Goal: Task Accomplishment & Management: Use online tool/utility

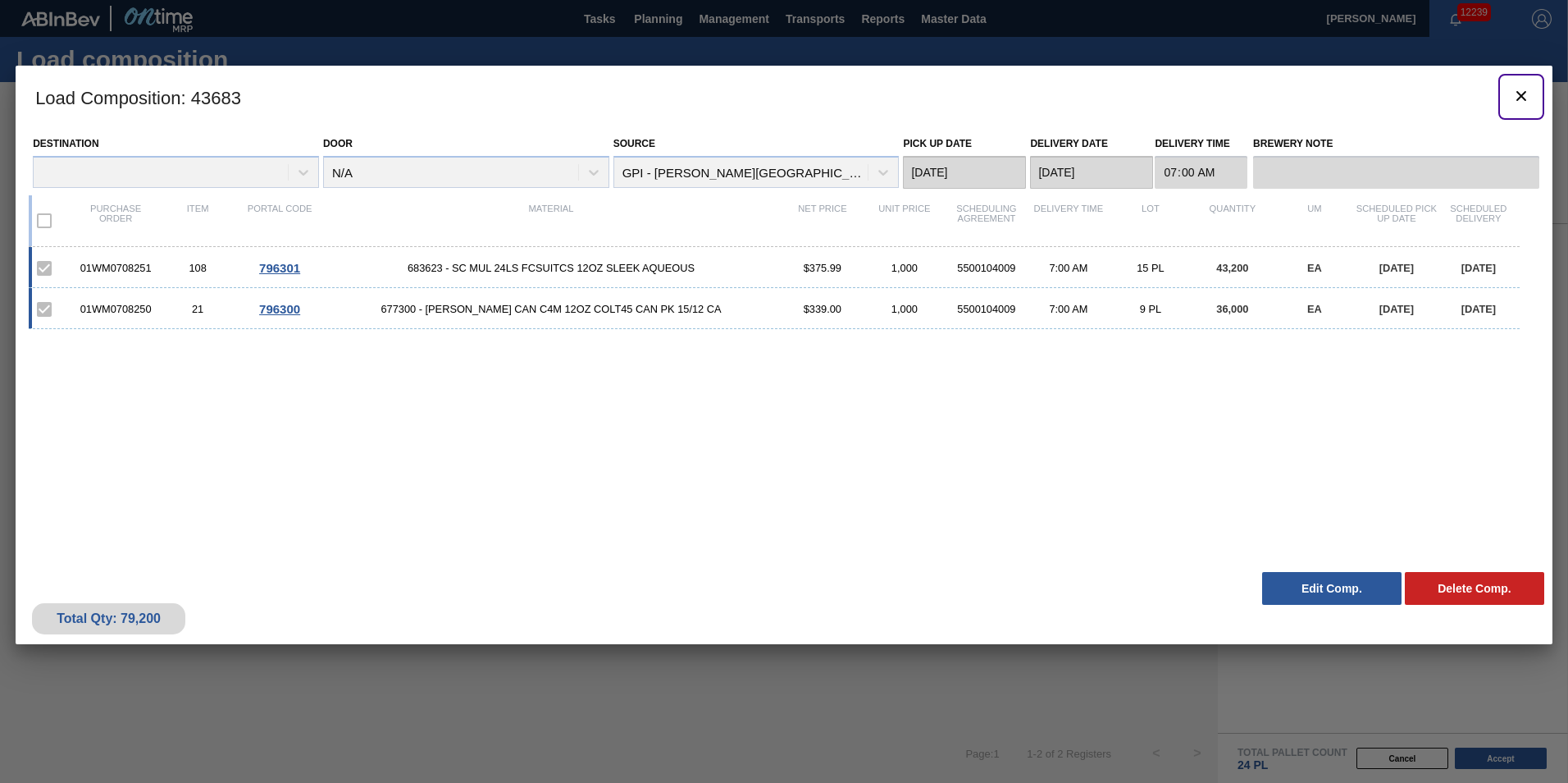
drag, startPoint x: 1515, startPoint y: 99, endPoint x: 505, endPoint y: 25, distance: 1012.7
click at [1515, 103] on icon "botão de ícone" at bounding box center [1521, 96] width 19 height 19
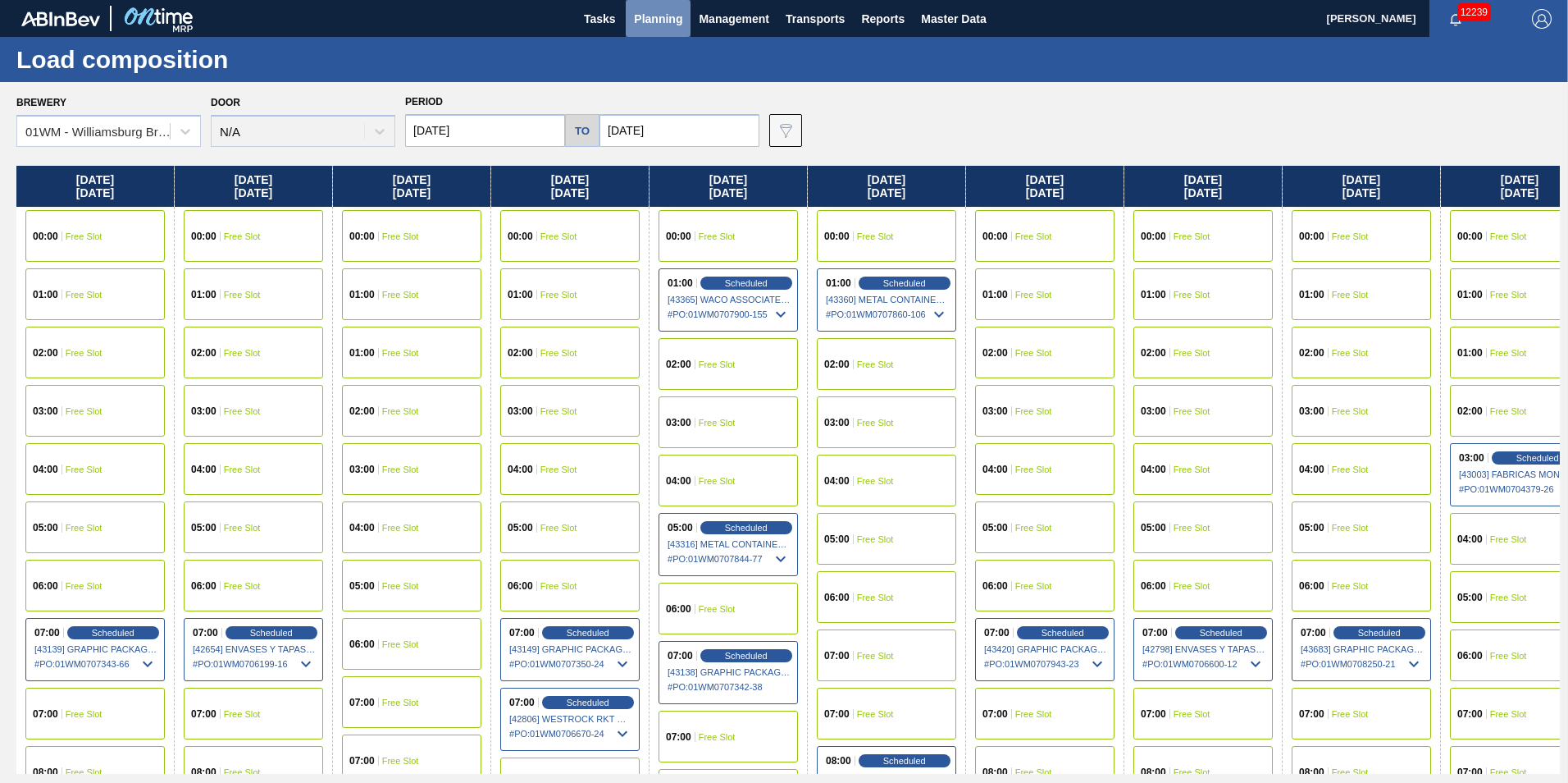
click at [668, 22] on span "Planning" at bounding box center [658, 18] width 49 height 19
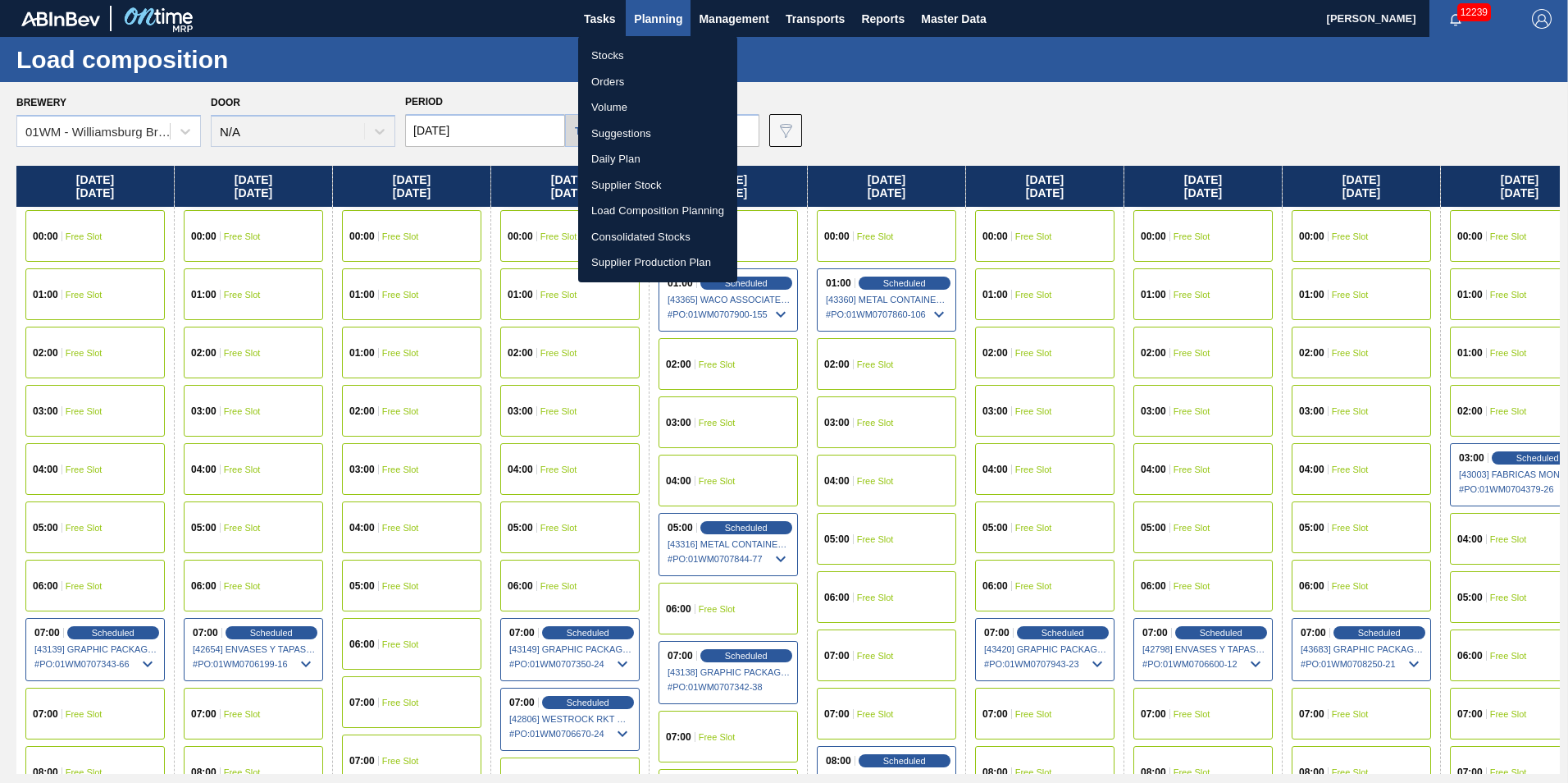
click at [633, 130] on li "Suggestions" at bounding box center [657, 134] width 159 height 27
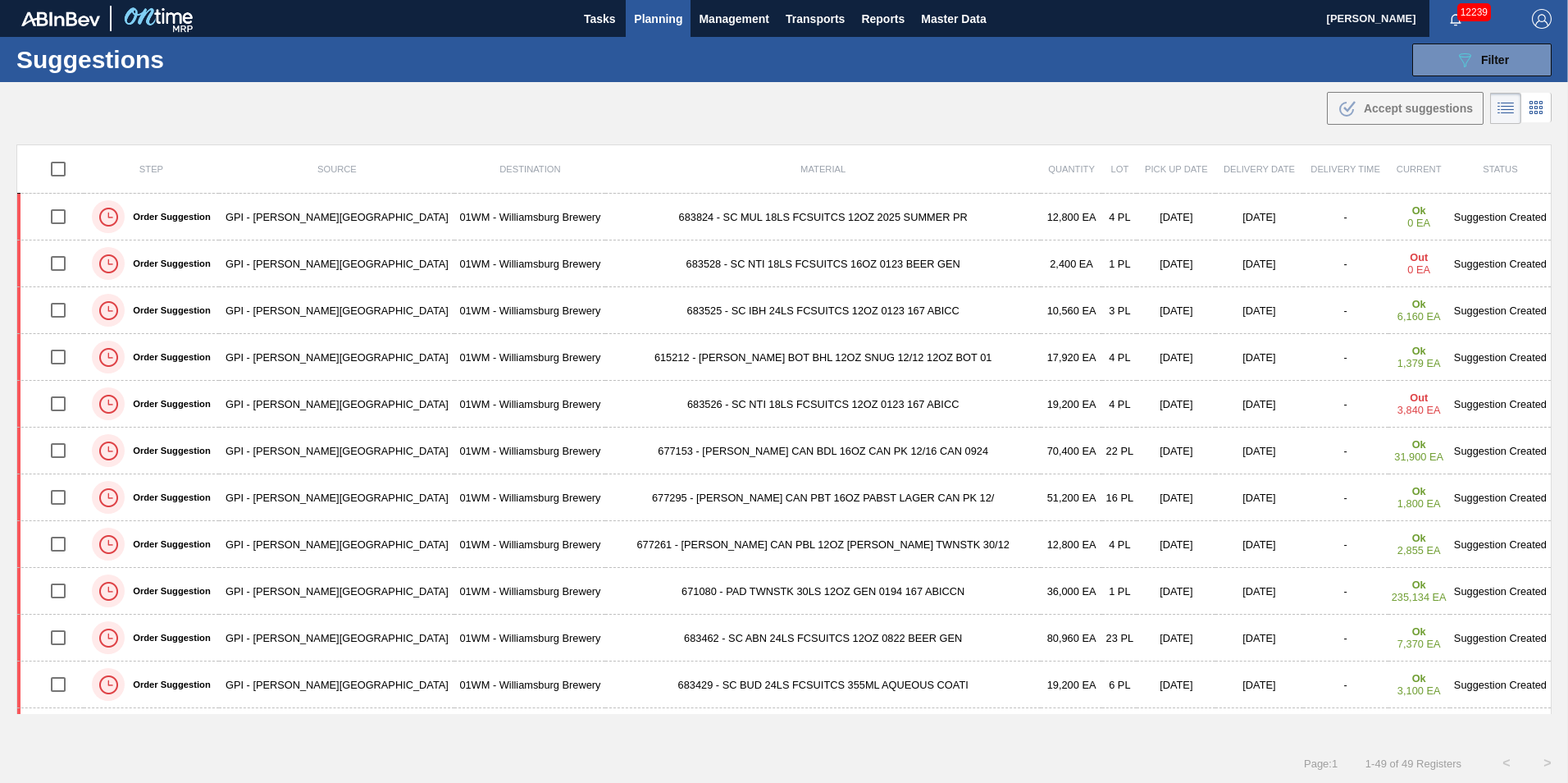
click at [157, 118] on div ".b{fill:var(--color-action-default)} Accept suggestions" at bounding box center [784, 105] width 1568 height 46
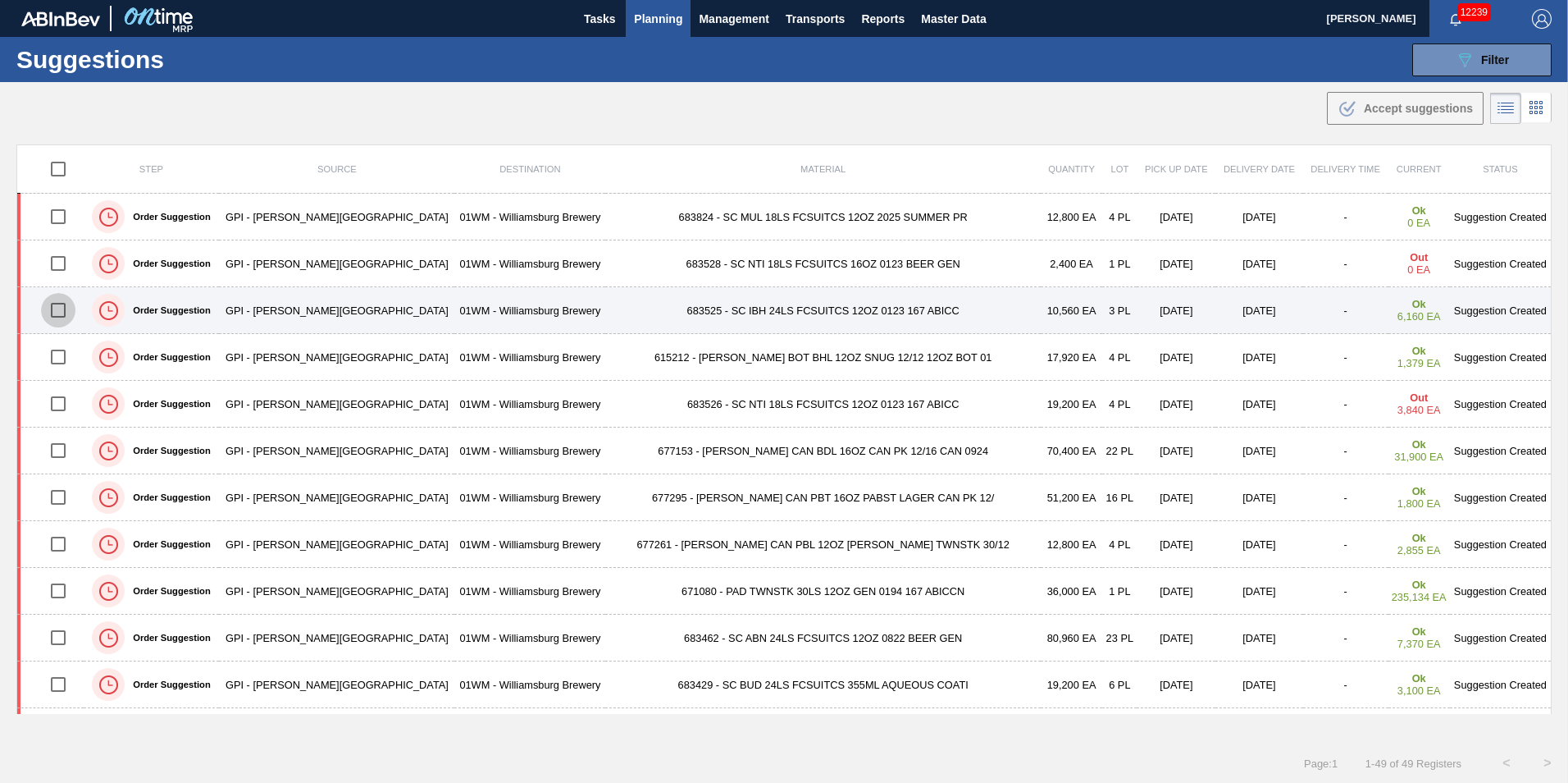
click at [72, 313] on input "checkbox" at bounding box center [58, 310] width 34 height 34
checkbox input "true"
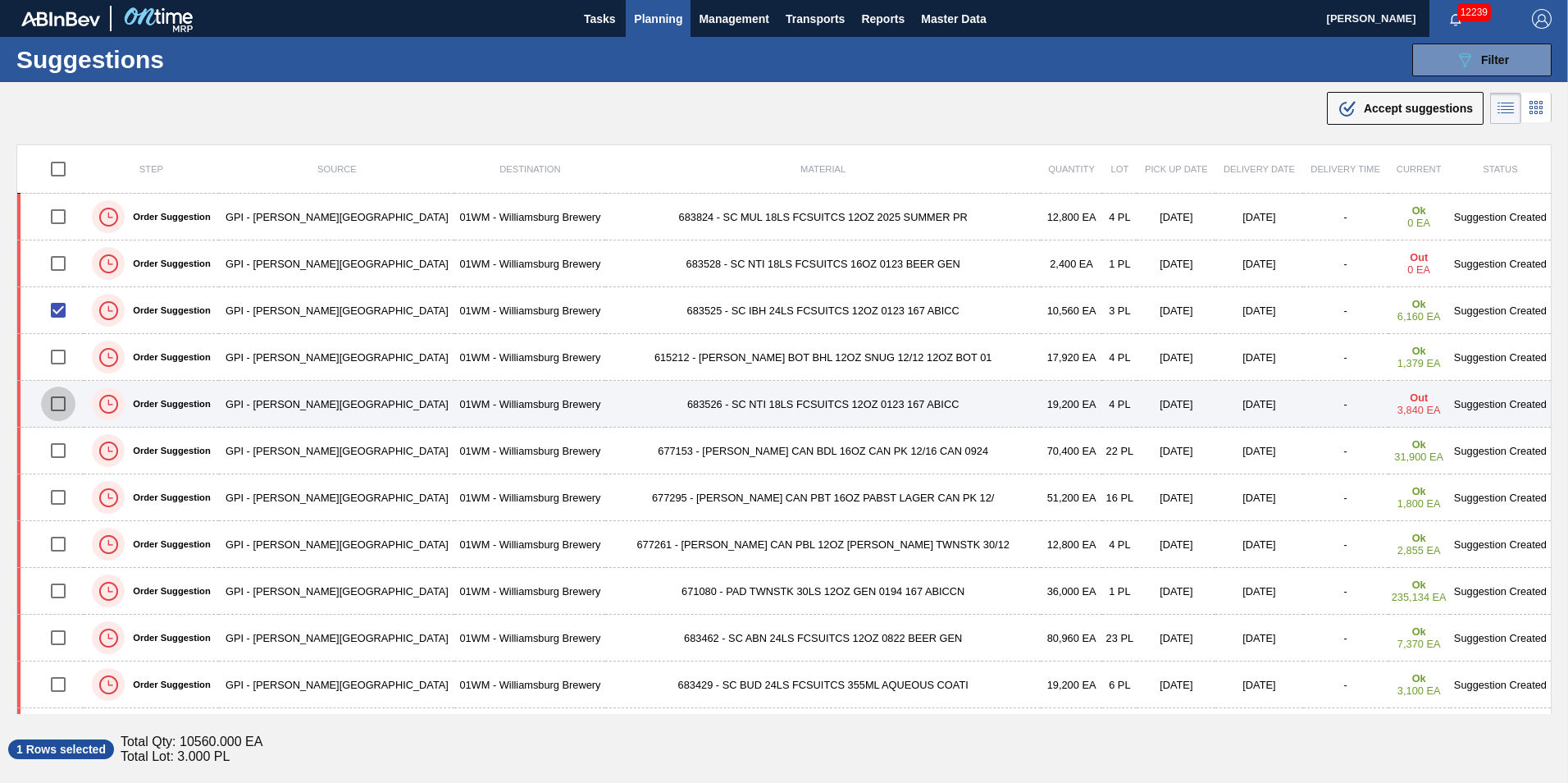
click at [64, 408] on input "checkbox" at bounding box center [58, 403] width 34 height 34
checkbox input "true"
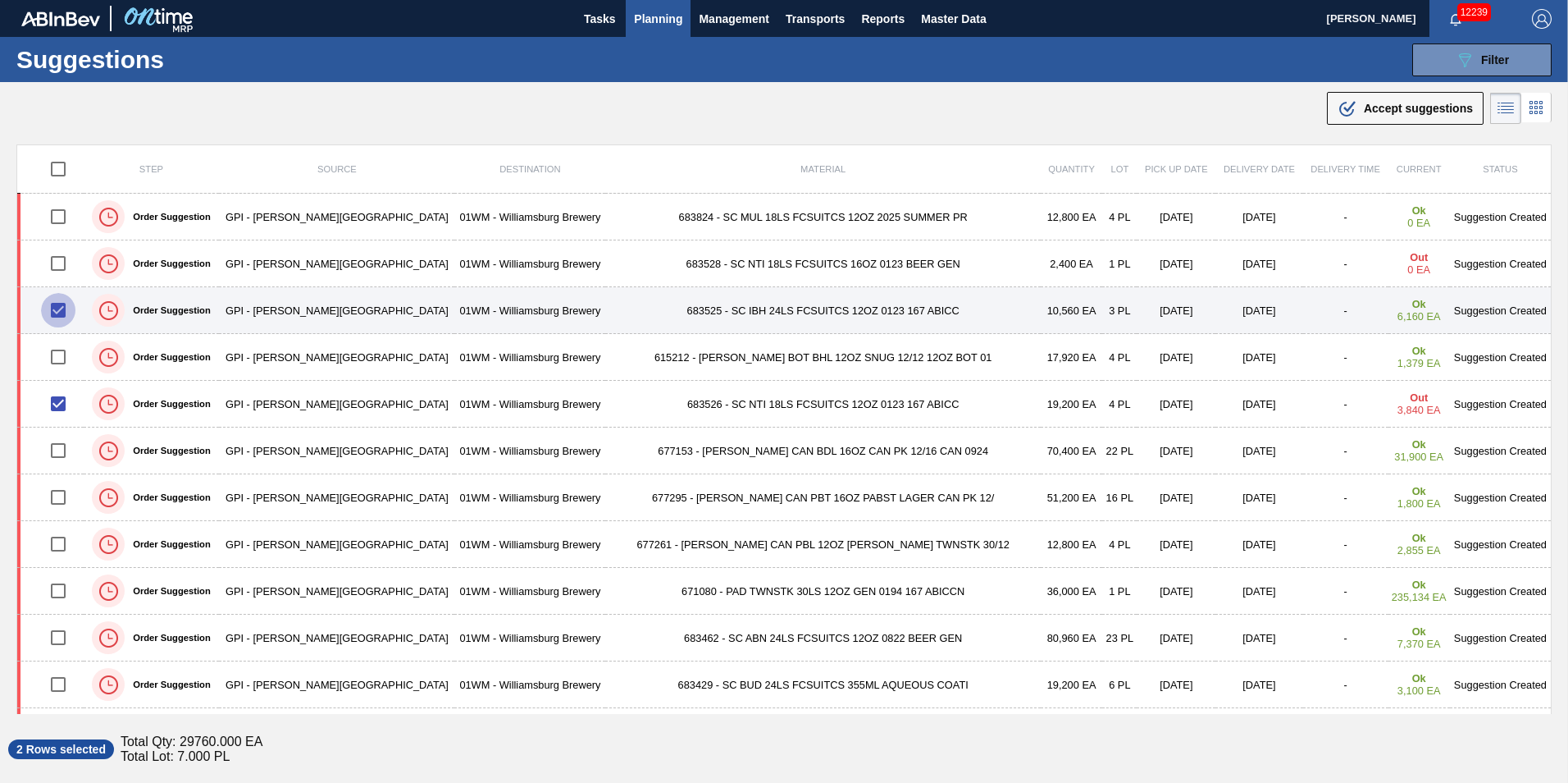
click at [63, 305] on input "checkbox" at bounding box center [58, 310] width 34 height 34
checkbox input "false"
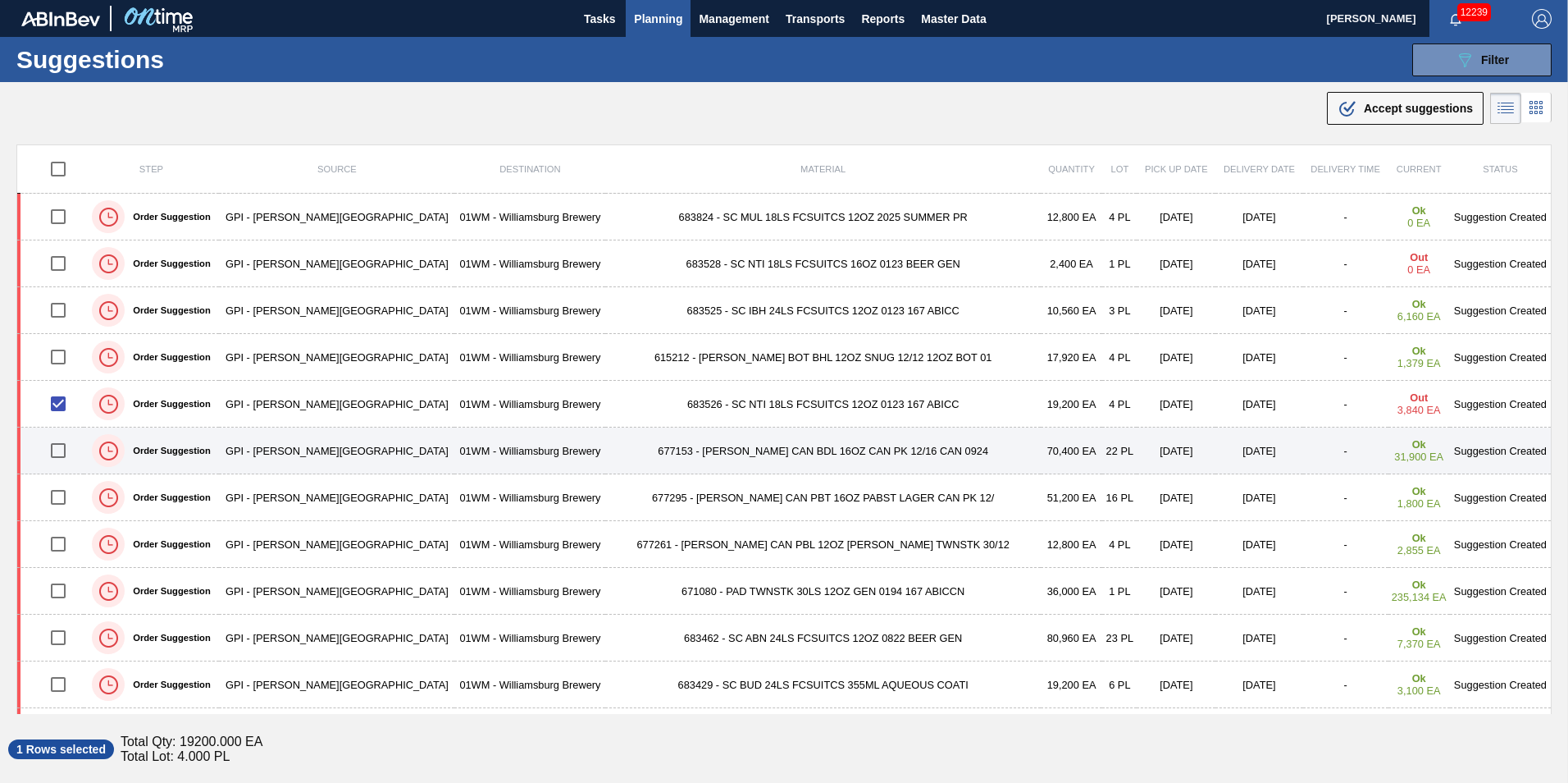
click at [66, 455] on input "checkbox" at bounding box center [58, 450] width 34 height 34
checkbox input "true"
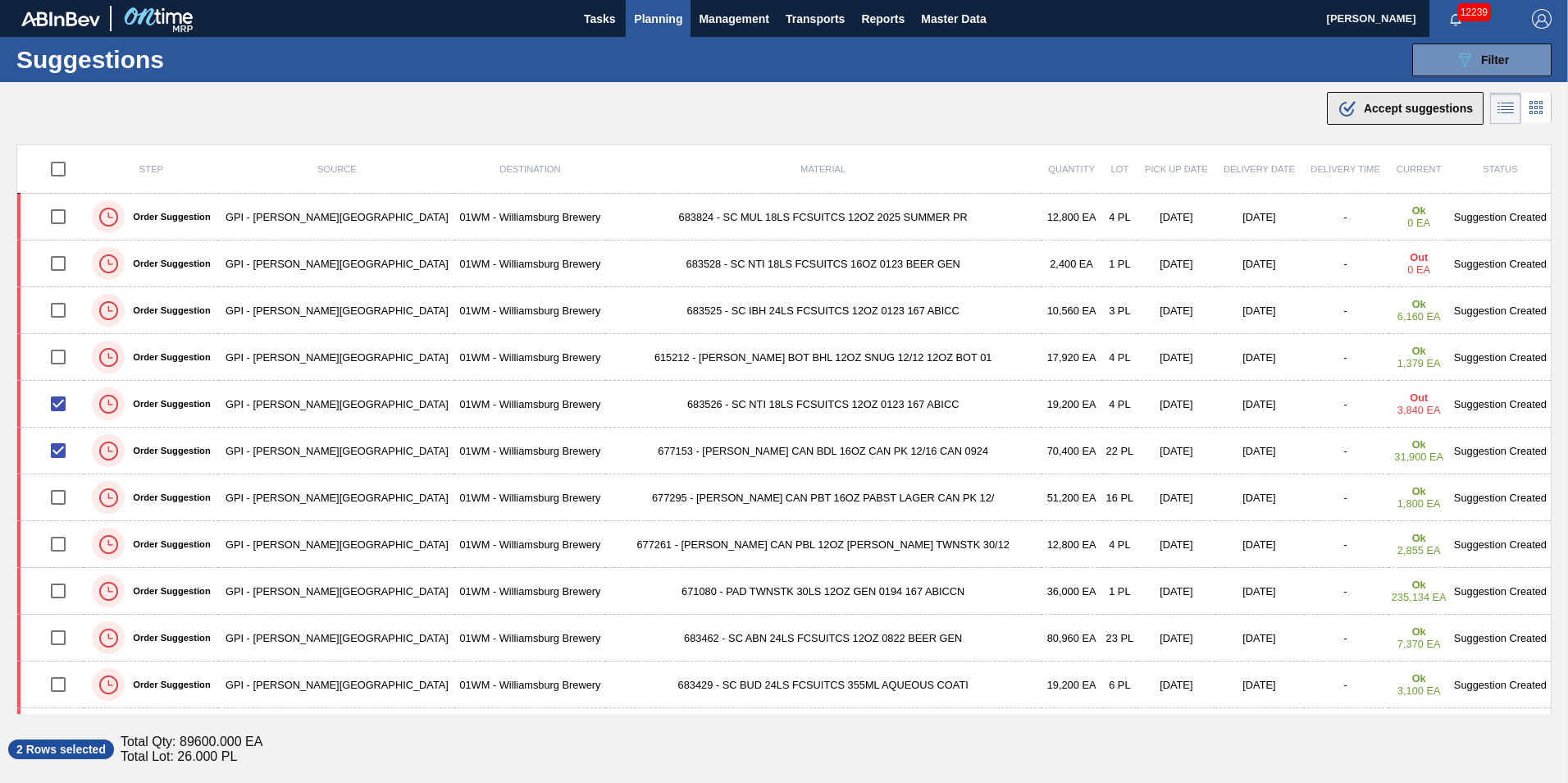
click at [1424, 107] on span "Accept suggestions" at bounding box center [1419, 108] width 109 height 13
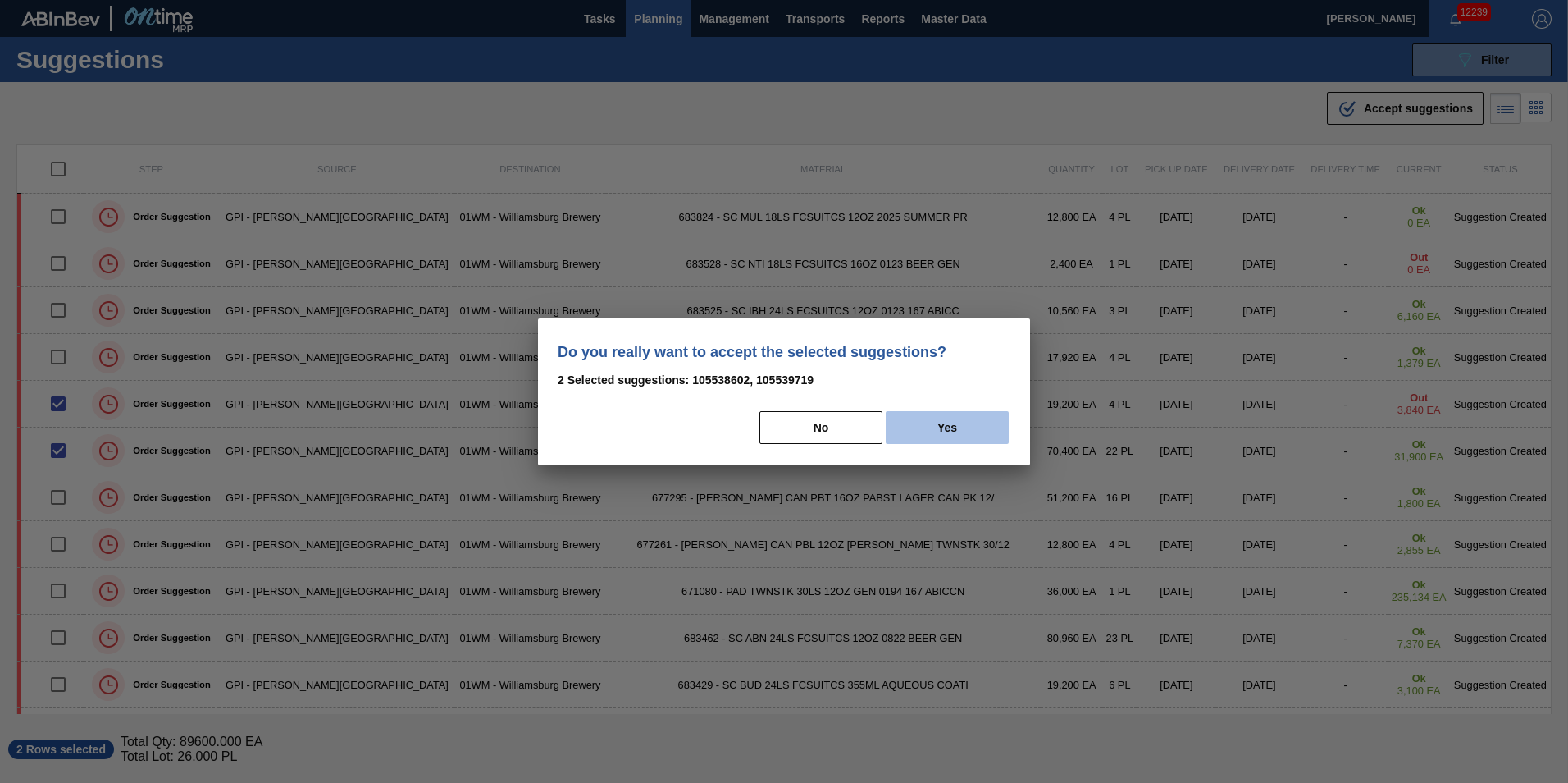
click at [970, 429] on button "Yes" at bounding box center [947, 427] width 123 height 33
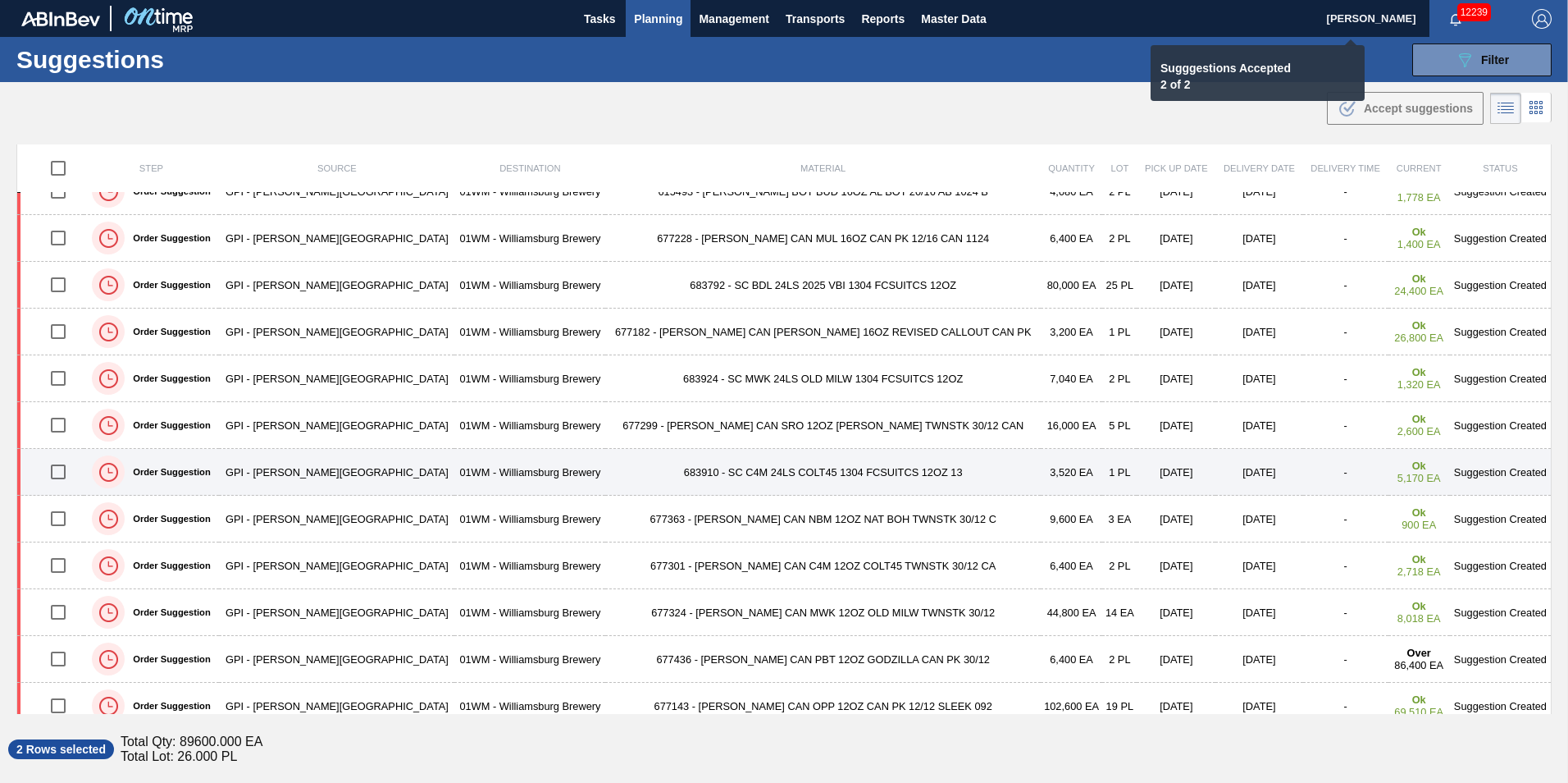
checkbox input "false"
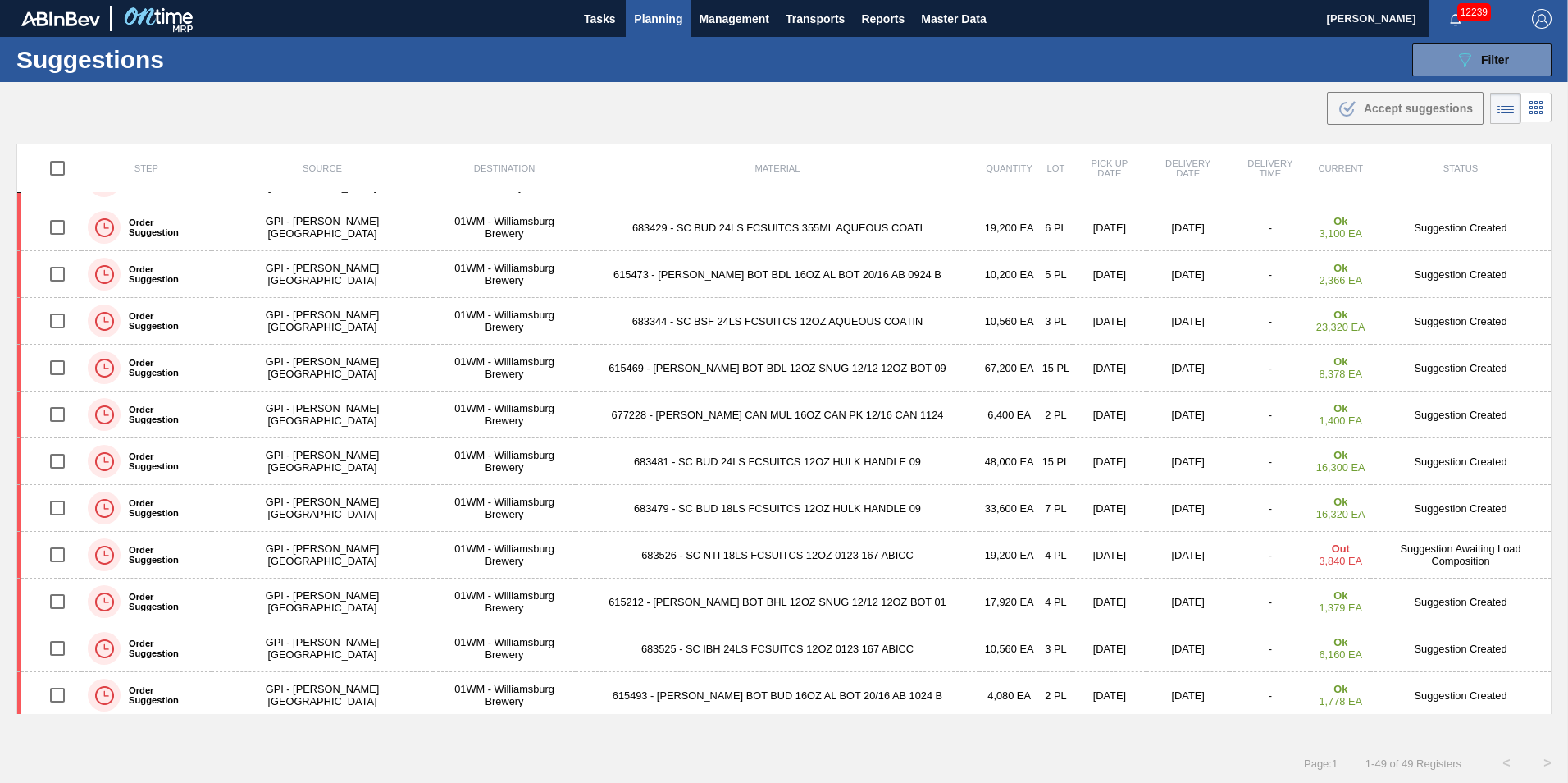
scroll to position [364, 0]
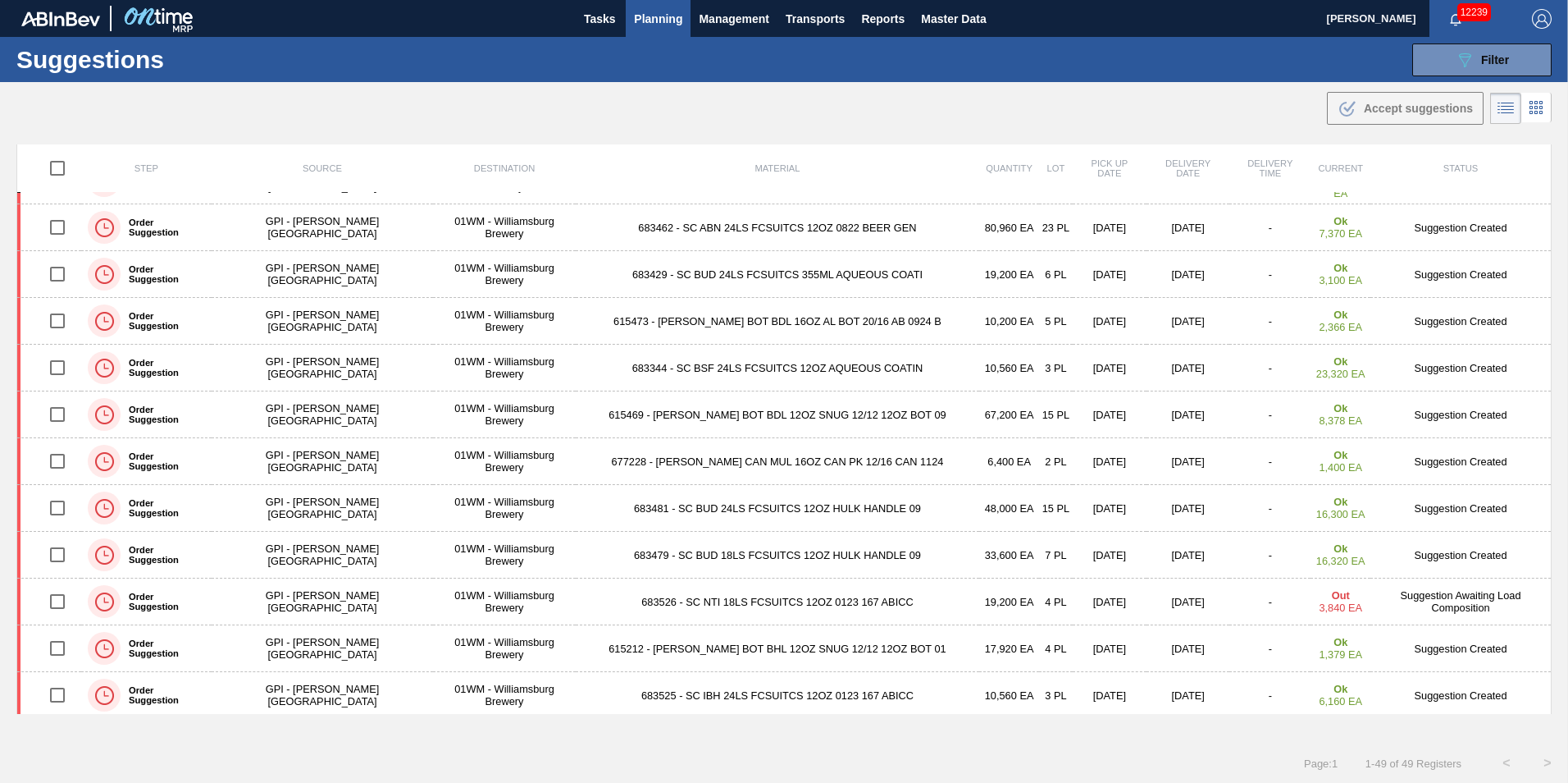
click at [662, 18] on span "Planning" at bounding box center [658, 18] width 49 height 19
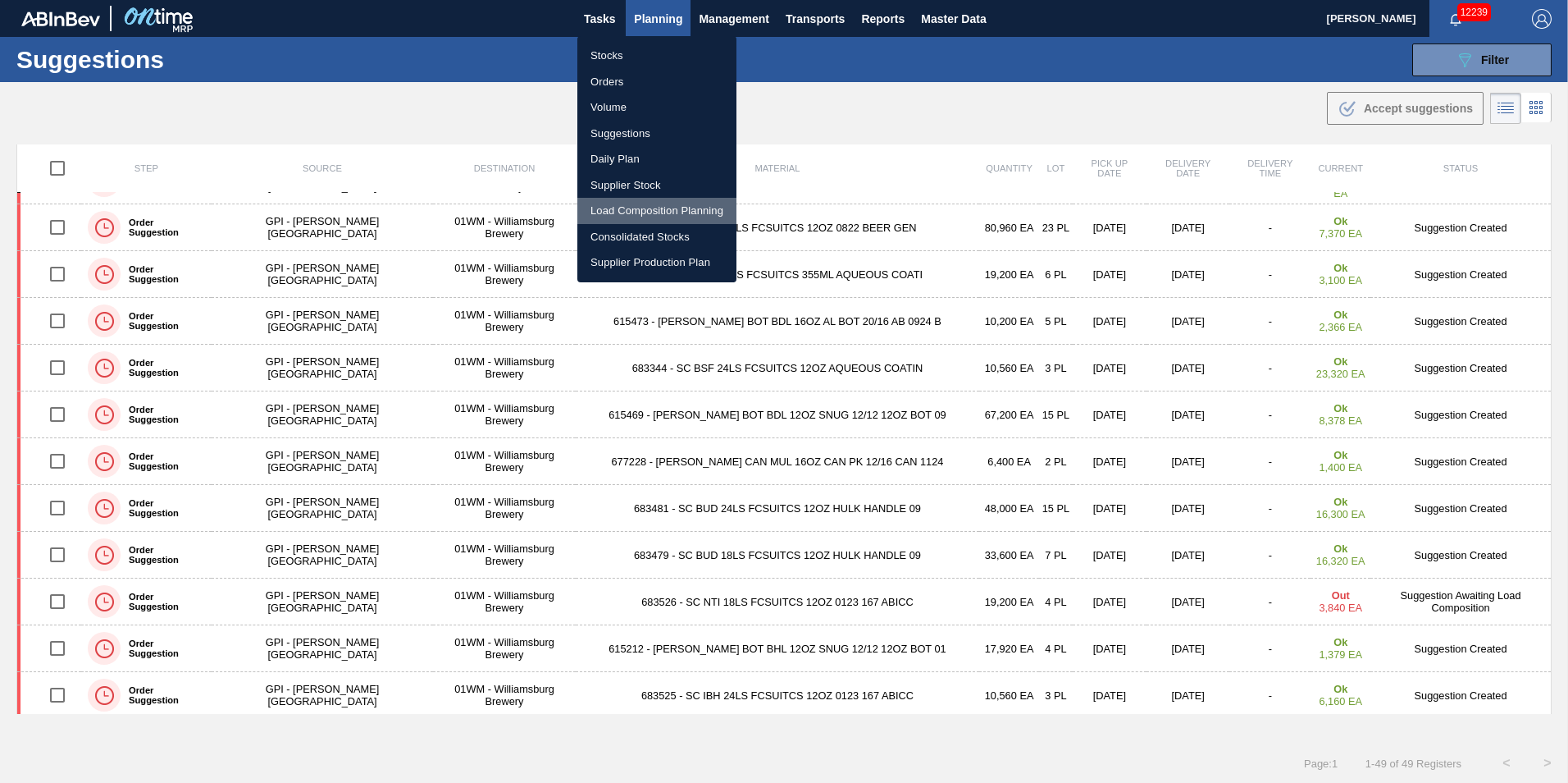
click at [645, 206] on li "Load Composition Planning" at bounding box center [656, 211] width 159 height 27
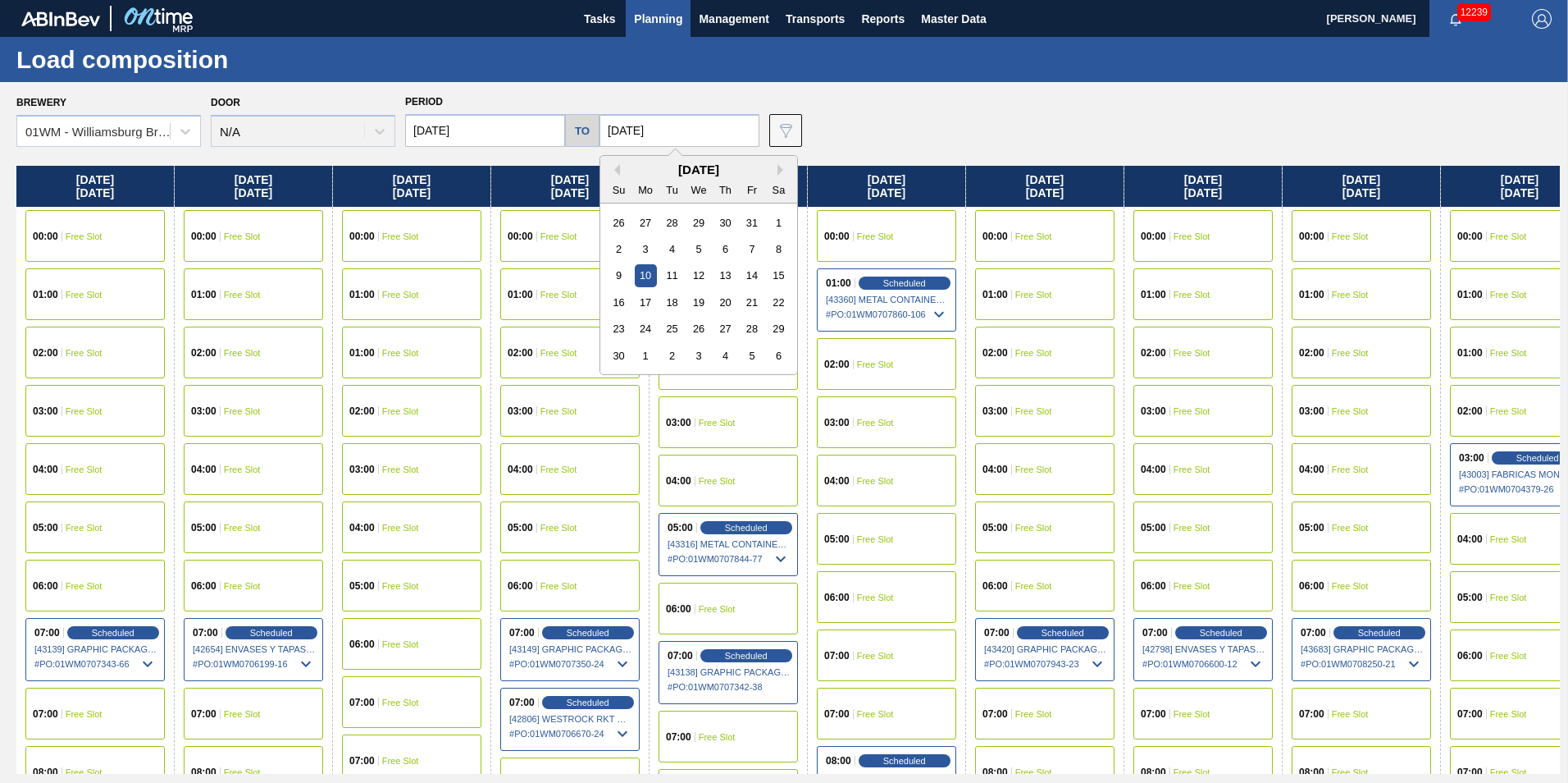
click at [617, 123] on input "11/10/2025" at bounding box center [679, 131] width 160 height 33
click at [610, 175] on button "Previous Month" at bounding box center [614, 169] width 11 height 11
click at [637, 327] on div "27" at bounding box center [646, 329] width 22 height 22
type input "[DATE]"
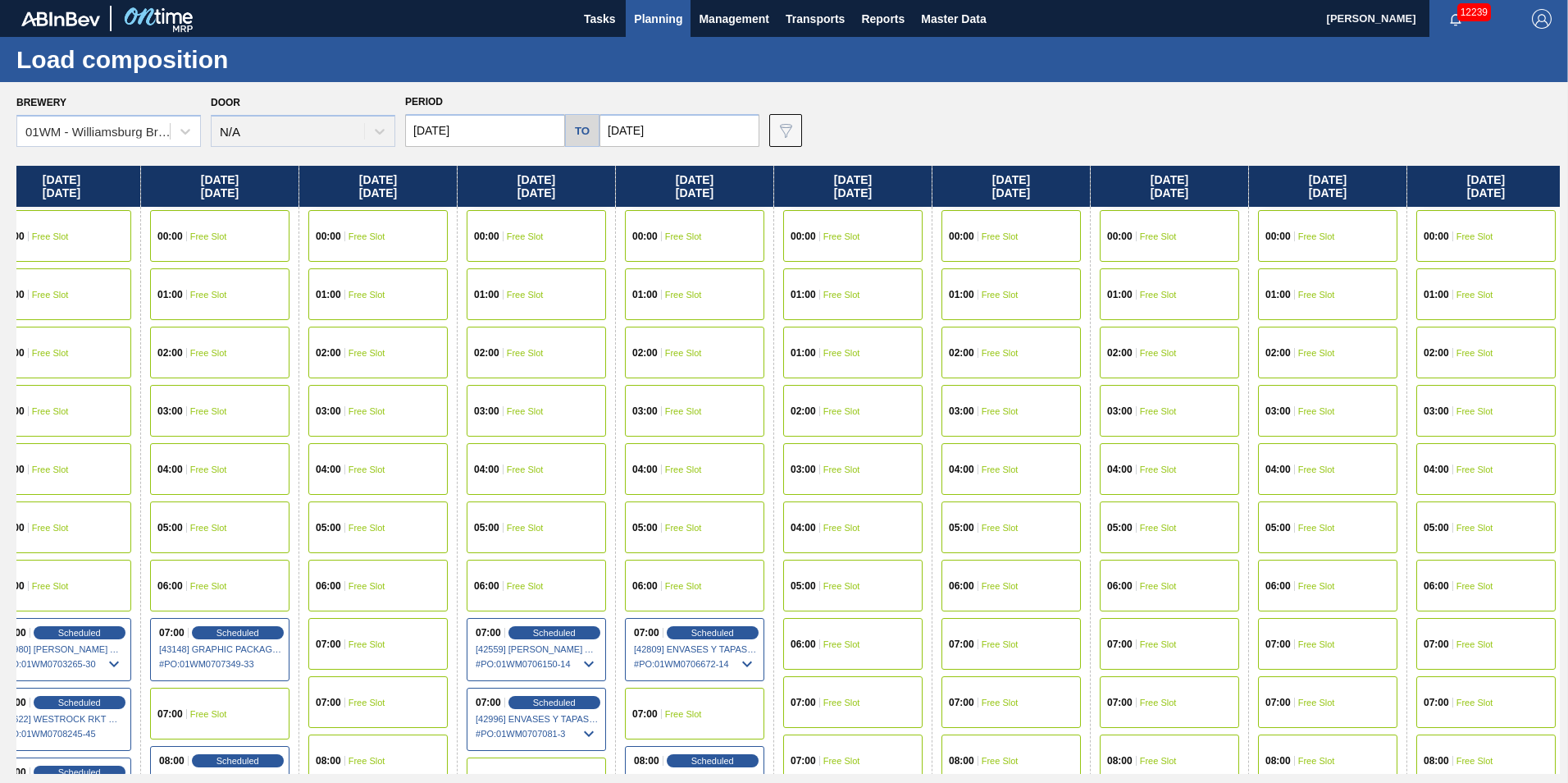
scroll to position [0, 1905]
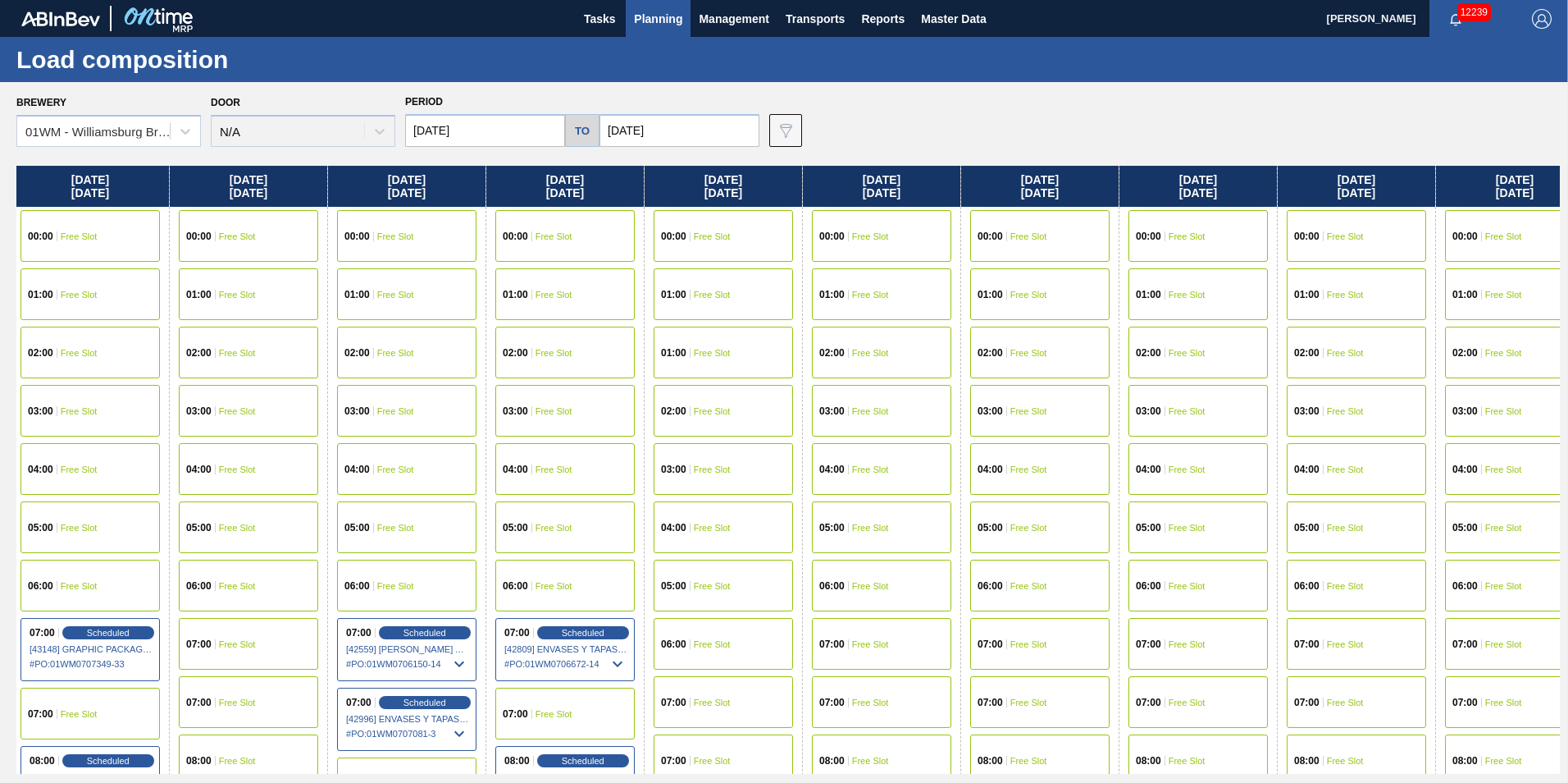
drag, startPoint x: 1402, startPoint y: 192, endPoint x: -532, endPoint y: 497, distance: 1957.9
click at [0, 0] on html "Tasks Planning Management Transports Reports Master Data Vincent Geritano 12239…" at bounding box center [784, 0] width 1568 height 0
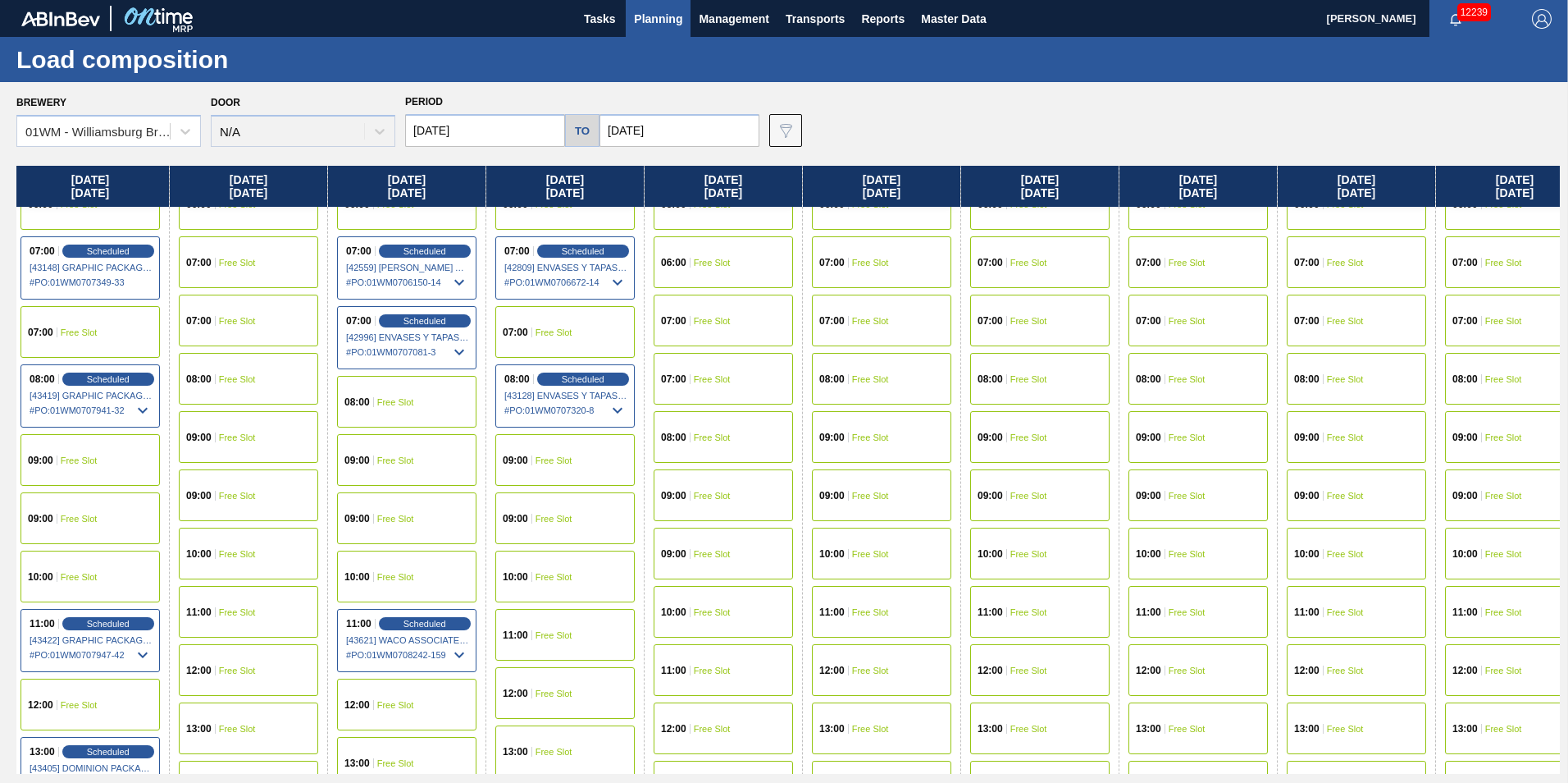
scroll to position [410, 1905]
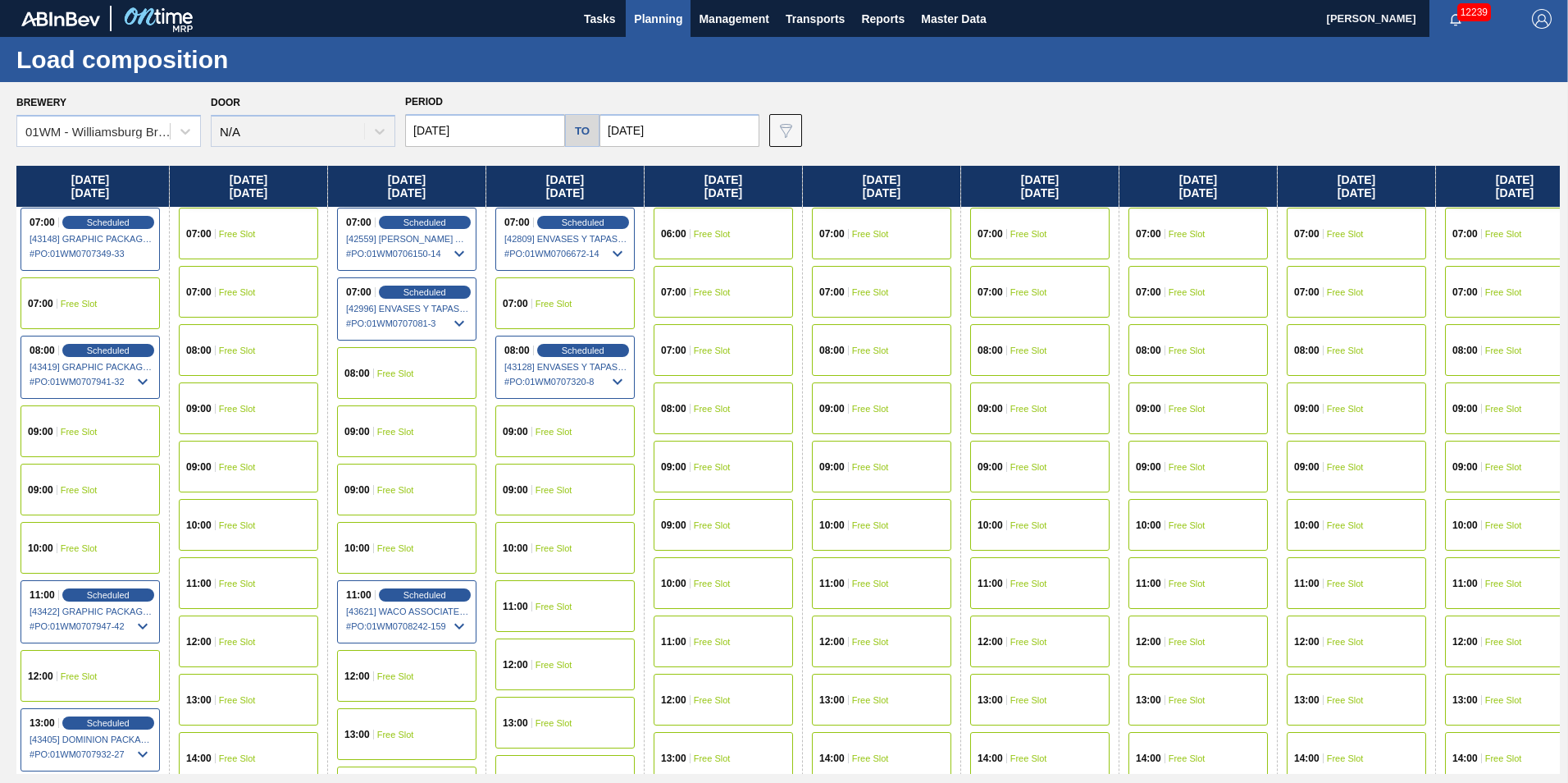
click at [1033, 469] on span "Free Slot" at bounding box center [1029, 467] width 37 height 10
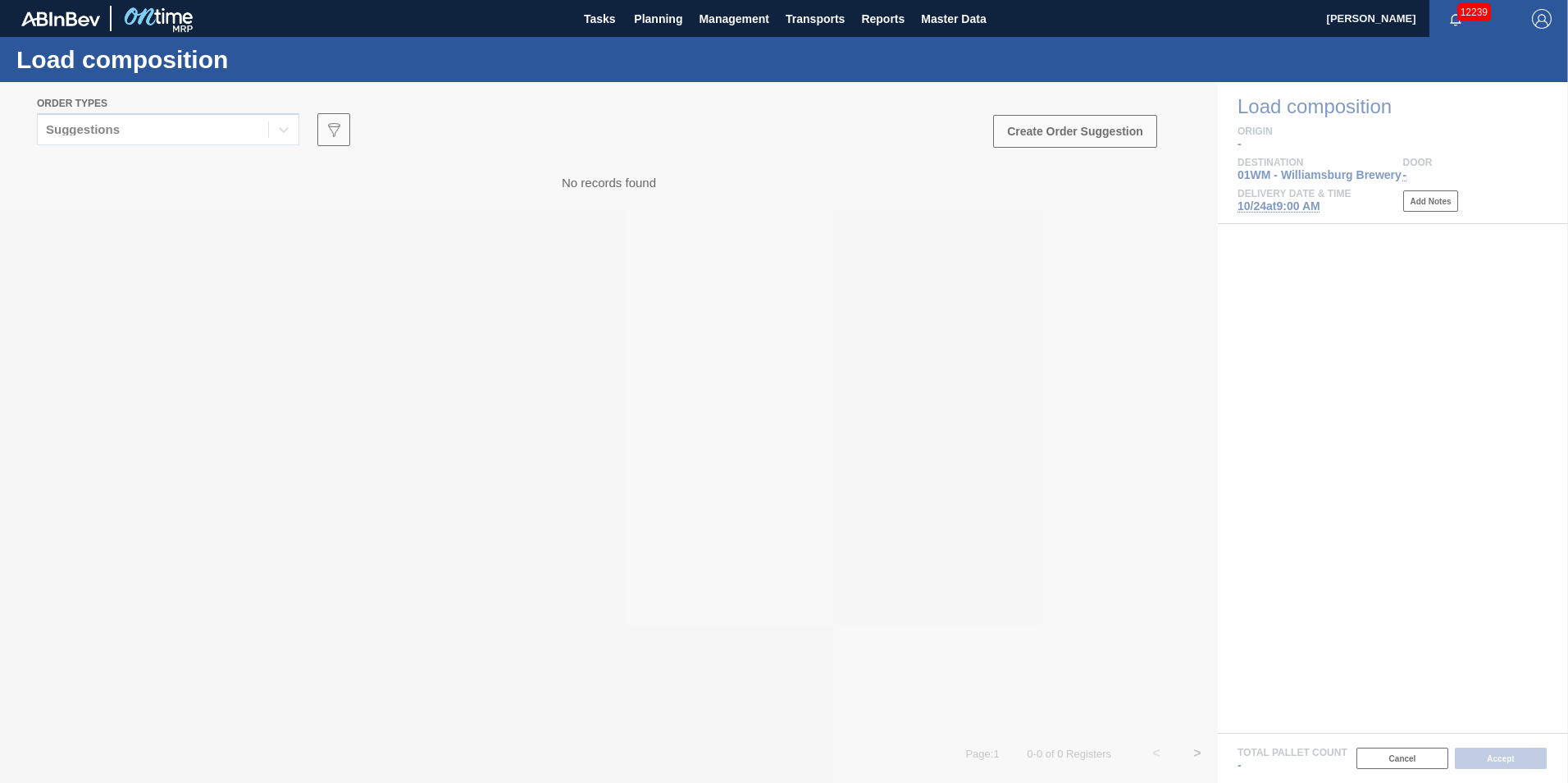
click at [162, 133] on div at bounding box center [784, 432] width 1568 height 701
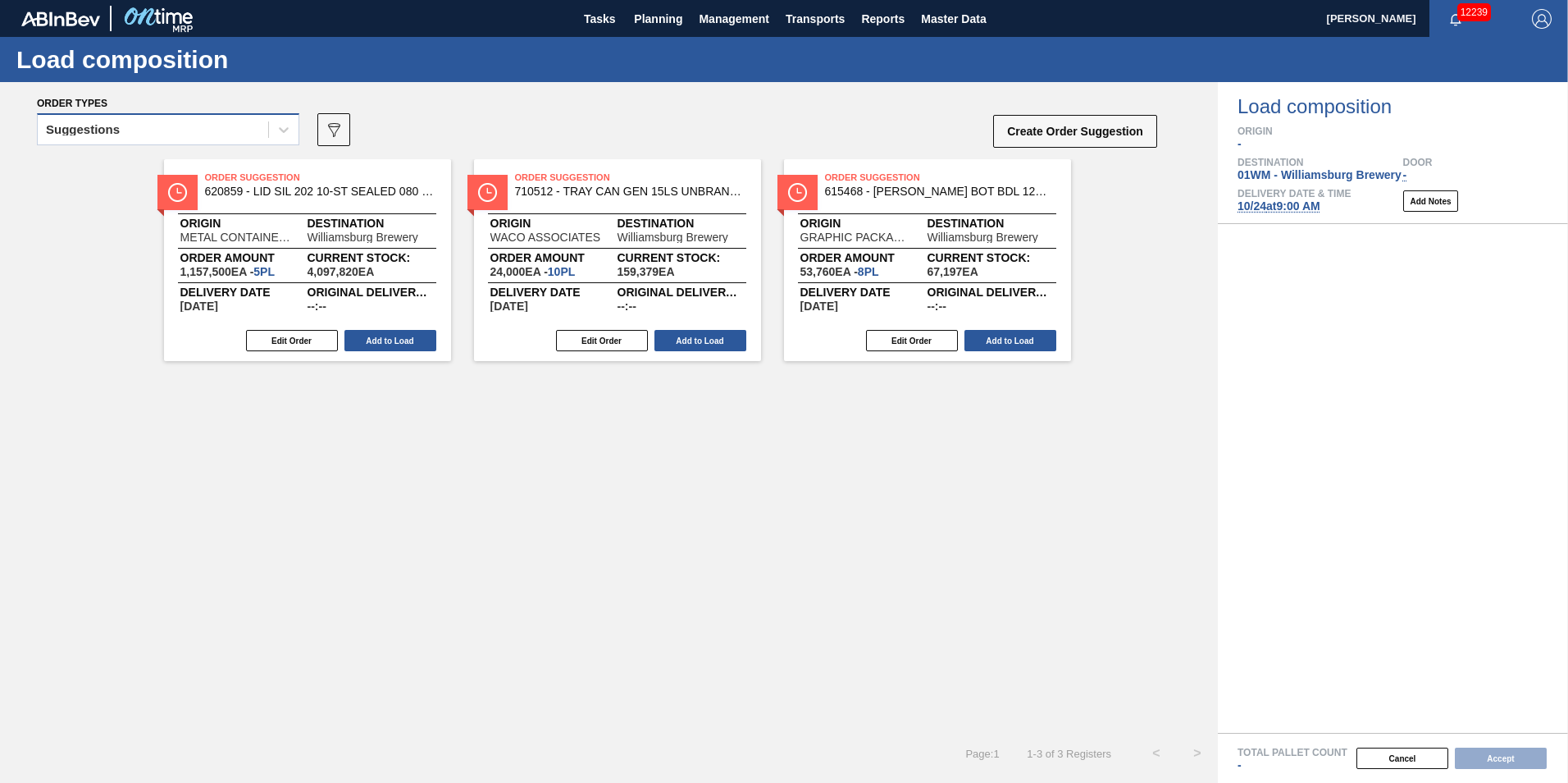
click at [161, 133] on div "Suggestions" at bounding box center [153, 130] width 230 height 24
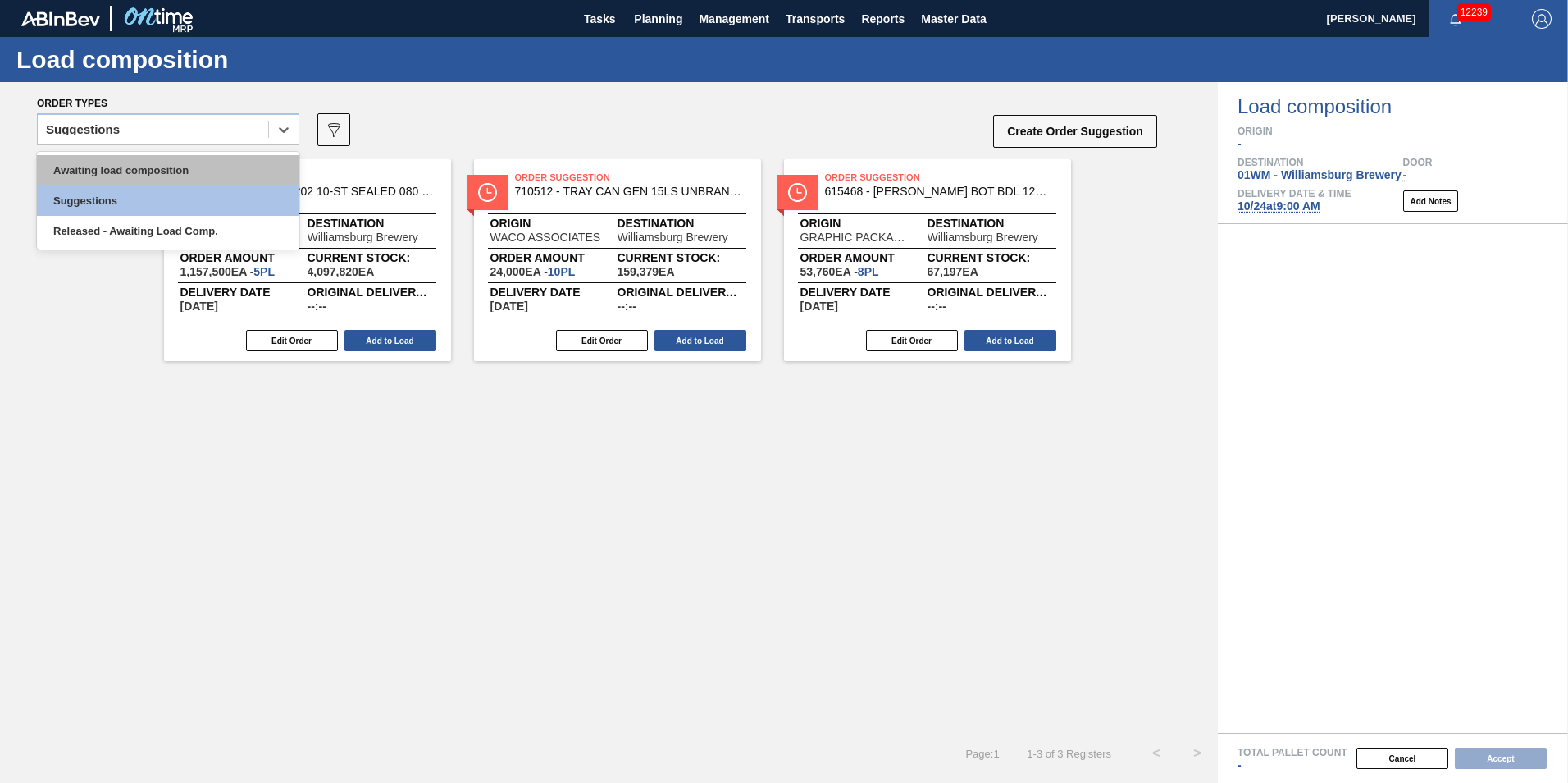
click at [166, 164] on div "Awaiting load composition" at bounding box center [168, 169] width 262 height 30
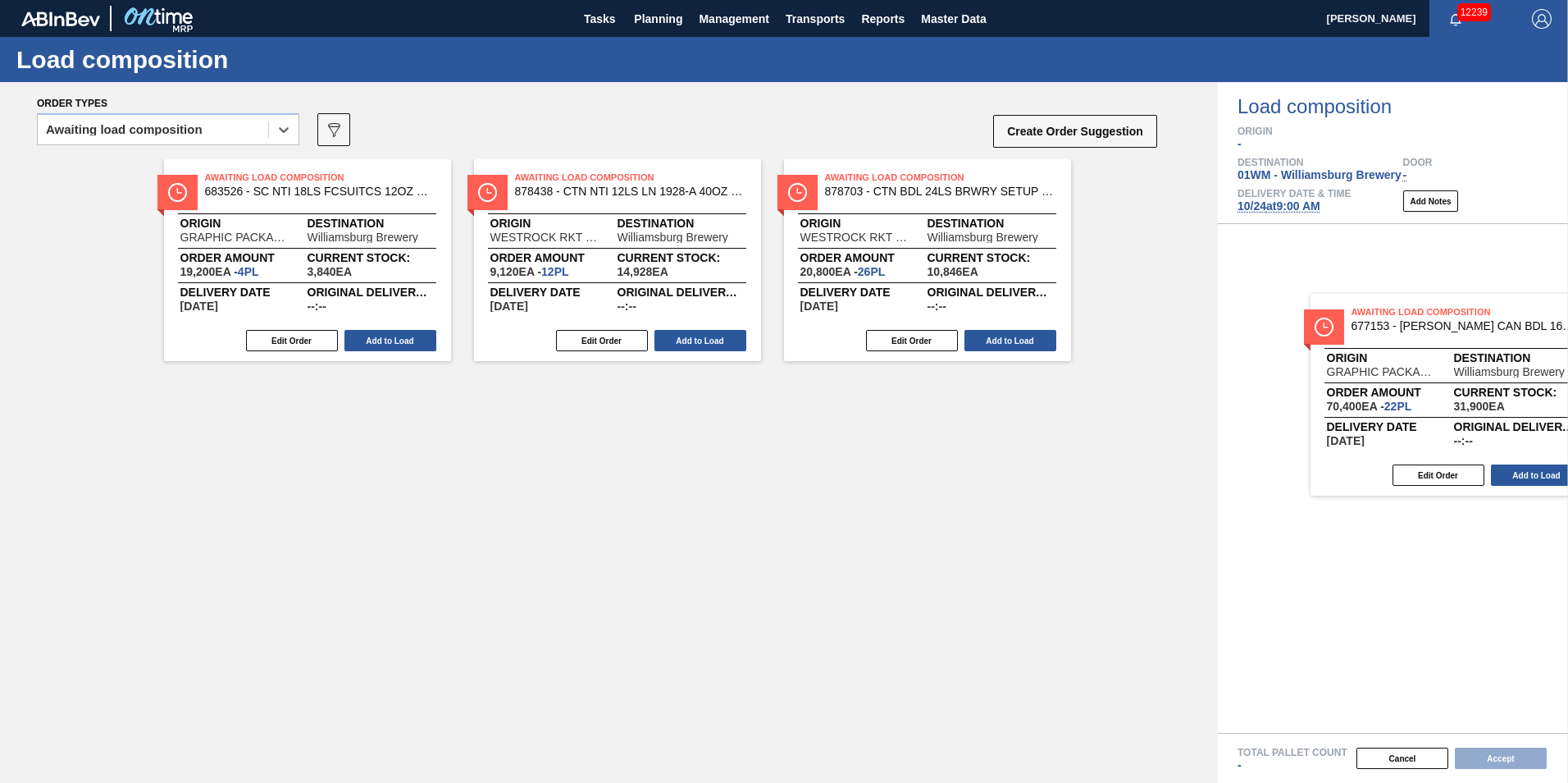
drag, startPoint x: 598, startPoint y: 257, endPoint x: 1411, endPoint y: 387, distance: 823.3
click at [1426, 389] on div "Order types option Awaiting load composition, selected. Select is focused ,type…" at bounding box center [784, 432] width 1568 height 701
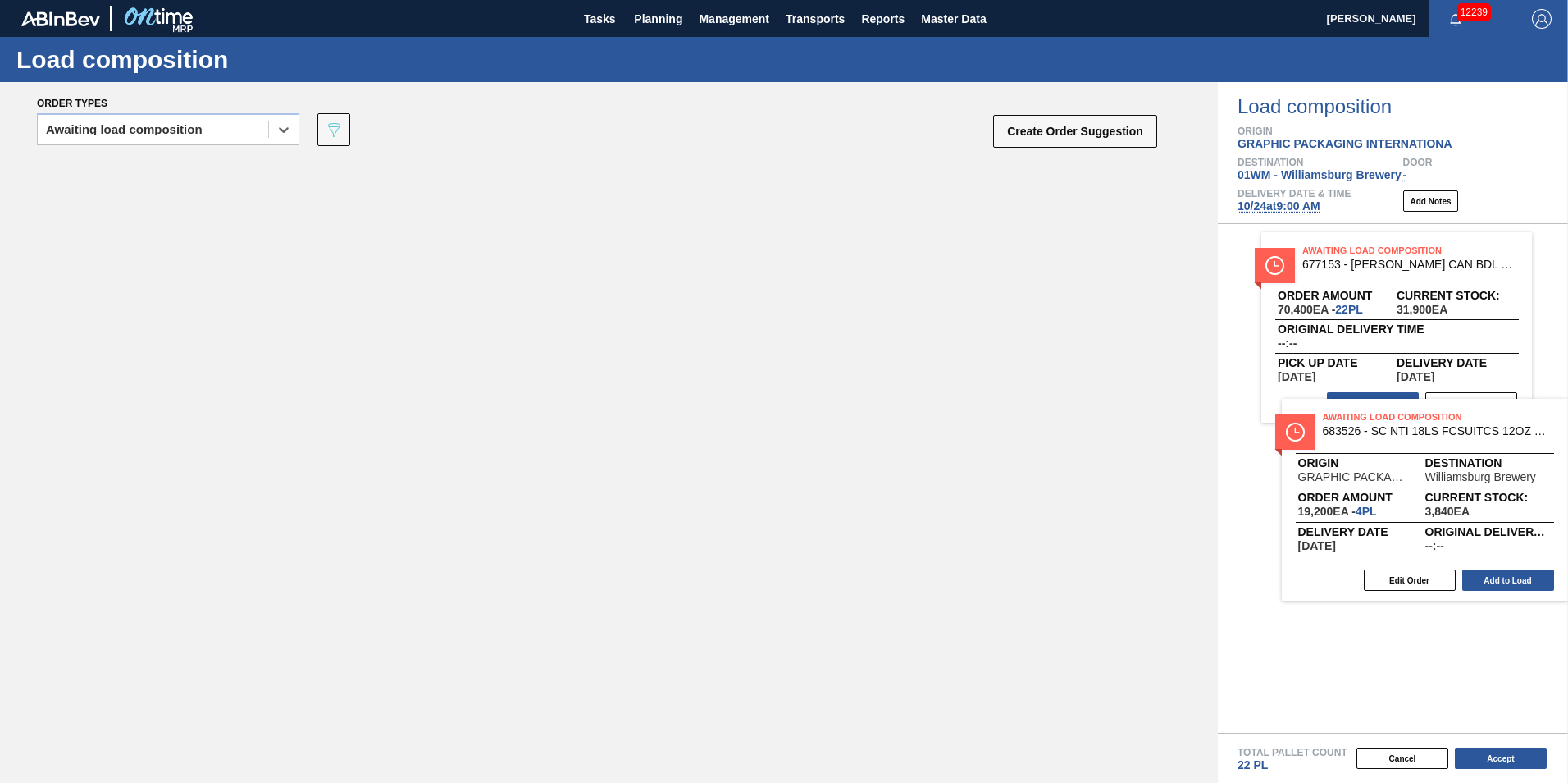
drag, startPoint x: 358, startPoint y: 285, endPoint x: 1454, endPoint y: 497, distance: 1116.3
click at [1454, 497] on div "Order types option Awaiting load composition, selected. Select is focused ,type…" at bounding box center [784, 432] width 1568 height 701
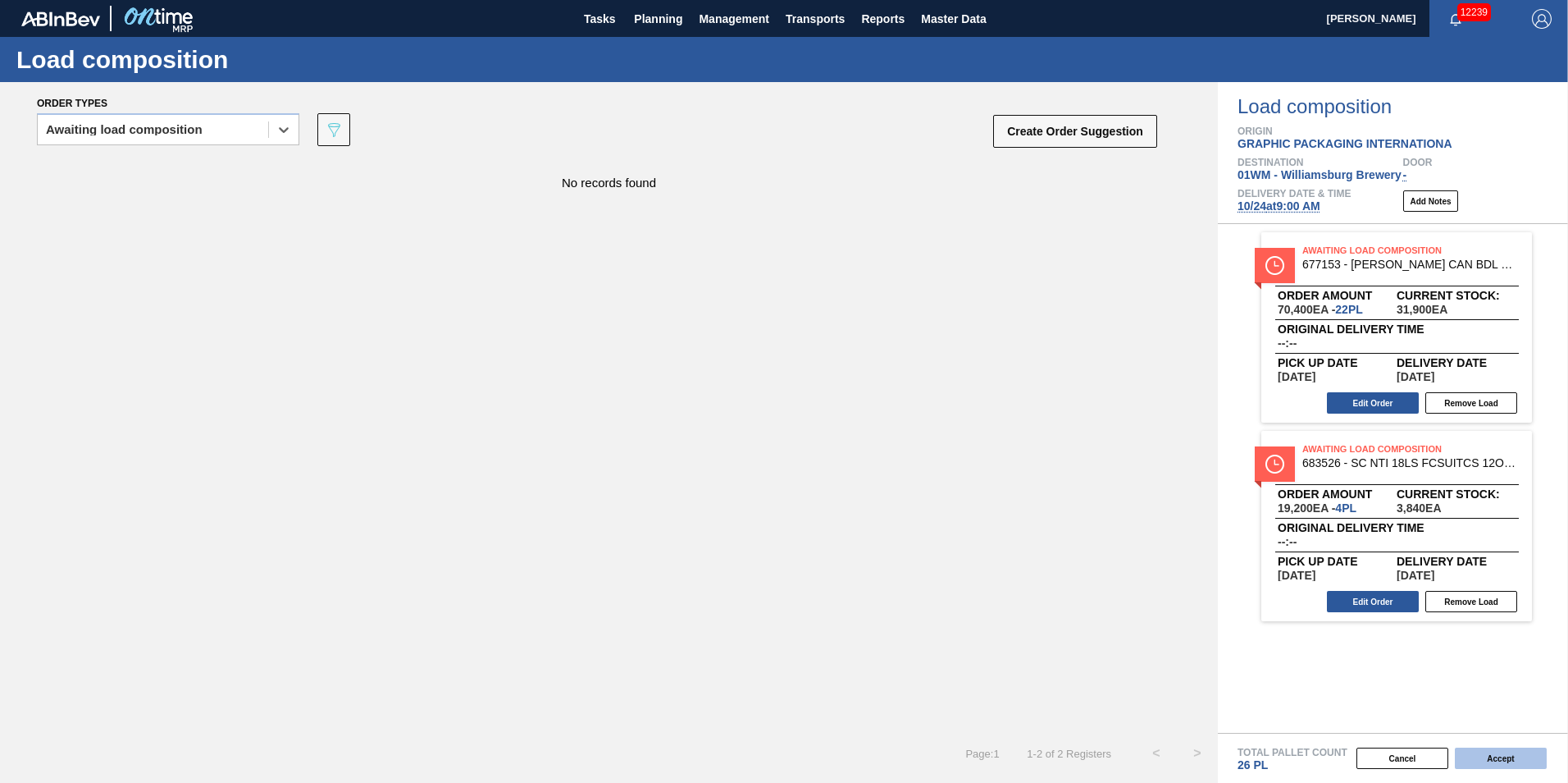
click at [1492, 756] on button "Accept" at bounding box center [1501, 758] width 92 height 21
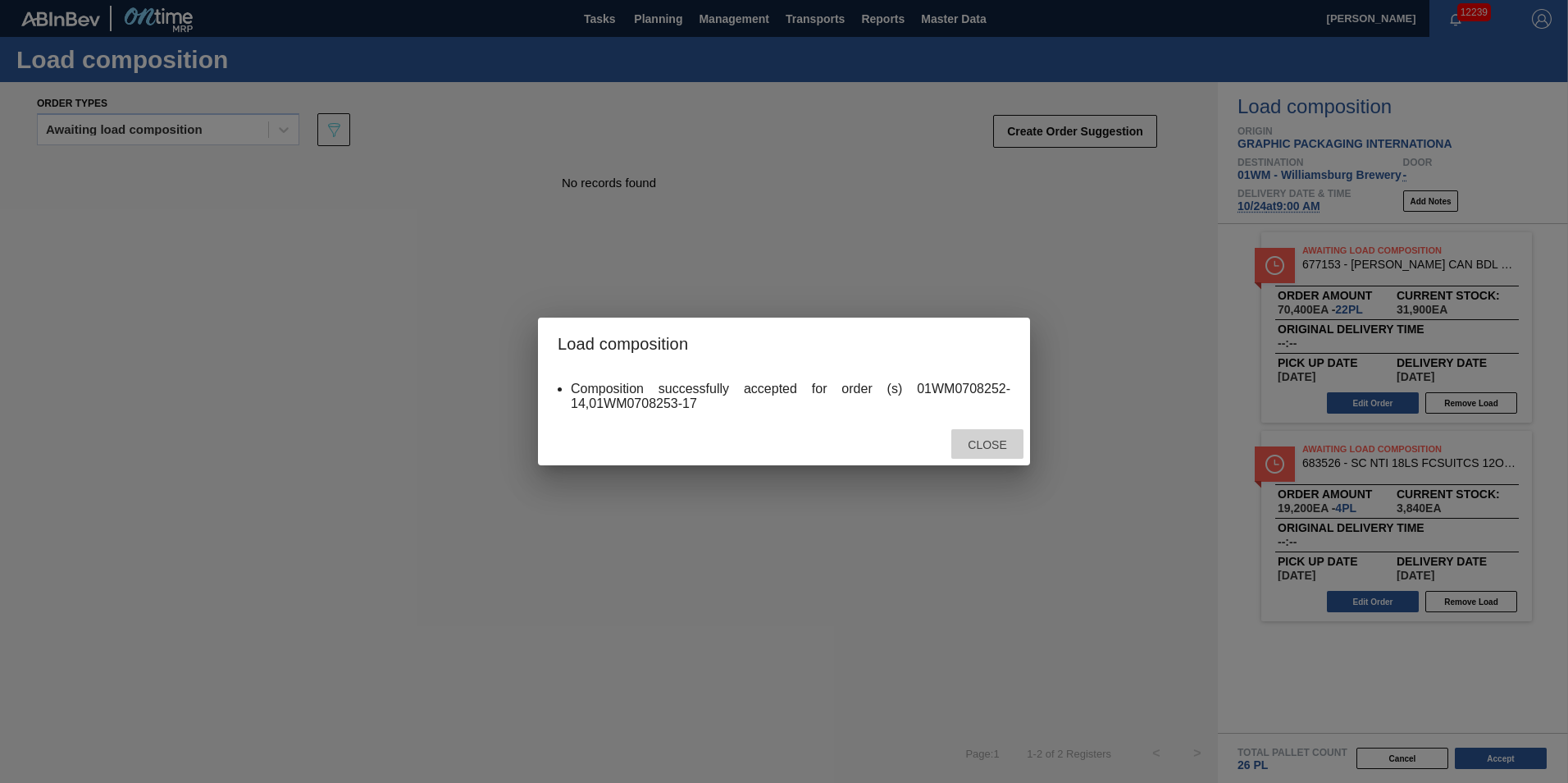
click at [972, 433] on div "Close" at bounding box center [987, 444] width 72 height 30
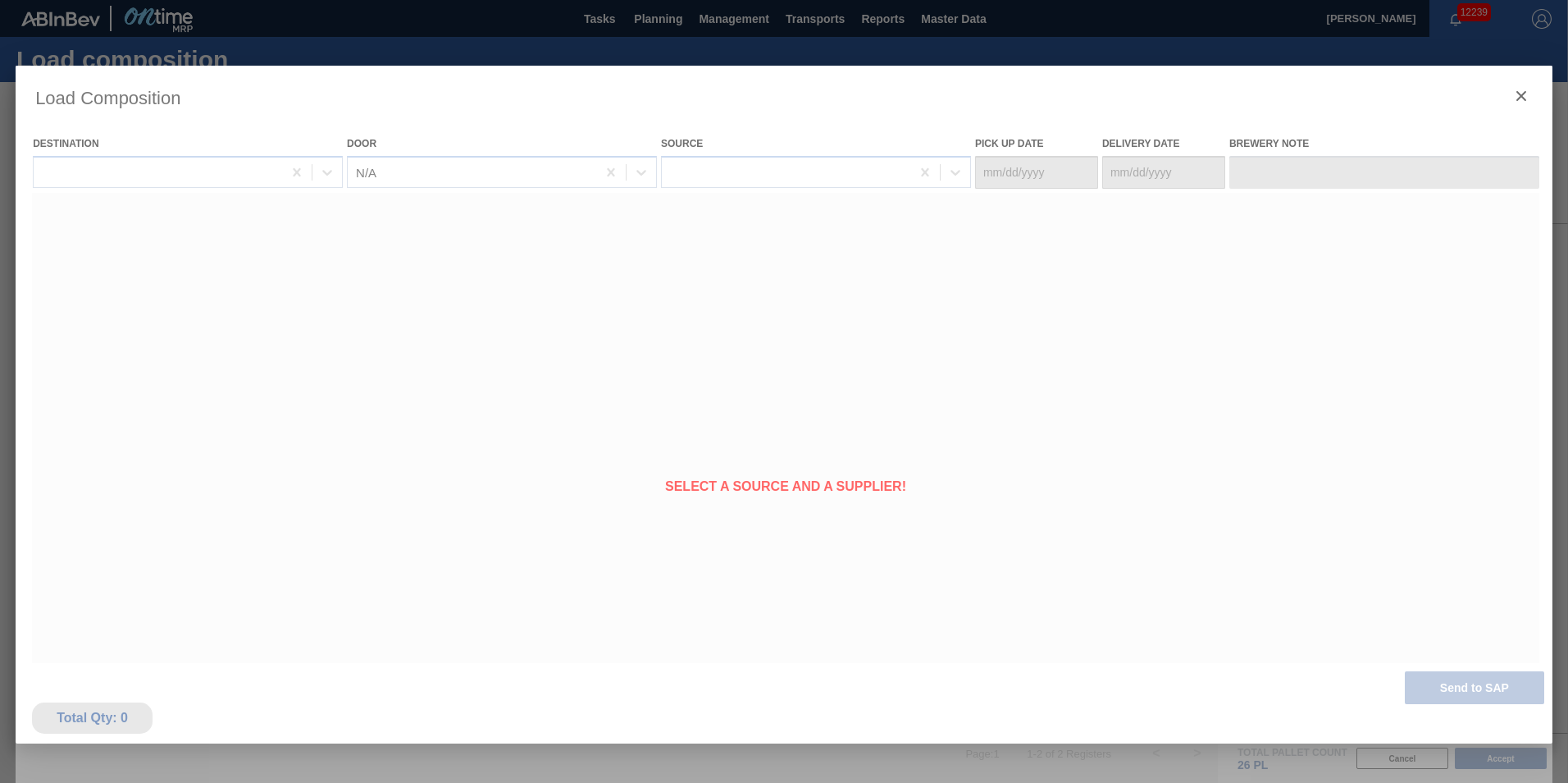
type Date "[DATE]"
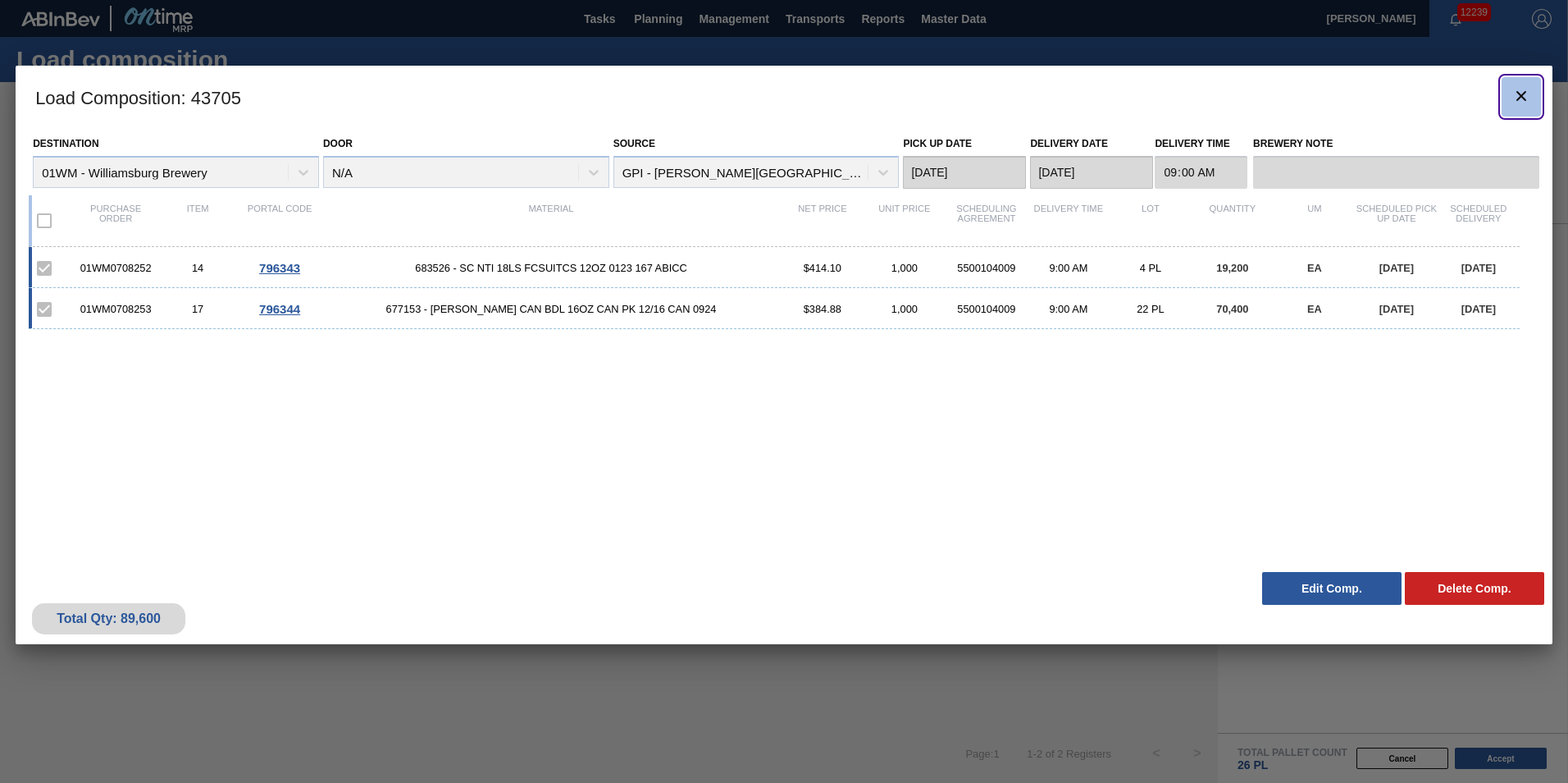
click at [1510, 87] on button "botão de ícone" at bounding box center [1521, 97] width 40 height 40
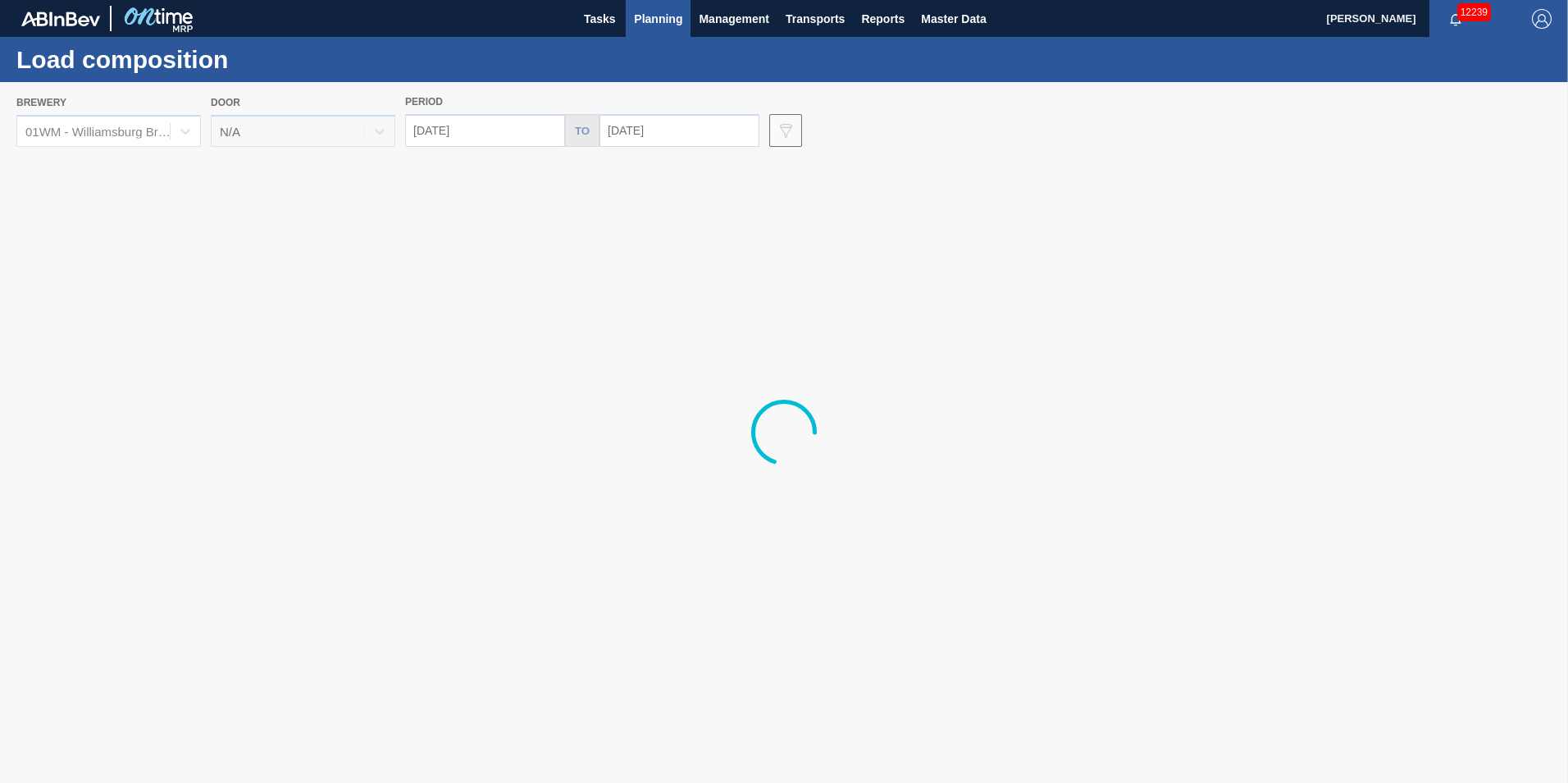
click at [642, 22] on span "Planning" at bounding box center [658, 18] width 49 height 19
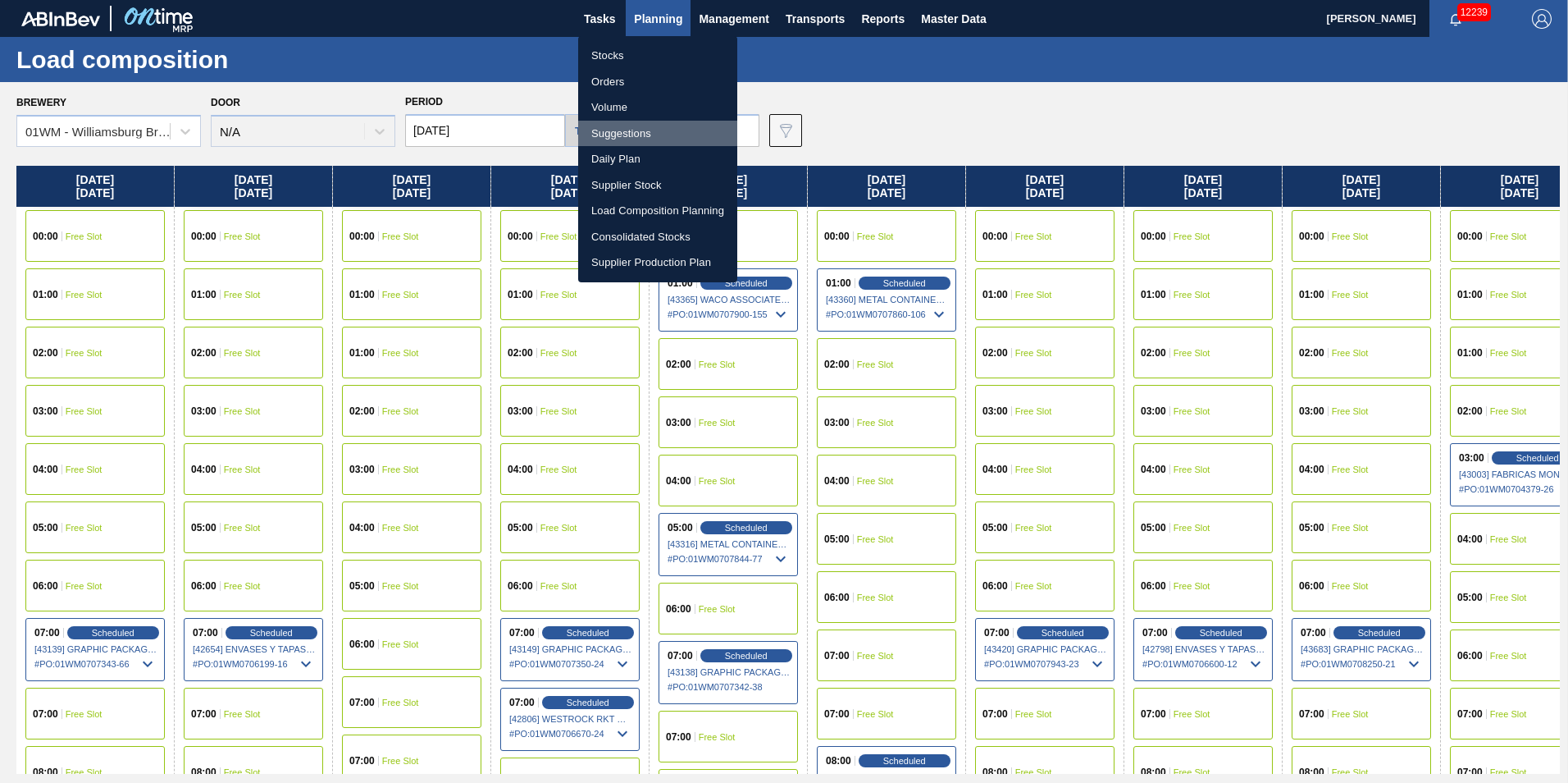
click at [633, 122] on li "Suggestions" at bounding box center [657, 134] width 159 height 27
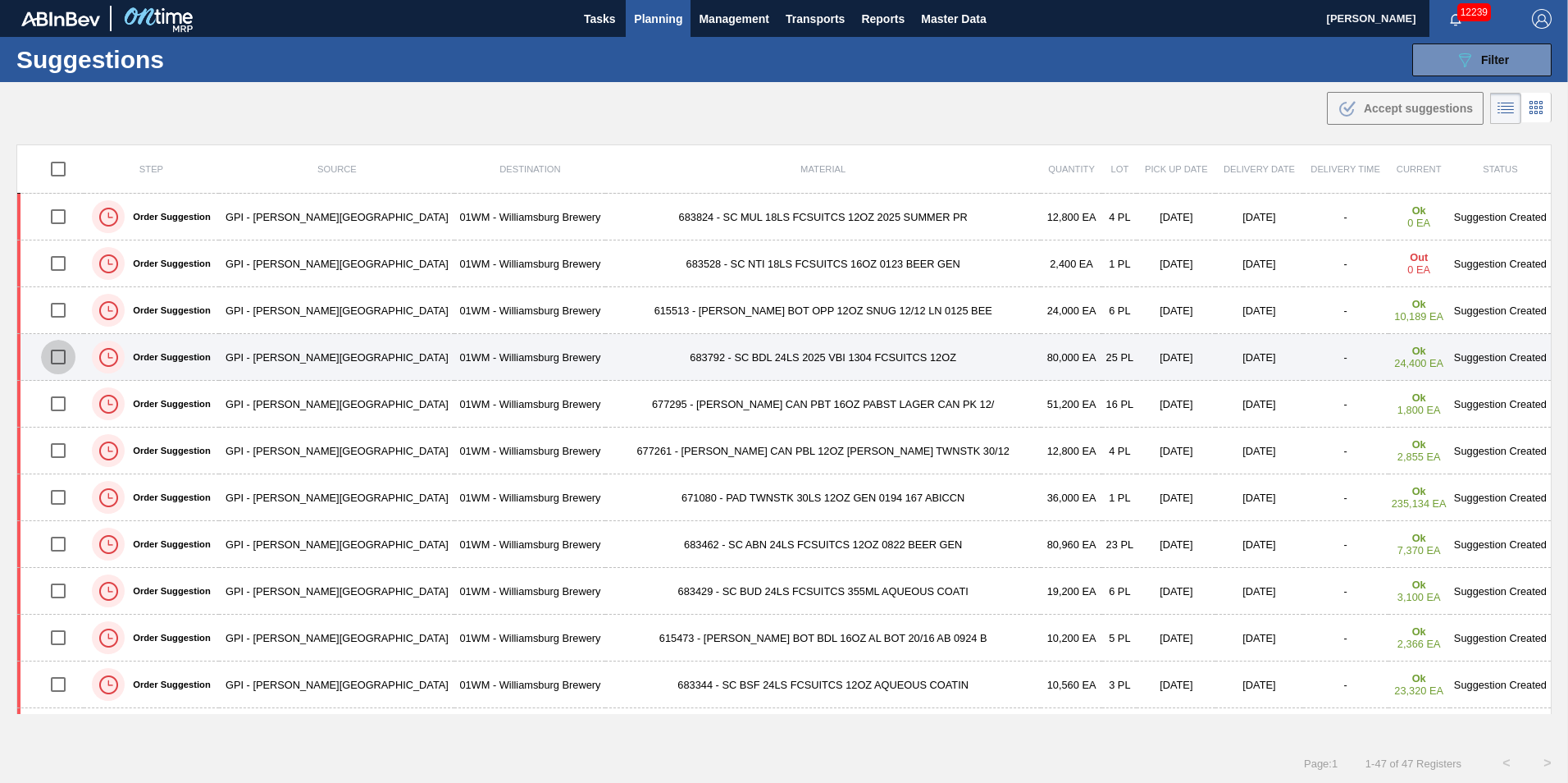
click at [72, 357] on input "checkbox" at bounding box center [58, 356] width 34 height 34
checkbox input "true"
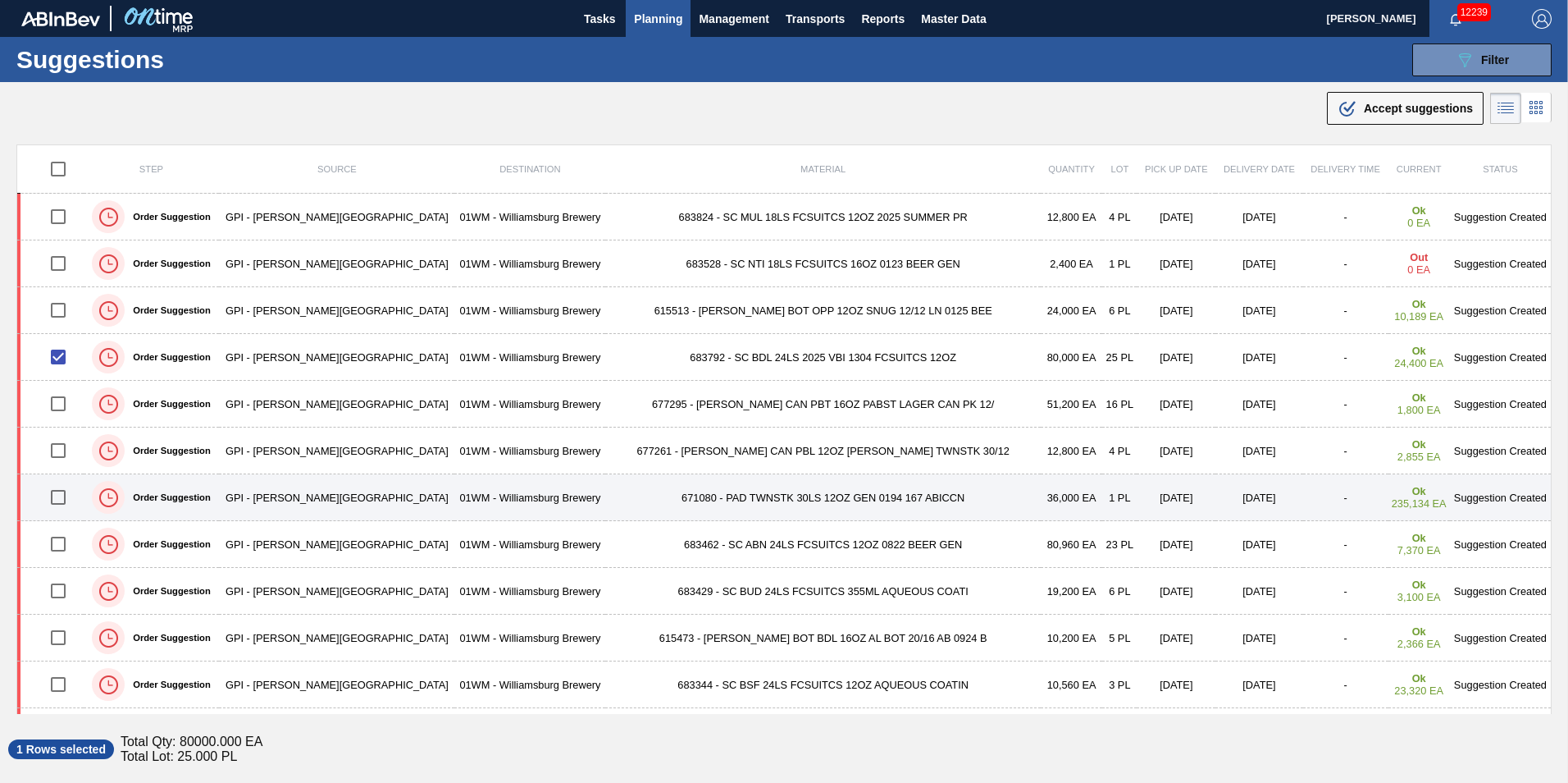
click at [69, 498] on input "checkbox" at bounding box center [58, 497] width 34 height 34
checkbox input "true"
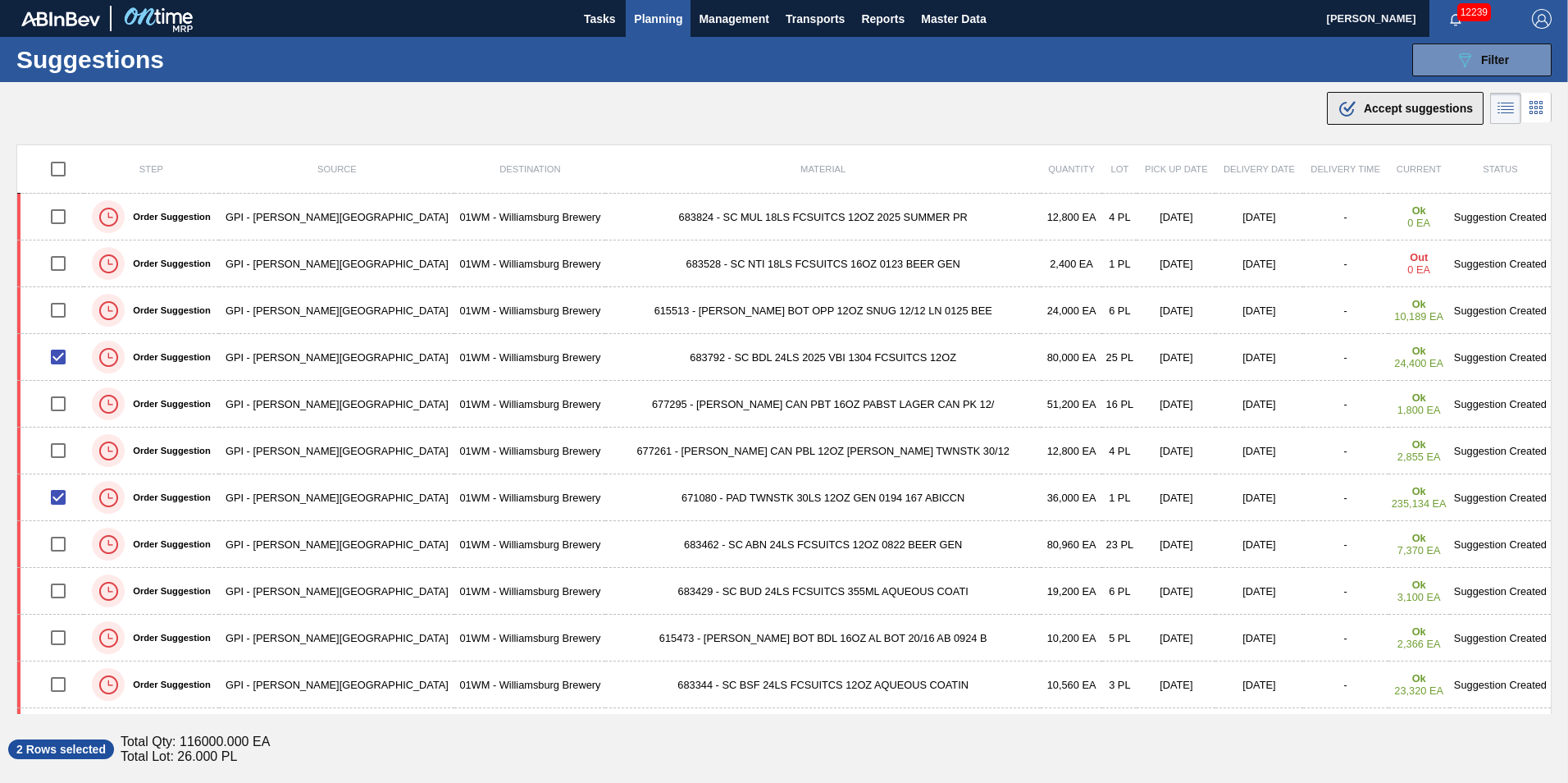
click at [1414, 101] on span "Accept suggestions" at bounding box center [1419, 108] width 109 height 13
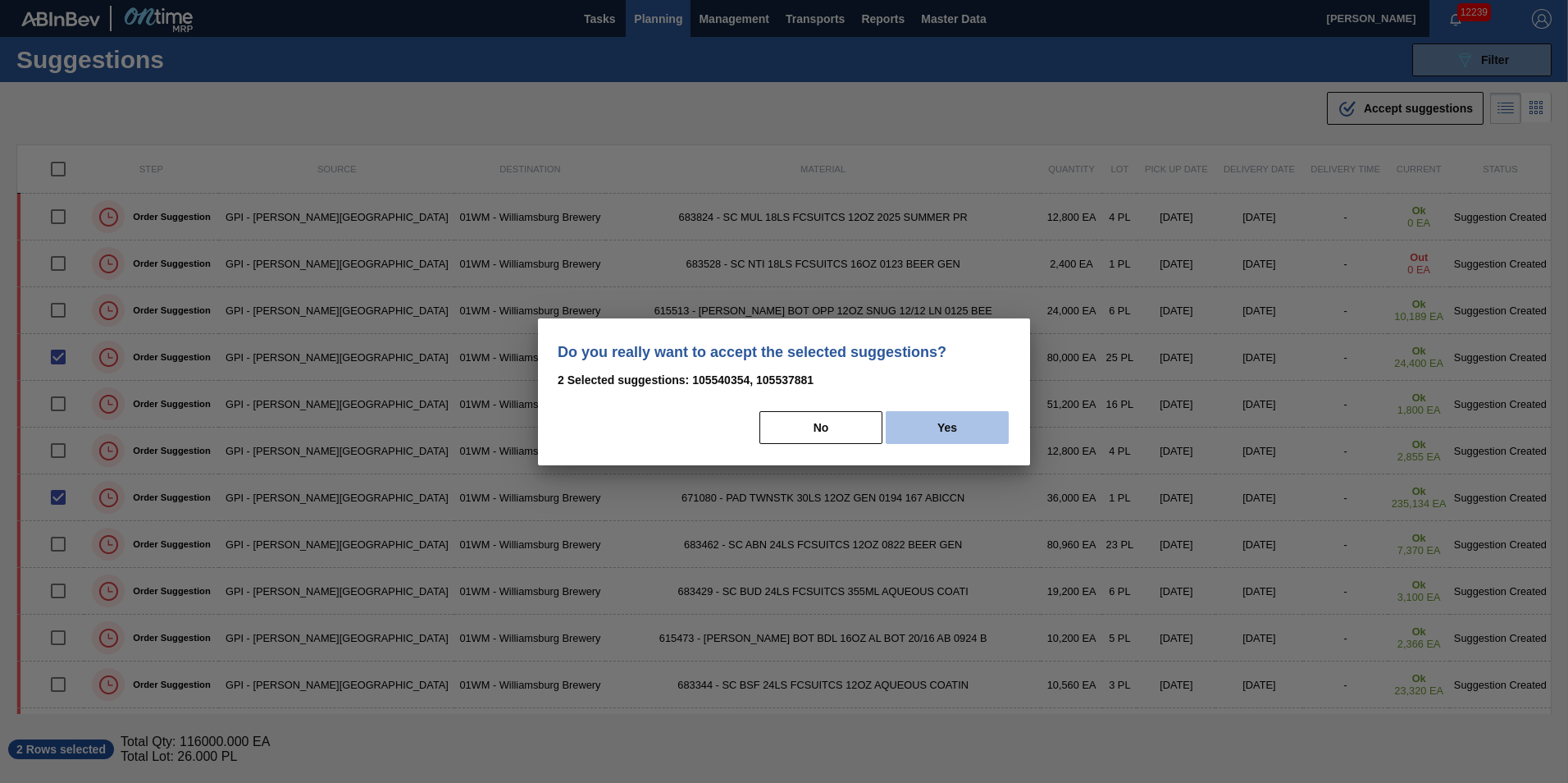
click at [903, 429] on button "Yes" at bounding box center [947, 427] width 123 height 33
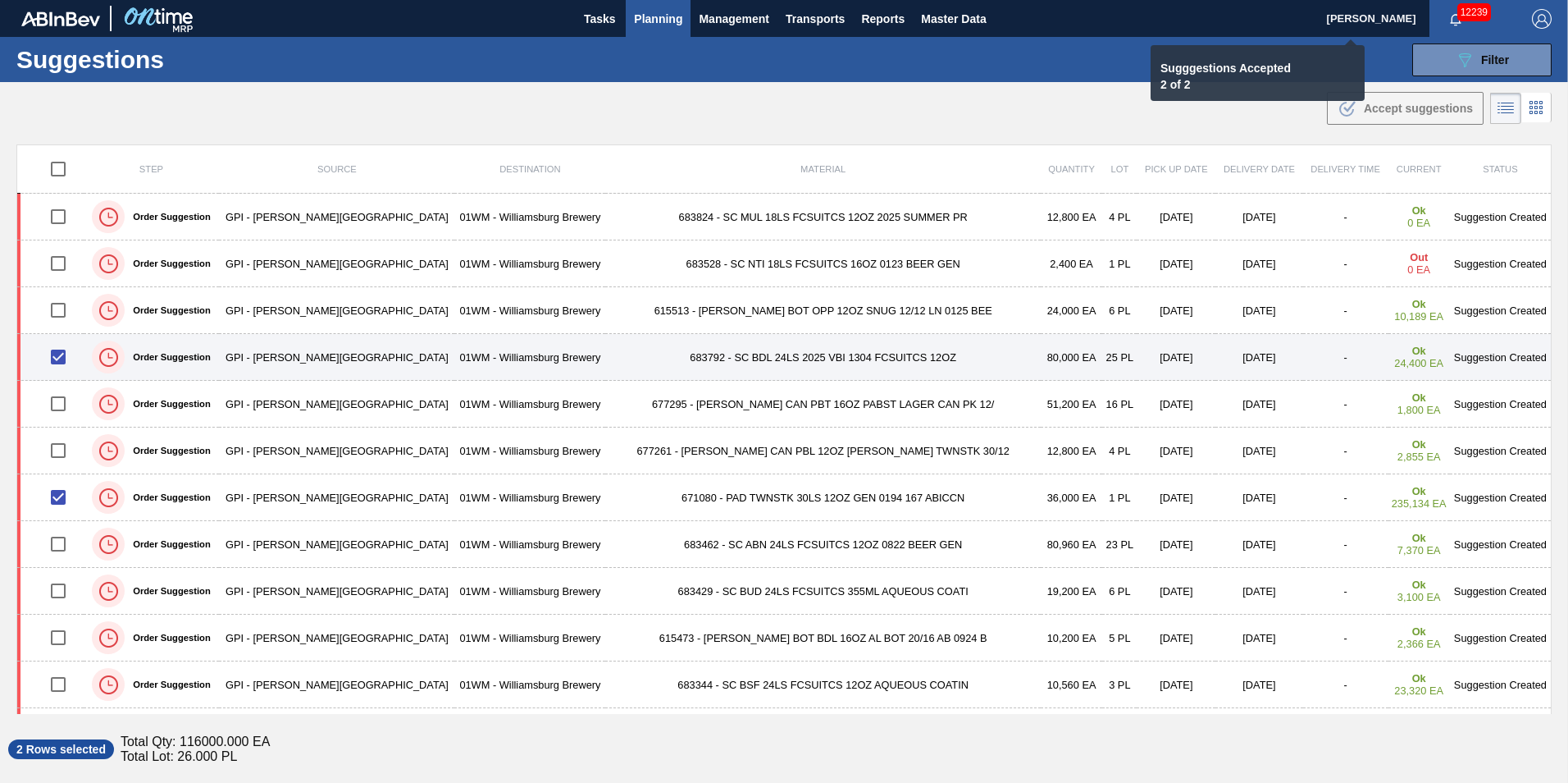
checkbox input "false"
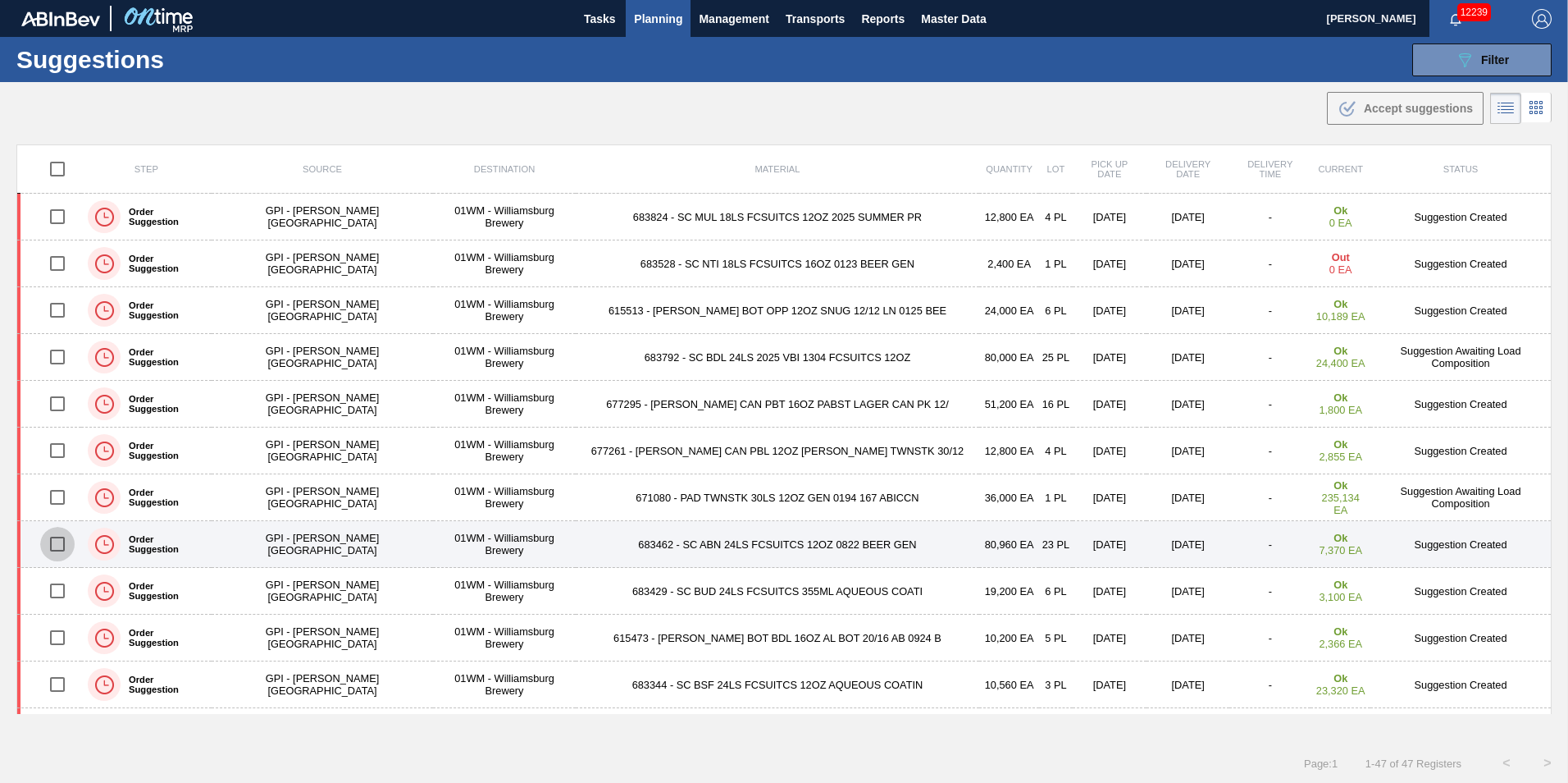
click at [59, 547] on input "checkbox" at bounding box center [57, 543] width 34 height 34
checkbox input "true"
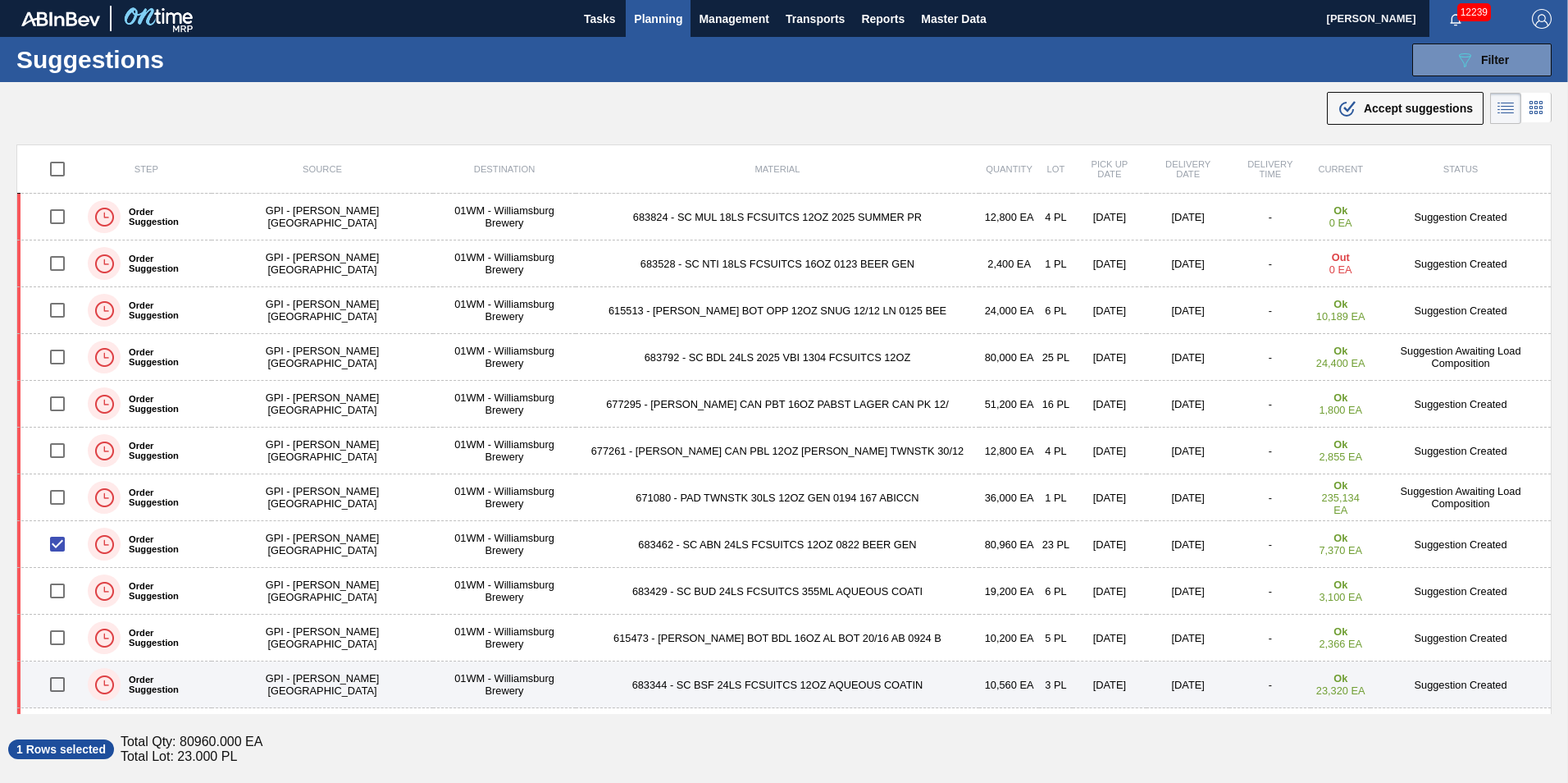
click at [66, 684] on input "checkbox" at bounding box center [57, 684] width 34 height 34
checkbox input "true"
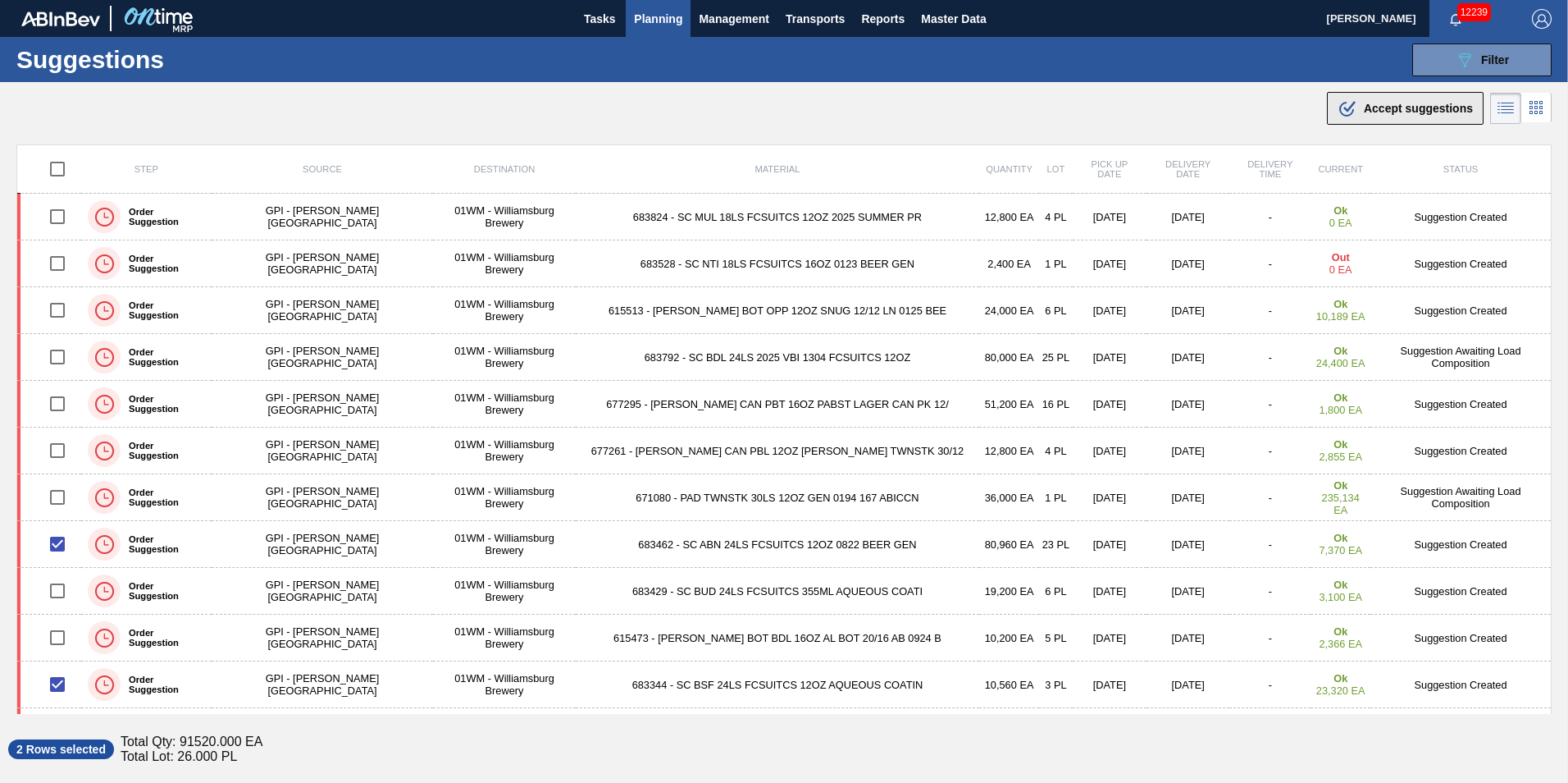
click at [1411, 103] on span "Accept suggestions" at bounding box center [1419, 108] width 109 height 13
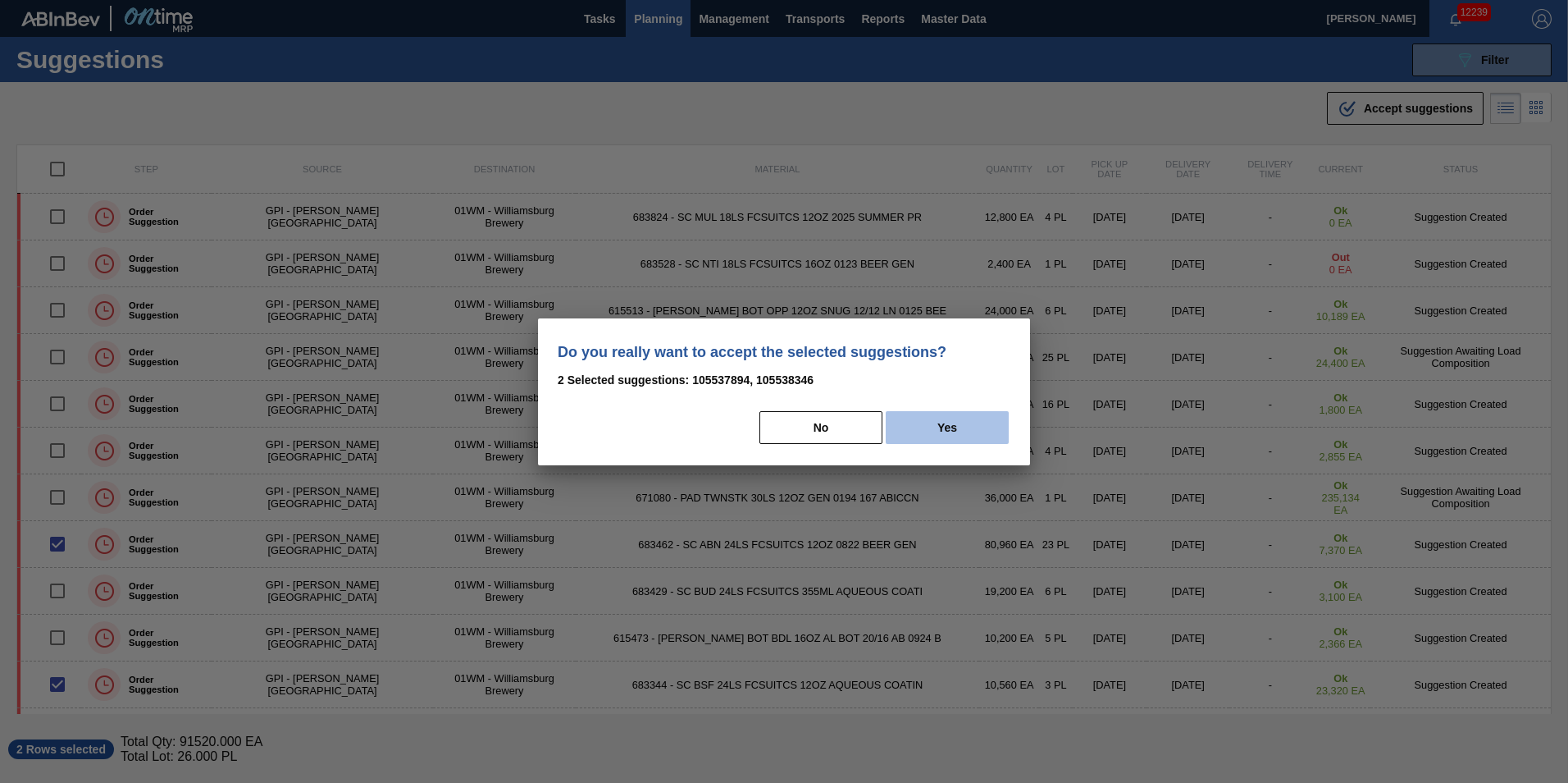
click at [926, 422] on button "Yes" at bounding box center [947, 427] width 123 height 33
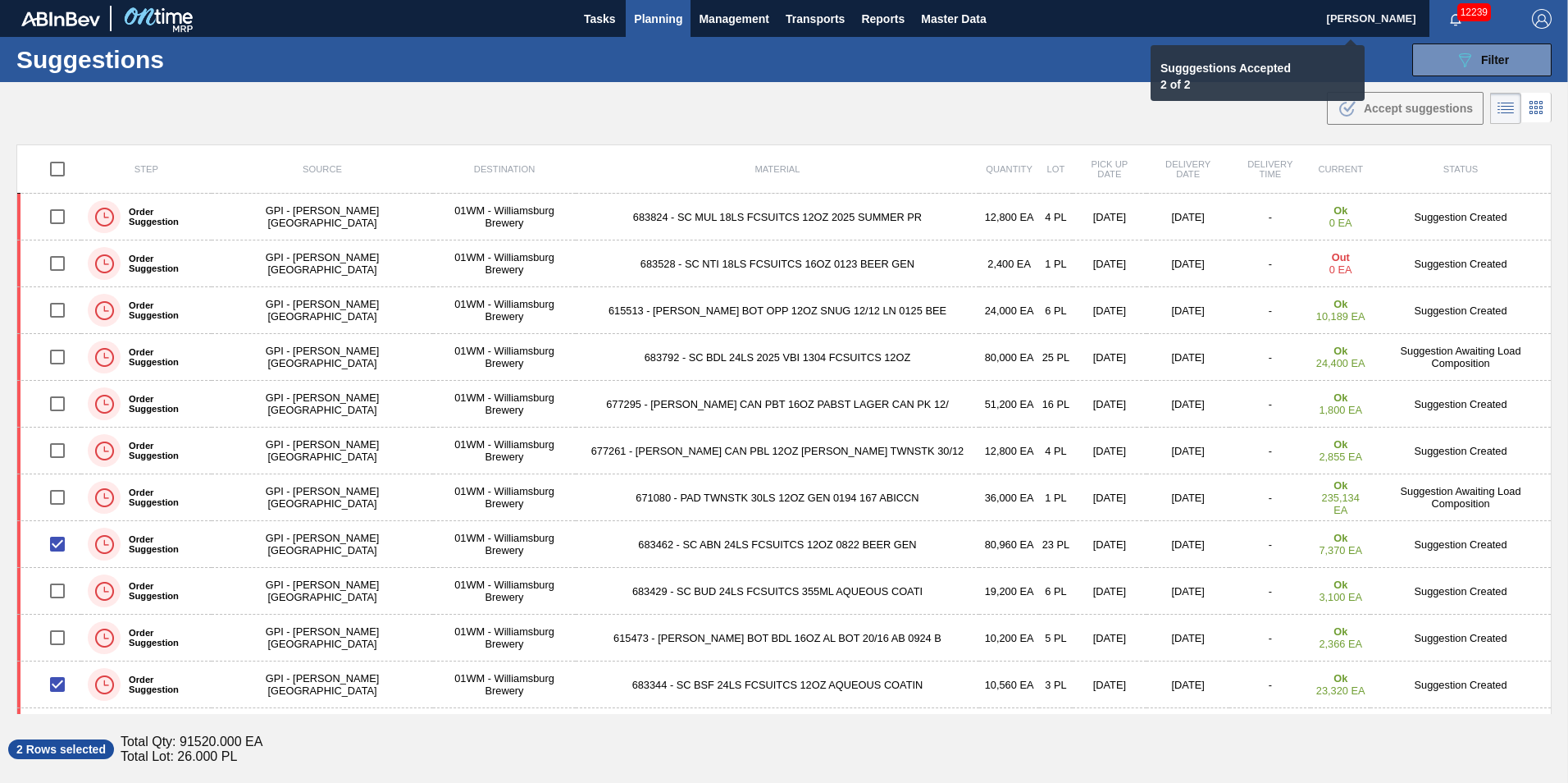
checkbox input "false"
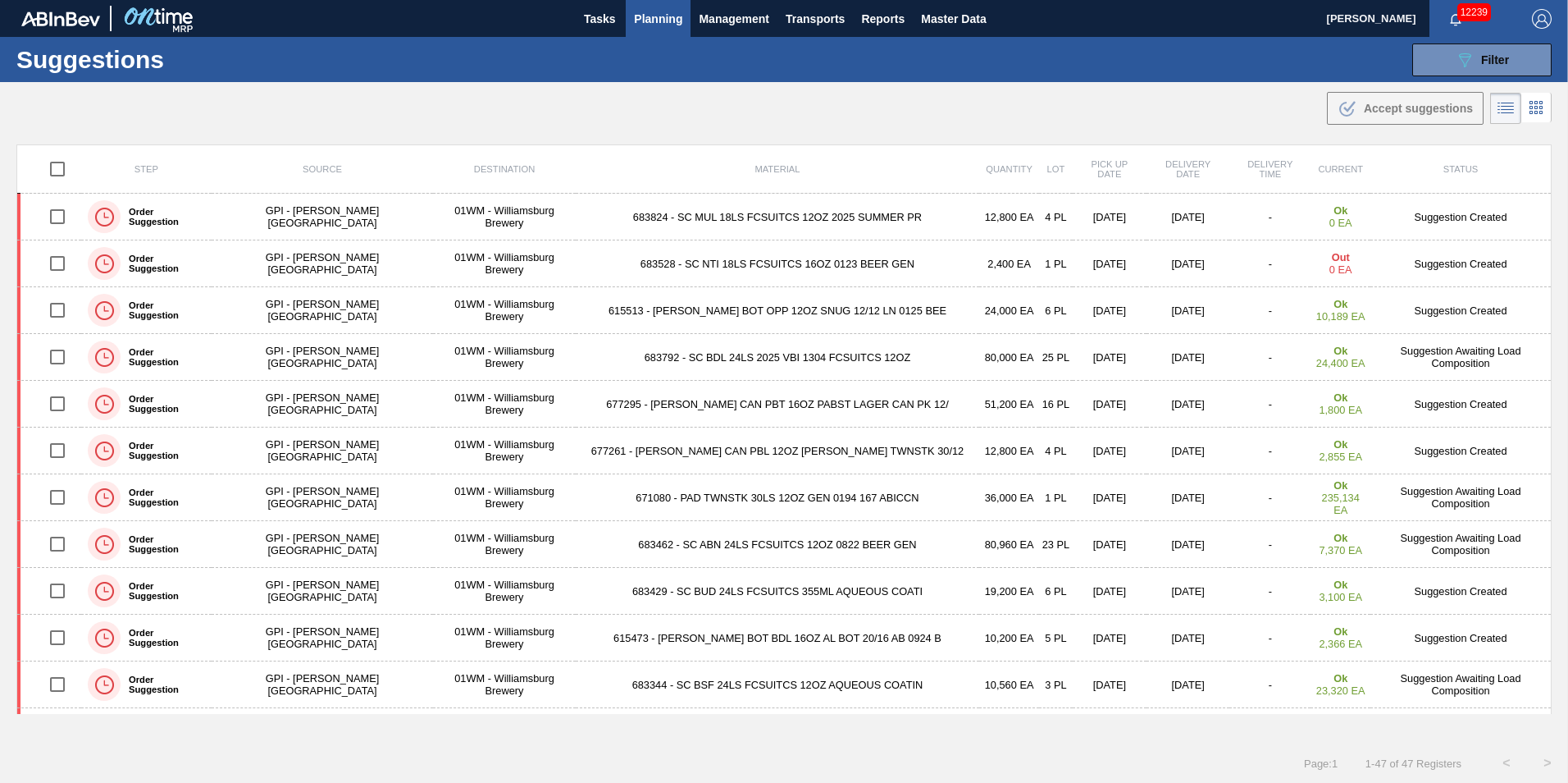
click at [649, 27] on span "Planning" at bounding box center [658, 18] width 49 height 19
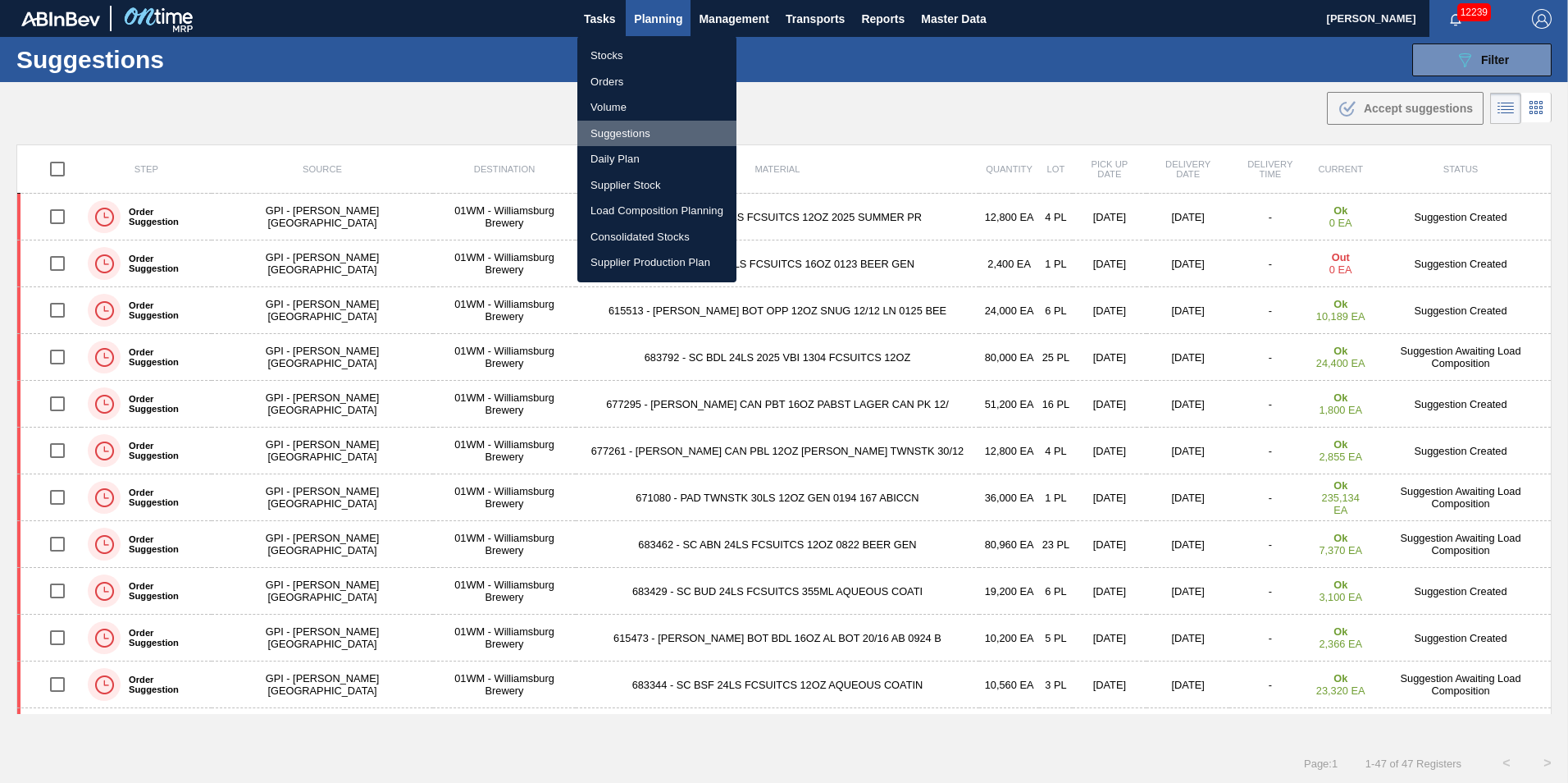
click at [646, 133] on li "Suggestions" at bounding box center [656, 134] width 159 height 27
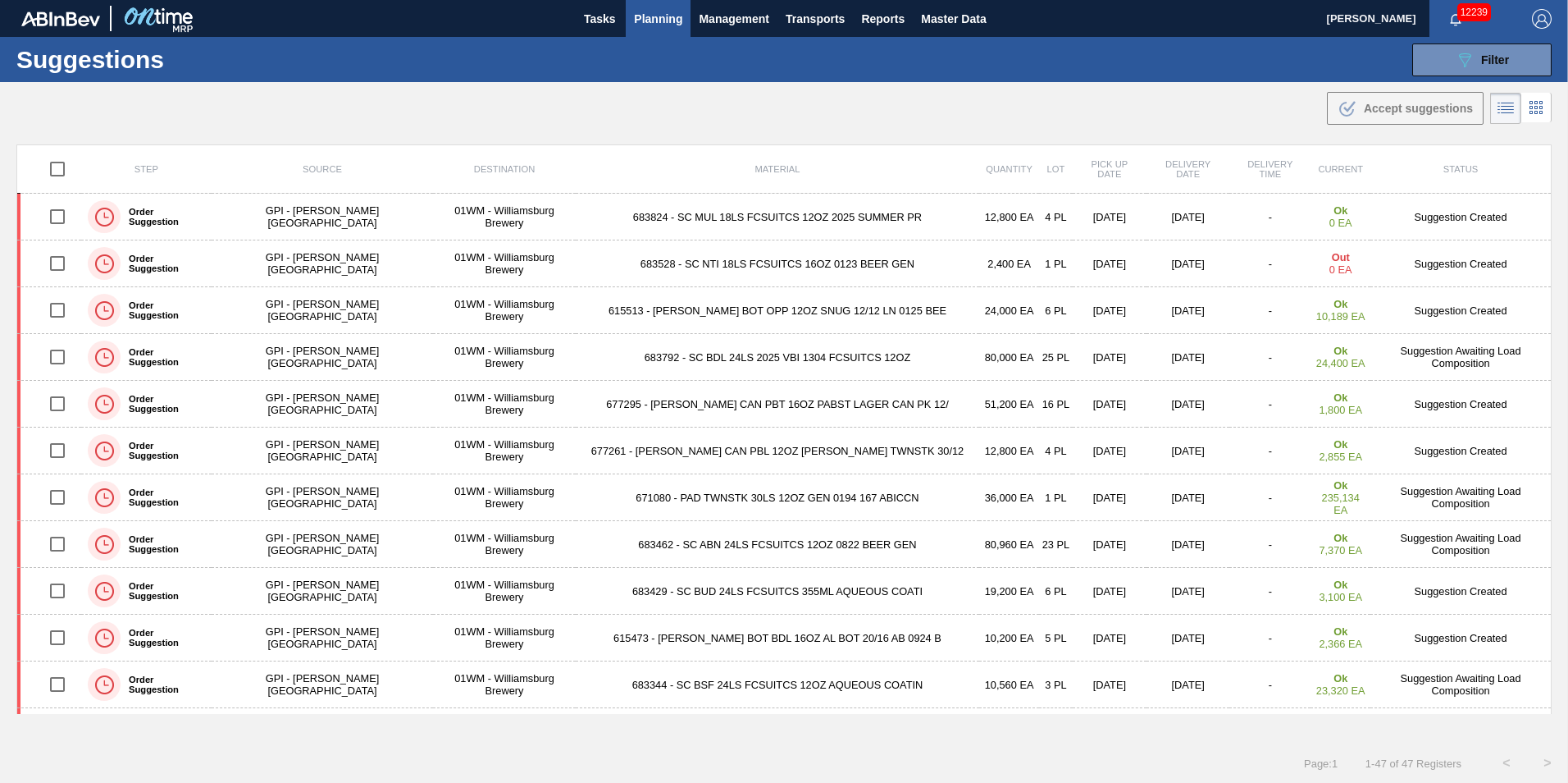
click at [668, 17] on span "Planning" at bounding box center [658, 18] width 49 height 19
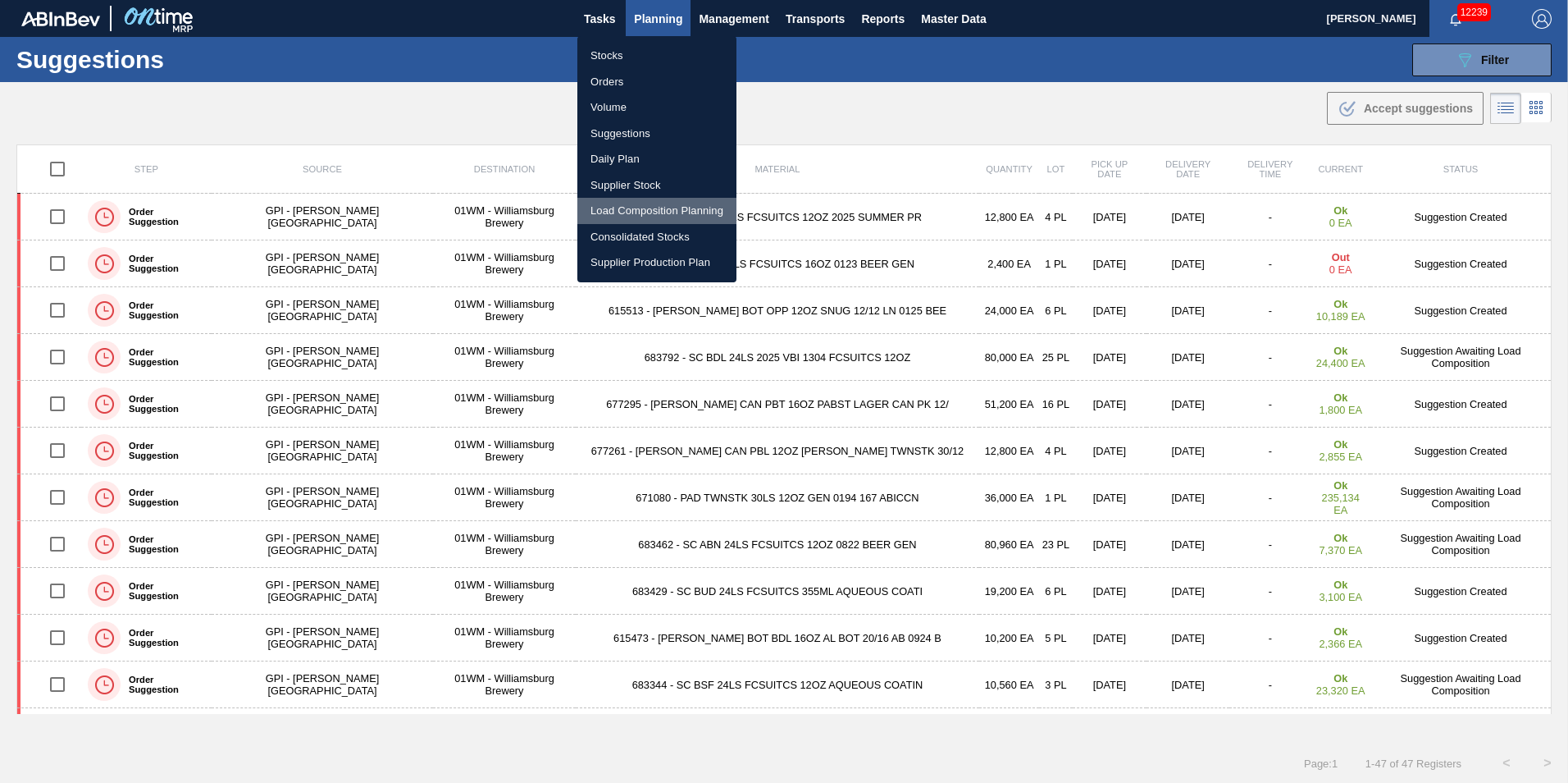
click at [655, 208] on li "Load Composition Planning" at bounding box center [656, 211] width 159 height 27
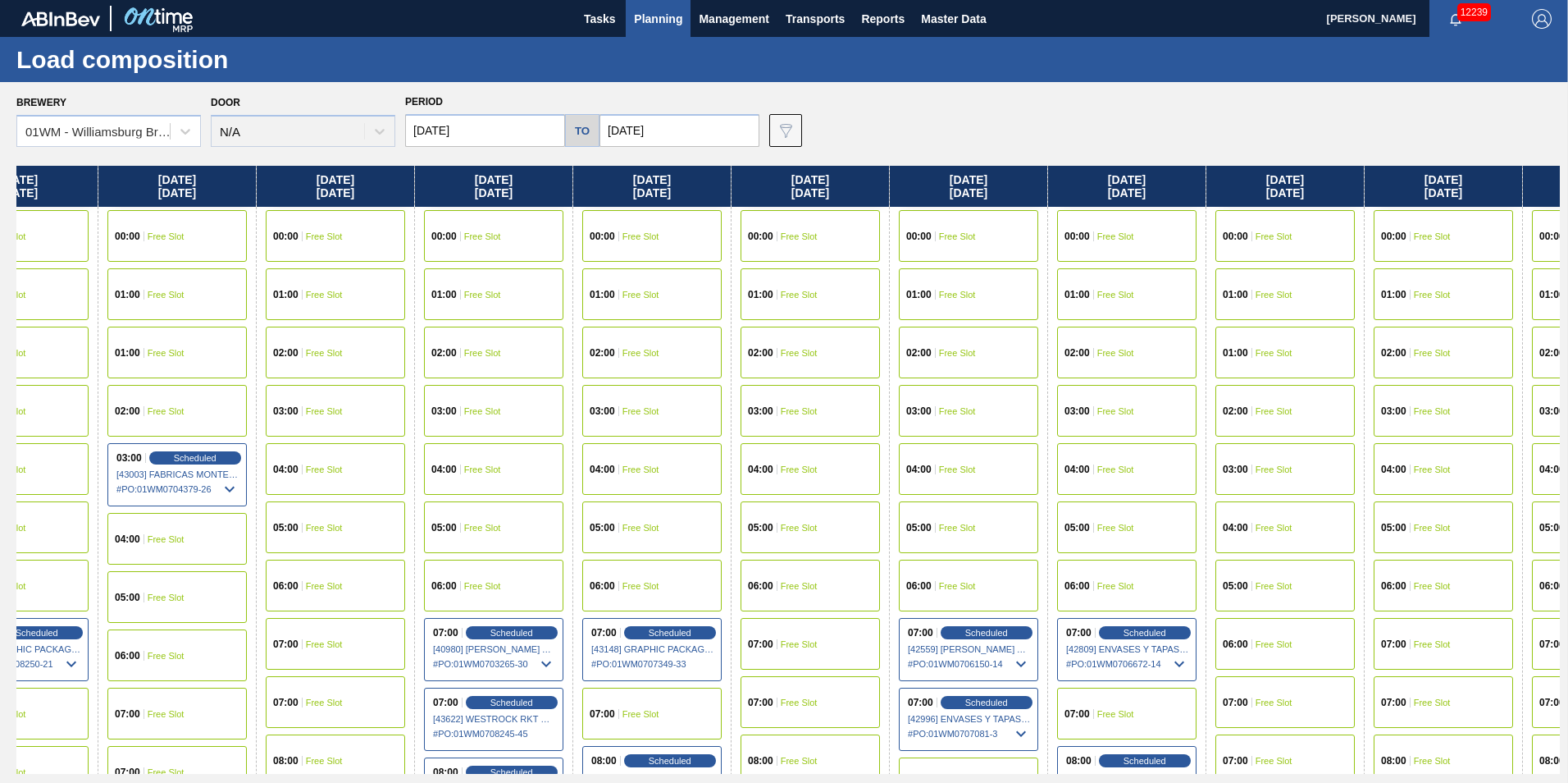
drag, startPoint x: 1406, startPoint y: 199, endPoint x: 215, endPoint y: 181, distance: 1191.1
click at [146, 220] on div "[DATE] 00:00 Free Slot 01:00 Free Slot 02:00 Free Slot 03:00 Free Slot 04:00 Fr…" at bounding box center [788, 470] width 1544 height 608
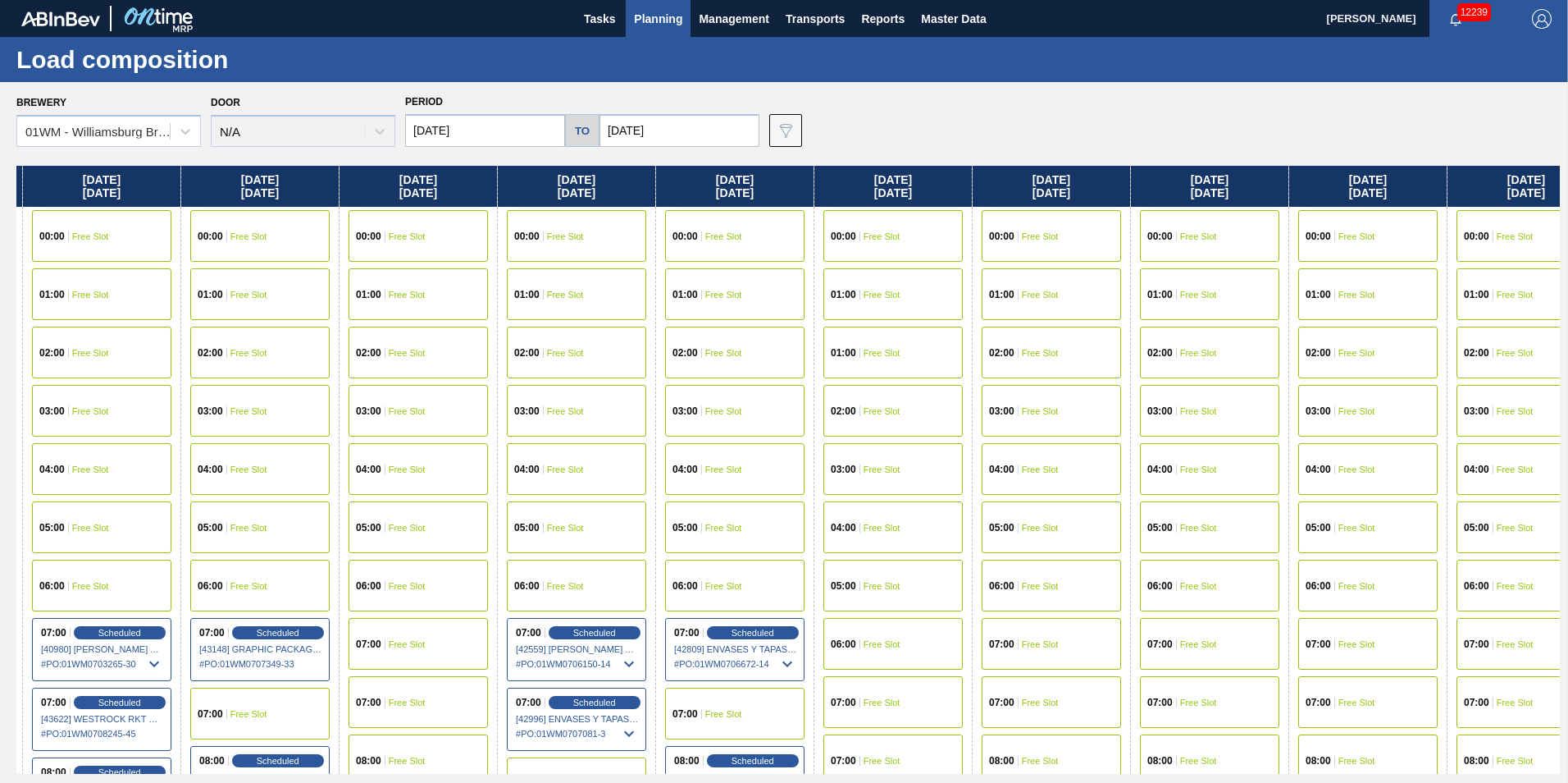
scroll to position [0, 1939]
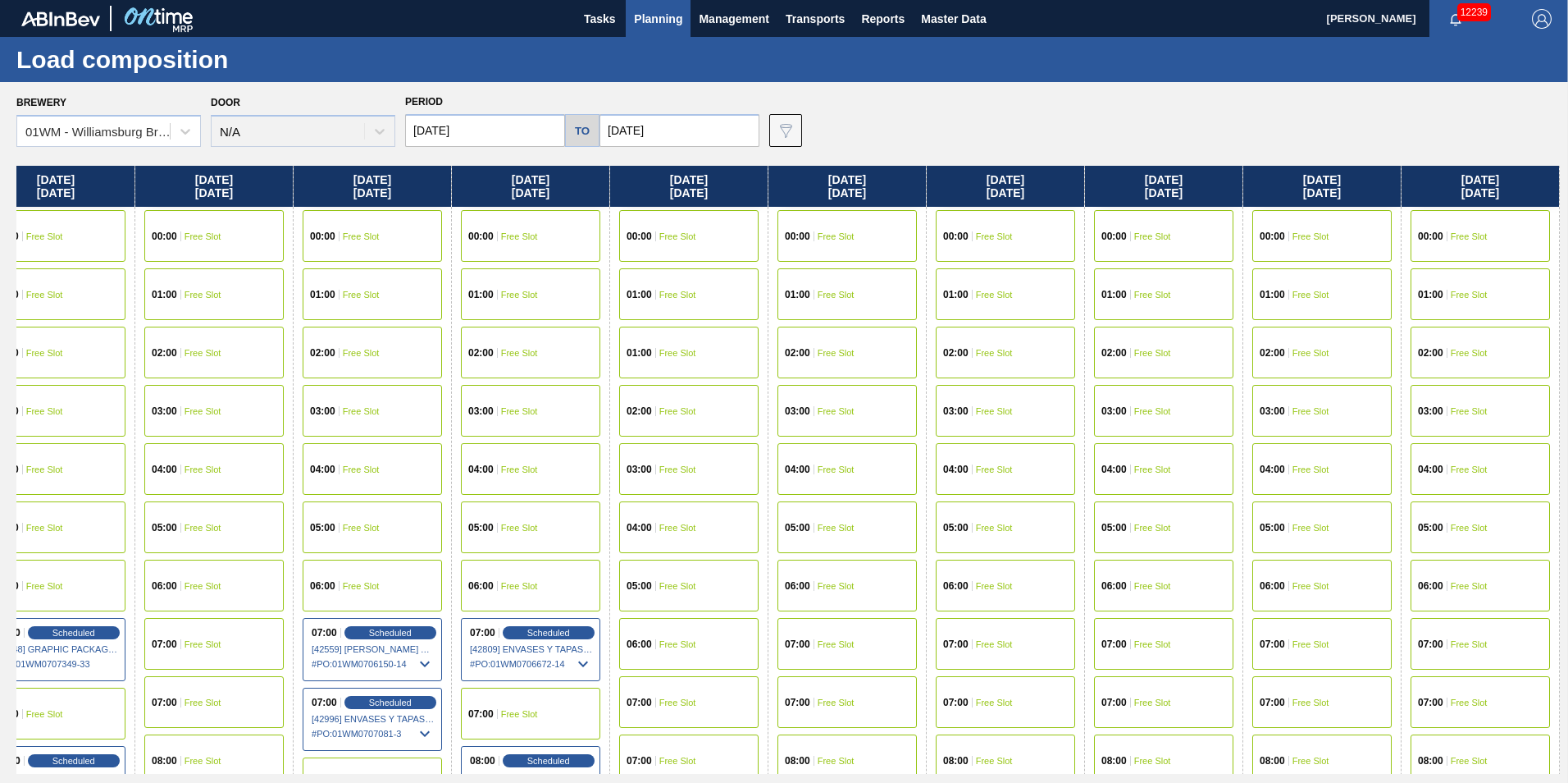
drag, startPoint x: 1463, startPoint y: 192, endPoint x: 541, endPoint y: 305, distance: 928.9
click at [541, 305] on div "[DATE] 00:00 Free Slot 01:00 Free Slot 02:00 Free Slot 03:00 Free Slot 04:00 Fr…" at bounding box center [788, 470] width 1544 height 608
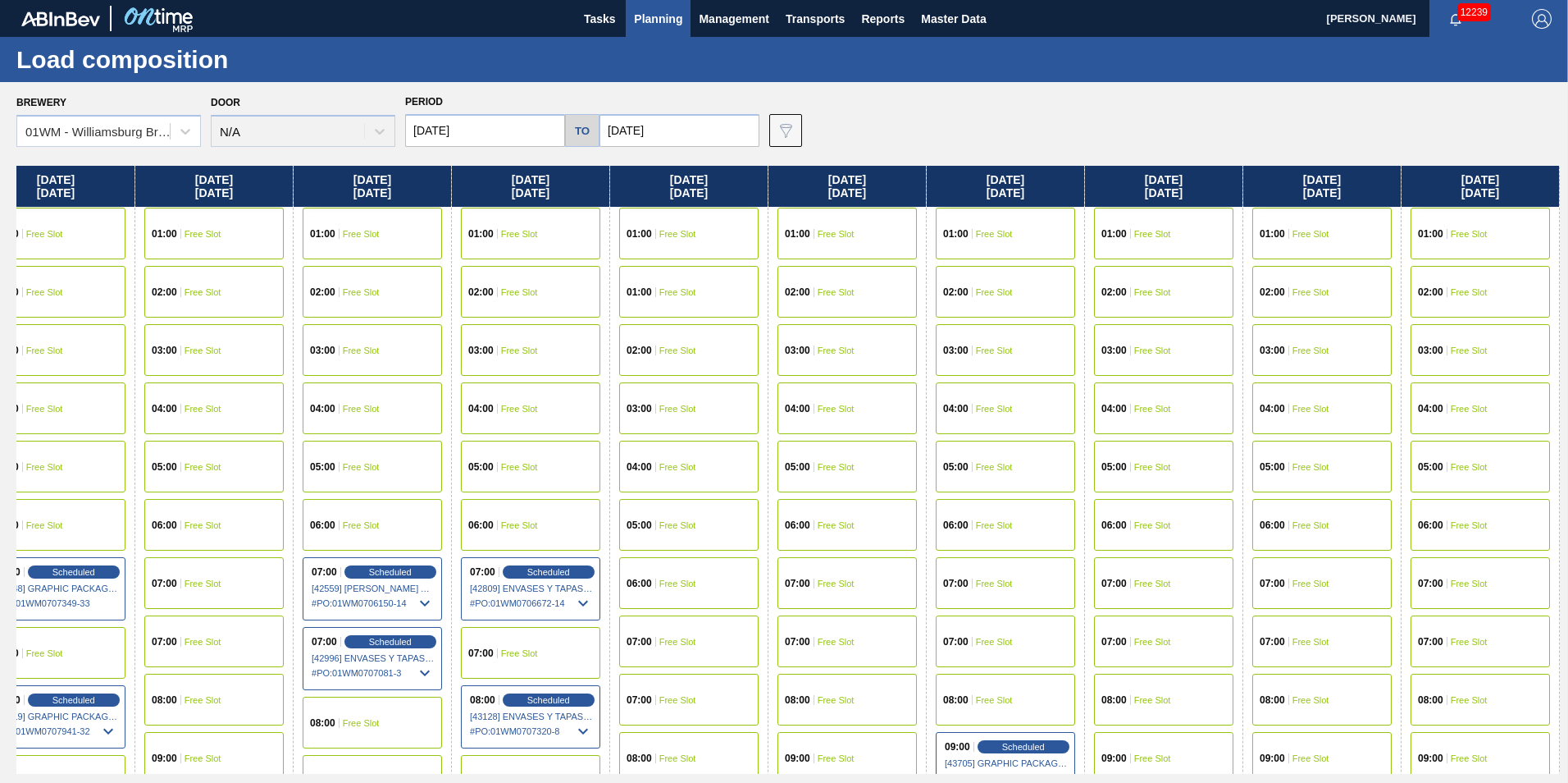
scroll to position [246, 1939]
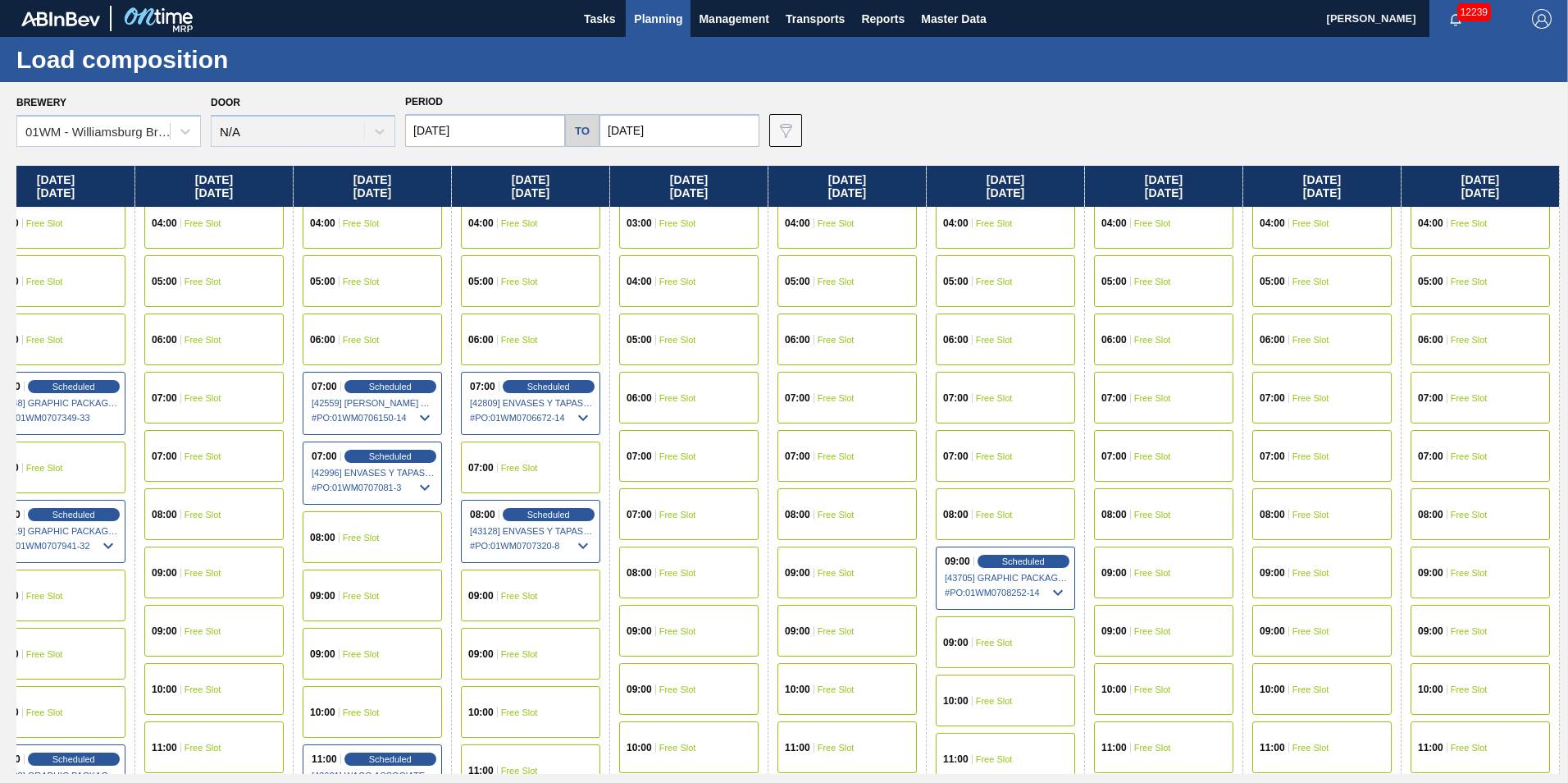
click at [1147, 570] on span "Free Slot" at bounding box center [1153, 572] width 37 height 10
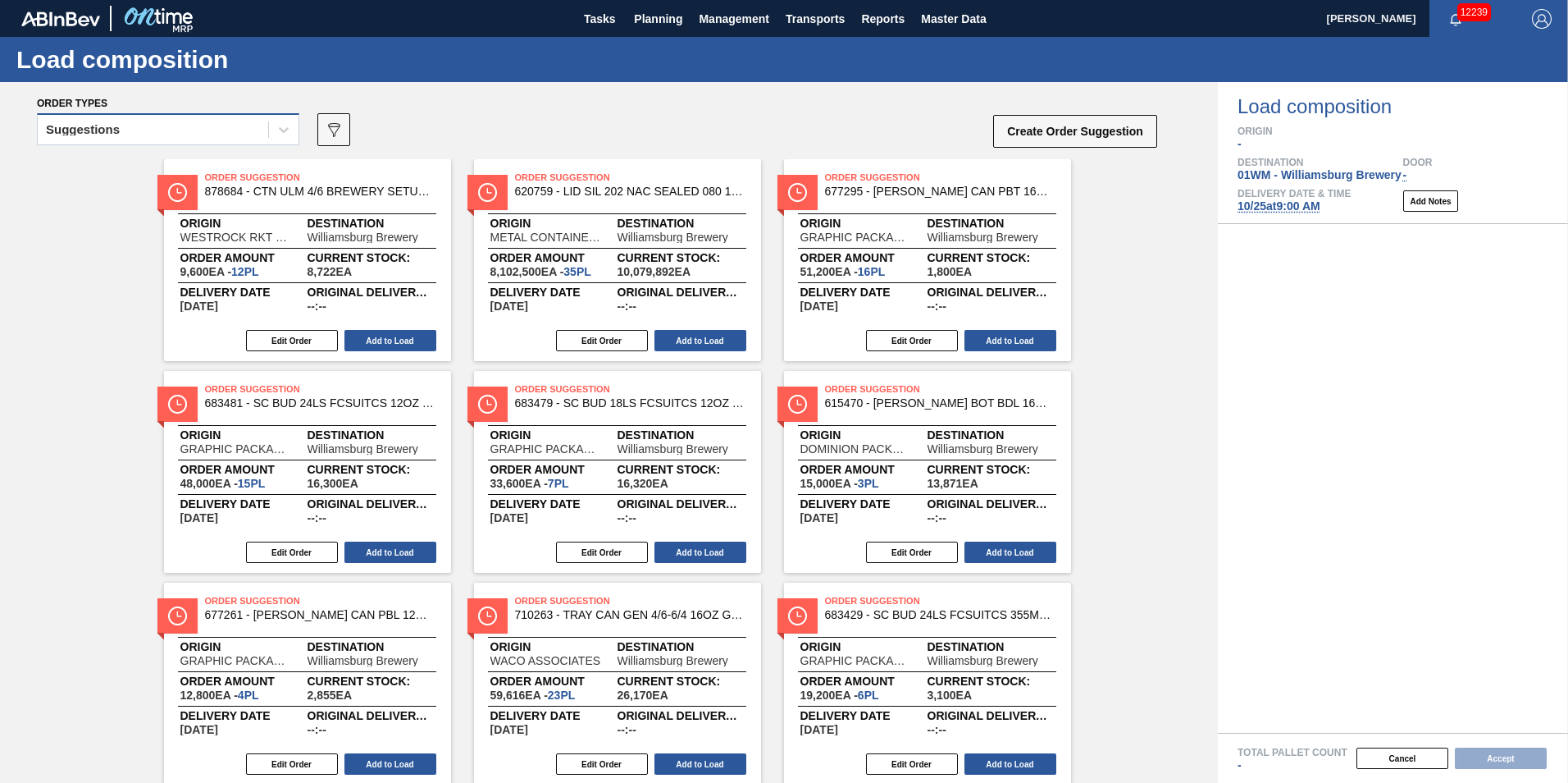
click at [97, 133] on div "Suggestions" at bounding box center [83, 130] width 74 height 11
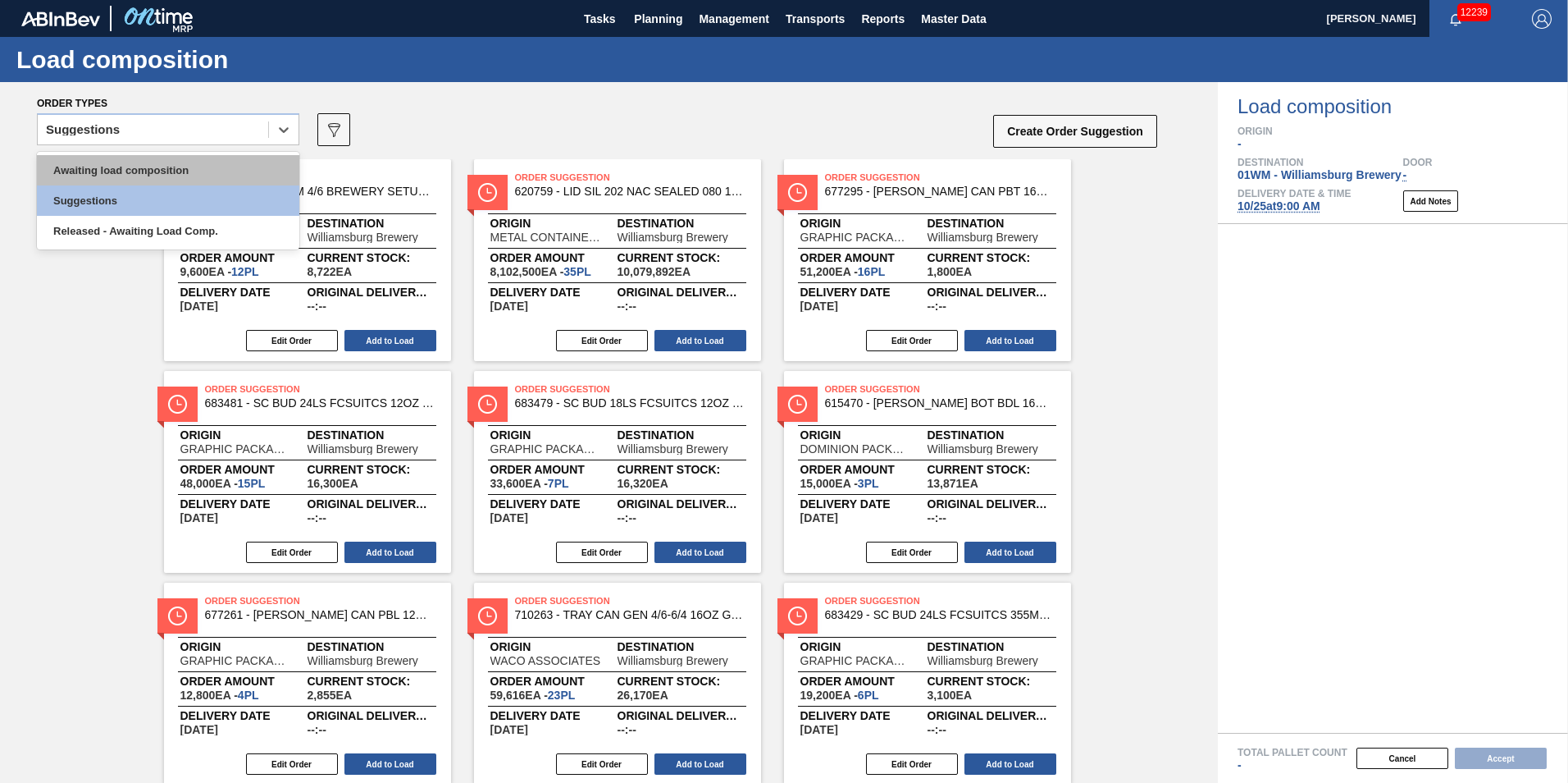
click at [106, 171] on div "Awaiting load composition" at bounding box center [168, 169] width 262 height 30
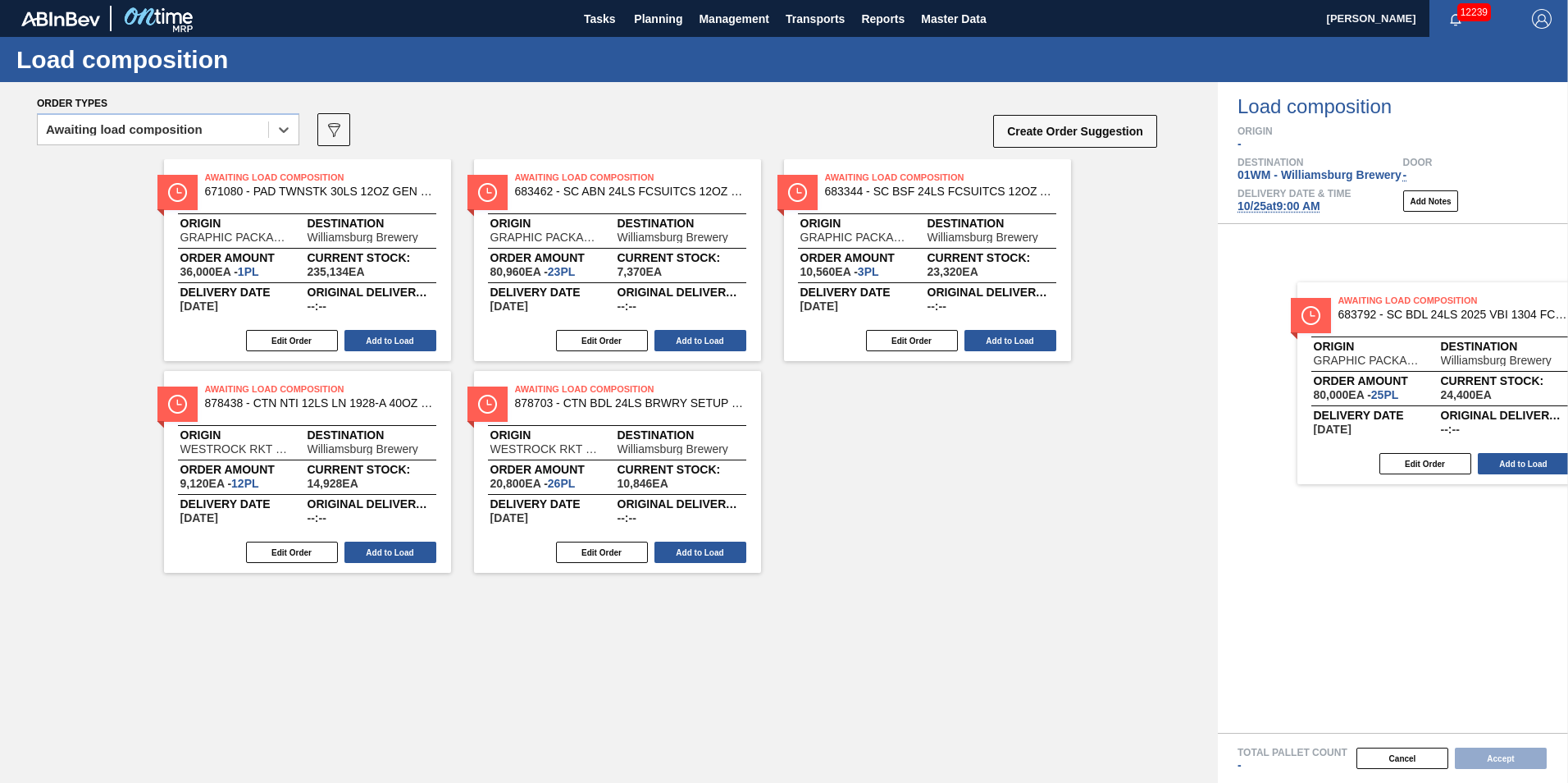
drag, startPoint x: 305, startPoint y: 501, endPoint x: 1342, endPoint y: 389, distance: 1043.0
click at [1347, 394] on div "Order types option Awaiting load composition, selected. Select is focused ,type…" at bounding box center [784, 432] width 1568 height 701
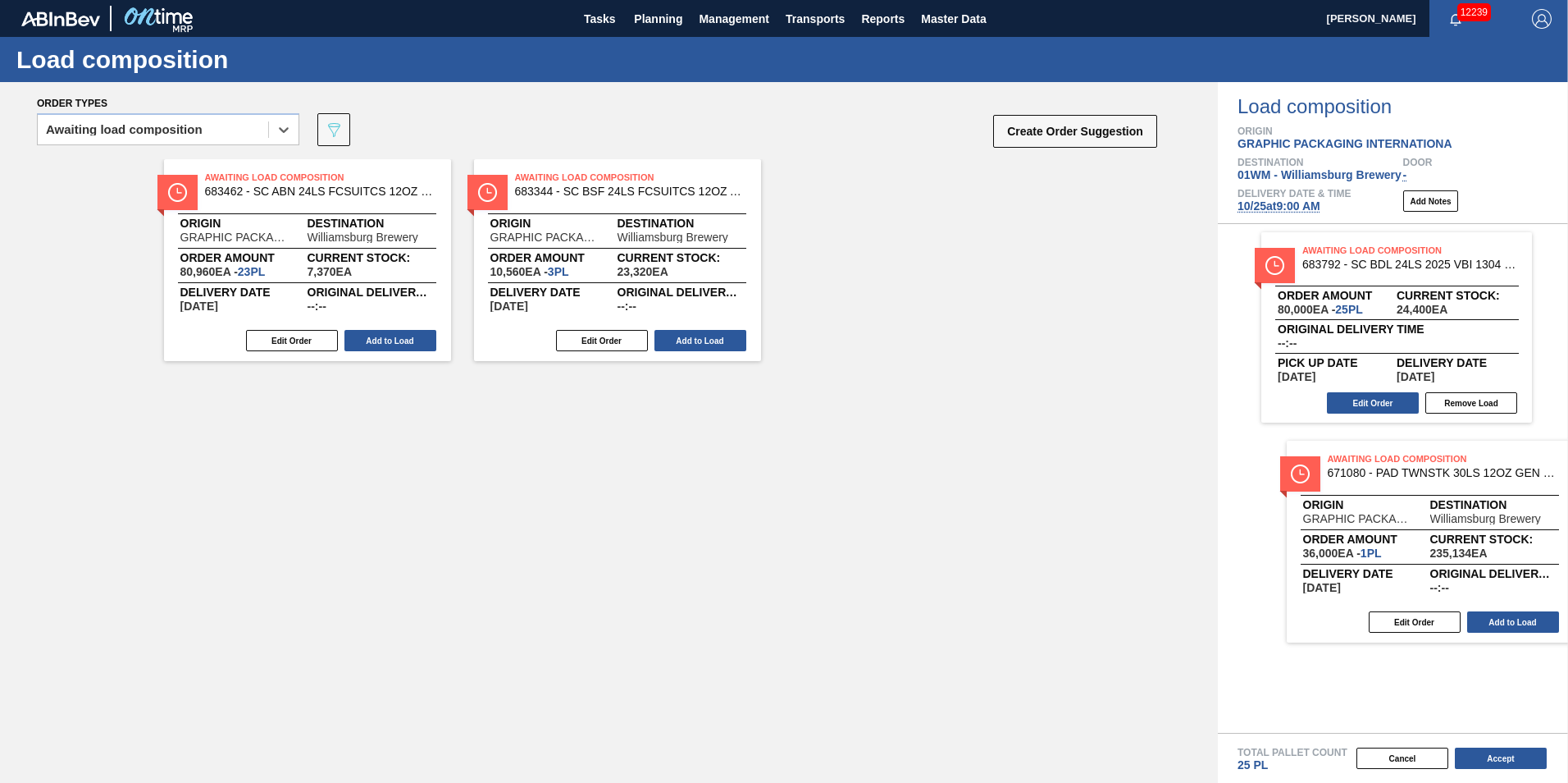
drag, startPoint x: 290, startPoint y: 283, endPoint x: 1353, endPoint y: 534, distance: 1092.2
click at [1358, 541] on div "Order types option Awaiting load composition, selected. Select is focused ,type…" at bounding box center [784, 432] width 1568 height 701
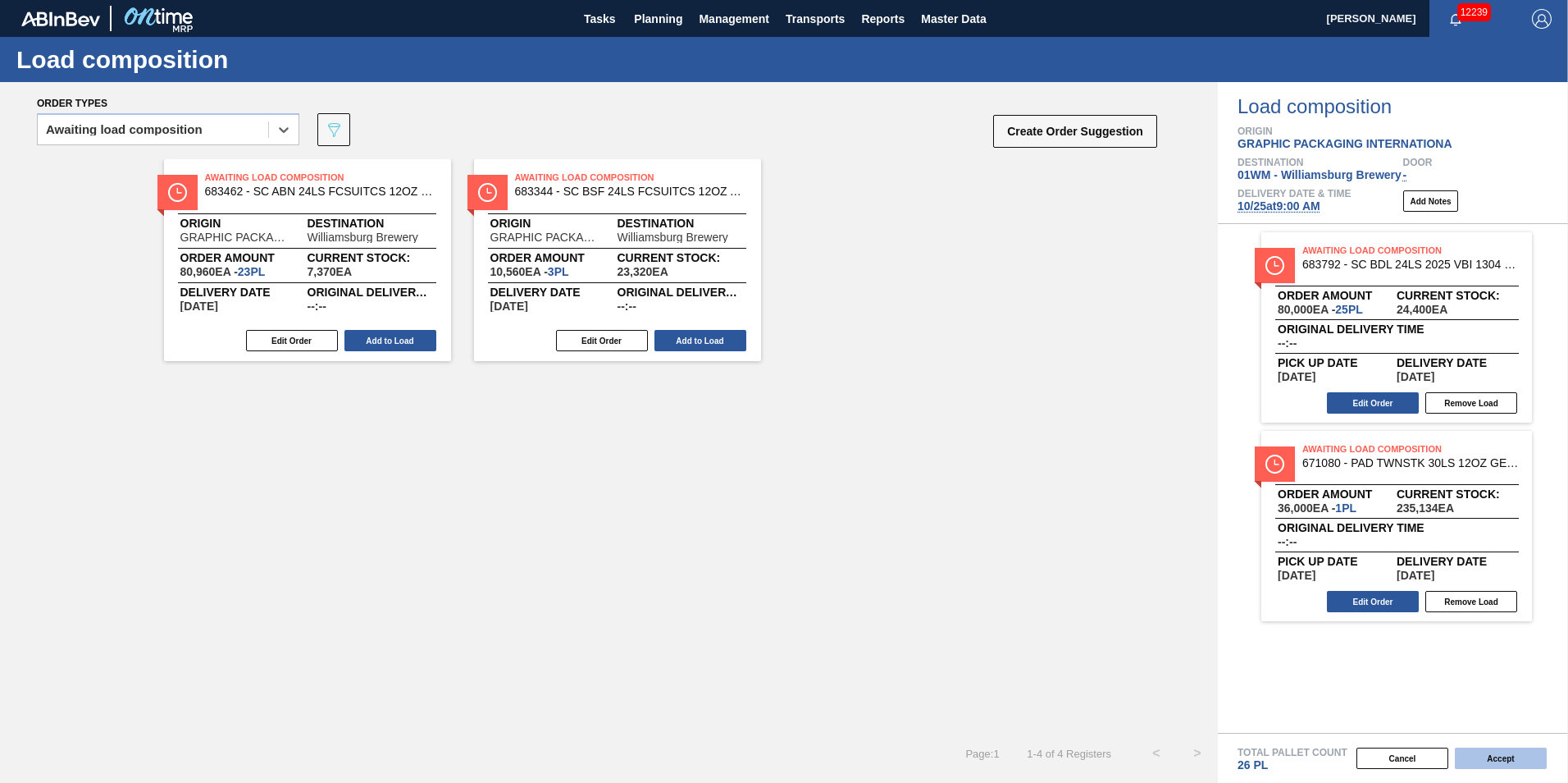
click at [1498, 754] on button "Accept" at bounding box center [1501, 758] width 92 height 21
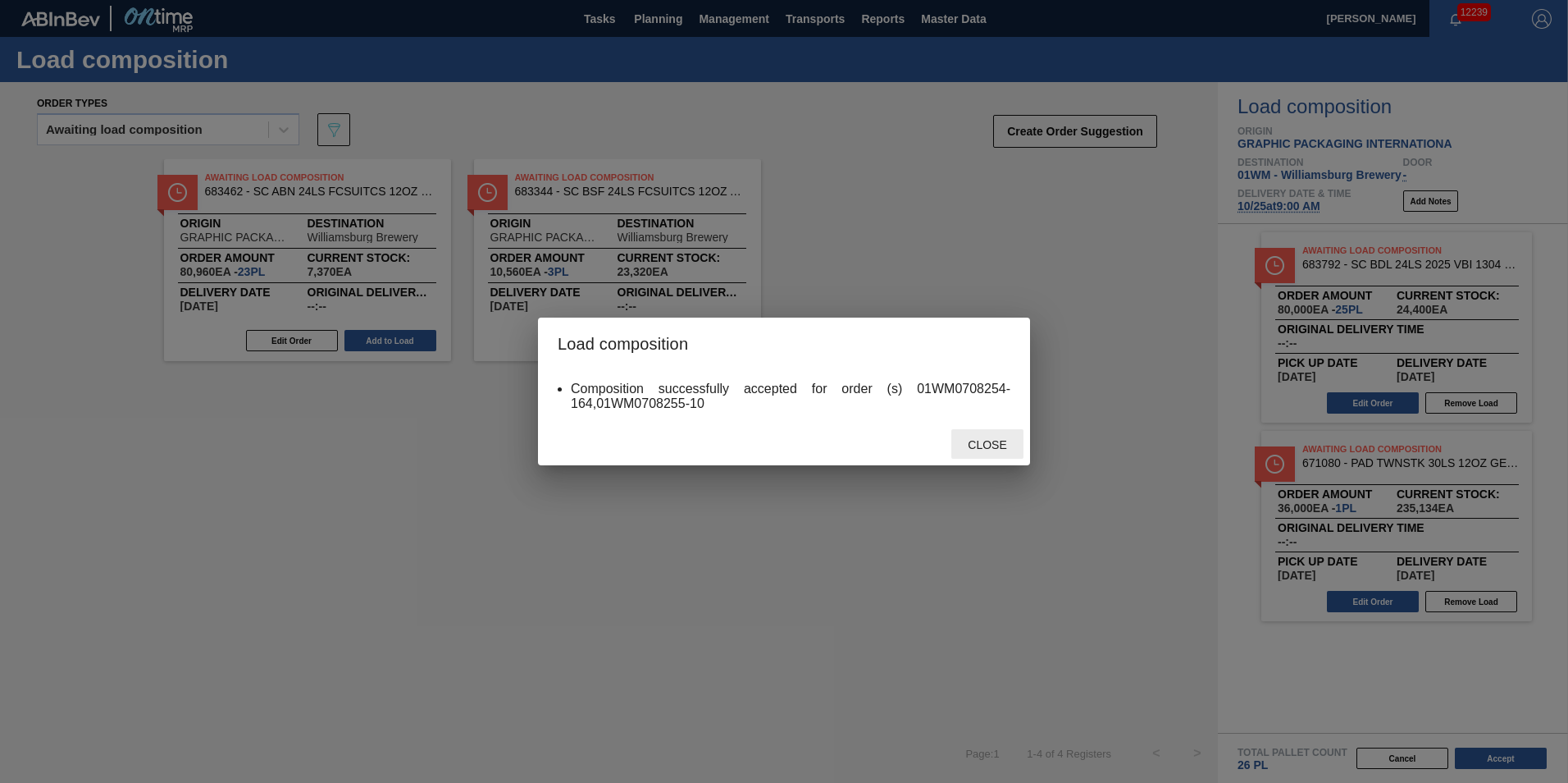
click at [967, 449] on span "Close" at bounding box center [987, 445] width 64 height 13
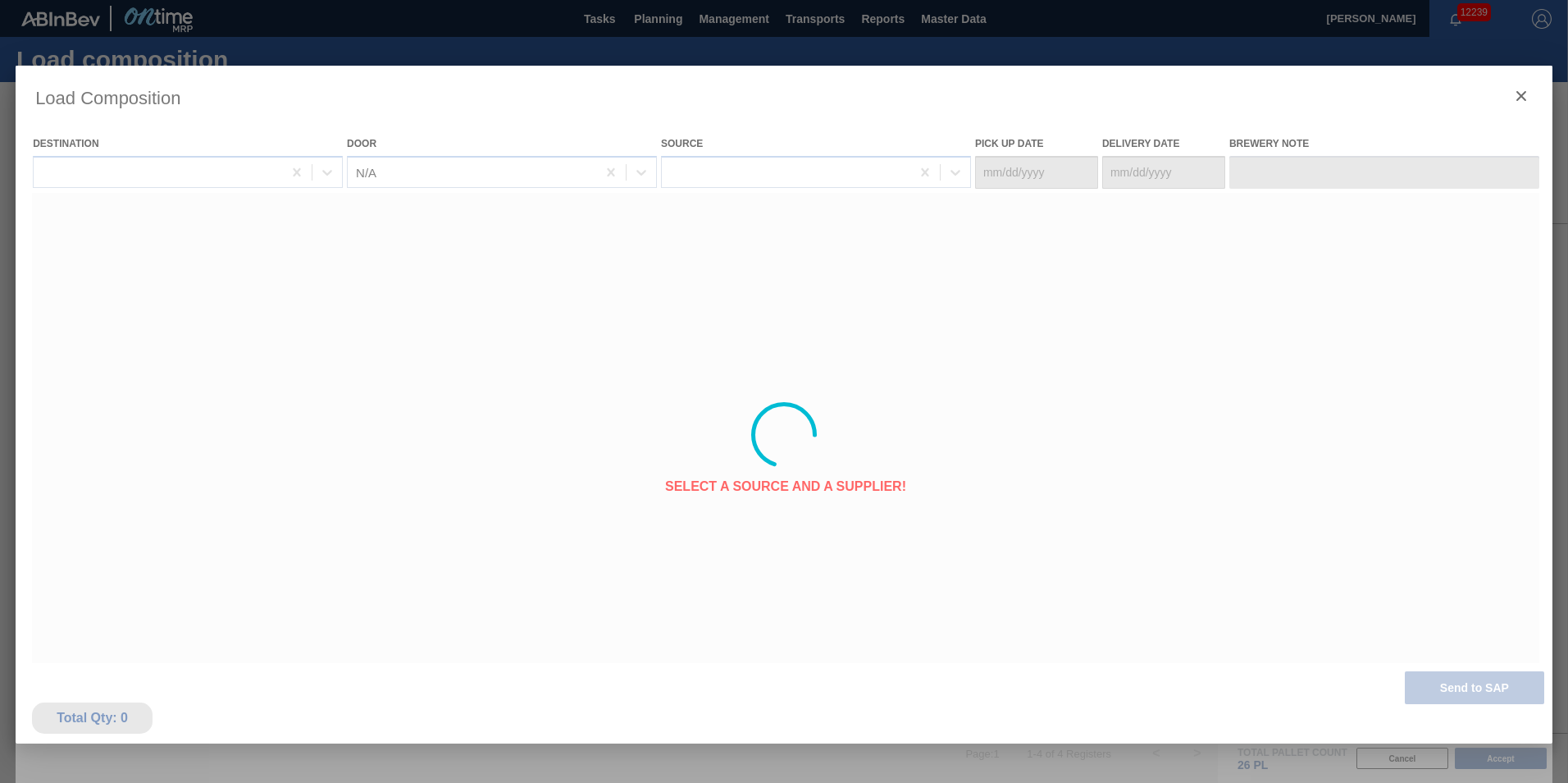
type Date "[DATE]"
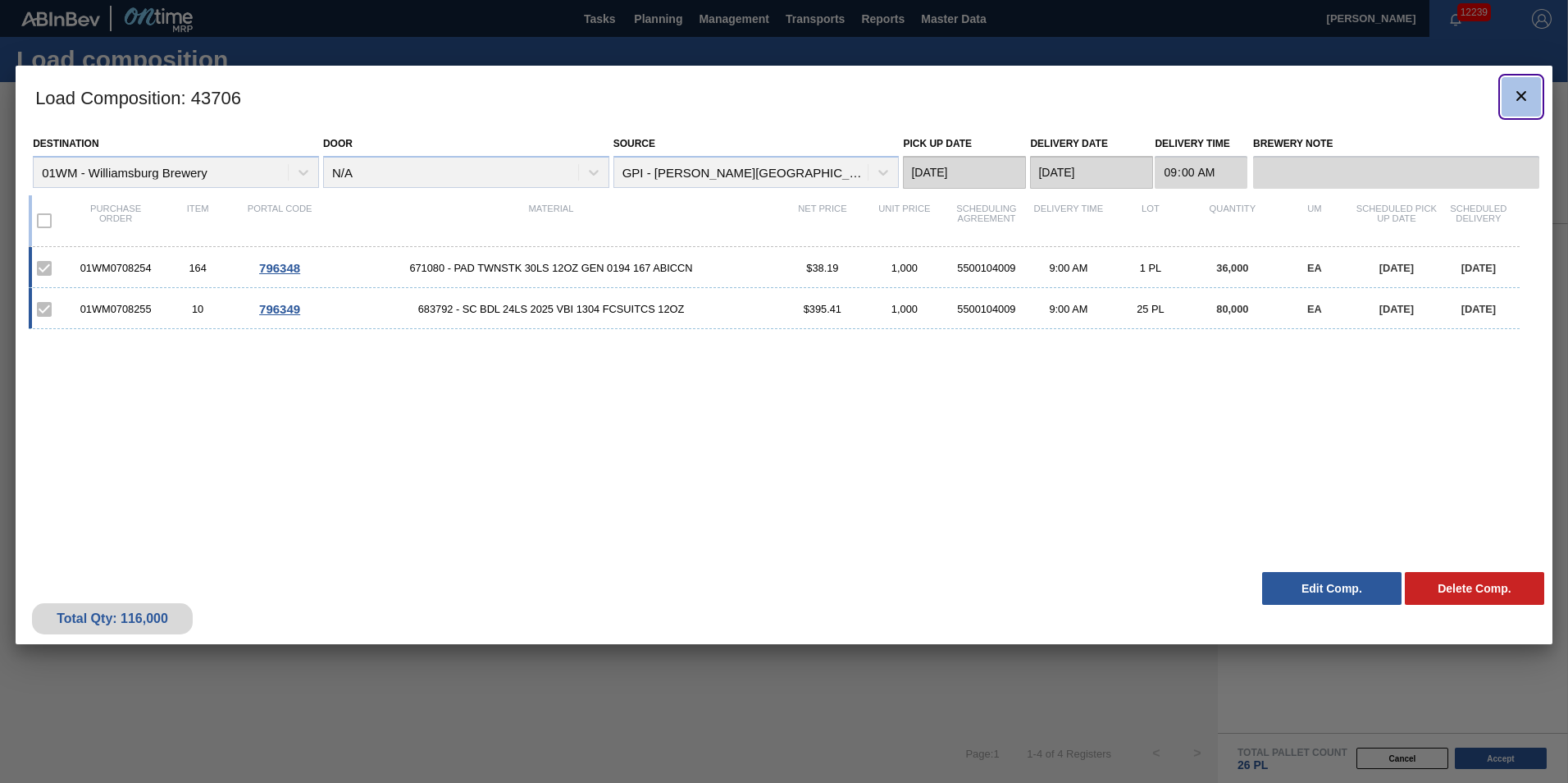
click at [1520, 91] on icon "botão de ícone" at bounding box center [1521, 96] width 19 height 19
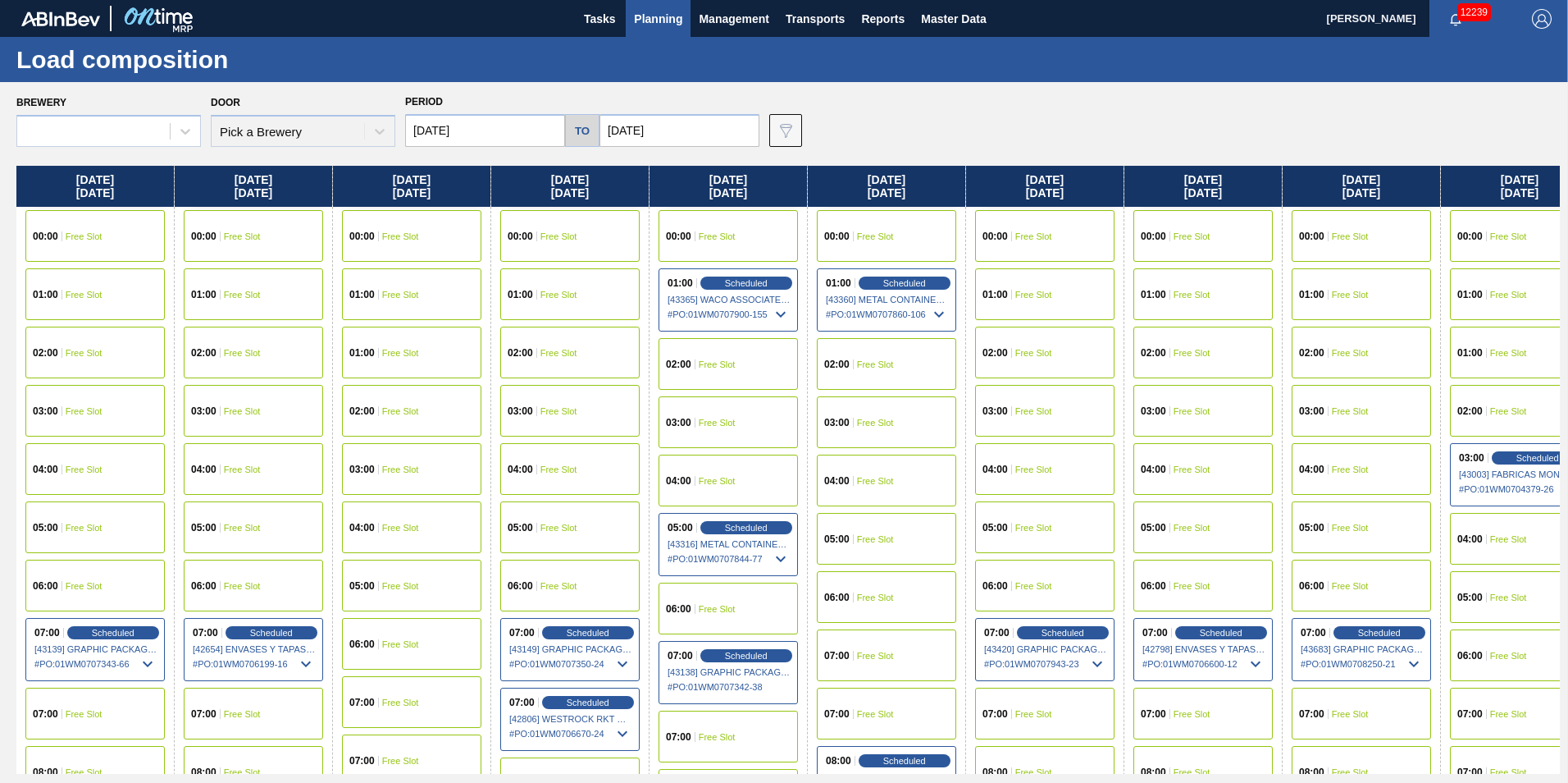
scroll to position [0, 1537]
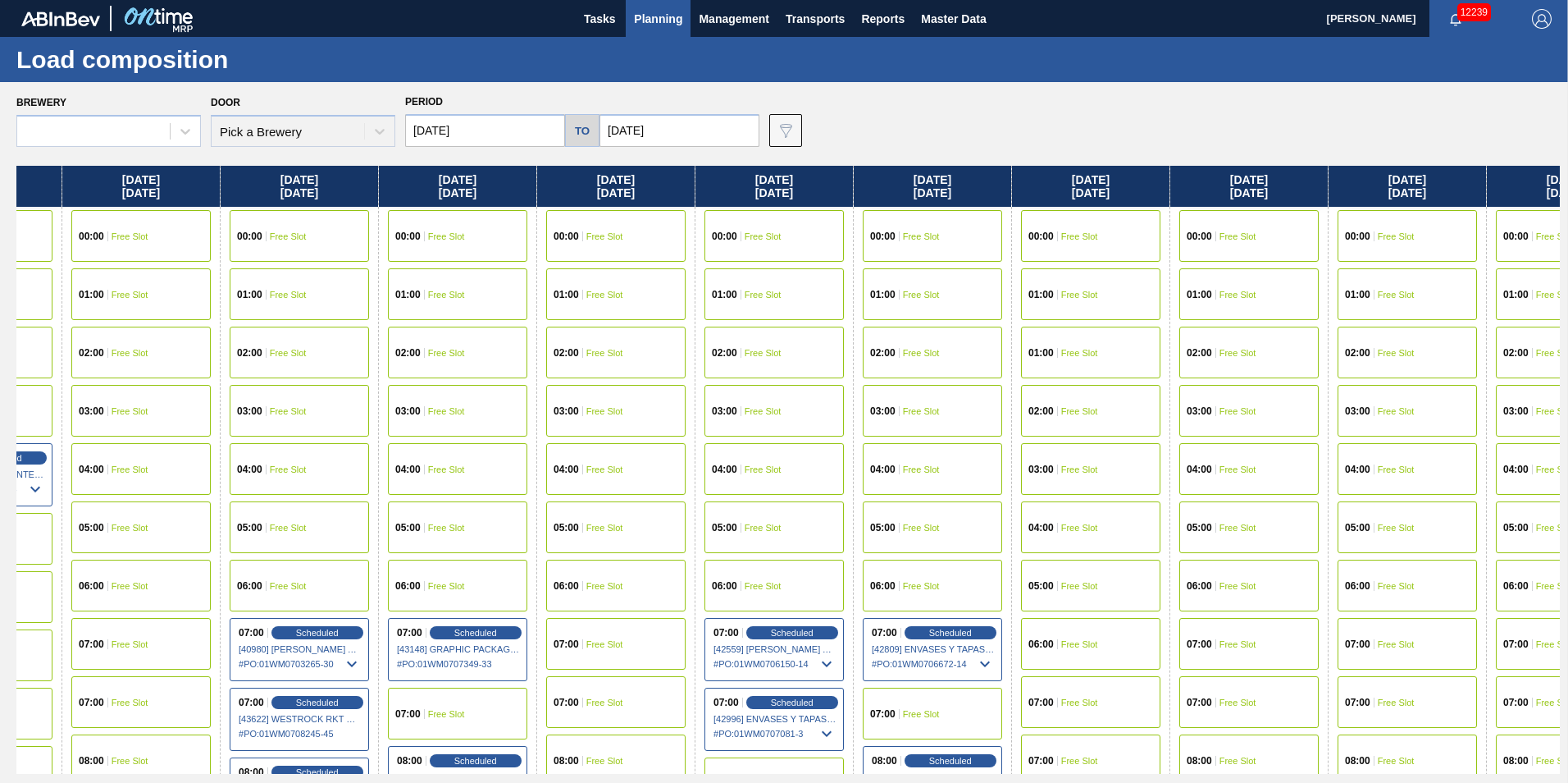
drag, startPoint x: 1468, startPoint y: 174, endPoint x: -138, endPoint y: 256, distance: 1608.1
click at [0, 0] on html "Tasks Planning Management Transports Reports Master Data Vincent Geritano 12239…" at bounding box center [784, 0] width 1568 height 0
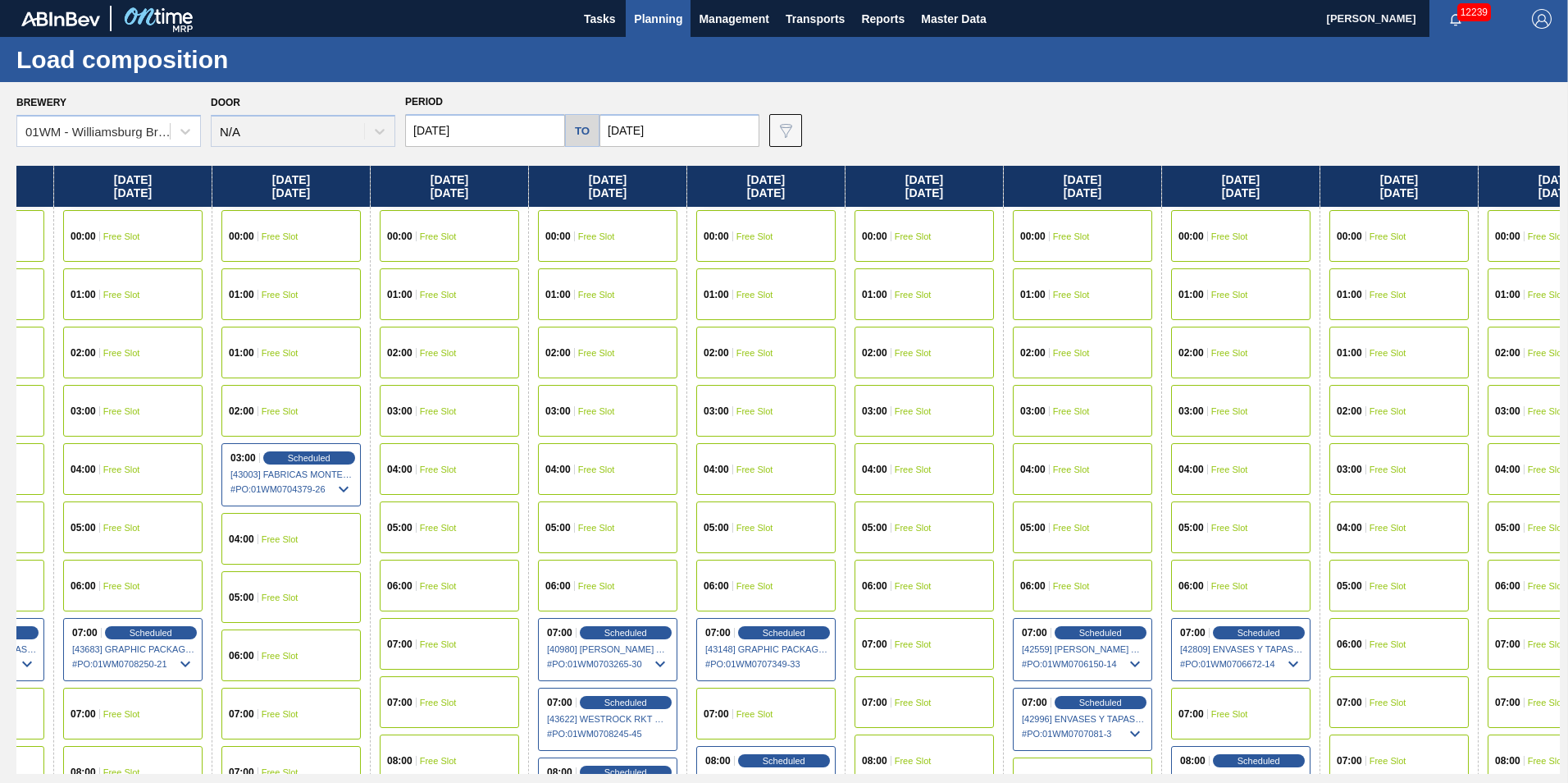
drag, startPoint x: 1532, startPoint y: 177, endPoint x: 257, endPoint y: 237, distance: 1276.4
click at [257, 237] on div "[DATE] 00:00 Free Slot 01:00 Free Slot 02:00 Free Slot 03:00 Free Slot 04:00 Fr…" at bounding box center [788, 470] width 1544 height 608
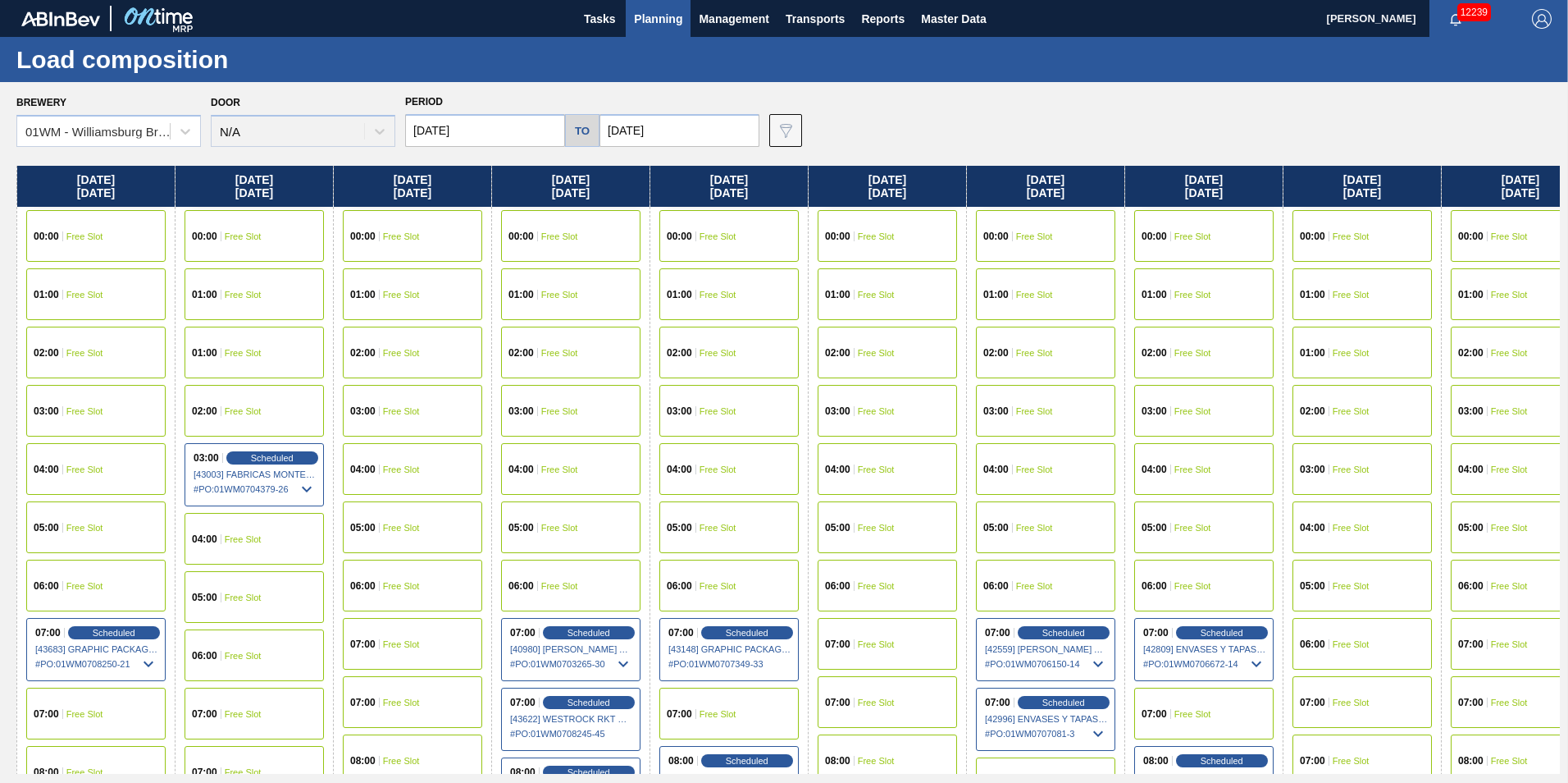
scroll to position [0, 1939]
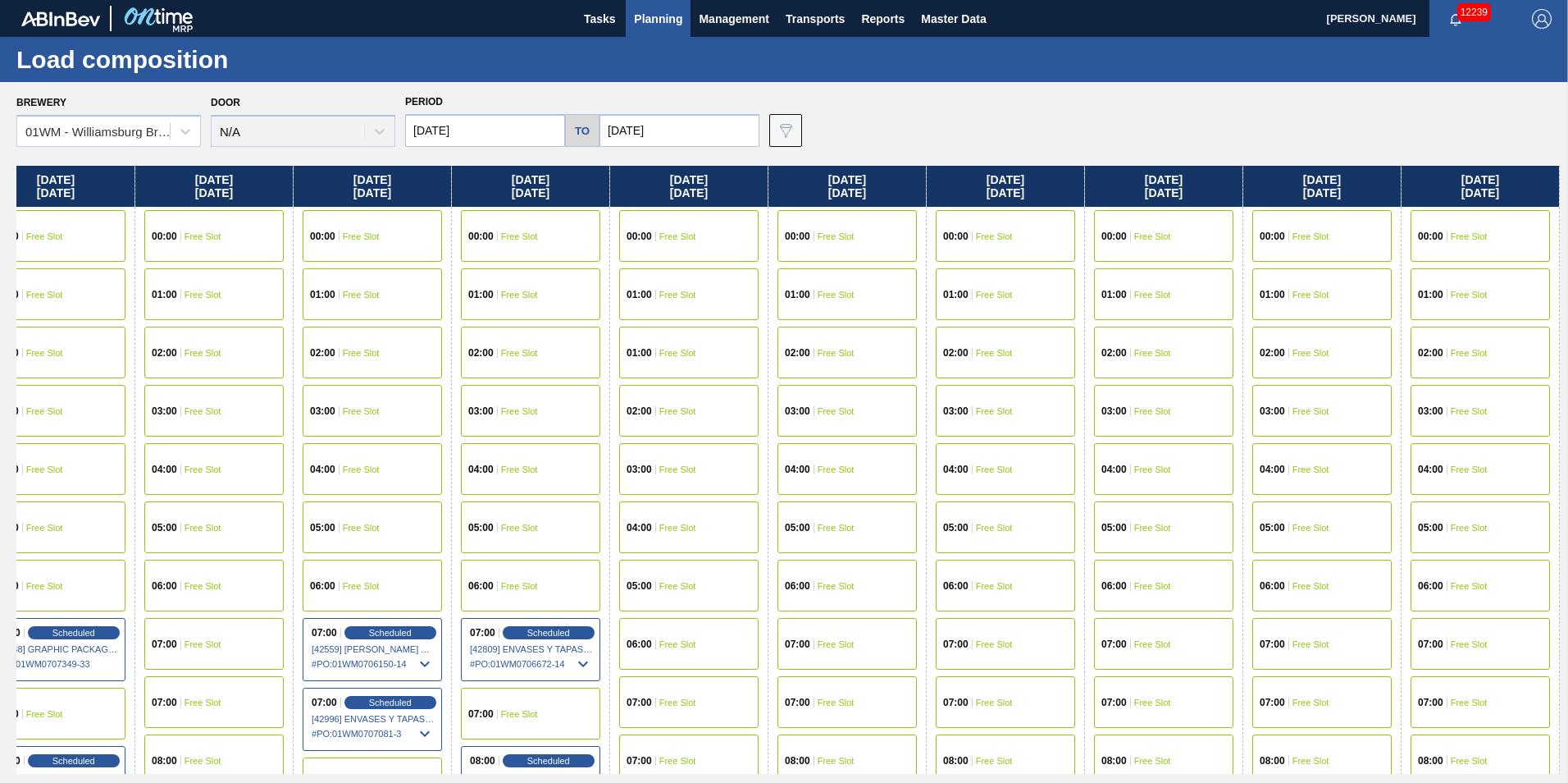
drag, startPoint x: 1468, startPoint y: 190, endPoint x: 588, endPoint y: 187, distance: 880.0
click at [588, 187] on div "[DATE] 00:00 Free Slot 01:00 Free Slot 02:00 Free Slot 03:00 Free Slot 04:00 Fr…" at bounding box center [788, 470] width 1544 height 608
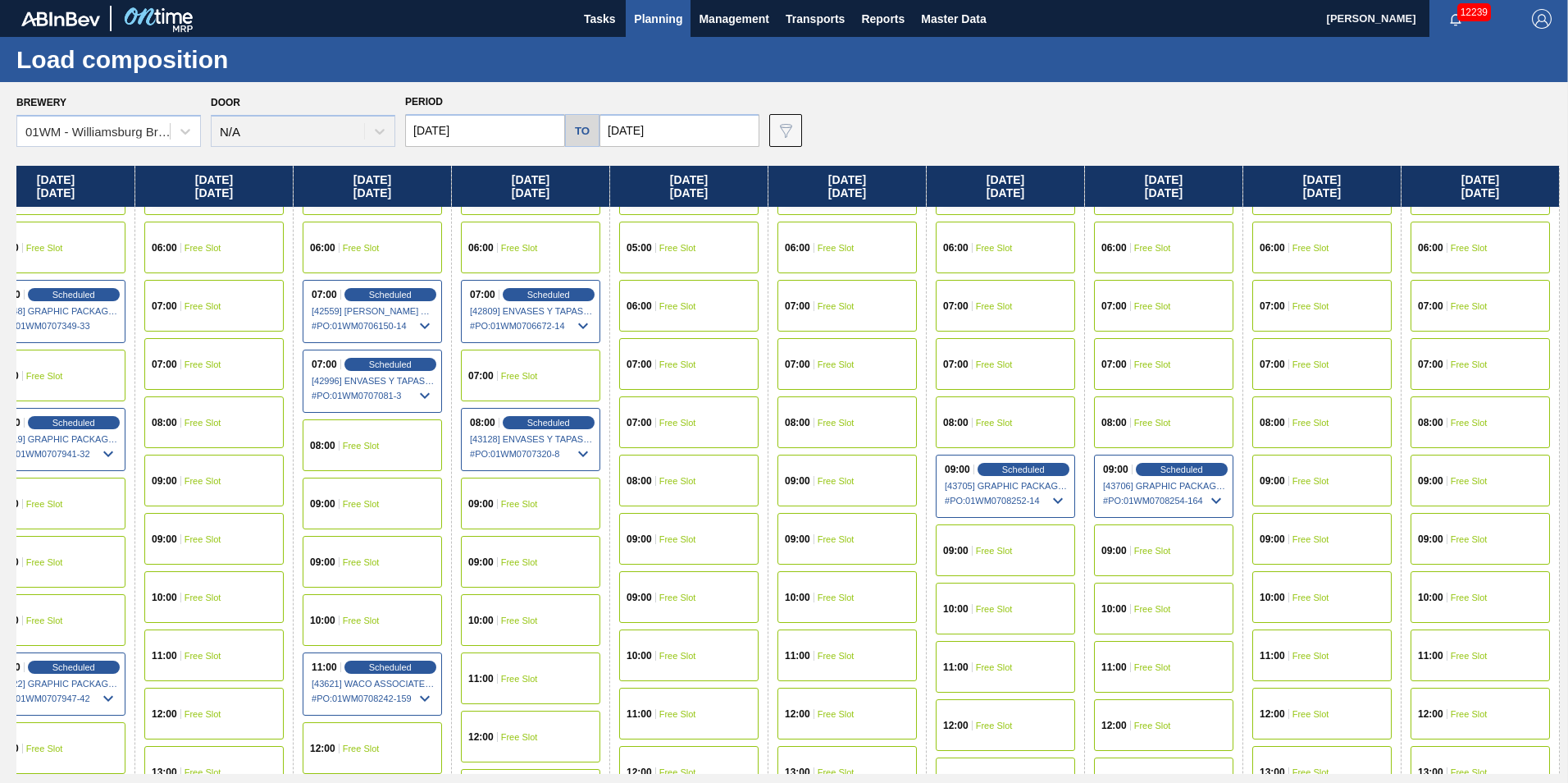
scroll to position [493, 1939]
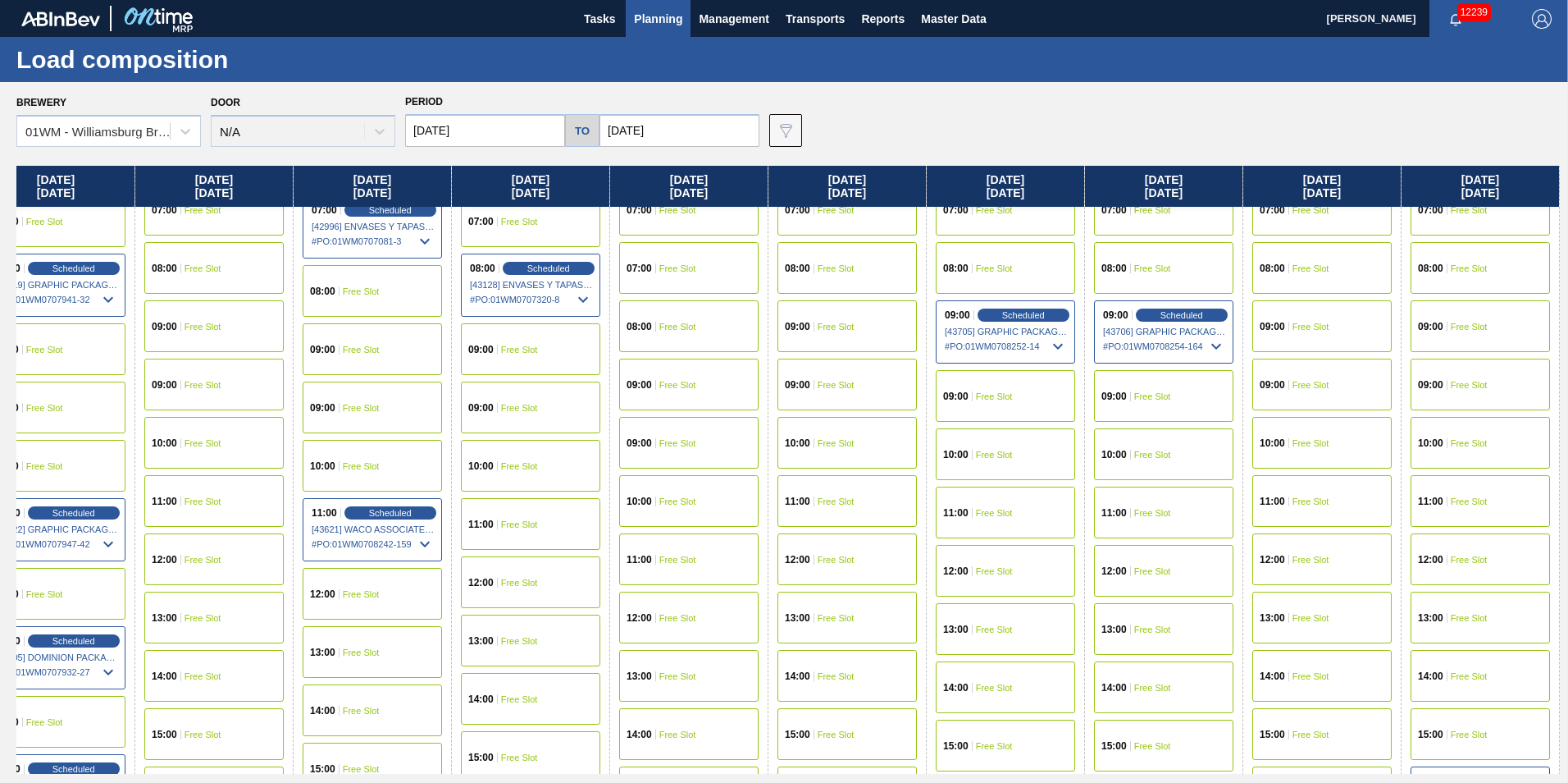
click at [1161, 524] on div "11:00 Free Slot" at bounding box center [1163, 512] width 139 height 52
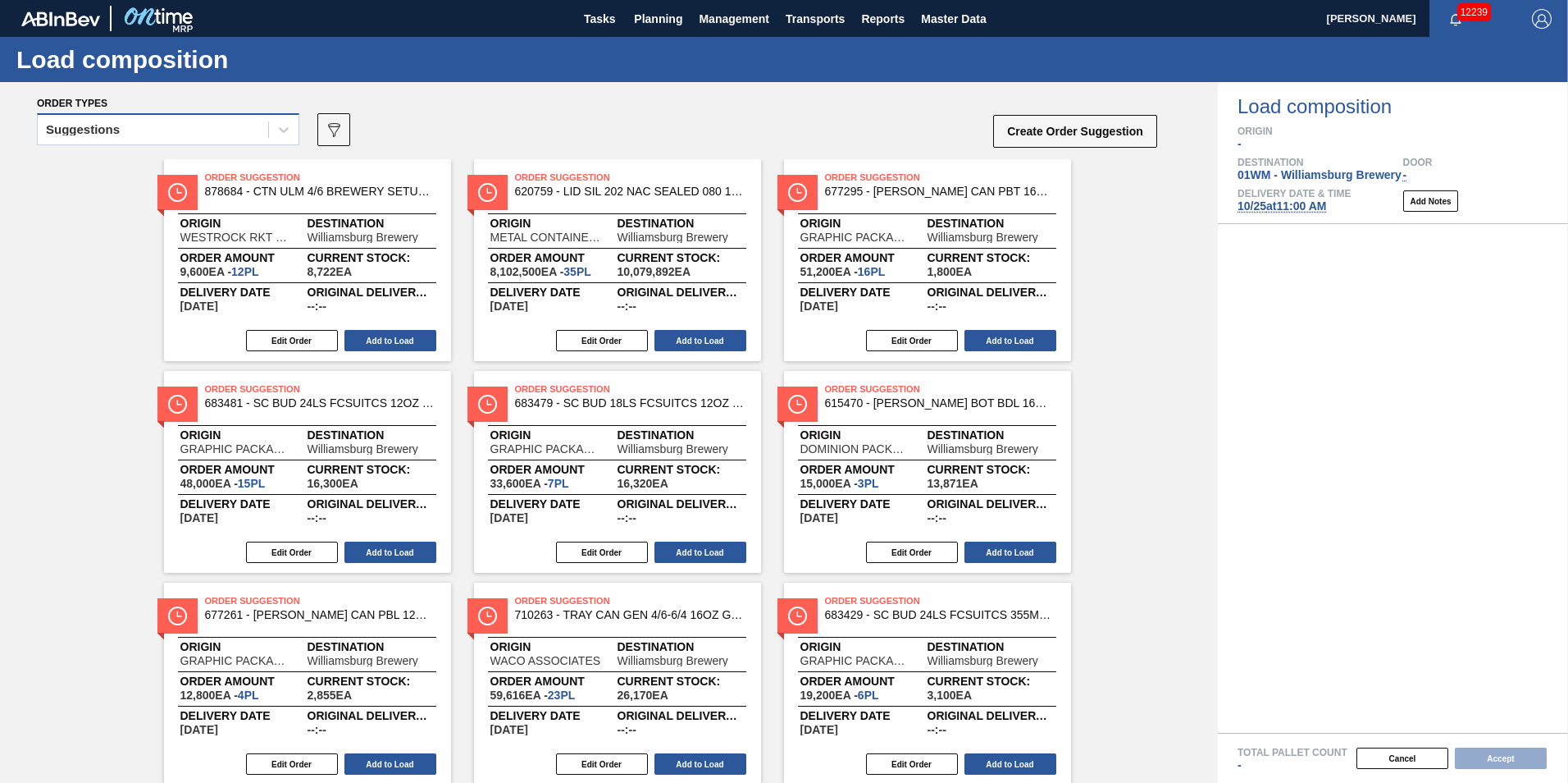
click at [87, 139] on div "Suggestions" at bounding box center [153, 130] width 230 height 24
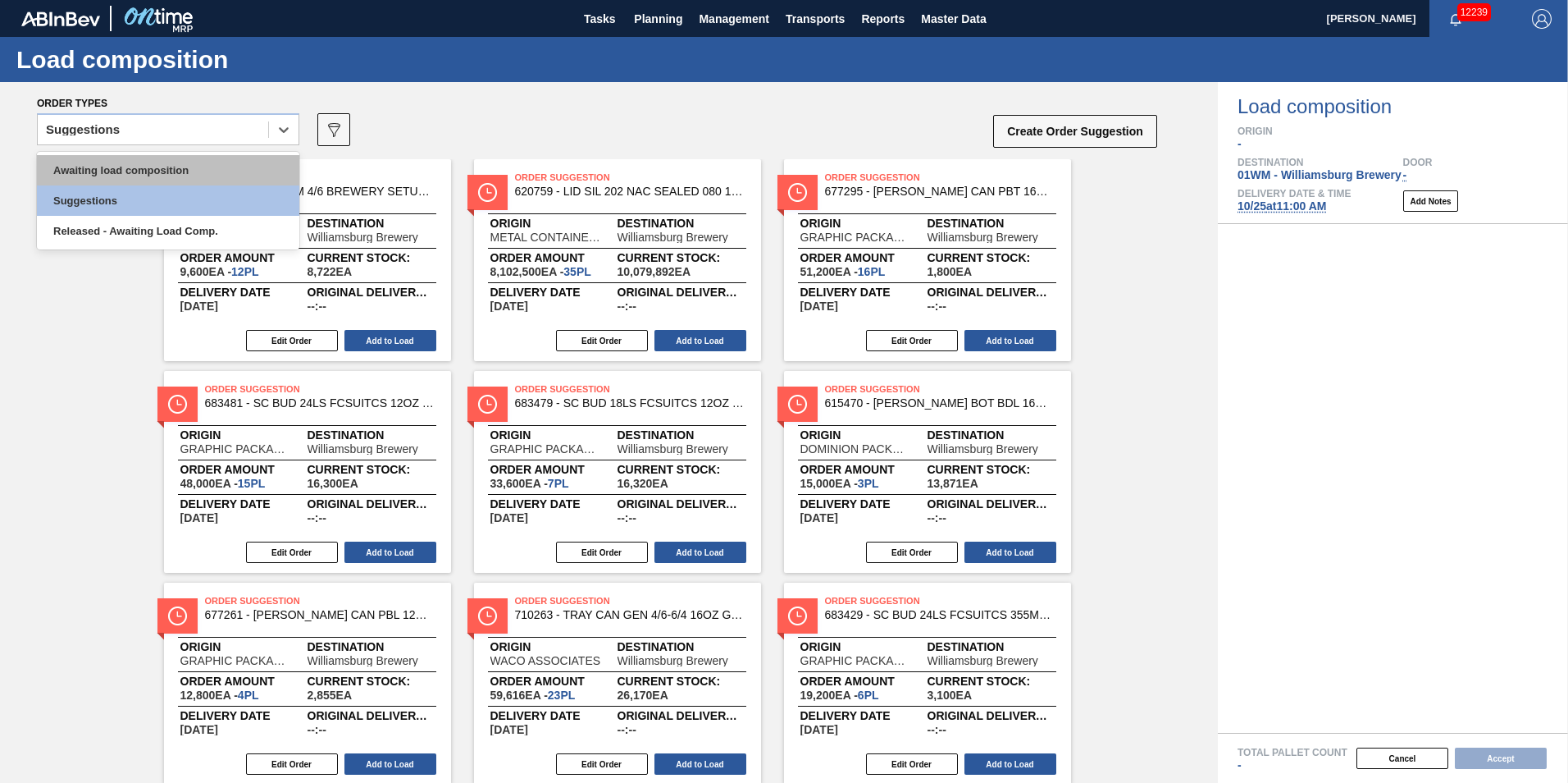
click at [95, 159] on div "Awaiting load composition" at bounding box center [168, 169] width 262 height 30
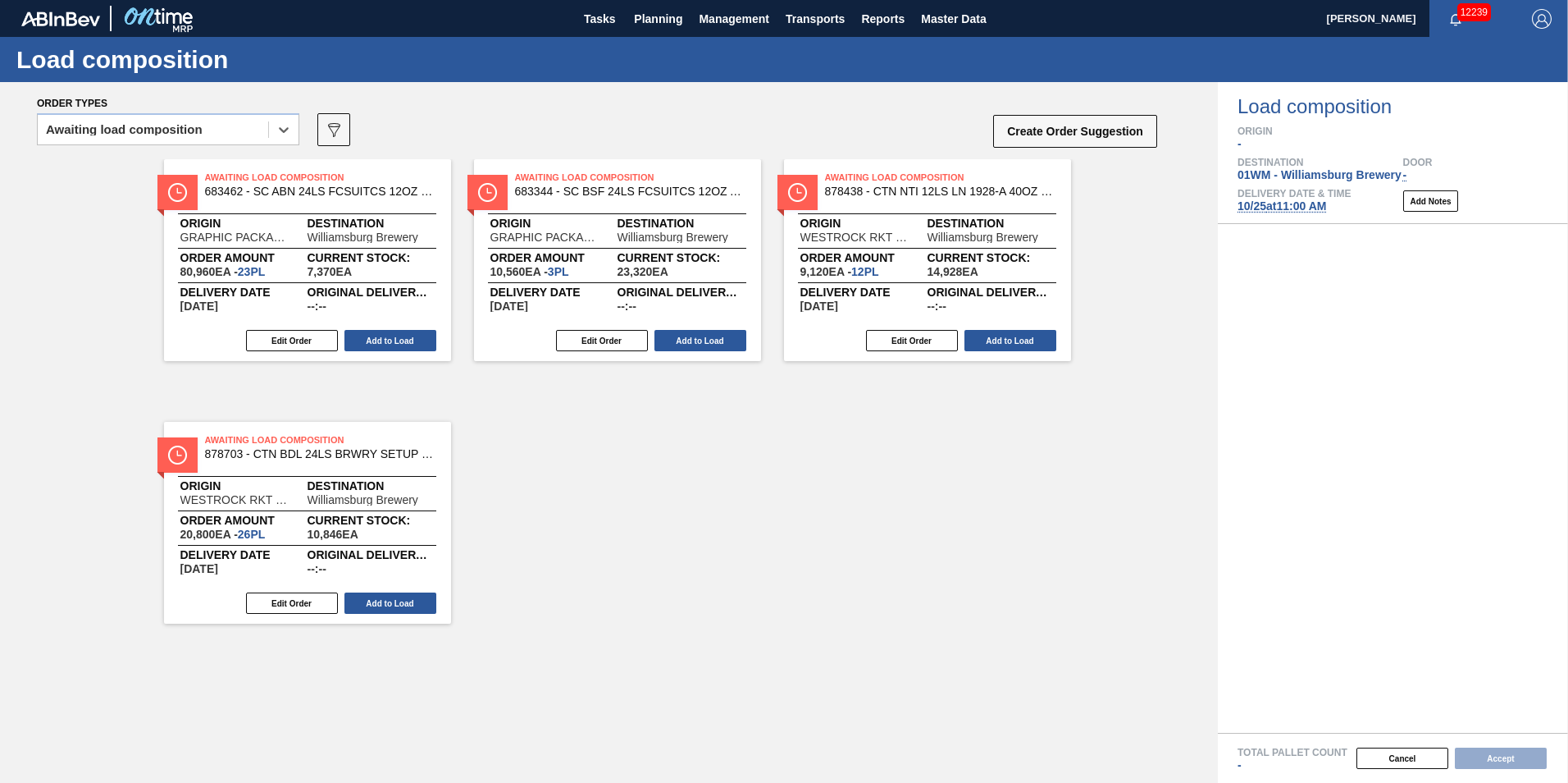
drag, startPoint x: 237, startPoint y: 497, endPoint x: 241, endPoint y: 547, distance: 50.2
click at [241, 547] on div "Awaiting Load Composition 683462 - SC ABN 24LS FCSUITCS 12OZ 0822 BEER GEN Orig…" at bounding box center [609, 446] width 1218 height 574
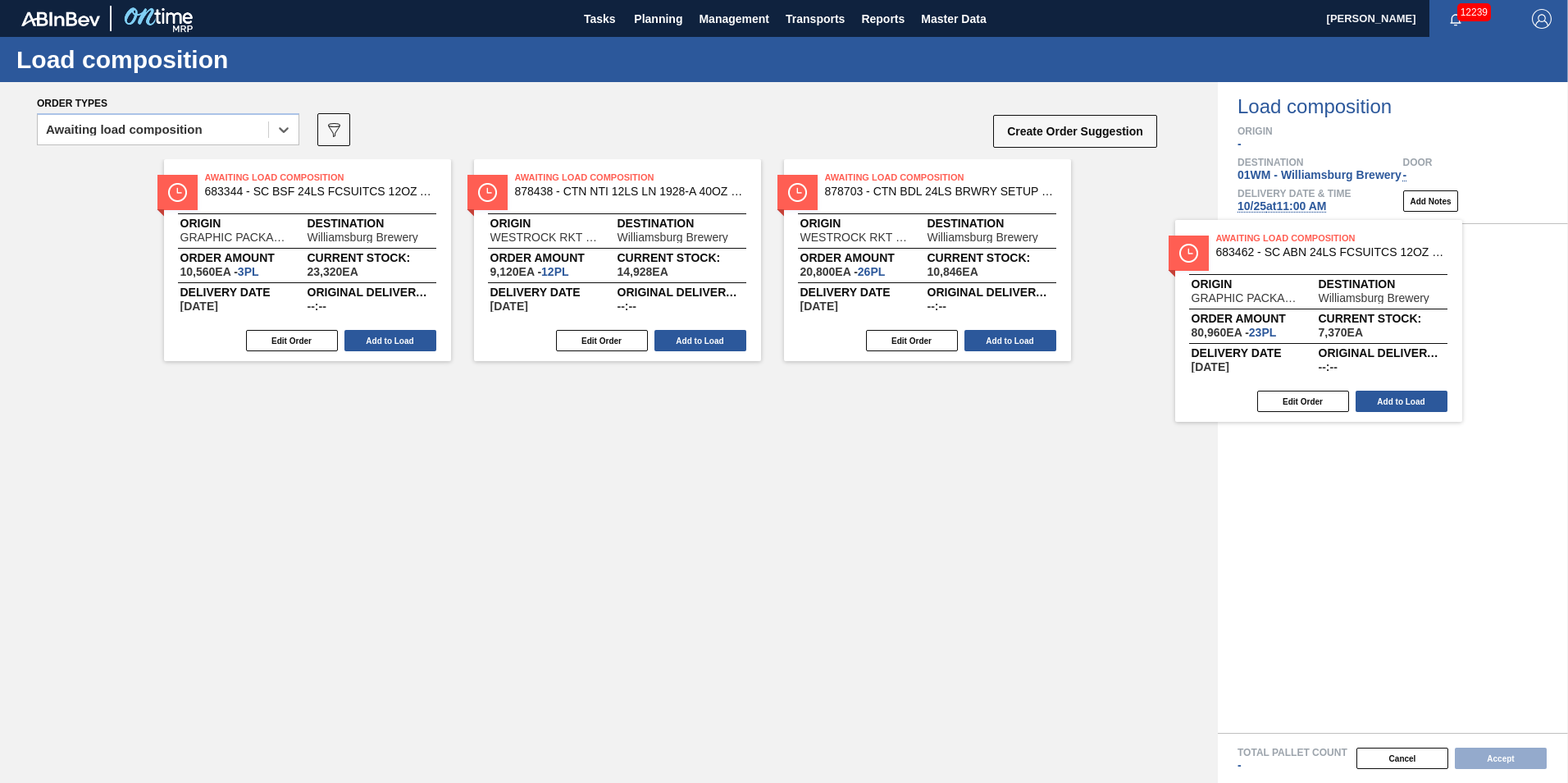
drag, startPoint x: 360, startPoint y: 236, endPoint x: 1431, endPoint y: 310, distance: 1073.6
click at [1431, 310] on div "Order types option Awaiting load composition, selected. Select is focused ,type…" at bounding box center [784, 432] width 1568 height 701
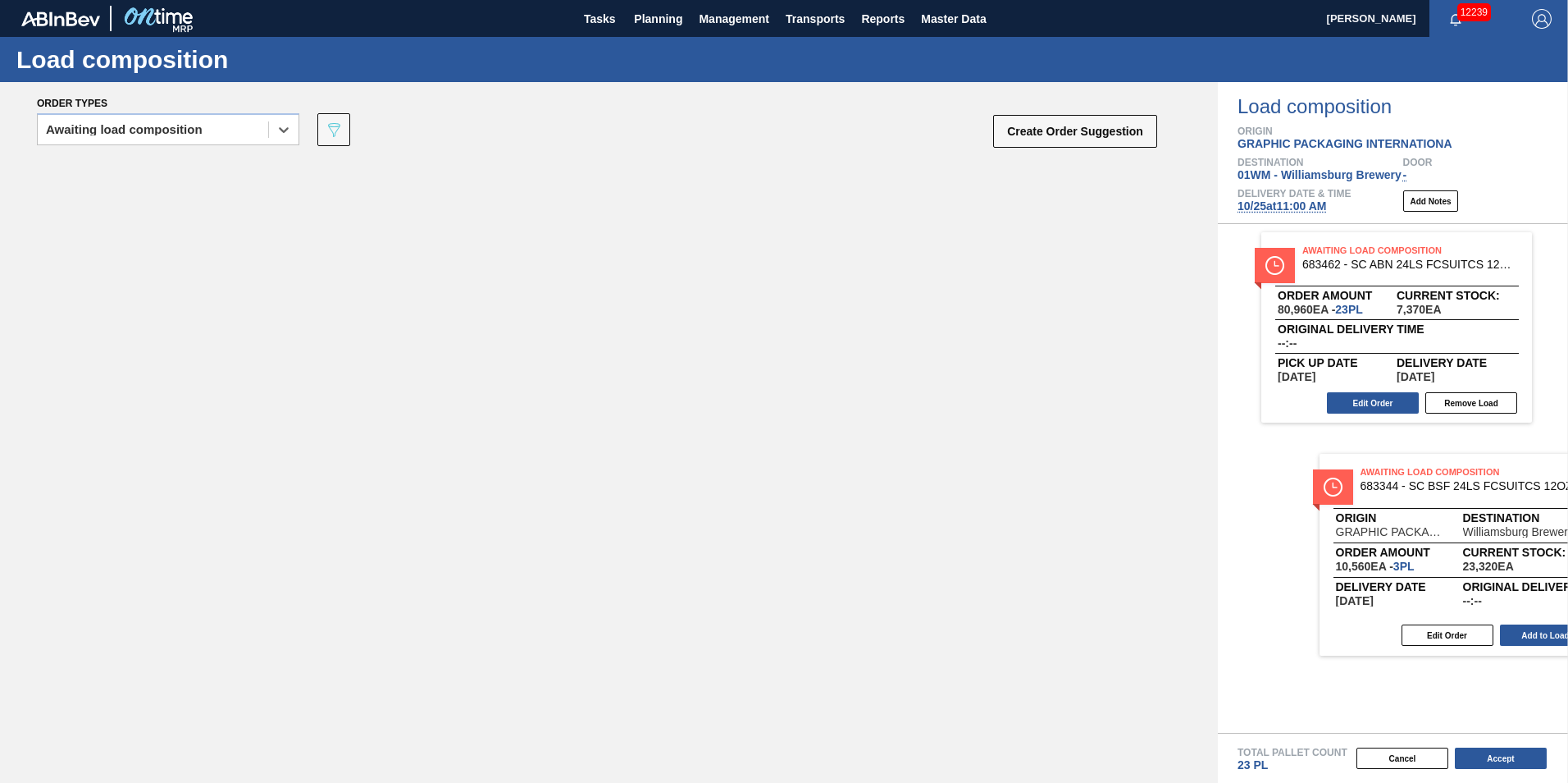
drag, startPoint x: 293, startPoint y: 278, endPoint x: 1405, endPoint y: 581, distance: 1152.5
click at [1405, 581] on div "Order types option Awaiting load composition, selected. Select is focused ,type…" at bounding box center [784, 432] width 1568 height 701
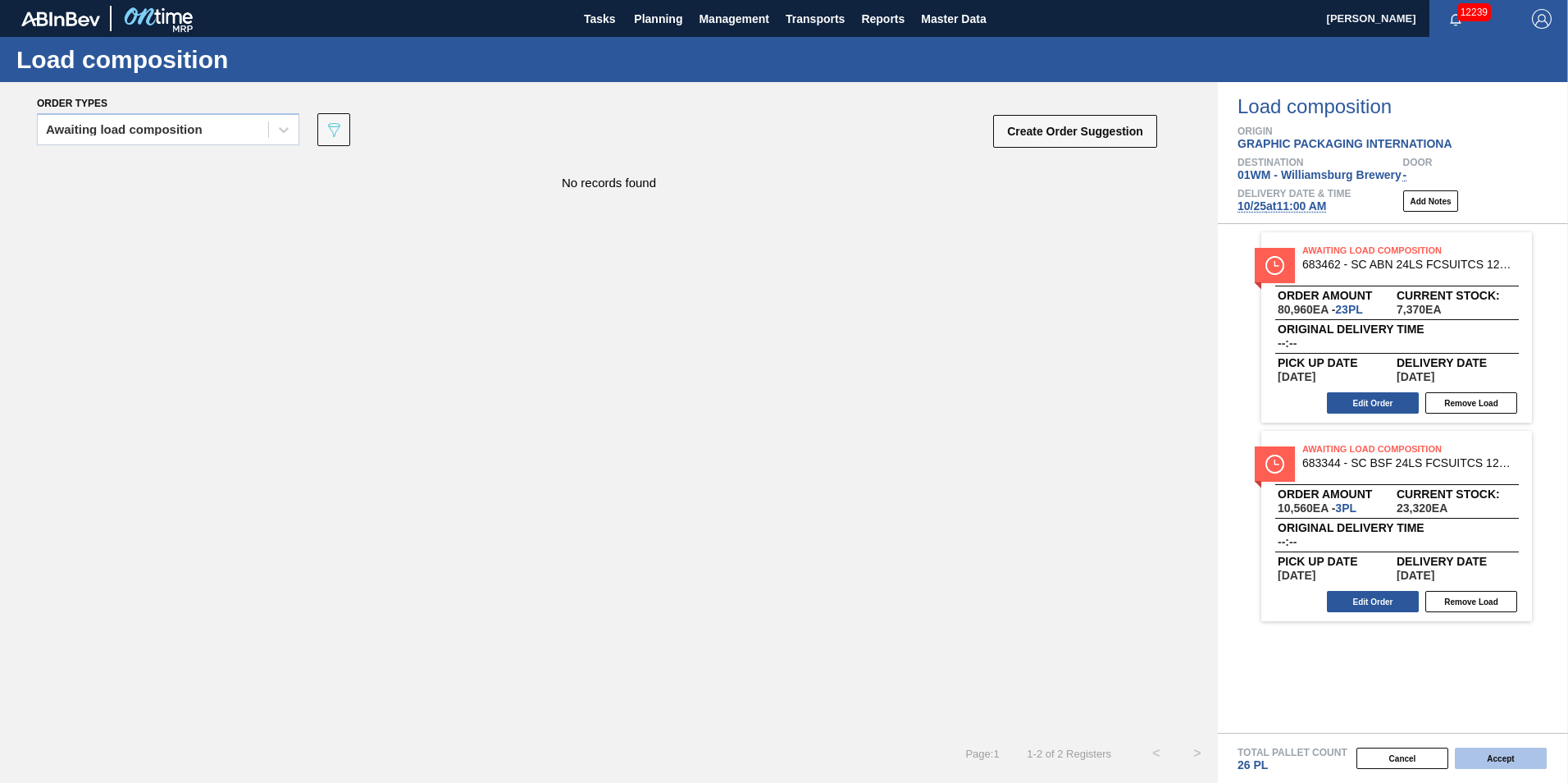
click at [1511, 754] on button "Accept" at bounding box center [1501, 758] width 92 height 21
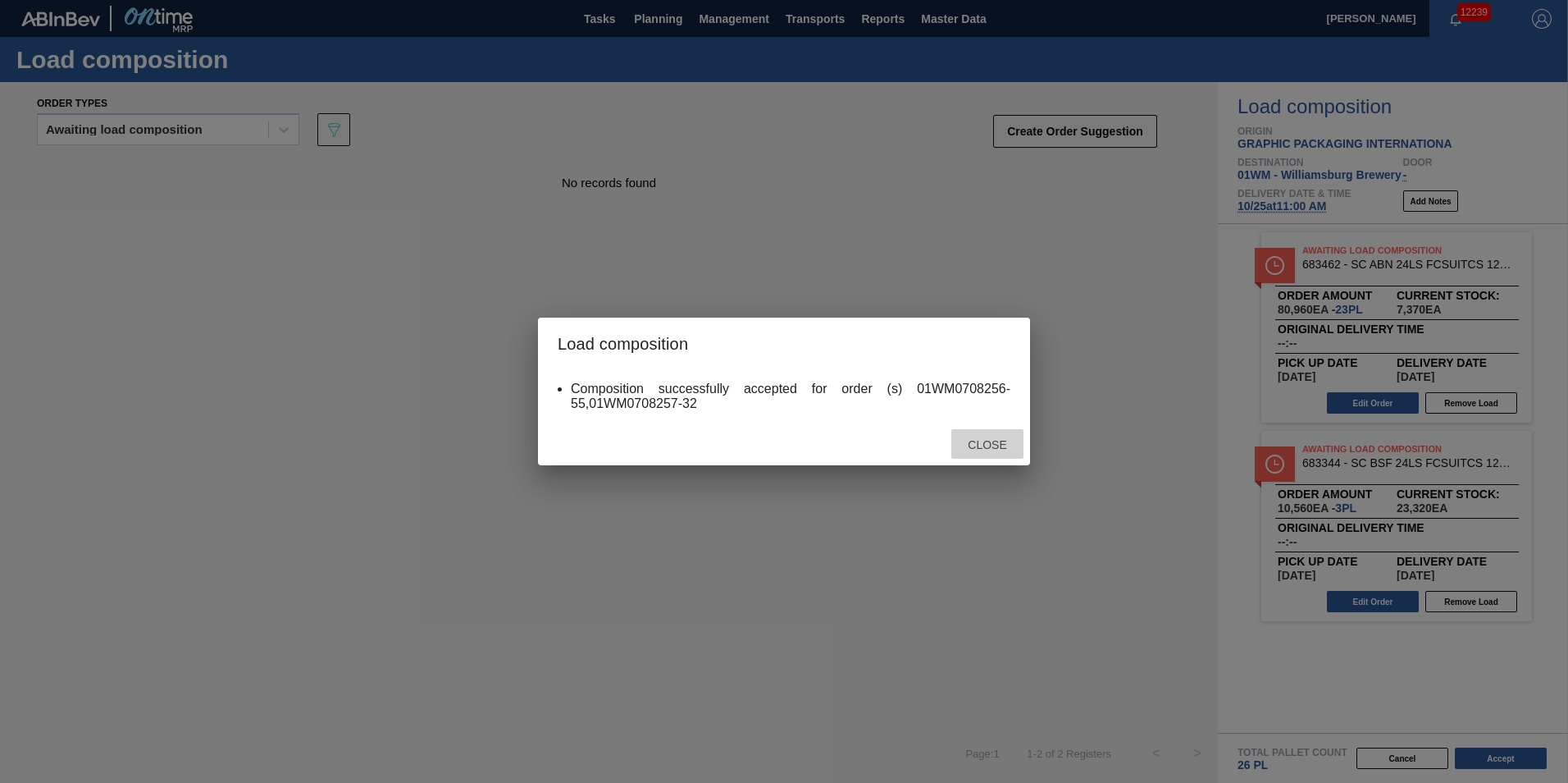
click at [973, 441] on span "Close" at bounding box center [987, 445] width 64 height 13
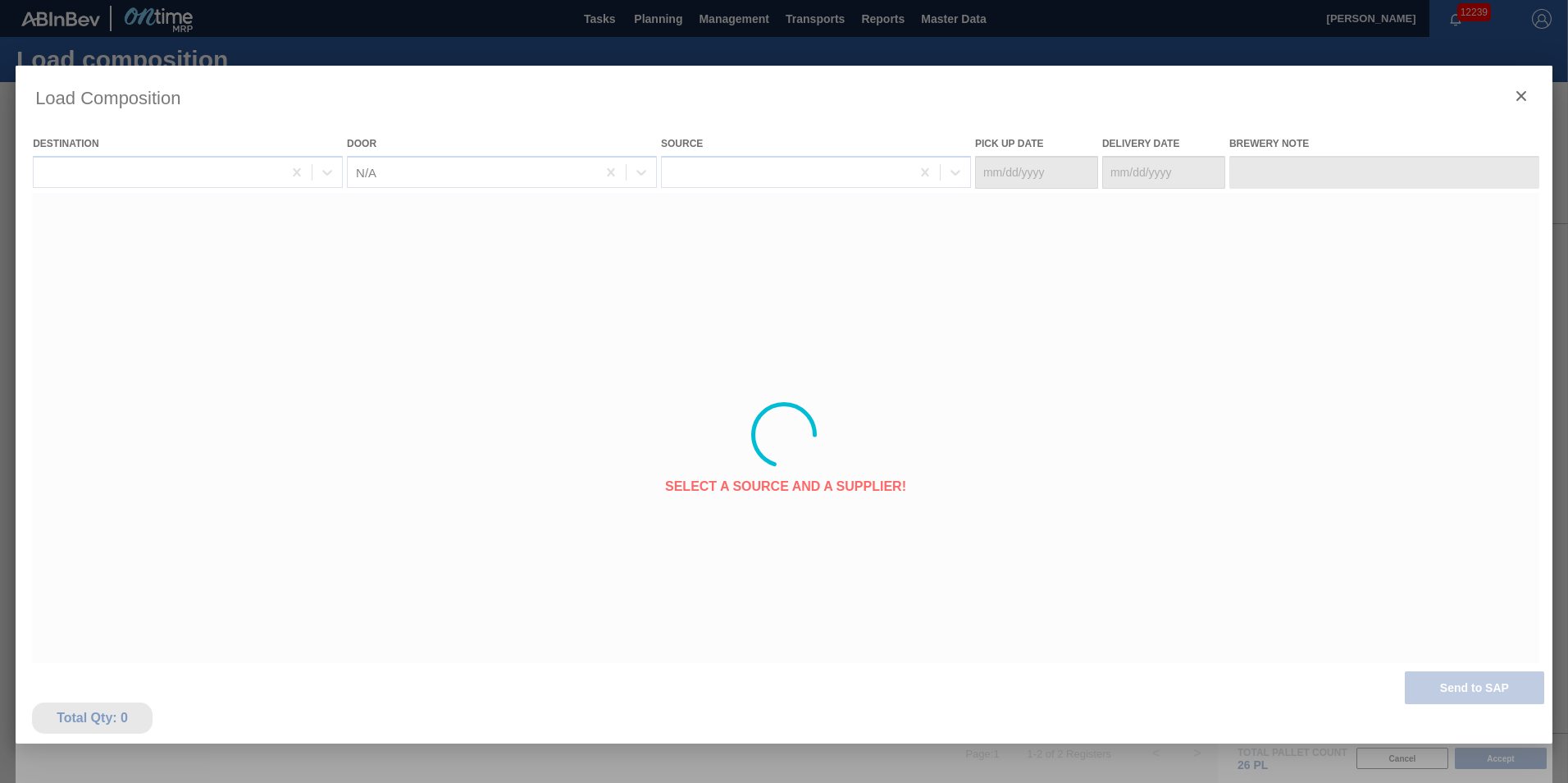
type Date "[DATE]"
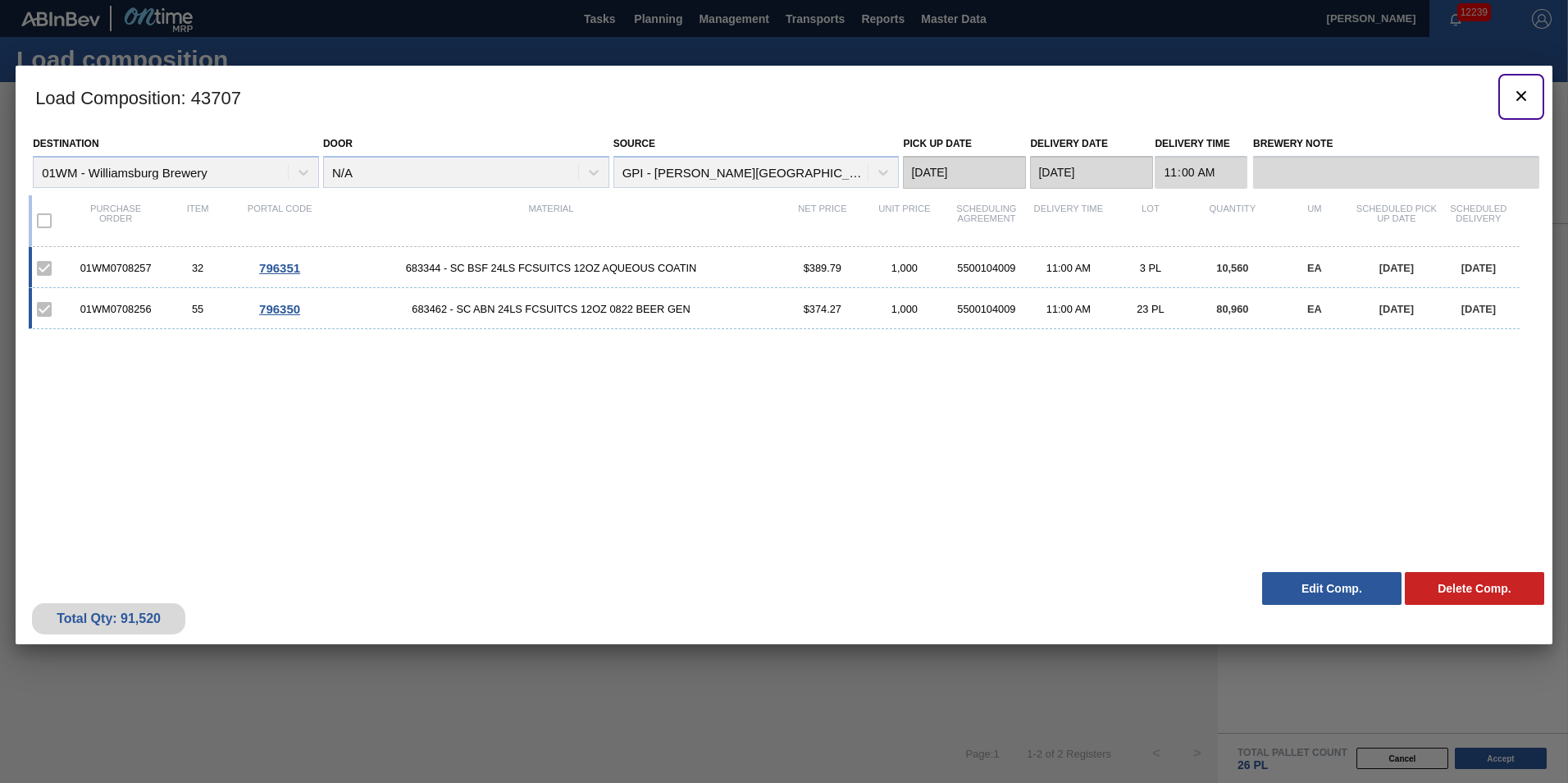
click at [1521, 99] on icon "botão de ícone" at bounding box center [1521, 96] width 19 height 19
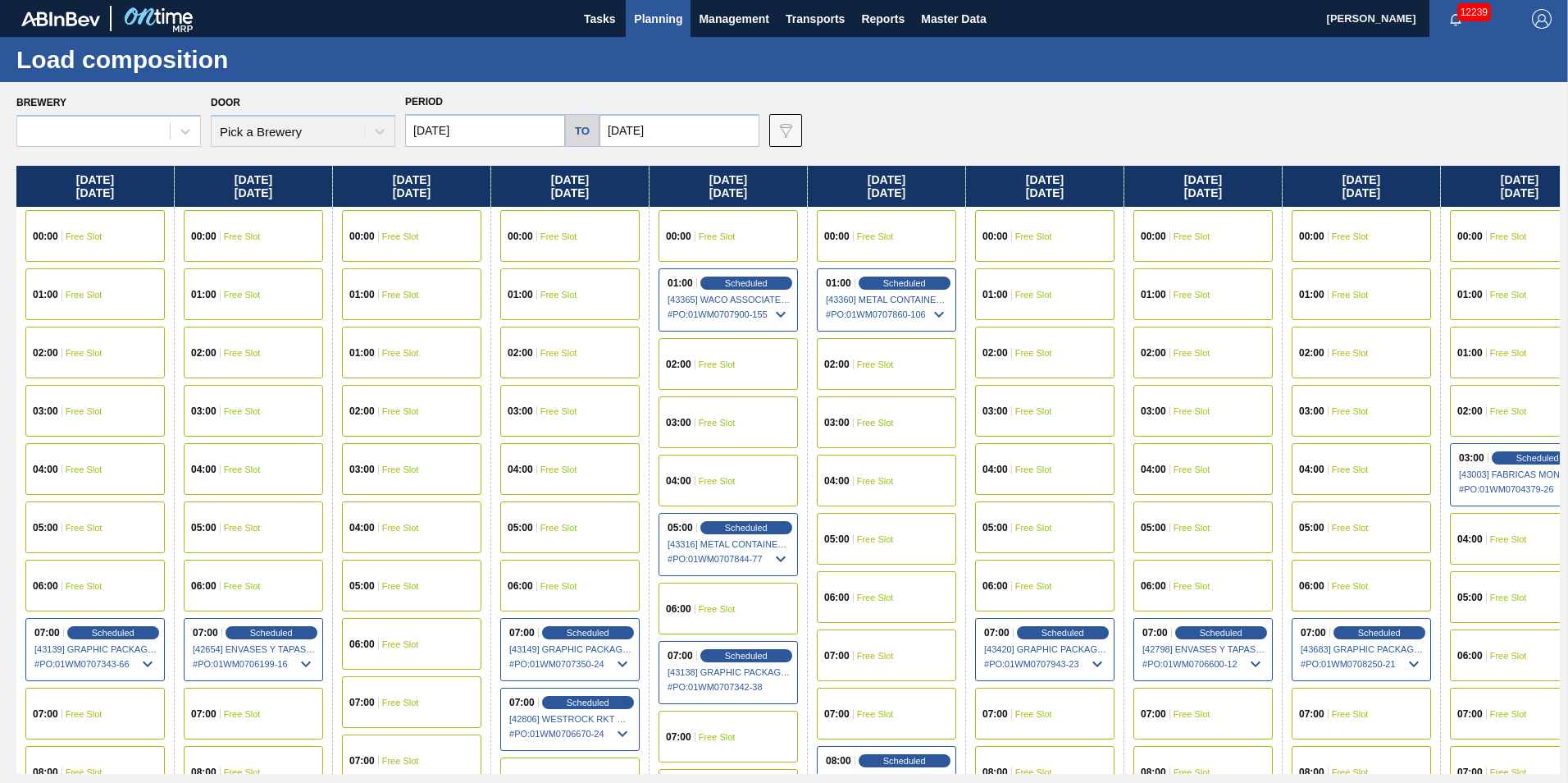
click at [662, 22] on span "Planning" at bounding box center [658, 18] width 49 height 19
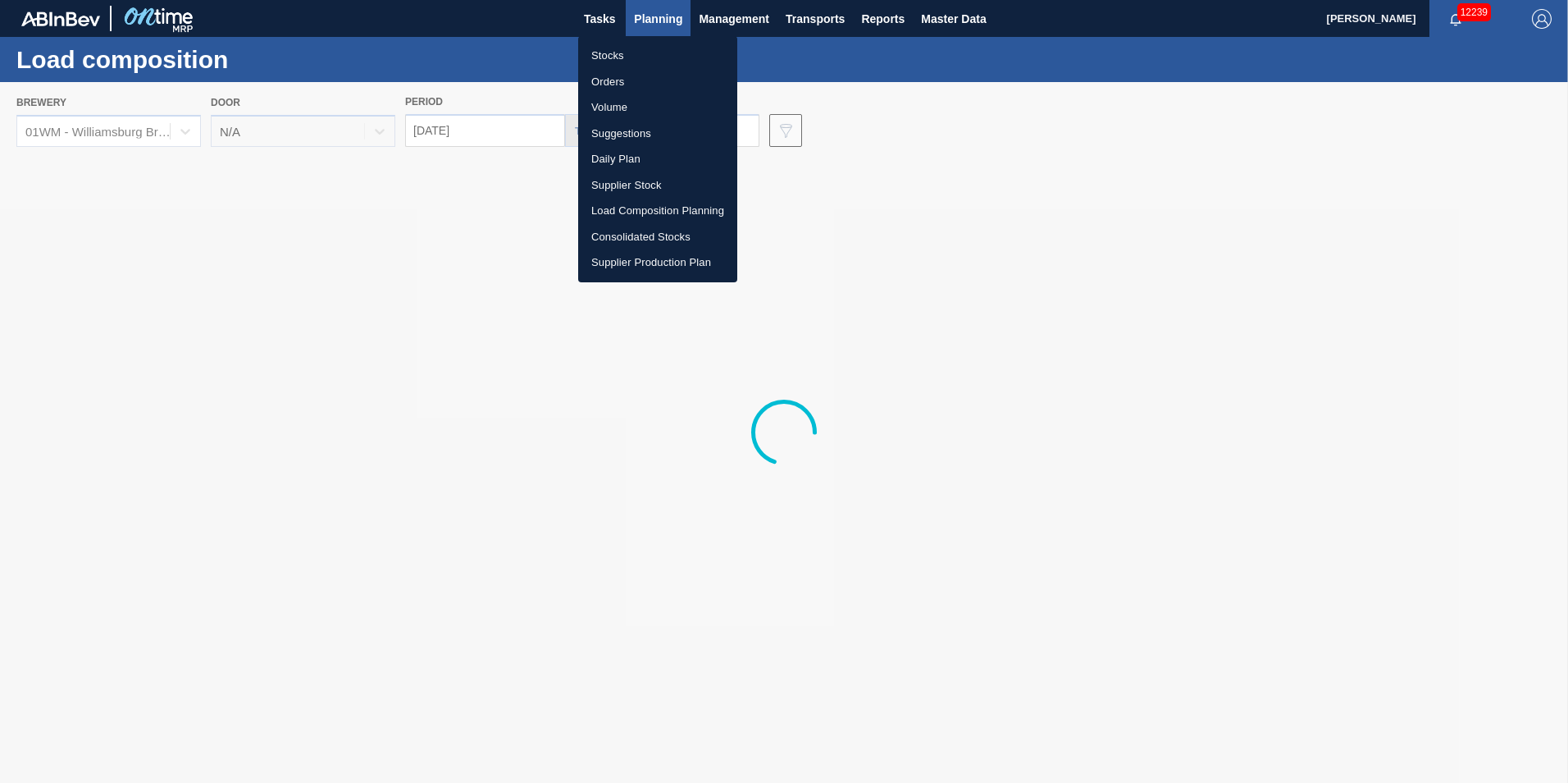
click at [647, 137] on li "Suggestions" at bounding box center [657, 134] width 159 height 27
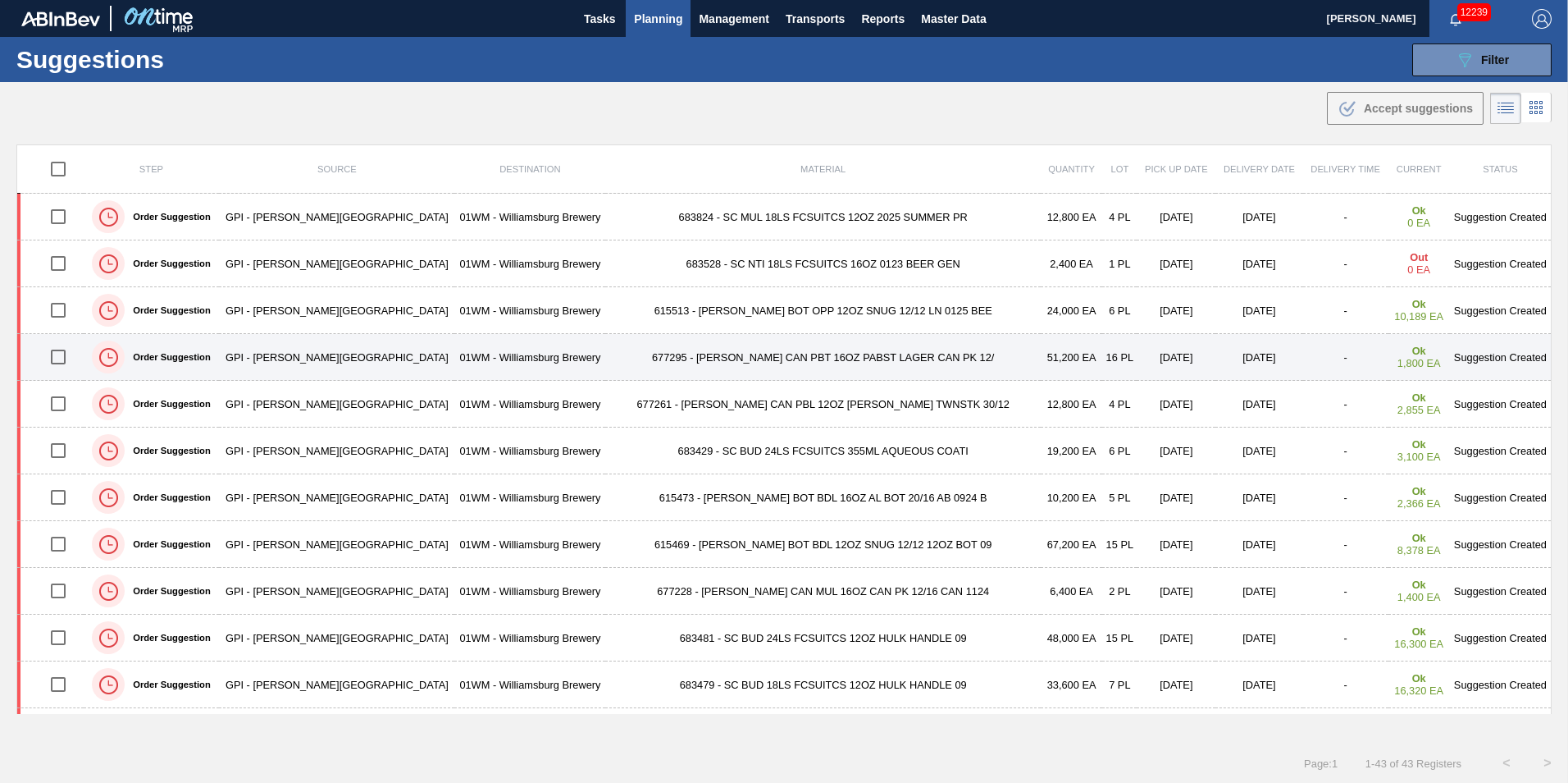
click at [72, 356] on input "checkbox" at bounding box center [58, 356] width 34 height 34
checkbox input "true"
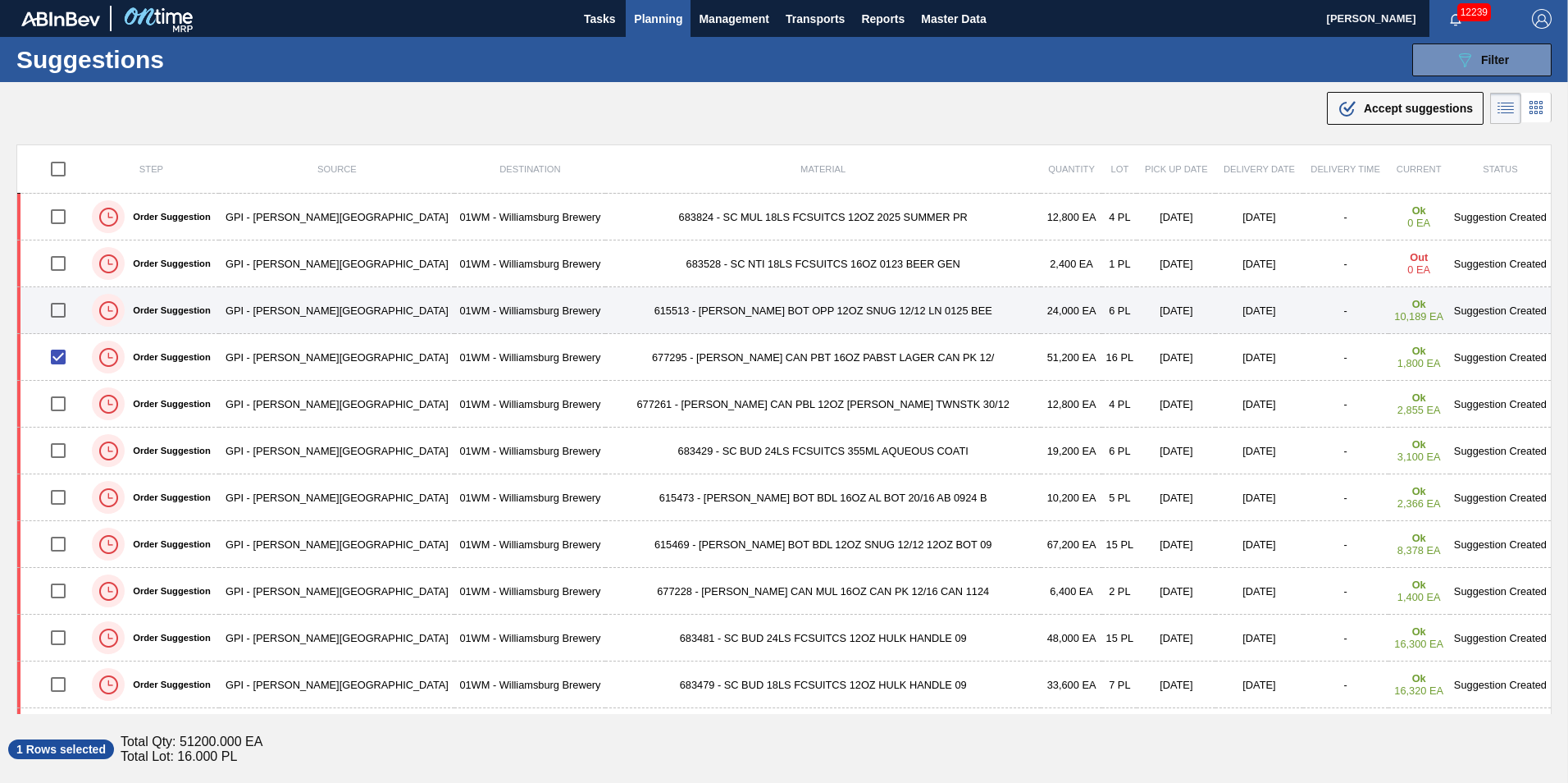
click at [63, 328] on td at bounding box center [51, 310] width 66 height 47
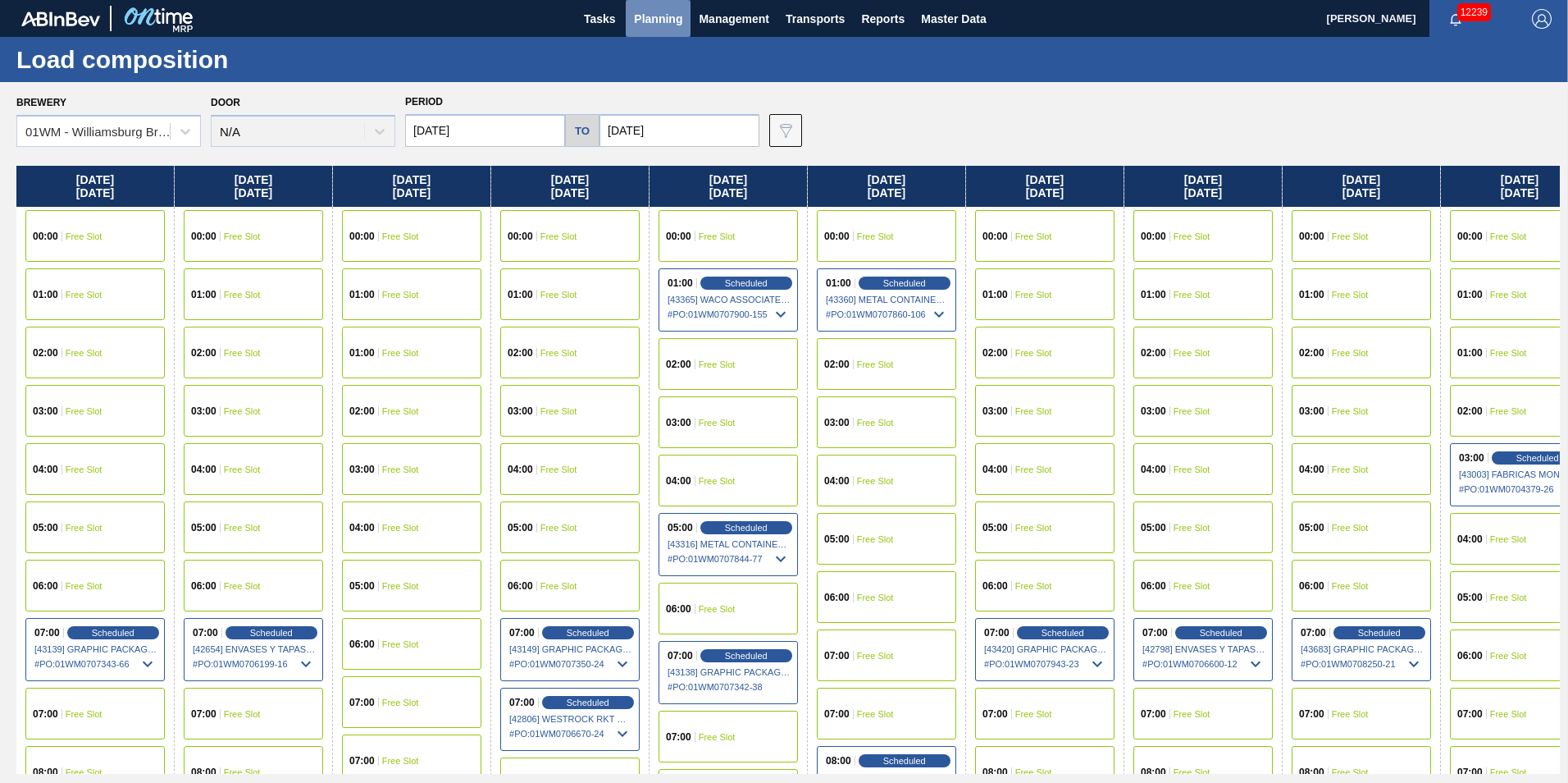
click at [663, 33] on button "Planning" at bounding box center [658, 18] width 64 height 37
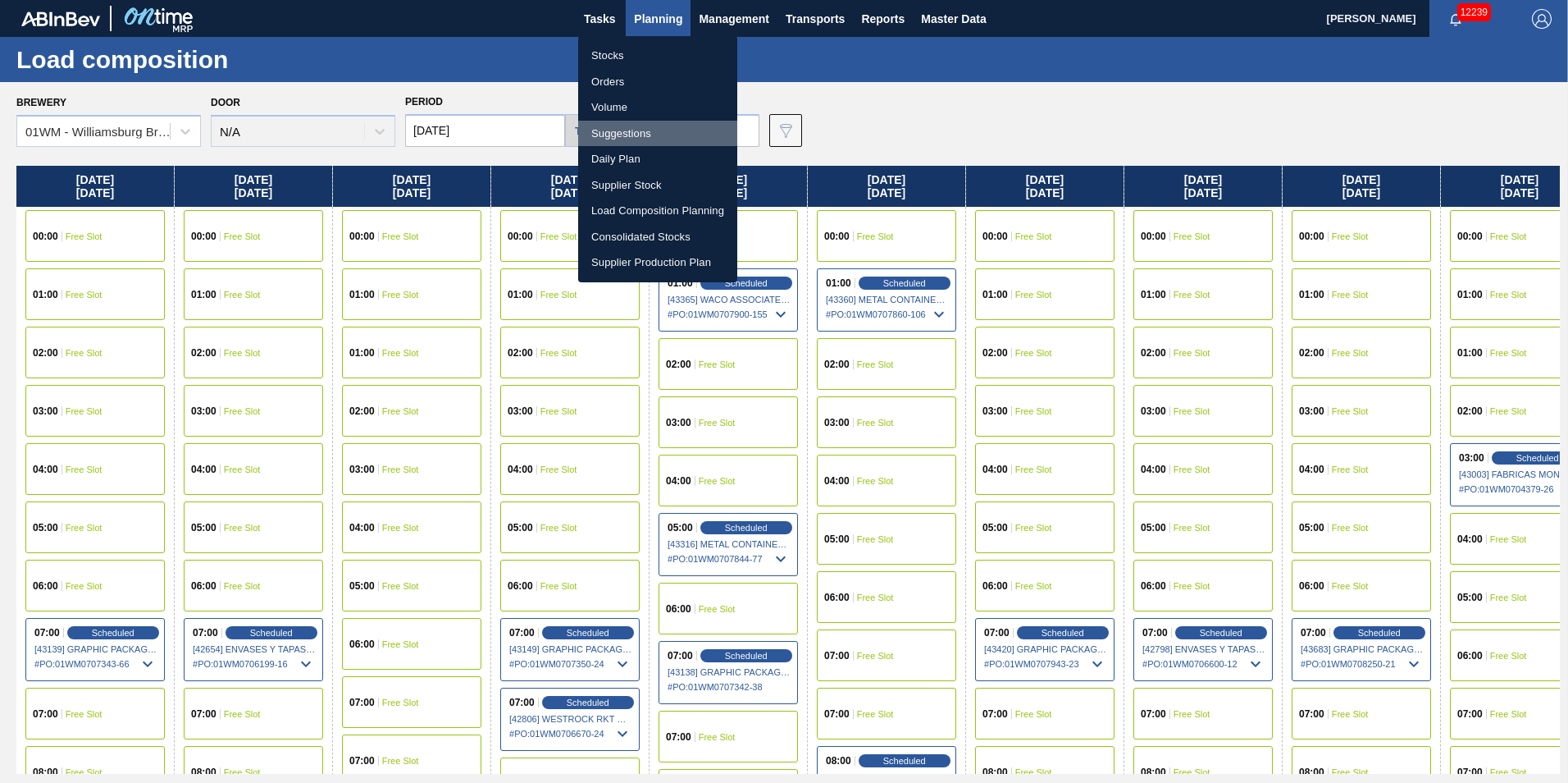
click at [639, 131] on li "Suggestions" at bounding box center [657, 134] width 159 height 27
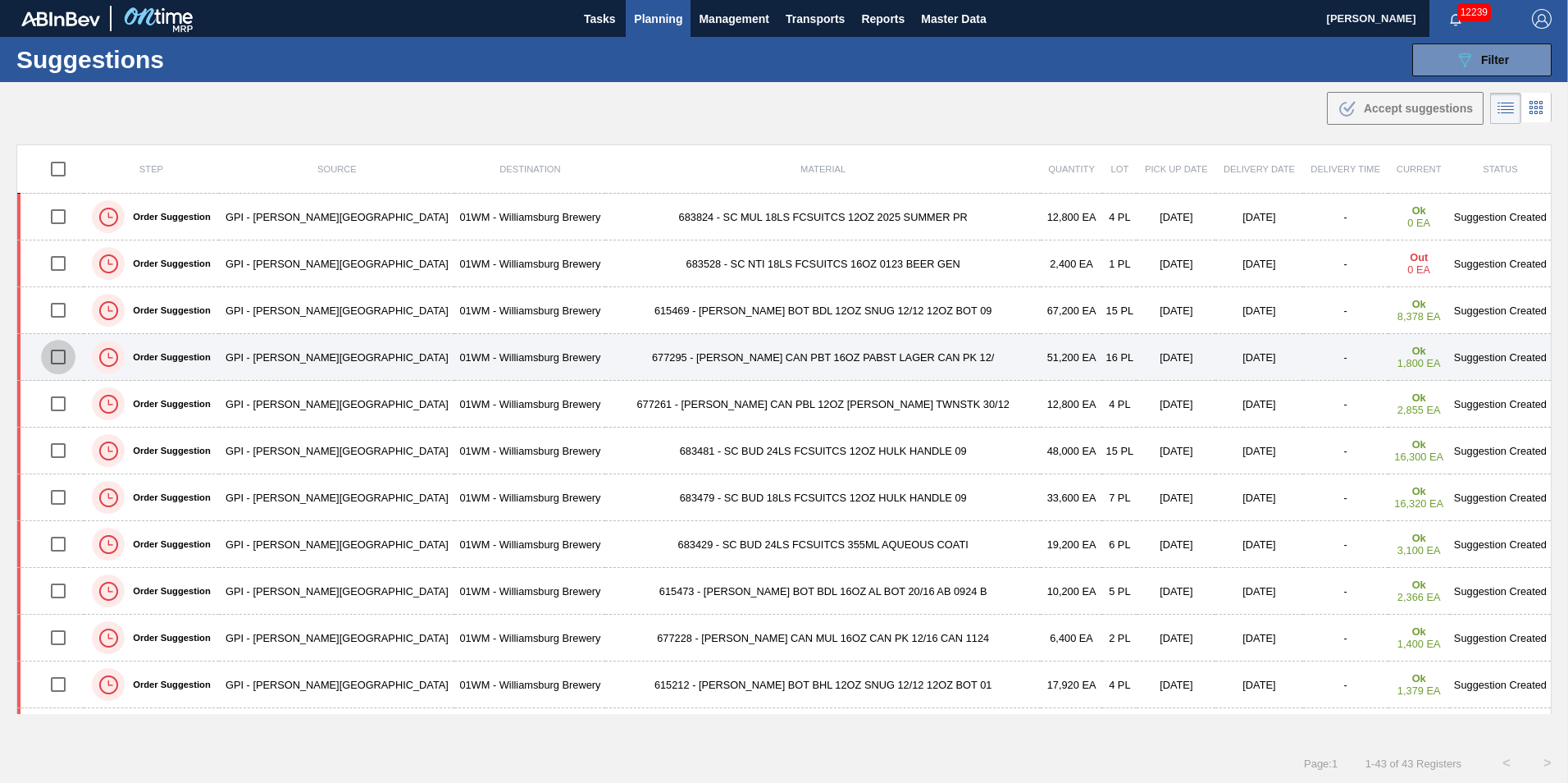
click at [72, 357] on input "checkbox" at bounding box center [58, 356] width 34 height 34
checkbox input "true"
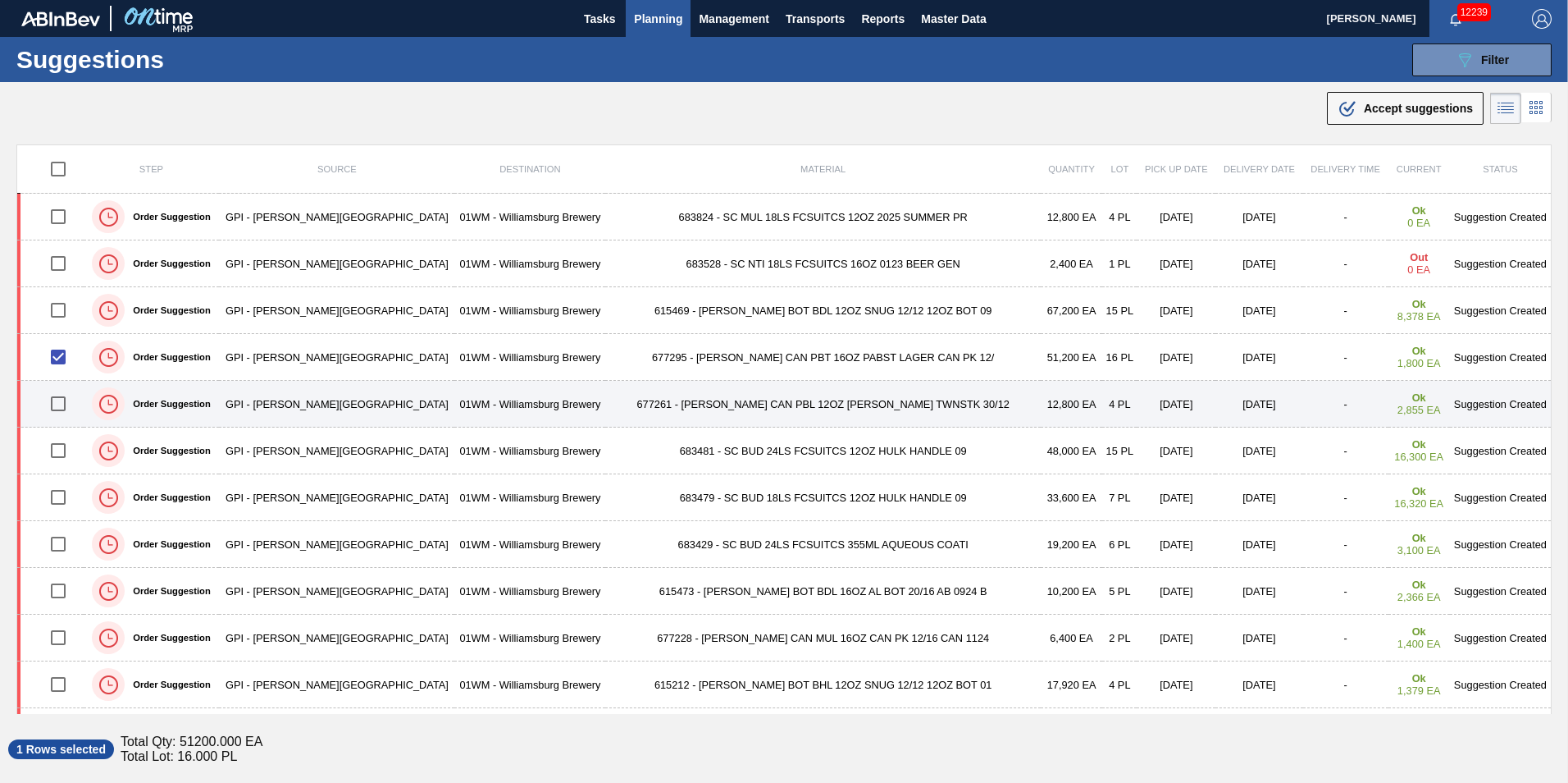
click at [56, 407] on input "checkbox" at bounding box center [58, 403] width 34 height 34
checkbox input "true"
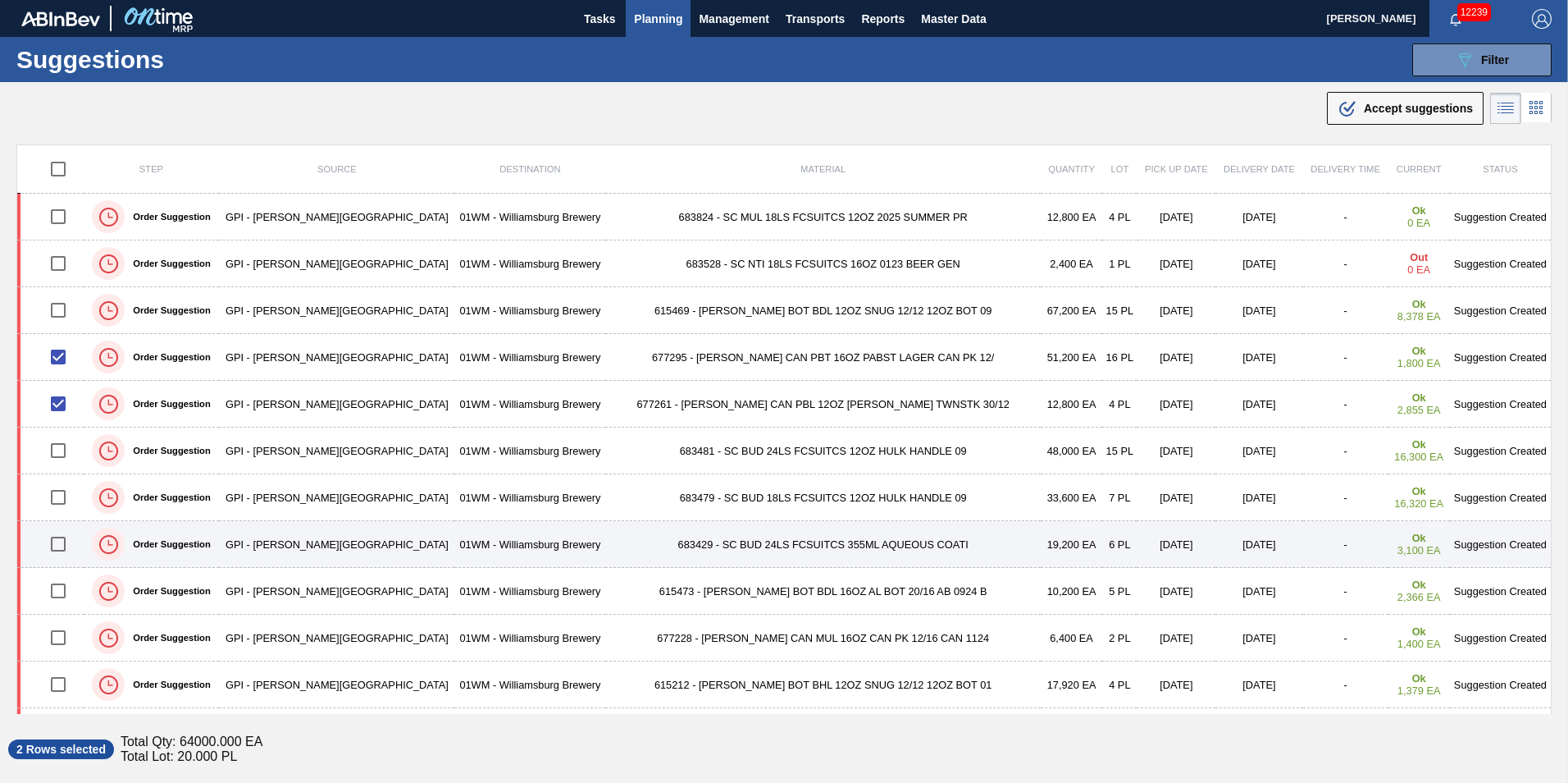
click at [65, 546] on input "checkbox" at bounding box center [58, 543] width 34 height 34
checkbox input "true"
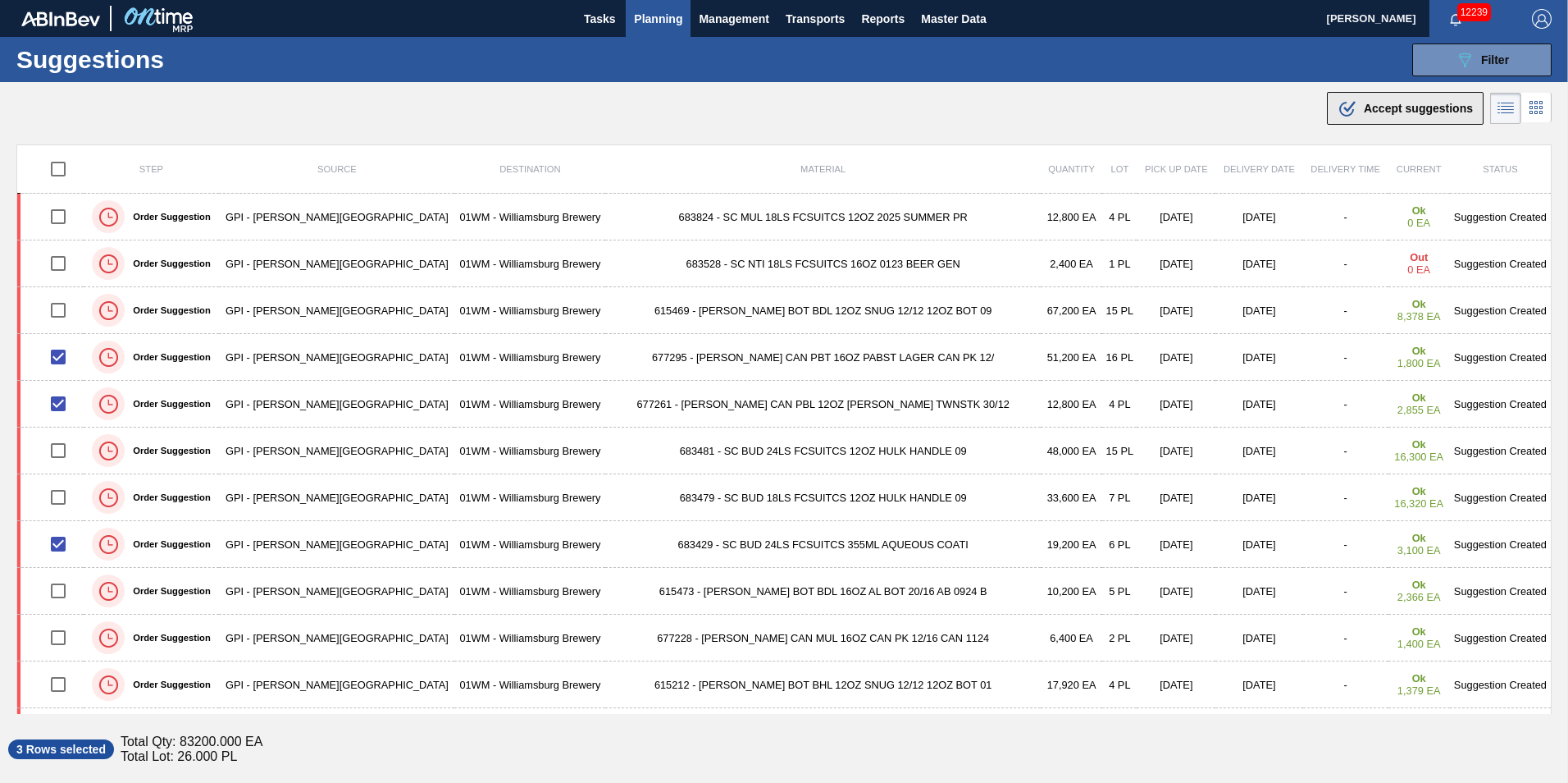
click at [1414, 99] on button ".b{fill:var(--color-action-default)} Accept suggestions" at bounding box center [1405, 109] width 157 height 33
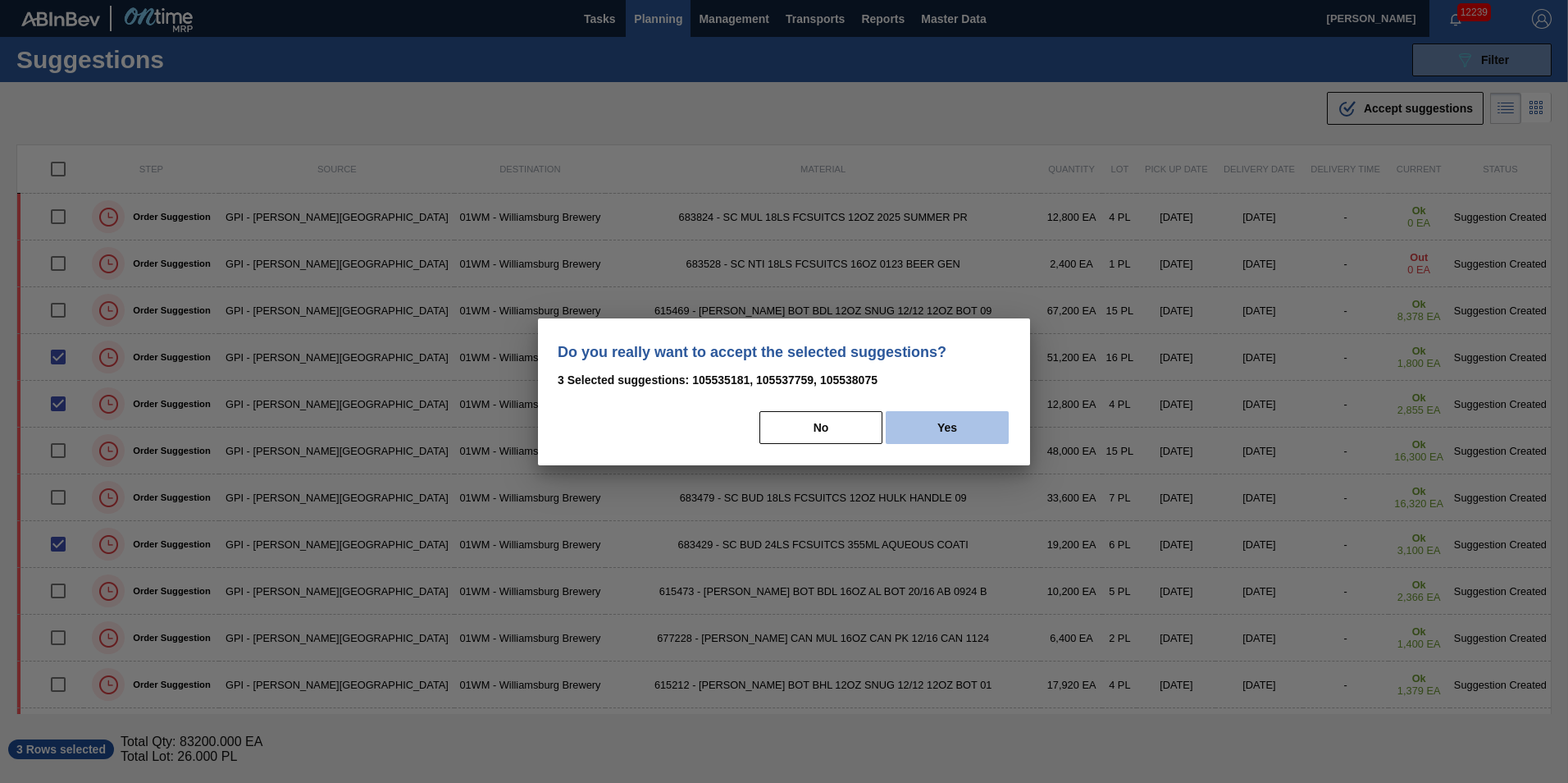
click at [945, 434] on button "Yes" at bounding box center [947, 427] width 123 height 33
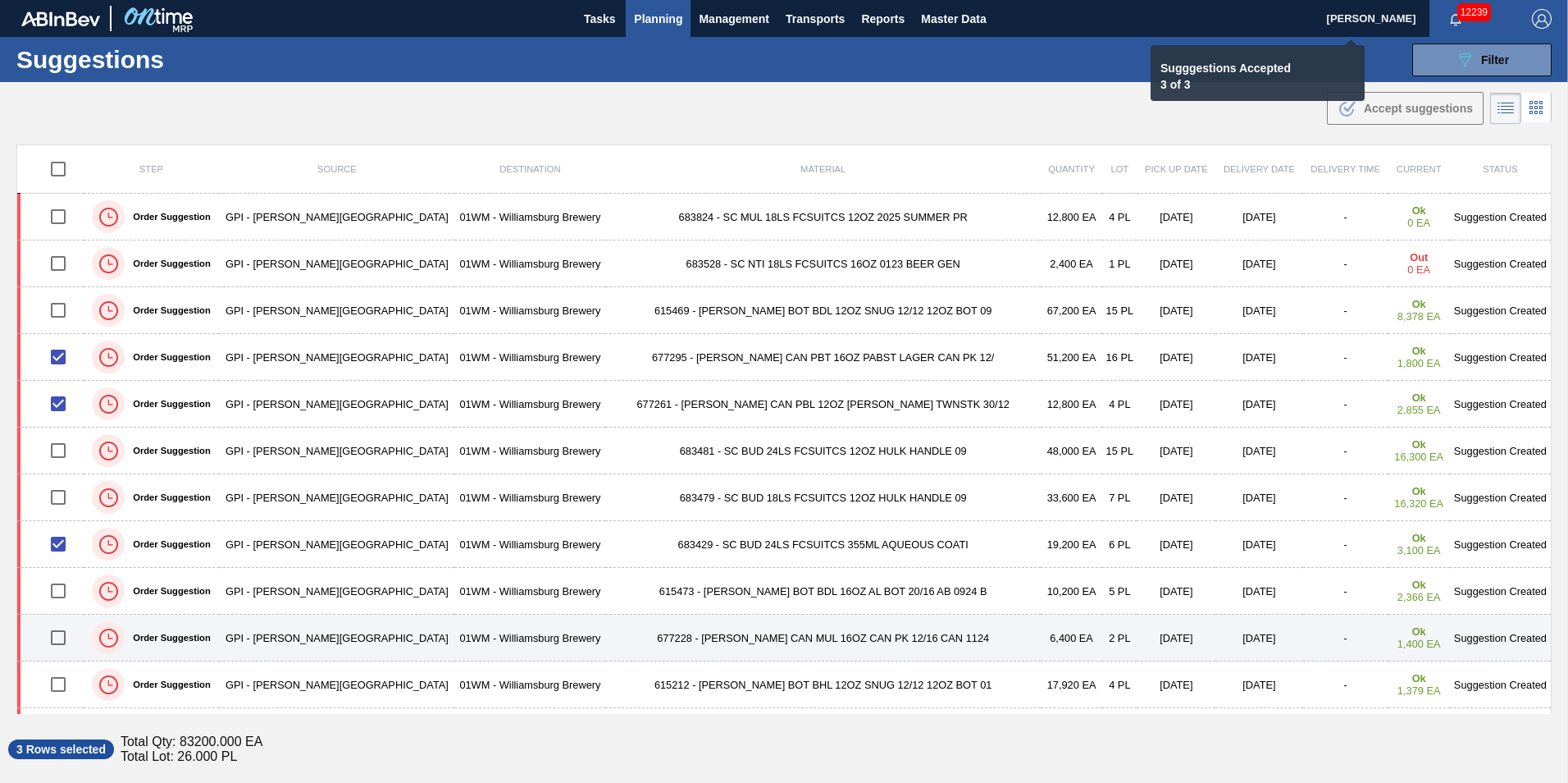
checkbox input "false"
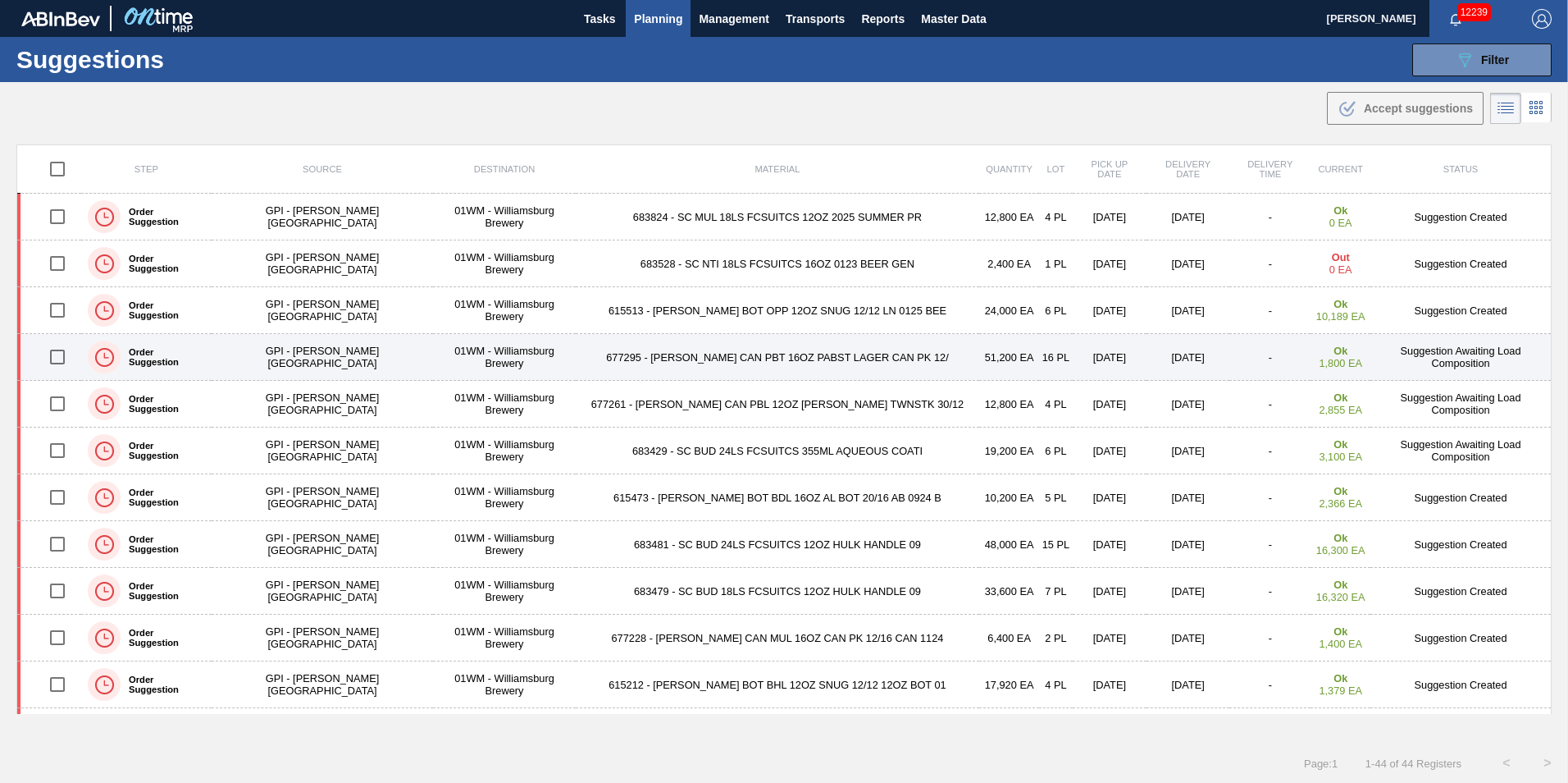
click at [591, 371] on td "677295 - CARR CAN PBT 16OZ PABST LAGER CAN PK 12/" at bounding box center [777, 357] width 403 height 47
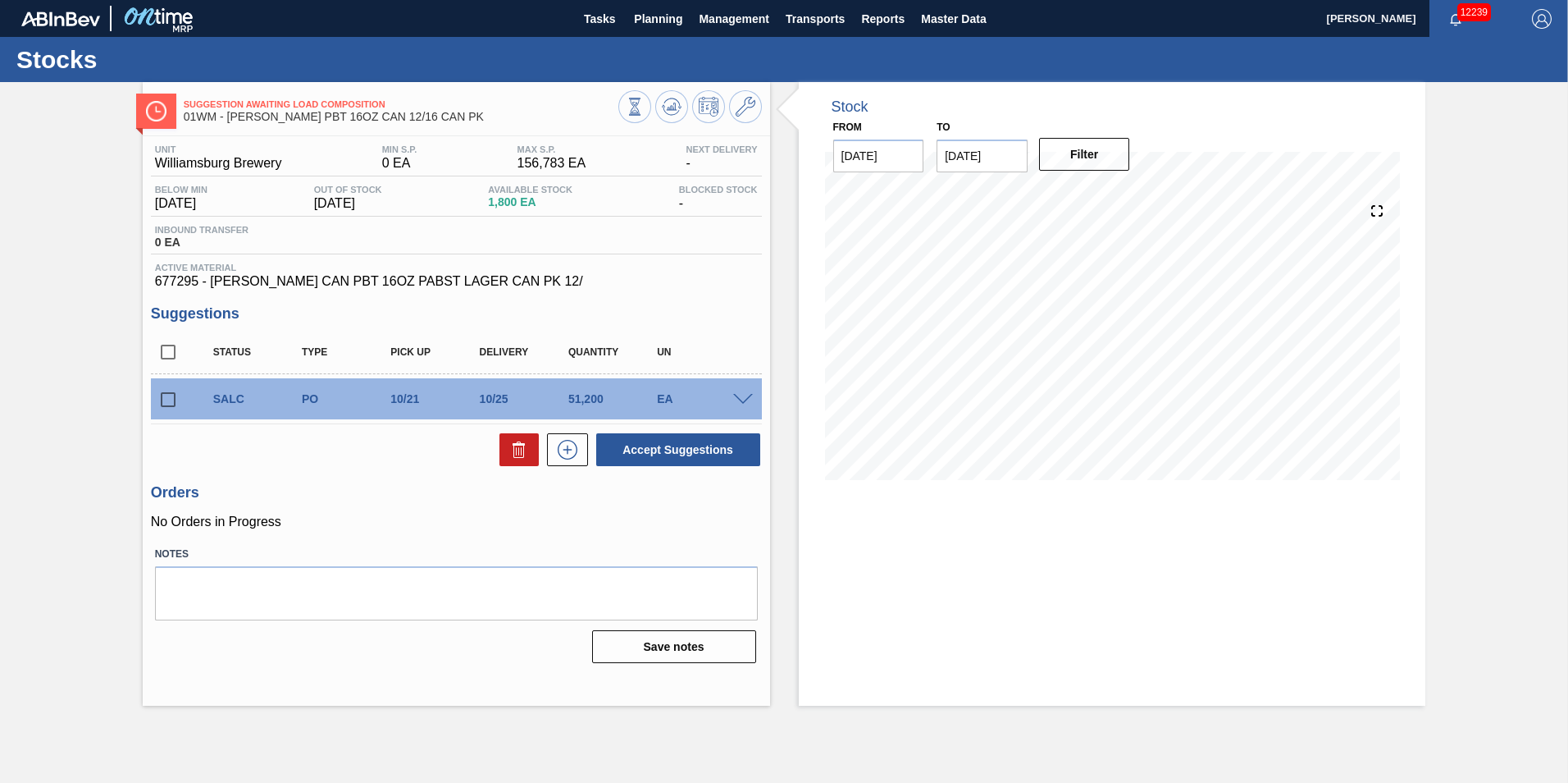
click at [1002, 168] on input "[DATE]" at bounding box center [981, 156] width 91 height 33
click at [959, 354] on div "26" at bounding box center [956, 354] width 22 height 22
click at [1107, 143] on button "Filter" at bounding box center [1085, 155] width 91 height 33
click at [995, 154] on input "[DATE]" at bounding box center [981, 156] width 91 height 33
click at [988, 350] on div "27" at bounding box center [983, 354] width 22 height 22
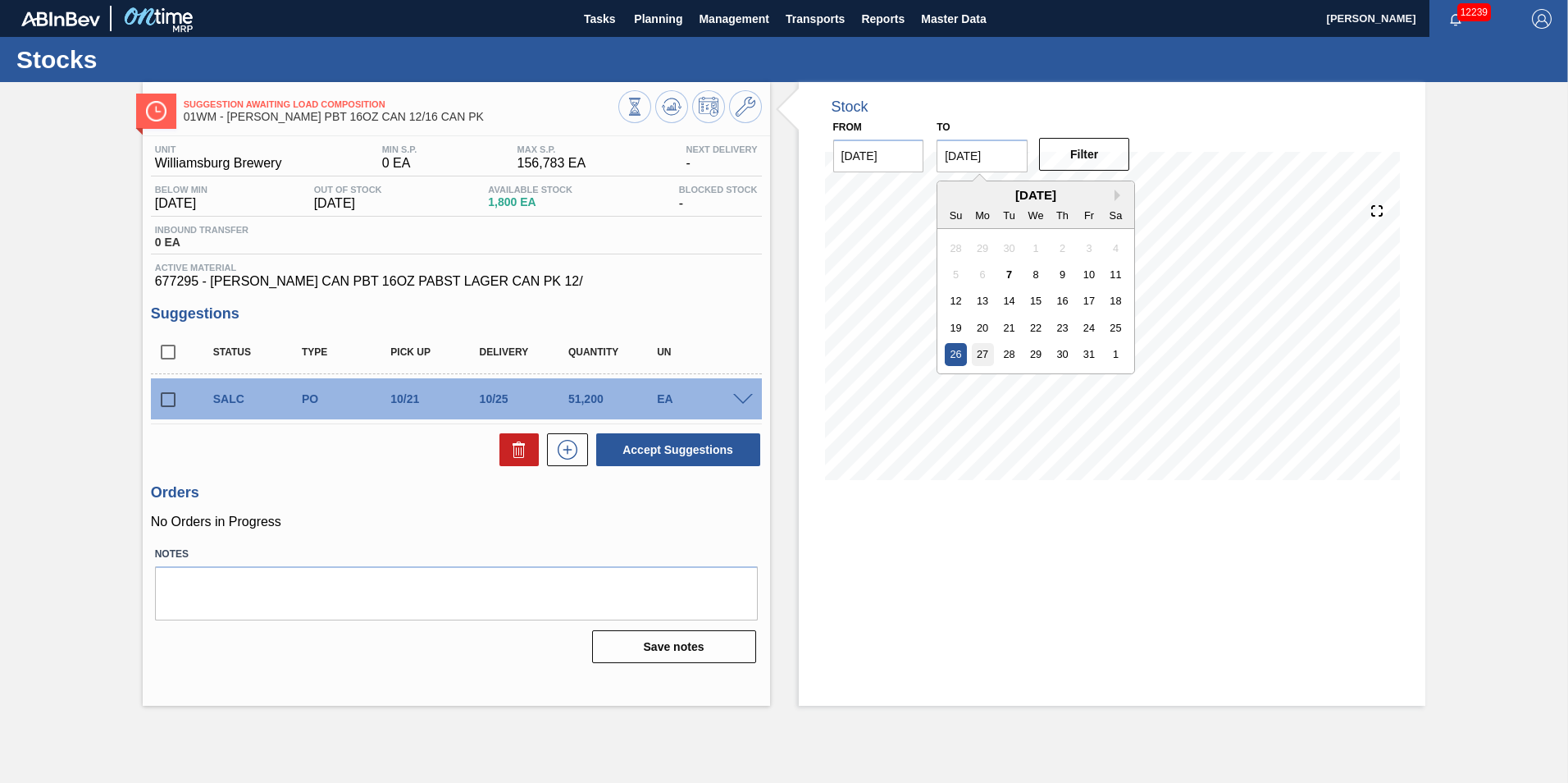
type input "[DATE]"
click at [1068, 169] on button "Filter" at bounding box center [1085, 155] width 91 height 33
click at [655, 17] on span "Planning" at bounding box center [658, 18] width 49 height 19
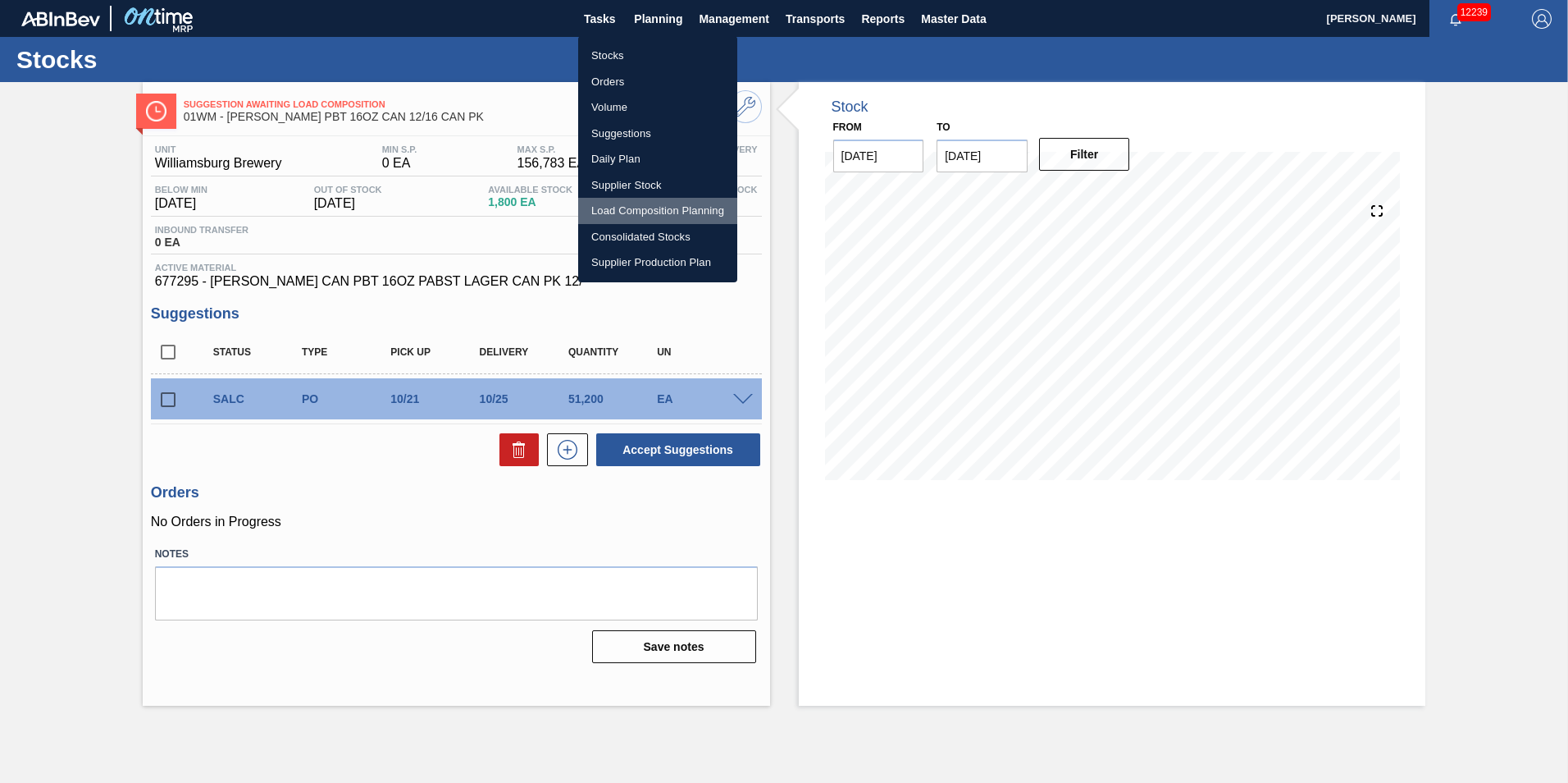
click at [662, 213] on li "Load Composition Planning" at bounding box center [657, 211] width 159 height 27
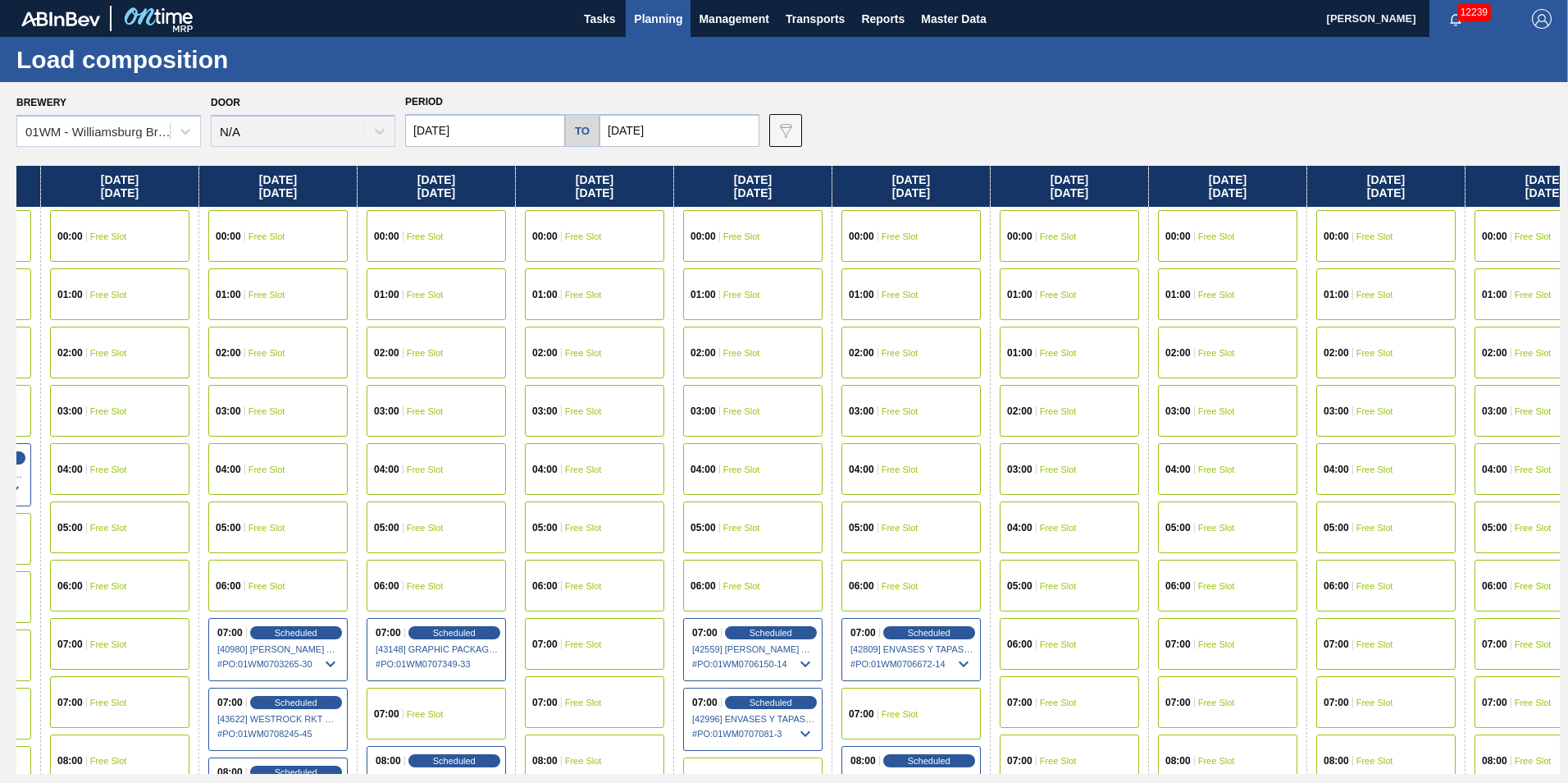
scroll to position [0, 1939]
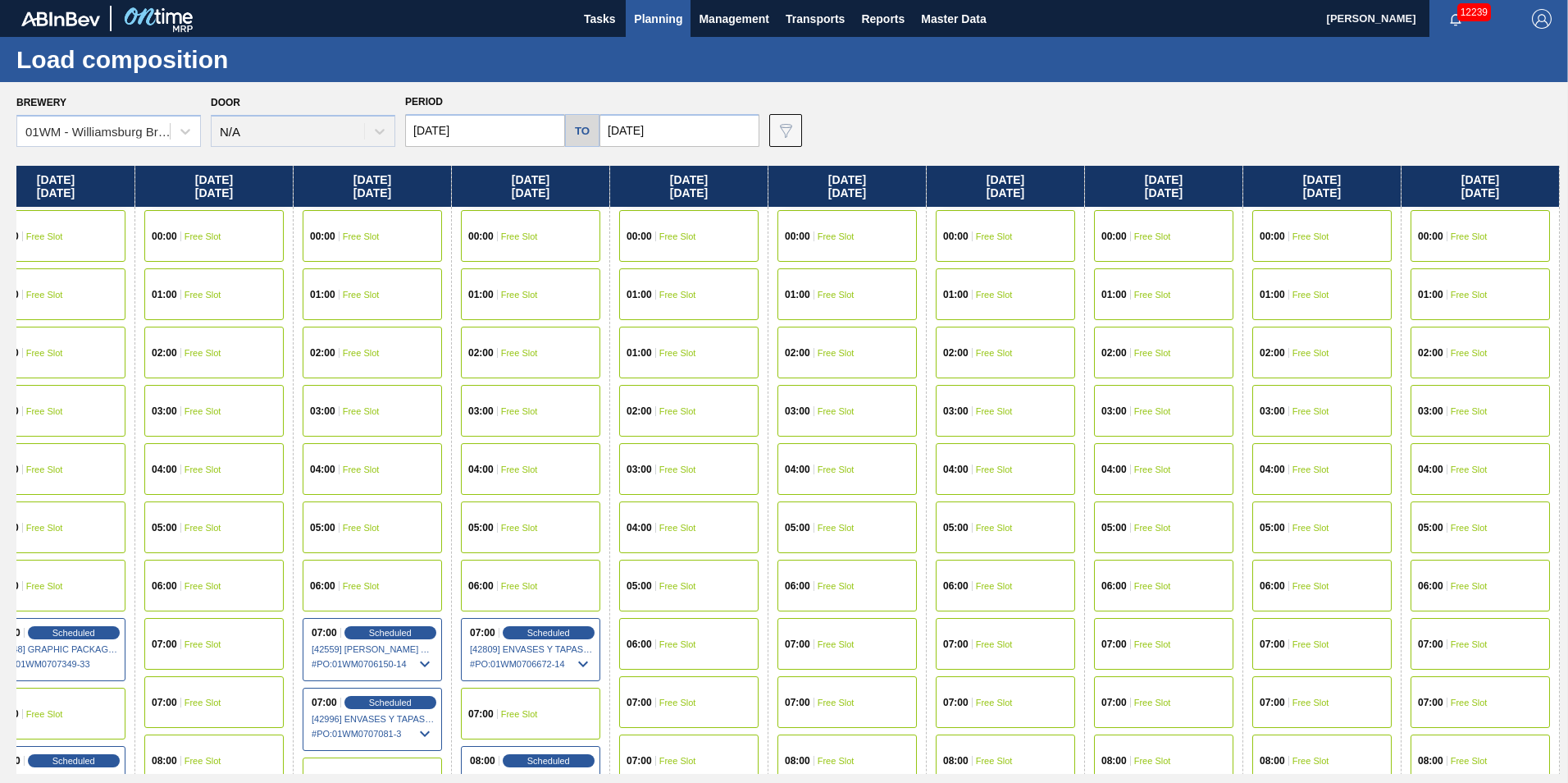
drag, startPoint x: 1455, startPoint y: 180, endPoint x: -576, endPoint y: 292, distance: 2034.1
click at [0, 0] on html "Tasks Planning Management Transports Reports Master Data Vincent Geritano 12239…" at bounding box center [784, 0] width 1568 height 0
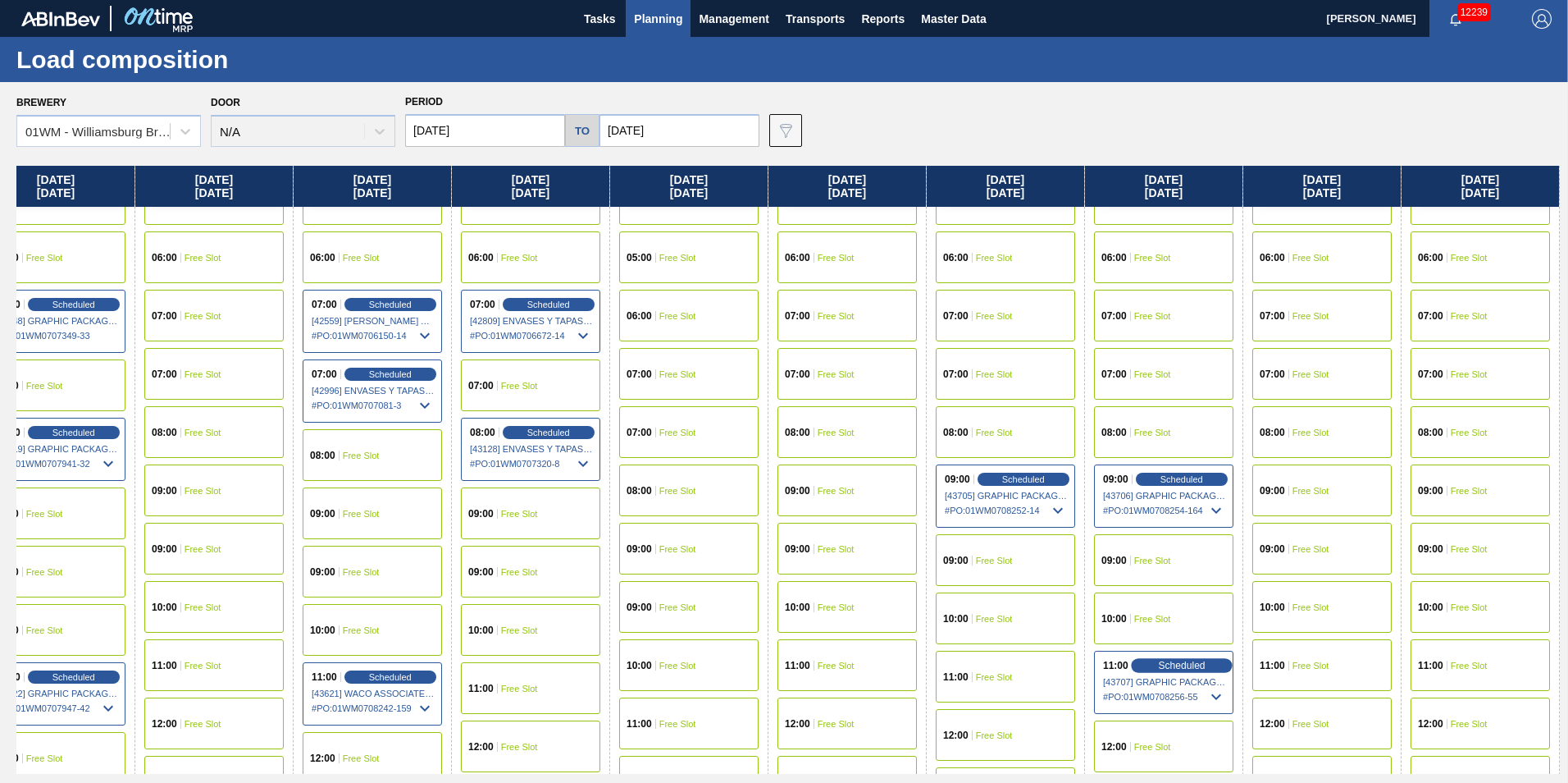
scroll to position [657, 1939]
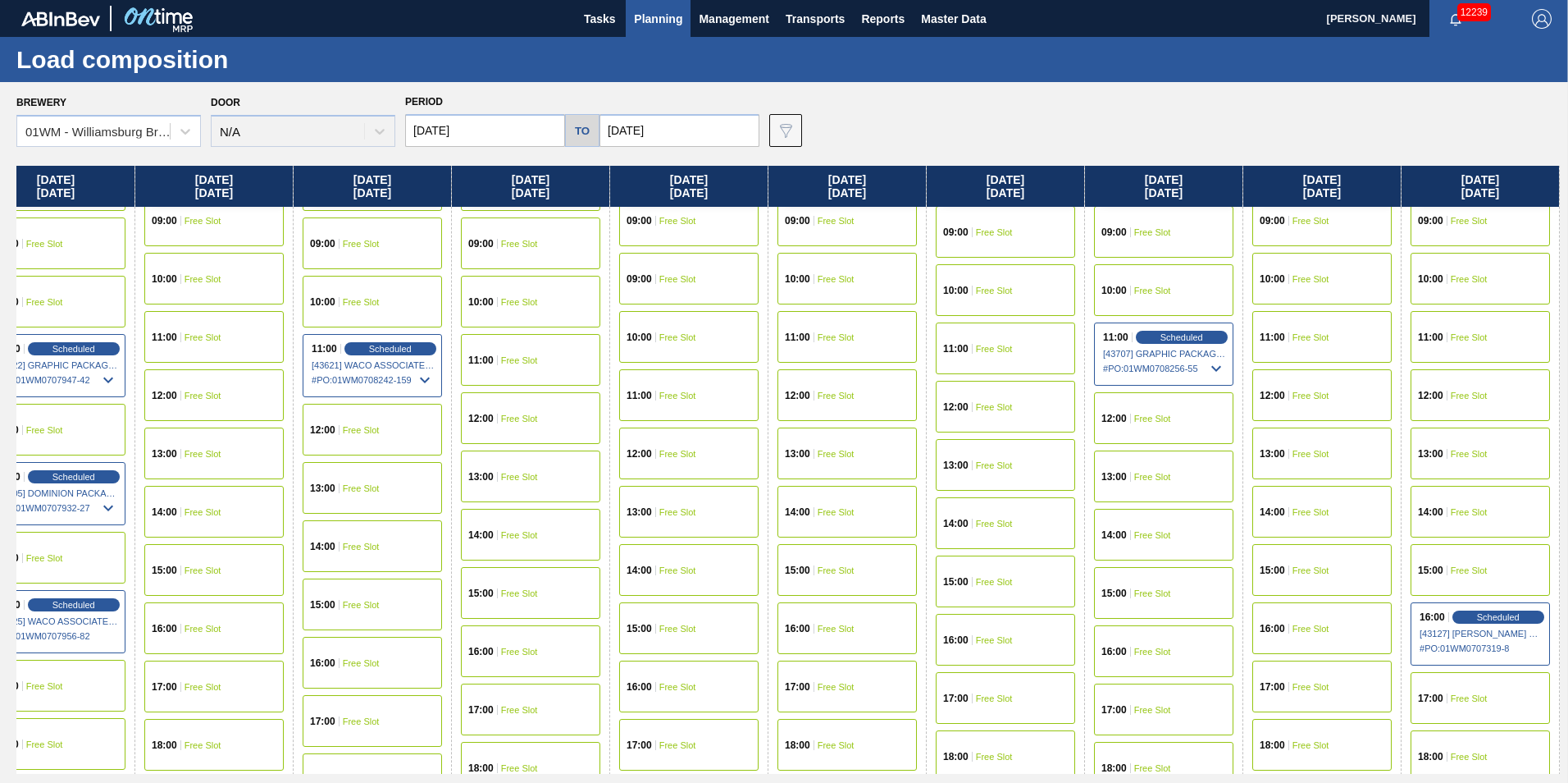
click at [1173, 488] on div "13:00 Free Slot" at bounding box center [1163, 476] width 139 height 52
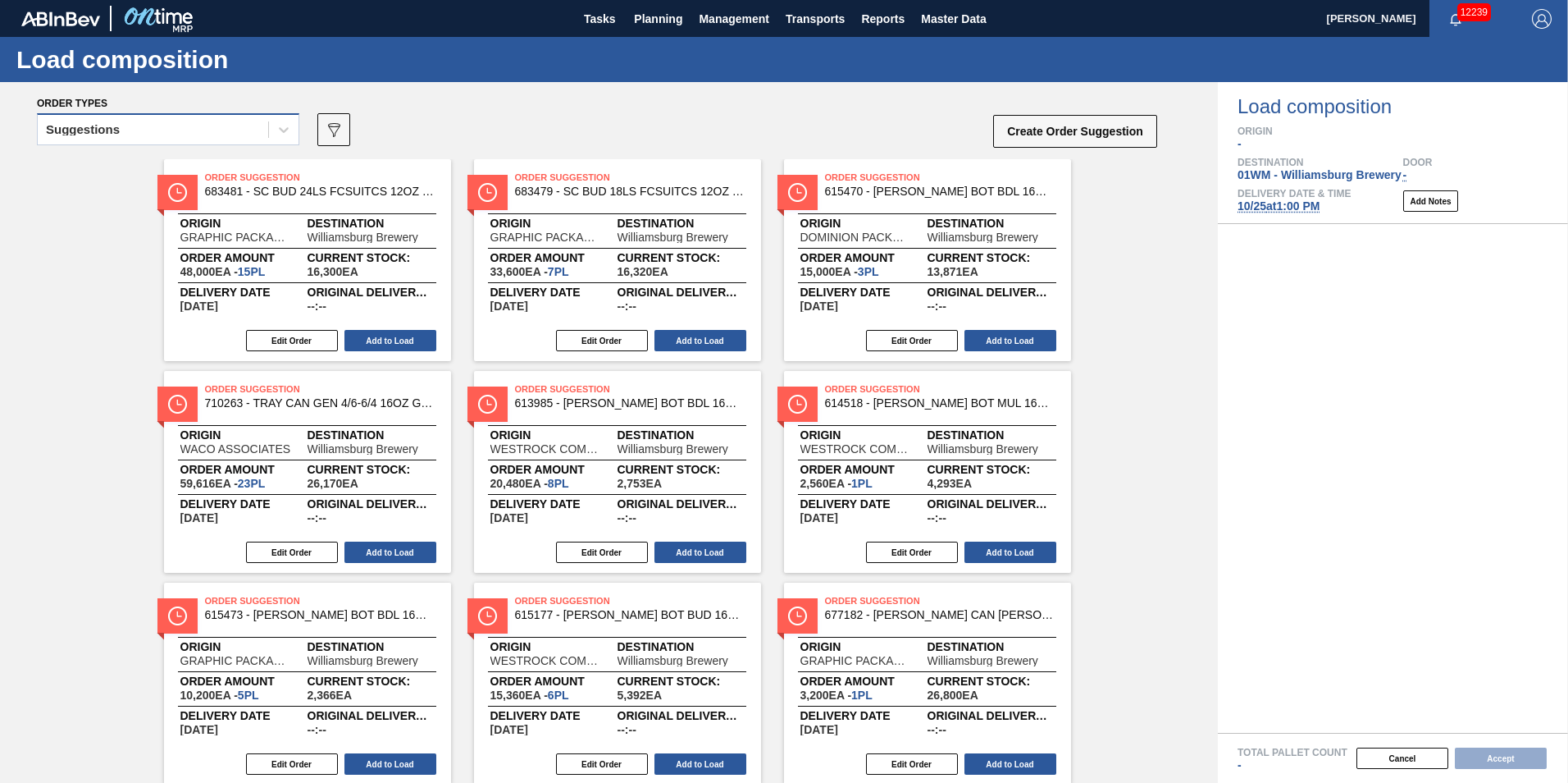
click at [229, 123] on div "Suggestions" at bounding box center [153, 130] width 230 height 24
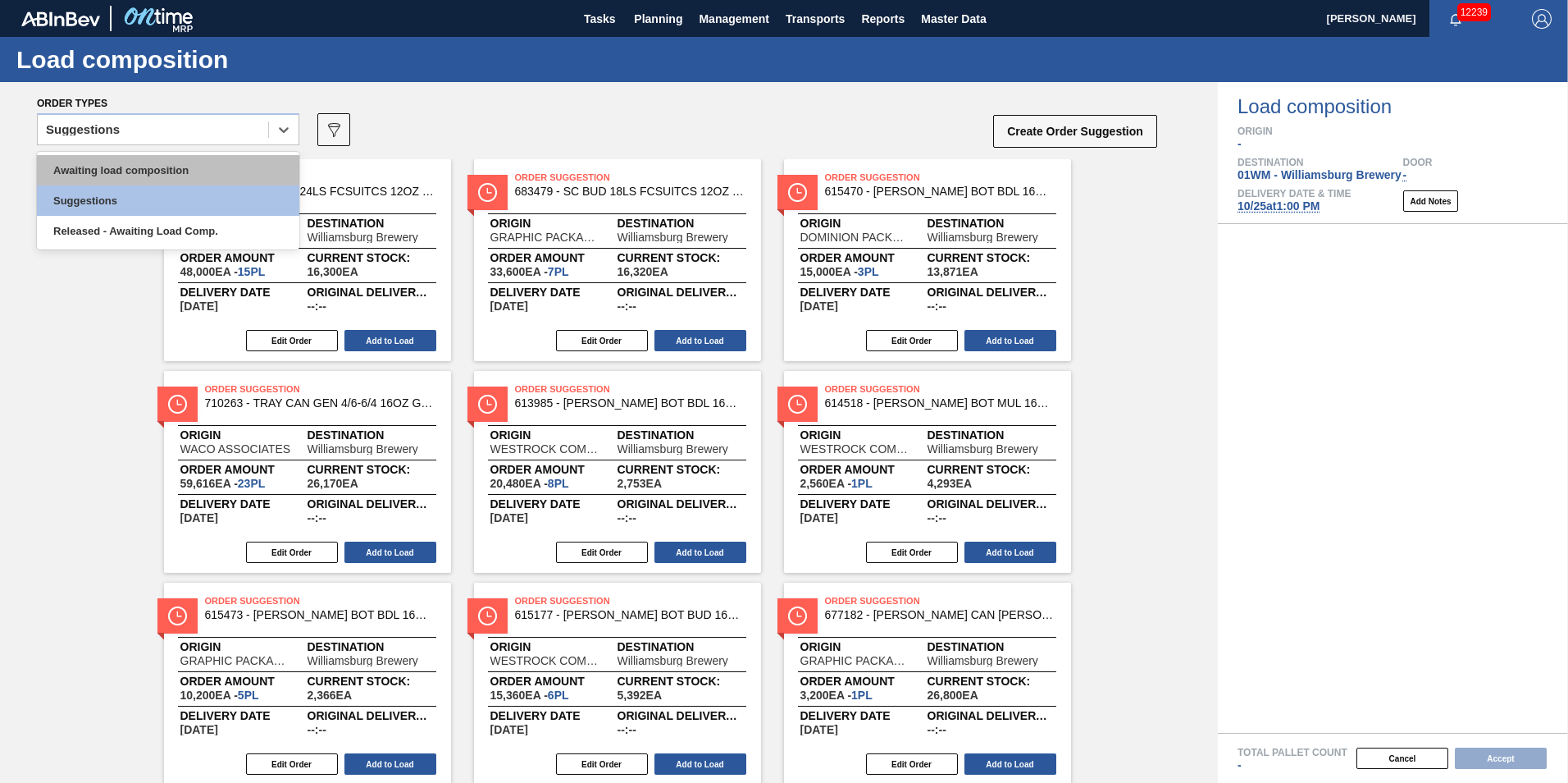
click at [161, 164] on div "Awaiting load composition" at bounding box center [168, 169] width 262 height 30
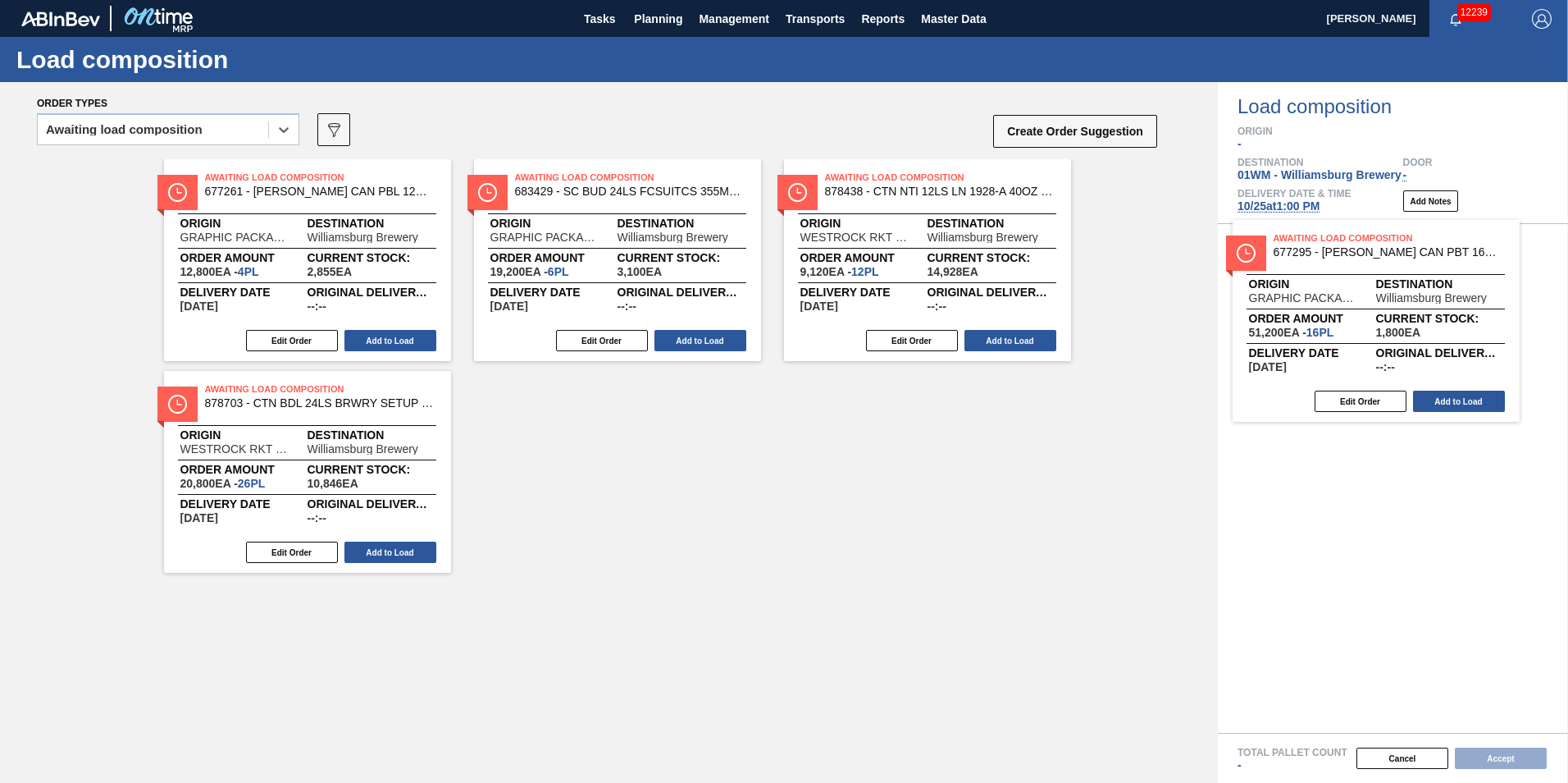
drag, startPoint x: 325, startPoint y: 241, endPoint x: 1387, endPoint y: 303, distance: 1063.8
click at [1387, 303] on div "Order types option Awaiting load composition, selected. Select is focused ,type…" at bounding box center [784, 432] width 1568 height 701
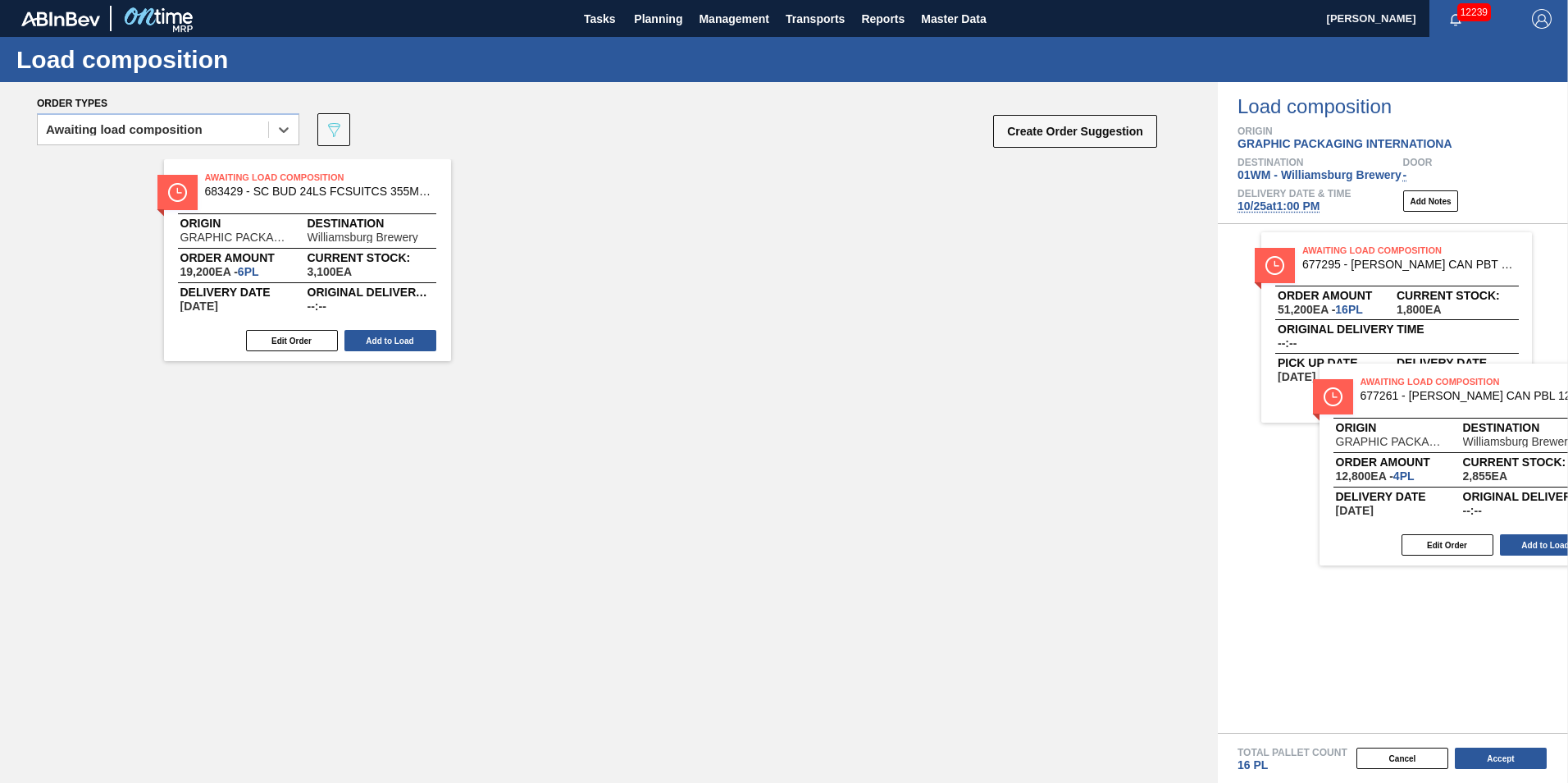
drag, startPoint x: 517, startPoint y: 330, endPoint x: 1376, endPoint y: 533, distance: 882.7
click at [1378, 534] on div "Order types option Awaiting load composition, selected. Select is focused ,type…" at bounding box center [784, 432] width 1568 height 701
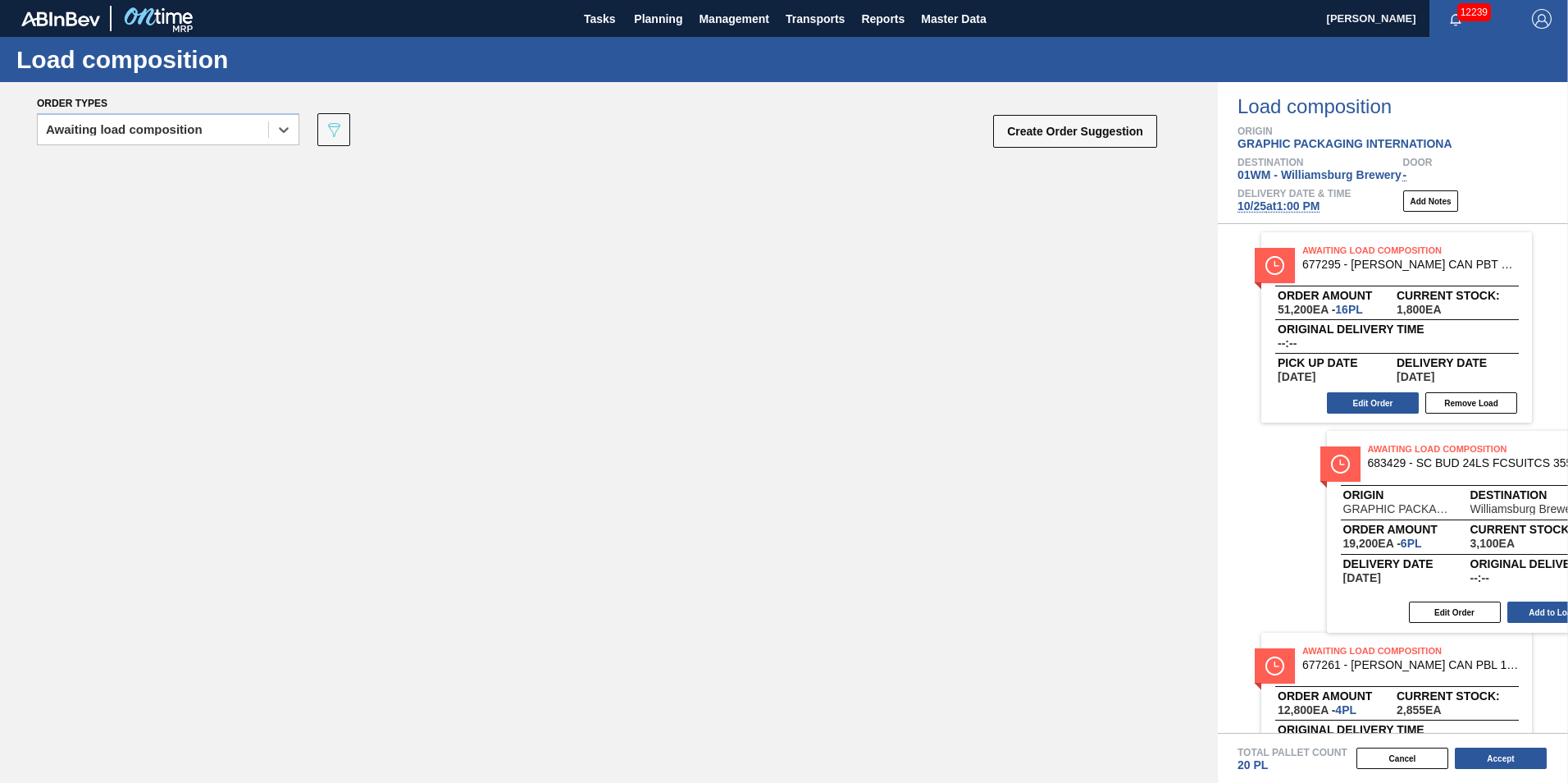
drag, startPoint x: 276, startPoint y: 289, endPoint x: 1341, endPoint y: 507, distance: 1087.1
click at [1345, 511] on div "Order types option Awaiting load composition, selected. Select is focused ,type…" at bounding box center [784, 432] width 1568 height 701
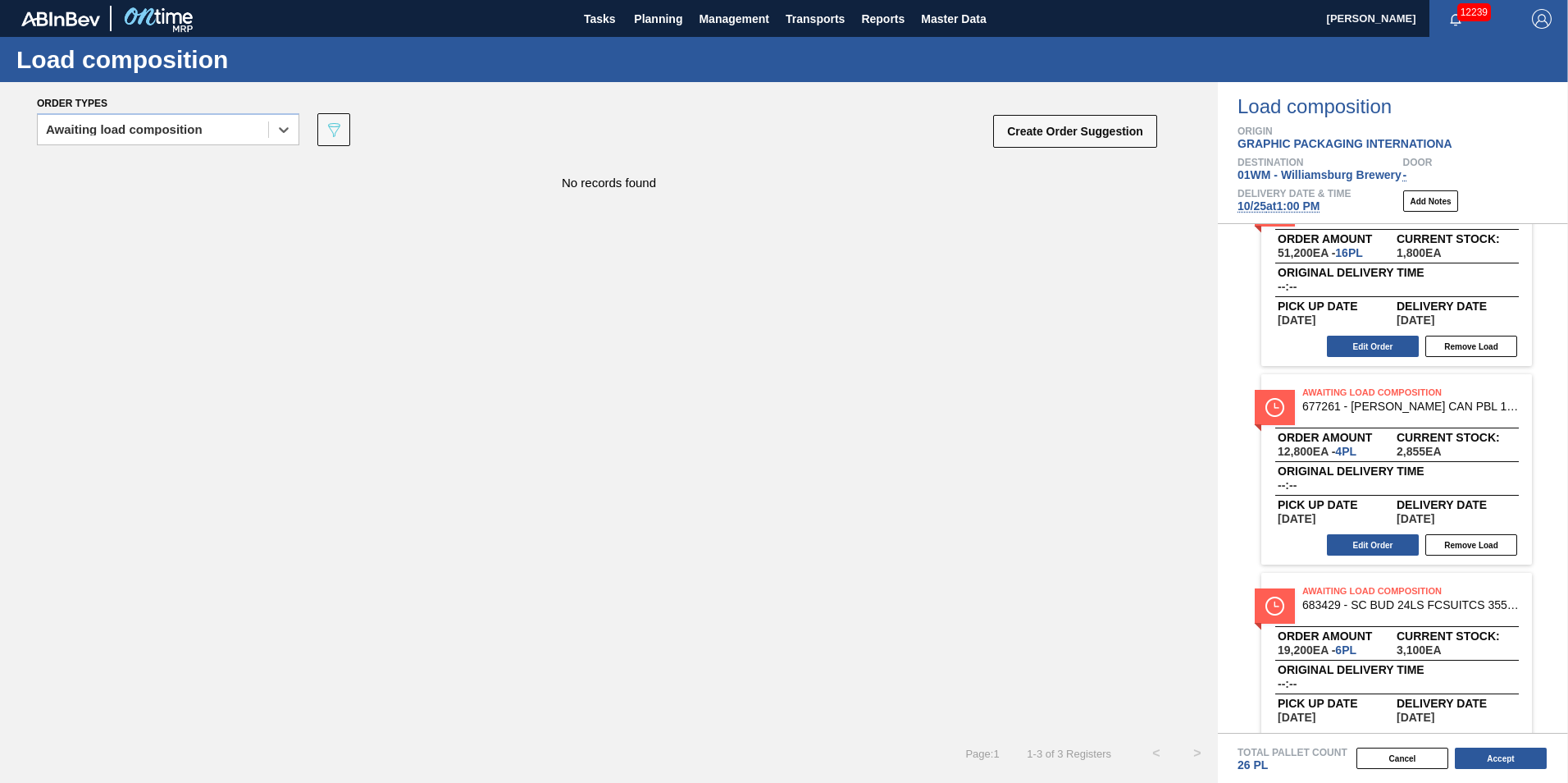
scroll to position [95, 0]
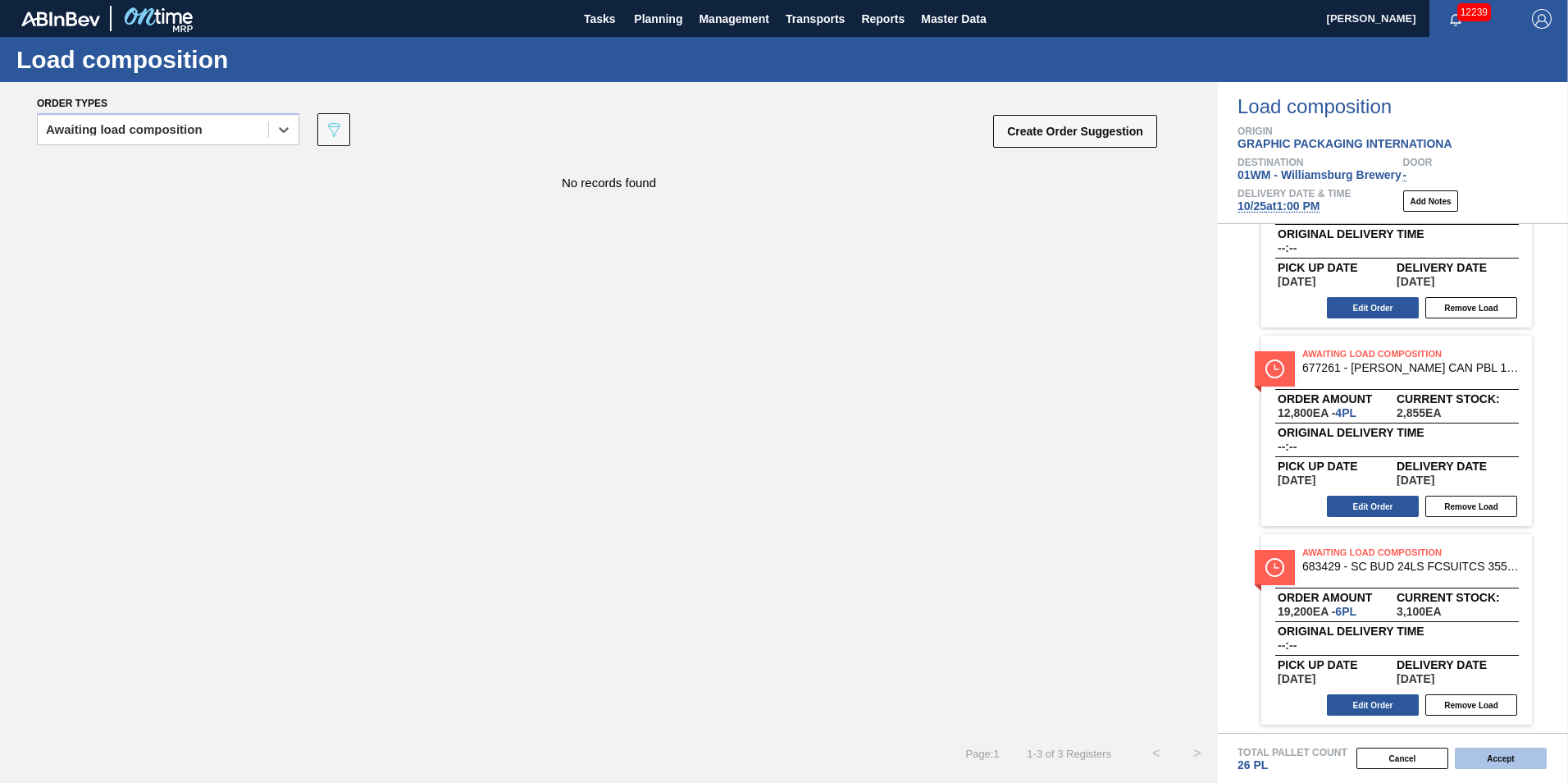
click at [1498, 757] on button "Accept" at bounding box center [1501, 758] width 92 height 21
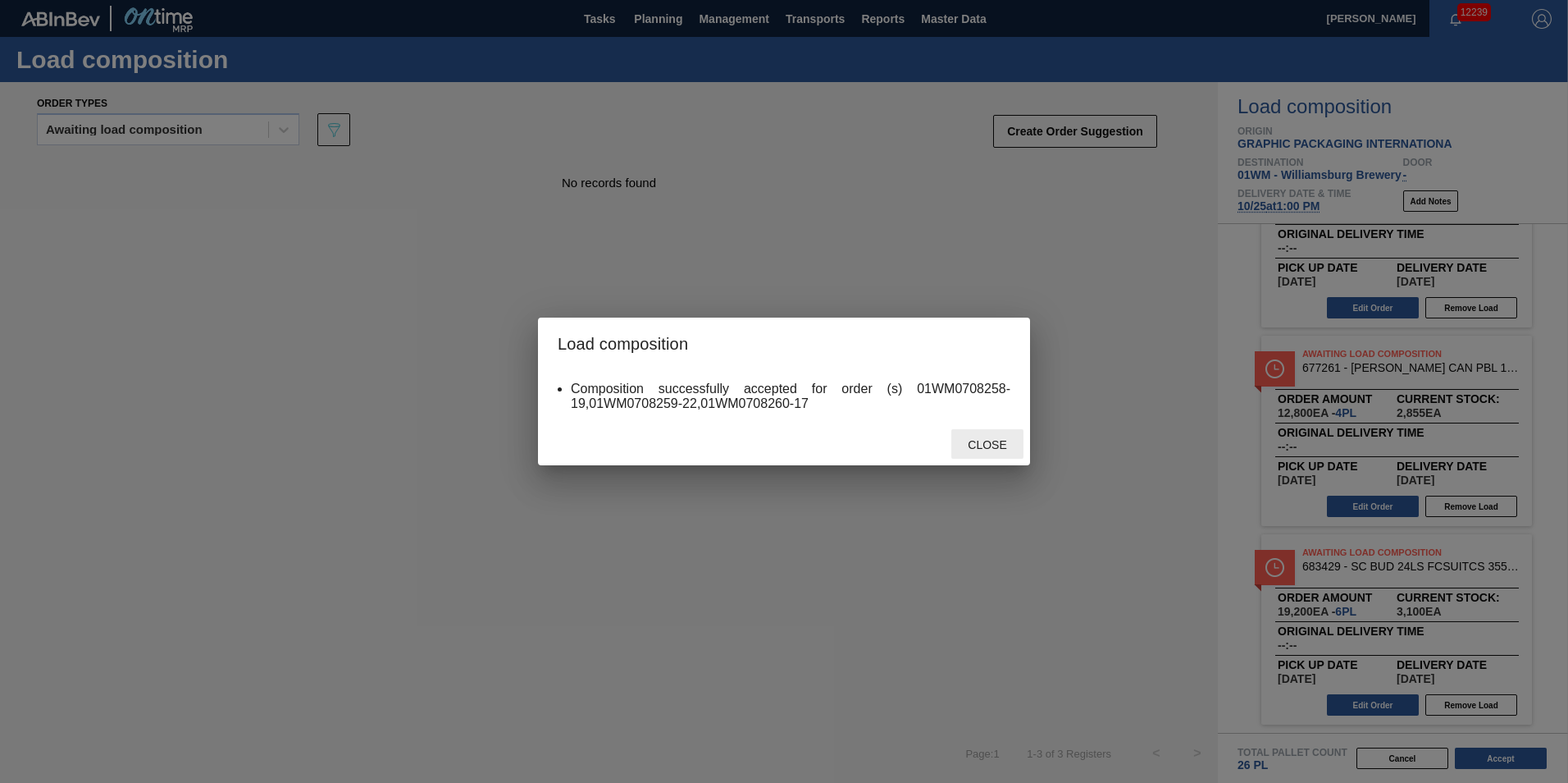
click at [996, 451] on div "Close" at bounding box center [987, 444] width 72 height 30
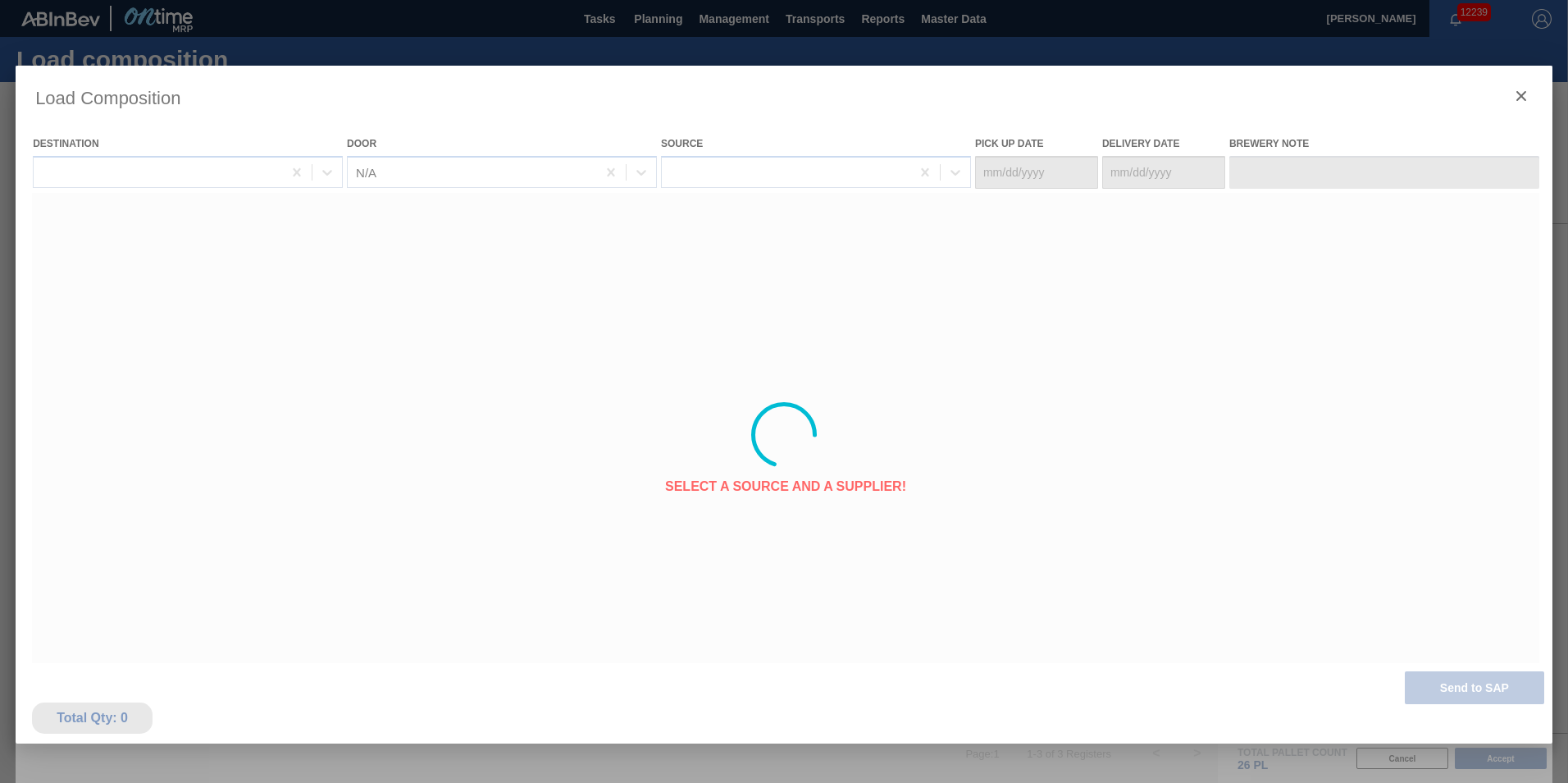
type Date "[DATE]"
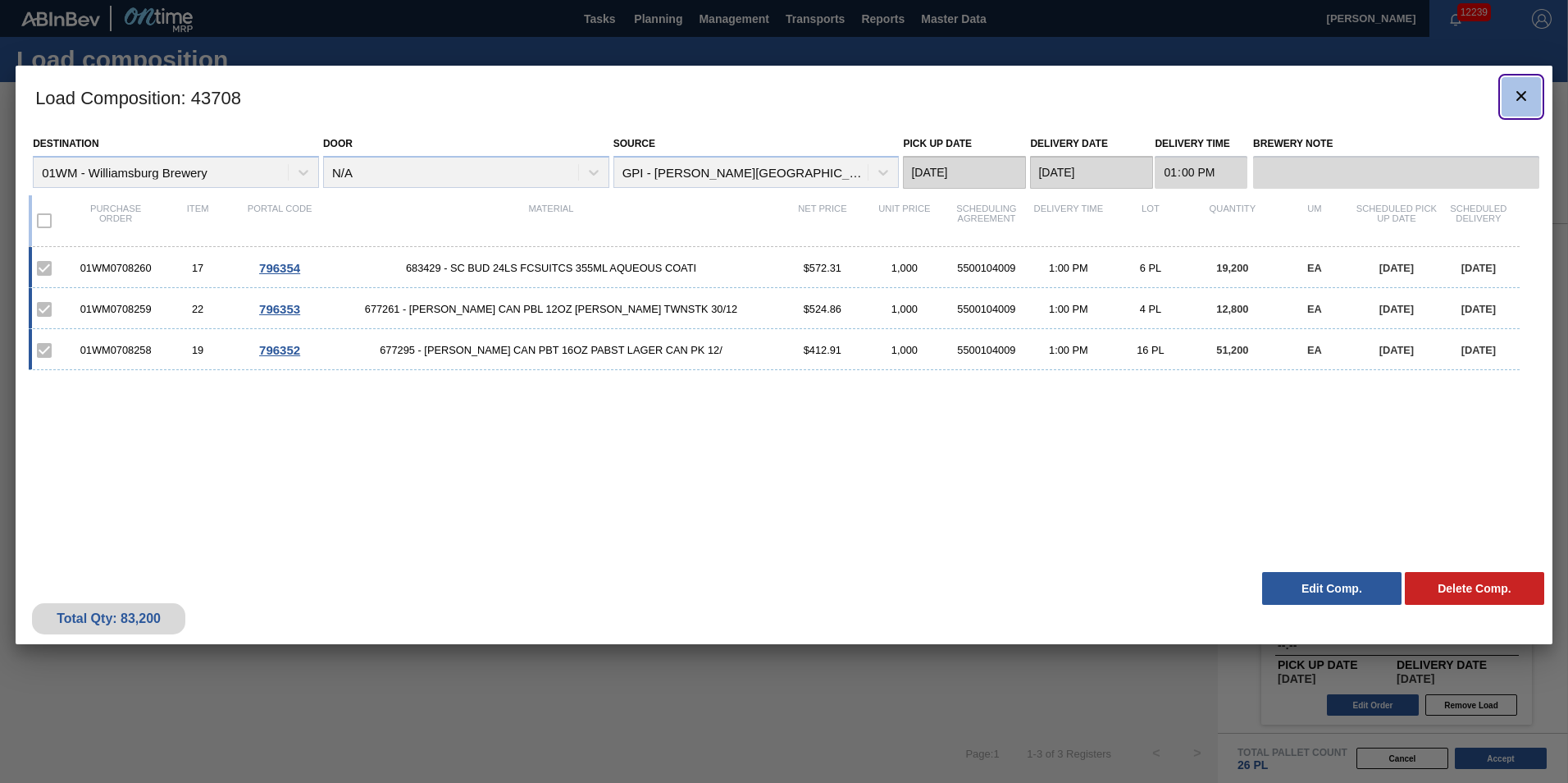
click at [1519, 99] on icon "botão de ícone" at bounding box center [1521, 96] width 19 height 19
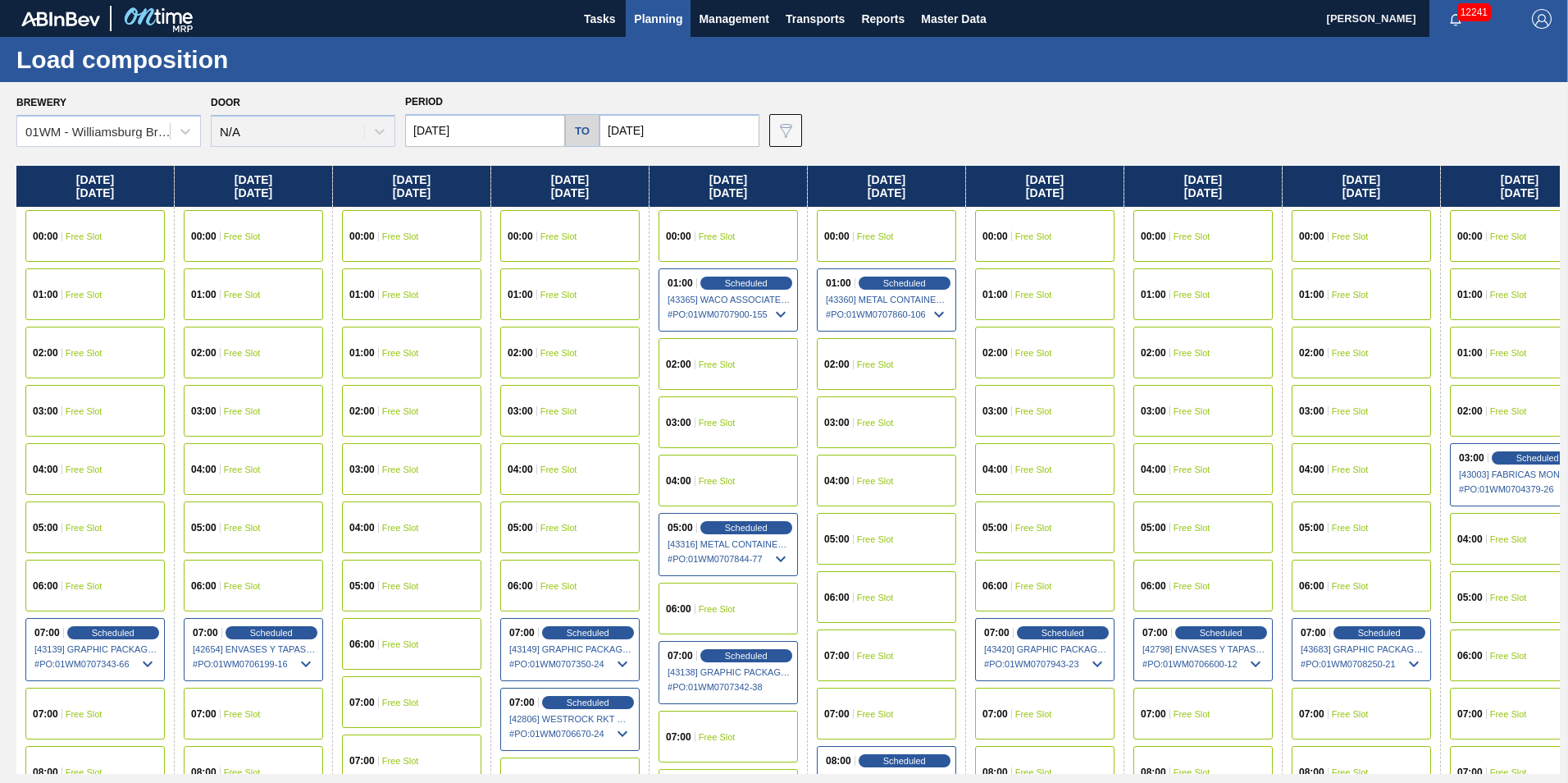
click at [658, 17] on span "Planning" at bounding box center [658, 18] width 49 height 19
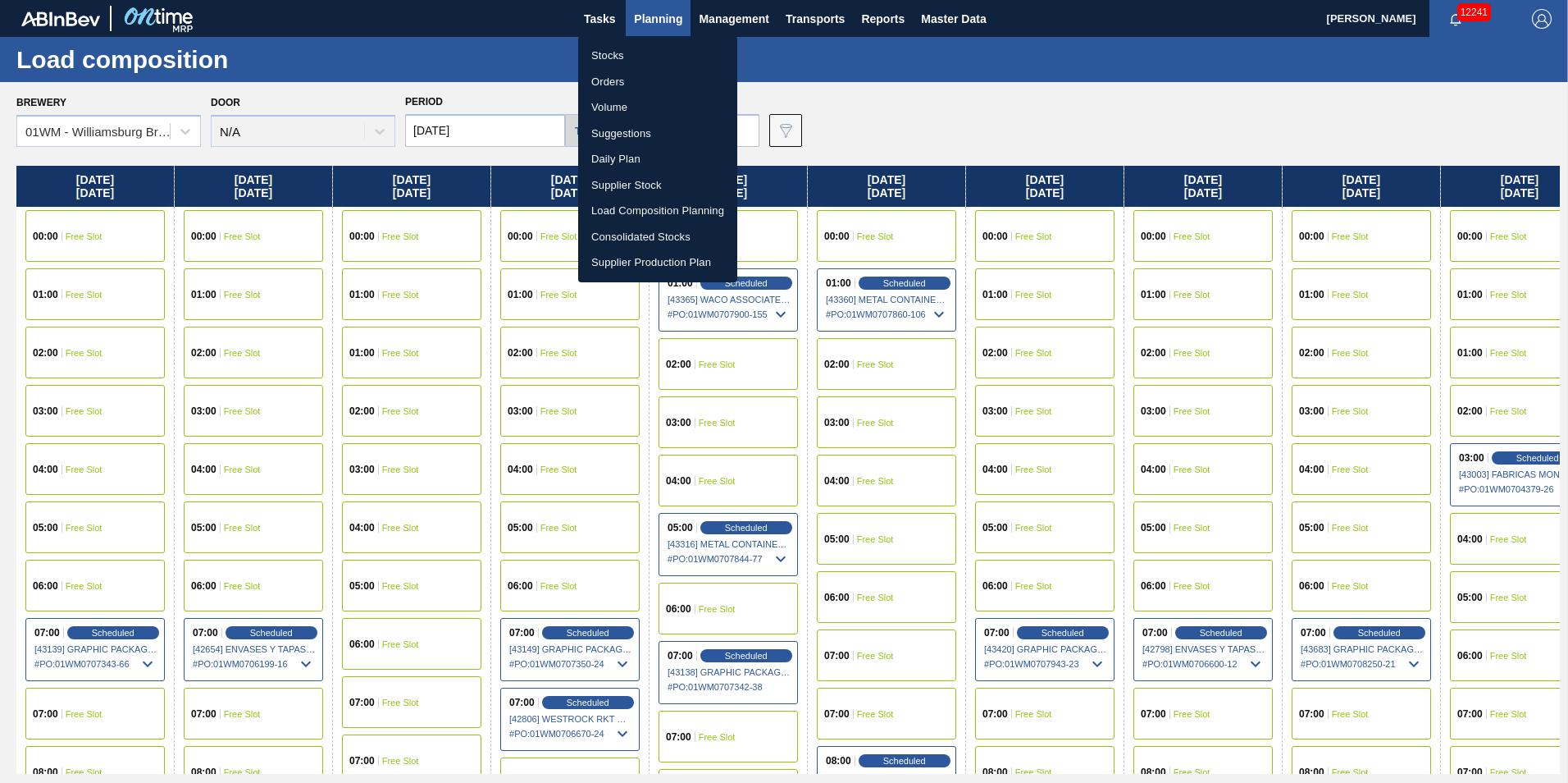
click at [652, 135] on li "Suggestions" at bounding box center [657, 134] width 159 height 27
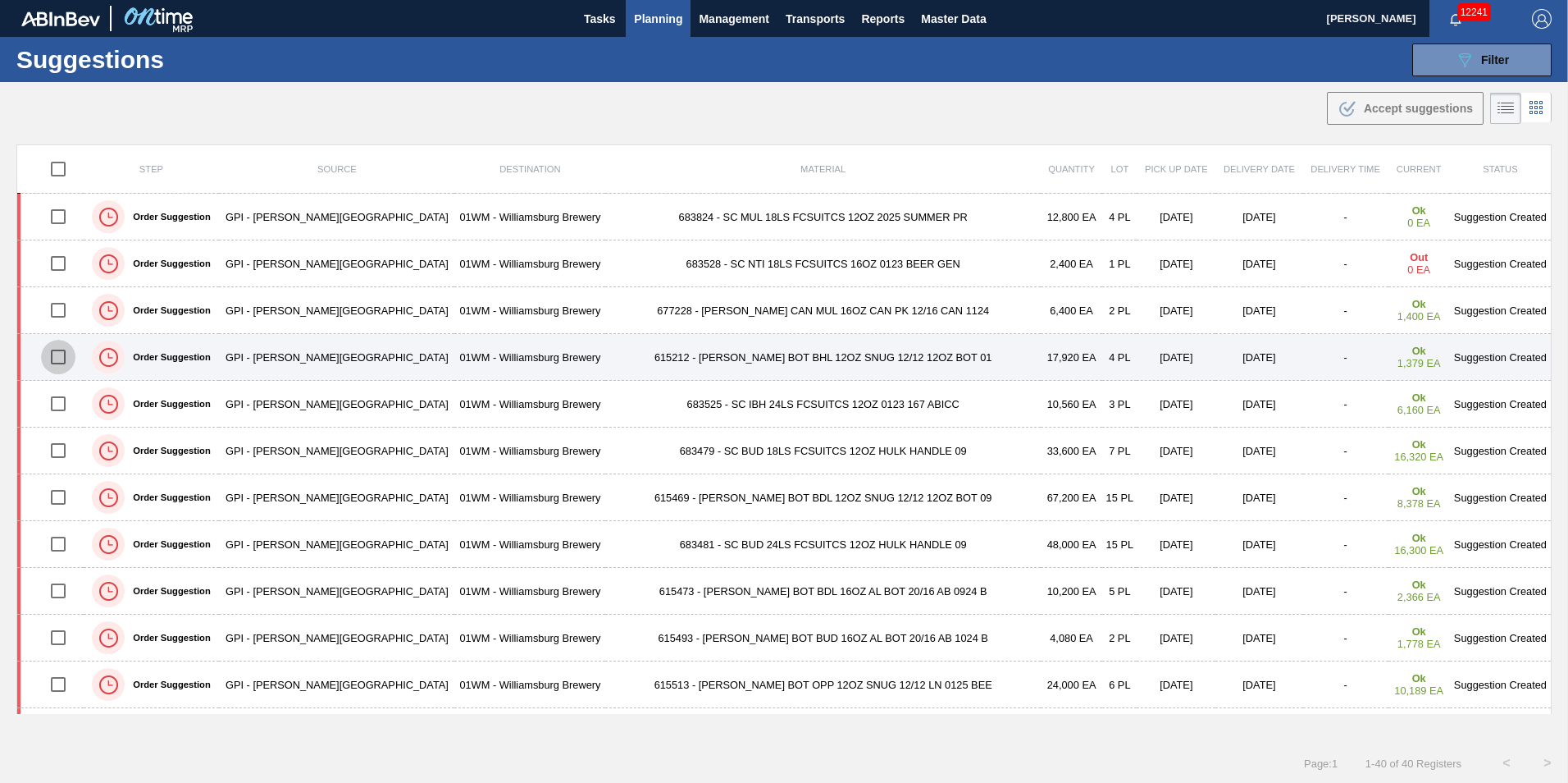
click at [63, 357] on input "checkbox" at bounding box center [58, 356] width 34 height 34
checkbox input "true"
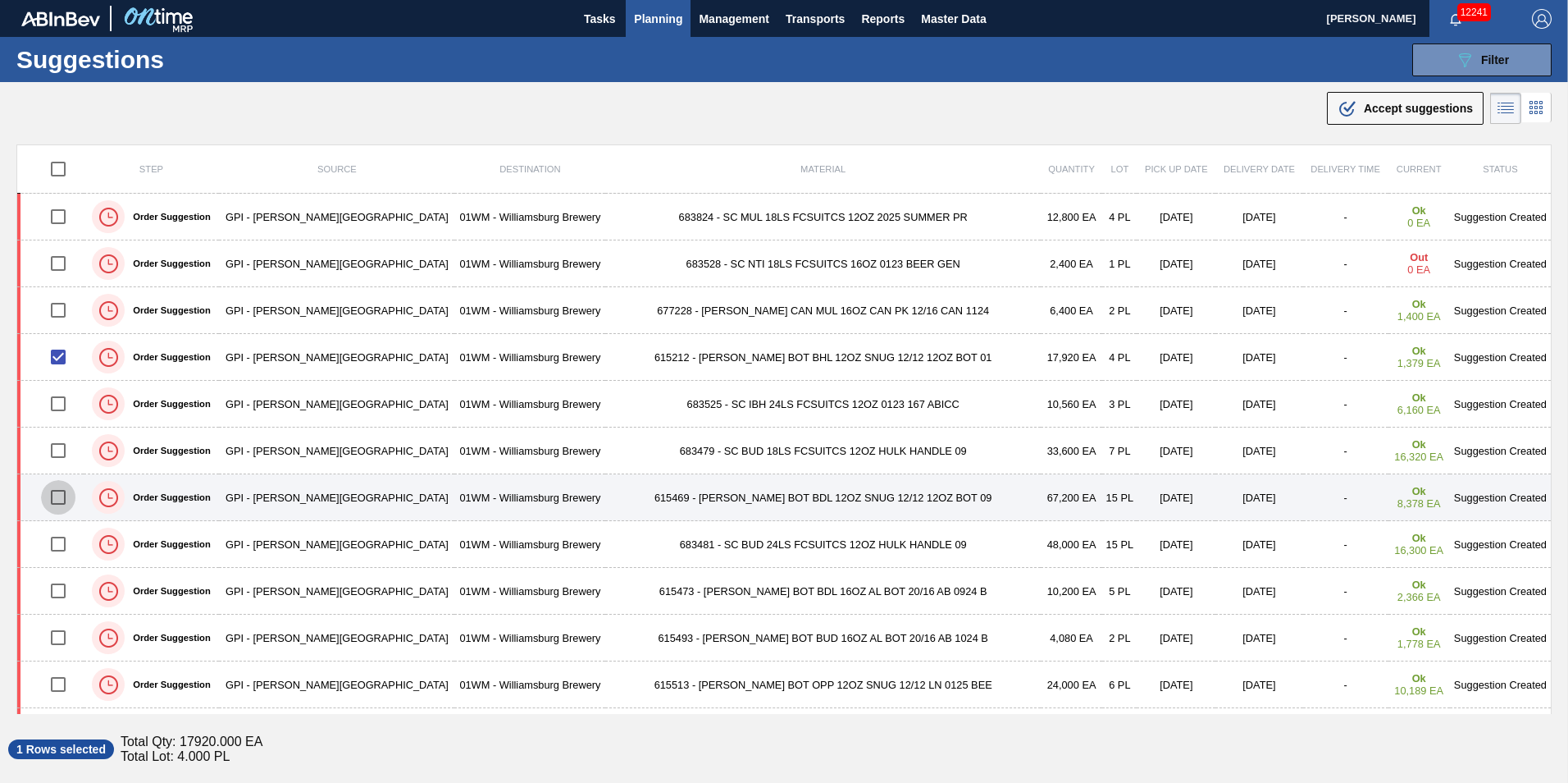
click at [72, 497] on input "checkbox" at bounding box center [58, 497] width 34 height 34
checkbox input "true"
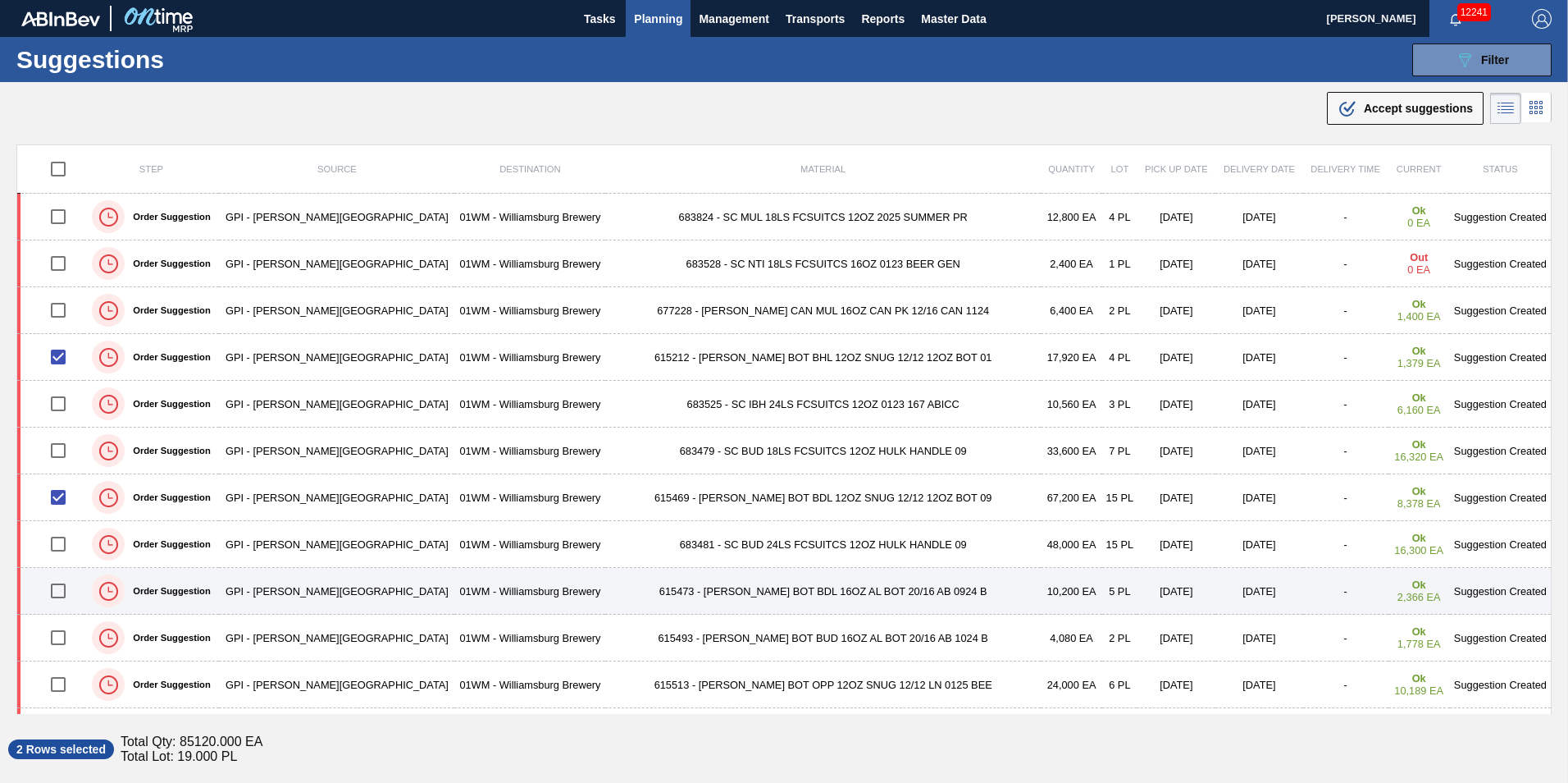
drag, startPoint x: 64, startPoint y: 588, endPoint x: 64, endPoint y: 600, distance: 12.0
click at [64, 589] on input "checkbox" at bounding box center [58, 590] width 34 height 34
checkbox input "true"
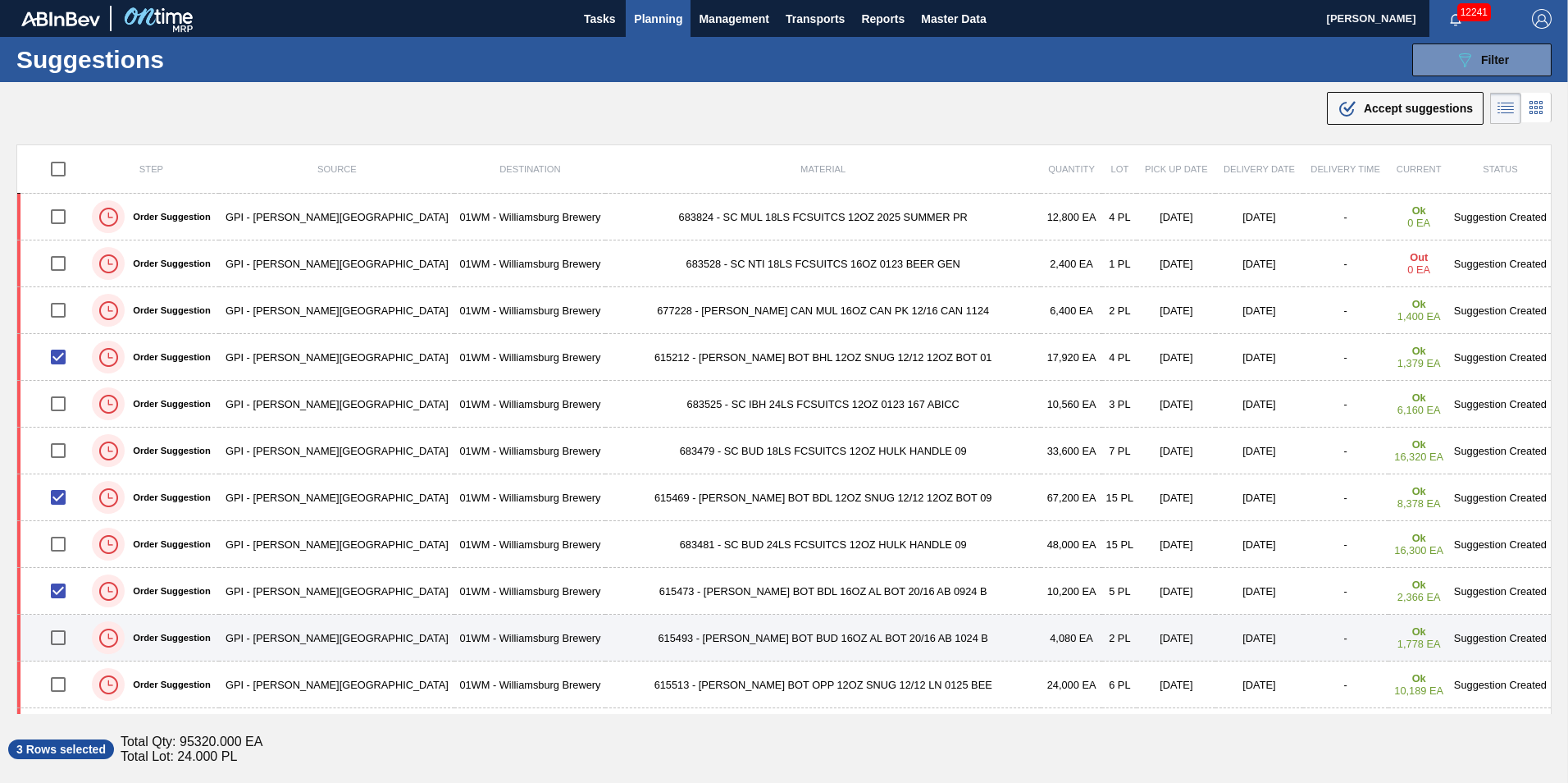
click at [66, 636] on input "checkbox" at bounding box center [58, 637] width 34 height 34
checkbox input "true"
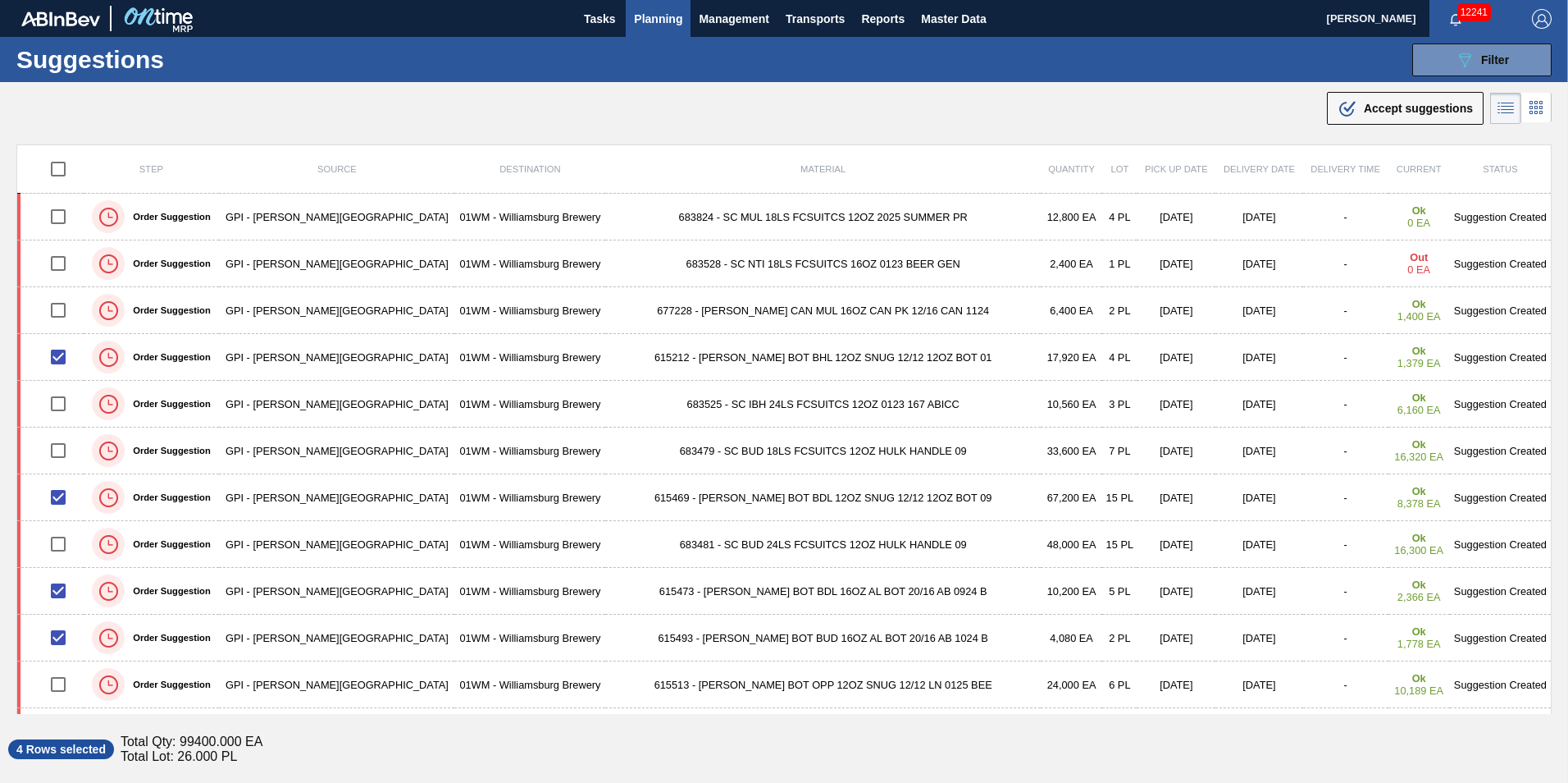
click at [1426, 99] on div ".b{fill:var(--color-action-default)} Accept suggestions" at bounding box center [1405, 108] width 135 height 19
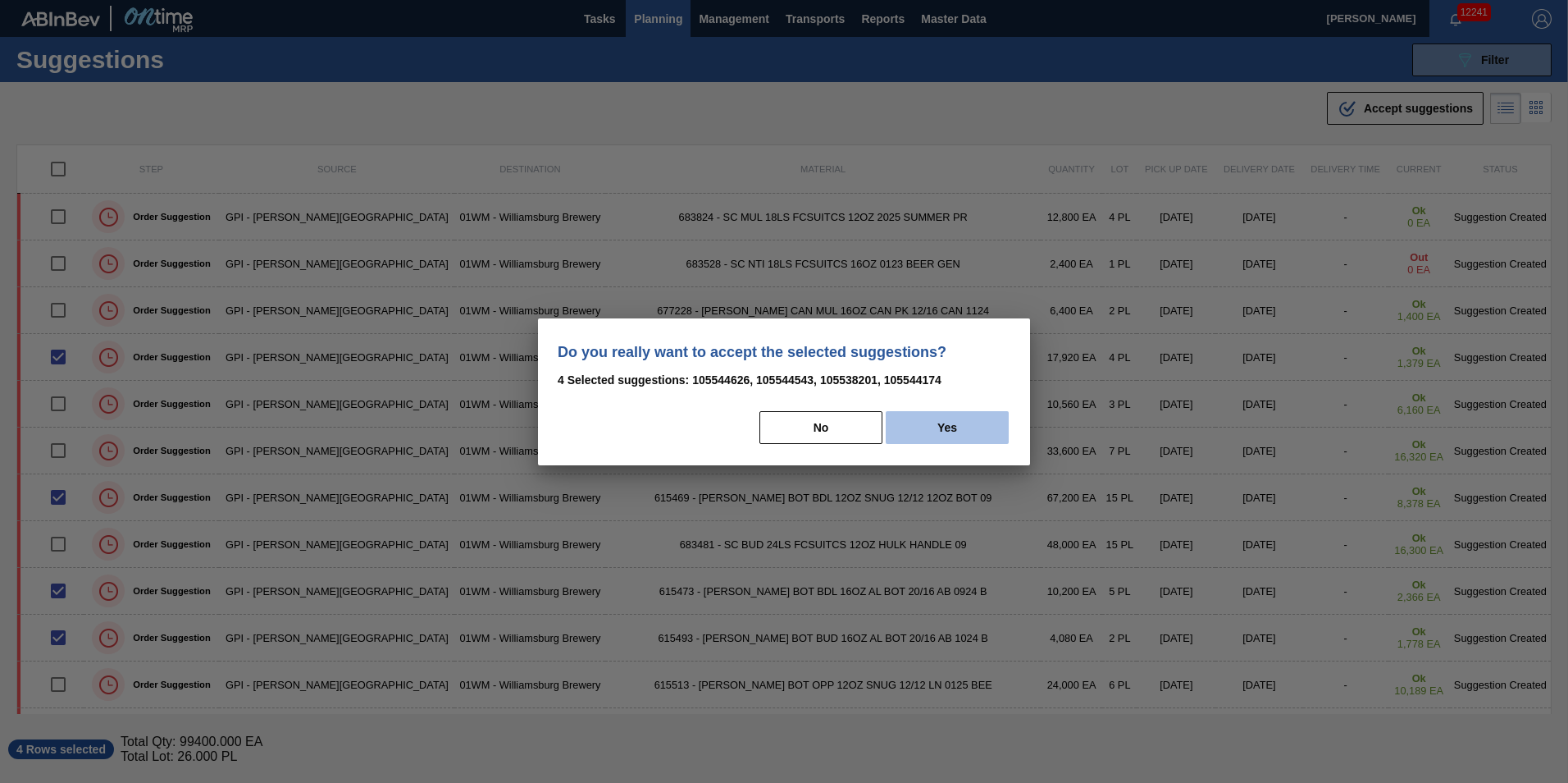
click at [965, 429] on button "Yes" at bounding box center [947, 427] width 123 height 33
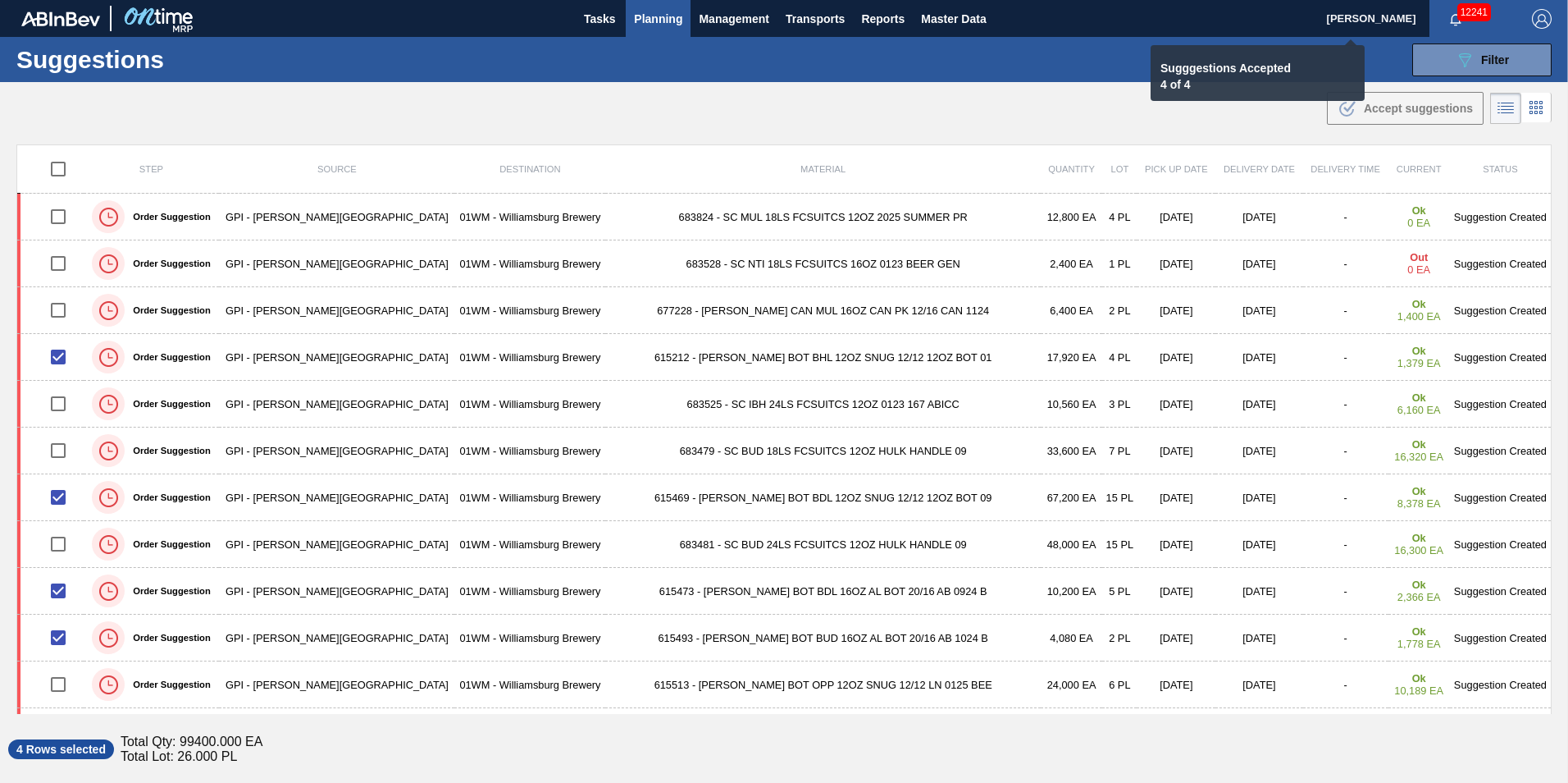
checkbox input "false"
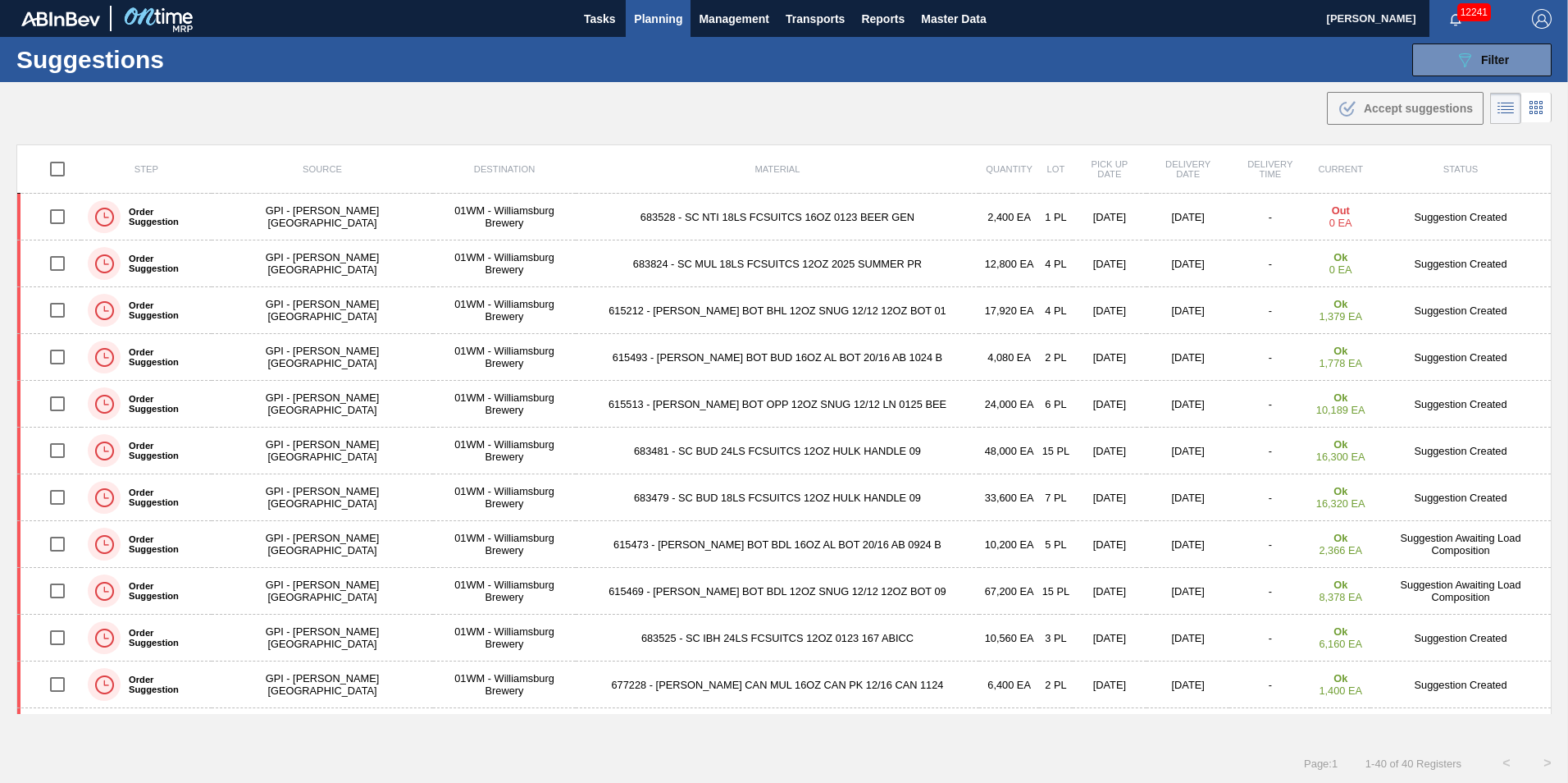
click at [662, 12] on span "Planning" at bounding box center [658, 18] width 49 height 19
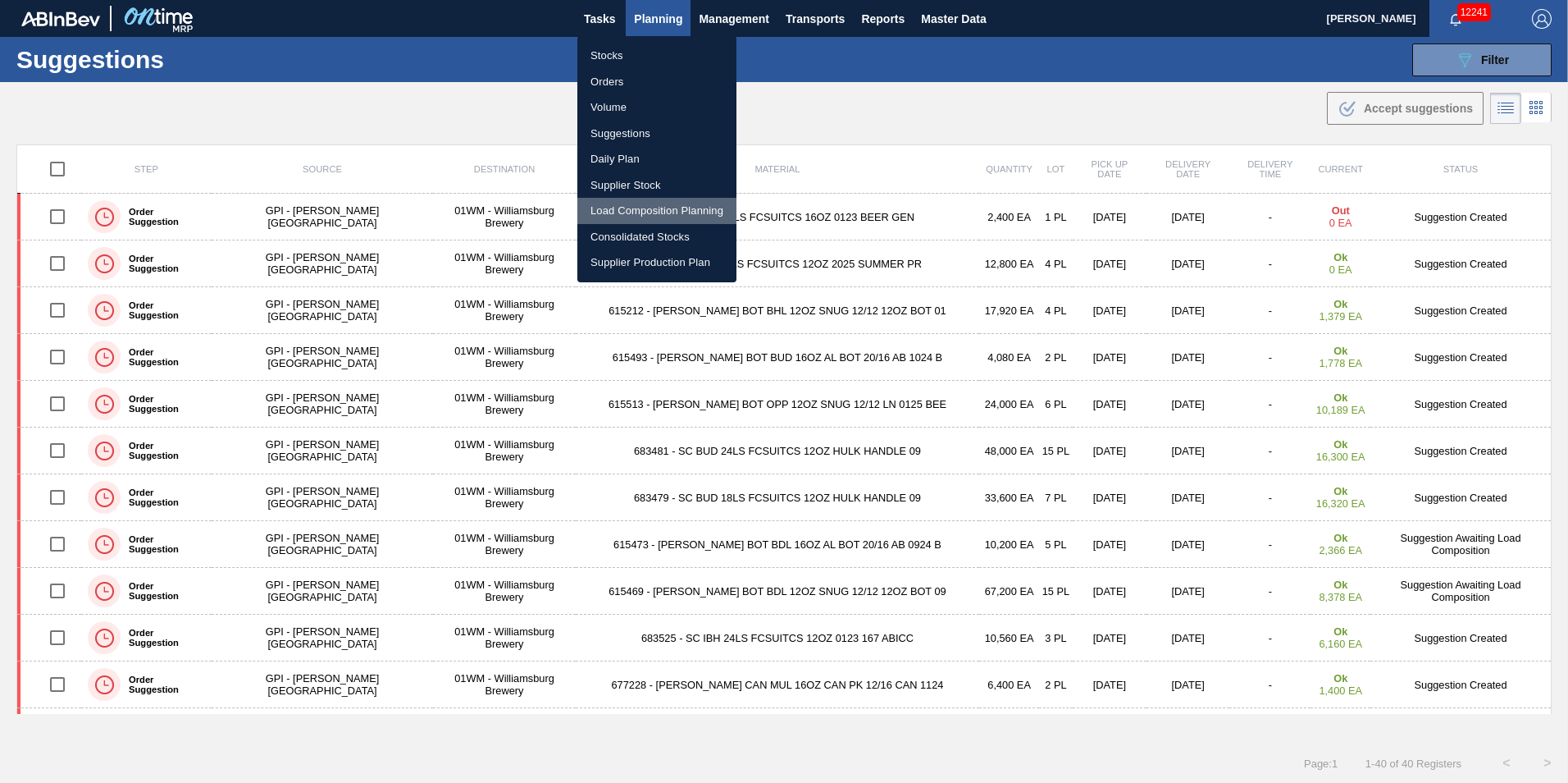
click at [649, 212] on li "Load Composition Planning" at bounding box center [656, 211] width 159 height 27
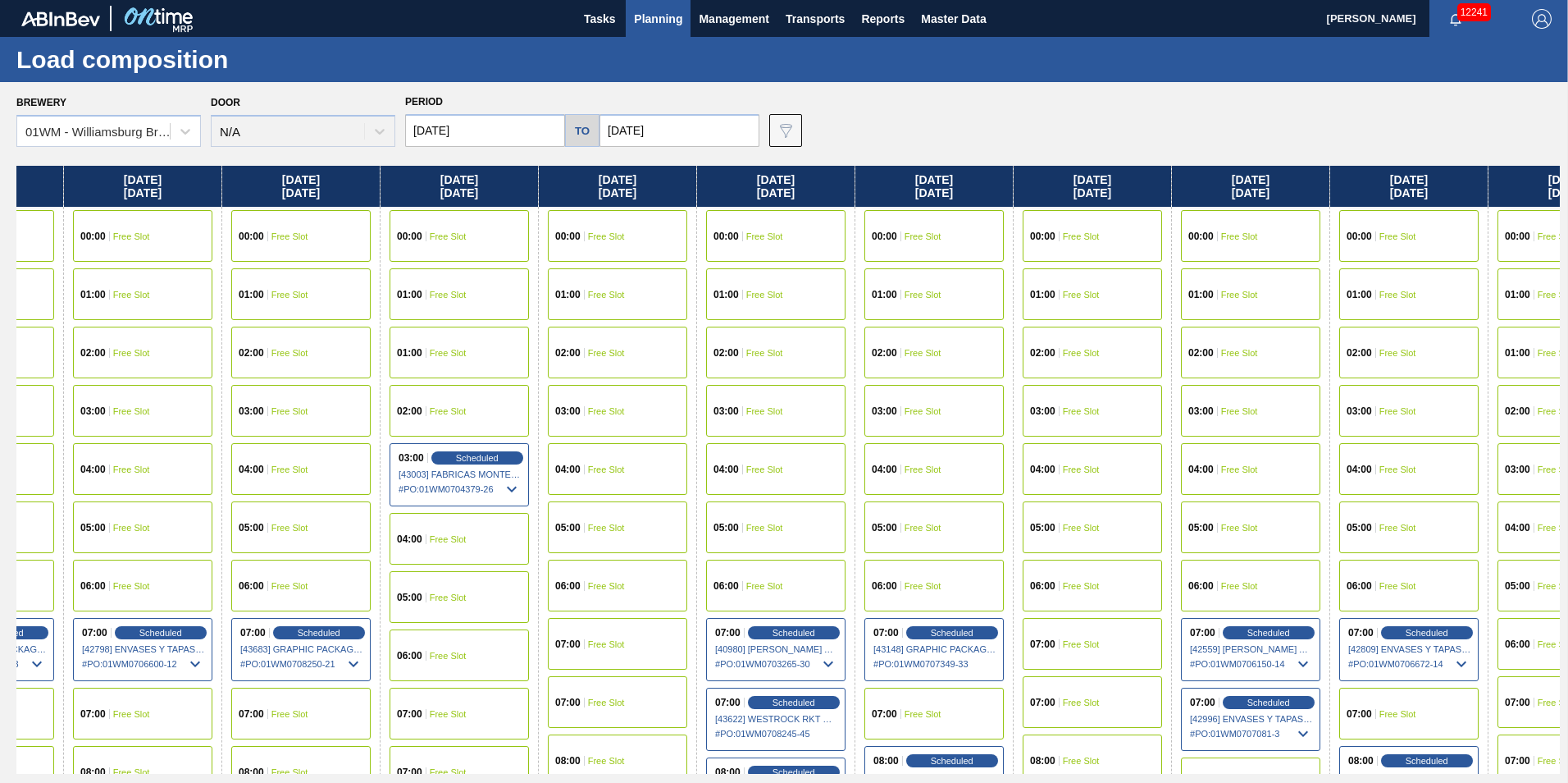
scroll to position [0, 1086]
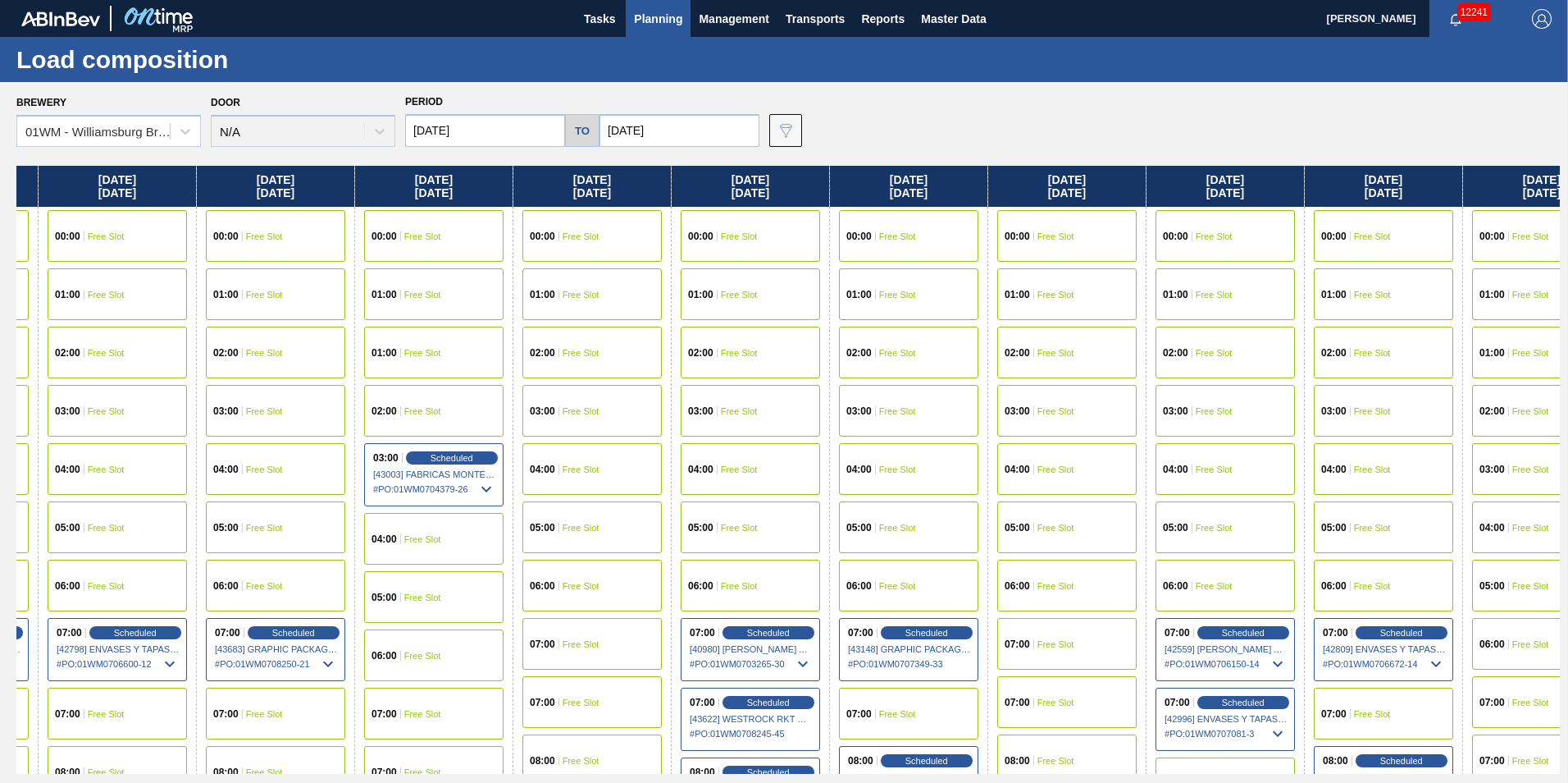
drag, startPoint x: 1423, startPoint y: 181, endPoint x: 390, endPoint y: 263, distance: 1036.2
click at [312, 280] on div "[DATE] 00:00 Free Slot 01:00 Free Slot 02:00 Free Slot 03:00 Free Slot 04:00 Fr…" at bounding box center [788, 470] width 1544 height 608
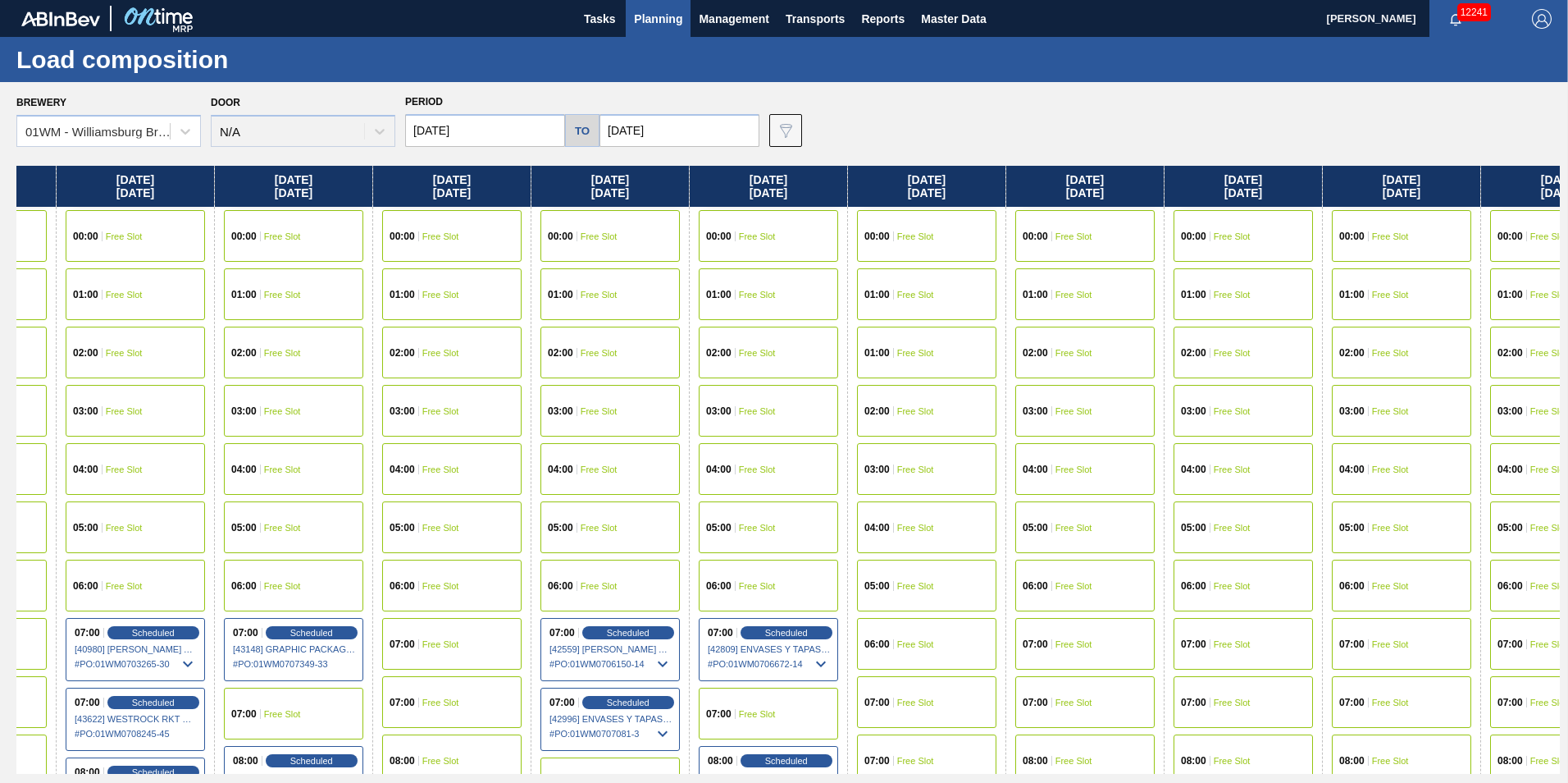
scroll to position [0, 1939]
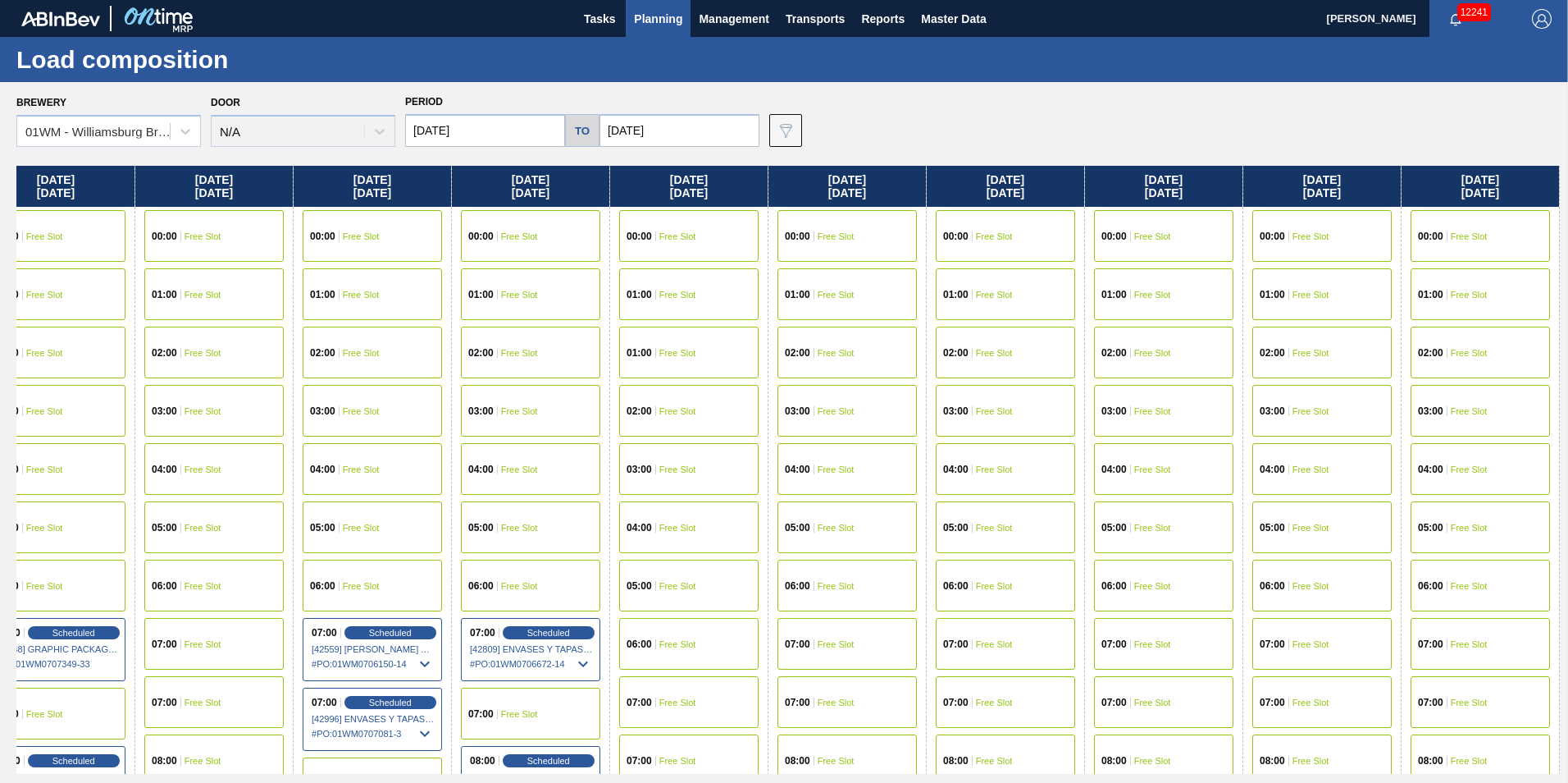
drag, startPoint x: 1462, startPoint y: 176, endPoint x: 442, endPoint y: 203, distance: 1020.4
click at [444, 207] on div "[DATE] 00:00 Free Slot 01:00 Free Slot 02:00 Free Slot 03:00 Free Slot 04:00 Fr…" at bounding box center [788, 470] width 1544 height 608
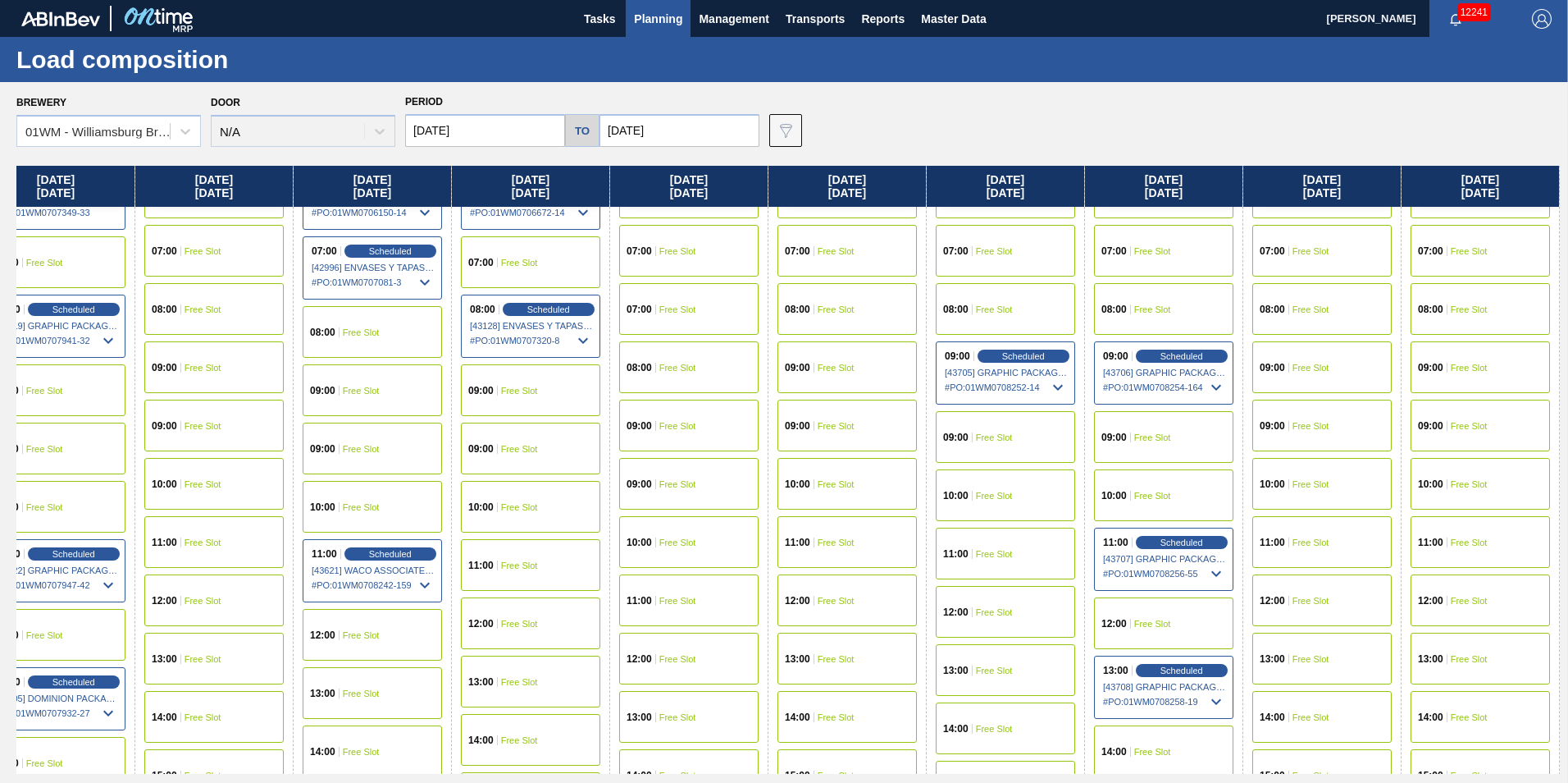
scroll to position [410, 1939]
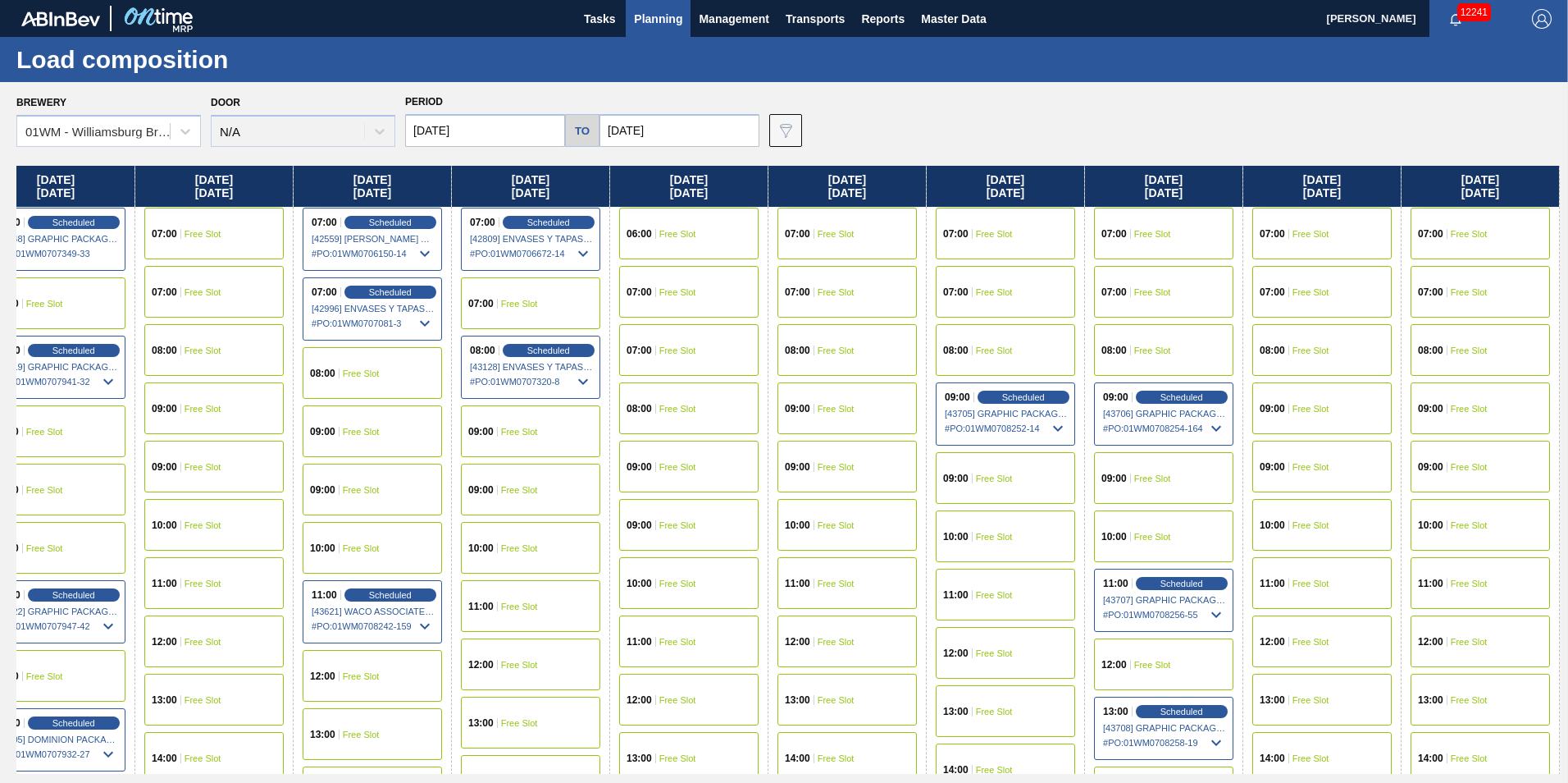
click at [1020, 598] on div "11:00 Free Slot" at bounding box center [1005, 594] width 139 height 52
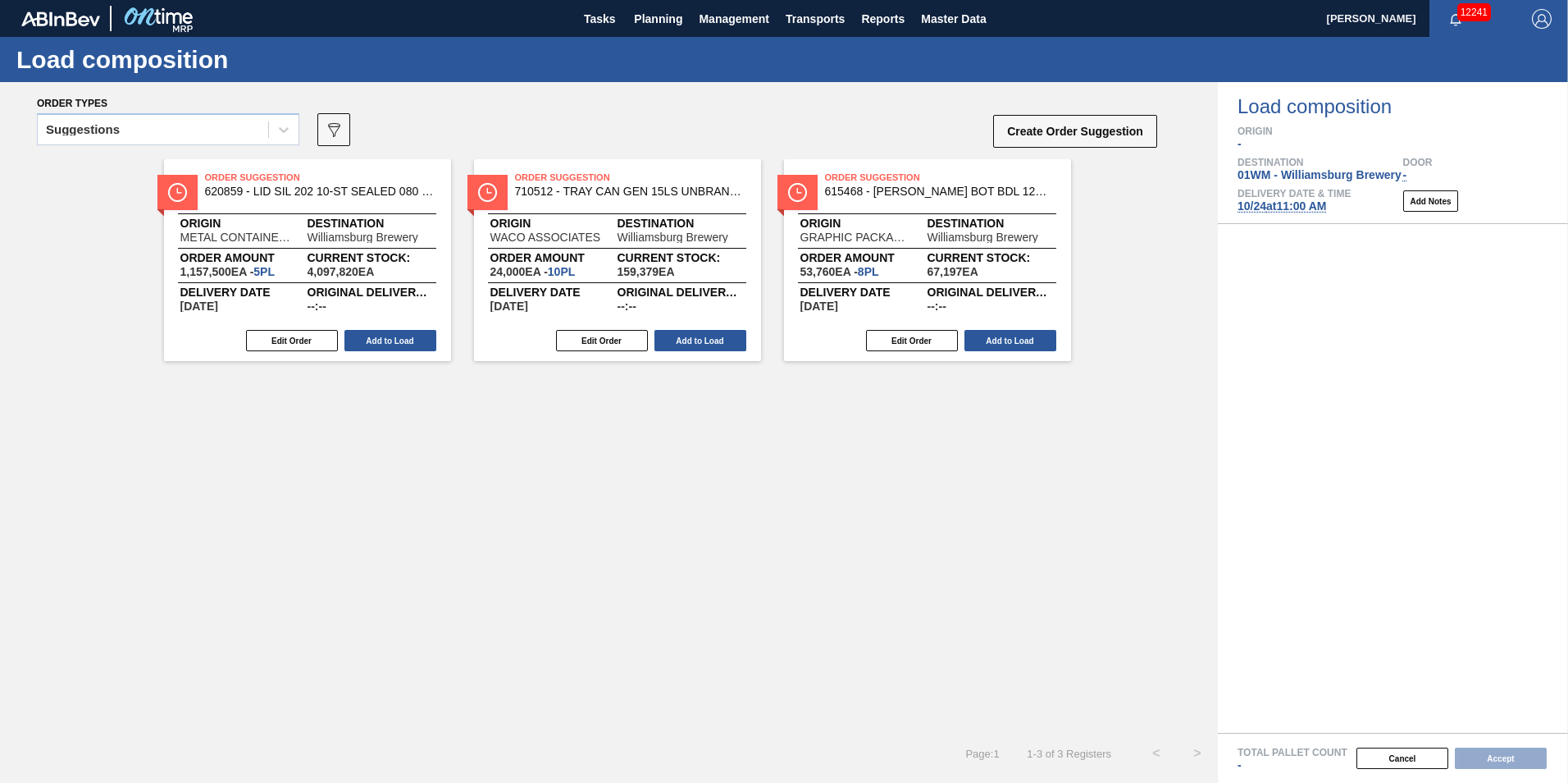
click at [138, 123] on div "Suggestions" at bounding box center [153, 130] width 230 height 24
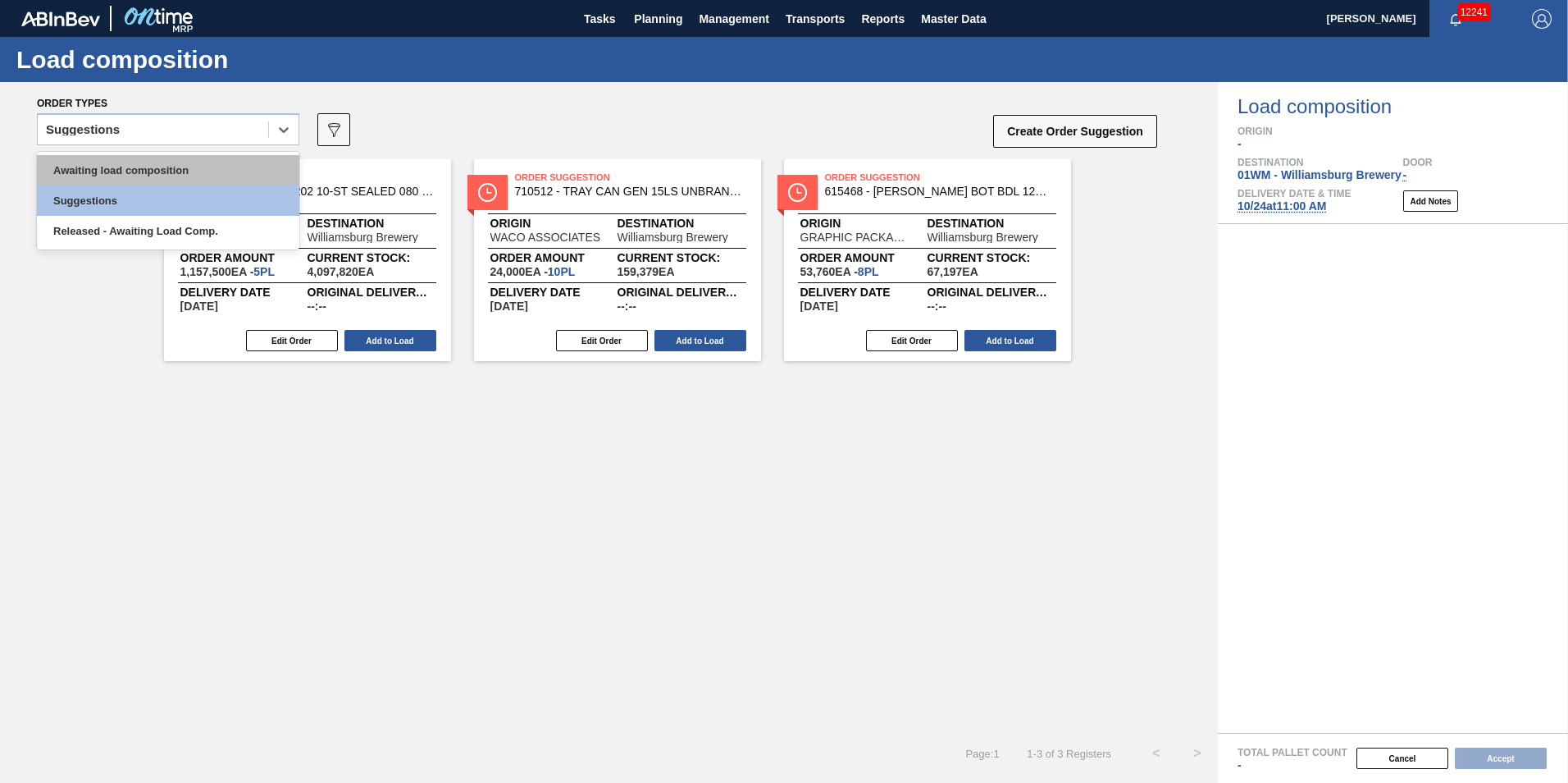
click at [129, 167] on div "Awaiting load composition" at bounding box center [168, 169] width 262 height 30
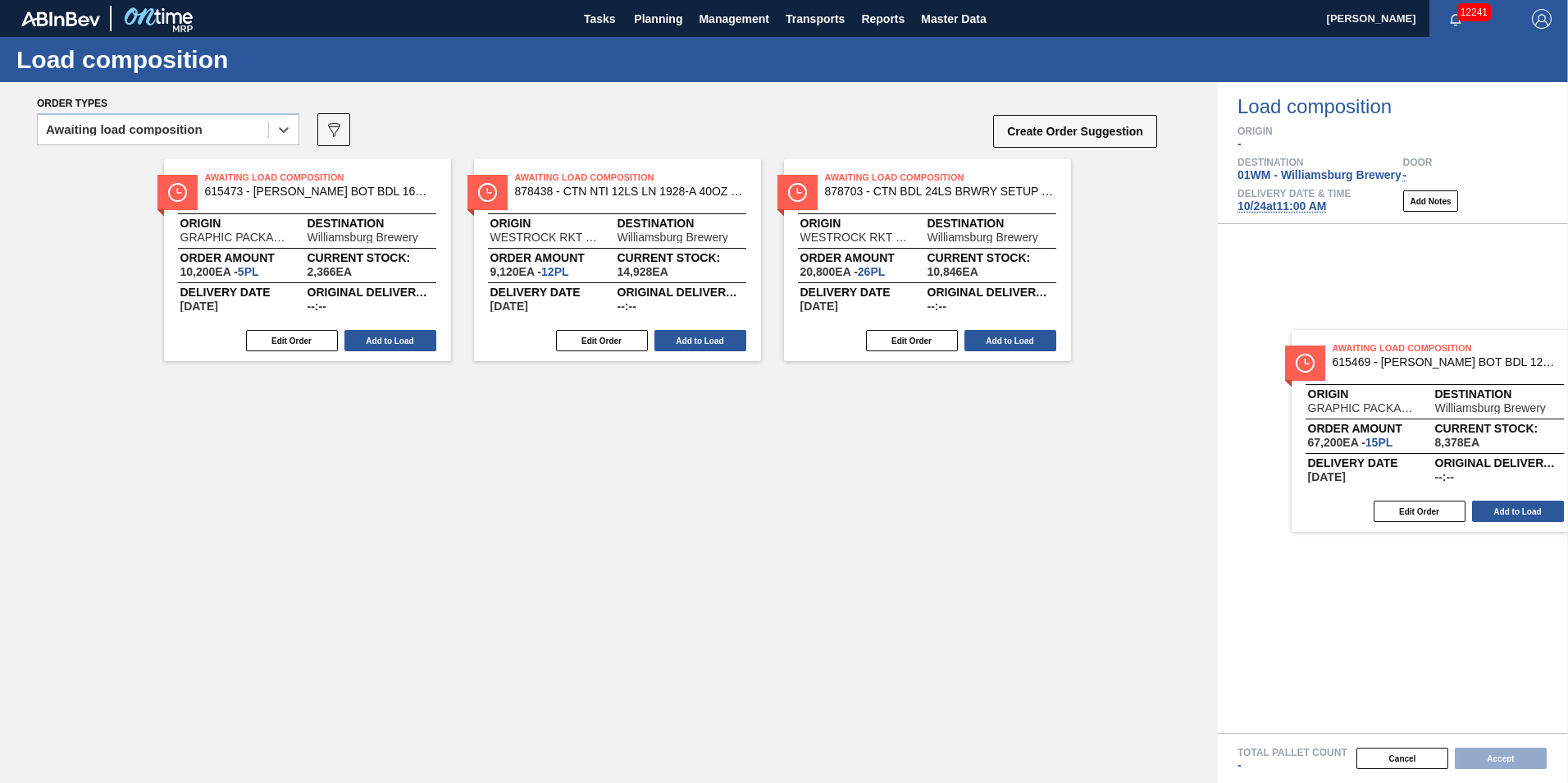
drag, startPoint x: 583, startPoint y: 244, endPoint x: 1399, endPoint y: 400, distance: 830.8
click at [1402, 414] on div "Order types option Awaiting load composition, selected. Select is focused ,type…" at bounding box center [784, 432] width 1568 height 701
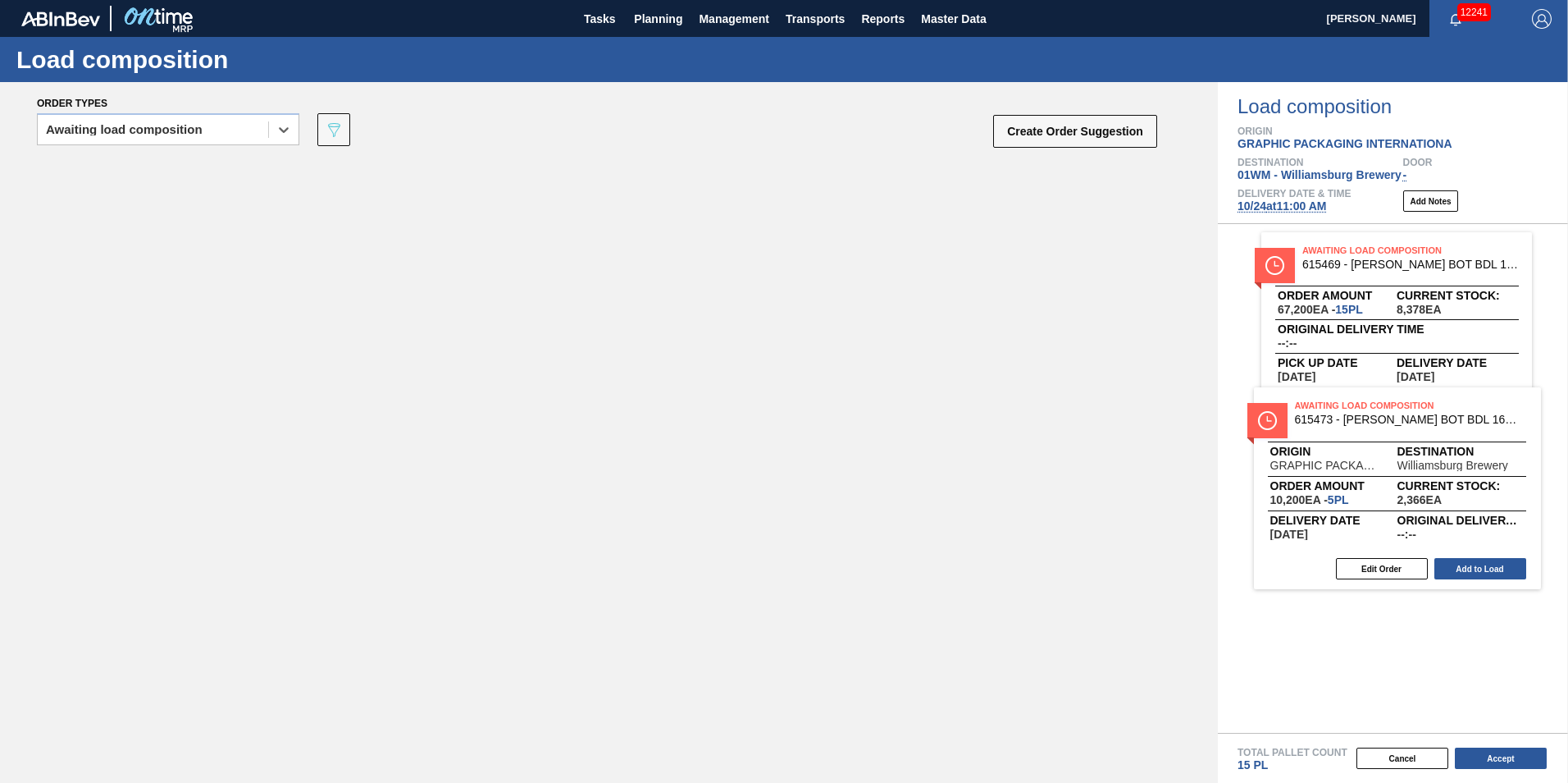
drag, startPoint x: 365, startPoint y: 333, endPoint x: 1365, endPoint y: 500, distance: 1013.8
click at [1372, 508] on div "Order types option Awaiting load composition, selected. Select is focused ,type…" at bounding box center [784, 432] width 1568 height 701
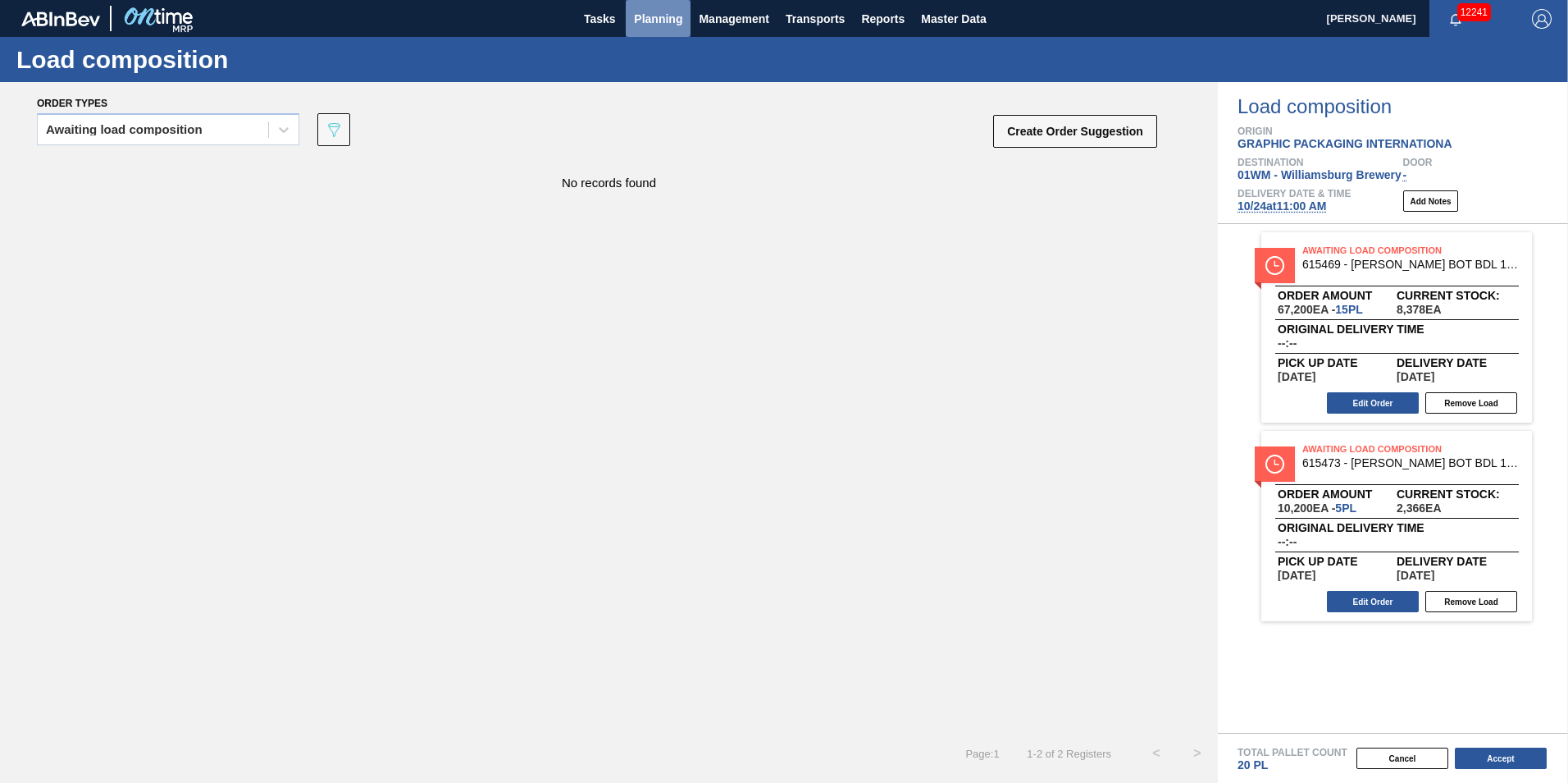
click at [640, 24] on span "Planning" at bounding box center [658, 18] width 49 height 19
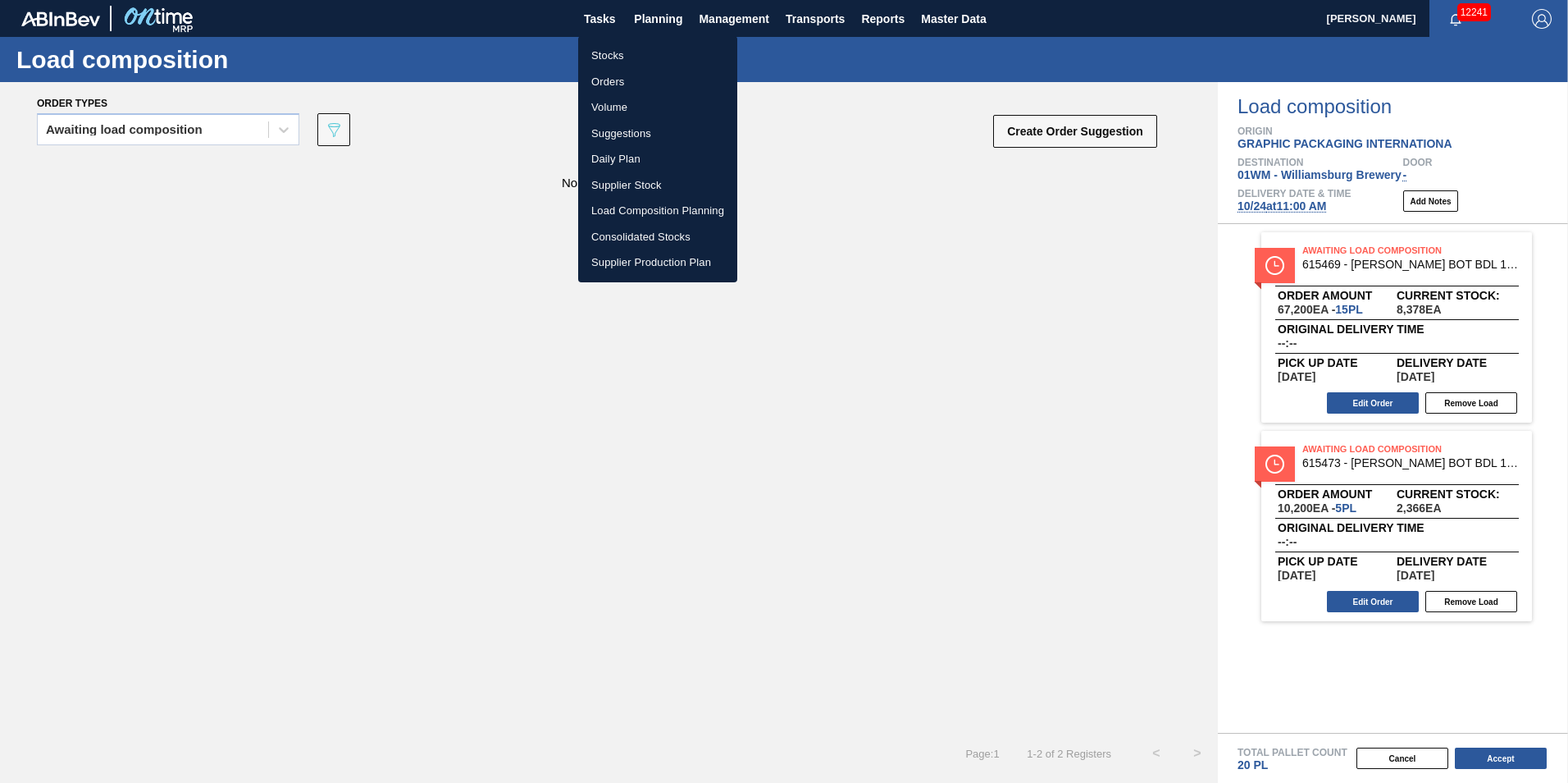
click at [667, 211] on li "Load Composition Planning" at bounding box center [657, 211] width 159 height 27
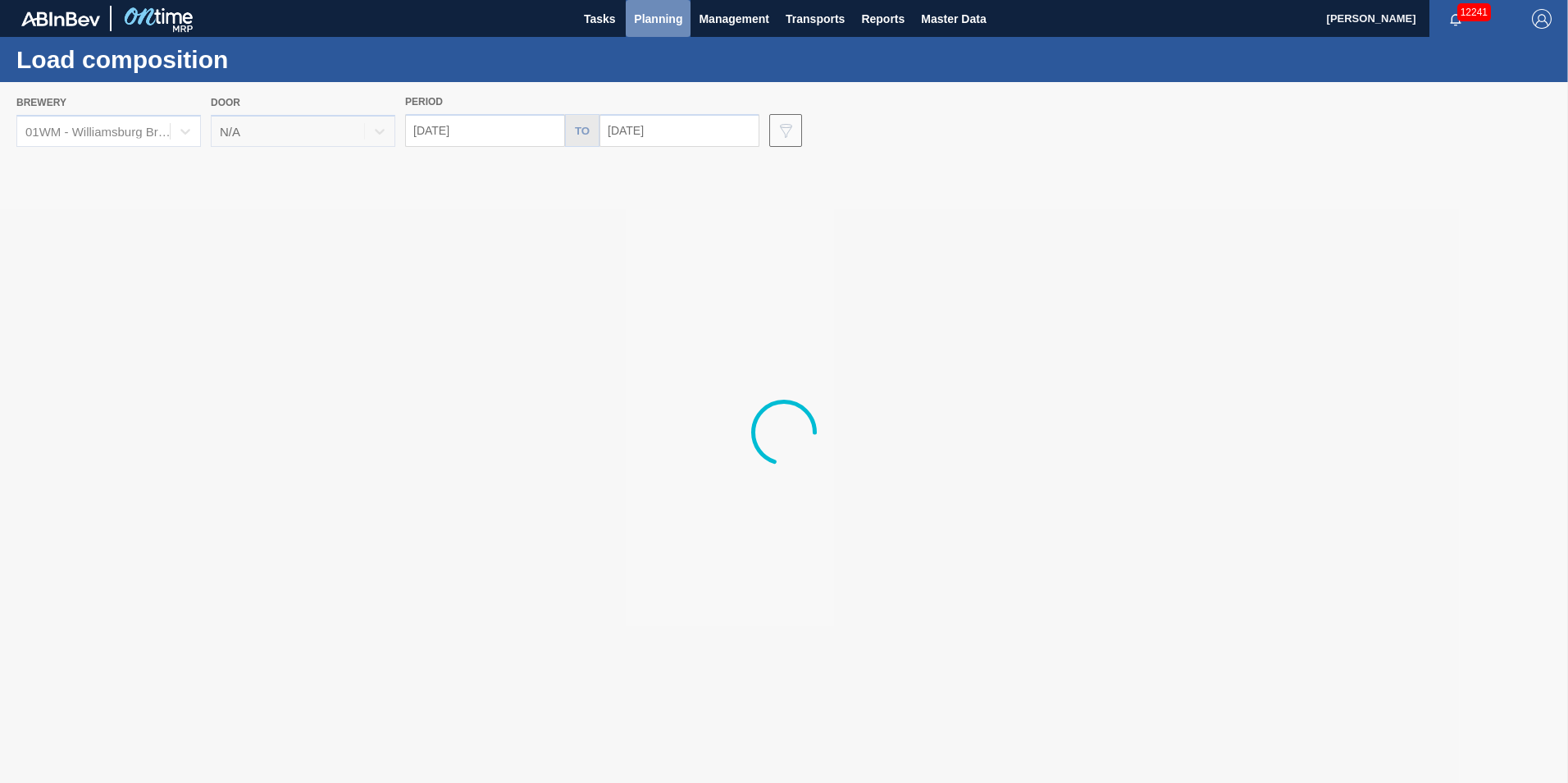
click at [650, 27] on span "Planning" at bounding box center [658, 18] width 49 height 19
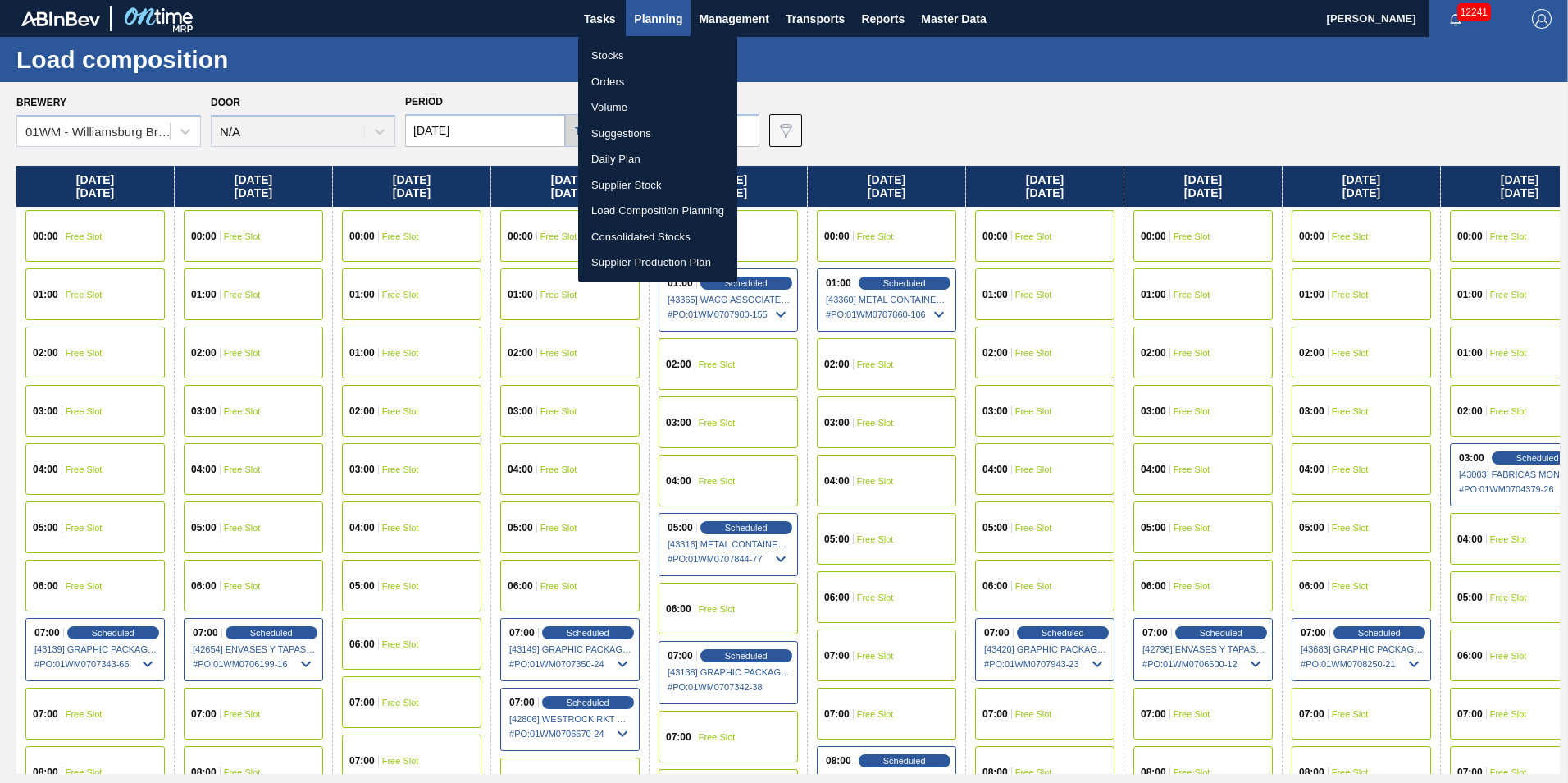
click at [638, 132] on li "Suggestions" at bounding box center [657, 134] width 159 height 27
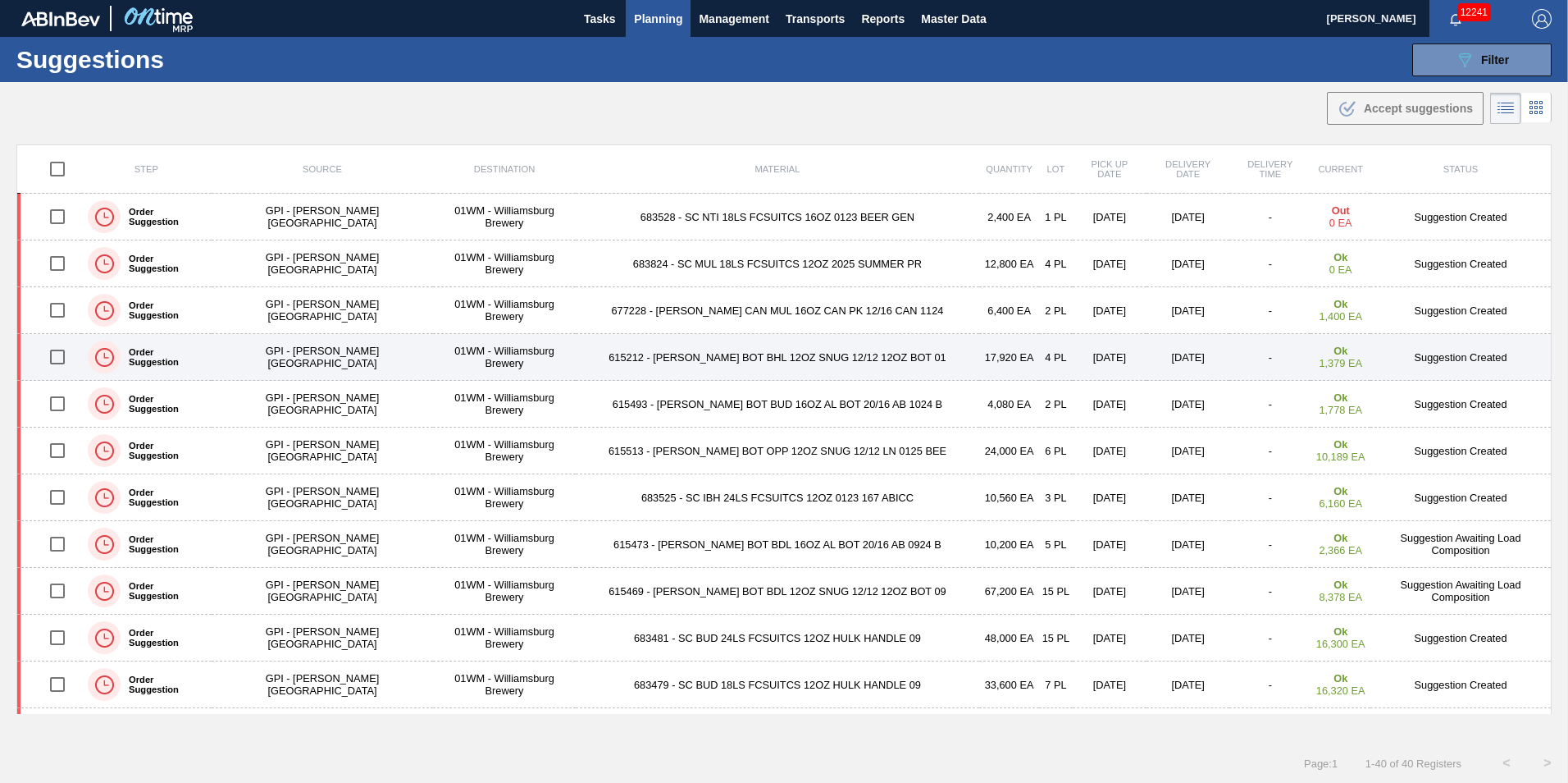
click at [71, 350] on input "checkbox" at bounding box center [57, 356] width 34 height 34
checkbox input "true"
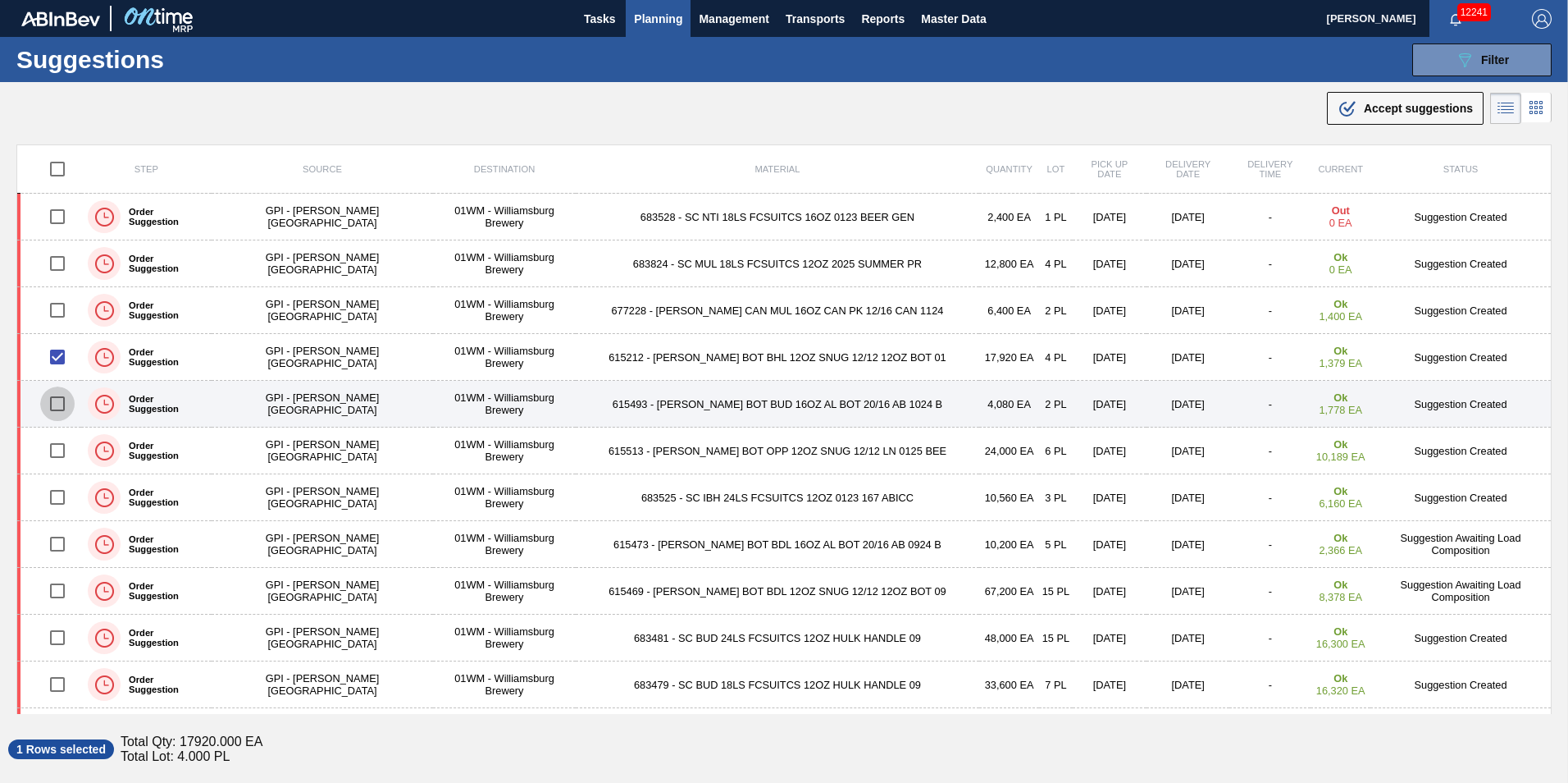
click at [66, 403] on input "checkbox" at bounding box center [57, 403] width 34 height 34
checkbox input "true"
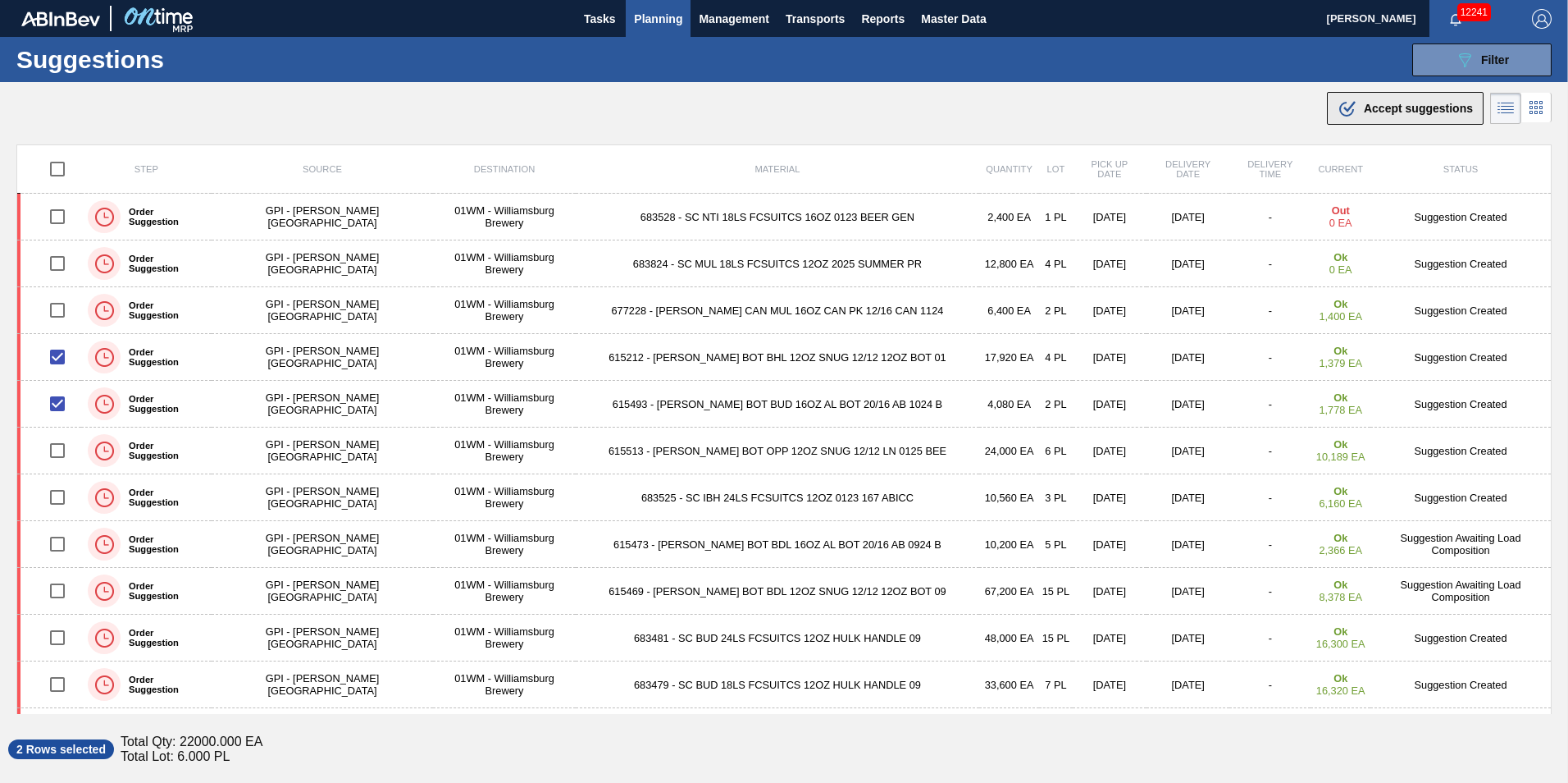
click at [1411, 117] on div ".b{fill:var(--color-action-default)} Accept suggestions" at bounding box center [1405, 108] width 135 height 19
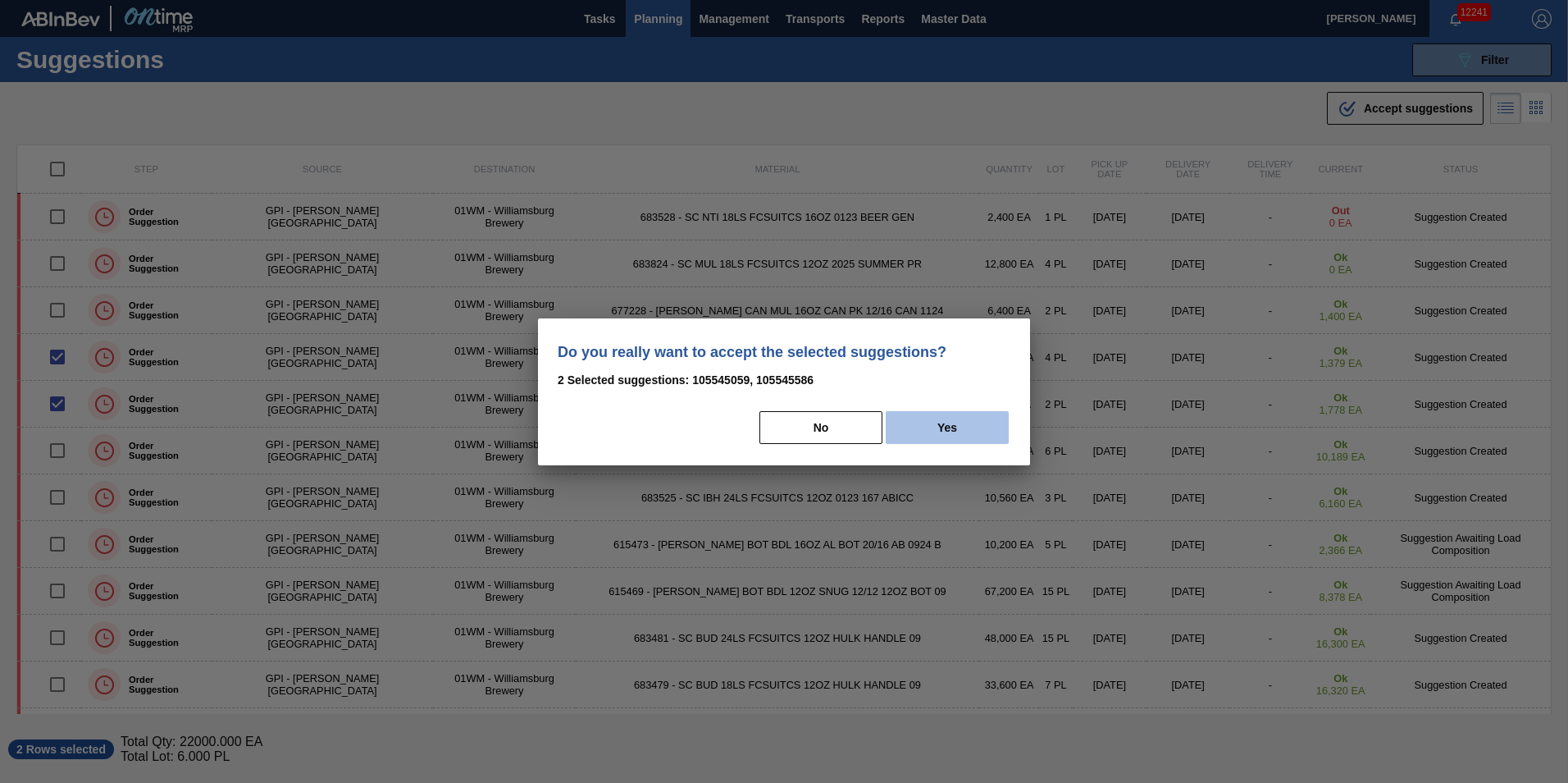
click at [979, 424] on button "Yes" at bounding box center [947, 427] width 123 height 33
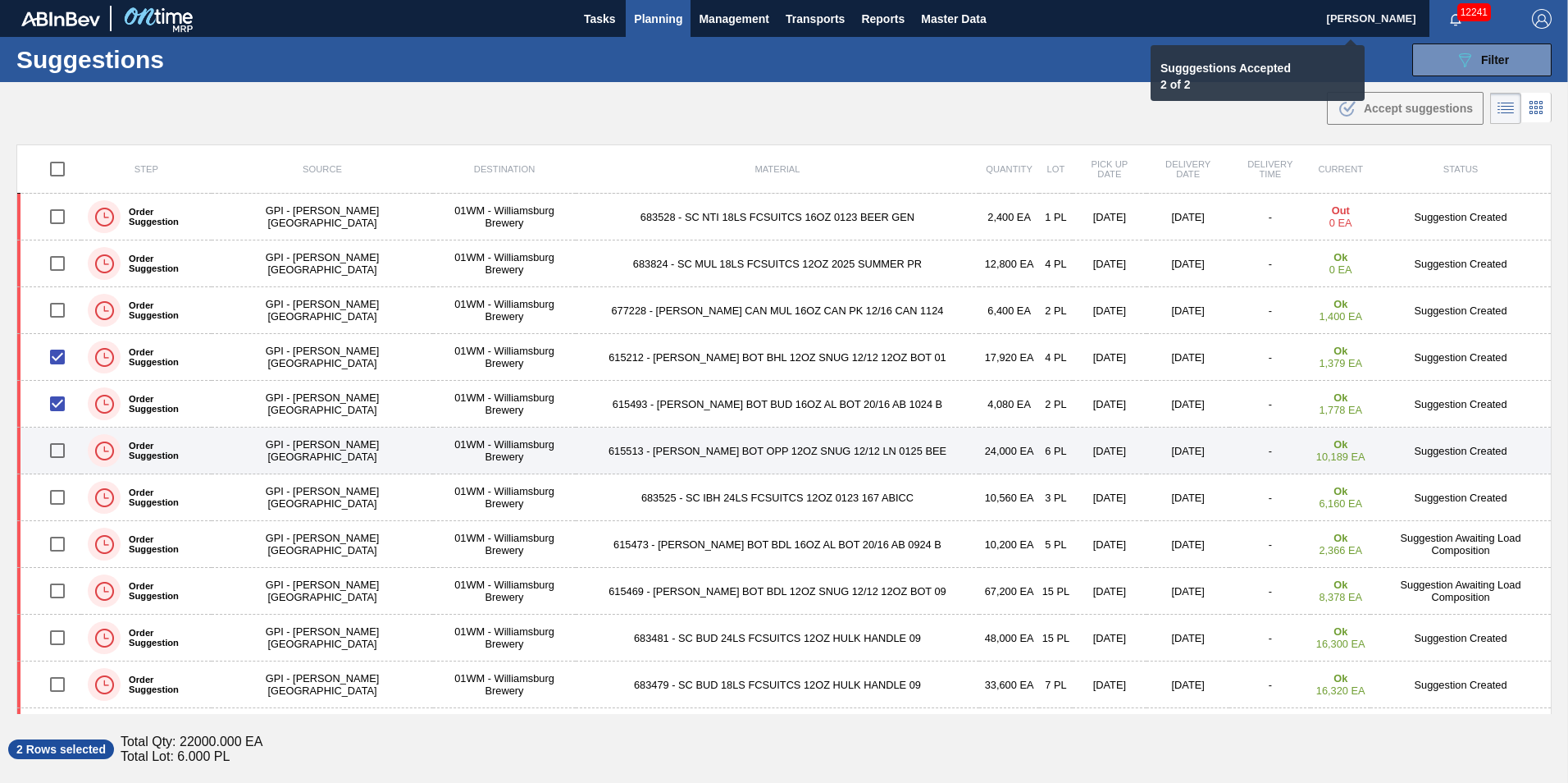
checkbox input "false"
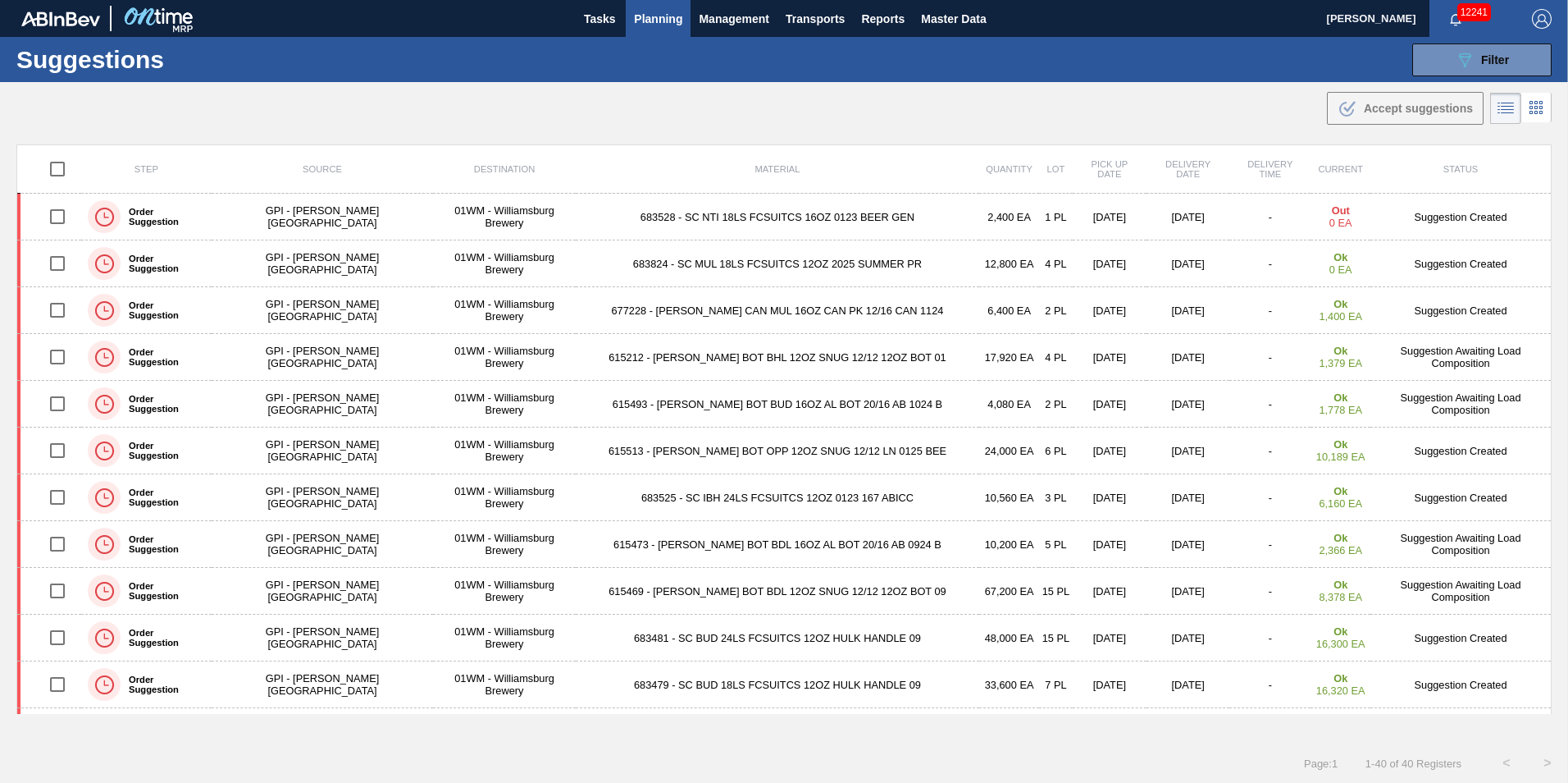
click at [650, 28] on span "Planning" at bounding box center [658, 18] width 49 height 19
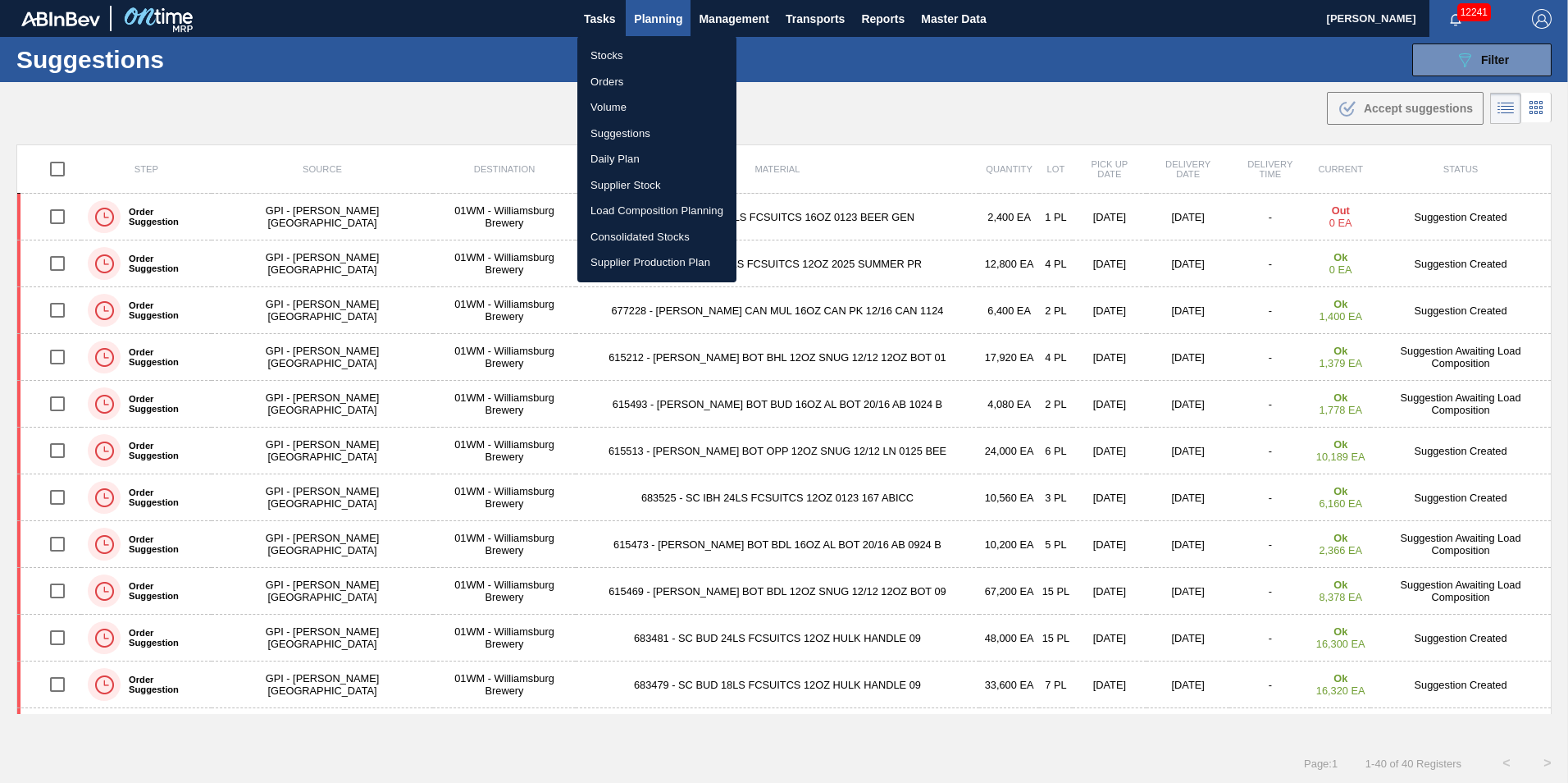
click at [695, 206] on li "Load Composition Planning" at bounding box center [656, 211] width 159 height 27
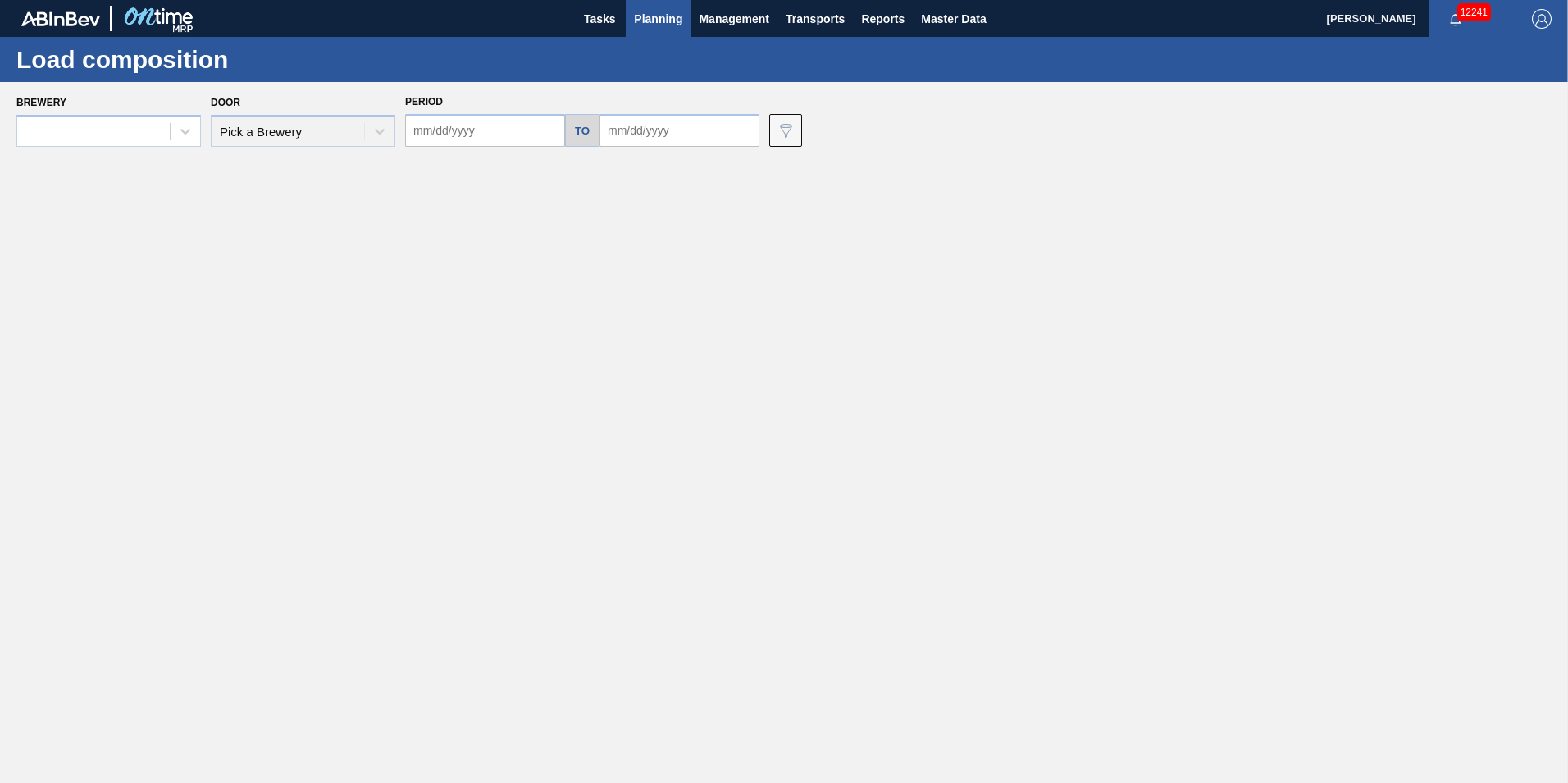
type input "[DATE]"
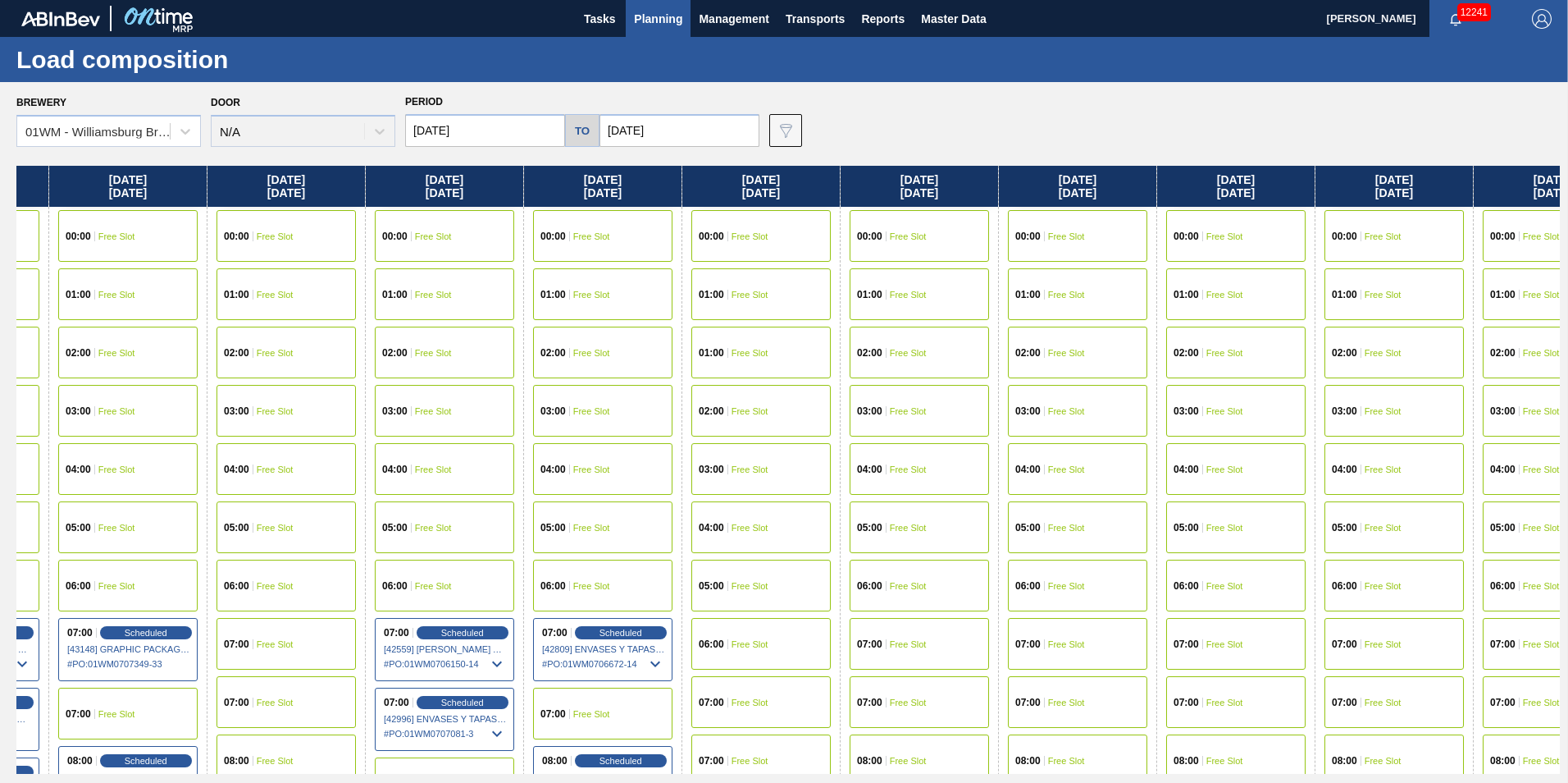
drag, startPoint x: 1478, startPoint y: 193, endPoint x: -420, endPoint y: 328, distance: 1902.8
click at [0, 0] on html "Tasks Planning Management Transports Reports Master Data [PERSON_NAME] 12241 Ma…" at bounding box center [784, 0] width 1568 height 0
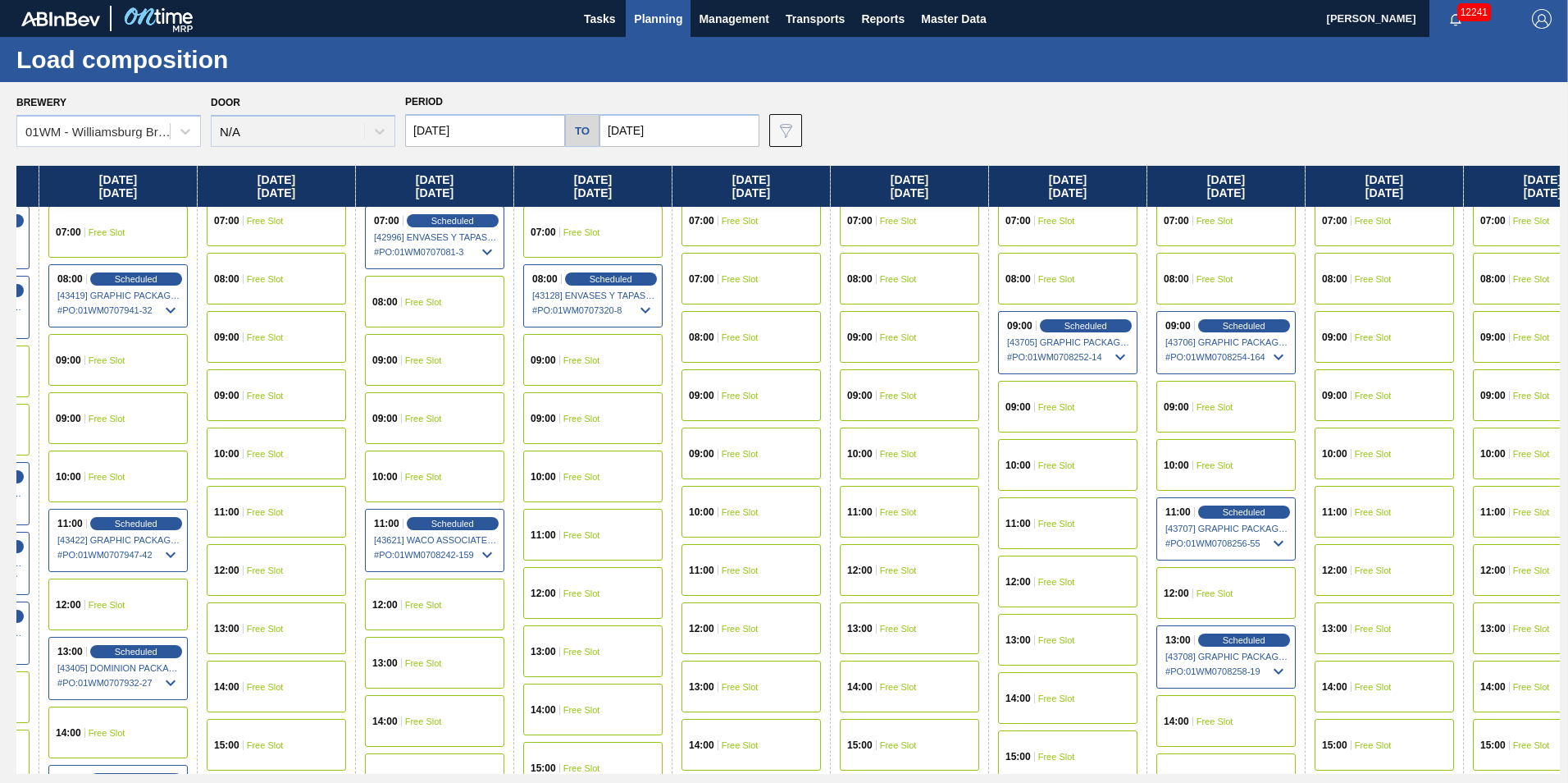
scroll to position [493, 1876]
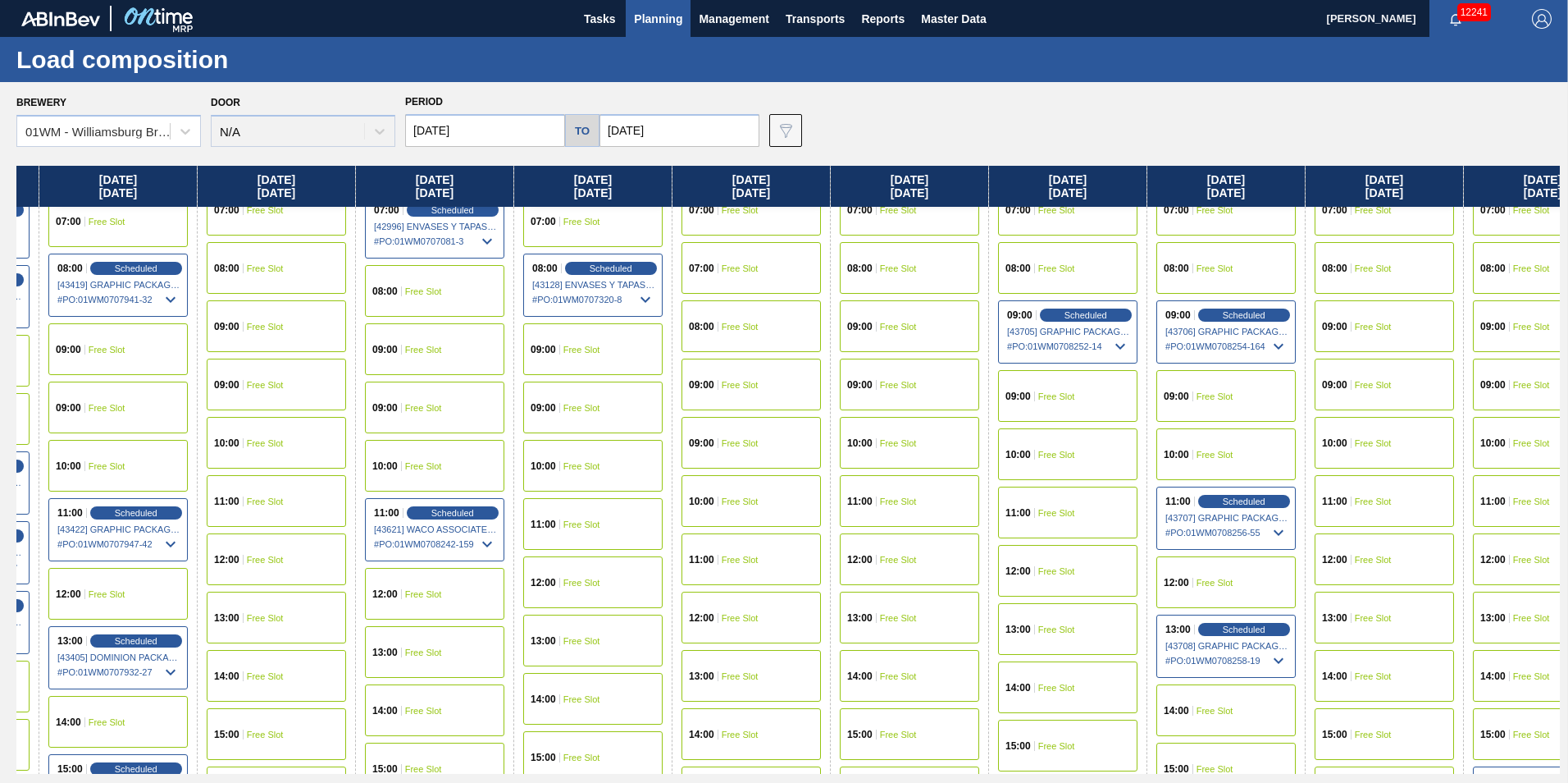
click at [1039, 503] on div "11:00 Free Slot" at bounding box center [1067, 512] width 139 height 52
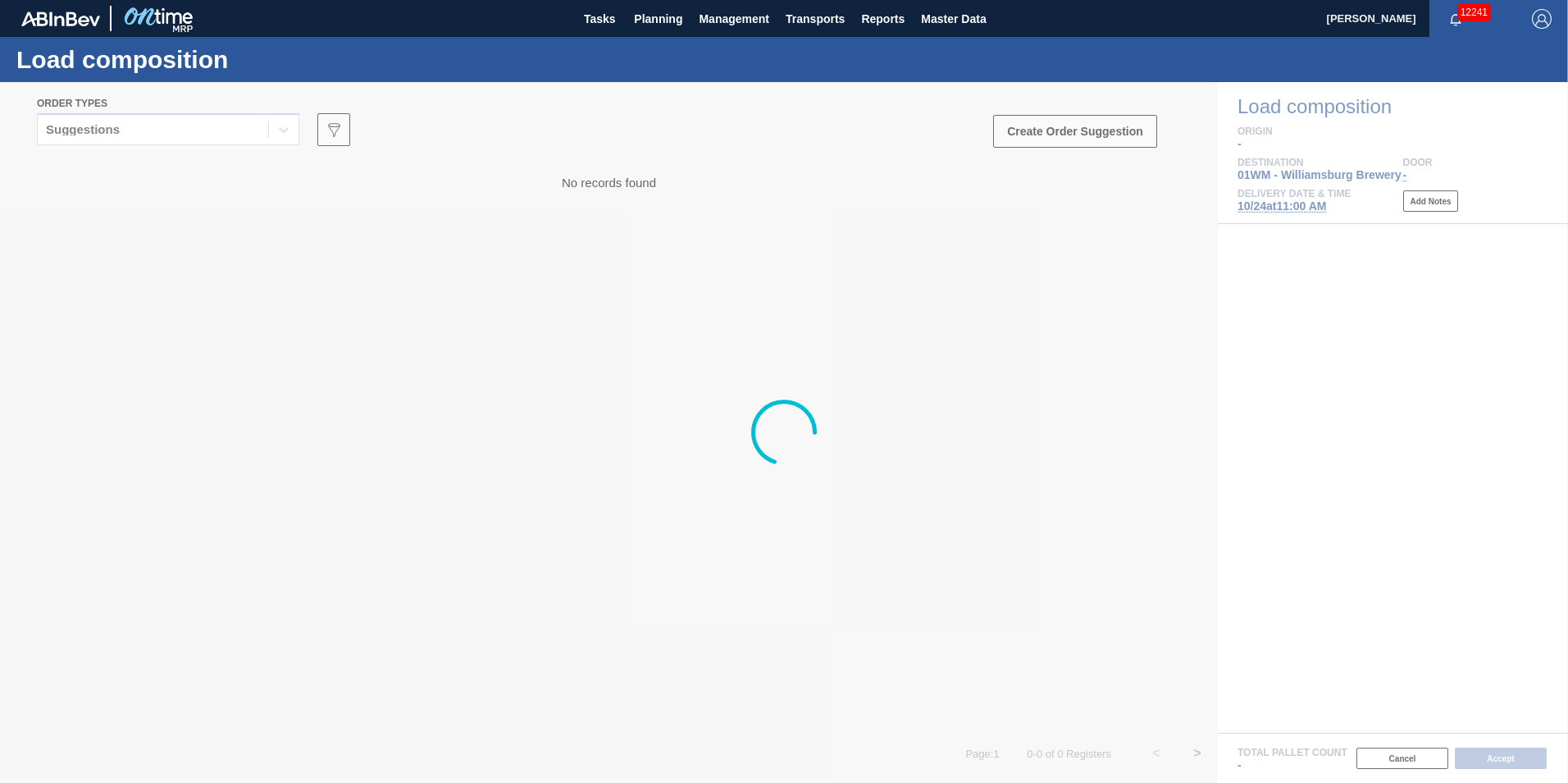
click at [249, 140] on div at bounding box center [784, 432] width 1568 height 701
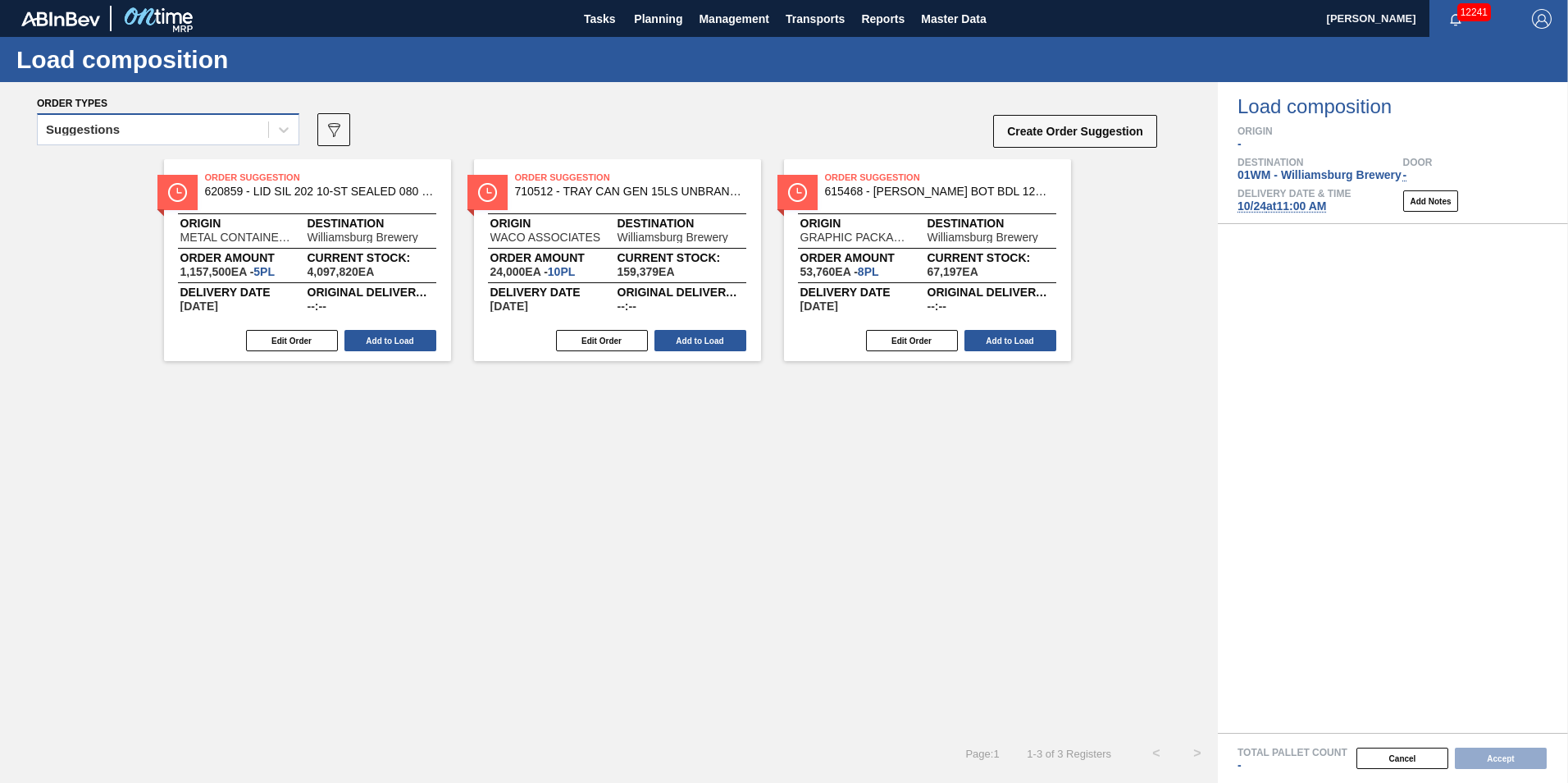
click at [256, 124] on div "Suggestions" at bounding box center [153, 130] width 230 height 24
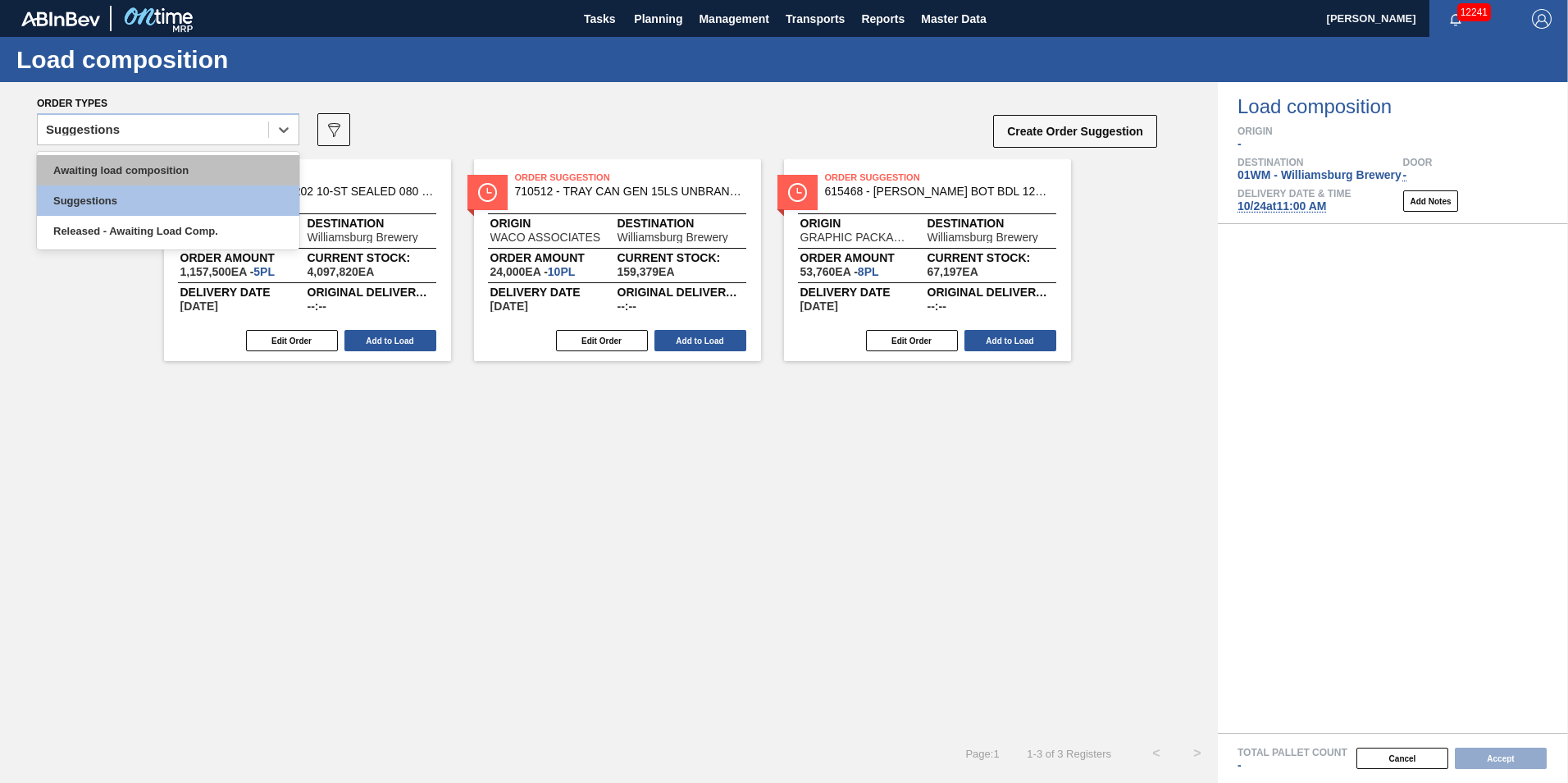
click at [206, 174] on div "Awaiting load composition" at bounding box center [168, 169] width 262 height 30
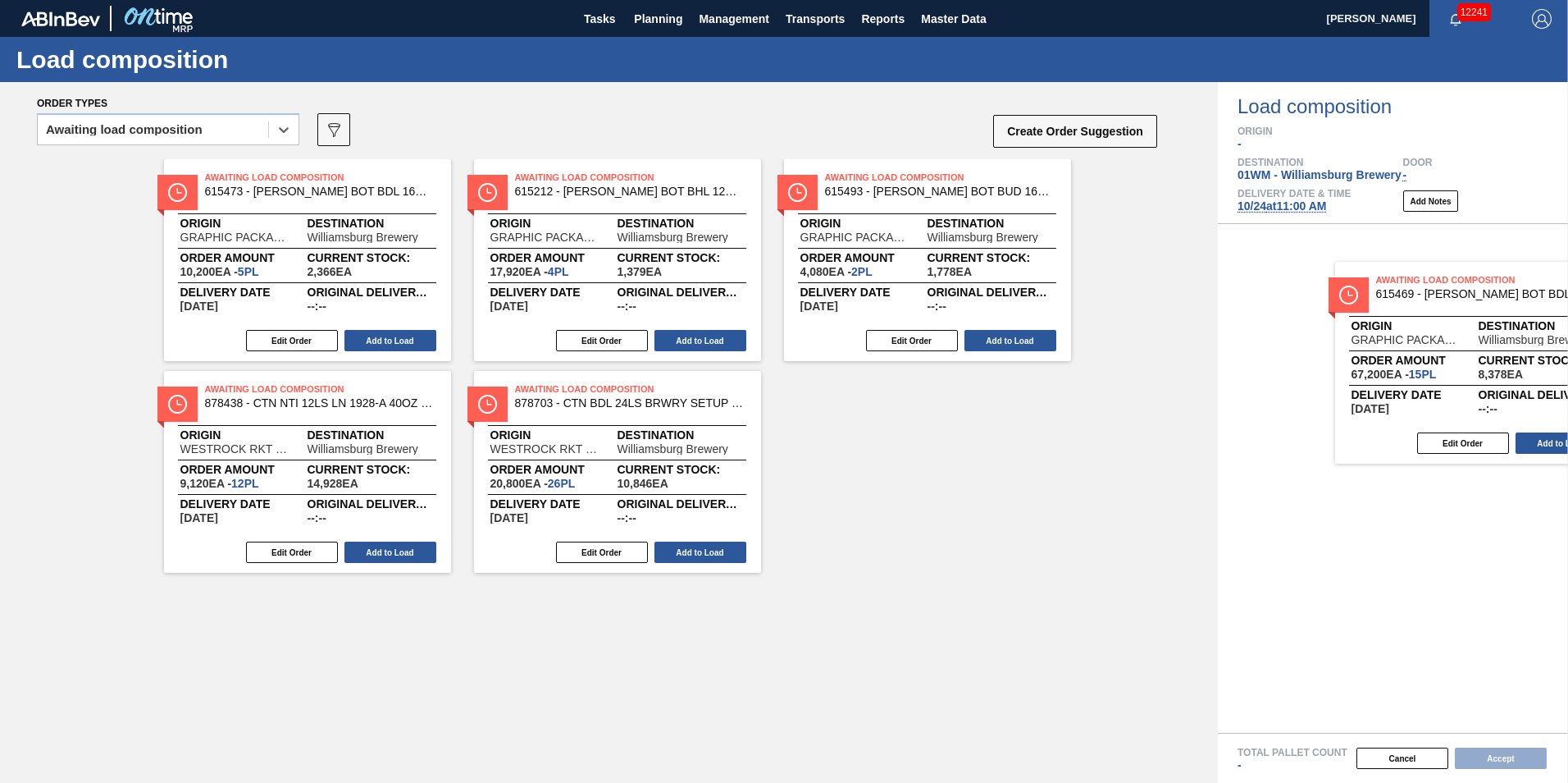
drag, startPoint x: 846, startPoint y: 322, endPoint x: 1462, endPoint y: 392, distance: 620.0
click at [1468, 395] on div "Order types option Awaiting load composition, selected. Select is focused ,type…" at bounding box center [784, 432] width 1568 height 701
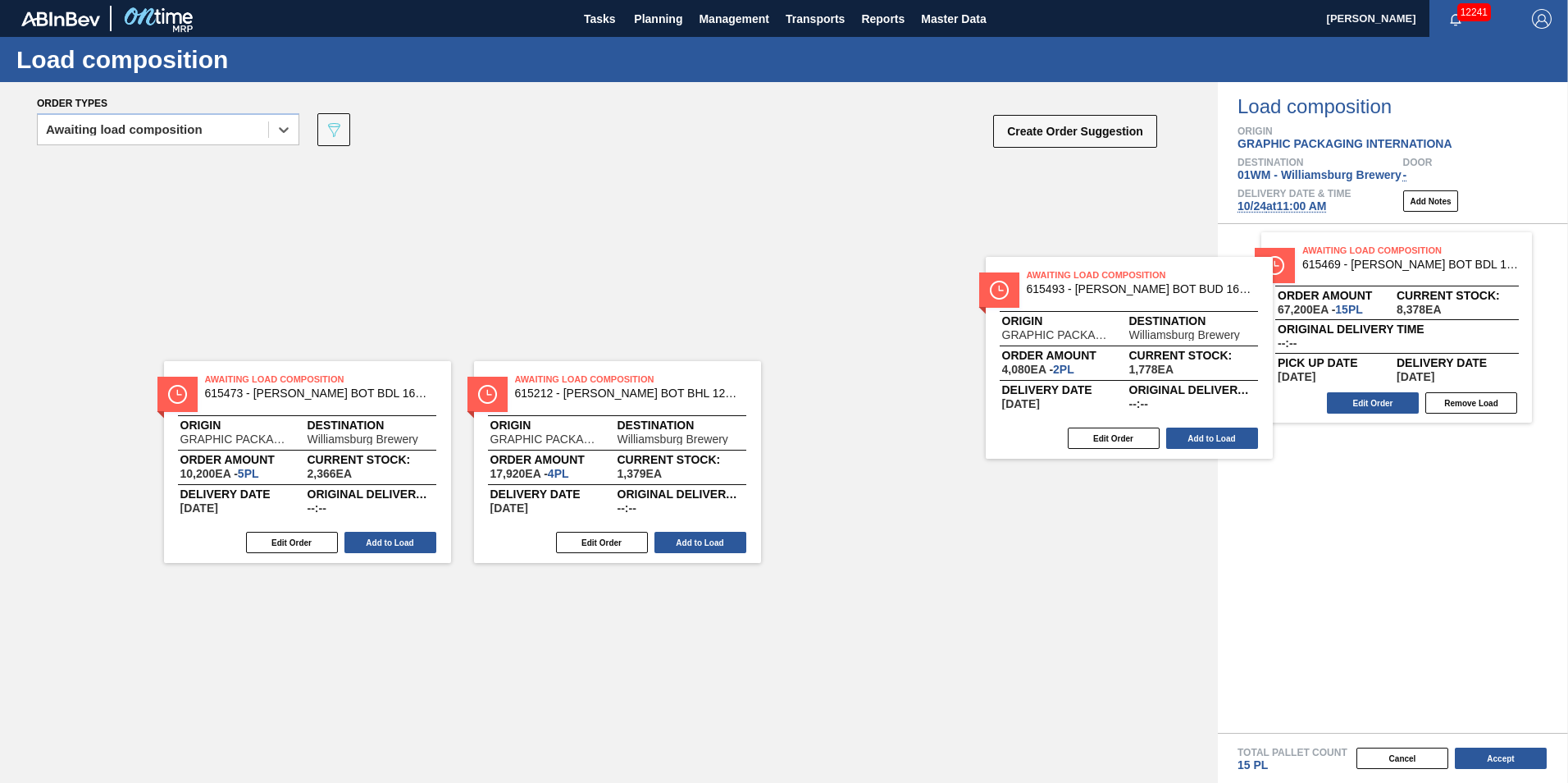
drag, startPoint x: 1016, startPoint y: 328, endPoint x: 1382, endPoint y: 418, distance: 376.9
click at [1382, 418] on div "Order types option Awaiting load composition, selected. Select is focused ,type…" at bounding box center [784, 432] width 1568 height 701
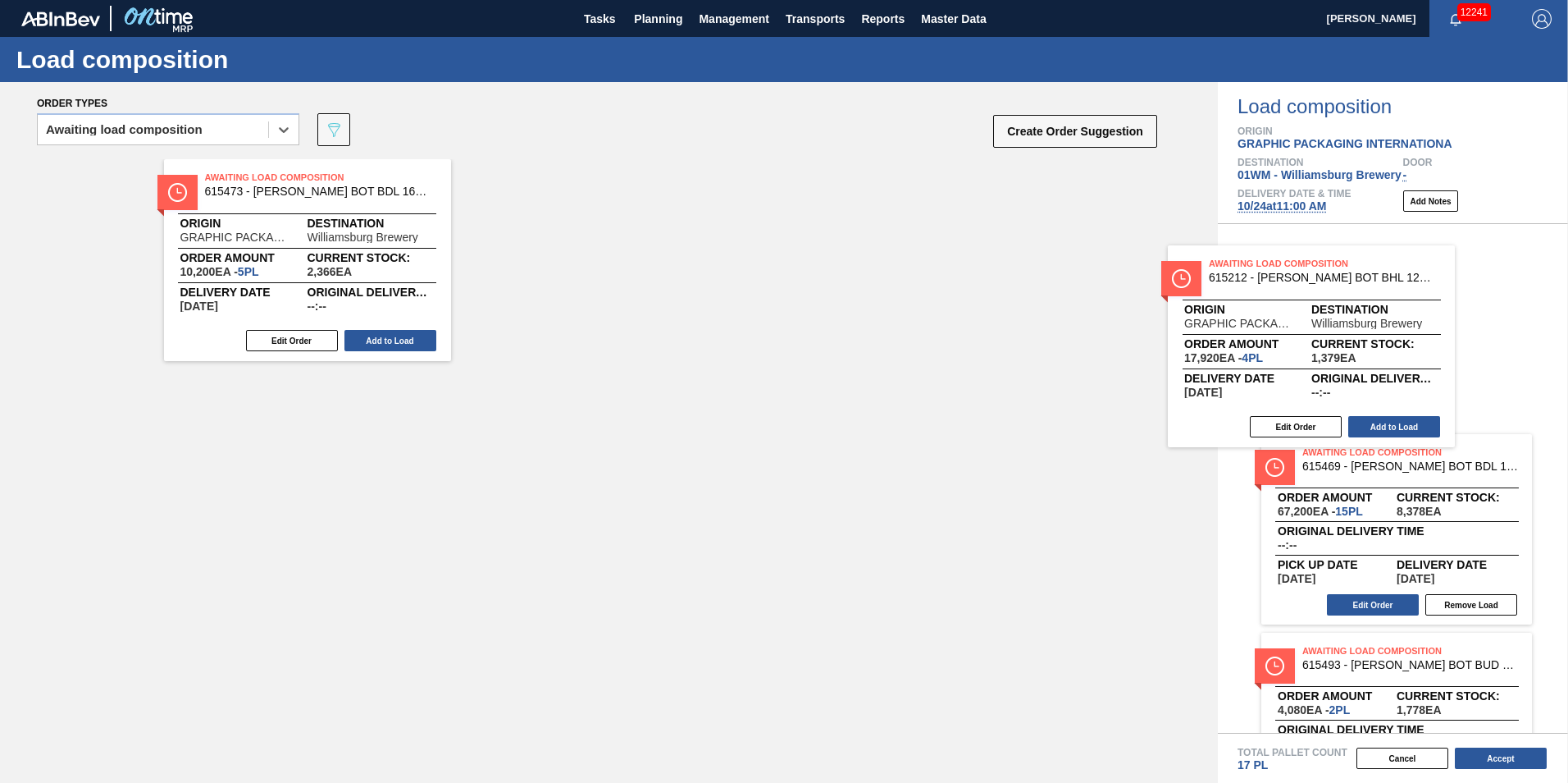
drag, startPoint x: 983, startPoint y: 273, endPoint x: 1365, endPoint y: 333, distance: 386.7
click at [1365, 333] on div "Order types option Awaiting load composition, selected. Select is focused ,type…" at bounding box center [784, 432] width 1568 height 701
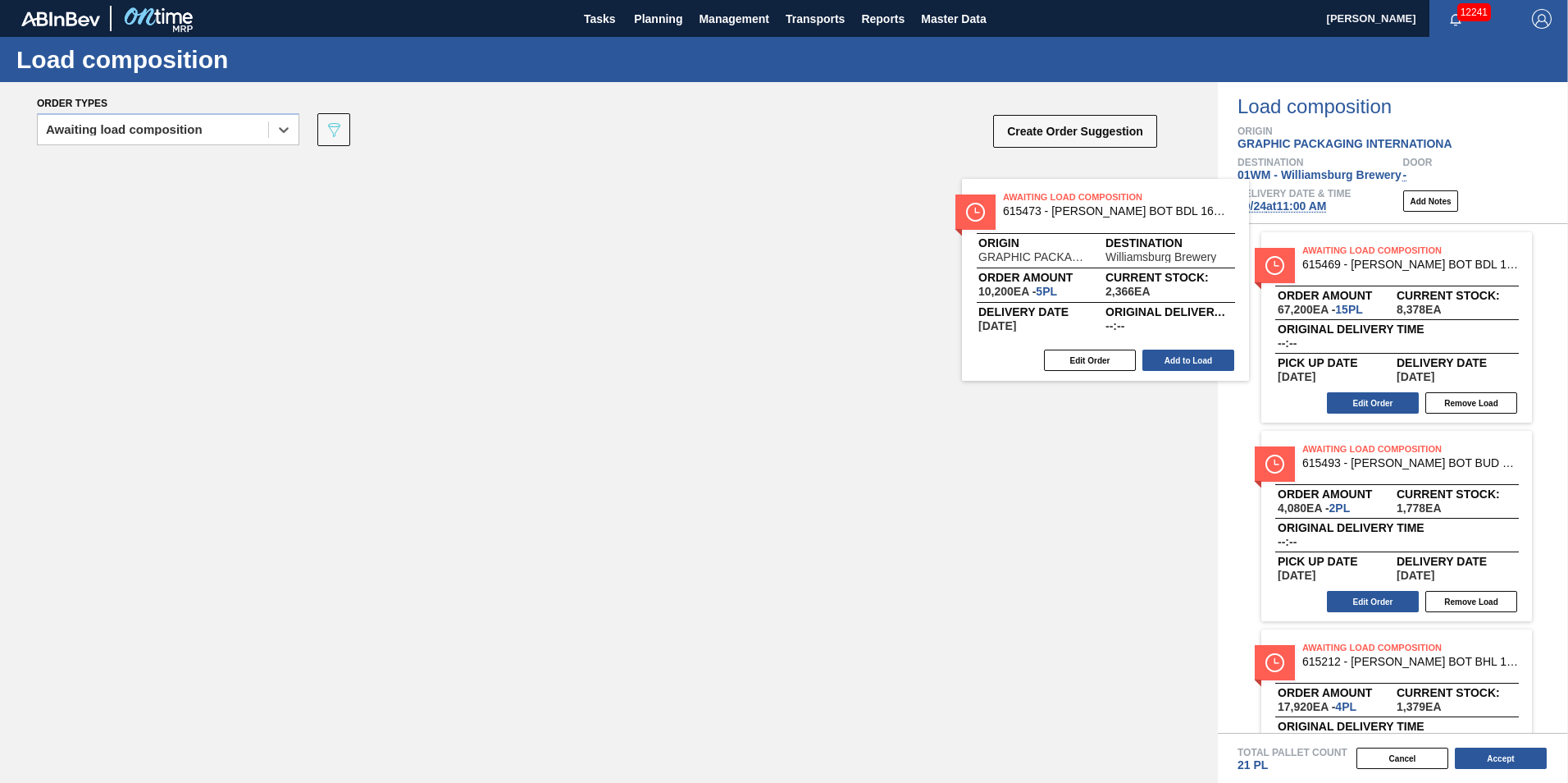
drag, startPoint x: 1236, startPoint y: 298, endPoint x: 1433, endPoint y: 301, distance: 197.0
click at [1433, 301] on div "Order types option Awaiting load composition, selected. Select is focused ,type…" at bounding box center [784, 432] width 1568 height 701
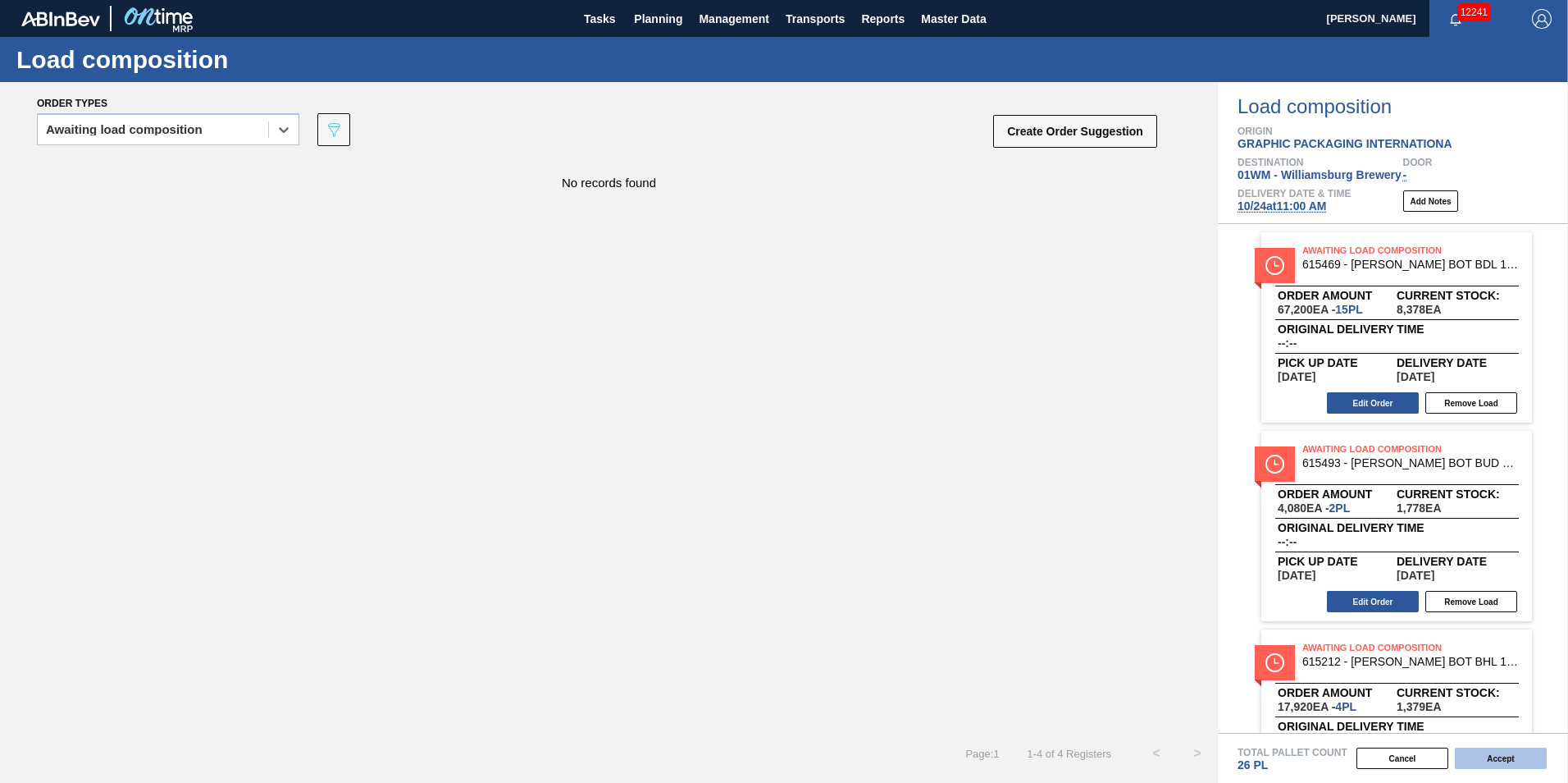
click at [1506, 764] on button "Accept" at bounding box center [1501, 758] width 92 height 21
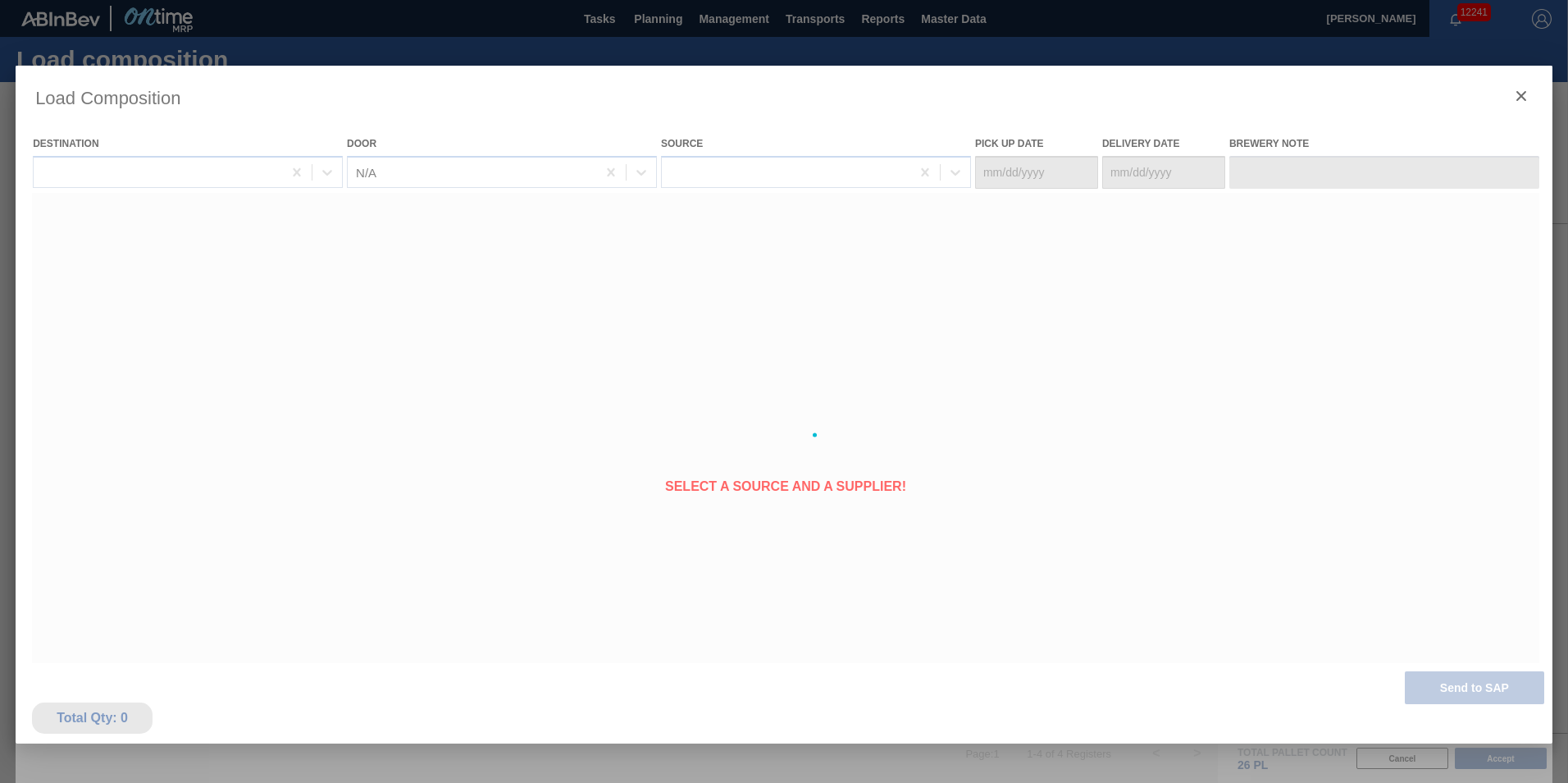
click at [990, 454] on div at bounding box center [784, 435] width 1537 height 739
type Date "[DATE]"
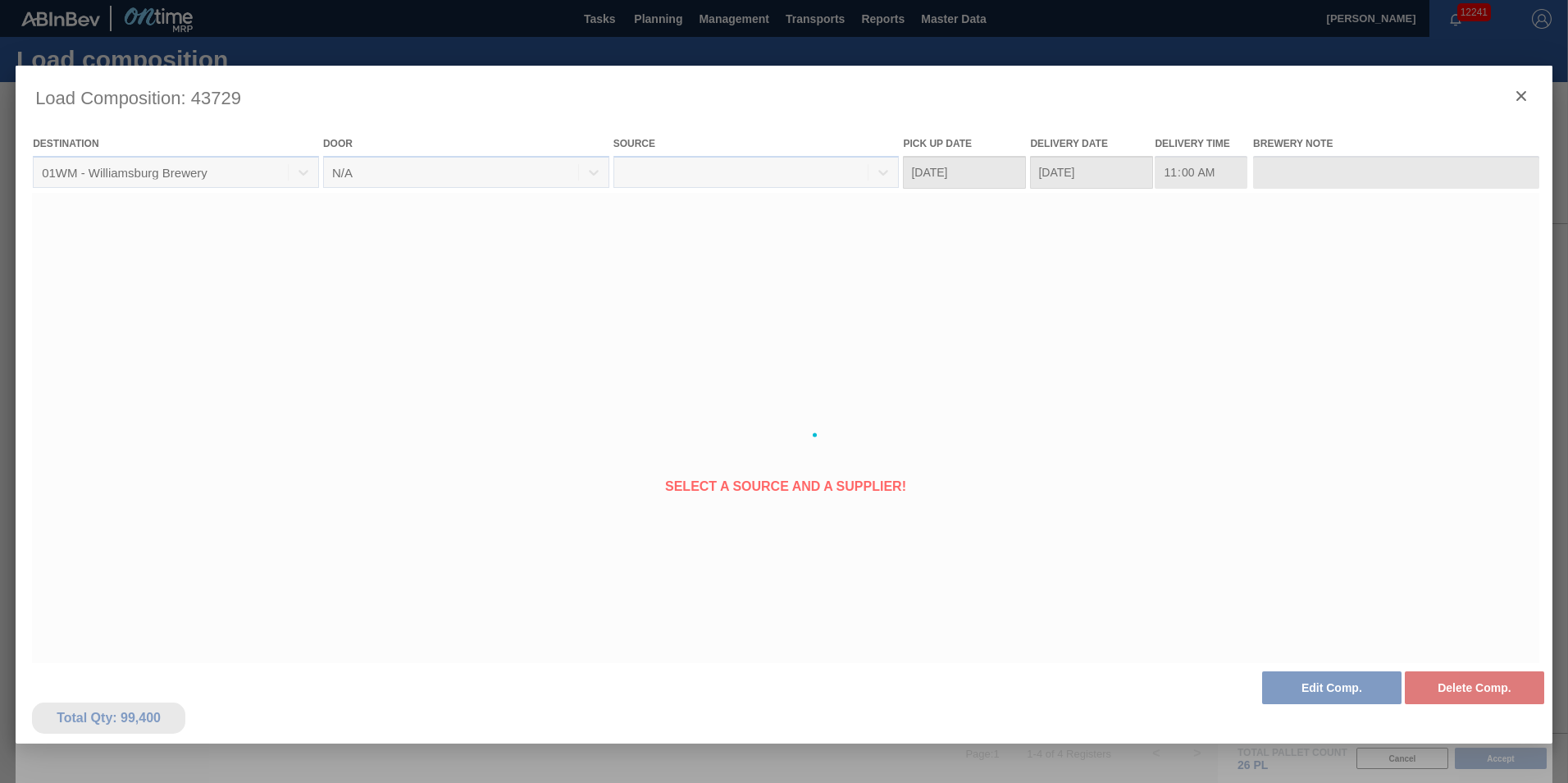
click at [1516, 89] on div at bounding box center [784, 435] width 1537 height 739
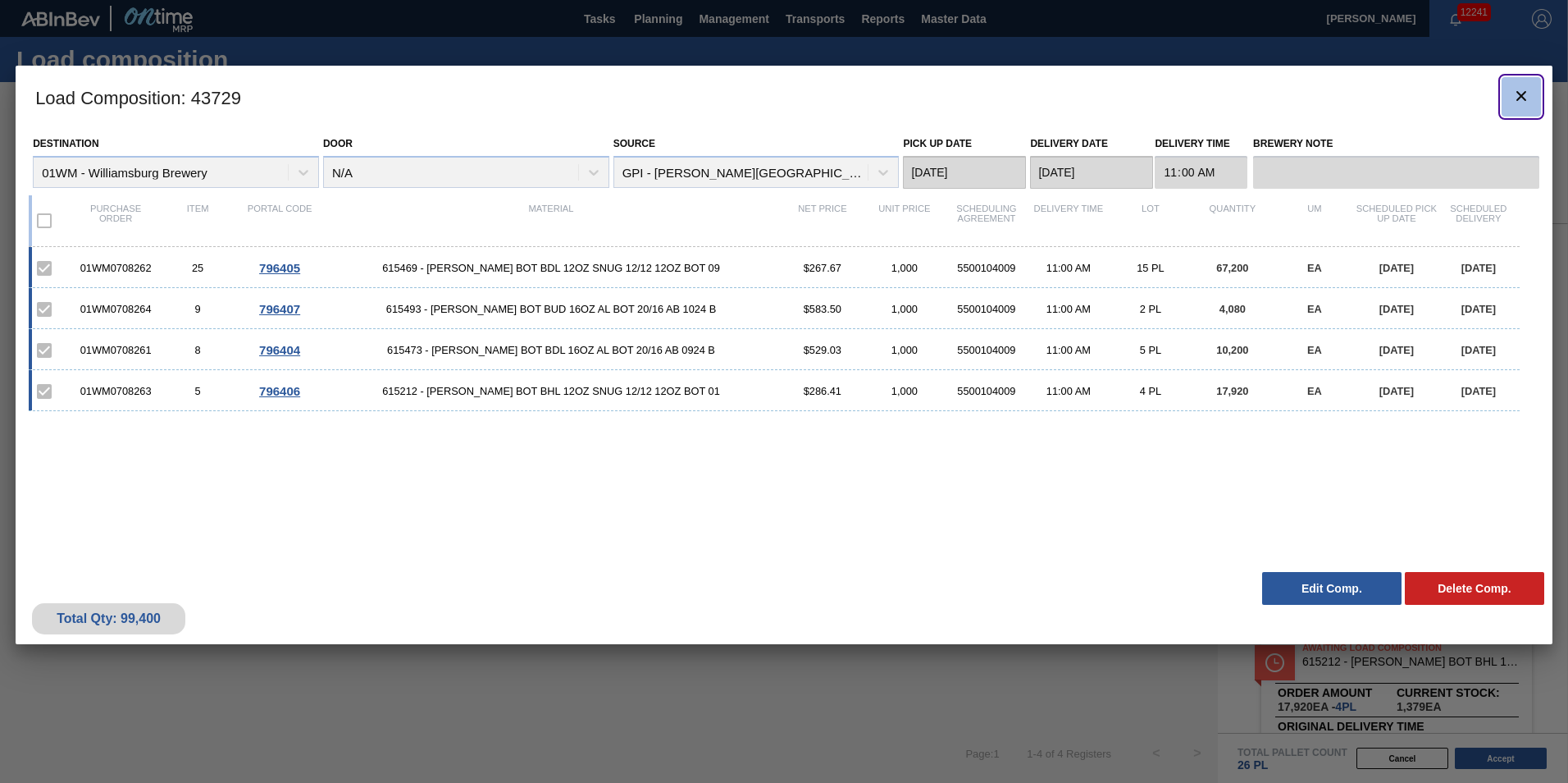
click at [1519, 92] on icon "botão de ícone" at bounding box center [1521, 96] width 19 height 19
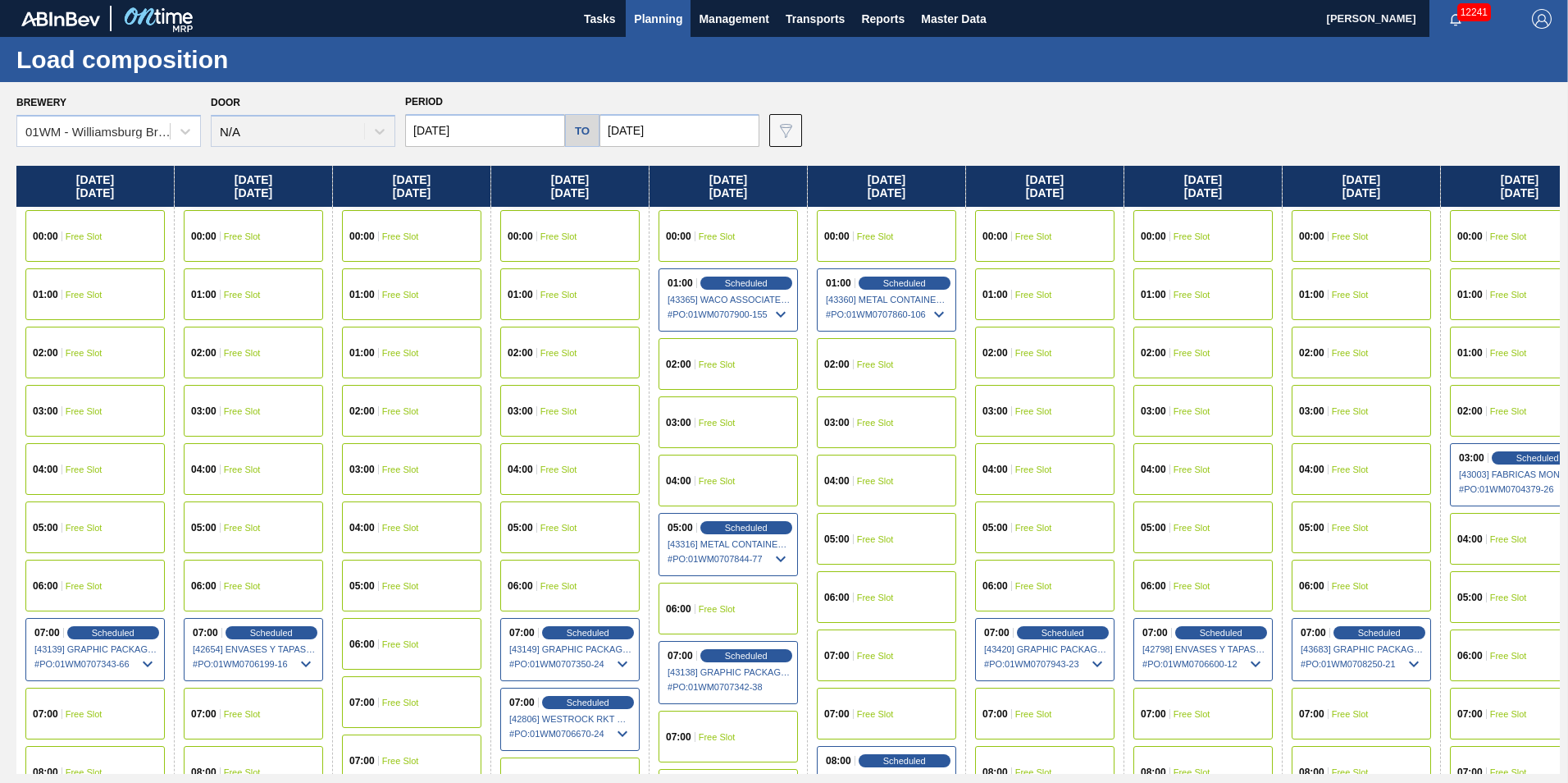
click at [661, 21] on span "Planning" at bounding box center [658, 18] width 49 height 19
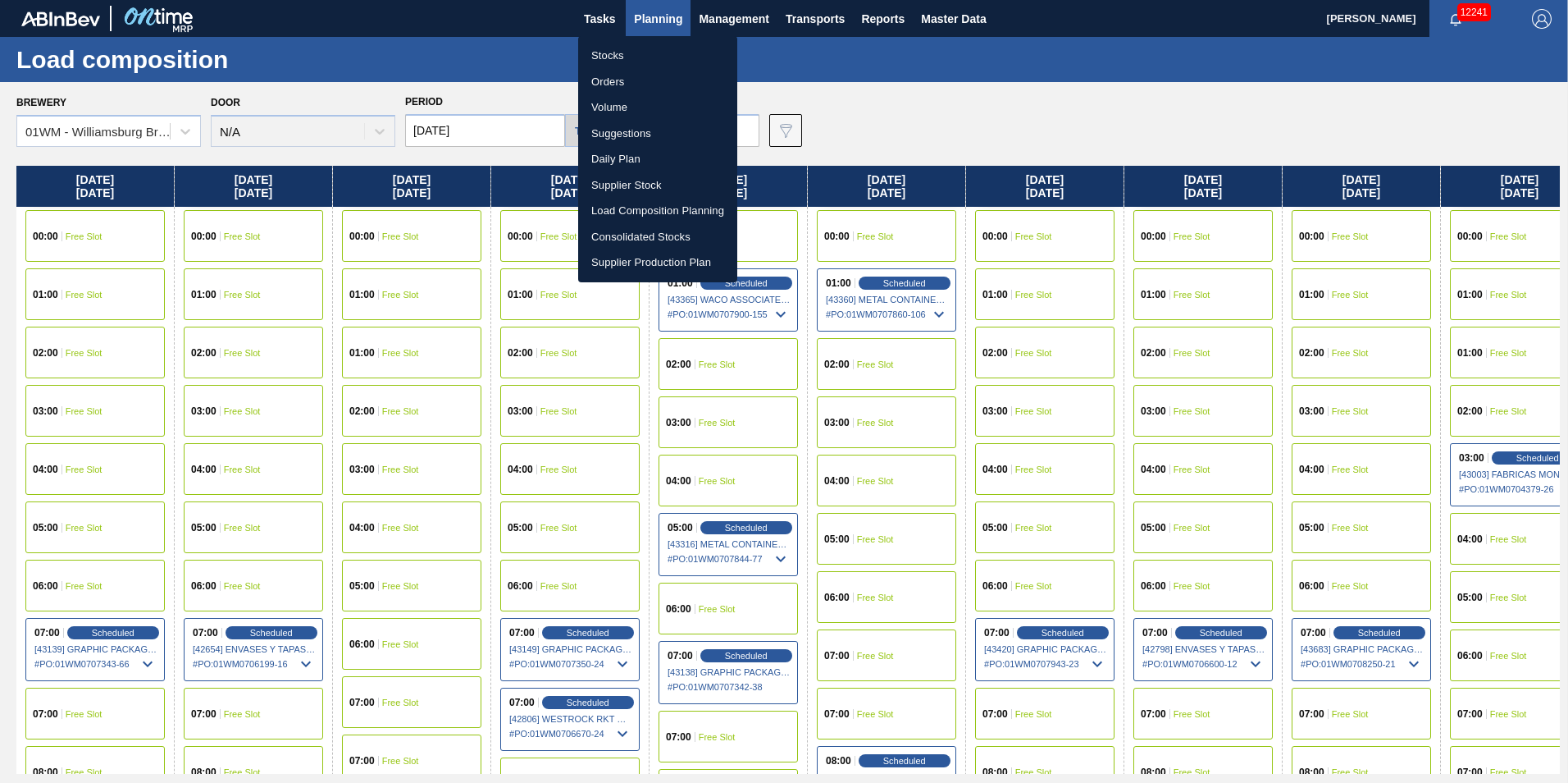
click at [635, 133] on li "Suggestions" at bounding box center [657, 134] width 159 height 27
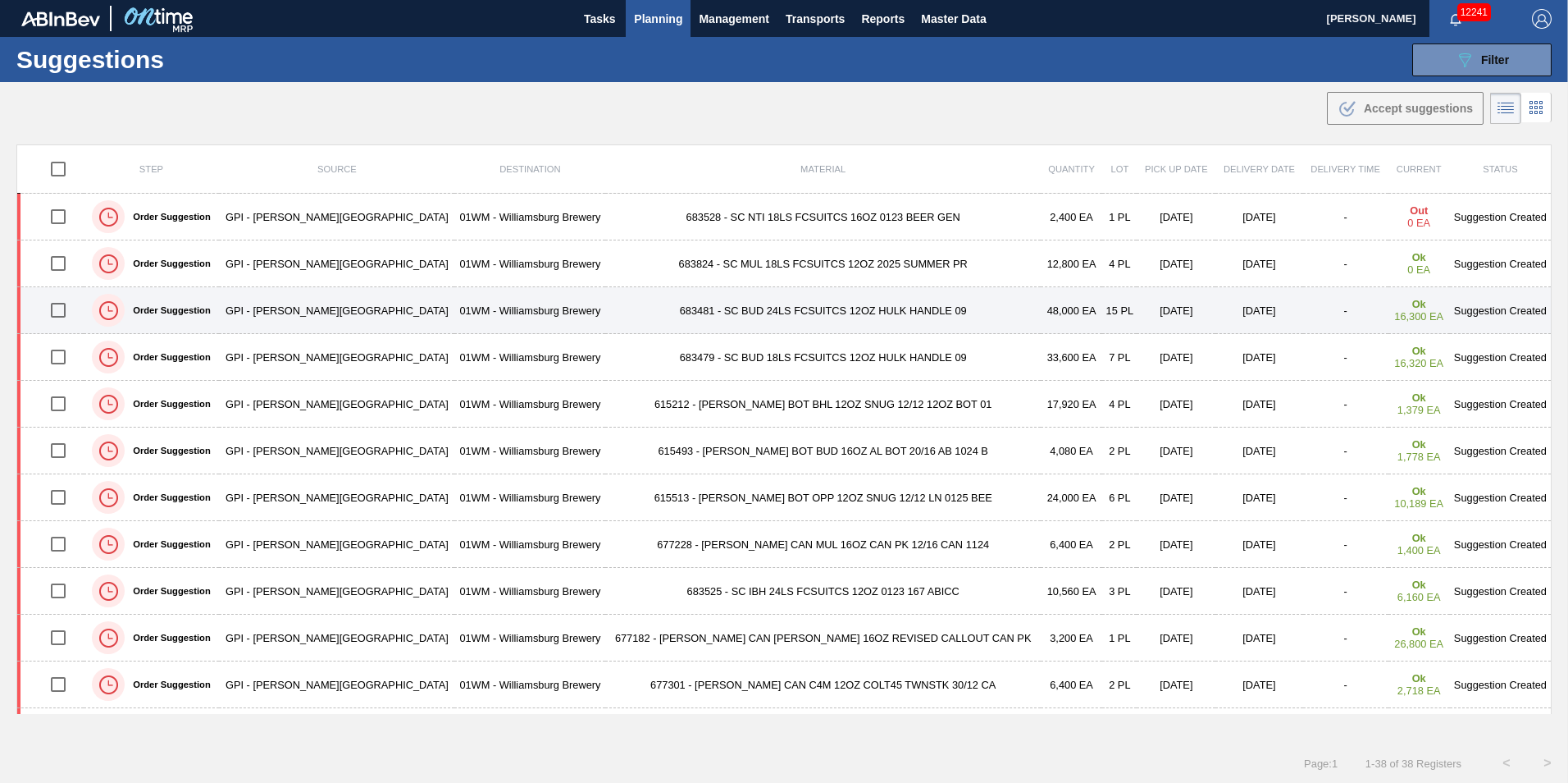
drag, startPoint x: 67, startPoint y: 310, endPoint x: 67, endPoint y: 326, distance: 16.0
click at [67, 310] on input "checkbox" at bounding box center [58, 310] width 34 height 34
checkbox input "true"
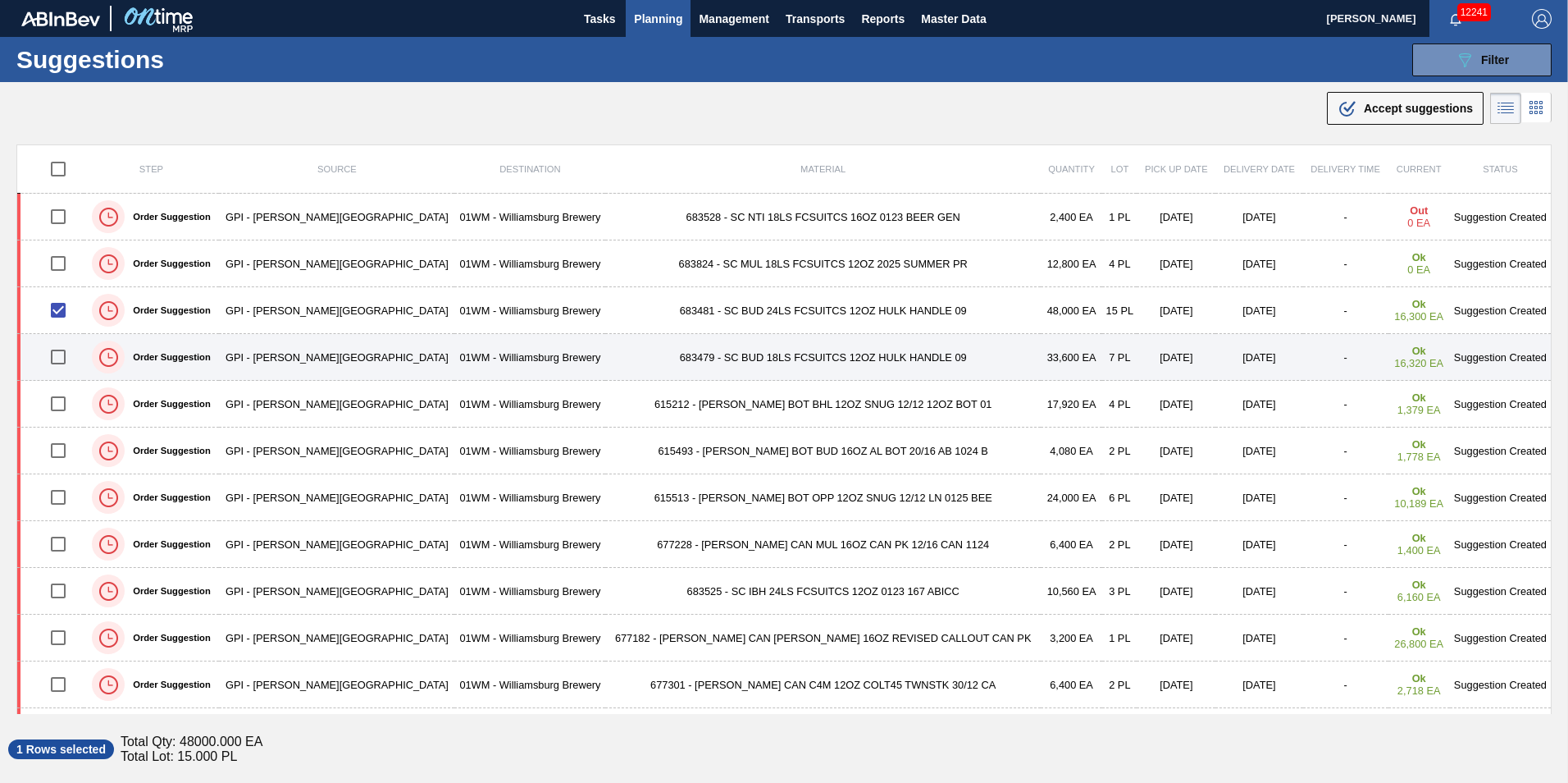
click at [63, 357] on input "checkbox" at bounding box center [58, 356] width 34 height 34
checkbox input "true"
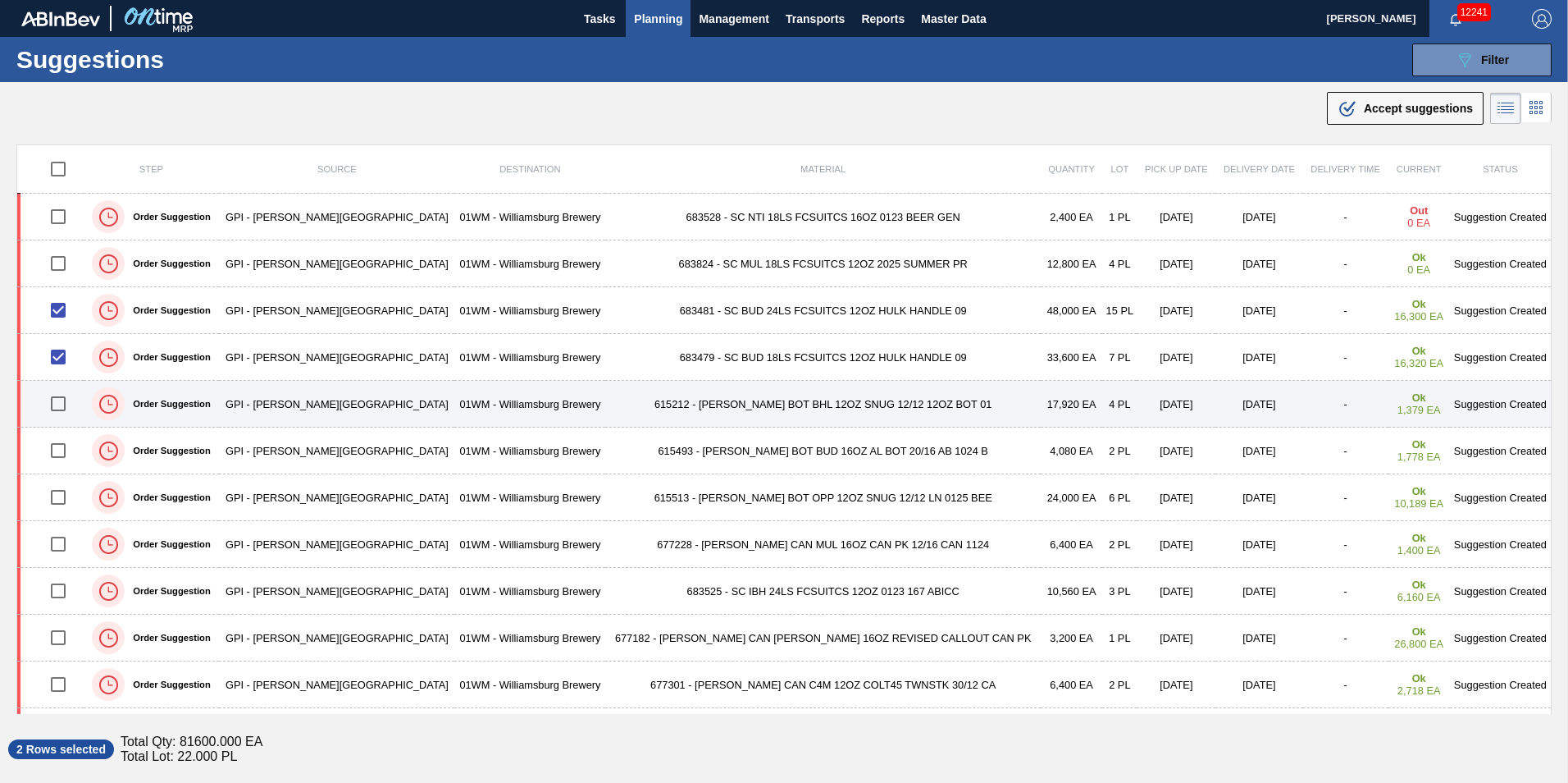
click at [75, 399] on input "checkbox" at bounding box center [58, 403] width 34 height 34
checkbox input "true"
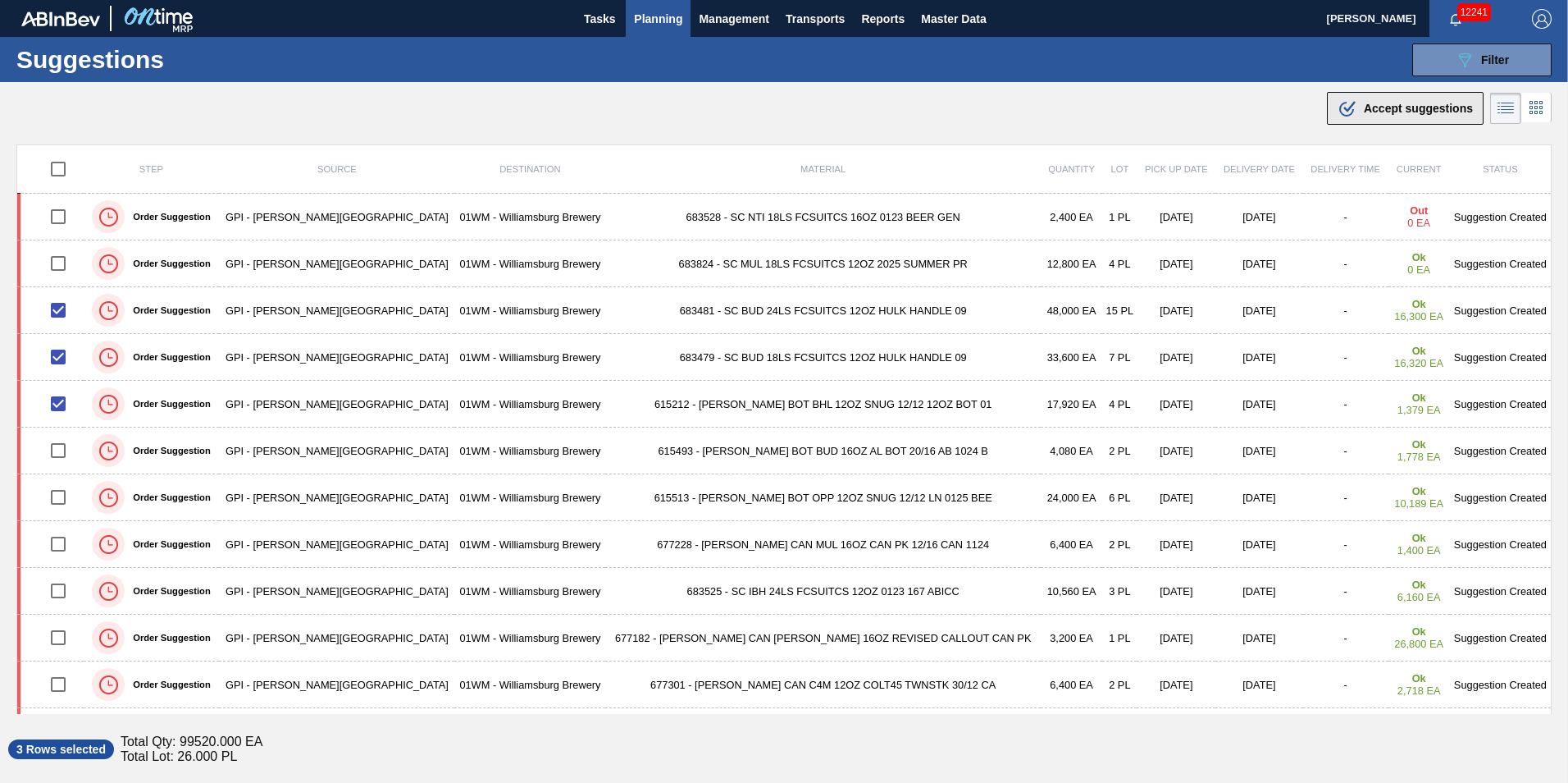
click at [1422, 106] on span "Accept suggestions" at bounding box center [1419, 108] width 109 height 13
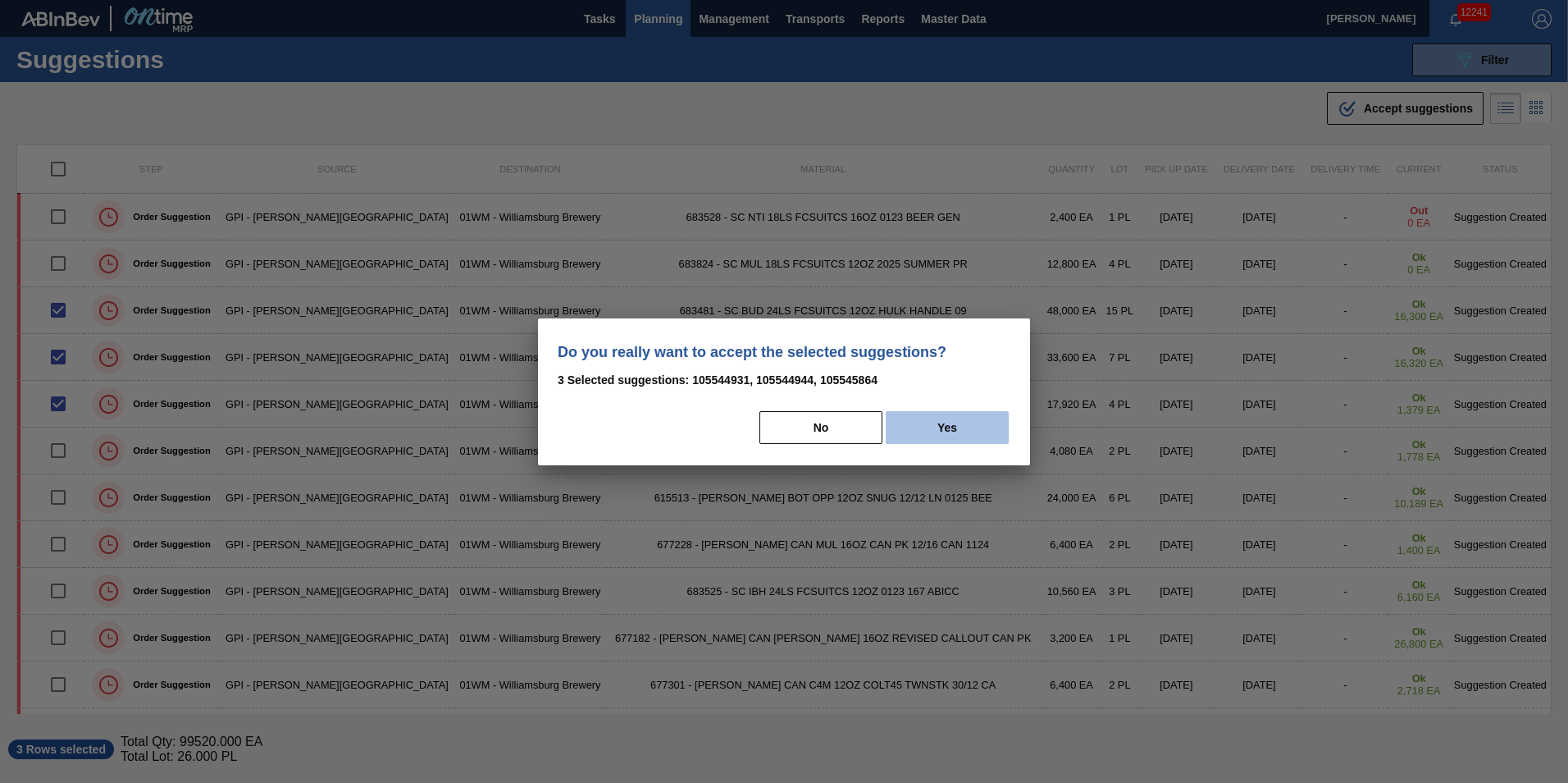
click at [965, 417] on button "Yes" at bounding box center [947, 427] width 123 height 33
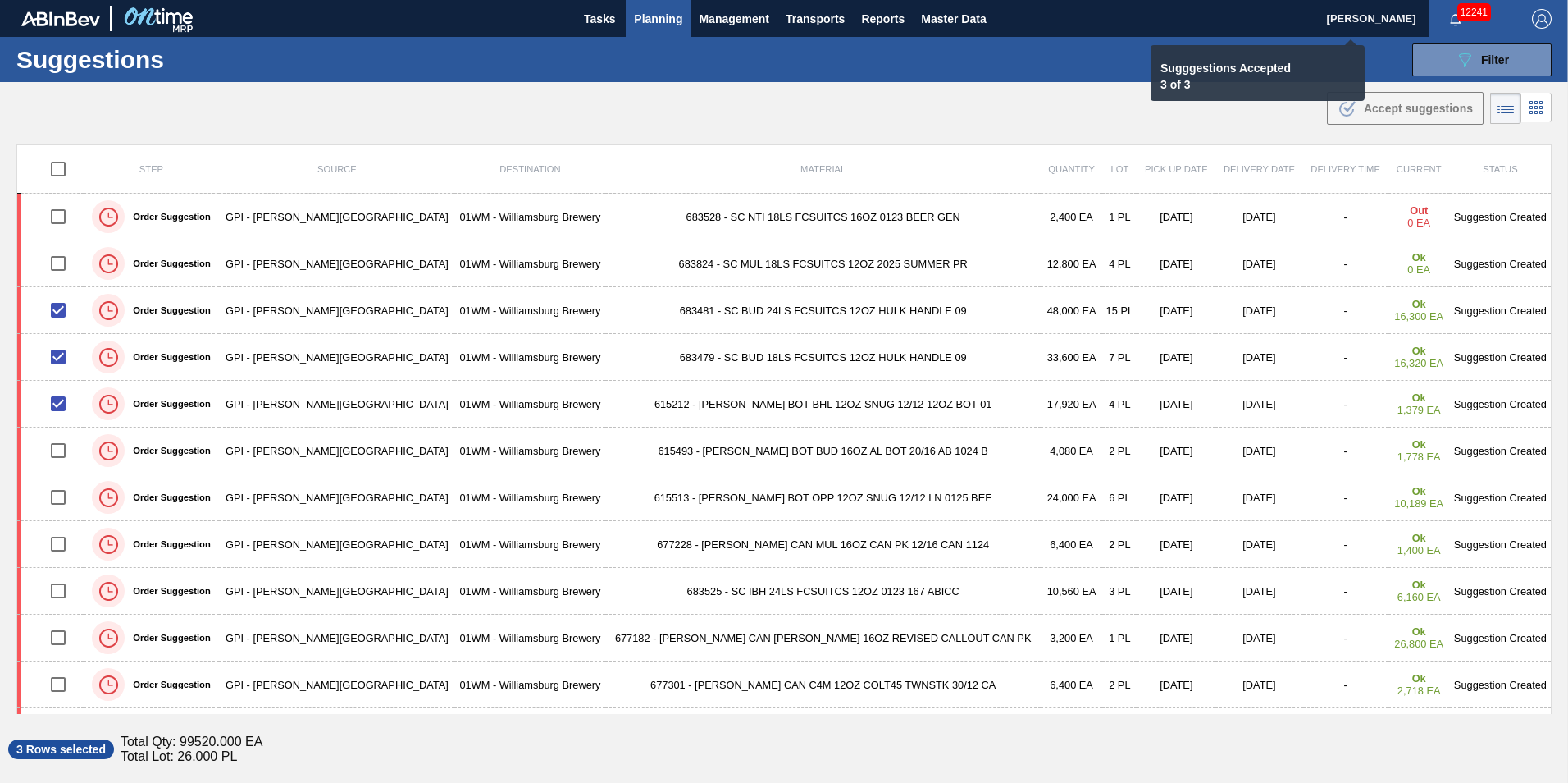
checkbox input "false"
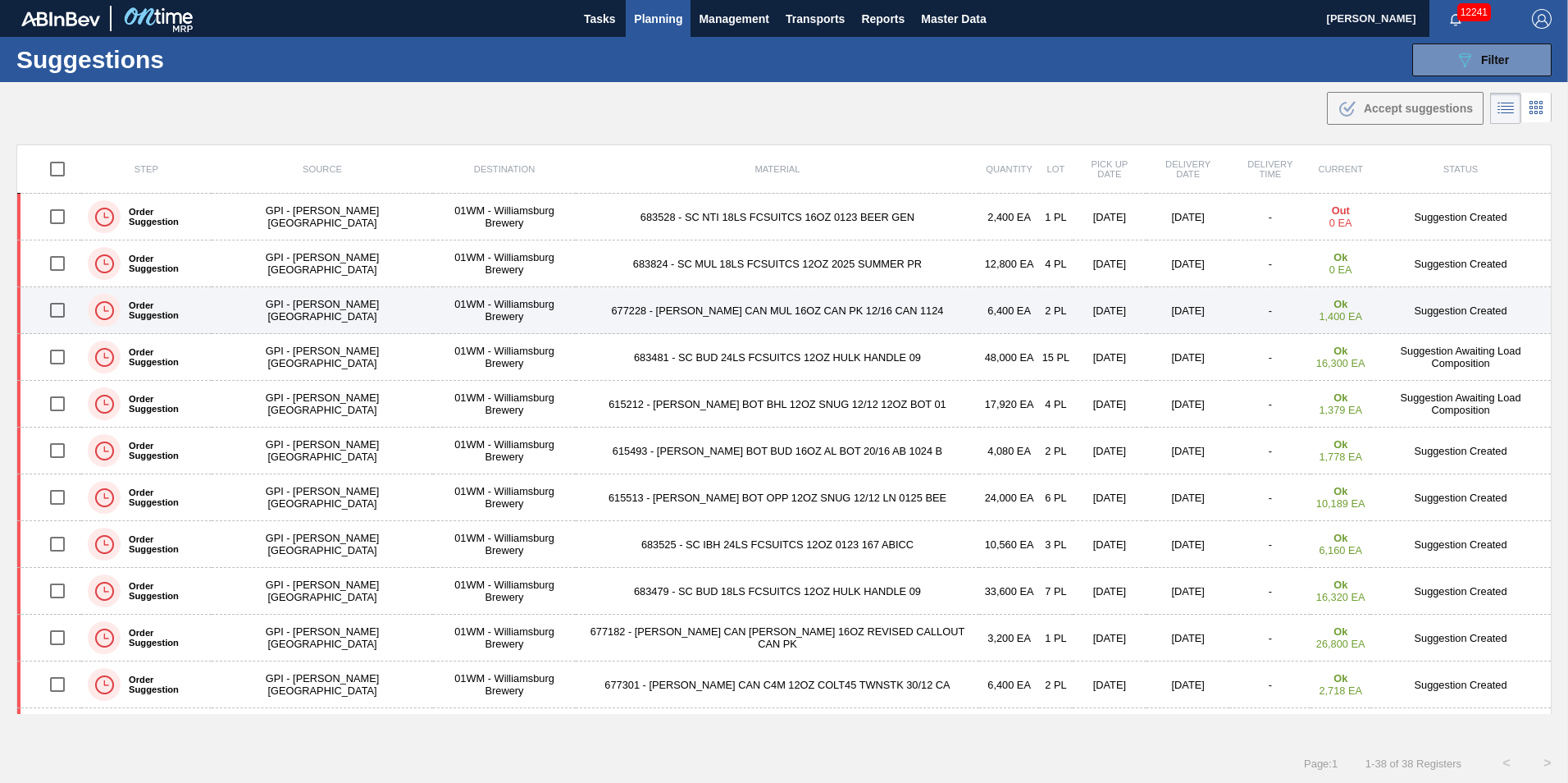
click at [58, 314] on input "checkbox" at bounding box center [57, 310] width 34 height 34
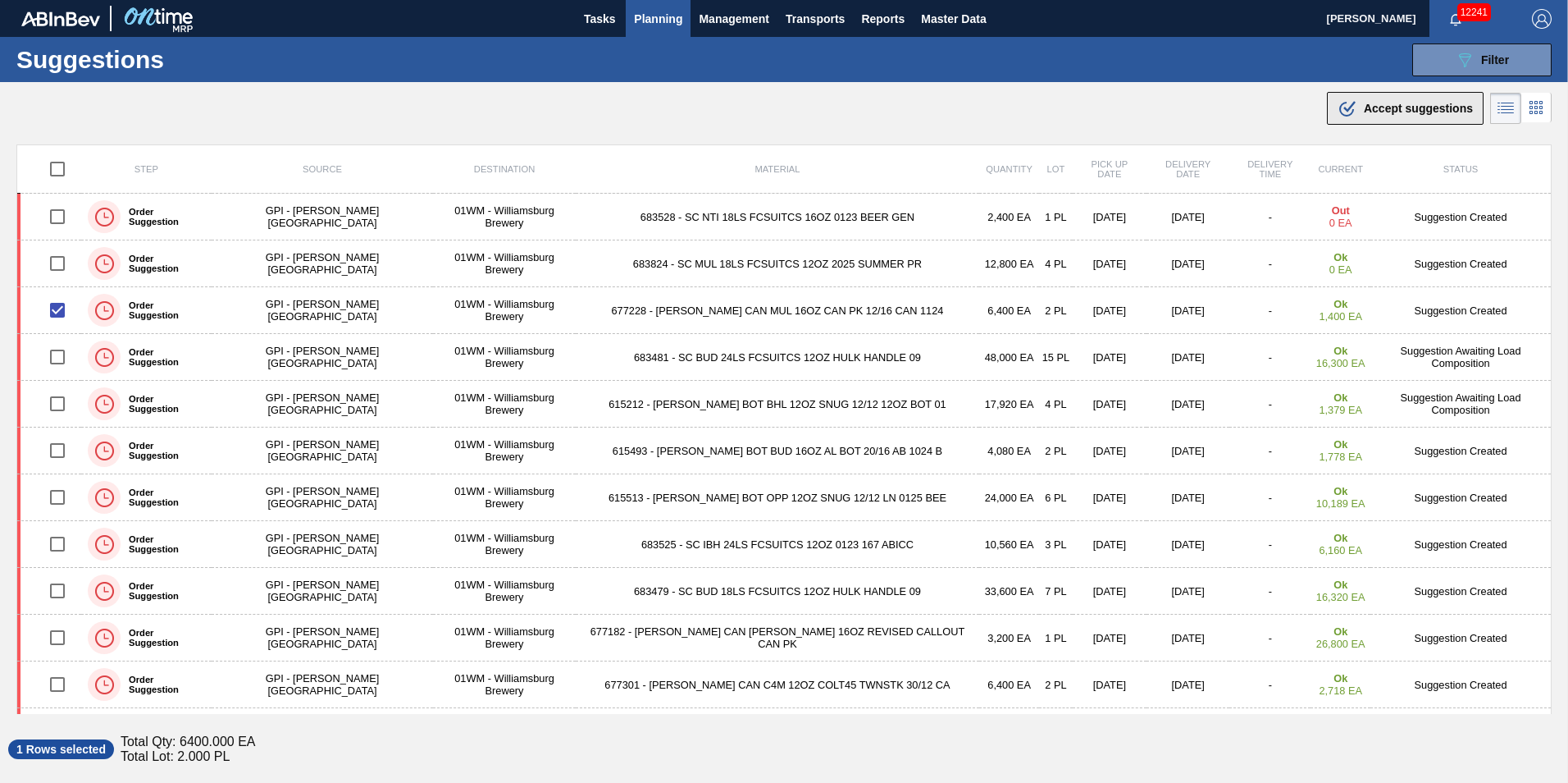
click at [1401, 120] on button ".b{fill:var(--color-action-default)} Accept suggestions" at bounding box center [1405, 109] width 157 height 33
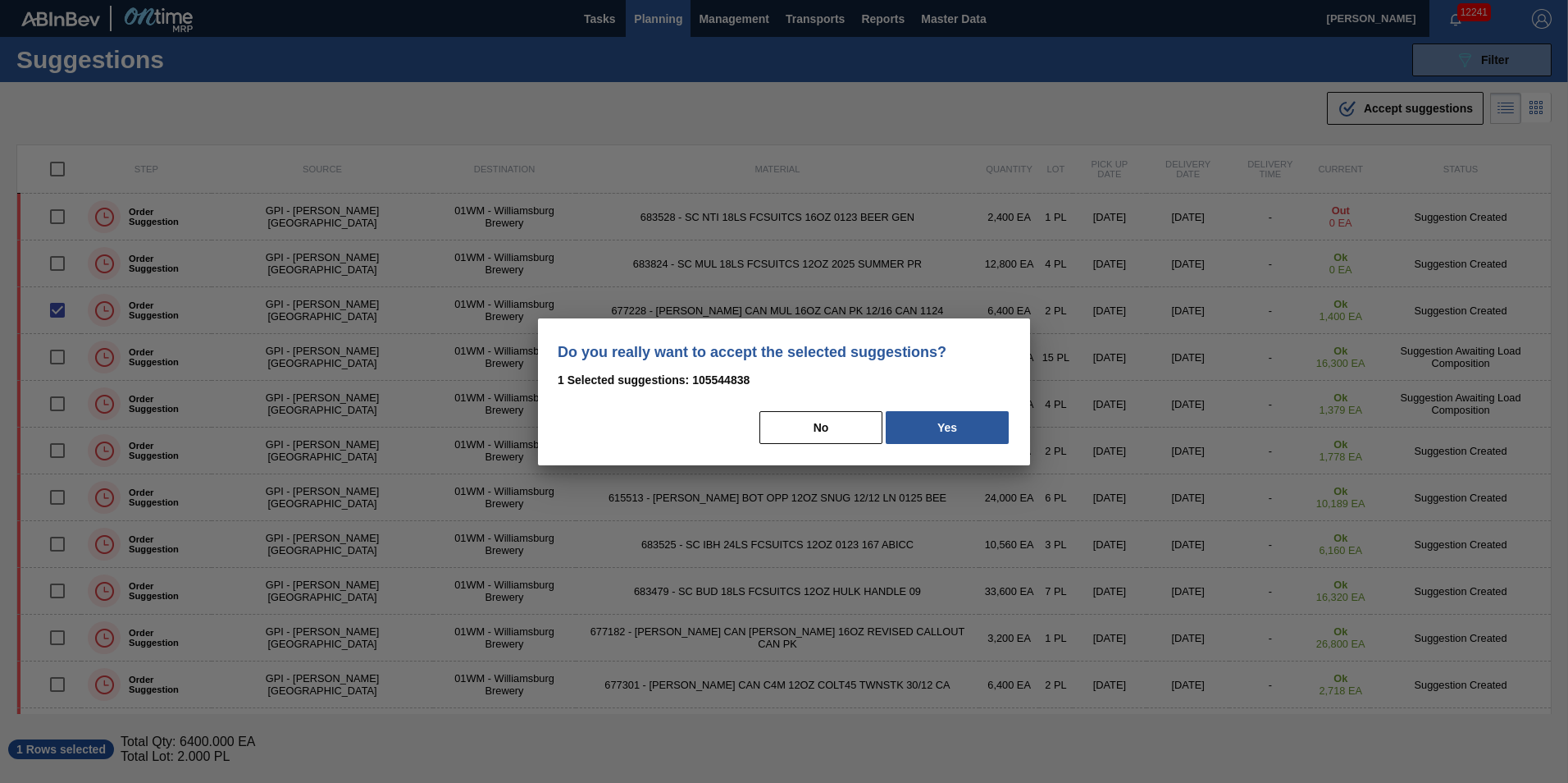
click at [949, 408] on div "Do you really want to accept the selected suggestions? 1 Selected suggestions: …" at bounding box center [784, 392] width 493 height 146
click at [972, 450] on div "Do you really want to accept the selected suggestions? 1 Selected suggestions: …" at bounding box center [784, 392] width 493 height 146
click at [966, 432] on button "Yes" at bounding box center [947, 427] width 123 height 33
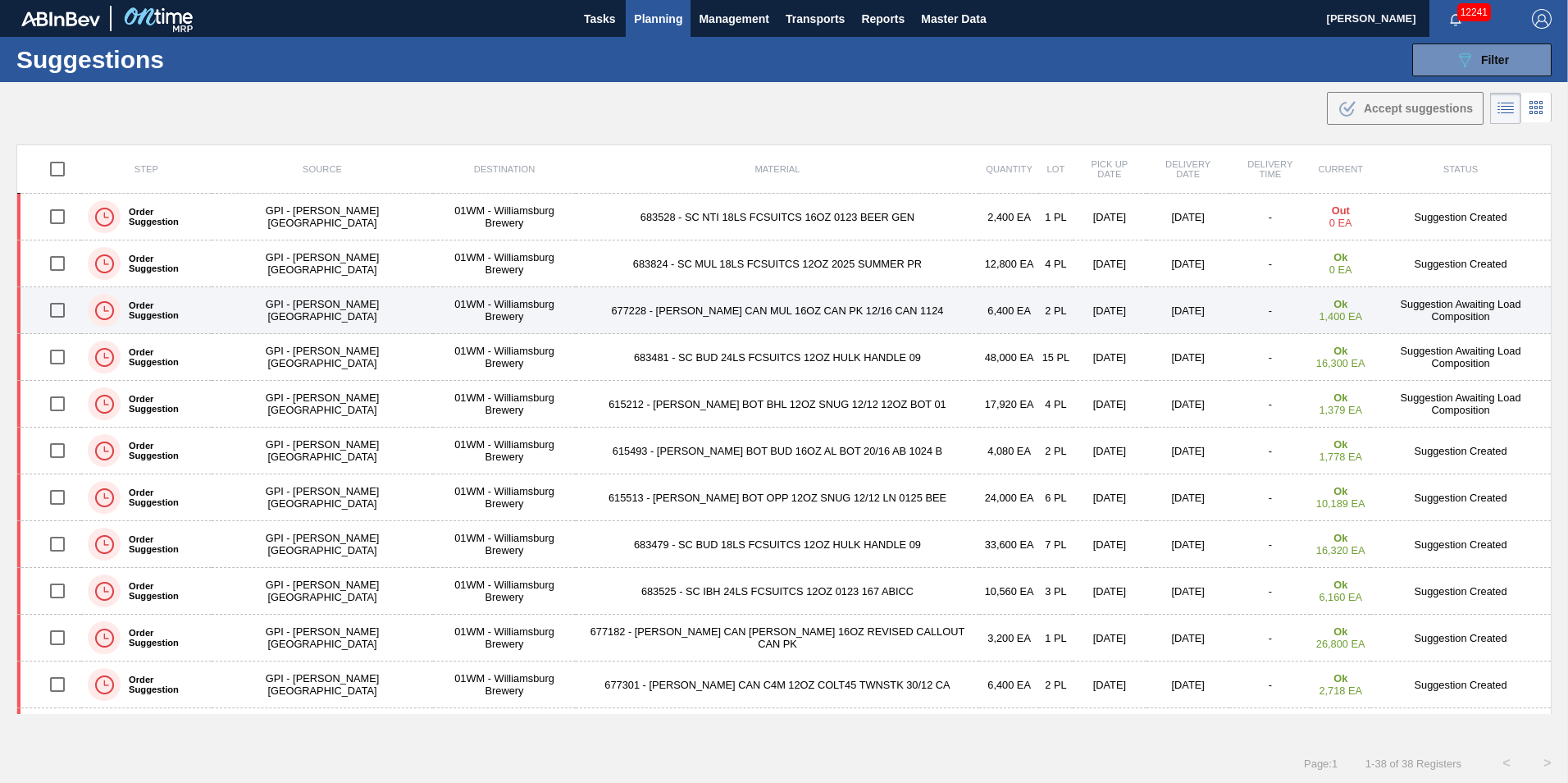
click at [58, 304] on input "checkbox" at bounding box center [57, 310] width 34 height 34
checkbox input "true"
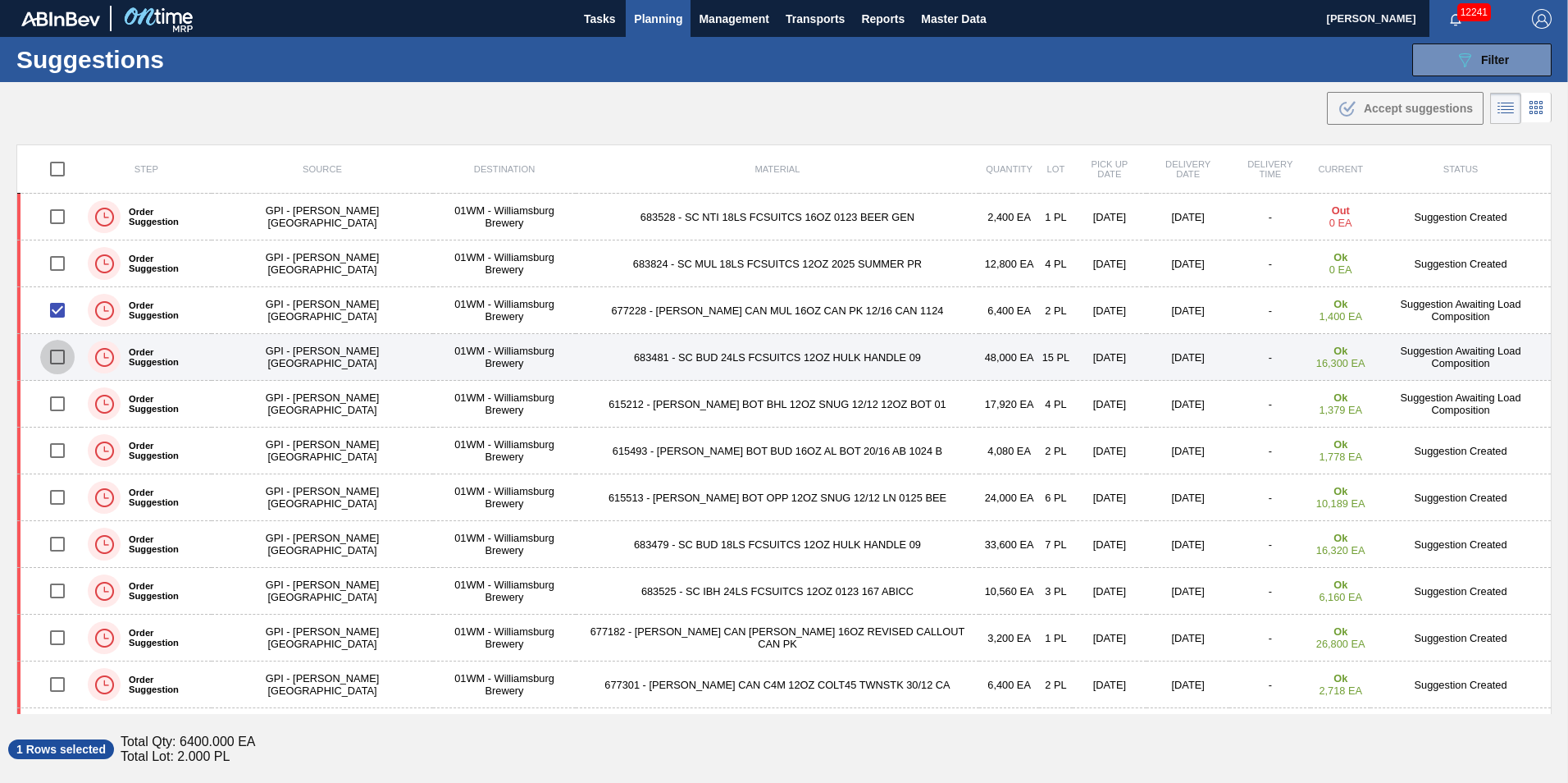
click at [56, 366] on input "checkbox" at bounding box center [57, 356] width 34 height 34
checkbox input "true"
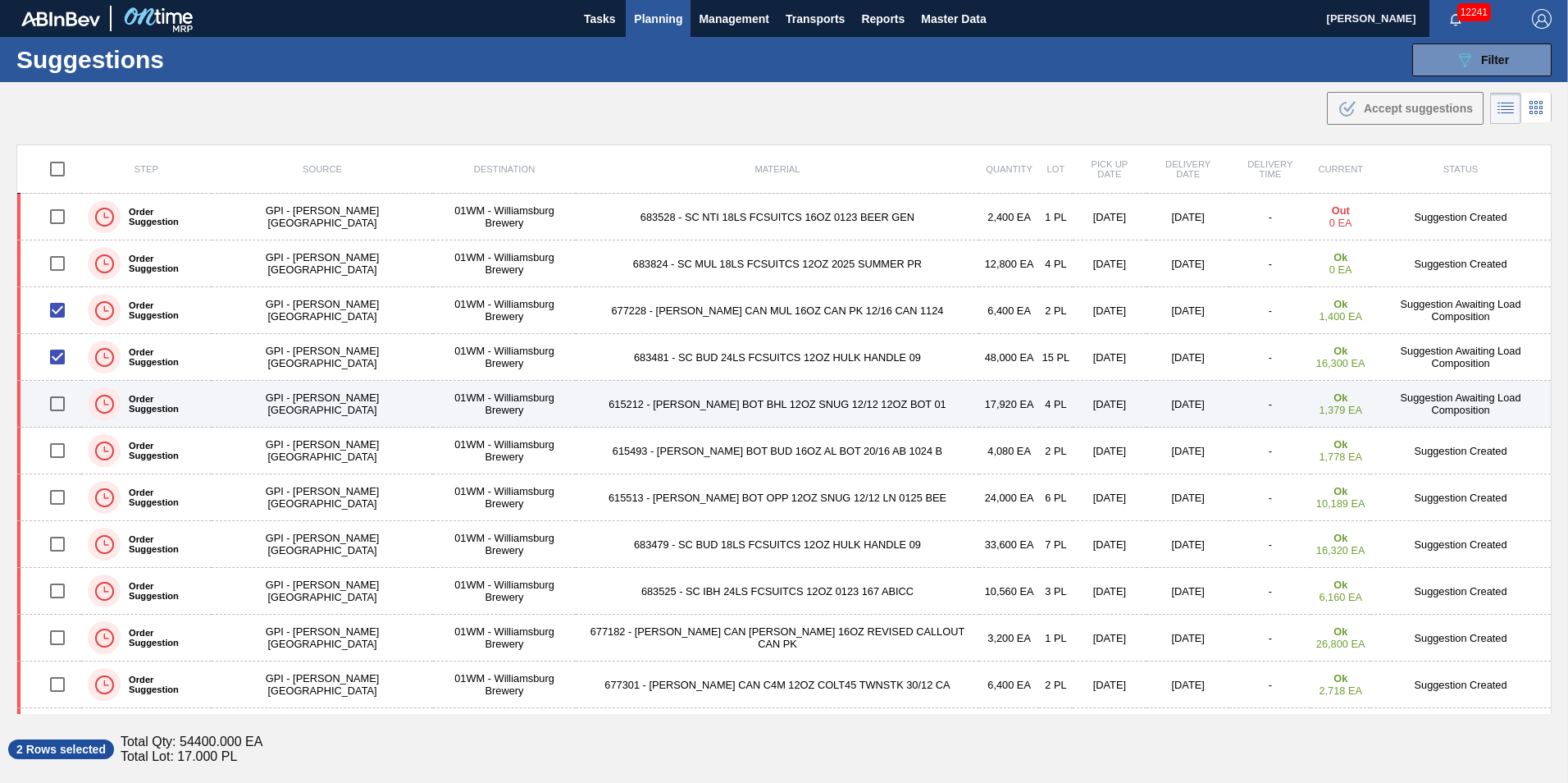
click at [64, 402] on input "checkbox" at bounding box center [57, 403] width 34 height 34
checkbox input "true"
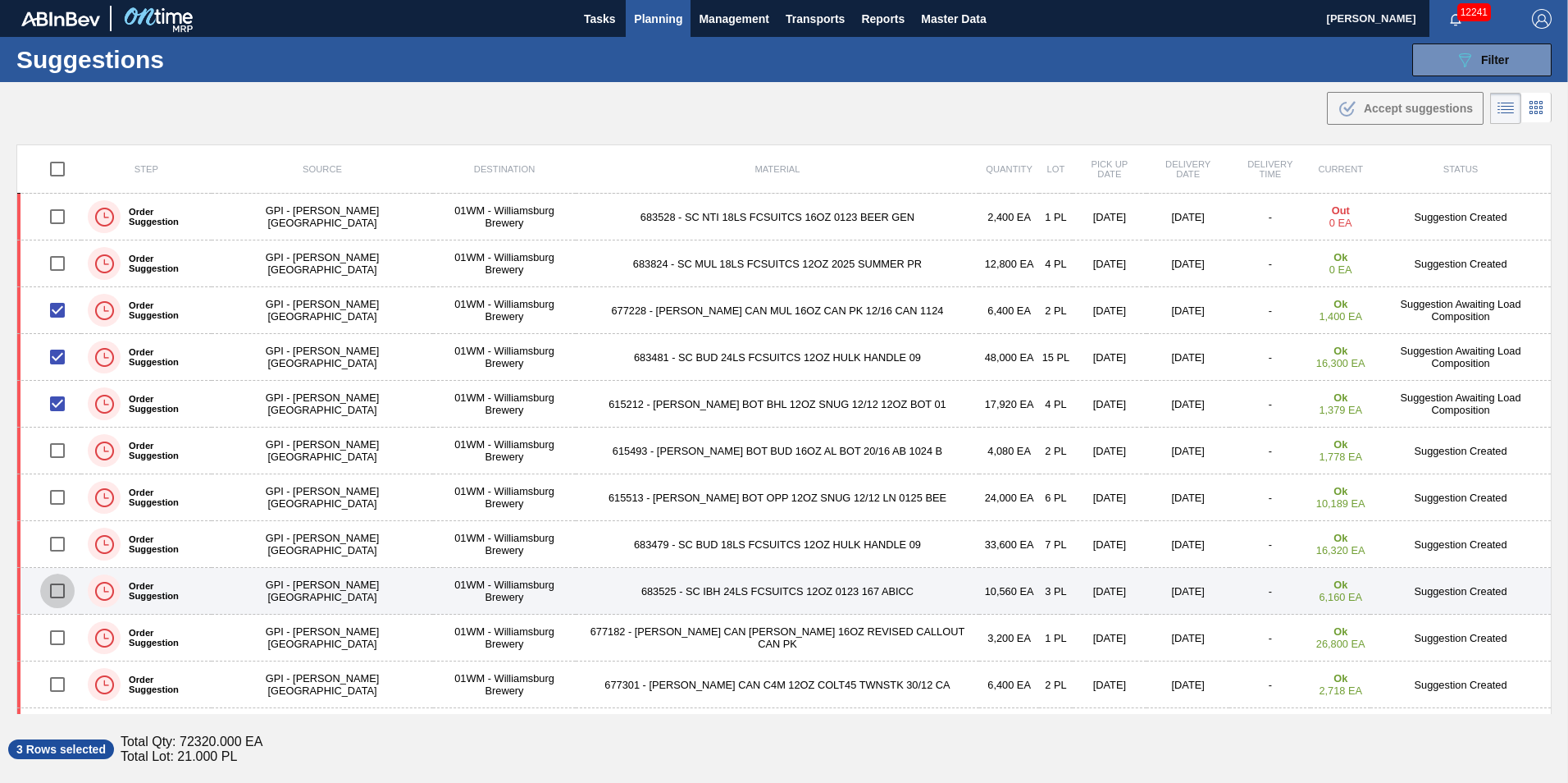
click at [64, 590] on input "checkbox" at bounding box center [57, 590] width 34 height 34
checkbox input "true"
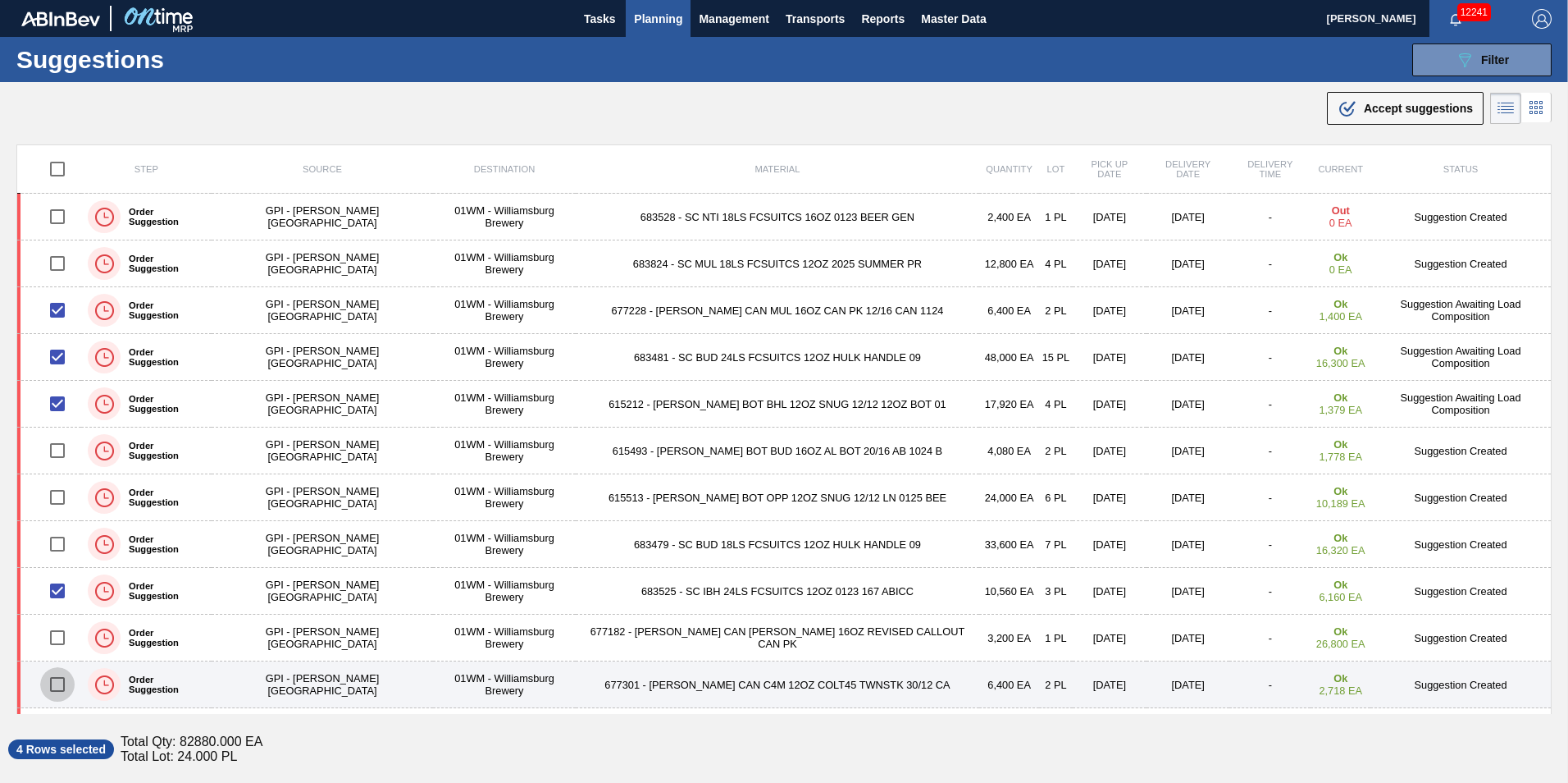
click at [64, 689] on input "checkbox" at bounding box center [57, 684] width 34 height 34
checkbox input "false"
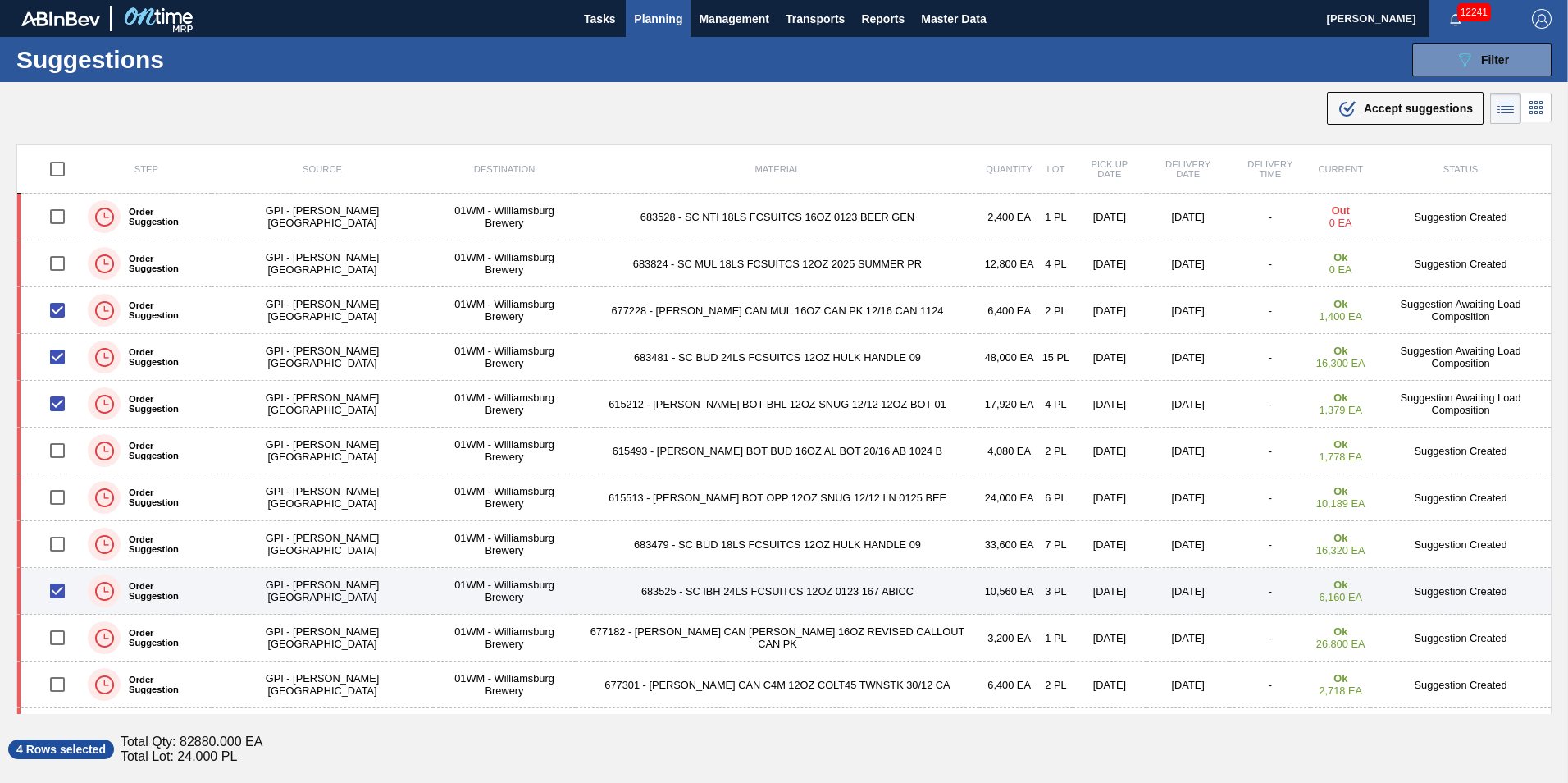
click at [67, 590] on input "checkbox" at bounding box center [57, 590] width 34 height 34
checkbox input "false"
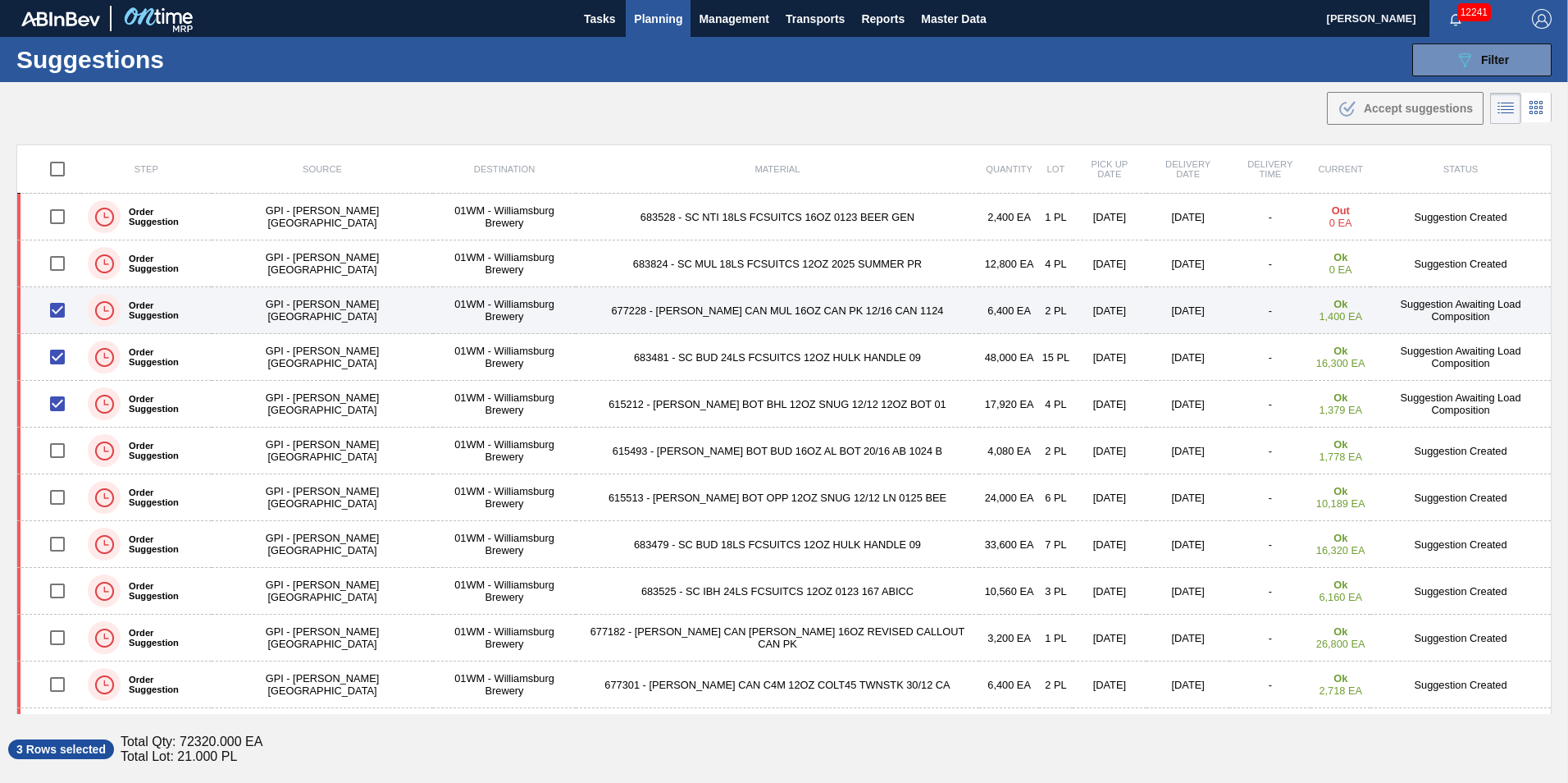
click at [64, 309] on input "checkbox" at bounding box center [57, 310] width 34 height 34
checkbox input "false"
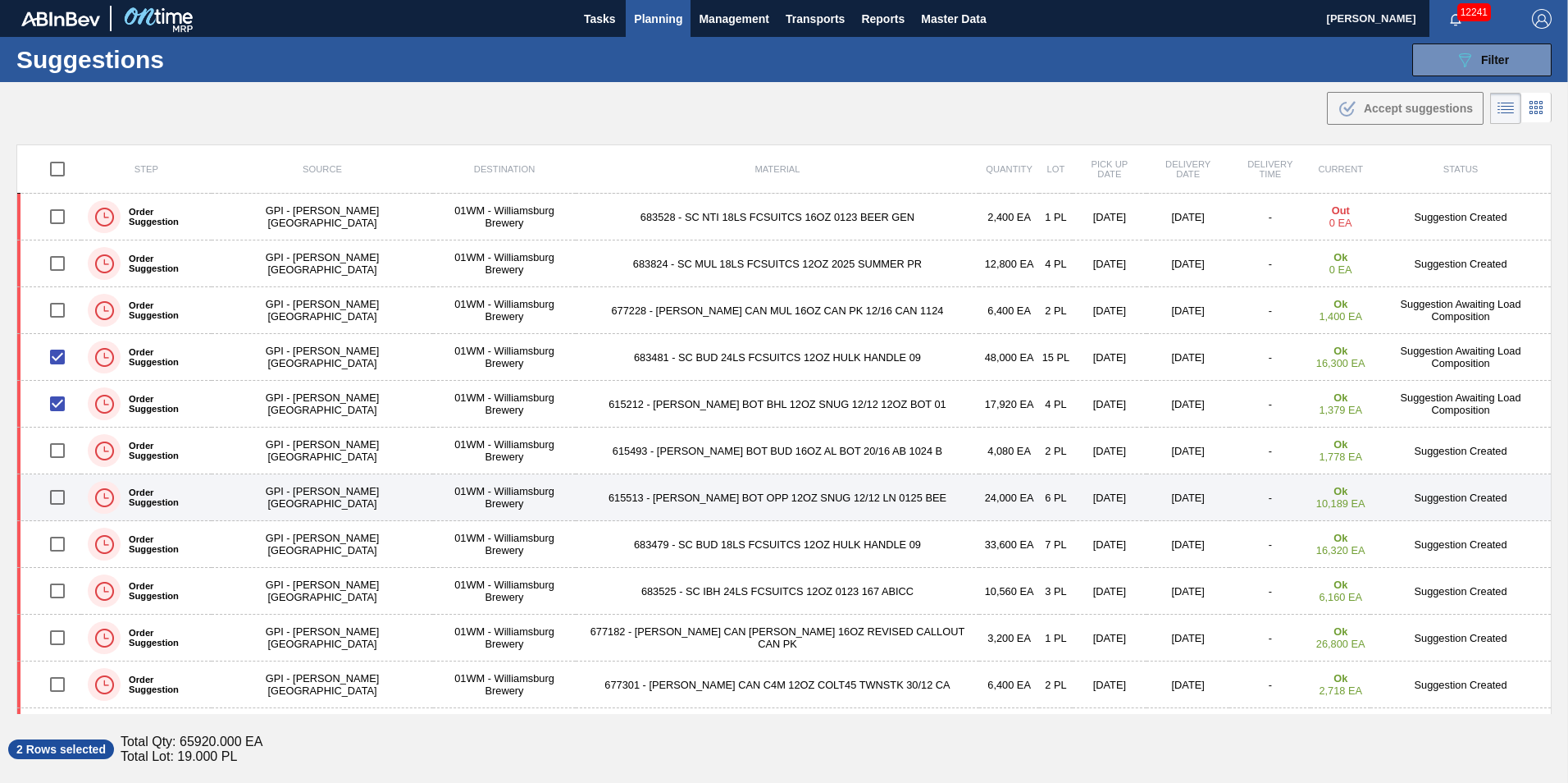
click at [64, 497] on input "checkbox" at bounding box center [57, 497] width 34 height 34
checkbox input "true"
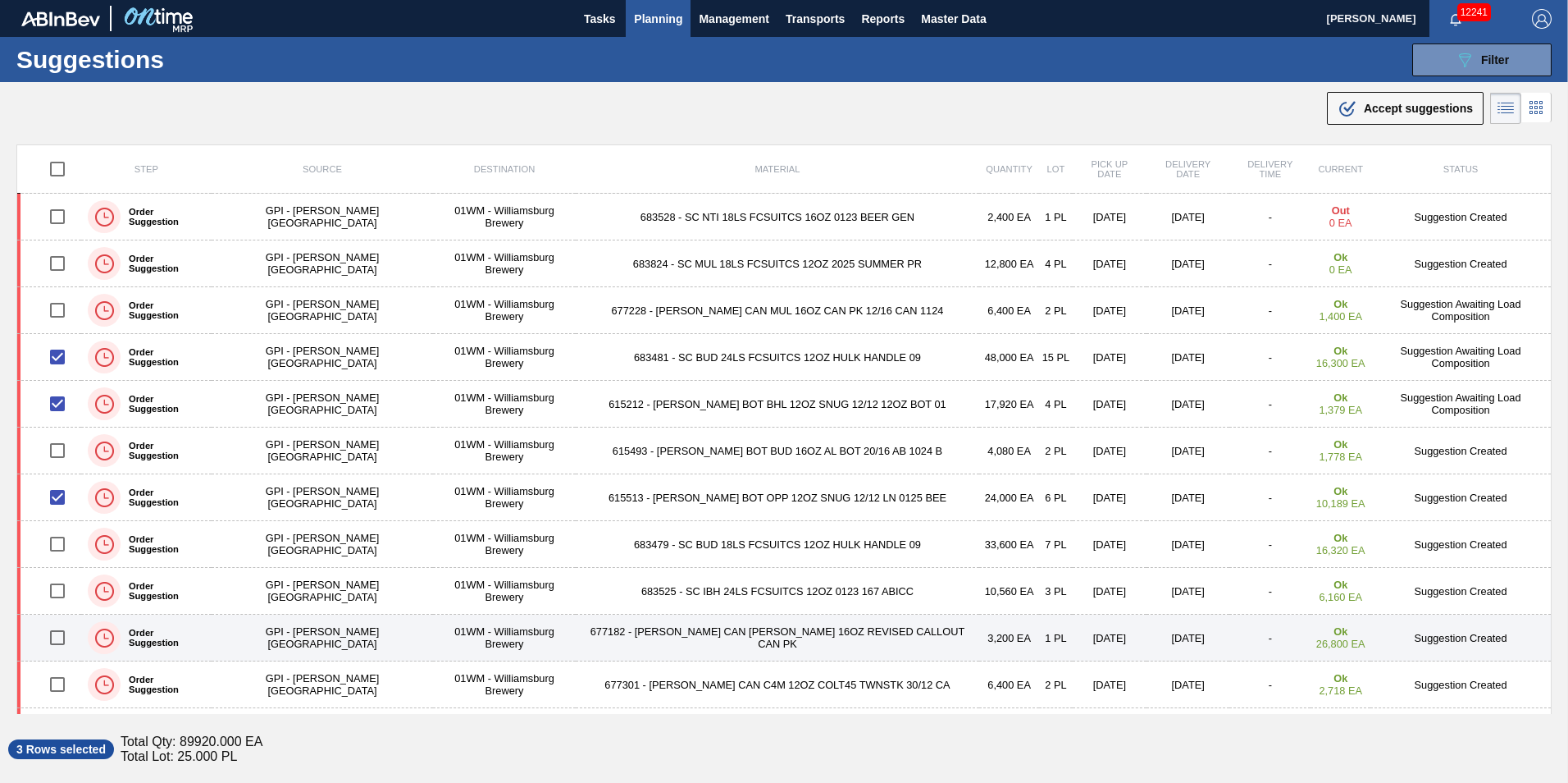
click at [61, 638] on input "checkbox" at bounding box center [57, 637] width 34 height 34
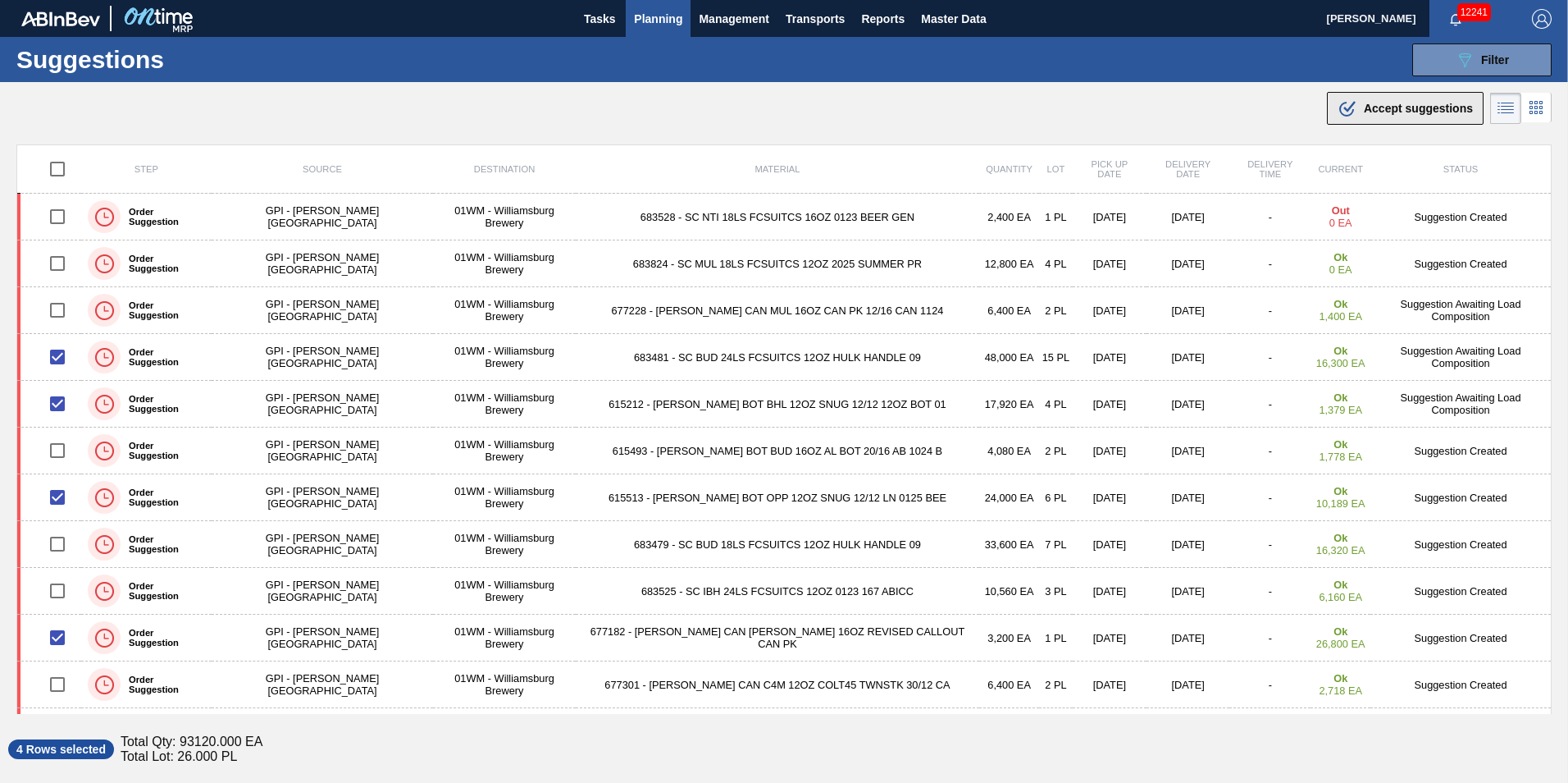
click at [1419, 93] on button ".b{fill:var(--color-action-default)} Accept suggestions" at bounding box center [1405, 109] width 157 height 33
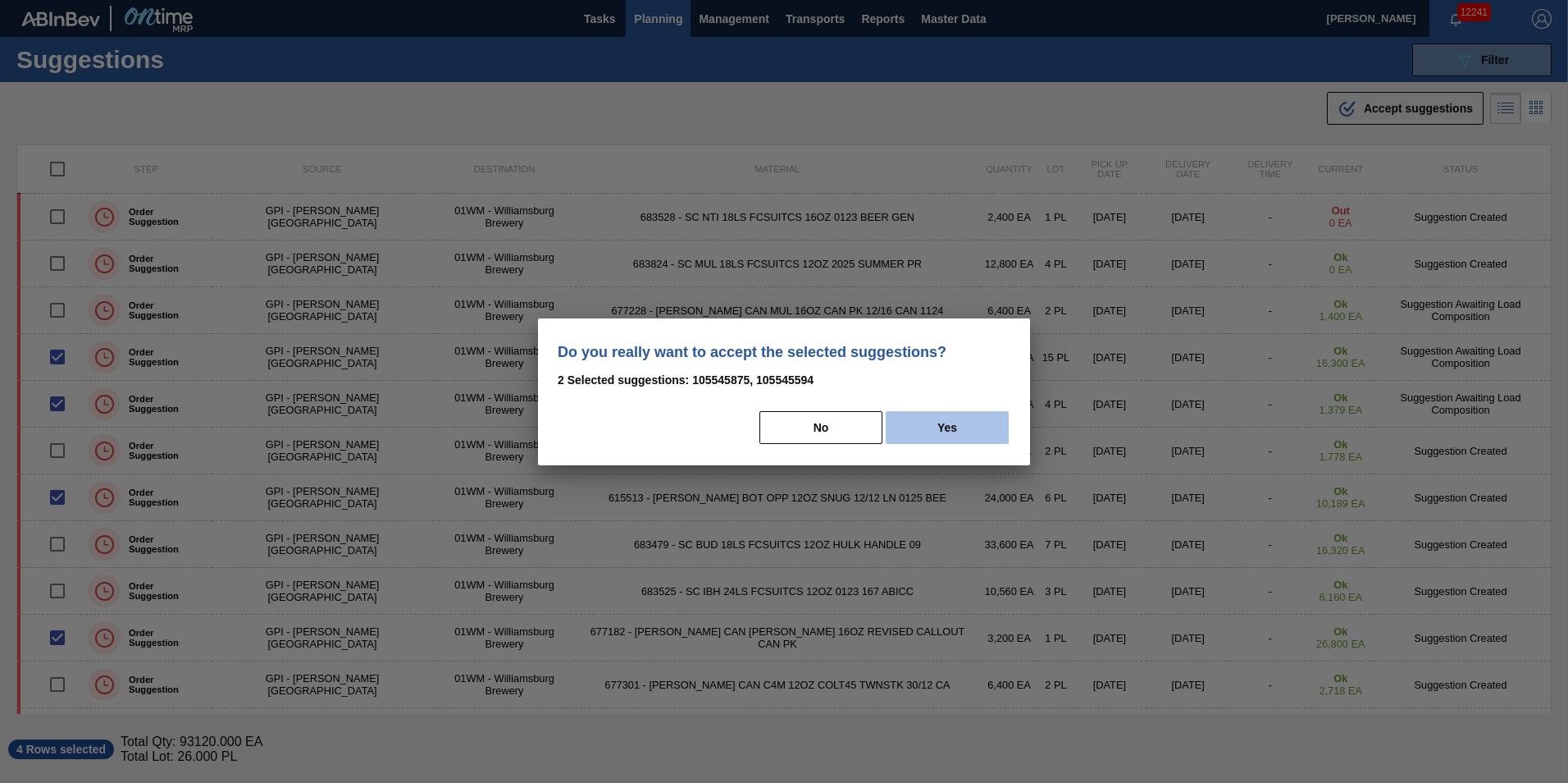
click at [970, 435] on button "Yes" at bounding box center [947, 427] width 123 height 33
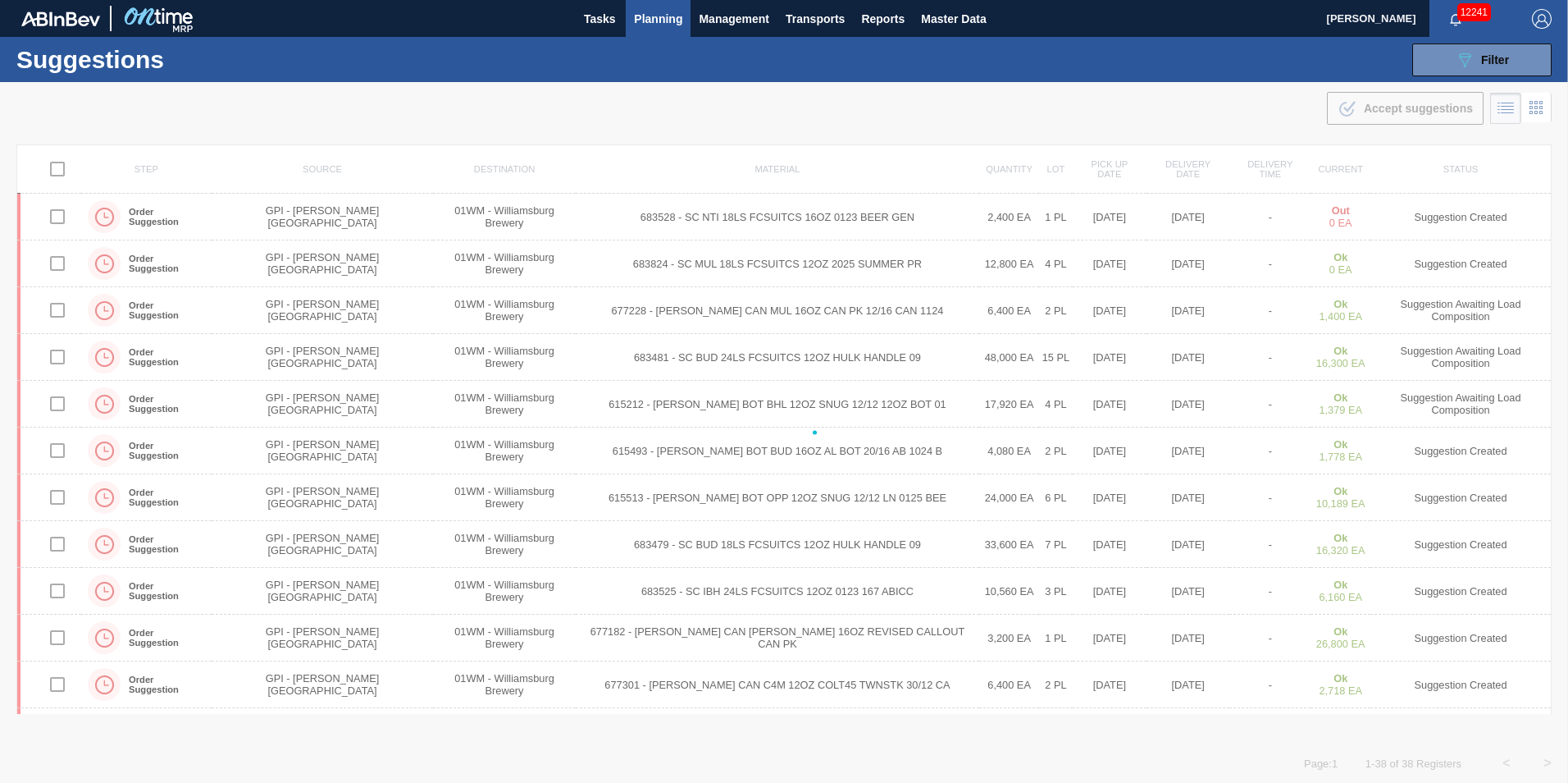
checkbox input "false"
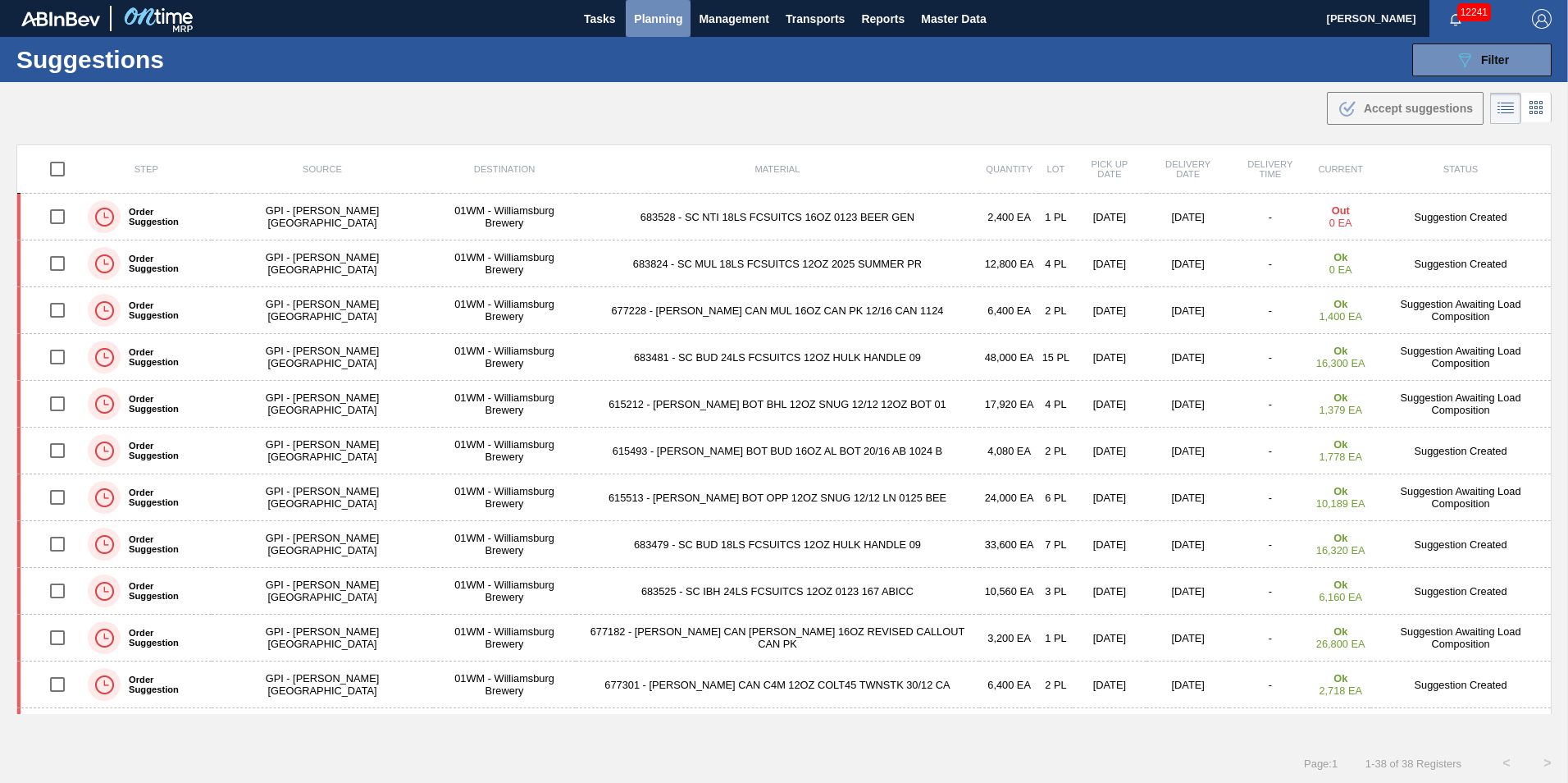
click at [643, 18] on span "Planning" at bounding box center [658, 18] width 49 height 19
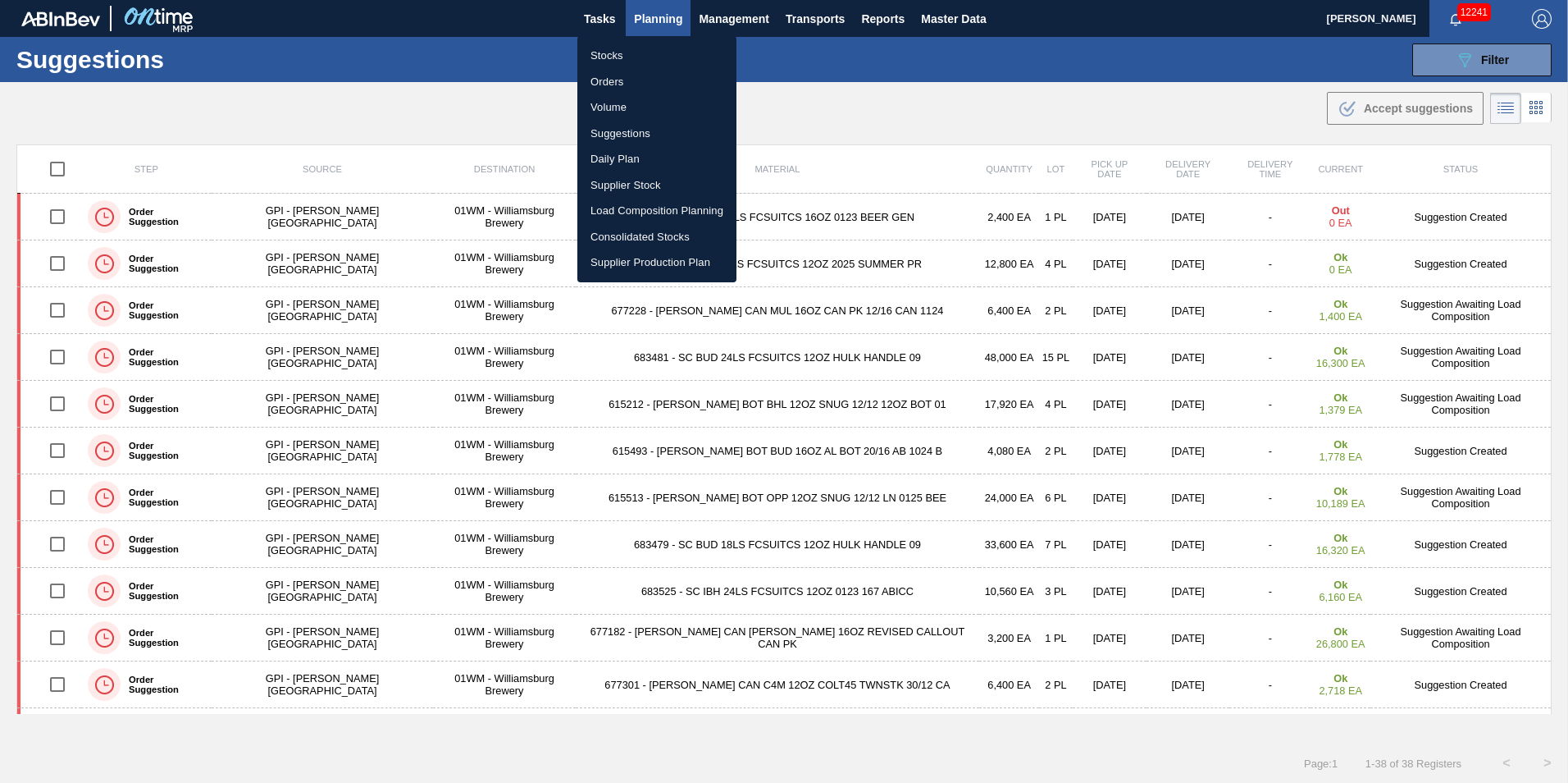
click at [675, 215] on li "Load Composition Planning" at bounding box center [656, 211] width 159 height 27
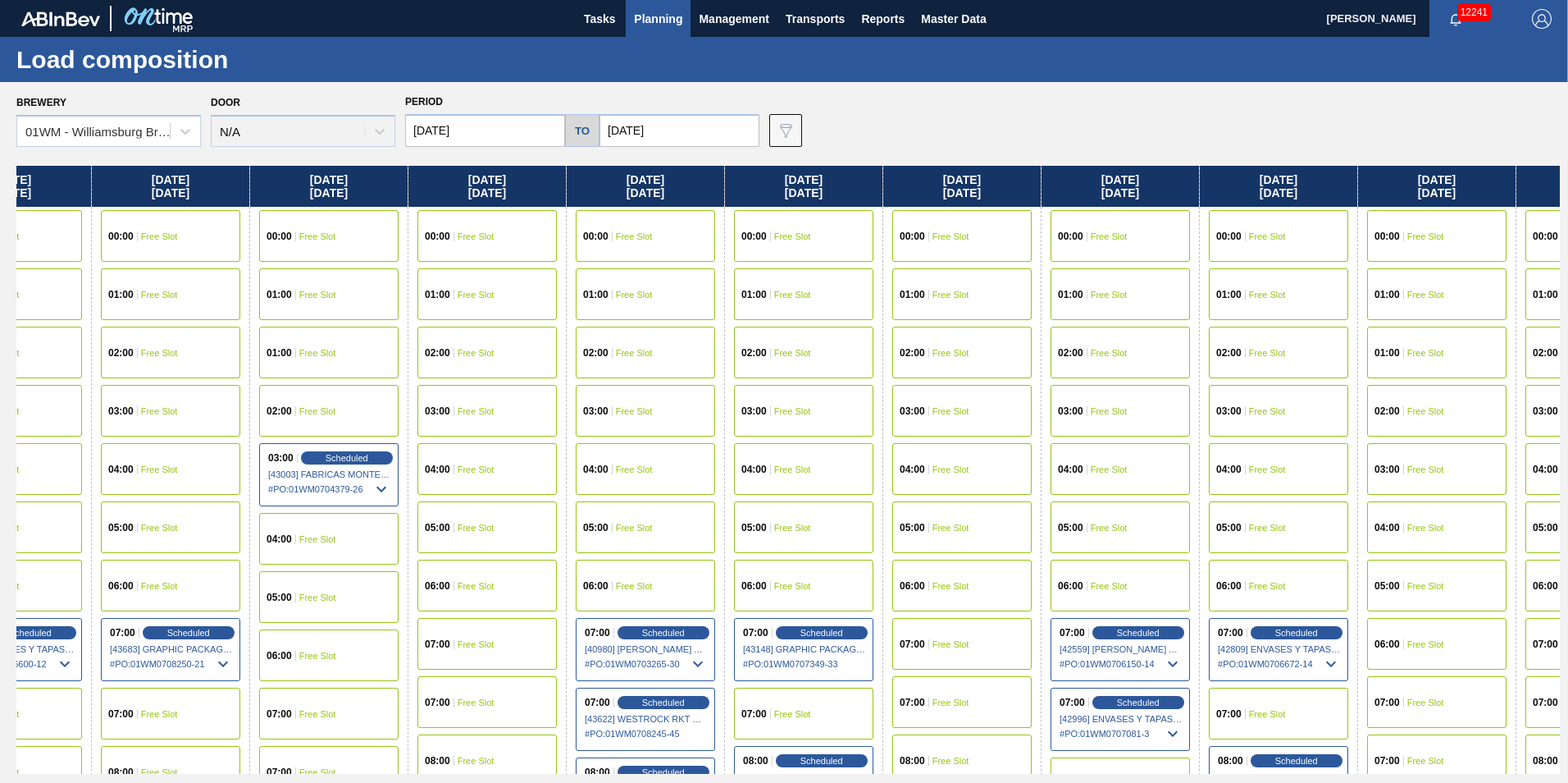
drag, startPoint x: 1506, startPoint y: 184, endPoint x: 291, endPoint y: 284, distance: 1219.1
click at [293, 284] on div "[DATE] 00:00 Free Slot 01:00 Free Slot 02:00 Free Slot 03:00 Free Slot 04:00 Fr…" at bounding box center [788, 470] width 1544 height 608
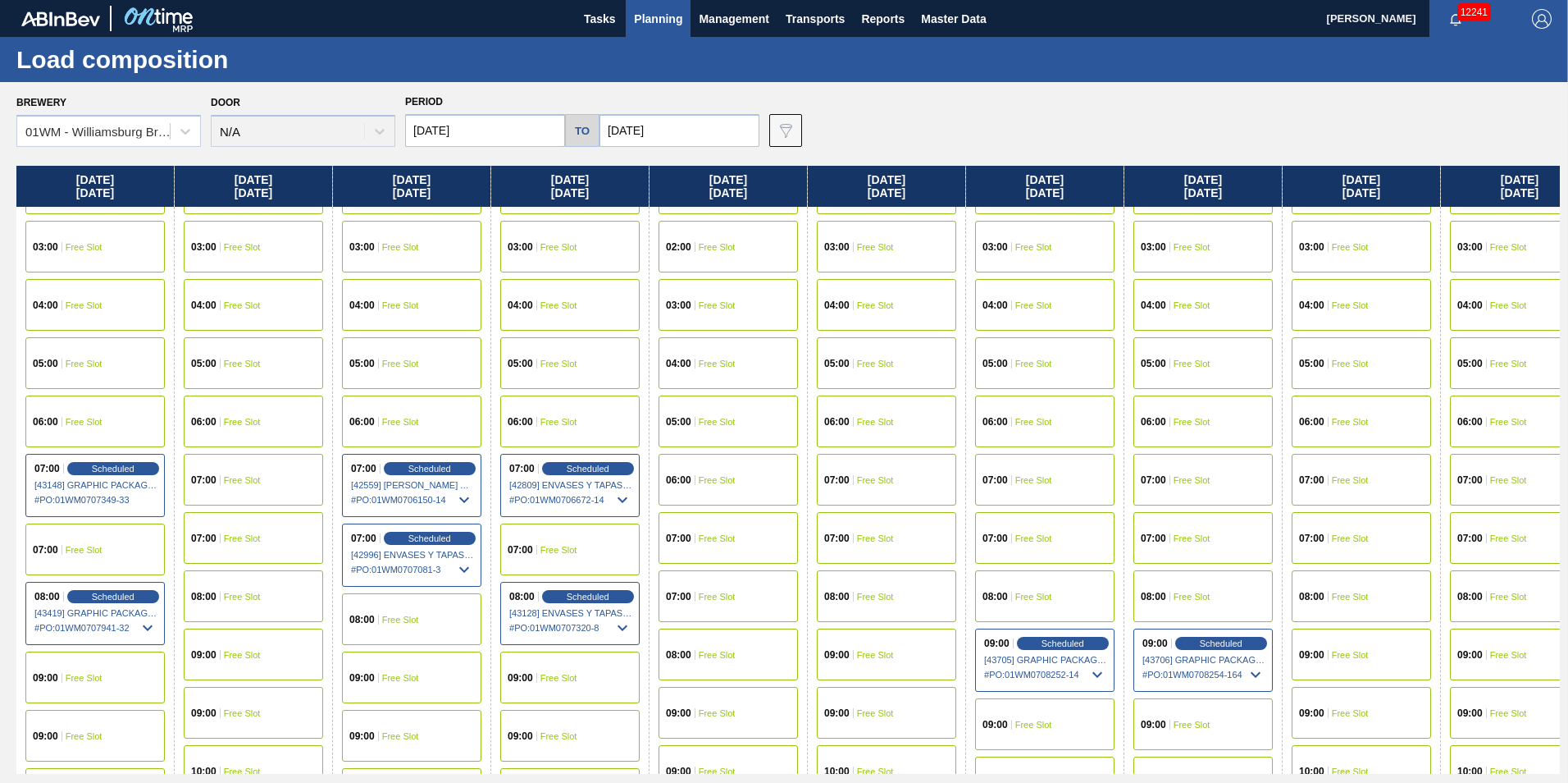
drag, startPoint x: 1432, startPoint y: 195, endPoint x: 728, endPoint y: 238, distance: 705.3
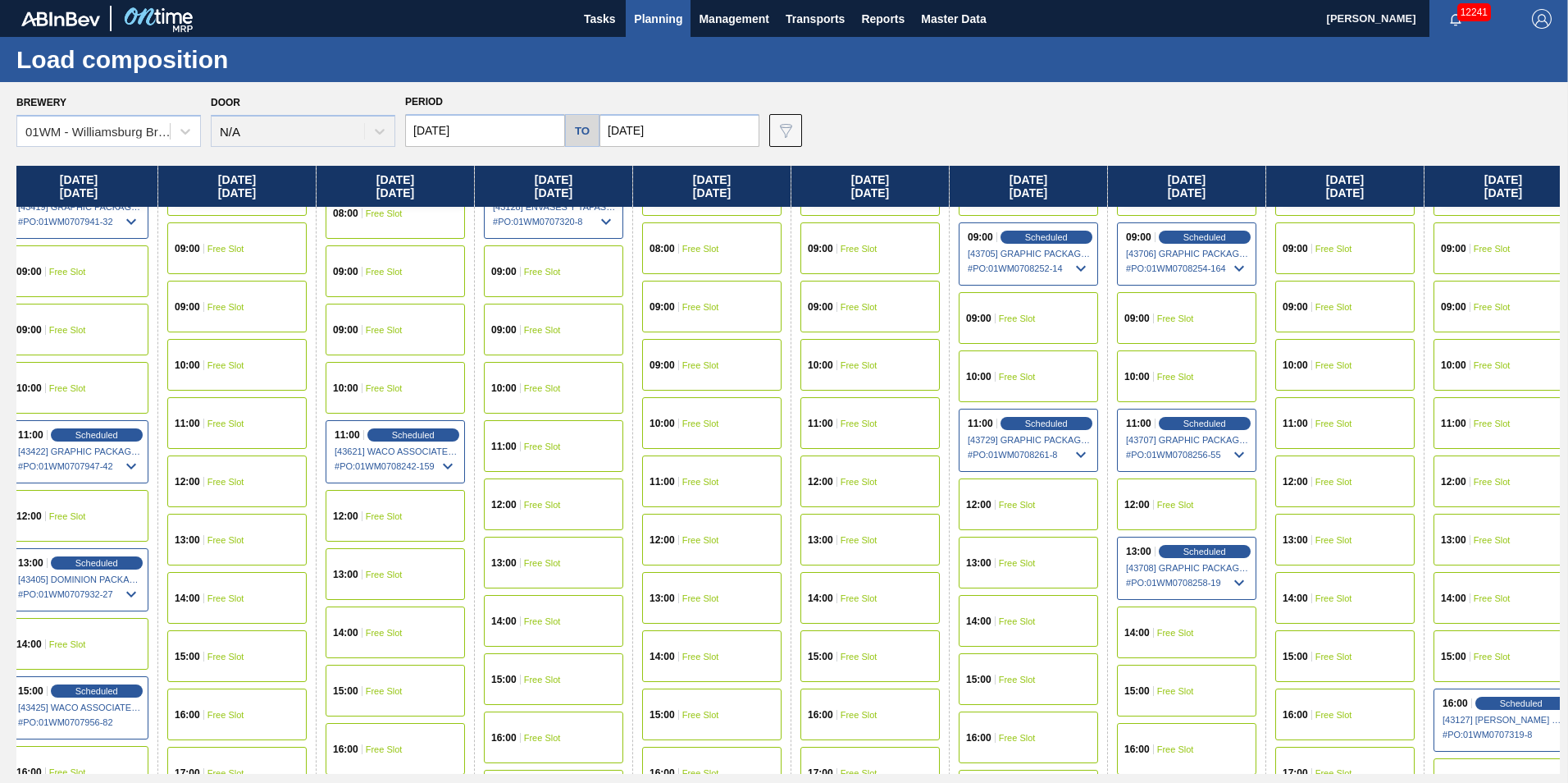
scroll to position [575, 1916]
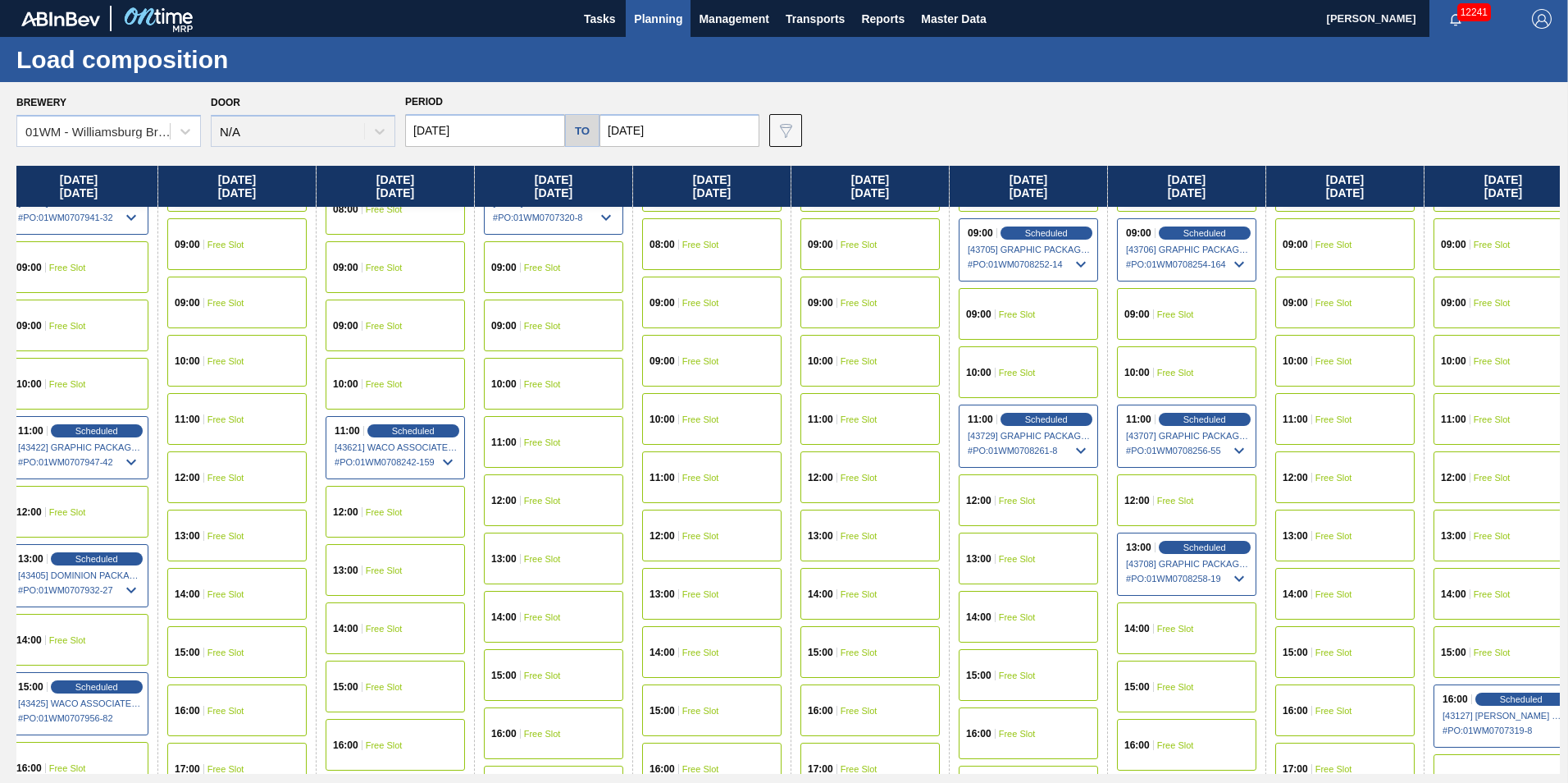
click at [1057, 564] on div "13:00 Free Slot" at bounding box center [1028, 558] width 139 height 52
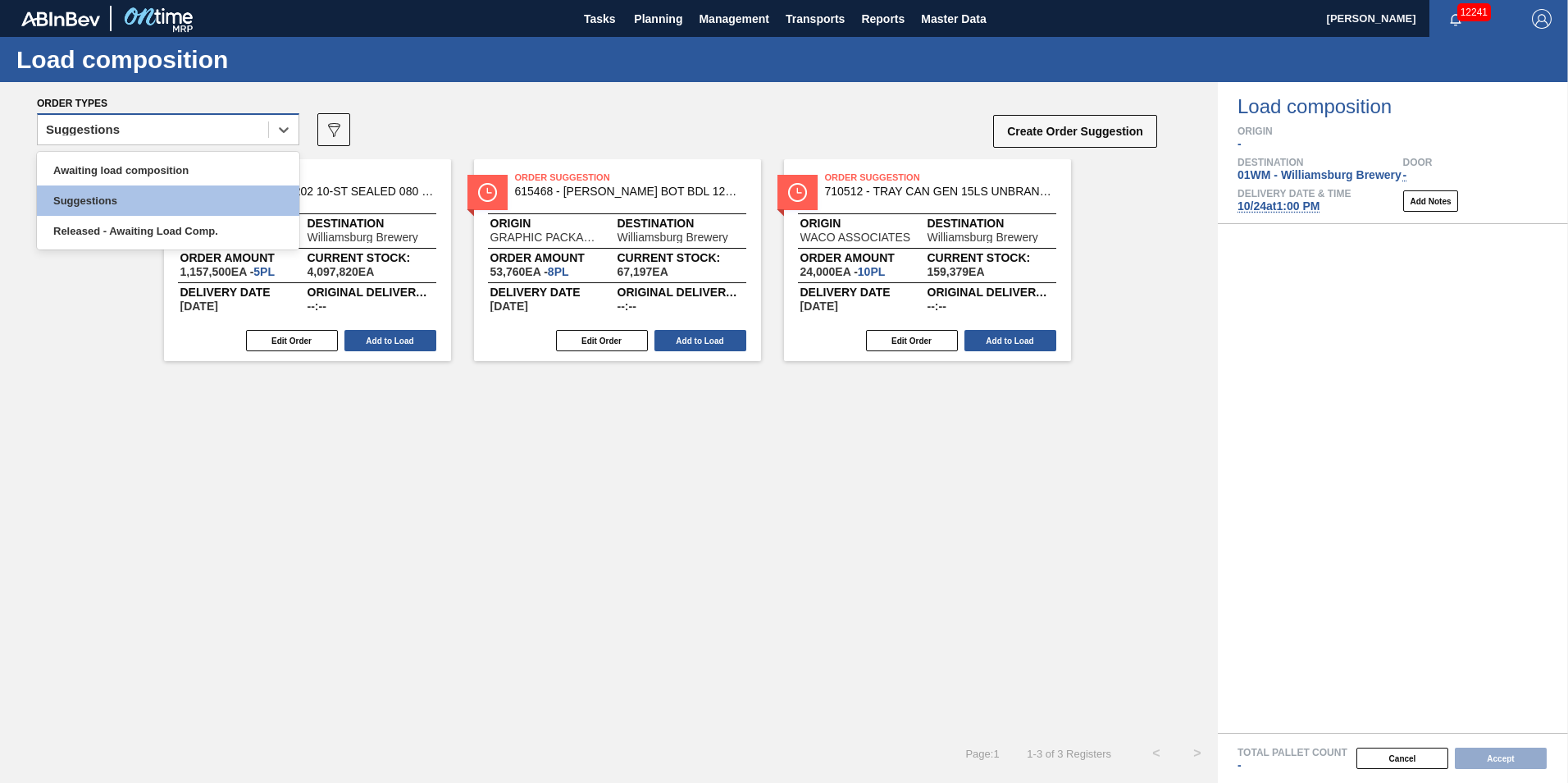
click at [137, 138] on div "Suggestions" at bounding box center [153, 130] width 230 height 24
click at [91, 169] on div "Awaiting load composition" at bounding box center [168, 169] width 262 height 30
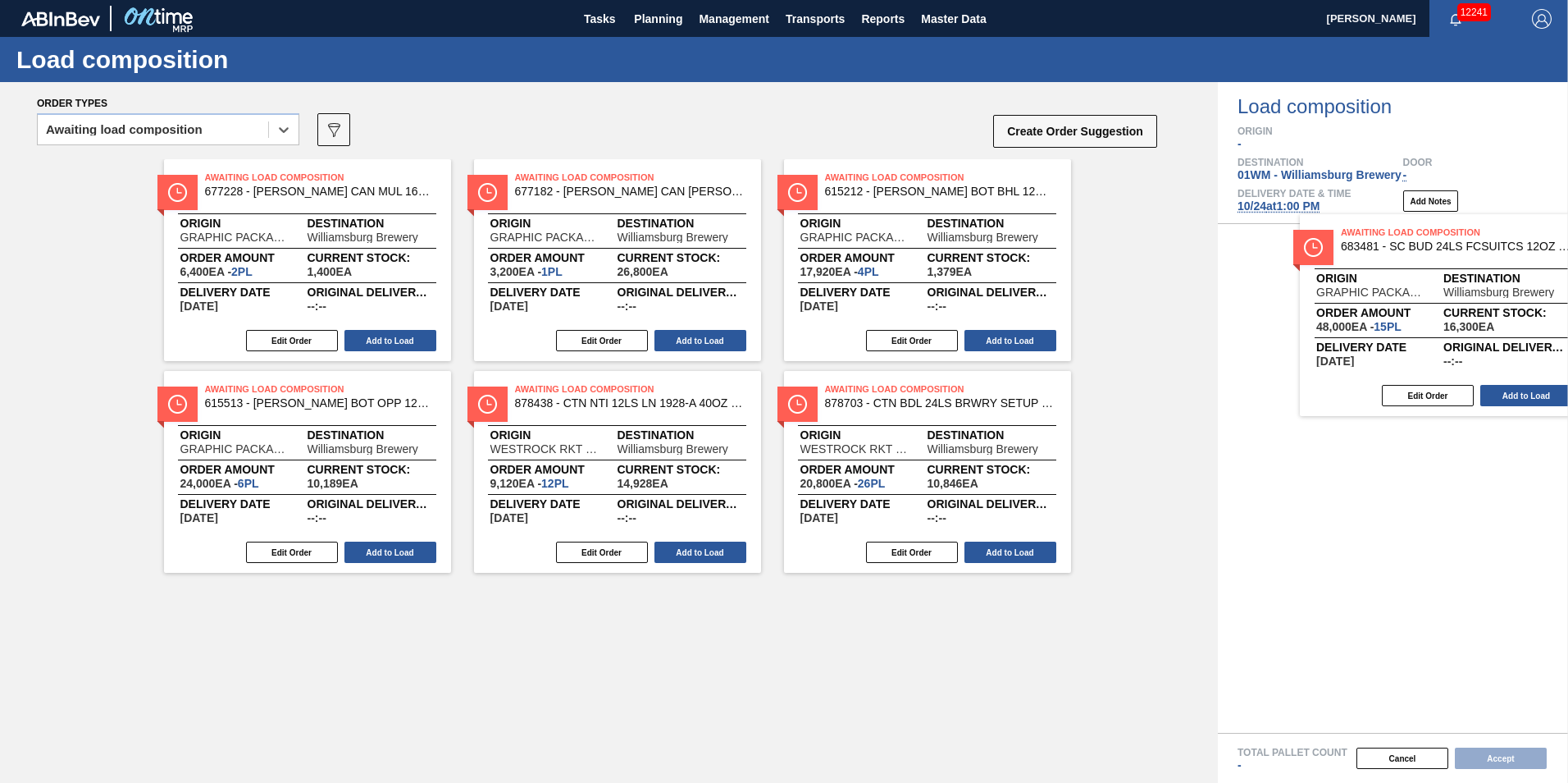
drag, startPoint x: 625, startPoint y: 281, endPoint x: 1460, endPoint y: 337, distance: 836.9
click at [1460, 337] on div "Order types option Awaiting load composition, selected. Select is focused ,type…" at bounding box center [784, 432] width 1568 height 701
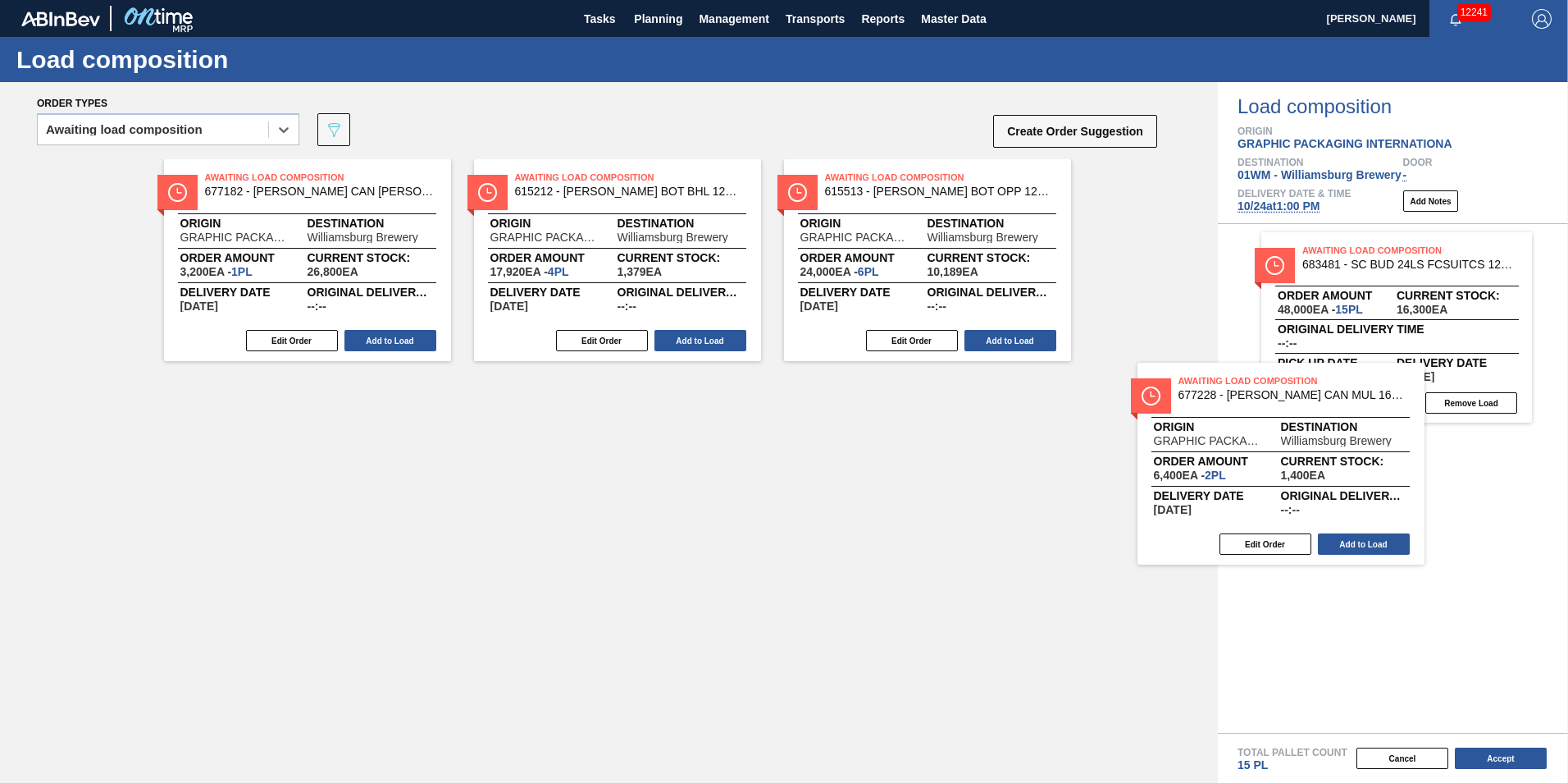
drag, startPoint x: 298, startPoint y: 294, endPoint x: 1465, endPoint y: 493, distance: 1183.8
click at [1464, 495] on div "Order types option Awaiting load composition, selected. Select is focused ,type…" at bounding box center [784, 432] width 1568 height 701
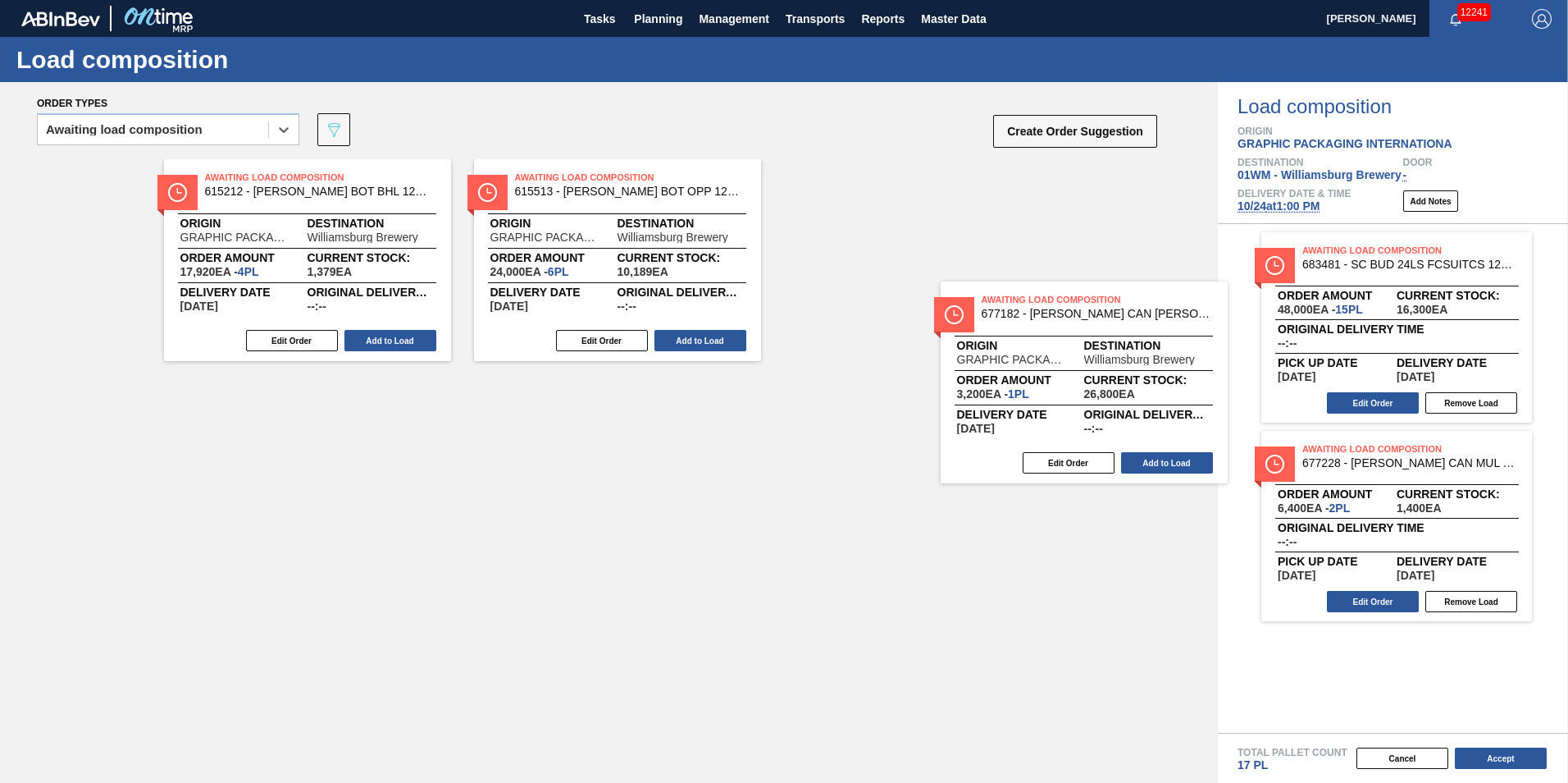
drag, startPoint x: 240, startPoint y: 251, endPoint x: 1314, endPoint y: 391, distance: 1083.1
click at [1314, 391] on div "Order types option Awaiting load composition, selected. Select is focused ,type…" at bounding box center [784, 432] width 1568 height 701
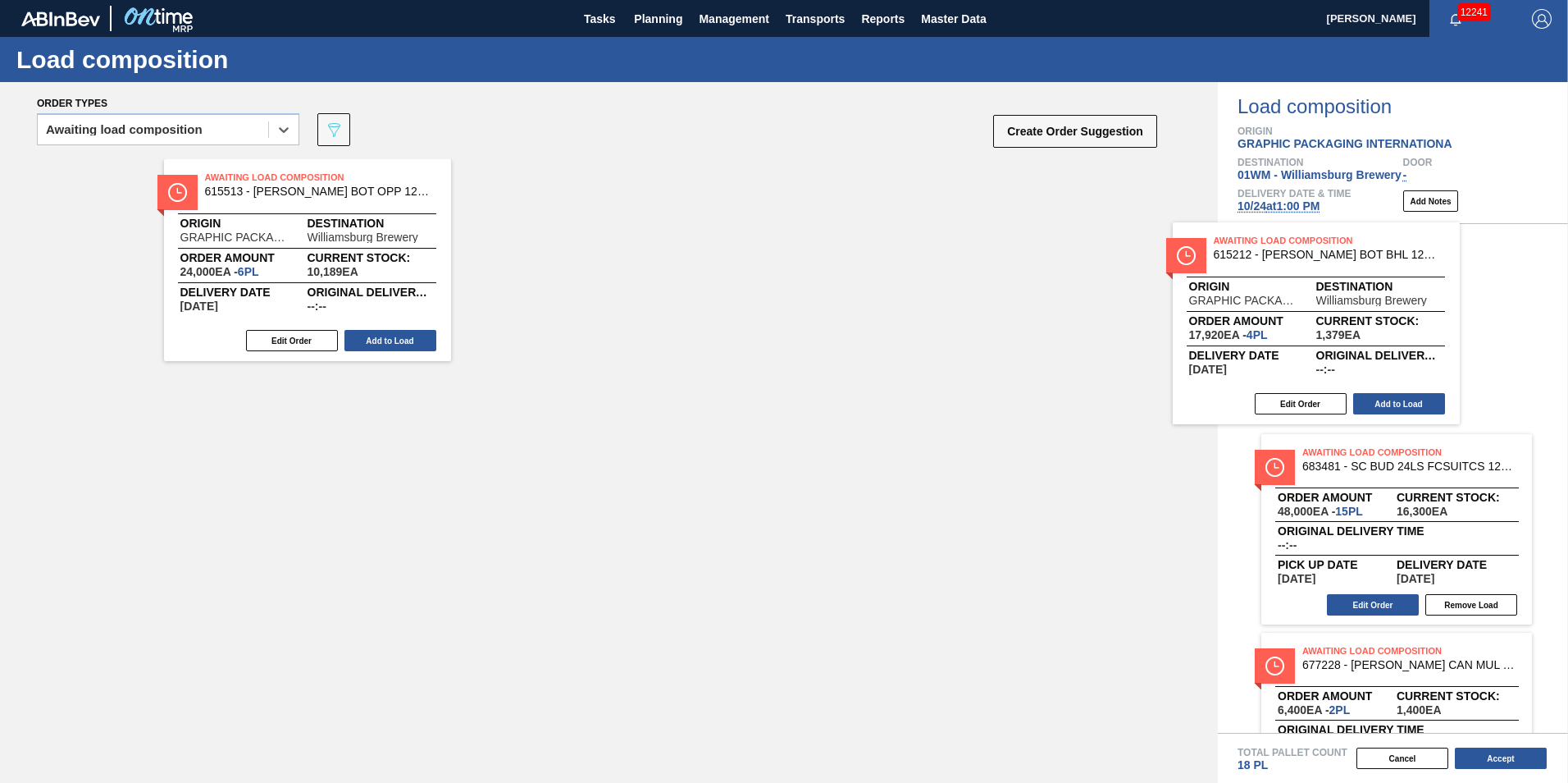
drag, startPoint x: 206, startPoint y: 239, endPoint x: 1234, endPoint y: 298, distance: 1029.7
click at [1231, 301] on div "Order types option Awaiting load composition, selected. Select is focused ,type…" at bounding box center [784, 432] width 1568 height 701
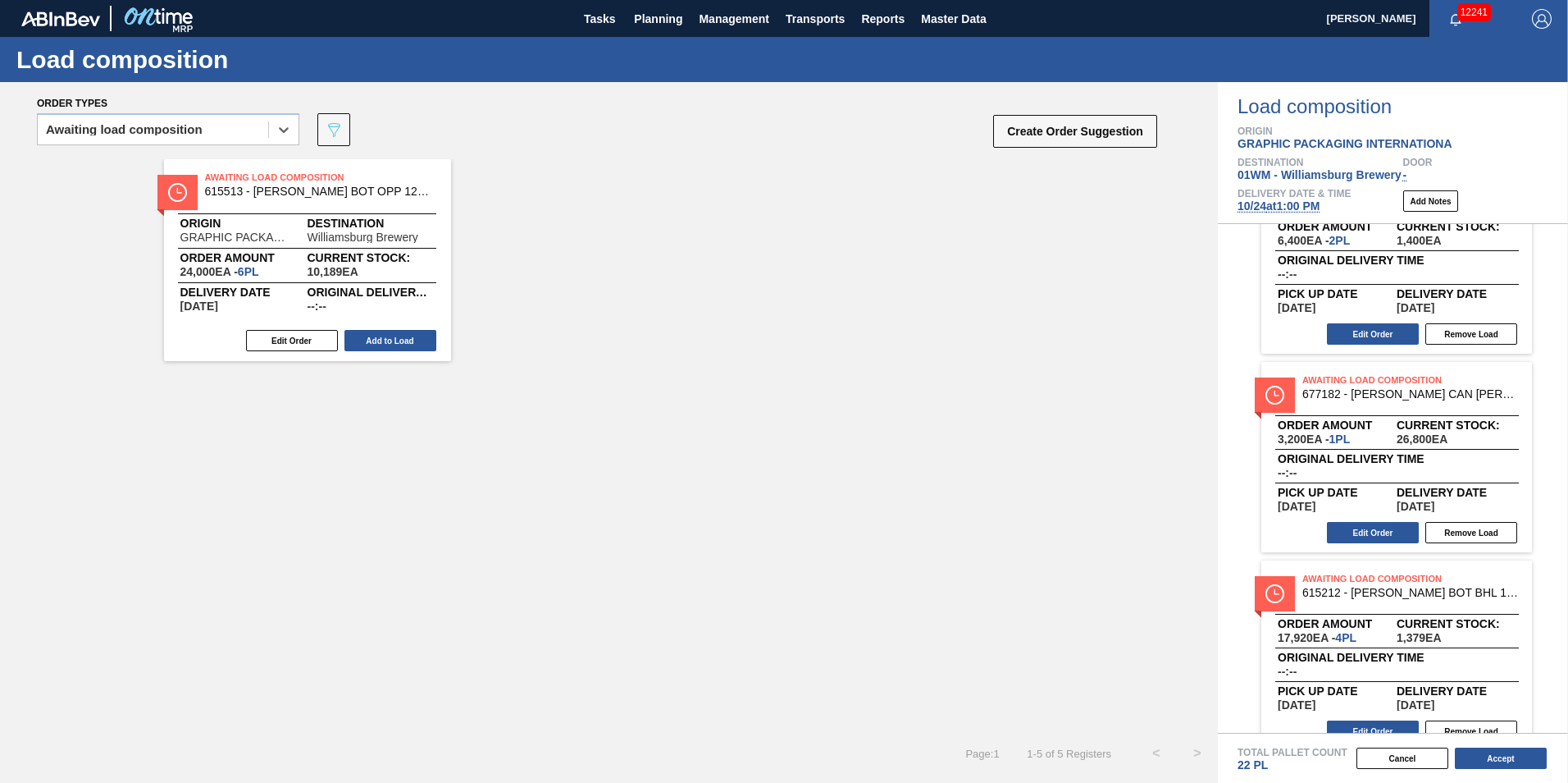
scroll to position [294, 0]
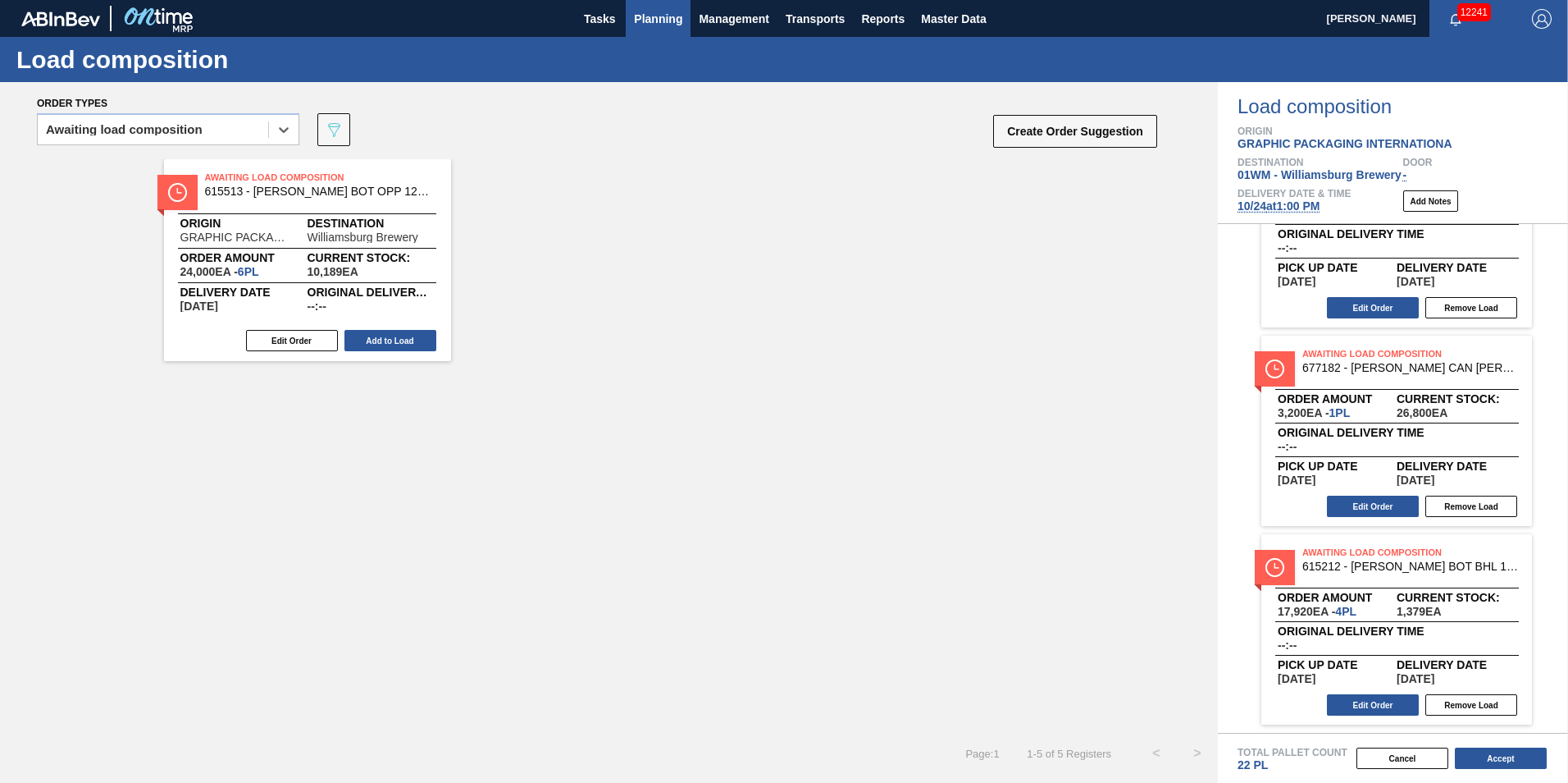
click at [645, 16] on span "Planning" at bounding box center [658, 18] width 49 height 19
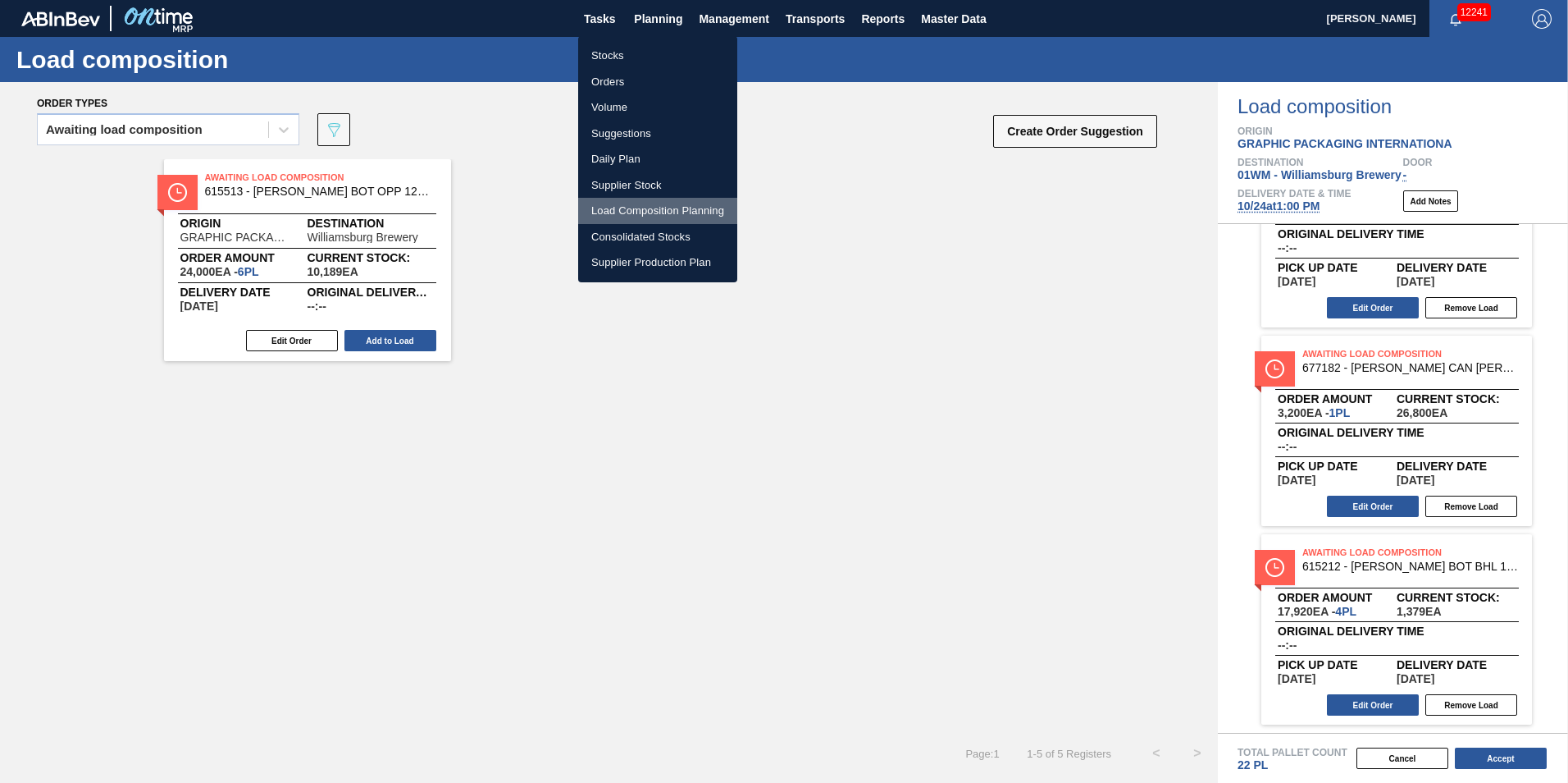
click at [610, 208] on li "Load Composition Planning" at bounding box center [657, 211] width 159 height 27
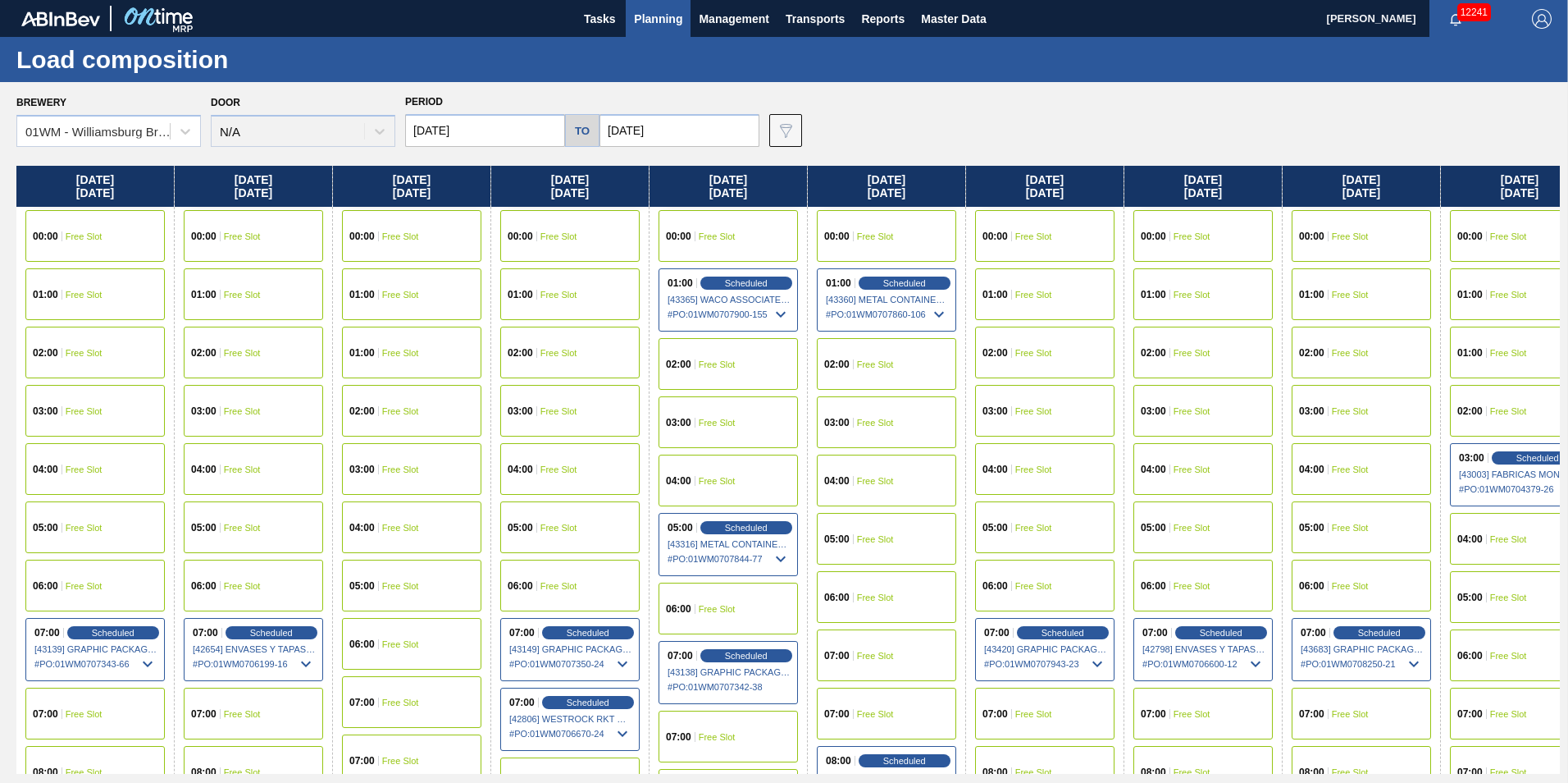
click at [664, 13] on span "Planning" at bounding box center [658, 18] width 49 height 19
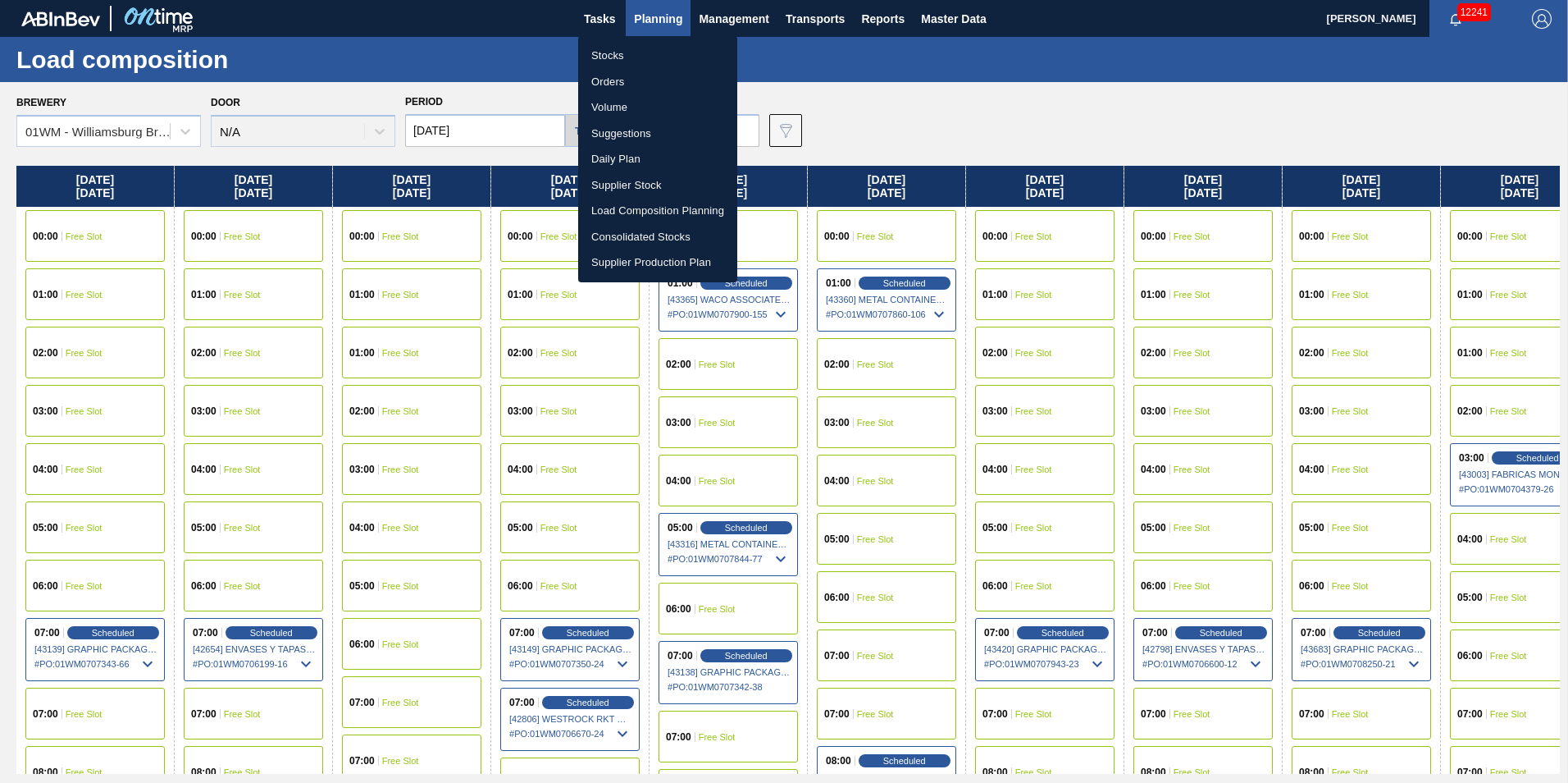
click at [656, 132] on li "Suggestions" at bounding box center [657, 134] width 159 height 27
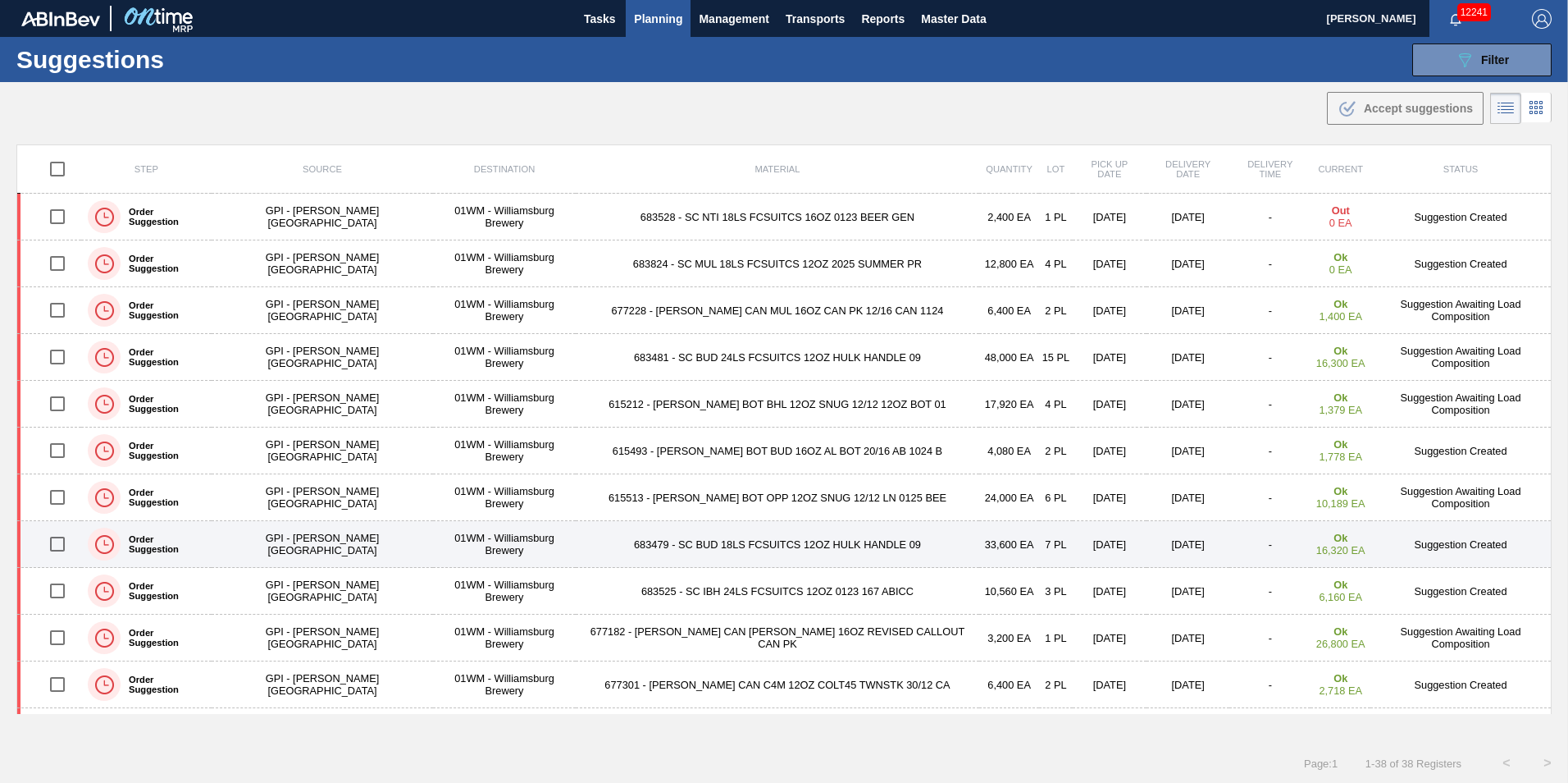
click at [64, 547] on input "checkbox" at bounding box center [57, 543] width 34 height 34
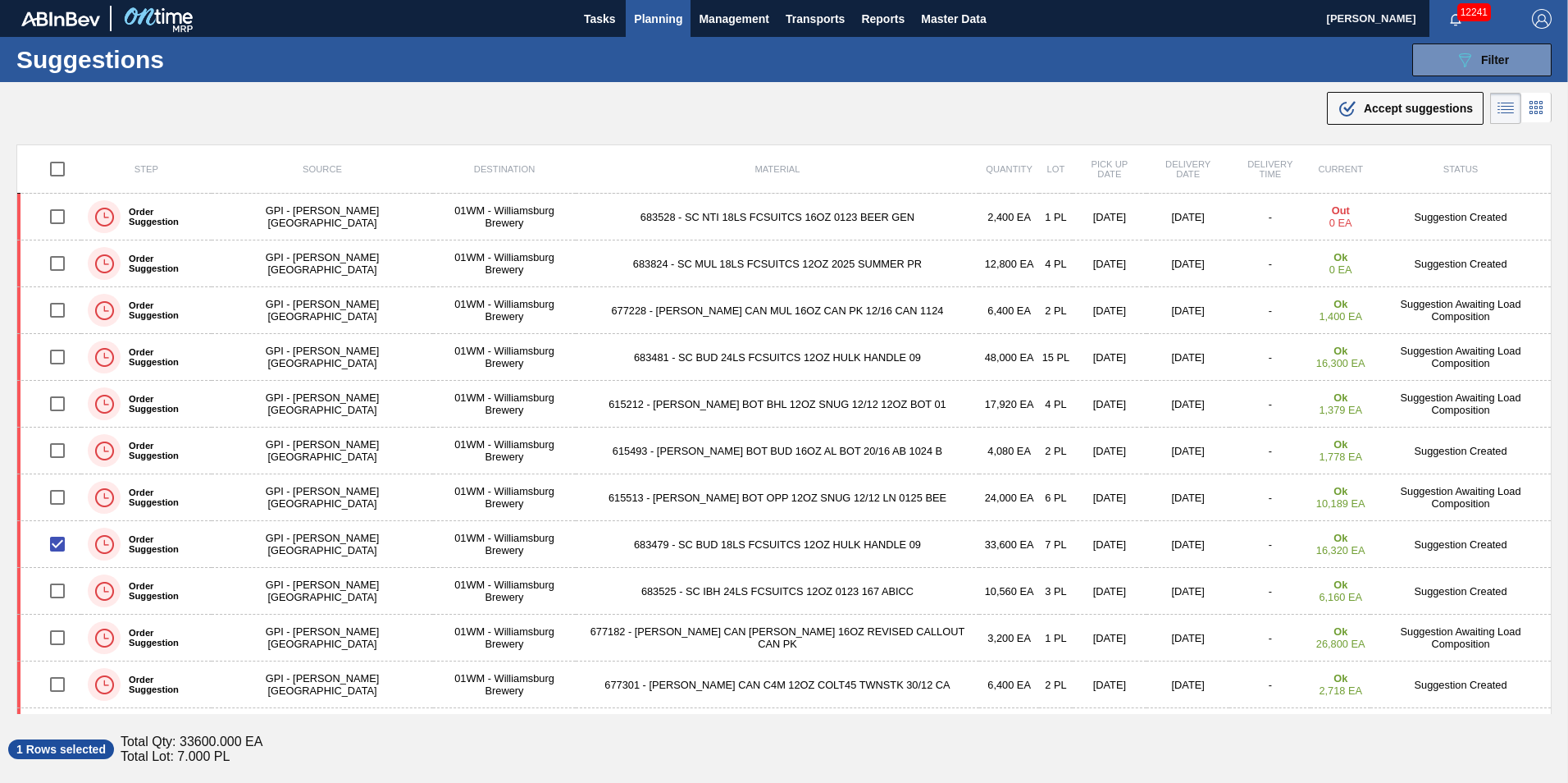
click at [1368, 118] on button ".b{fill:var(--color-action-default)} Accept suggestions" at bounding box center [1405, 109] width 157 height 33
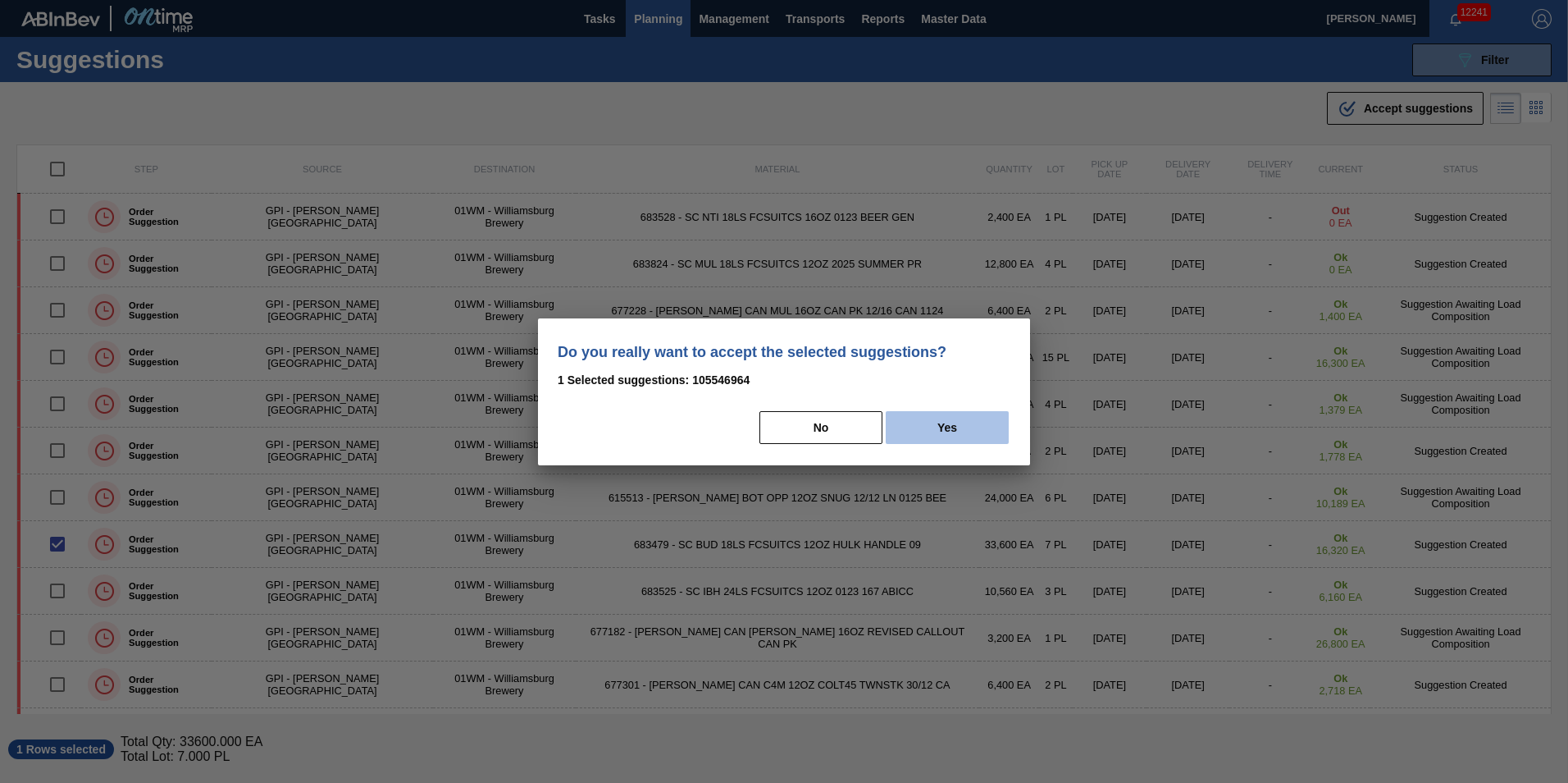
click at [919, 427] on button "Yes" at bounding box center [947, 427] width 123 height 33
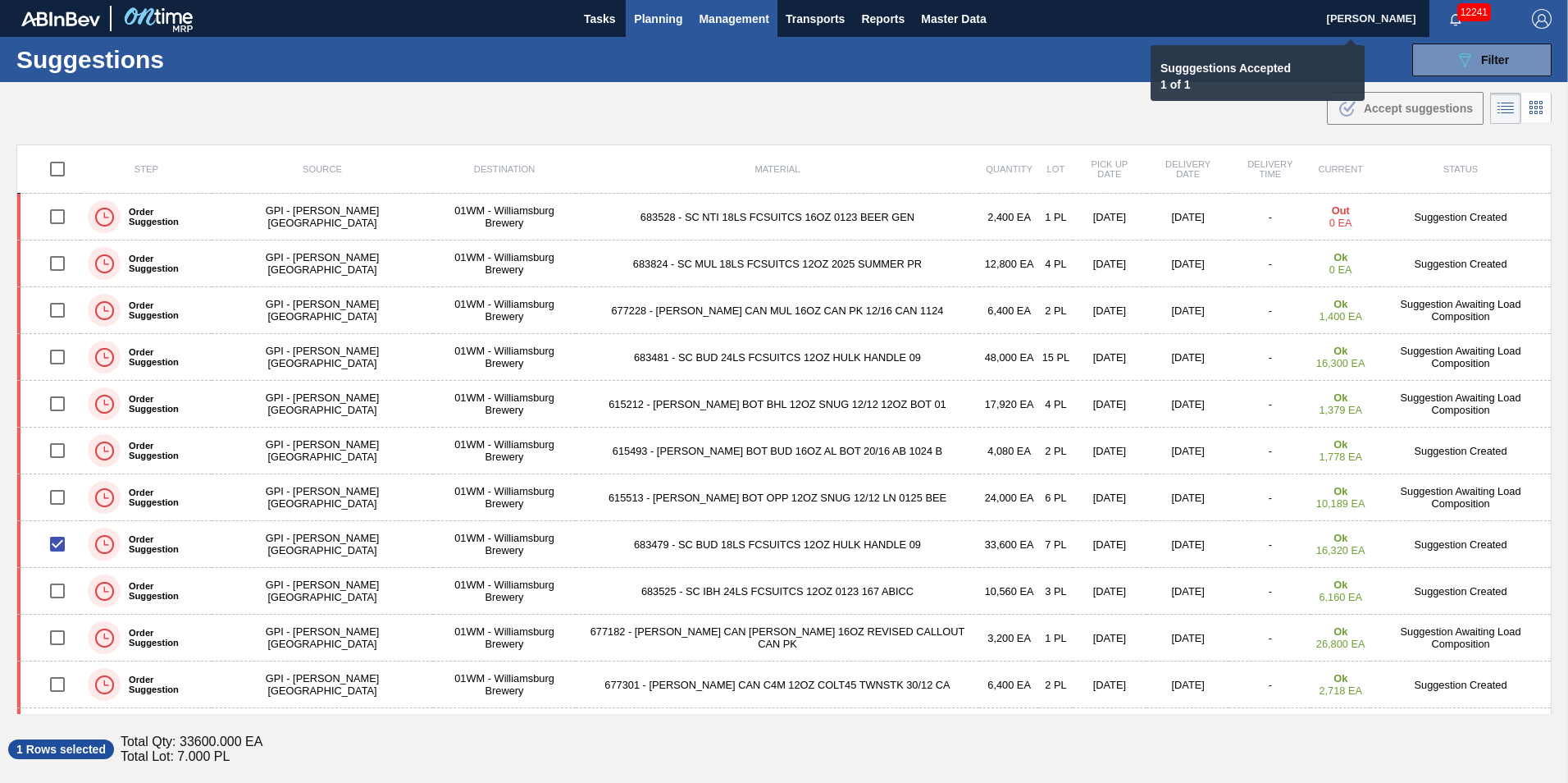
checkbox input "false"
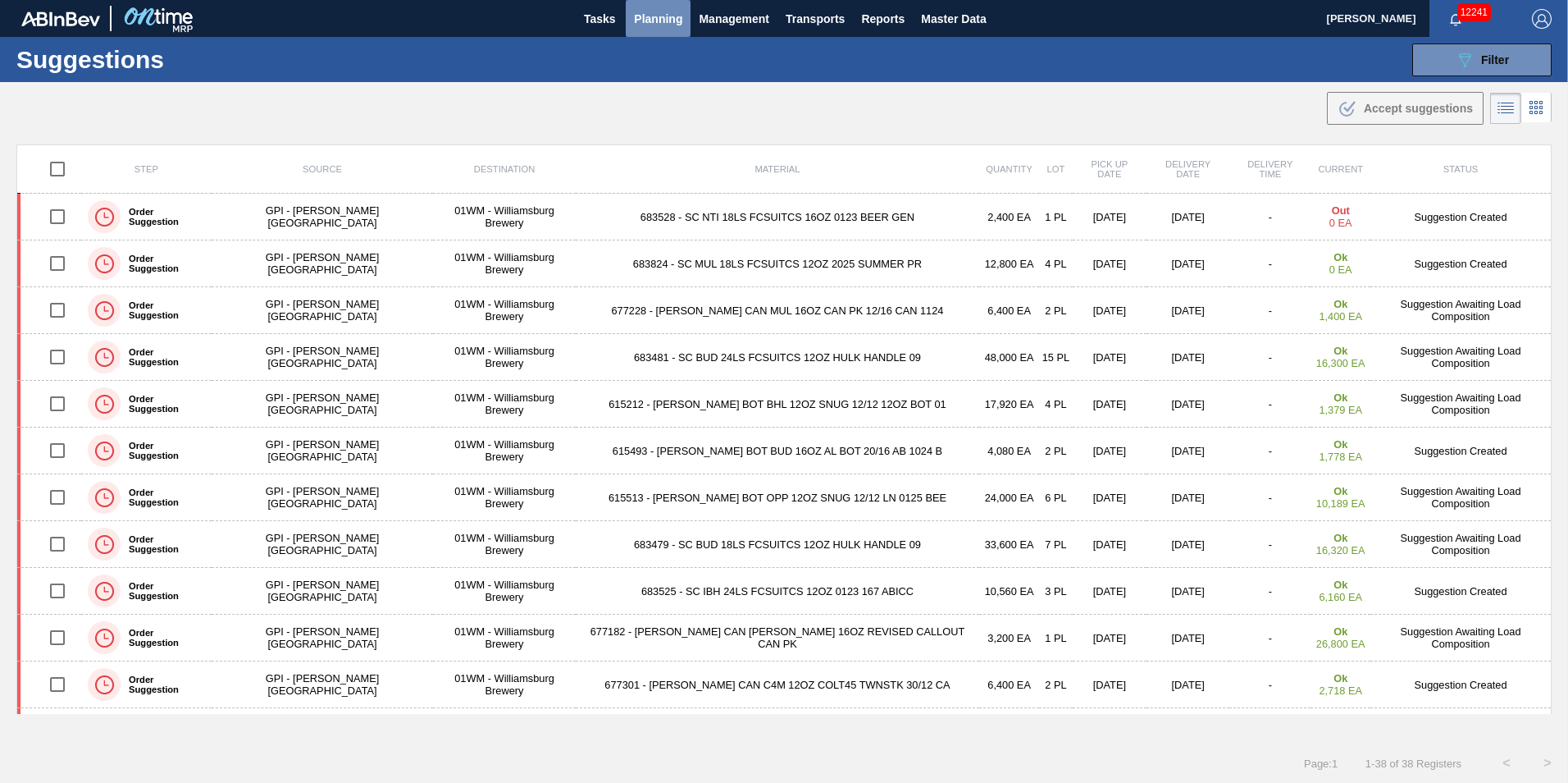
click at [669, 26] on span "Planning" at bounding box center [658, 18] width 49 height 19
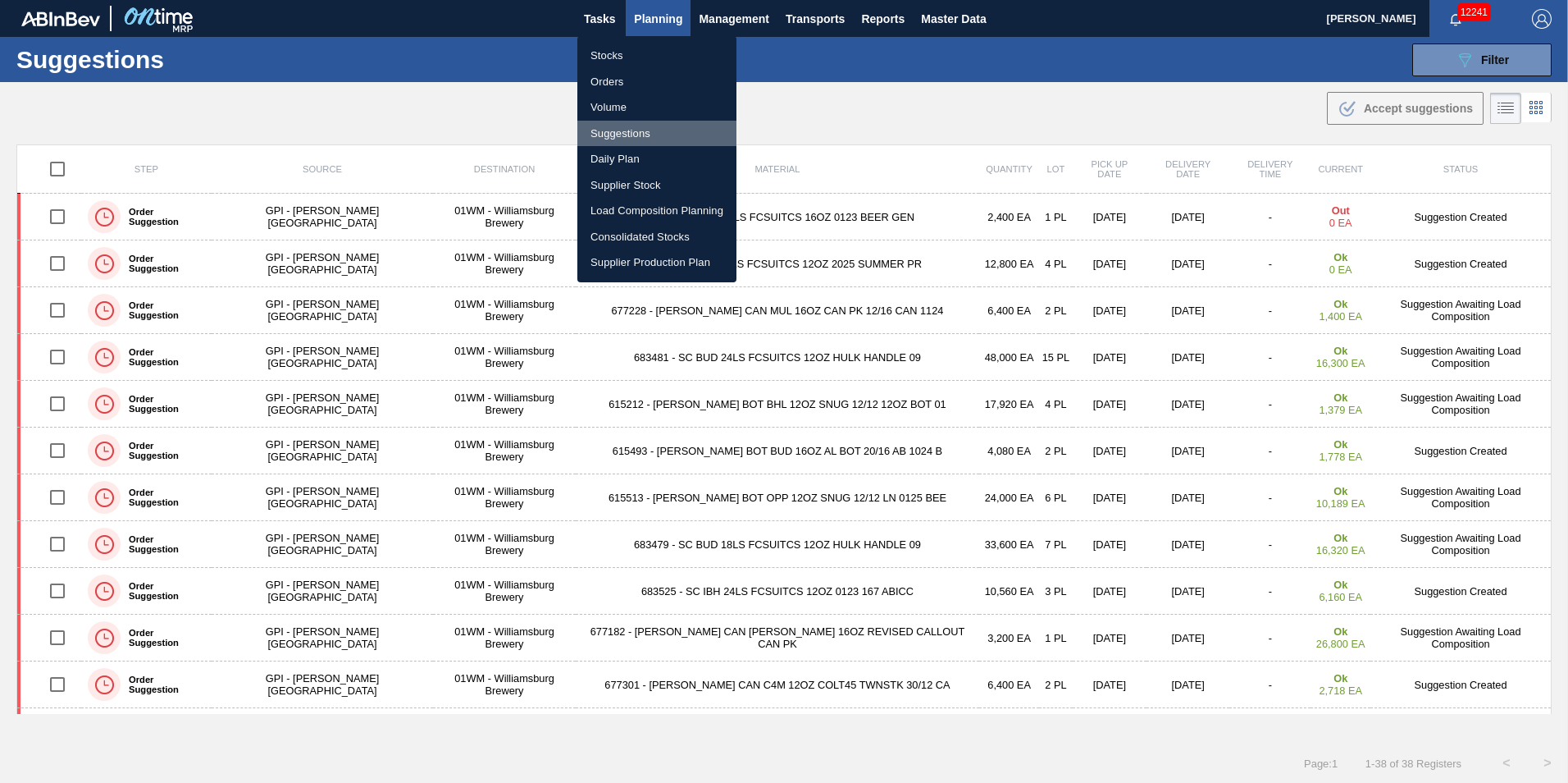
click at [669, 135] on li "Suggestions" at bounding box center [656, 134] width 159 height 27
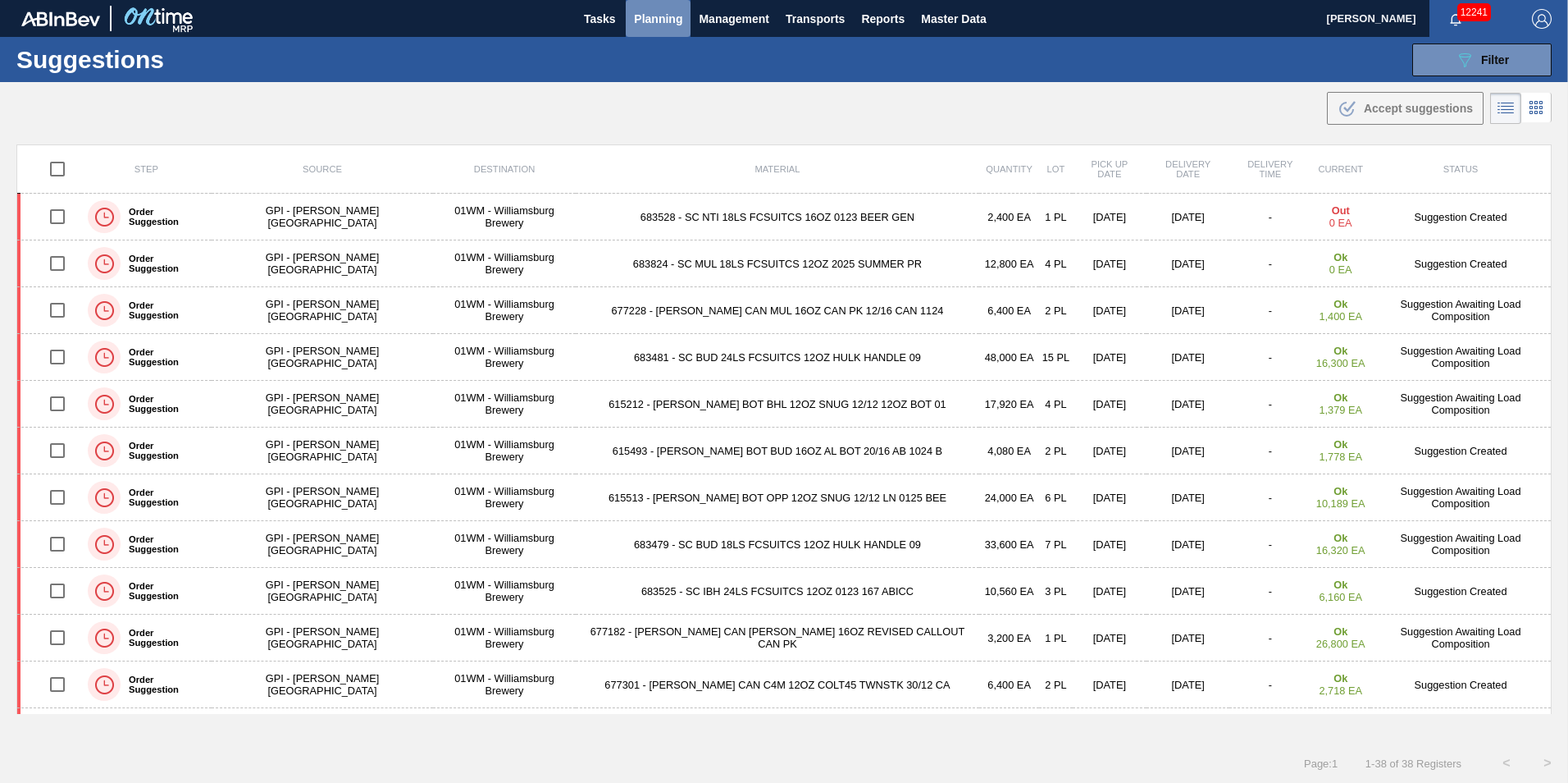
click at [665, 9] on span "Planning" at bounding box center [658, 18] width 49 height 19
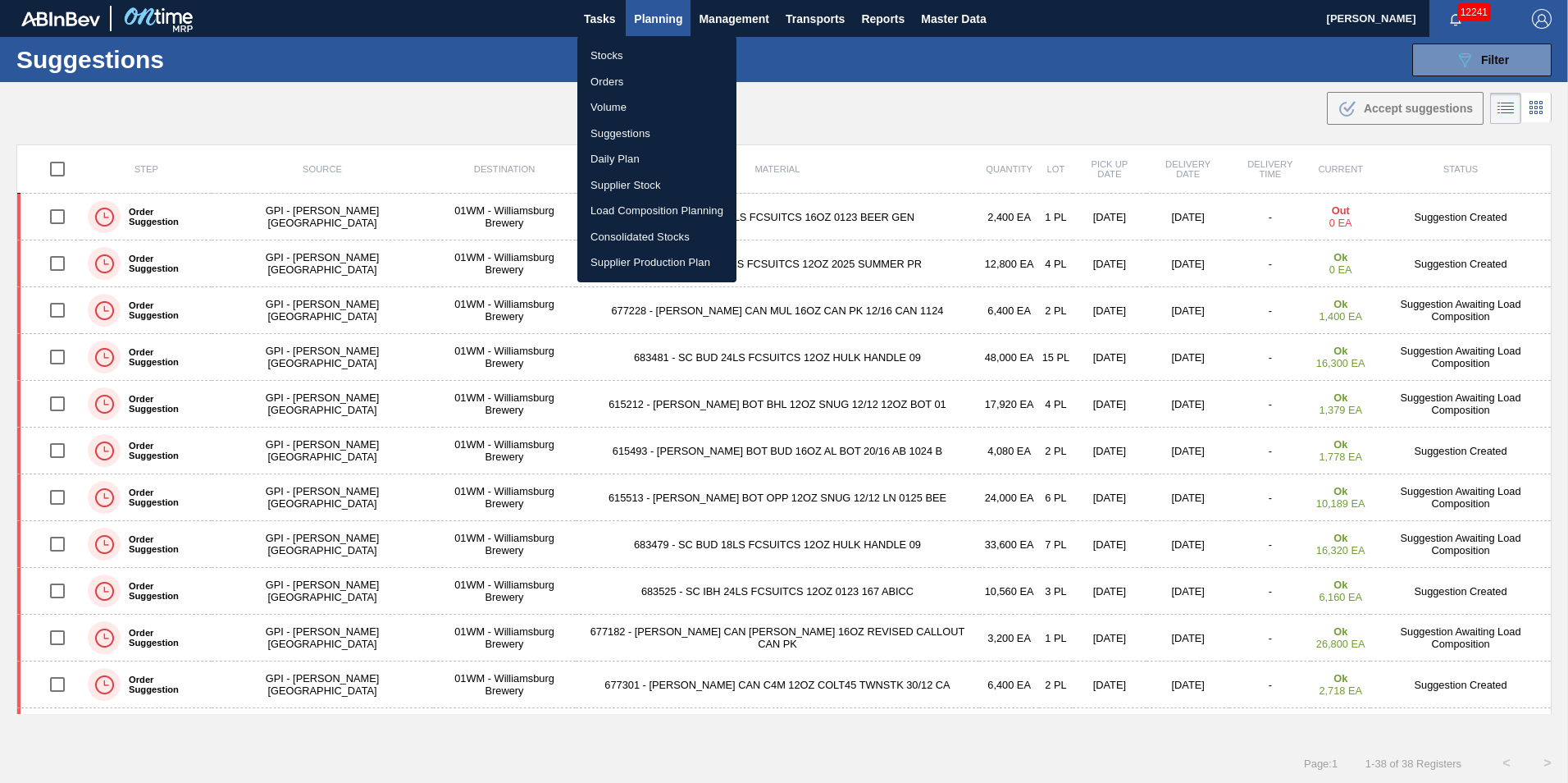
click at [642, 199] on li "Load Composition Planning" at bounding box center [656, 211] width 159 height 27
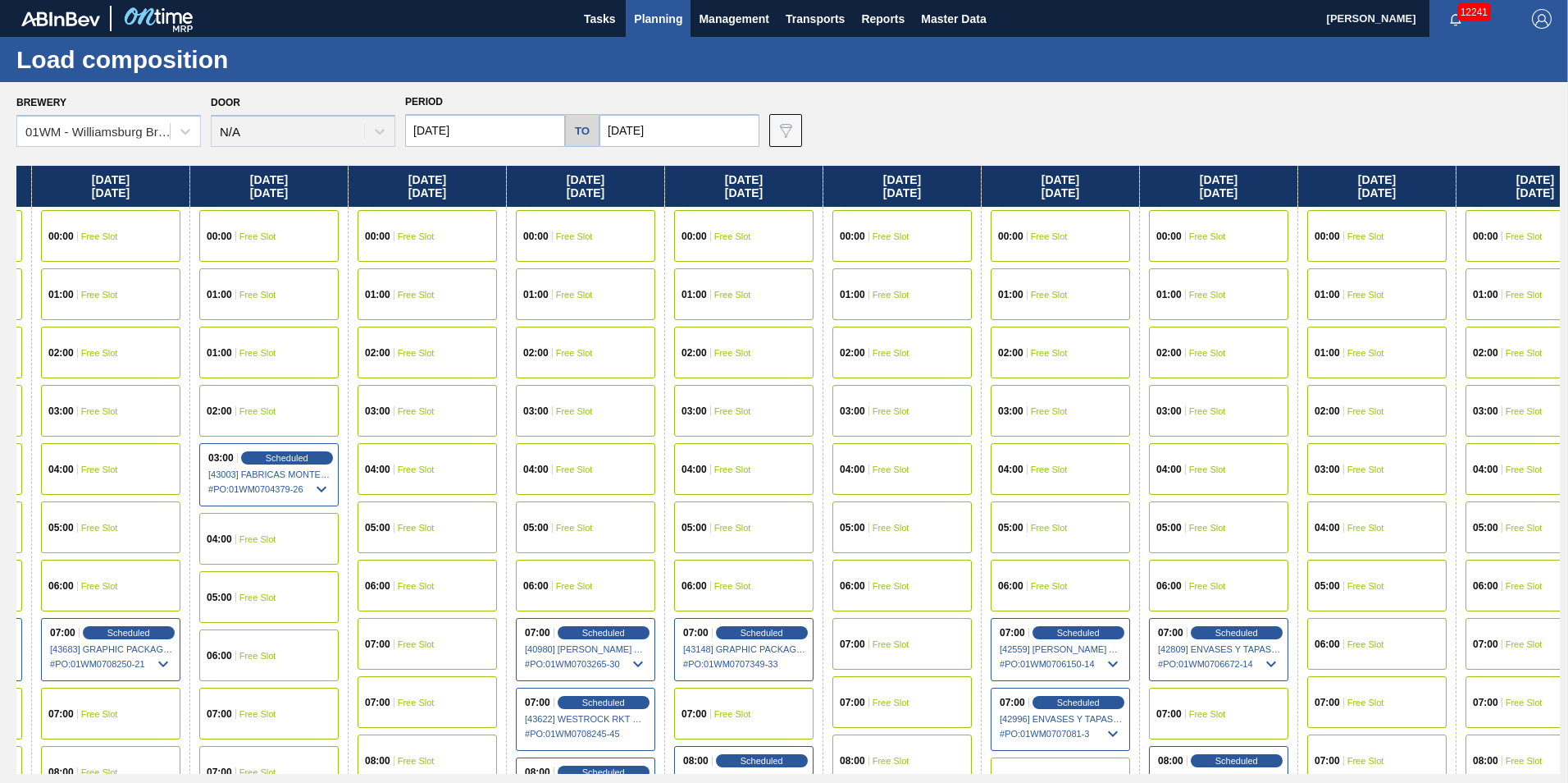
drag, startPoint x: 1387, startPoint y: 175, endPoint x: 84, endPoint y: 321, distance: 1311.2
click at [84, 321] on div "[DATE] 00:00 Free Slot 01:00 Free Slot 02:00 Free Slot 03:00 Free Slot 04:00 Fr…" at bounding box center [788, 470] width 1544 height 608
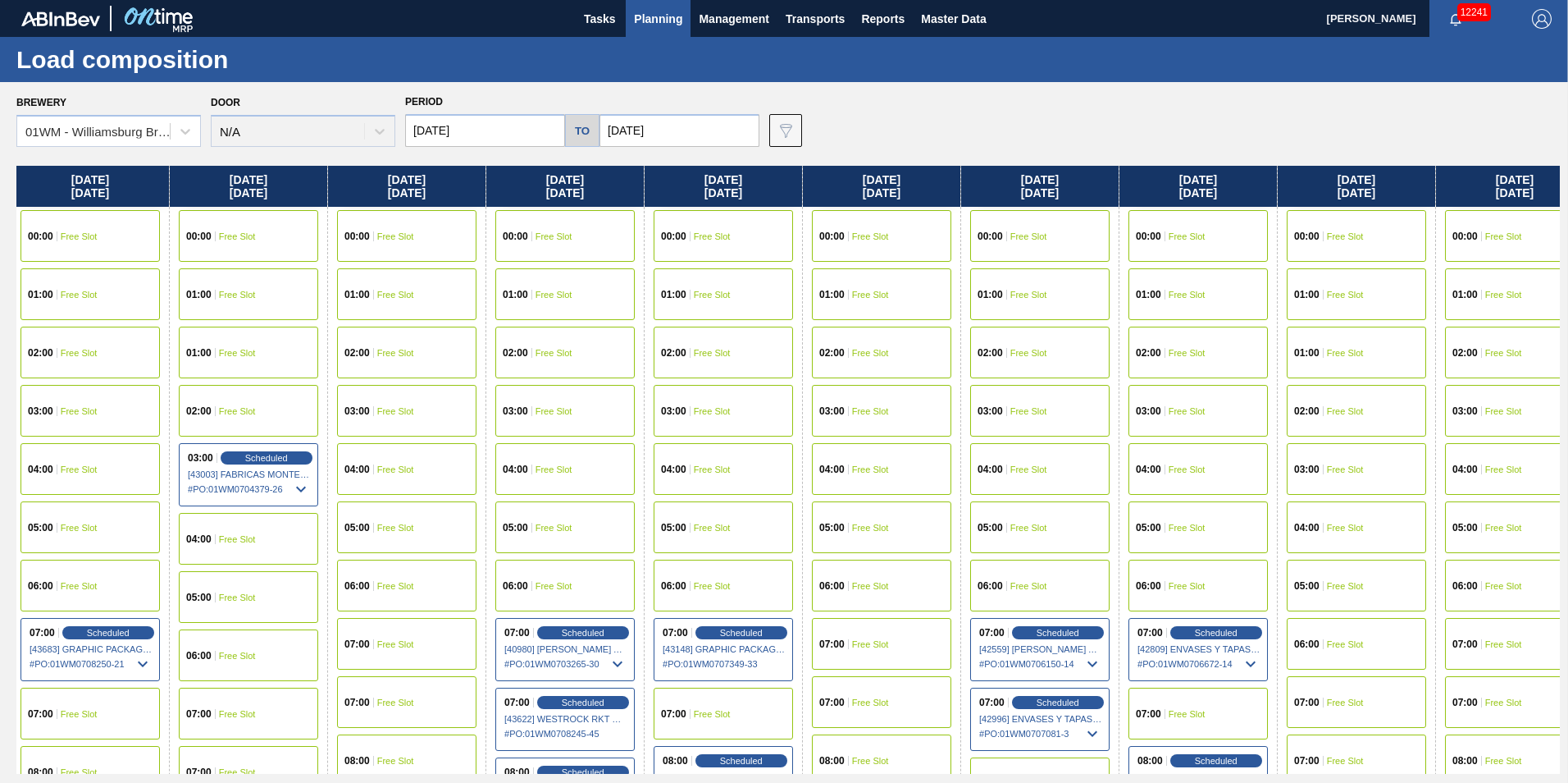
scroll to position [0, 1801]
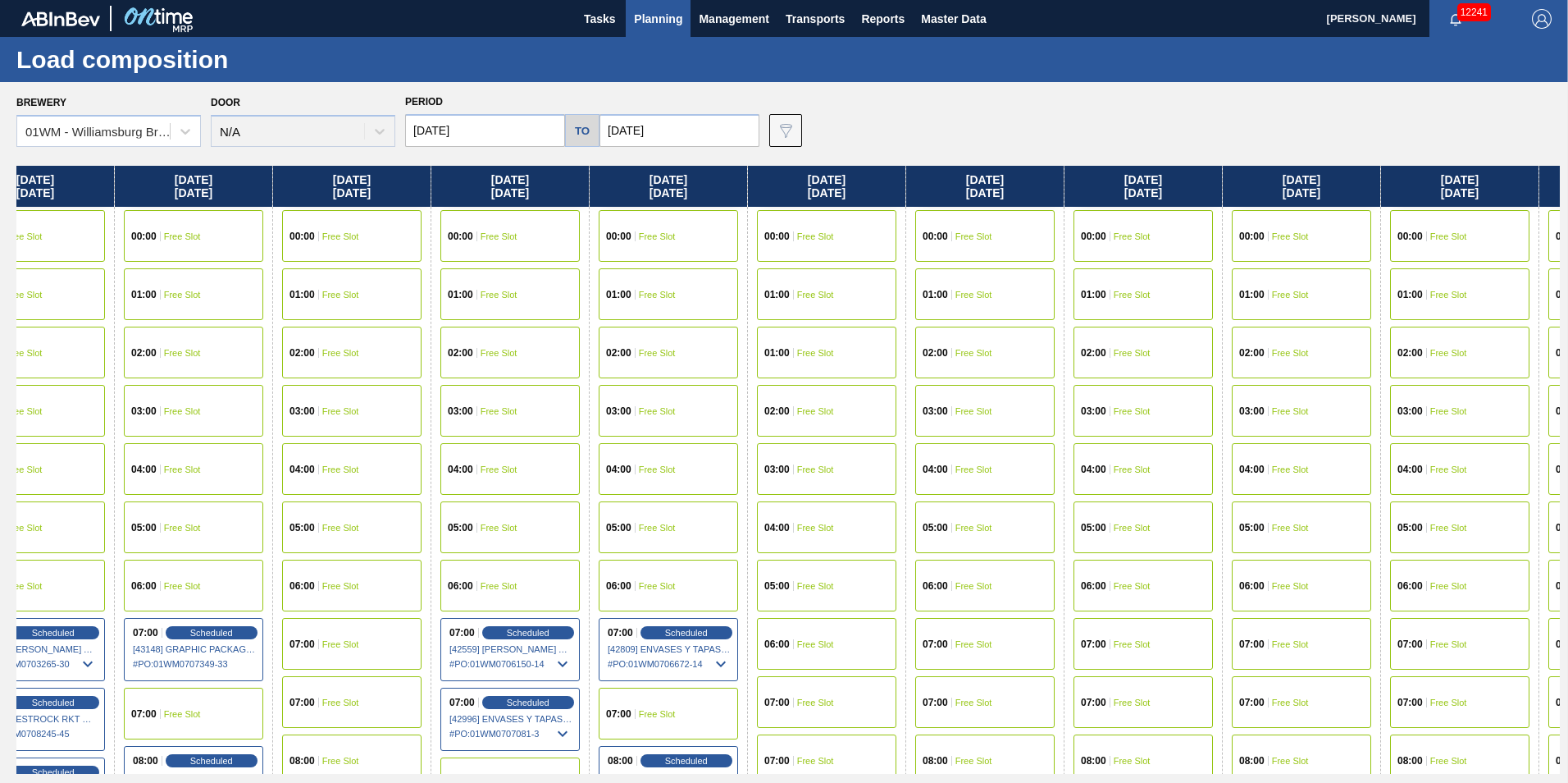
drag, startPoint x: 1435, startPoint y: 190, endPoint x: 886, endPoint y: 299, distance: 559.7
click at [886, 299] on div "[DATE] 00:00 Free Slot 01:00 Free Slot 02:00 Free Slot 03:00 Free Slot 04:00 Fr…" at bounding box center [788, 470] width 1544 height 608
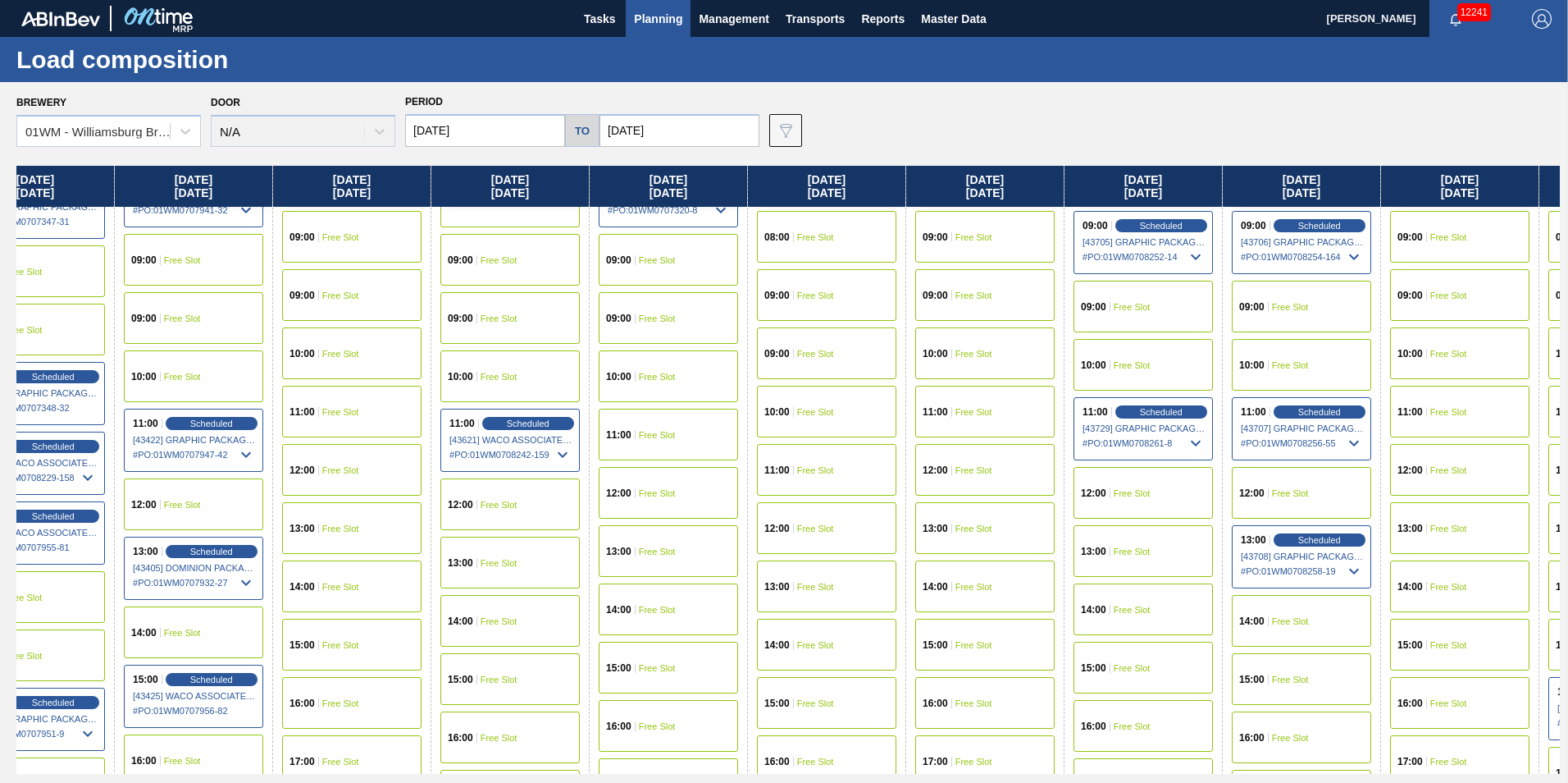
scroll to position [657, 1801]
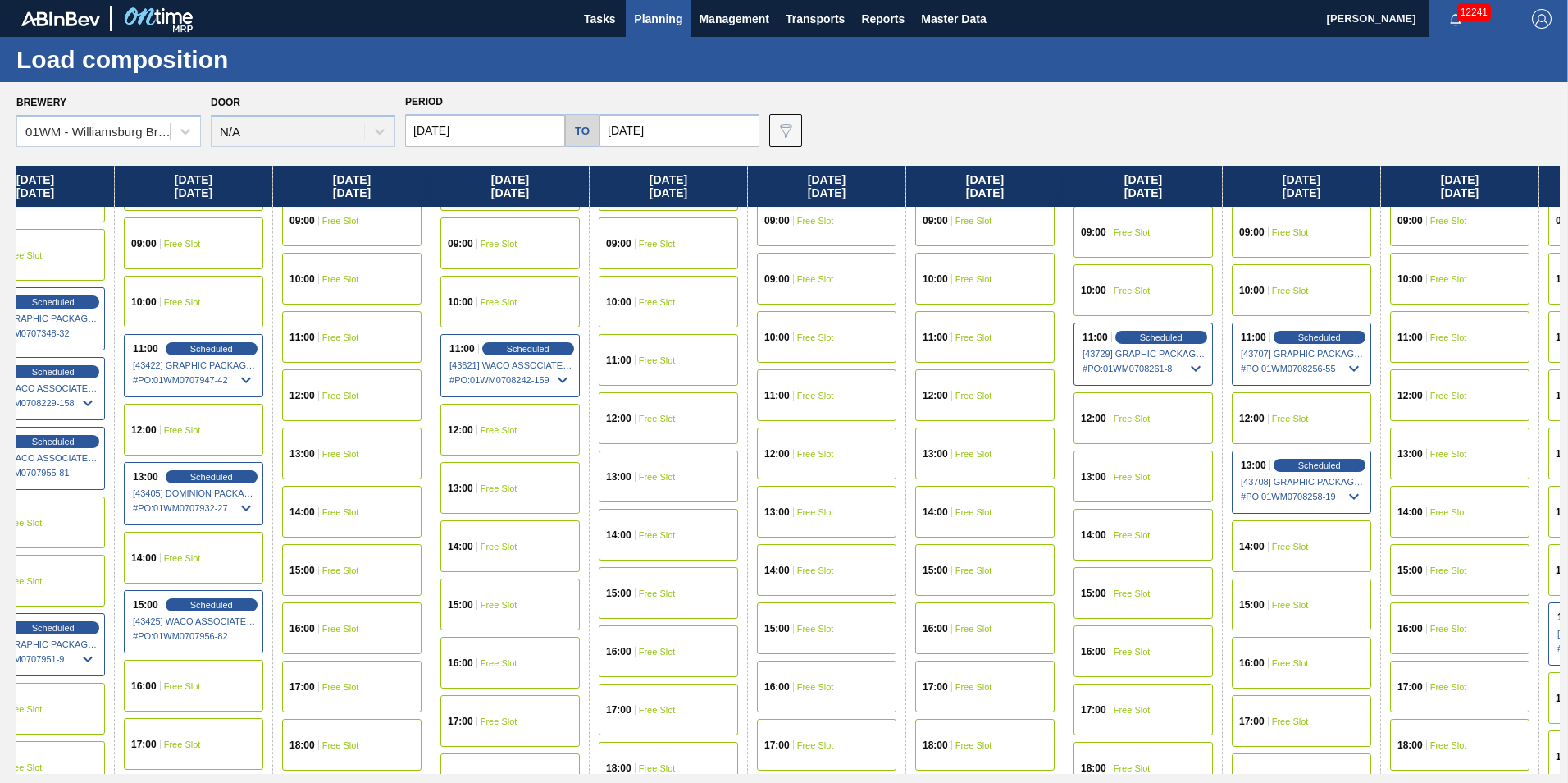
click at [1146, 472] on span "Free Slot" at bounding box center [1132, 476] width 37 height 10
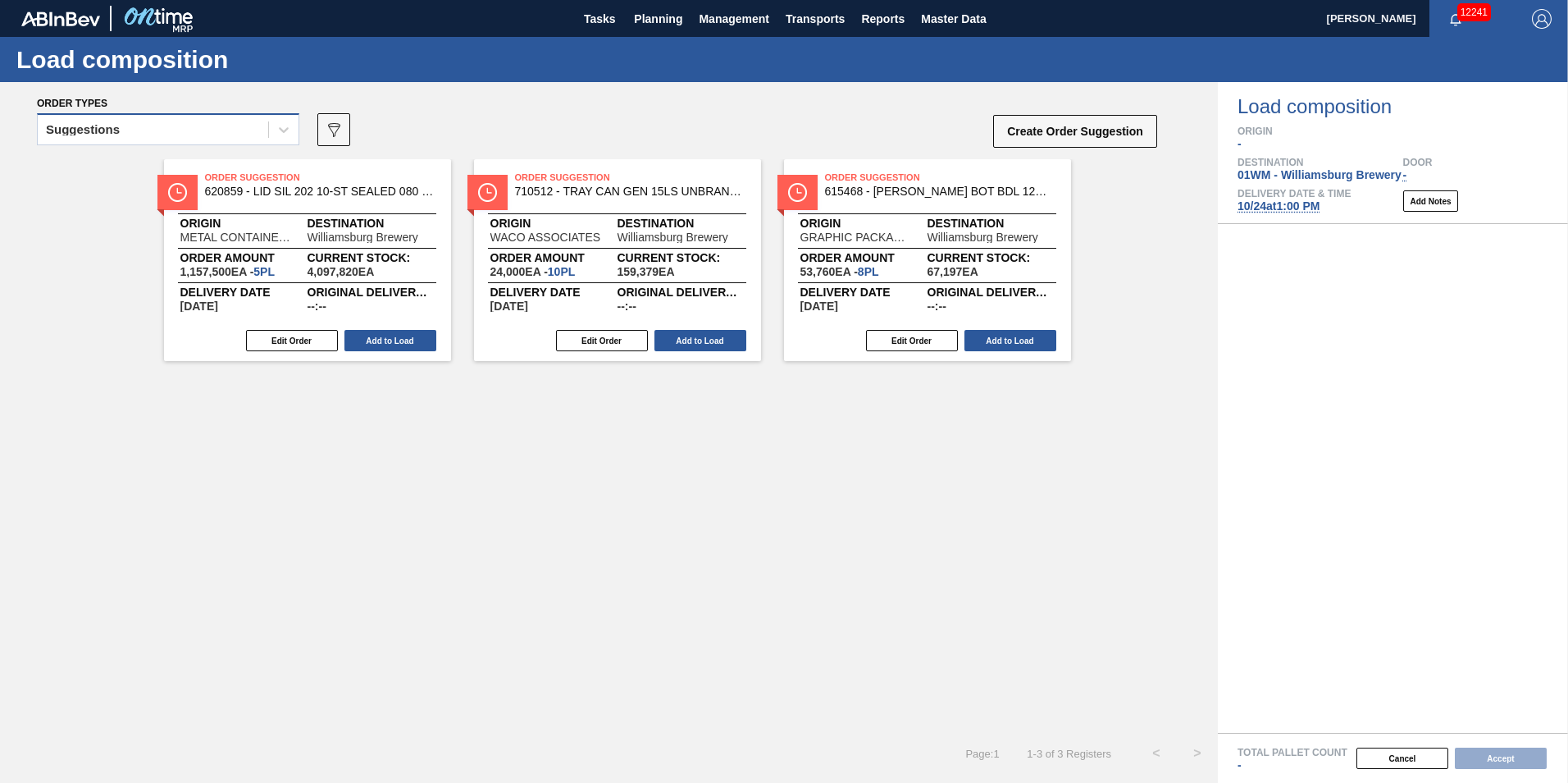
click at [252, 139] on div "Suggestions" at bounding box center [153, 130] width 230 height 24
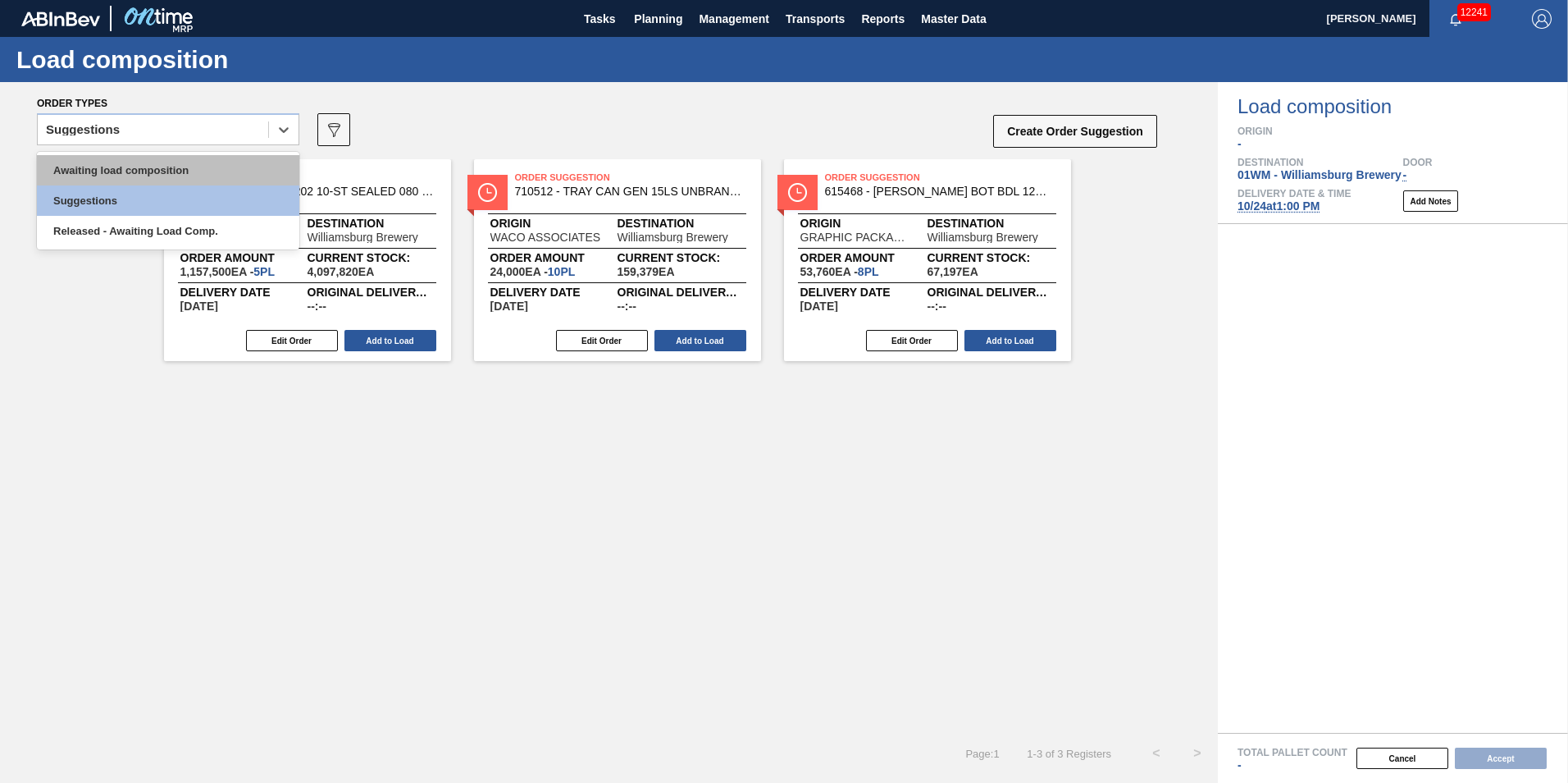
click at [208, 169] on div "Awaiting load composition" at bounding box center [168, 169] width 262 height 30
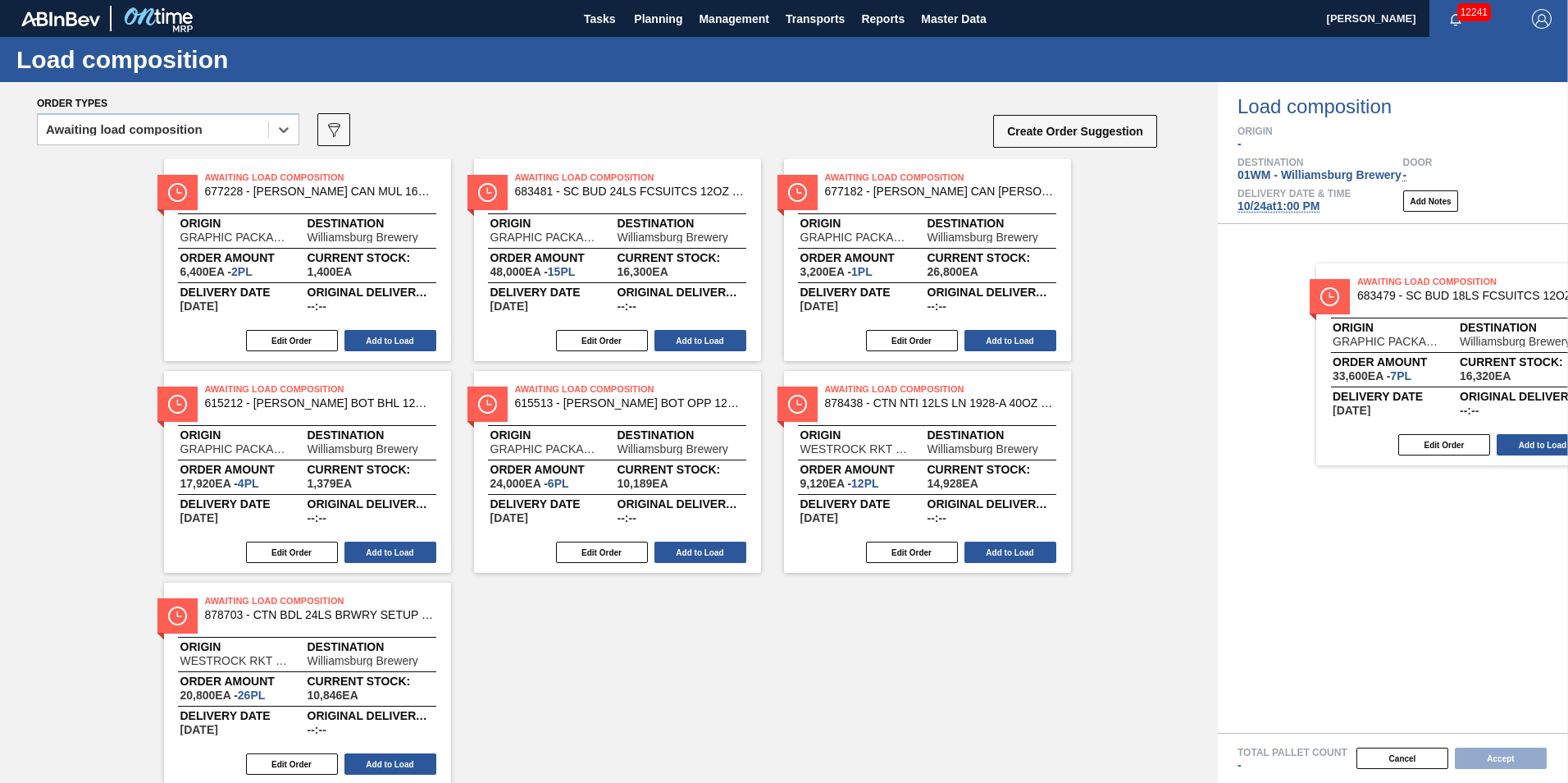
drag, startPoint x: 1031, startPoint y: 475, endPoint x: 1434, endPoint y: 368, distance: 417.0
click at [1434, 368] on div "Order types option Awaiting load composition, selected. Select is focused ,type…" at bounding box center [784, 432] width 1568 height 701
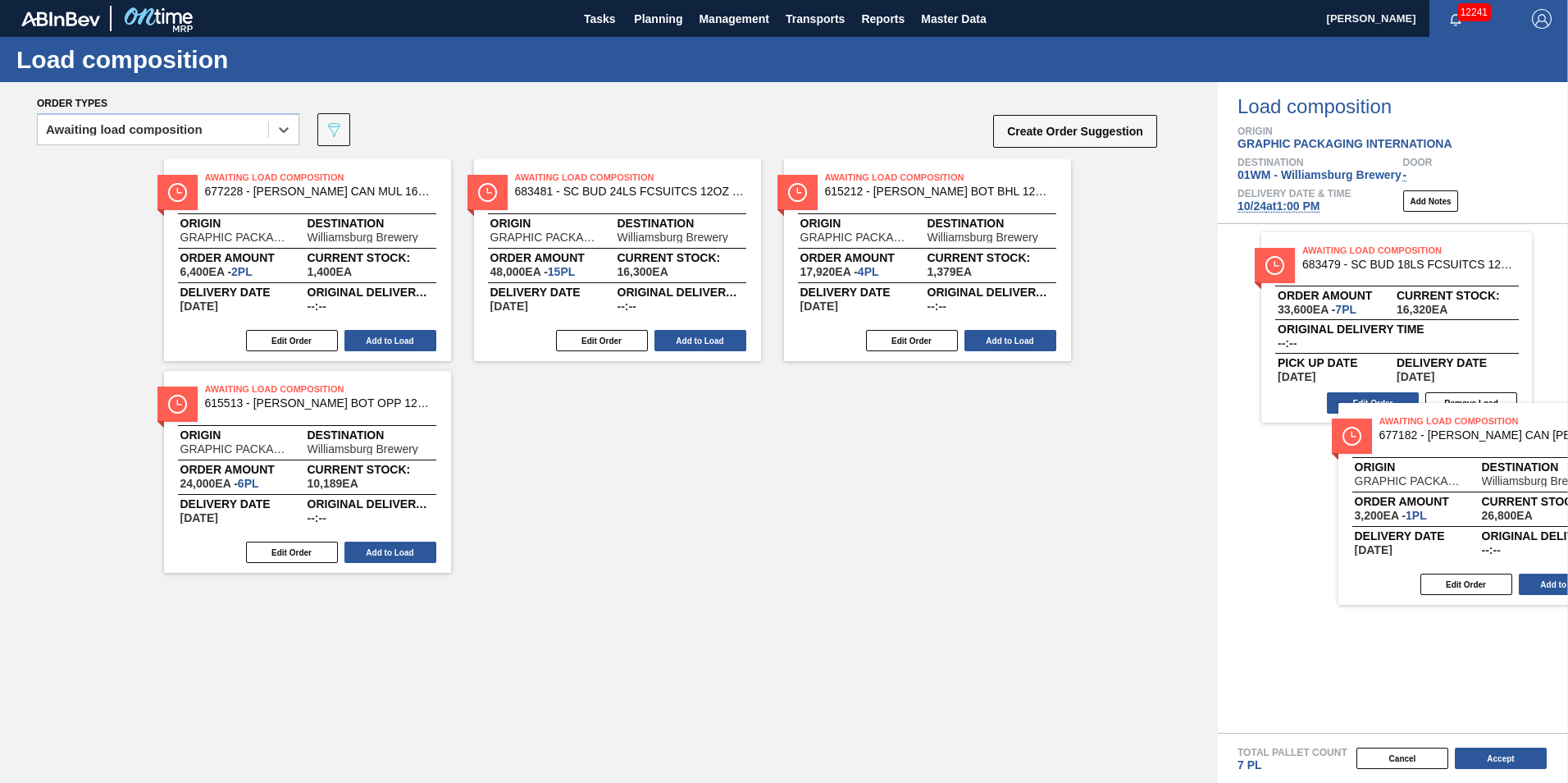
drag, startPoint x: 966, startPoint y: 298, endPoint x: 1399, endPoint y: 497, distance: 476.5
click at [1413, 500] on div "Order types option Awaiting load composition, selected. Select is focused ,type…" at bounding box center [784, 432] width 1568 height 701
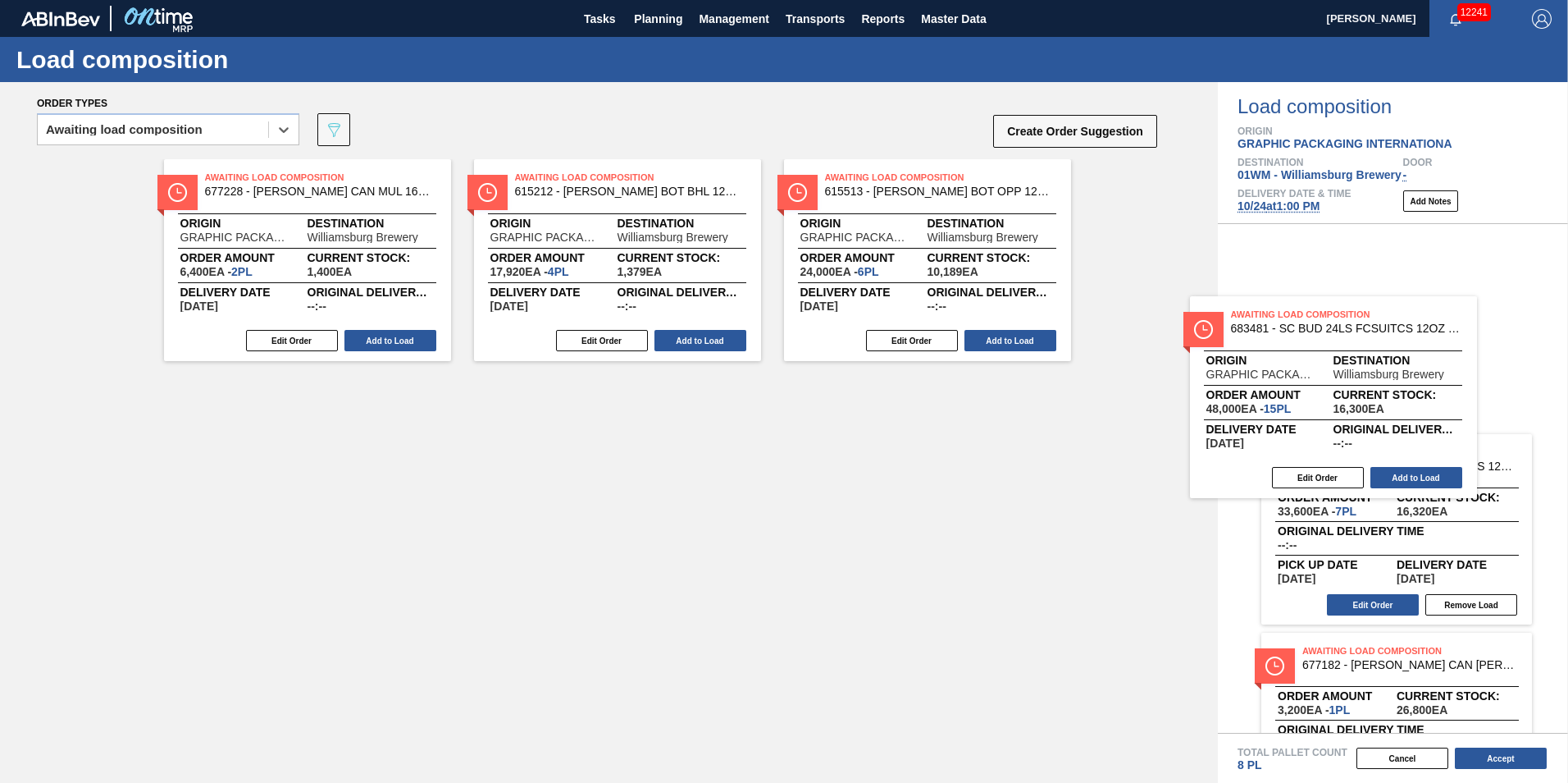
drag, startPoint x: 557, startPoint y: 233, endPoint x: 1252, endPoint y: 369, distance: 708.2
click at [1314, 380] on div "Order types option Awaiting load composition, selected. Select is focused ,type…" at bounding box center [784, 432] width 1568 height 701
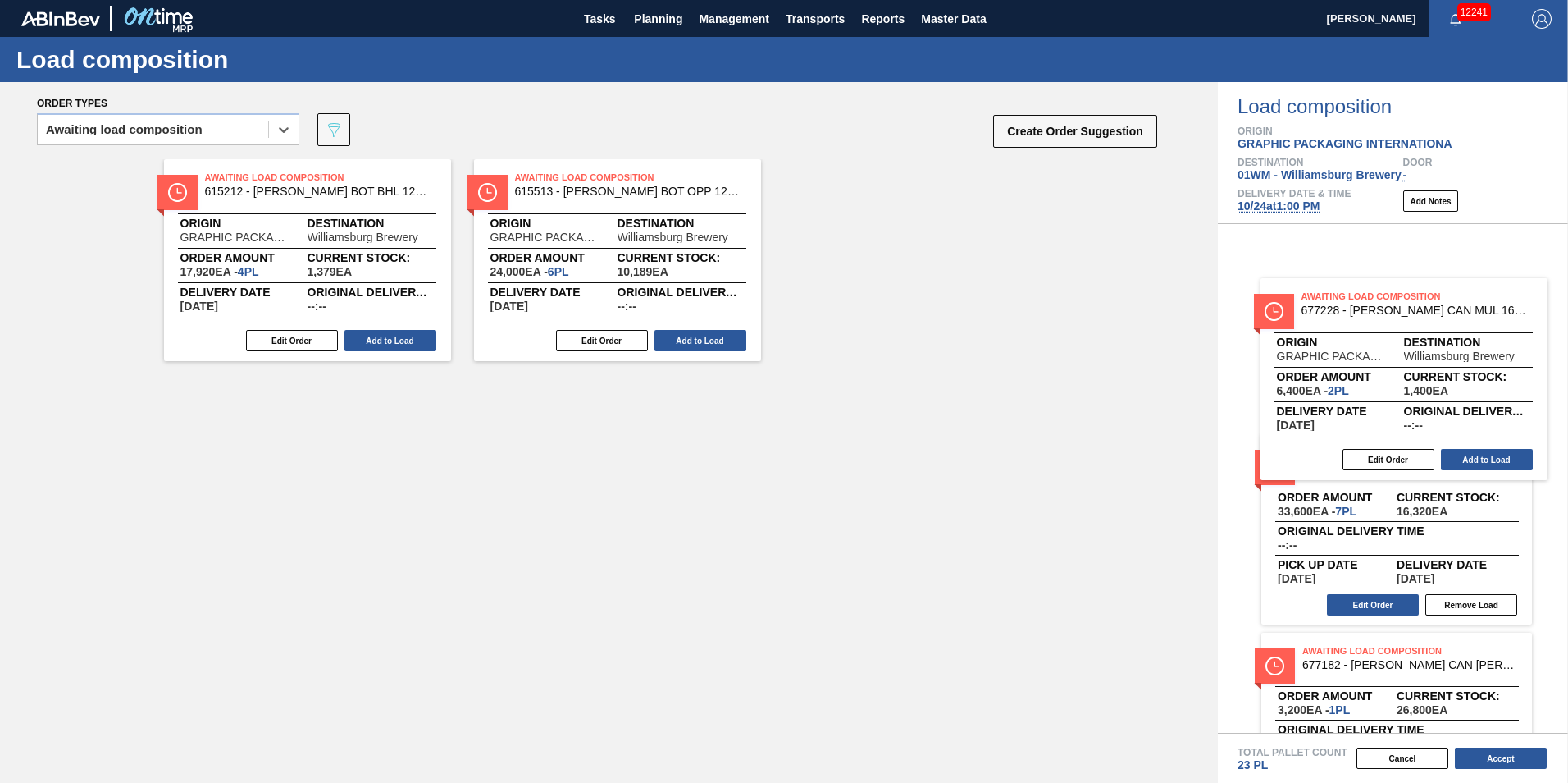
drag, startPoint x: 342, startPoint y: 263, endPoint x: 1457, endPoint y: 376, distance: 1120.7
click at [1457, 380] on div "Order types option Awaiting load composition, selected. Select is focused ,type…" at bounding box center [784, 432] width 1568 height 701
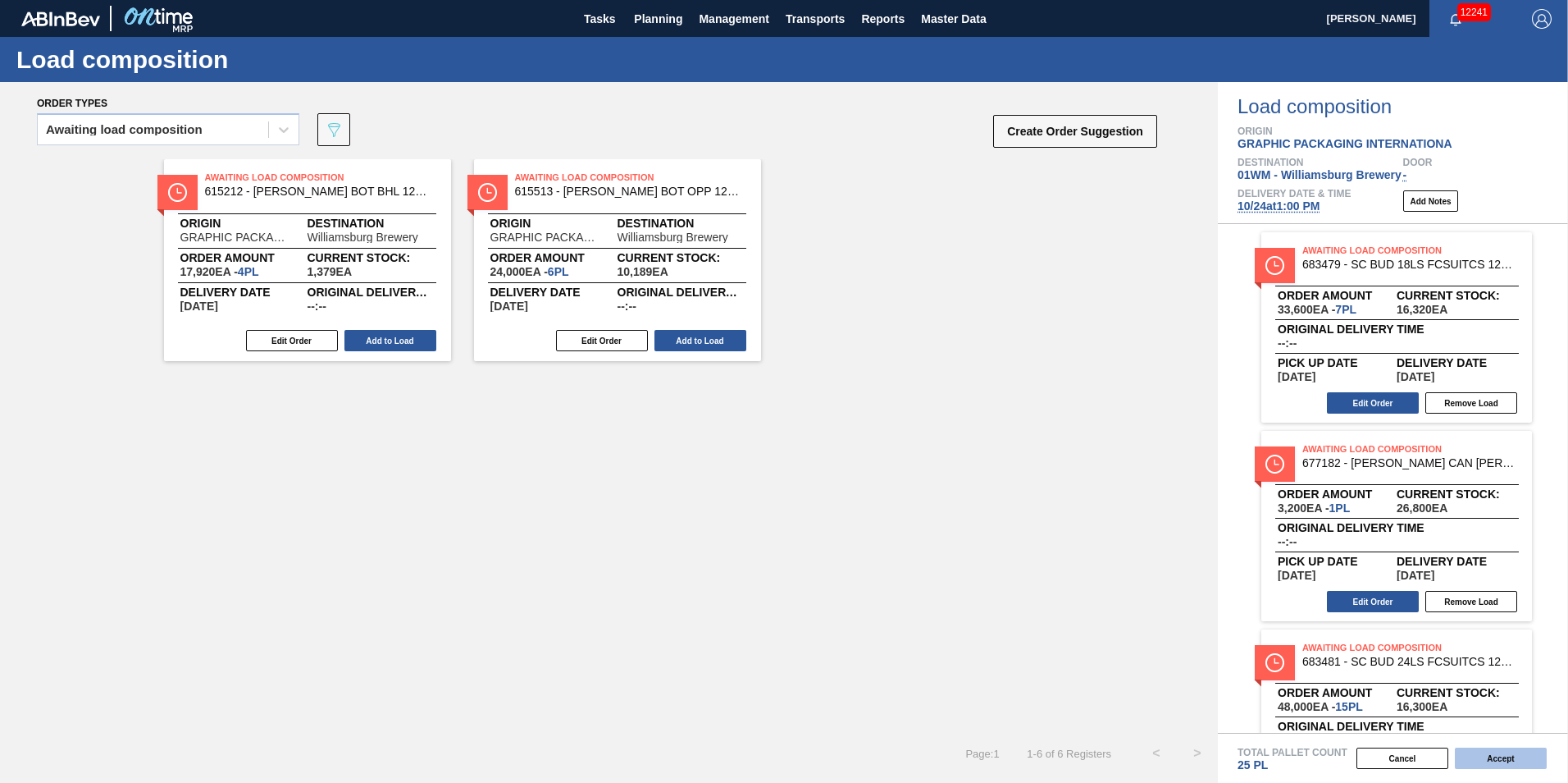
click at [1486, 768] on button "Accept" at bounding box center [1501, 758] width 92 height 21
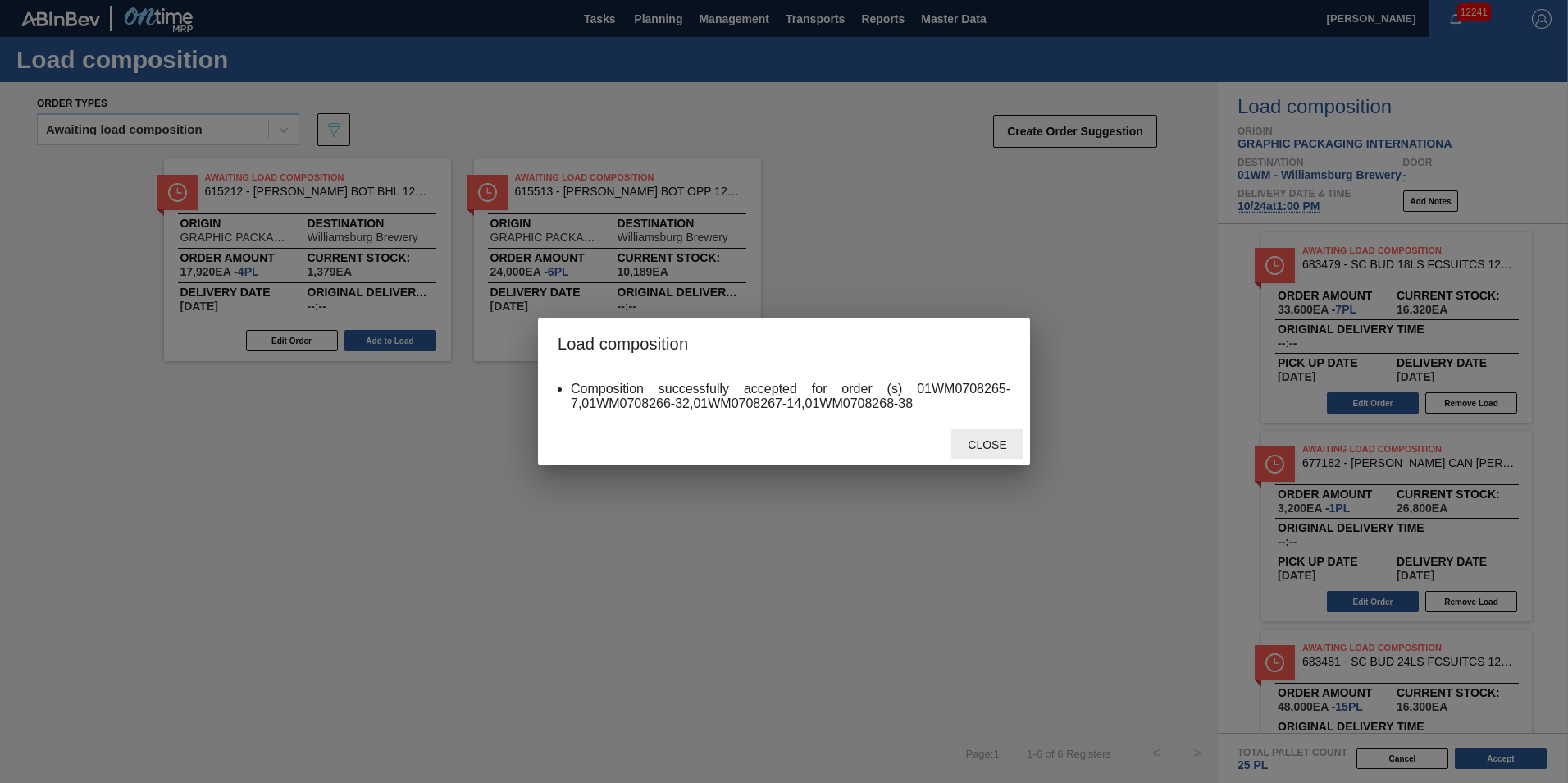
click at [982, 457] on div "Close" at bounding box center [987, 444] width 72 height 30
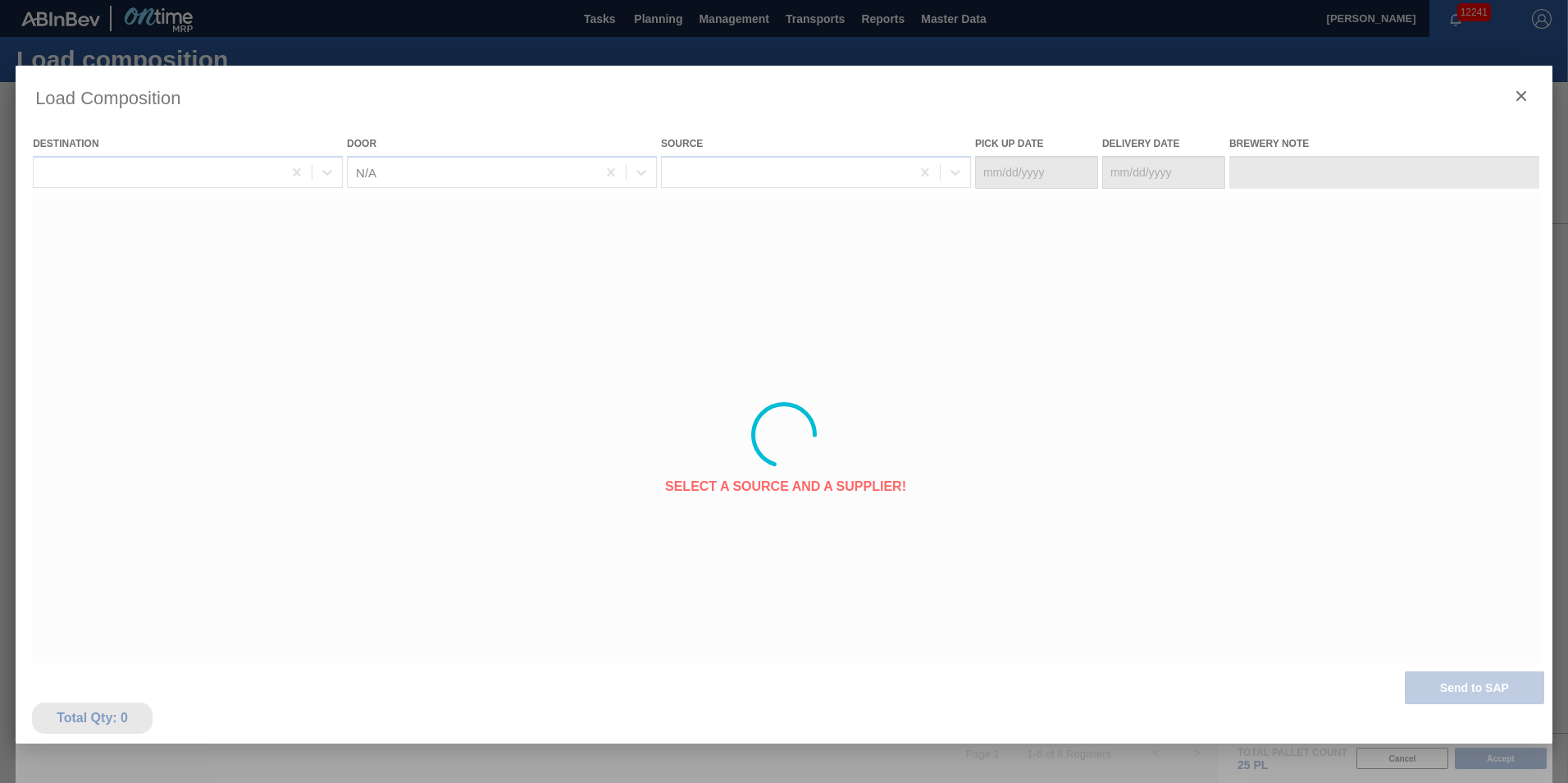
type Date "[DATE]"
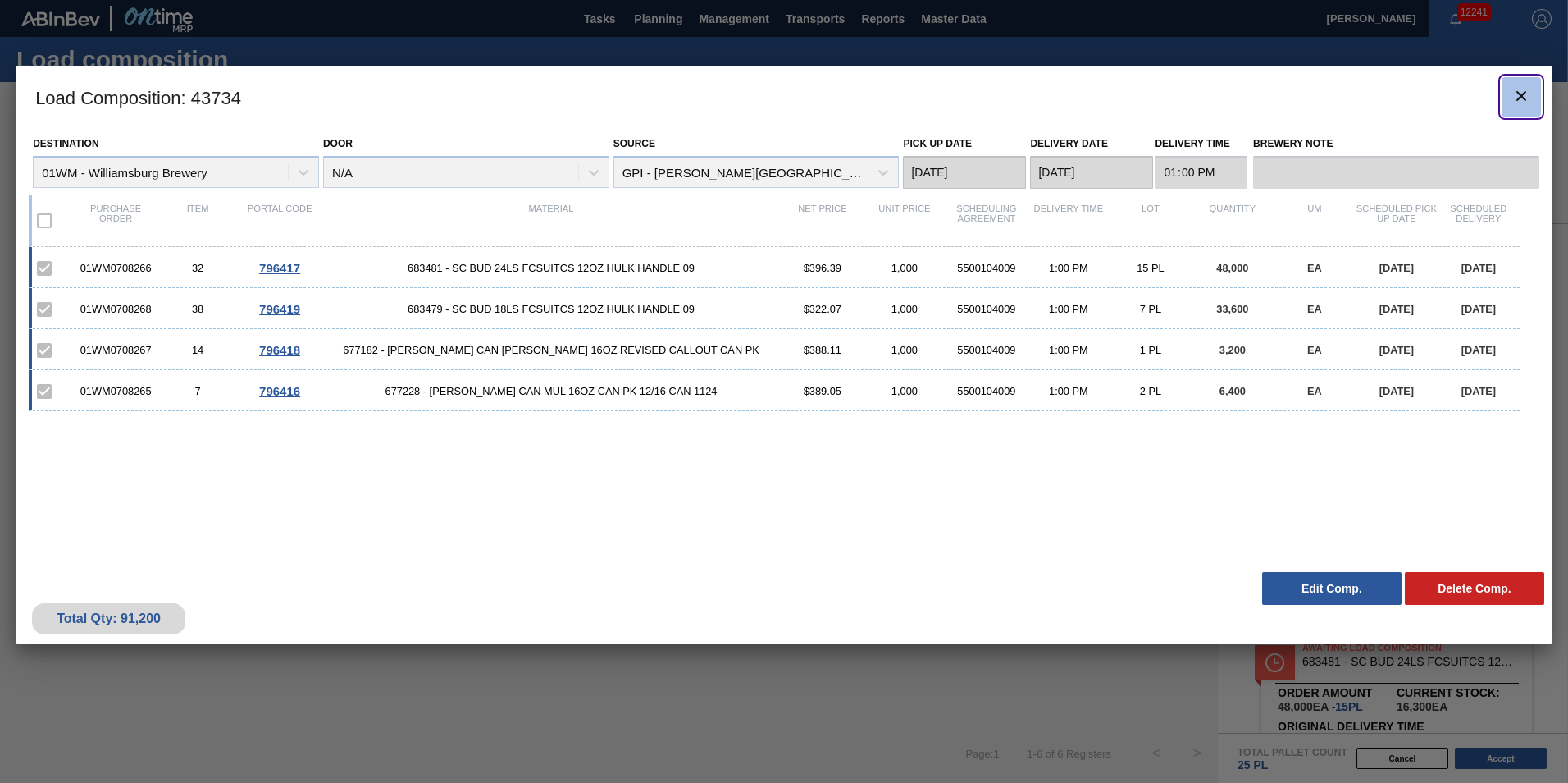
click at [1519, 102] on icon "botão de ícone" at bounding box center [1521, 96] width 19 height 19
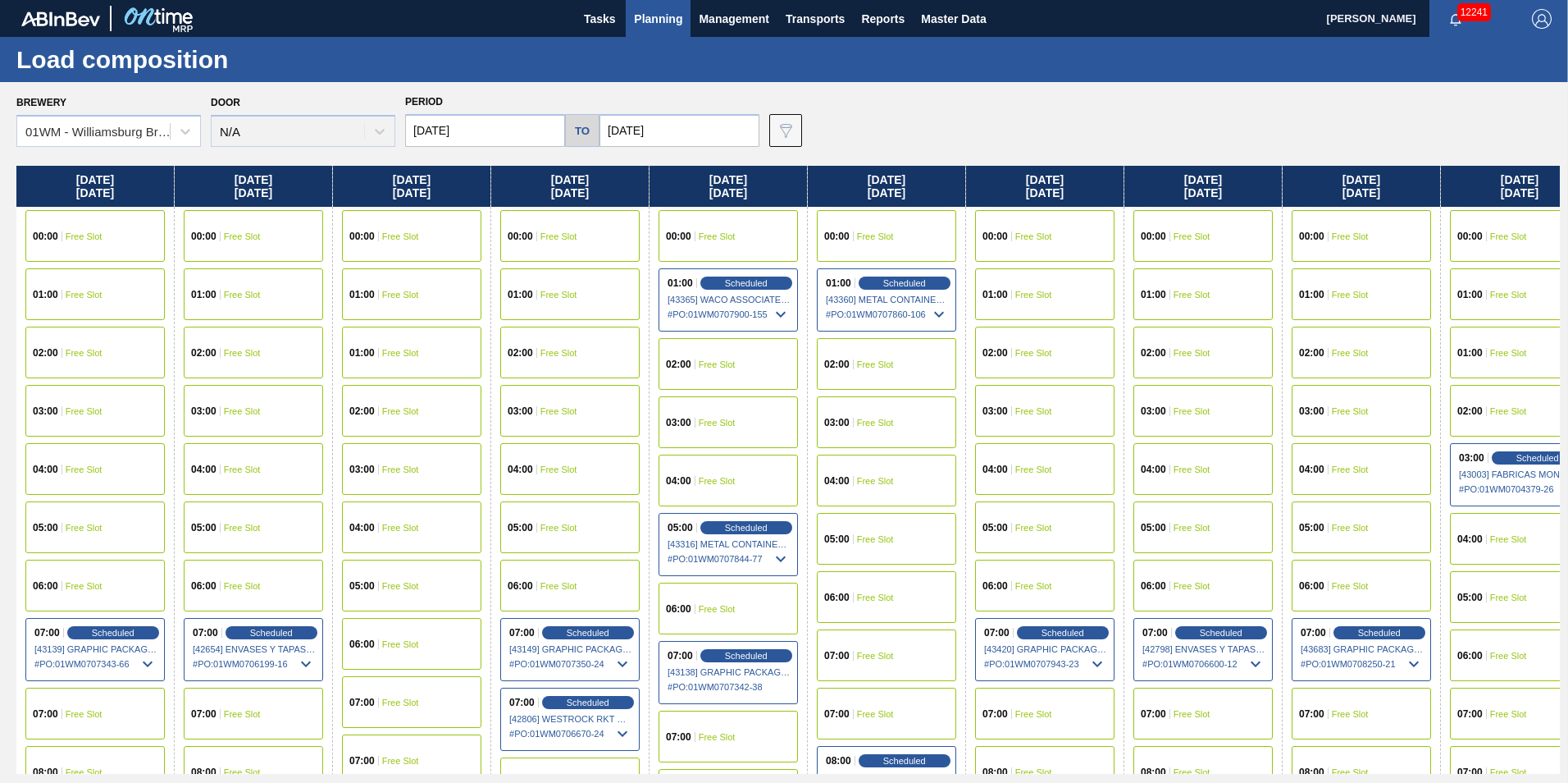
click at [657, 22] on span "Planning" at bounding box center [658, 18] width 49 height 19
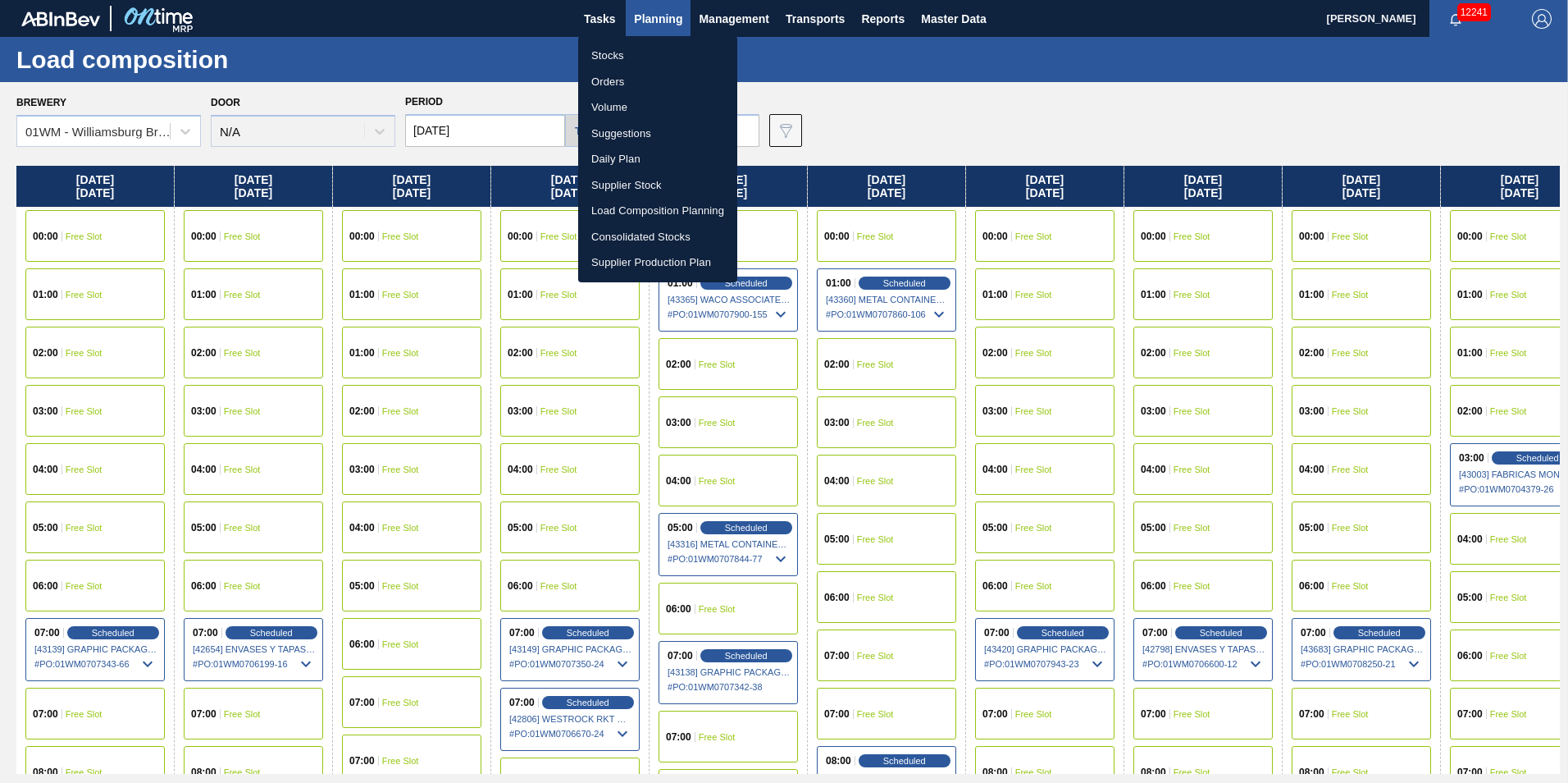
click at [650, 125] on li "Suggestions" at bounding box center [657, 134] width 159 height 27
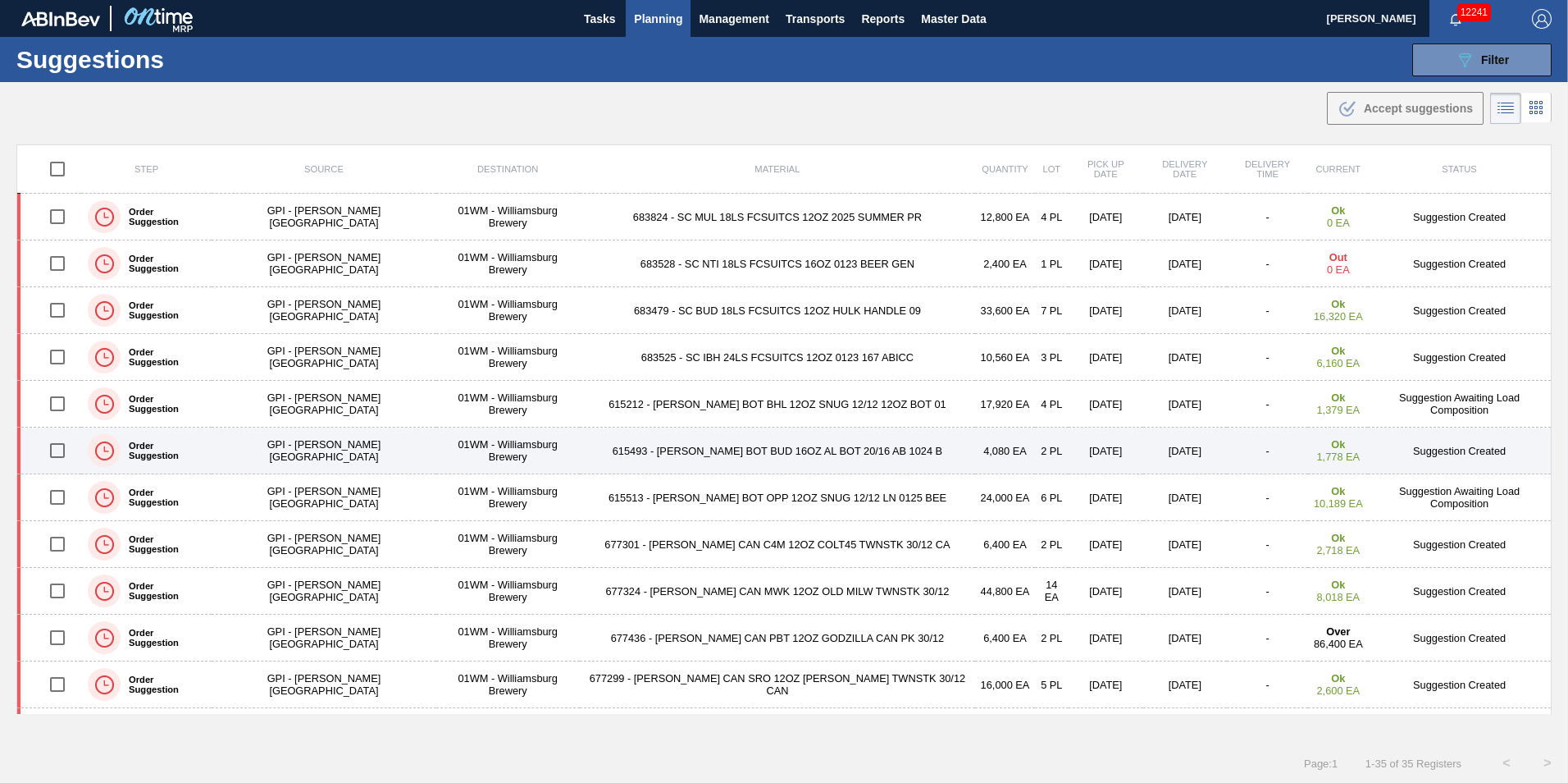
click at [60, 456] on input "checkbox" at bounding box center [57, 450] width 34 height 34
checkbox input "true"
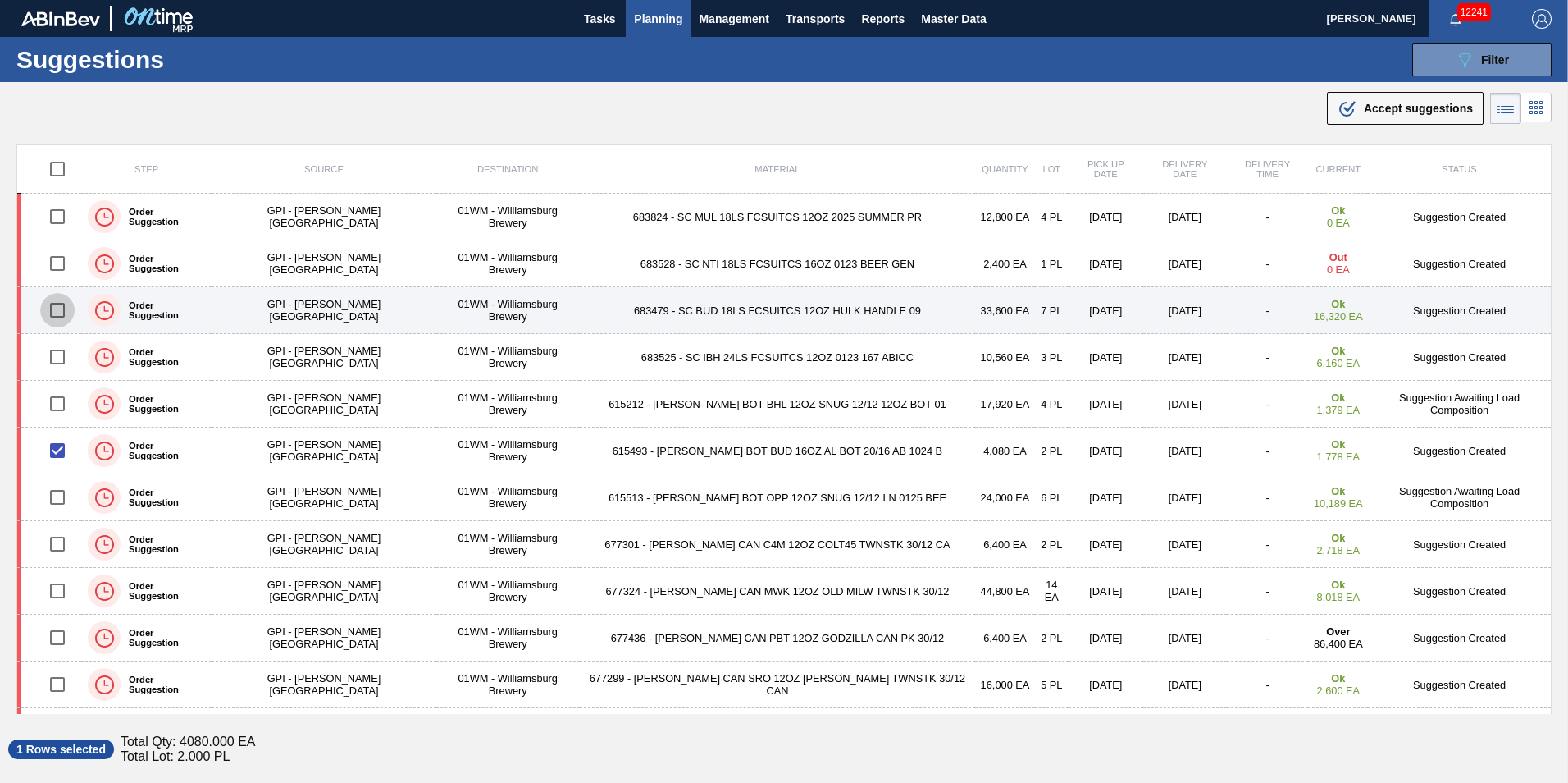
click at [66, 305] on input "checkbox" at bounding box center [57, 310] width 34 height 34
checkbox input "true"
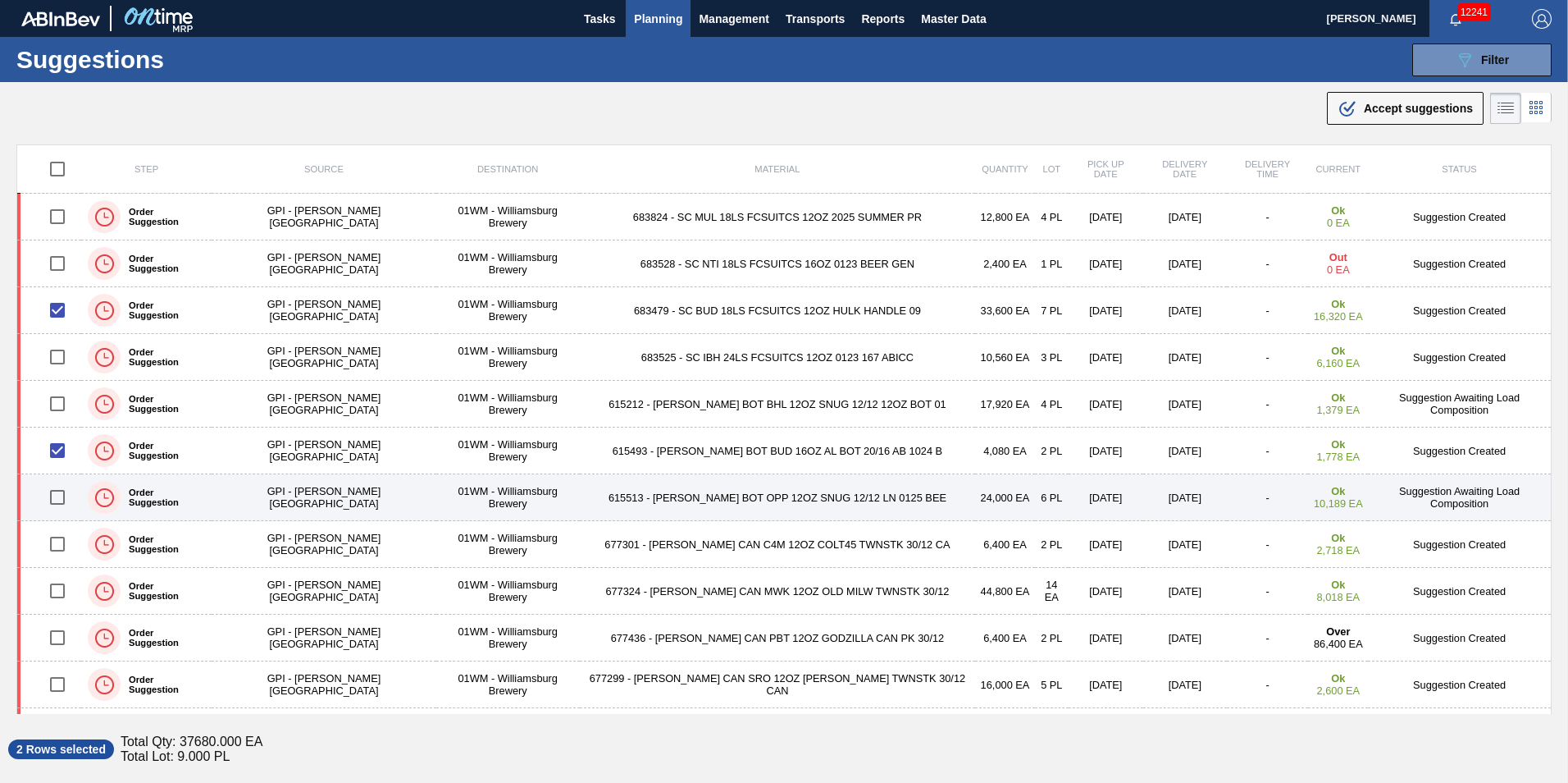
click at [64, 487] on input "checkbox" at bounding box center [57, 497] width 34 height 34
checkbox input "true"
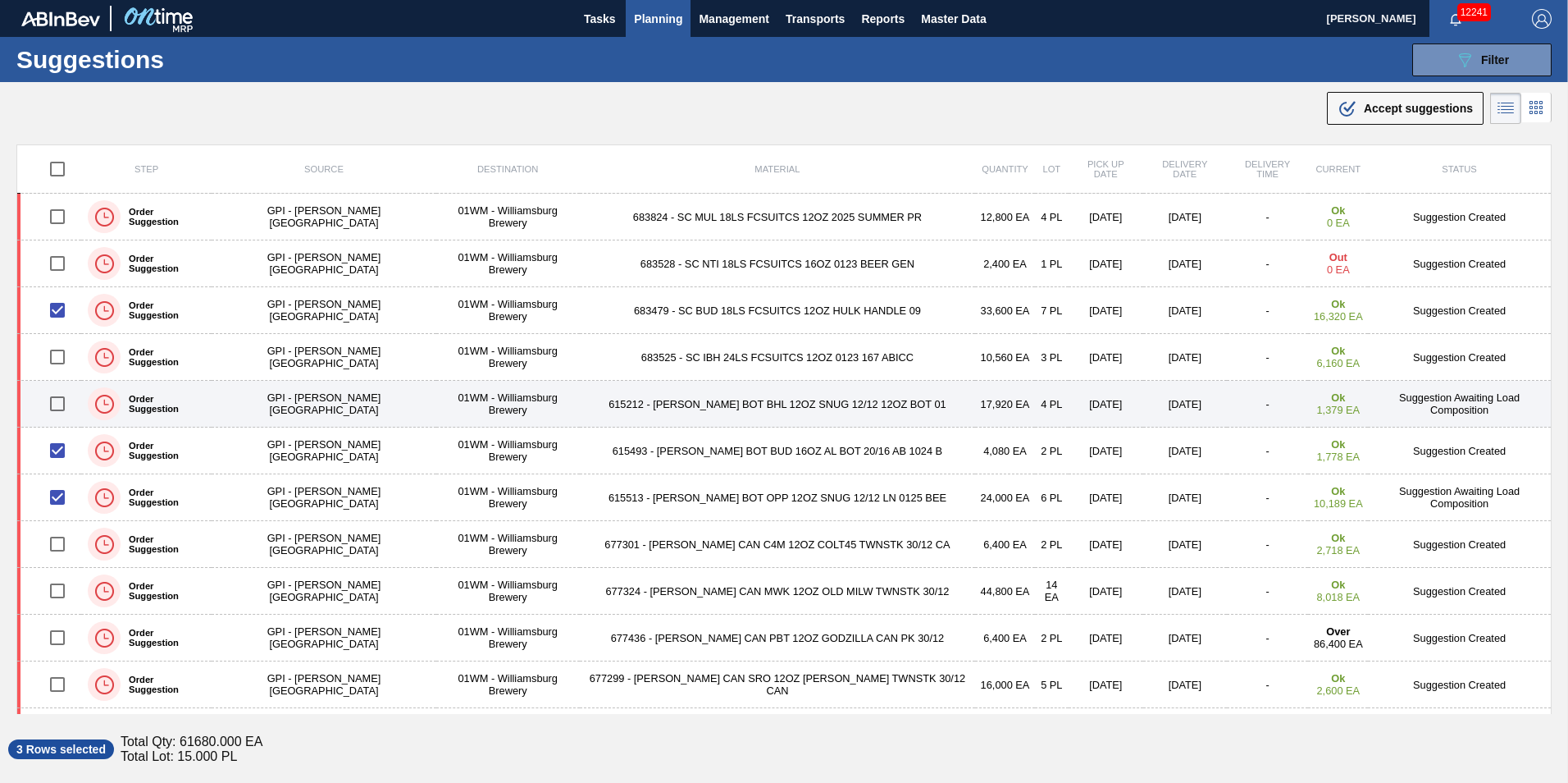
click at [61, 406] on input "checkbox" at bounding box center [57, 403] width 34 height 34
checkbox input "true"
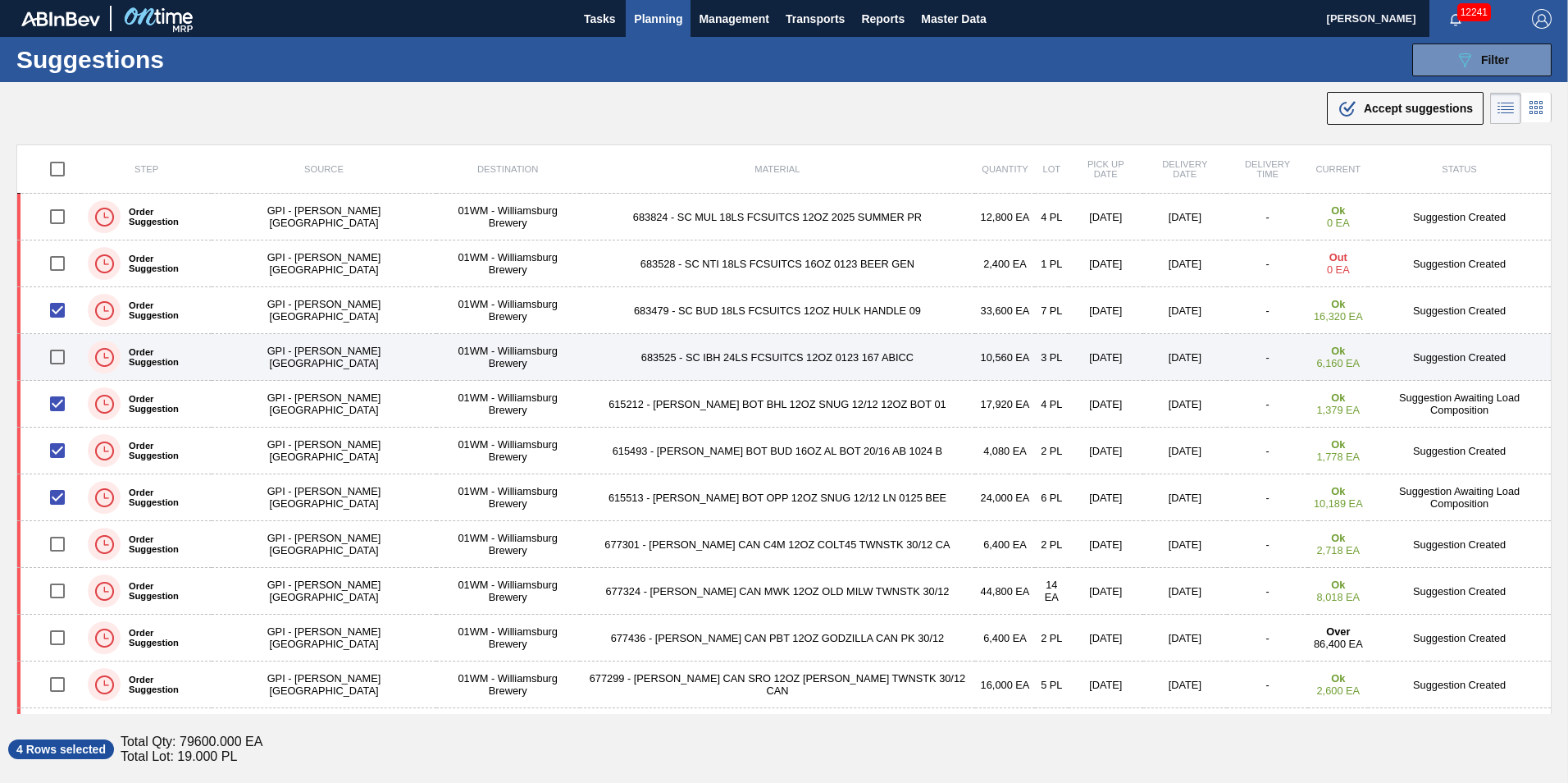
click at [61, 355] on input "checkbox" at bounding box center [57, 356] width 34 height 34
checkbox input "true"
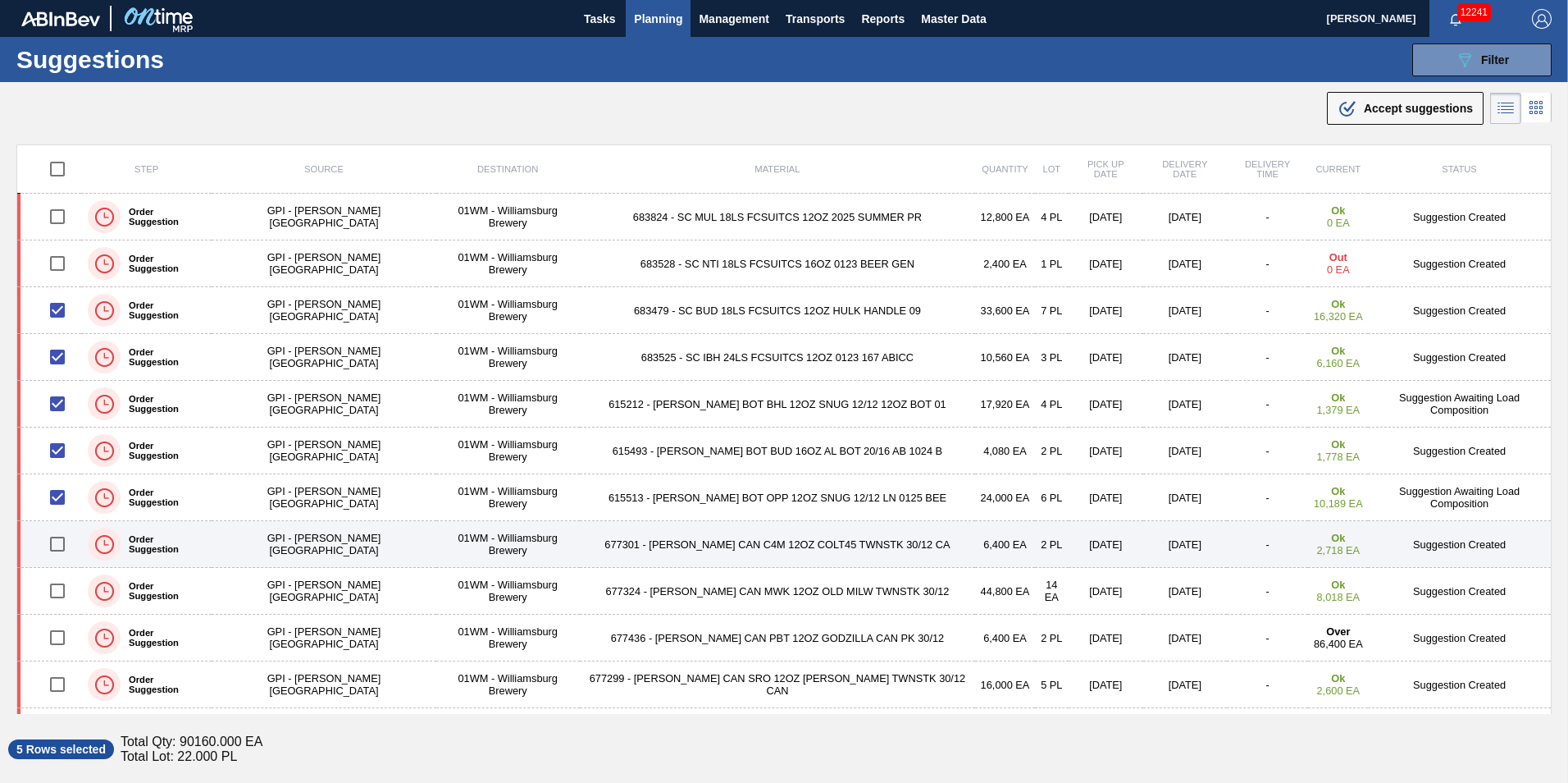
click at [63, 537] on input "checkbox" at bounding box center [57, 543] width 34 height 34
click at [64, 538] on input "checkbox" at bounding box center [57, 543] width 34 height 34
click at [62, 547] on input "checkbox" at bounding box center [57, 543] width 34 height 34
checkbox input "true"
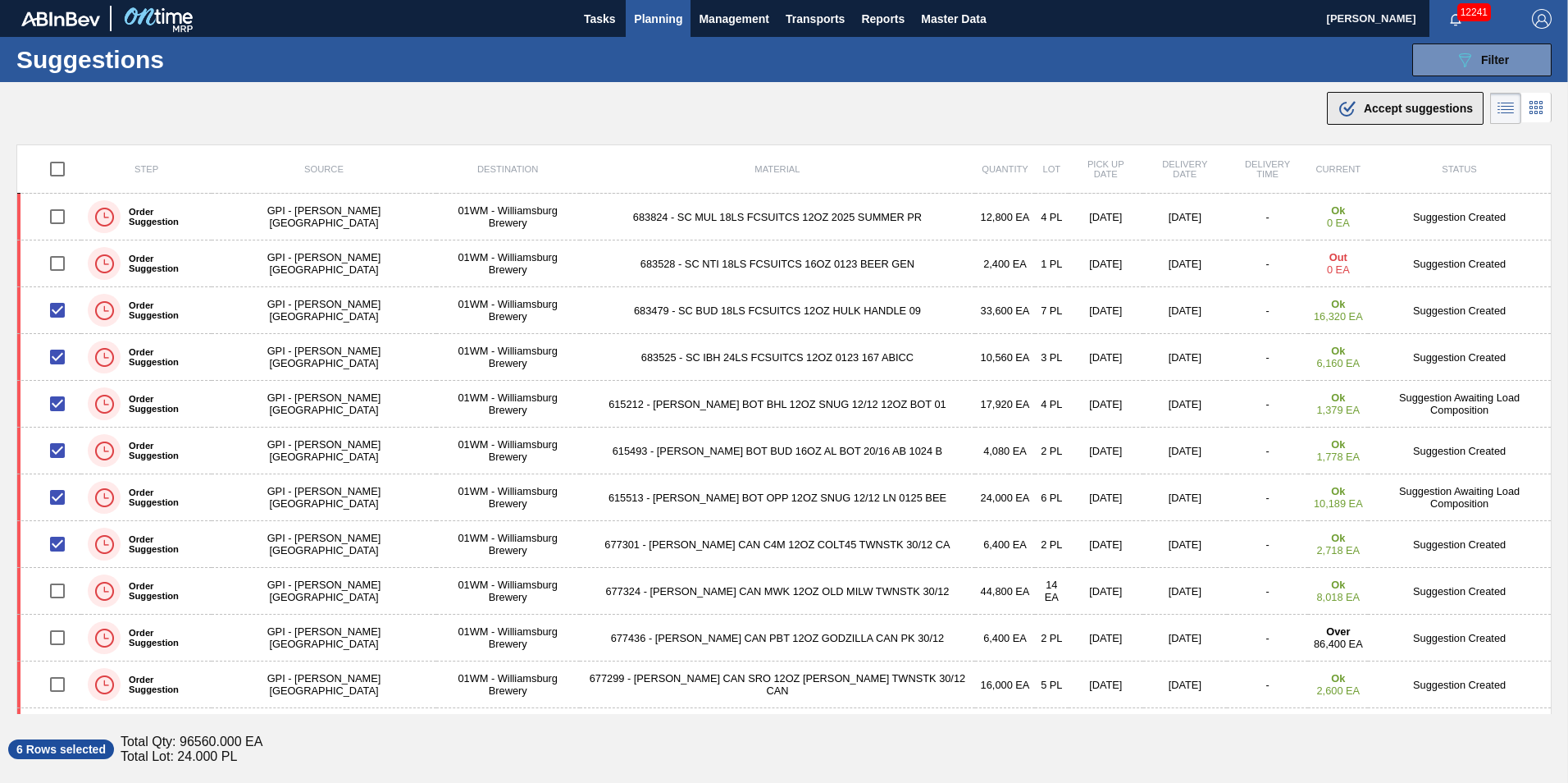
click at [1432, 111] on span "Accept suggestions" at bounding box center [1419, 108] width 109 height 13
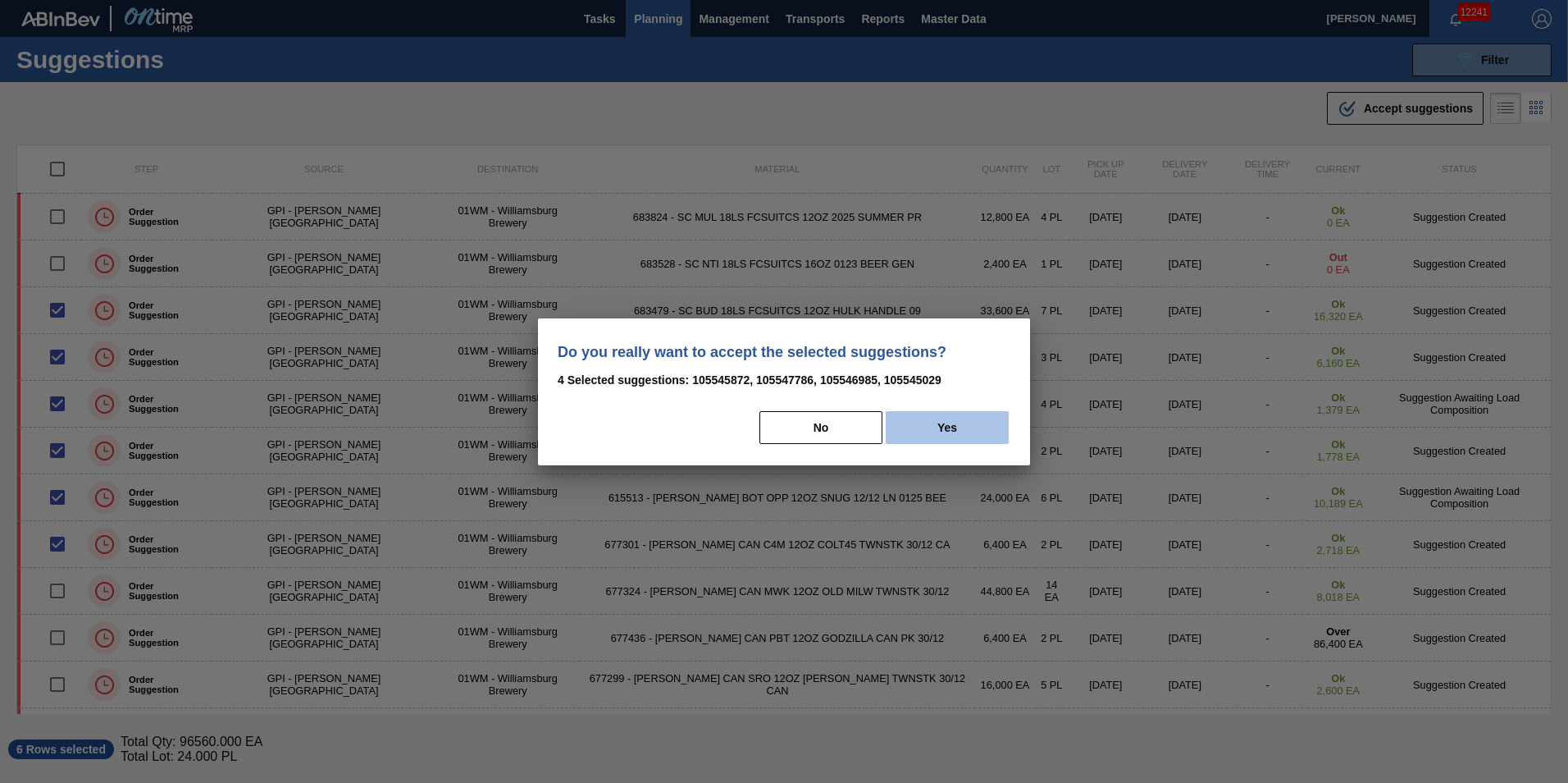
click at [973, 427] on button "Yes" at bounding box center [947, 427] width 123 height 33
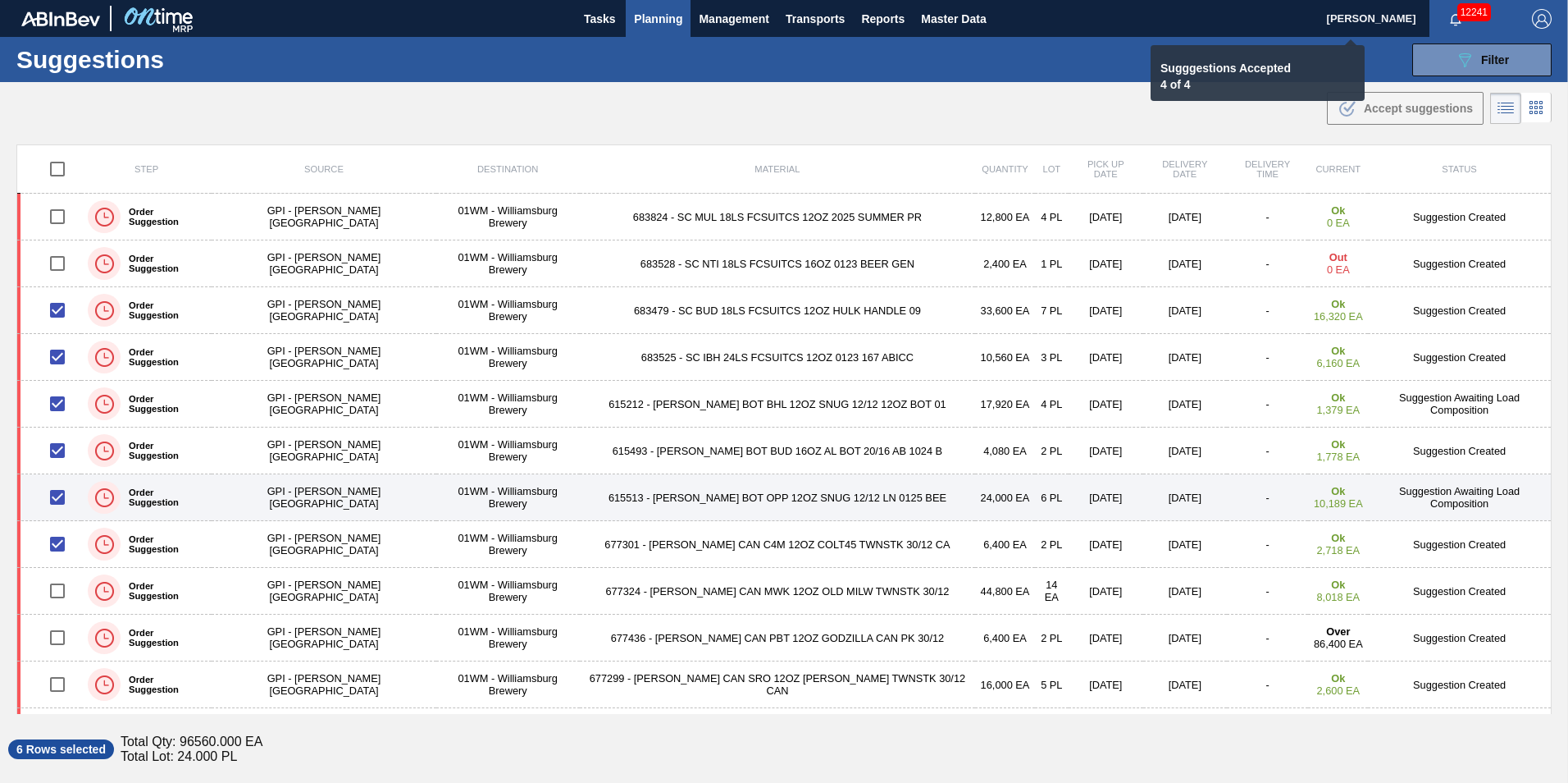
checkbox input "false"
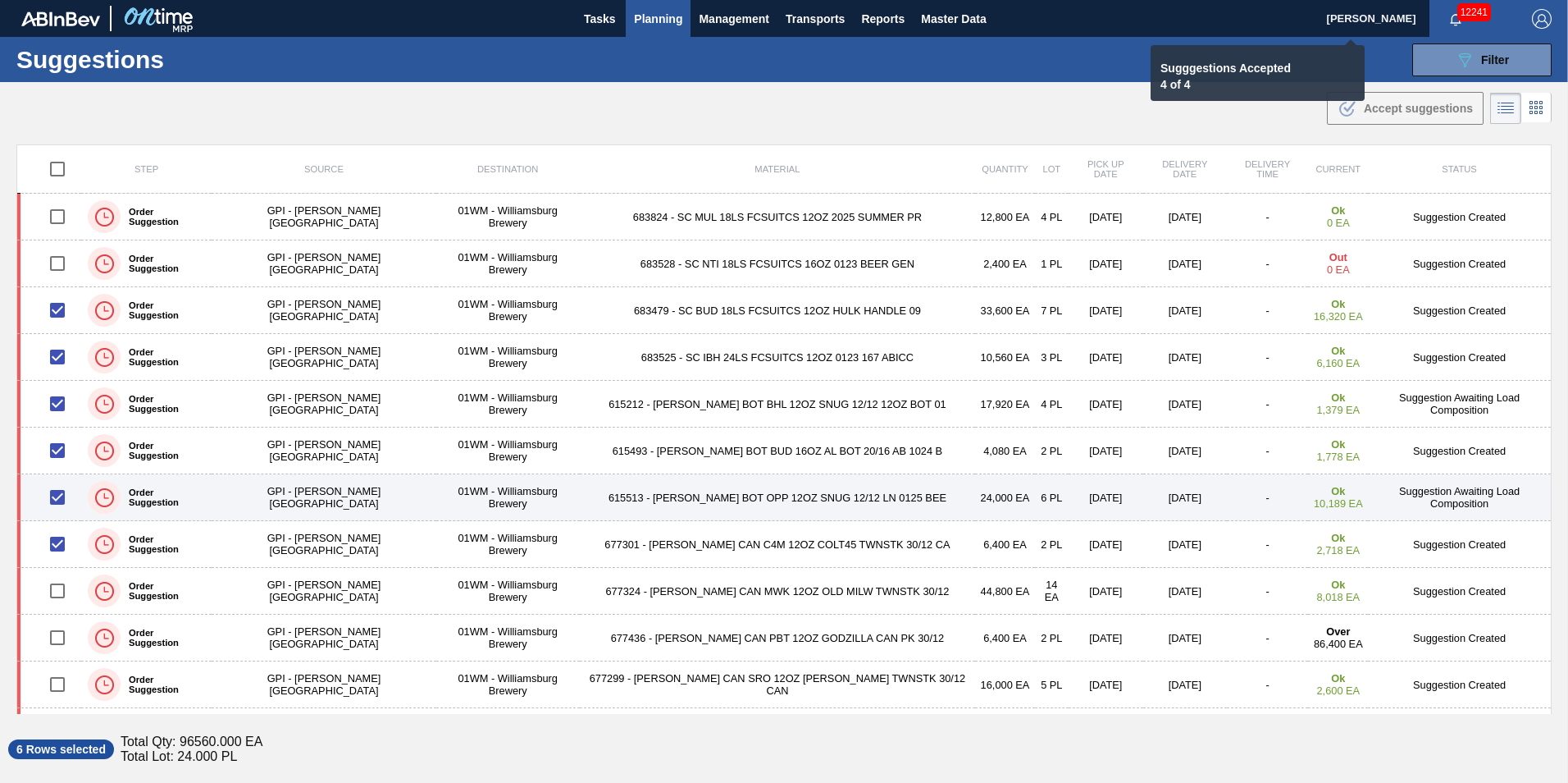
checkbox input "false"
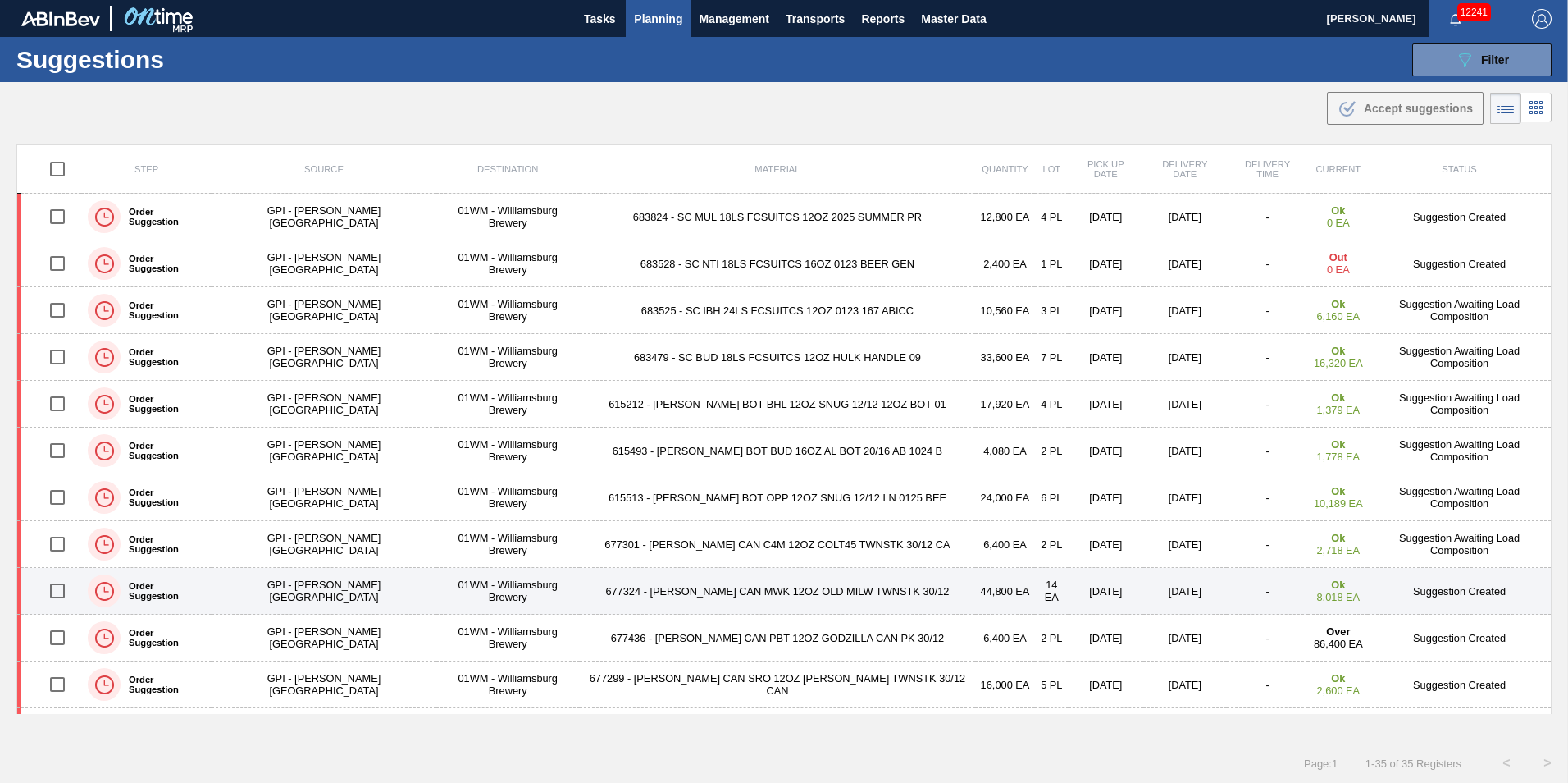
scroll to position [82, 0]
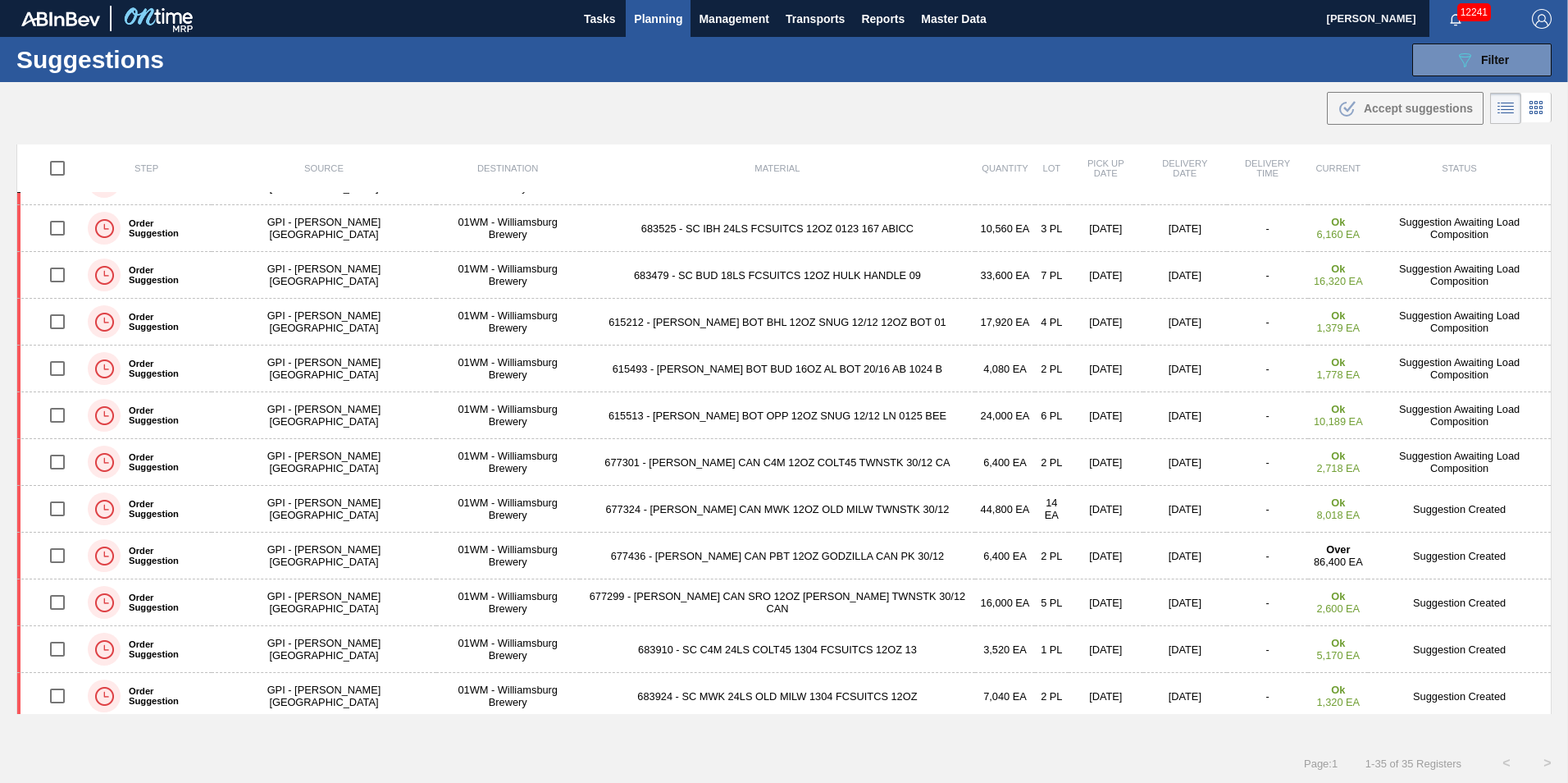
click at [655, 11] on span "Planning" at bounding box center [658, 18] width 49 height 19
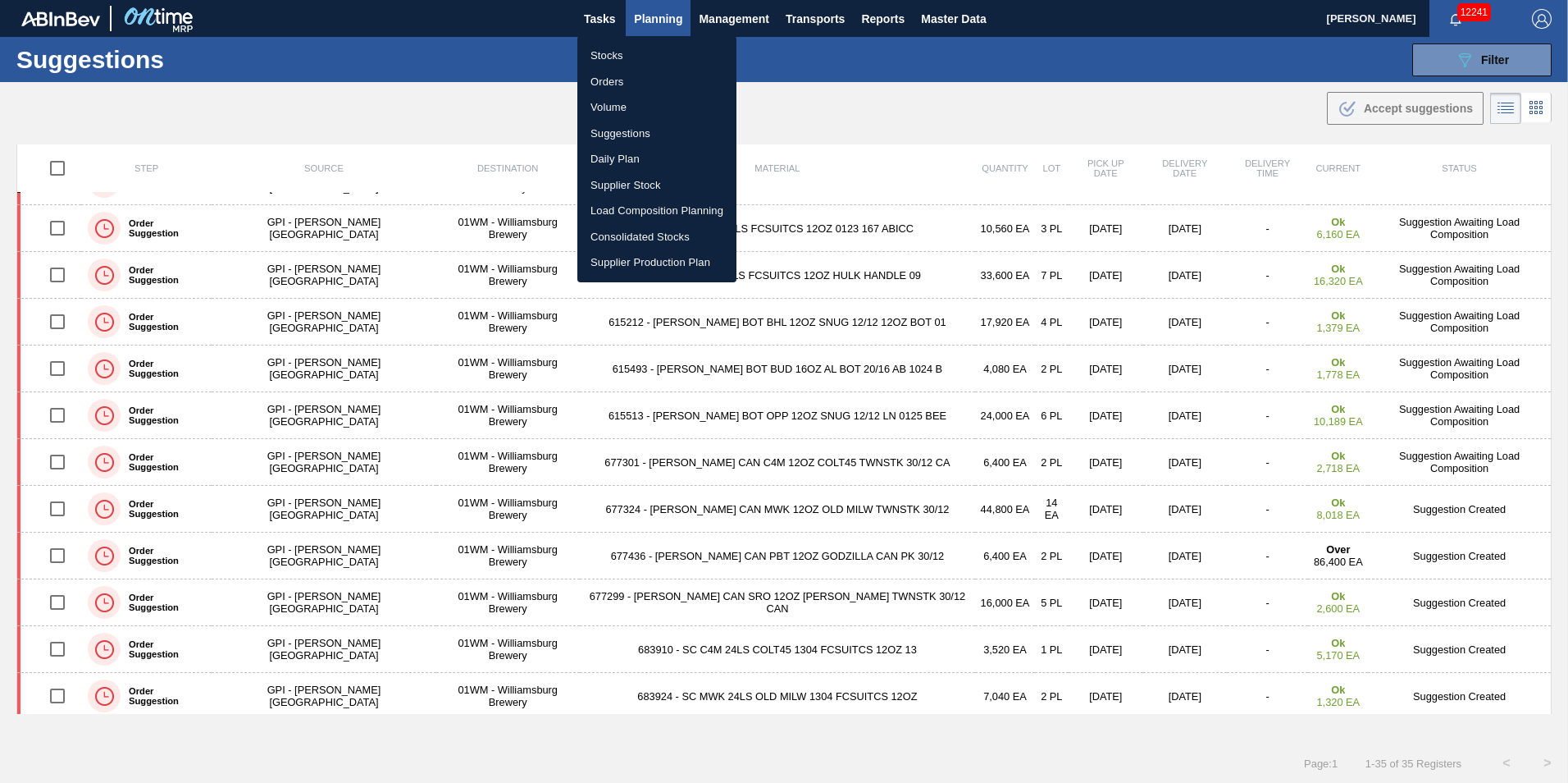
click at [650, 124] on li "Suggestions" at bounding box center [656, 134] width 159 height 27
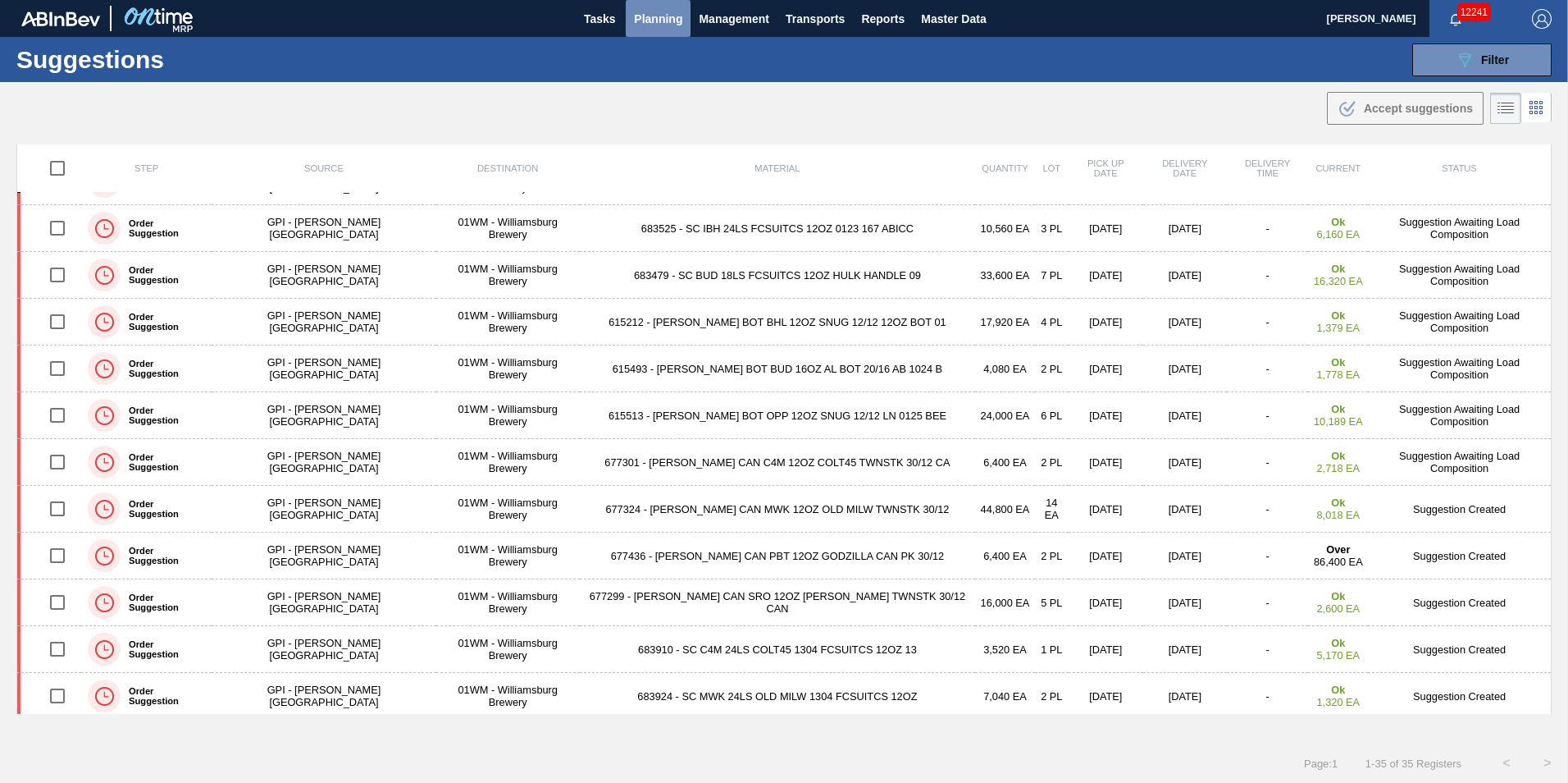
click at [669, 18] on span "Planning" at bounding box center [658, 18] width 49 height 19
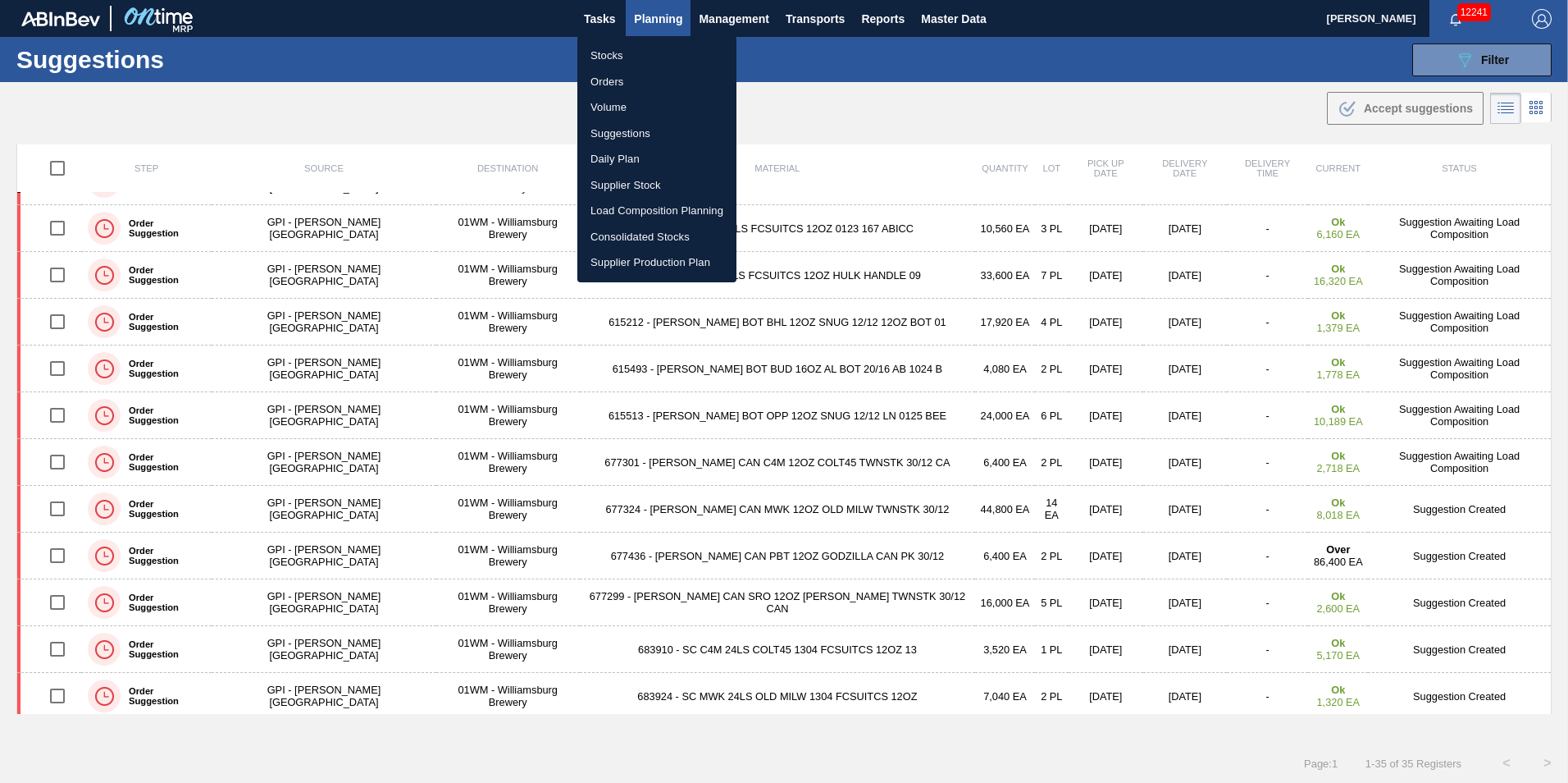
click at [679, 216] on li "Load Composition Planning" at bounding box center [656, 211] width 159 height 27
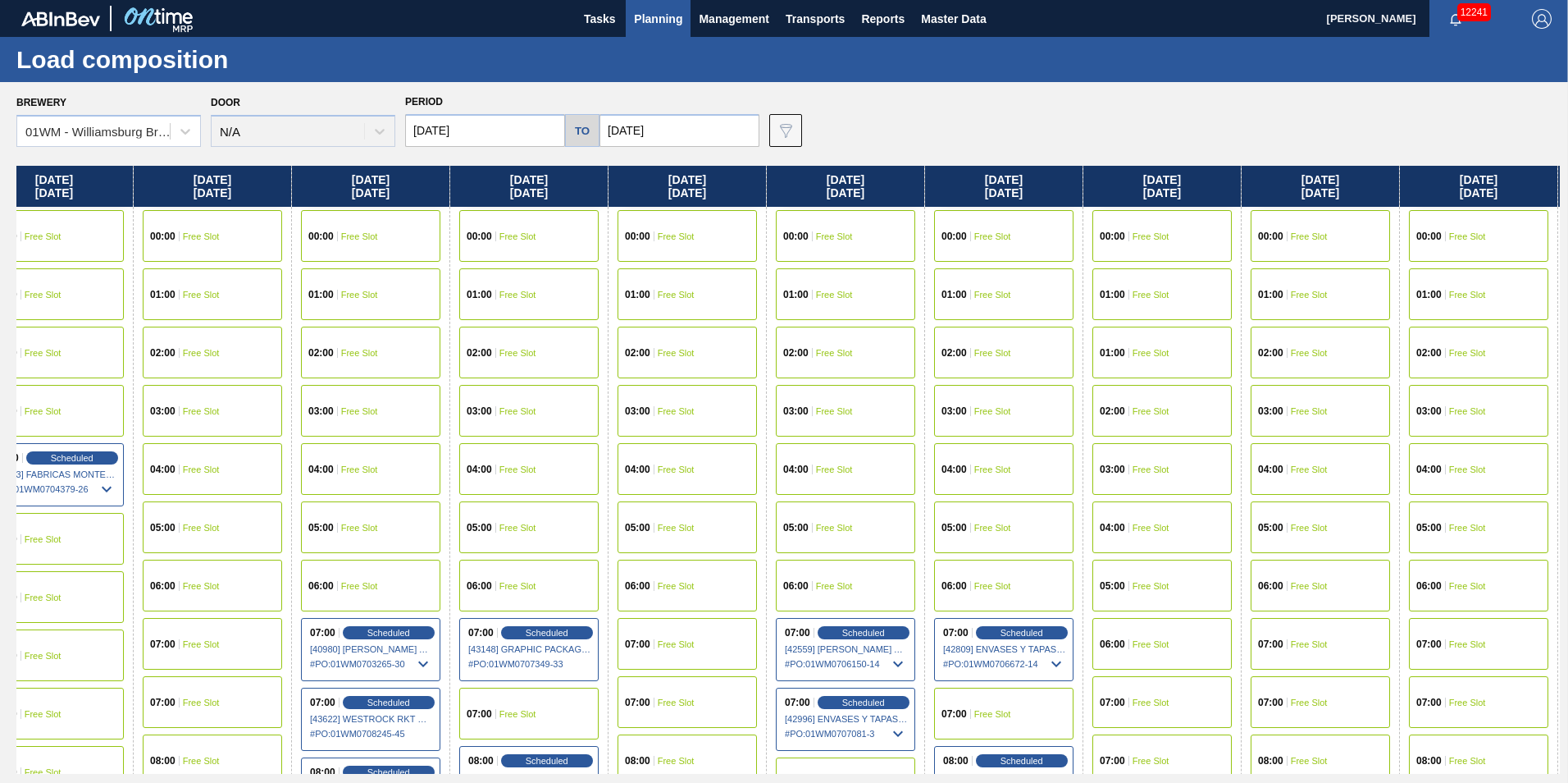
drag, startPoint x: 1462, startPoint y: 172, endPoint x: -79, endPoint y: 244, distance: 1542.7
click at [0, 0] on html "Tasks Planning Management Transports Reports Master Data [PERSON_NAME] 12241 Ma…" at bounding box center [784, 0] width 1568 height 0
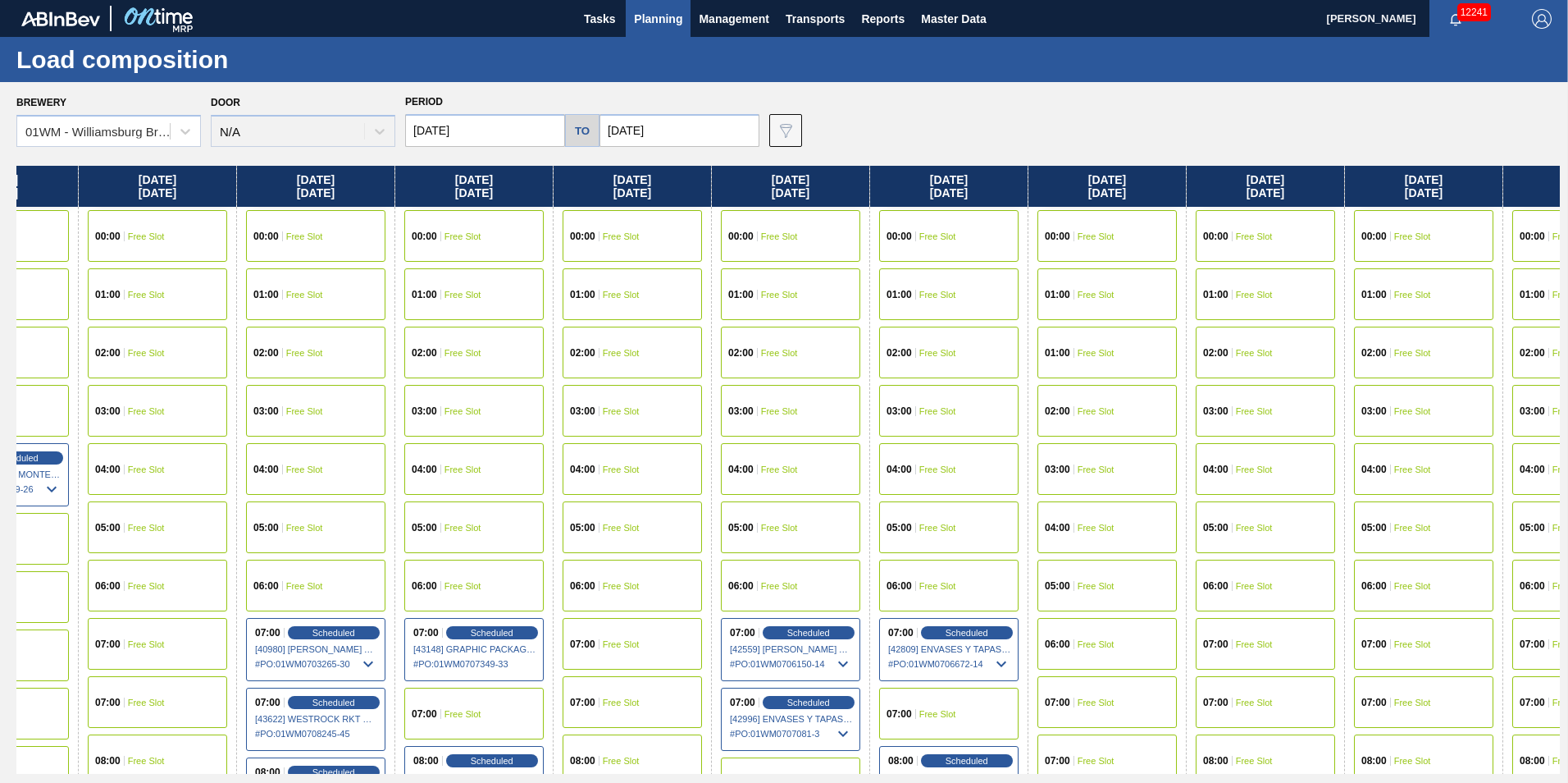
scroll to position [0, 1939]
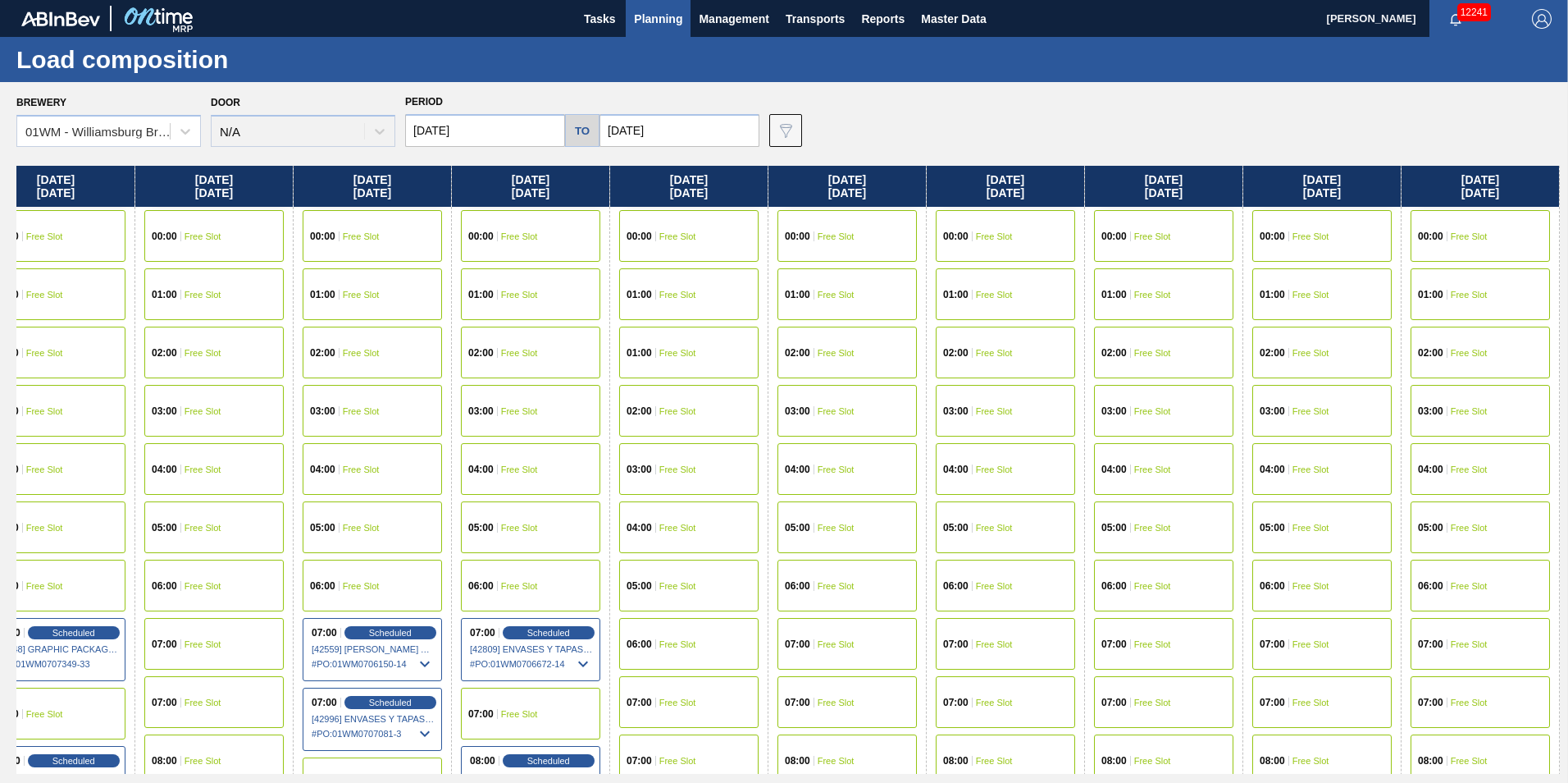
drag, startPoint x: 1501, startPoint y: 169, endPoint x: 649, endPoint y: 210, distance: 853.0
click at [540, 203] on div "[DATE] 00:00 Free Slot 01:00 Free Slot 02:00 Free Slot 03:00 Free Slot 04:00 Fr…" at bounding box center [788, 470] width 1544 height 608
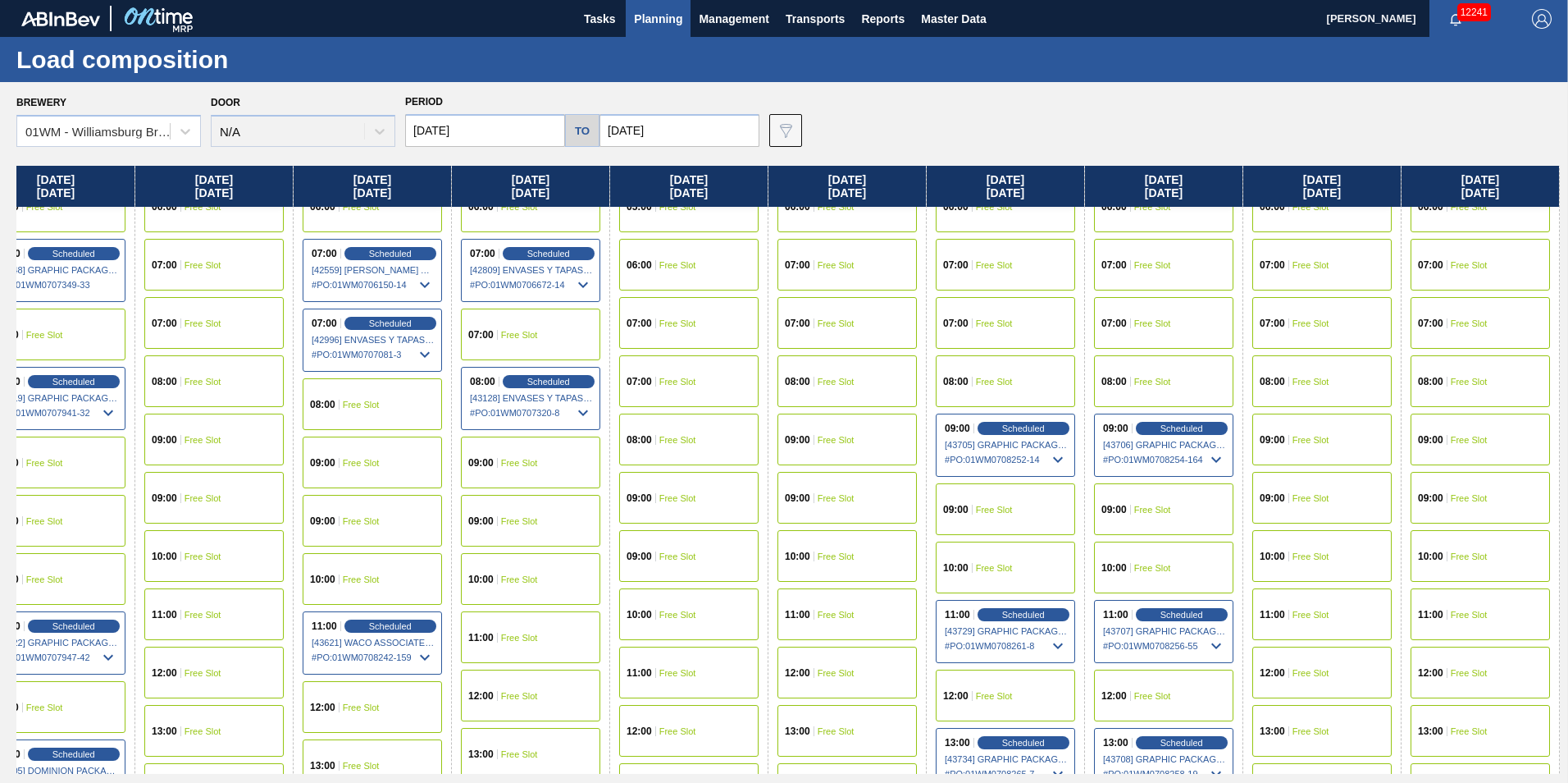
scroll to position [493, 1939]
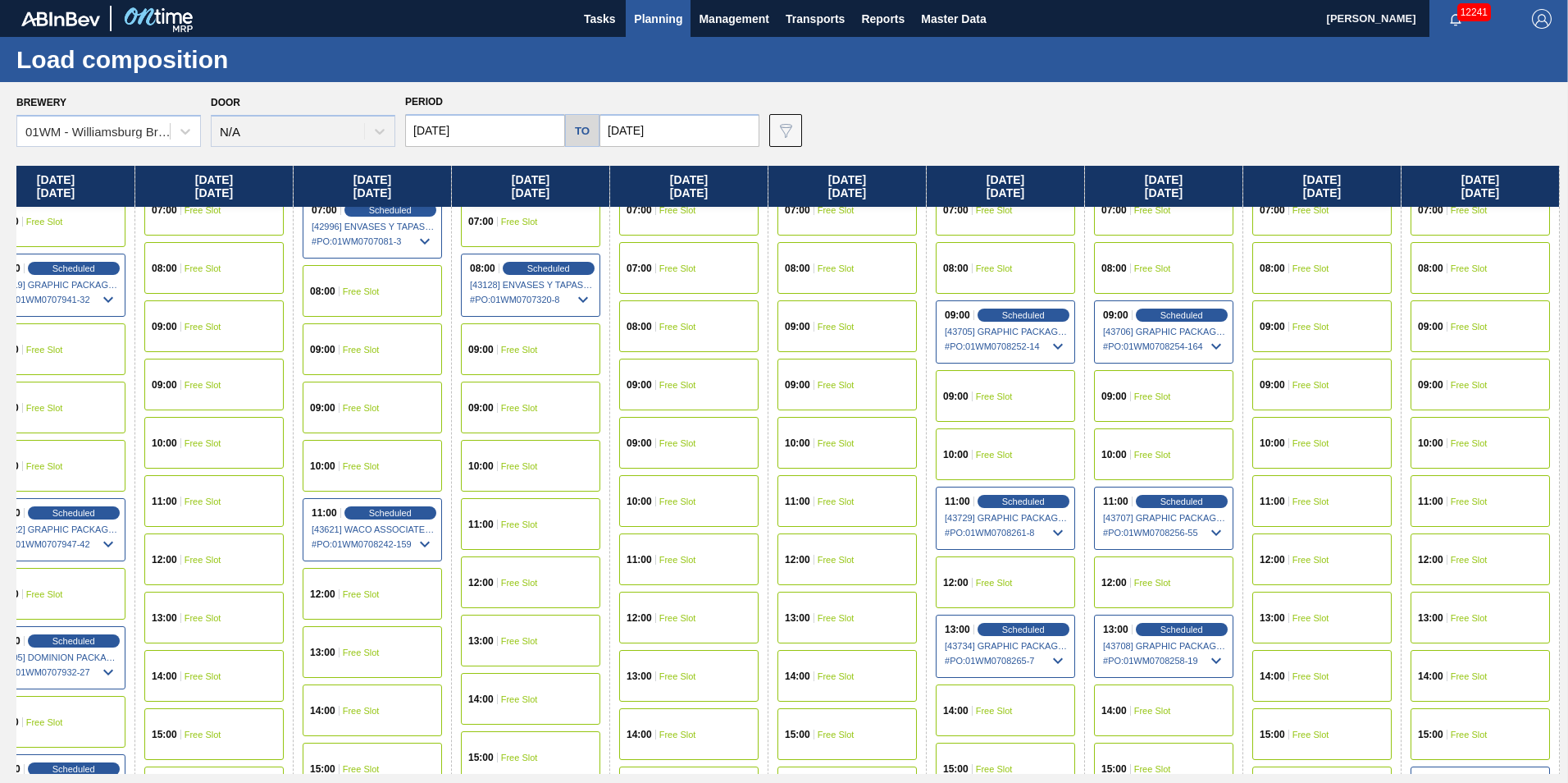
click at [860, 376] on div "09:00 Free Slot" at bounding box center [847, 384] width 139 height 52
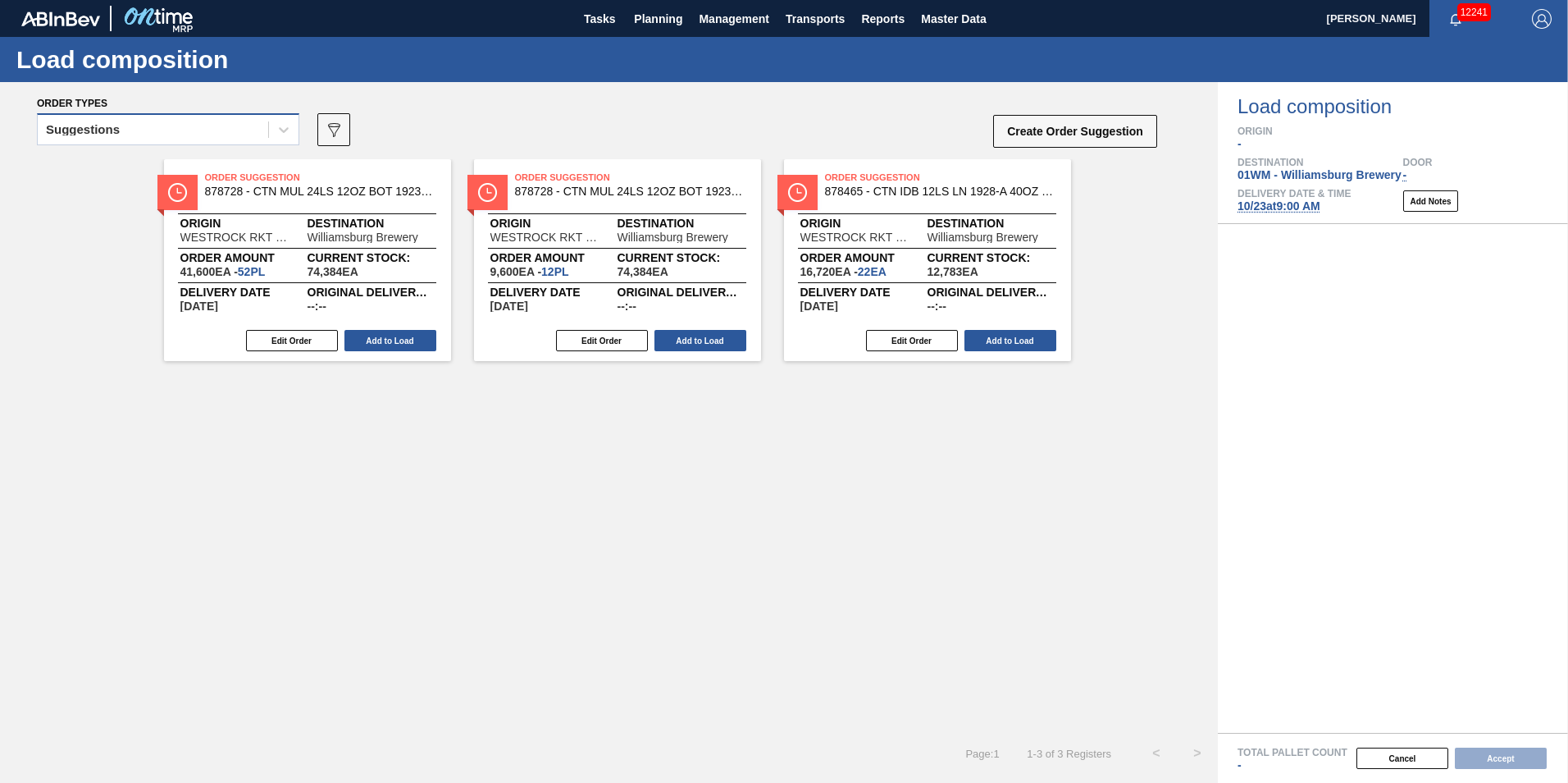
click at [163, 134] on div "Suggestions" at bounding box center [153, 130] width 230 height 24
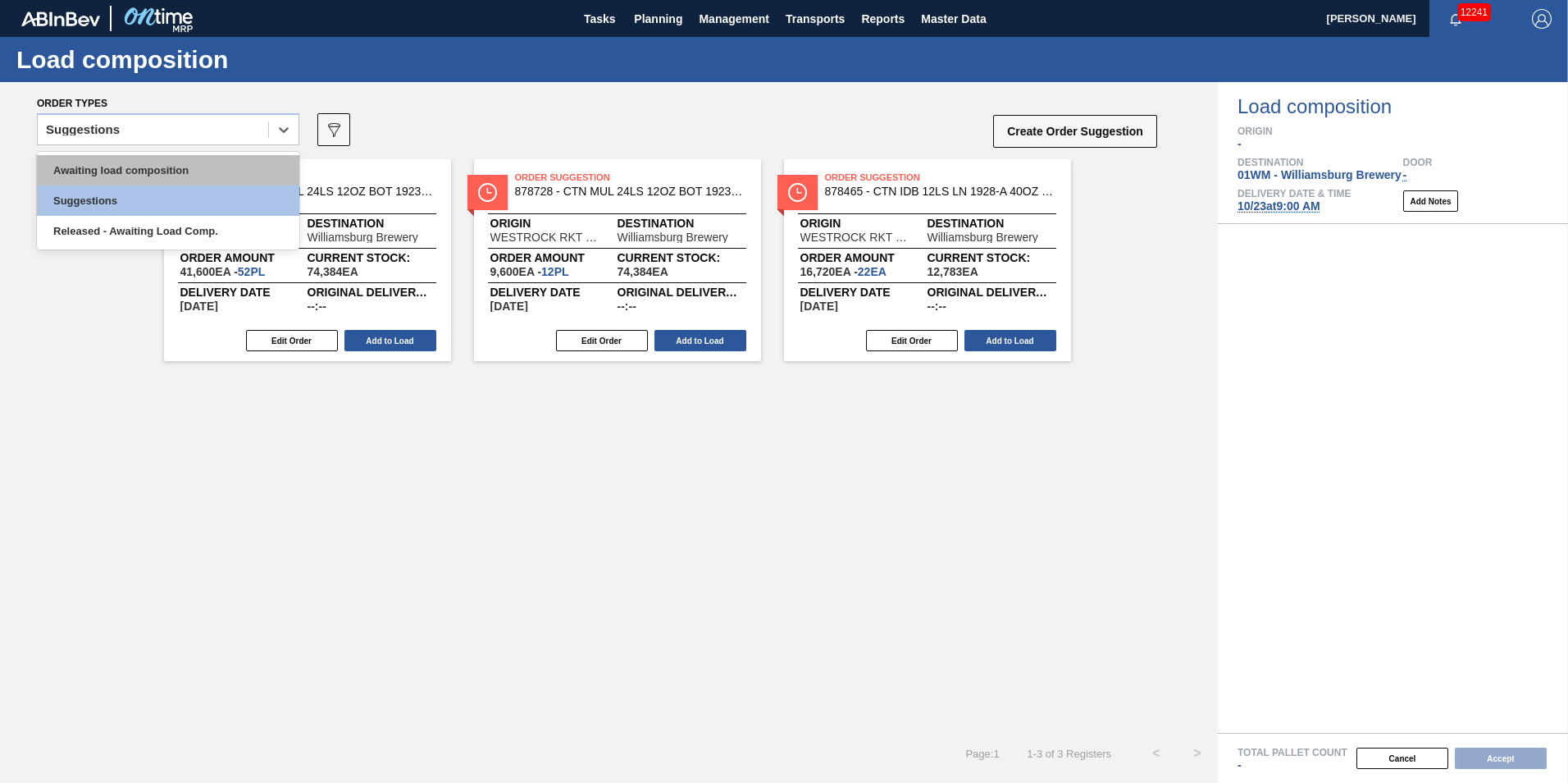
click at [133, 169] on div "Awaiting load composition" at bounding box center [168, 169] width 262 height 30
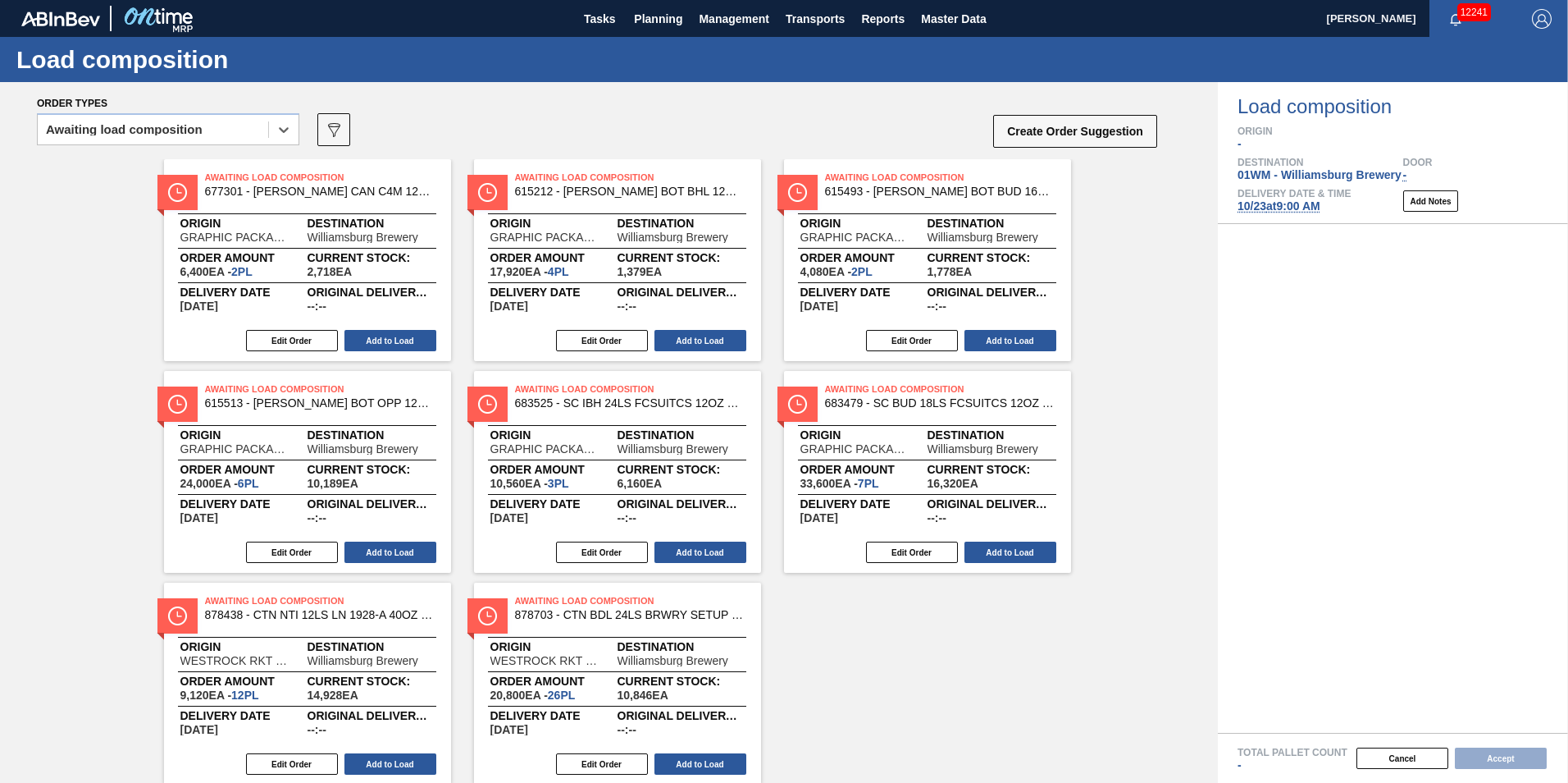
scroll to position [51, 0]
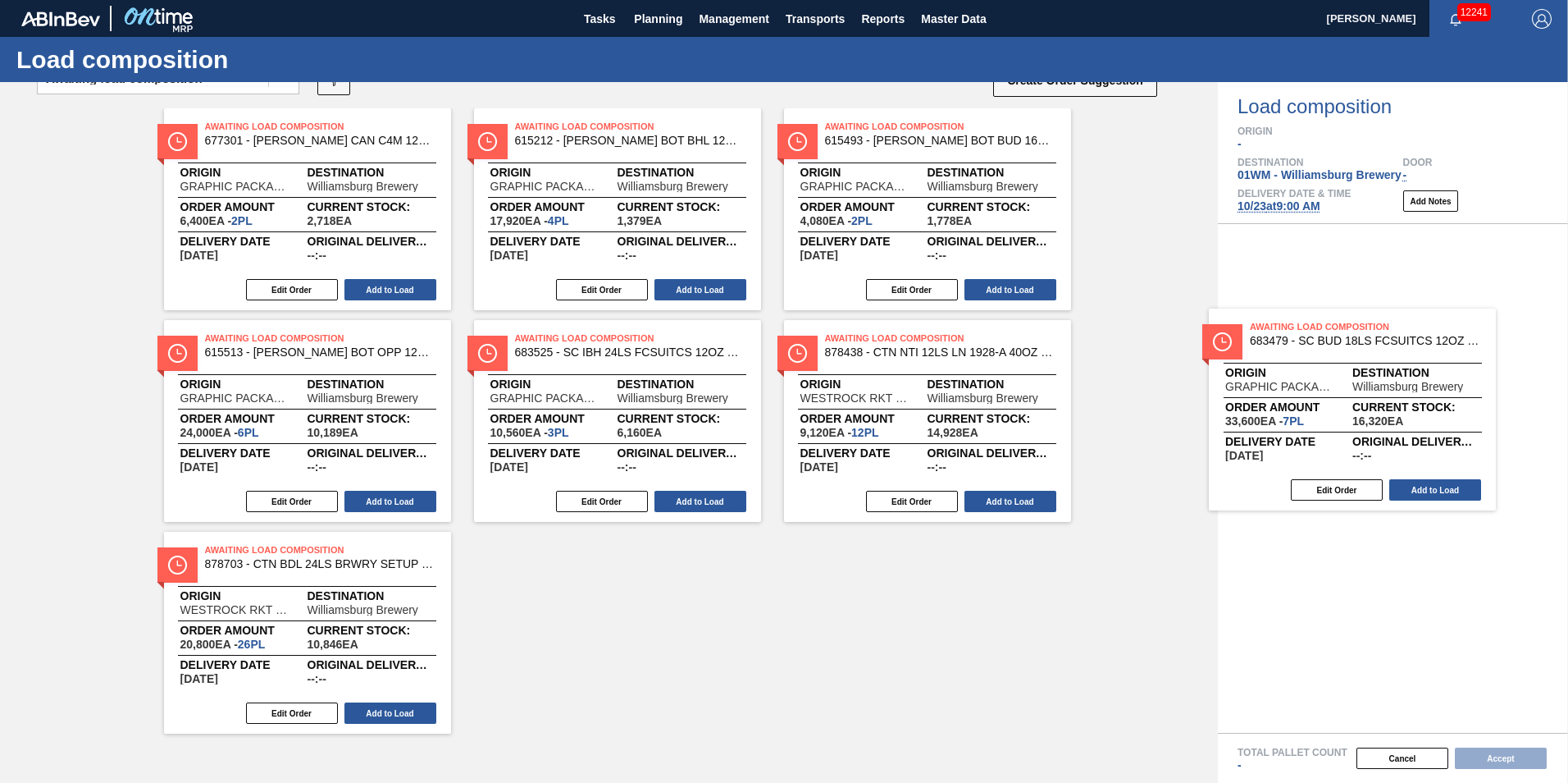
drag, startPoint x: 913, startPoint y: 380, endPoint x: 1367, endPoint y: 357, distance: 454.6
click at [1365, 365] on div "Order types option Awaiting load composition, selected. Select is focused ,type…" at bounding box center [784, 432] width 1568 height 701
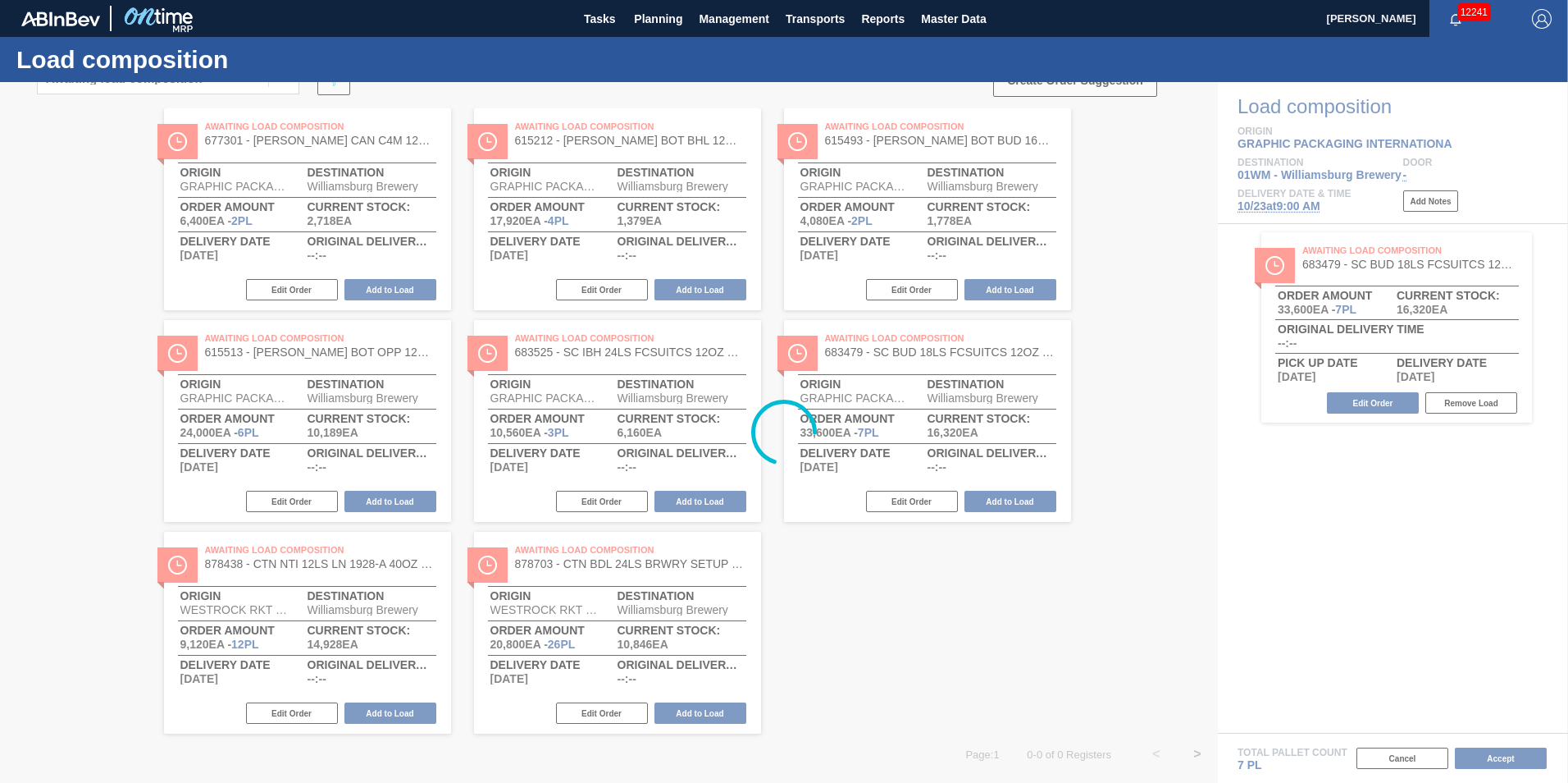
scroll to position [0, 0]
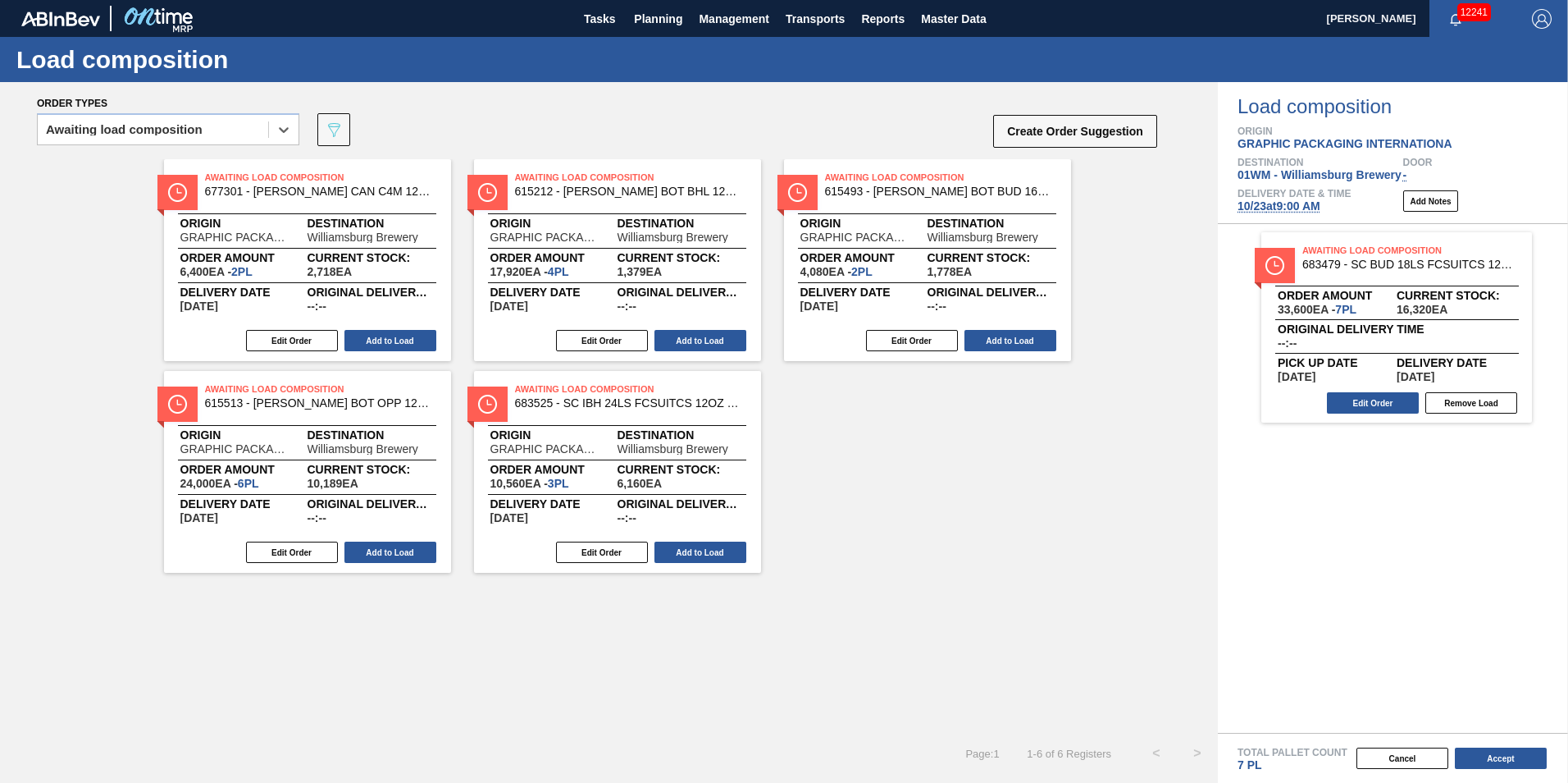
drag, startPoint x: 944, startPoint y: 240, endPoint x: 1482, endPoint y: 357, distance: 550.6
click at [1482, 357] on div "Order types option Awaiting load composition, selected. Select is focused ,type…" at bounding box center [784, 432] width 1568 height 701
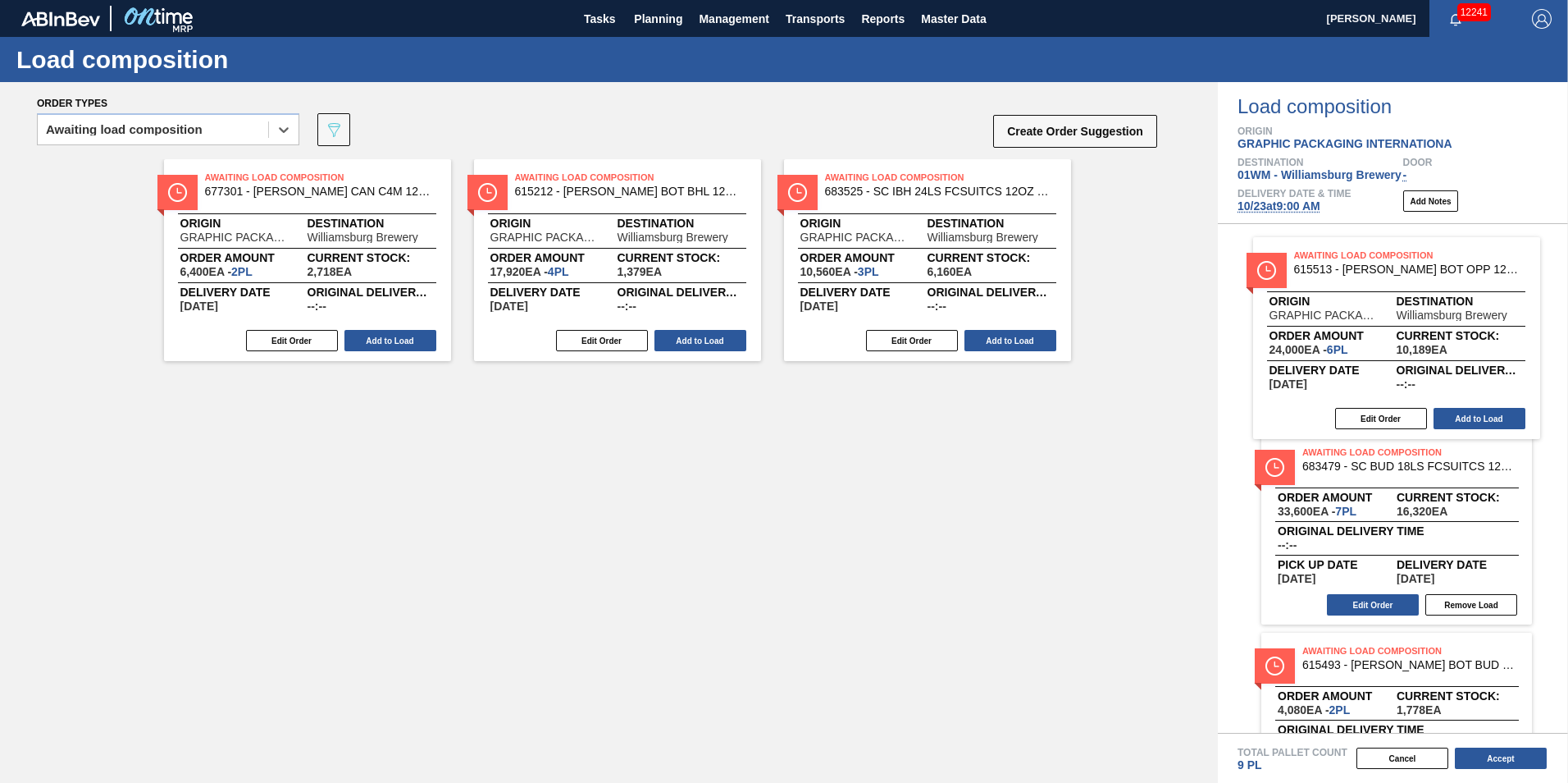
drag, startPoint x: 1244, startPoint y: 329, endPoint x: 1388, endPoint y: 342, distance: 144.6
click at [1384, 342] on div "Order types option Awaiting load composition, selected. Select is focused ,type…" at bounding box center [784, 432] width 1568 height 701
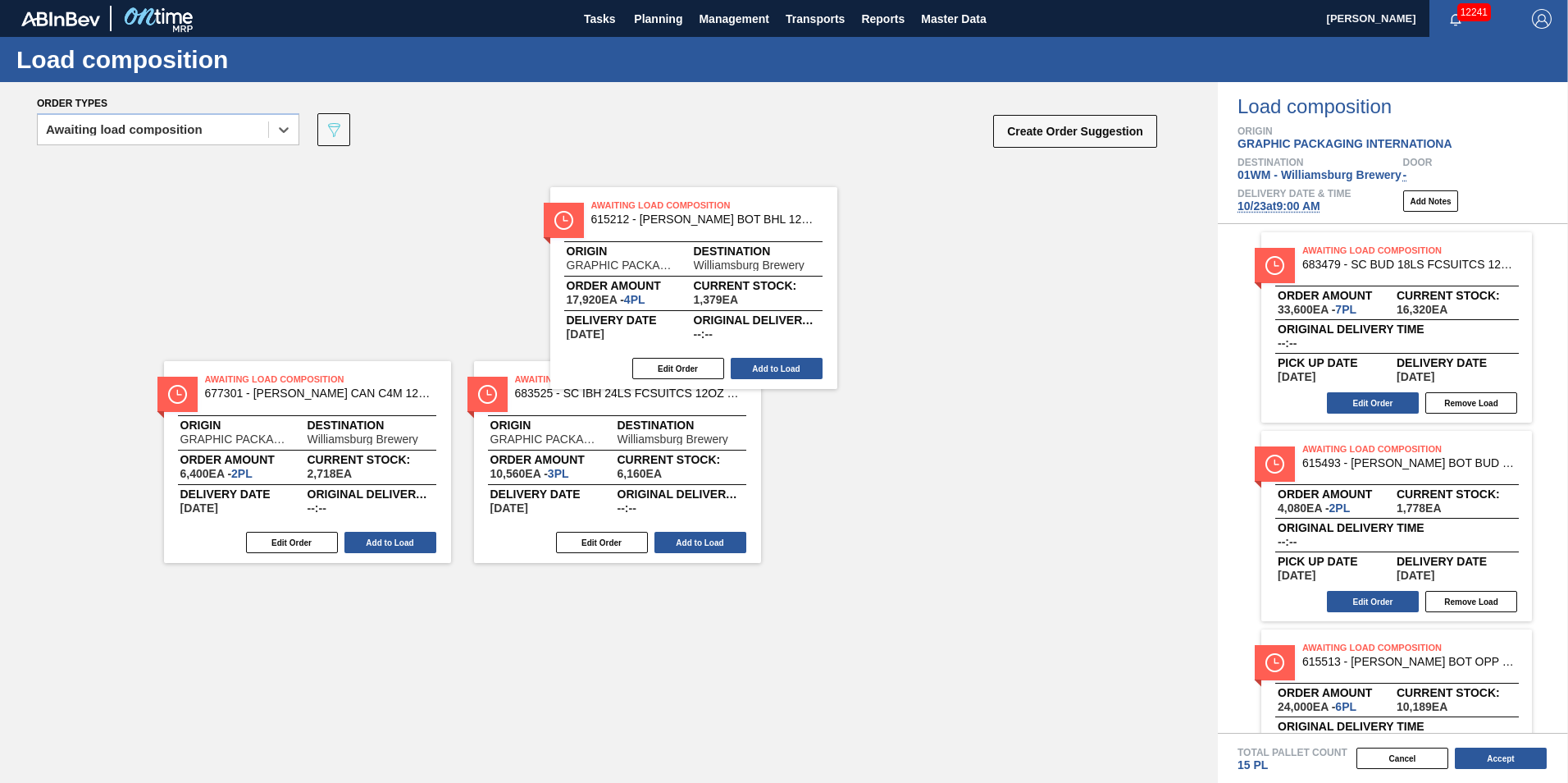
drag, startPoint x: 586, startPoint y: 268, endPoint x: 1261, endPoint y: 372, distance: 683.0
click at [1261, 373] on div "Order types option Awaiting load composition, selected. Select is focused ,type…" at bounding box center [784, 432] width 1568 height 701
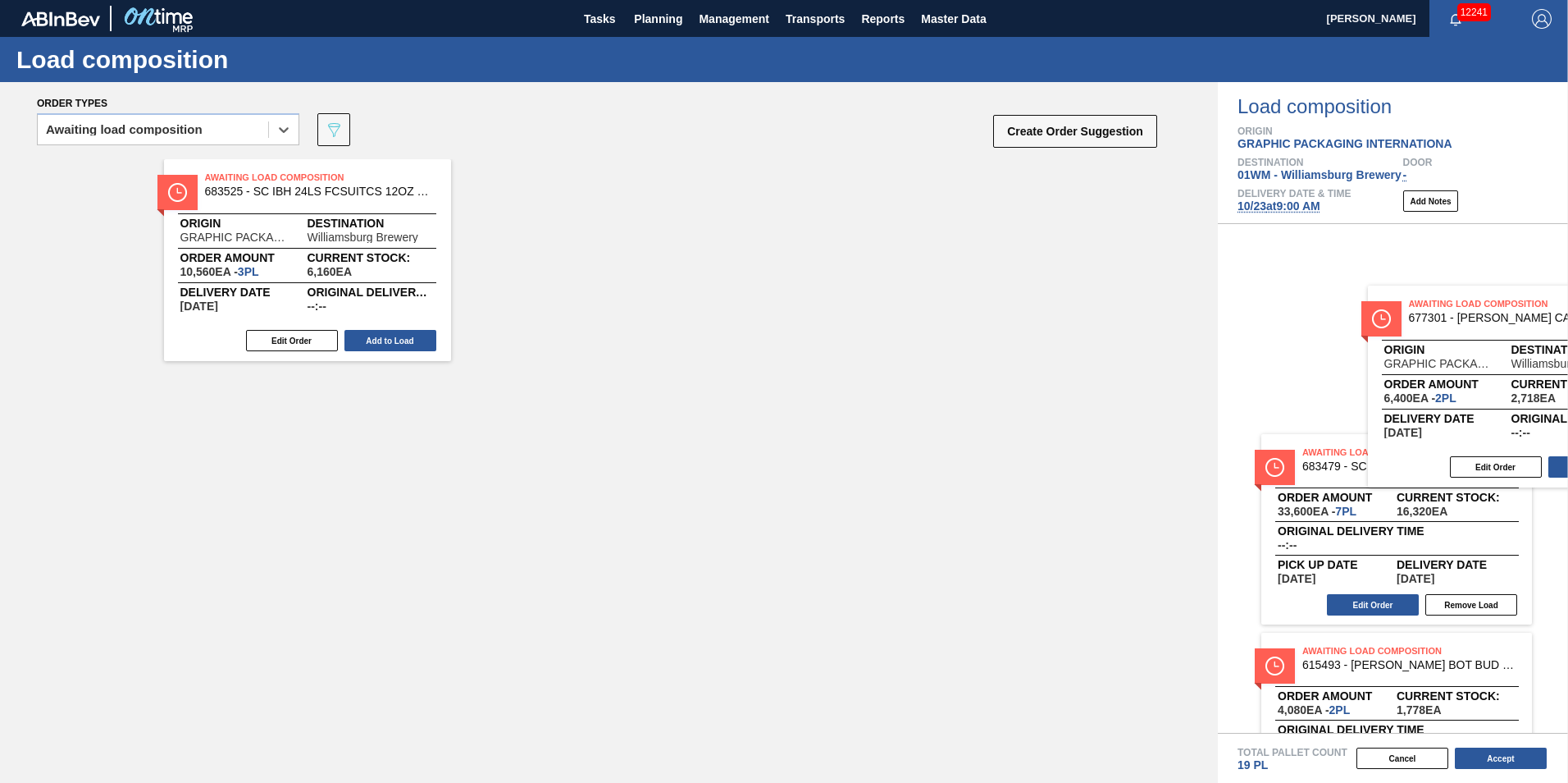
drag, startPoint x: 246, startPoint y: 264, endPoint x: 1432, endPoint y: 388, distance: 1192.5
click at [1434, 388] on div "Order types option Awaiting load composition, selected. Select is focused ,type…" at bounding box center [784, 432] width 1568 height 701
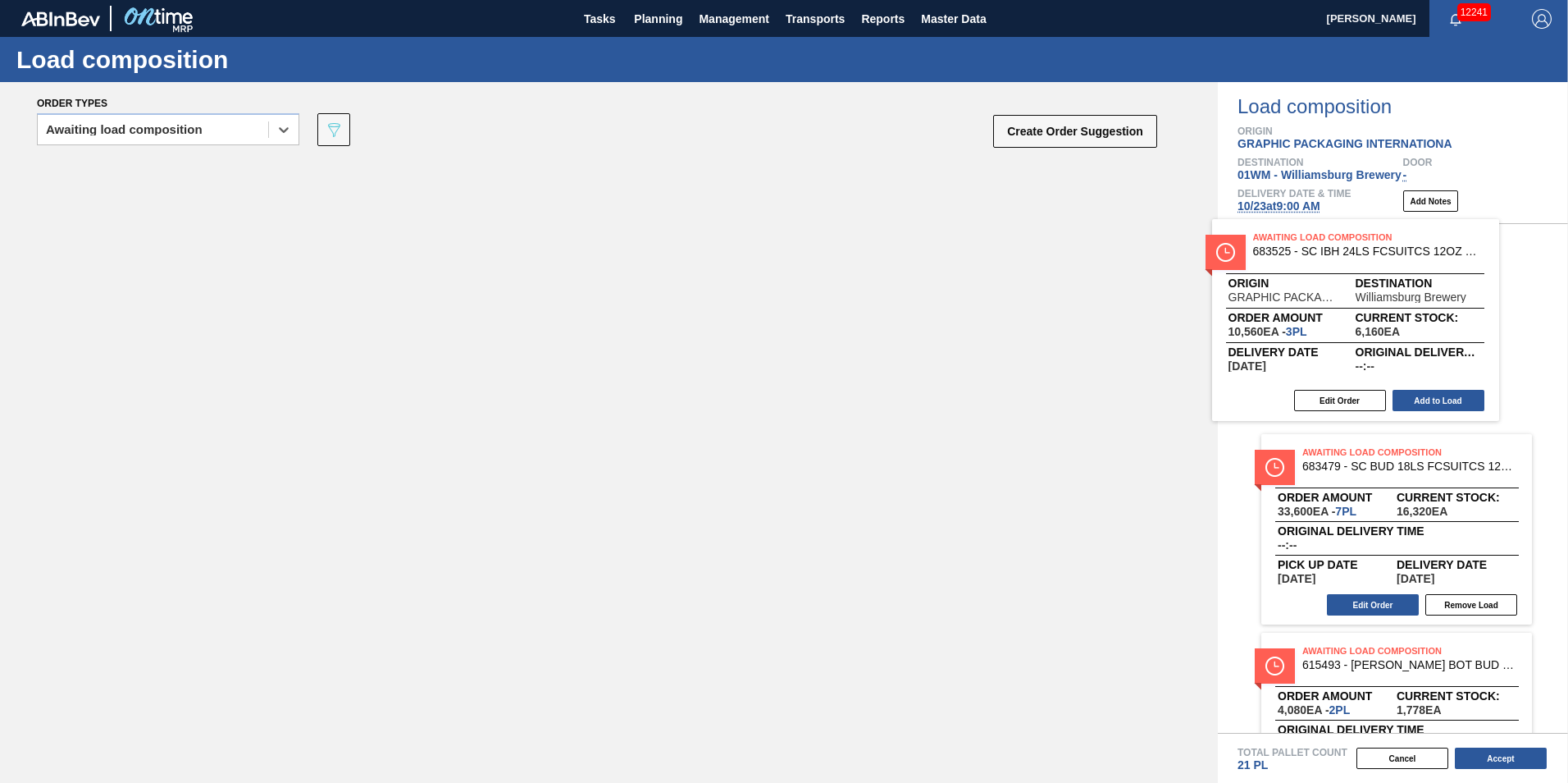
drag, startPoint x: 315, startPoint y: 274, endPoint x: 1367, endPoint y: 327, distance: 1053.3
click at [1367, 329] on div "Order types option Awaiting load composition, selected. Select is focused ,type…" at bounding box center [784, 432] width 1568 height 701
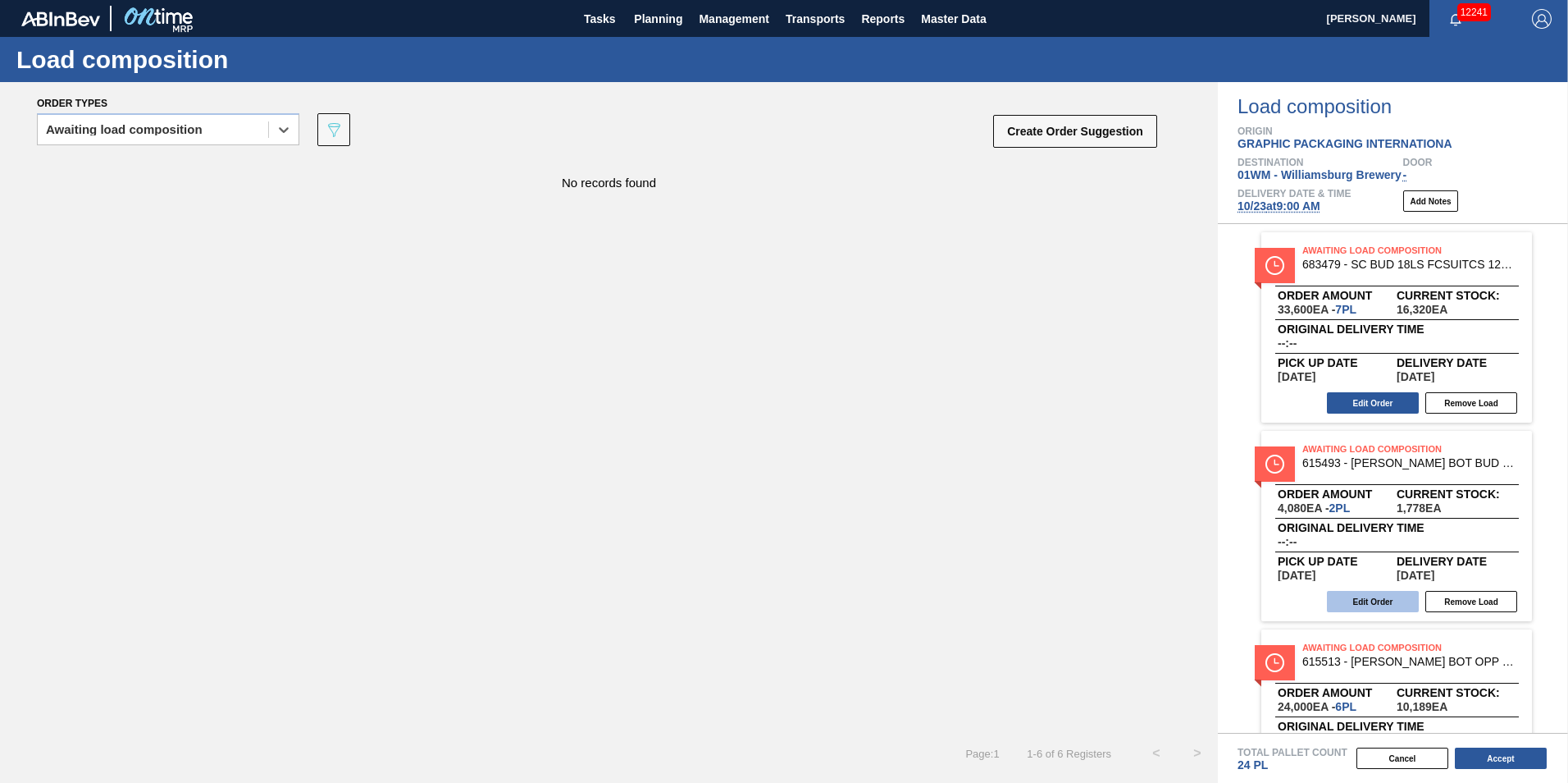
click at [1380, 596] on button "Edit Order" at bounding box center [1373, 601] width 92 height 21
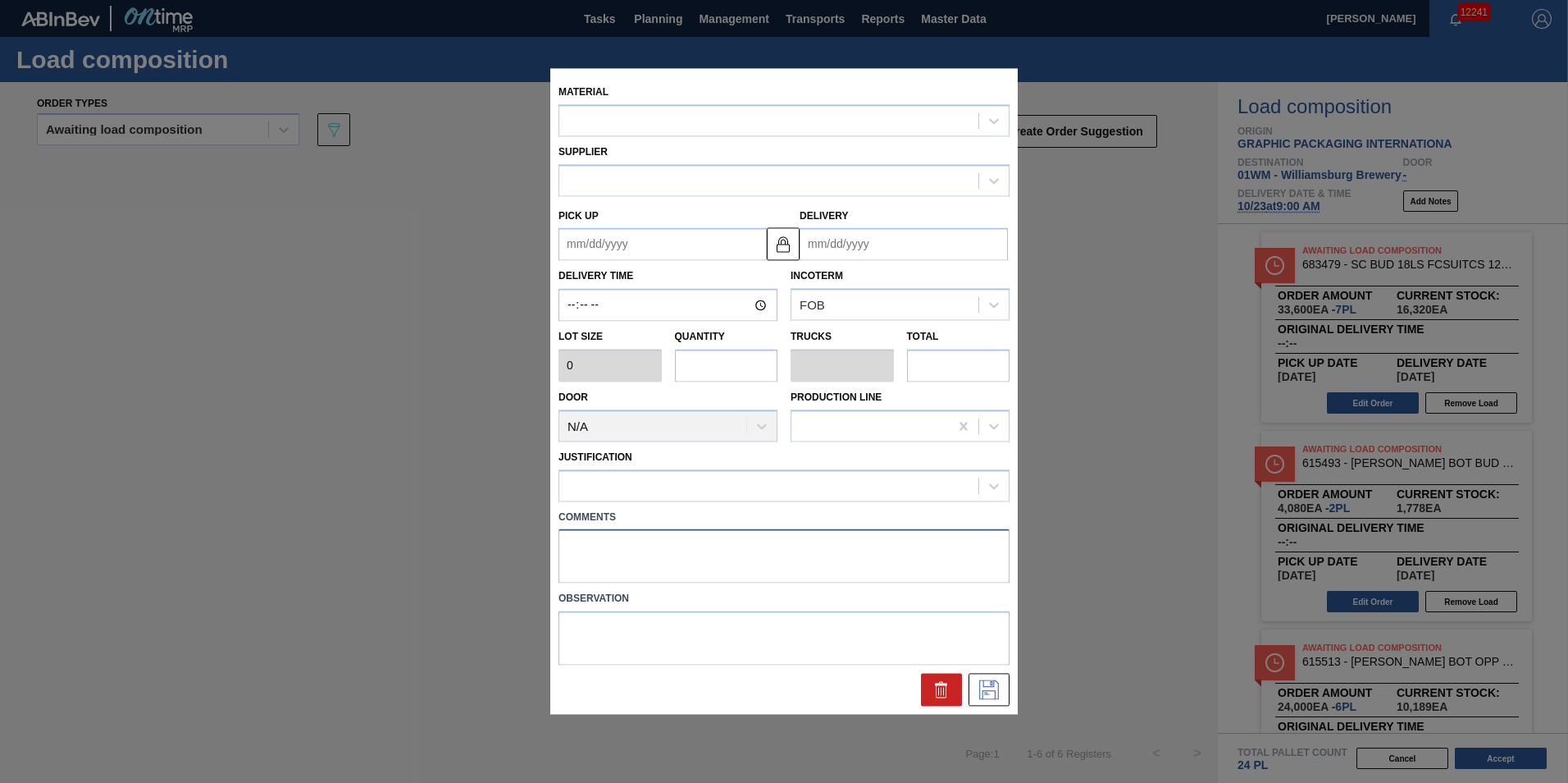
click at [592, 545] on textarea at bounding box center [784, 556] width 451 height 54
type input "2,040"
type input "2"
type input "0.077"
type input "4,080"
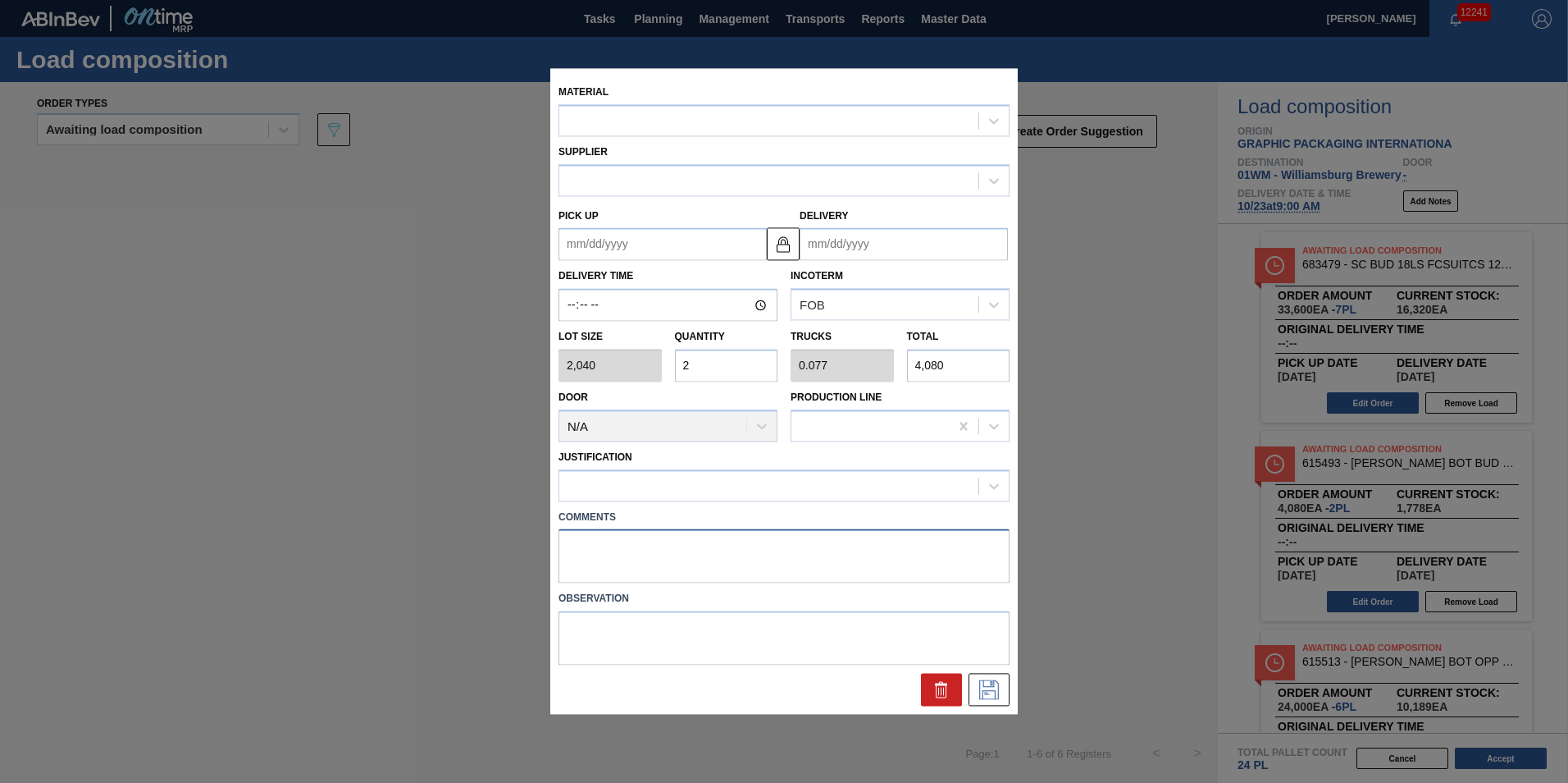
type up "[DATE]"
type input "[DATE]"
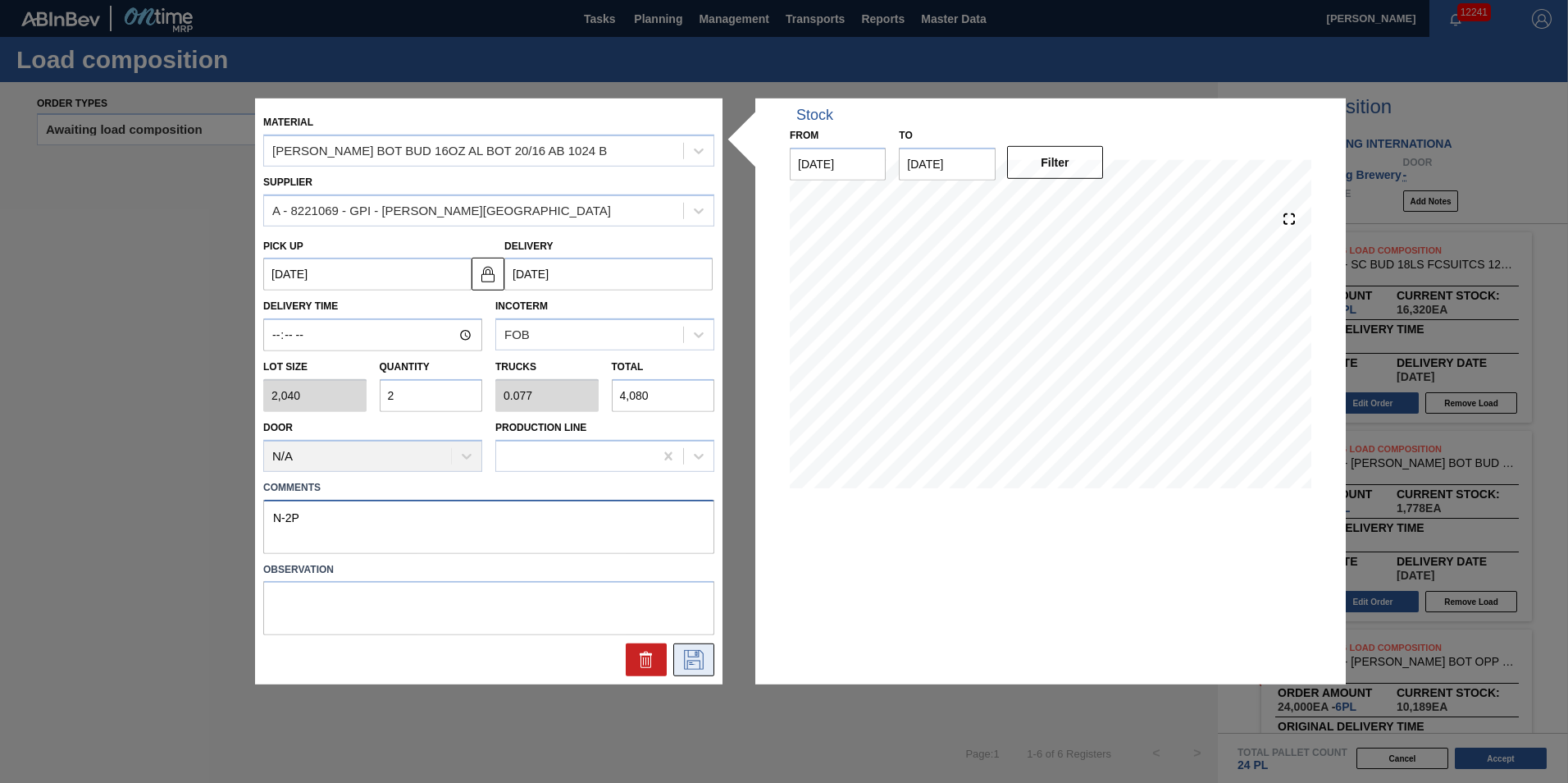
type textarea "N-2P"
click at [692, 654] on icon at bounding box center [693, 660] width 27 height 19
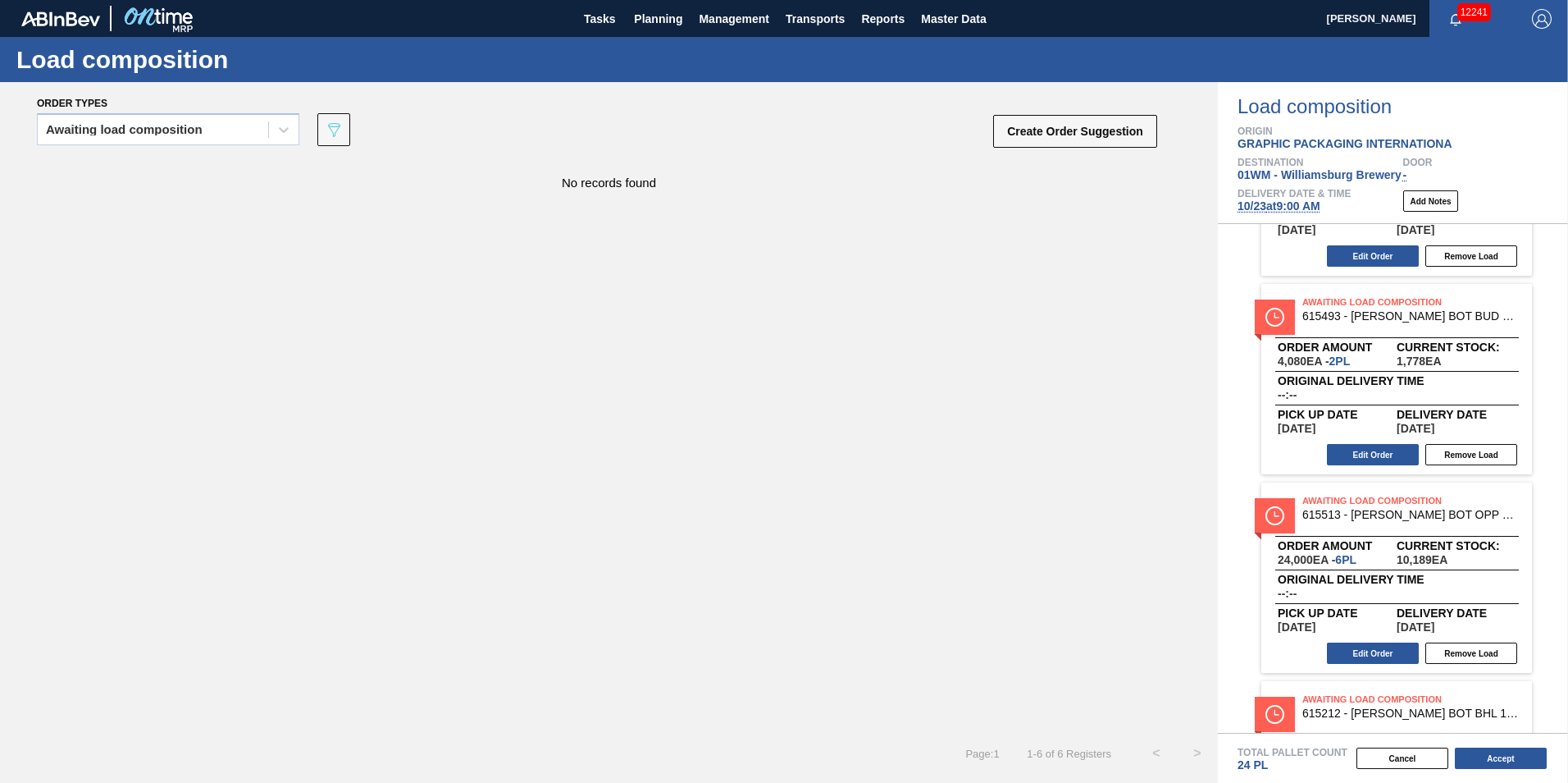
scroll to position [164, 0]
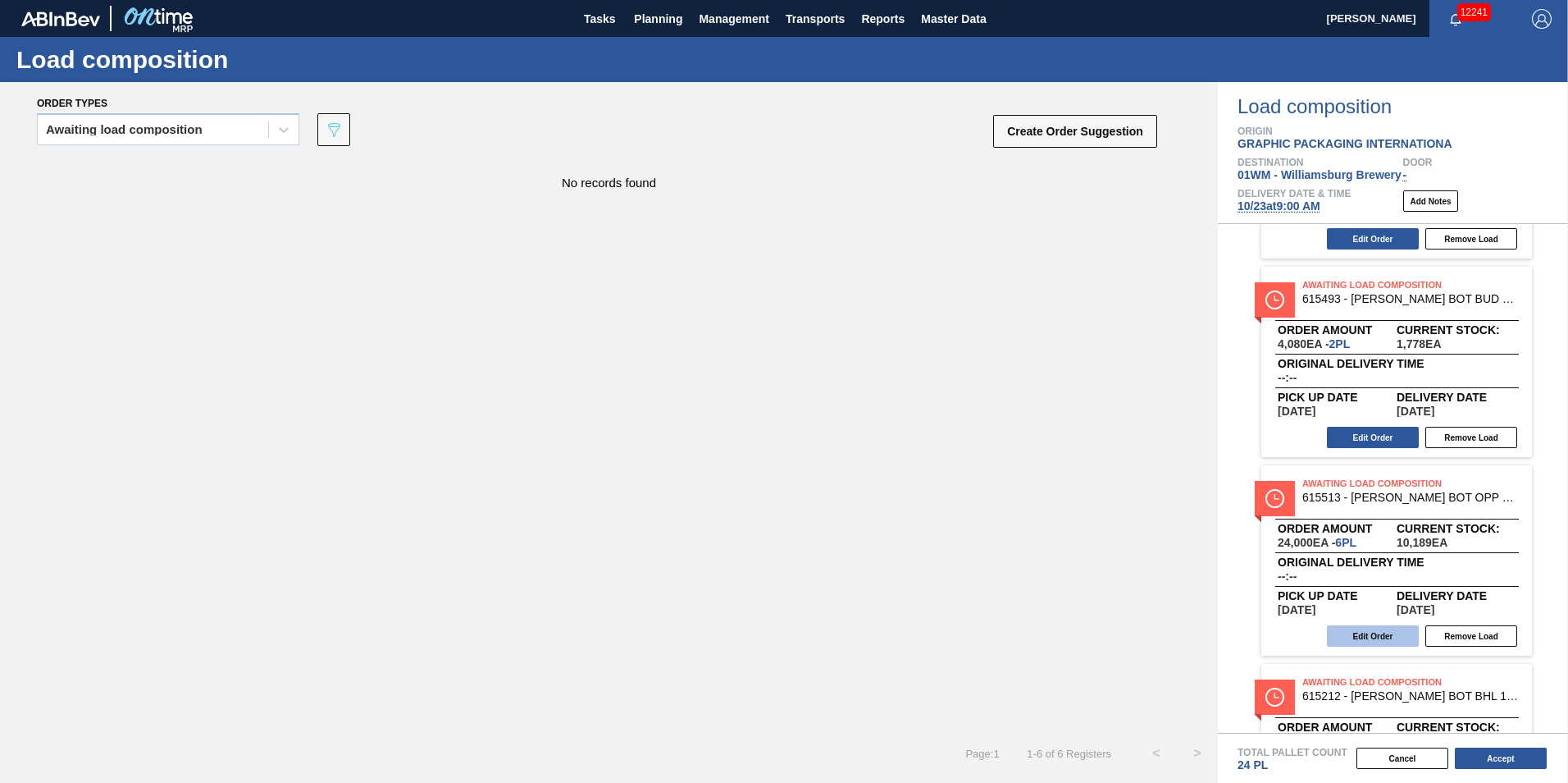
click at [1379, 636] on button "Edit Order" at bounding box center [1373, 636] width 92 height 21
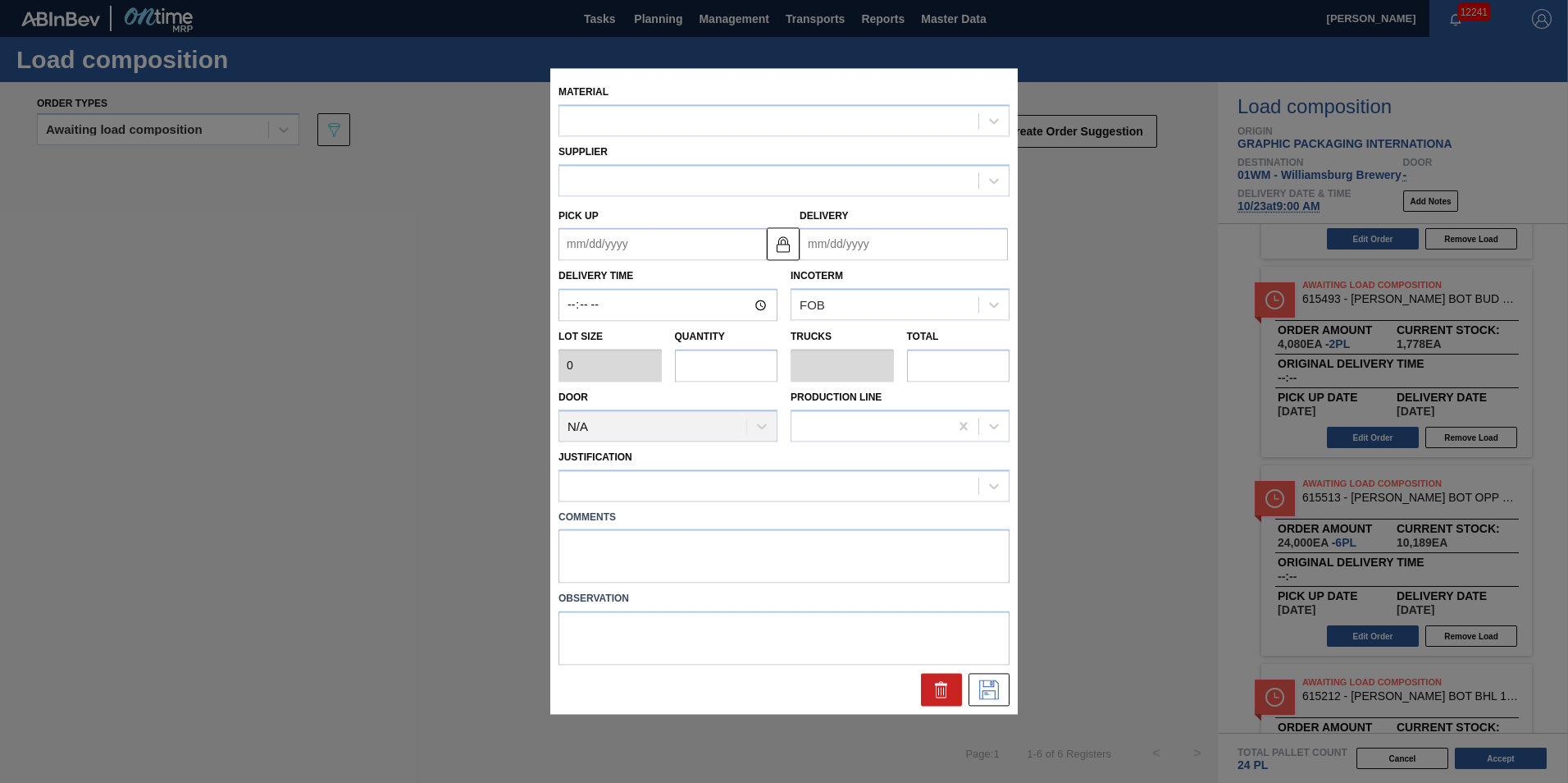
type input "4,000"
type input "6"
type input "0.231"
type input "24,000"
type up "[DATE]"
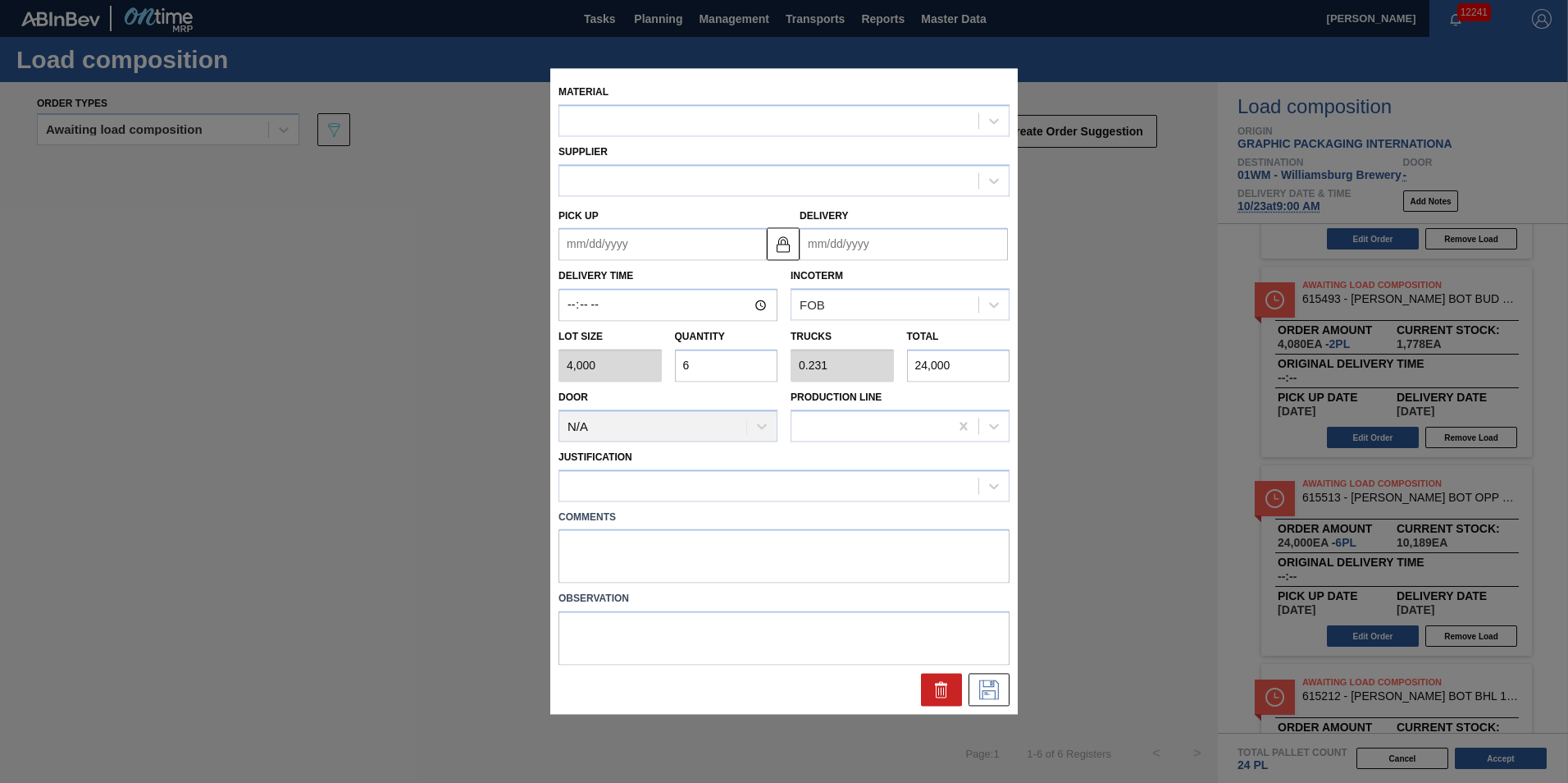
type input "[DATE]"
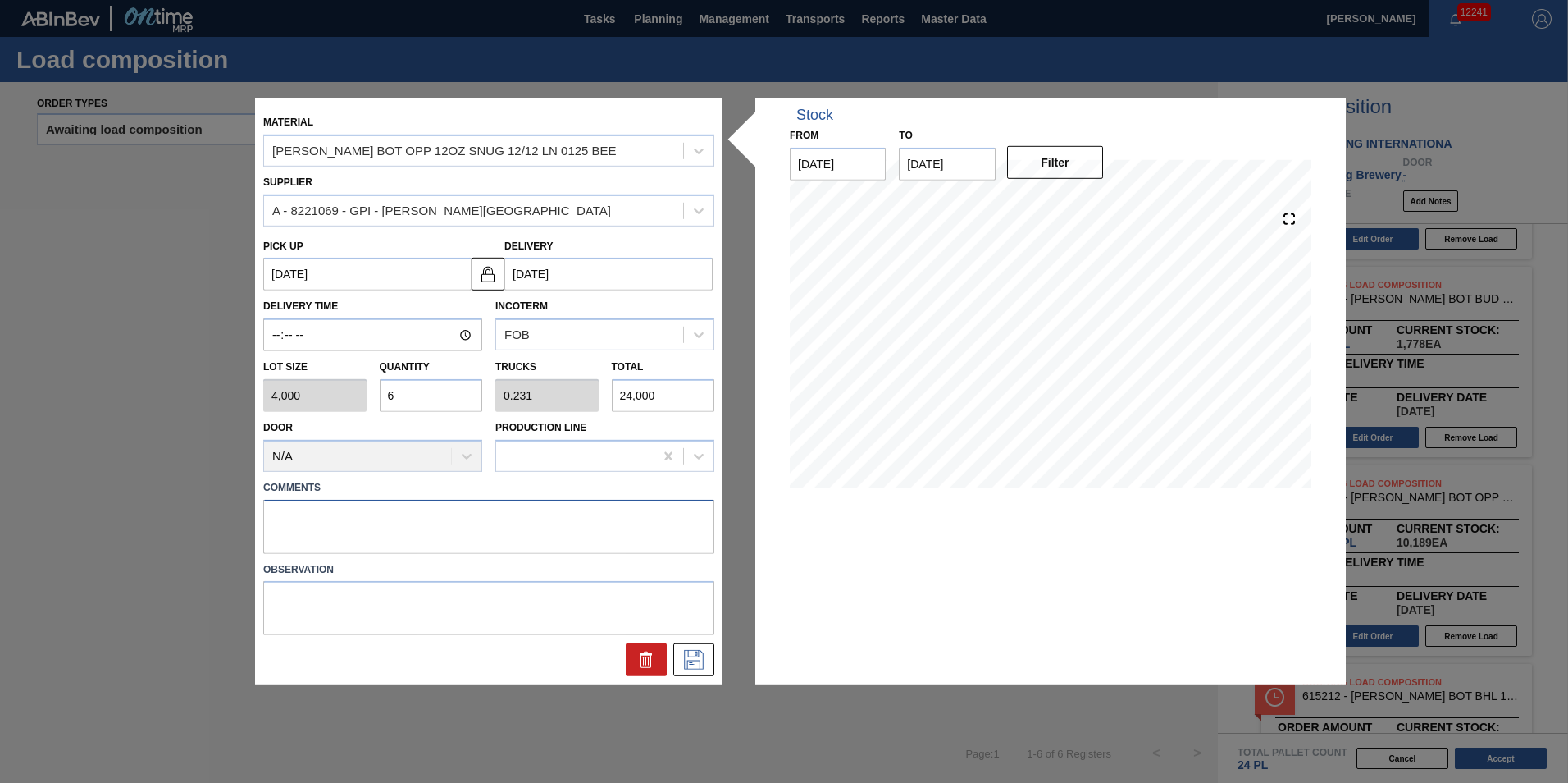
click at [493, 532] on textarea at bounding box center [489, 526] width 451 height 54
type textarea "N-6P"
click at [693, 665] on icon at bounding box center [692, 658] width 8 height 13
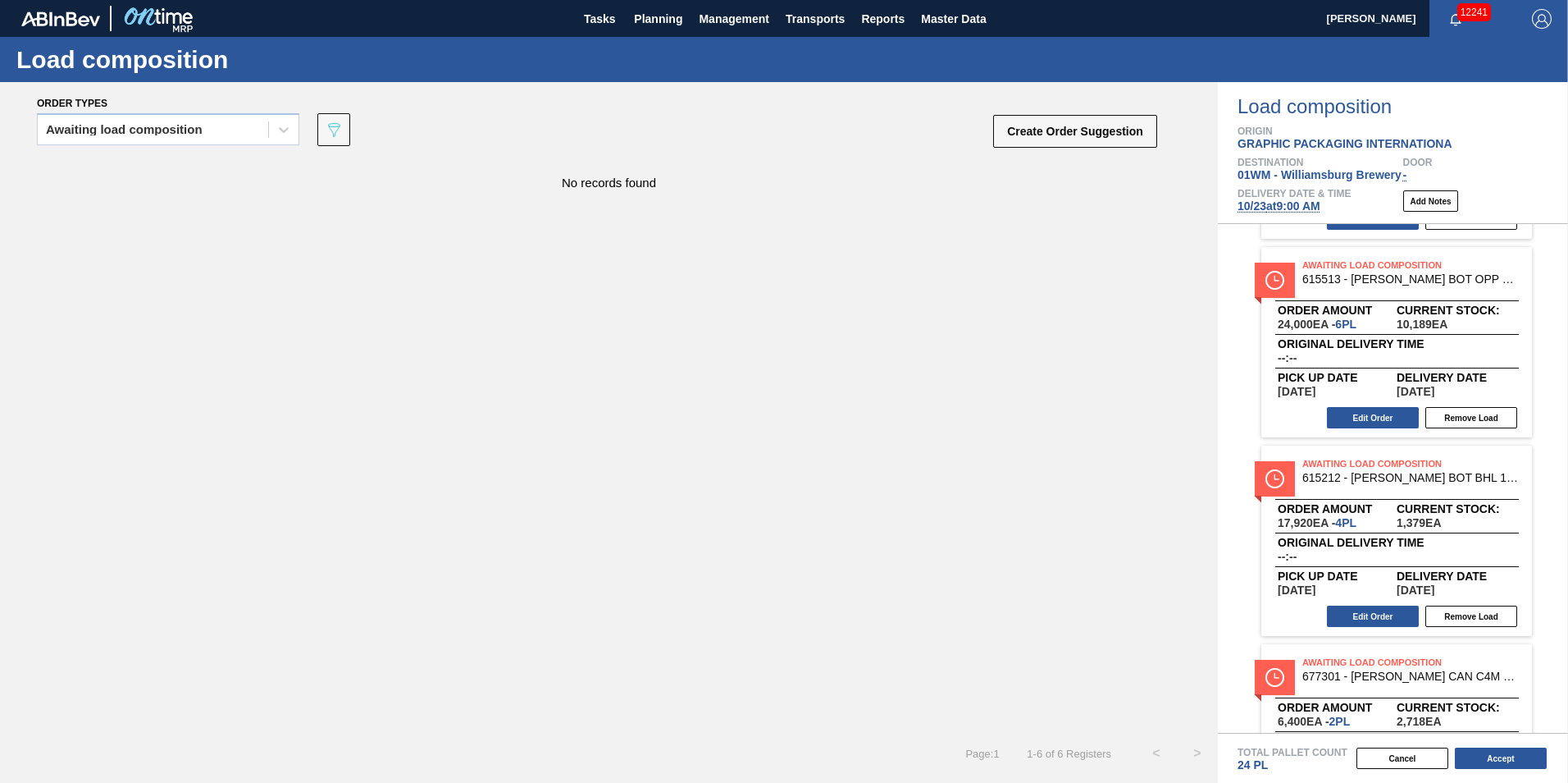
scroll to position [410, 0]
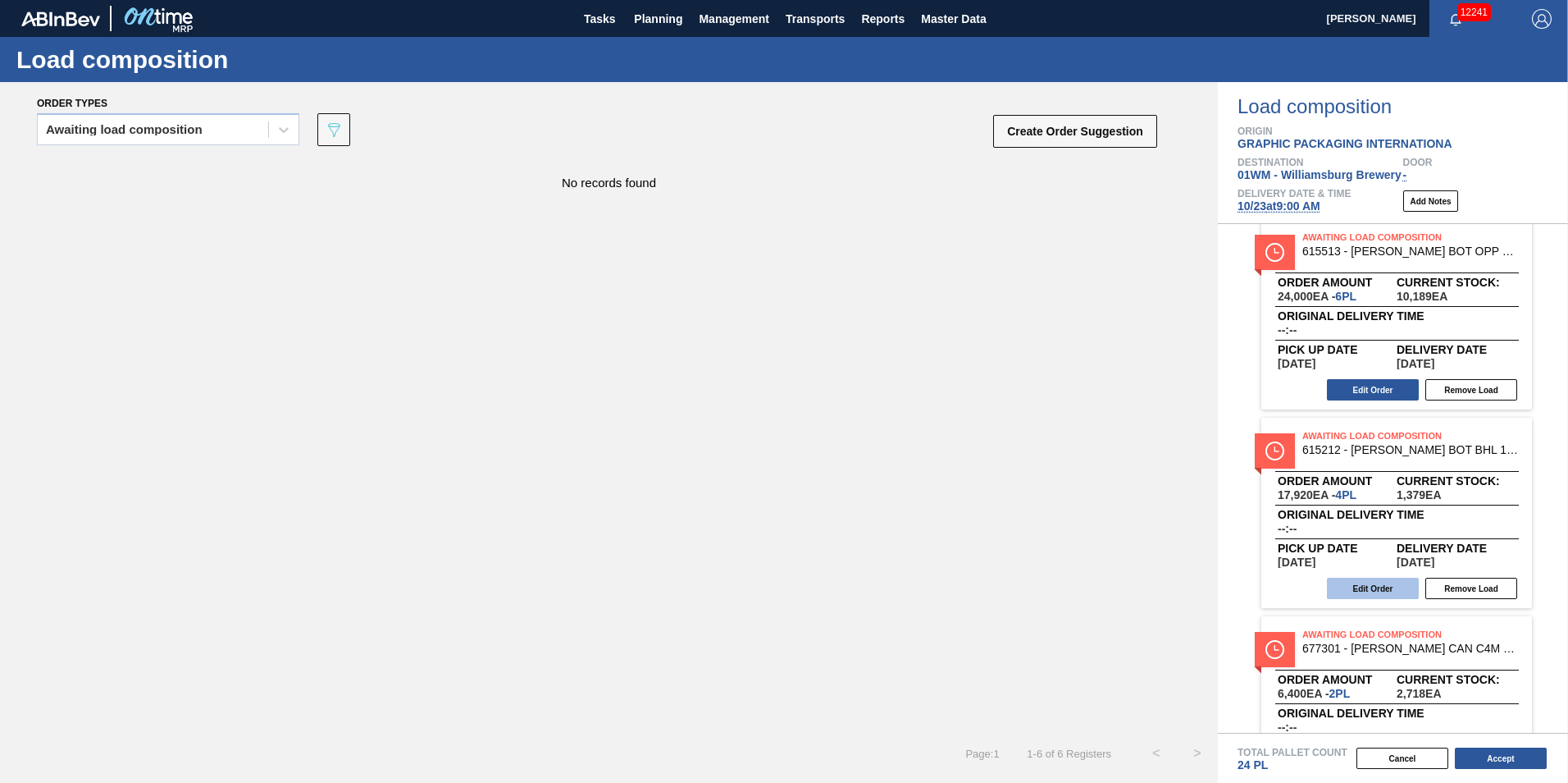
click at [1374, 593] on button "Edit Order" at bounding box center [1373, 588] width 92 height 21
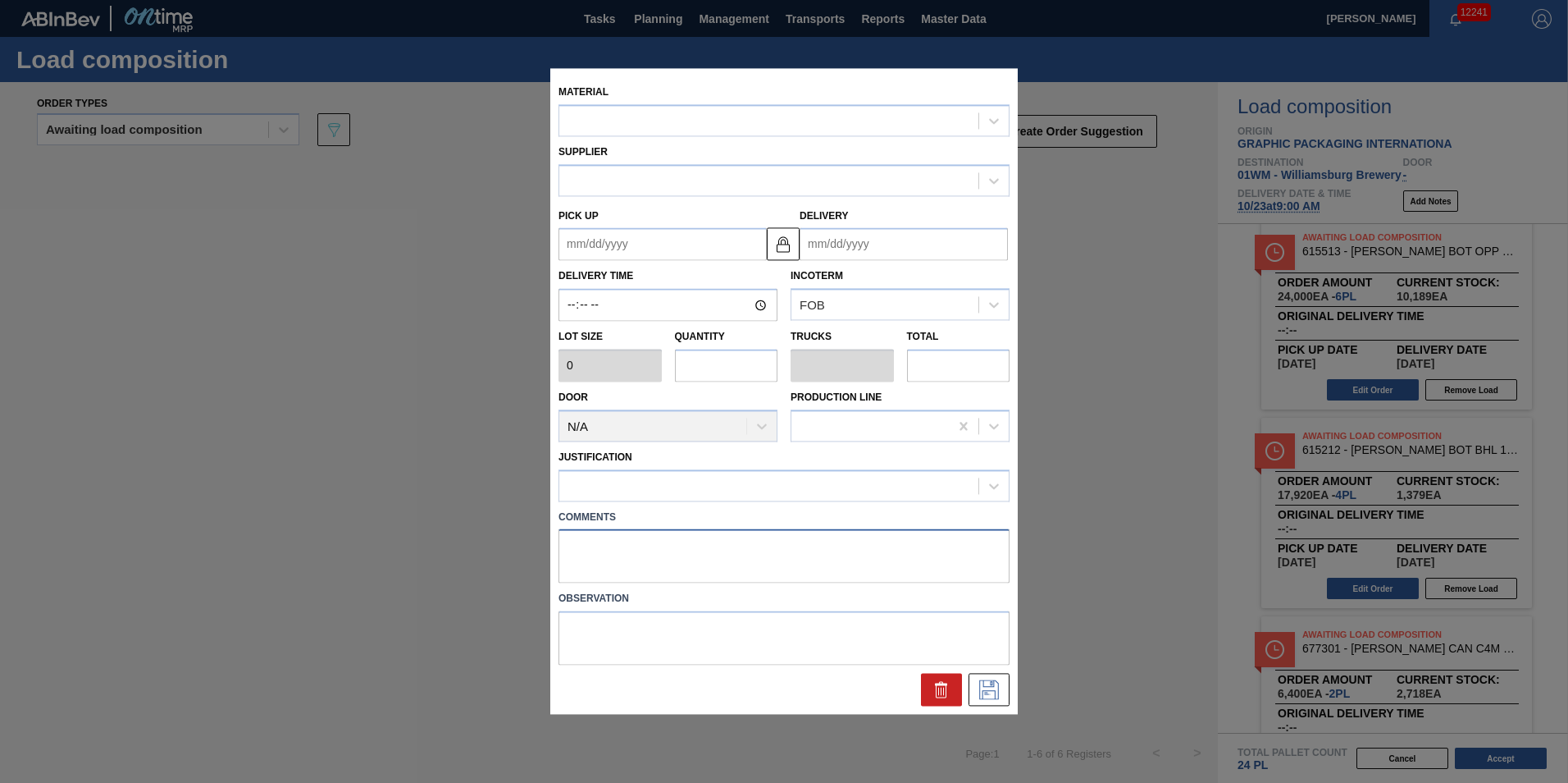
click at [605, 558] on textarea at bounding box center [784, 556] width 451 height 54
type input "4,480"
type input "4"
type input "0.163"
type input "17,920"
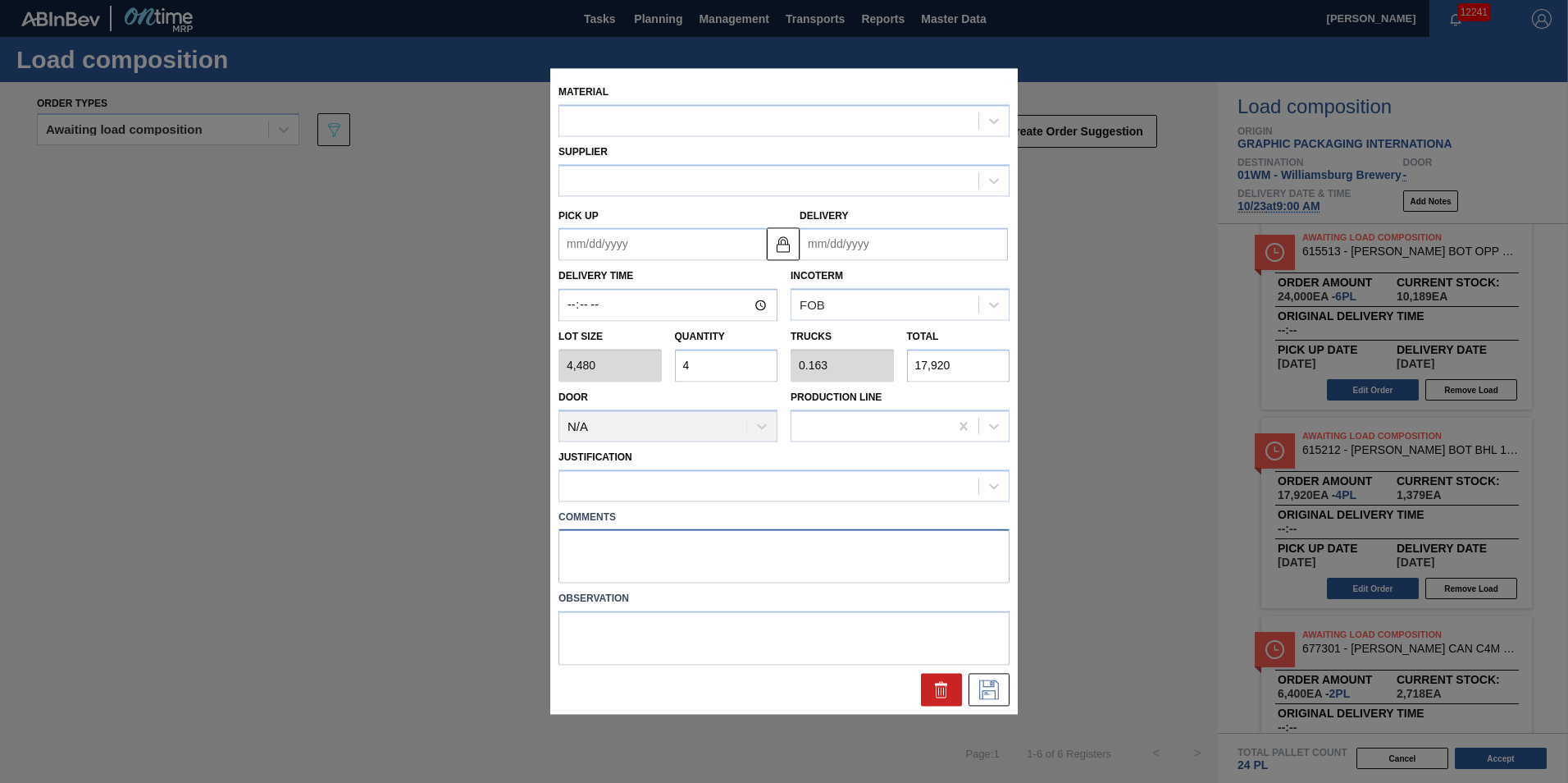
type up "[DATE]"
type input "[DATE]"
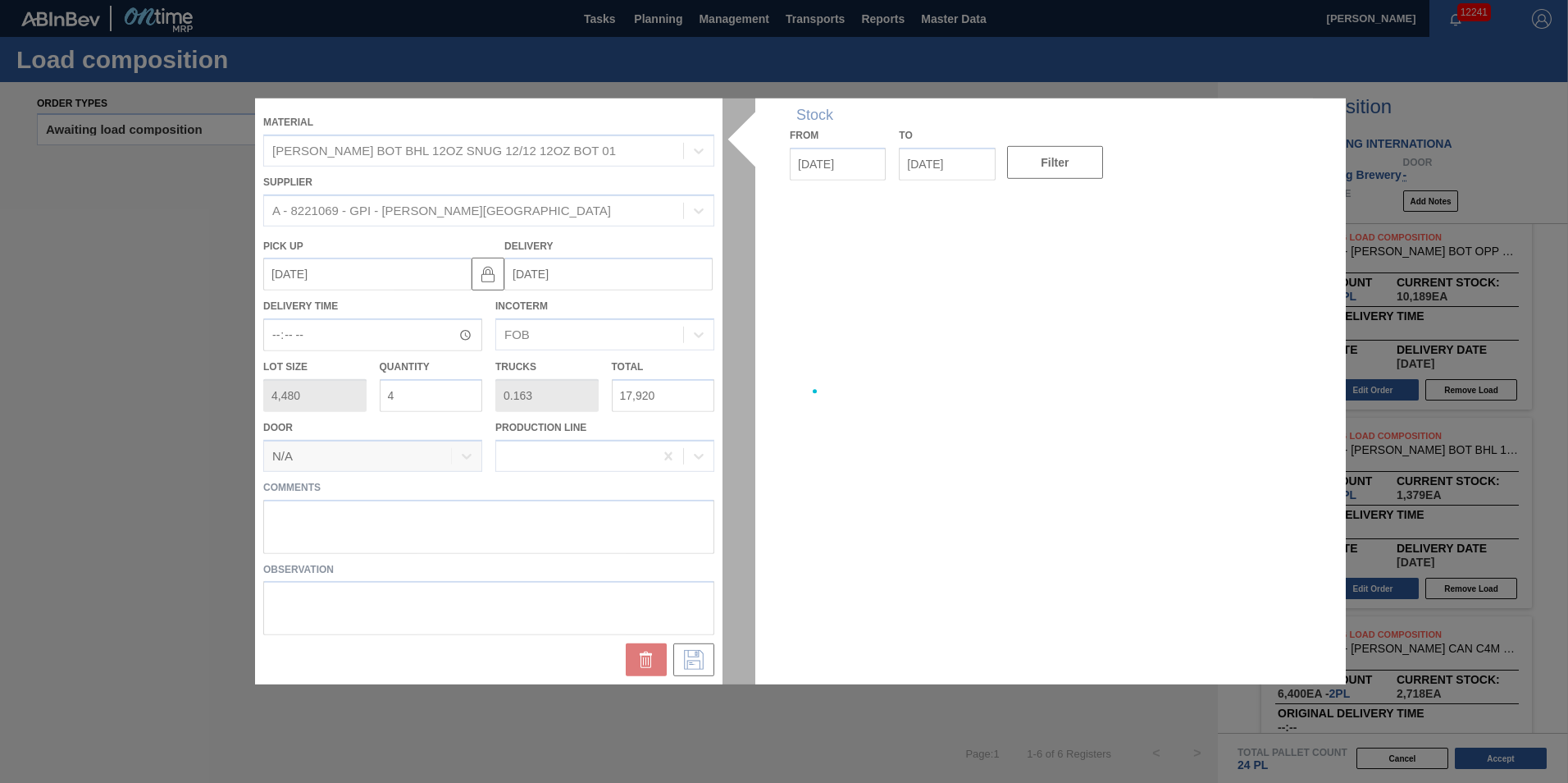
click at [586, 528] on div at bounding box center [784, 392] width 1058 height 586
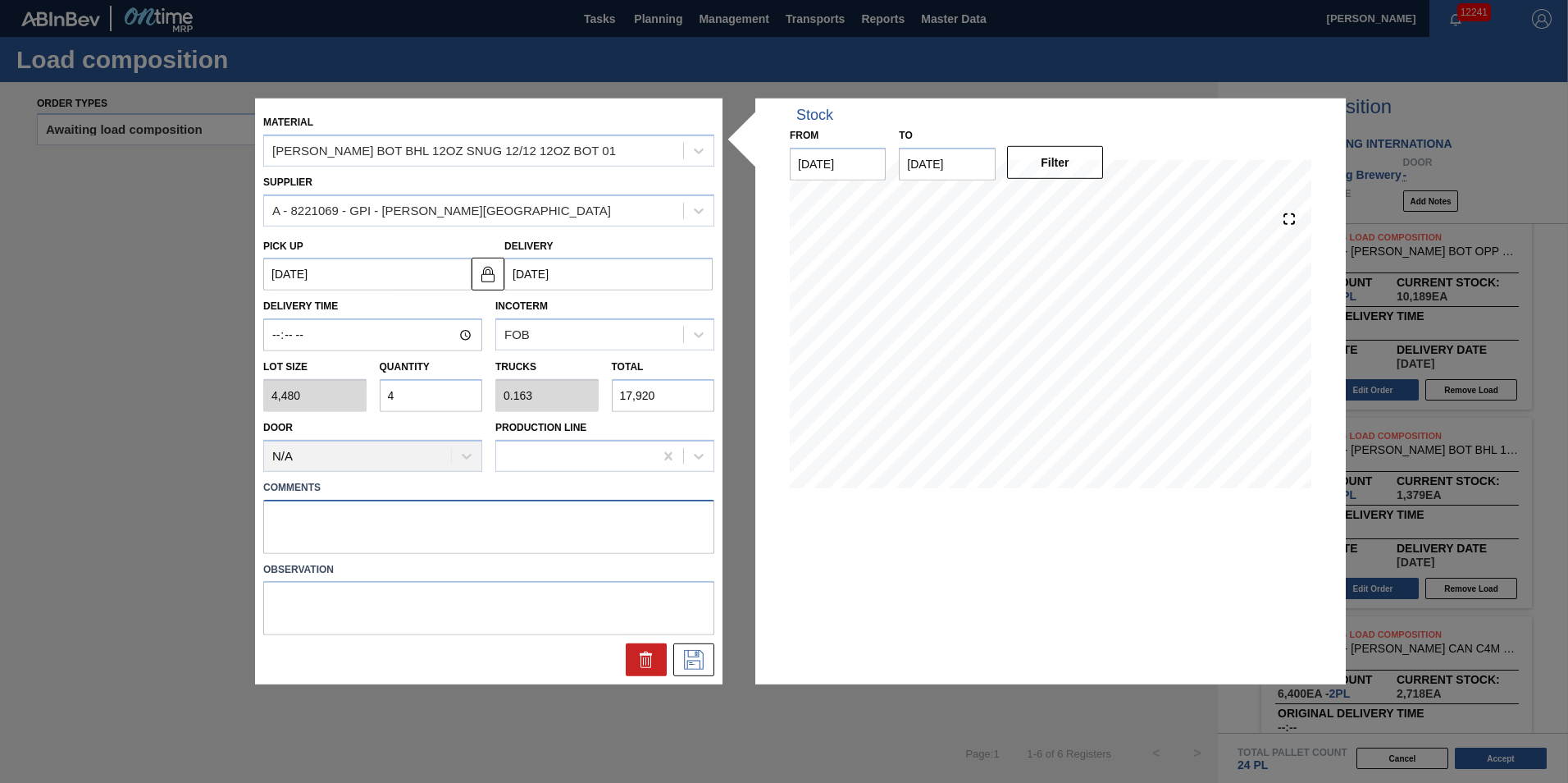
click at [511, 530] on textarea at bounding box center [489, 526] width 451 height 54
type textarea "N-4P"
click at [695, 651] on icon at bounding box center [693, 660] width 27 height 19
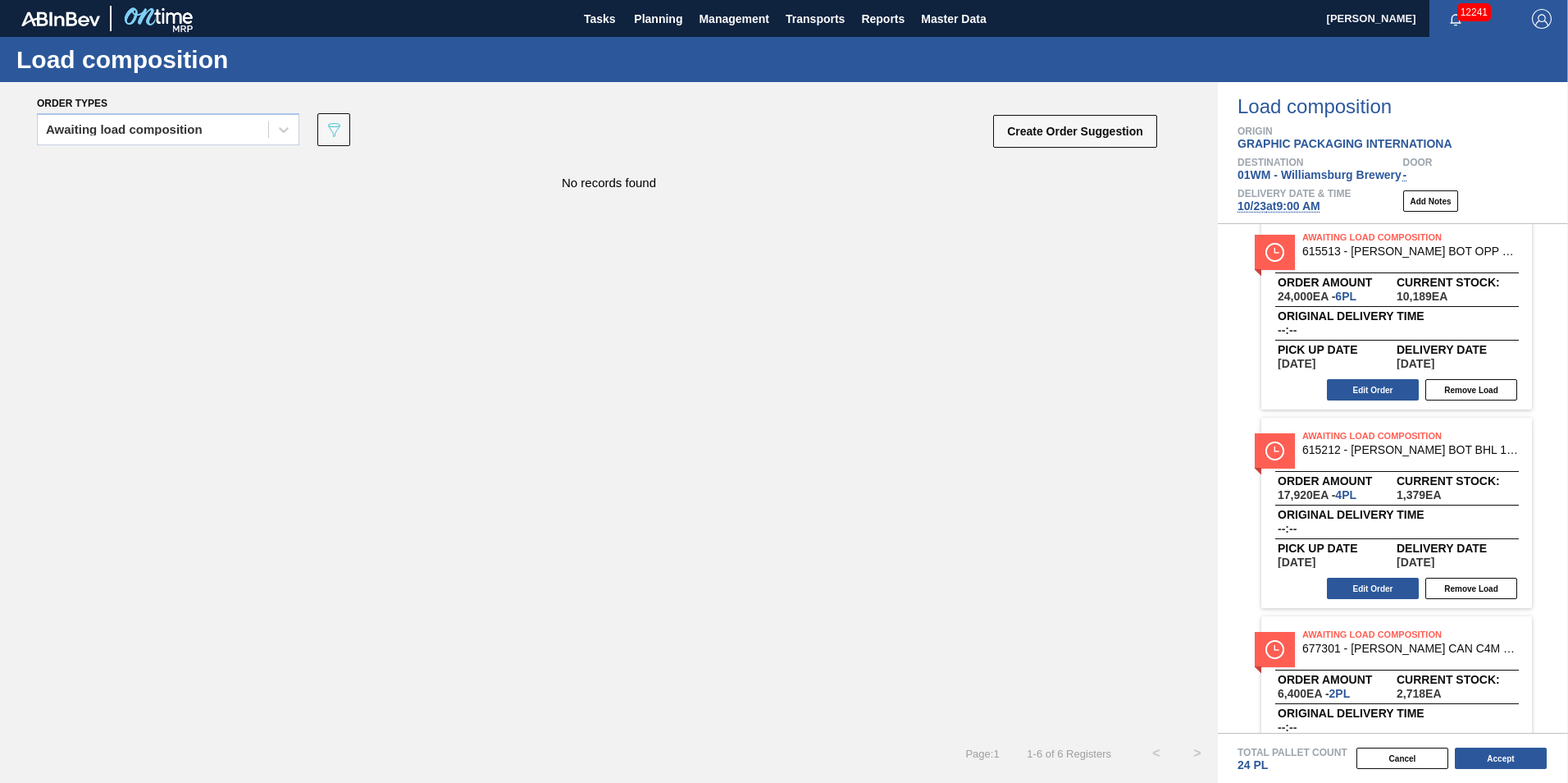
click at [1515, 760] on button "Accept" at bounding box center [1501, 758] width 92 height 21
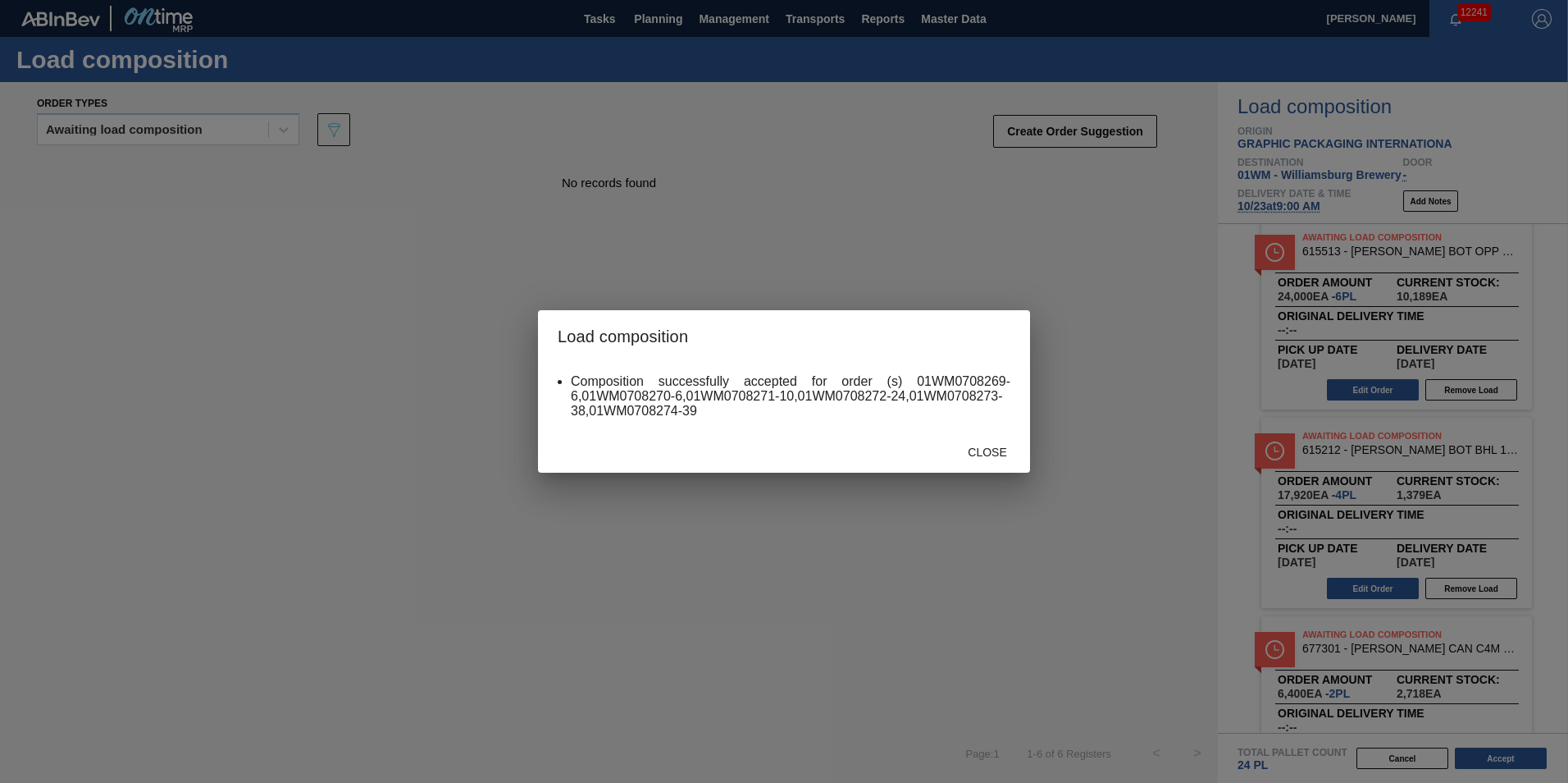
click at [986, 454] on span "Close" at bounding box center [987, 452] width 64 height 13
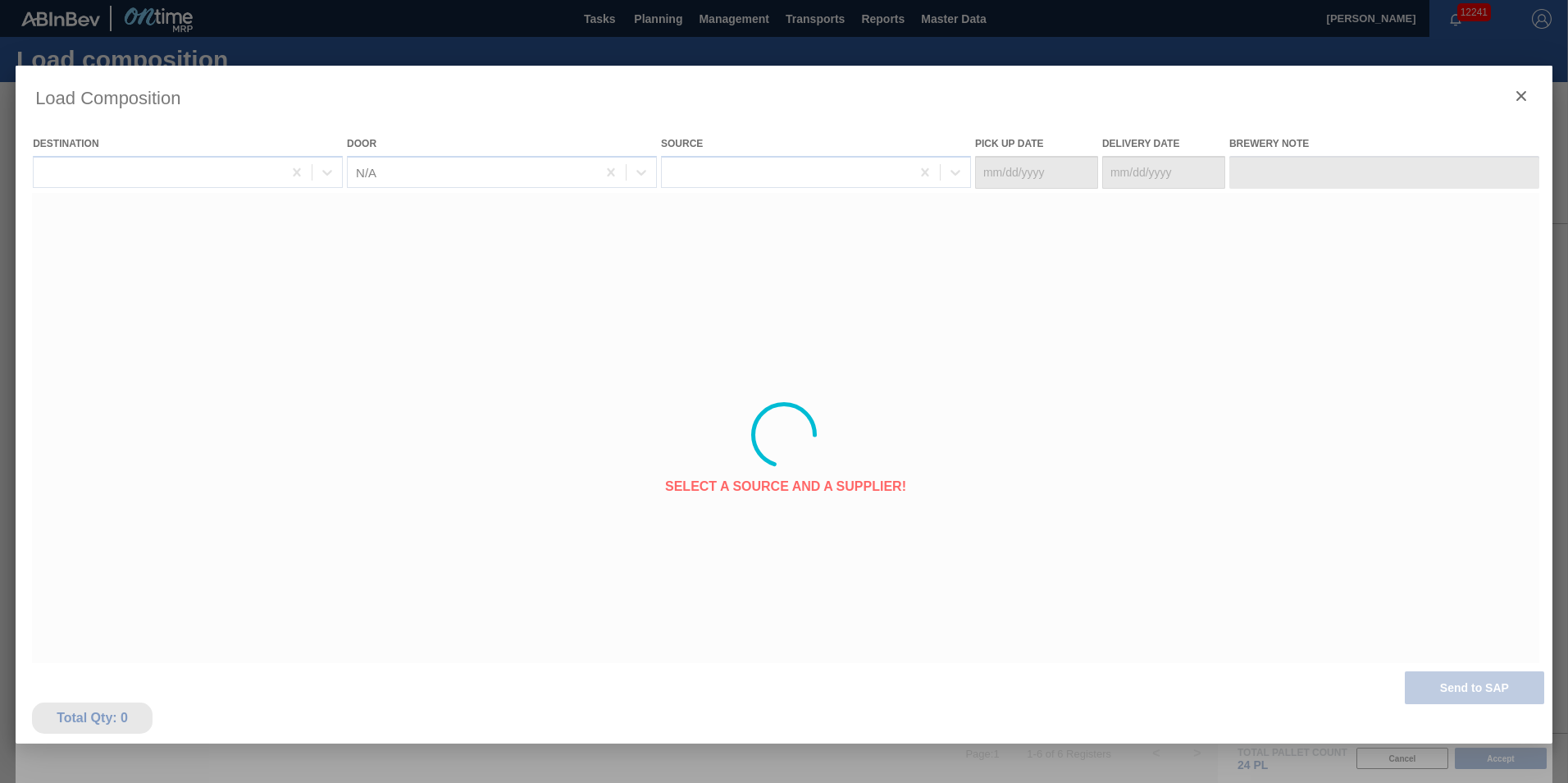
type Date "[DATE]"
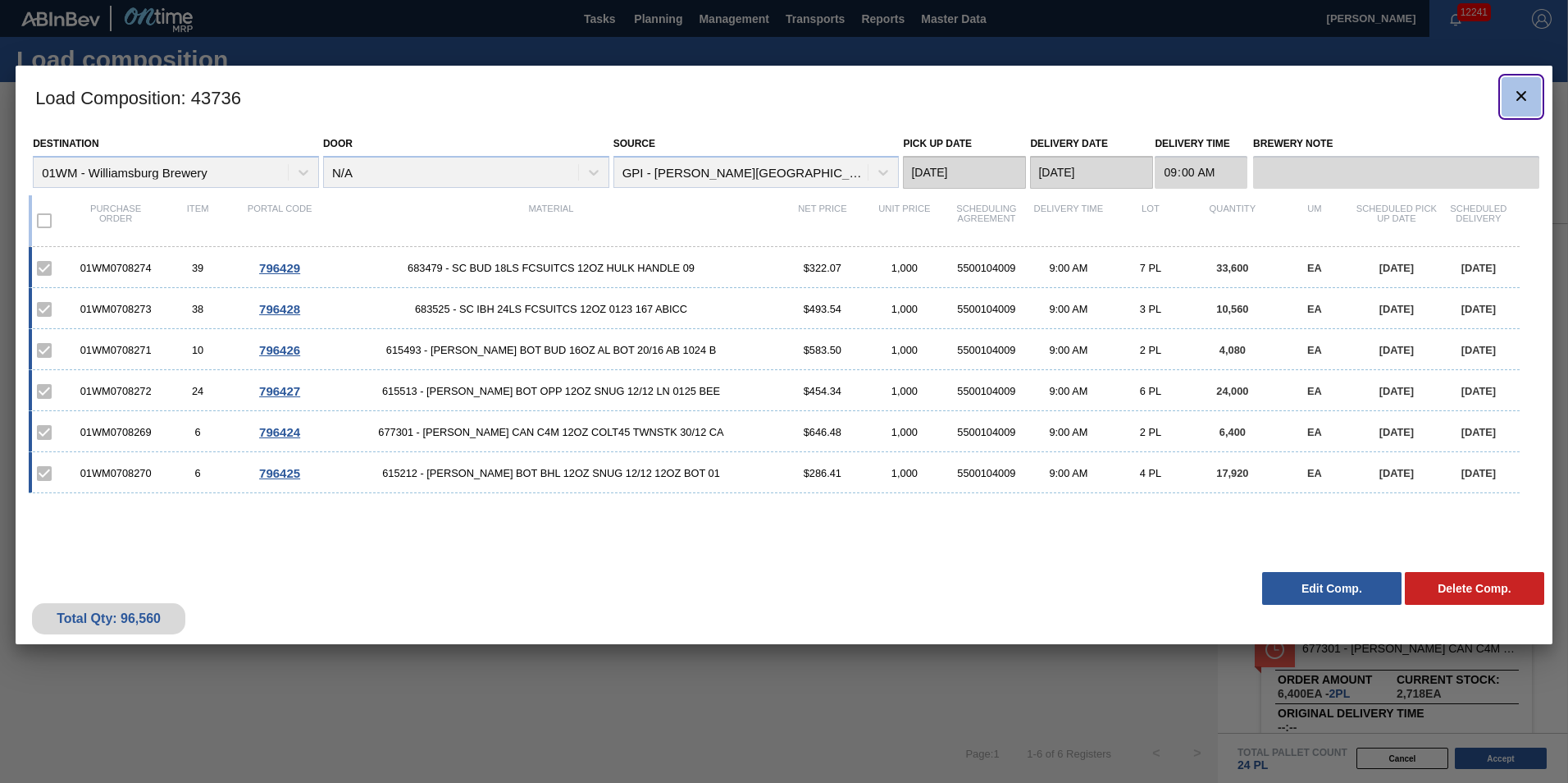
click at [1523, 93] on icon "botão de ícone" at bounding box center [1521, 96] width 10 height 10
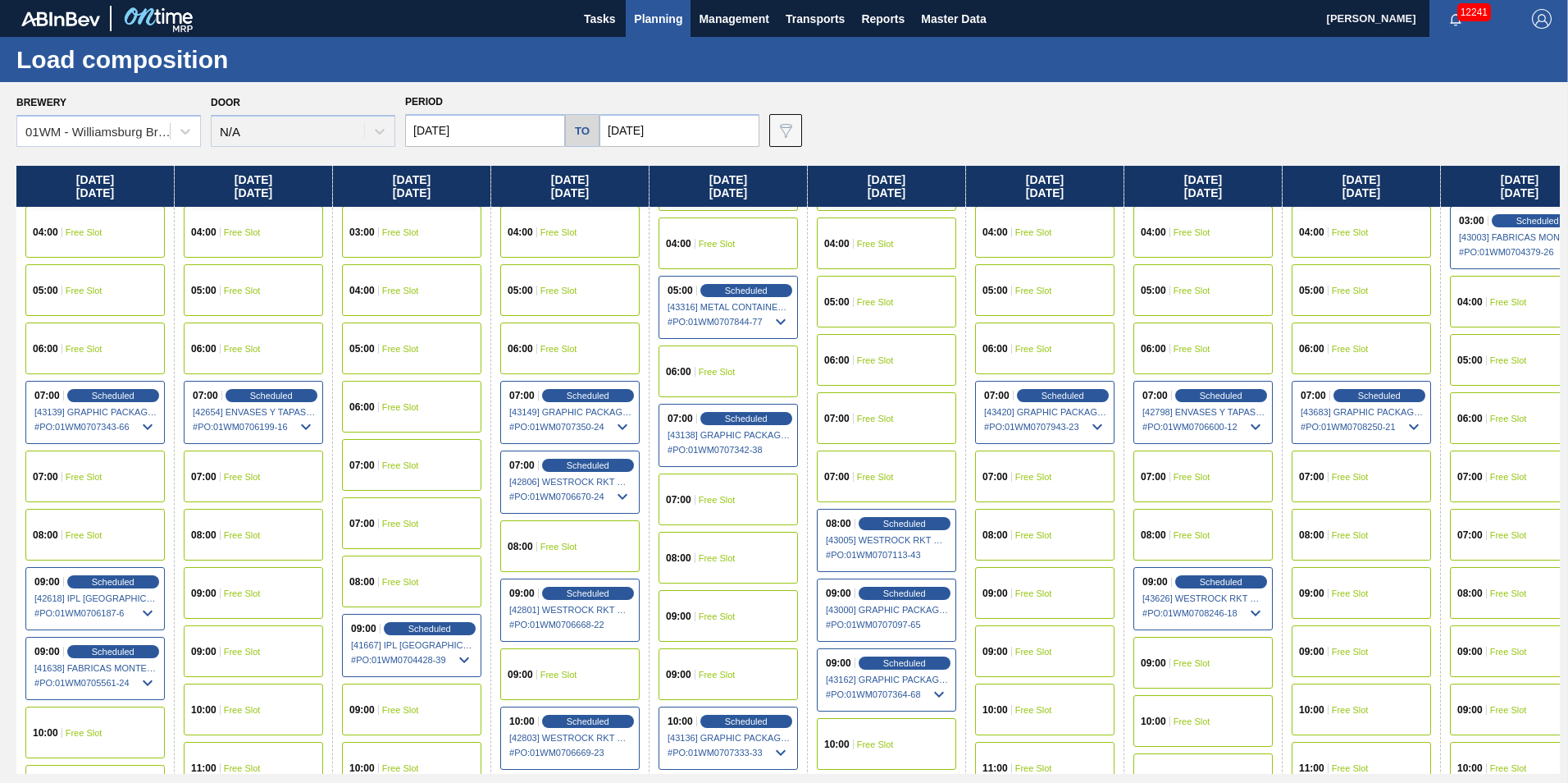
scroll to position [246, 0]
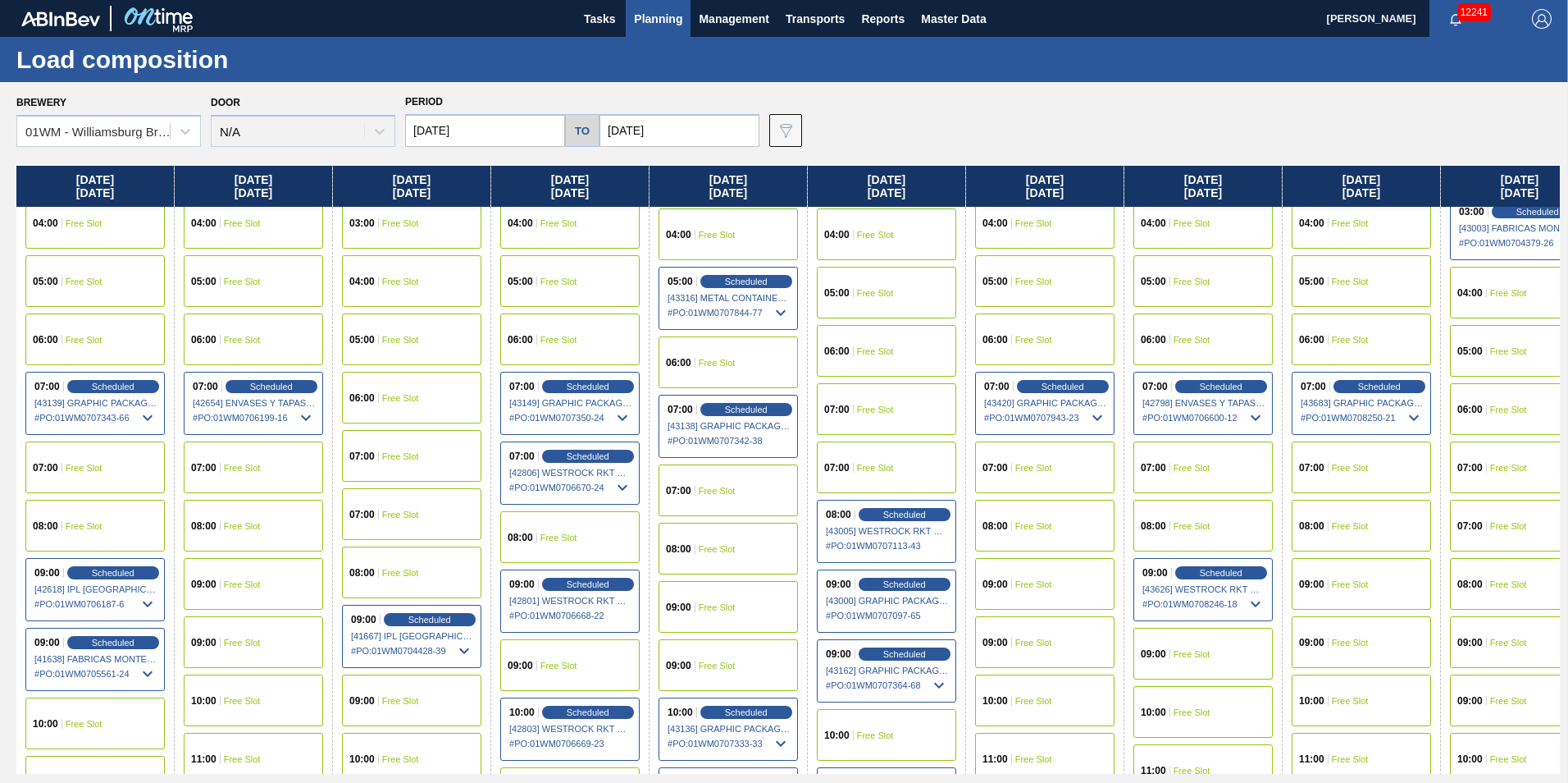
click at [650, 4] on button "Planning" at bounding box center [658, 18] width 64 height 37
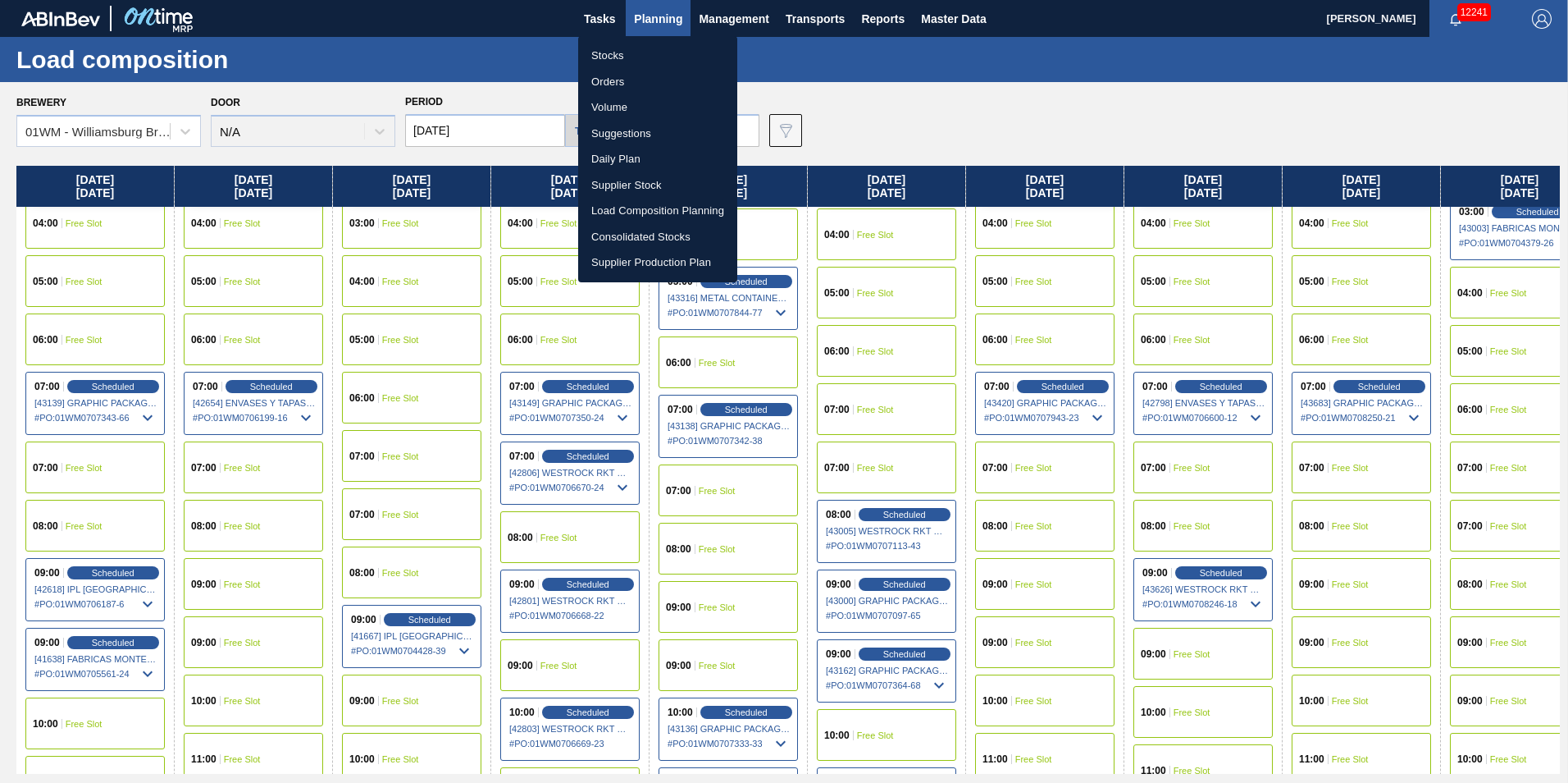
click at [653, 129] on li "Suggestions" at bounding box center [657, 134] width 159 height 27
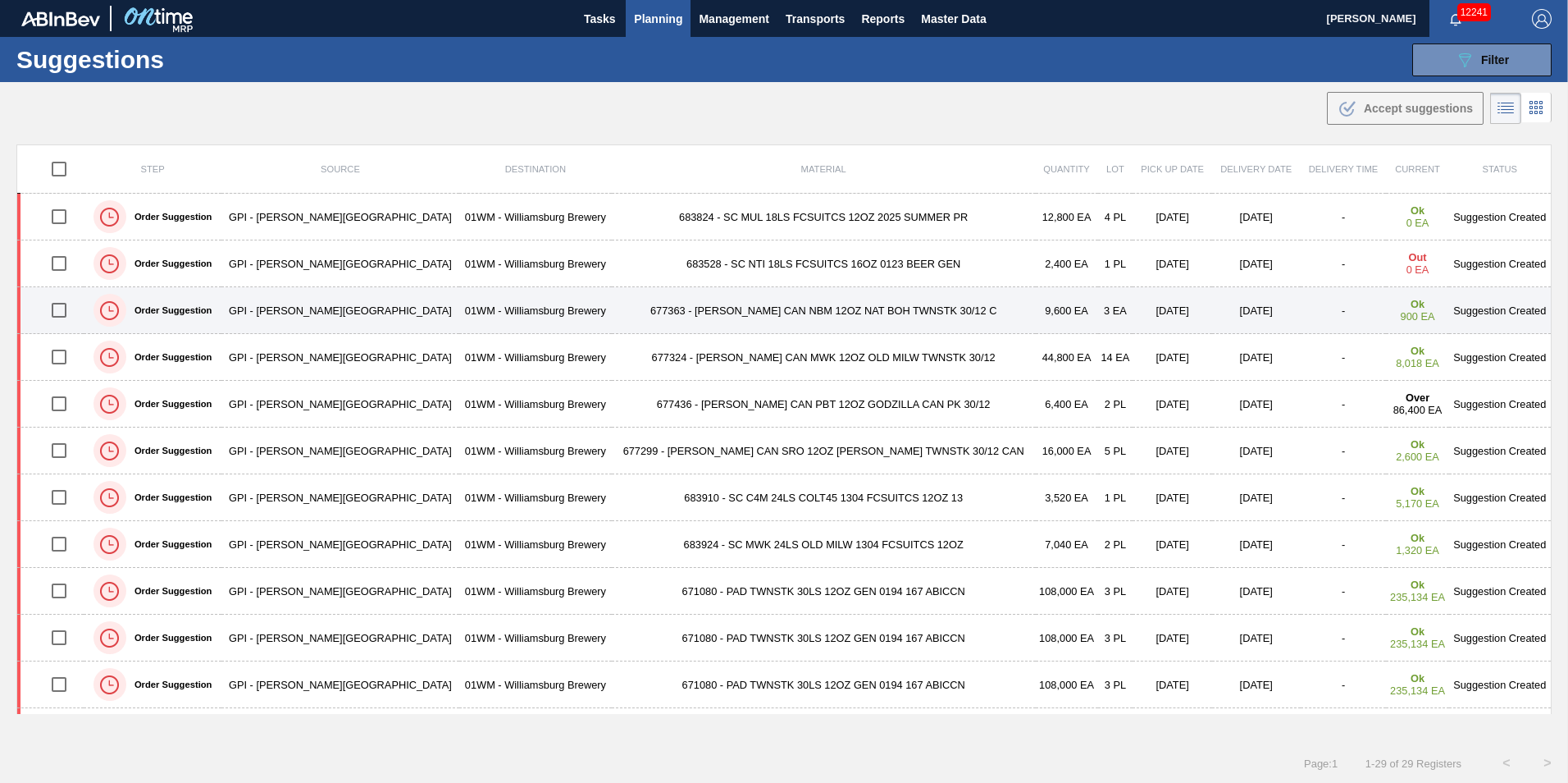
click at [63, 308] on input "checkbox" at bounding box center [58, 310] width 34 height 34
checkbox input "true"
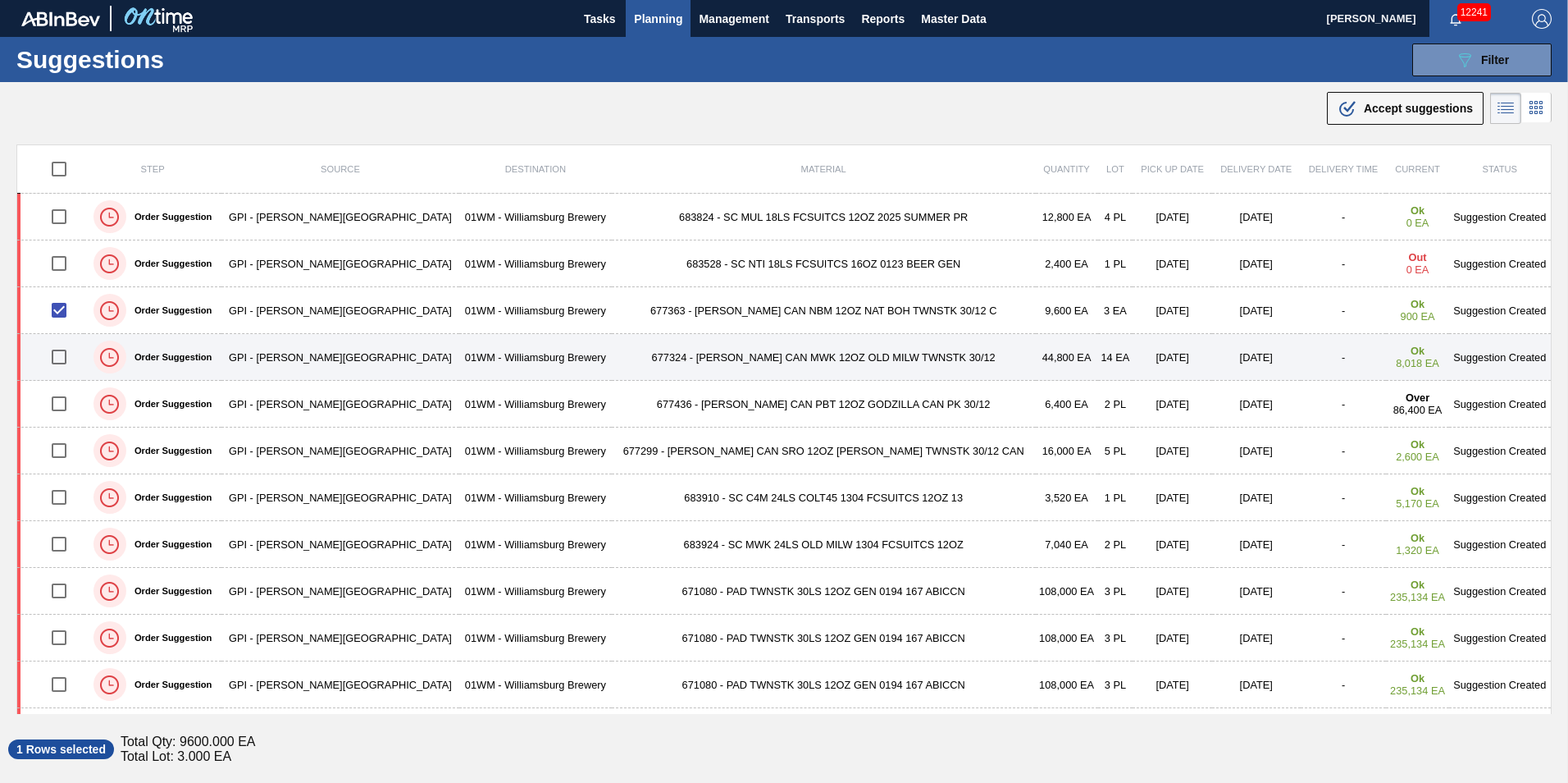
click at [65, 350] on input "checkbox" at bounding box center [58, 356] width 34 height 34
checkbox input "true"
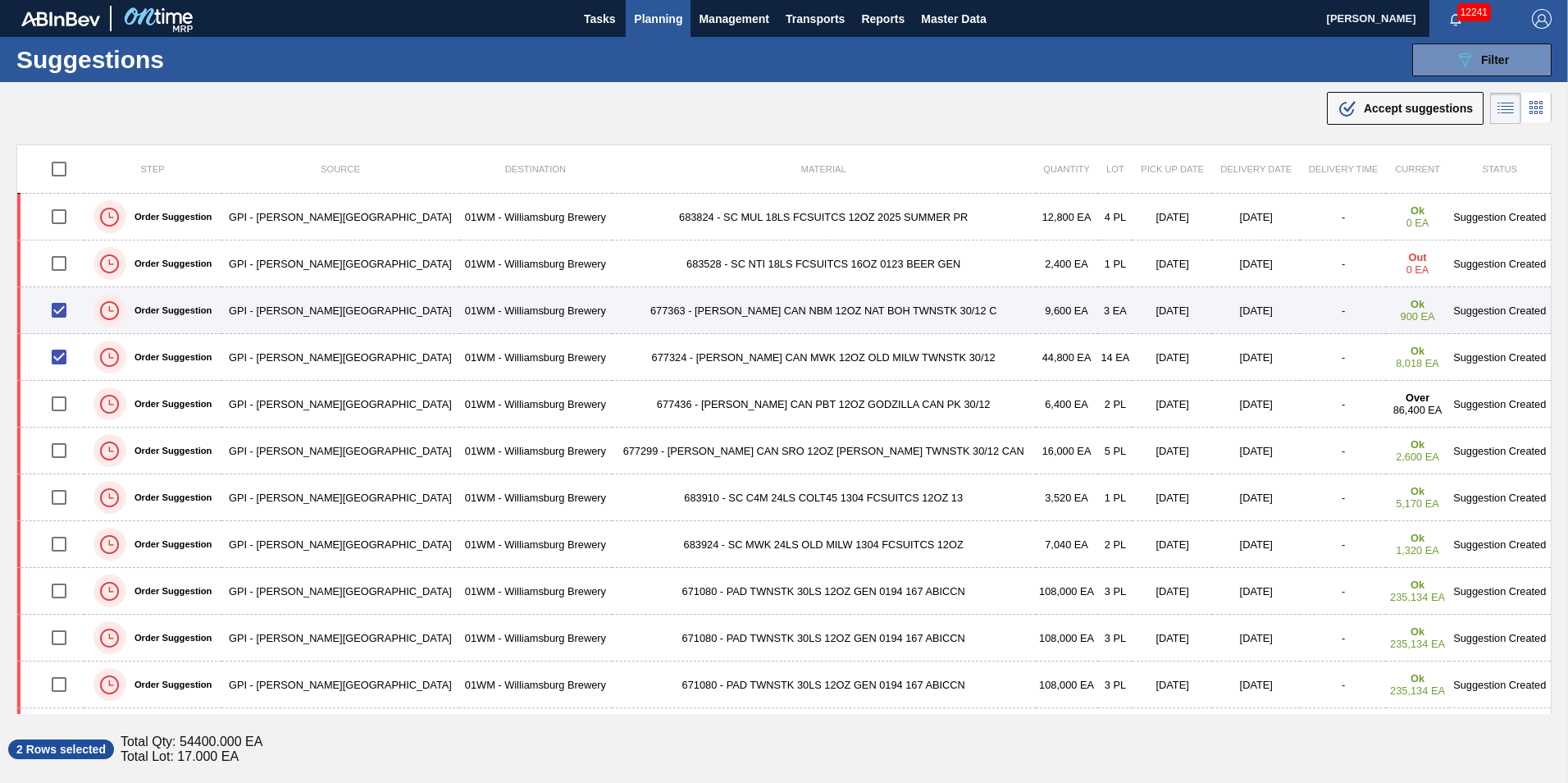
click at [71, 315] on input "checkbox" at bounding box center [58, 310] width 34 height 34
checkbox input "false"
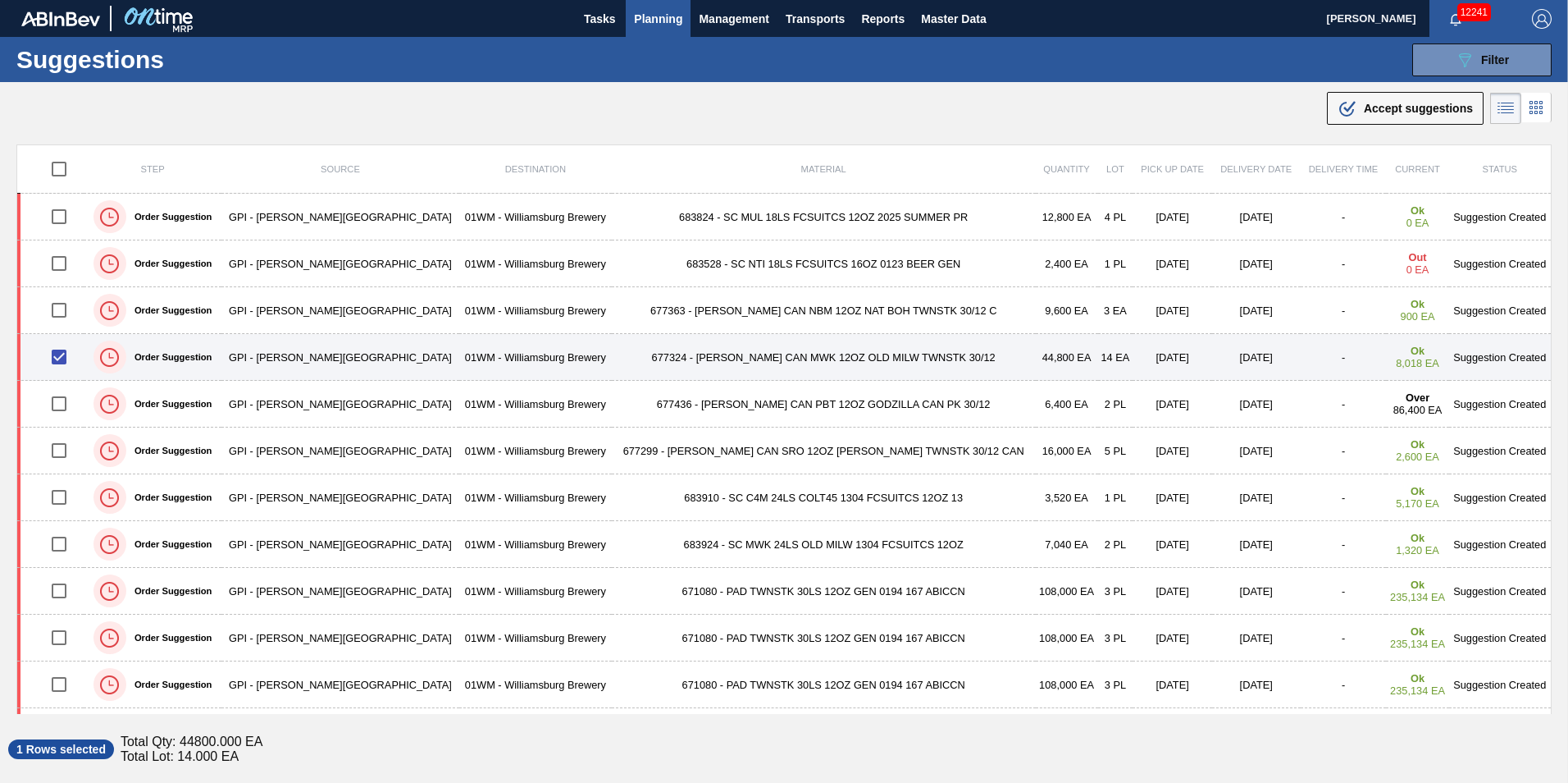
click at [64, 343] on input "checkbox" at bounding box center [58, 356] width 34 height 34
checkbox input "false"
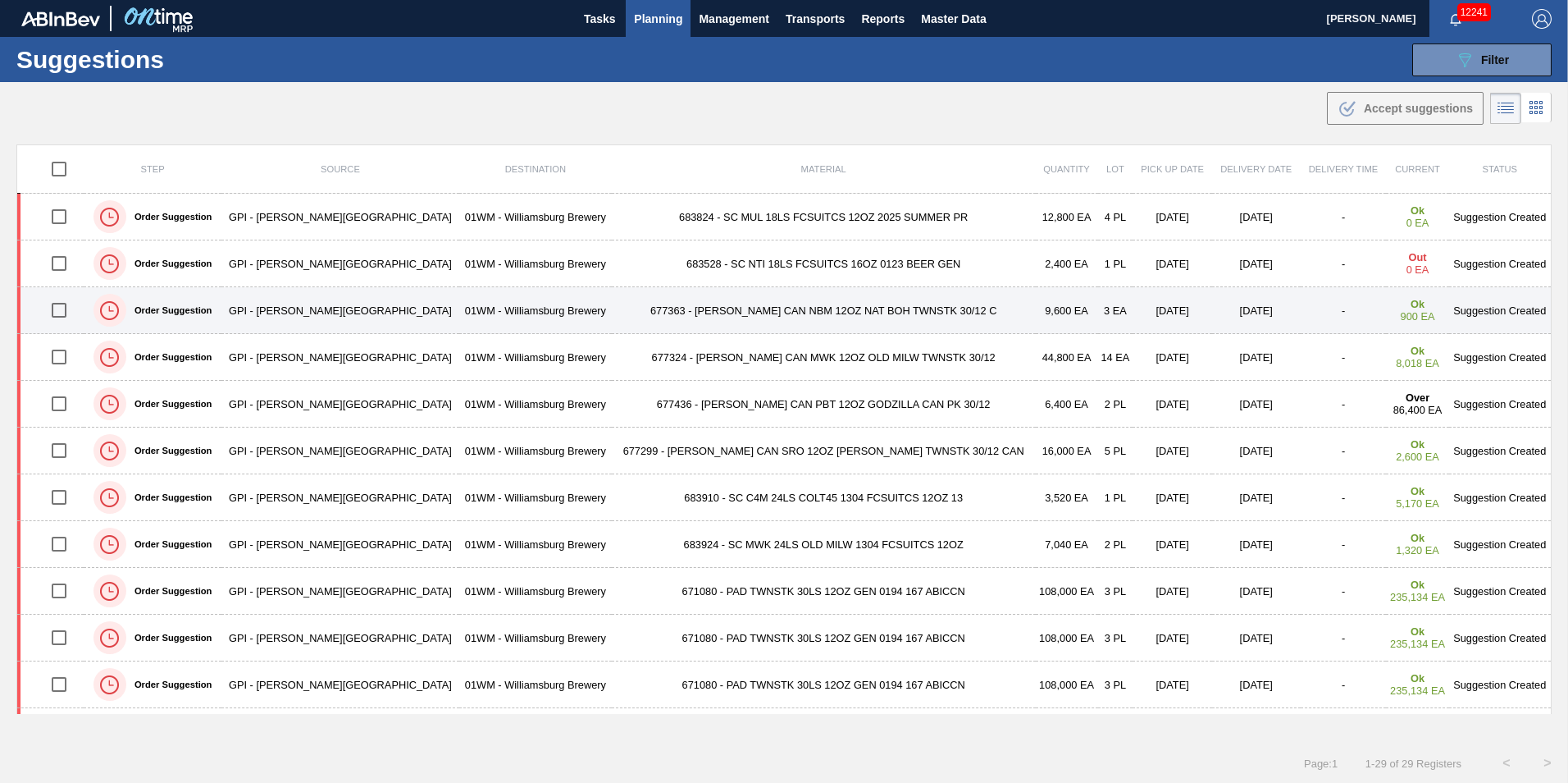
click at [64, 305] on input "checkbox" at bounding box center [58, 310] width 34 height 34
checkbox input "true"
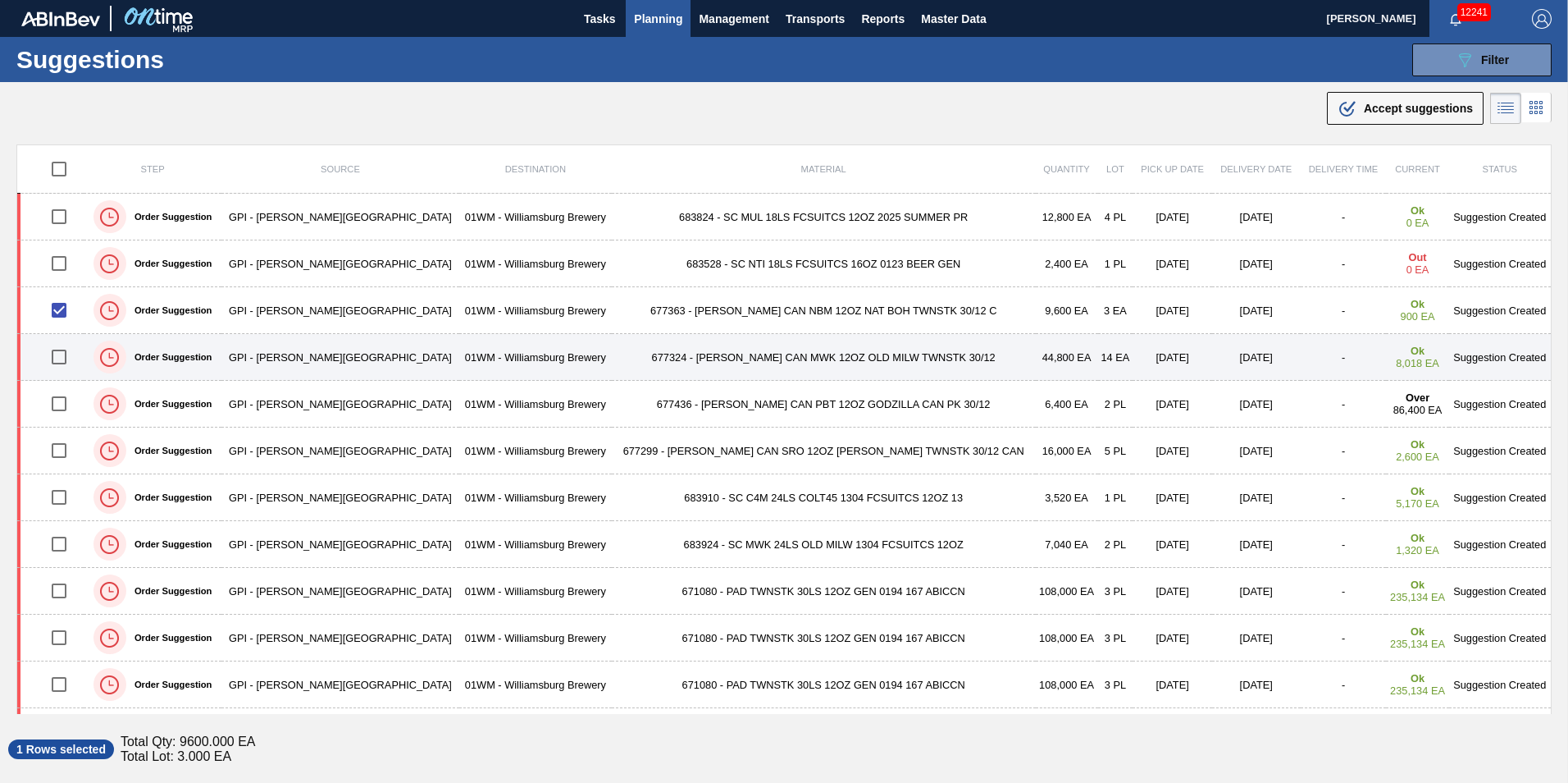
click at [67, 355] on input "checkbox" at bounding box center [58, 356] width 34 height 34
checkbox input "true"
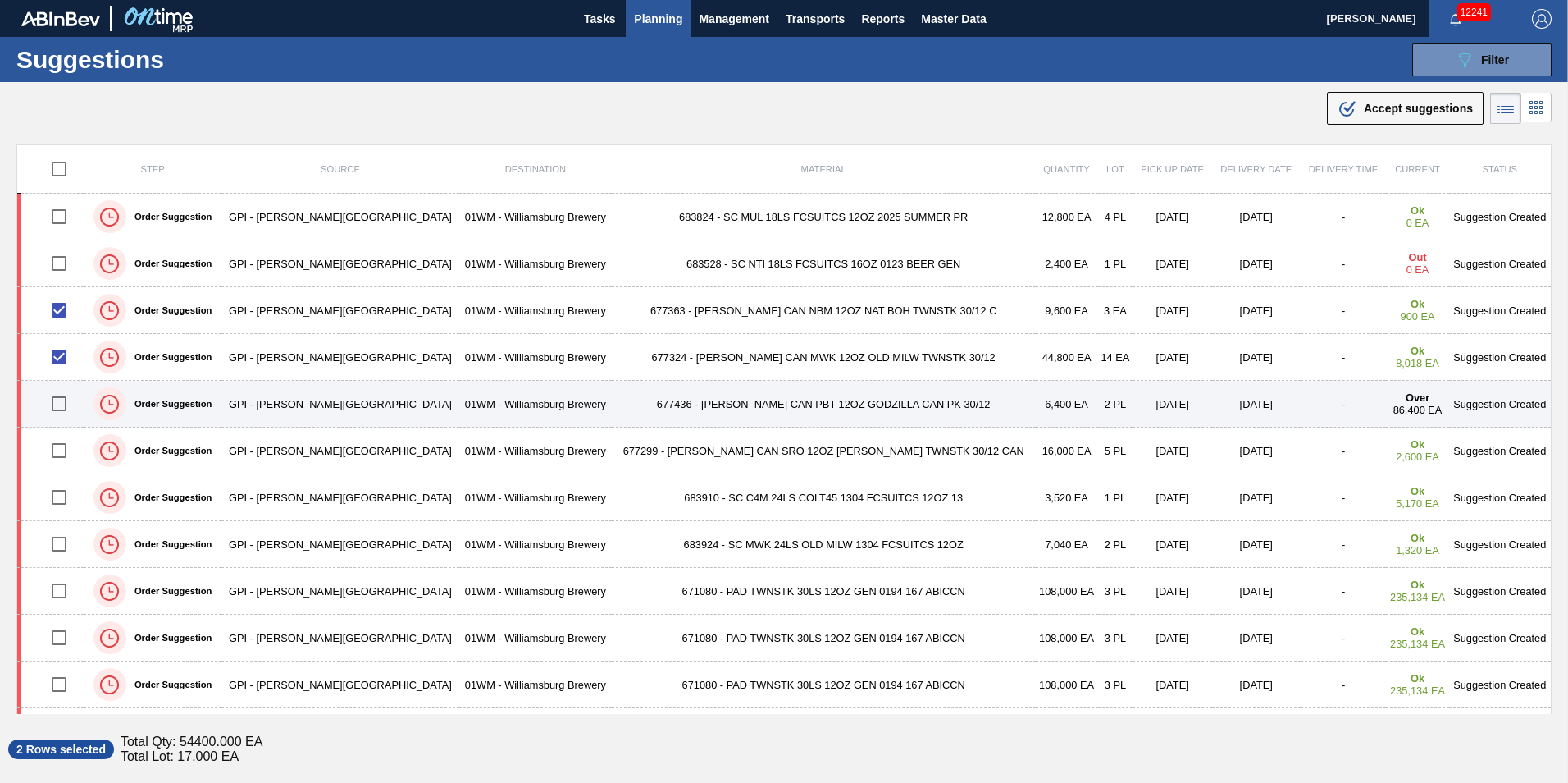
click at [61, 394] on input "checkbox" at bounding box center [58, 403] width 34 height 34
checkbox input "true"
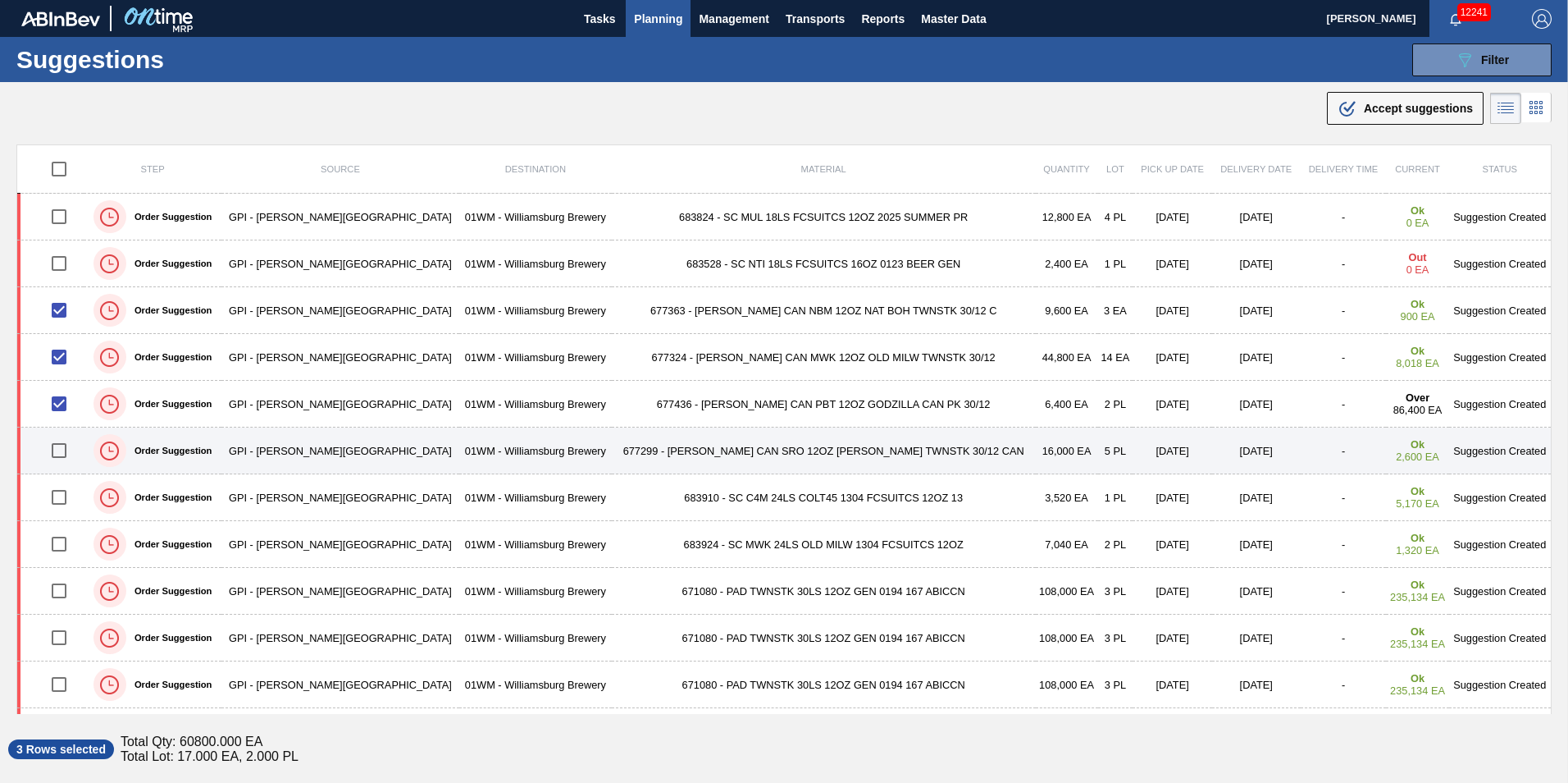
click at [65, 432] on td at bounding box center [51, 450] width 67 height 47
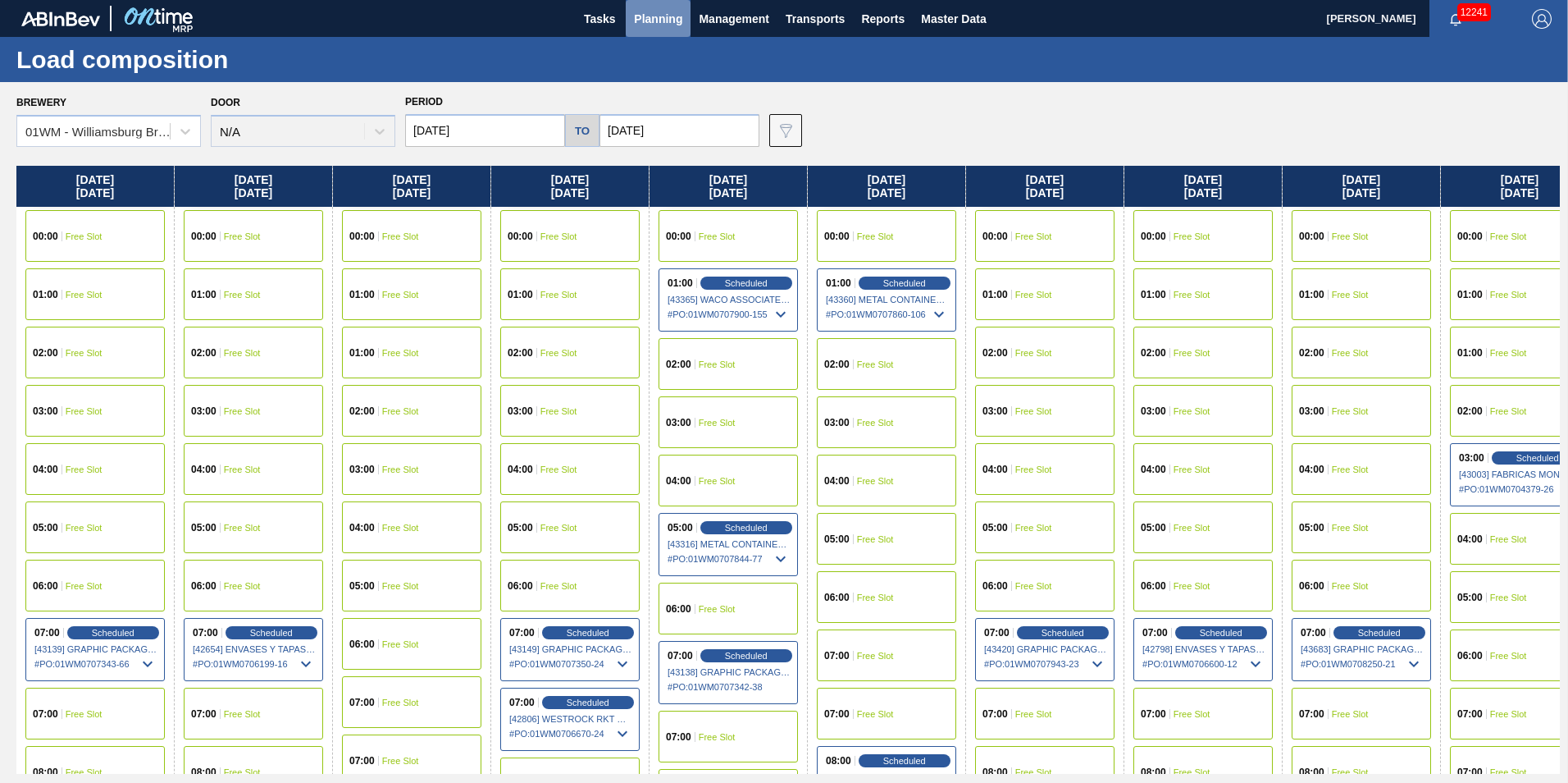
click at [648, 14] on span "Planning" at bounding box center [658, 18] width 49 height 19
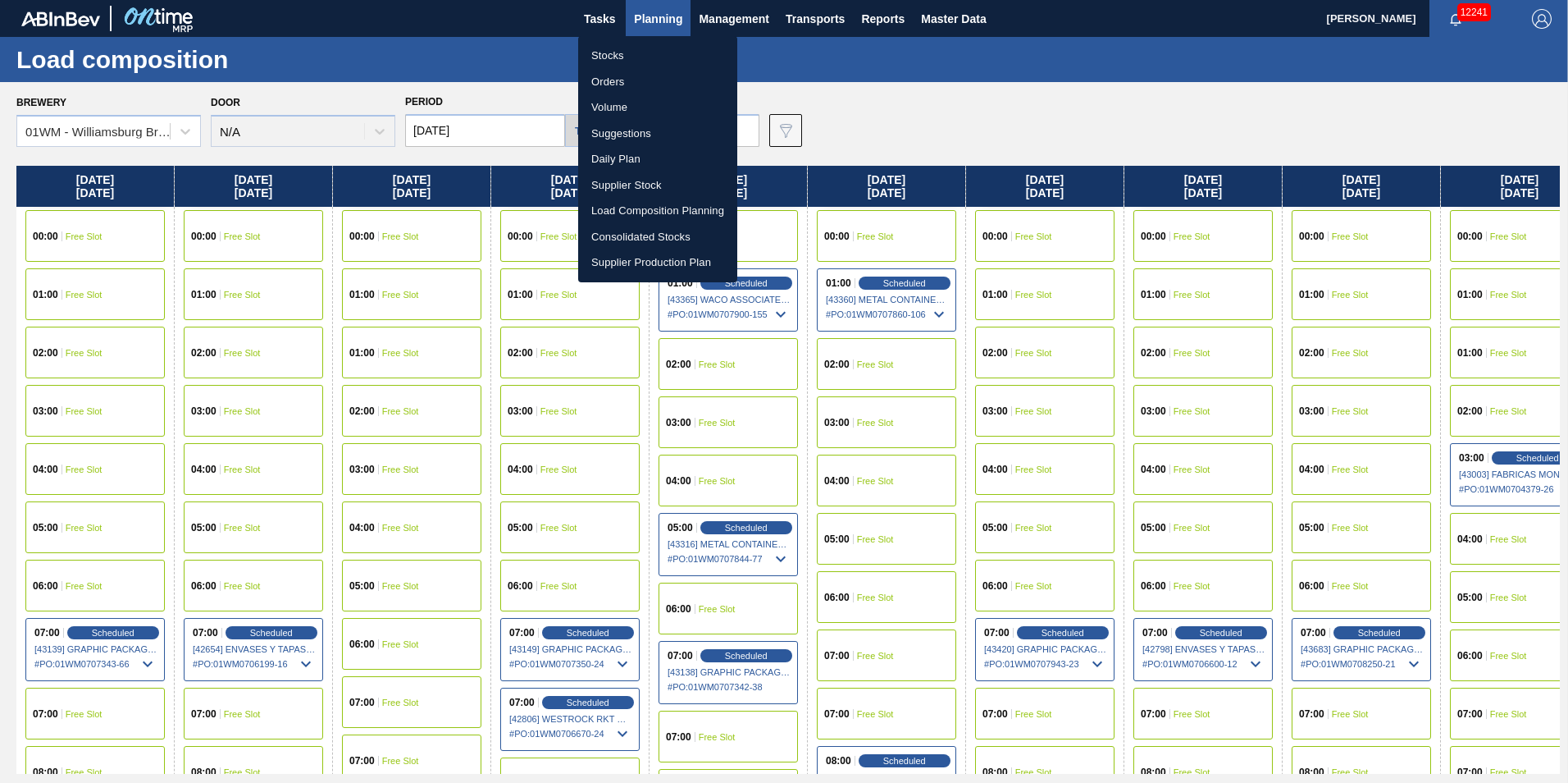
click at [643, 210] on li "Load Composition Planning" at bounding box center [657, 211] width 159 height 27
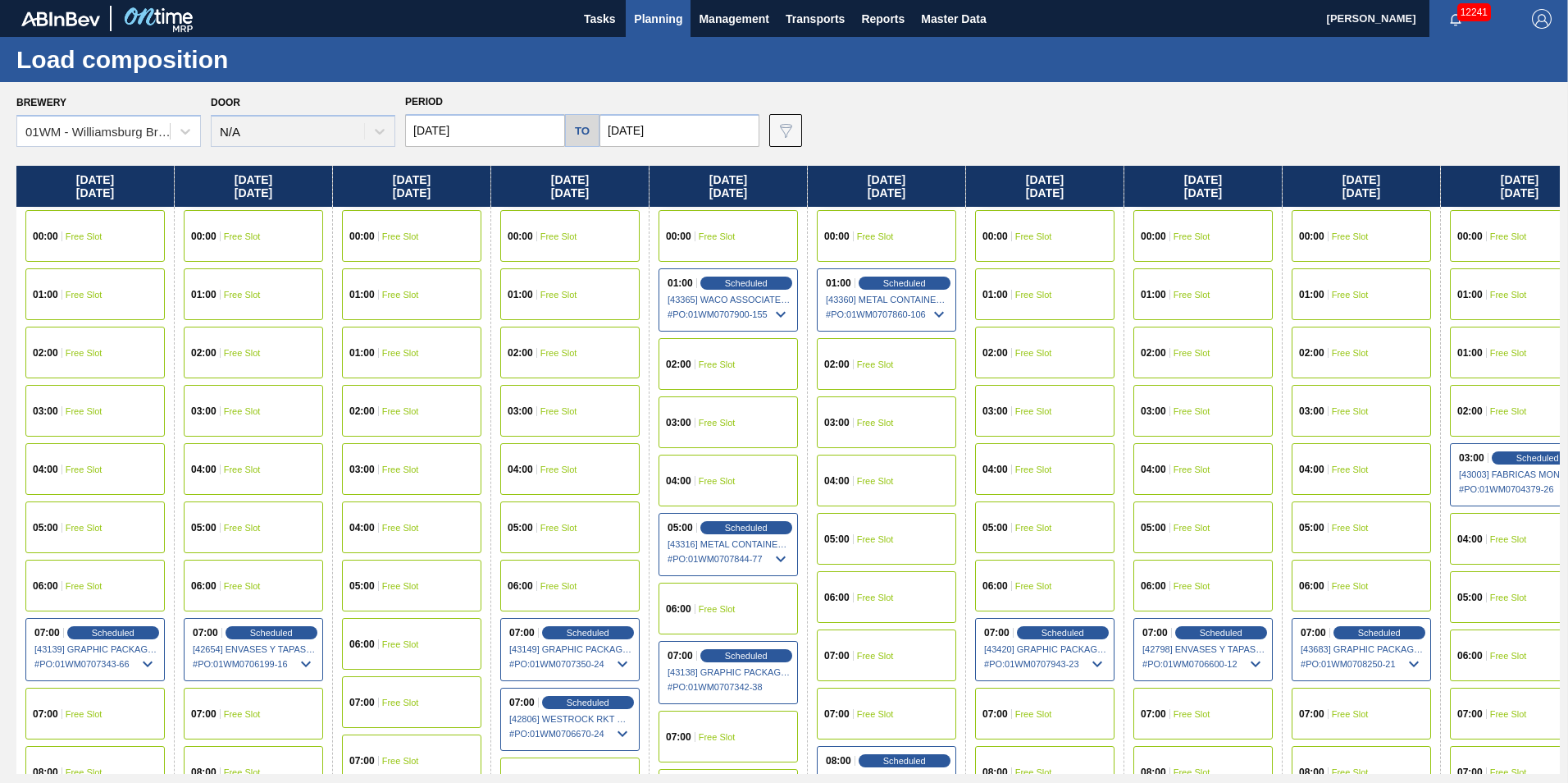
click at [646, 4] on button "Planning" at bounding box center [658, 18] width 64 height 37
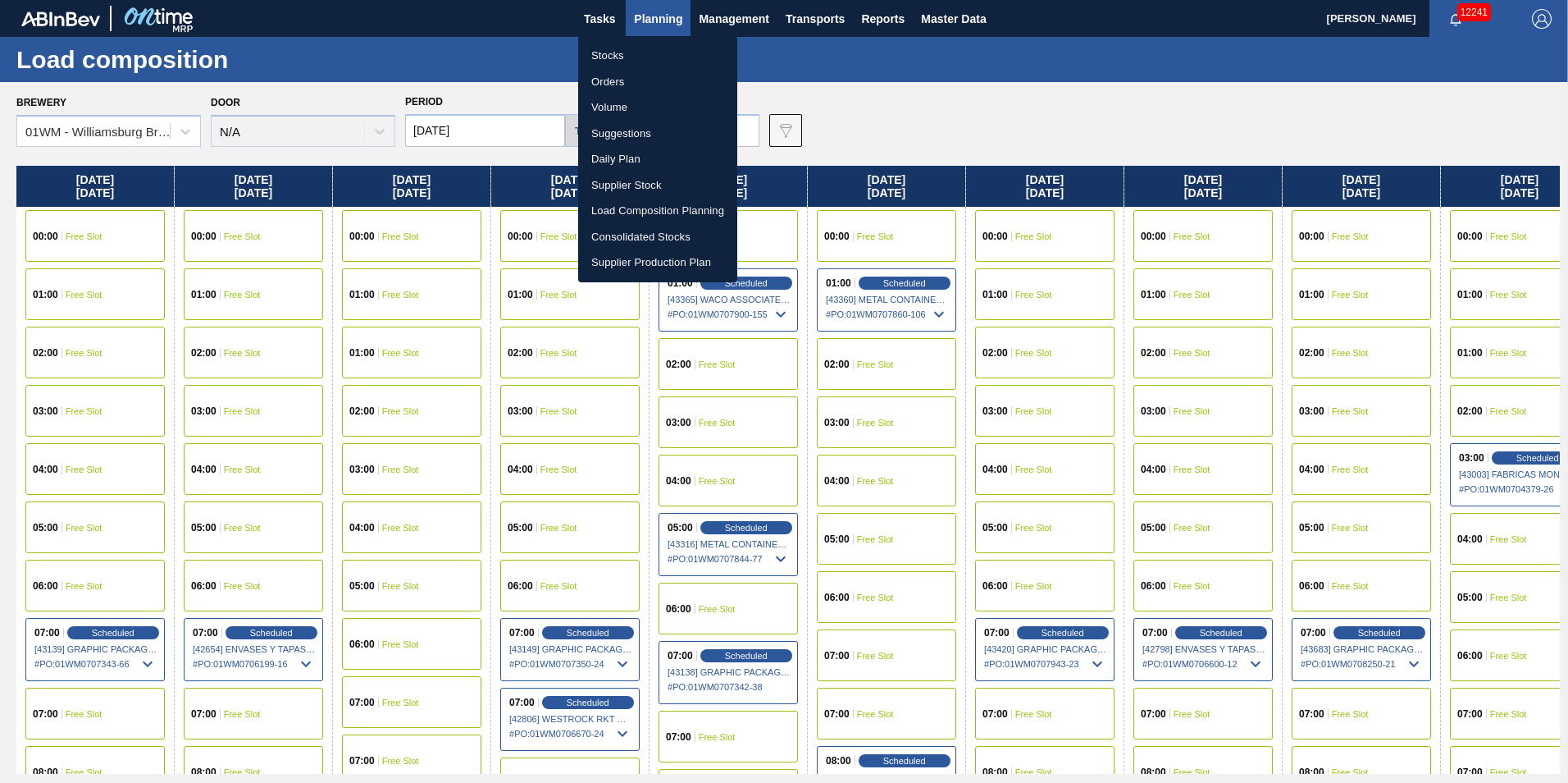
click at [647, 130] on li "Suggestions" at bounding box center [657, 134] width 159 height 27
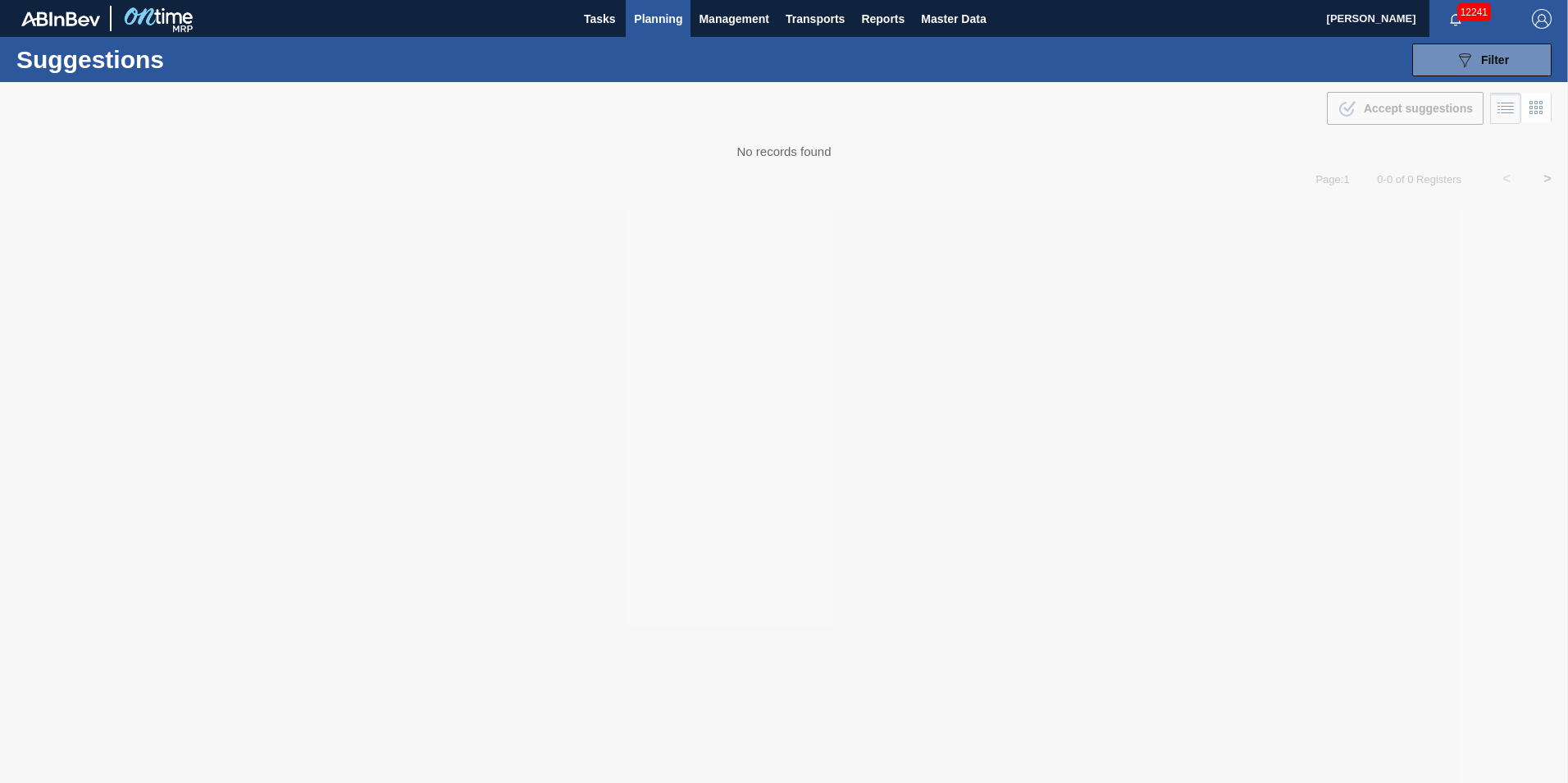
click at [652, 25] on span "Planning" at bounding box center [658, 18] width 49 height 19
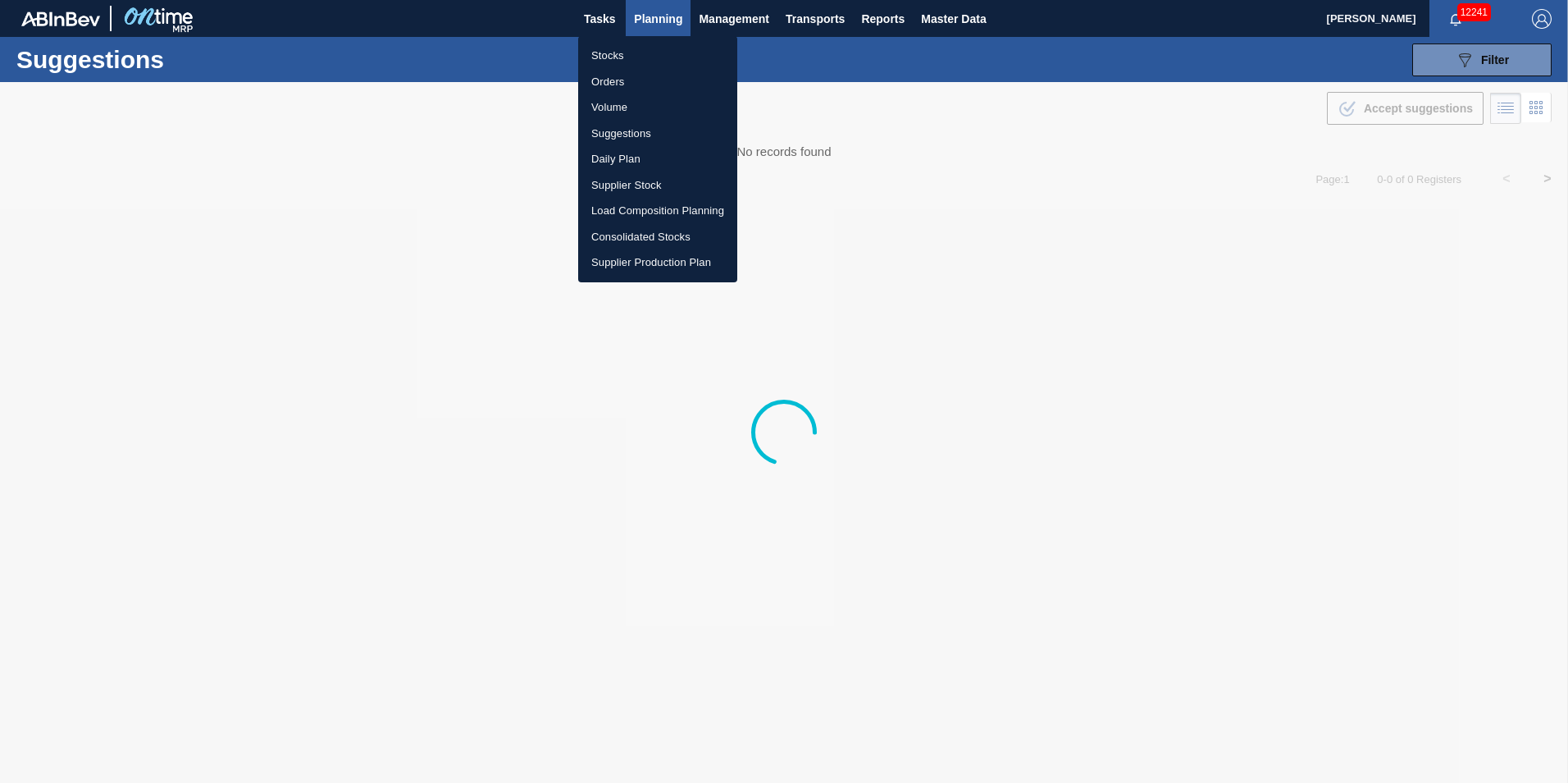
click at [633, 145] on li "Suggestions" at bounding box center [657, 134] width 159 height 27
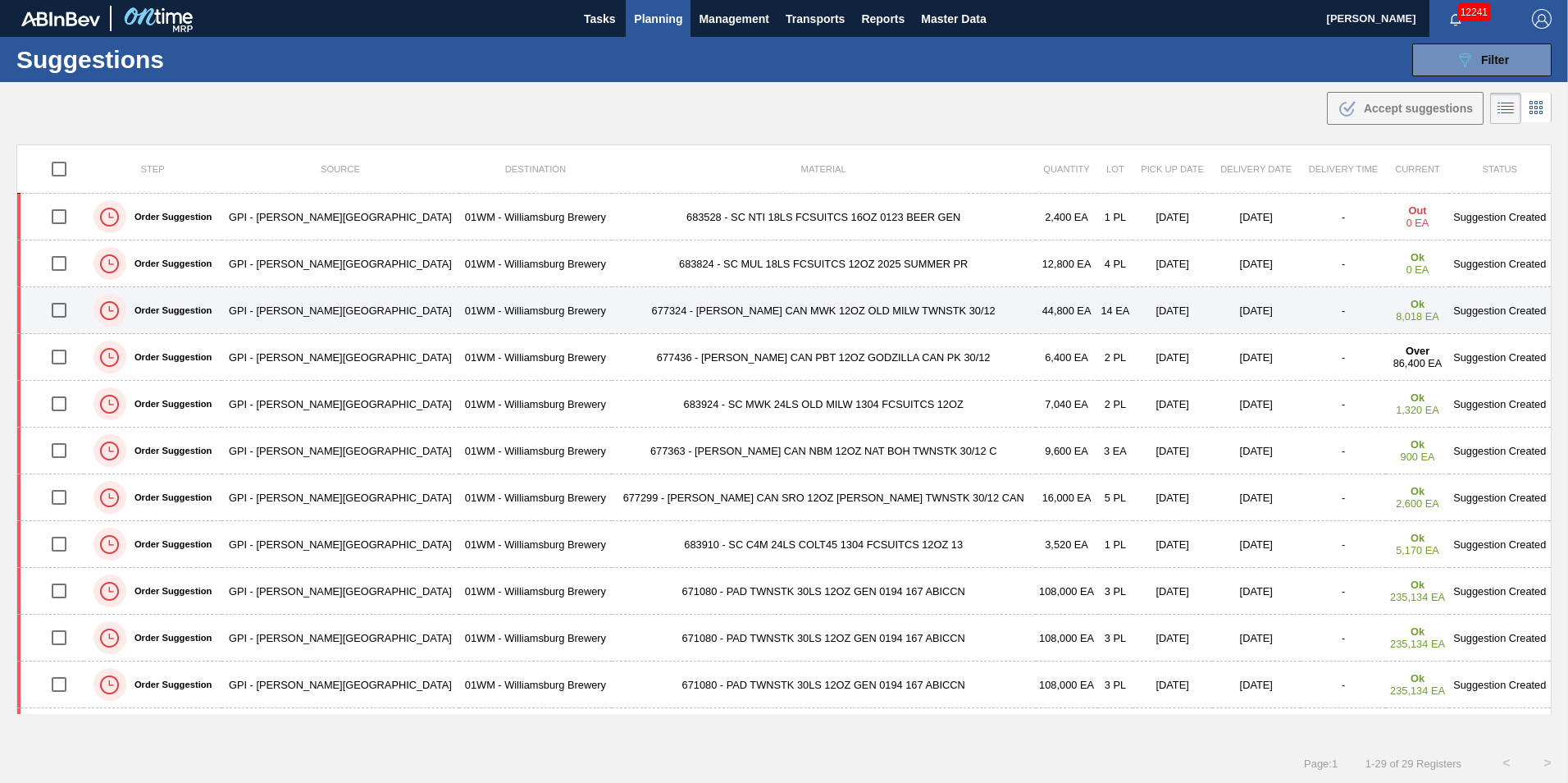
click at [73, 305] on input "checkbox" at bounding box center [58, 310] width 34 height 34
checkbox input "true"
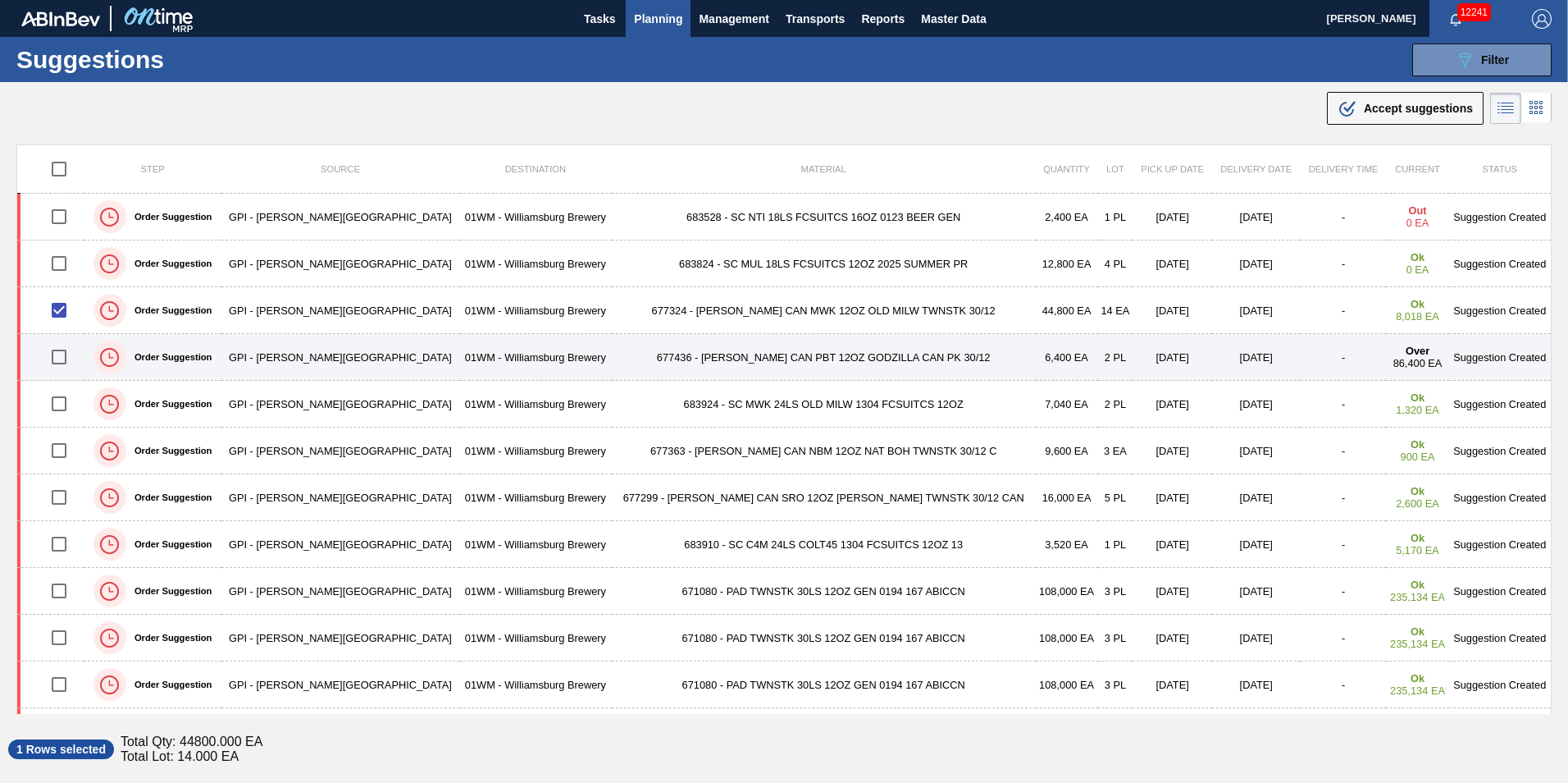
click at [65, 359] on input "checkbox" at bounding box center [58, 356] width 34 height 34
checkbox input "true"
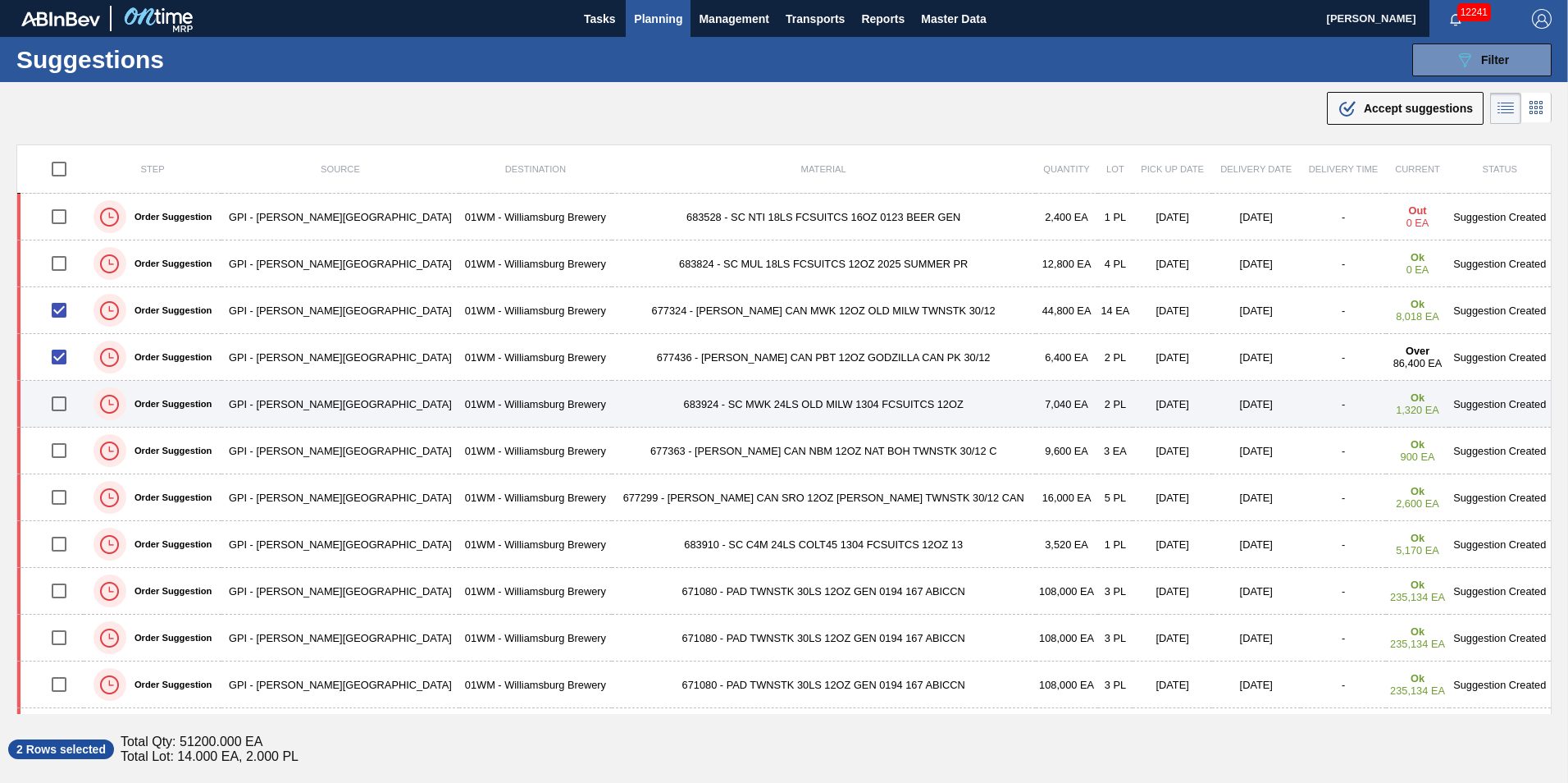
click at [64, 403] on input "checkbox" at bounding box center [58, 403] width 34 height 34
checkbox input "true"
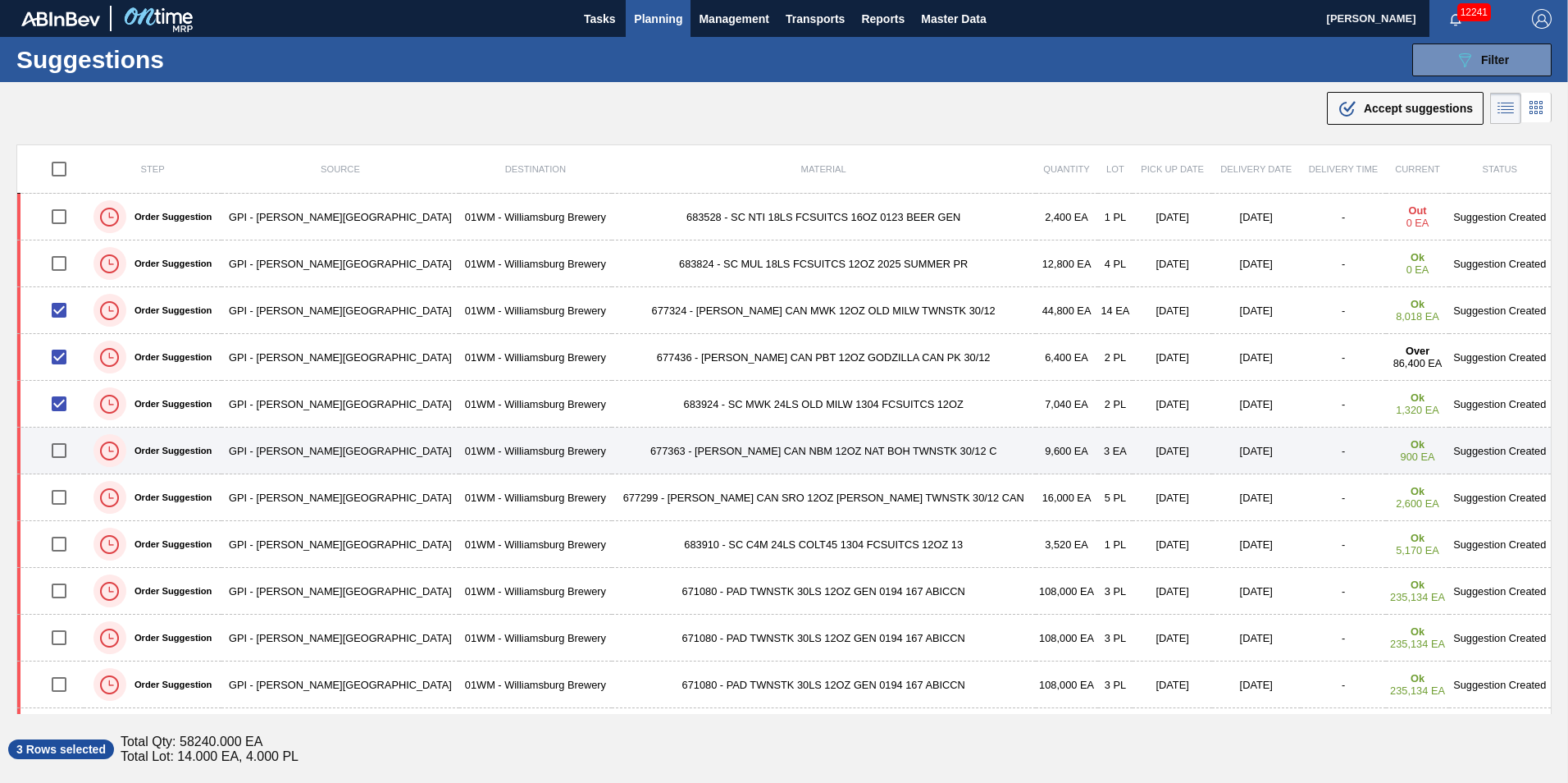
click at [72, 448] on input "checkbox" at bounding box center [58, 450] width 34 height 34
checkbox input "true"
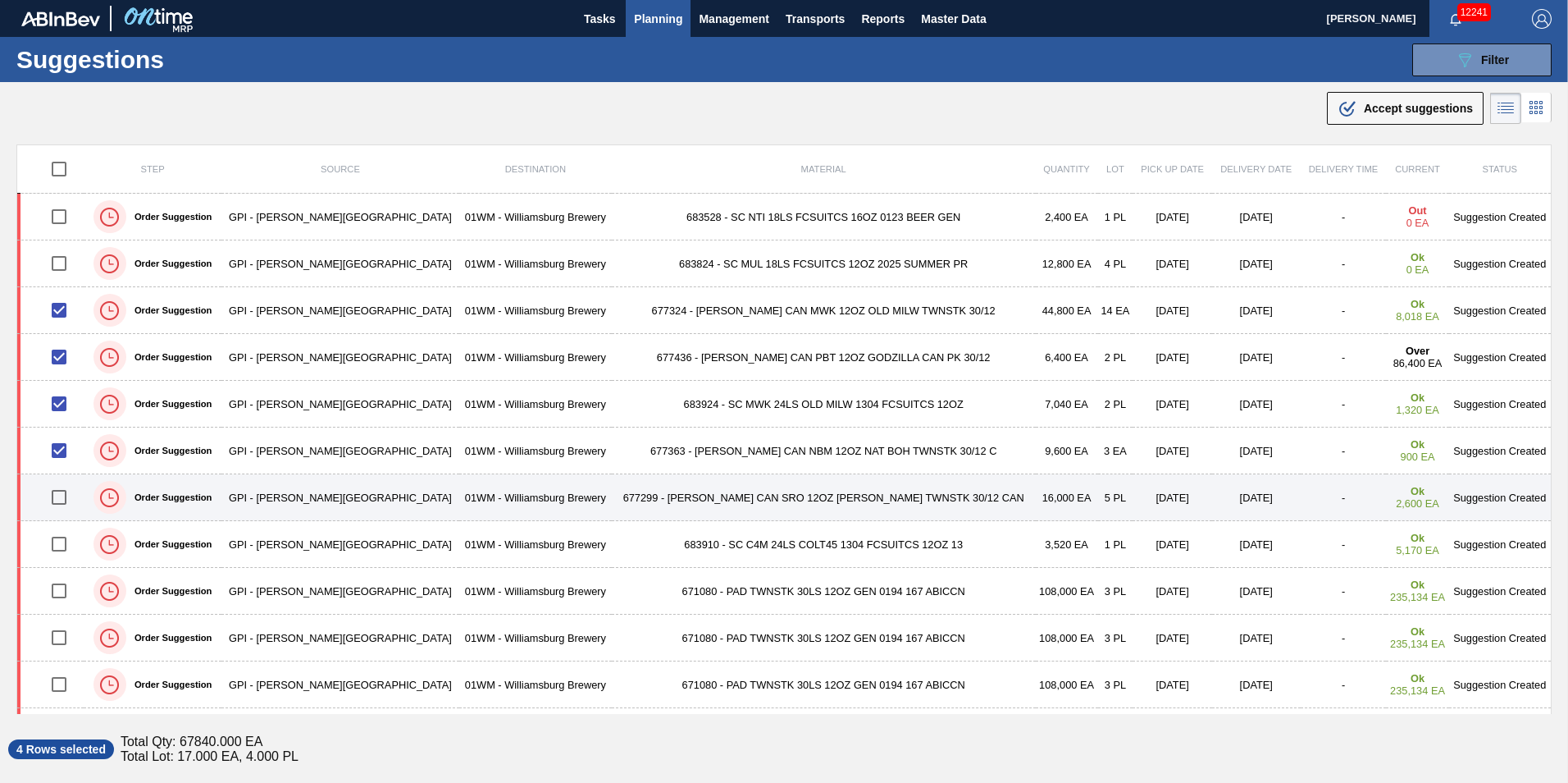
click at [70, 494] on input "checkbox" at bounding box center [58, 497] width 34 height 34
checkbox input "true"
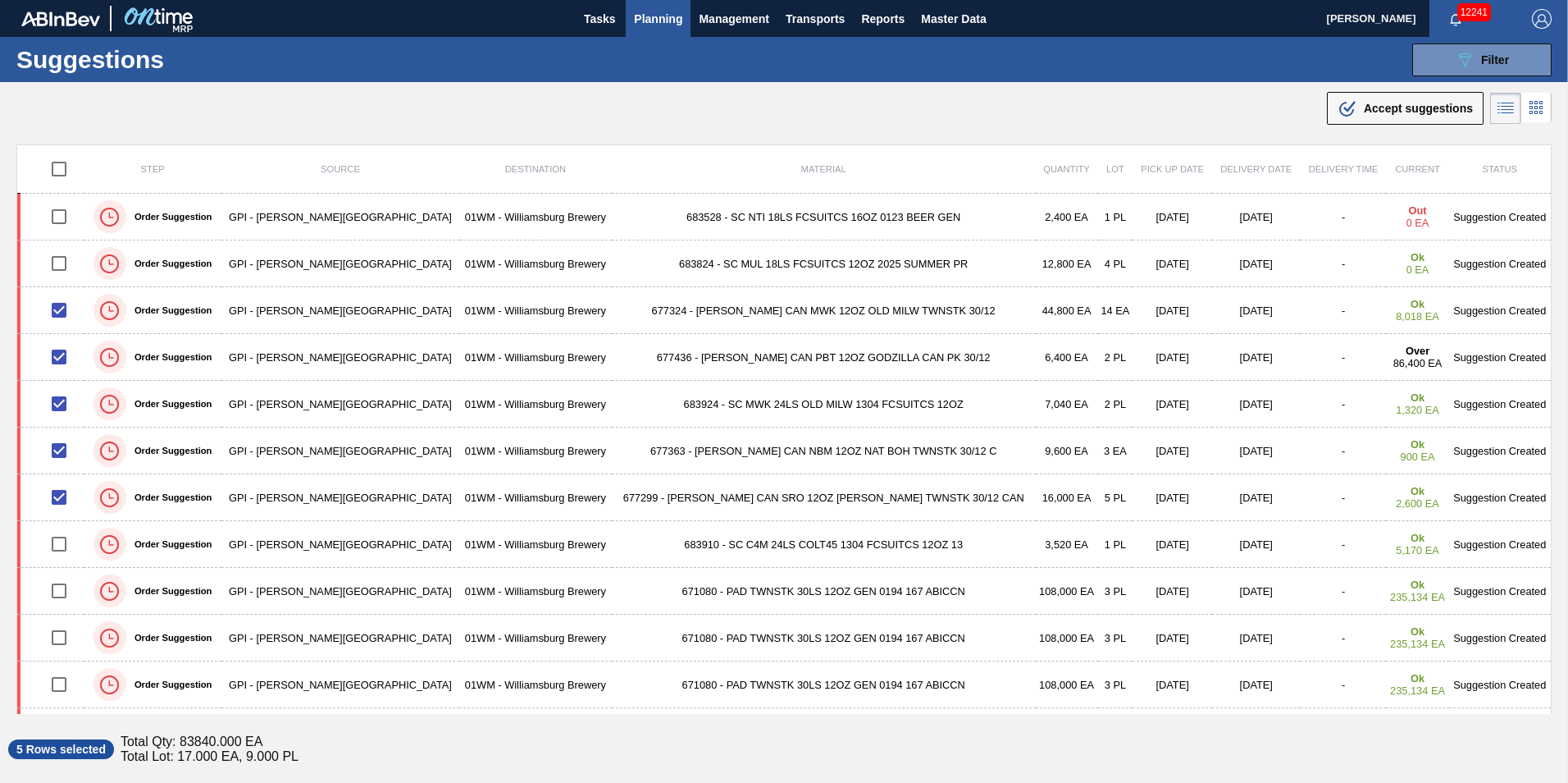
click at [1377, 108] on span "Accept suggestions" at bounding box center [1419, 108] width 109 height 13
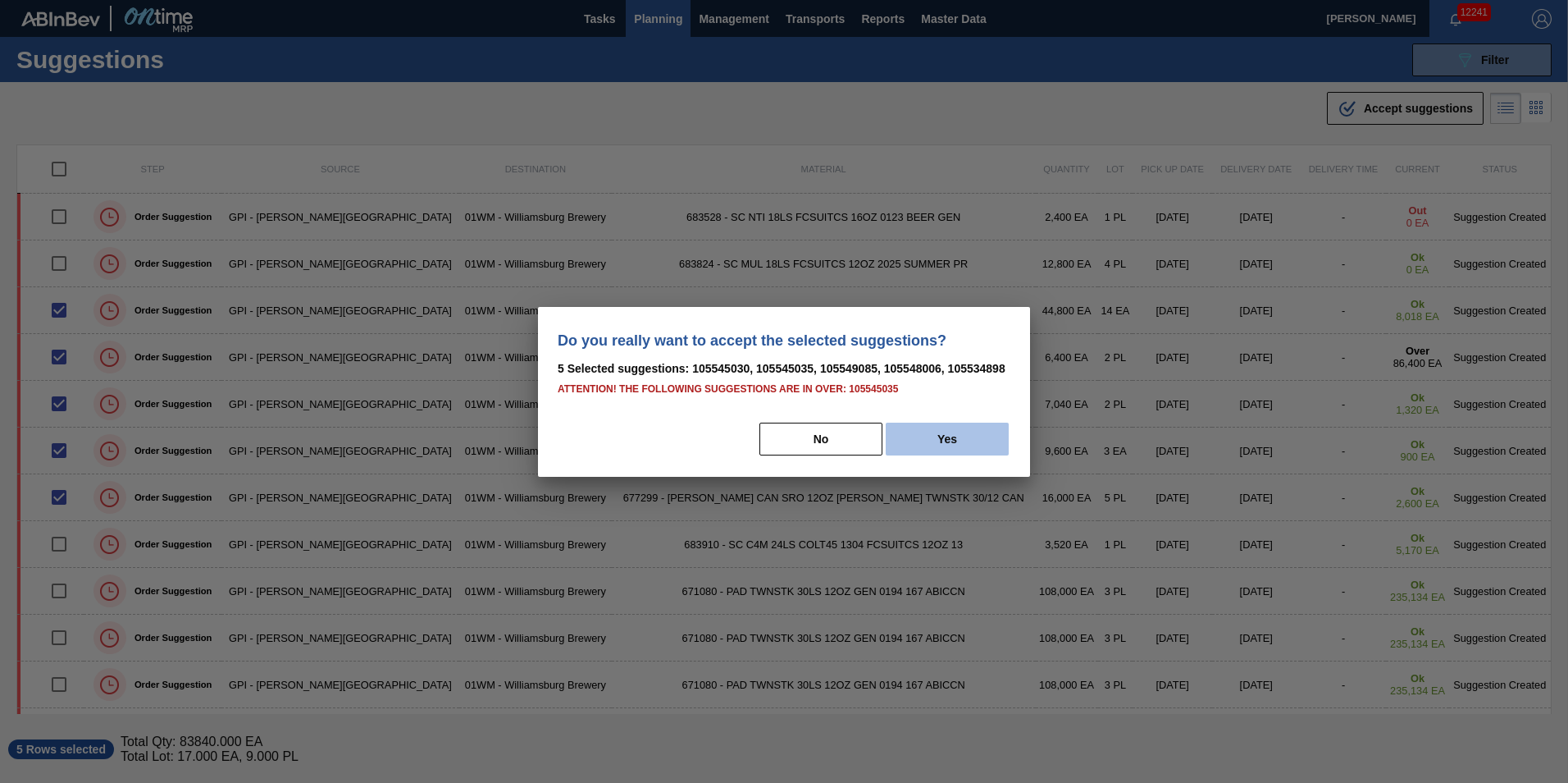
click at [959, 440] on button "Yes" at bounding box center [947, 439] width 123 height 33
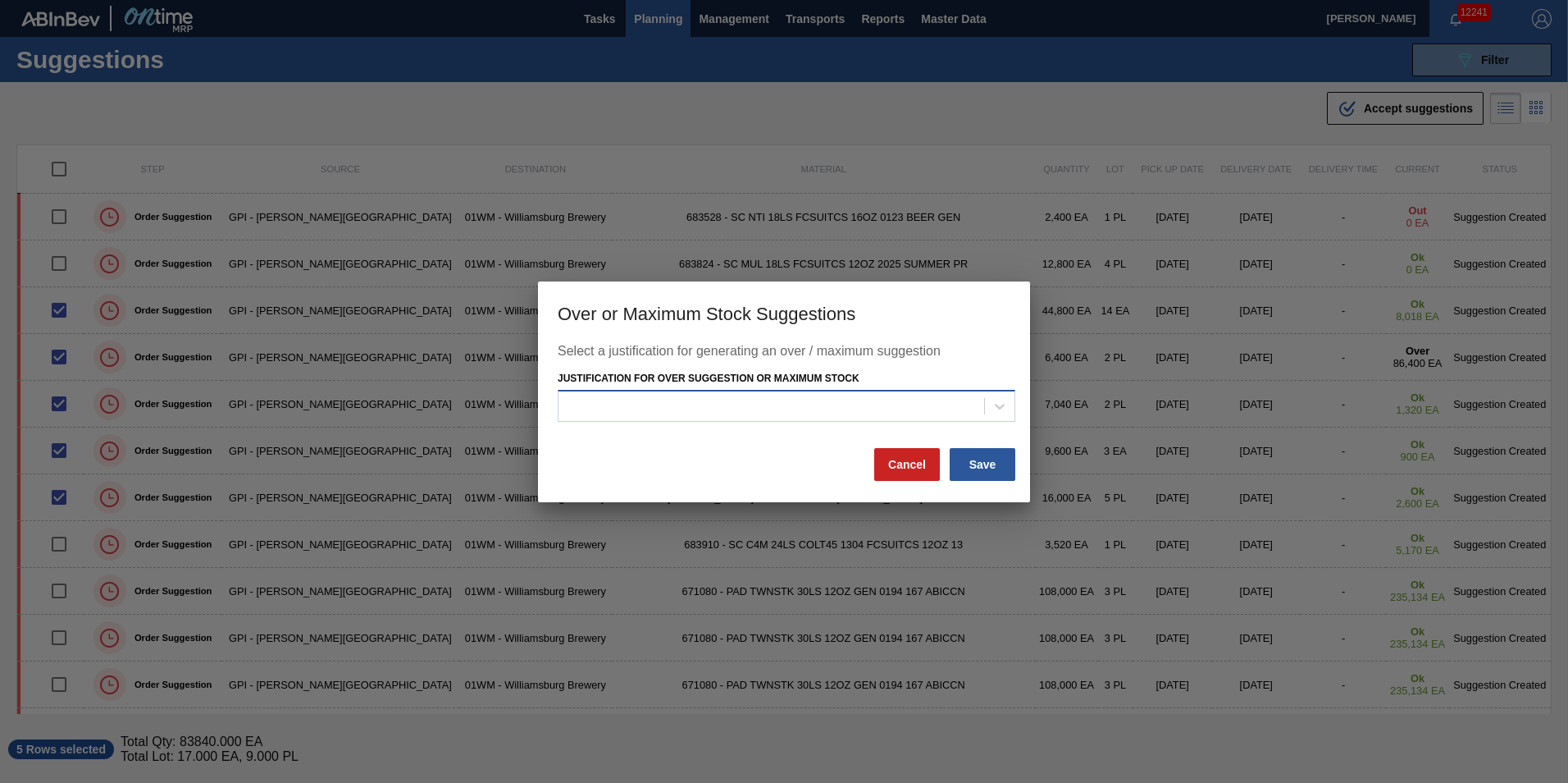
click at [819, 407] on div at bounding box center [772, 407] width 425 height 24
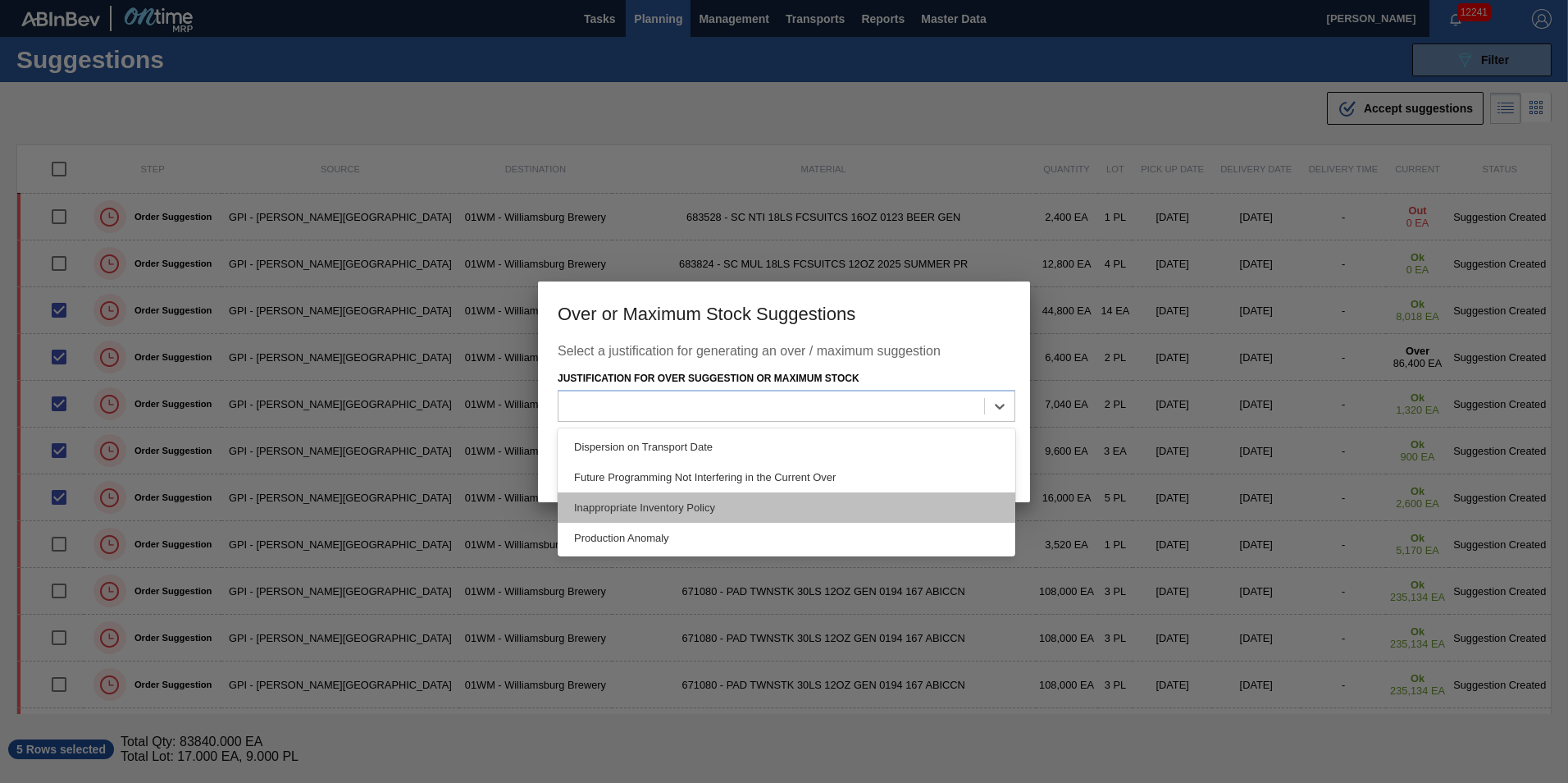
click at [783, 500] on div "Inappropriate Inventory Policy" at bounding box center [786, 508] width 458 height 30
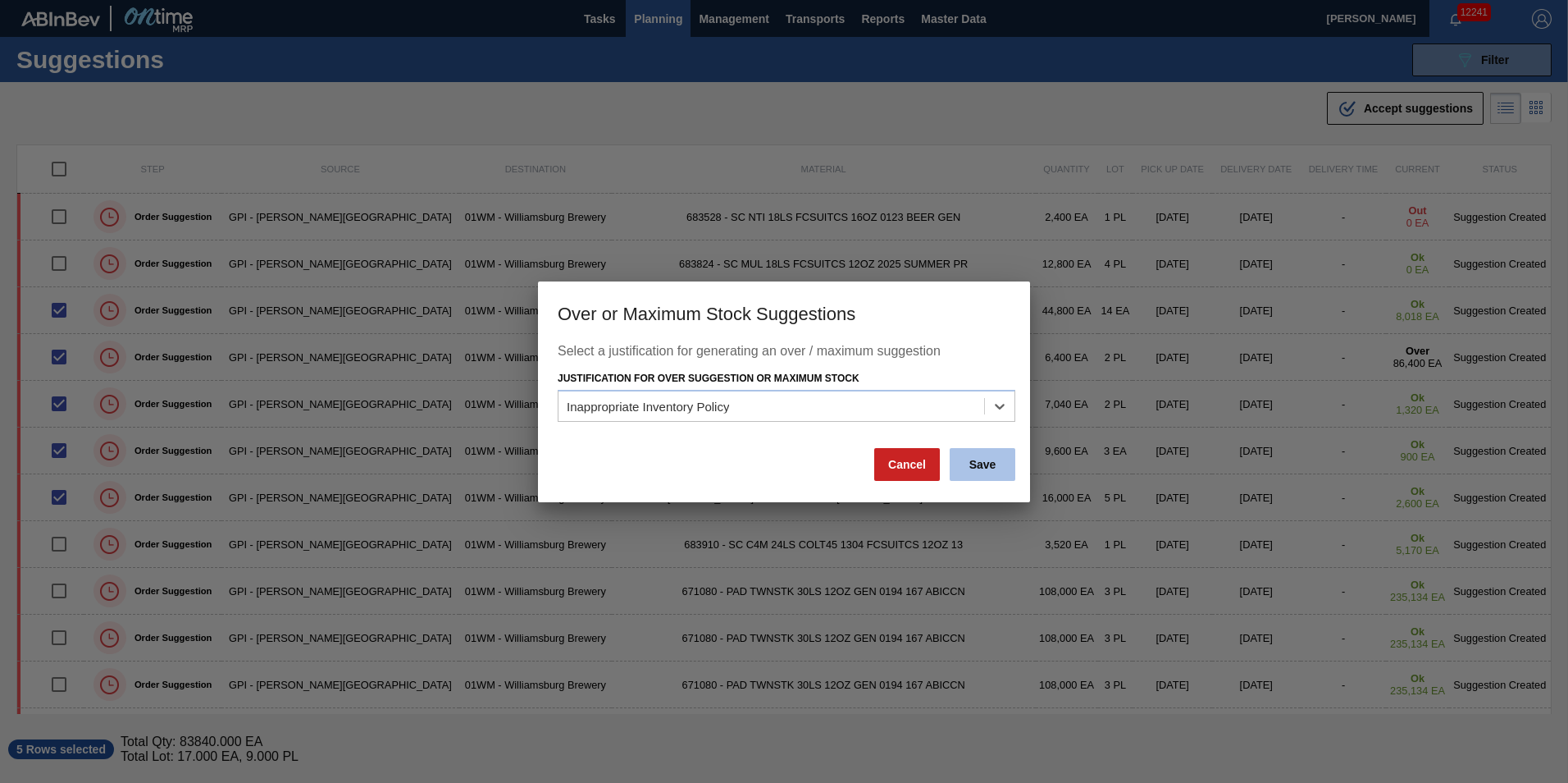
click at [980, 456] on button "Save" at bounding box center [982, 464] width 65 height 33
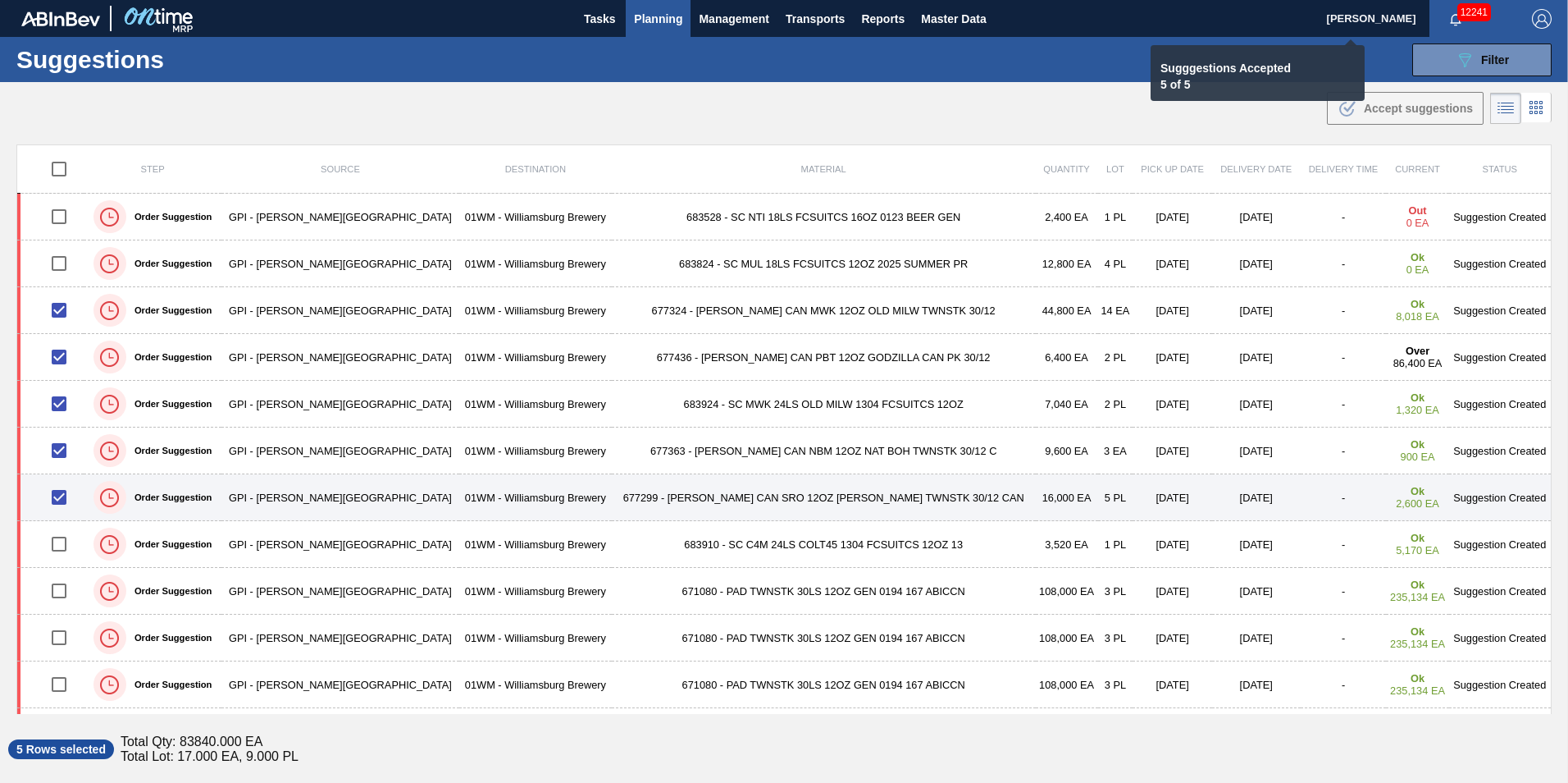
checkbox input "false"
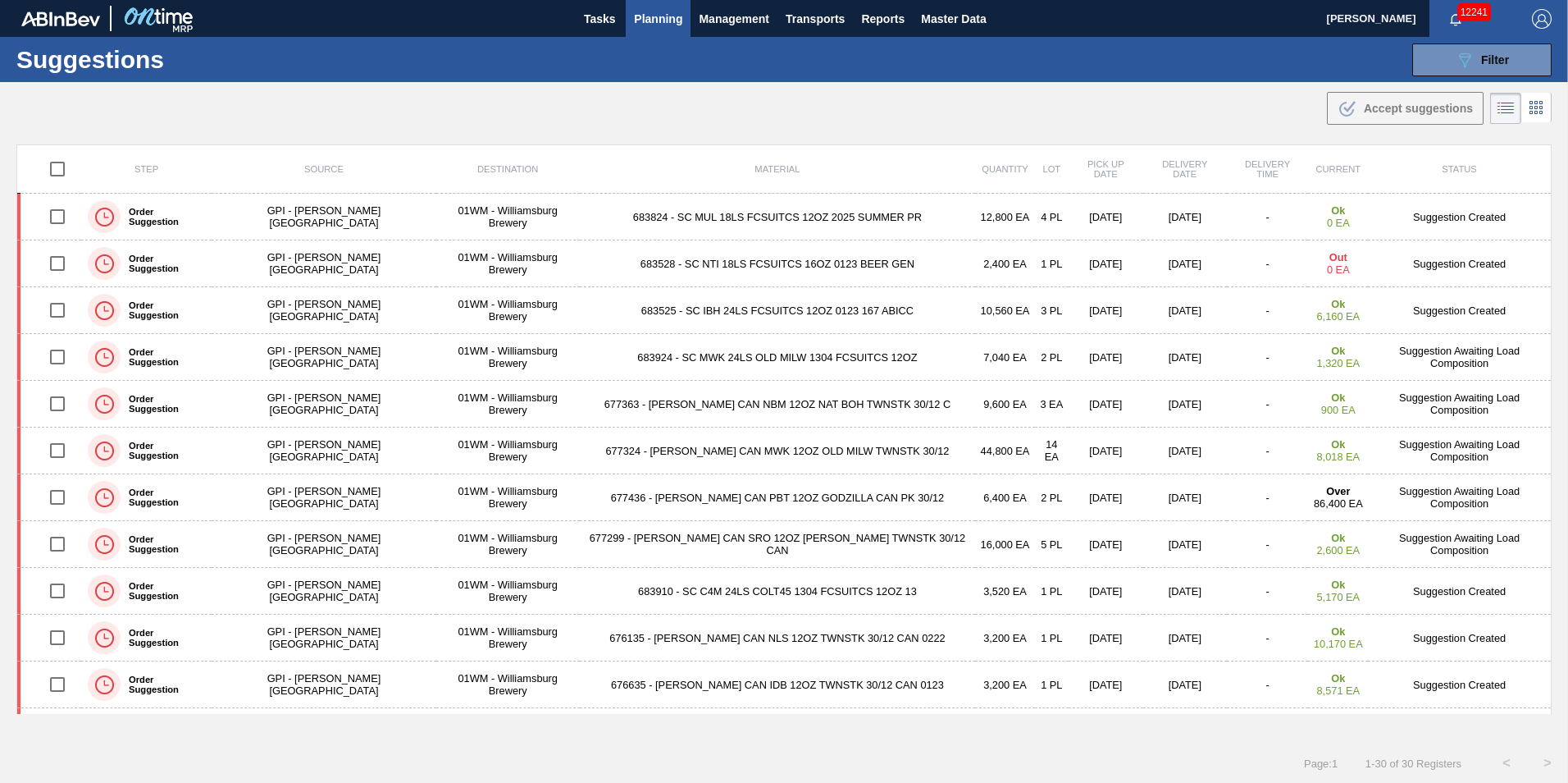
click at [641, 17] on span "Planning" at bounding box center [658, 18] width 49 height 19
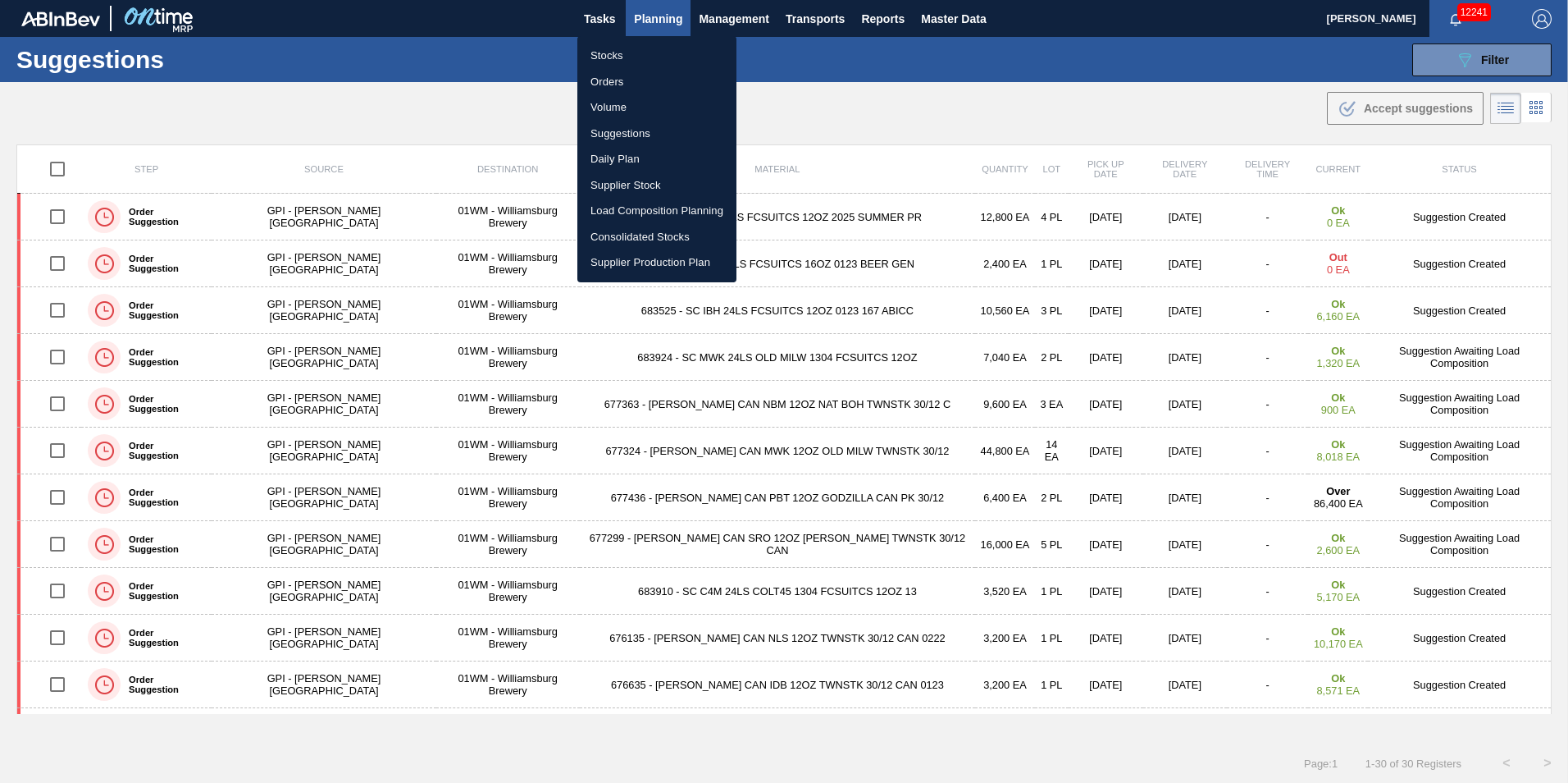
click at [649, 214] on li "Load Composition Planning" at bounding box center [656, 211] width 159 height 27
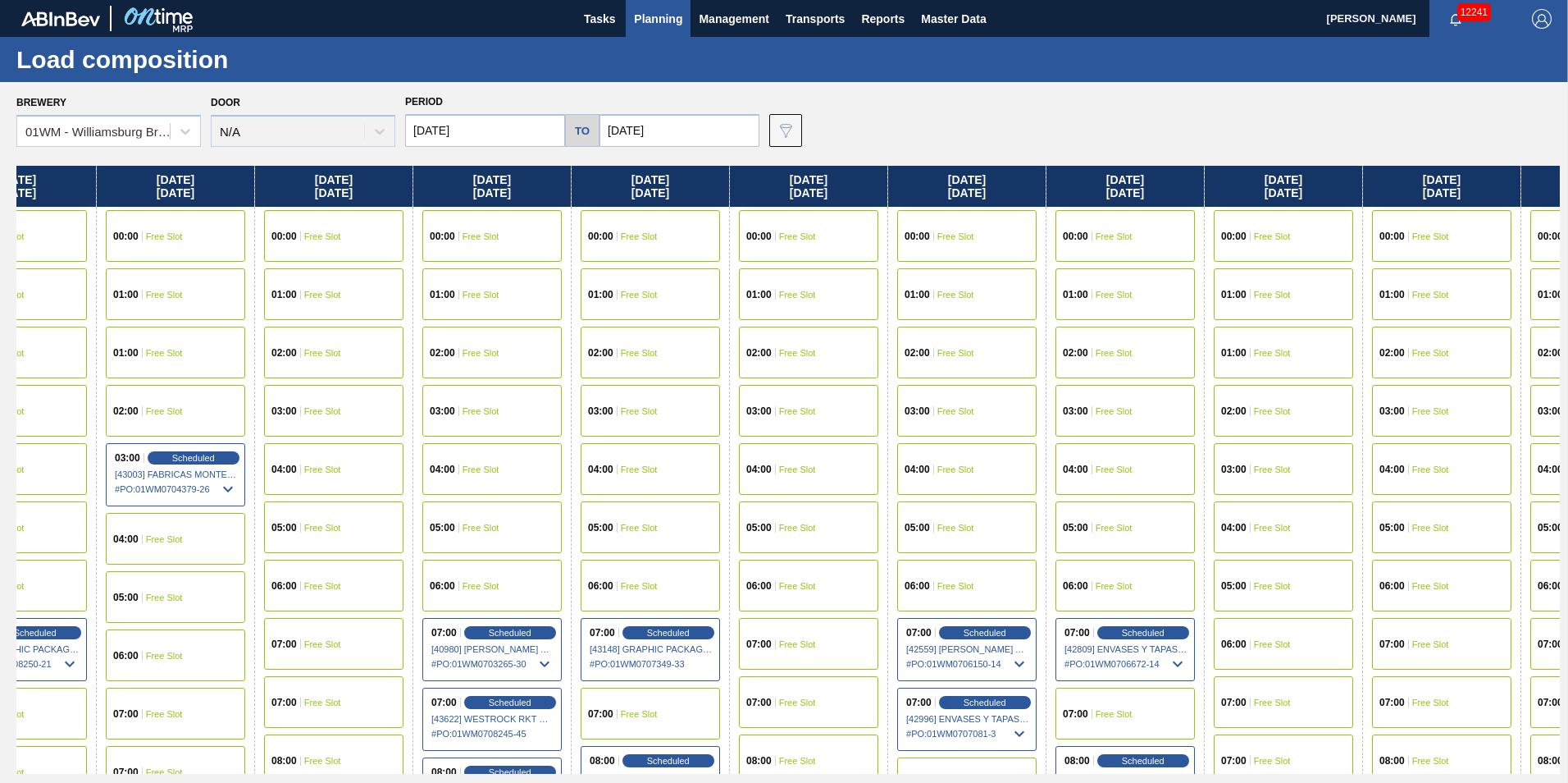
drag, startPoint x: 1508, startPoint y: 182, endPoint x: 130, endPoint y: 171, distance: 1378.0
click at [132, 176] on div "[DATE] 00:00 Free Slot 01:00 Free Slot 02:00 Free Slot 03:00 Free Slot 04:00 Fr…" at bounding box center [788, 470] width 1544 height 608
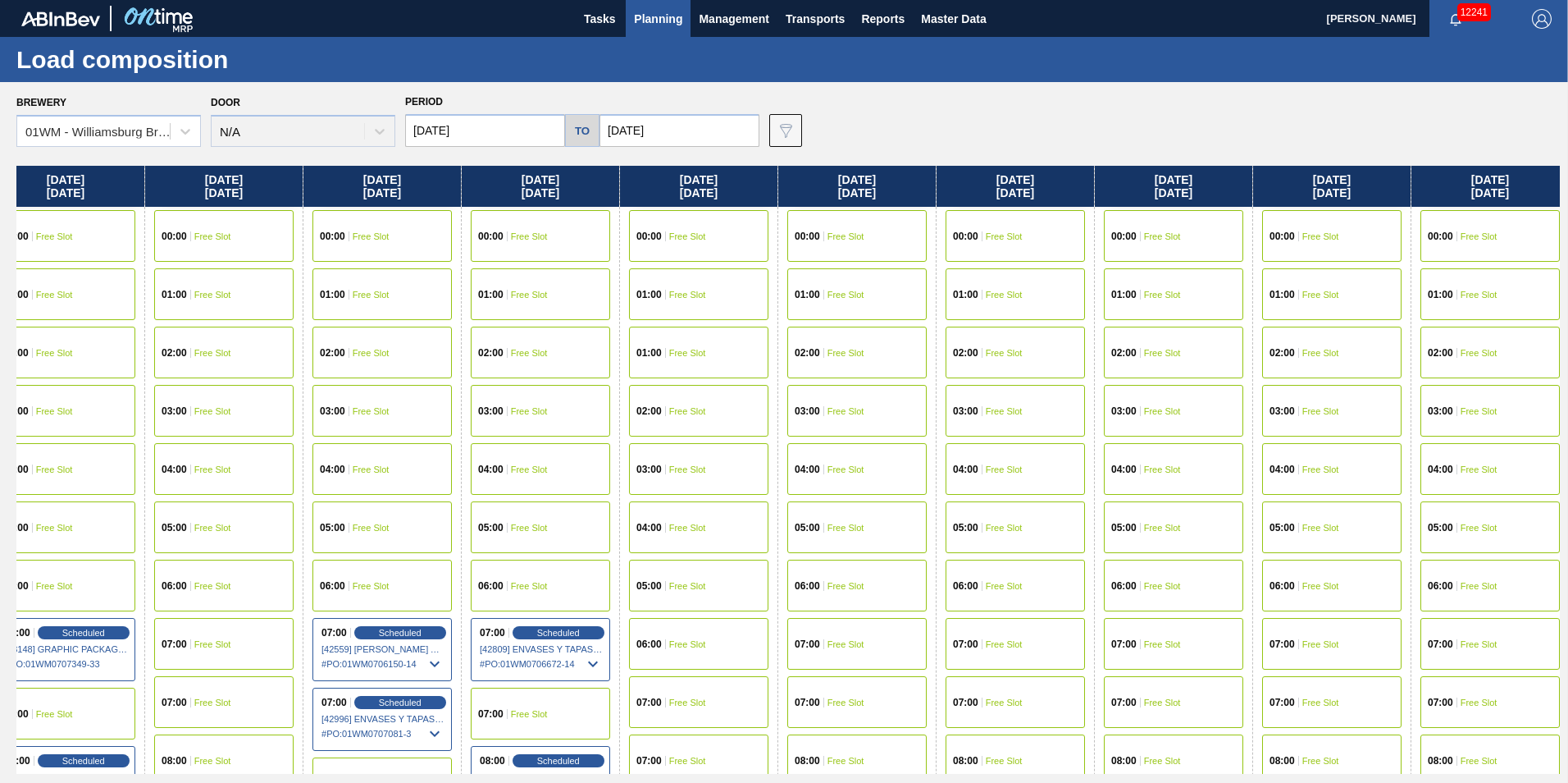
scroll to position [0, 1939]
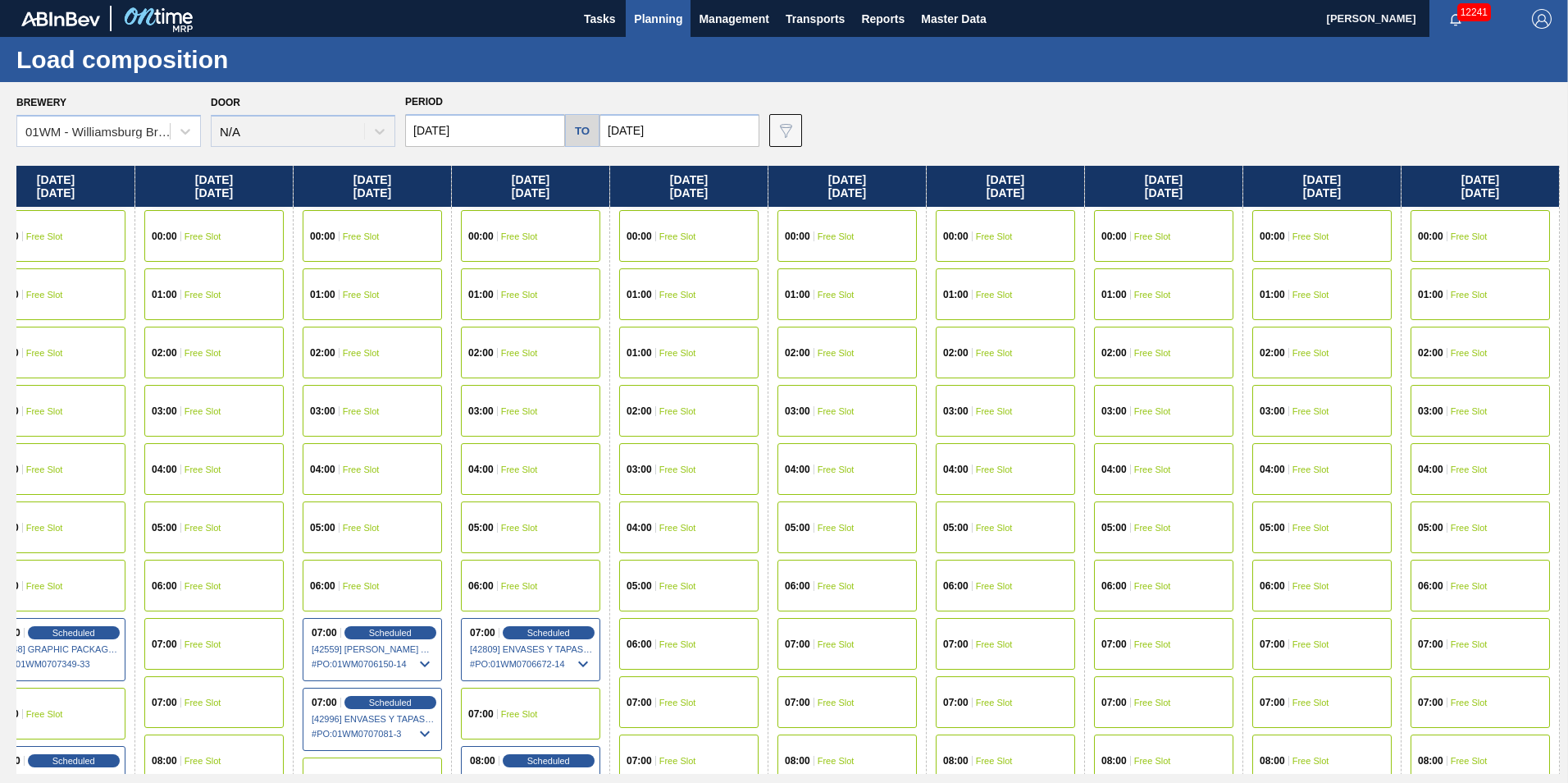
drag, startPoint x: 1446, startPoint y: 182, endPoint x: 620, endPoint y: 181, distance: 826.0
click at [620, 181] on div "[DATE] 00:00 Free Slot 01:00 Free Slot 02:00 Free Slot 03:00 Free Slot 04:00 Fr…" at bounding box center [788, 470] width 1544 height 608
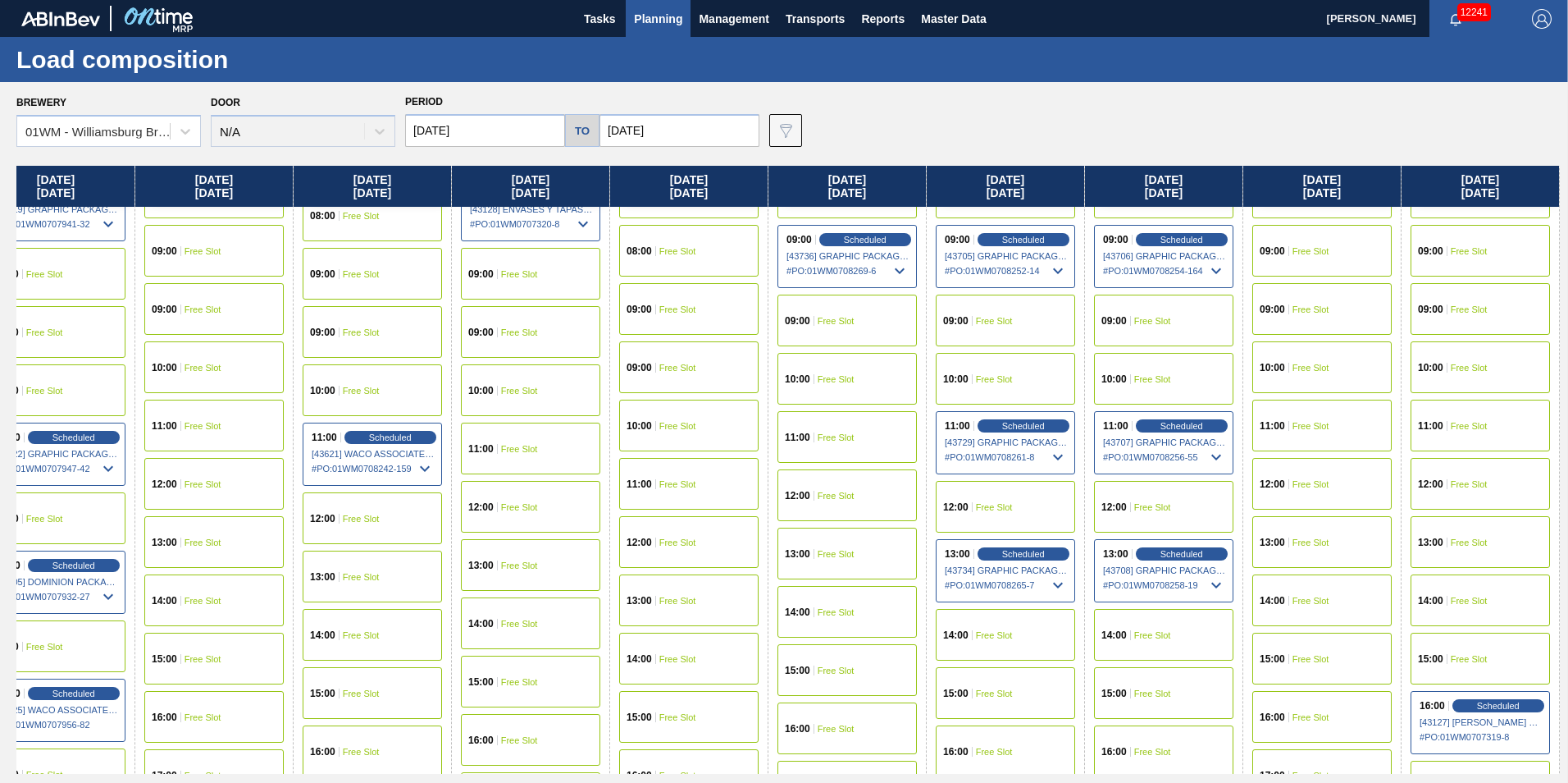
scroll to position [575, 1939]
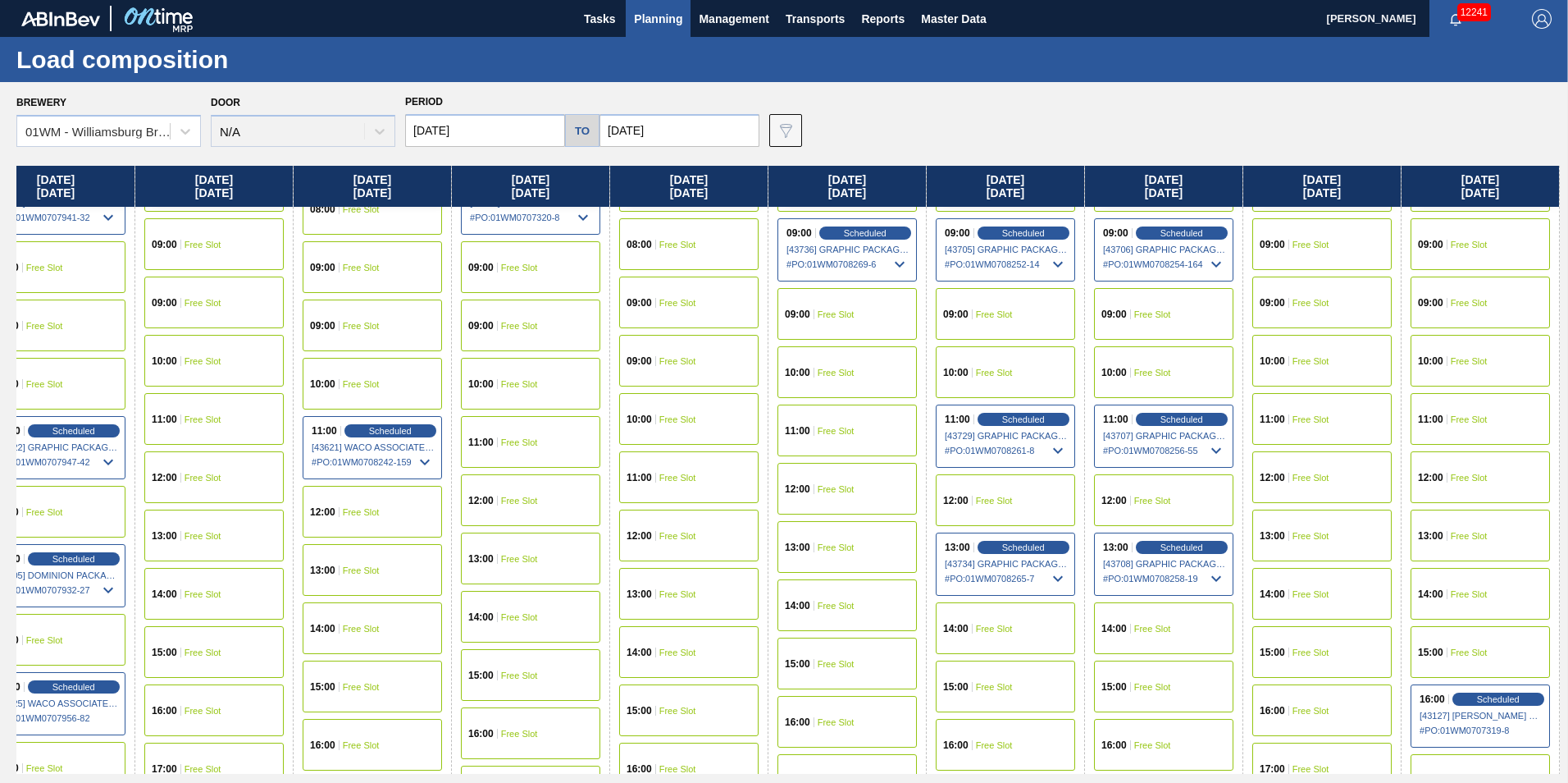
click at [1327, 362] on span "Free Slot" at bounding box center [1311, 361] width 37 height 10
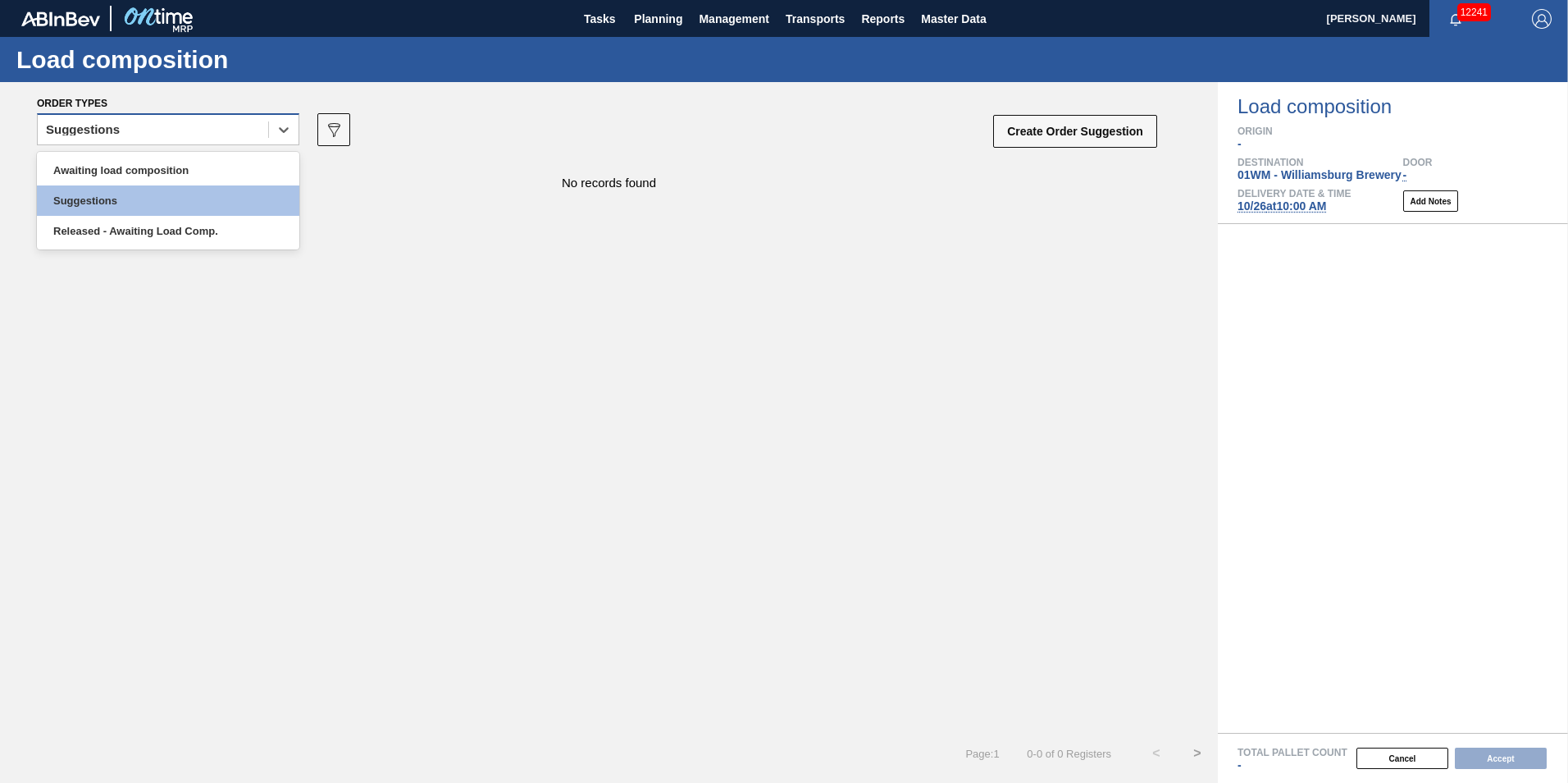
click at [119, 133] on div "Suggestions" at bounding box center [83, 130] width 74 height 11
click at [116, 165] on div "Awaiting load composition" at bounding box center [168, 169] width 262 height 30
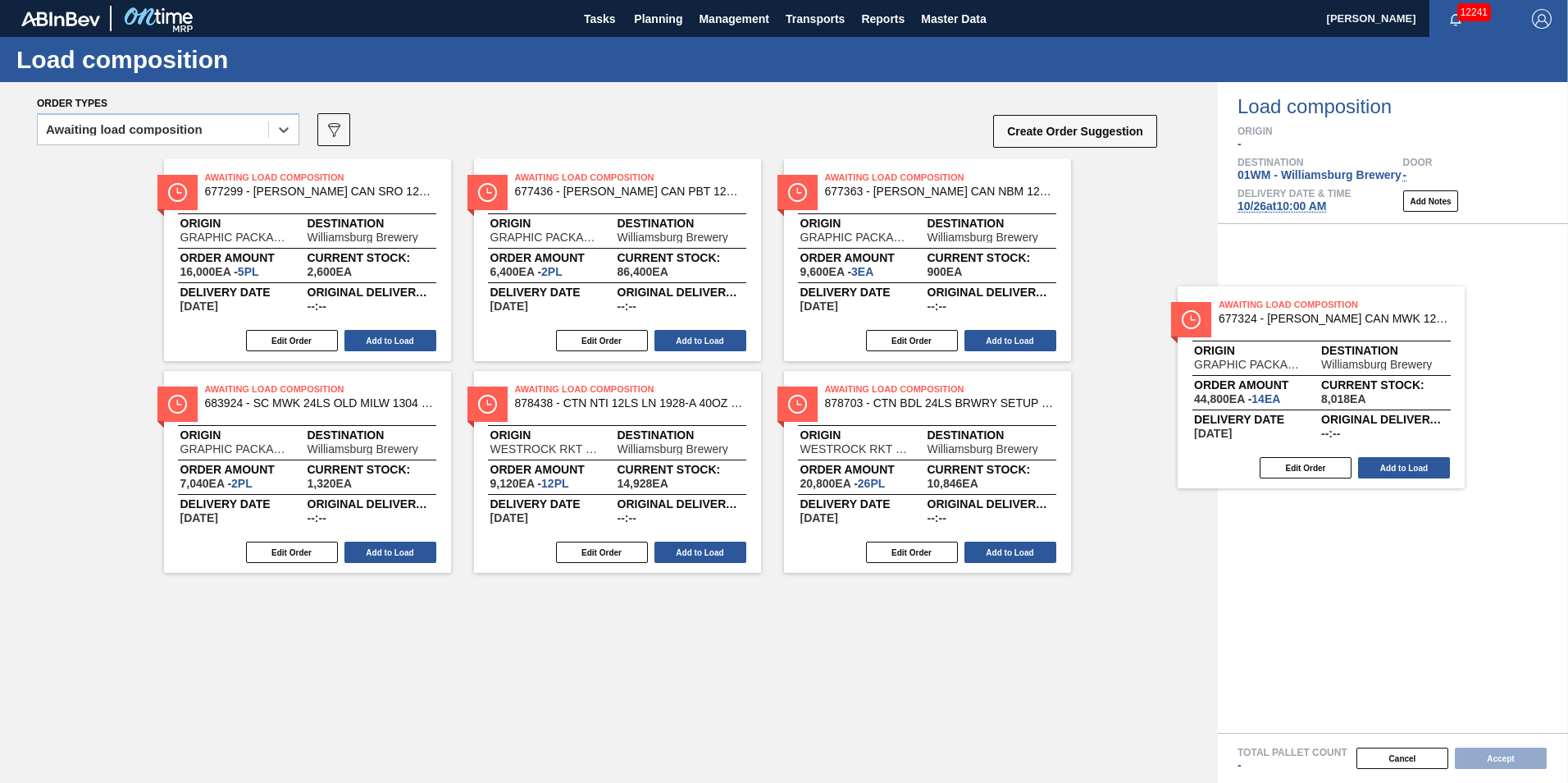
drag, startPoint x: 1092, startPoint y: 356, endPoint x: 1505, endPoint y: 412, distance: 416.8
click at [1504, 415] on div "Order types option Awaiting load composition, selected. Select is focused ,type…" at bounding box center [784, 432] width 1568 height 701
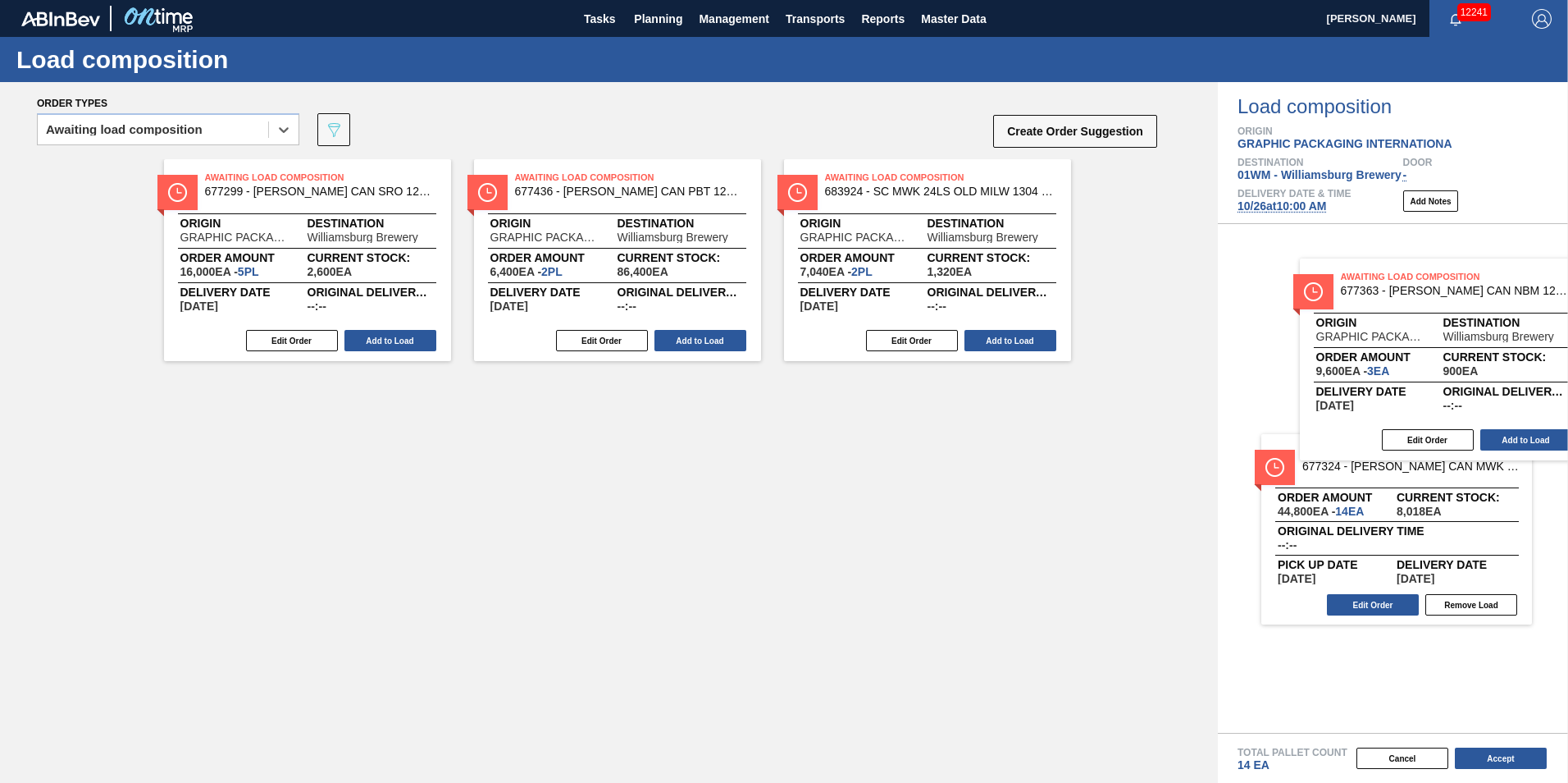
drag, startPoint x: 958, startPoint y: 257, endPoint x: 1434, endPoint y: 350, distance: 485.0
click at [1474, 357] on div "Order types option Awaiting load composition, selected. Select is focused ,type…" at bounding box center [784, 432] width 1568 height 701
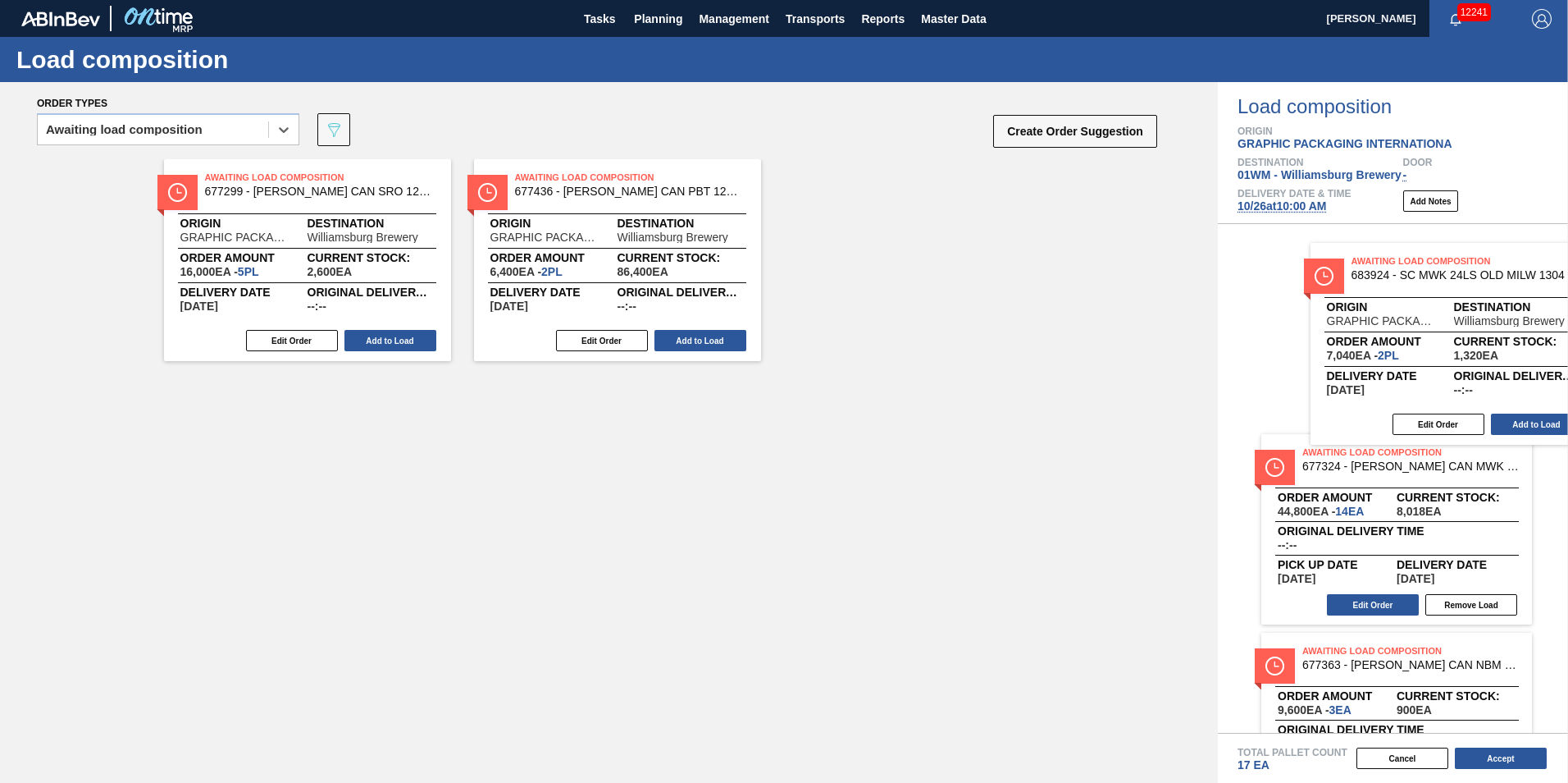
drag, startPoint x: 978, startPoint y: 260, endPoint x: 1440, endPoint y: 343, distance: 469.4
click at [1440, 343] on div "Order types option Awaiting load composition, selected. Select is focused ,type…" at bounding box center [784, 432] width 1568 height 701
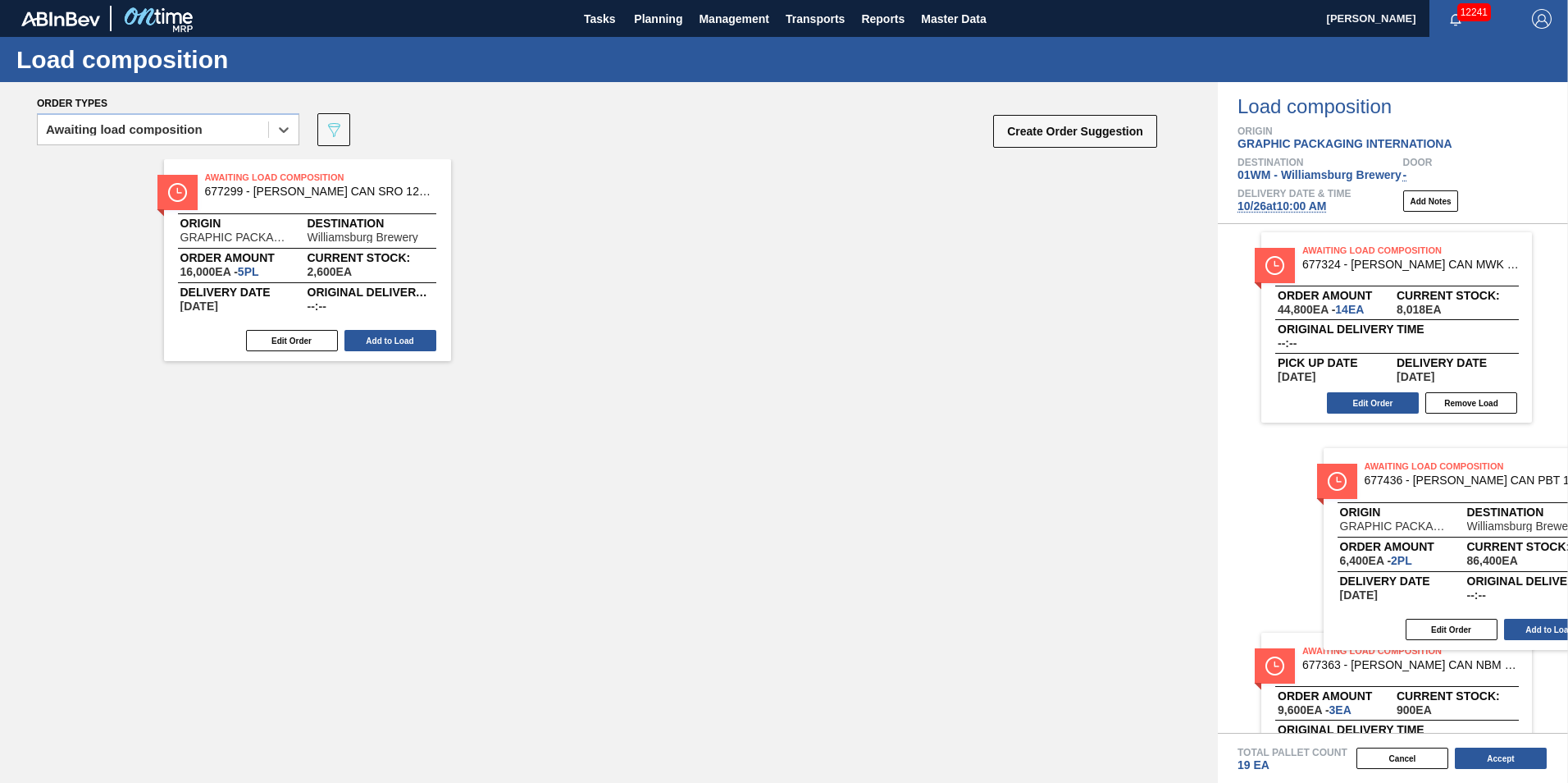
drag, startPoint x: 644, startPoint y: 240, endPoint x: 1469, endPoint y: 520, distance: 871.2
click at [1469, 520] on div "Order types option Awaiting load composition, selected. Select is focused ,type…" at bounding box center [784, 432] width 1568 height 701
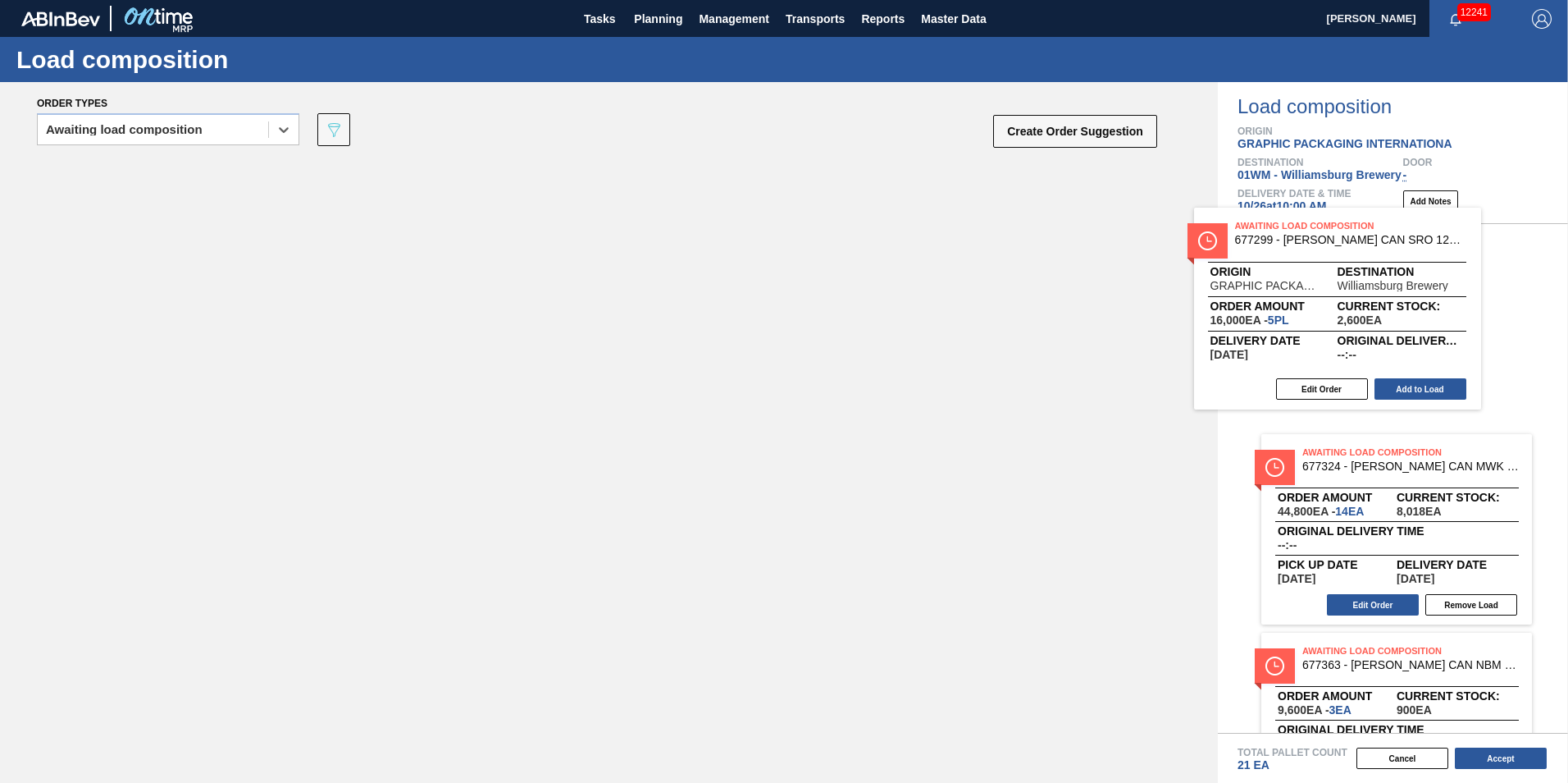
drag, startPoint x: 433, startPoint y: 293, endPoint x: 1376, endPoint y: 363, distance: 945.6
click at [1373, 363] on div "Order types option Awaiting load composition, selected. Select is focused ,type…" at bounding box center [784, 432] width 1568 height 701
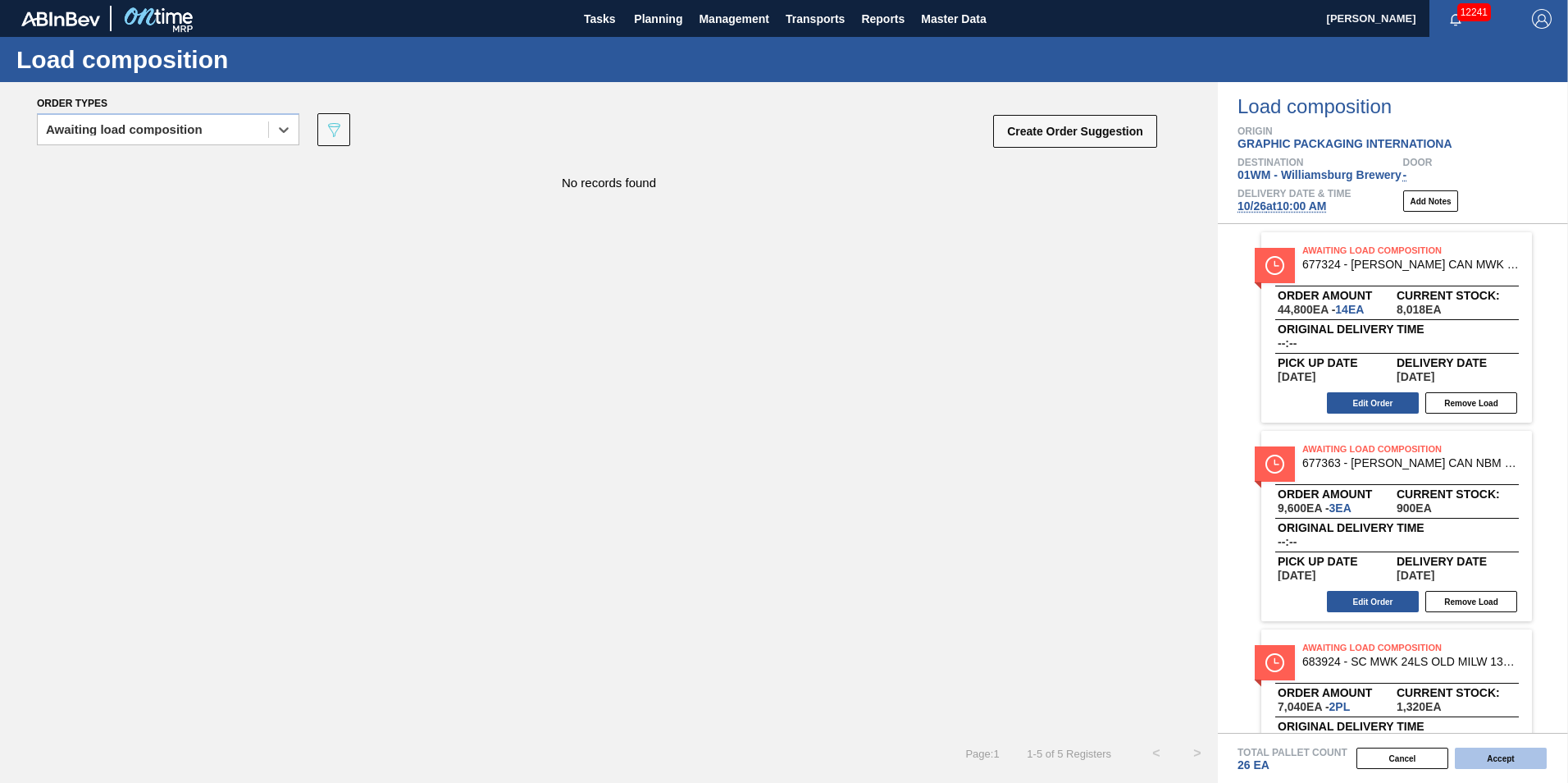
click at [1499, 756] on button "Accept" at bounding box center [1501, 758] width 92 height 21
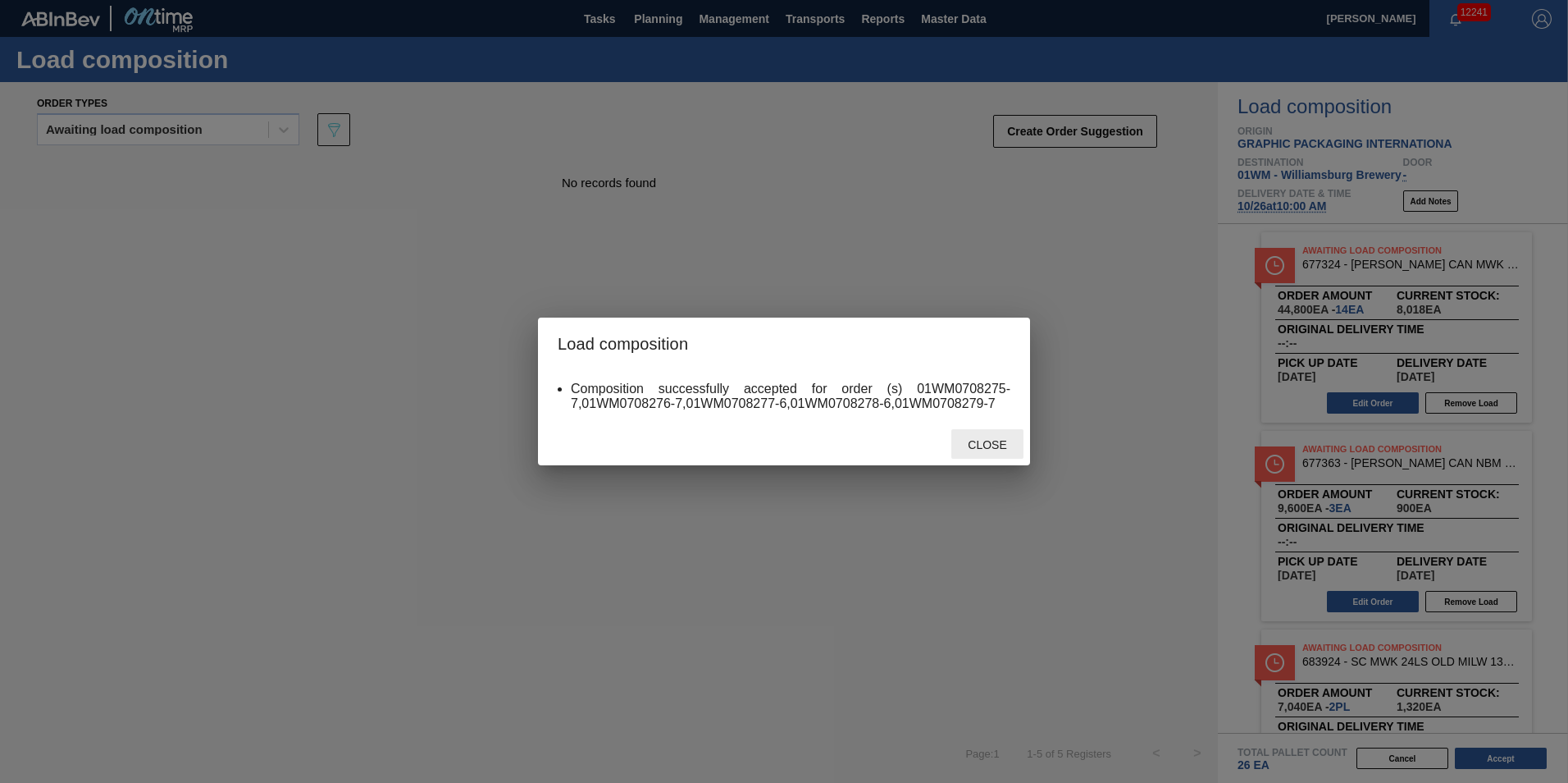
click at [983, 449] on span "Close" at bounding box center [987, 445] width 64 height 13
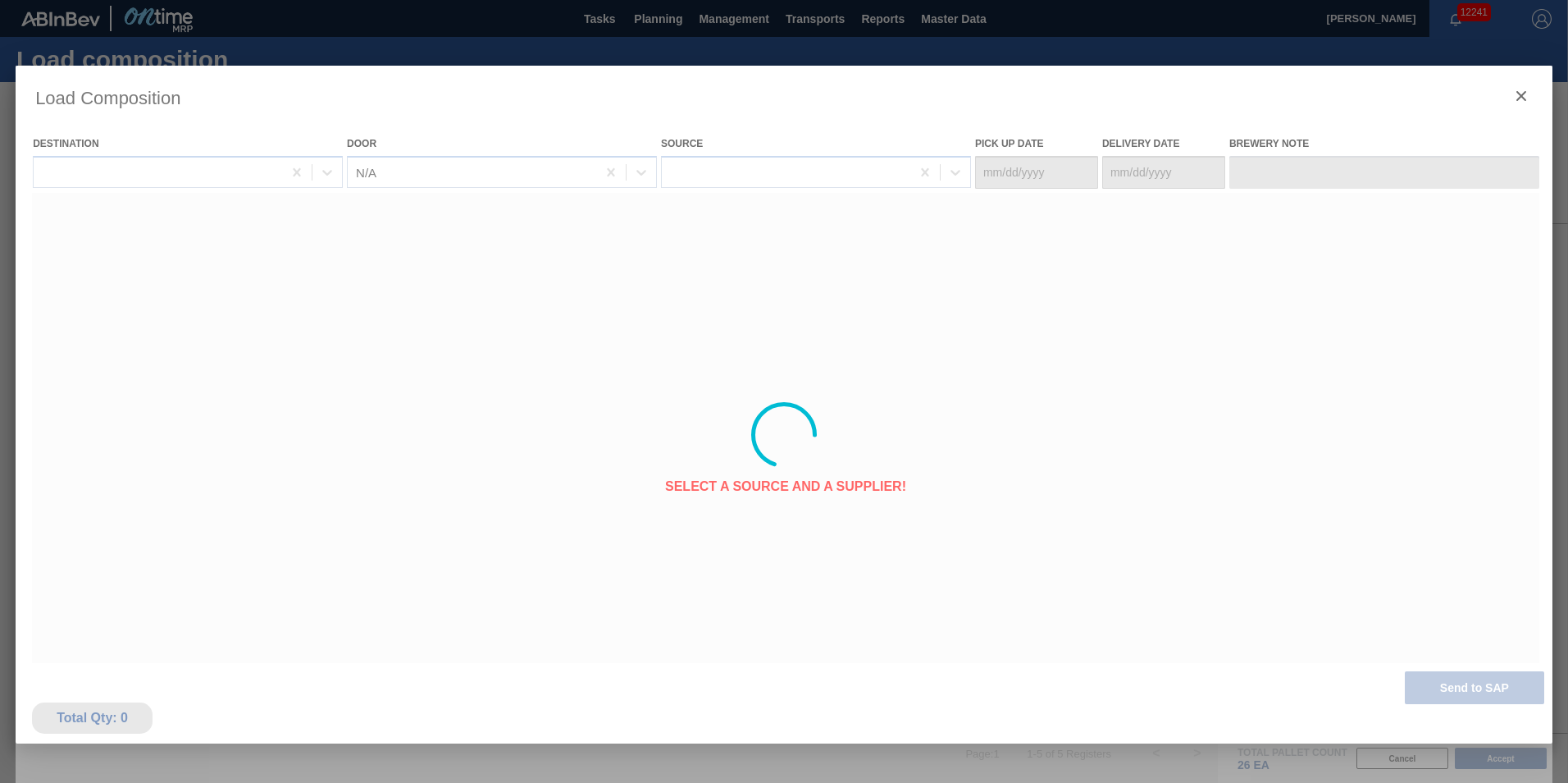
type Date "[DATE]"
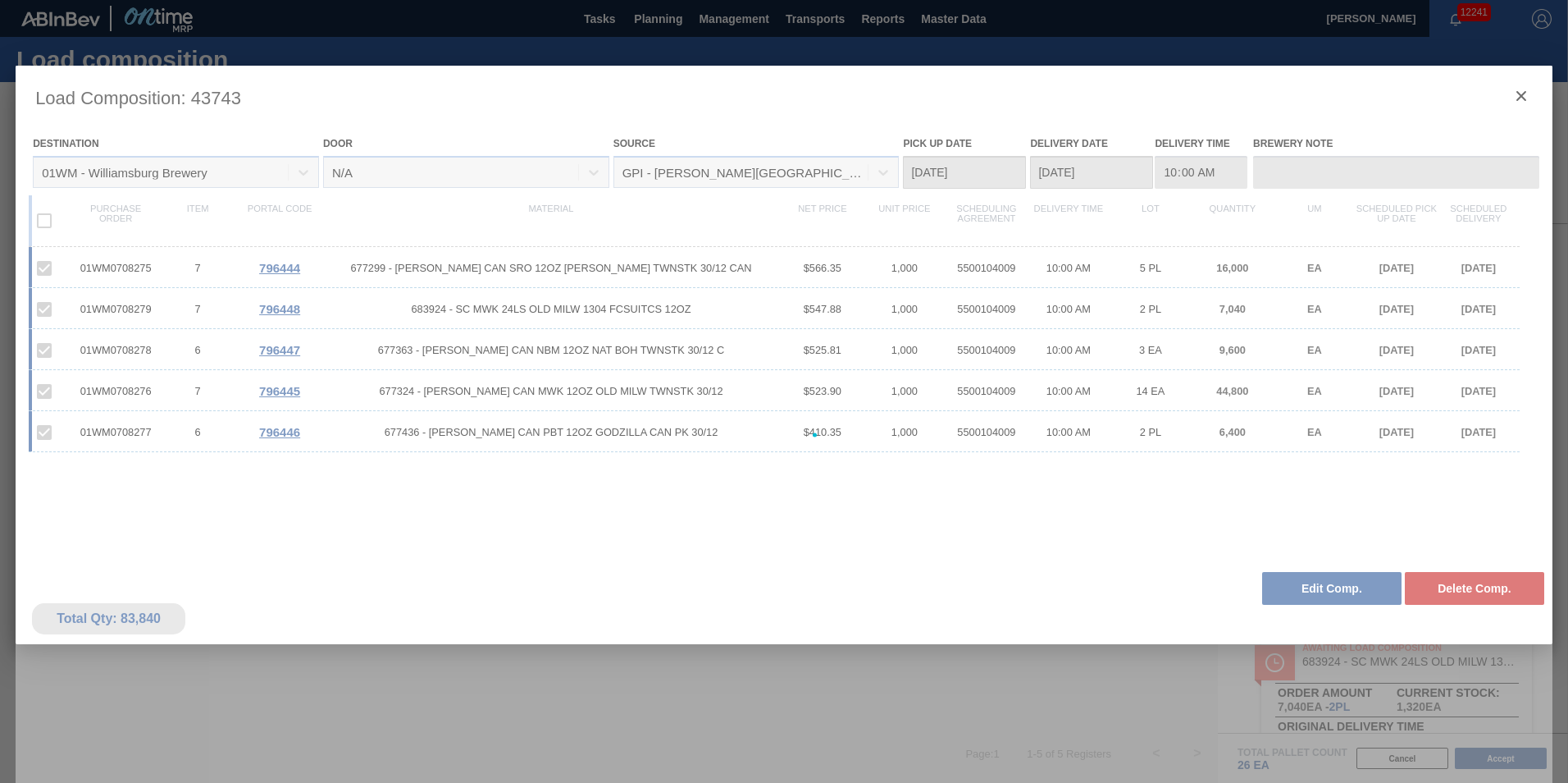
click at [1526, 101] on div at bounding box center [784, 435] width 1537 height 739
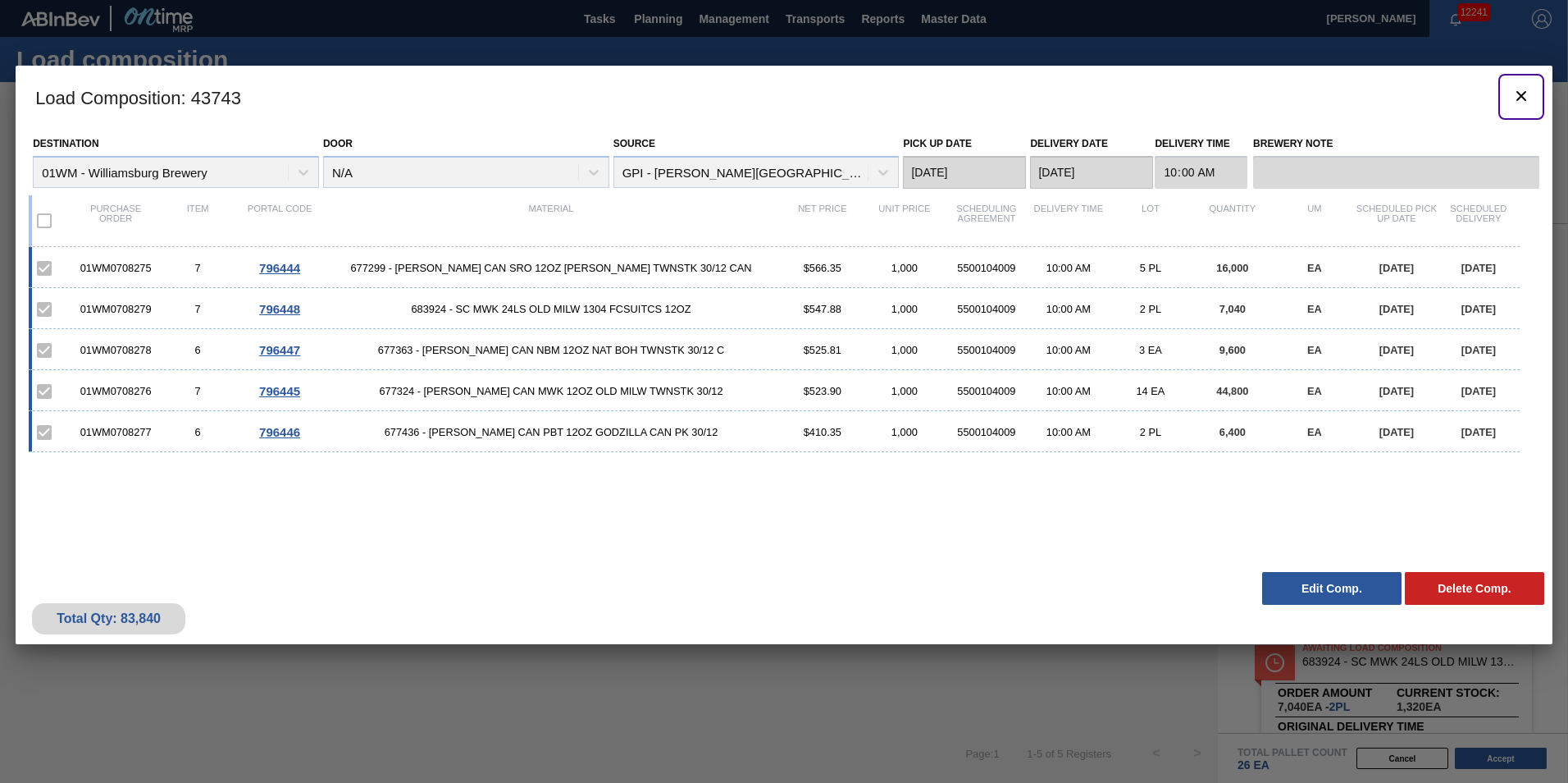
click at [1526, 101] on icon "botão de ícone" at bounding box center [1521, 96] width 19 height 19
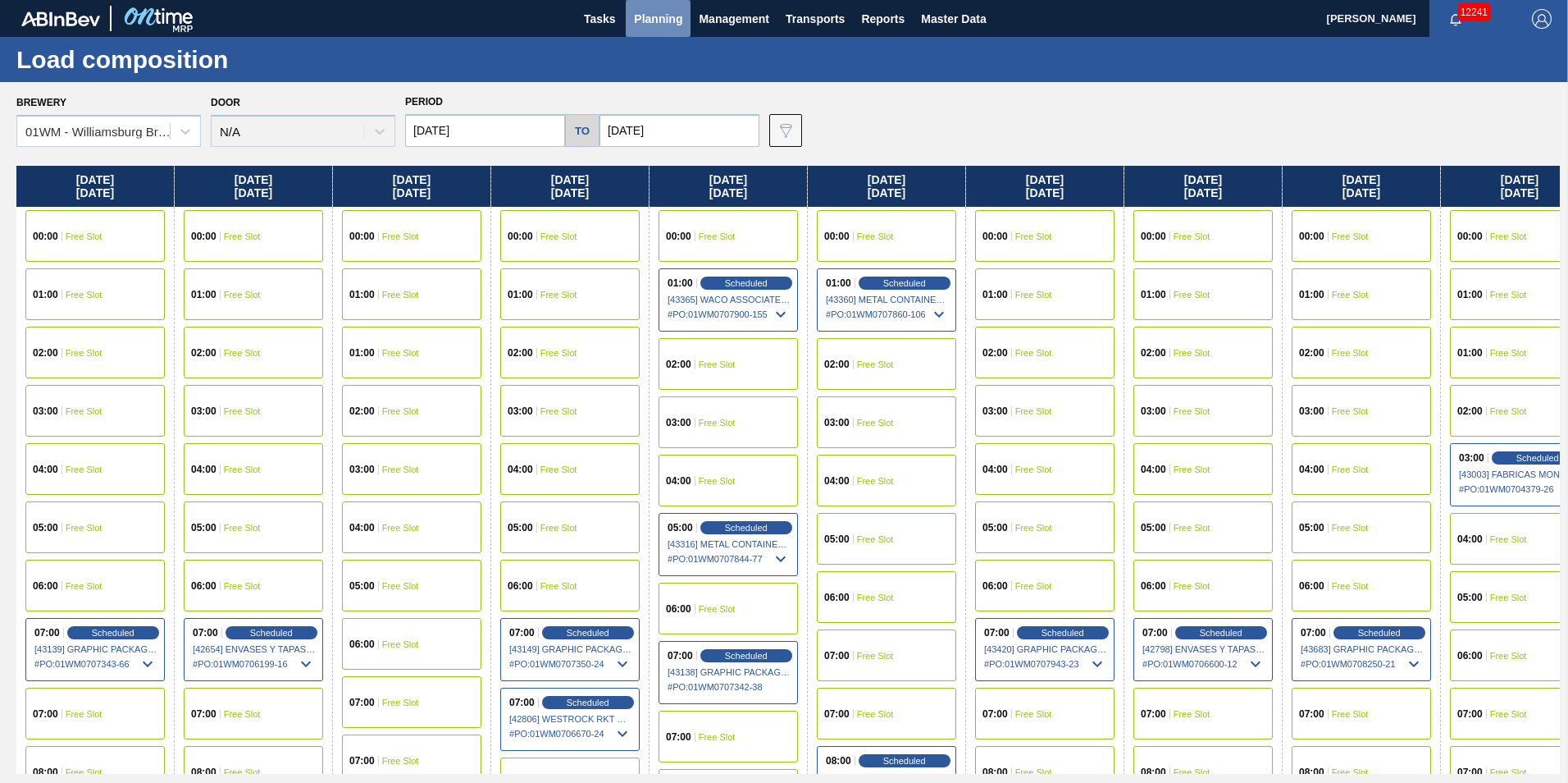
click at [659, 14] on span "Planning" at bounding box center [658, 18] width 49 height 19
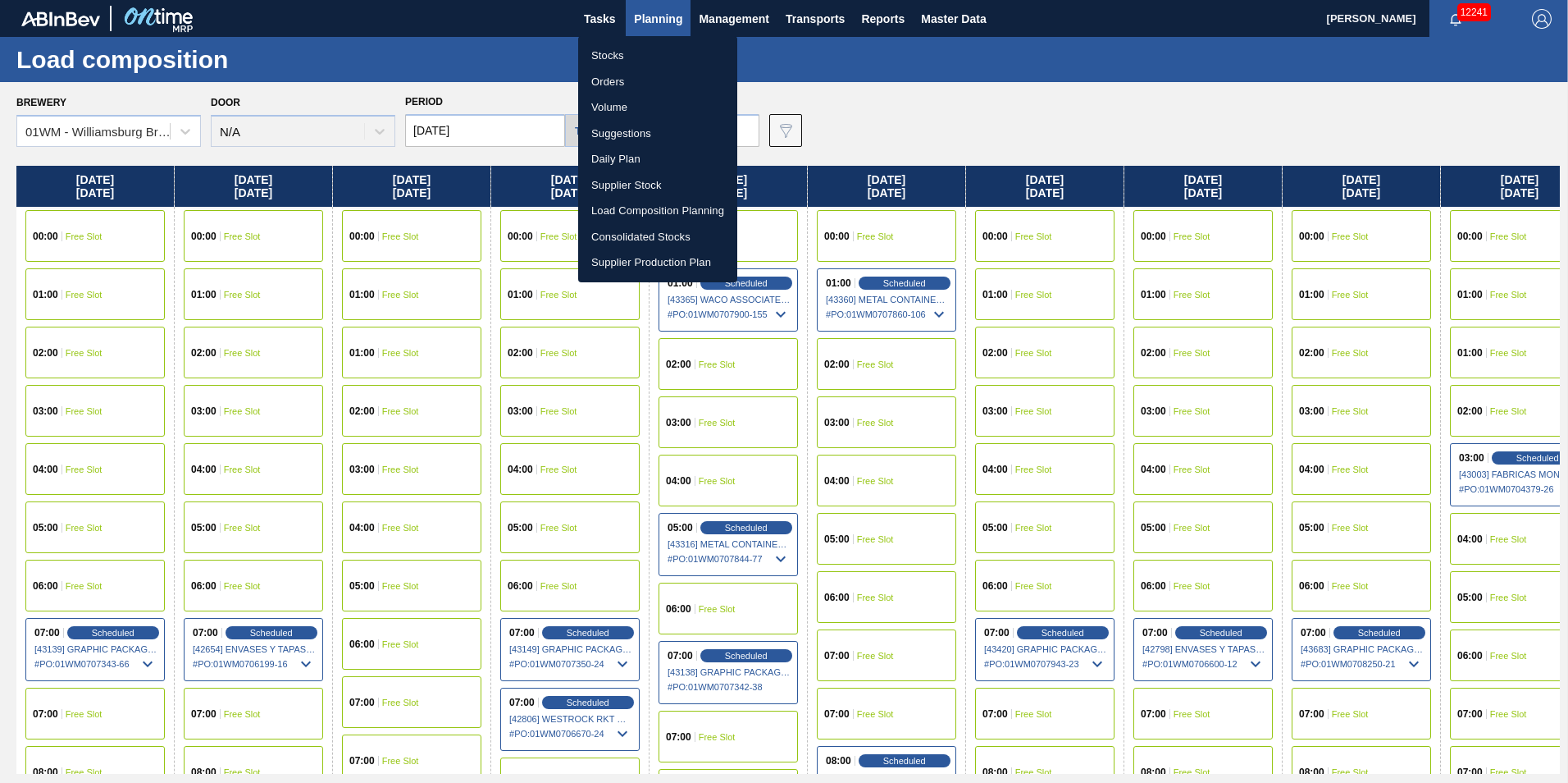
click at [653, 130] on li "Suggestions" at bounding box center [657, 134] width 159 height 27
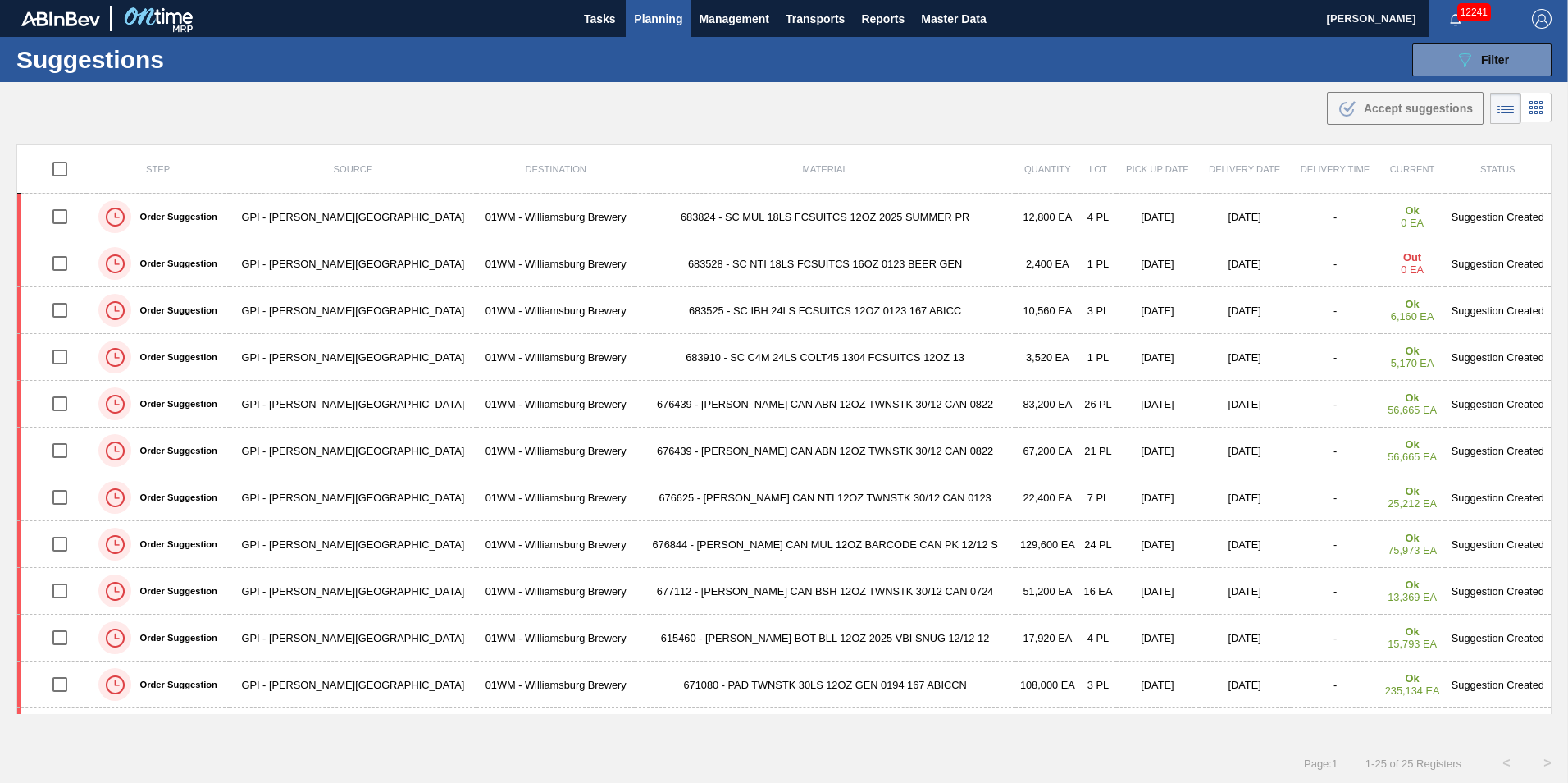
click at [638, 11] on span "Planning" at bounding box center [658, 18] width 49 height 19
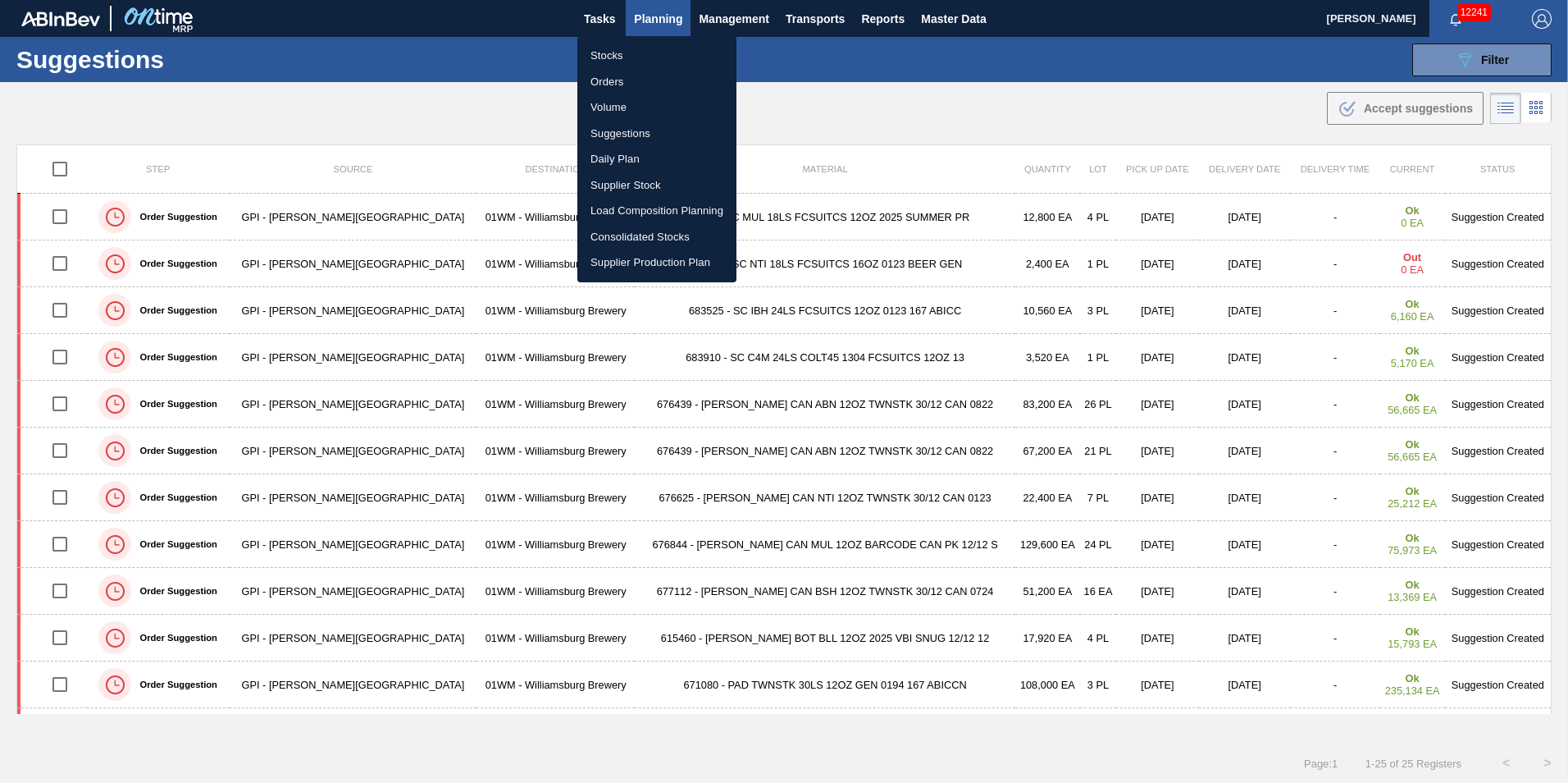
click at [1421, 75] on div at bounding box center [784, 392] width 1568 height 783
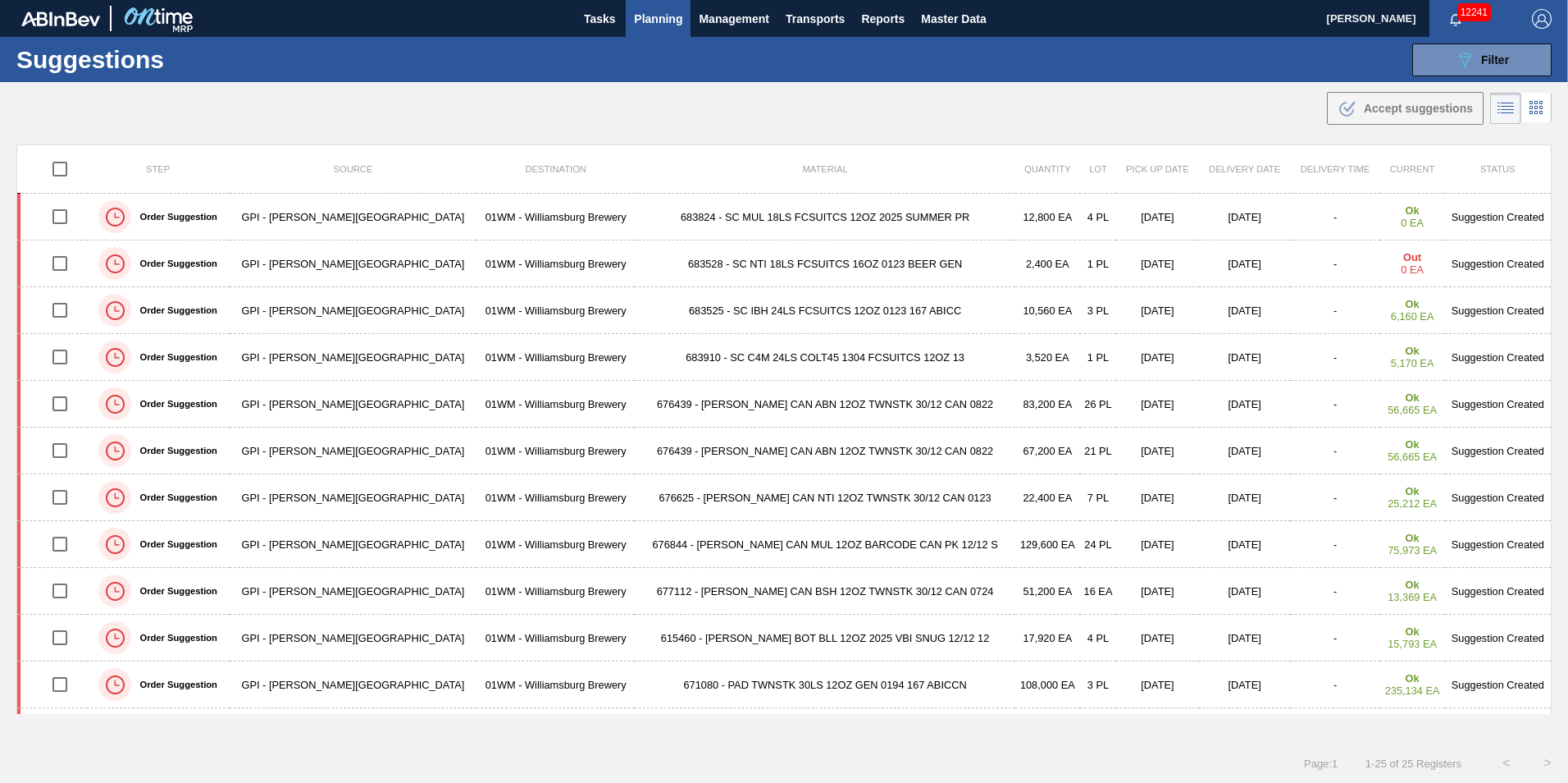
click at [1457, 0] on body "Tasks Planning Management Transports Reports Master Data [PERSON_NAME] 12241 Ma…" at bounding box center [784, 0] width 1568 height 0
click at [1458, 52] on icon "089F7B8B-B2A5-4AFE-B5C0-19BA573D28AC" at bounding box center [1464, 59] width 19 height 19
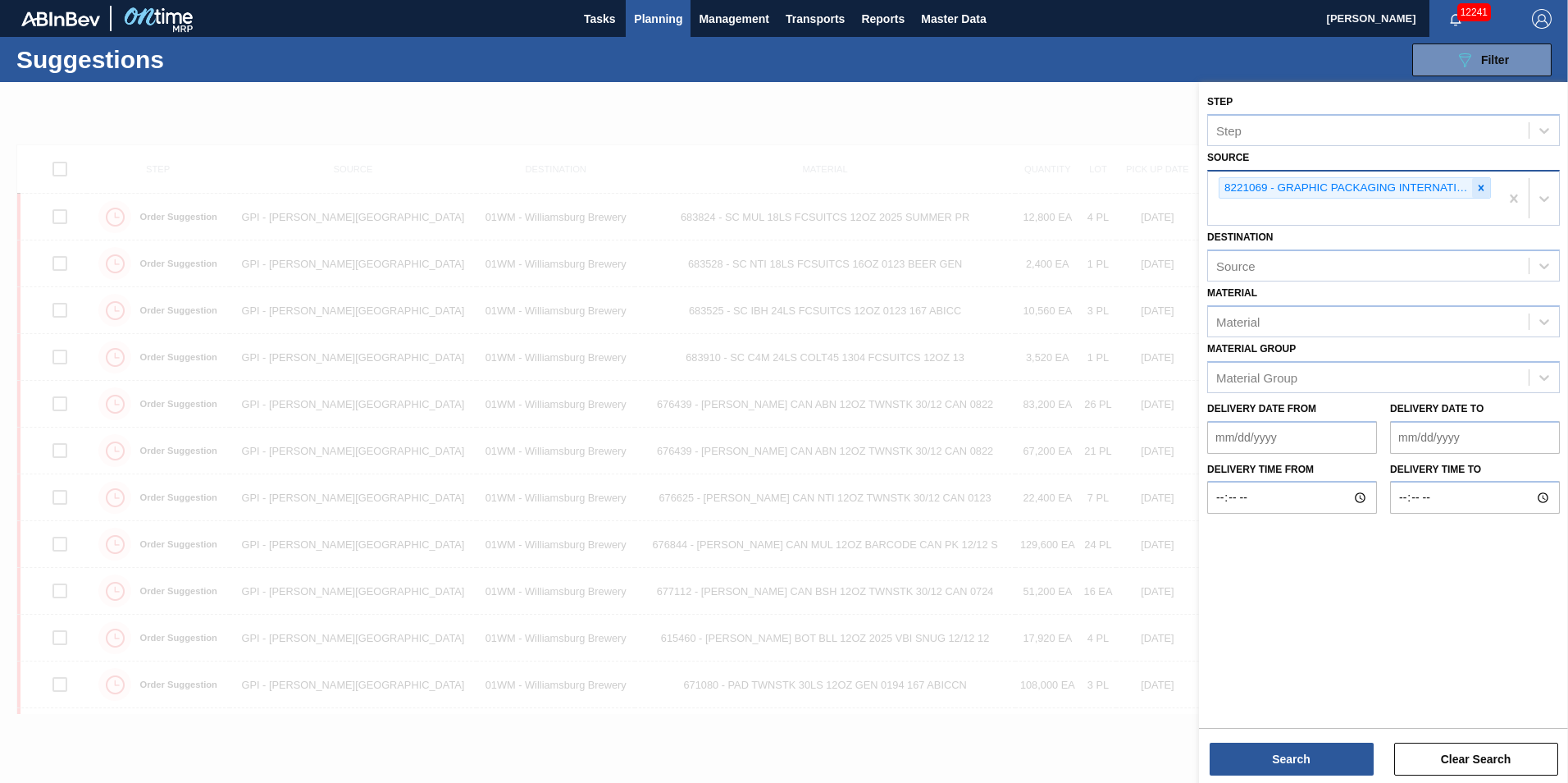
click at [1484, 184] on icon at bounding box center [1481, 188] width 11 height 11
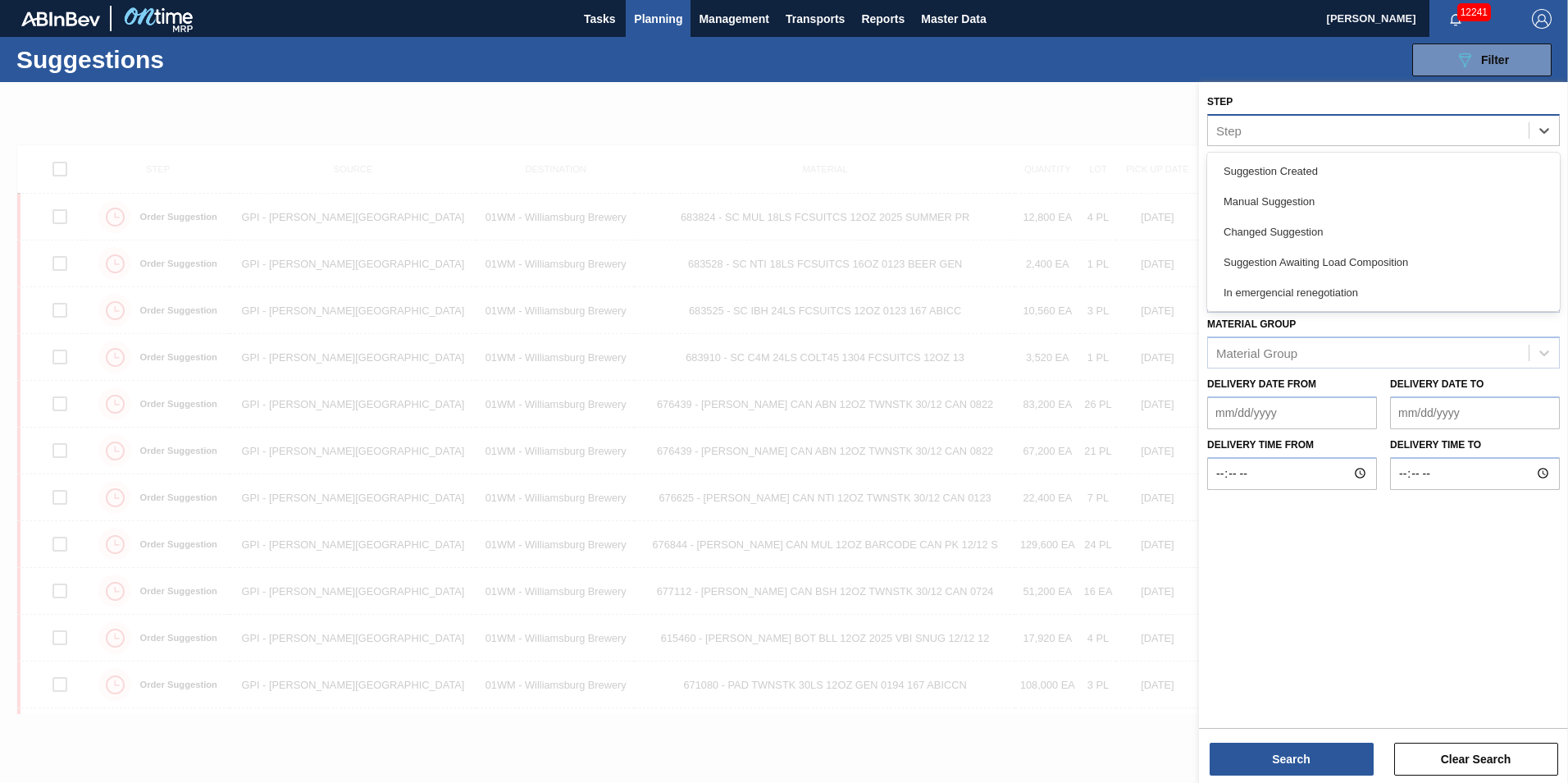
click at [1298, 126] on div "Step" at bounding box center [1368, 130] width 320 height 24
click at [1331, 585] on div "Step option In emergencial renegotiation focused, 5 of 5. 5 results available. …" at bounding box center [1383, 403] width 369 height 643
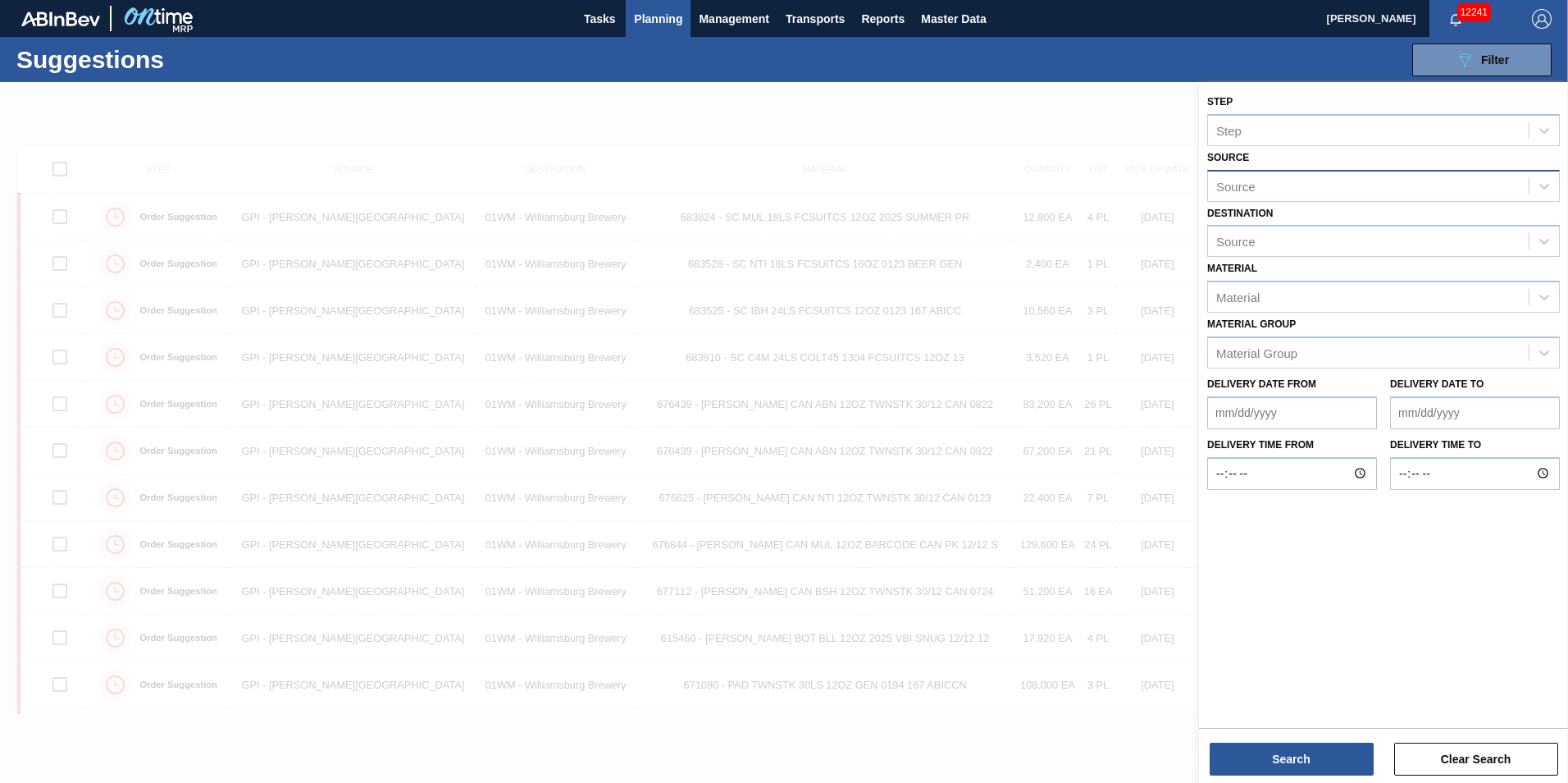
click at [1351, 181] on div "Source" at bounding box center [1368, 186] width 320 height 24
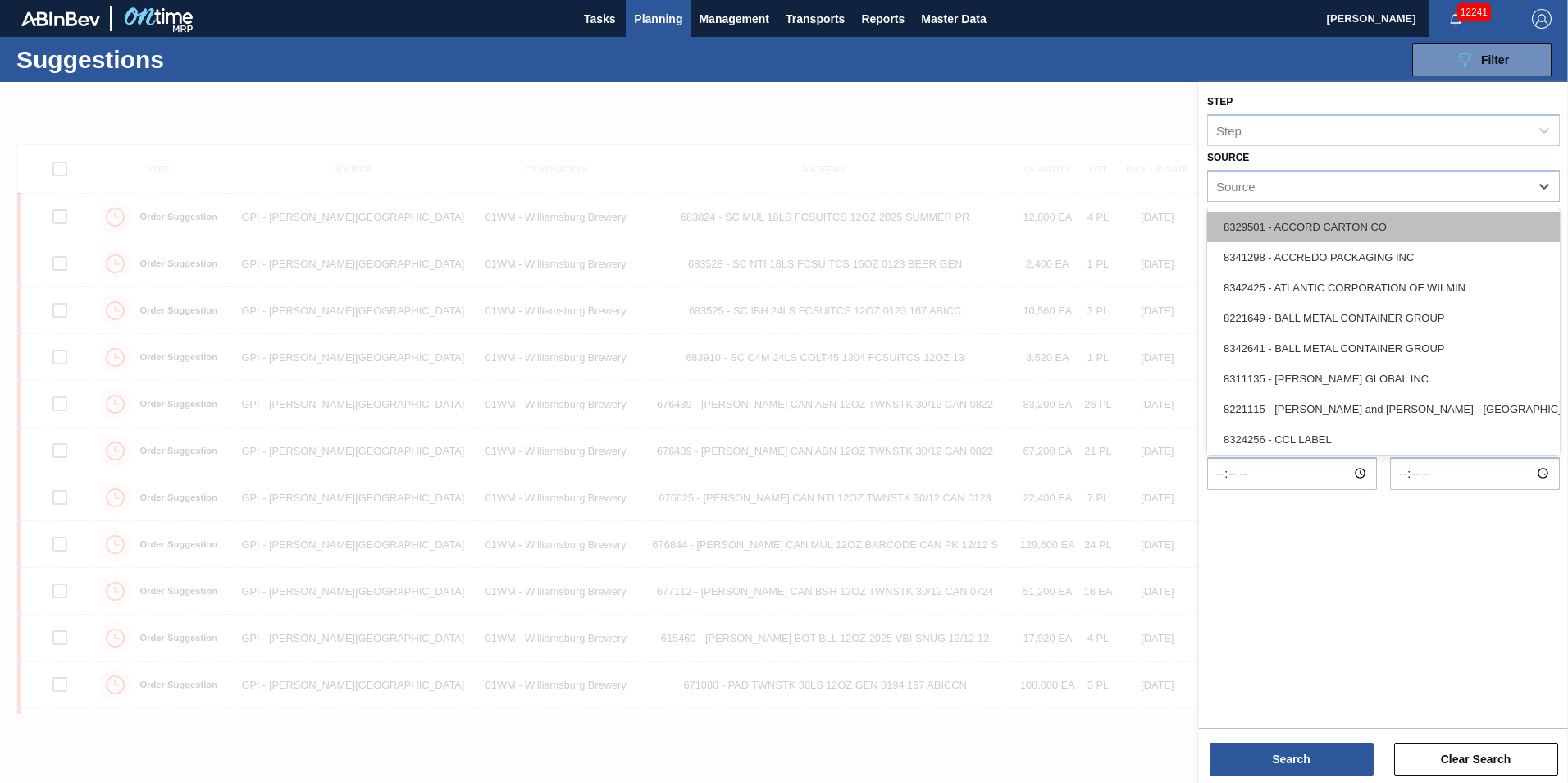
click at [1333, 230] on div "8329501 - ACCORD CARTON CO" at bounding box center [1383, 227] width 353 height 30
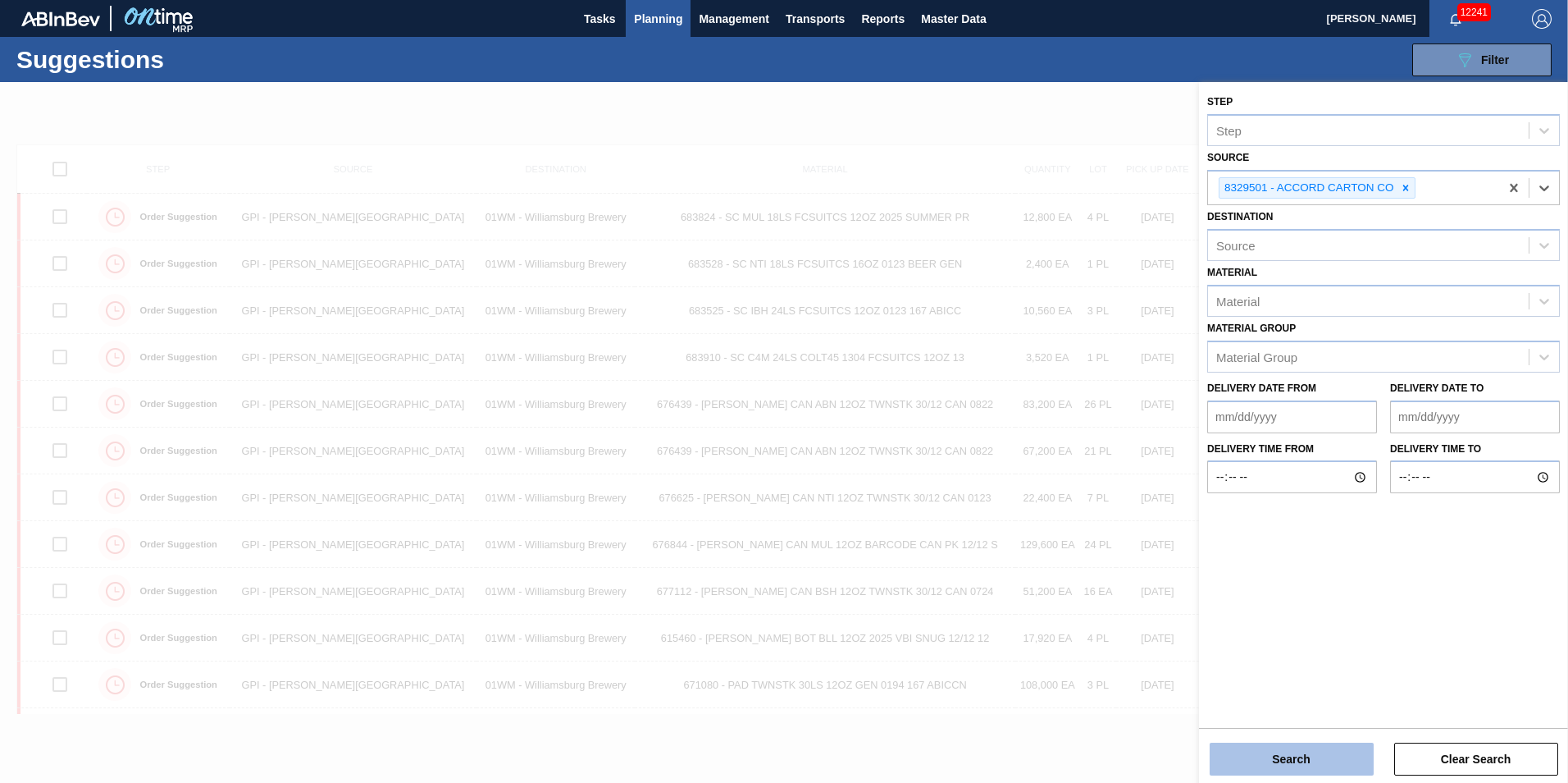
click at [1299, 757] on button "Search" at bounding box center [1292, 759] width 164 height 33
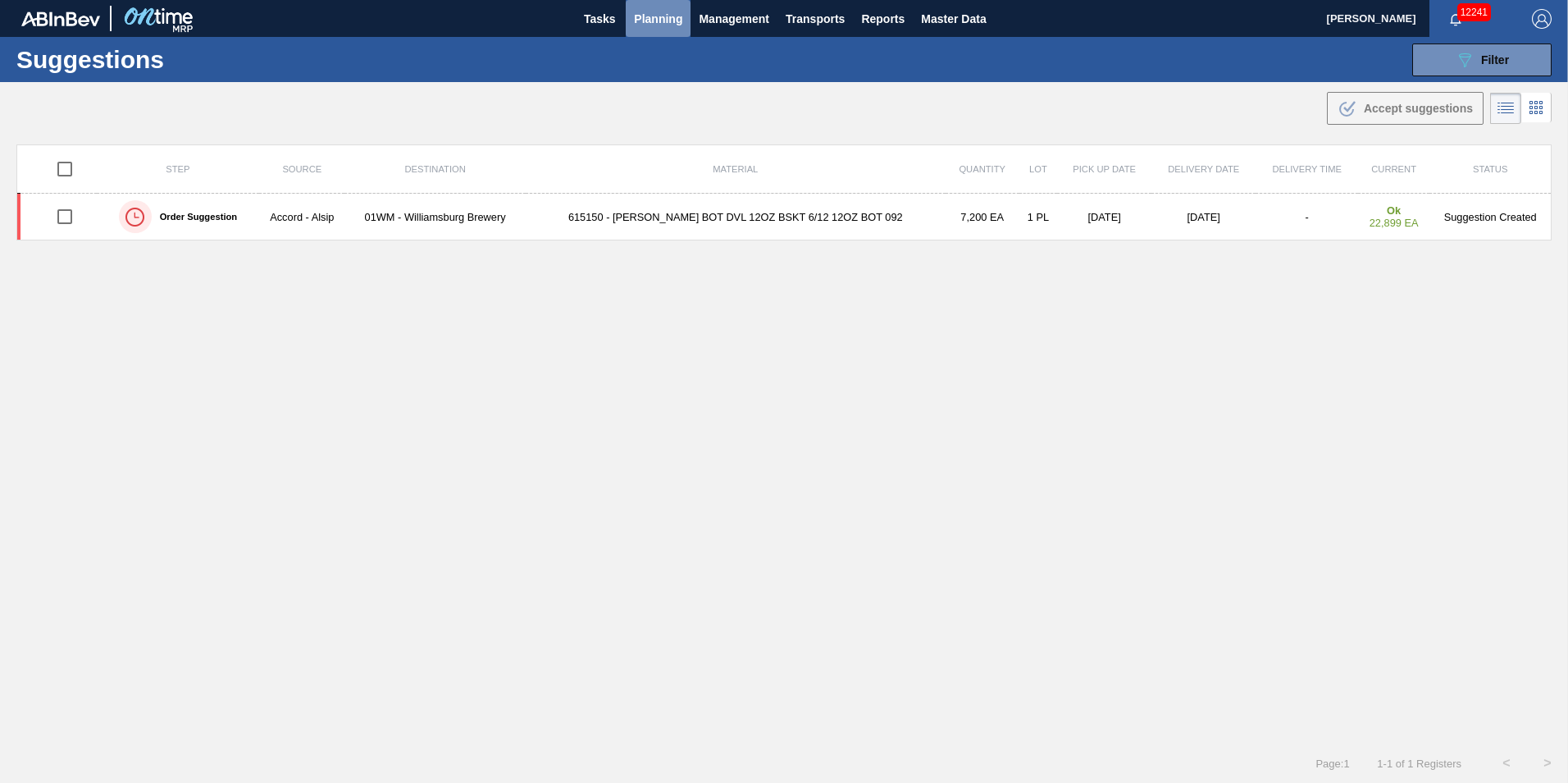
click at [660, 17] on span "Planning" at bounding box center [658, 18] width 49 height 19
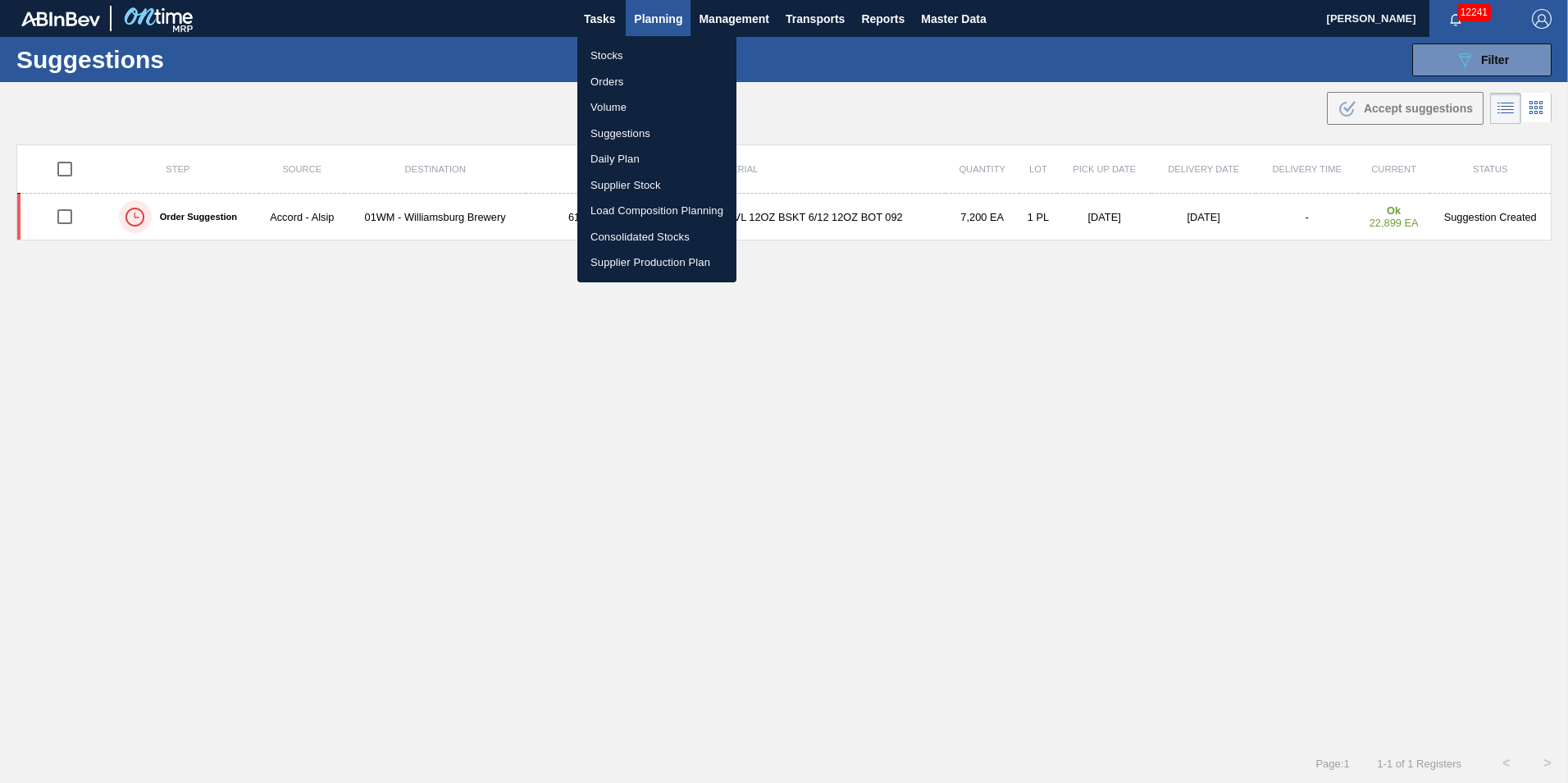
click at [1202, 350] on div at bounding box center [784, 392] width 1568 height 783
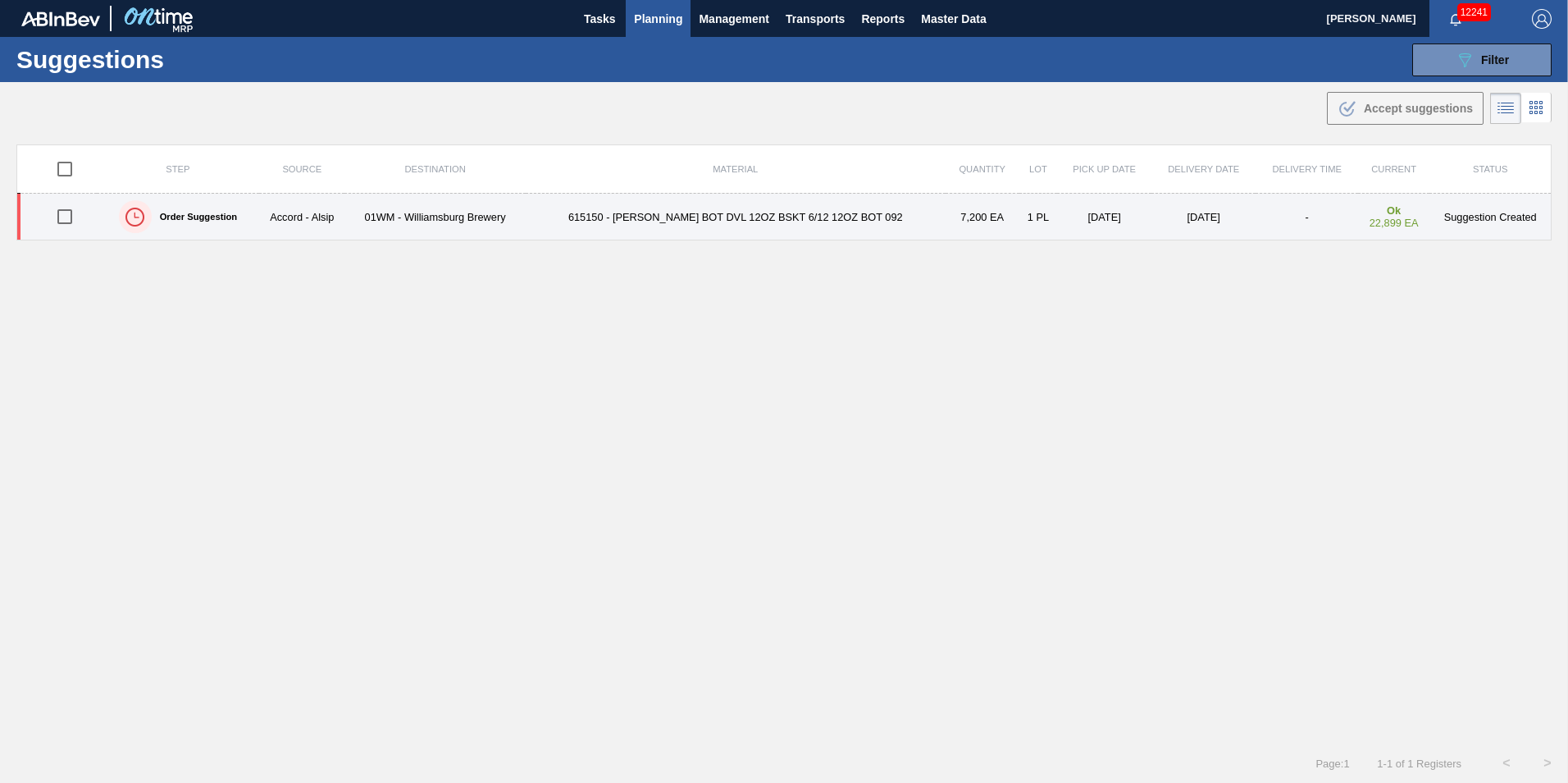
click at [598, 228] on td "615150 - [PERSON_NAME] BOT DVL 12OZ BSKT 6/12 12OZ BOT 092" at bounding box center [736, 216] width 420 height 47
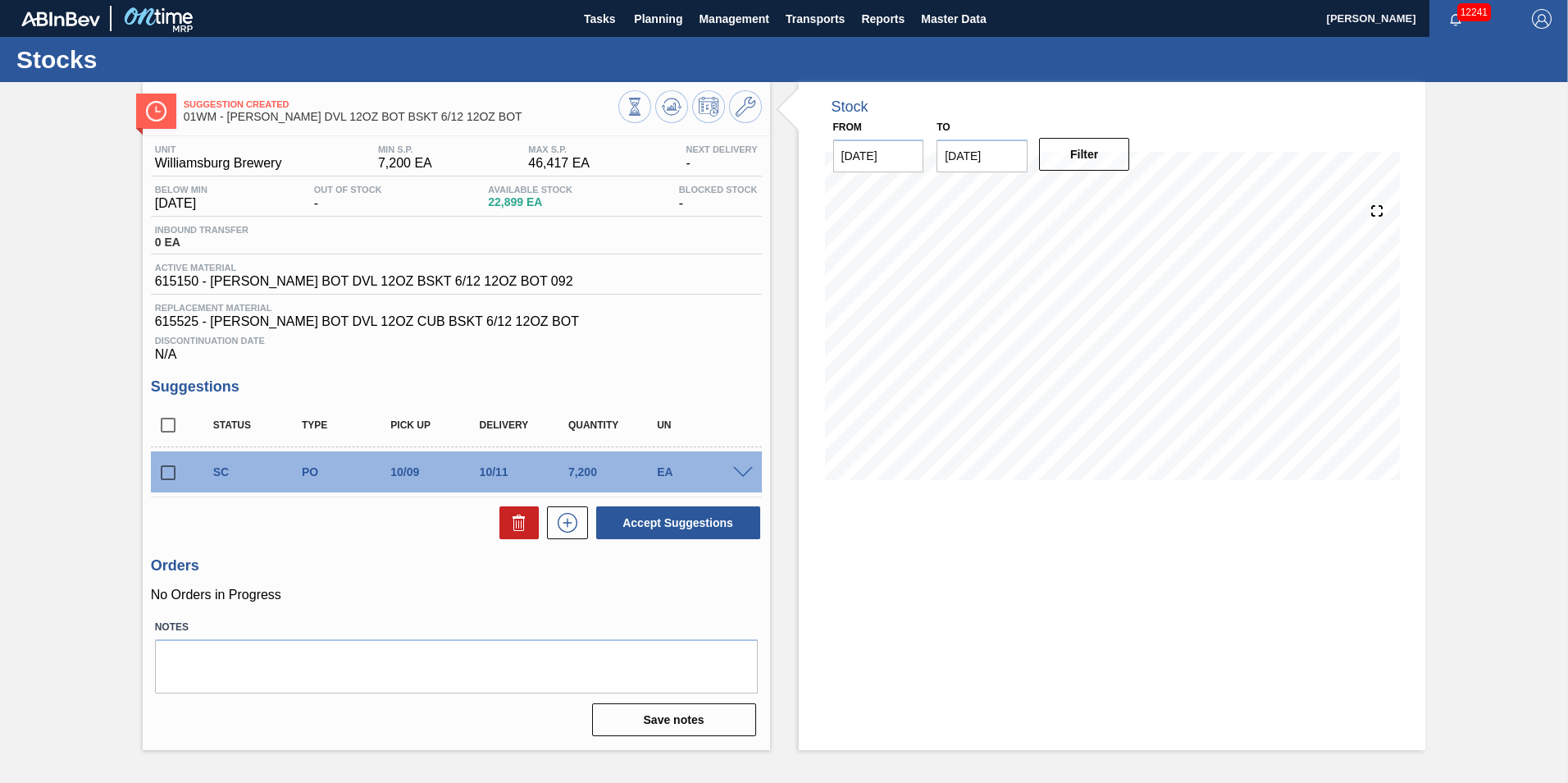
click at [747, 112] on icon at bounding box center [745, 106] width 19 height 19
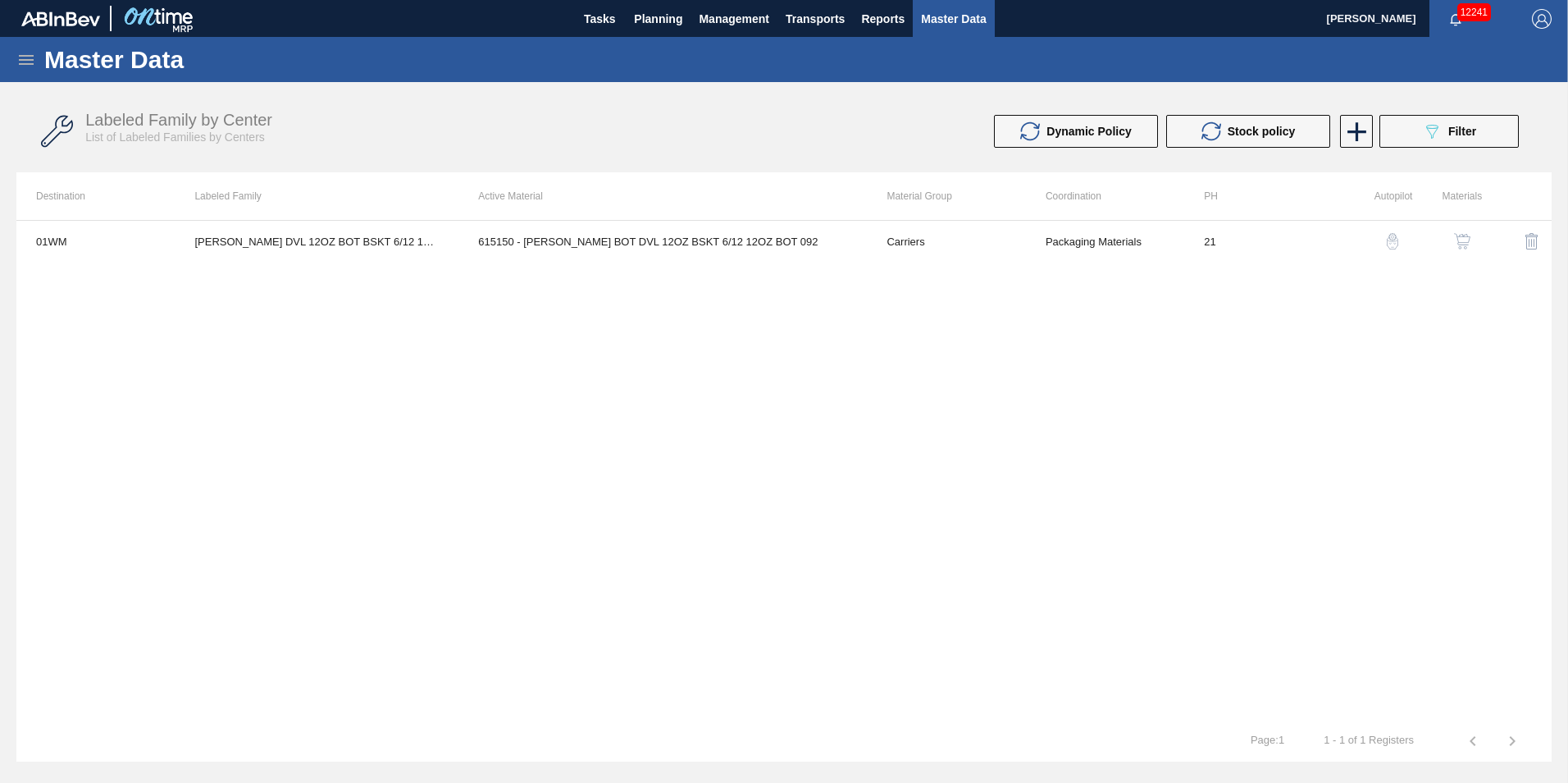
click at [1467, 240] on img "button" at bounding box center [1462, 241] width 17 height 17
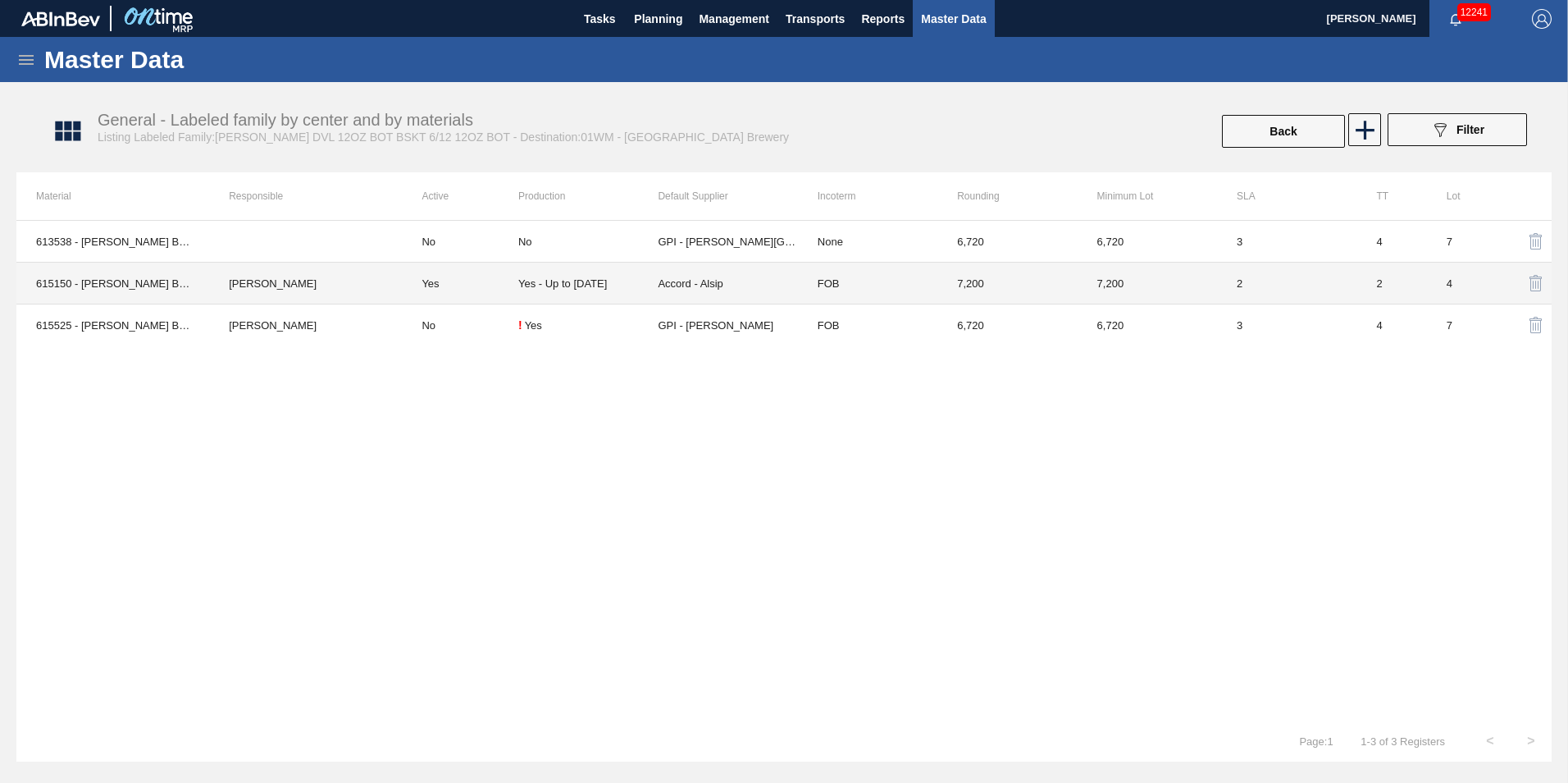
click at [464, 290] on td "Yes" at bounding box center [460, 283] width 117 height 41
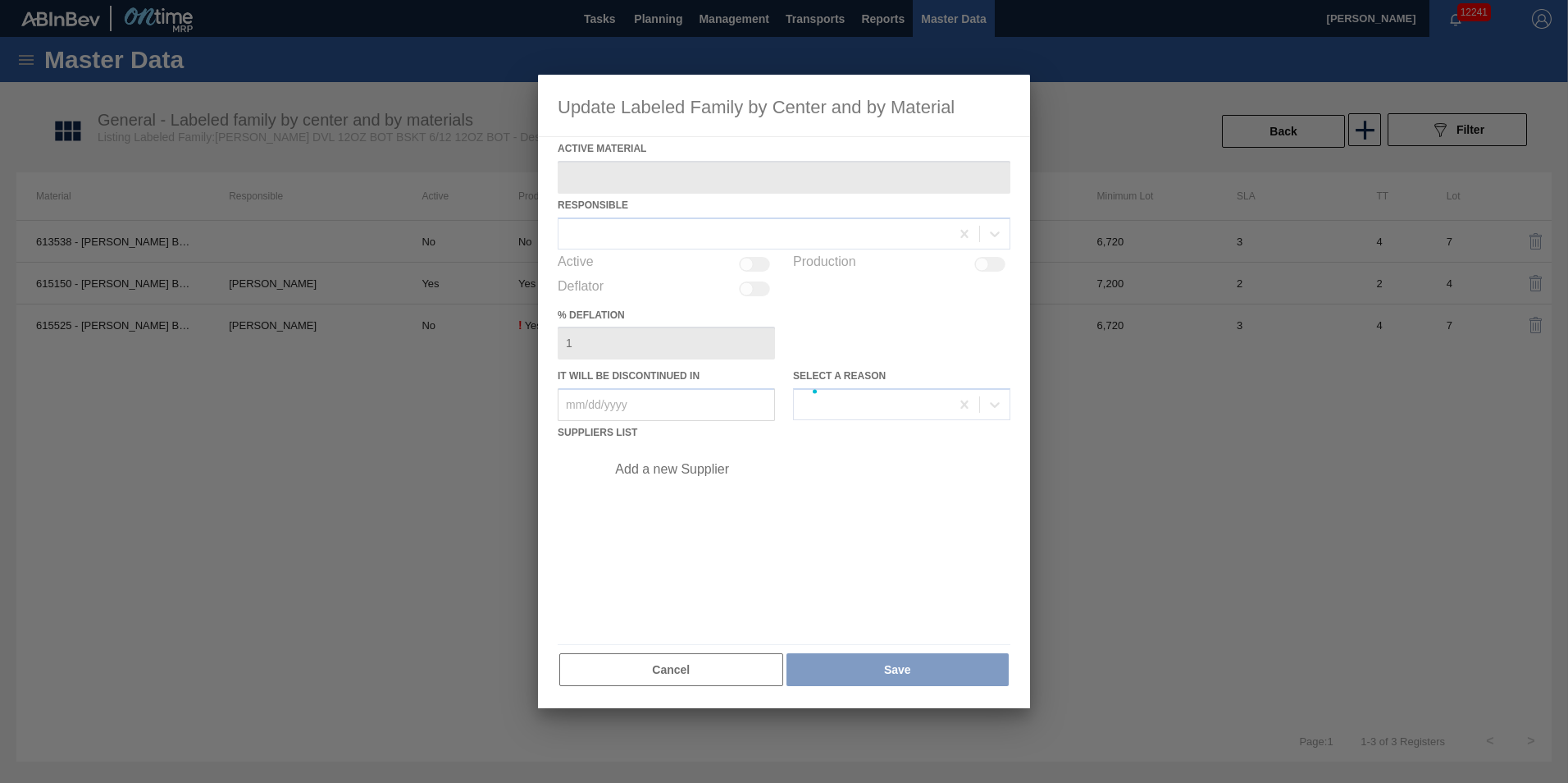
type Material "615150 - [PERSON_NAME] BOT DVL 12OZ BSKT 6/12 12OZ BOT 092"
checkbox input "true"
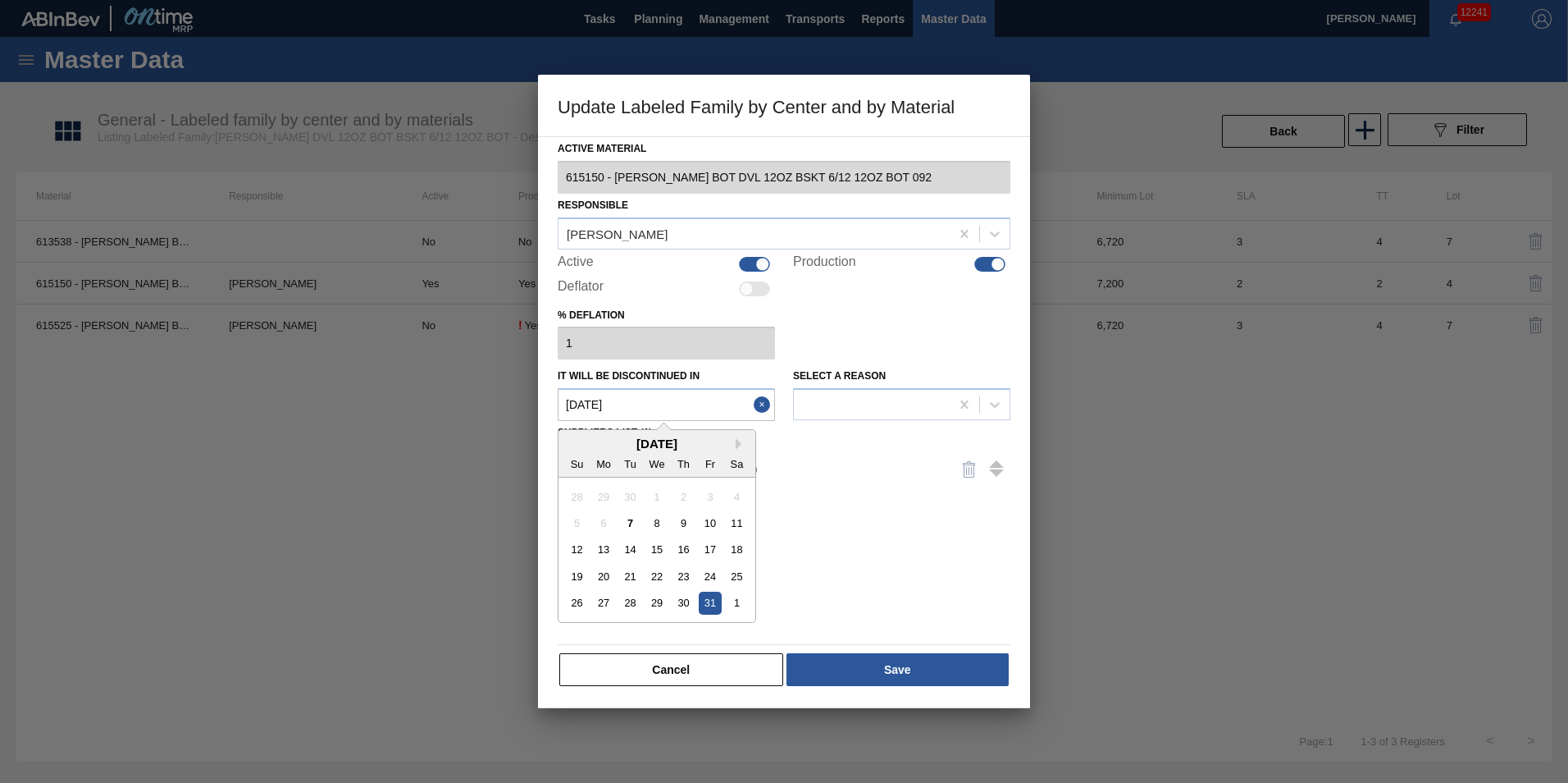
click at [700, 415] on in "[DATE]" at bounding box center [667, 404] width 217 height 33
click at [632, 522] on div "7" at bounding box center [631, 523] width 22 height 22
type in "[DATE]"
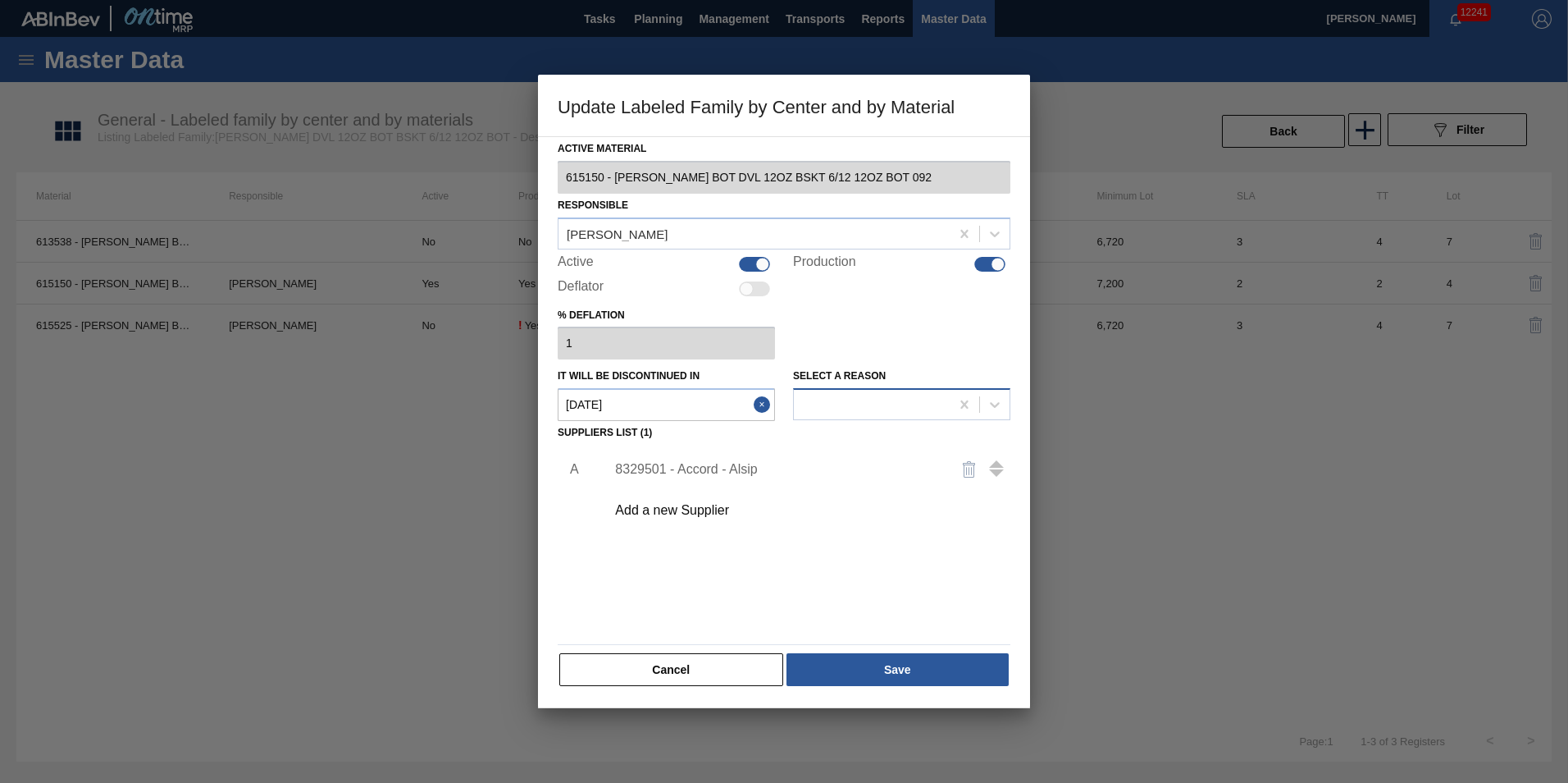
click at [900, 400] on div at bounding box center [871, 405] width 156 height 24
click at [633, 614] on div "A 8329501 - Accord - Alsip Add a new Supplier" at bounding box center [784, 541] width 453 height 193
click at [991, 257] on div at bounding box center [990, 264] width 31 height 15
checkbox input "false"
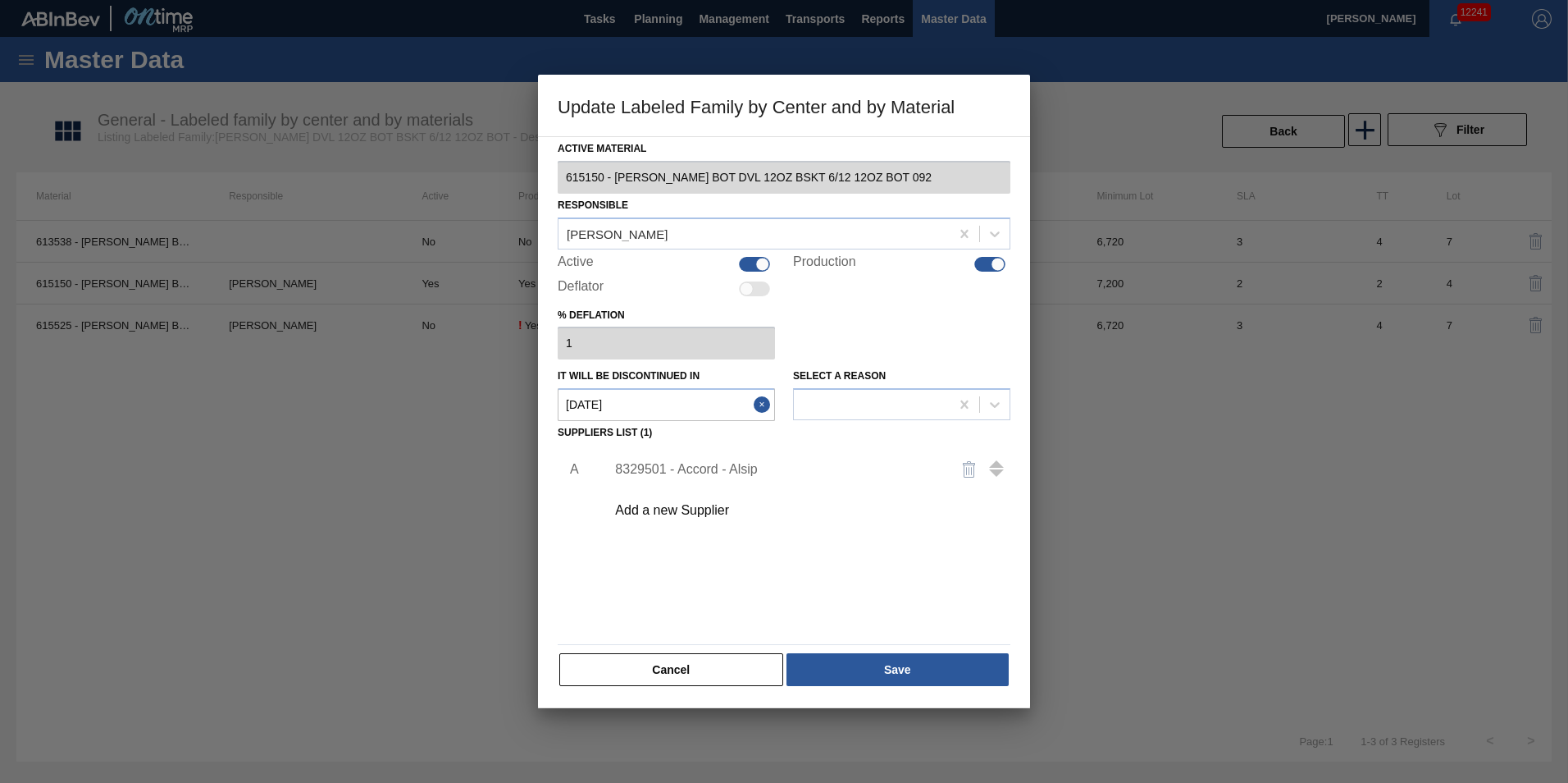
checkbox input "false"
click at [752, 272] on div "Active" at bounding box center [667, 263] width 217 height 19
click at [762, 251] on div "Active Material 615150 - [PERSON_NAME] BOT DVL 12OZ BSKT 6/12 12OZ BOT 092 Resp…" at bounding box center [784, 413] width 453 height 551
click at [762, 261] on div at bounding box center [755, 264] width 31 height 15
checkbox input "true"
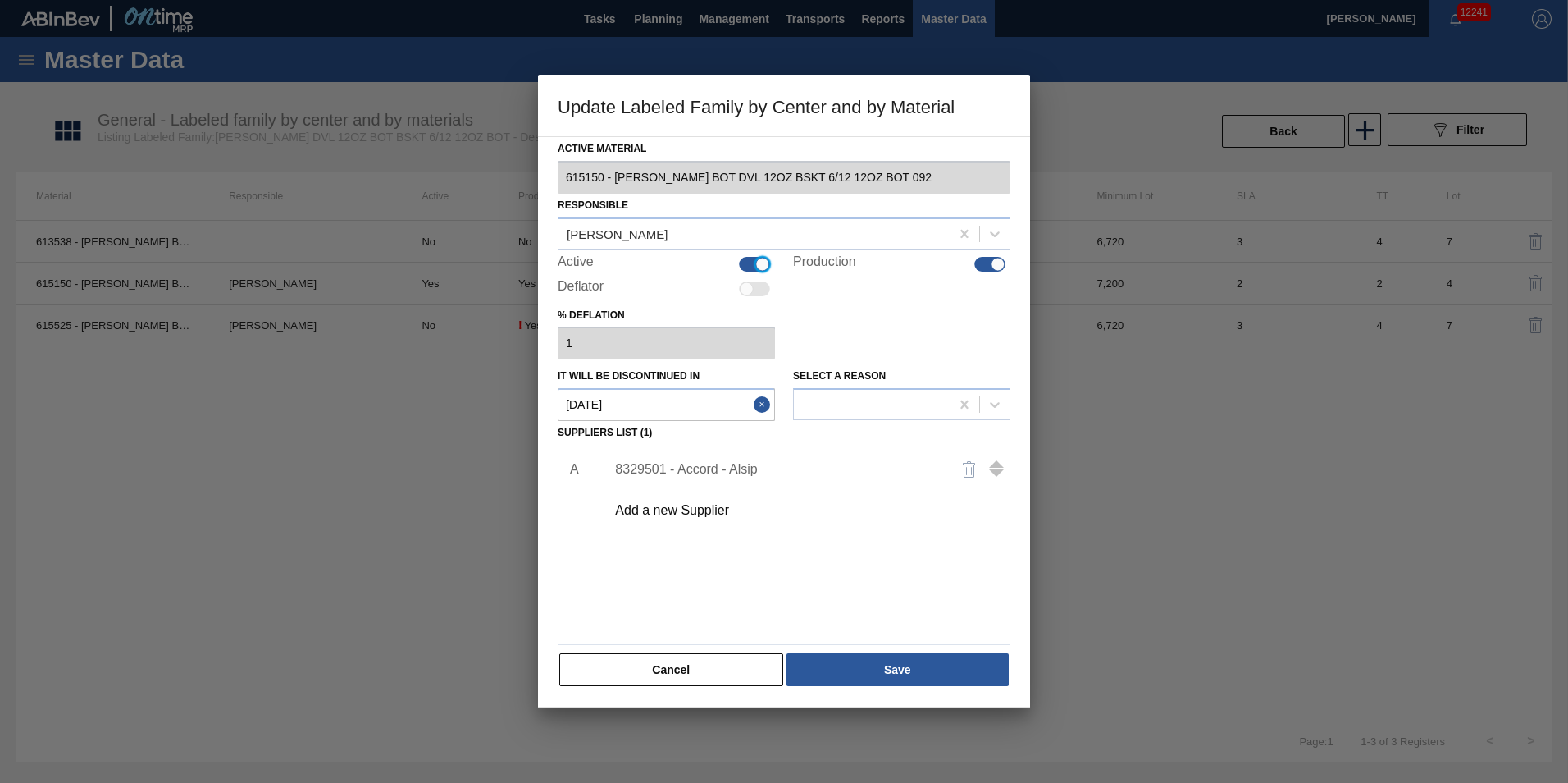
click at [993, 269] on div at bounding box center [990, 264] width 31 height 15
checkbox input "false"
click at [995, 264] on div at bounding box center [990, 264] width 31 height 15
checkbox input "true"
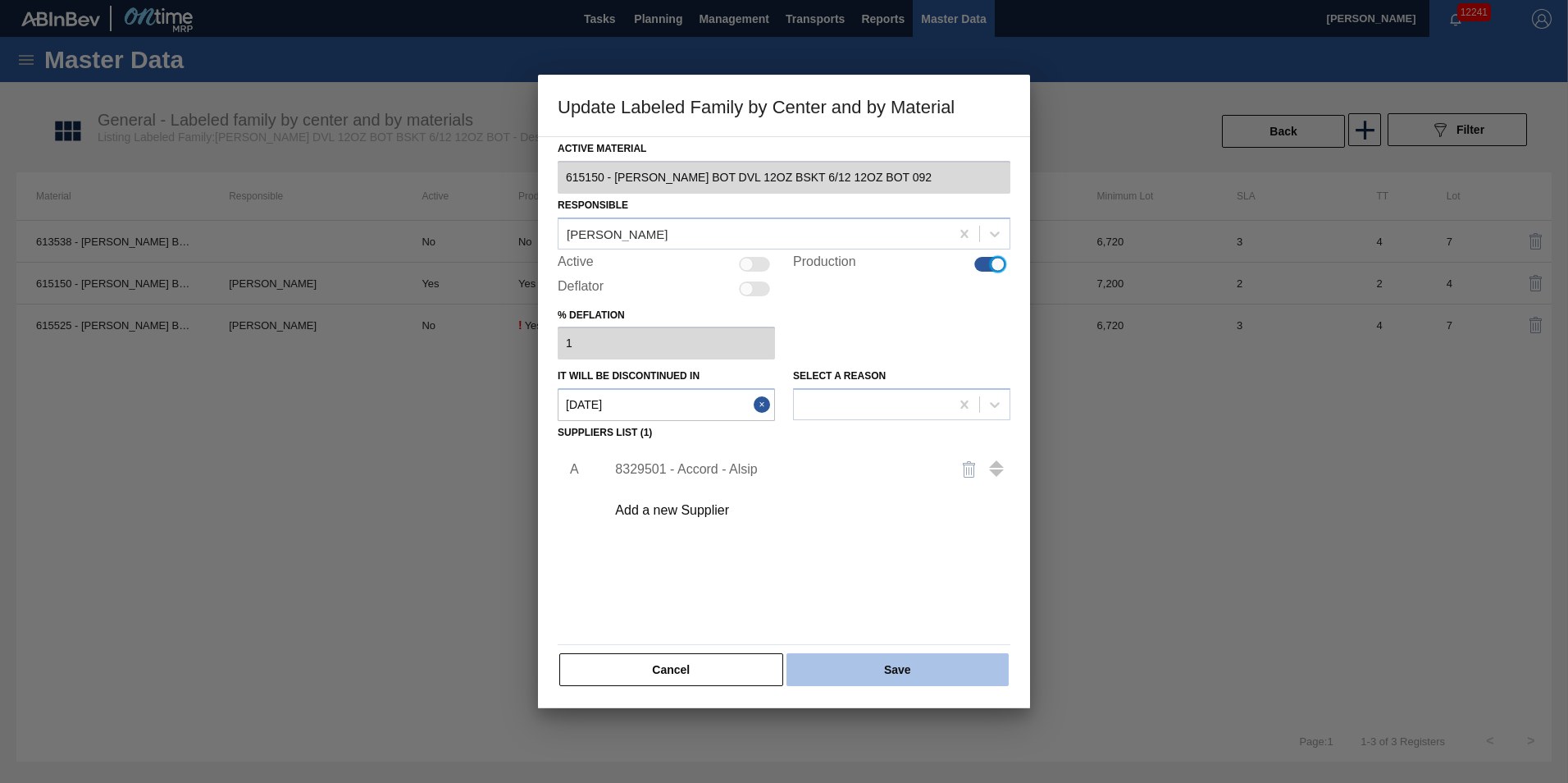
click at [846, 676] on button "Save" at bounding box center [897, 670] width 222 height 33
click at [705, 679] on button "Cancel" at bounding box center [671, 670] width 224 height 33
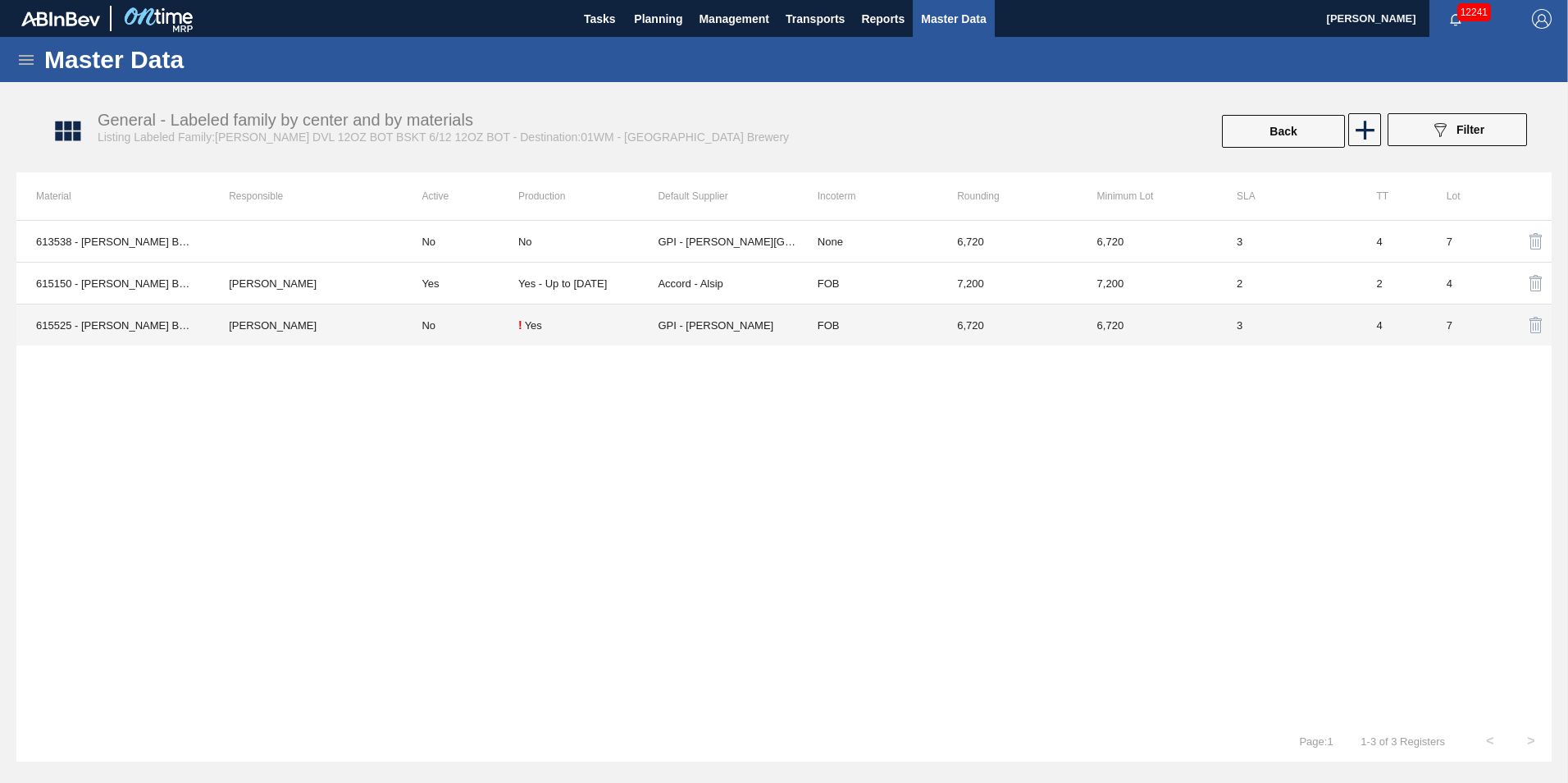
click at [485, 337] on td "No" at bounding box center [460, 325] width 117 height 41
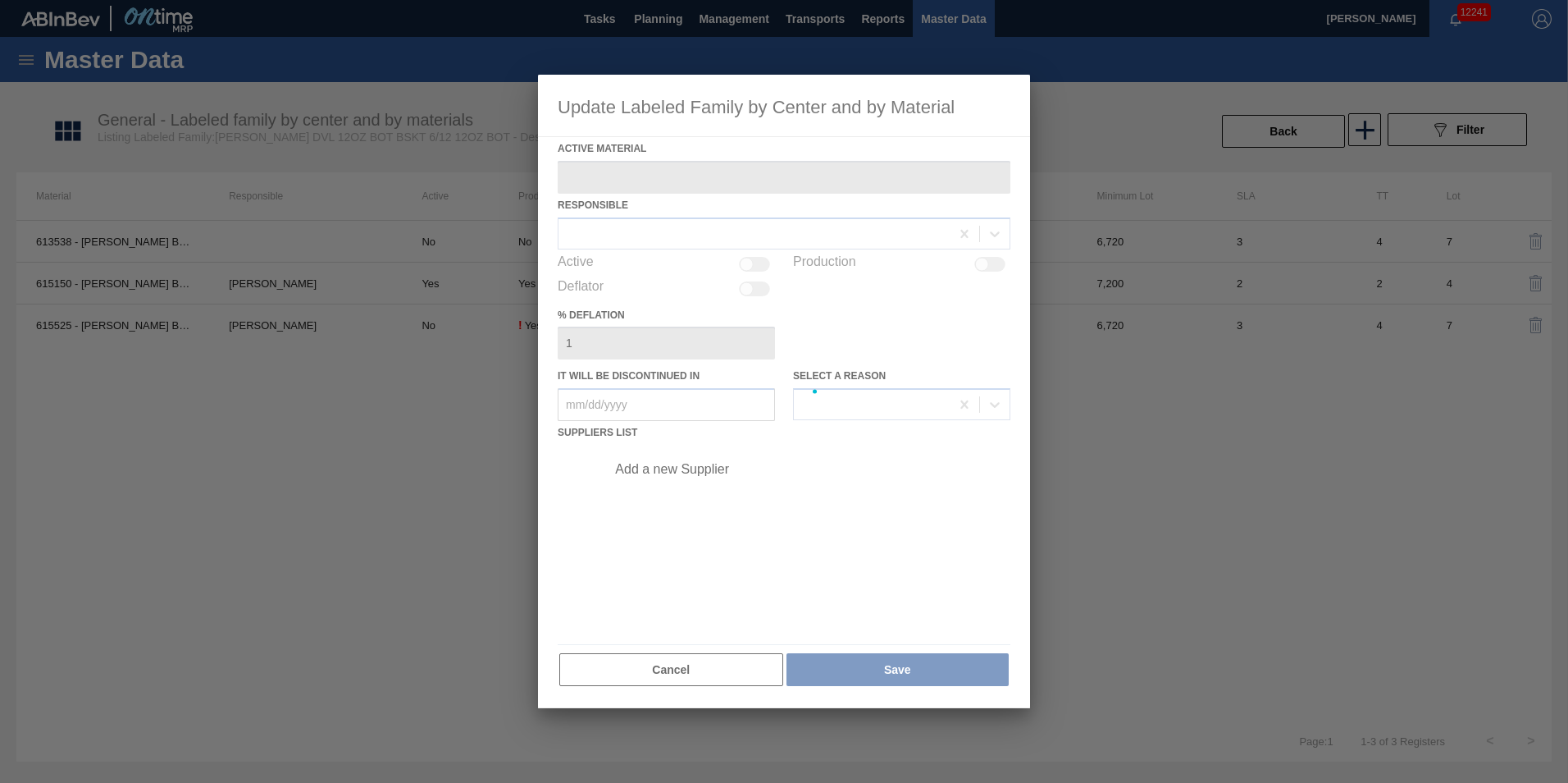
type Material "615525 - [PERSON_NAME] BOT DVL 12OZ CUB BSKT 6/12 12OZ BOT"
checkbox input "true"
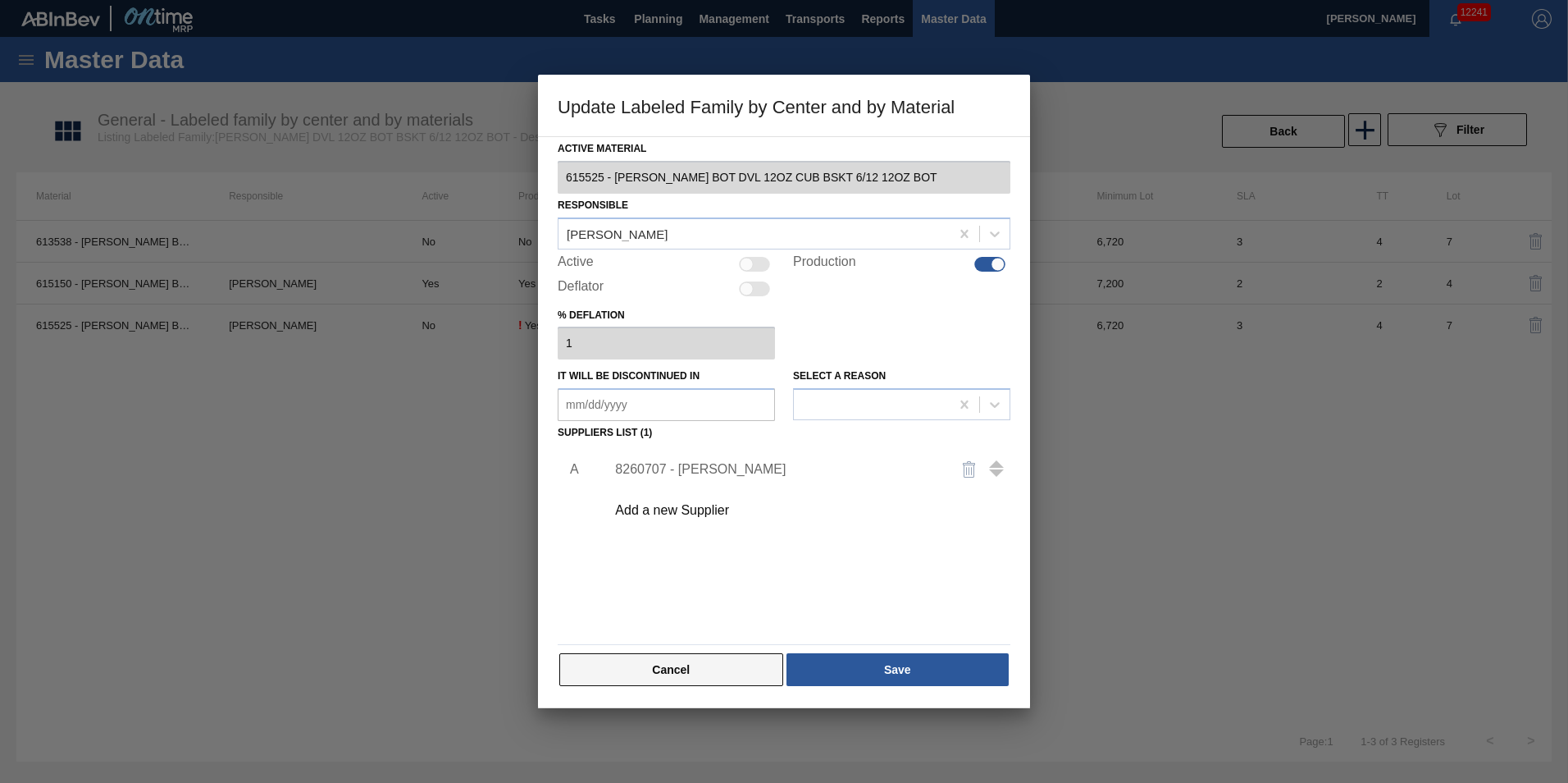
click at [627, 679] on button "Cancel" at bounding box center [671, 670] width 224 height 33
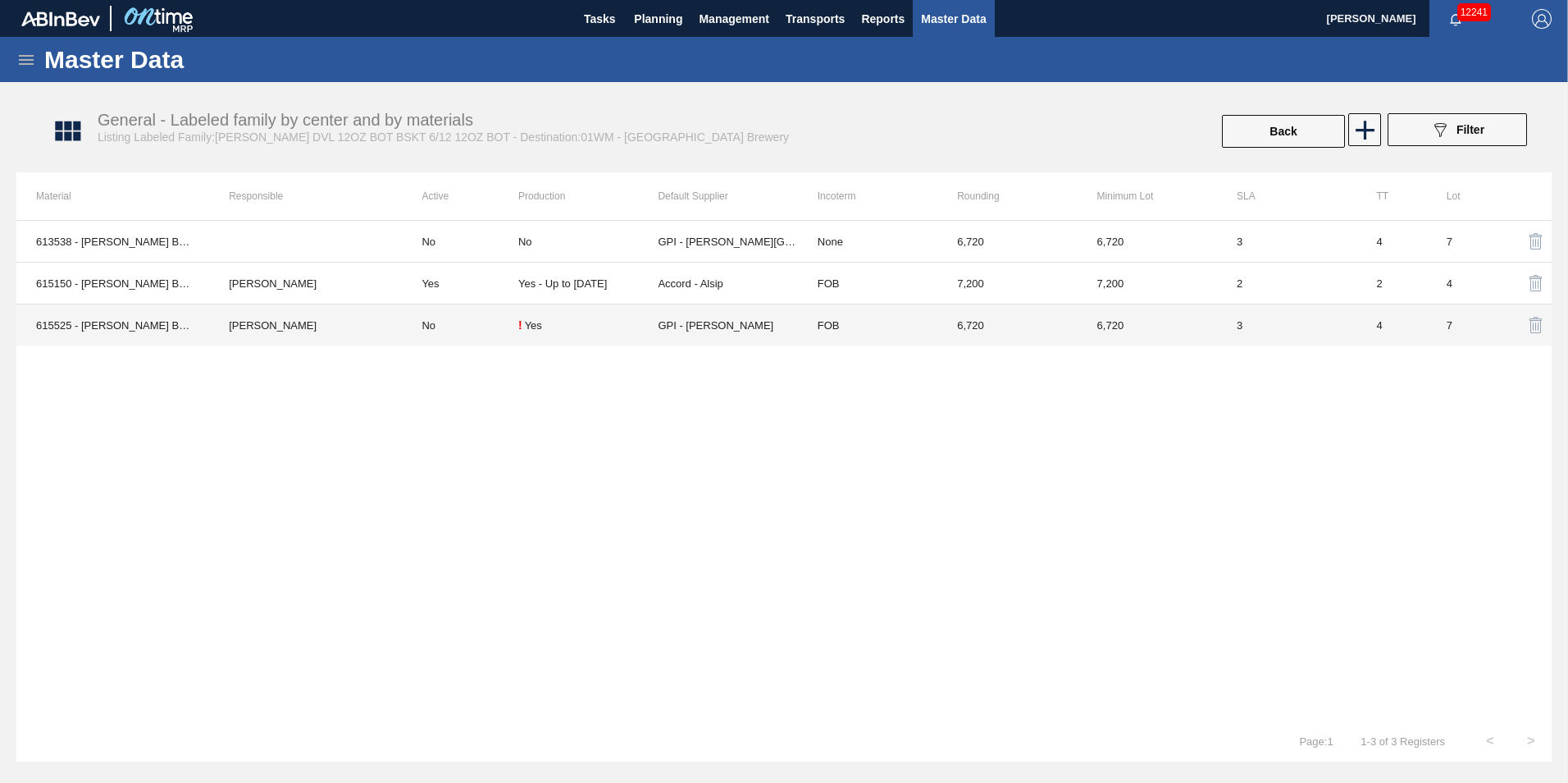
click at [537, 321] on div "Yes" at bounding box center [533, 325] width 17 height 12
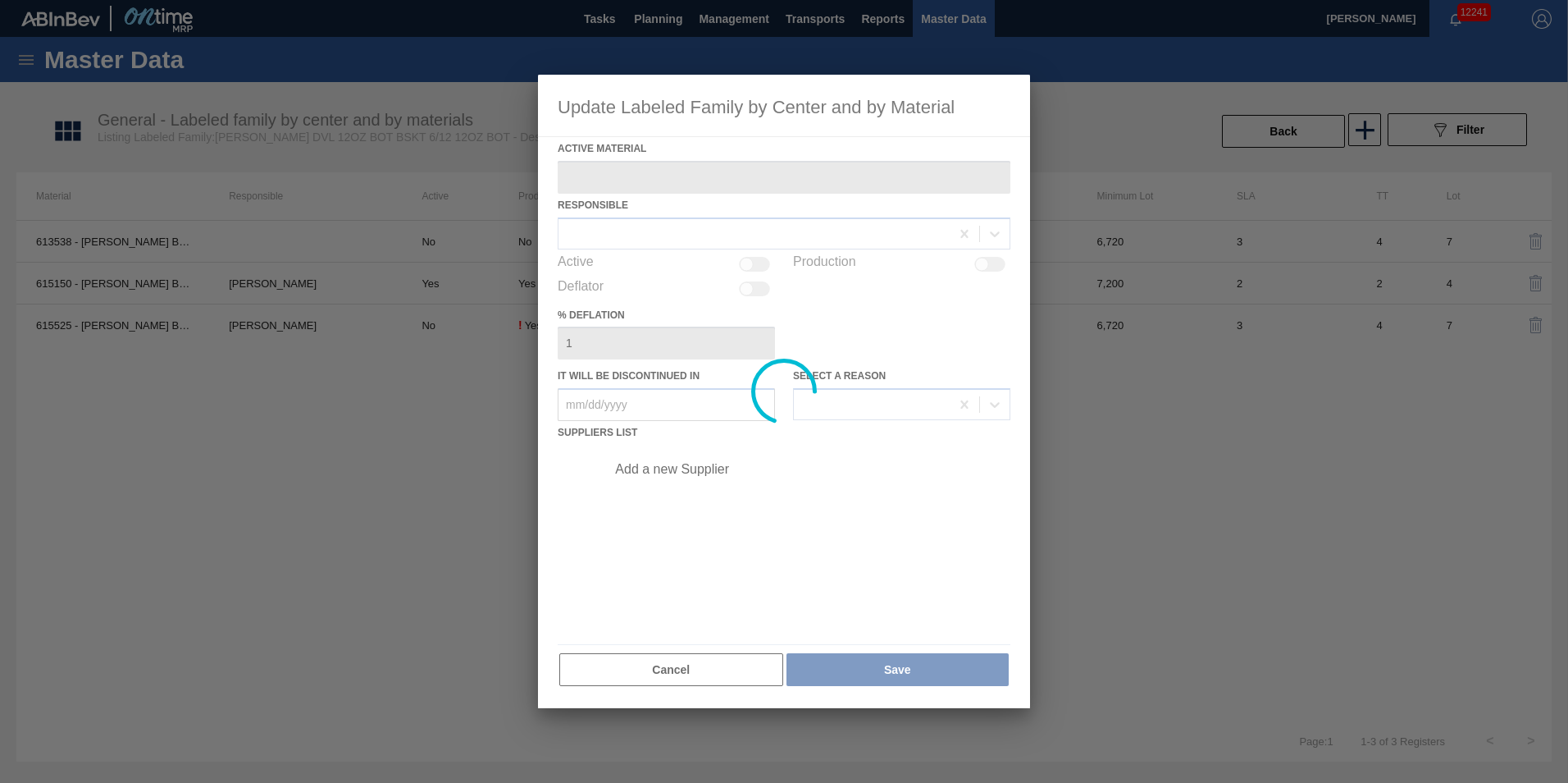
type Material "615525 - [PERSON_NAME] BOT DVL 12OZ CUB BSKT 6/12 12OZ BOT"
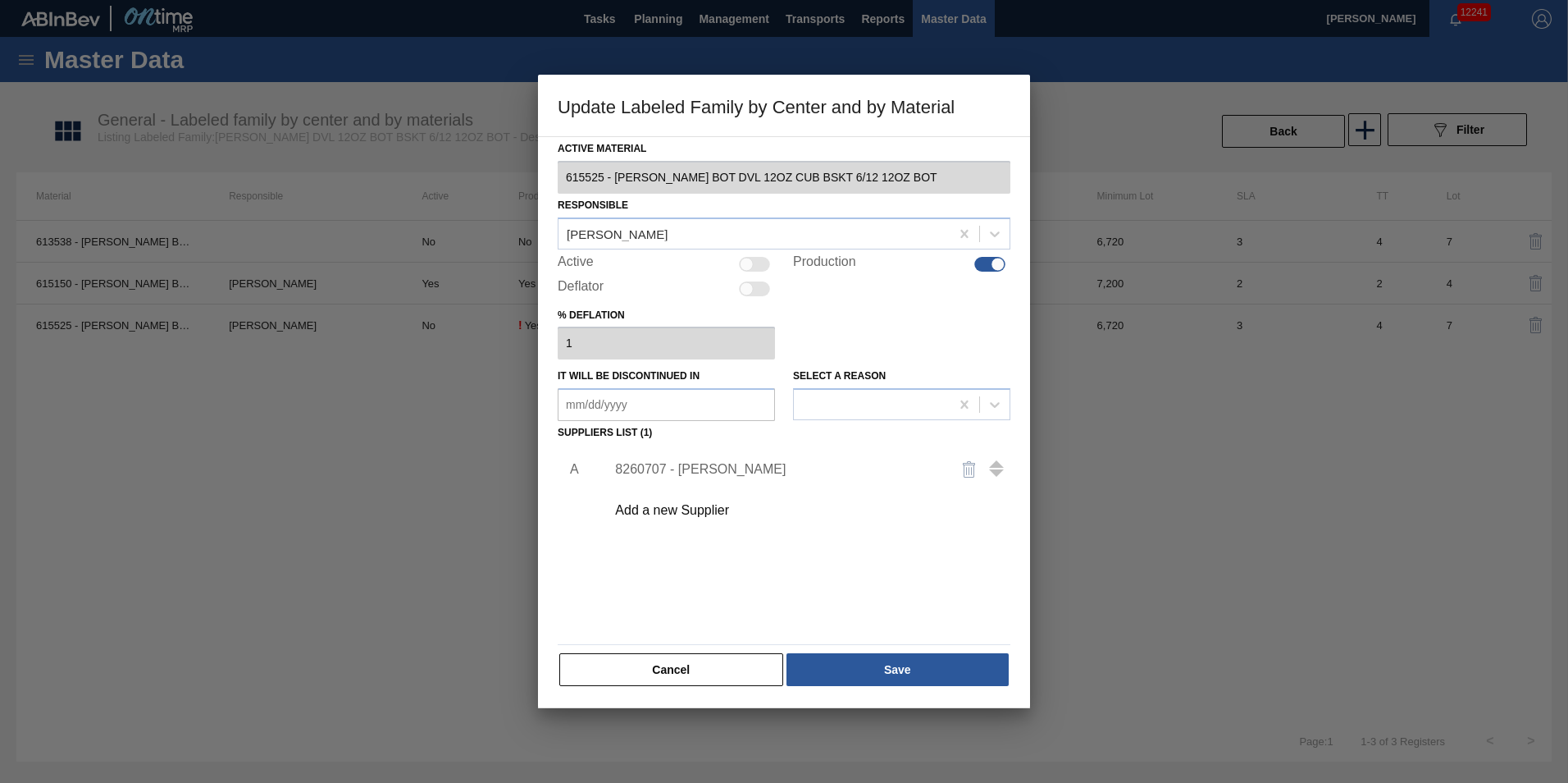
click at [995, 264] on div at bounding box center [998, 263] width 14 height 14
checkbox input "false"
click at [864, 672] on button "Save" at bounding box center [897, 670] width 222 height 33
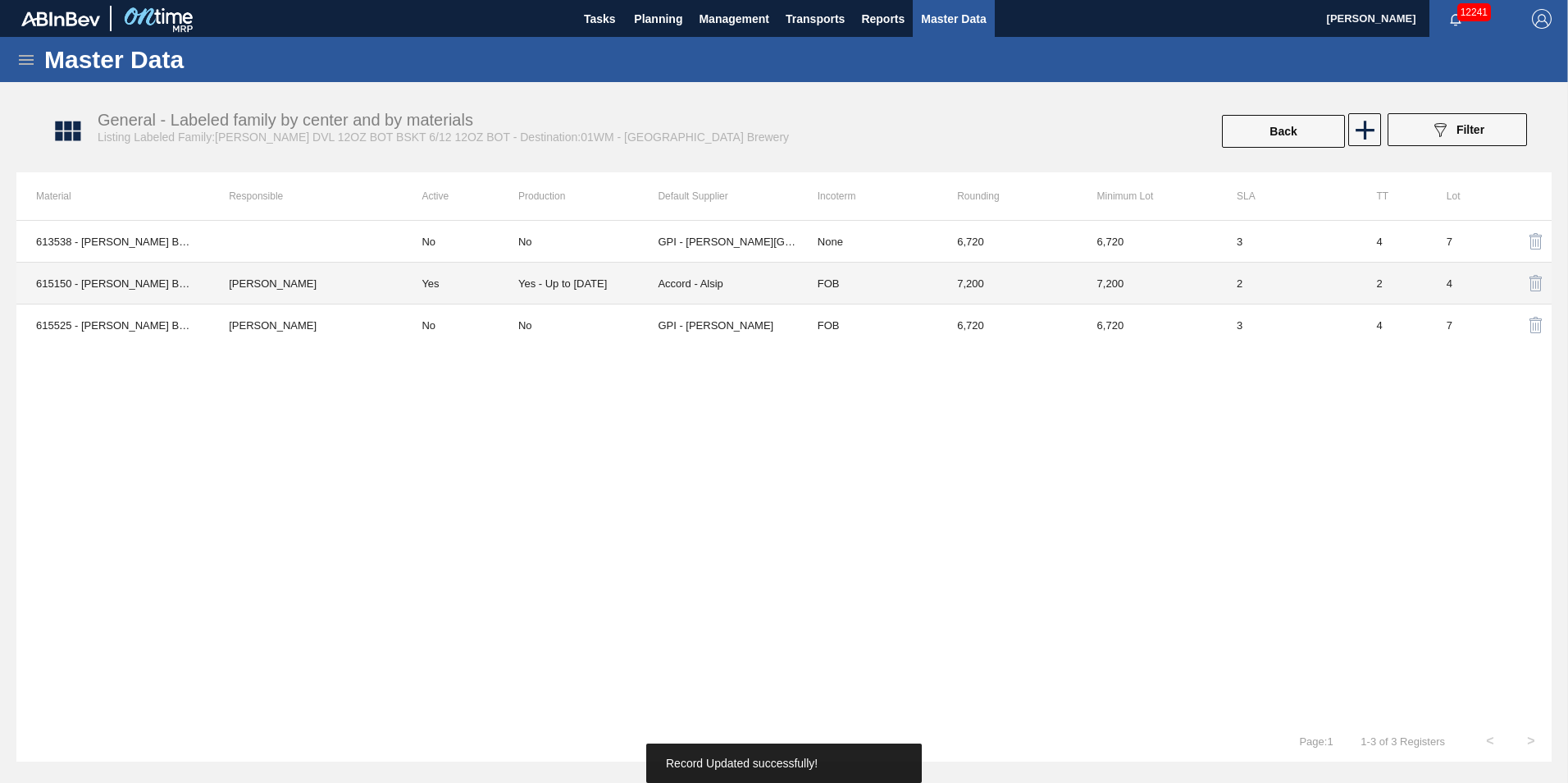
click at [492, 281] on td "Yes" at bounding box center [460, 283] width 117 height 41
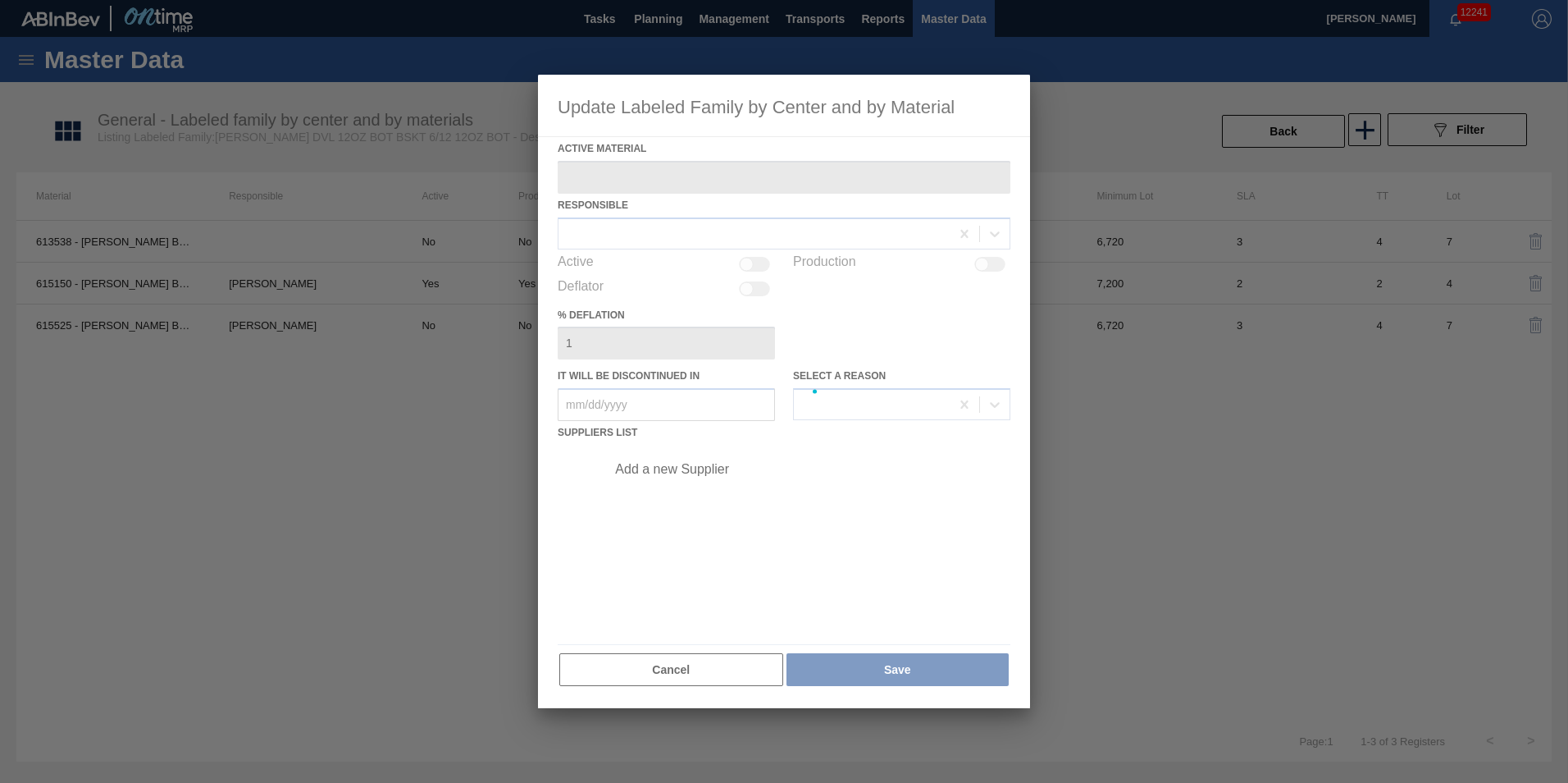
type Material "615150 - [PERSON_NAME] BOT DVL 12OZ BSKT 6/12 12OZ BOT 092"
checkbox input "true"
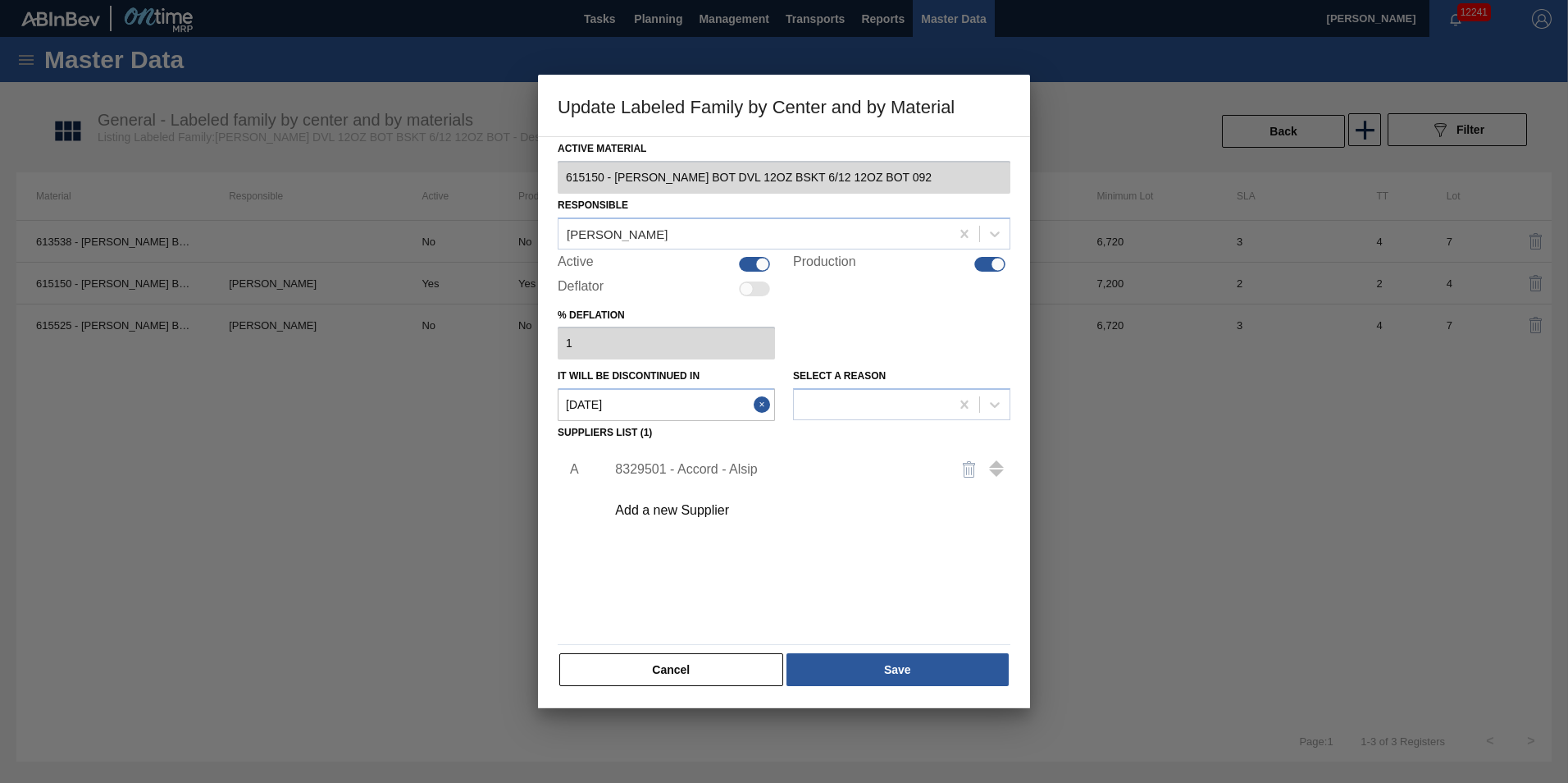
click at [722, 403] on in "[DATE]" at bounding box center [667, 404] width 217 height 33
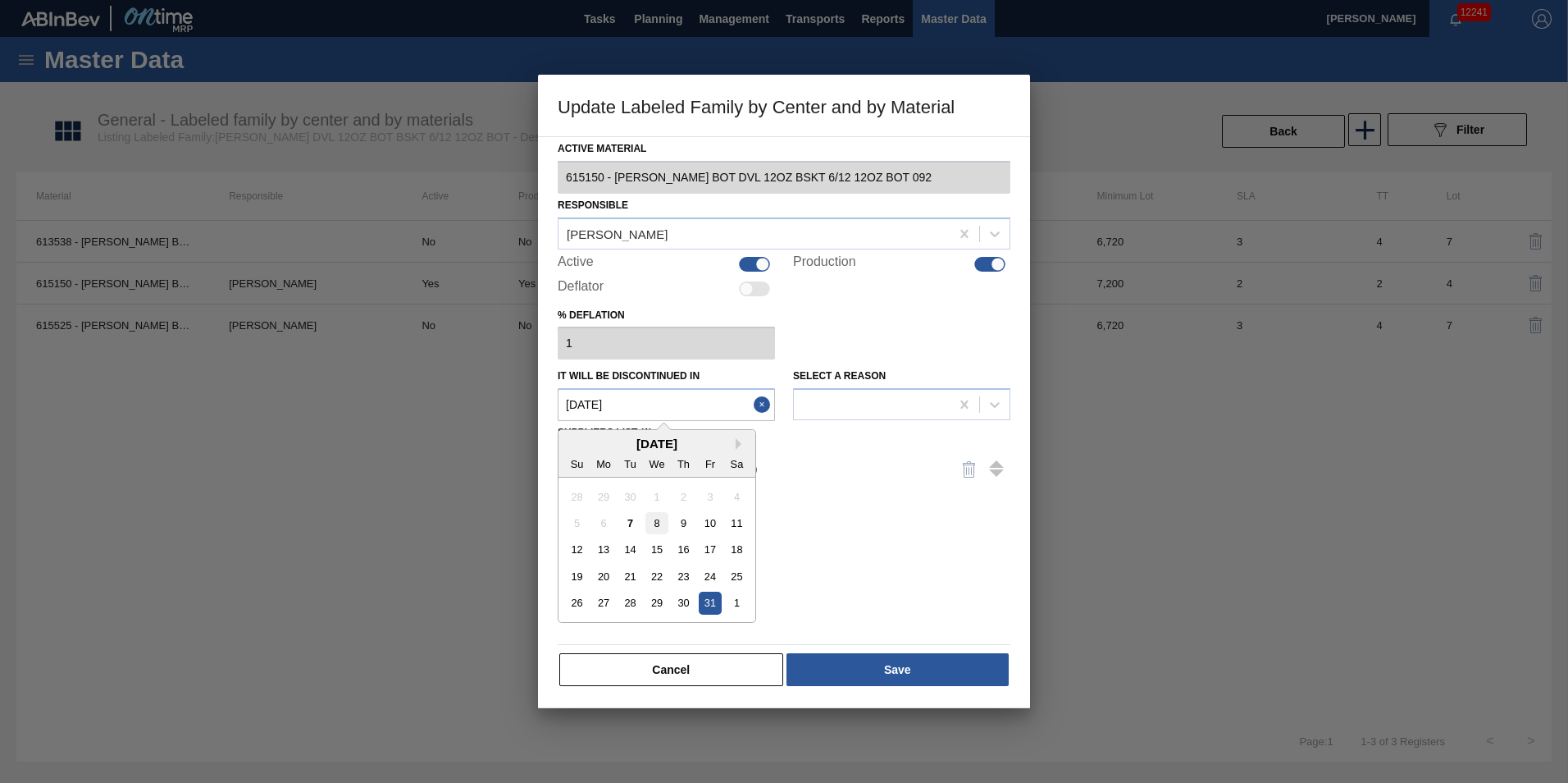
click at [660, 520] on div "8" at bounding box center [656, 523] width 22 height 22
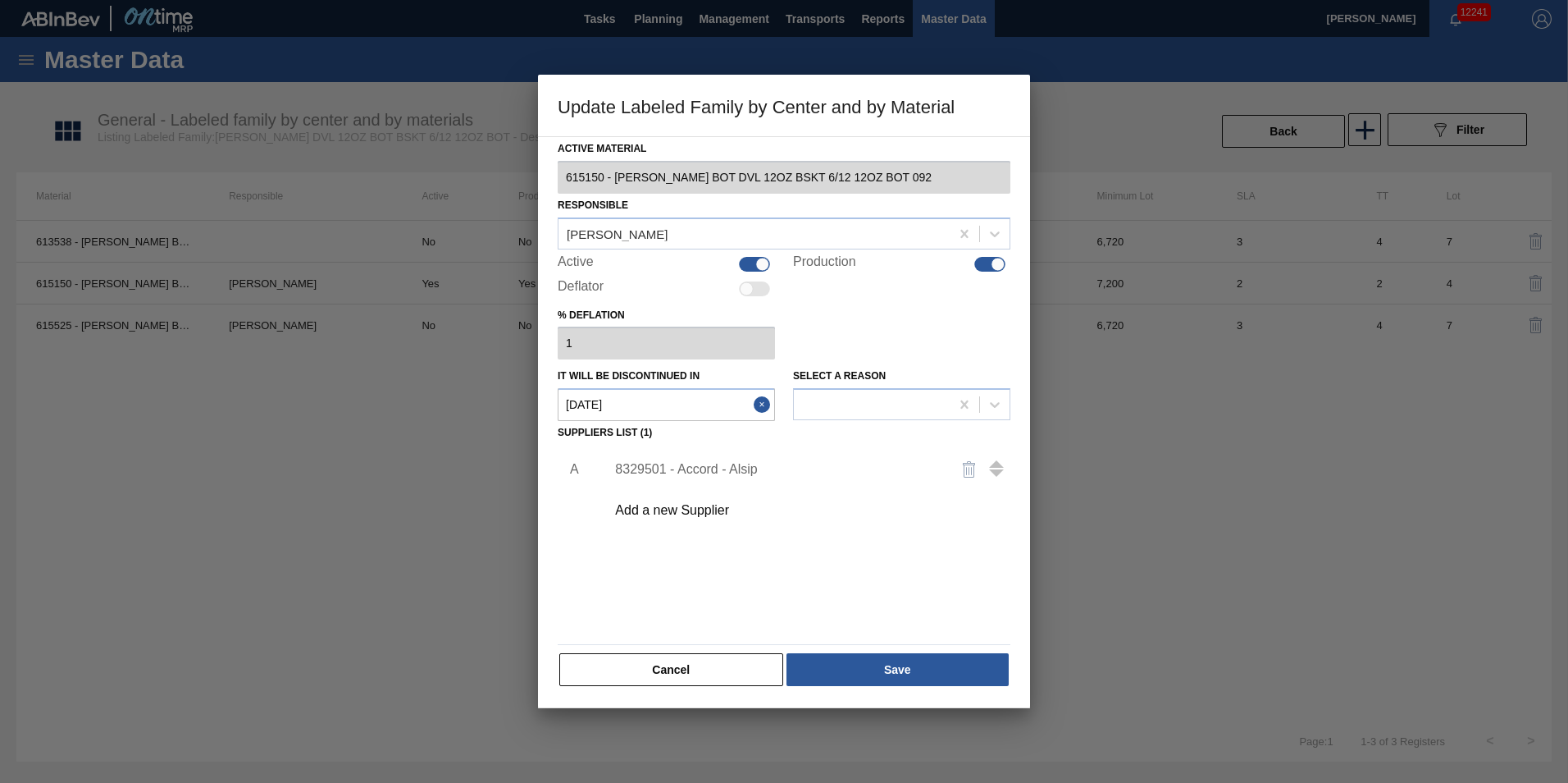
click at [708, 405] on in "[DATE]" at bounding box center [667, 404] width 217 height 33
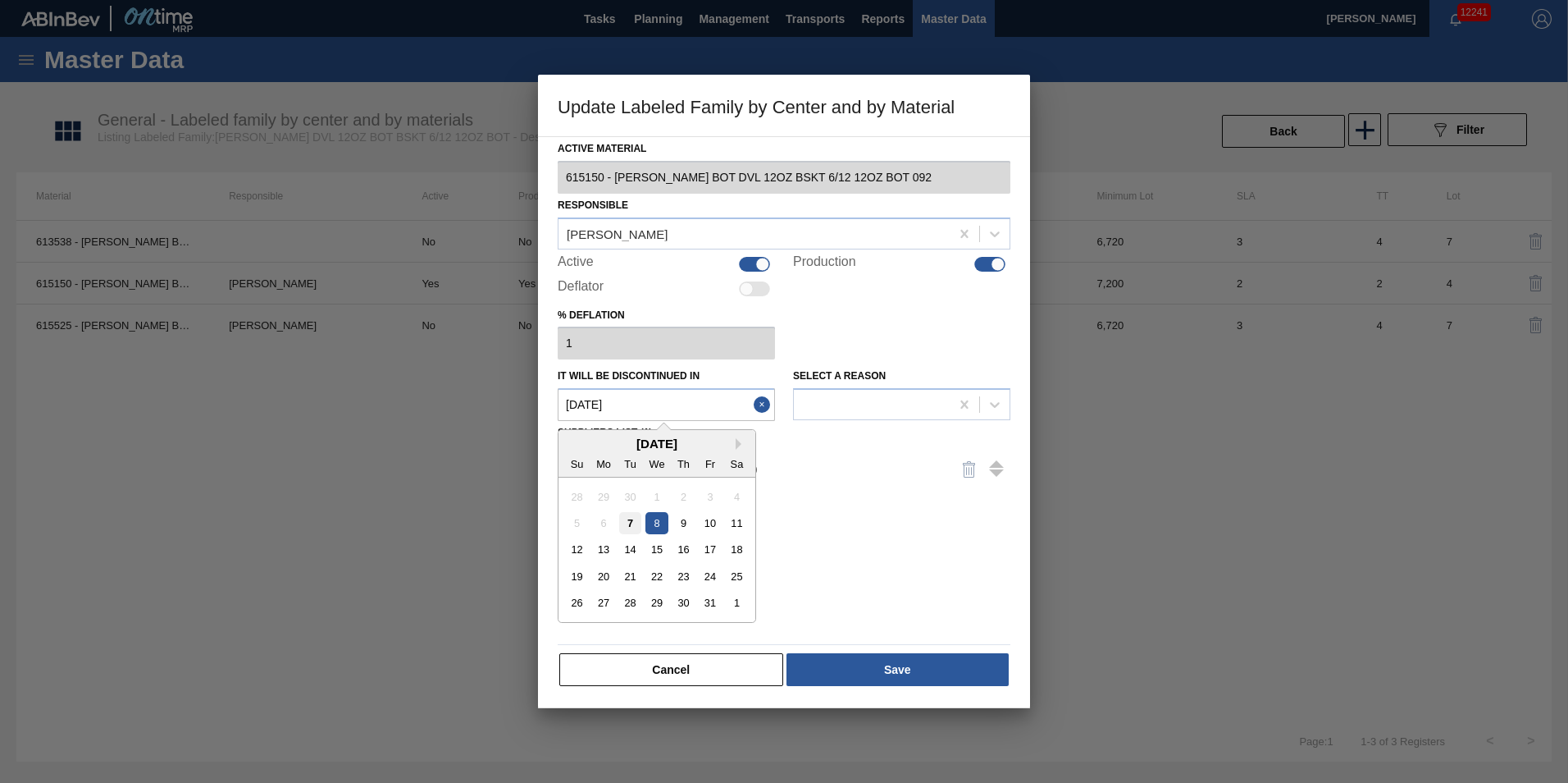
click at [629, 526] on div "7" at bounding box center [631, 523] width 22 height 22
type in "[DATE]"
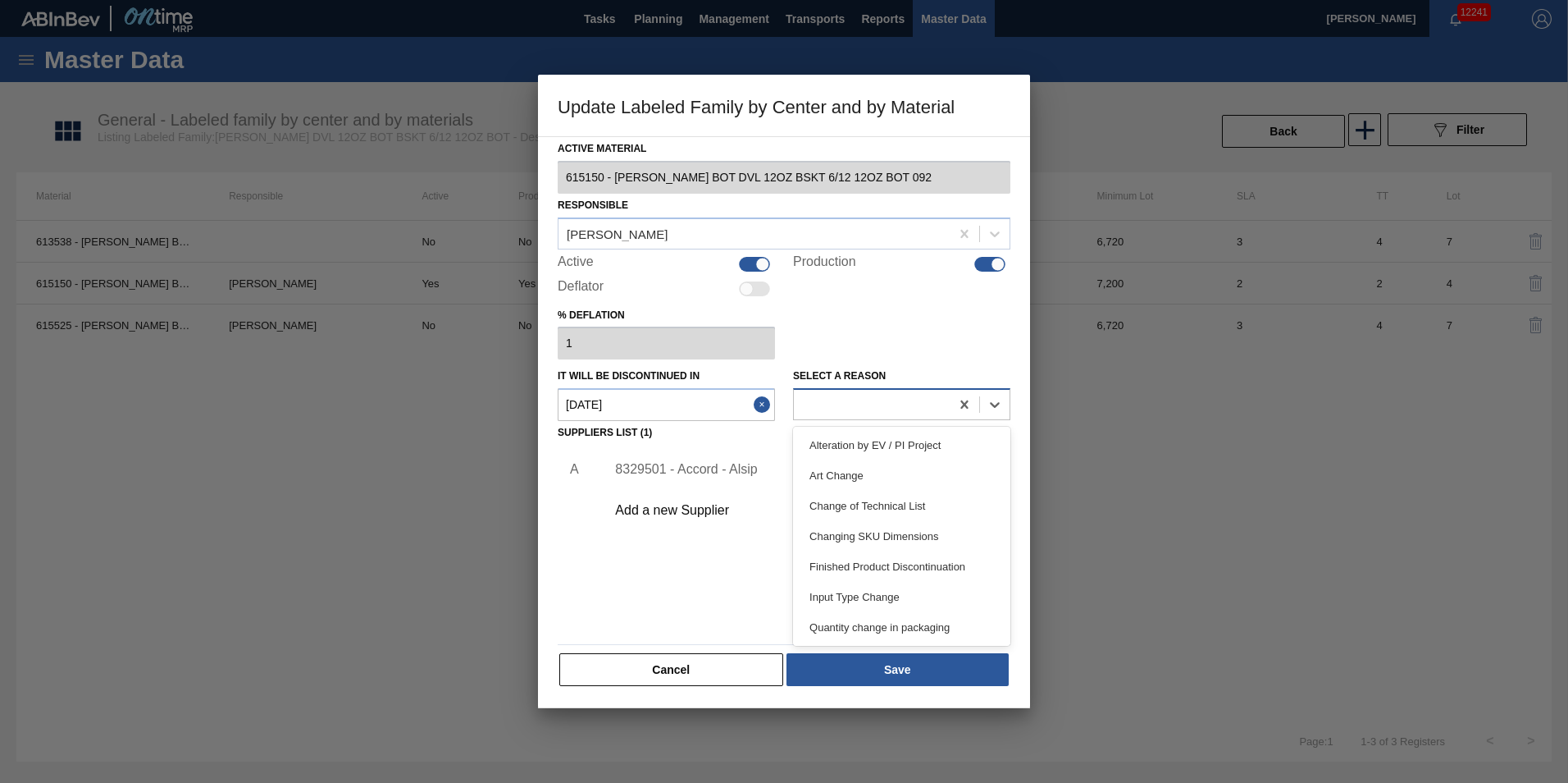
click at [827, 409] on div at bounding box center [871, 405] width 156 height 24
click at [983, 454] on div "Alteration by EV / PI Project" at bounding box center [901, 445] width 217 height 30
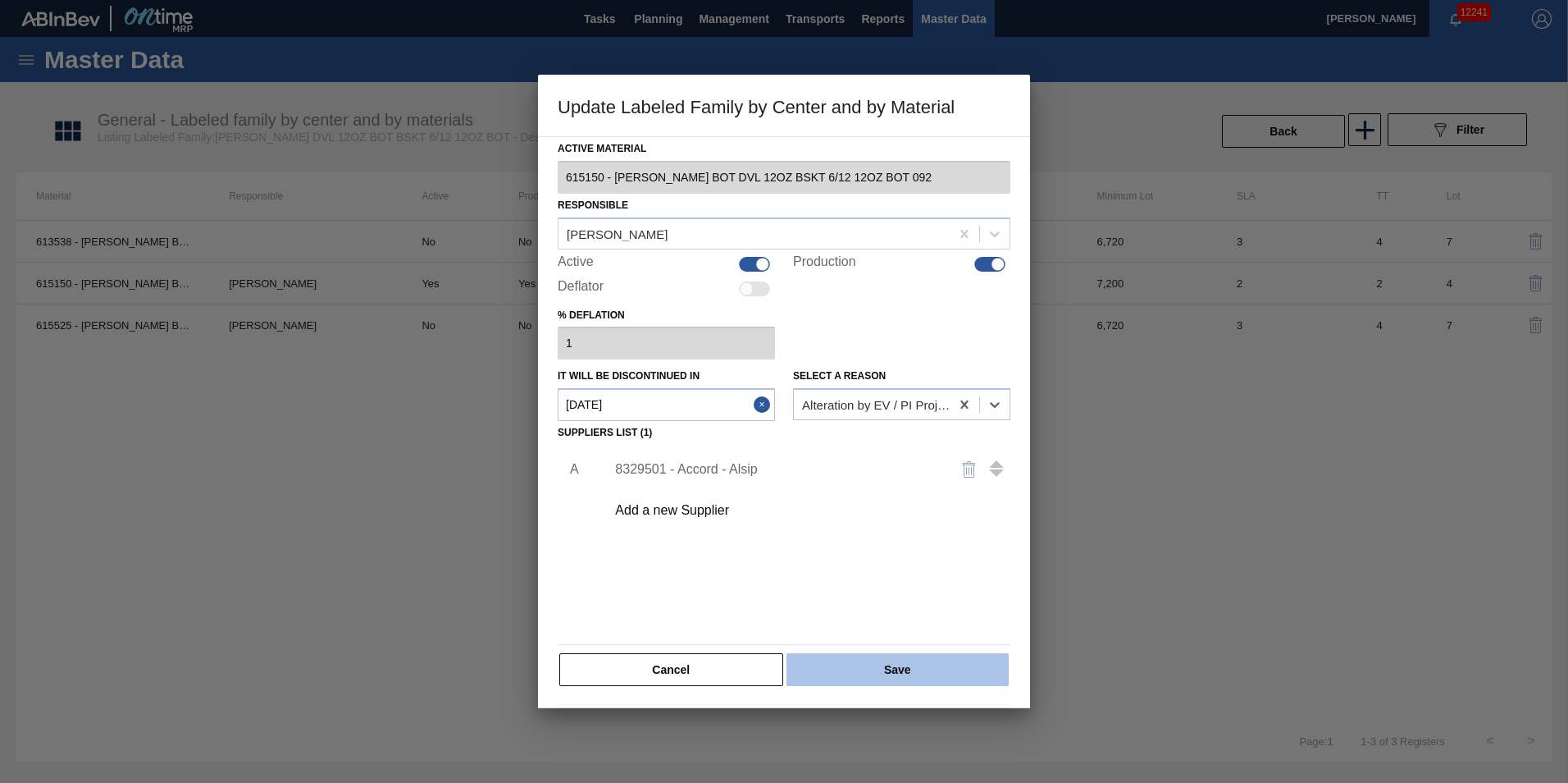
click at [854, 665] on button "Save" at bounding box center [897, 670] width 222 height 33
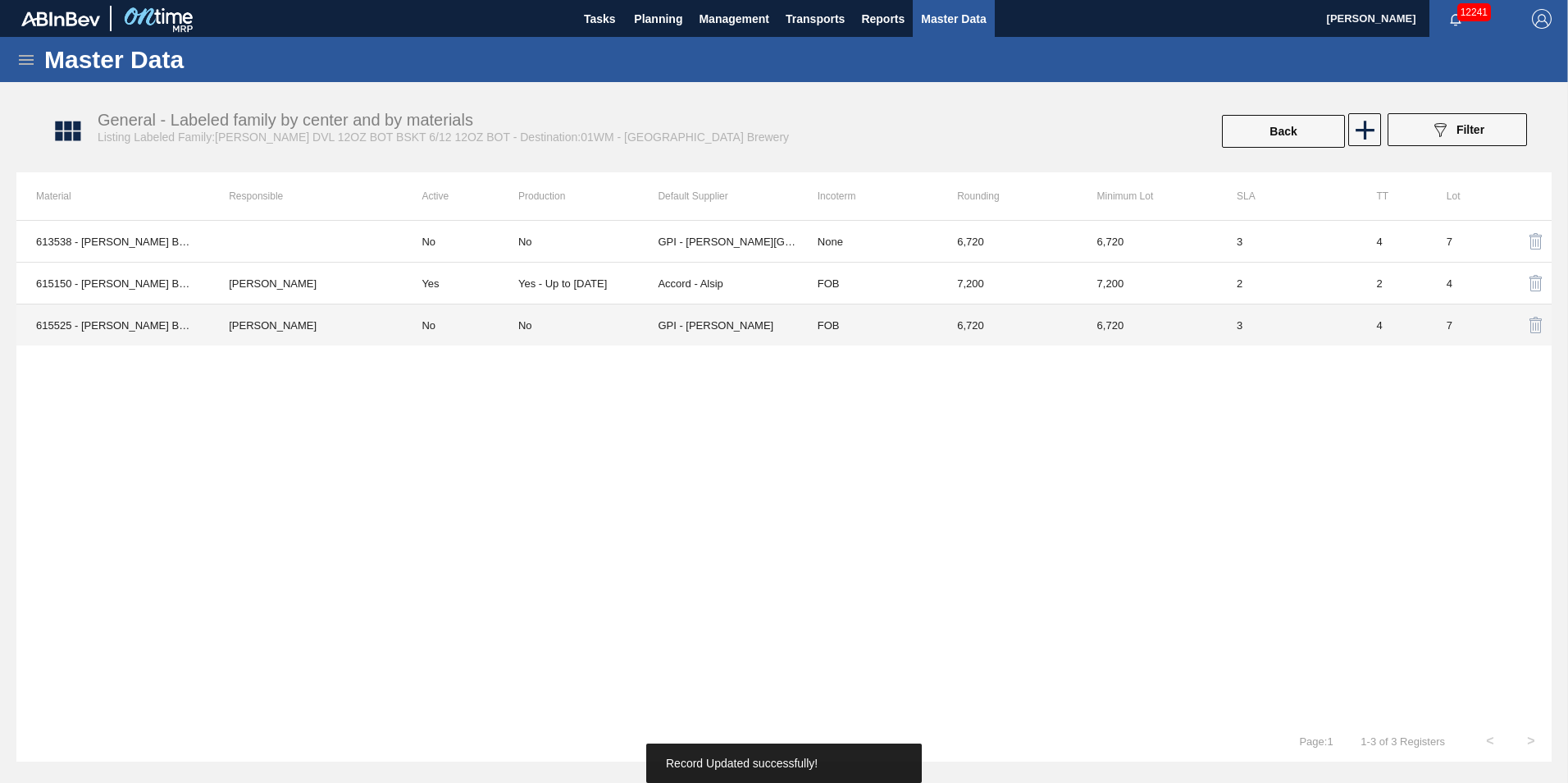
click at [620, 335] on td "No" at bounding box center [587, 325] width 139 height 41
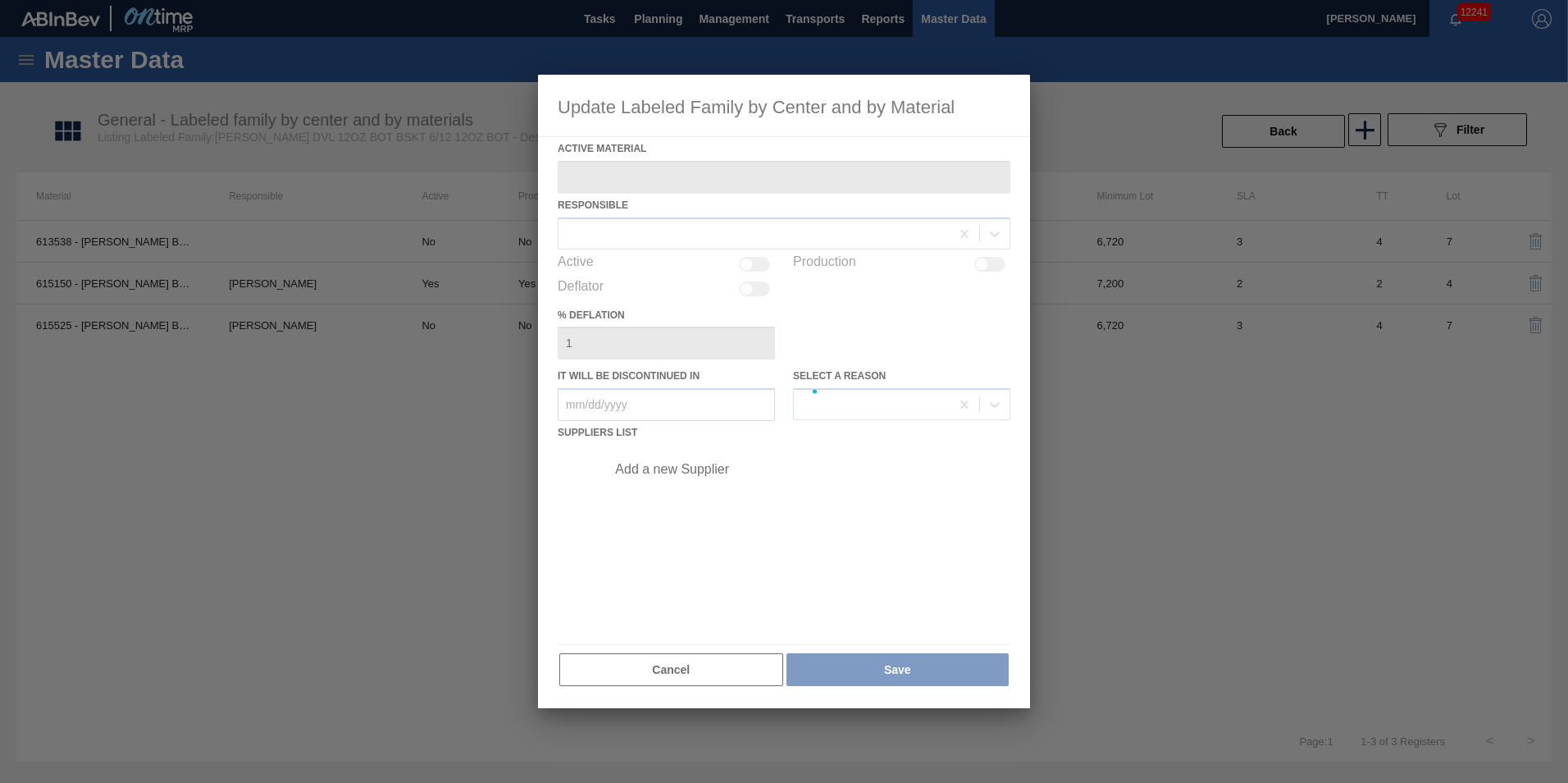
type Material "615525 - [PERSON_NAME] BOT DVL 12OZ CUB BSKT 6/12 12OZ BOT"
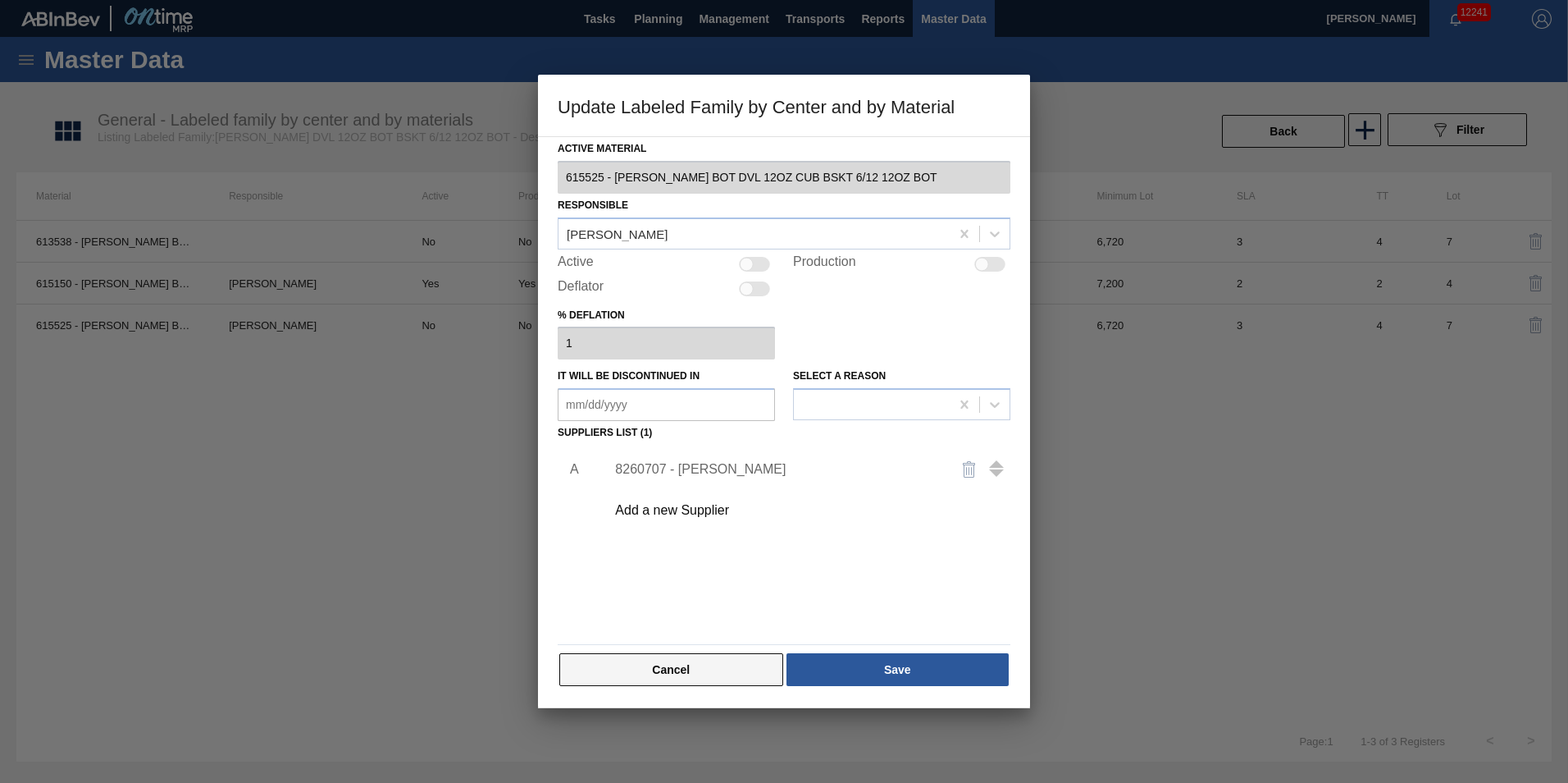
click at [665, 666] on button "Cancel" at bounding box center [671, 670] width 224 height 33
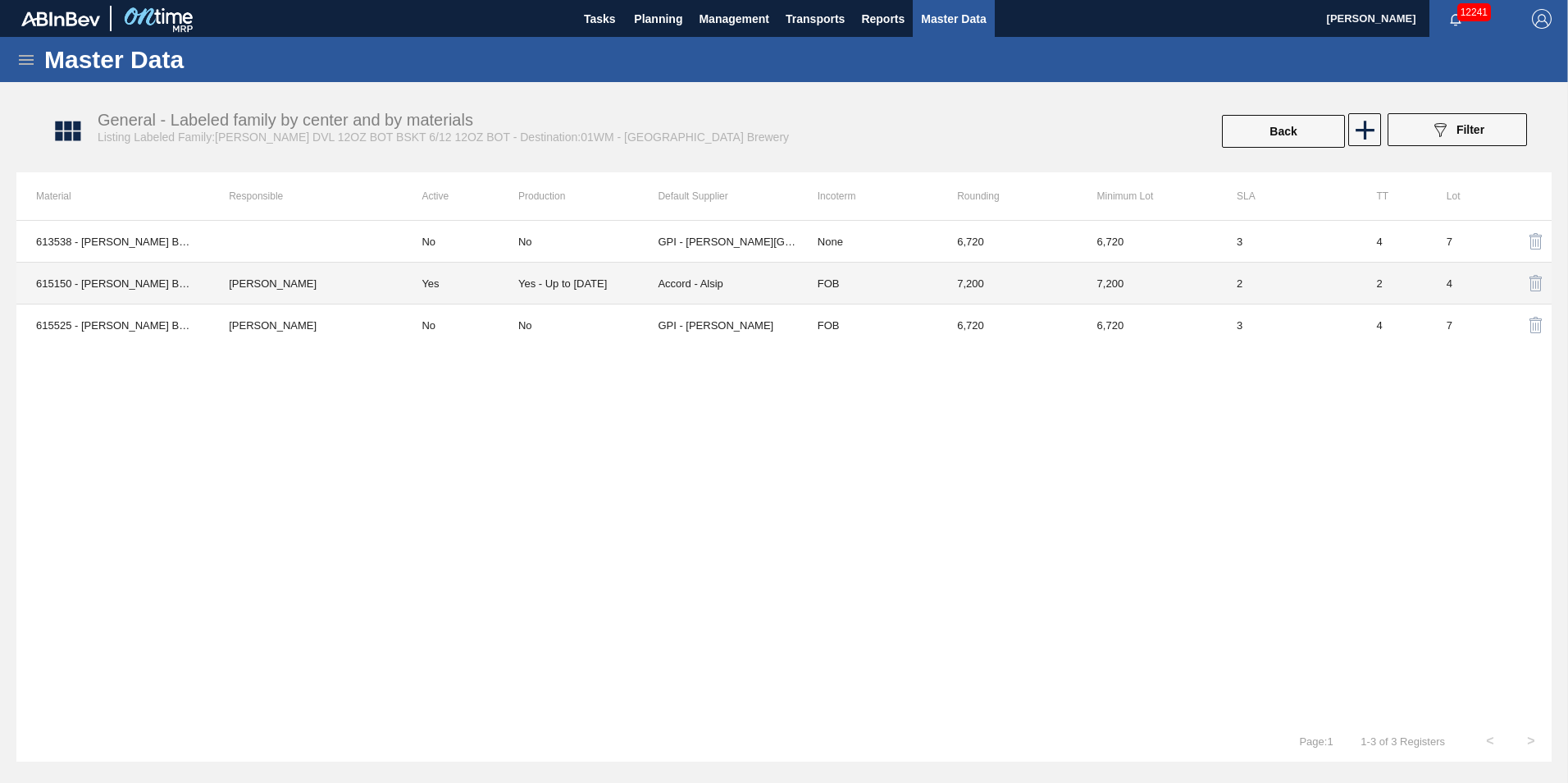
click at [535, 288] on div "Yes - Up to [DATE]" at bounding box center [563, 283] width 88 height 12
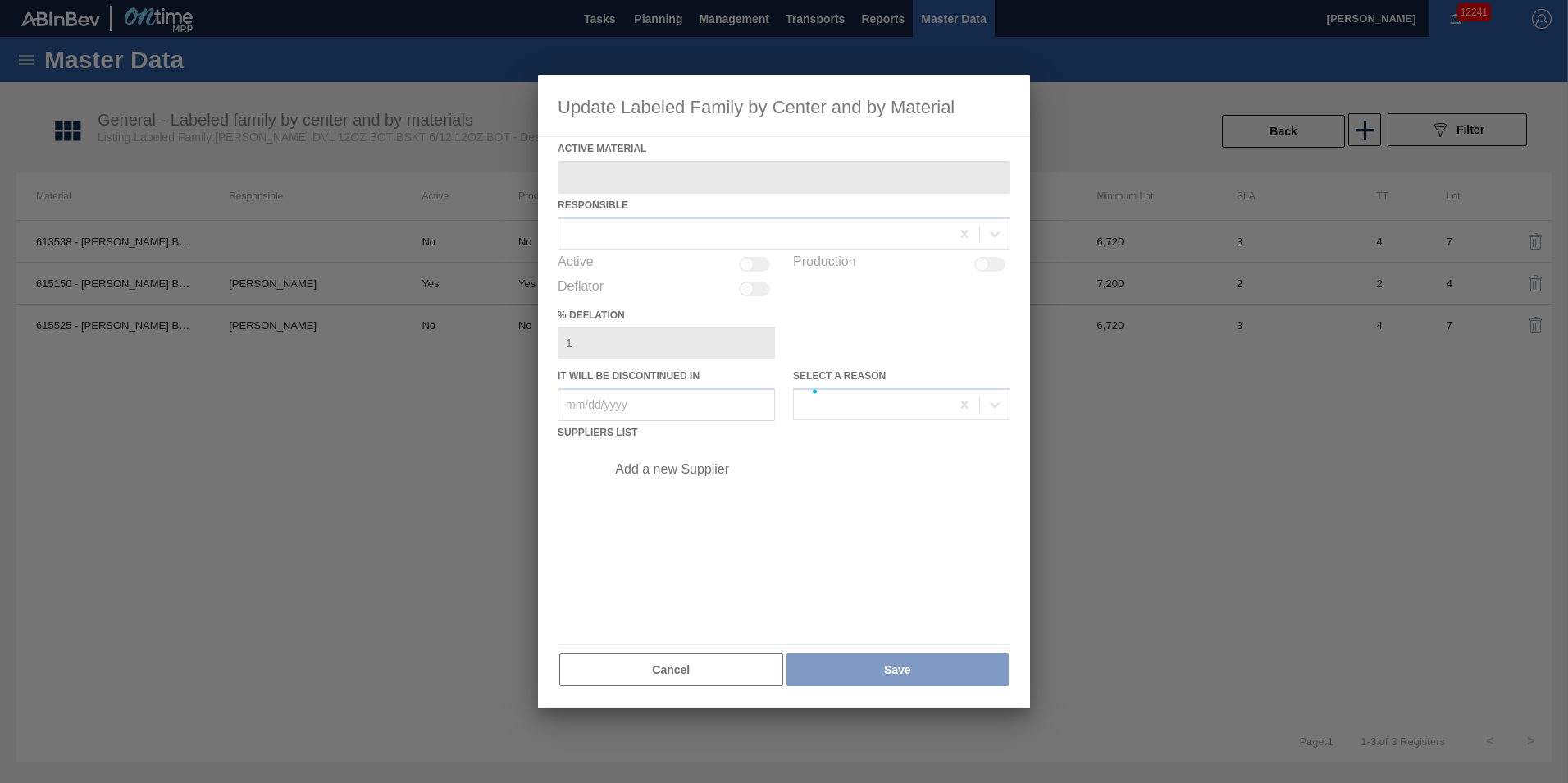
type Material "615150 - [PERSON_NAME] BOT DVL 12OZ BSKT 6/12 12OZ BOT 092"
checkbox input "true"
type in "[DATE]"
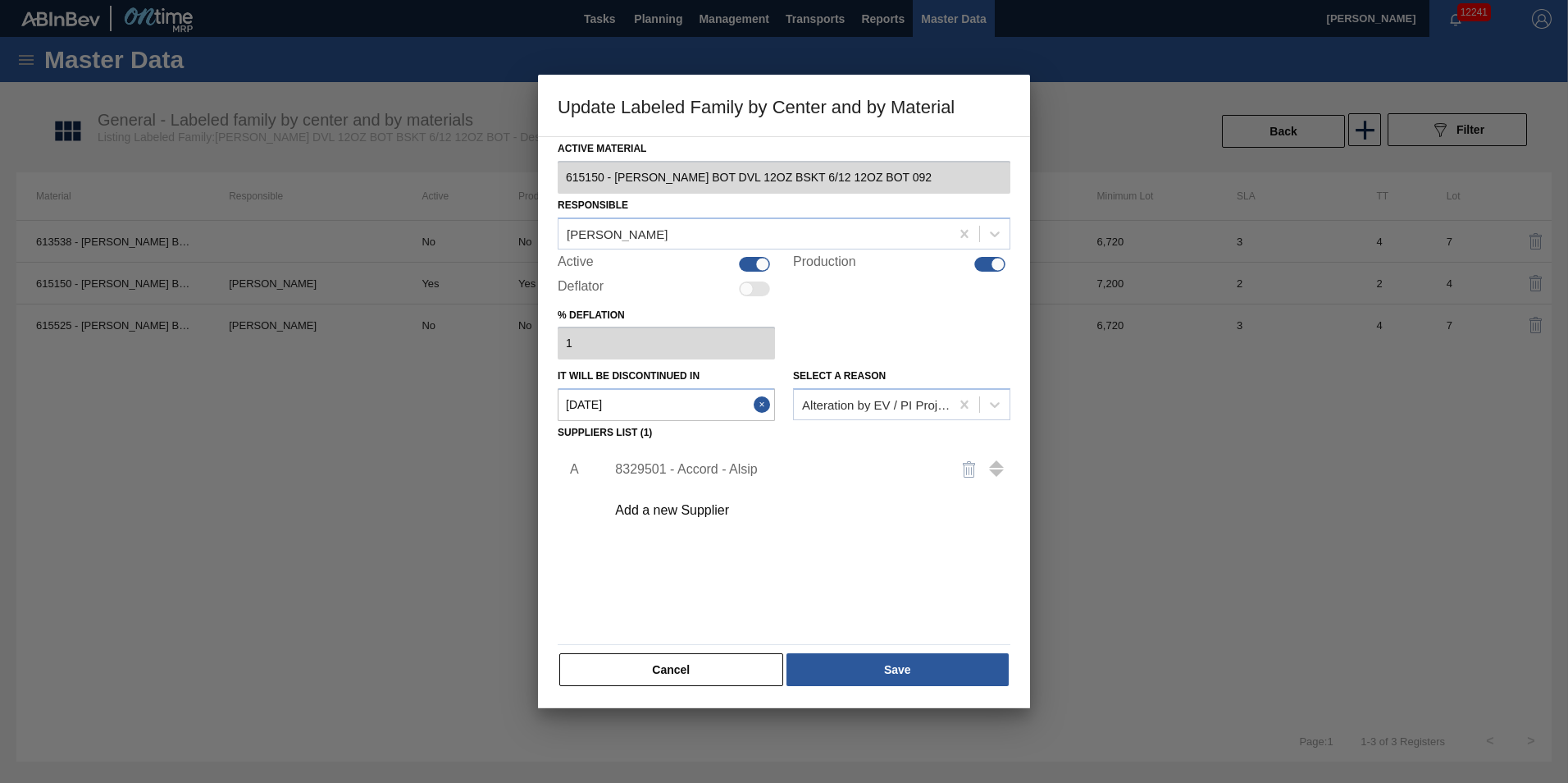
click at [758, 263] on div at bounding box center [761, 263] width 14 height 14
checkbox input "false"
click at [999, 275] on div "Active Material 615150 - [PERSON_NAME] BOT DVL 12OZ BSKT 6/12 12OZ BOT 092 Resp…" at bounding box center [784, 413] width 453 height 551
click at [1001, 266] on div at bounding box center [998, 263] width 14 height 14
checkbox input "false"
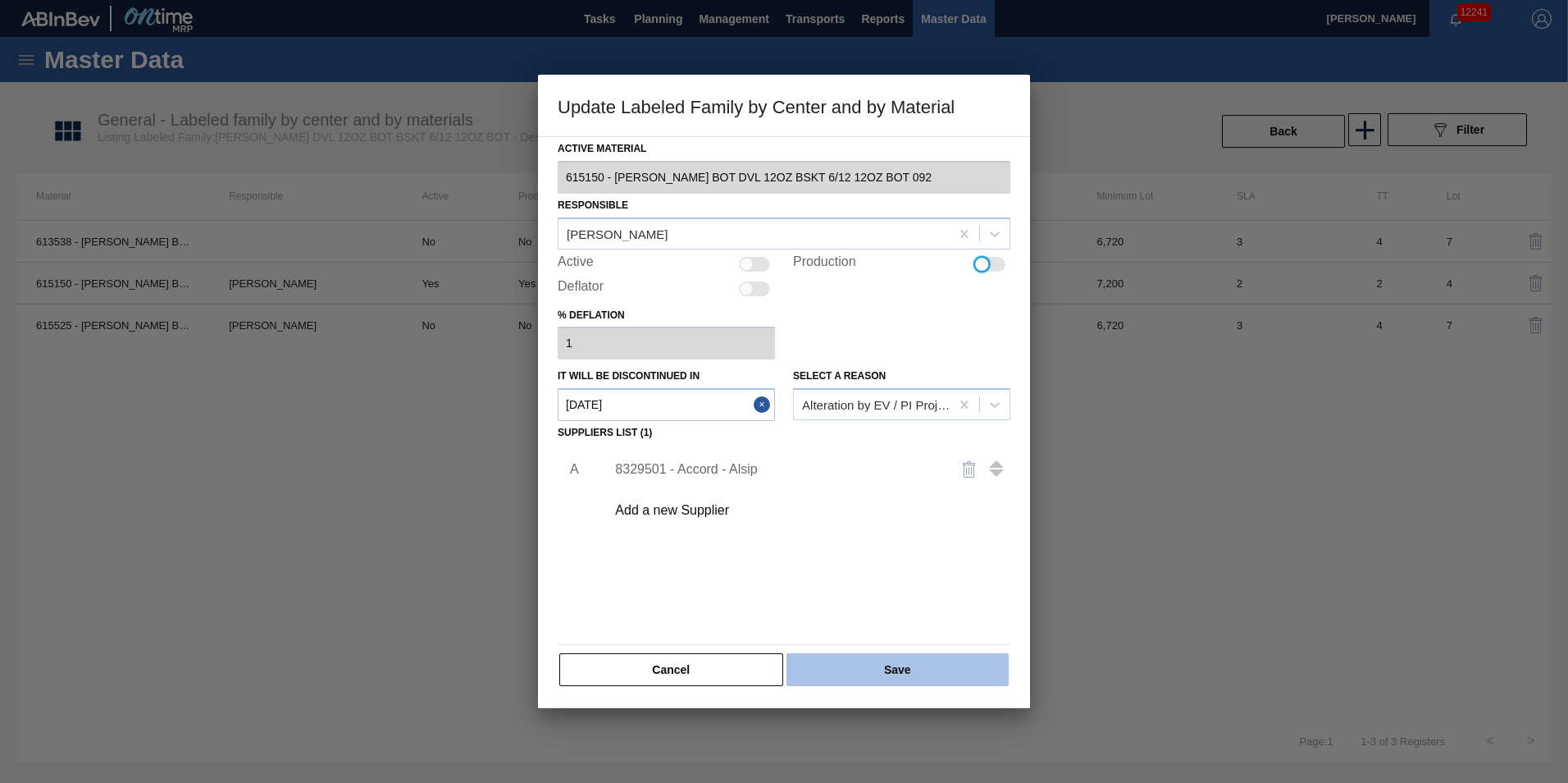
click at [905, 681] on button "Save" at bounding box center [897, 670] width 222 height 33
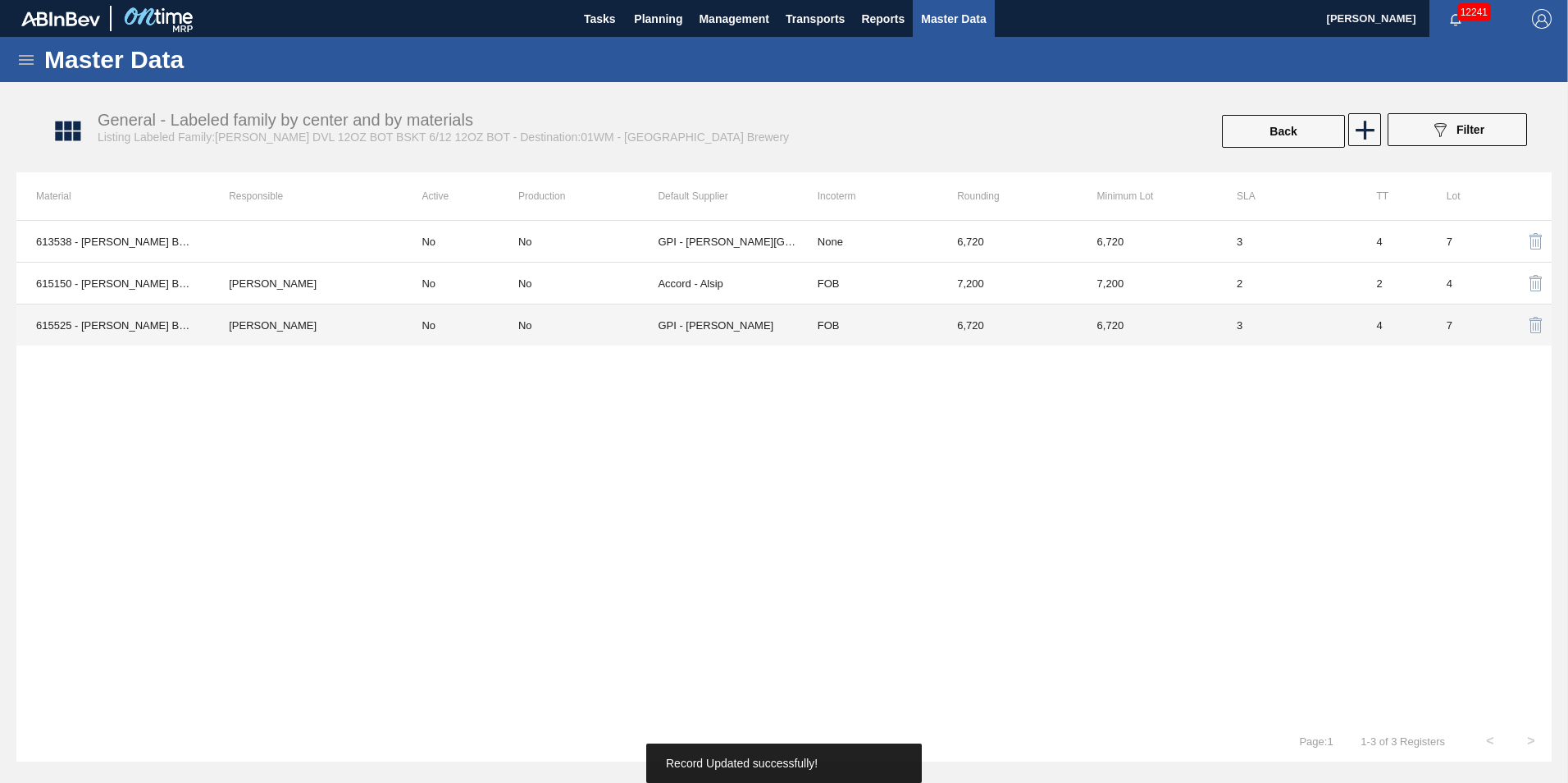
click at [476, 314] on td "No" at bounding box center [460, 325] width 117 height 41
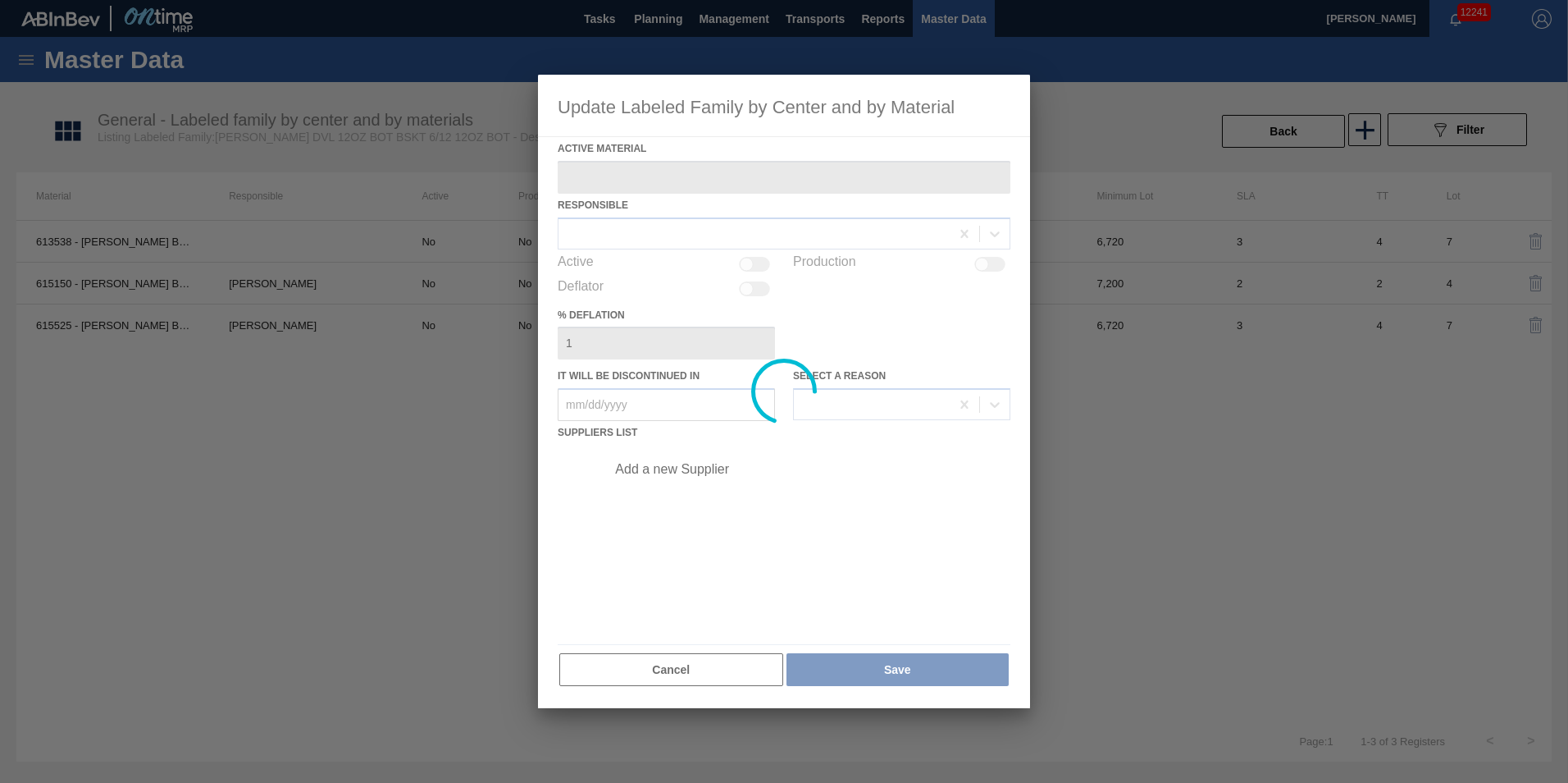
type Material "615525 - [PERSON_NAME] BOT DVL 12OZ CUB BSKT 6/12 12OZ BOT"
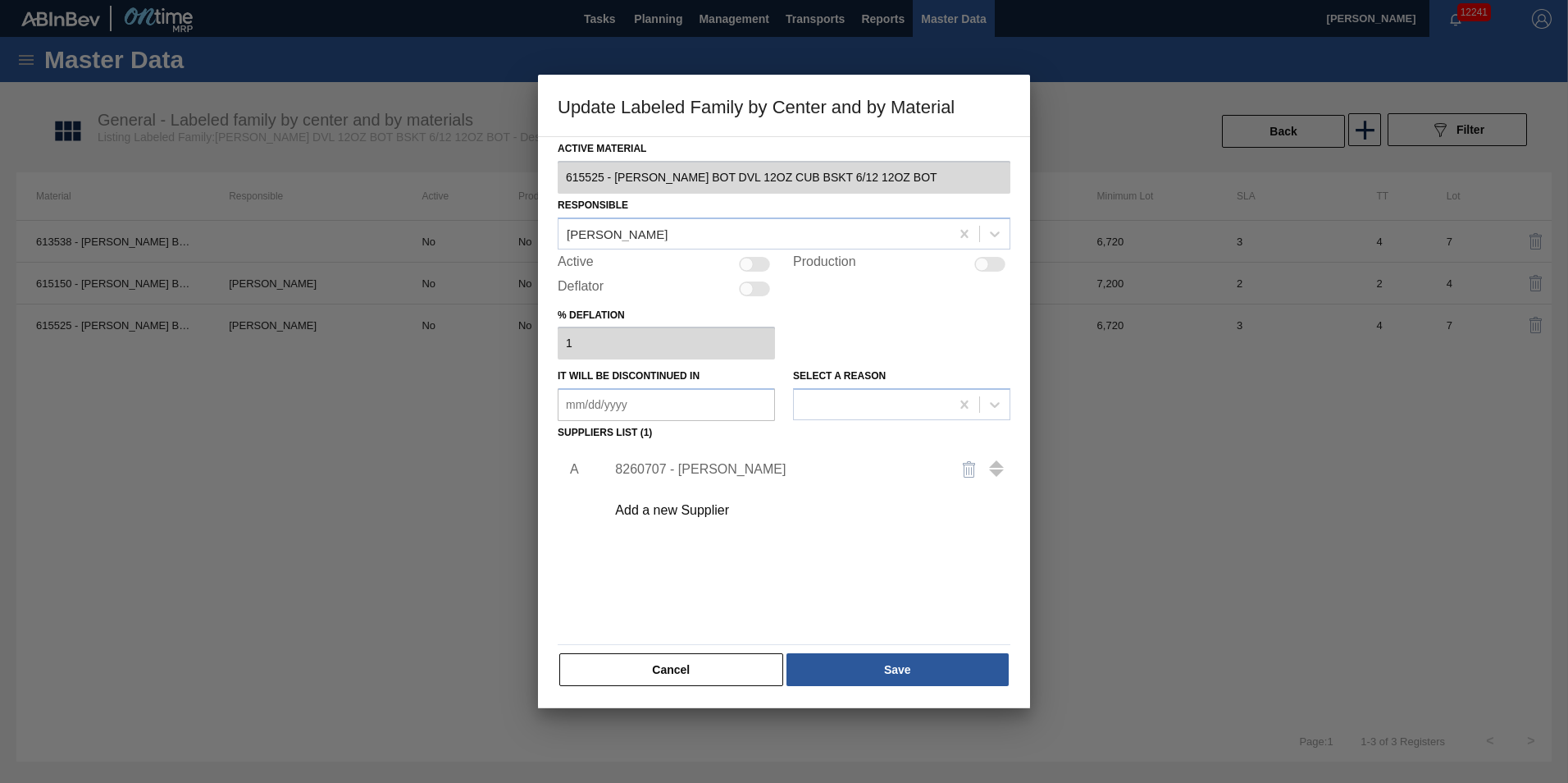
click at [751, 272] on div "Active" at bounding box center [667, 263] width 217 height 19
click at [756, 263] on div at bounding box center [755, 264] width 31 height 15
checkbox input "true"
click at [888, 689] on div "Active Material 615525 - [PERSON_NAME] BOT DVL 12OZ CUB BSKT 6/12 12OZ BOT Resp…" at bounding box center [784, 422] width 493 height 572
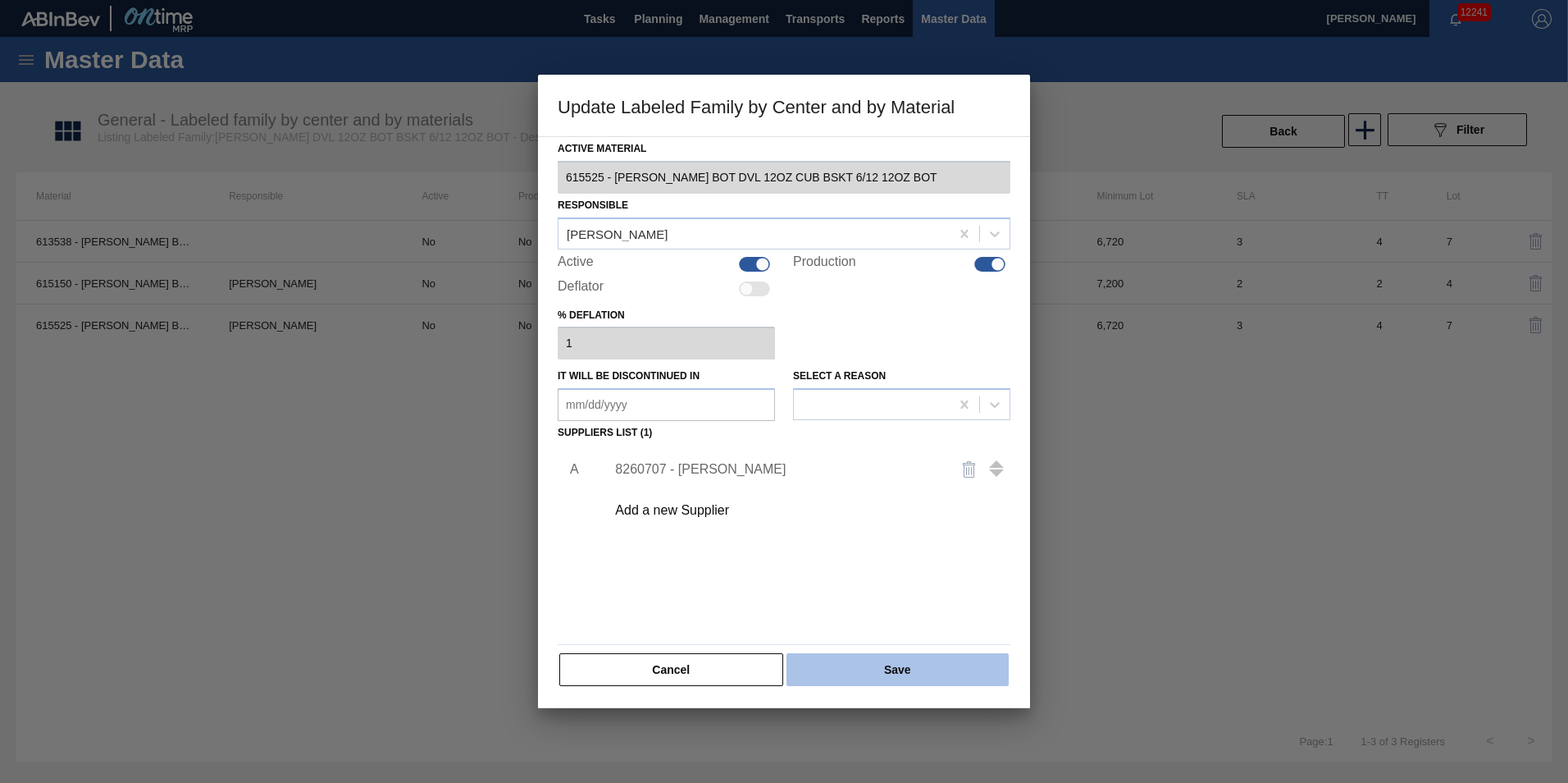
click at [897, 666] on button "Save" at bounding box center [897, 670] width 222 height 33
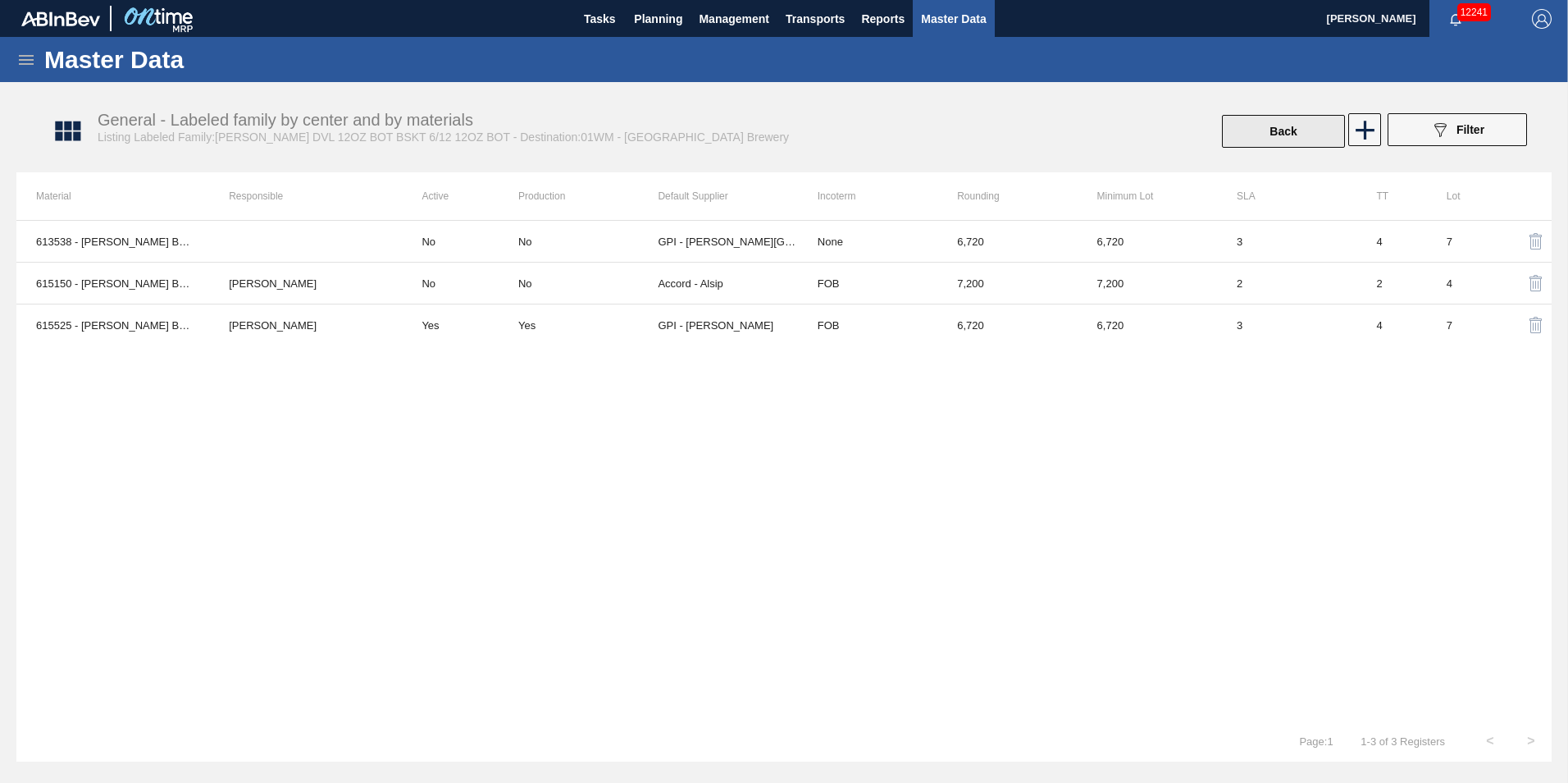
click at [1307, 129] on button "Back" at bounding box center [1283, 132] width 123 height 33
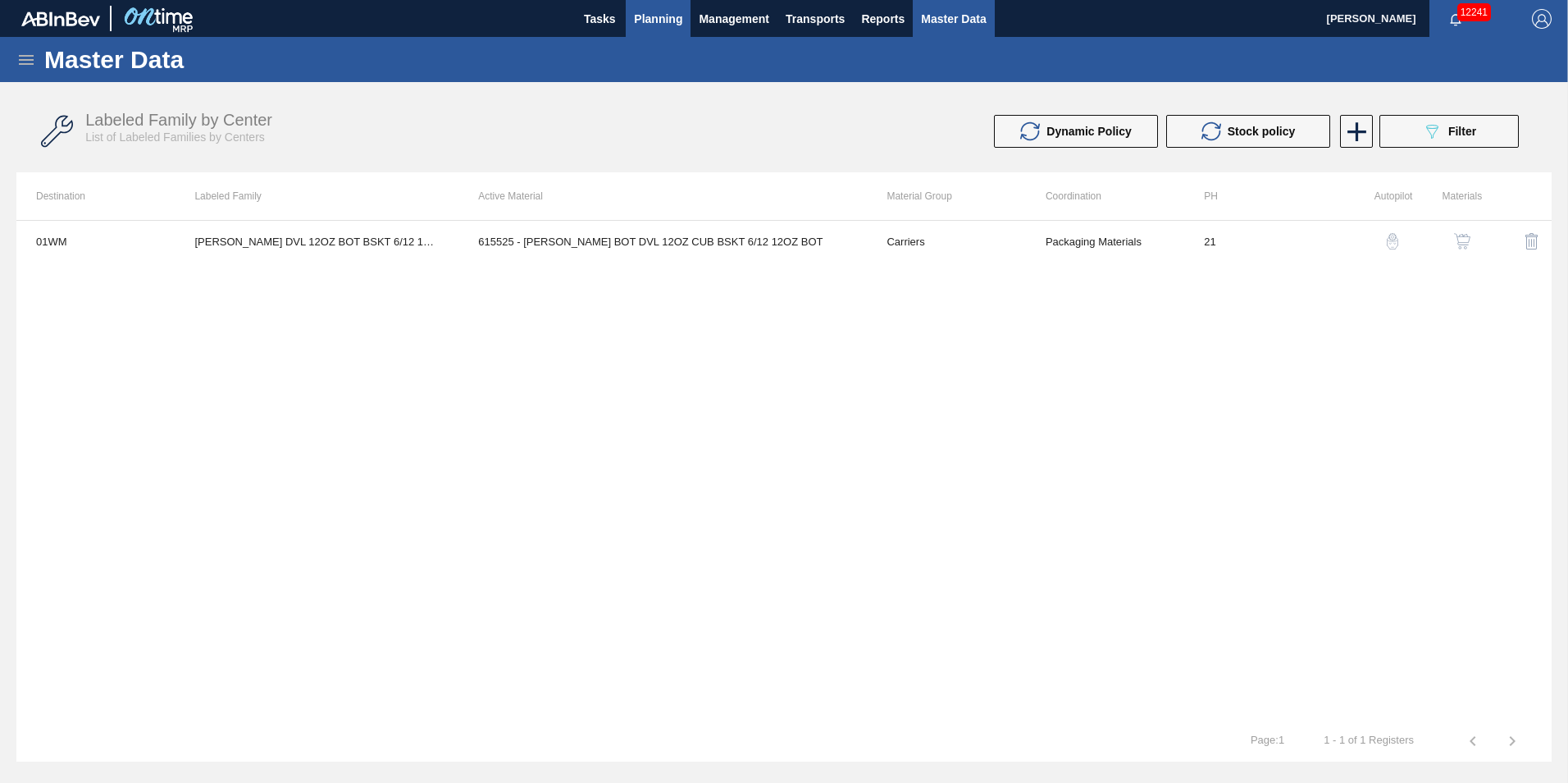
click at [665, 23] on span "Planning" at bounding box center [658, 18] width 49 height 19
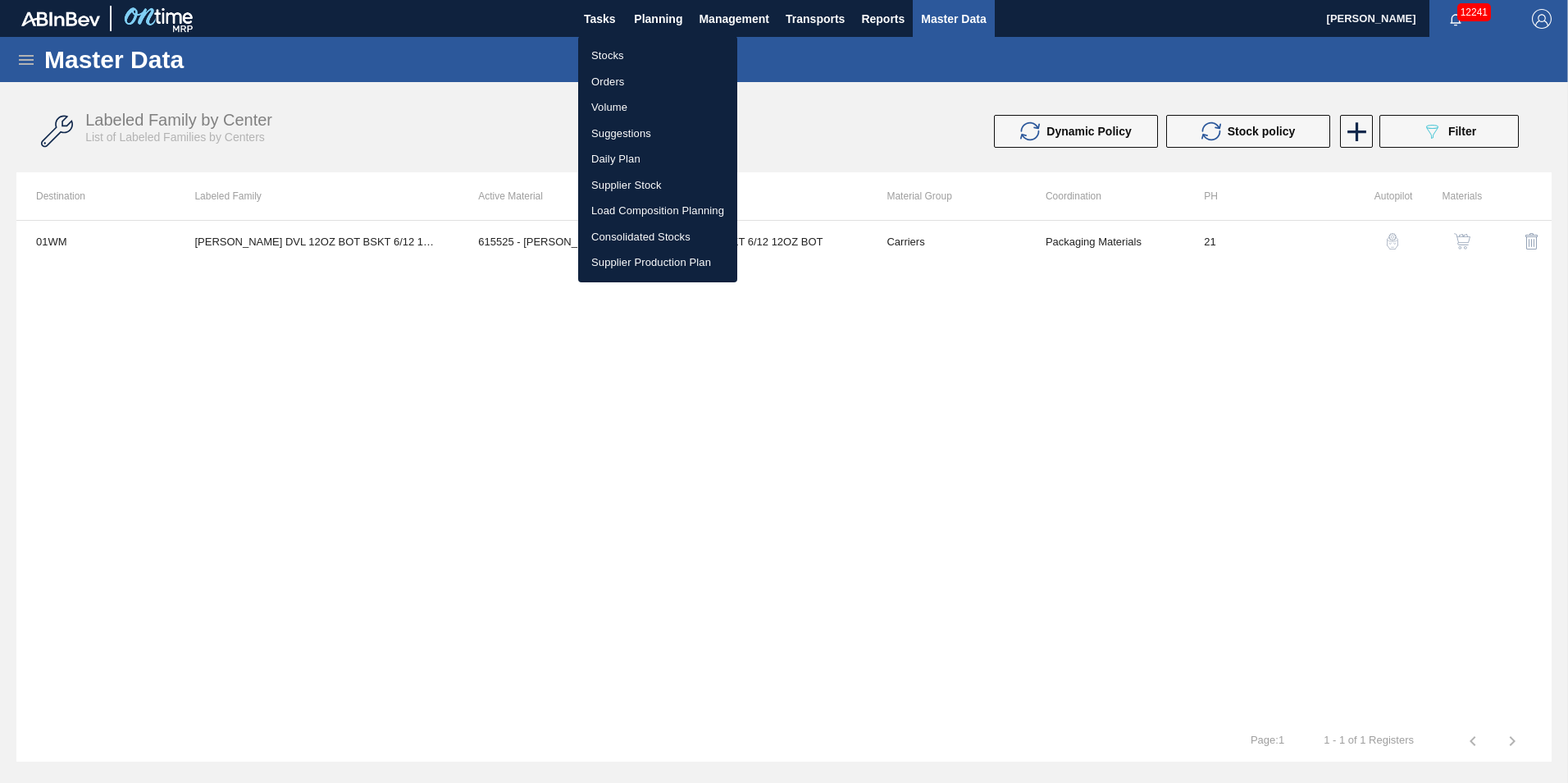
click at [694, 134] on li "Suggestions" at bounding box center [657, 134] width 159 height 27
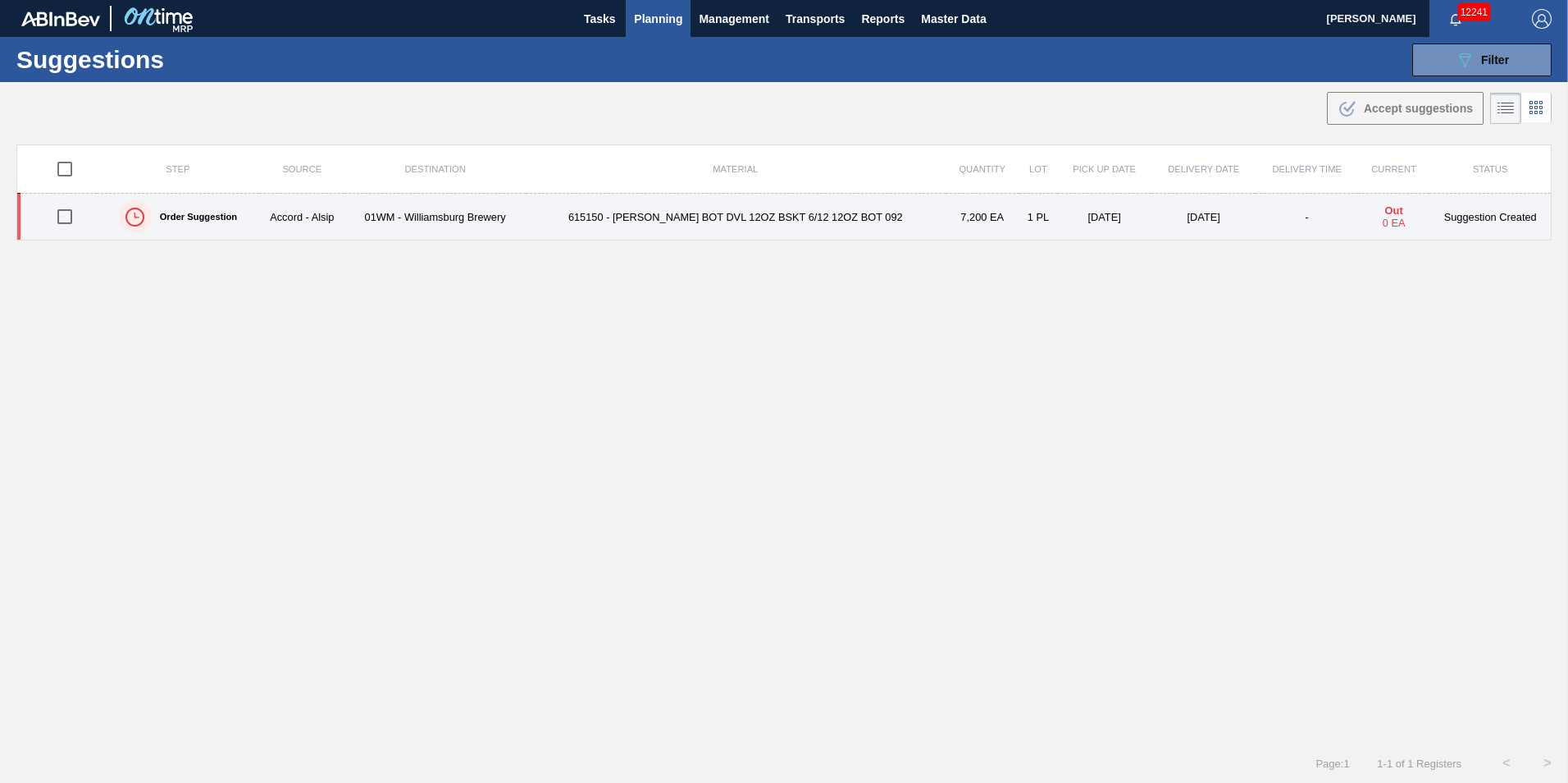
click at [69, 220] on input "checkbox" at bounding box center [64, 216] width 34 height 34
checkbox input "true"
click at [365, 218] on td "01WM - Williamsburg Brewery" at bounding box center [435, 216] width 180 height 47
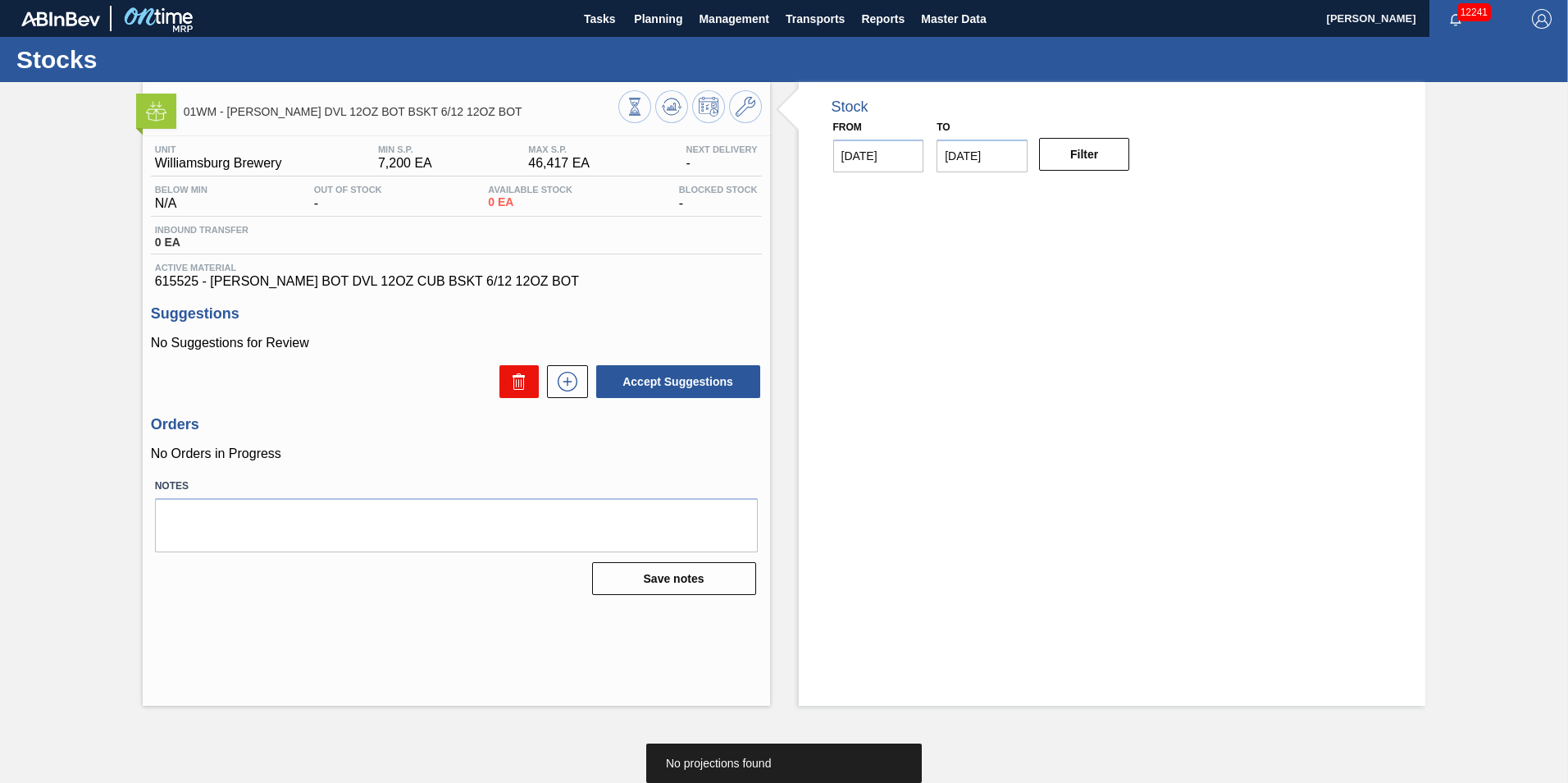
click at [524, 383] on icon at bounding box center [518, 381] width 19 height 19
click at [650, 10] on span "Planning" at bounding box center [658, 18] width 49 height 19
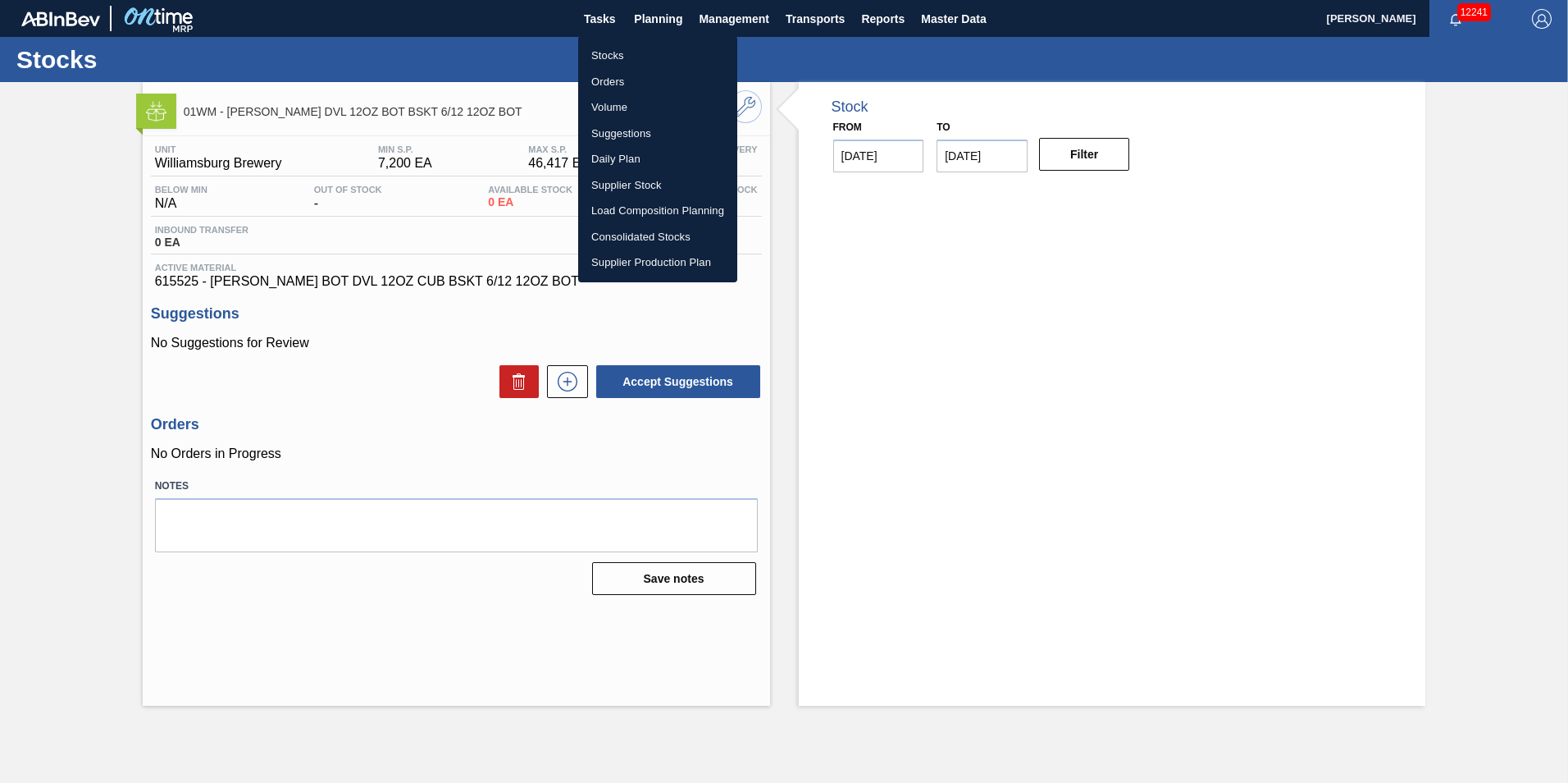
click at [668, 126] on li "Suggestions" at bounding box center [657, 134] width 159 height 27
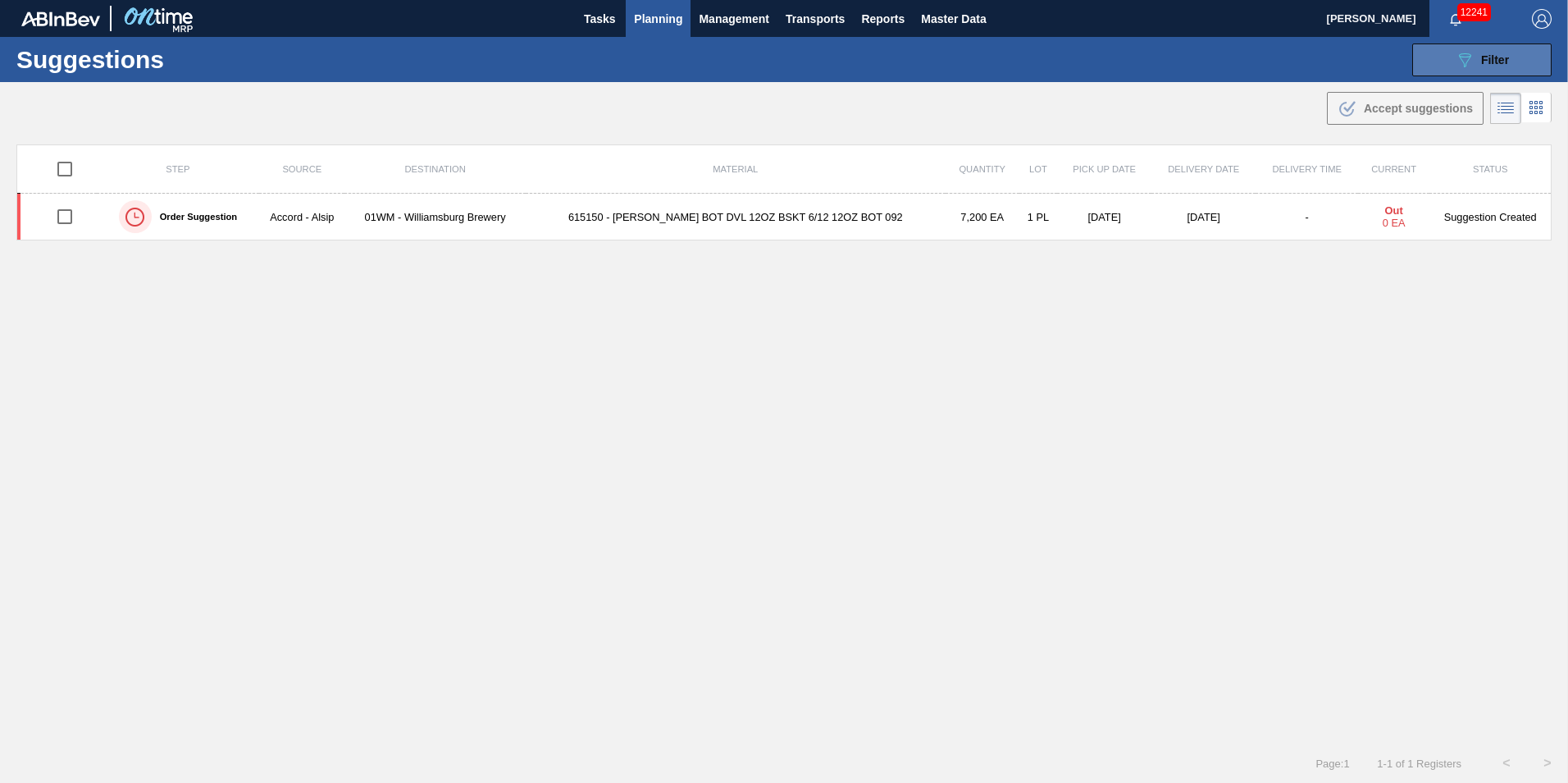
click at [1481, 47] on button "089F7B8B-B2A5-4AFE-B5C0-19BA573D28AC Filter" at bounding box center [1481, 60] width 139 height 33
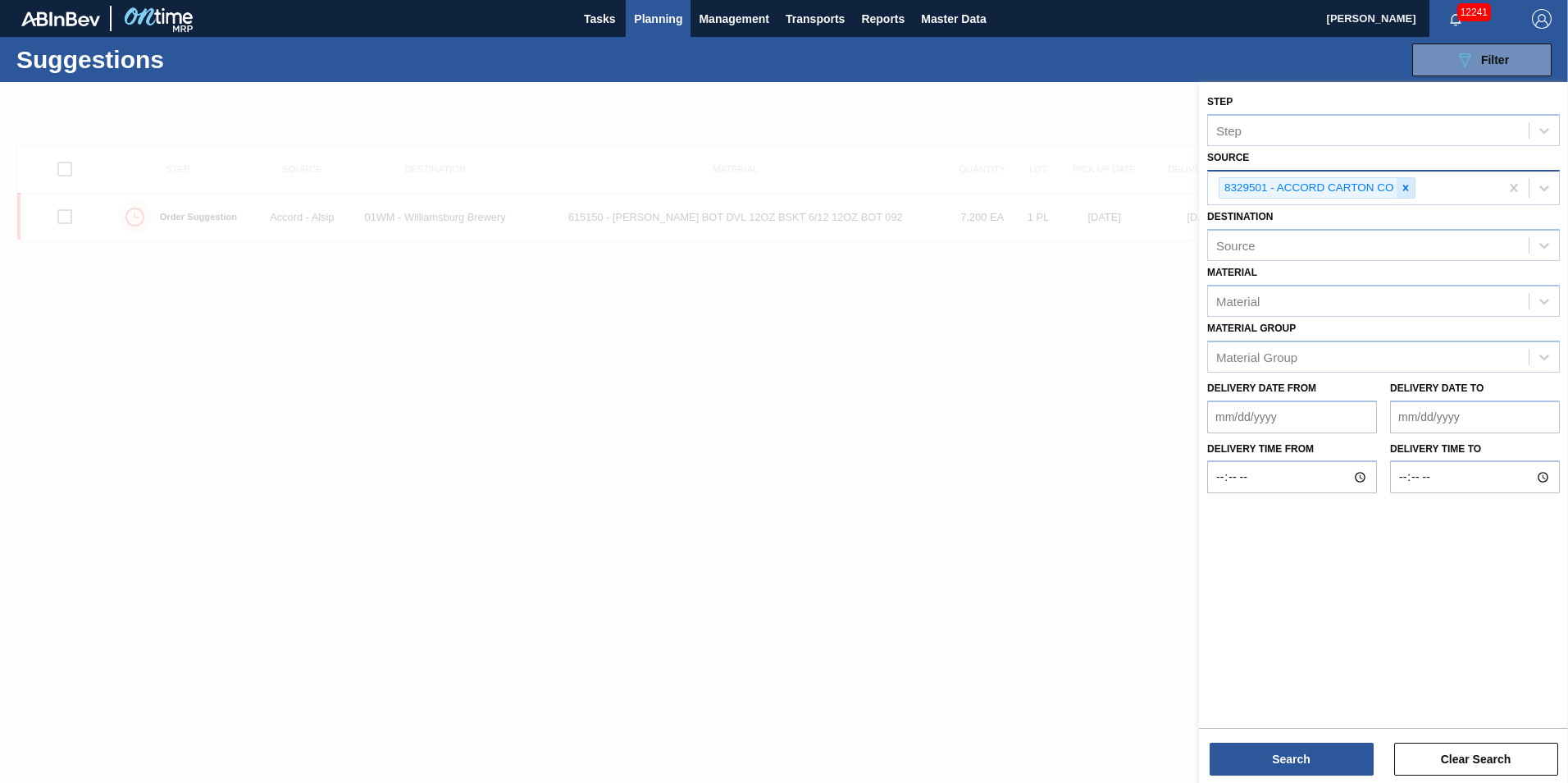
click at [1408, 187] on icon at bounding box center [1406, 188] width 11 height 11
click at [1550, 184] on icon at bounding box center [1545, 186] width 17 height 17
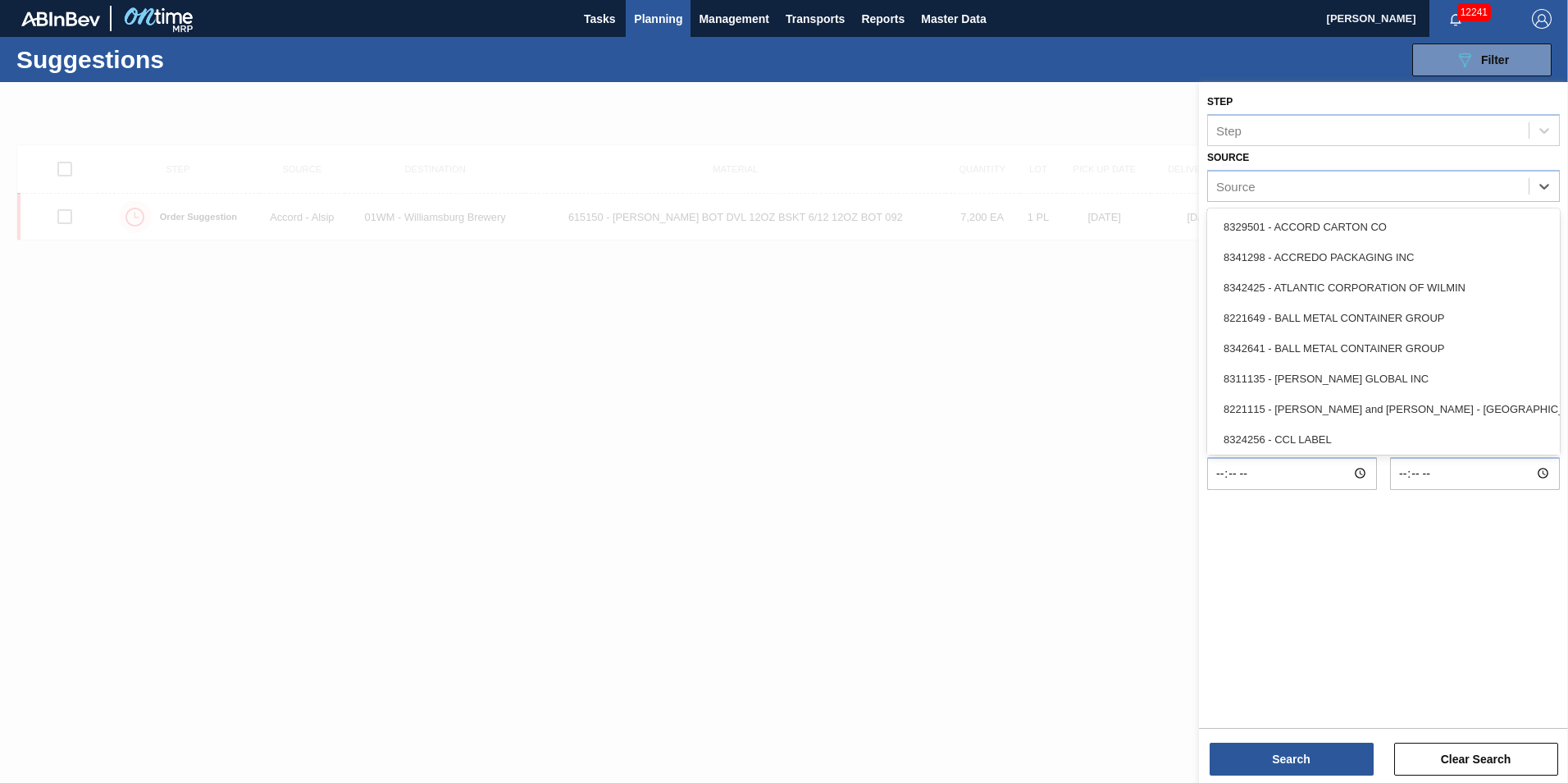
click at [1496, 287] on div "8342425 - ATLANTIC CORPORATION OF WILMIN" at bounding box center [1383, 287] width 353 height 30
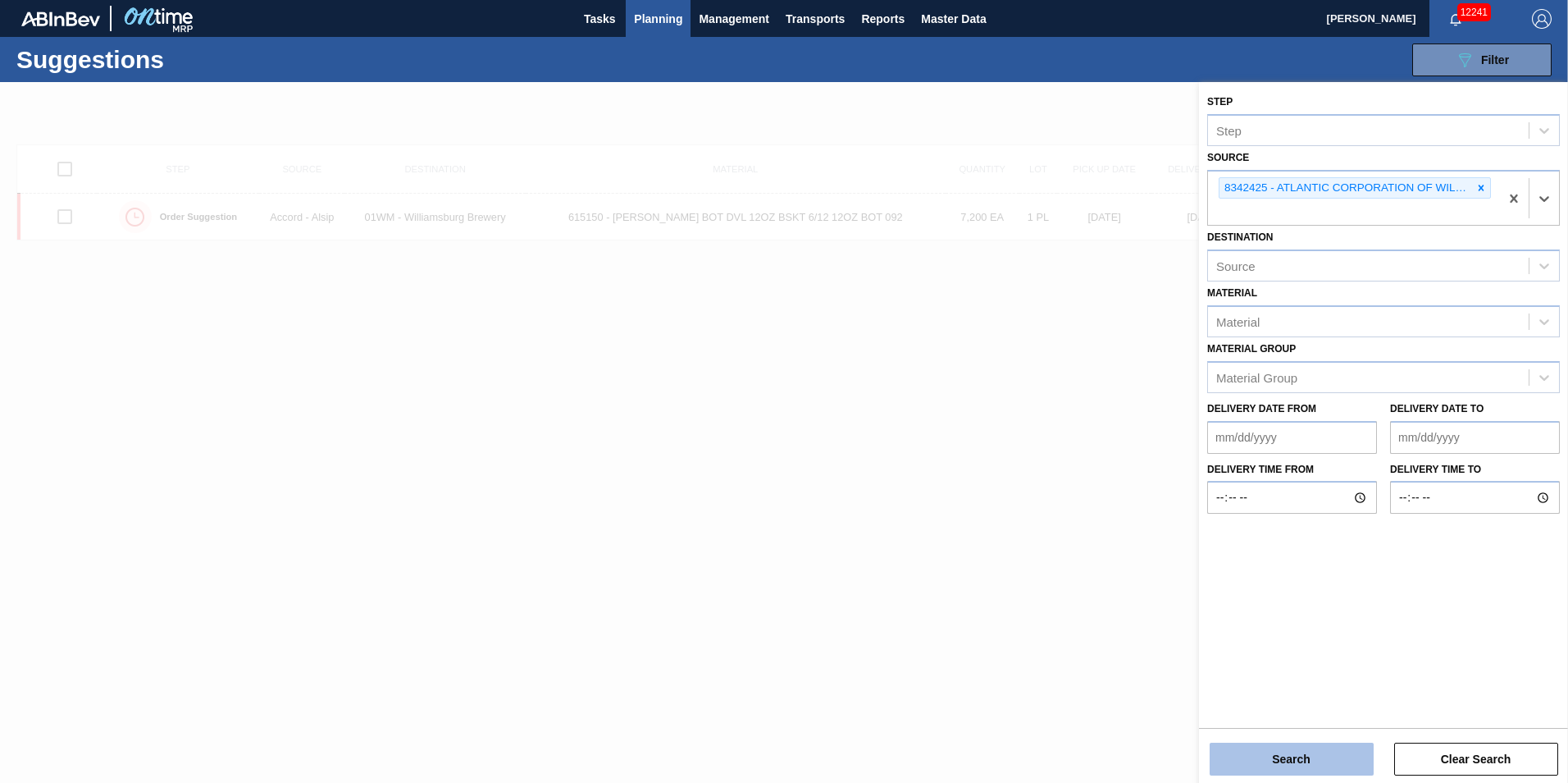
click at [1304, 771] on button "Search" at bounding box center [1292, 759] width 164 height 33
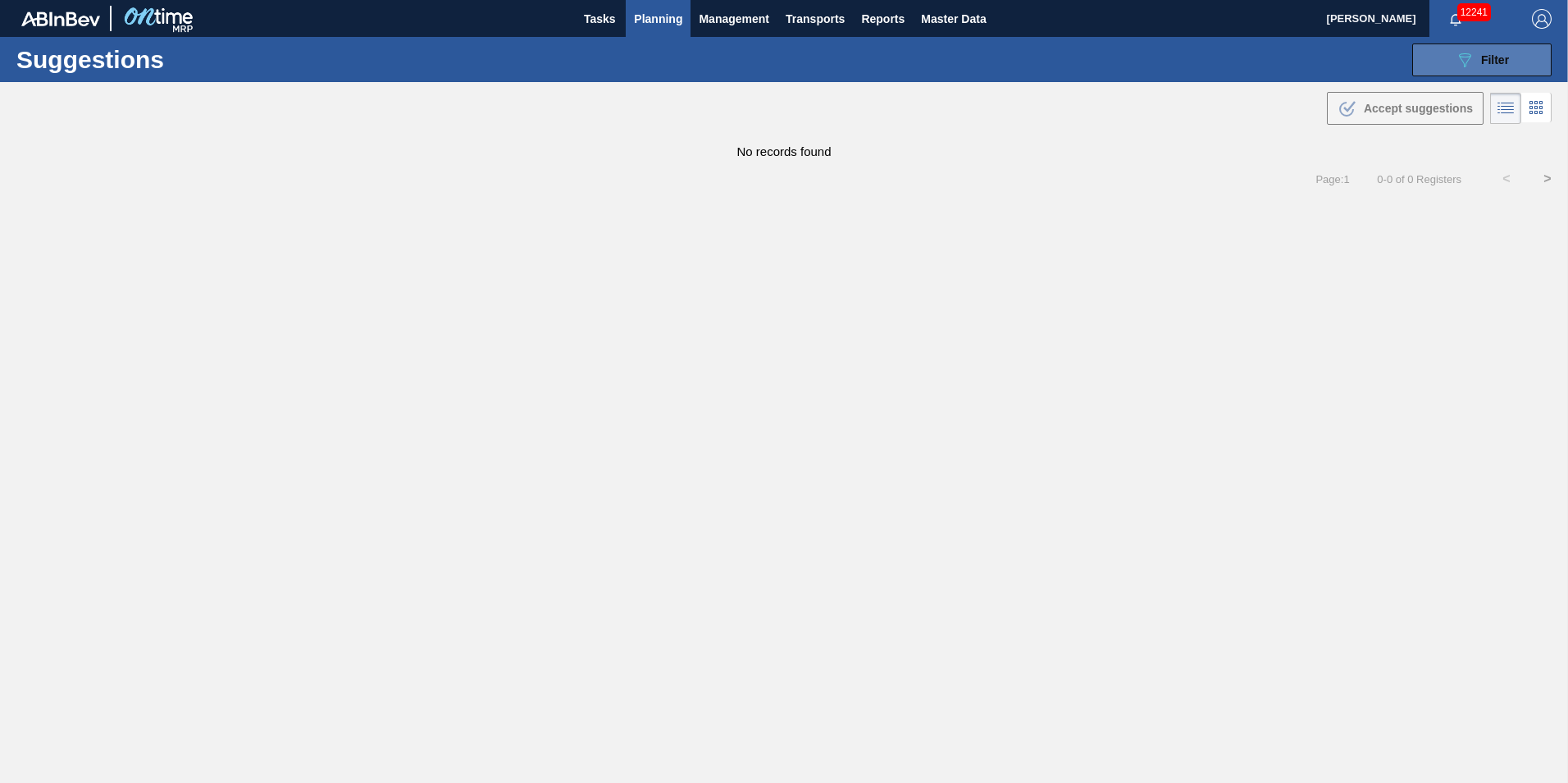
click at [1499, 61] on span "Filter" at bounding box center [1495, 60] width 28 height 13
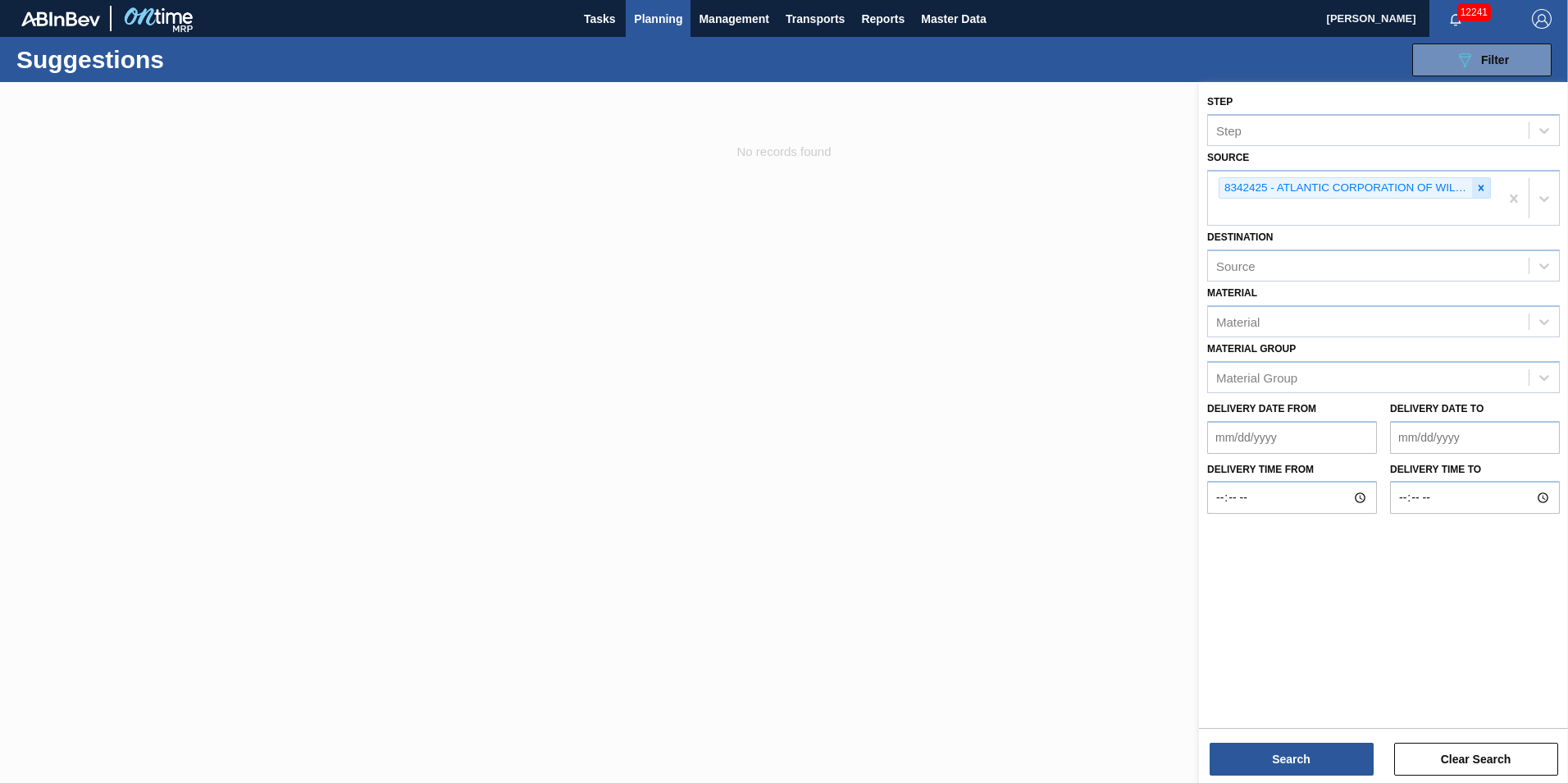
click at [1488, 189] on div at bounding box center [1481, 188] width 18 height 20
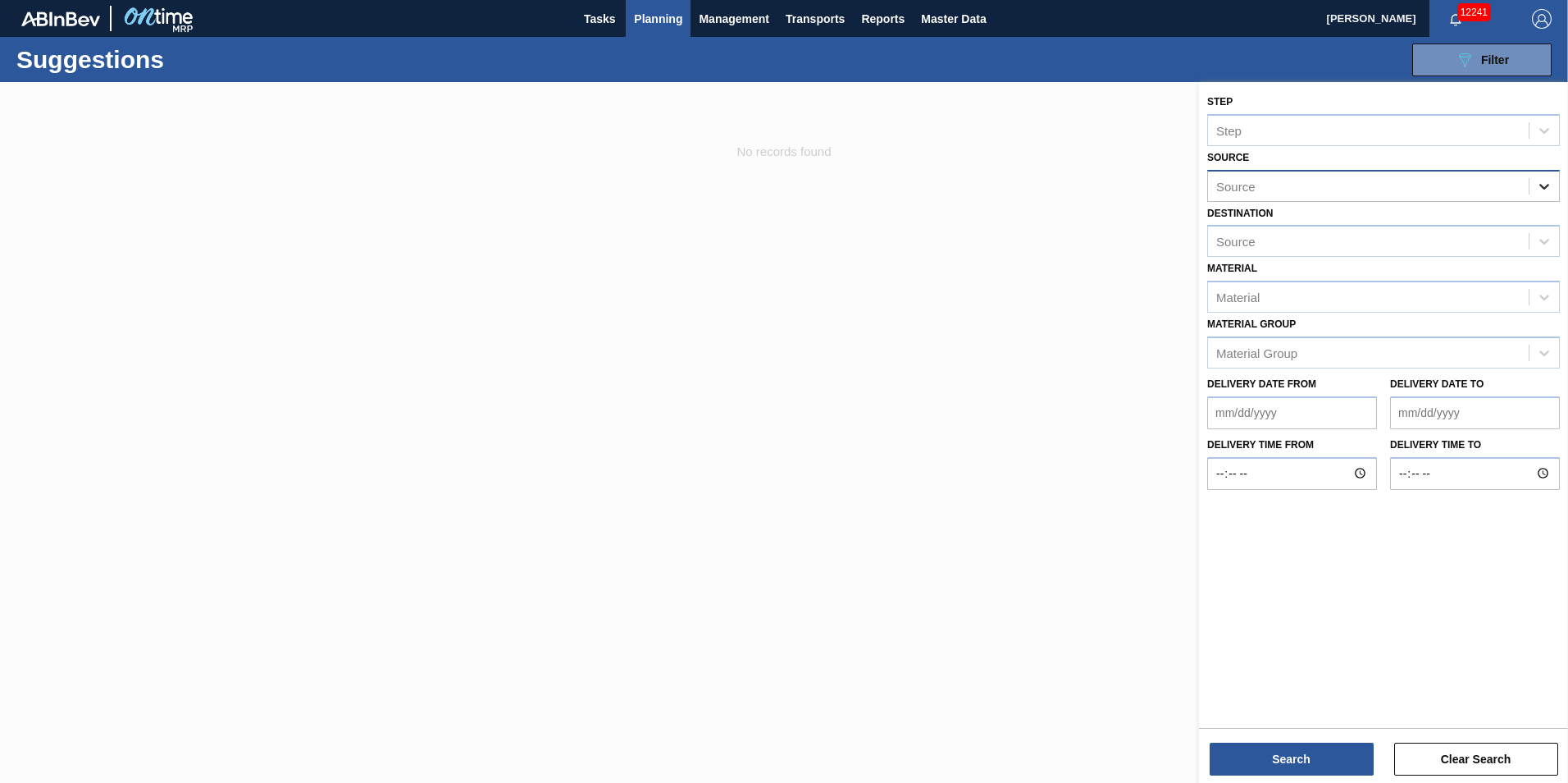
click at [1537, 182] on icon at bounding box center [1545, 186] width 17 height 17
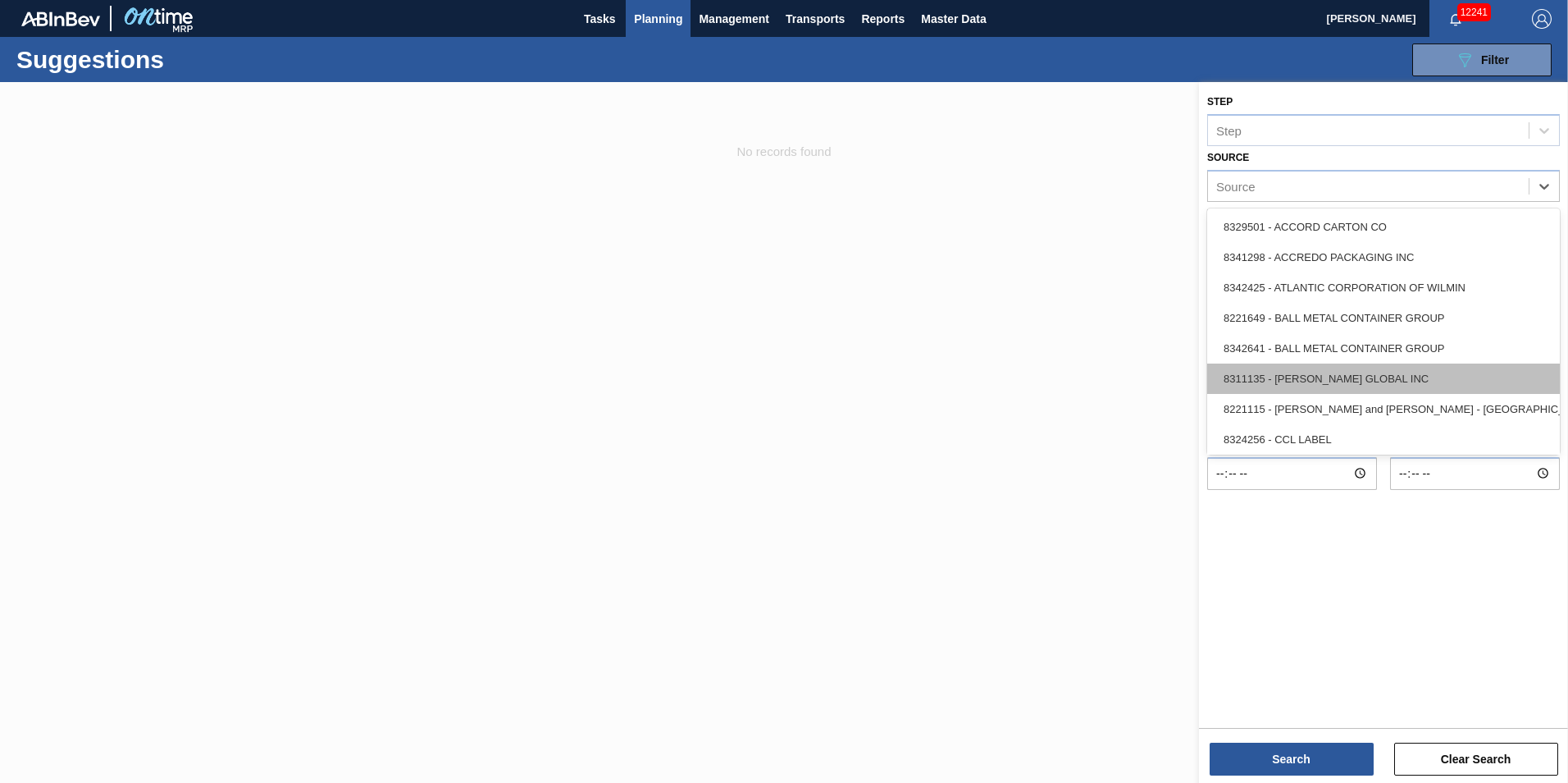
click at [1450, 372] on div "8311135 - [PERSON_NAME] GLOBAL INC" at bounding box center [1383, 379] width 353 height 30
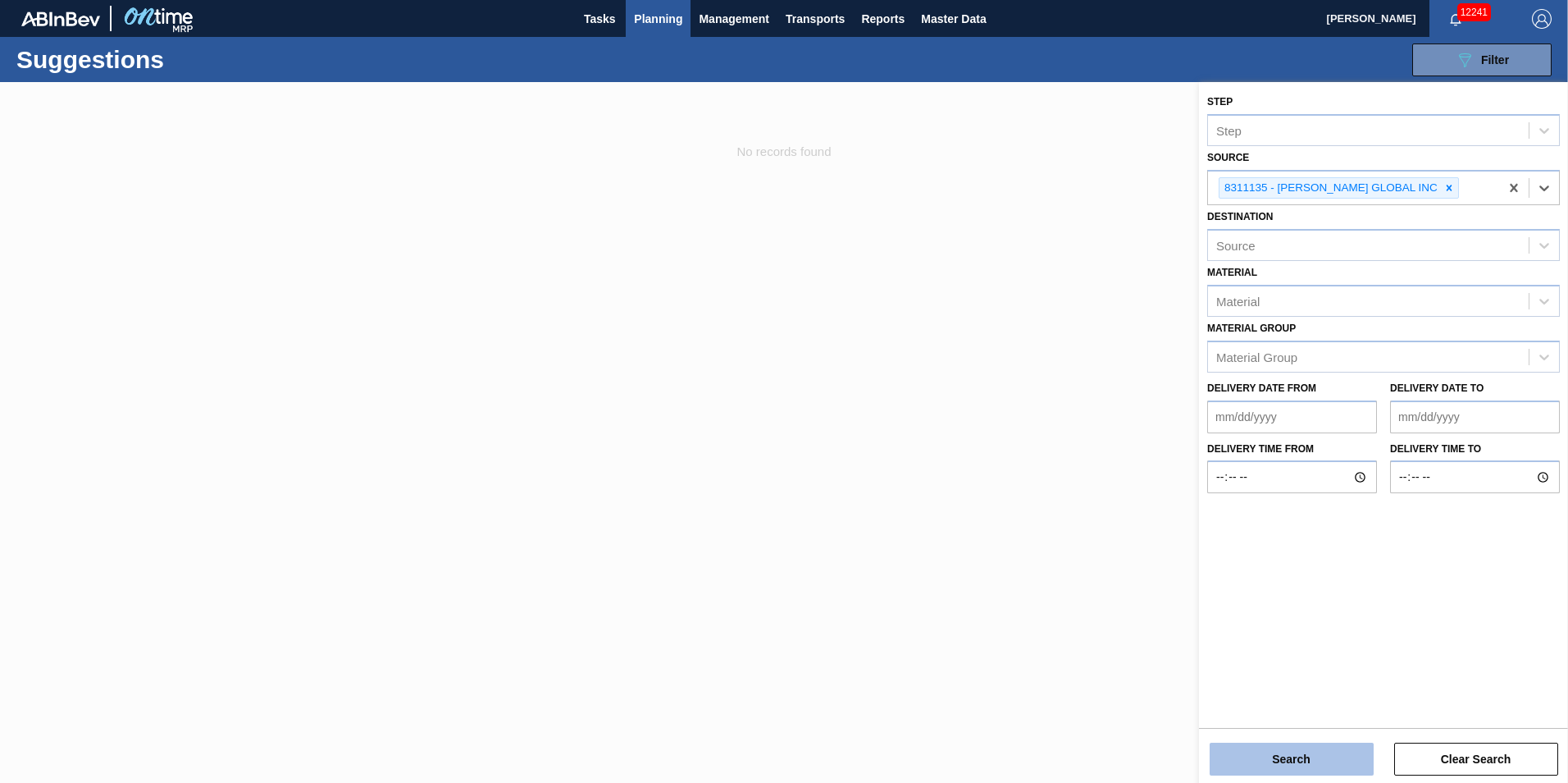
click at [1318, 770] on button "Search" at bounding box center [1292, 759] width 164 height 33
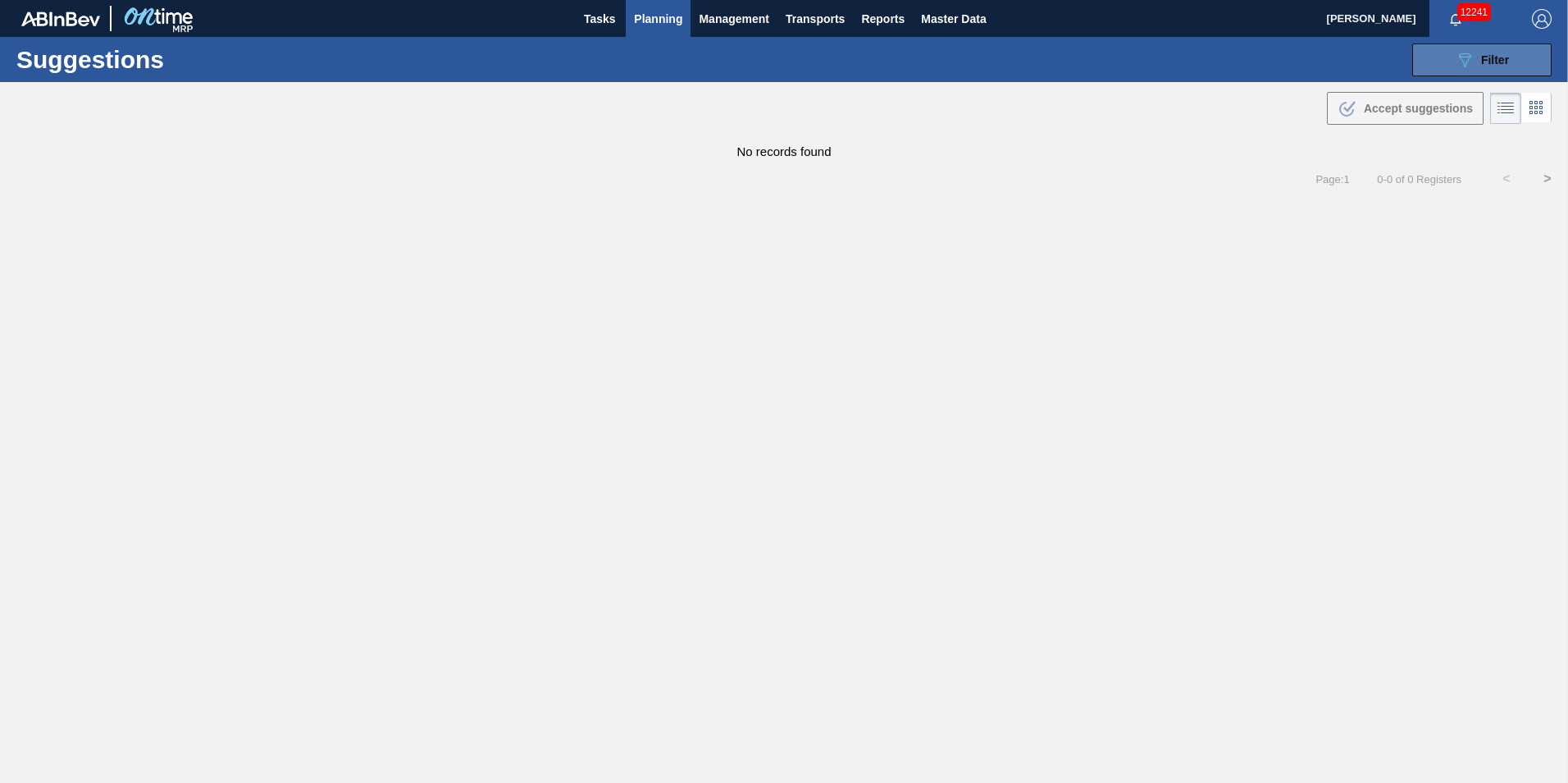
click at [1465, 52] on icon "089F7B8B-B2A5-4AFE-B5C0-19BA573D28AC" at bounding box center [1464, 59] width 19 height 19
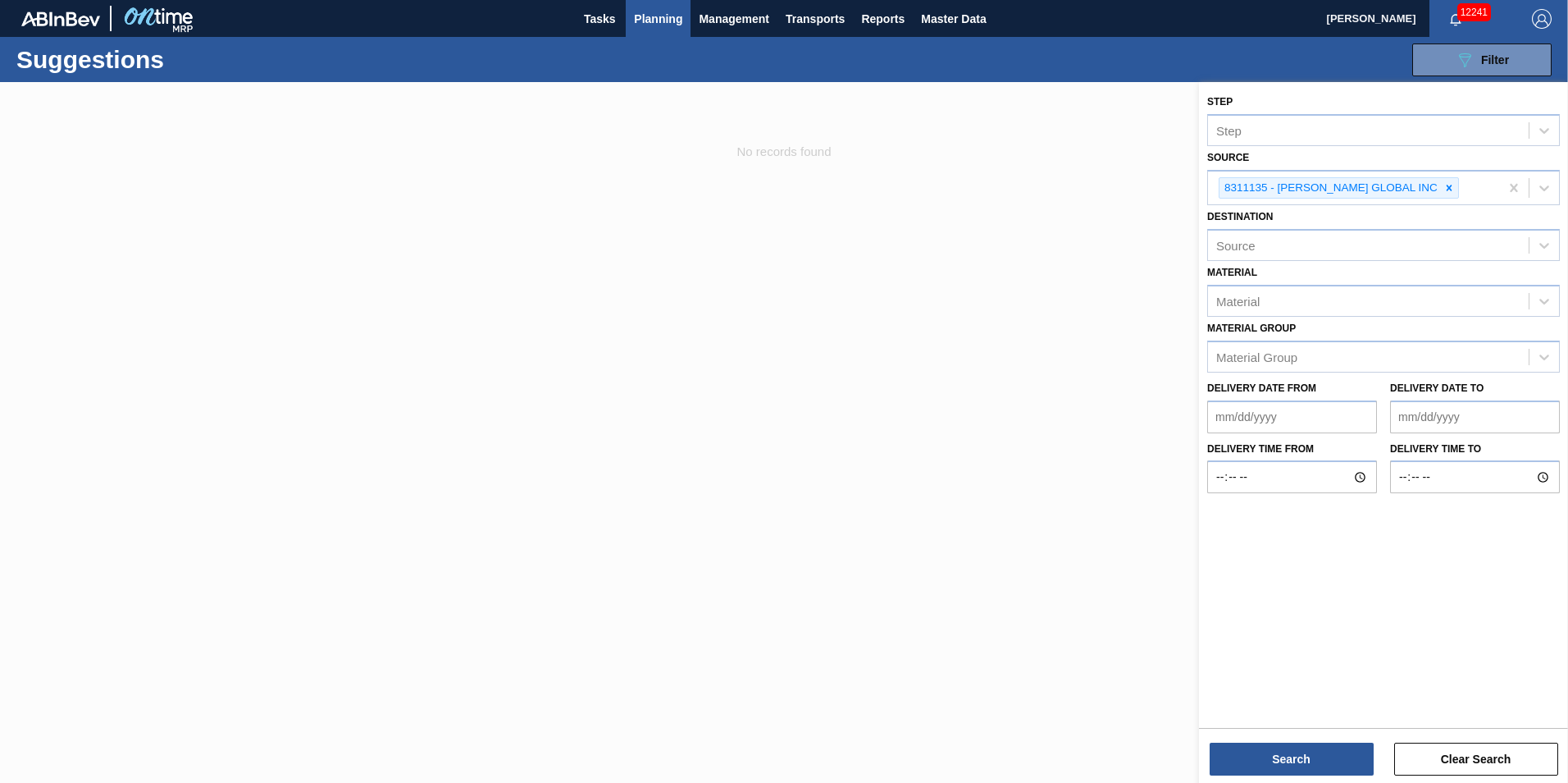
click at [1440, 190] on div at bounding box center [1449, 188] width 18 height 20
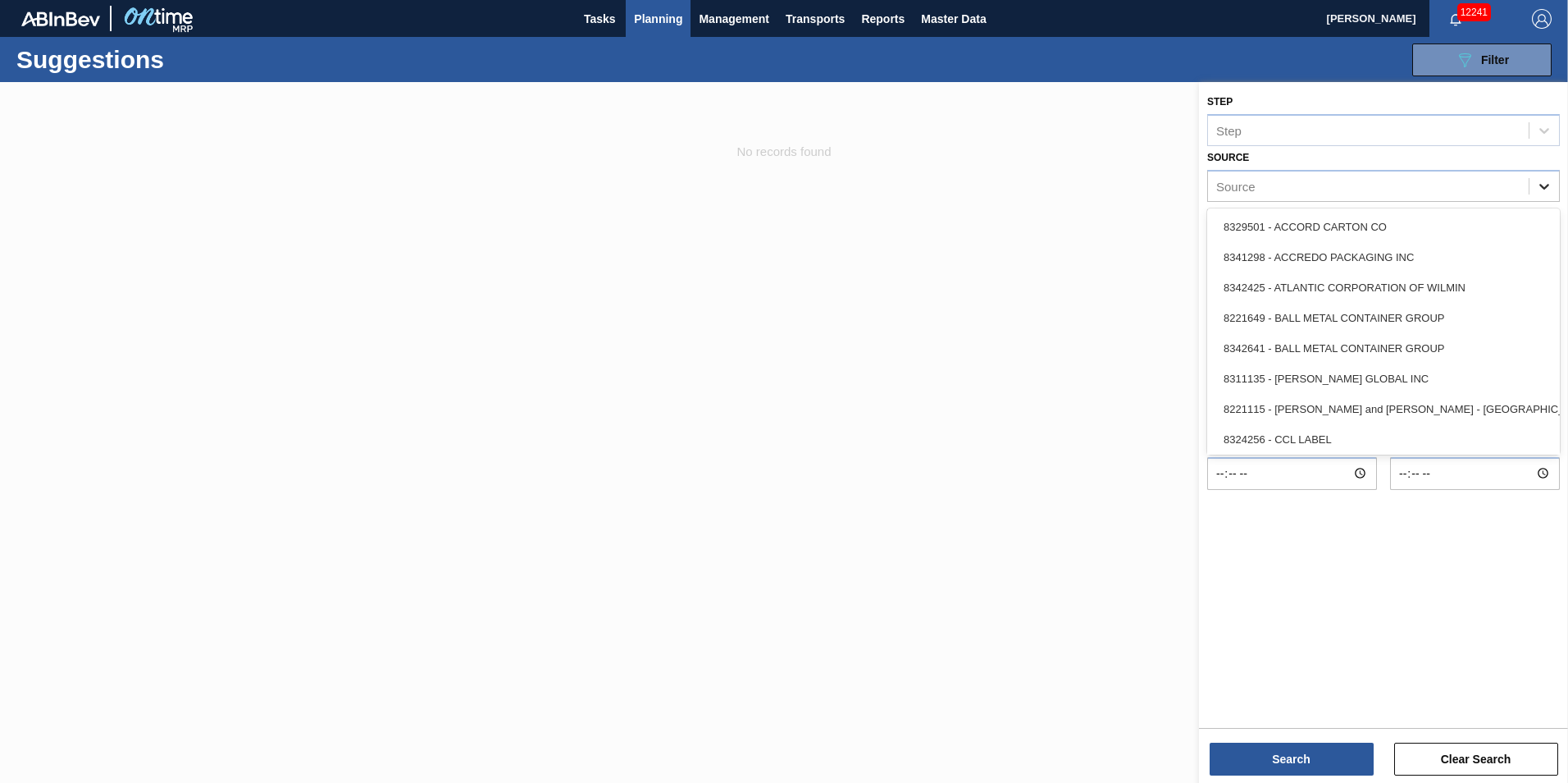
click at [1550, 195] on div at bounding box center [1544, 186] width 29 height 29
click at [1395, 412] on div "8221115 - [PERSON_NAME] and [PERSON_NAME] - [GEOGRAPHIC_DATA]" at bounding box center [1383, 409] width 353 height 30
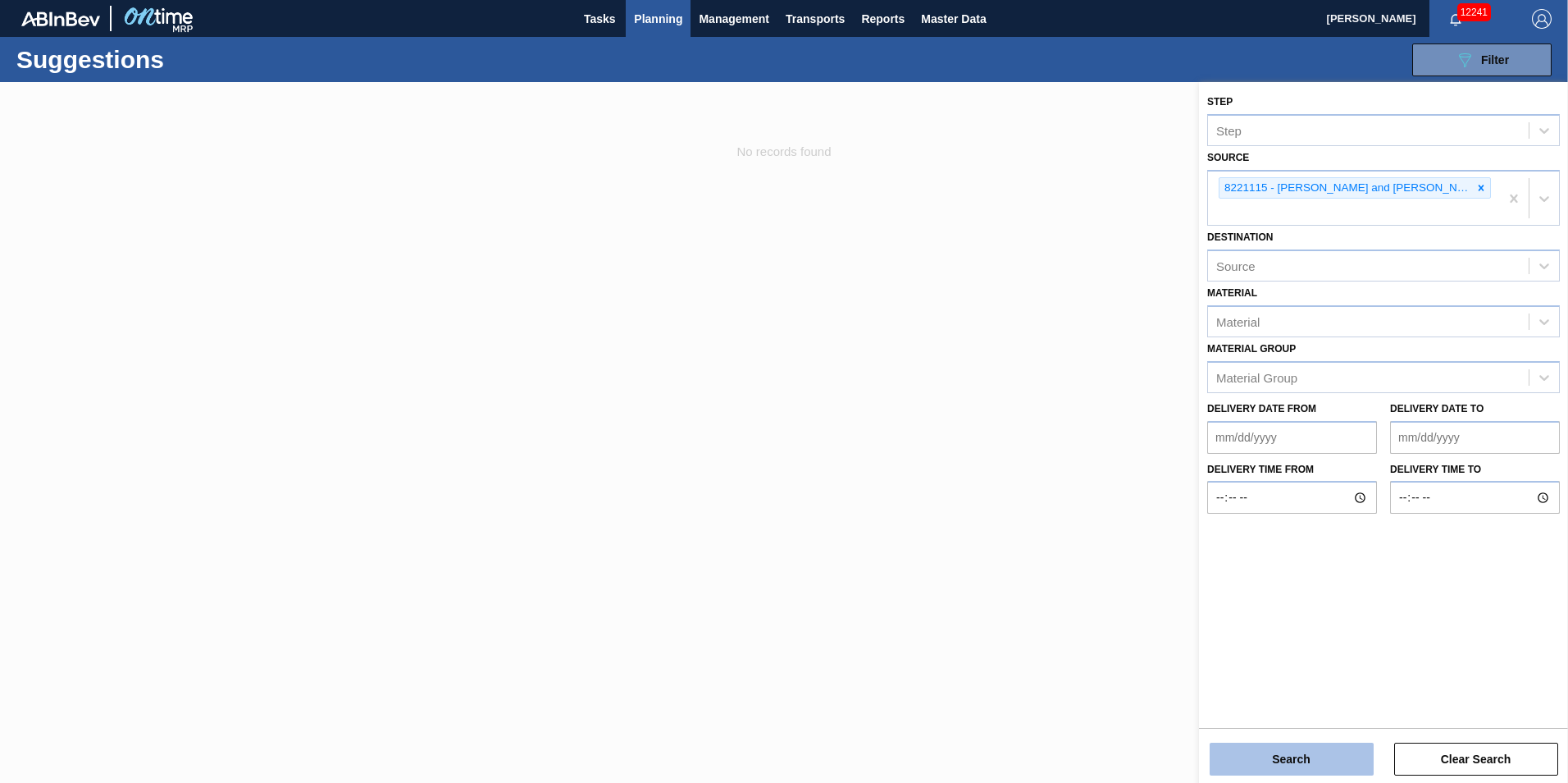
click at [1349, 758] on button "Search" at bounding box center [1292, 759] width 164 height 33
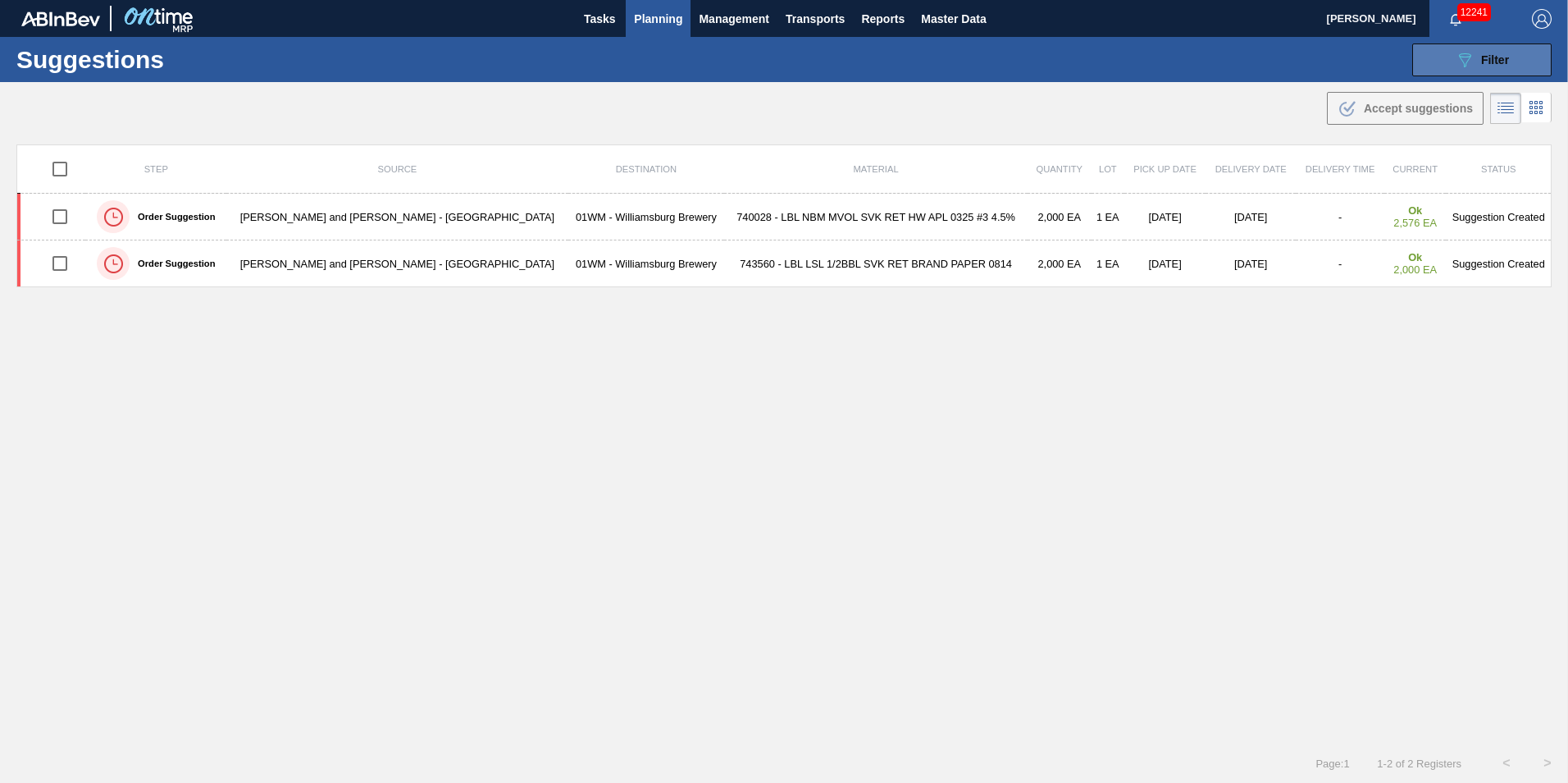
click at [1446, 53] on button "089F7B8B-B2A5-4AFE-B5C0-19BA573D28AC Filter" at bounding box center [1481, 60] width 139 height 33
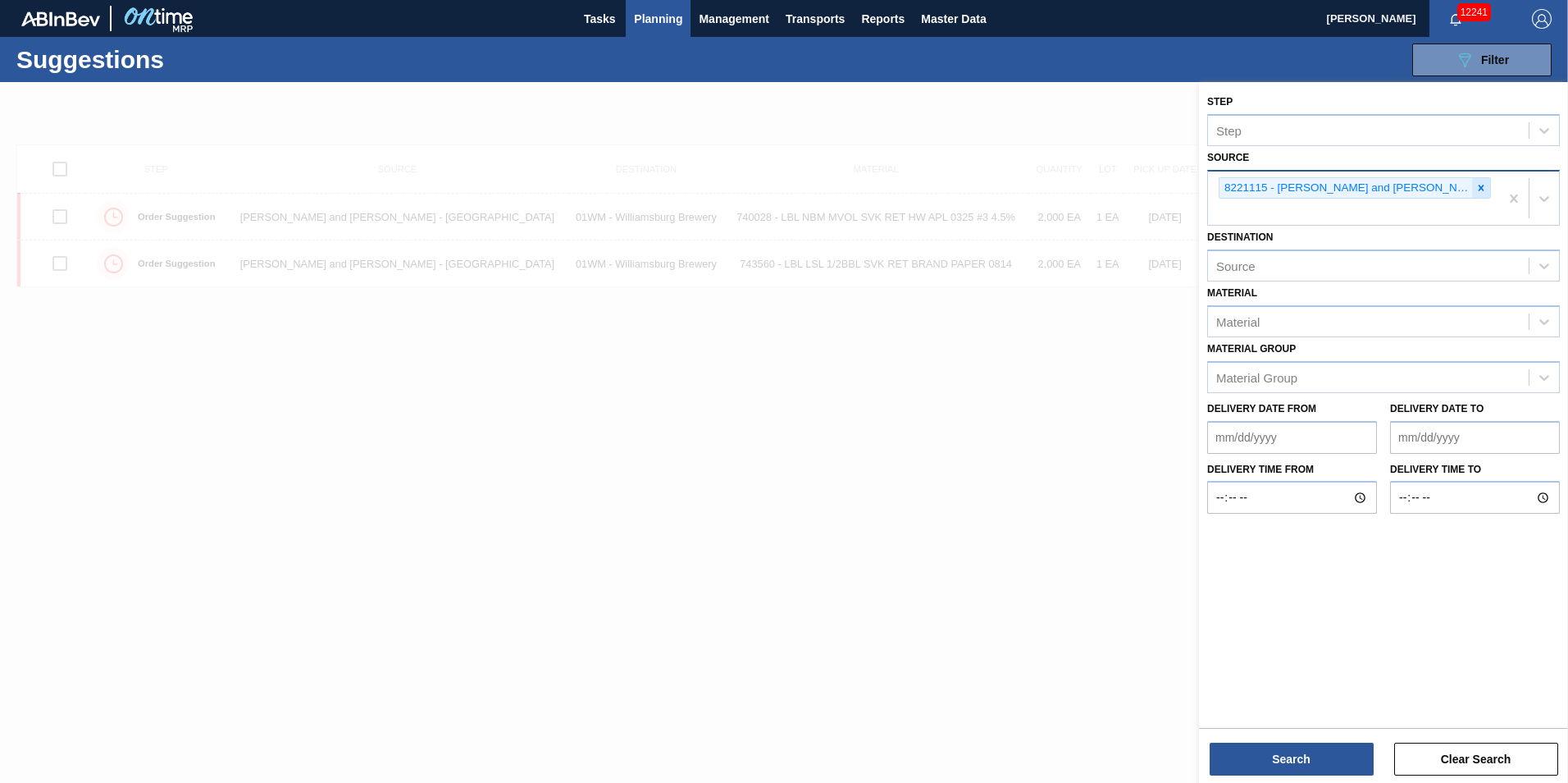
click at [1476, 188] on icon at bounding box center [1481, 188] width 11 height 11
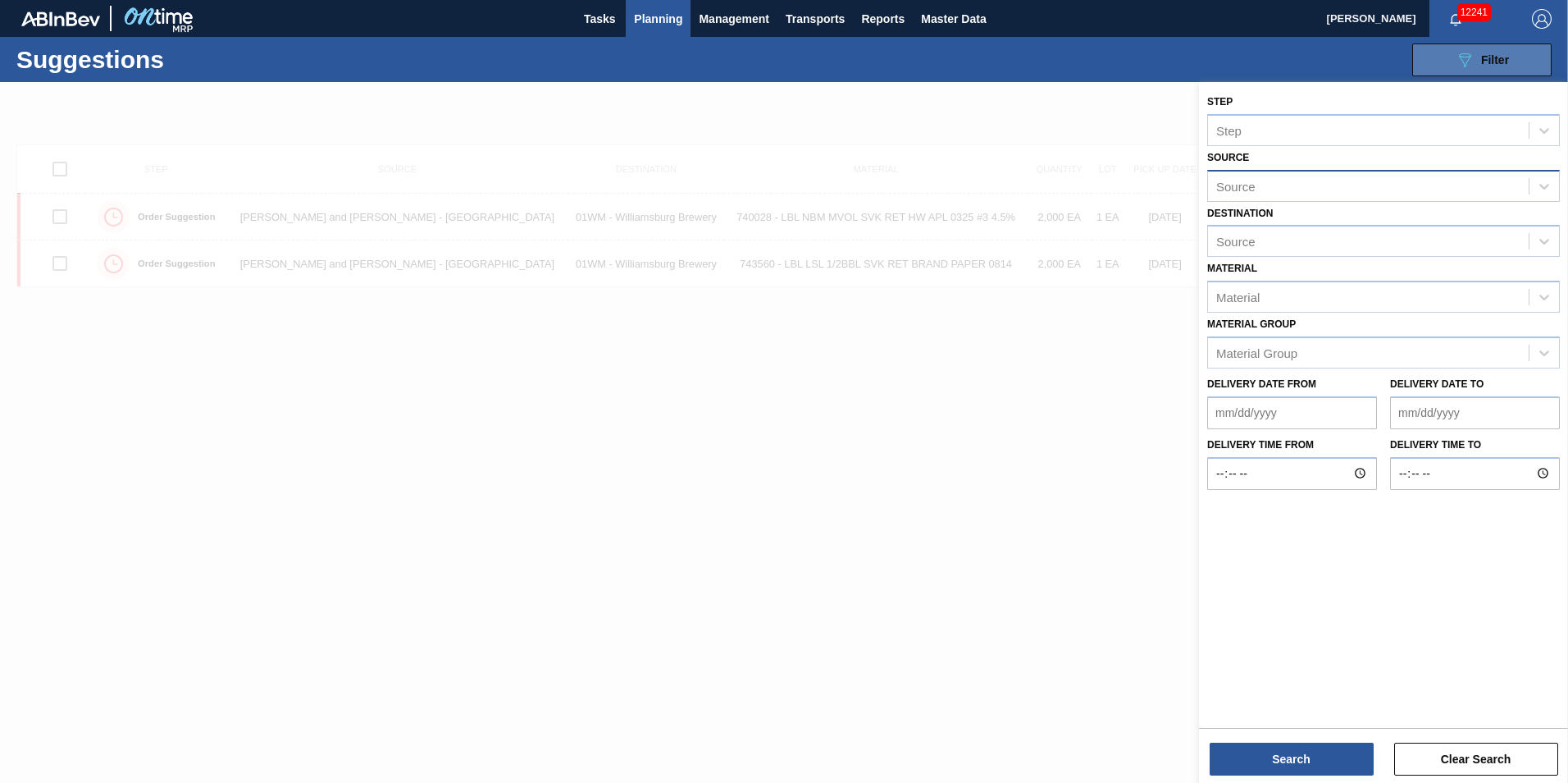
click at [1456, 64] on icon "089F7B8B-B2A5-4AFE-B5C0-19BA573D28AC" at bounding box center [1464, 59] width 19 height 19
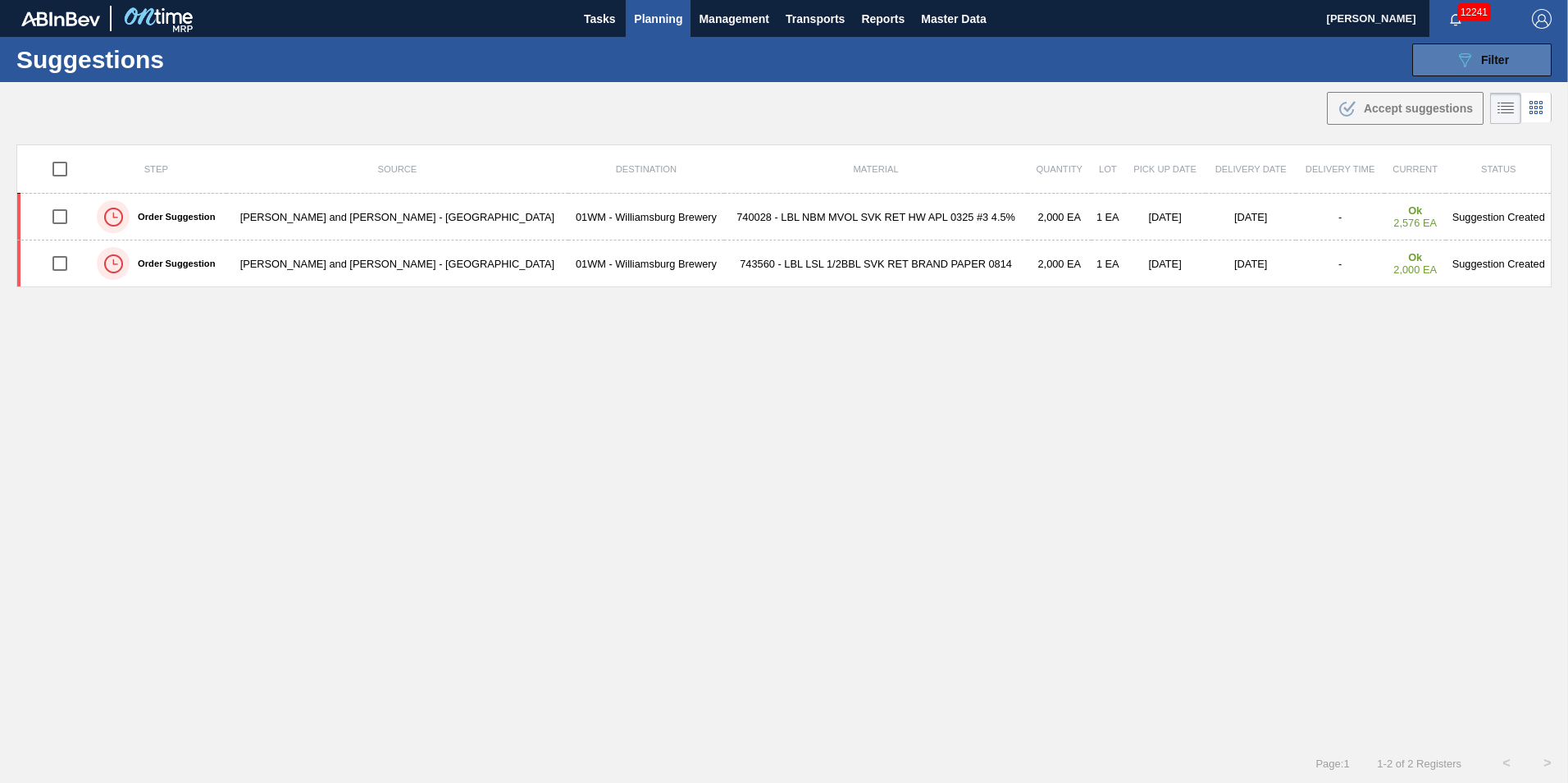
click at [1456, 64] on icon "089F7B8B-B2A5-4AFE-B5C0-19BA573D28AC" at bounding box center [1464, 59] width 19 height 19
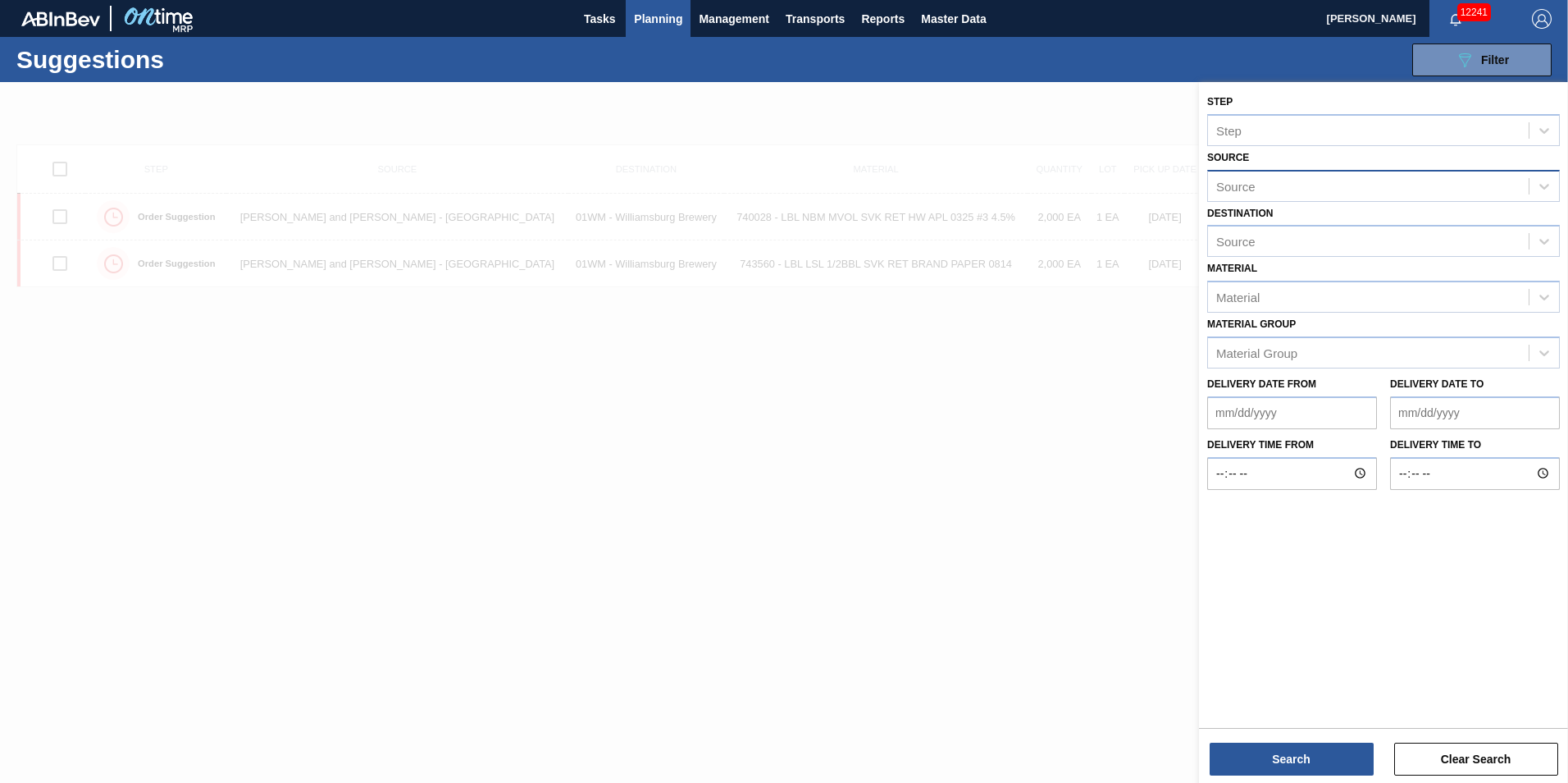
click at [1455, 150] on div "Source Source" at bounding box center [1383, 174] width 353 height 56
click at [1456, 177] on div "Source" at bounding box center [1368, 186] width 320 height 24
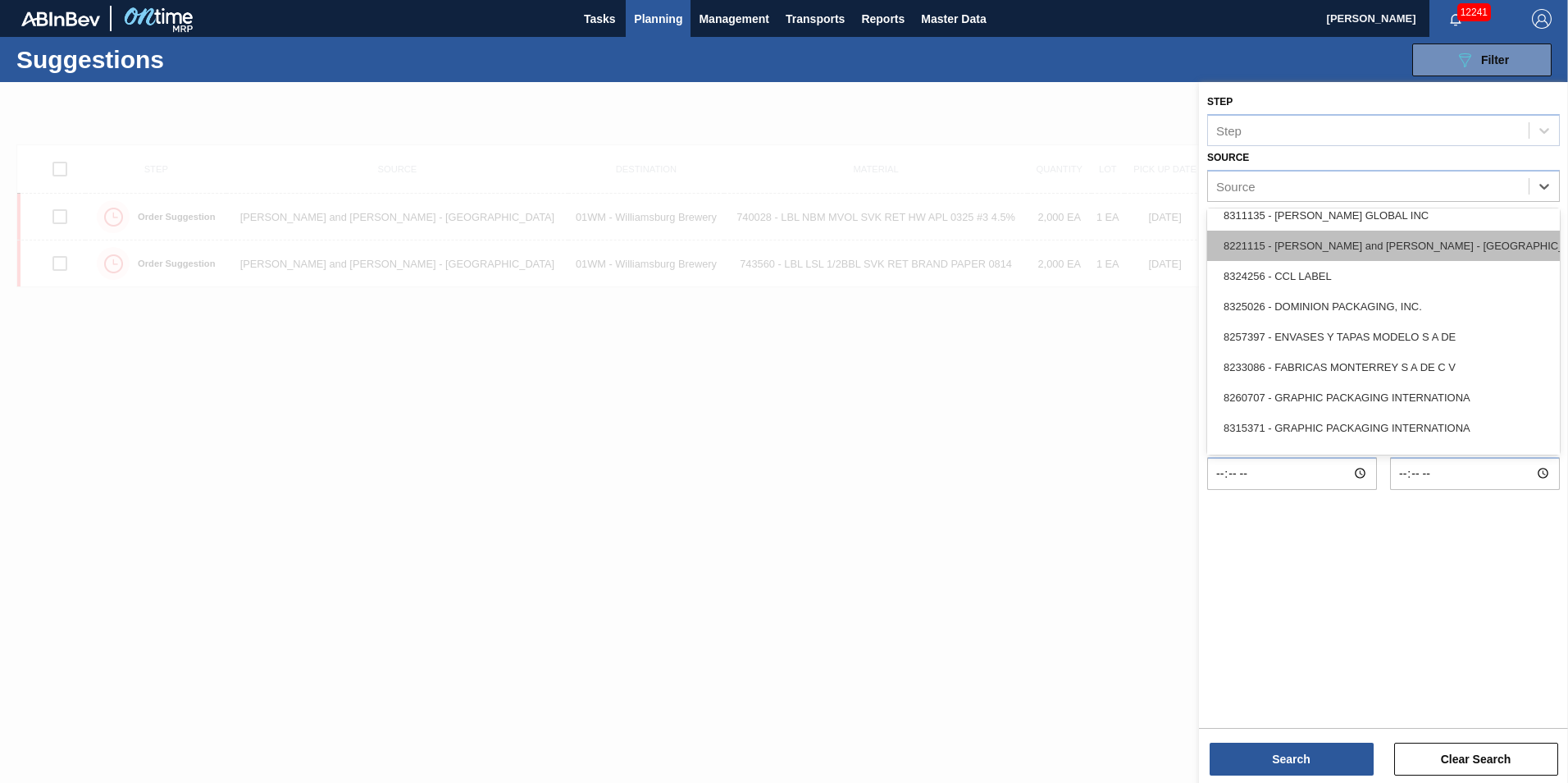
scroll to position [164, 0]
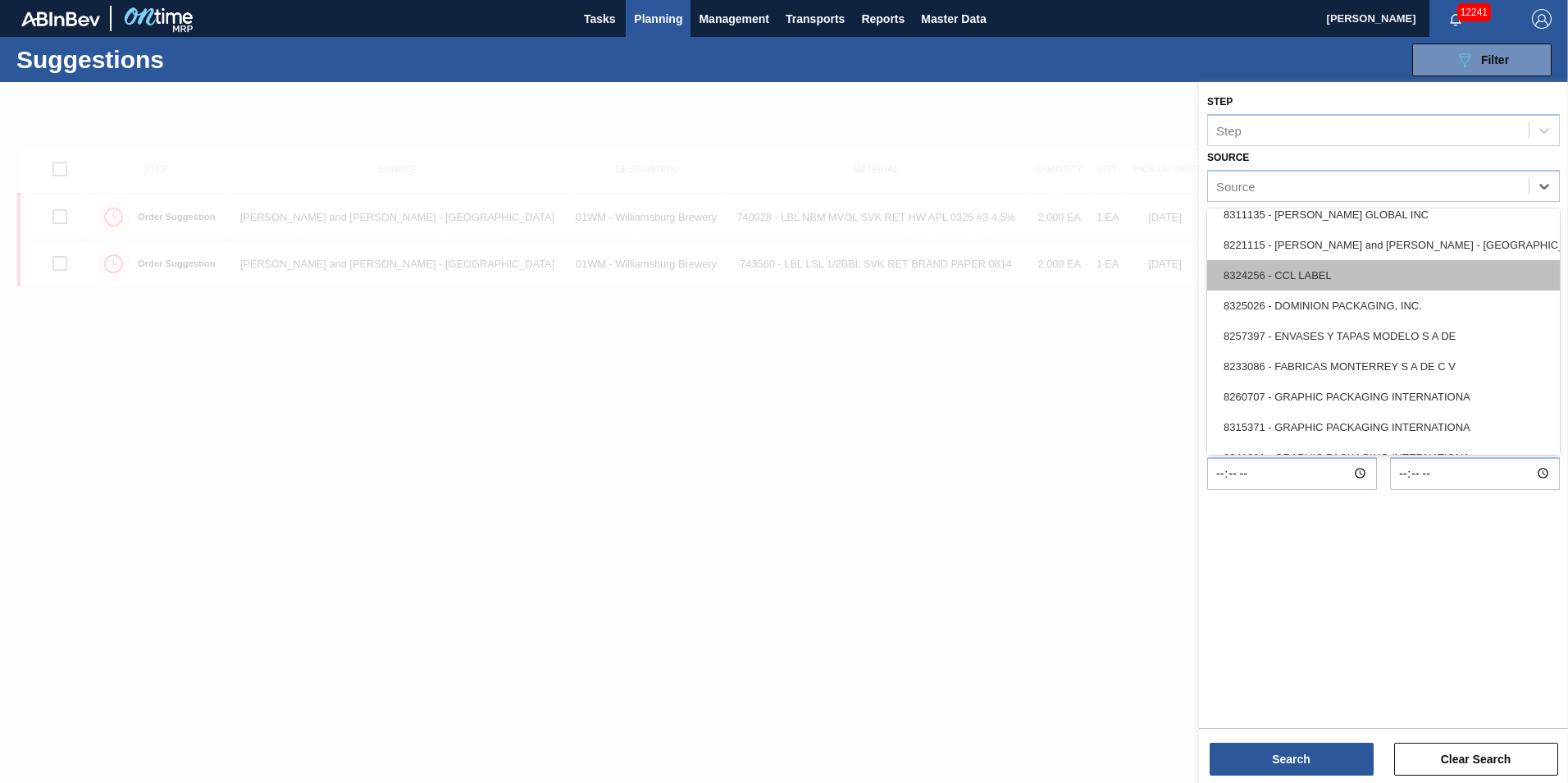
click at [1451, 274] on div "8324256 - CCL LABEL" at bounding box center [1383, 275] width 353 height 30
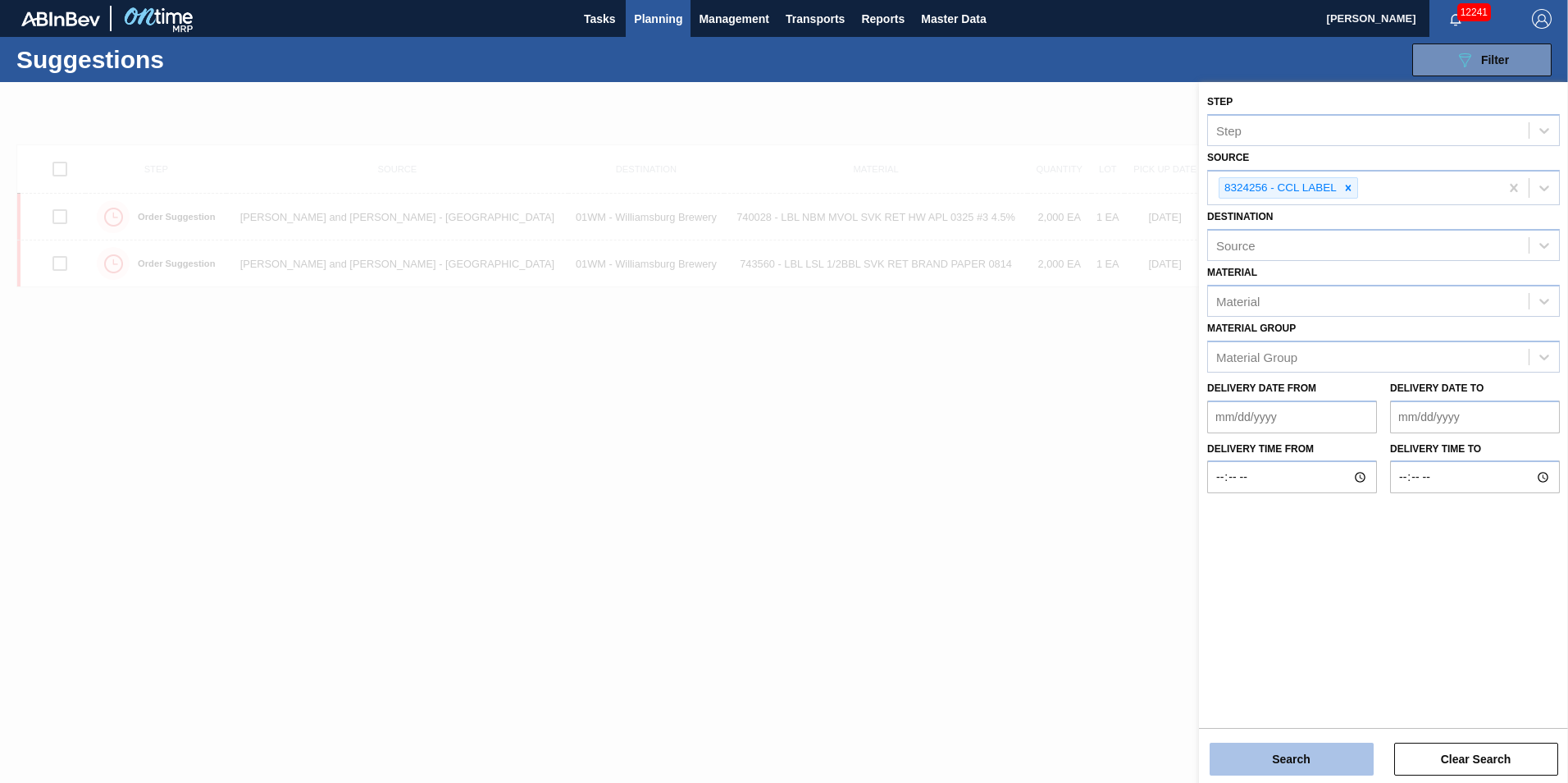
click at [1306, 752] on button "Search" at bounding box center [1292, 759] width 164 height 33
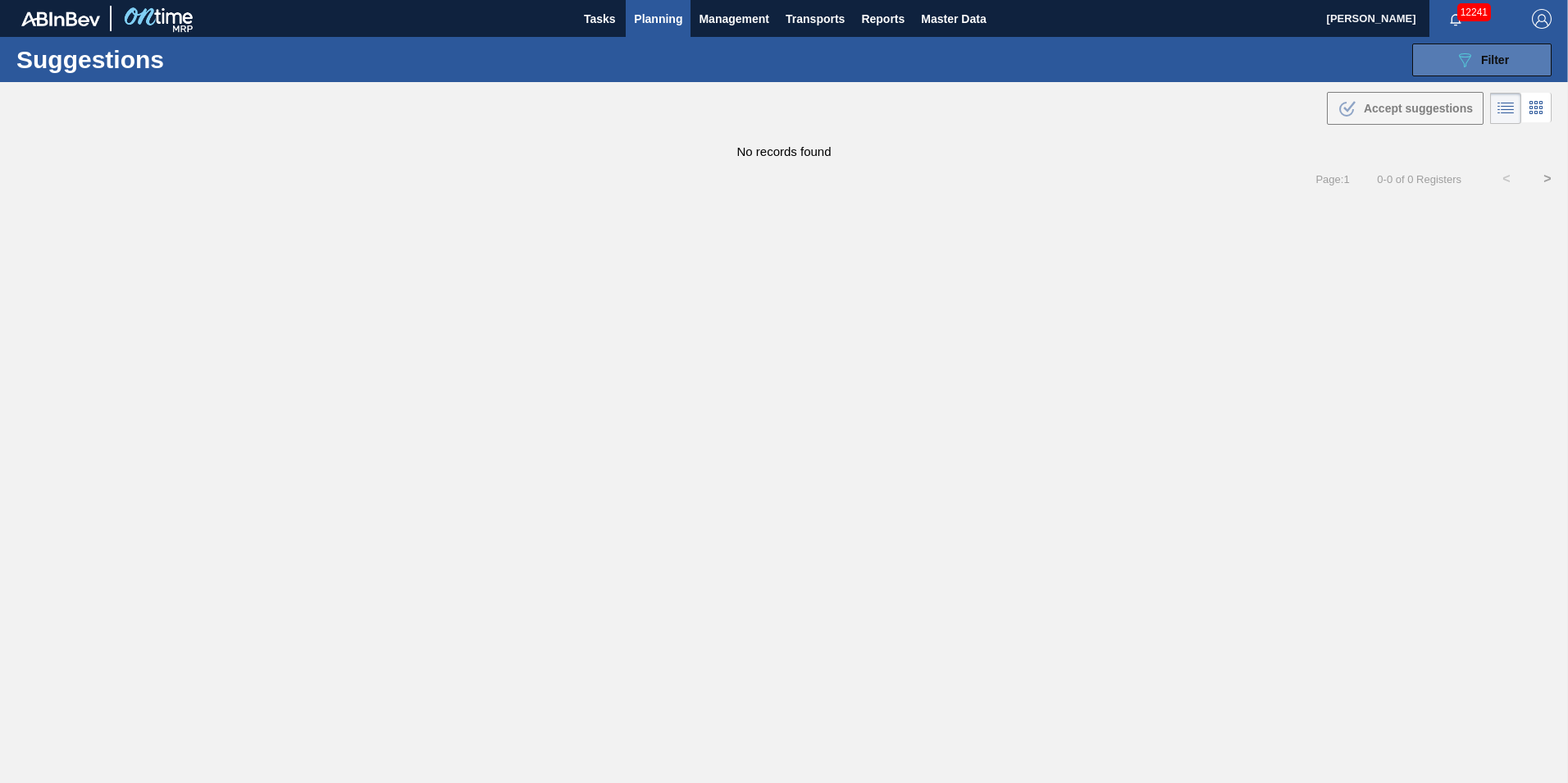
click at [1484, 65] on span "Filter" at bounding box center [1495, 60] width 28 height 13
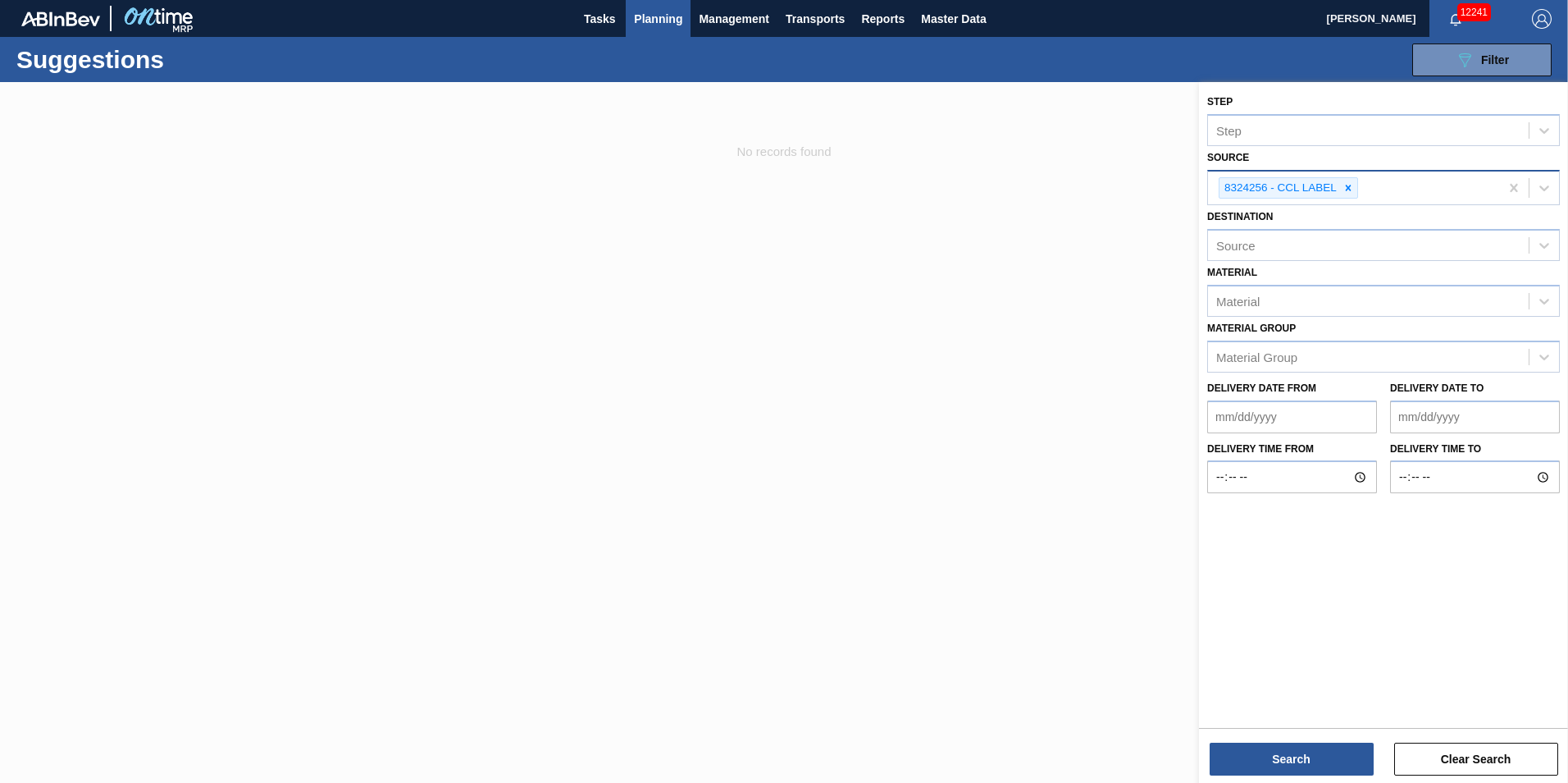
click at [1348, 184] on icon at bounding box center [1348, 188] width 11 height 11
click at [1547, 188] on icon at bounding box center [1545, 186] width 17 height 17
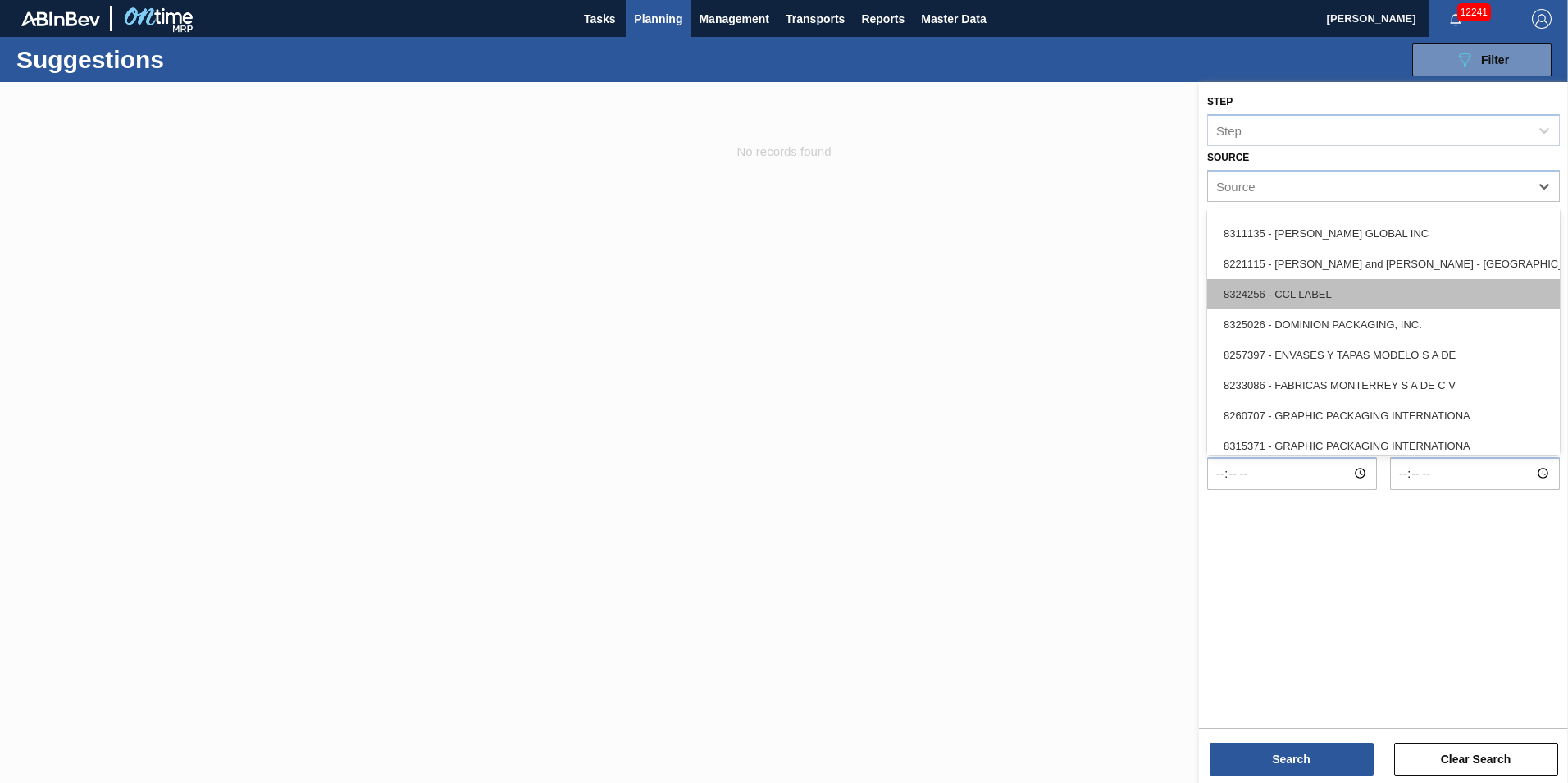
scroll to position [246, 0]
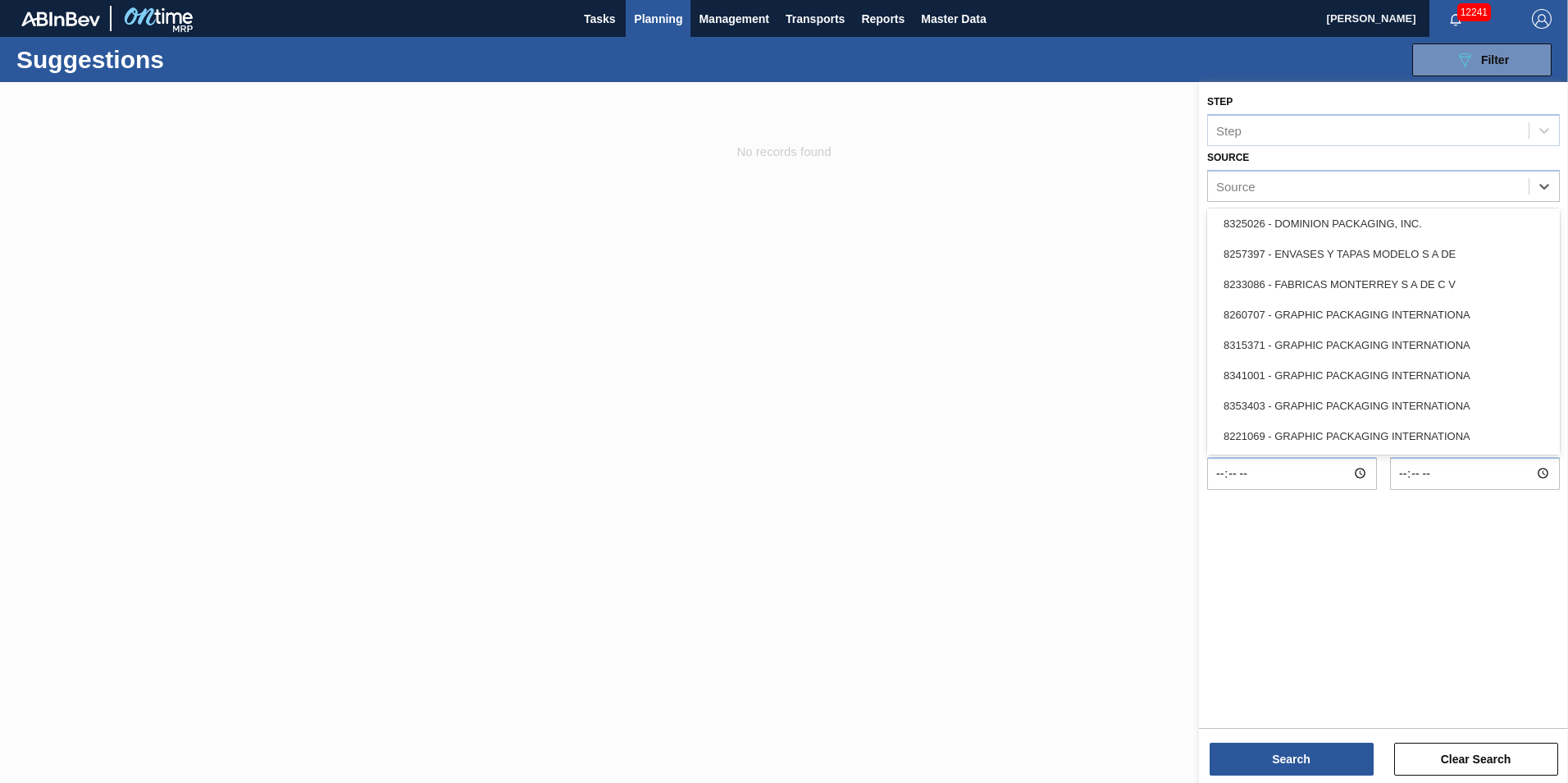
click at [1438, 235] on div "8325026 - DOMINION PACKAGING, INC." at bounding box center [1383, 223] width 353 height 30
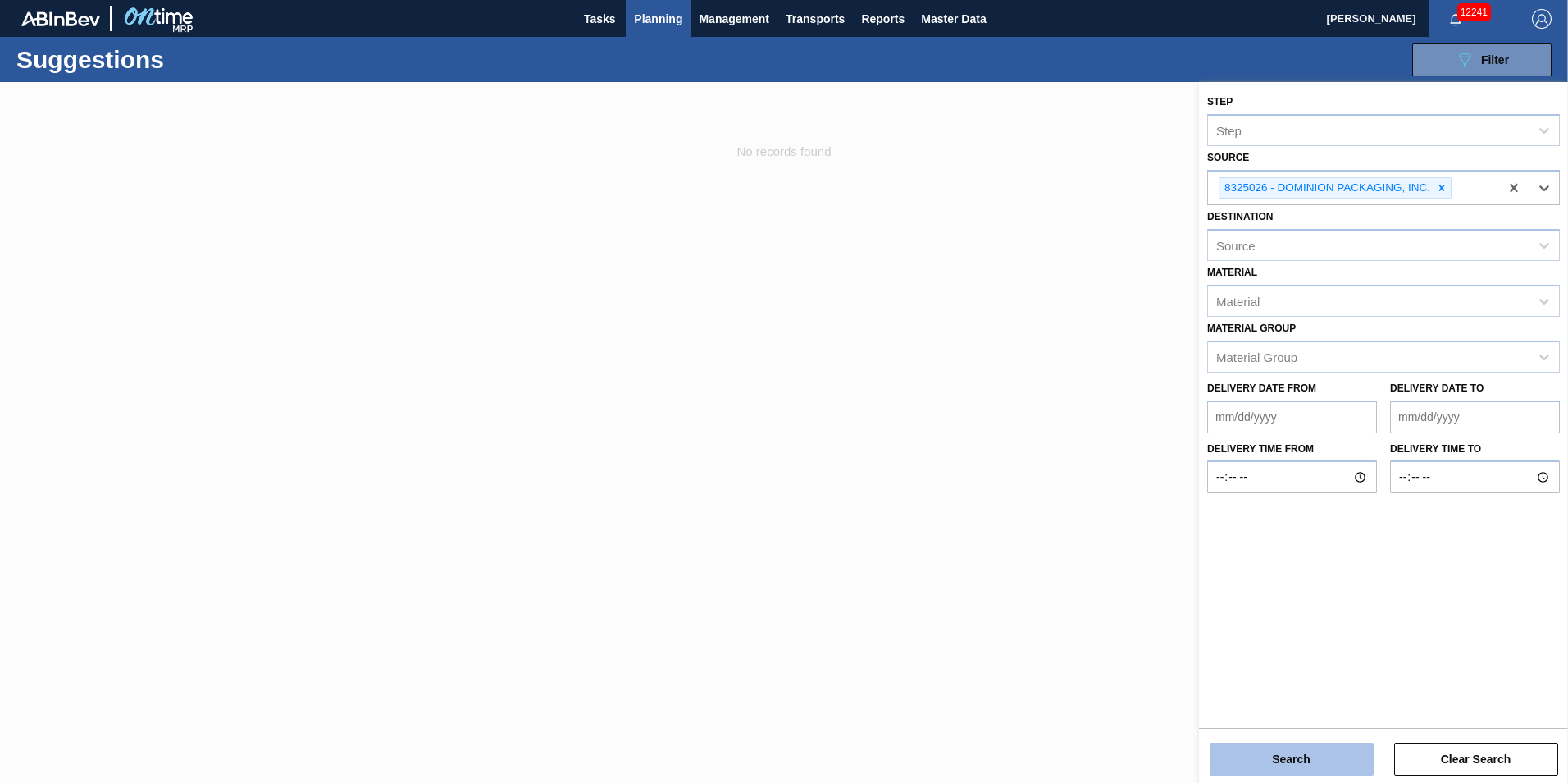
click at [1272, 748] on button "Search" at bounding box center [1292, 759] width 164 height 33
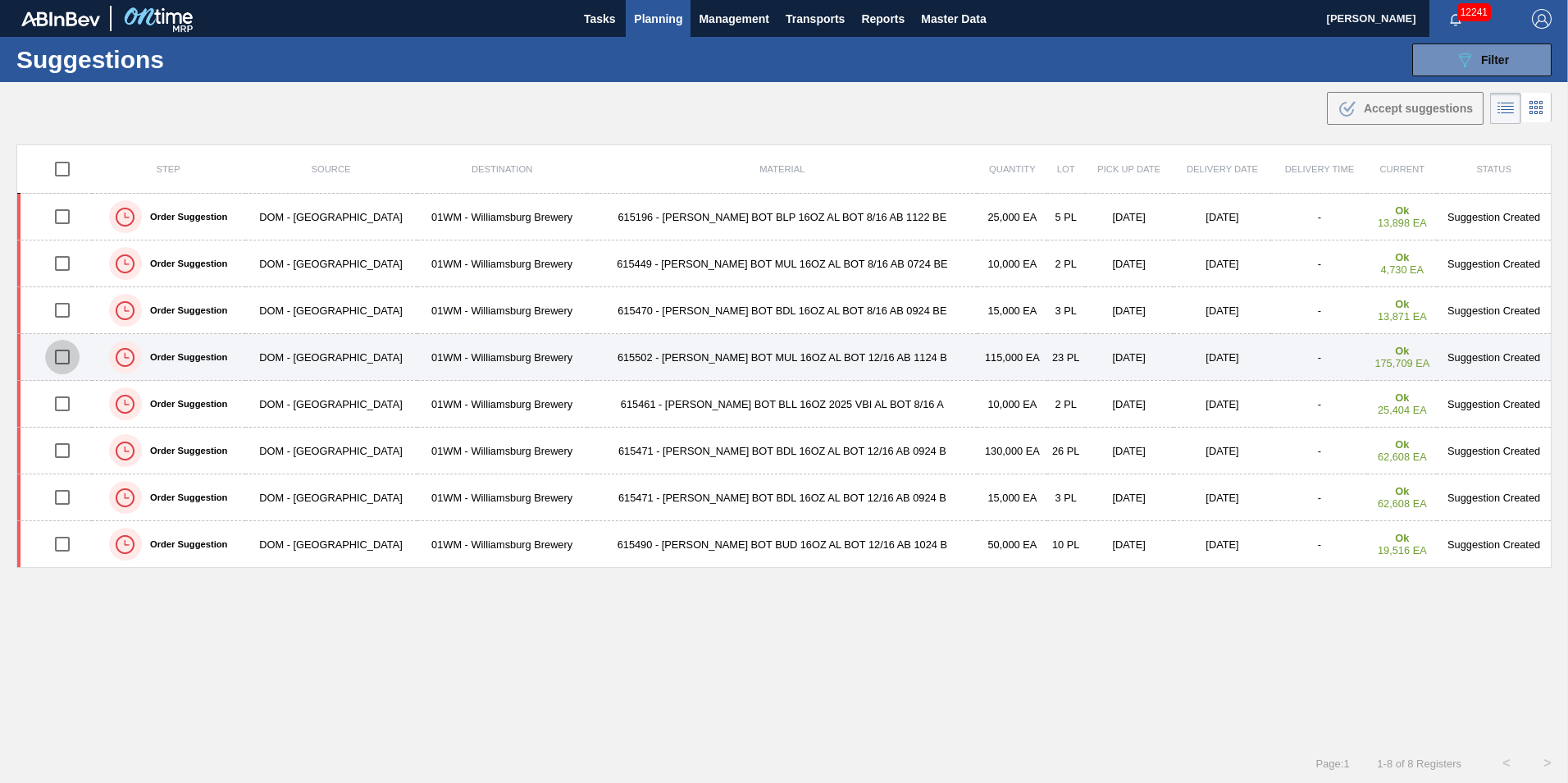
click at [64, 360] on input "checkbox" at bounding box center [62, 356] width 34 height 34
checkbox input "true"
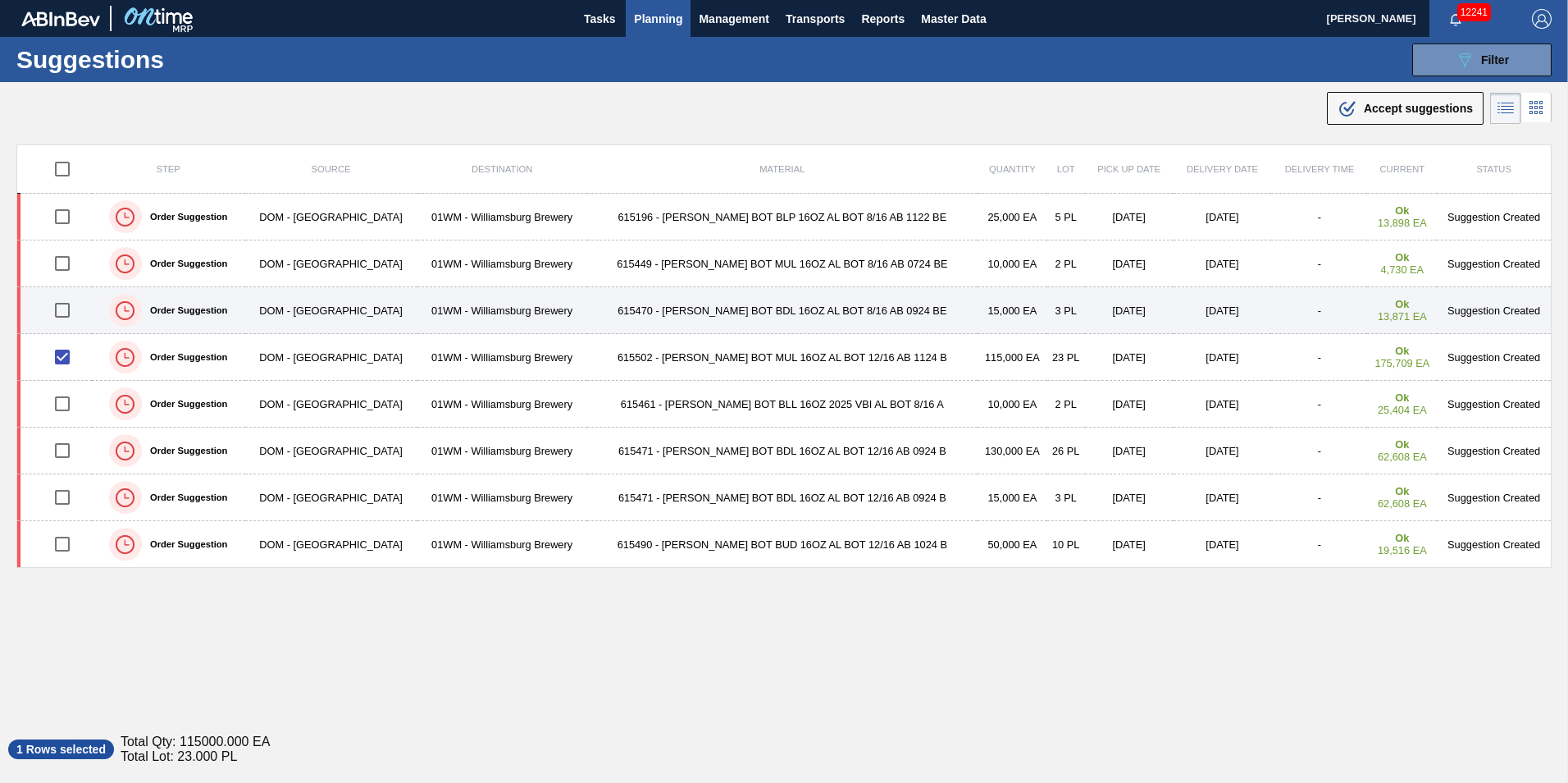
click at [61, 321] on input "checkbox" at bounding box center [62, 310] width 34 height 34
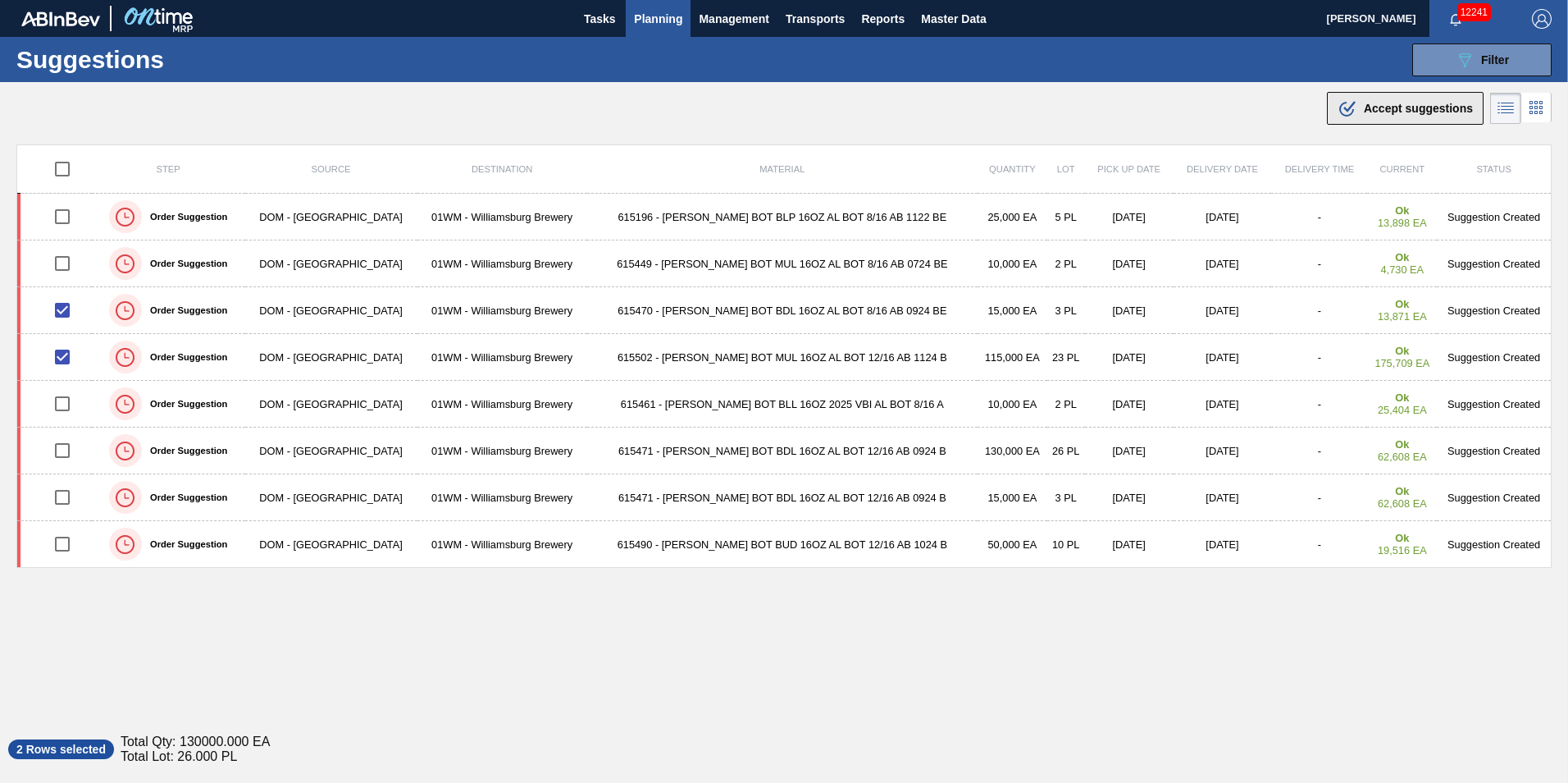
click at [1425, 114] on span "Accept suggestions" at bounding box center [1419, 108] width 109 height 13
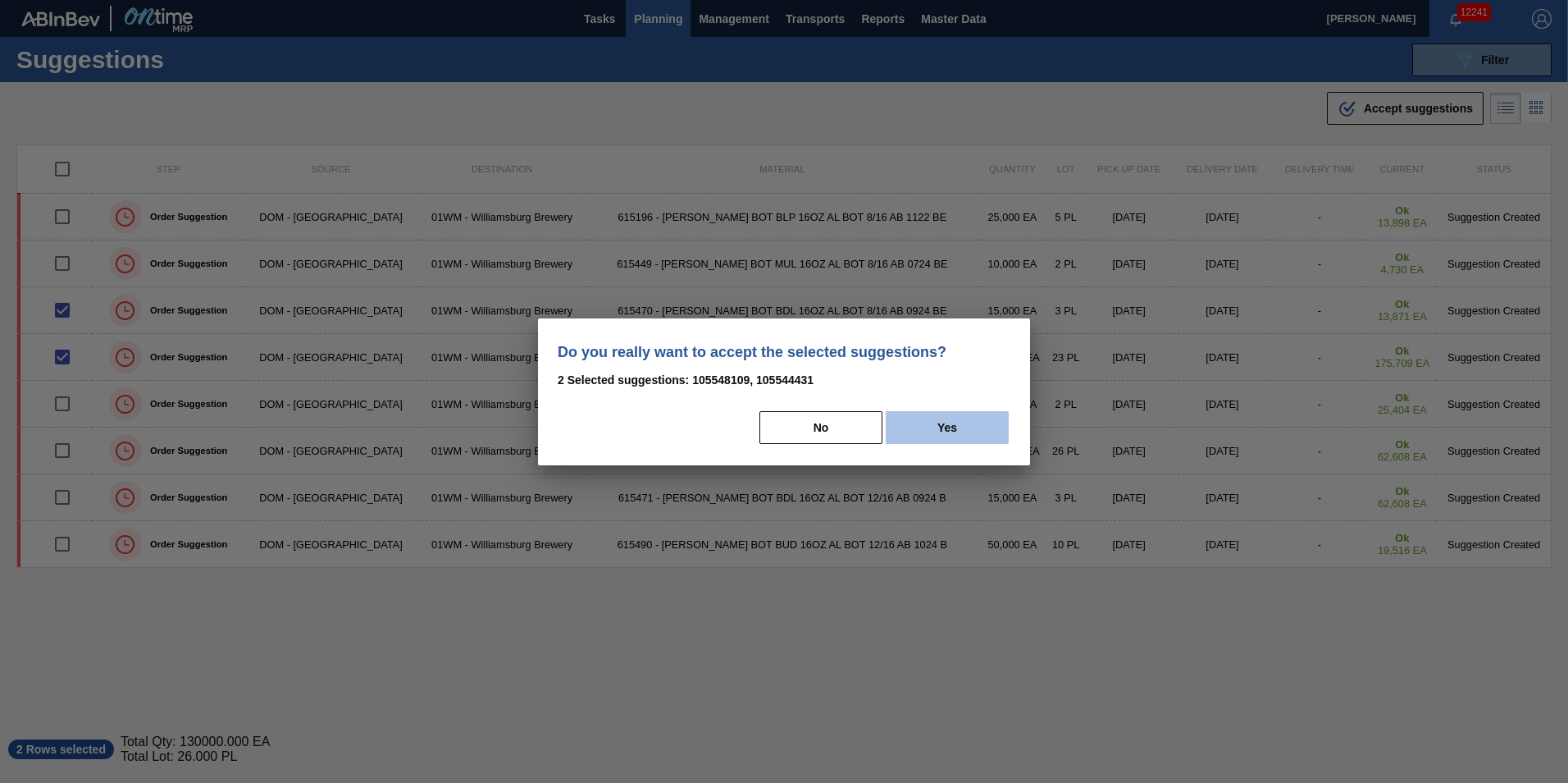
click at [932, 428] on button "Yes" at bounding box center [947, 427] width 123 height 33
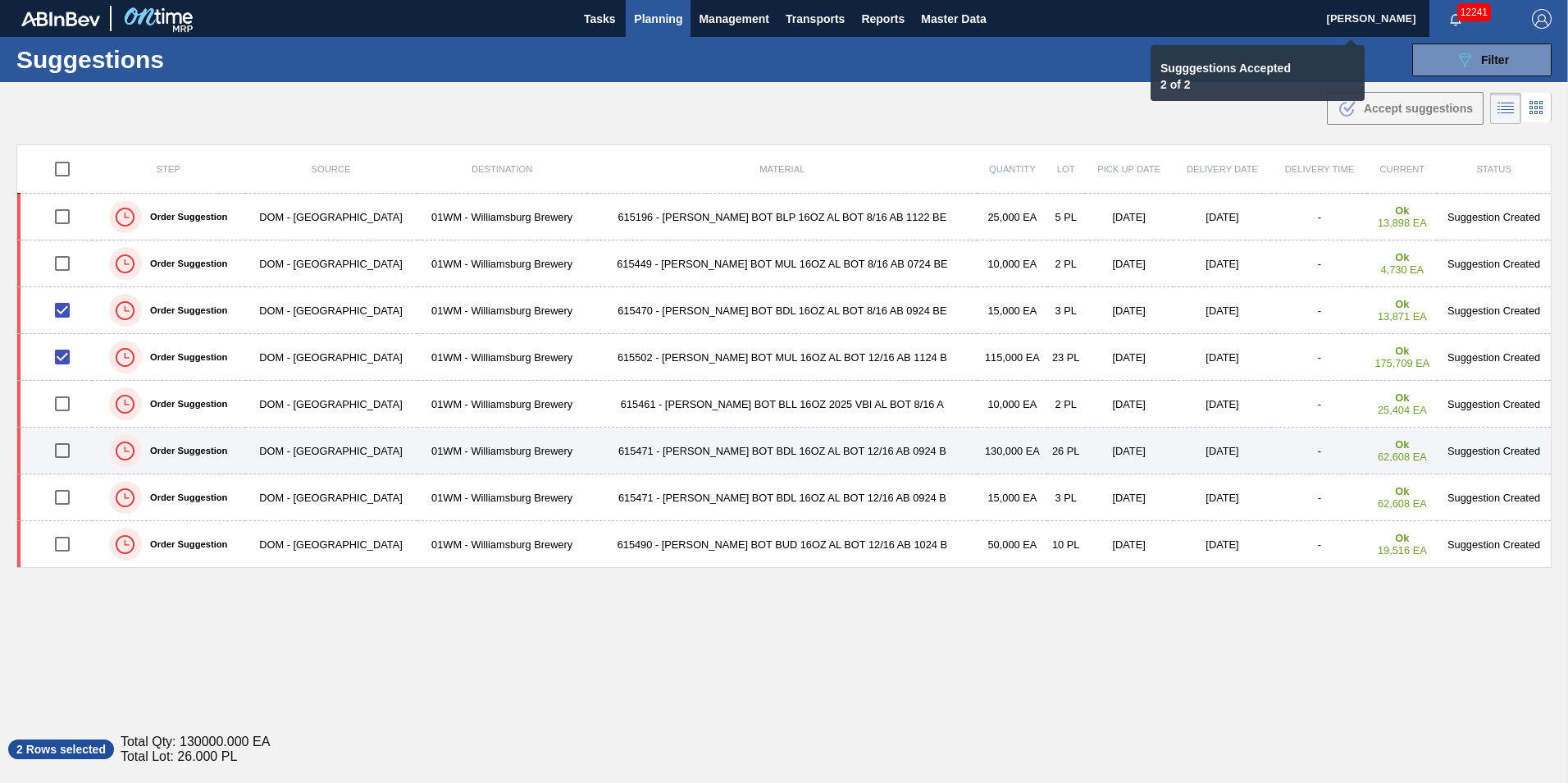
checkbox input "false"
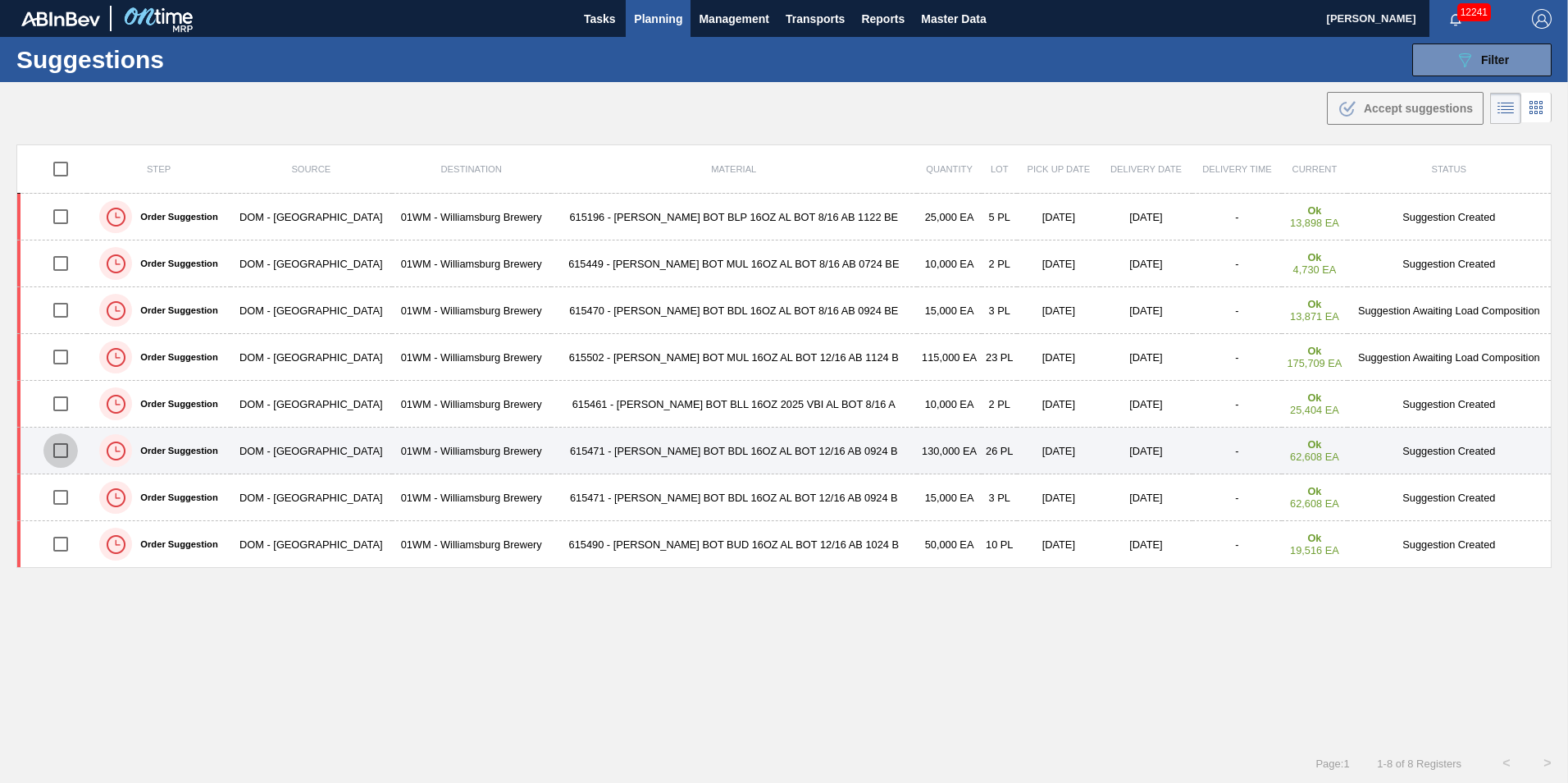
click at [64, 448] on input "checkbox" at bounding box center [60, 450] width 34 height 34
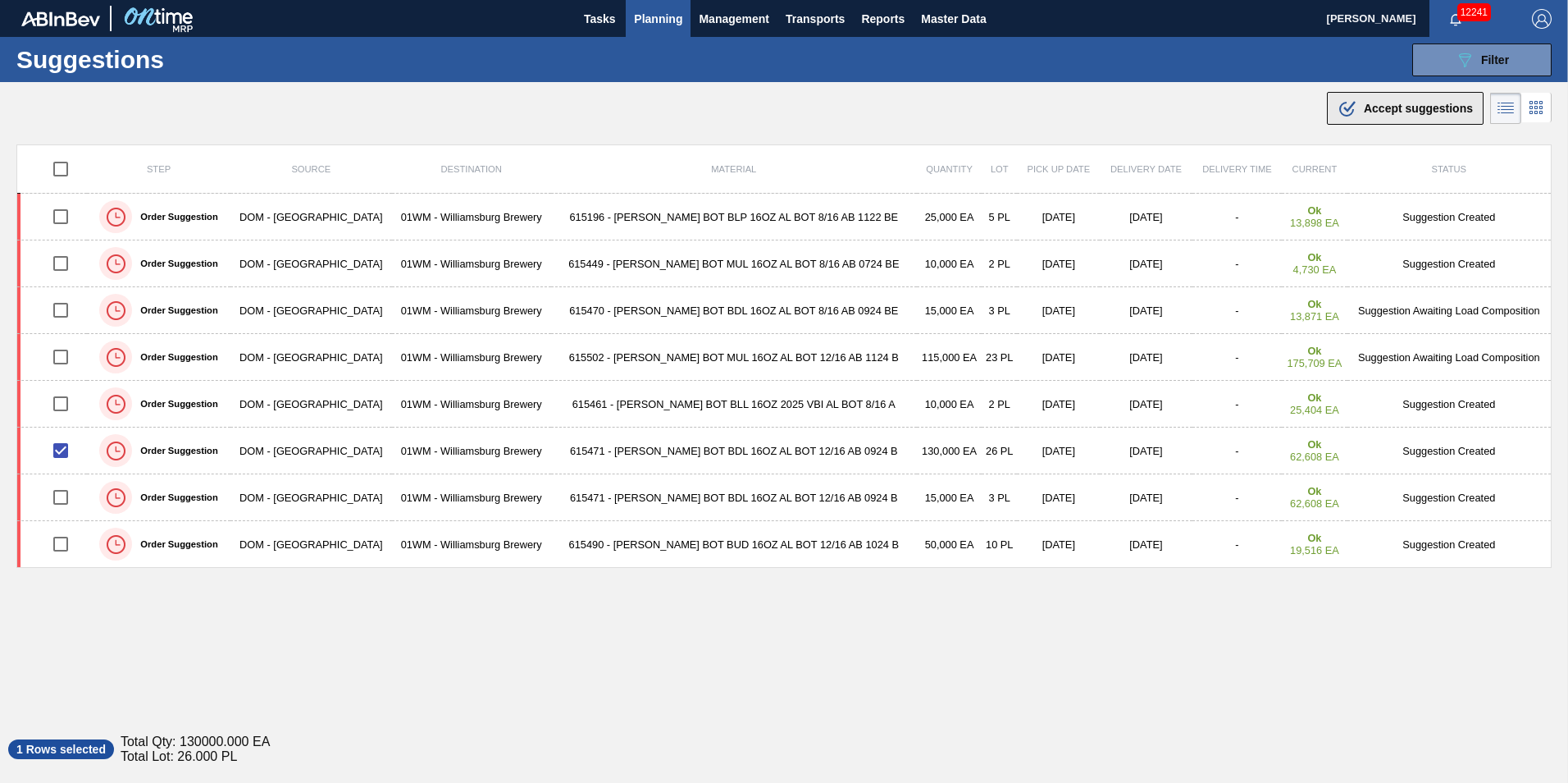
click at [1406, 103] on span "Accept suggestions" at bounding box center [1419, 108] width 109 height 13
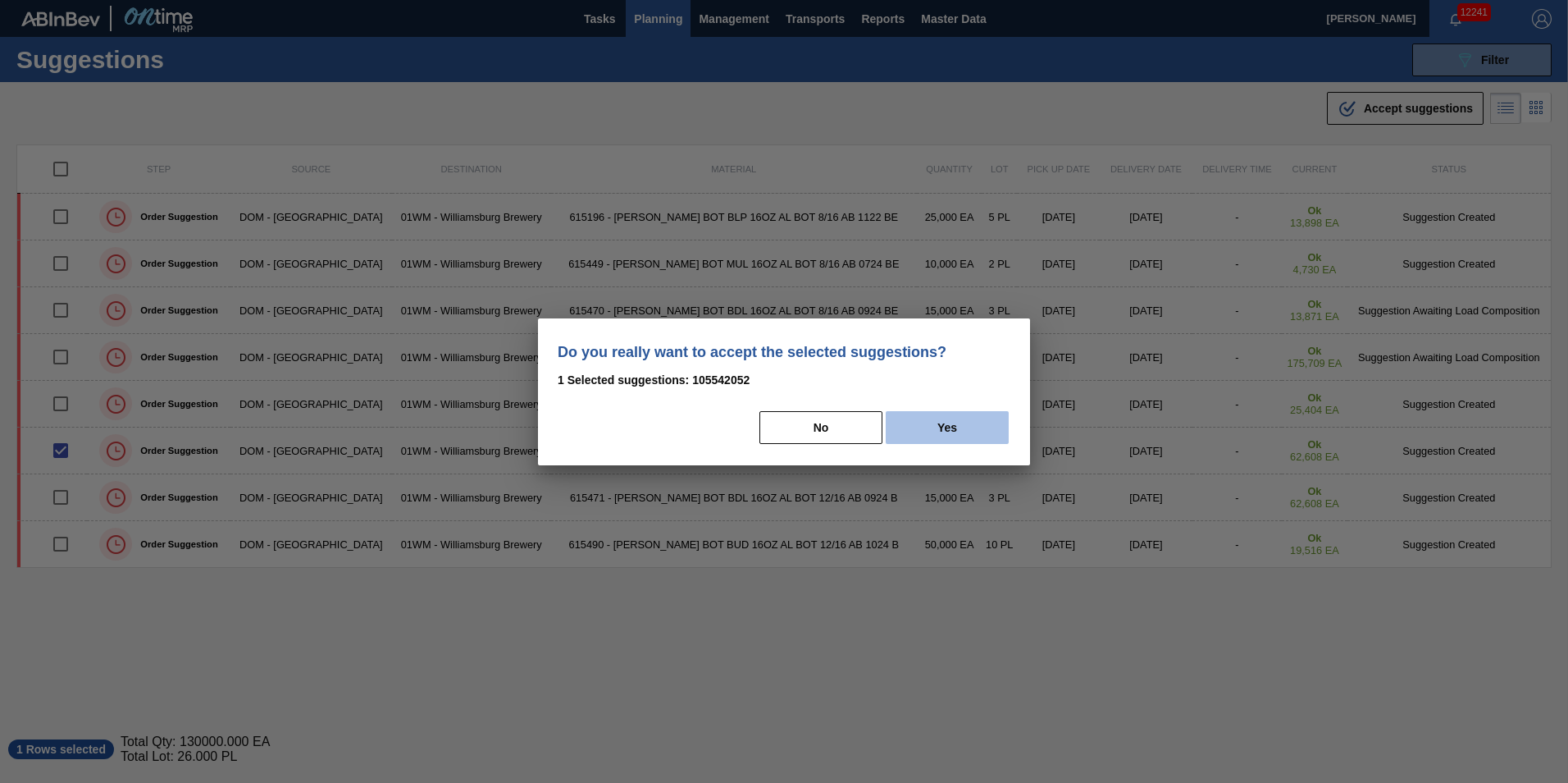
click at [957, 438] on button "Yes" at bounding box center [947, 427] width 123 height 33
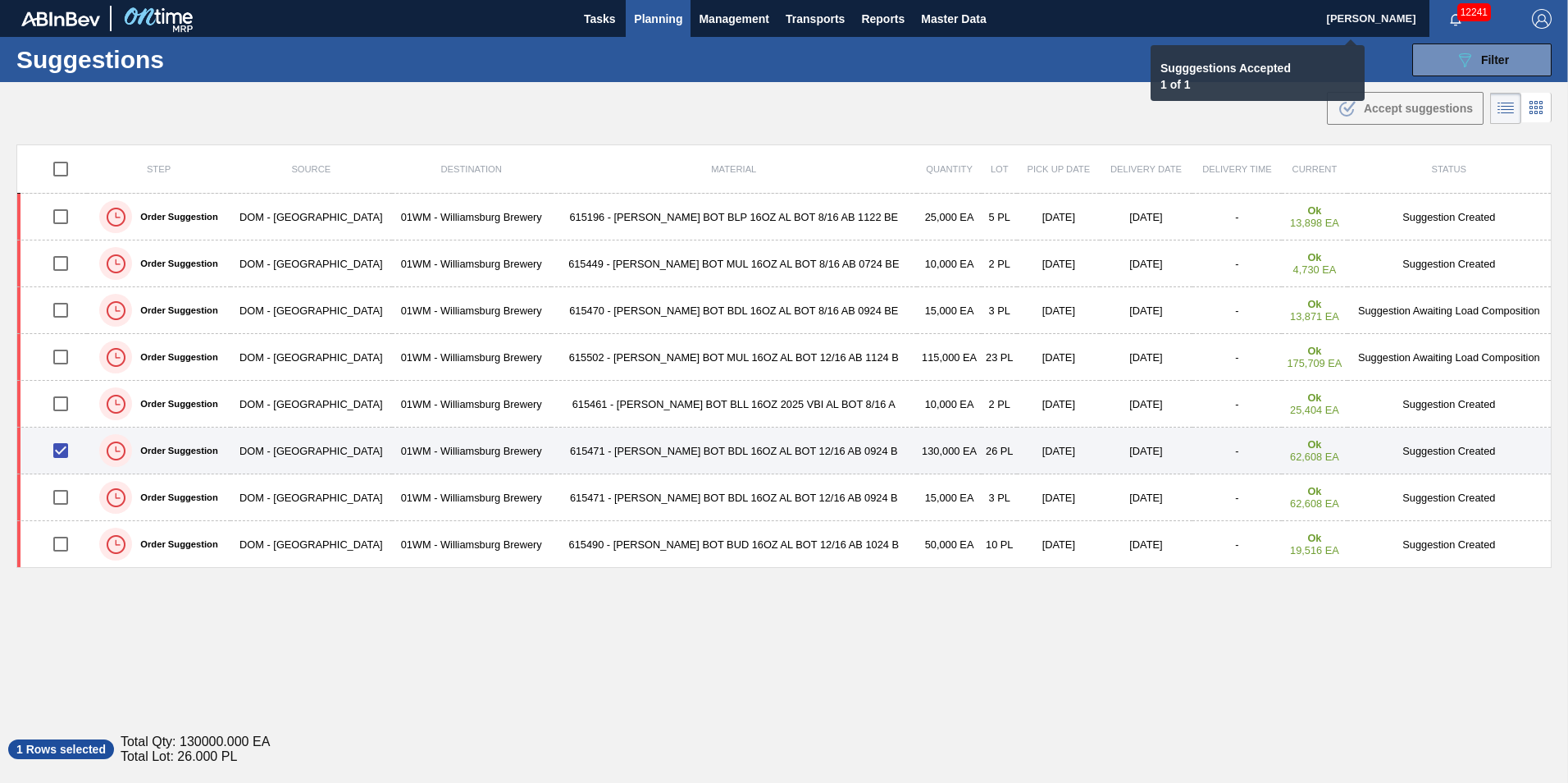
checkbox input "false"
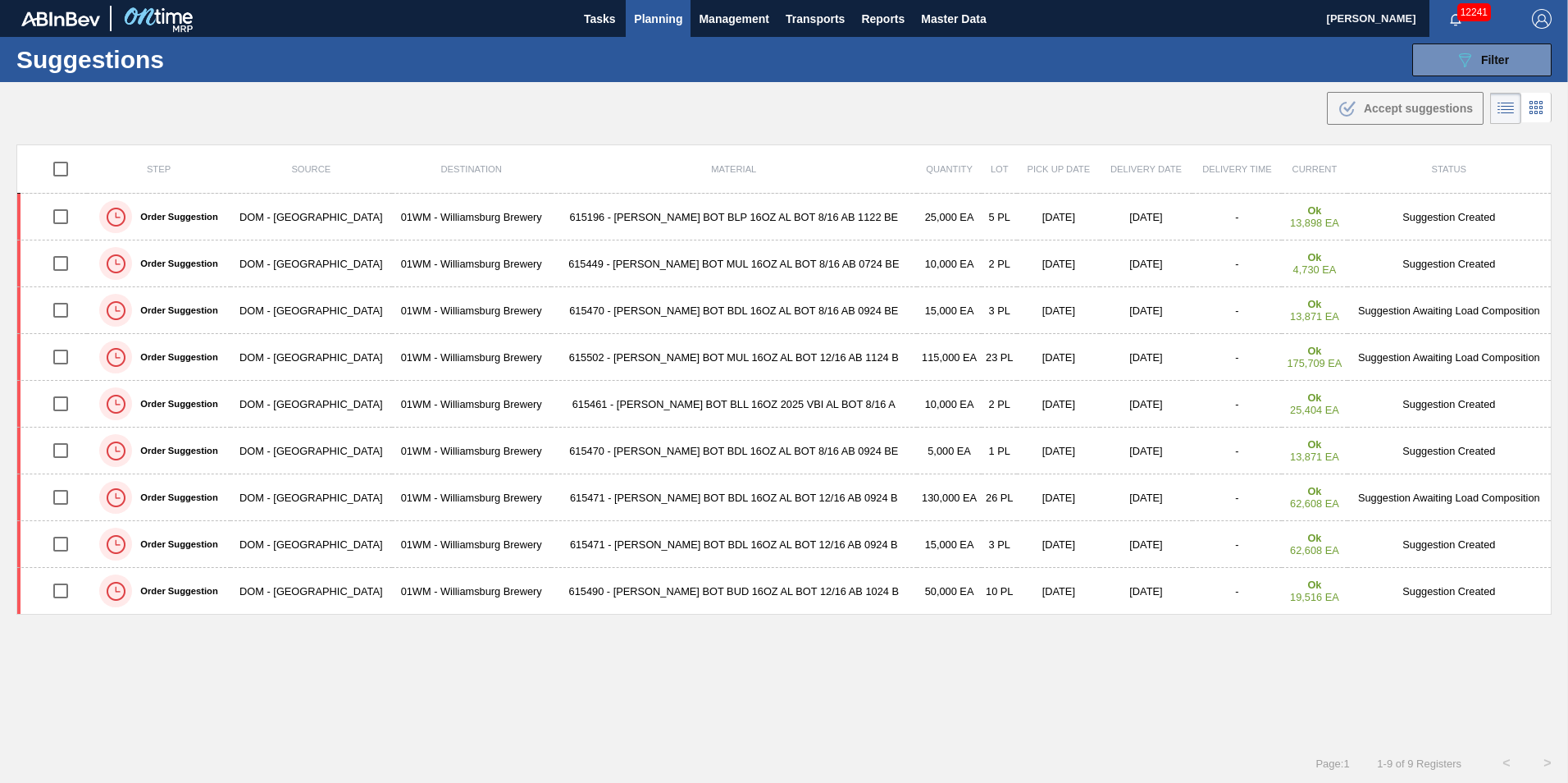
click at [671, 30] on button "Planning" at bounding box center [658, 18] width 64 height 37
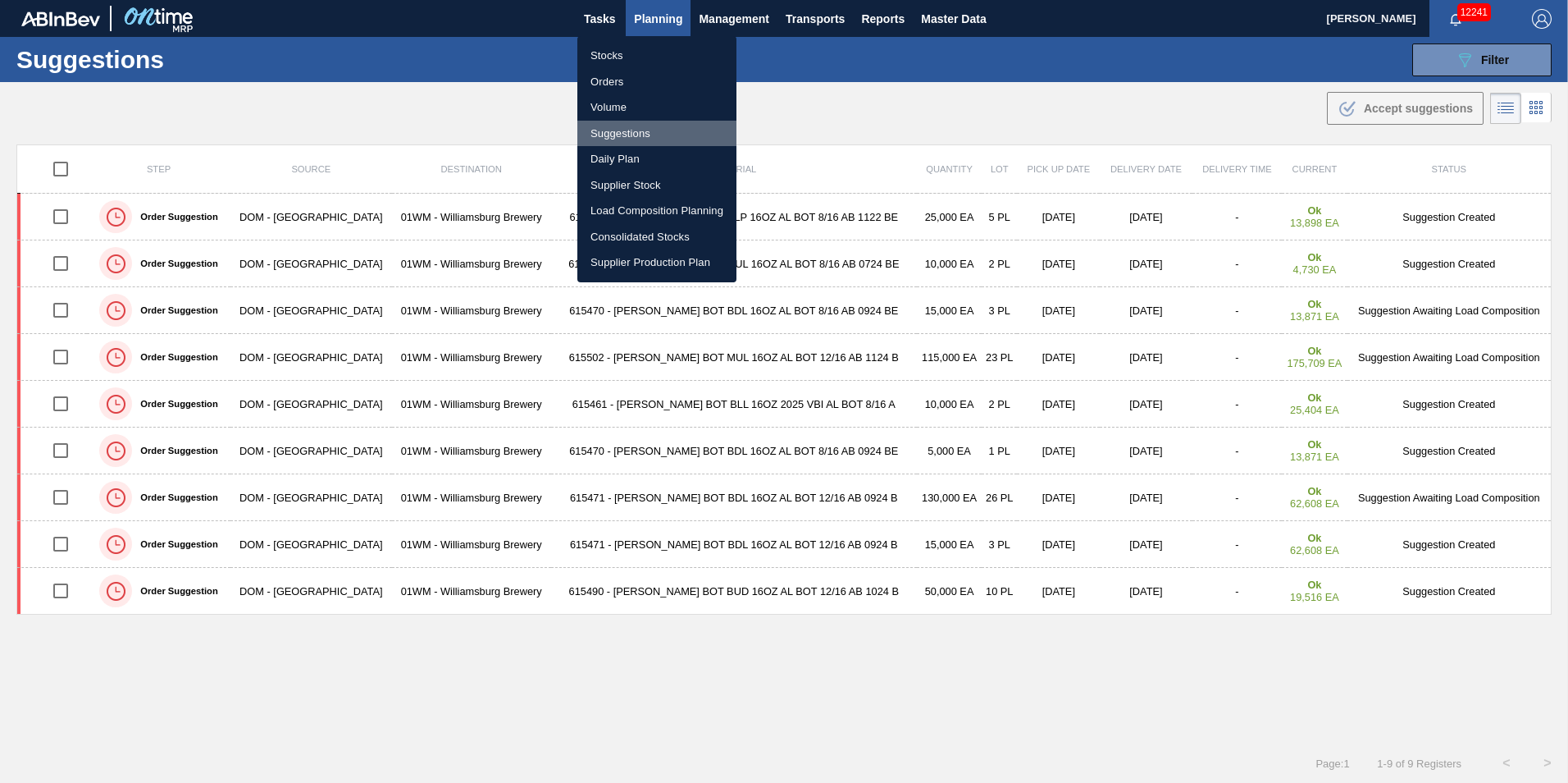
click at [663, 131] on li "Suggestions" at bounding box center [656, 134] width 159 height 27
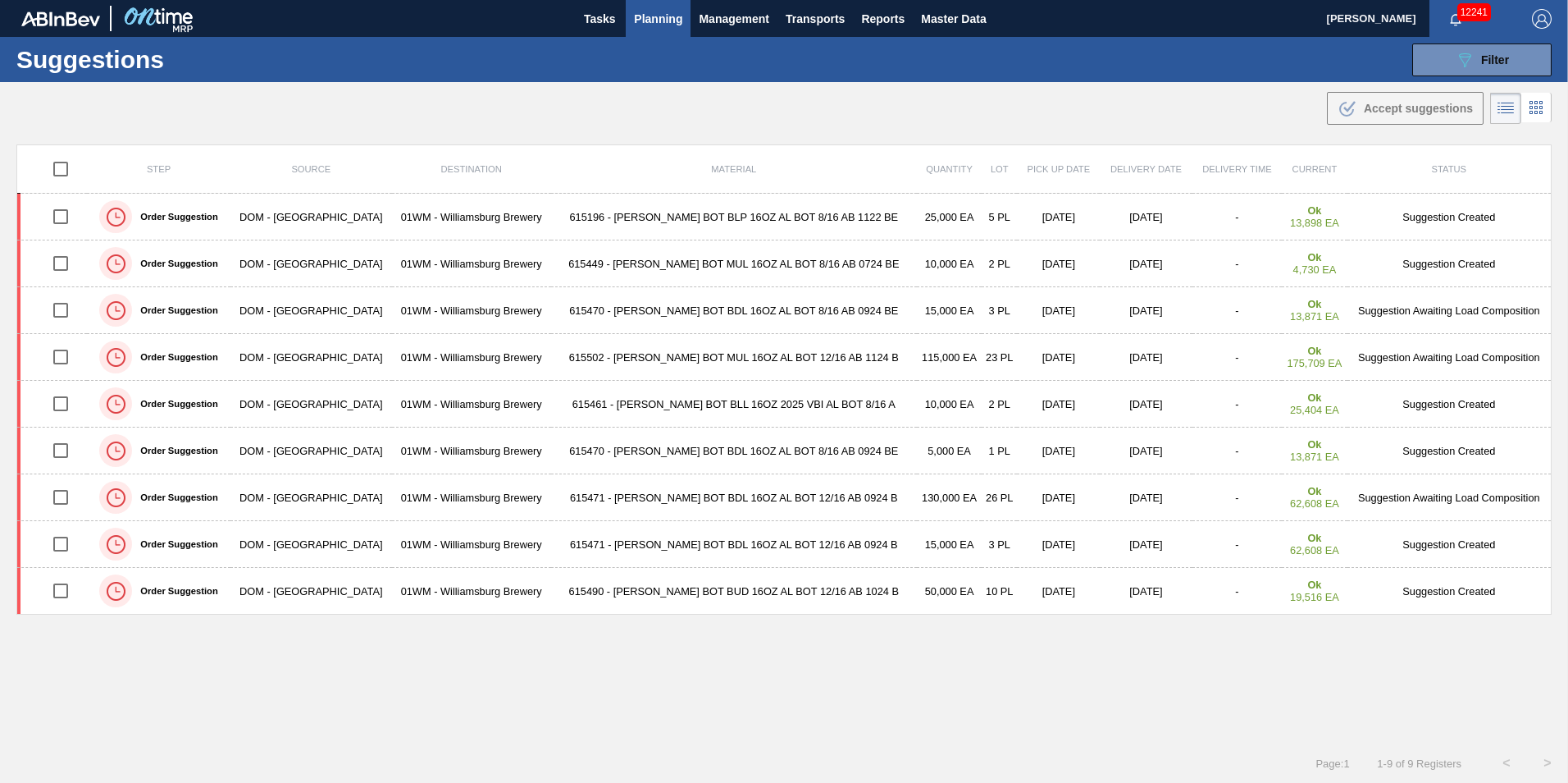
click at [655, 12] on span "Planning" at bounding box center [658, 18] width 49 height 19
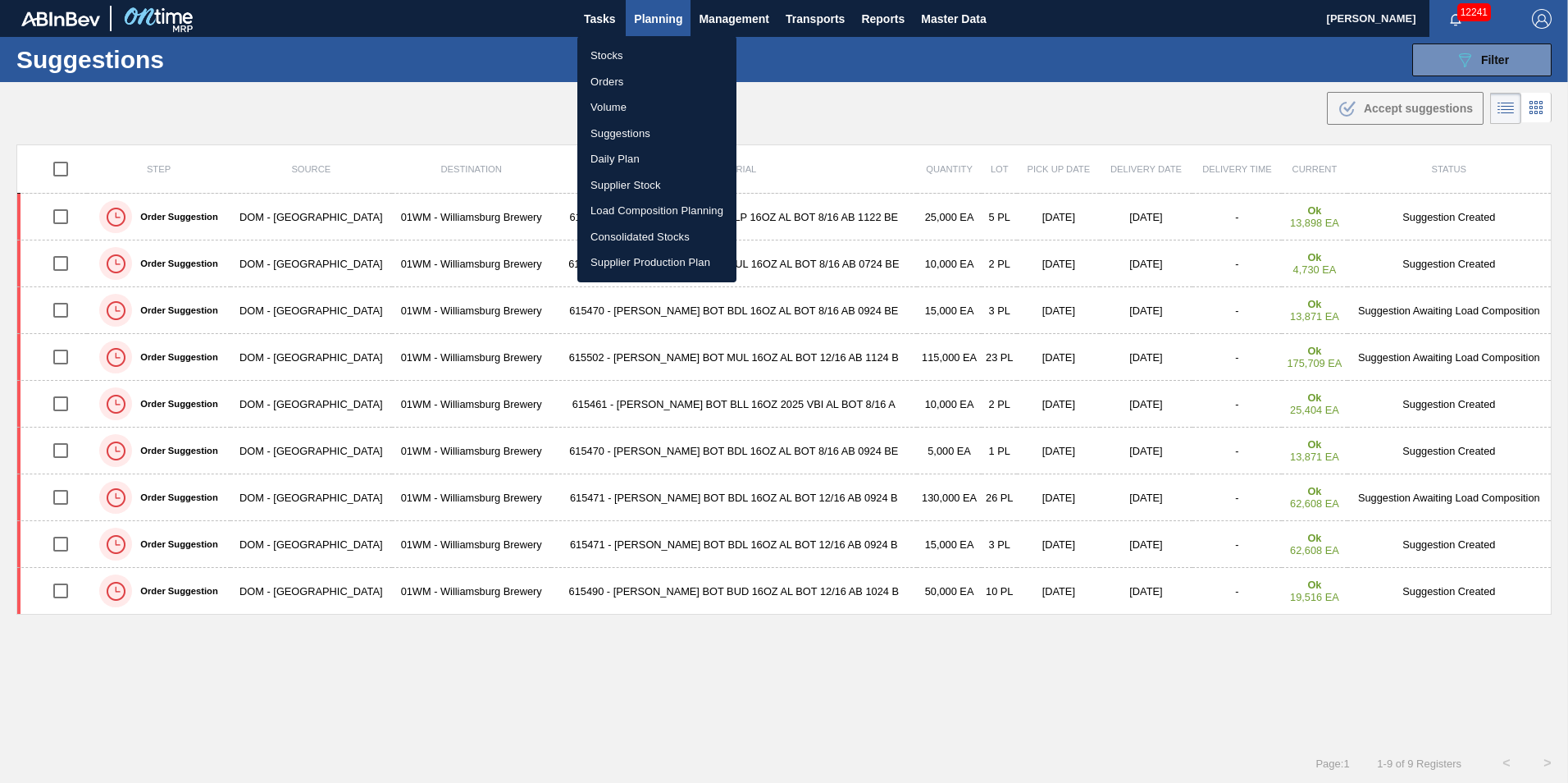
click at [670, 213] on li "Load Composition Planning" at bounding box center [656, 211] width 159 height 27
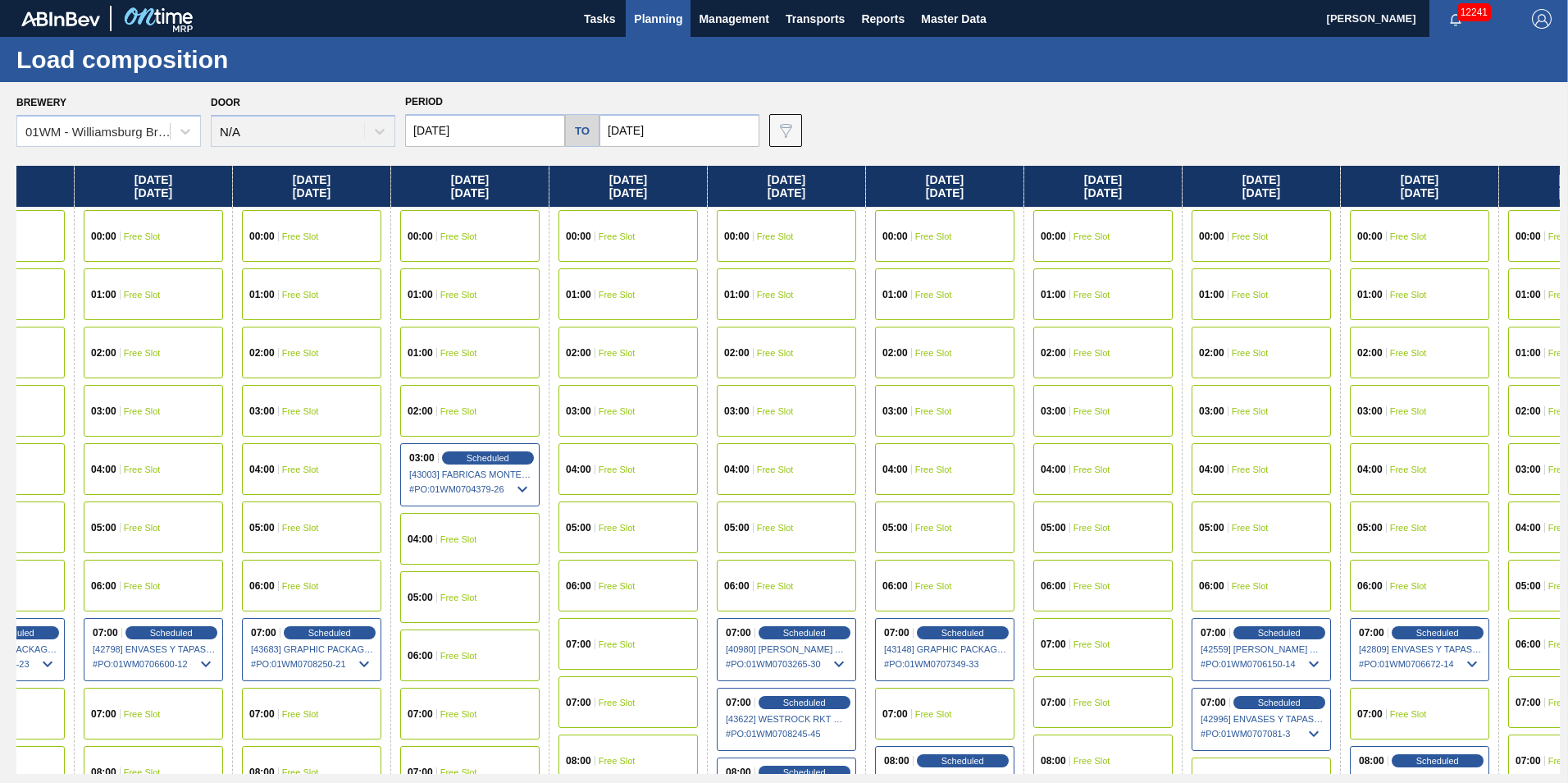
drag, startPoint x: 1405, startPoint y: 185, endPoint x: 195, endPoint y: 222, distance: 1210.6
click at [196, 222] on div "[DATE] 00:00 Free Slot 01:00 Free Slot 02:00 Free Slot 03:00 Free Slot 04:00 Fr…" at bounding box center [788, 470] width 1544 height 608
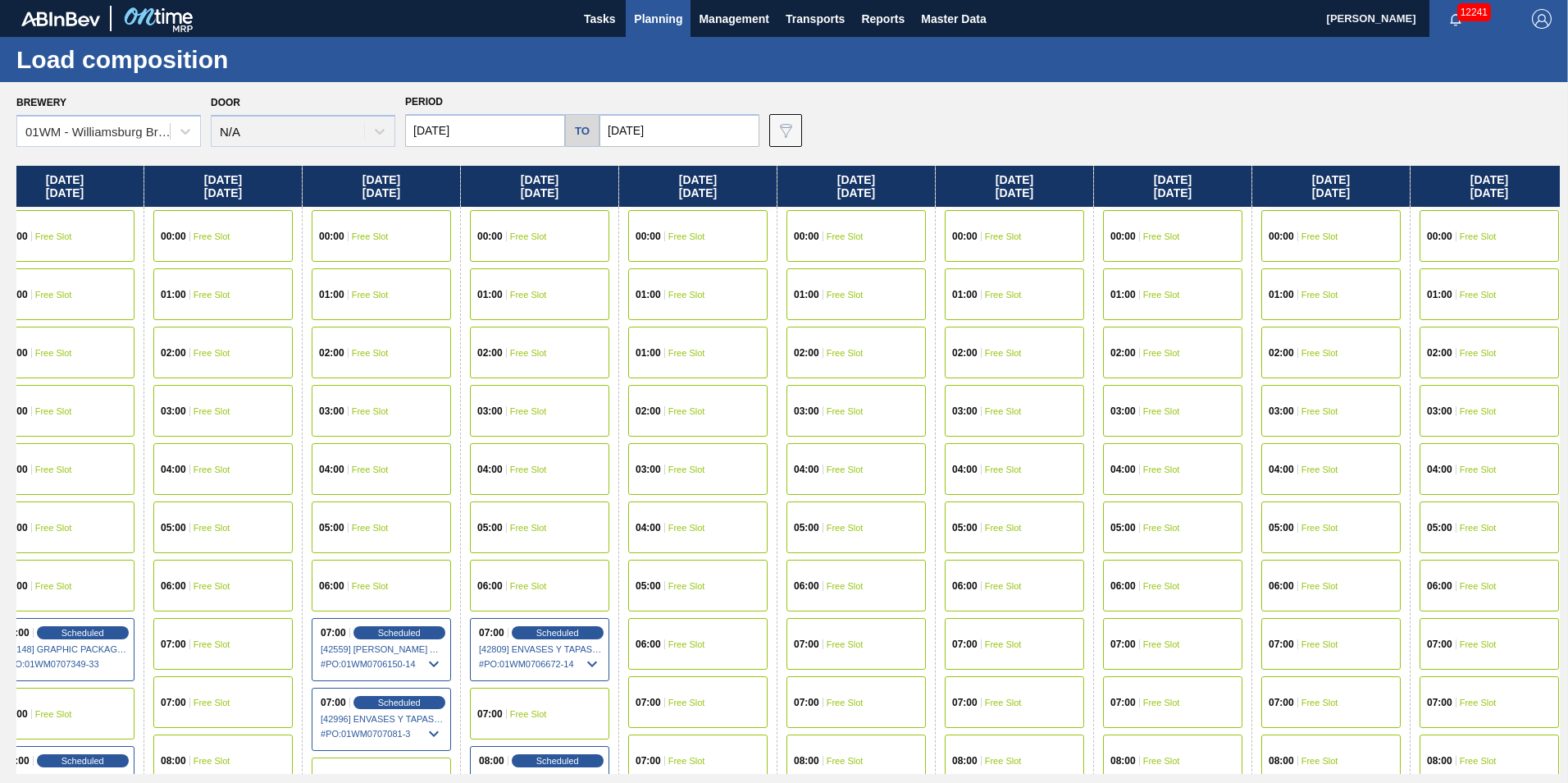
scroll to position [0, 1939]
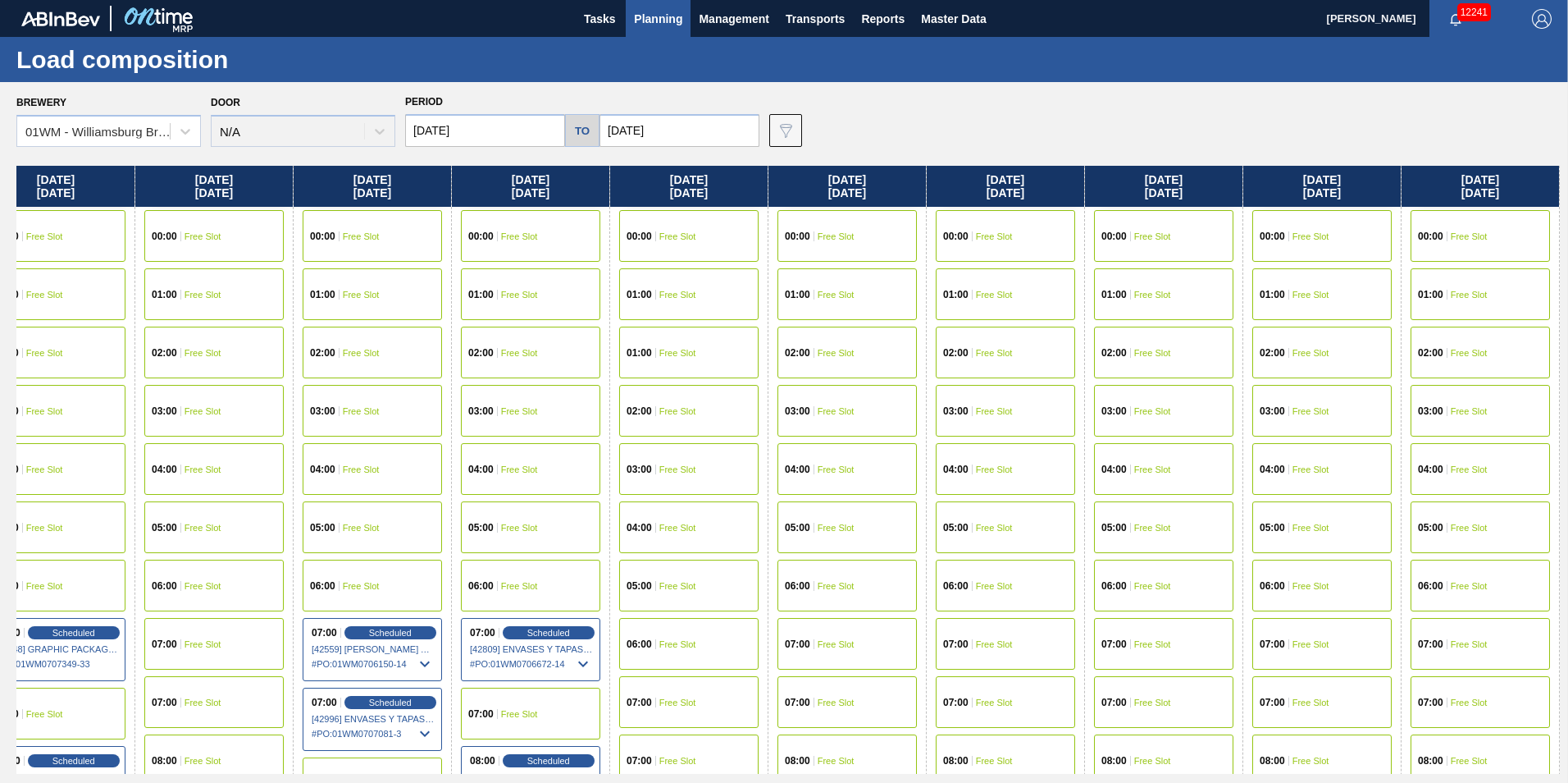
drag, startPoint x: 1485, startPoint y: 188, endPoint x: 117, endPoint y: 188, distance: 1368.0
click at [117, 188] on div "[DATE] 00:00 Free Slot 01:00 Free Slot 02:00 Free Slot 03:00 Free Slot 04:00 Fr…" at bounding box center [788, 470] width 1544 height 608
click at [642, 143] on input "[DATE]" at bounding box center [679, 131] width 160 height 33
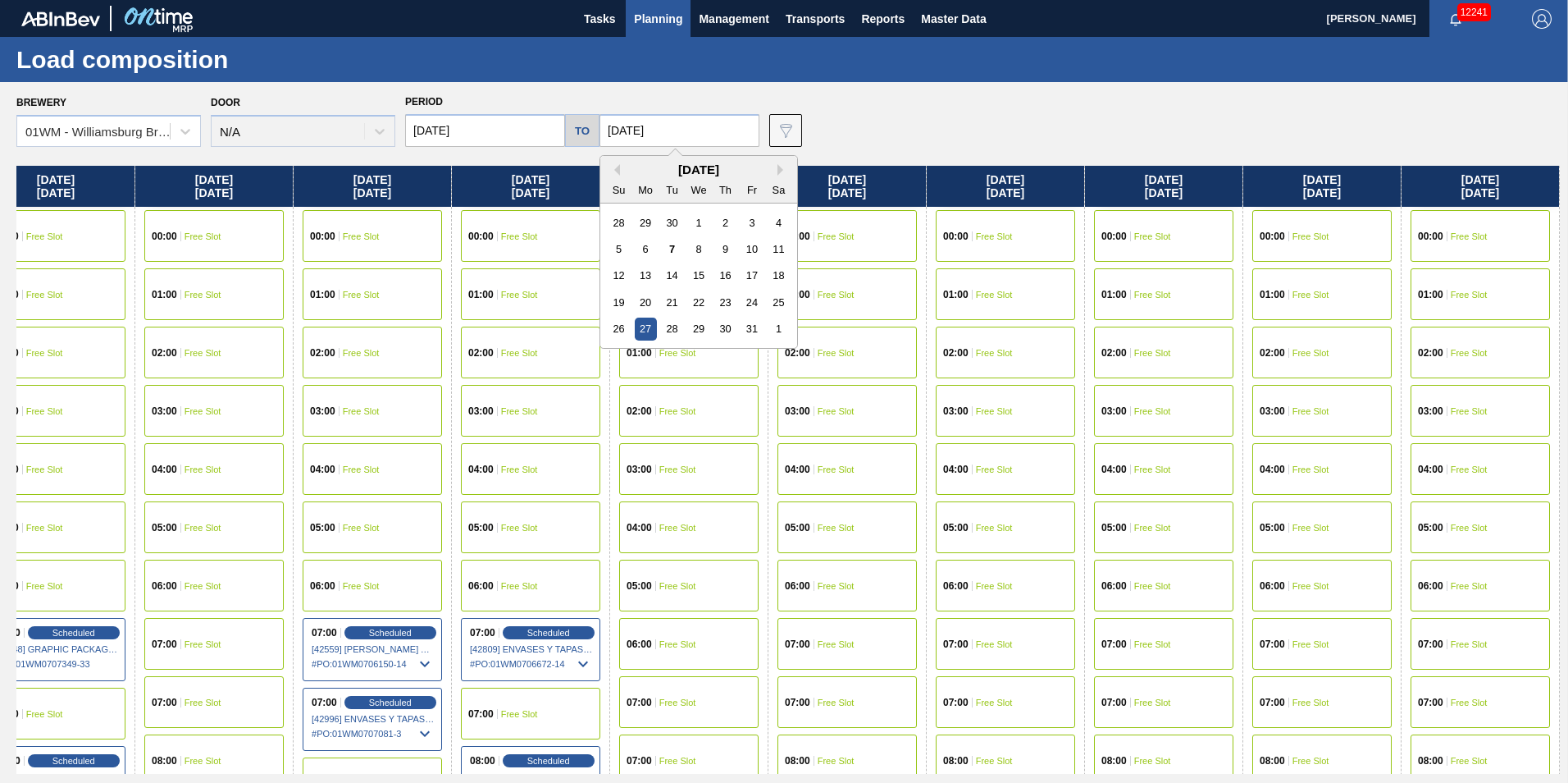
click at [773, 331] on div "1" at bounding box center [779, 329] width 22 height 22
type input "[DATE]"
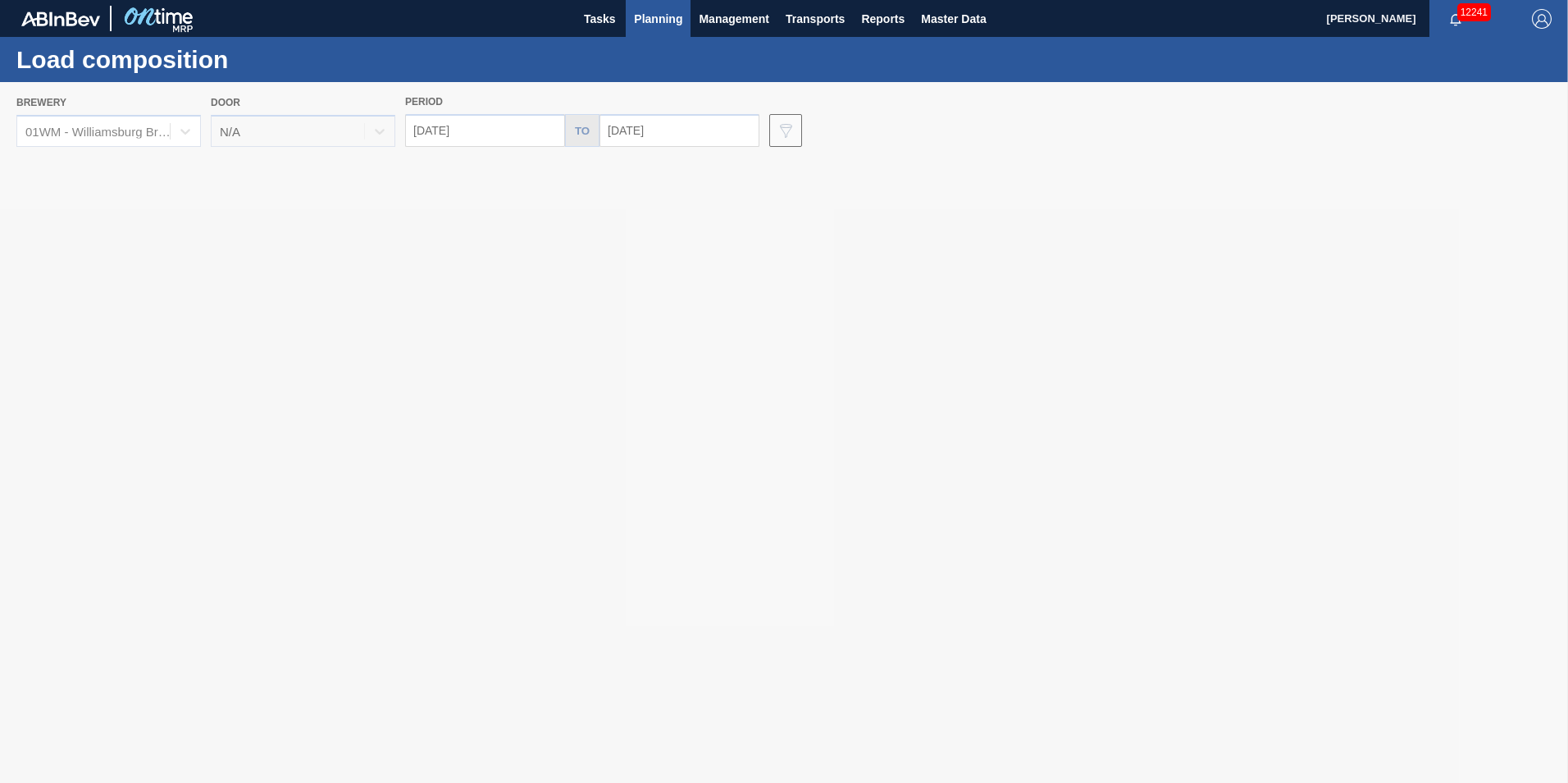
click at [484, 133] on div at bounding box center [784, 432] width 1568 height 701
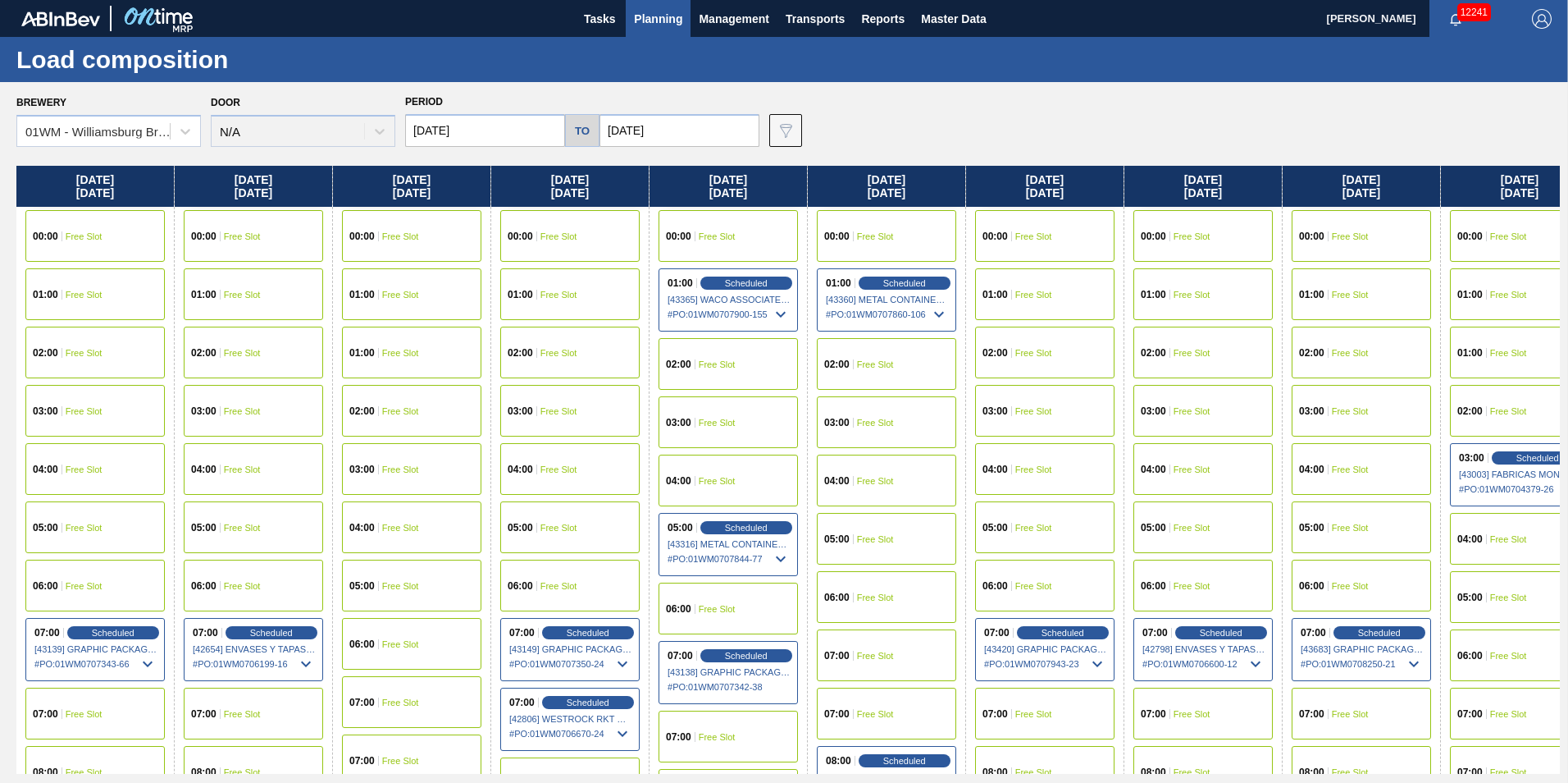
scroll to position [0, 1504]
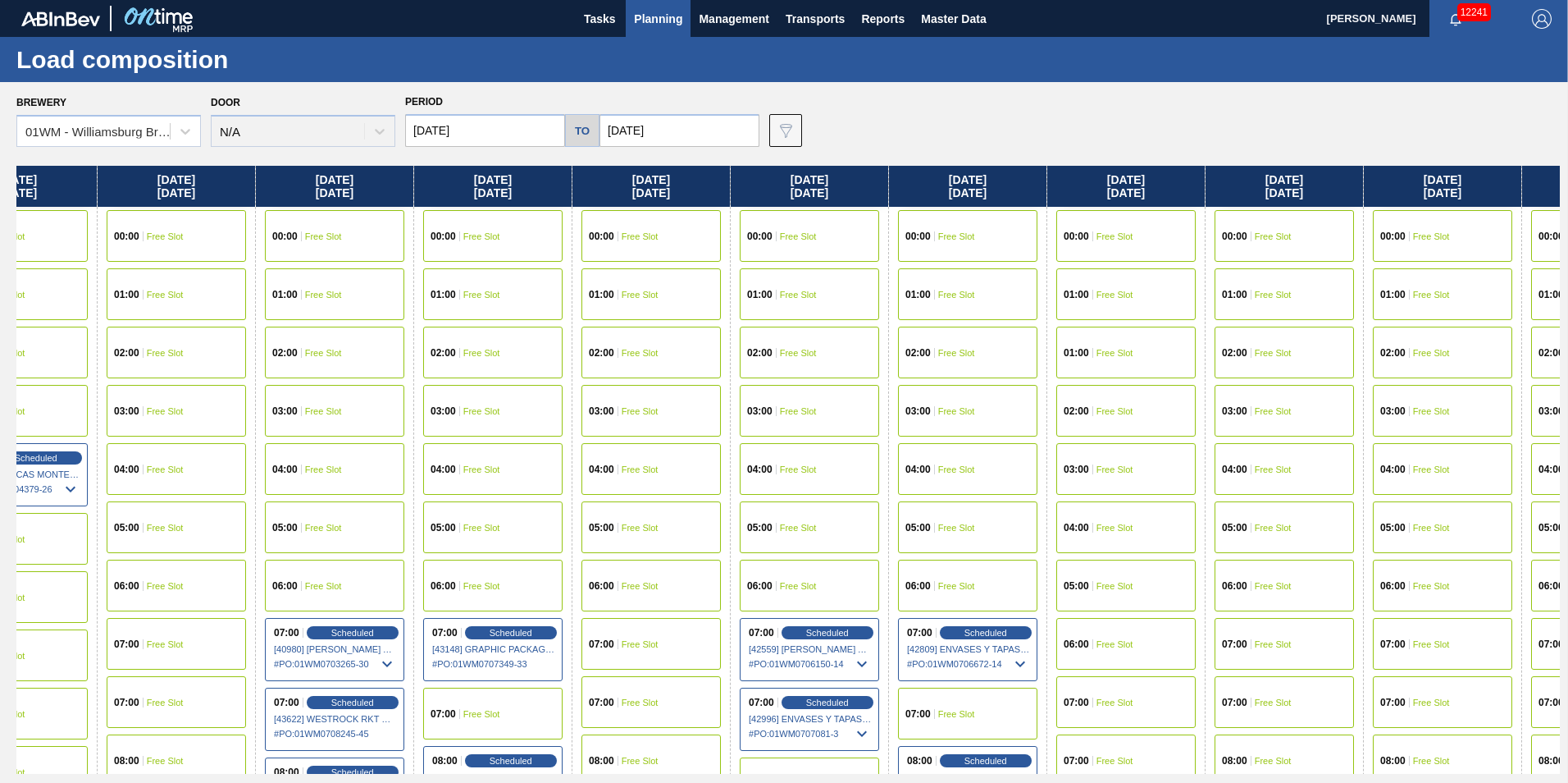
drag, startPoint x: 1527, startPoint y: 186, endPoint x: 4, endPoint y: 281, distance: 1526.0
click at [7, 279] on div "Brewery 01WM - [GEOGRAPHIC_DATA] Brewery Door N/A Period [DATE] to [DATE] Data …" at bounding box center [784, 432] width 1568 height 700
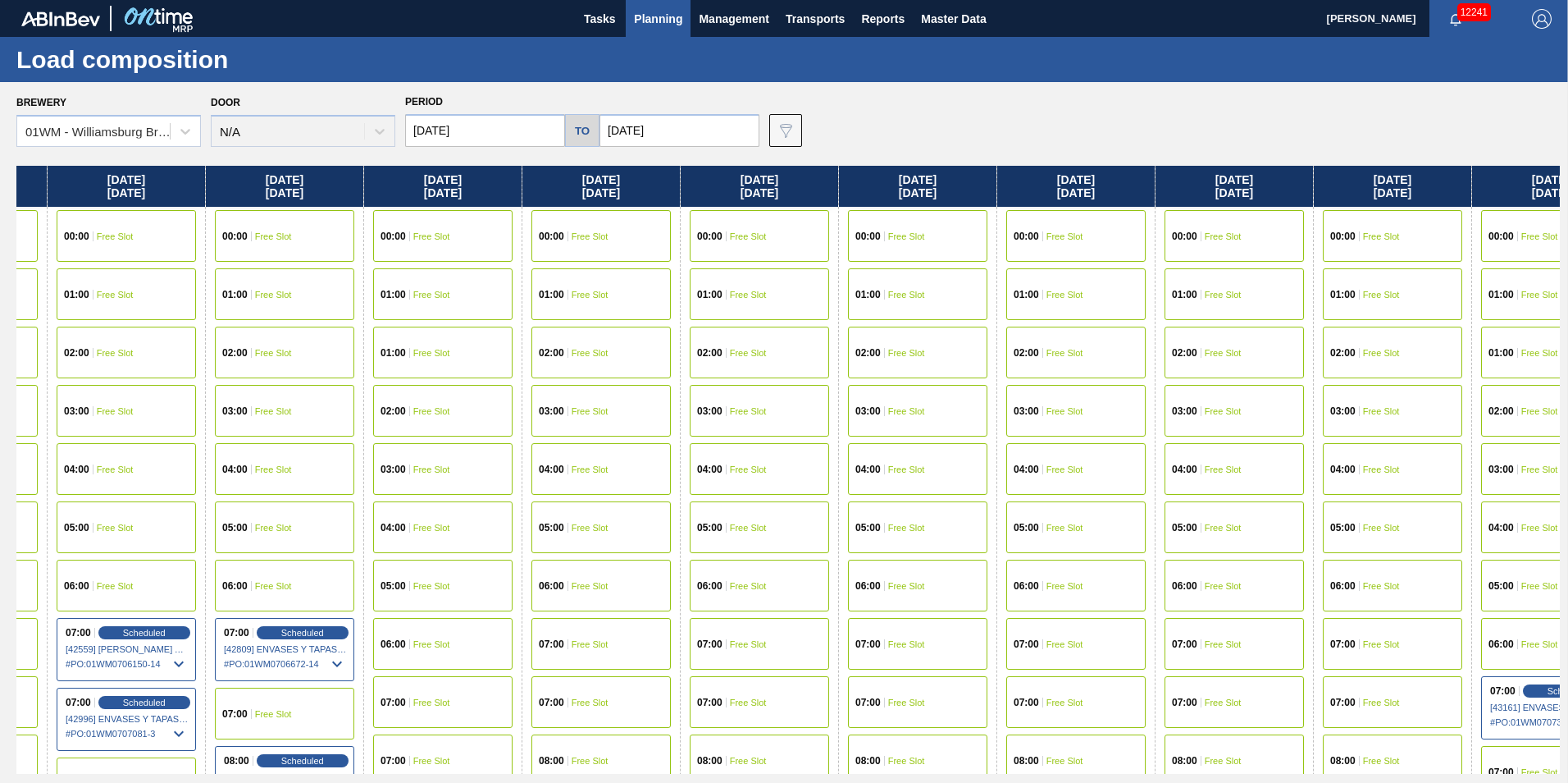
scroll to position [0, 2731]
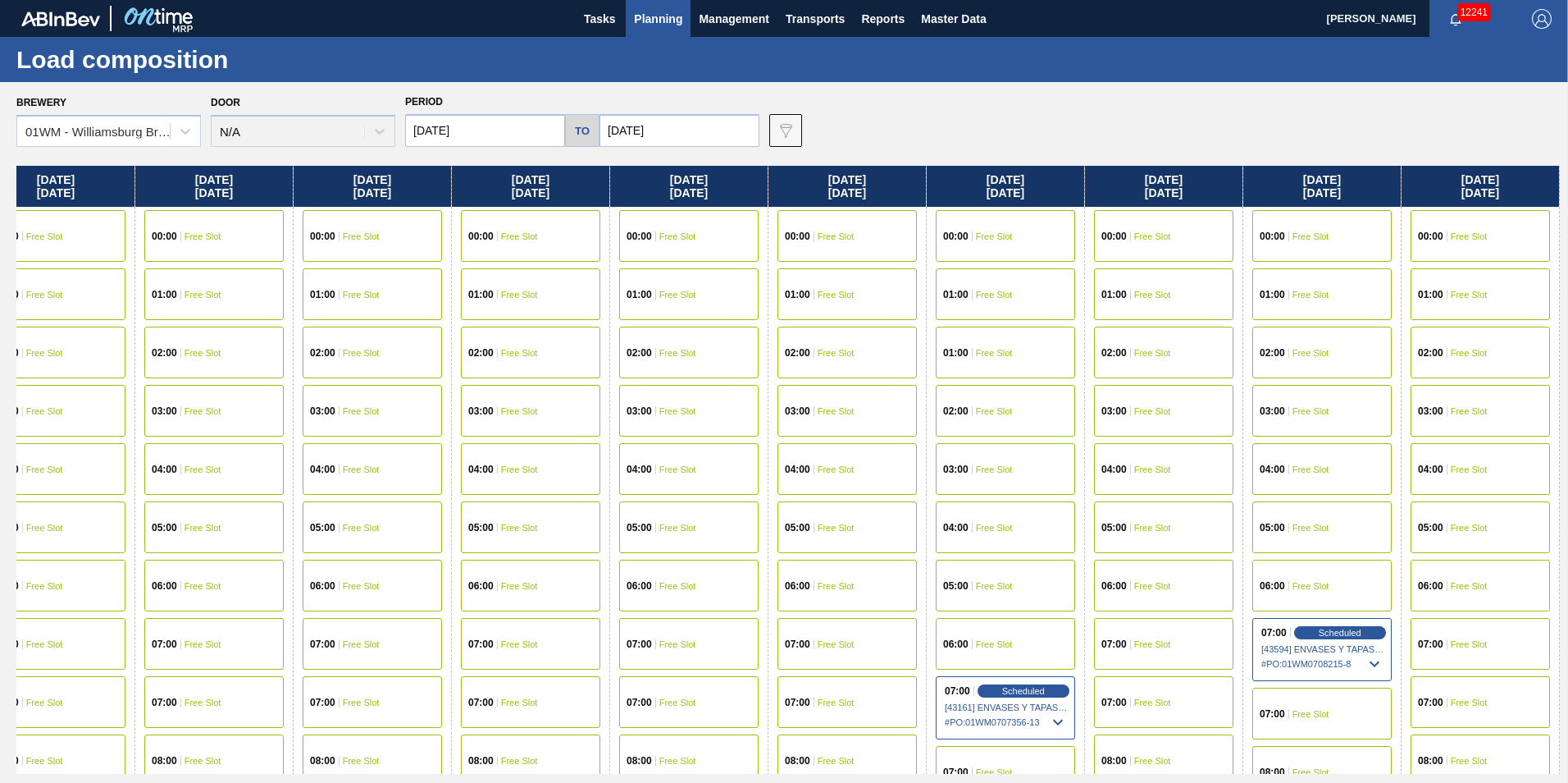
drag, startPoint x: 1235, startPoint y: 209, endPoint x: -265, endPoint y: 455, distance: 1520.0
click at [0, 0] on html "Tasks Planning Management Transports Reports Master Data [PERSON_NAME] 12241 Ma…" at bounding box center [784, 0] width 1568 height 0
drag, startPoint x: 1502, startPoint y: 190, endPoint x: 1275, endPoint y: 210, distance: 227.9
click at [1284, 193] on div "[DATE] 00:00 Free Slot 01:00 Free Slot 02:00 Free Slot 03:00 Free Slot 04:00 Fr…" at bounding box center [788, 470] width 1544 height 608
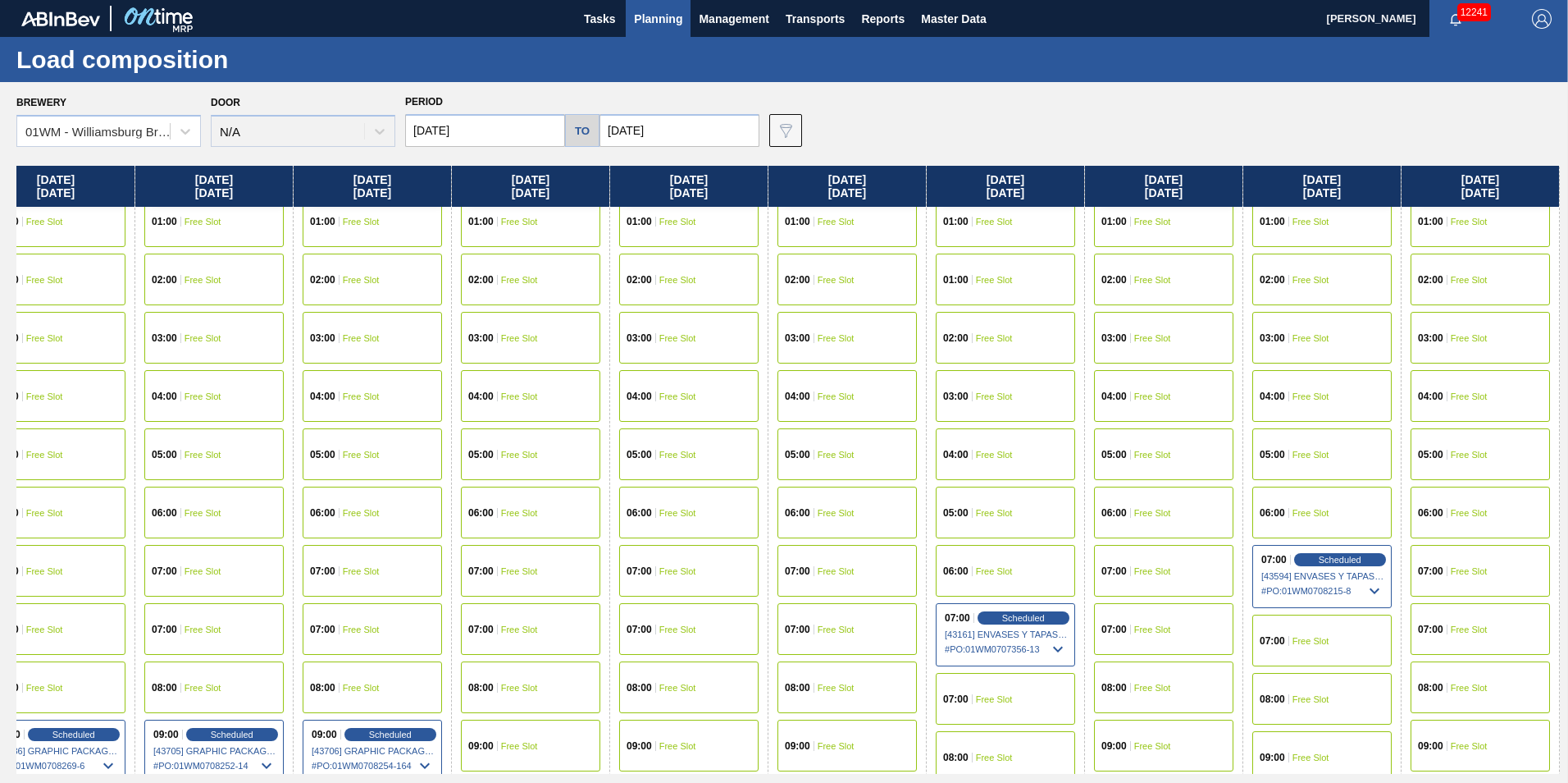
scroll to position [246, 2731]
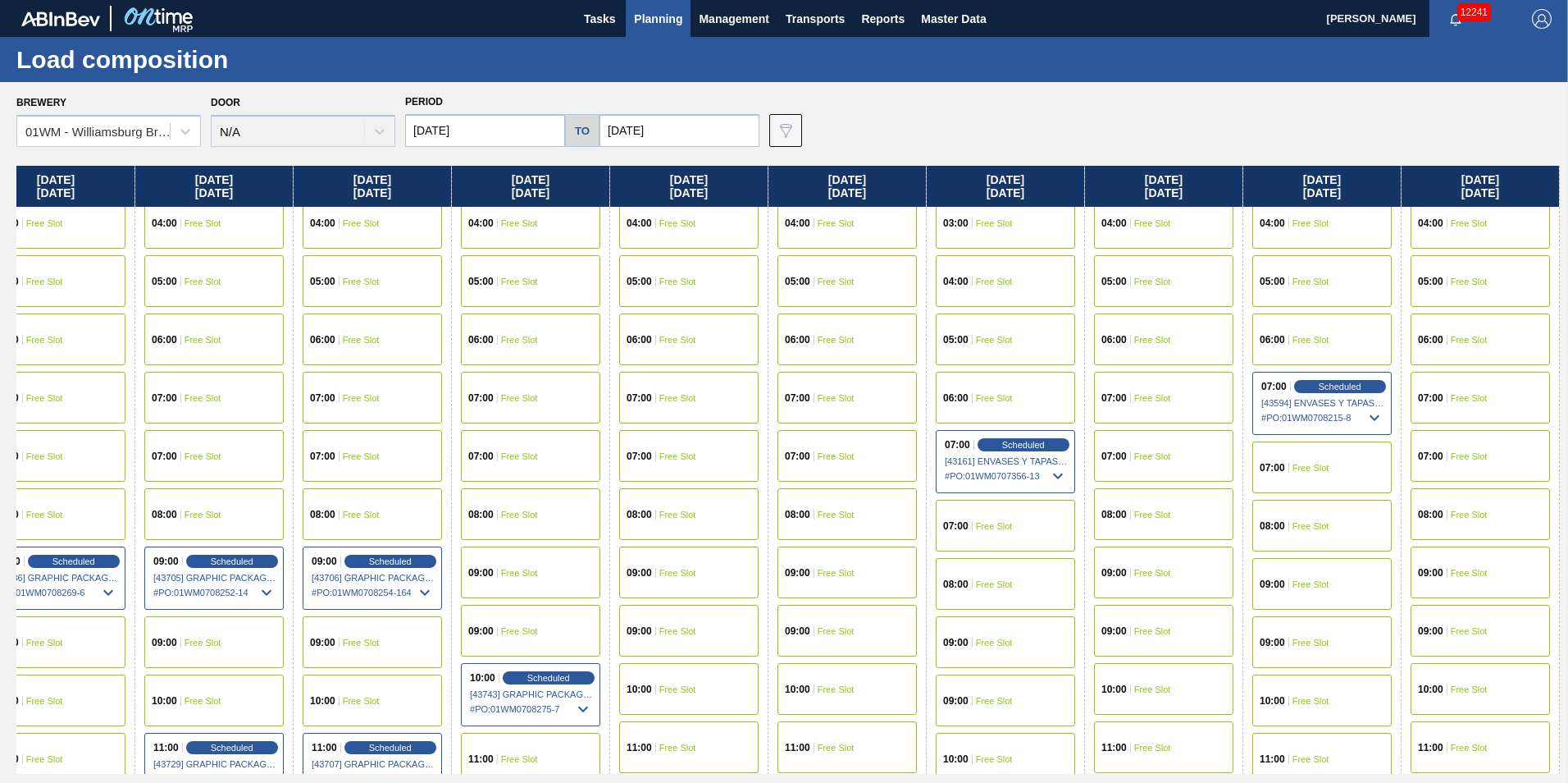
click at [1478, 455] on span "Free Slot" at bounding box center [1469, 456] width 37 height 10
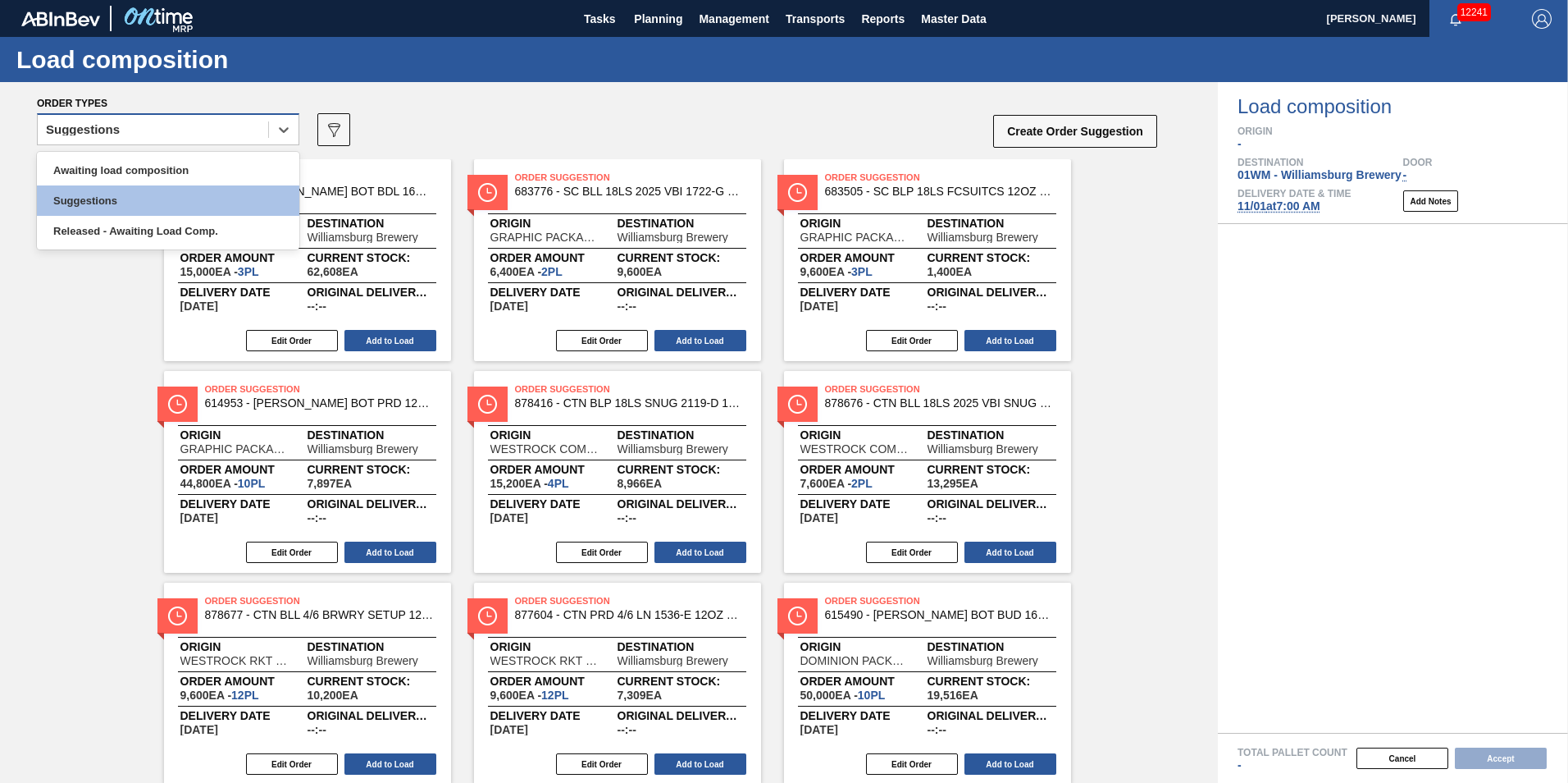
click at [235, 131] on div "Suggestions" at bounding box center [153, 130] width 230 height 24
click at [222, 162] on div "Awaiting load composition" at bounding box center [168, 169] width 262 height 30
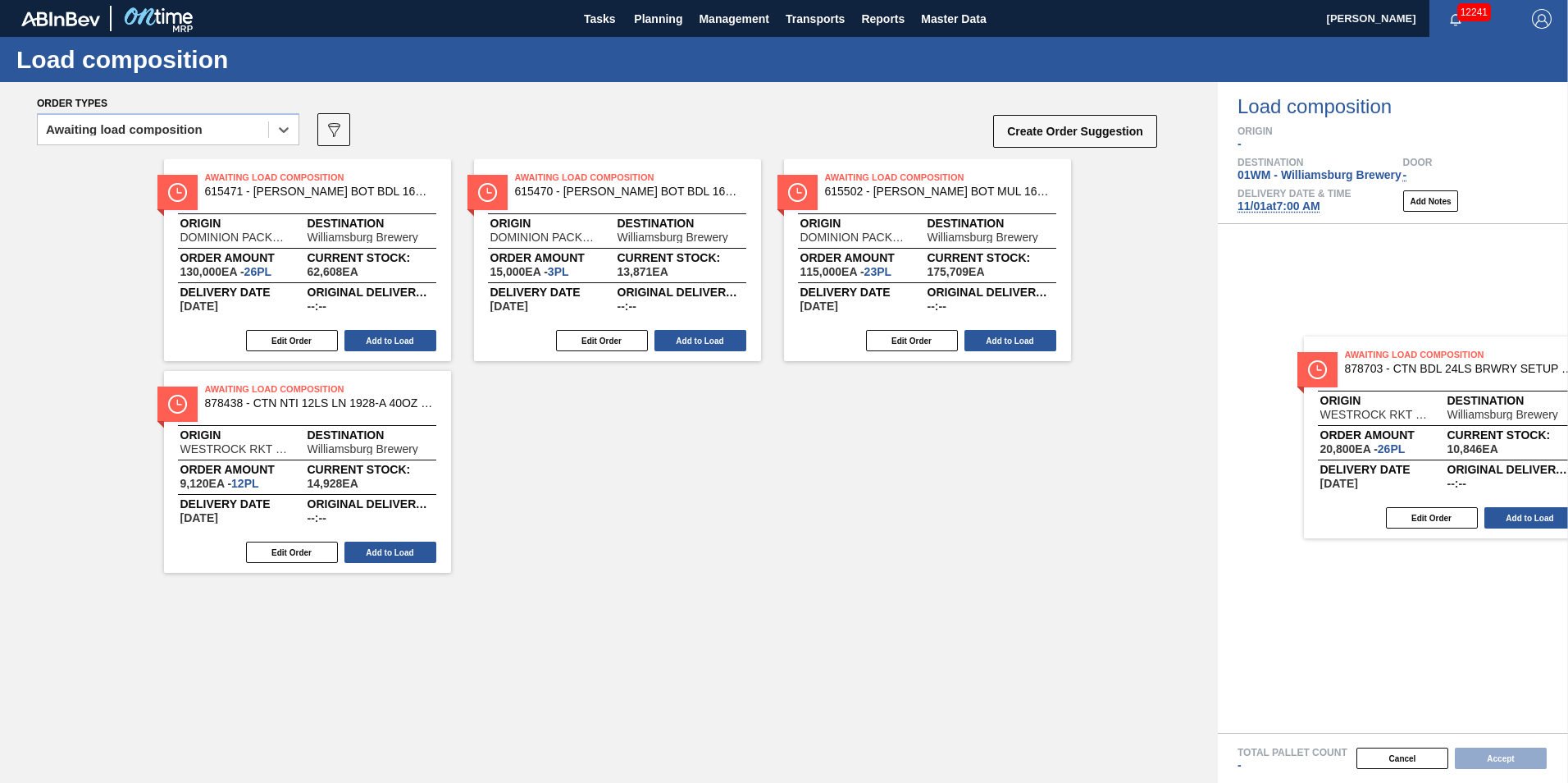
drag, startPoint x: 587, startPoint y: 482, endPoint x: 1423, endPoint y: 449, distance: 836.7
click at [1423, 449] on div "Order types option Awaiting load composition, selected. Select is focused ,type…" at bounding box center [784, 432] width 1568 height 701
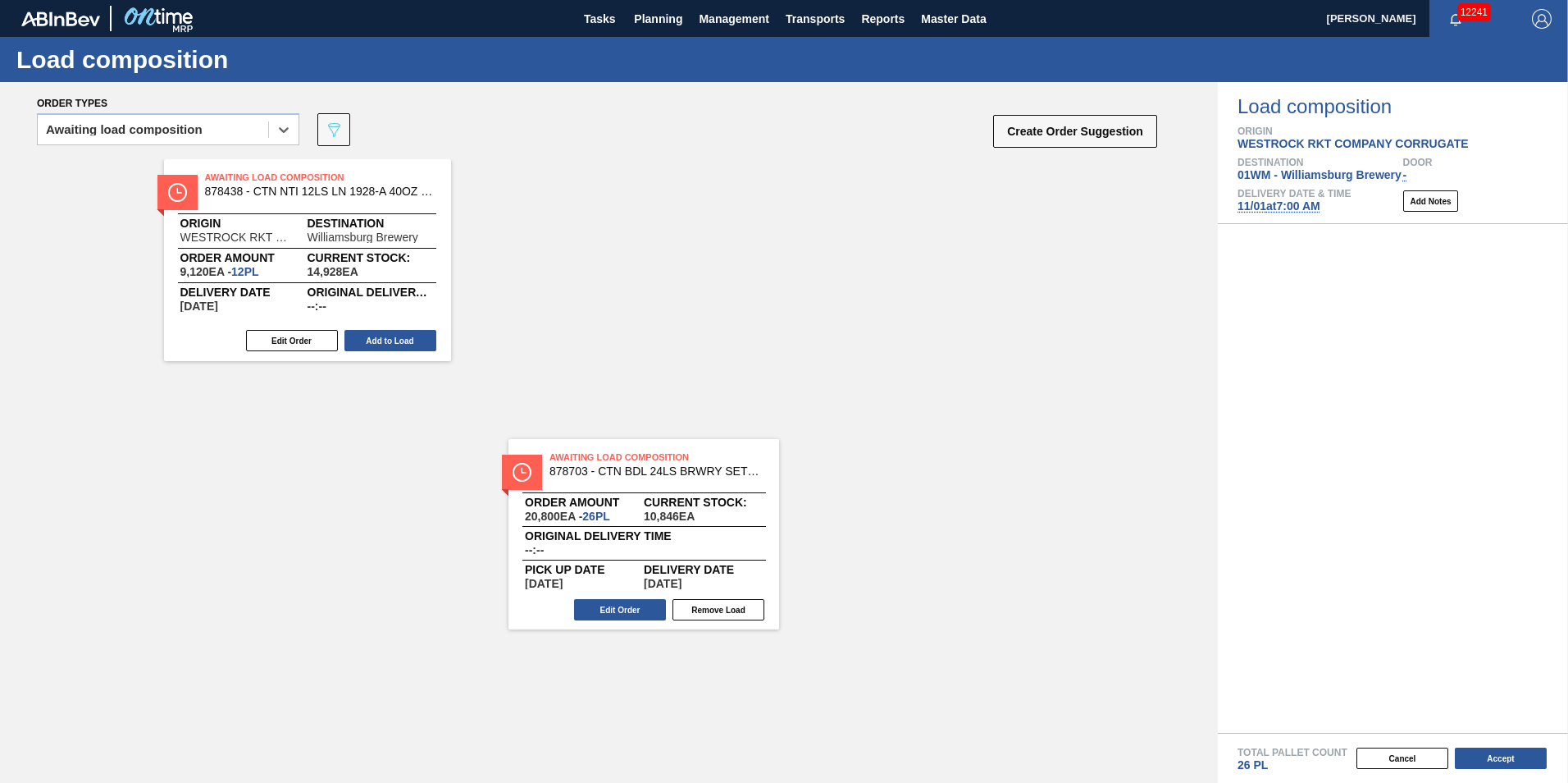
drag, startPoint x: 1455, startPoint y: 321, endPoint x: 662, endPoint y: 511, distance: 815.4
click at [669, 530] on div "Order types option Awaiting load composition, selected. Select is focused ,type…" at bounding box center [784, 432] width 1568 height 701
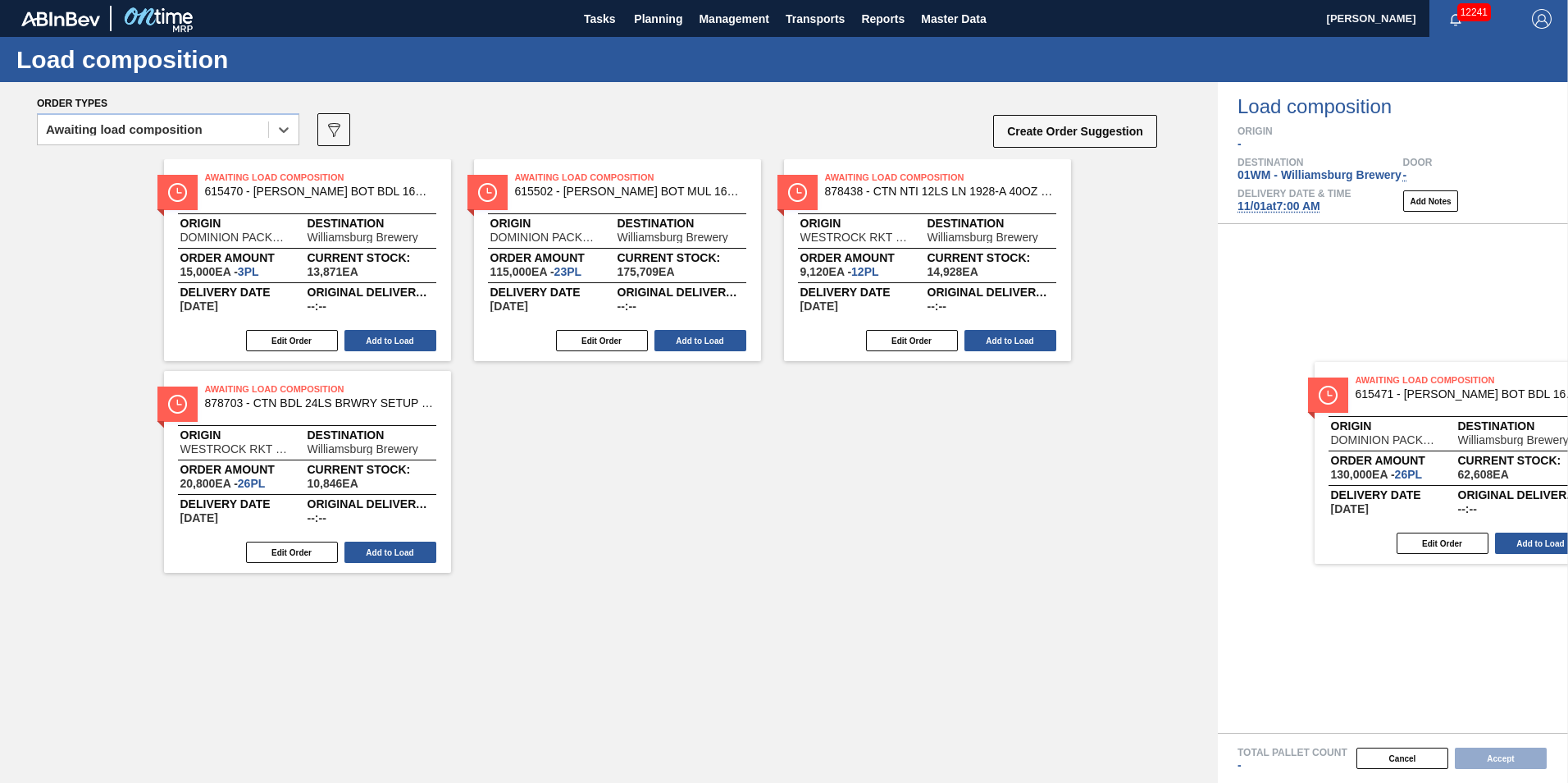
drag, startPoint x: 377, startPoint y: 245, endPoint x: 1551, endPoint y: 458, distance: 1193.2
click at [1551, 458] on div "Order types option Awaiting load composition, selected. Select is focused ,type…" at bounding box center [784, 432] width 1568 height 701
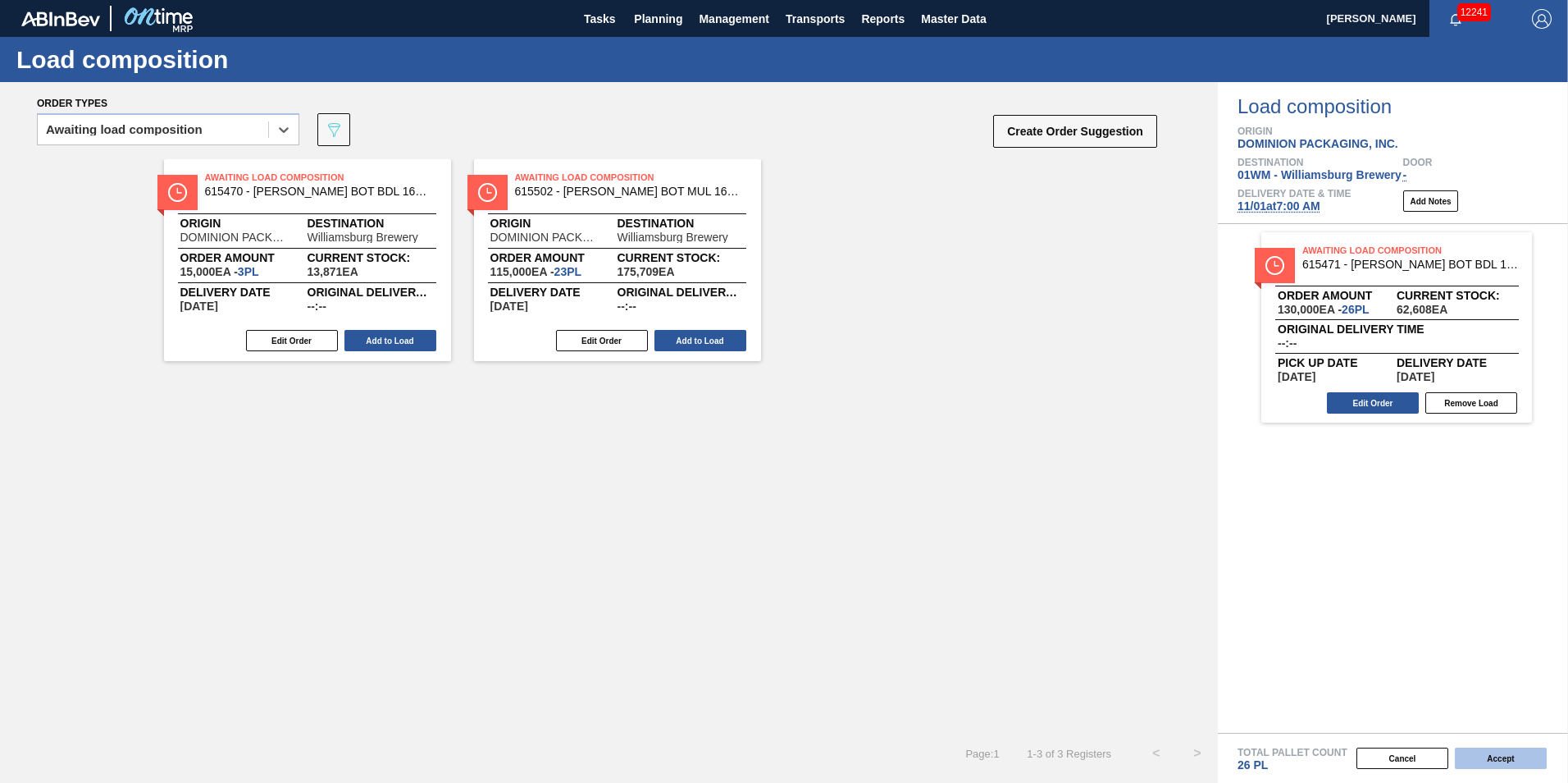
click at [1515, 754] on button "Accept" at bounding box center [1501, 758] width 92 height 21
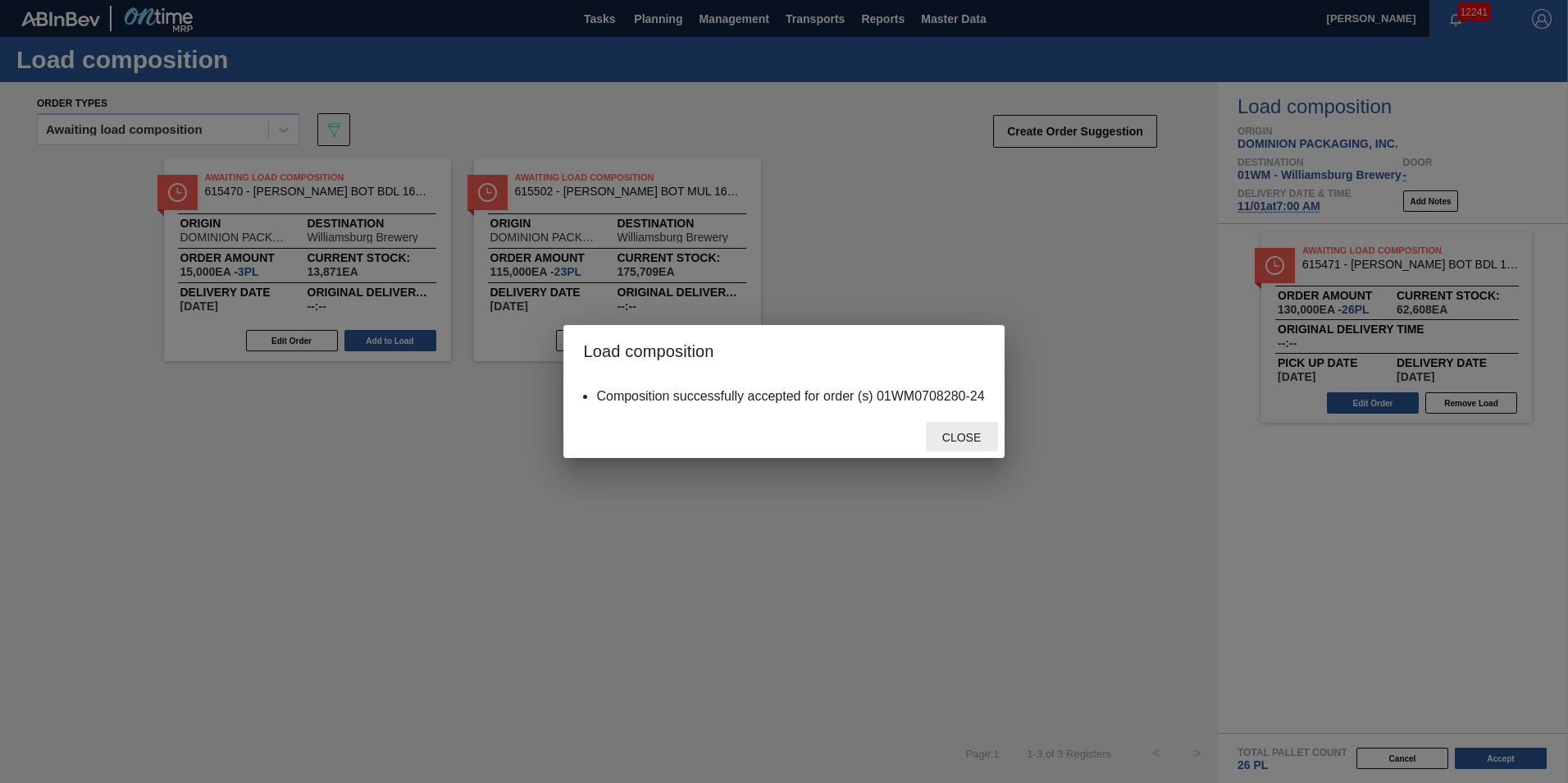
click at [975, 425] on div "Close" at bounding box center [962, 437] width 72 height 30
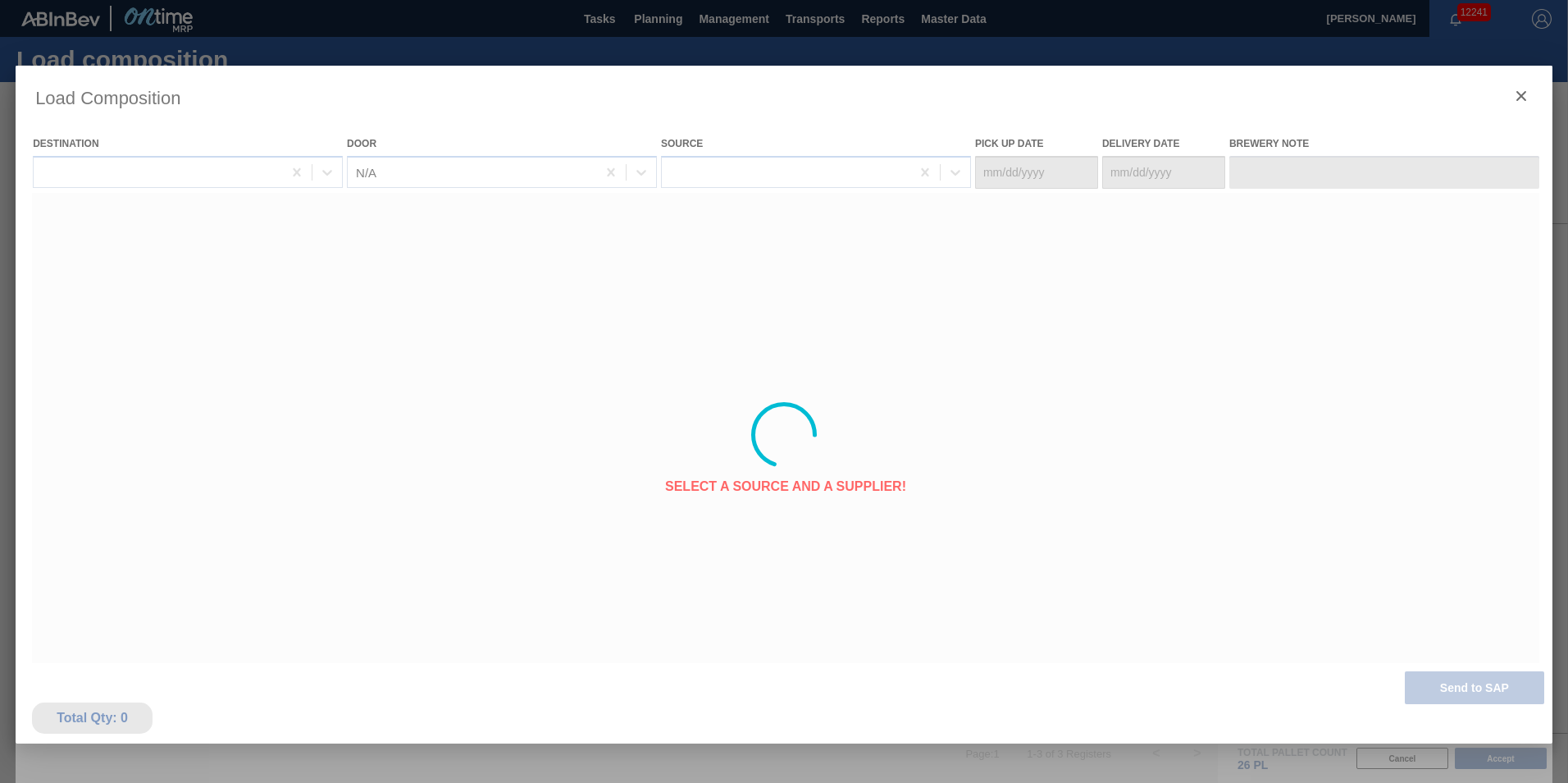
type Date "[DATE]"
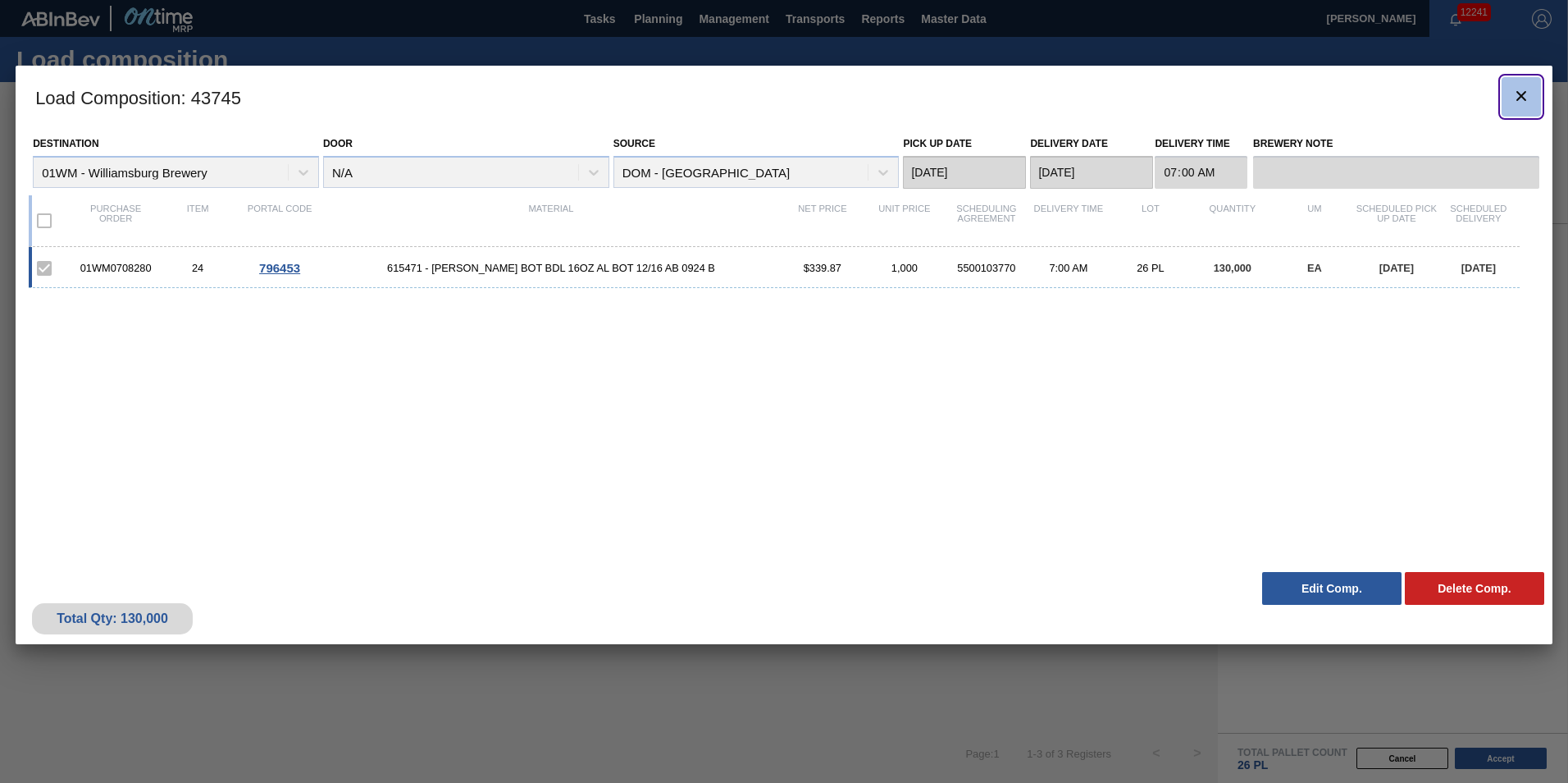
click at [1516, 96] on icon "botão de ícone" at bounding box center [1521, 96] width 19 height 19
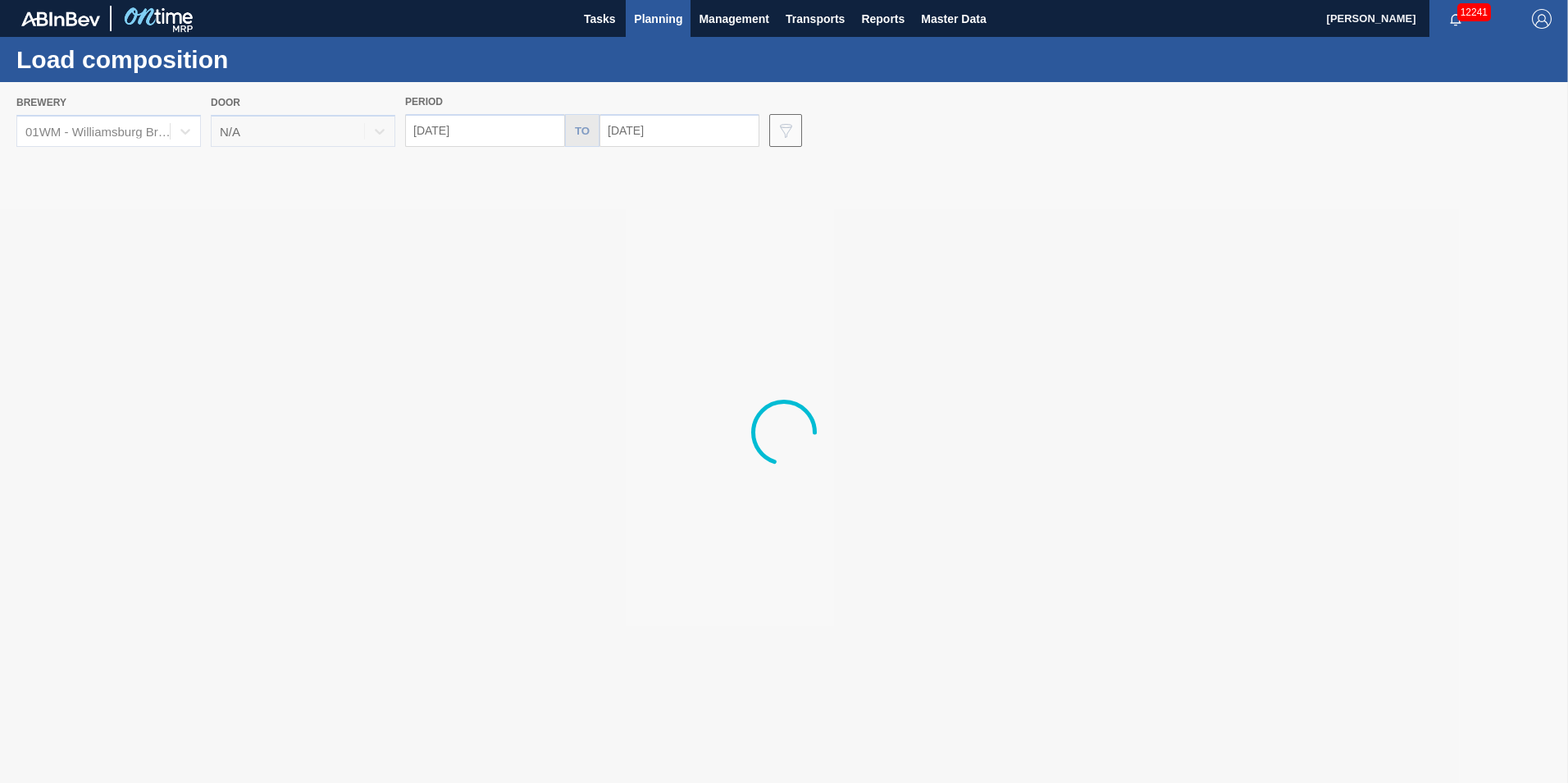
click at [694, 143] on div at bounding box center [784, 432] width 1568 height 701
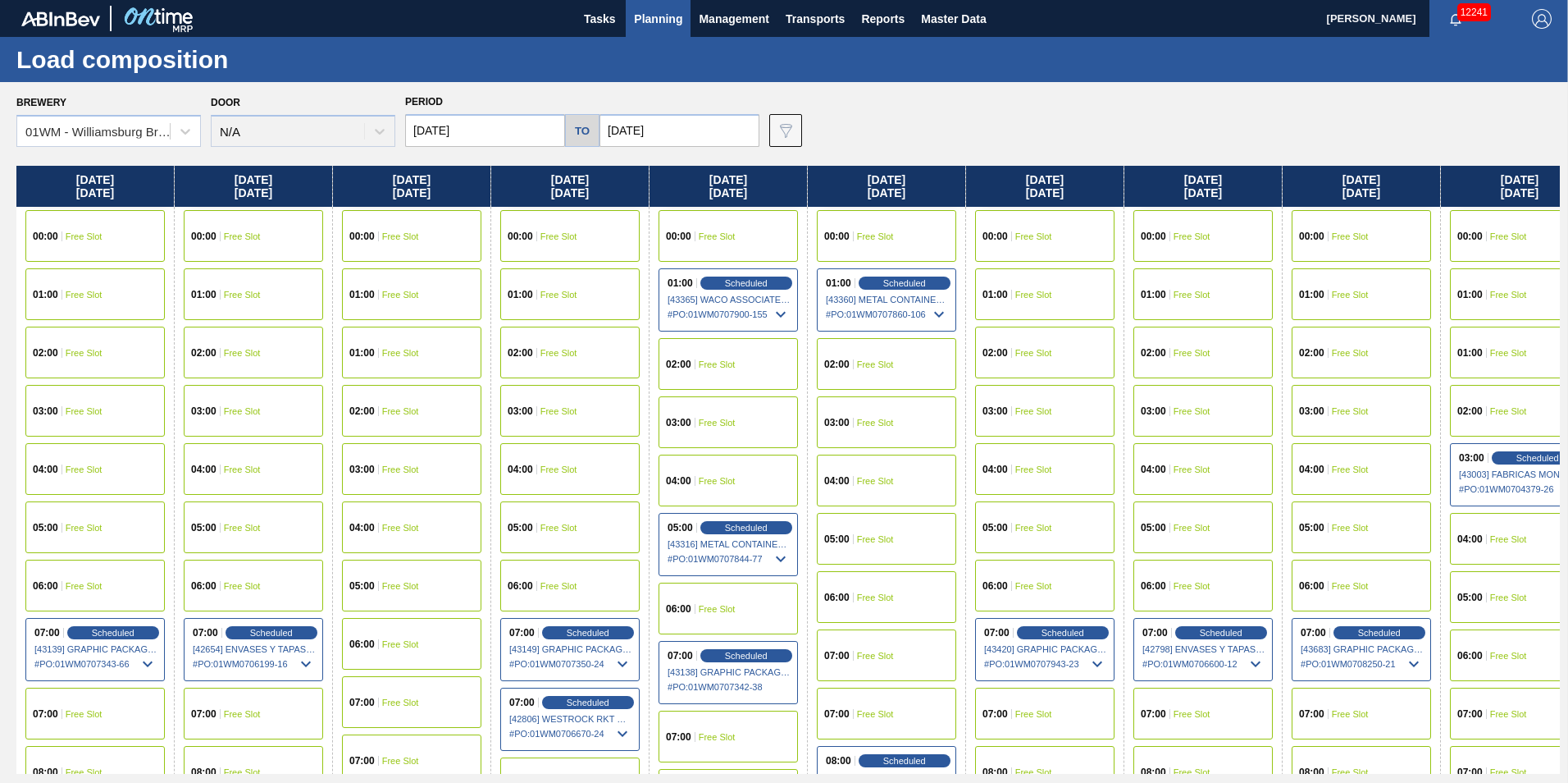
click at [689, 146] on input "[DATE]" at bounding box center [679, 131] width 160 height 33
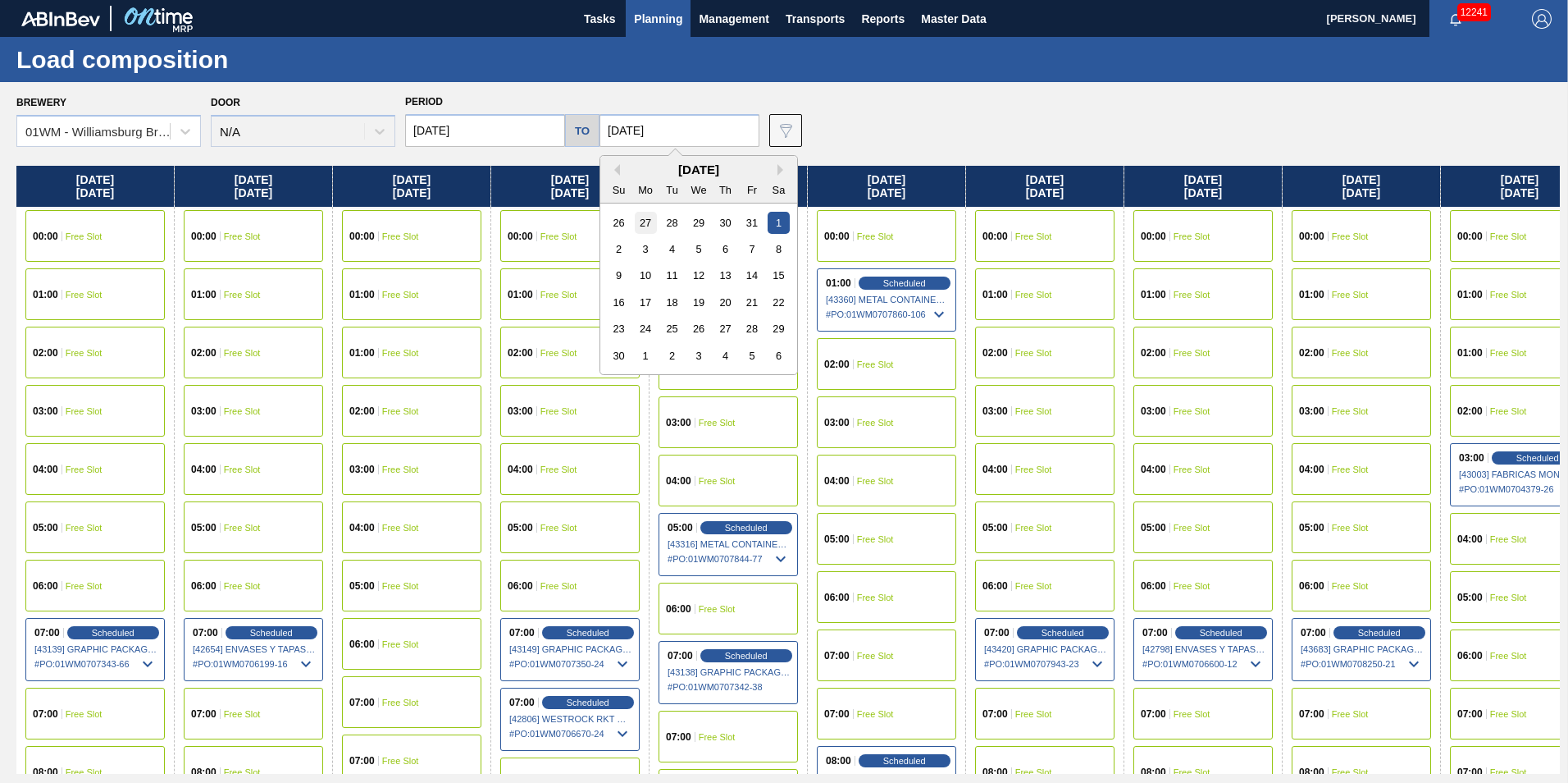
click at [641, 222] on div "27" at bounding box center [646, 223] width 22 height 22
type input "[DATE]"
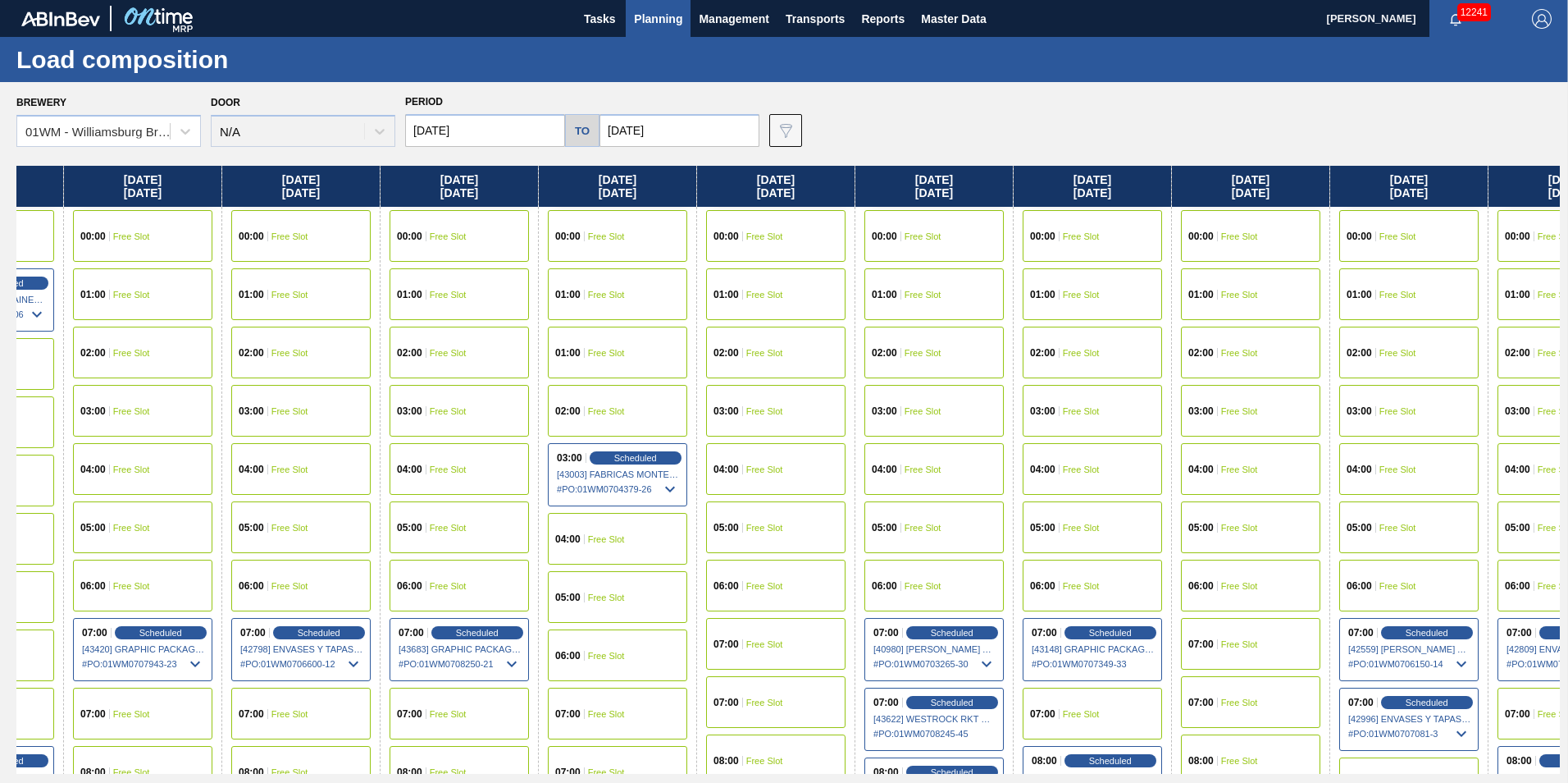
scroll to position [0, 1189]
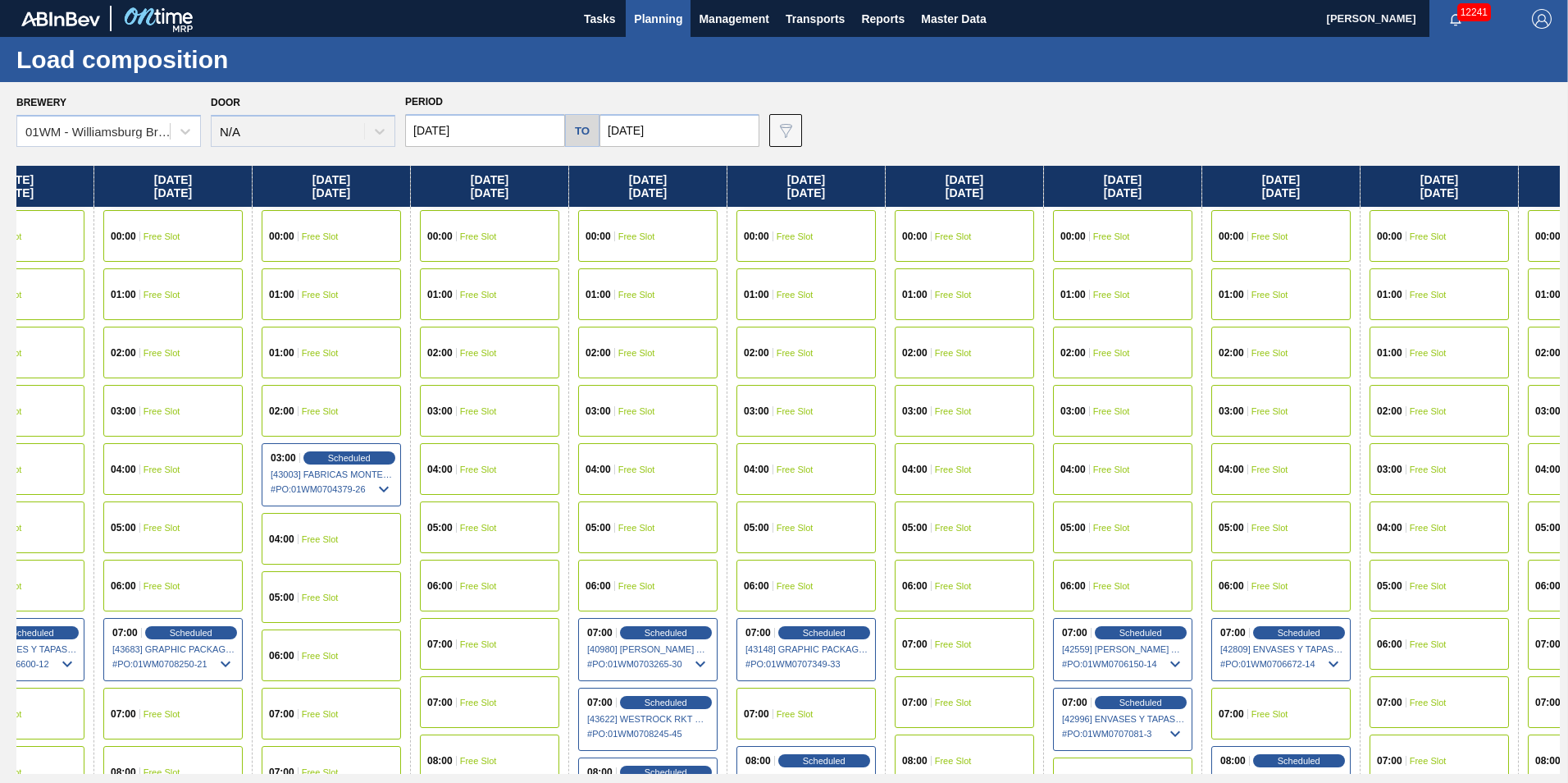
drag, startPoint x: 1492, startPoint y: 192, endPoint x: 287, endPoint y: 375, distance: 1218.8
click at [287, 375] on div "[DATE] 00:00 Free Slot 01:00 Free Slot 02:00 Free Slot 03:00 Free Slot 04:00 Fr…" at bounding box center [788, 470] width 1544 height 608
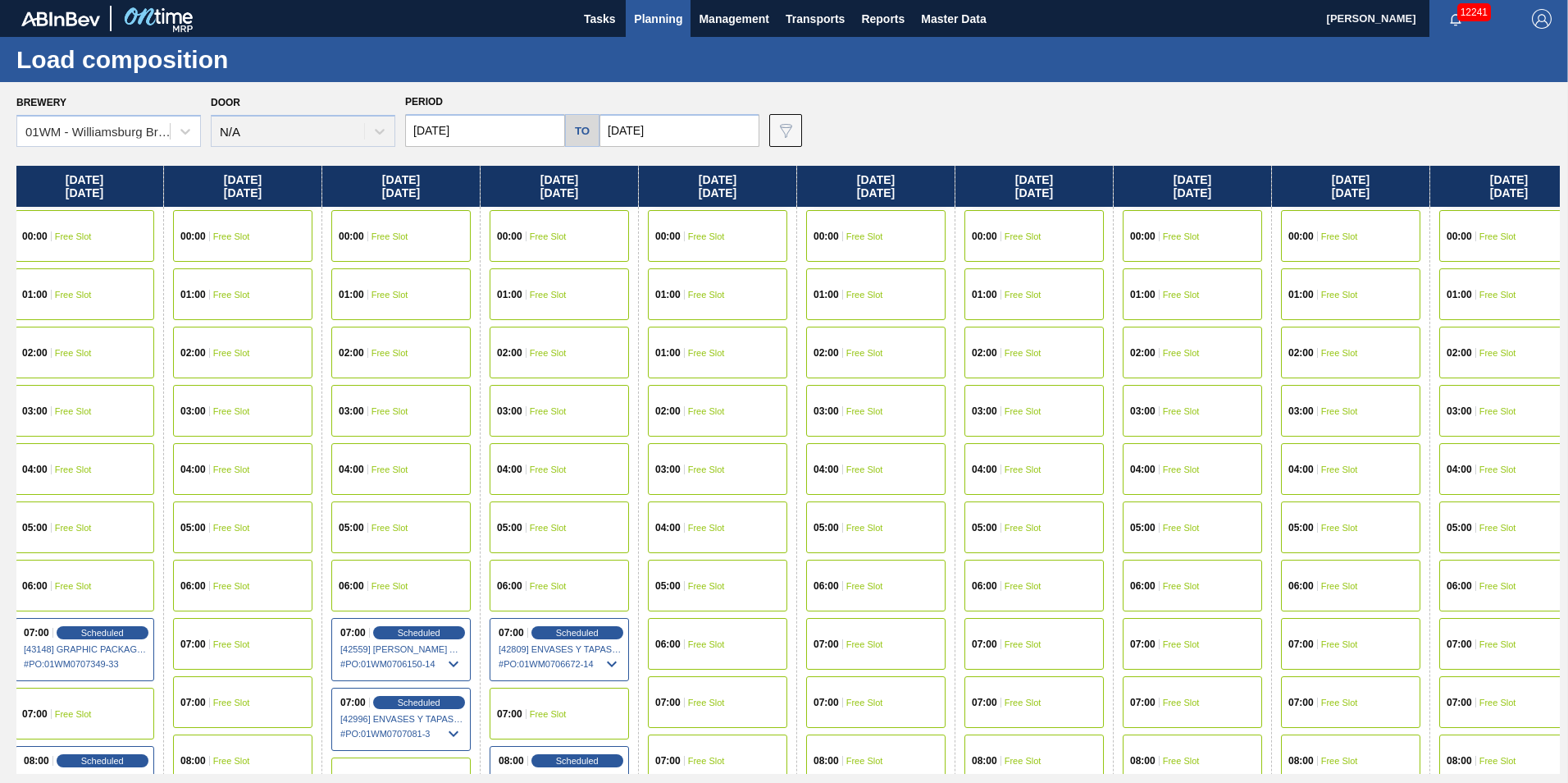
scroll to position [0, 1939]
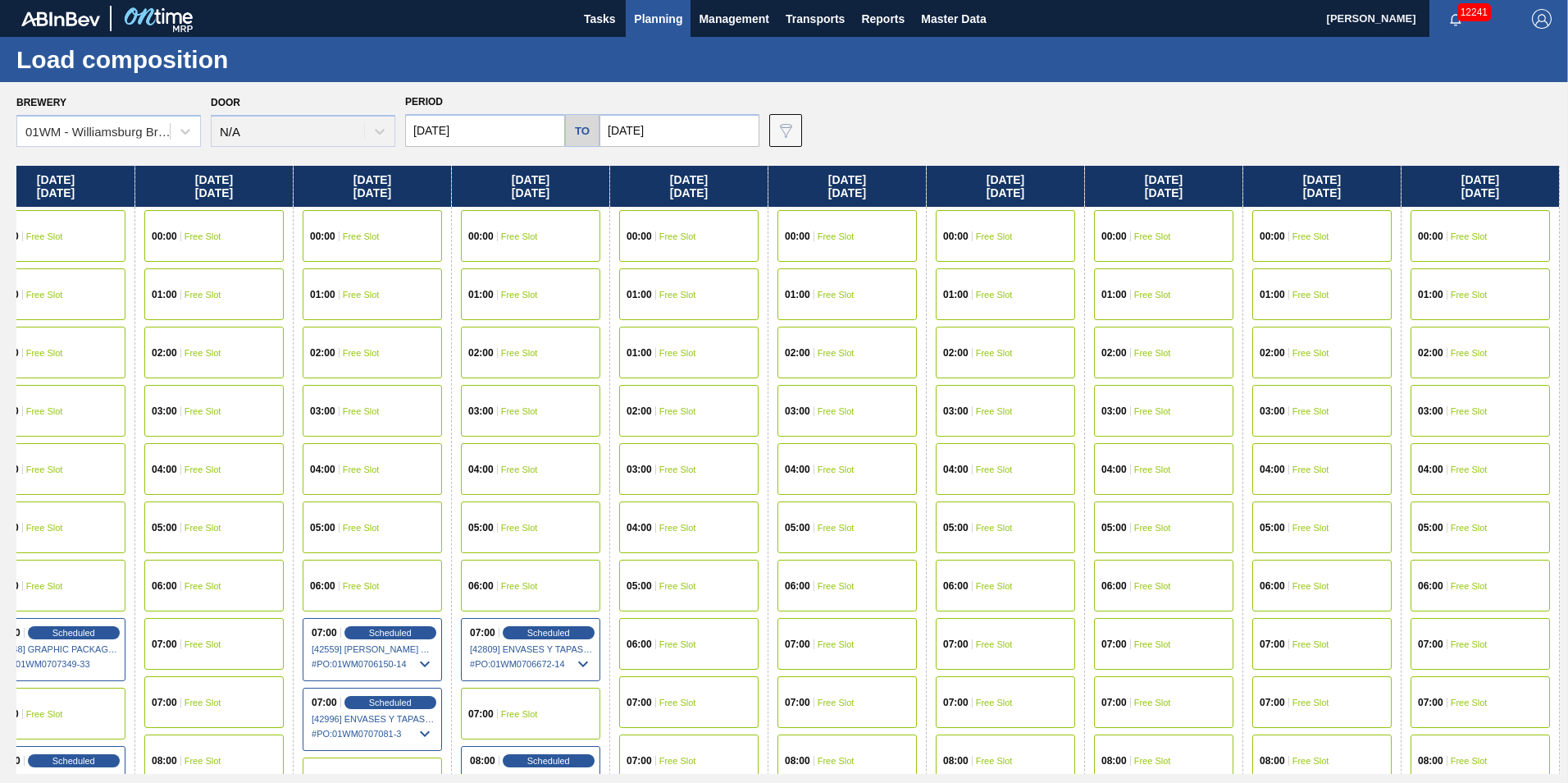
drag, startPoint x: 1452, startPoint y: 184, endPoint x: 402, endPoint y: 215, distance: 1050.5
click at [401, 214] on div "[DATE] 00:00 Free Slot 01:00 Free Slot 02:00 Free Slot 03:00 Free Slot 04:00 Fr…" at bounding box center [788, 470] width 1544 height 608
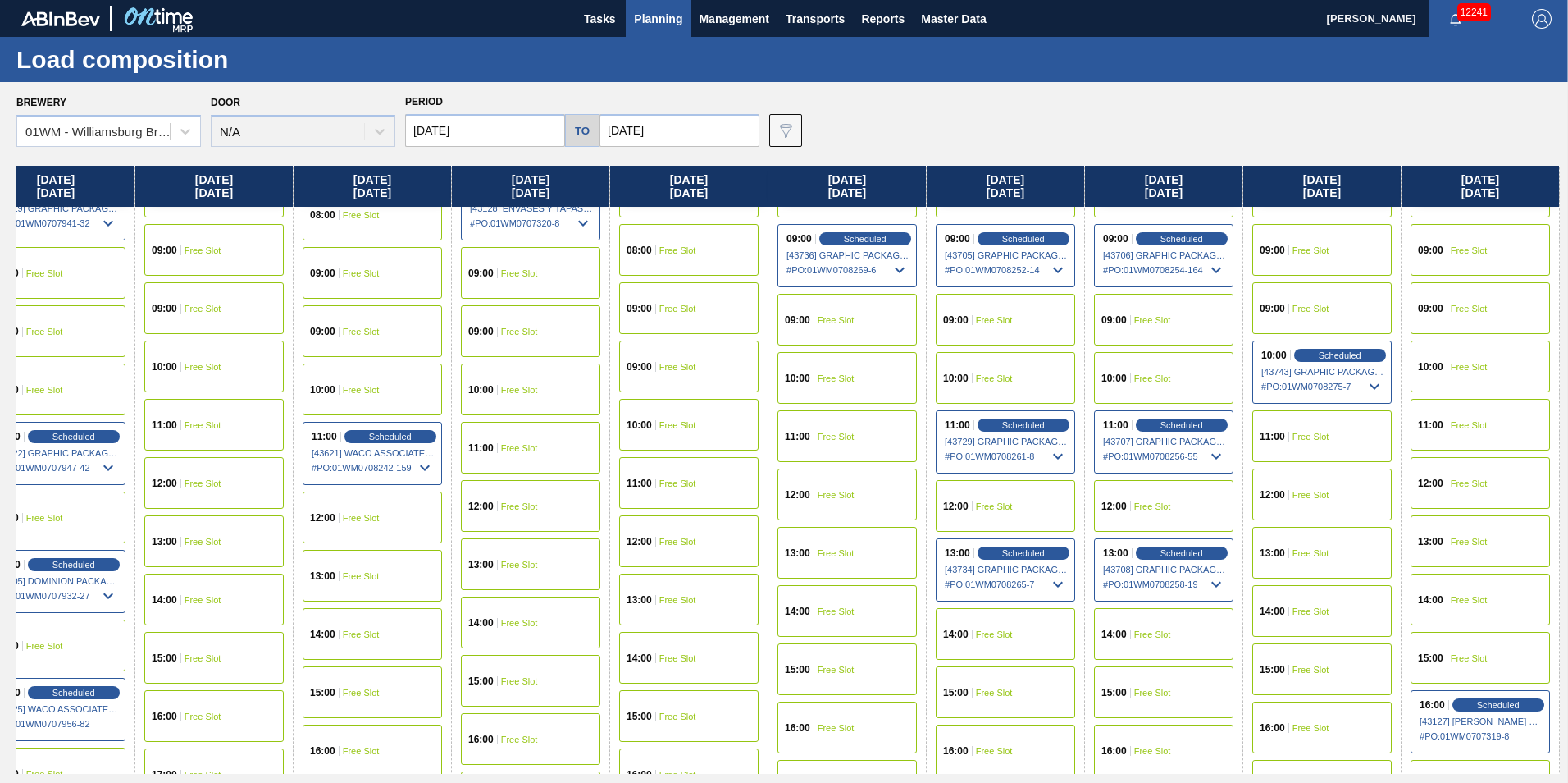
scroll to position [493, 1939]
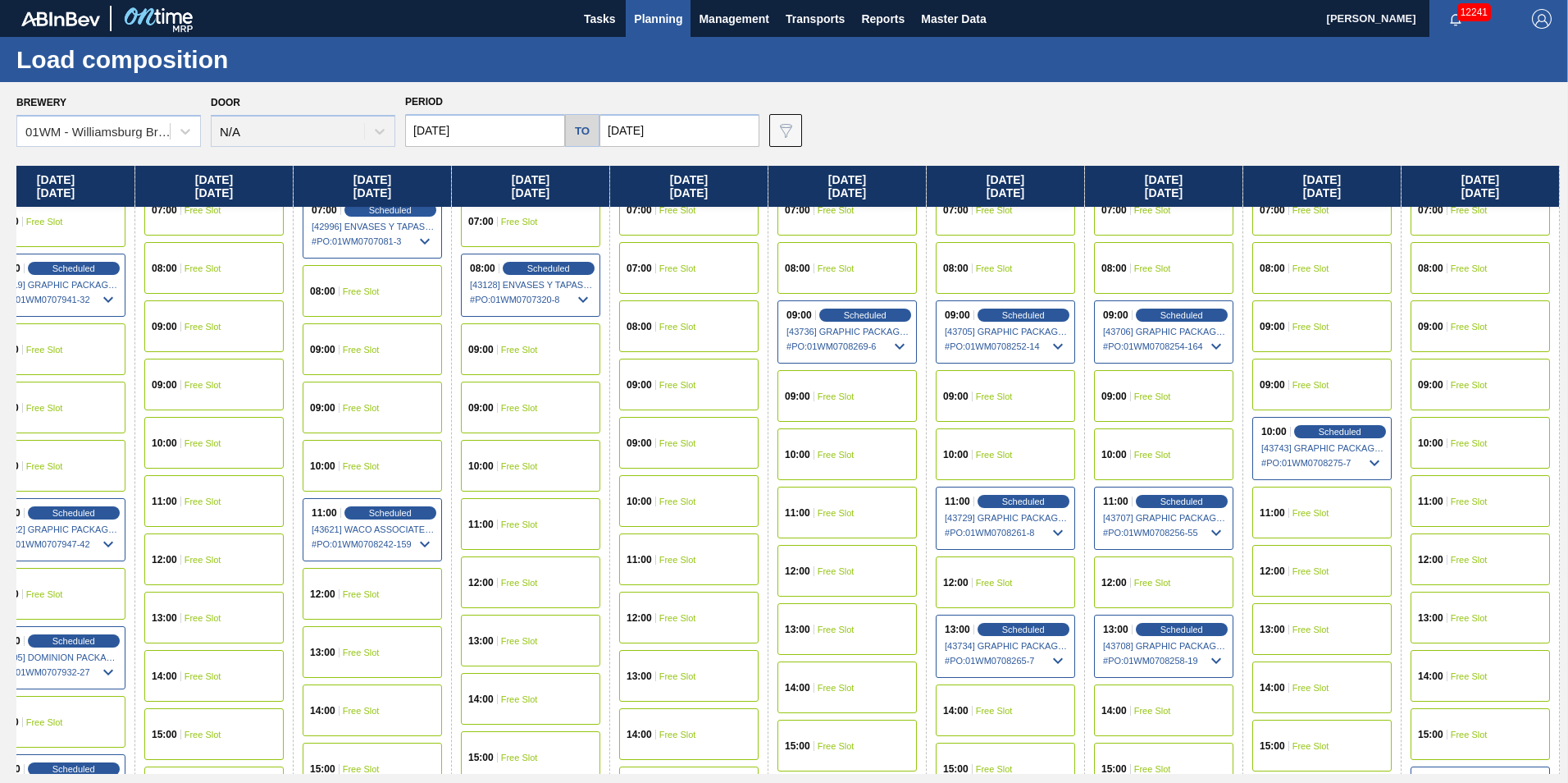
click at [1319, 575] on span "Free Slot" at bounding box center [1311, 571] width 37 height 10
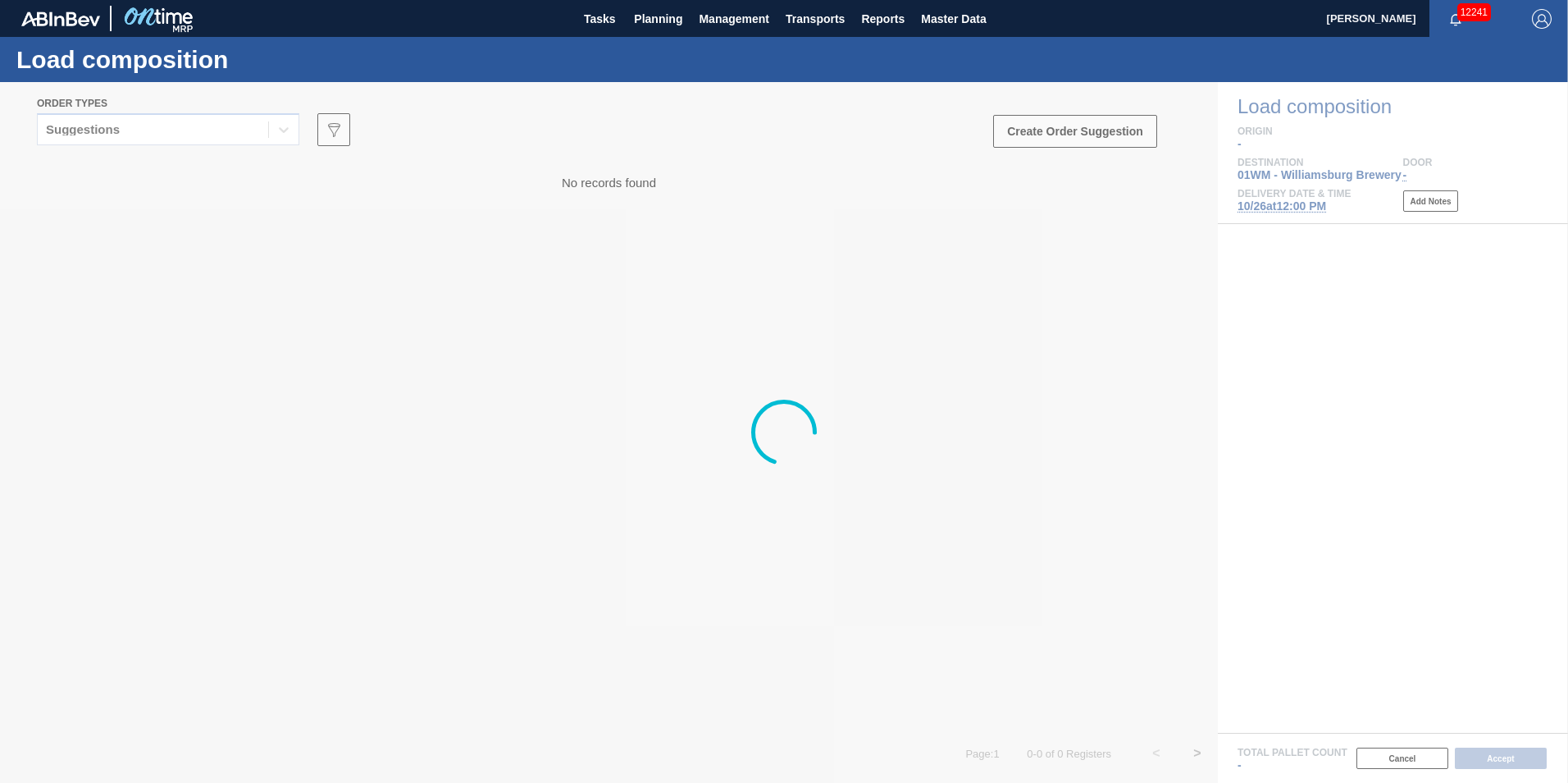
click at [154, 124] on div at bounding box center [784, 432] width 1568 height 701
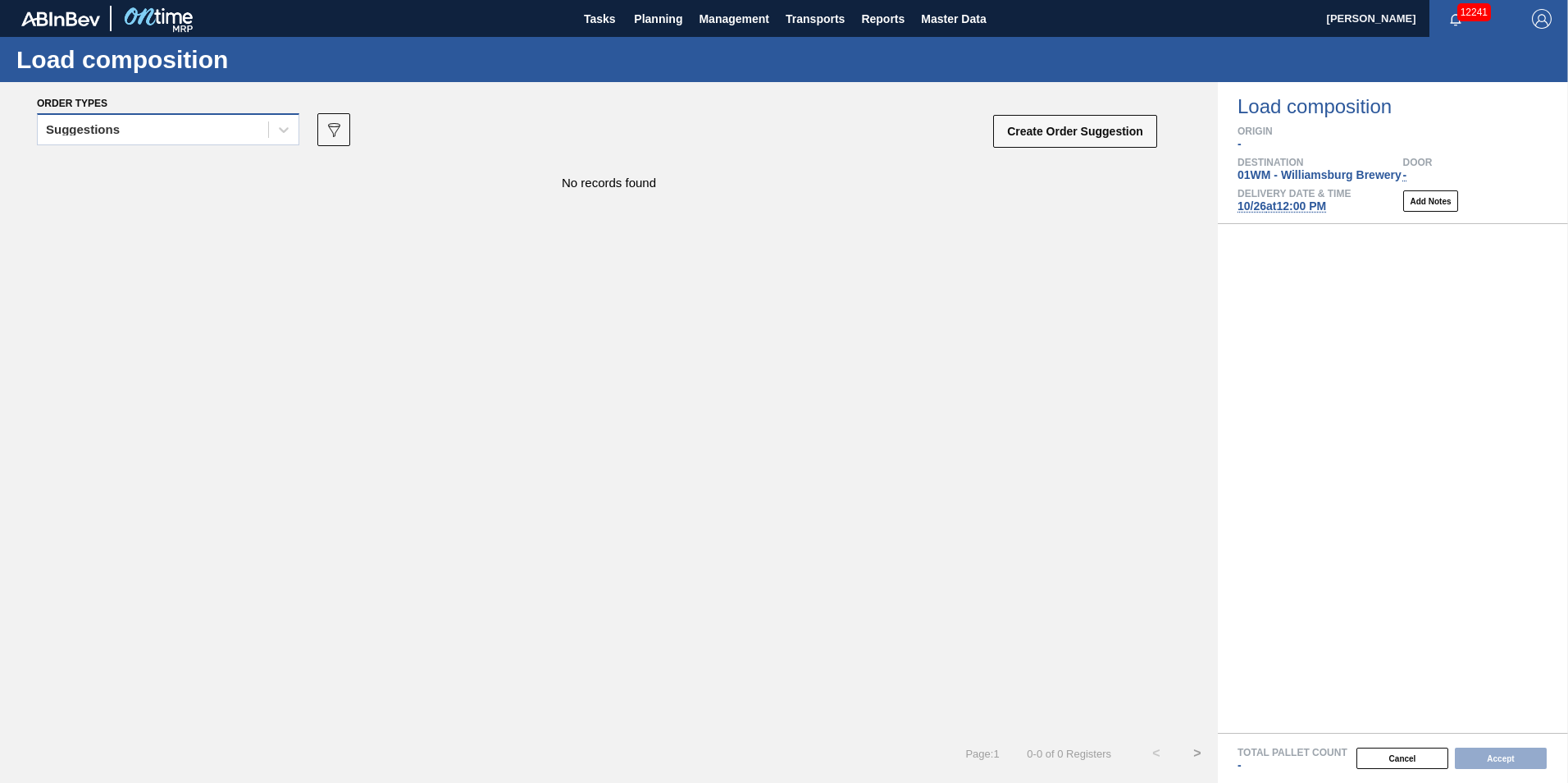
click at [157, 125] on div "Suggestions" at bounding box center [153, 130] width 230 height 24
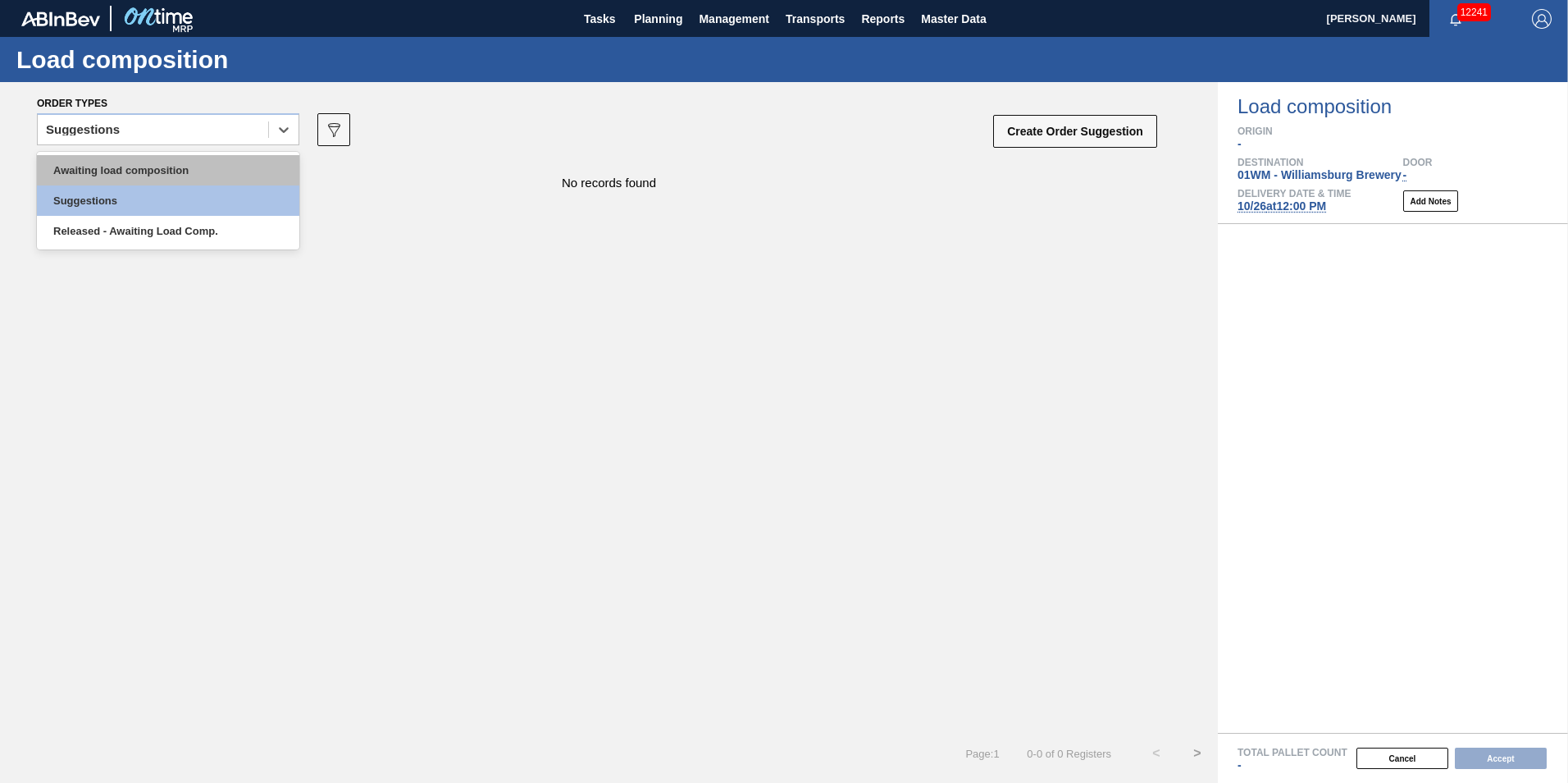
click at [176, 169] on div "Awaiting load composition" at bounding box center [168, 169] width 262 height 30
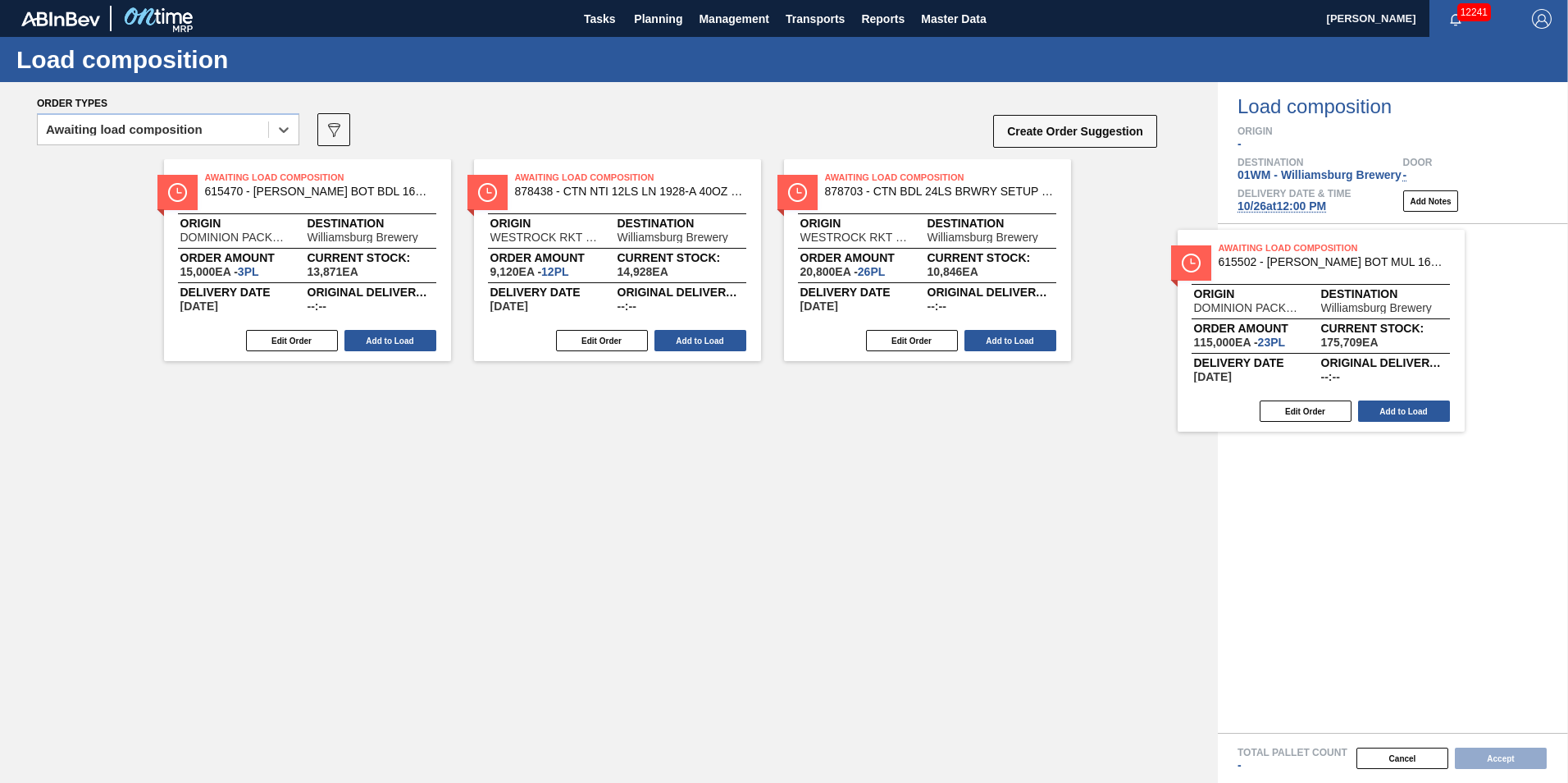
drag, startPoint x: 629, startPoint y: 279, endPoint x: 1354, endPoint y: 358, distance: 729.3
click at [1354, 358] on div "Order types option Awaiting load composition, selected. Select is focused ,type…" at bounding box center [784, 432] width 1568 height 701
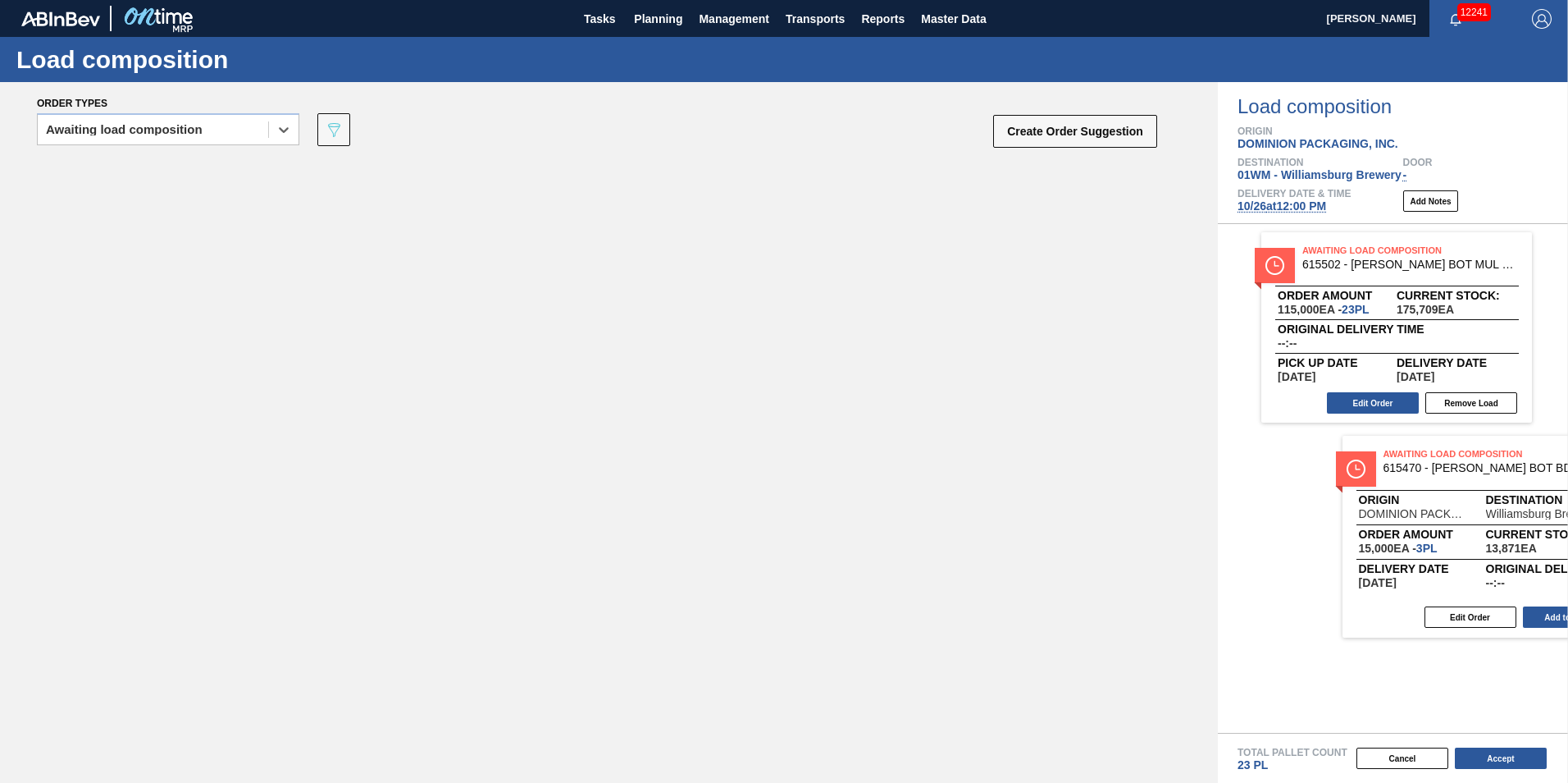
drag, startPoint x: 334, startPoint y: 262, endPoint x: 1435, endPoint y: 508, distance: 1128.1
click at [1438, 508] on div "Order types option Awaiting load composition, selected. Select is focused ,type…" at bounding box center [784, 432] width 1568 height 701
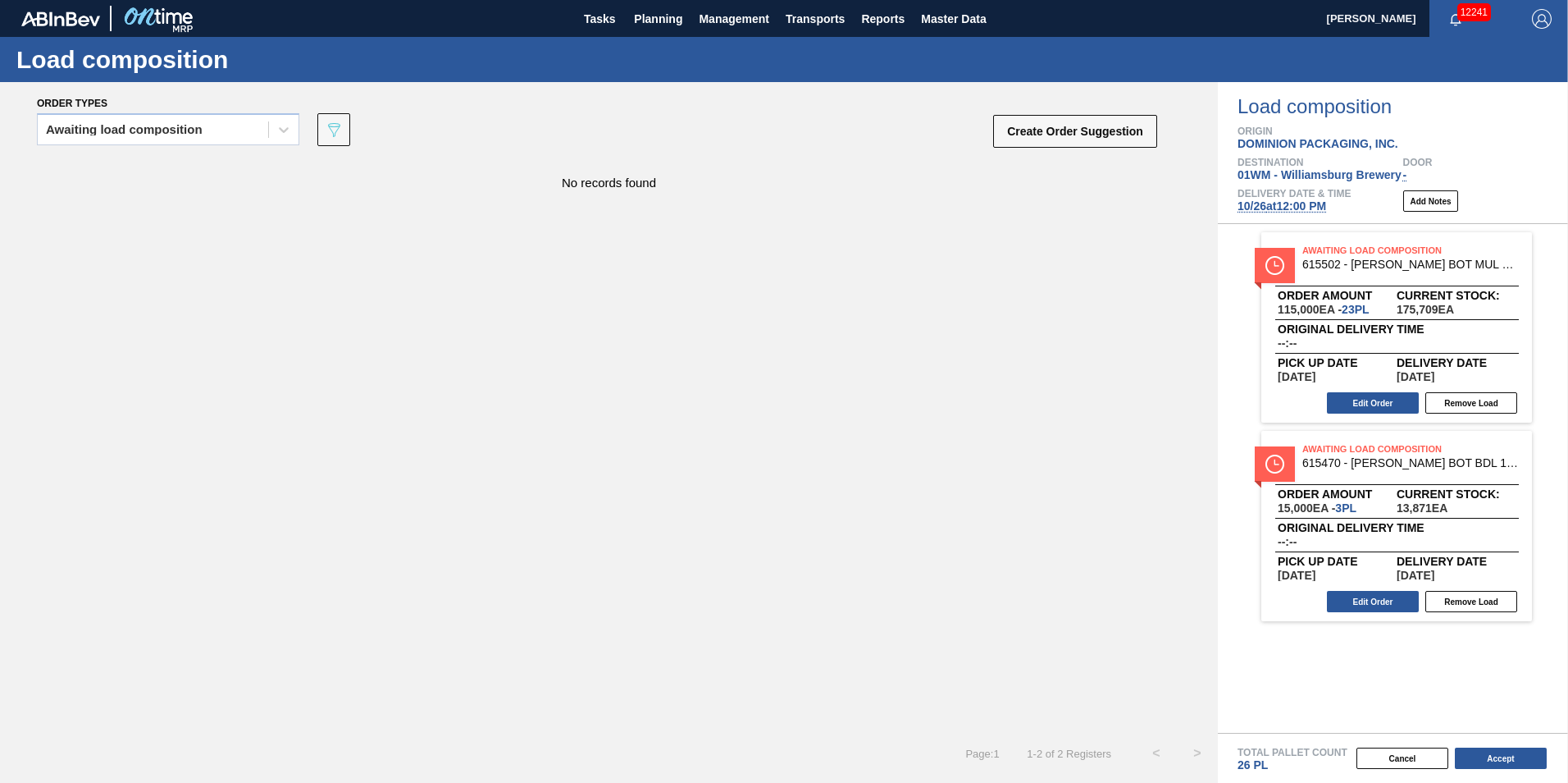
click at [1301, 198] on span "Delivery Date & Time" at bounding box center [1294, 193] width 113 height 10
click at [1303, 205] on span "[DATE] 12:00 PM" at bounding box center [1282, 205] width 88 height 13
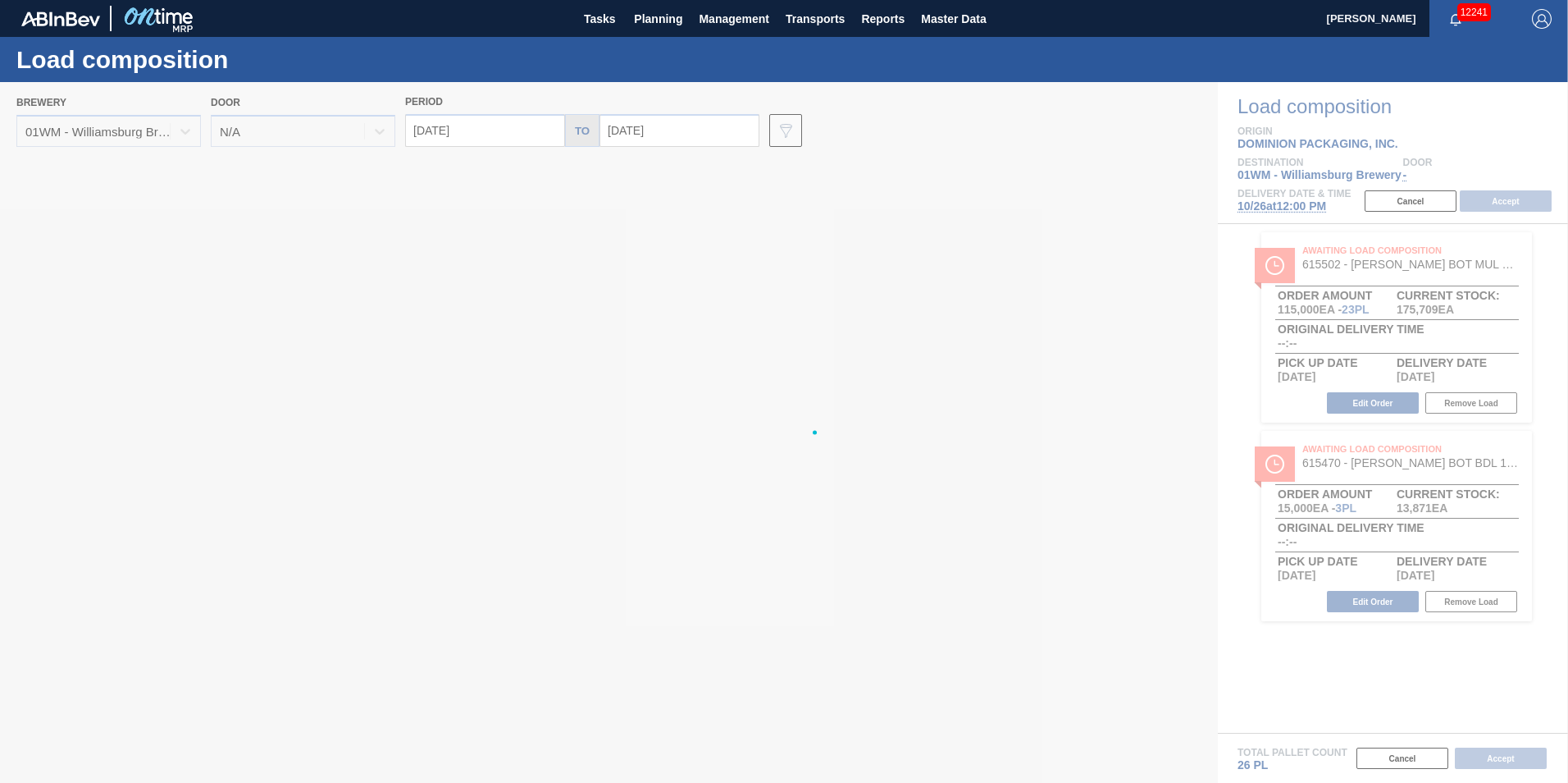
type input "[DATE]"
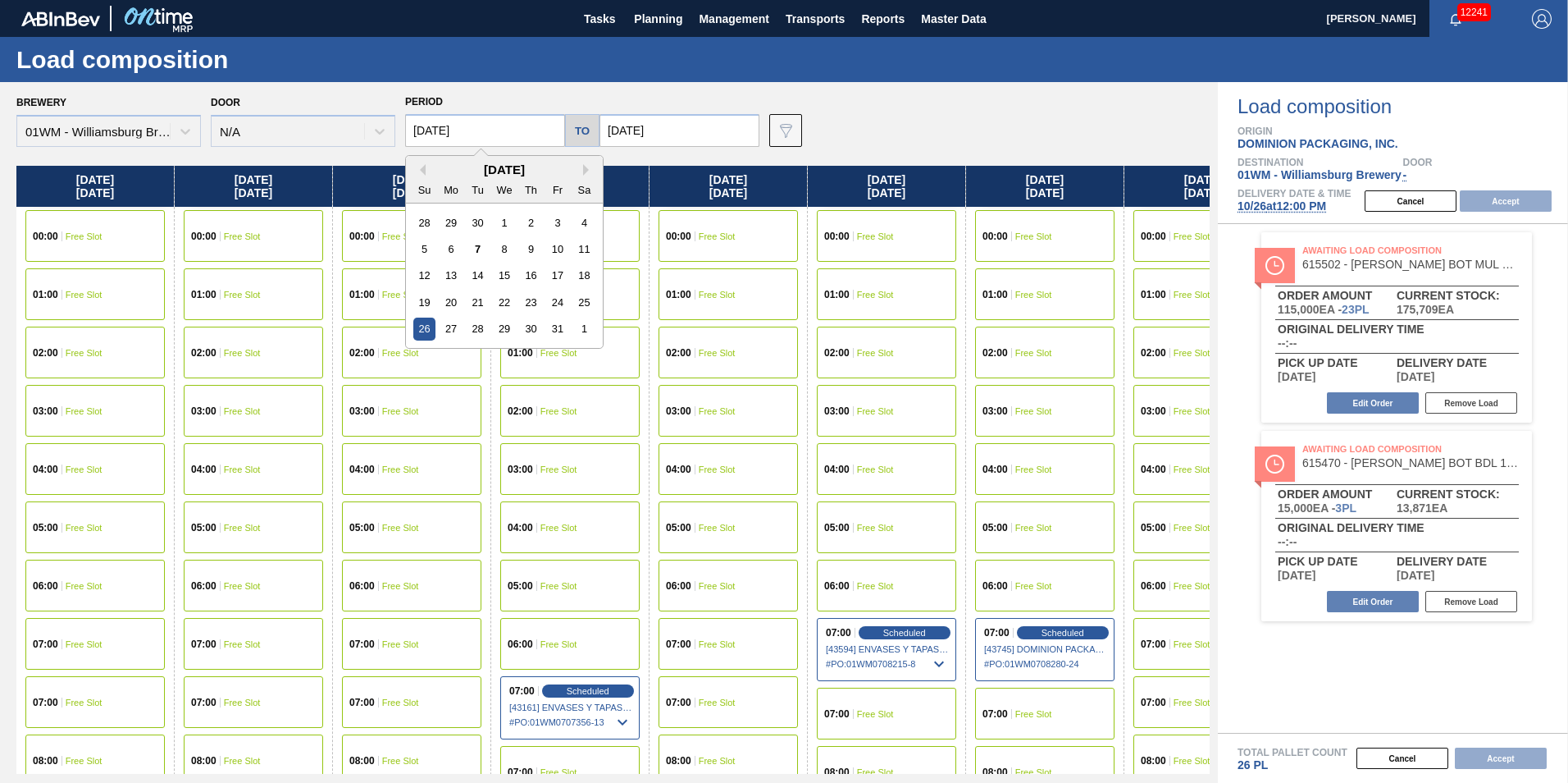
click at [452, 132] on input "[DATE]" at bounding box center [485, 131] width 160 height 33
click at [585, 308] on div "25" at bounding box center [585, 302] width 22 height 22
type input "[DATE]"
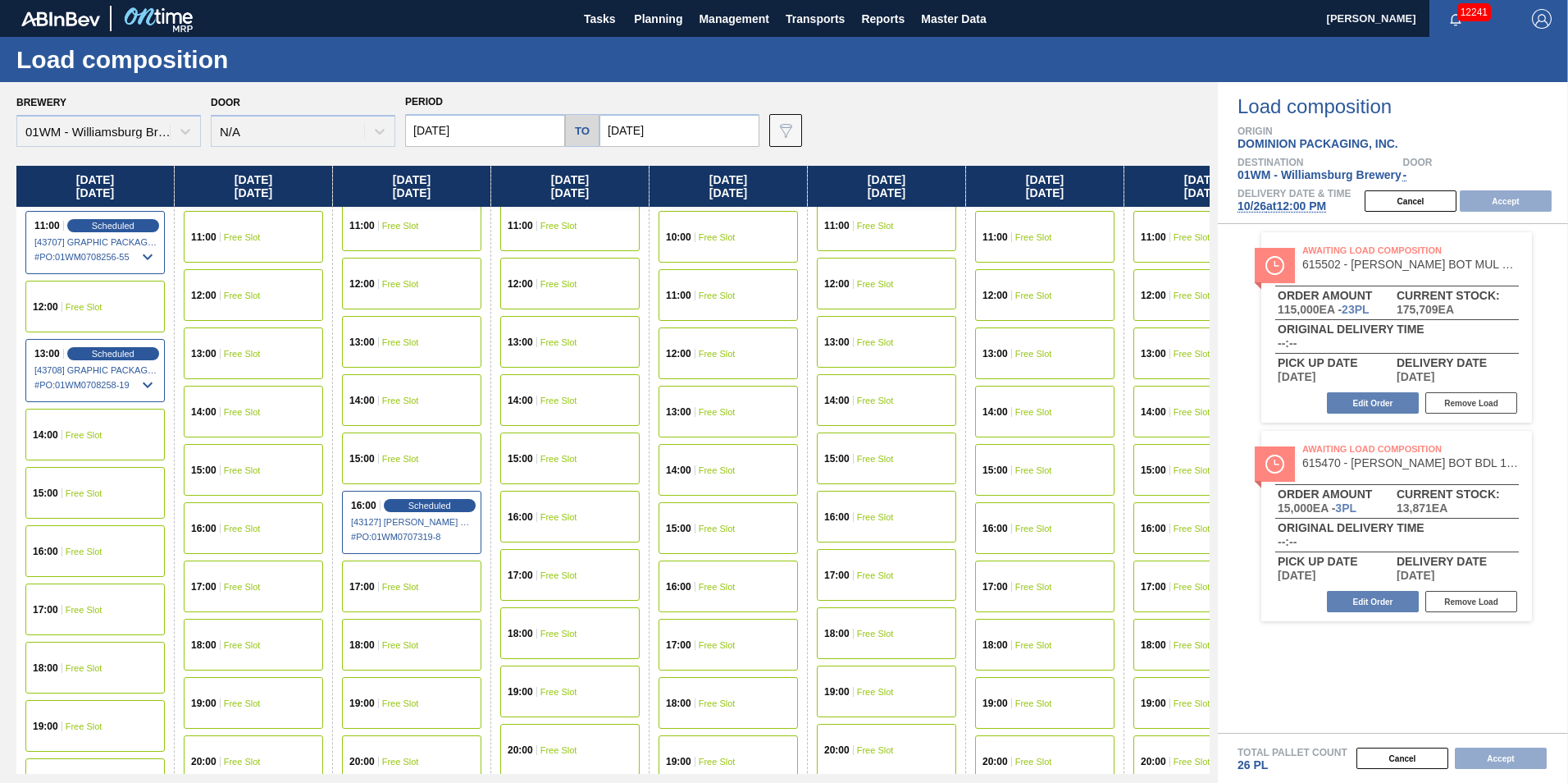
scroll to position [739, 0]
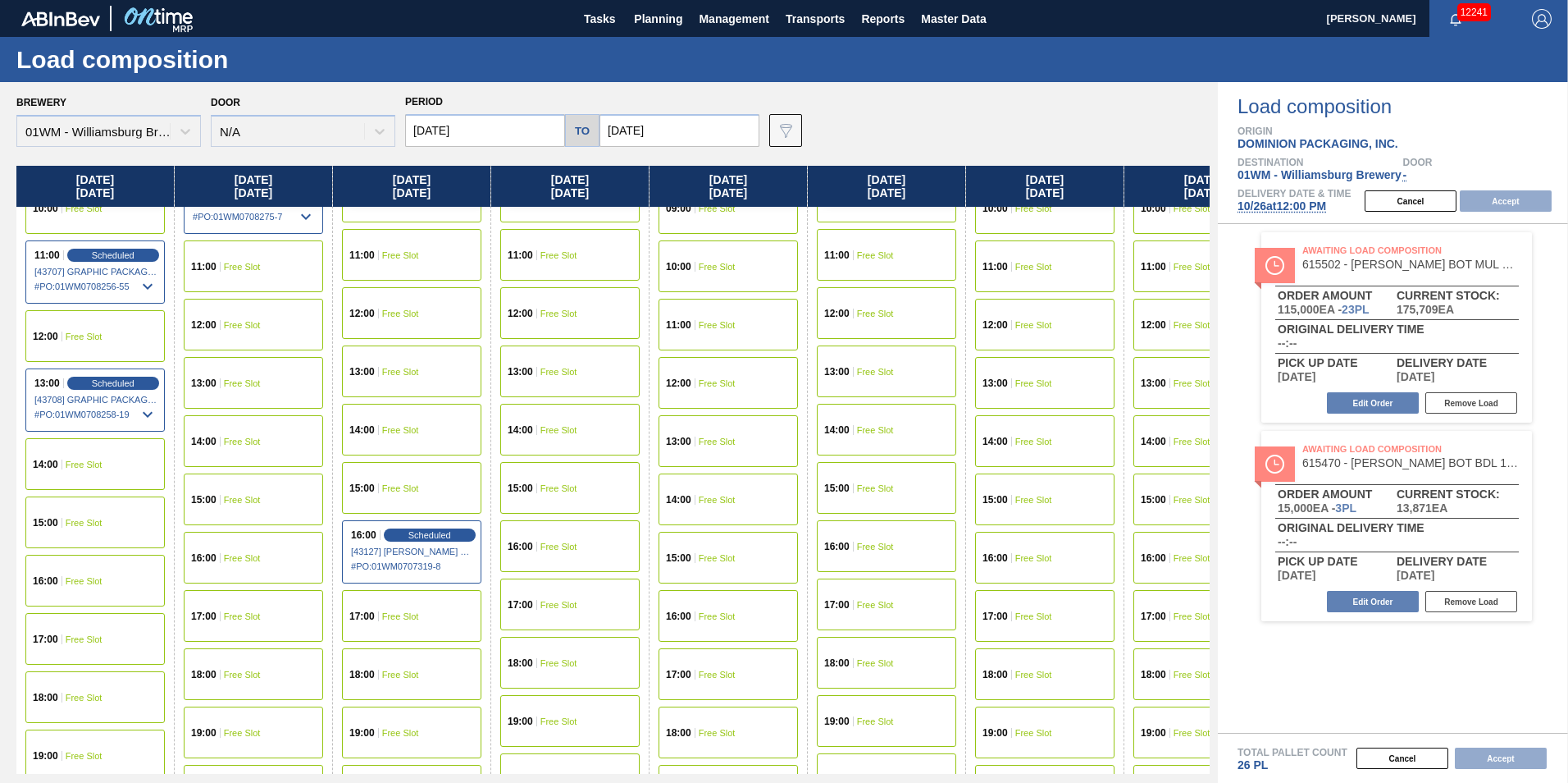
click at [113, 336] on div "12:00 Free Slot" at bounding box center [95, 336] width 139 height 52
click at [1532, 197] on button "Accept" at bounding box center [1506, 201] width 92 height 21
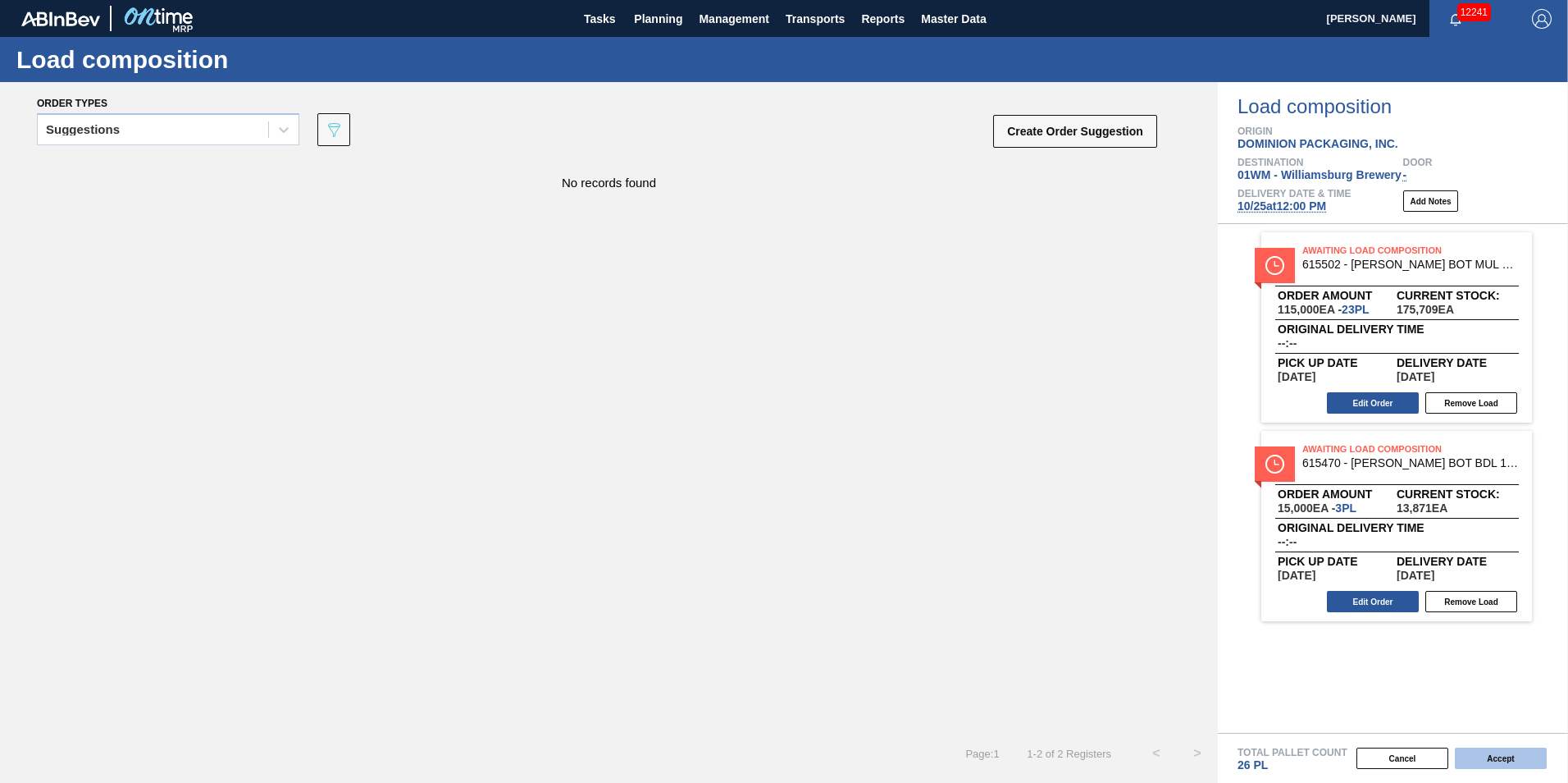
click at [1499, 767] on button "Accept" at bounding box center [1501, 758] width 92 height 21
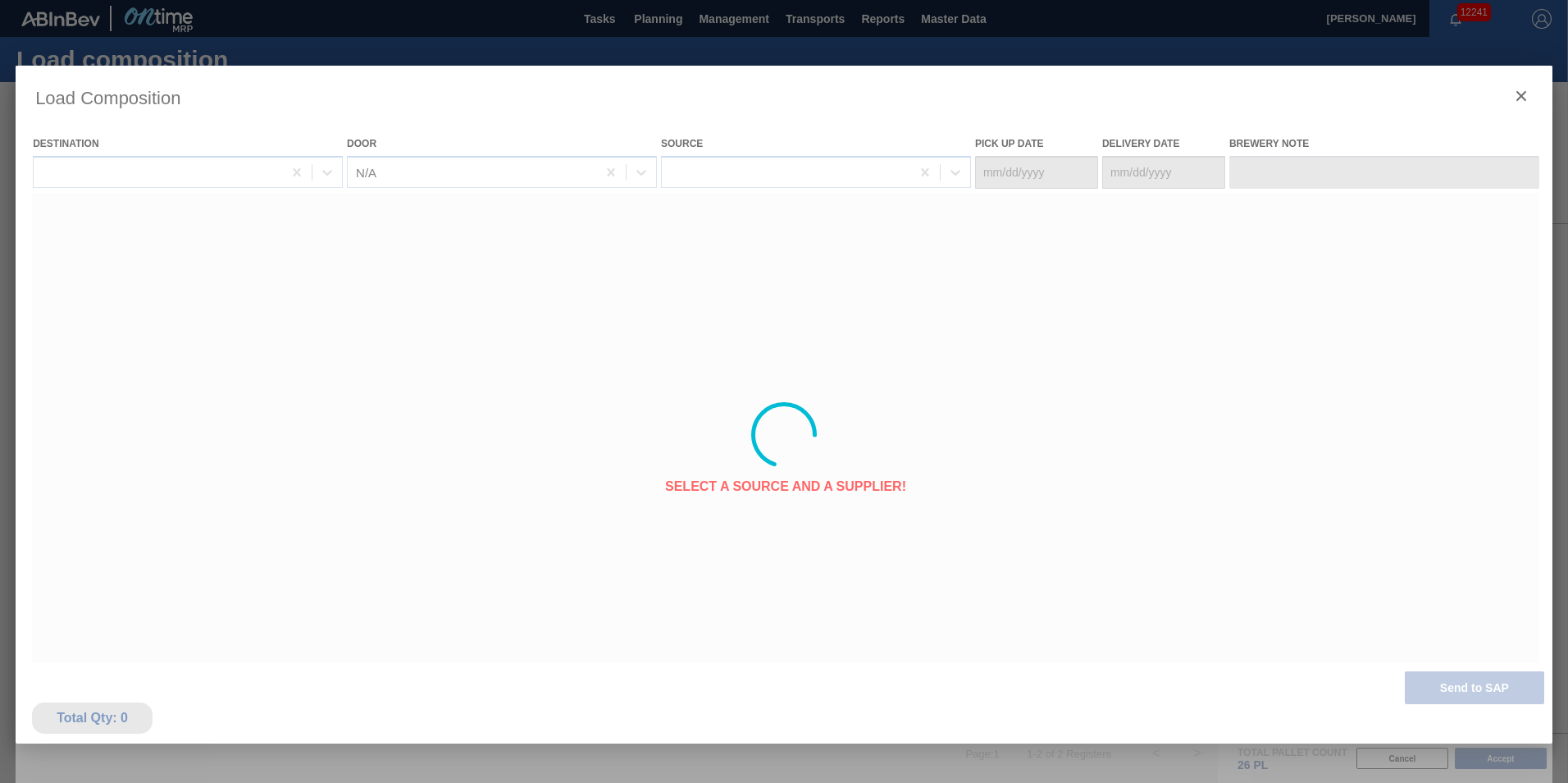
drag, startPoint x: 1523, startPoint y: 366, endPoint x: 1333, endPoint y: 292, distance: 203.9
click at [1516, 366] on div at bounding box center [784, 435] width 1537 height 739
type Date "[DATE]"
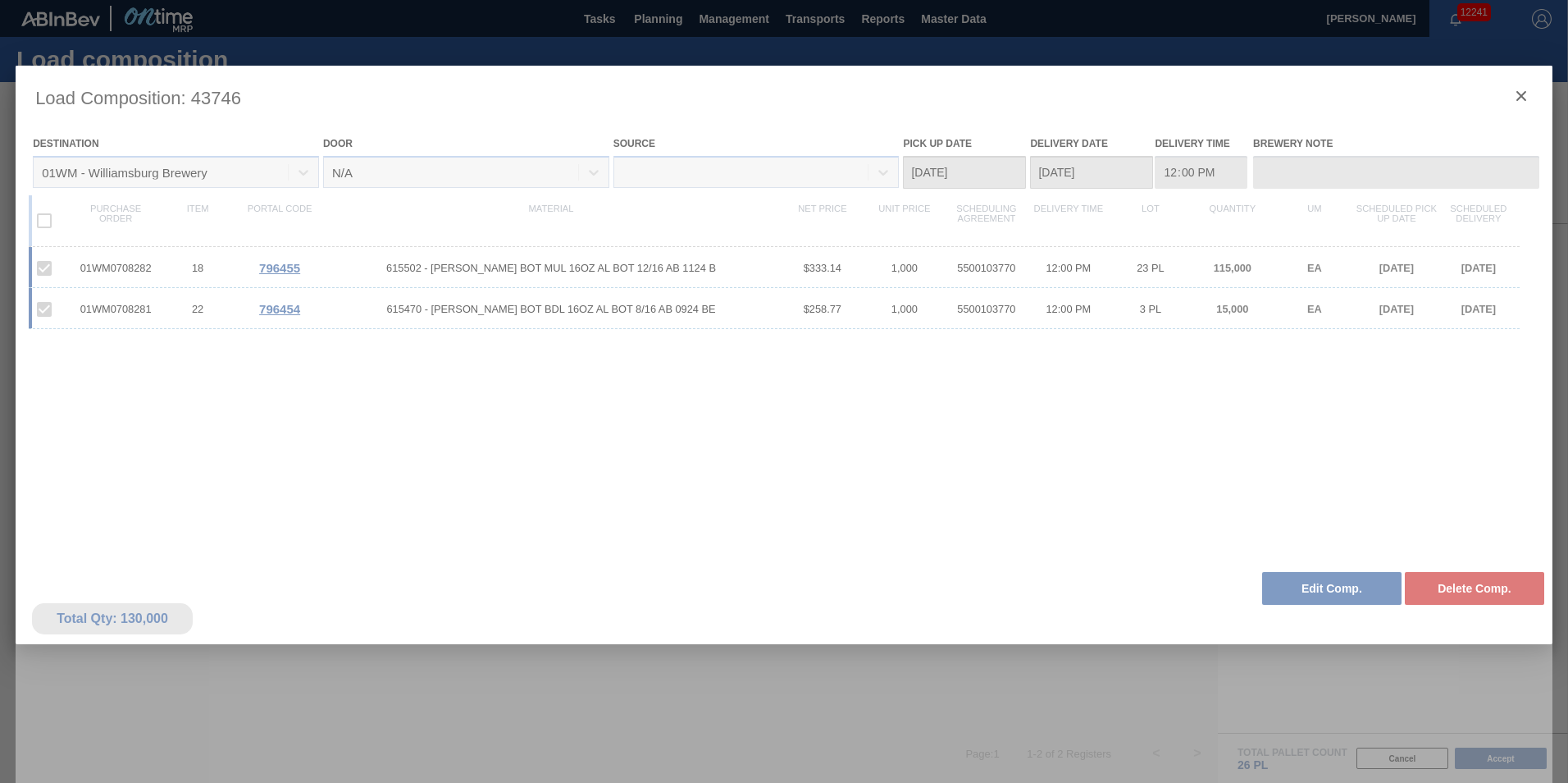
click at [1520, 96] on div at bounding box center [784, 435] width 1537 height 739
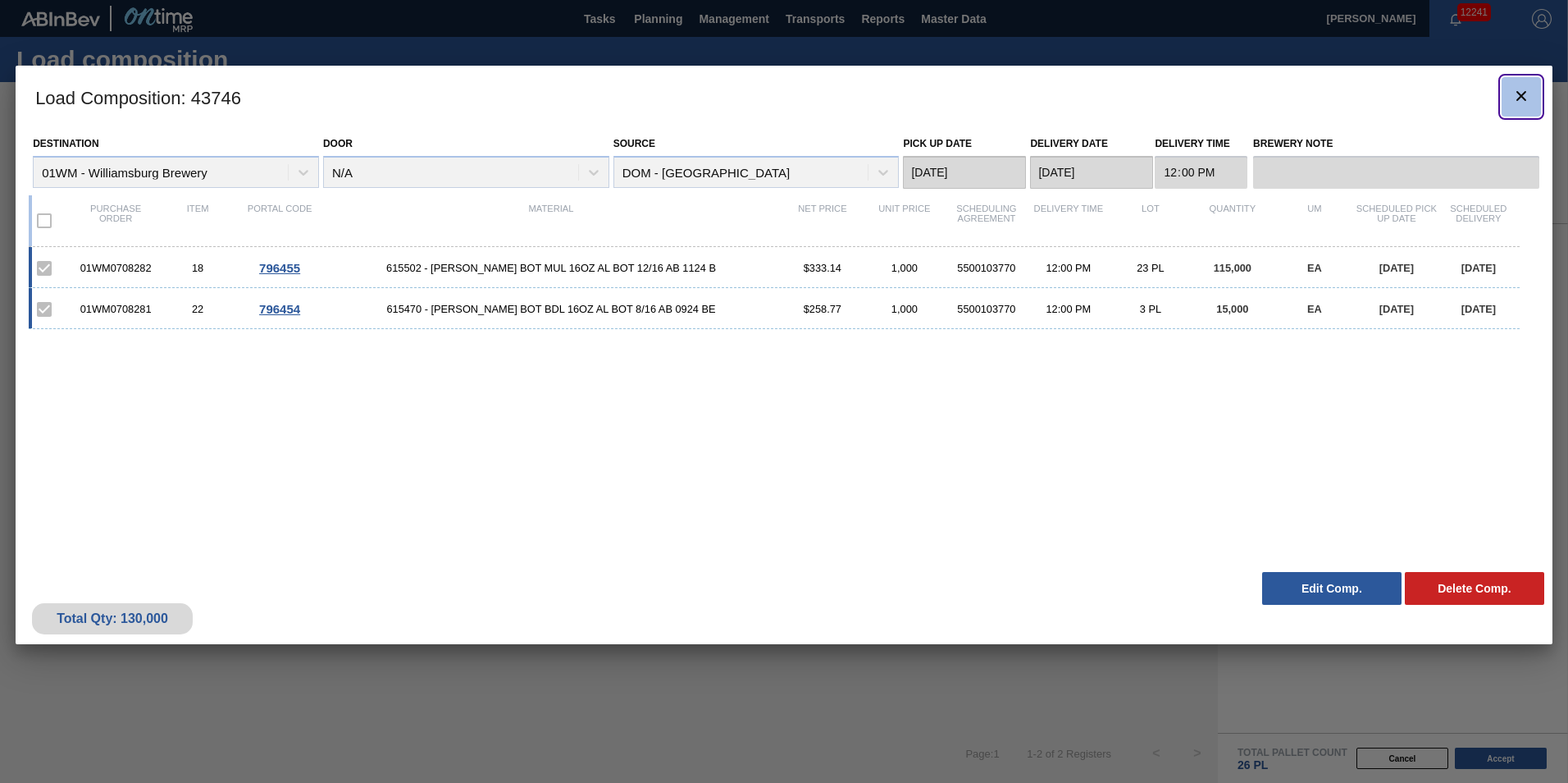
click at [1535, 94] on button "botão de ícone" at bounding box center [1521, 97] width 40 height 40
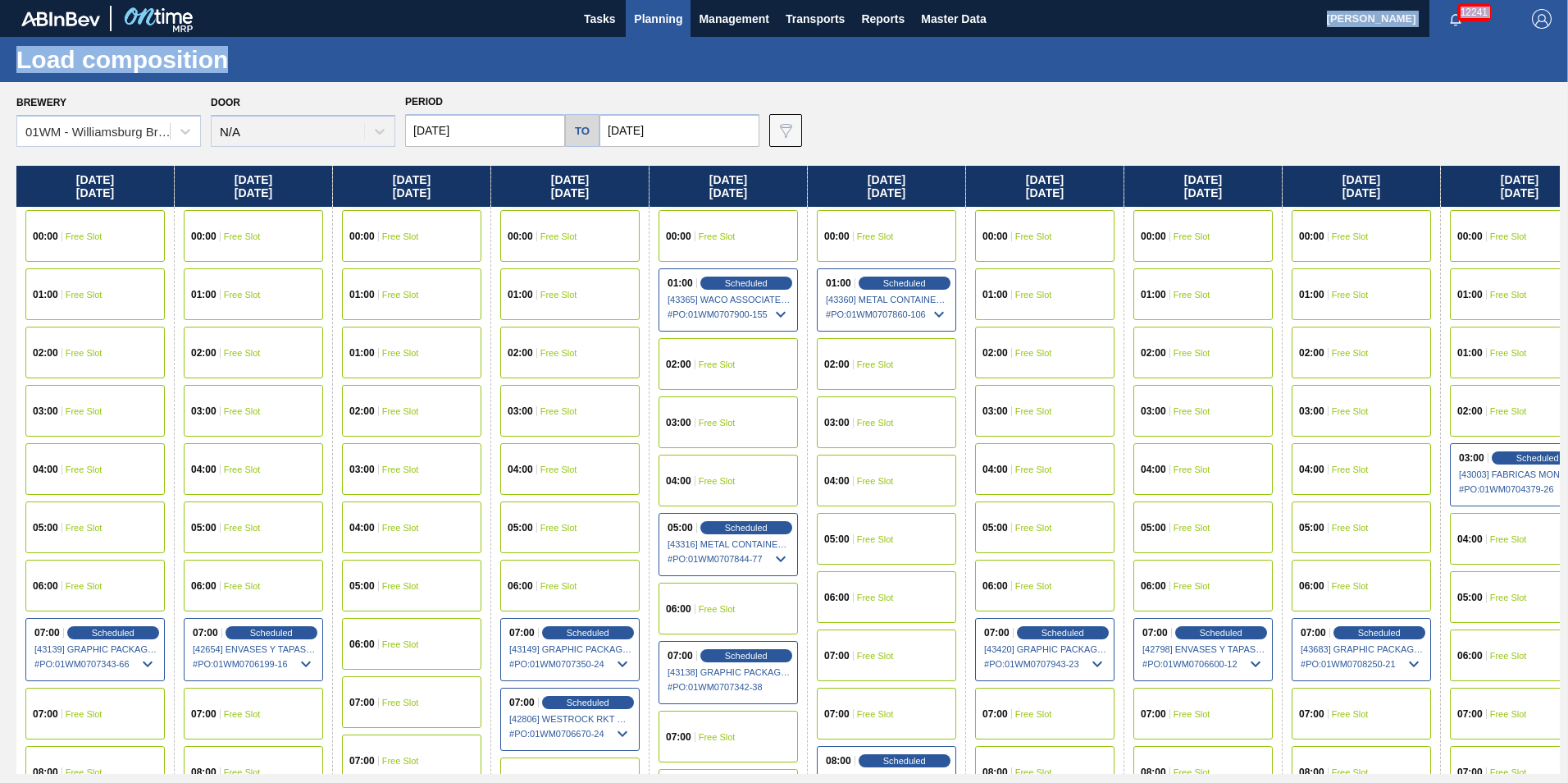
drag, startPoint x: 928, startPoint y: 65, endPoint x: 210, endPoint y: 20, distance: 719.4
click at [210, 20] on main "Tasks Planning Management Transports Reports Master Data [PERSON_NAME] 12241 Ma…" at bounding box center [784, 392] width 1568 height 783
drag, startPoint x: 210, startPoint y: 20, endPoint x: 445, endPoint y: 48, distance: 236.7
click at [445, 48] on div "Load composition" at bounding box center [784, 59] width 1568 height 45
drag, startPoint x: 1048, startPoint y: 18, endPoint x: 511, endPoint y: 11, distance: 537.0
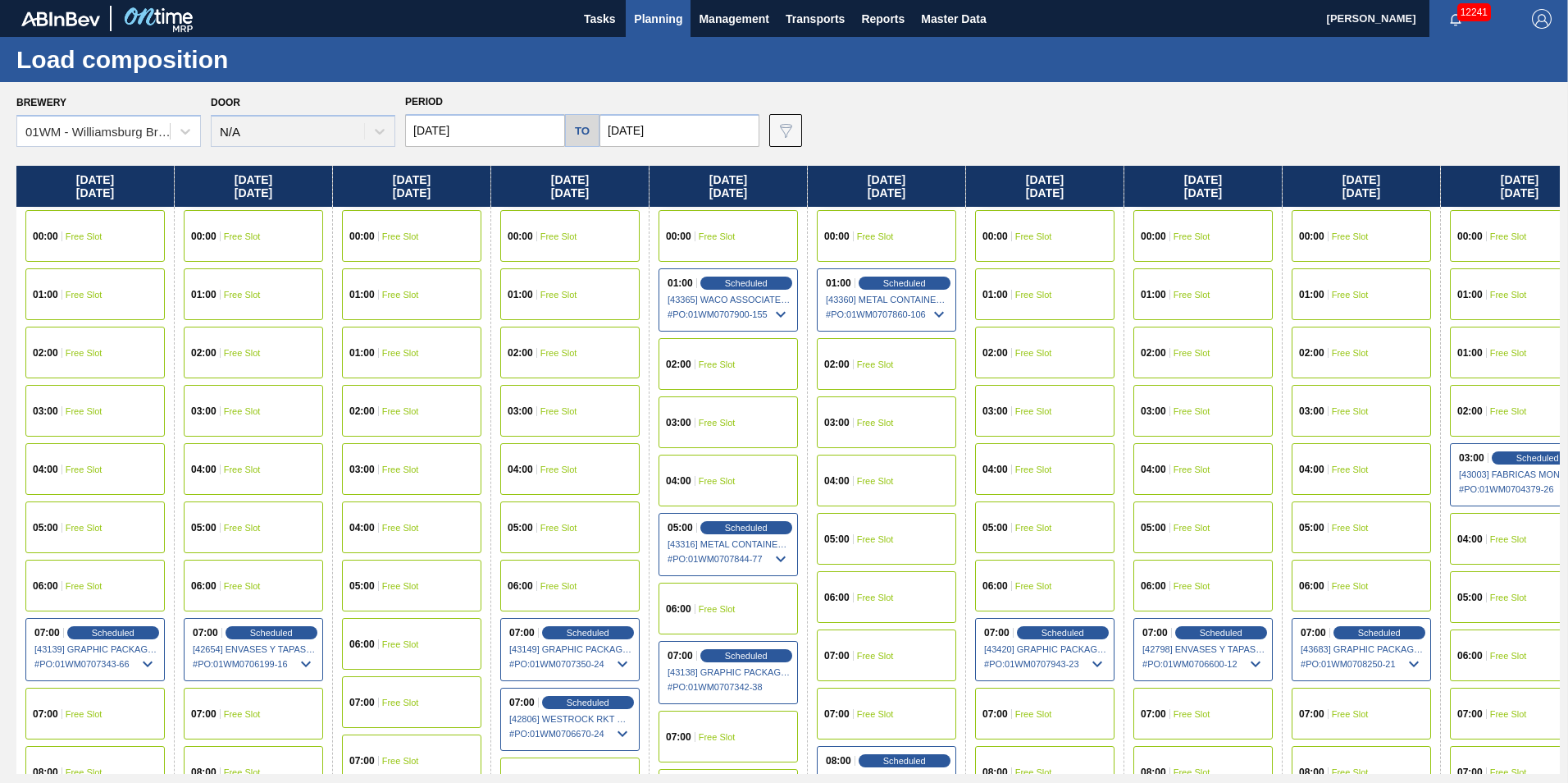
click at [511, 11] on div "Tasks Planning Management Transports Reports Master Data" at bounding box center [784, 18] width 1568 height 37
drag, startPoint x: 4, startPoint y: 8, endPoint x: 1036, endPoint y: 27, distance: 1032.2
click at [1036, 27] on div "Tasks Planning Management Transports Reports Master Data" at bounding box center [784, 18] width 1568 height 37
drag, startPoint x: 1015, startPoint y: 11, endPoint x: 562, endPoint y: 26, distance: 453.2
click at [562, 26] on div "Tasks Planning Management Transports Reports Master Data" at bounding box center [784, 18] width 1568 height 37
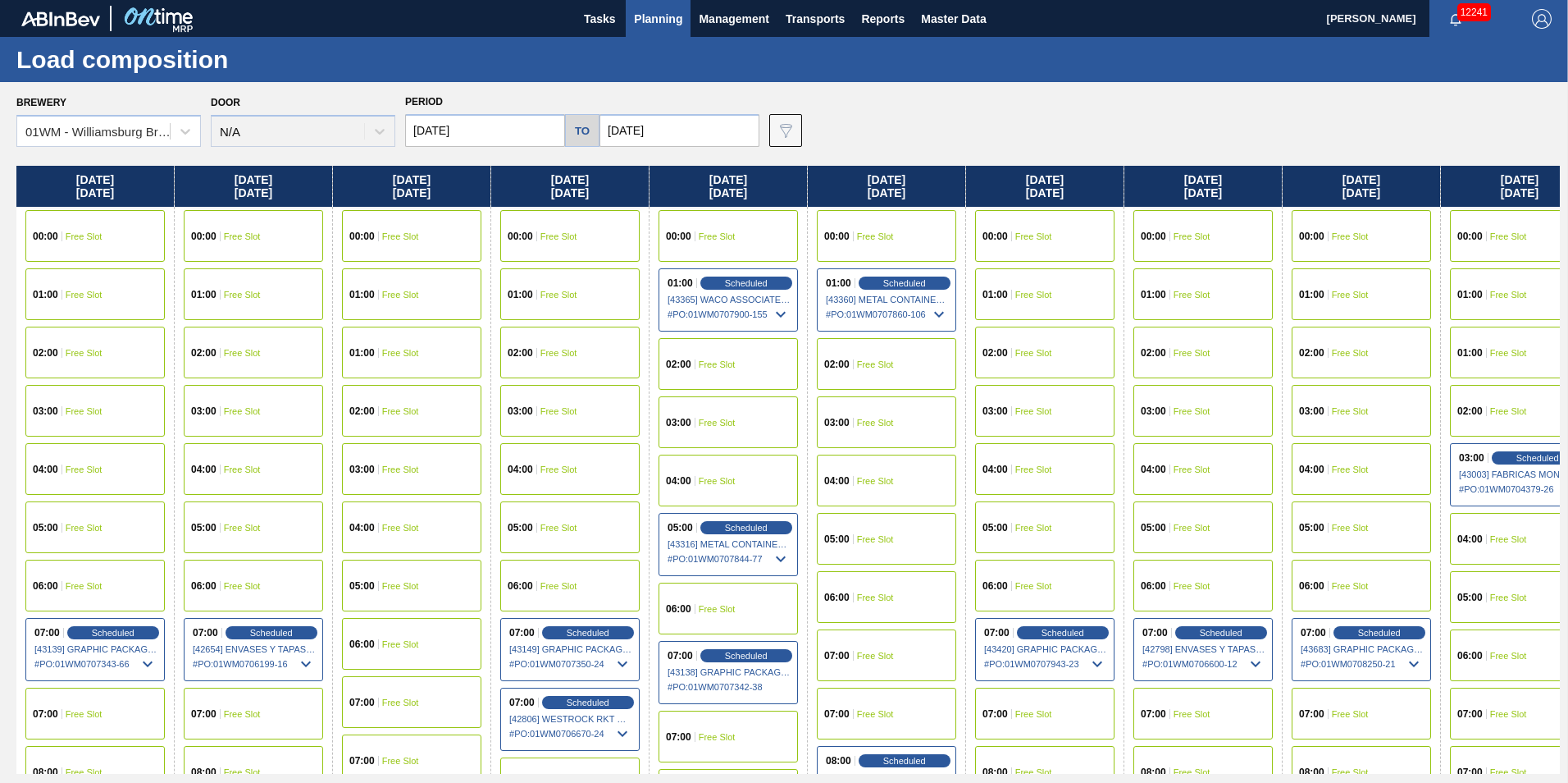
drag, startPoint x: 561, startPoint y: 20, endPoint x: 1036, endPoint y: 21, distance: 475.0
click at [1036, 21] on div "Tasks Planning Management Transports Reports Master Data" at bounding box center [784, 18] width 1568 height 37
drag, startPoint x: 1005, startPoint y: 21, endPoint x: 568, endPoint y: 29, distance: 437.1
click at [568, 29] on div "Tasks Planning Management Transports Reports Master Data" at bounding box center [784, 18] width 1568 height 37
drag, startPoint x: 567, startPoint y: 29, endPoint x: 1019, endPoint y: 33, distance: 452.0
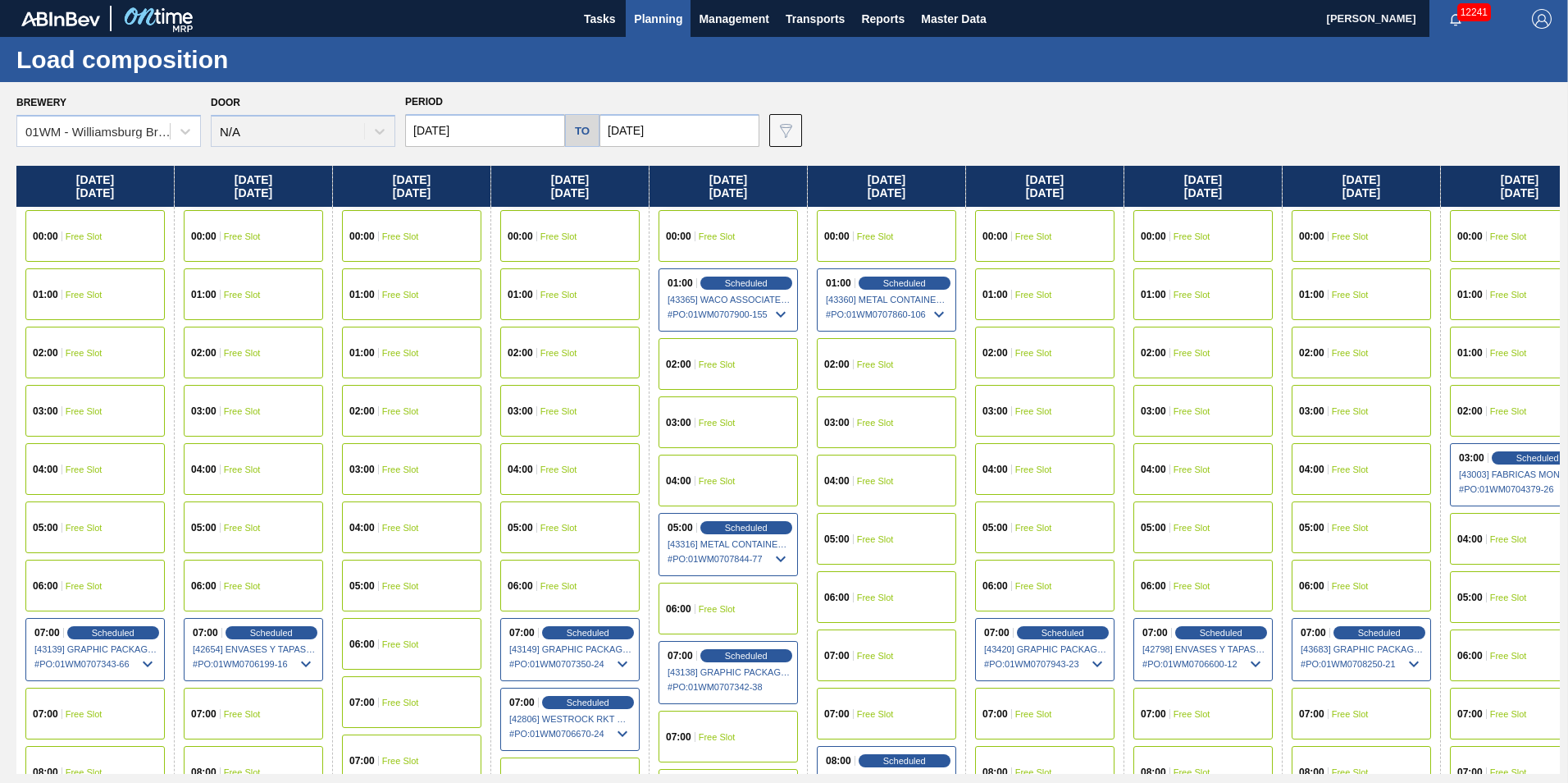
click at [1019, 33] on div "Tasks Planning Management Transports Reports Master Data" at bounding box center [784, 18] width 1568 height 37
drag, startPoint x: 1009, startPoint y: 14, endPoint x: 563, endPoint y: 29, distance: 446.3
click at [563, 29] on div "Tasks Planning Management Transports Reports Master Data" at bounding box center [784, 18] width 1568 height 37
drag, startPoint x: 308, startPoint y: 98, endPoint x: 34, endPoint y: 99, distance: 274.0
click at [34, 99] on div "Brewery 01WM - Williamsburg Brewery Door N/A Period [DATE] to [DATE] Data view …" at bounding box center [788, 118] width 1544 height 56
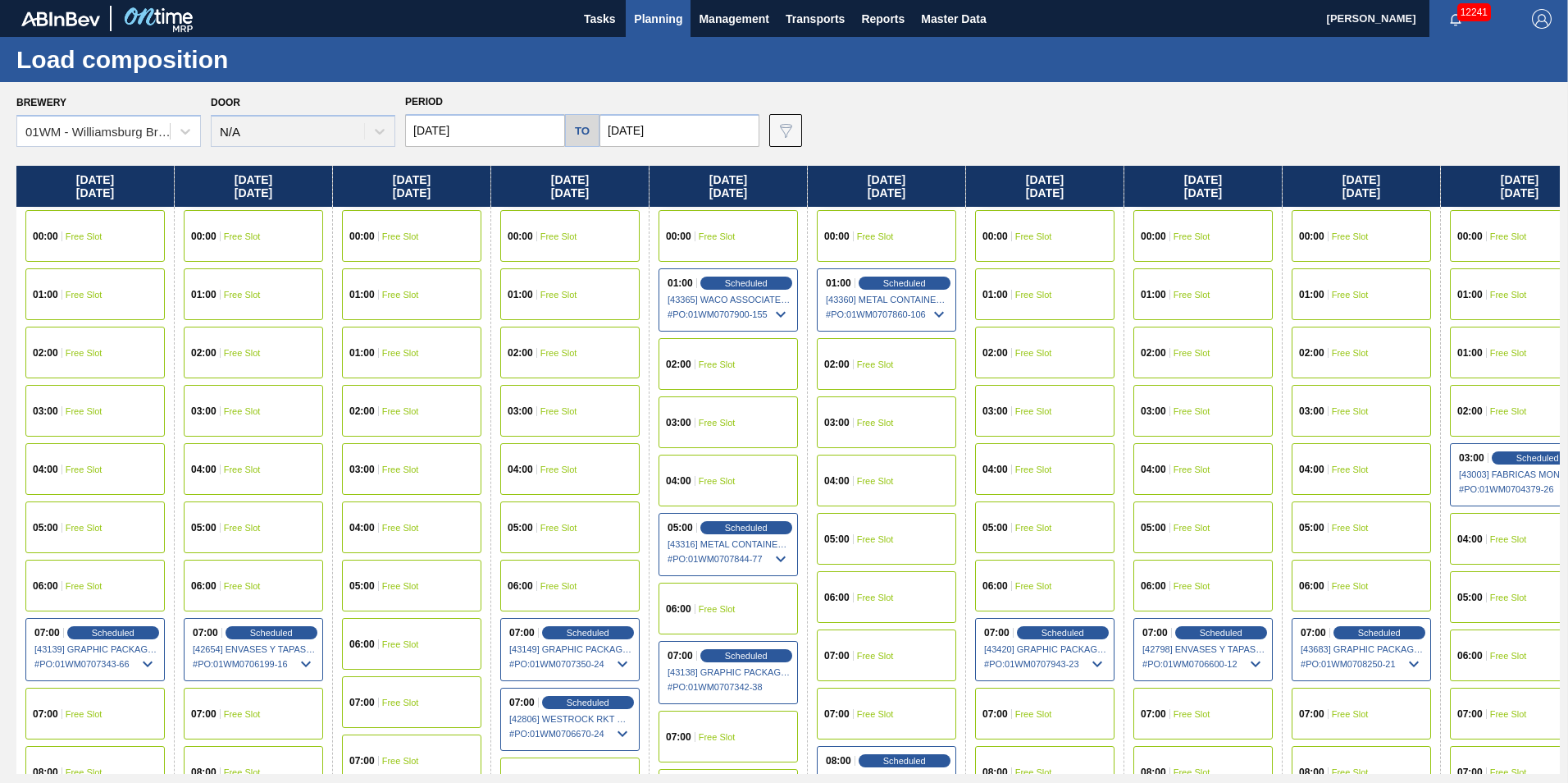
drag, startPoint x: 34, startPoint y: 99, endPoint x: 24, endPoint y: 94, distance: 11.2
click at [24, 94] on div "Brewery 01WM - [GEOGRAPHIC_DATA] Brewery" at bounding box center [109, 119] width 184 height 56
drag, startPoint x: 14, startPoint y: 103, endPoint x: 262, endPoint y: 88, distance: 248.5
click at [262, 88] on div "Brewery 01WM - [GEOGRAPHIC_DATA] Brewery Door N/A Period [DATE] to [DATE] Data …" at bounding box center [784, 432] width 1568 height 700
drag, startPoint x: 262, startPoint y: 88, endPoint x: 237, endPoint y: 103, distance: 29.2
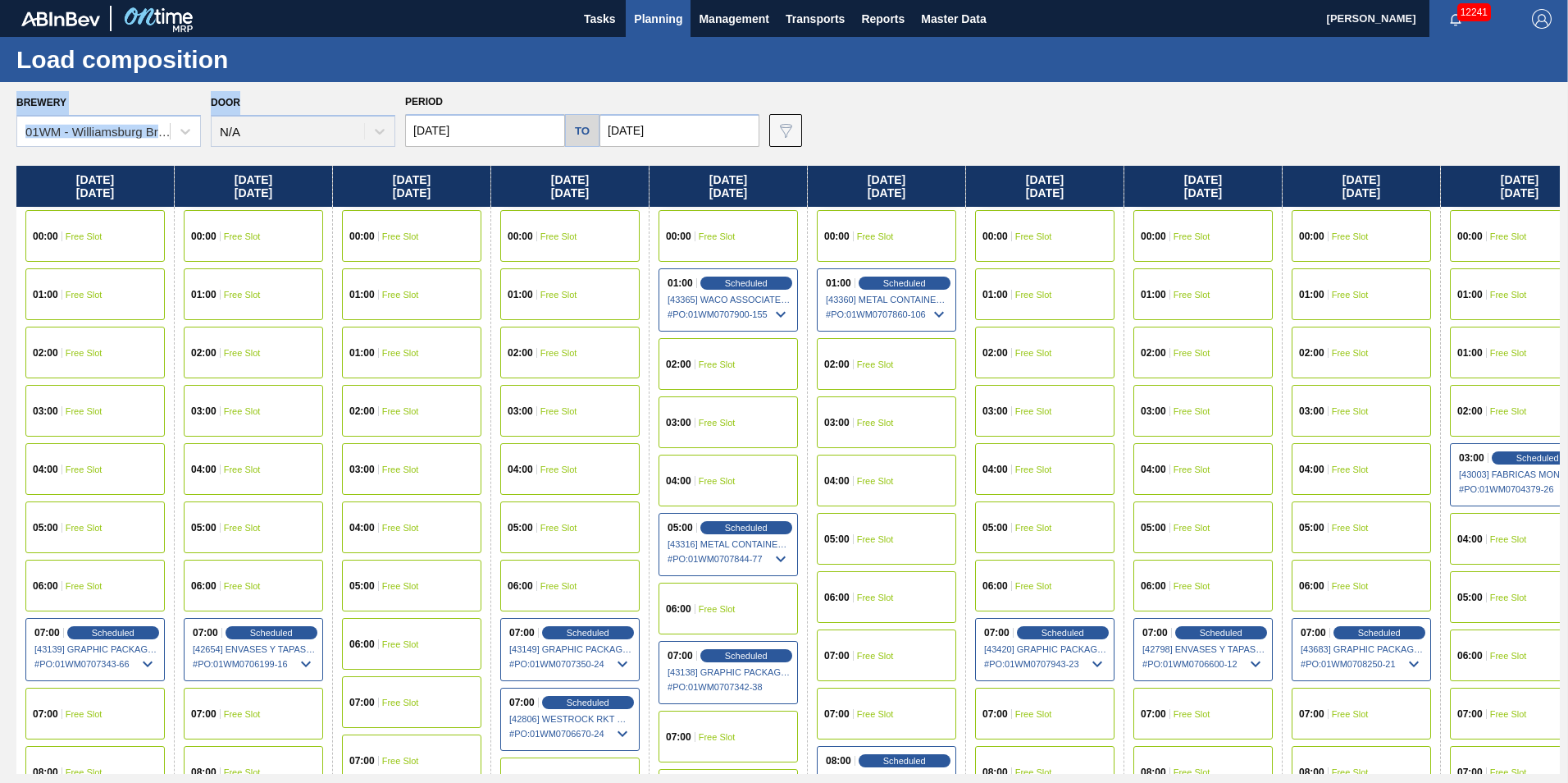
click at [237, 103] on label "Door" at bounding box center [226, 102] width 29 height 11
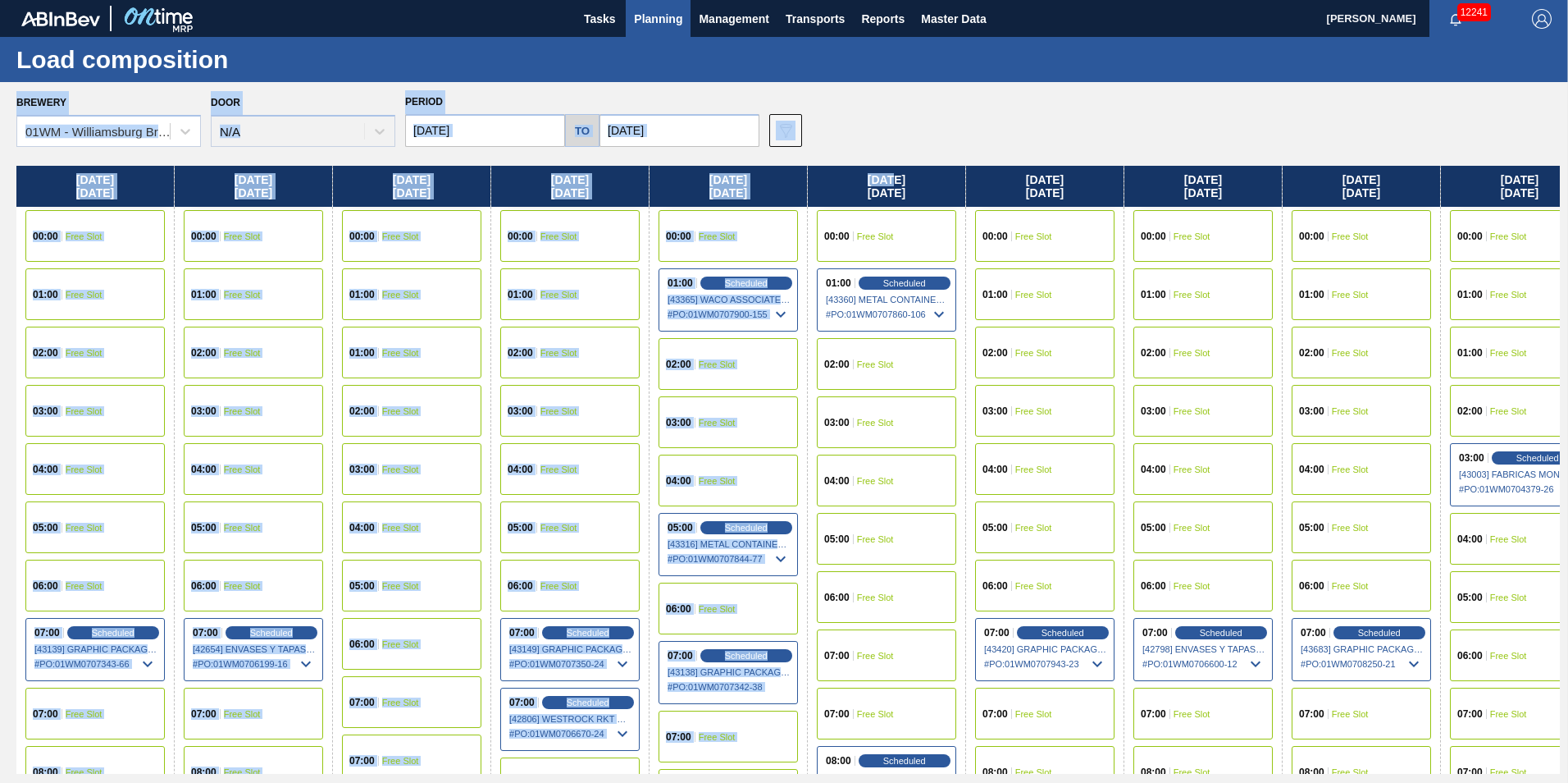
drag, startPoint x: 17, startPoint y: 98, endPoint x: 885, endPoint y: 160, distance: 870.2
click at [885, 160] on div "Brewery 01WM - [GEOGRAPHIC_DATA] Brewery Door N/A Period [DATE] to [DATE] Data …" at bounding box center [784, 432] width 1568 height 700
drag, startPoint x: 885, startPoint y: 160, endPoint x: 857, endPoint y: 132, distance: 39.6
click at [857, 132] on div "Brewery 01WM - Williamsburg Brewery Door N/A Period [DATE] to [DATE] Data view …" at bounding box center [788, 118] width 1544 height 56
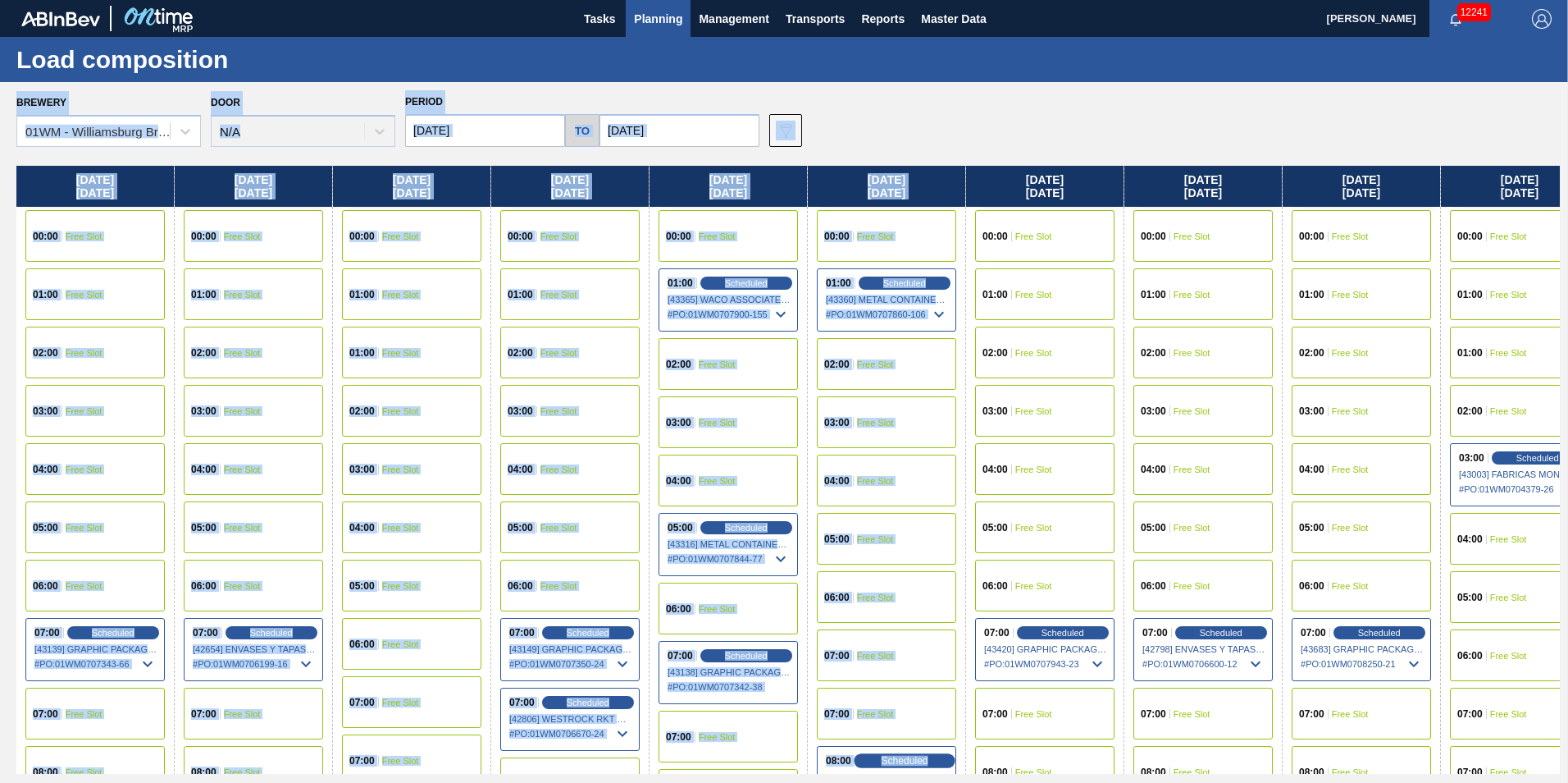
drag, startPoint x: 17, startPoint y: 99, endPoint x: 938, endPoint y: 764, distance: 1136.0
click at [938, 764] on div "Brewery 01WM - [GEOGRAPHIC_DATA] Brewery Door N/A Period [DATE] to [DATE] Data …" at bounding box center [784, 432] width 1568 height 700
click at [846, 116] on div "Brewery 01WM - Williamsburg Brewery Door N/A Period [DATE] to [DATE] Data view …" at bounding box center [788, 118] width 1544 height 56
drag, startPoint x: 7, startPoint y: 101, endPoint x: 935, endPoint y: 755, distance: 1135.3
click at [935, 755] on div "Brewery 01WM - [GEOGRAPHIC_DATA] Brewery Door N/A Period [DATE] to [DATE] Data …" at bounding box center [784, 432] width 1568 height 700
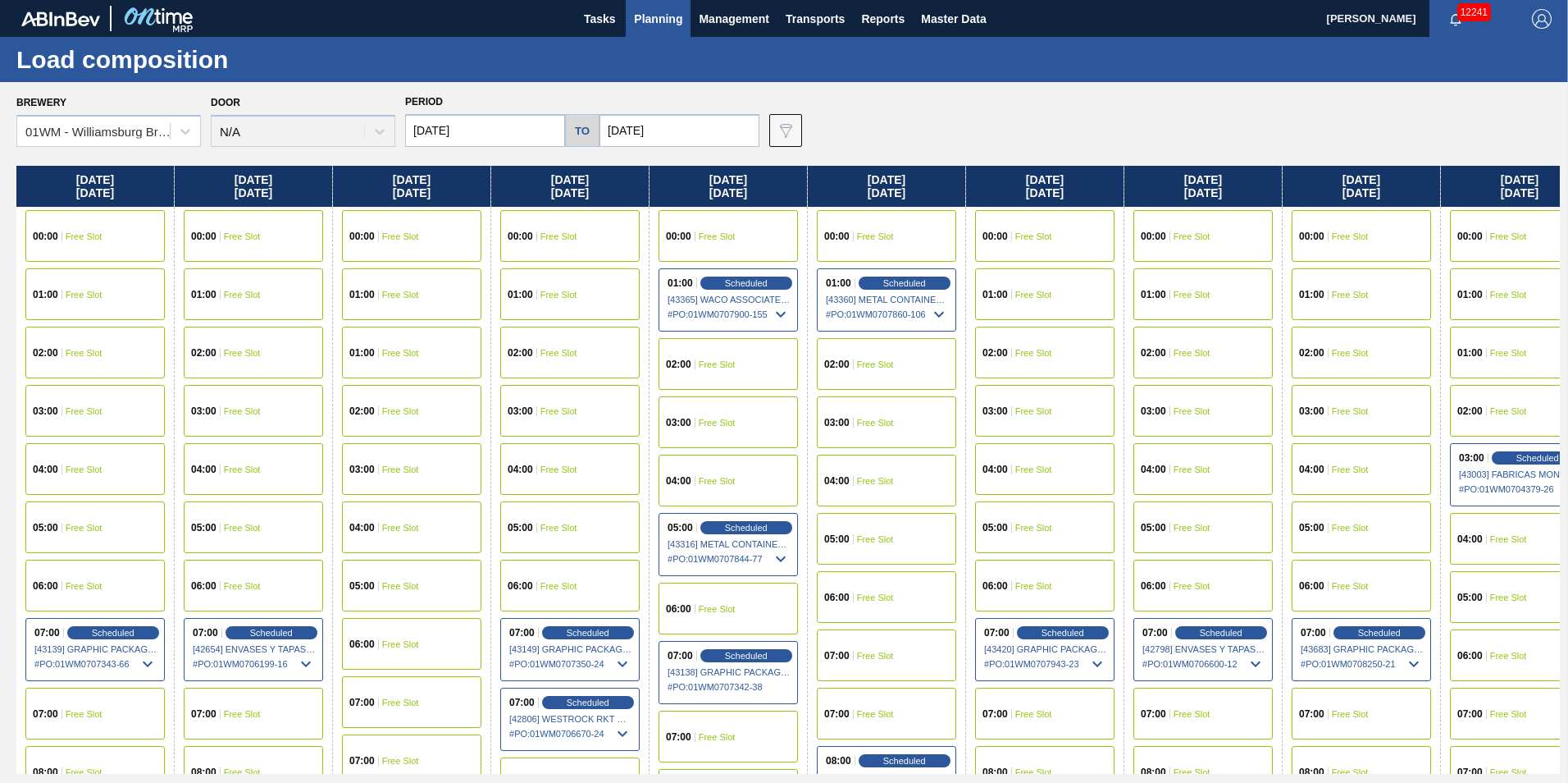
click at [770, 60] on div "Load composition" at bounding box center [784, 59] width 1568 height 45
click at [650, 14] on span "Planning" at bounding box center [658, 18] width 49 height 19
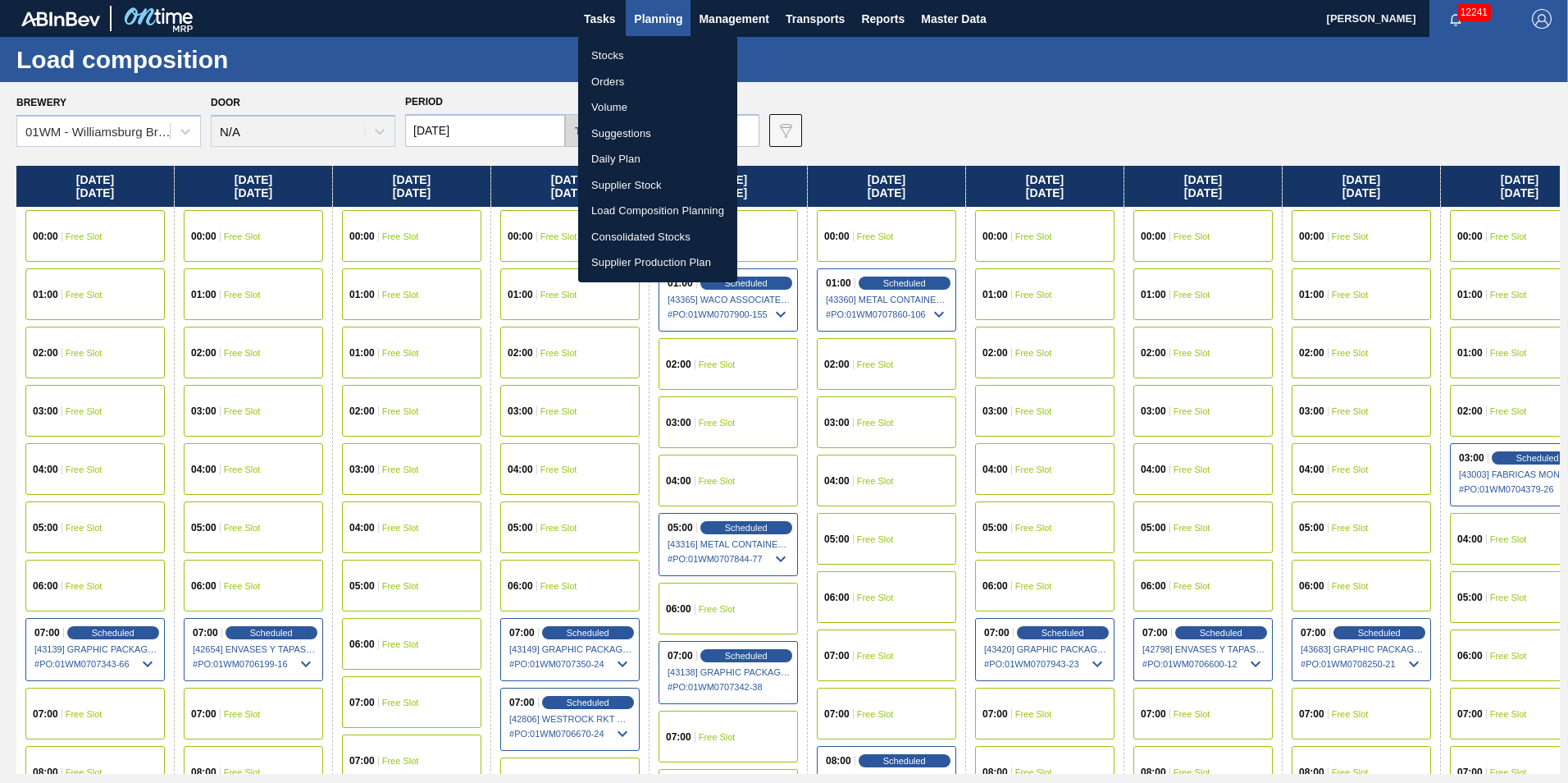
click at [655, 130] on li "Suggestions" at bounding box center [657, 134] width 159 height 27
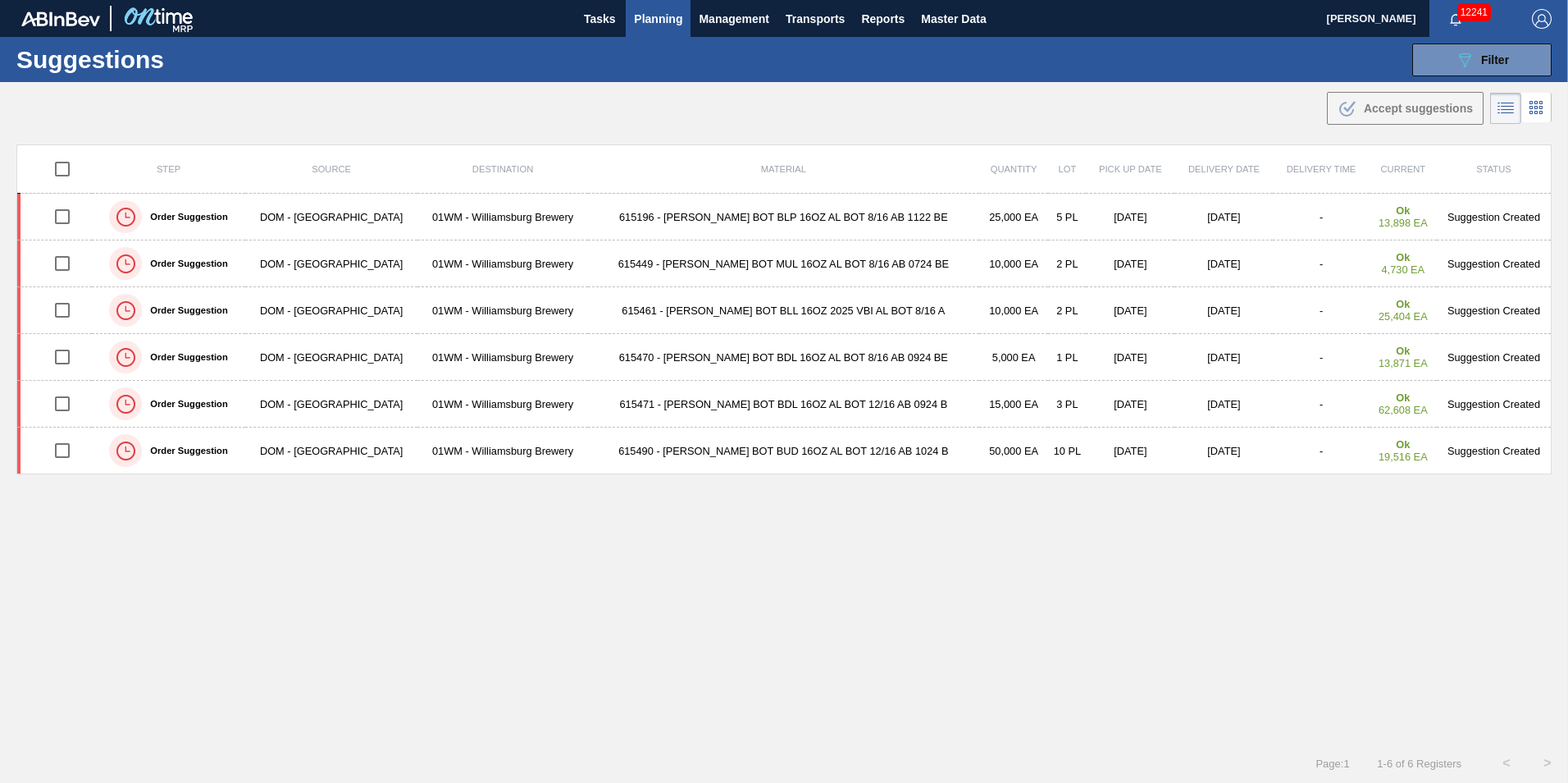
click at [64, 164] on input "checkbox" at bounding box center [62, 169] width 34 height 34
checkbox input "true"
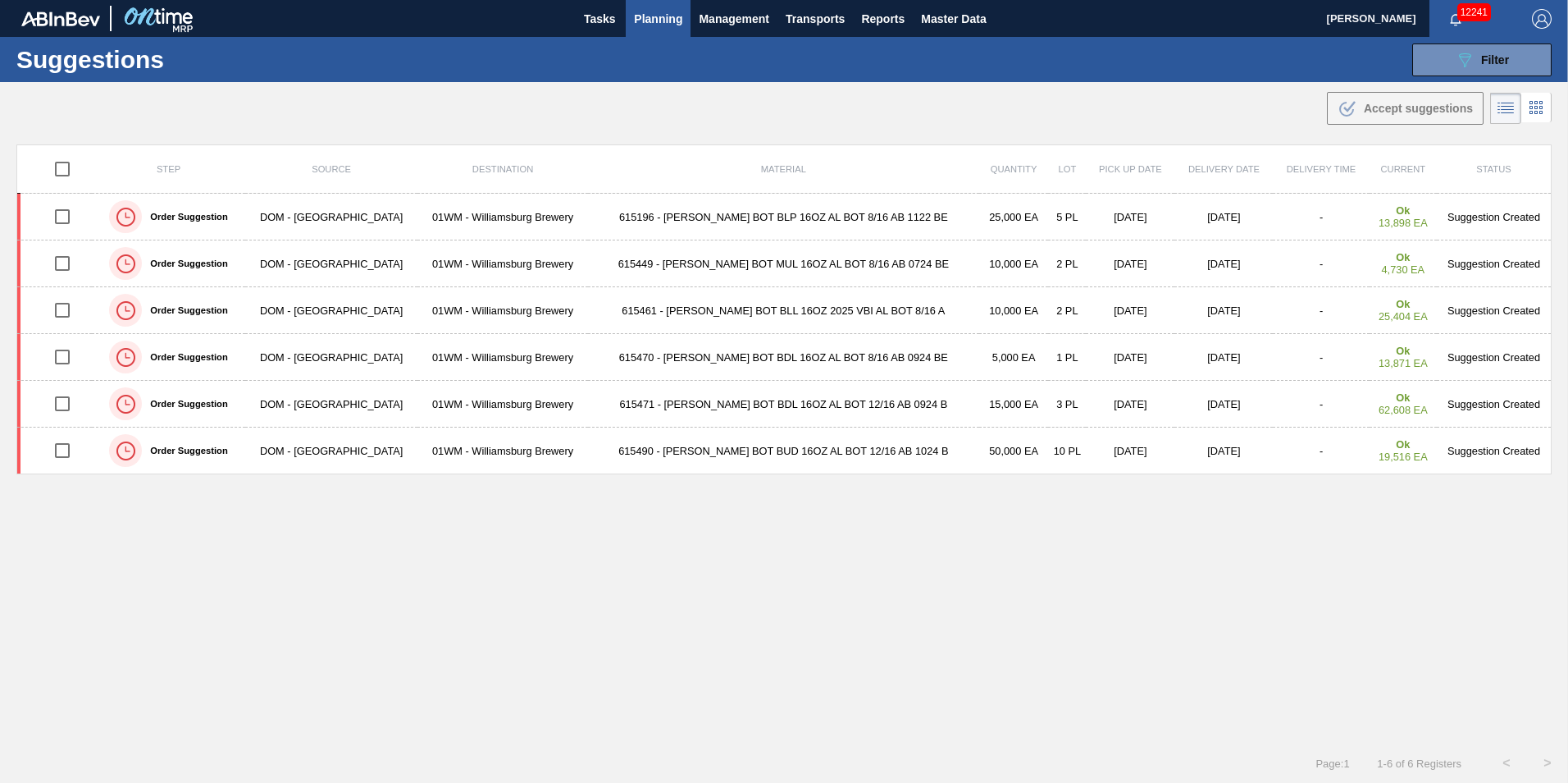
checkbox input "true"
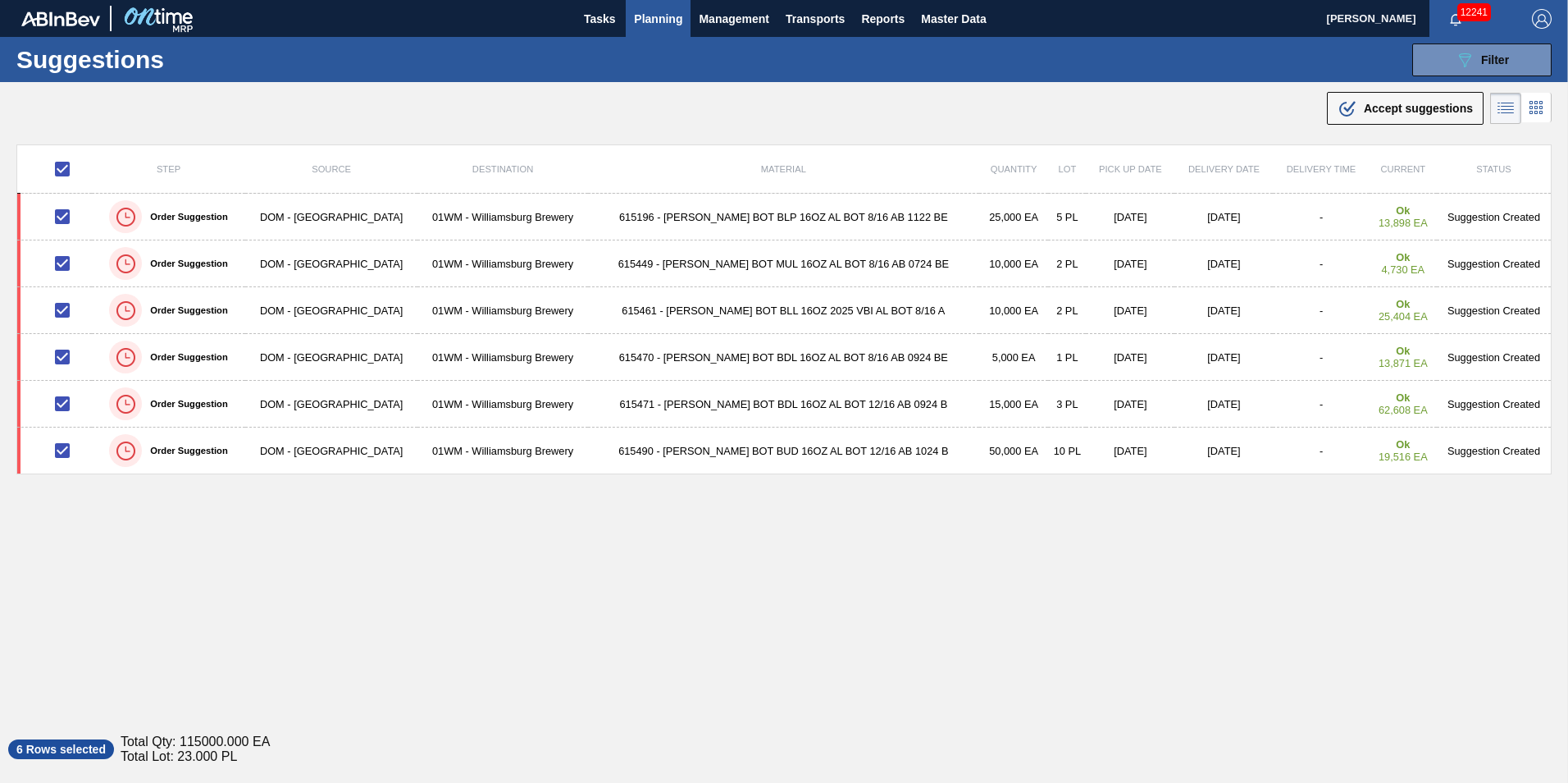
click at [1382, 109] on span "Accept suggestions" at bounding box center [1419, 108] width 109 height 13
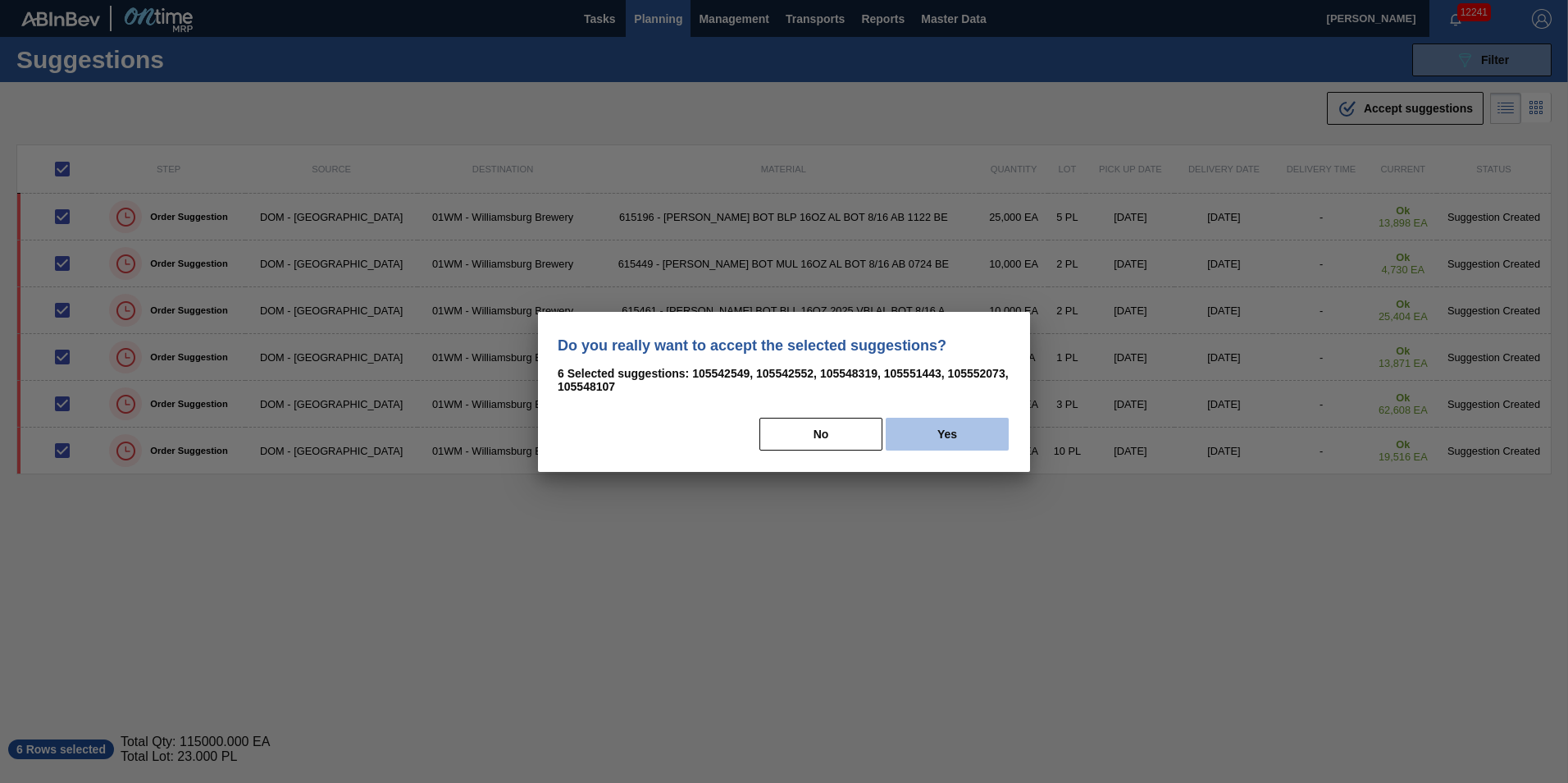
click at [992, 440] on button "Yes" at bounding box center [947, 434] width 123 height 33
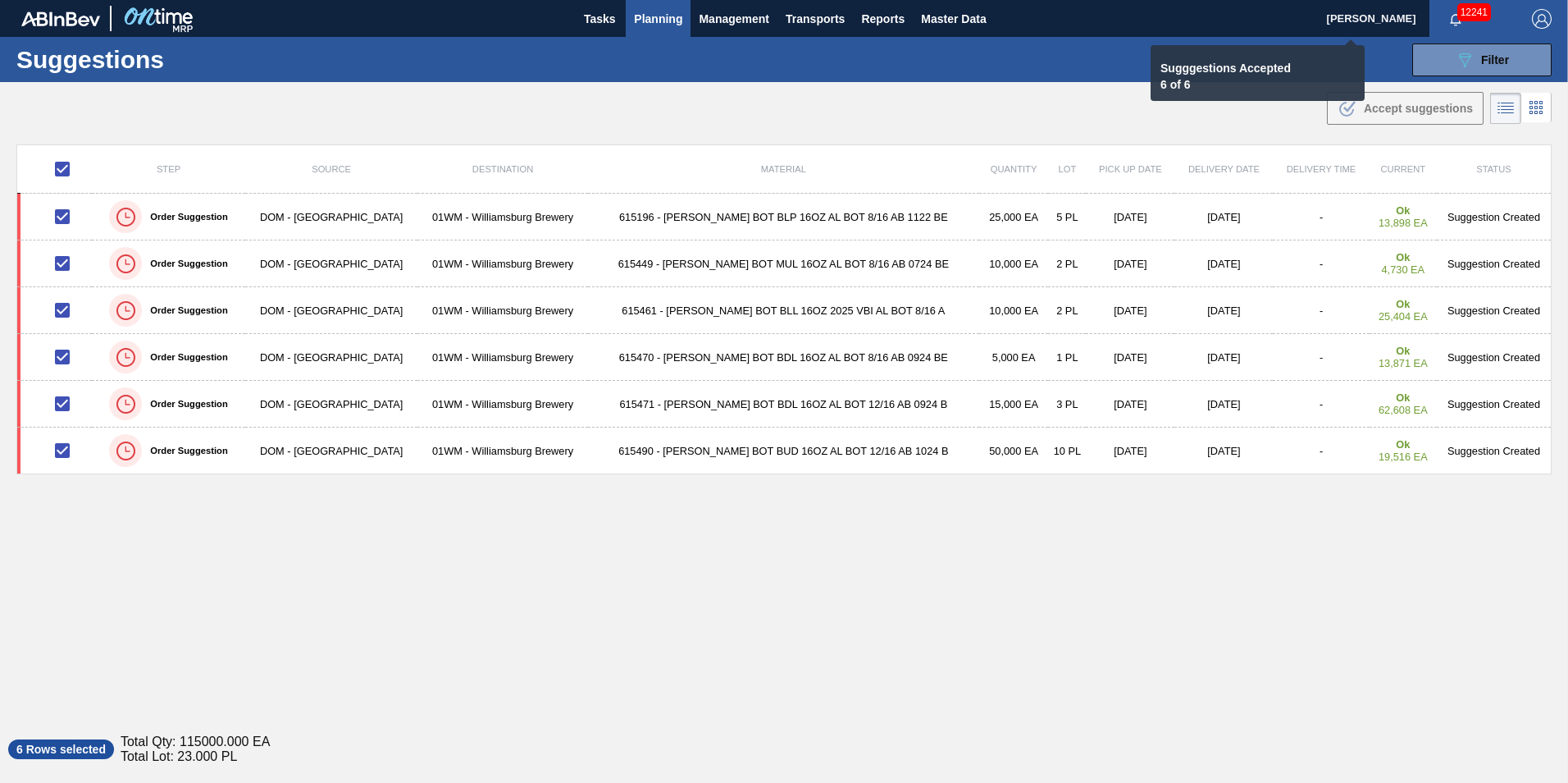
checkbox input "false"
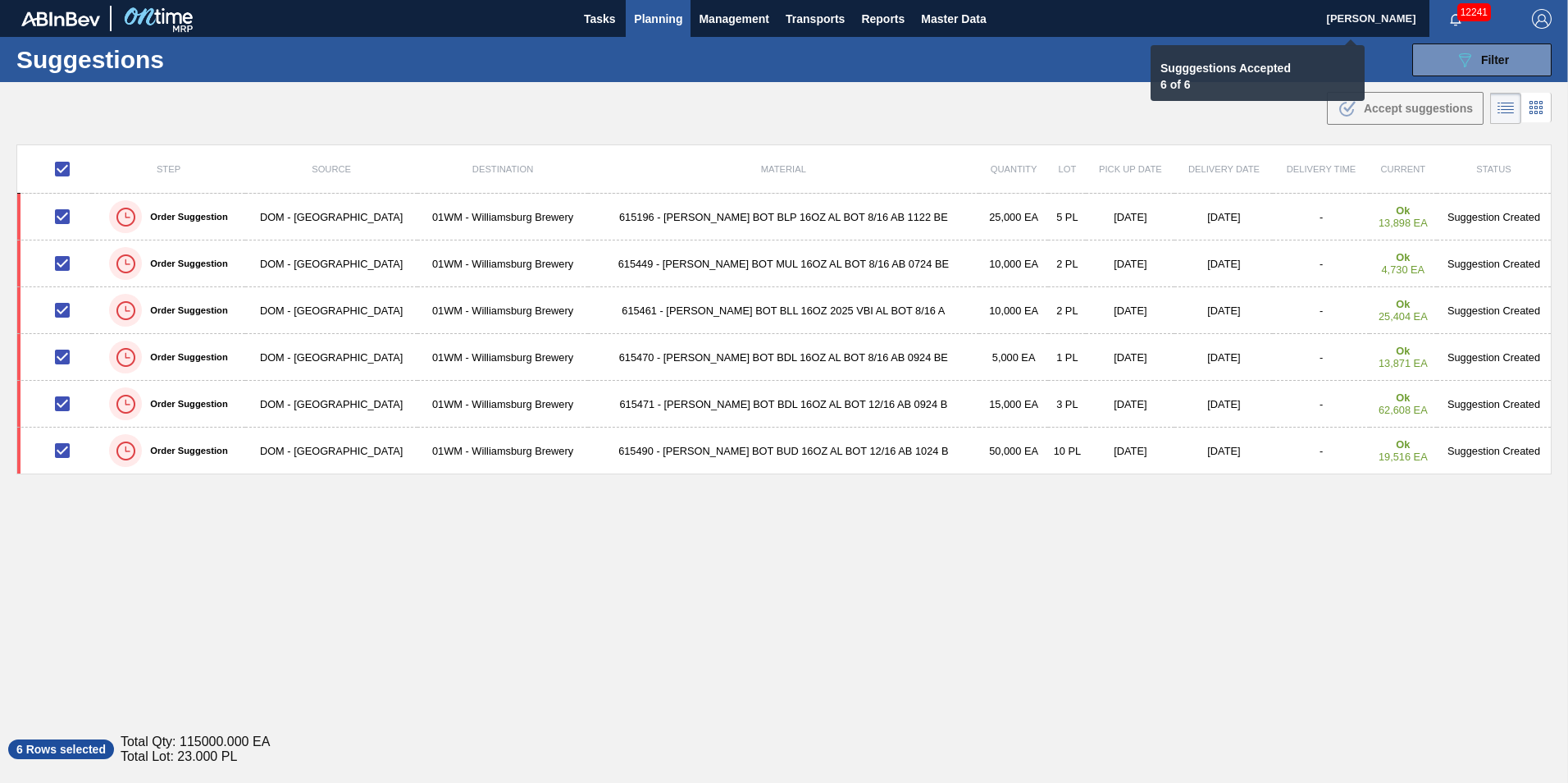
checkbox input "false"
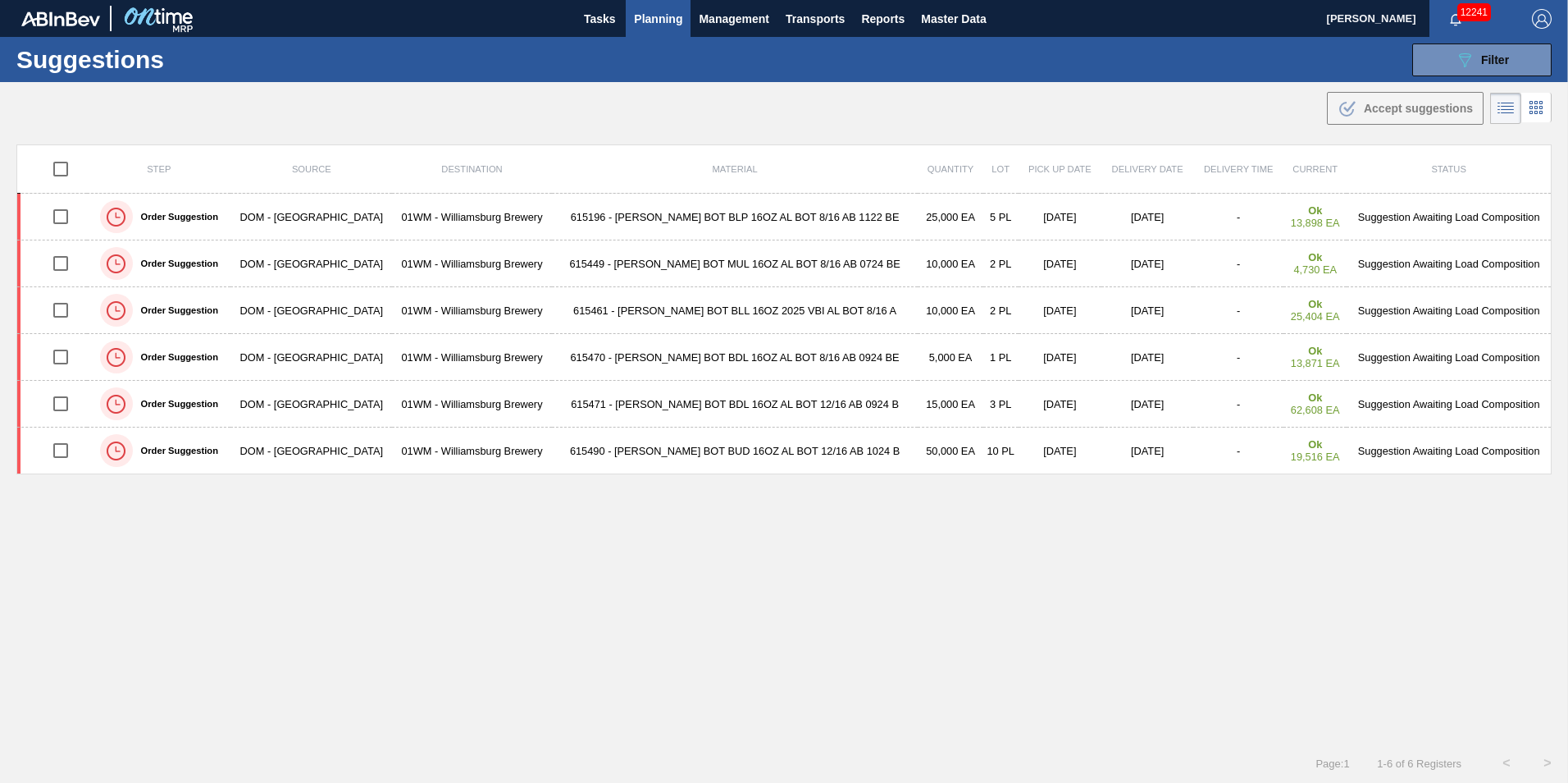
click at [658, 11] on span "Planning" at bounding box center [658, 18] width 49 height 19
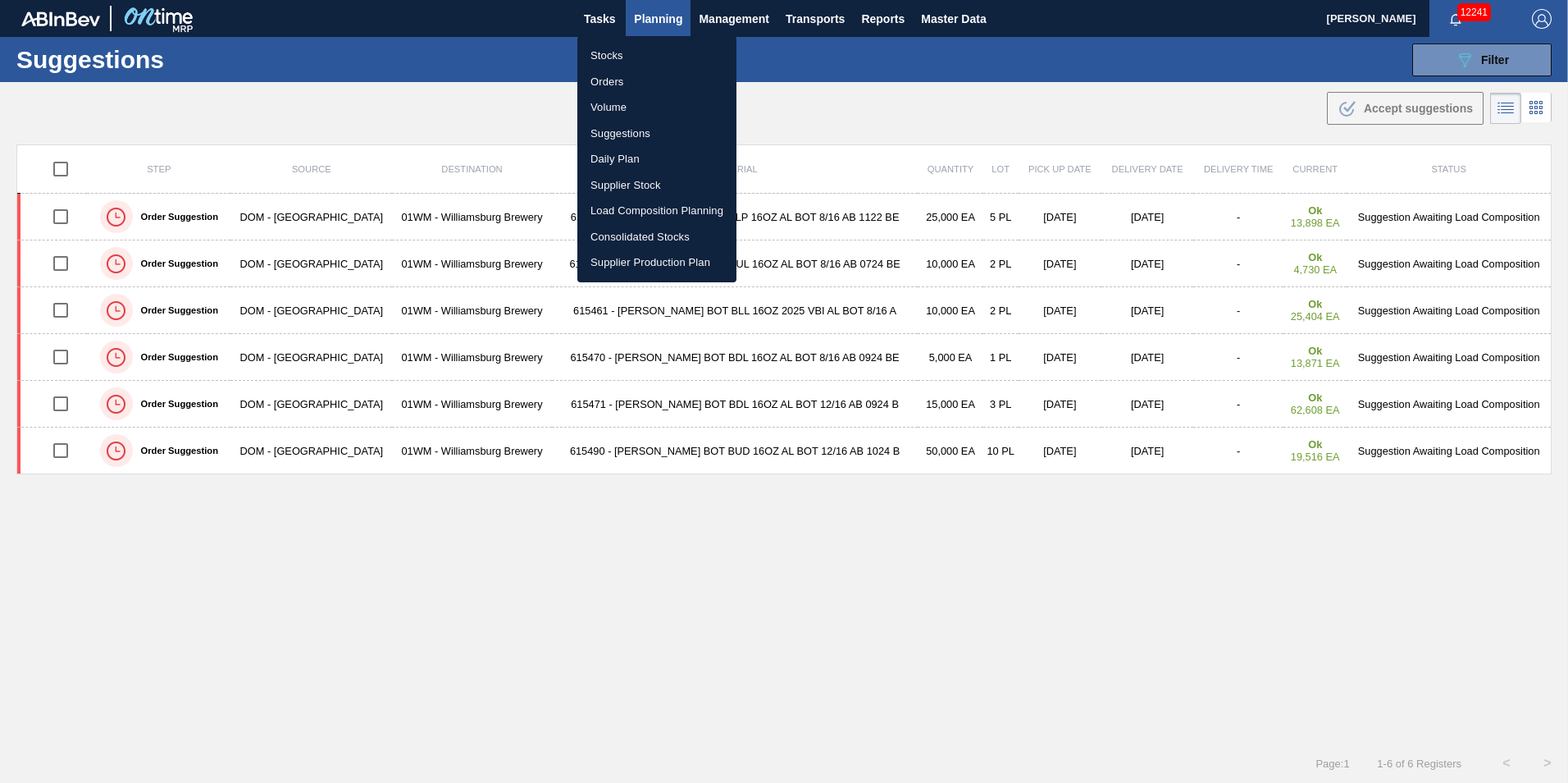
click at [642, 135] on li "Suggestions" at bounding box center [656, 134] width 159 height 27
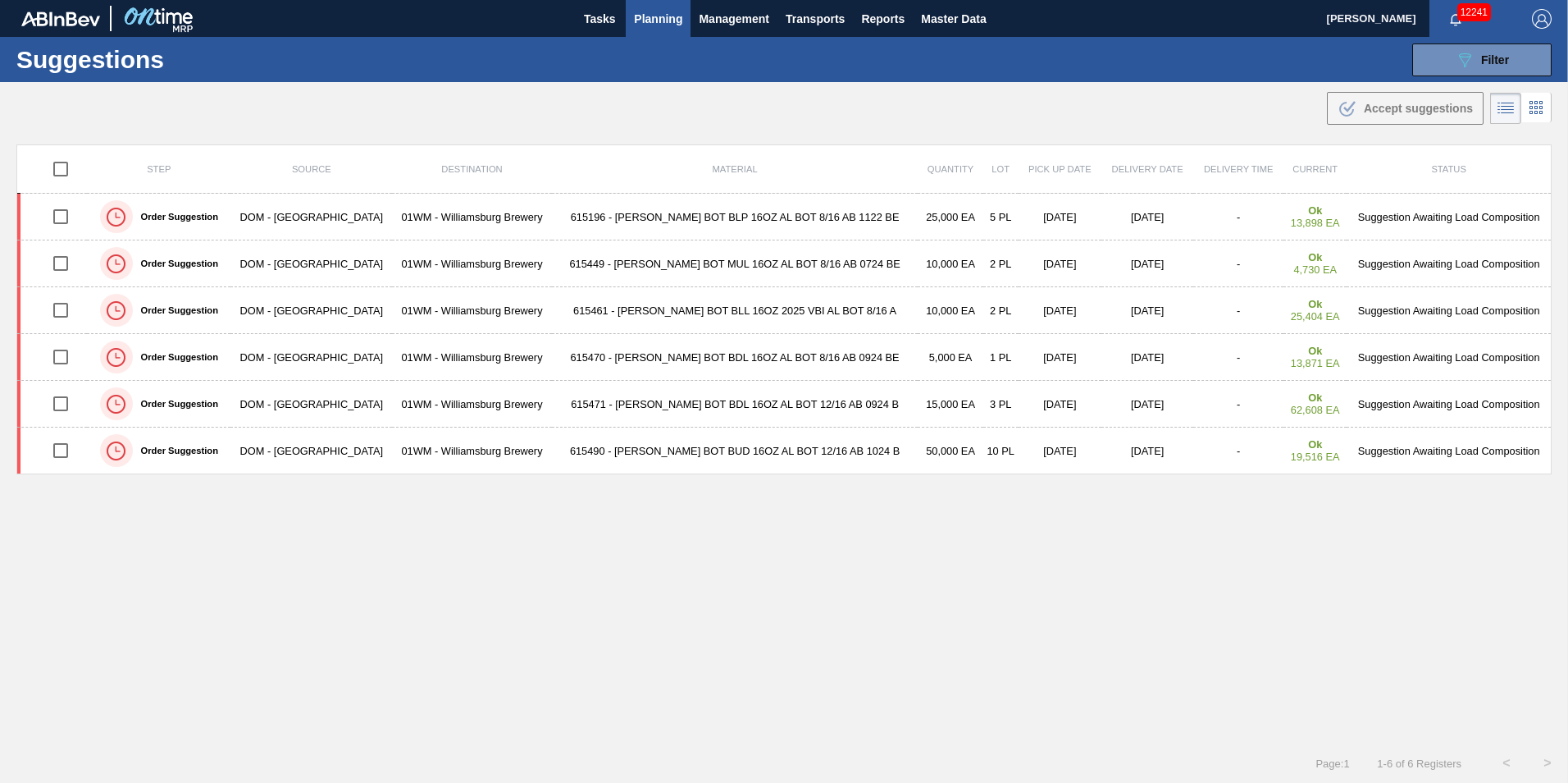
click at [659, 12] on span "Planning" at bounding box center [658, 18] width 49 height 19
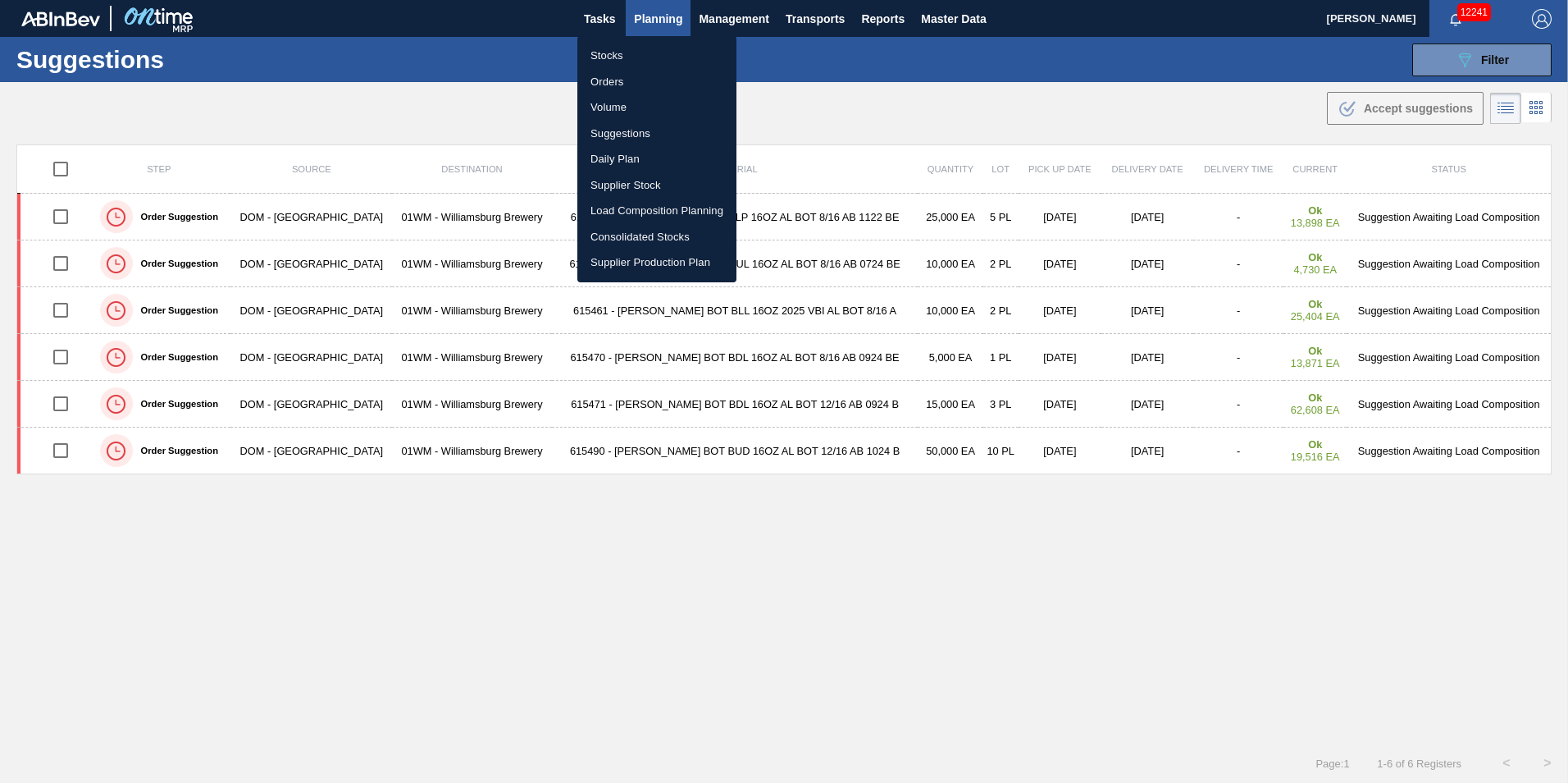
click at [643, 212] on li "Load Composition Planning" at bounding box center [656, 211] width 159 height 27
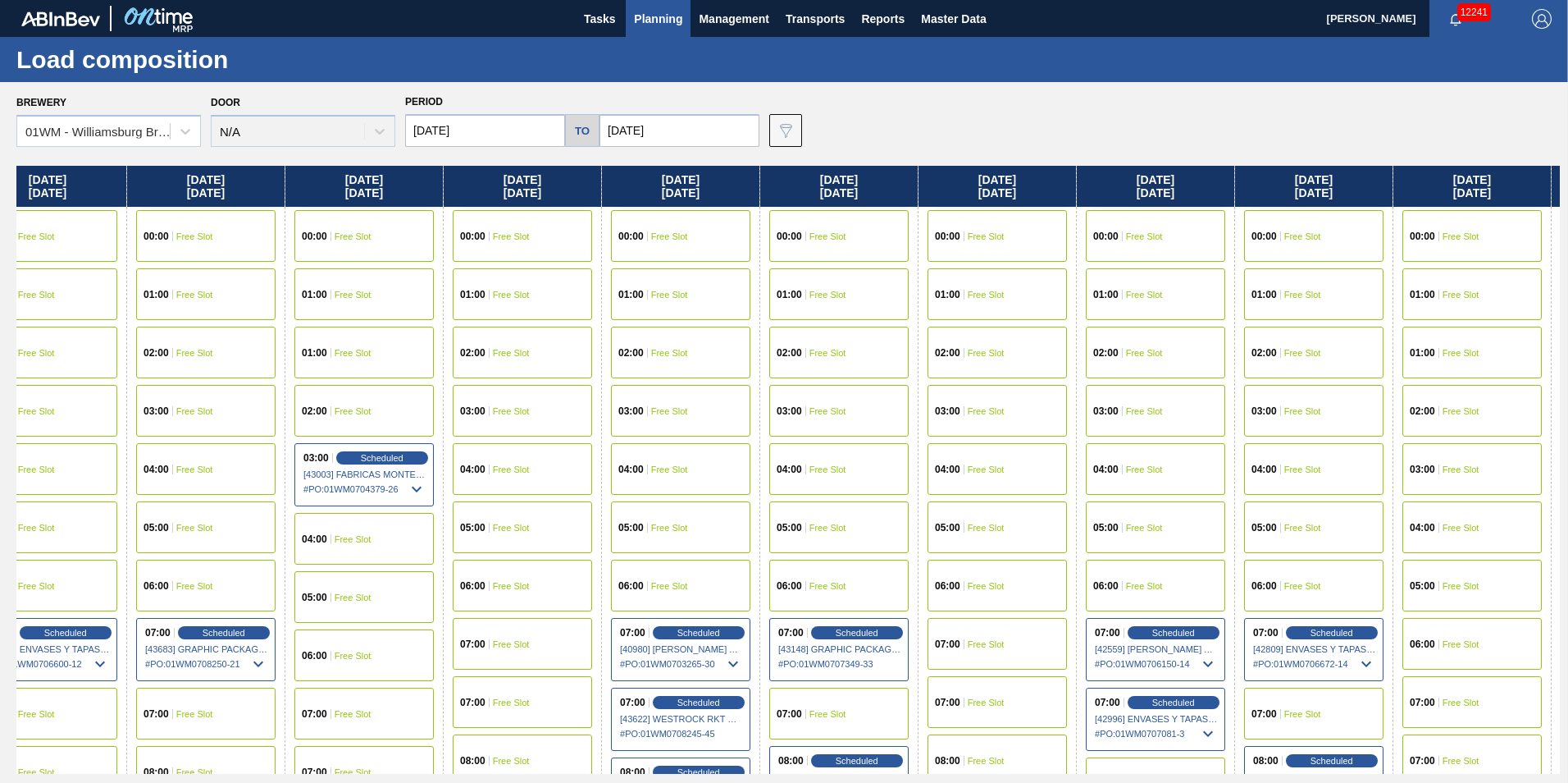
drag, startPoint x: 987, startPoint y: 200, endPoint x: -165, endPoint y: 199, distance: 1152.0
click at [0, 0] on html "Tasks Planning Management Transports Reports Master Data [PERSON_NAME] 12241 Ma…" at bounding box center [784, 0] width 1568 height 0
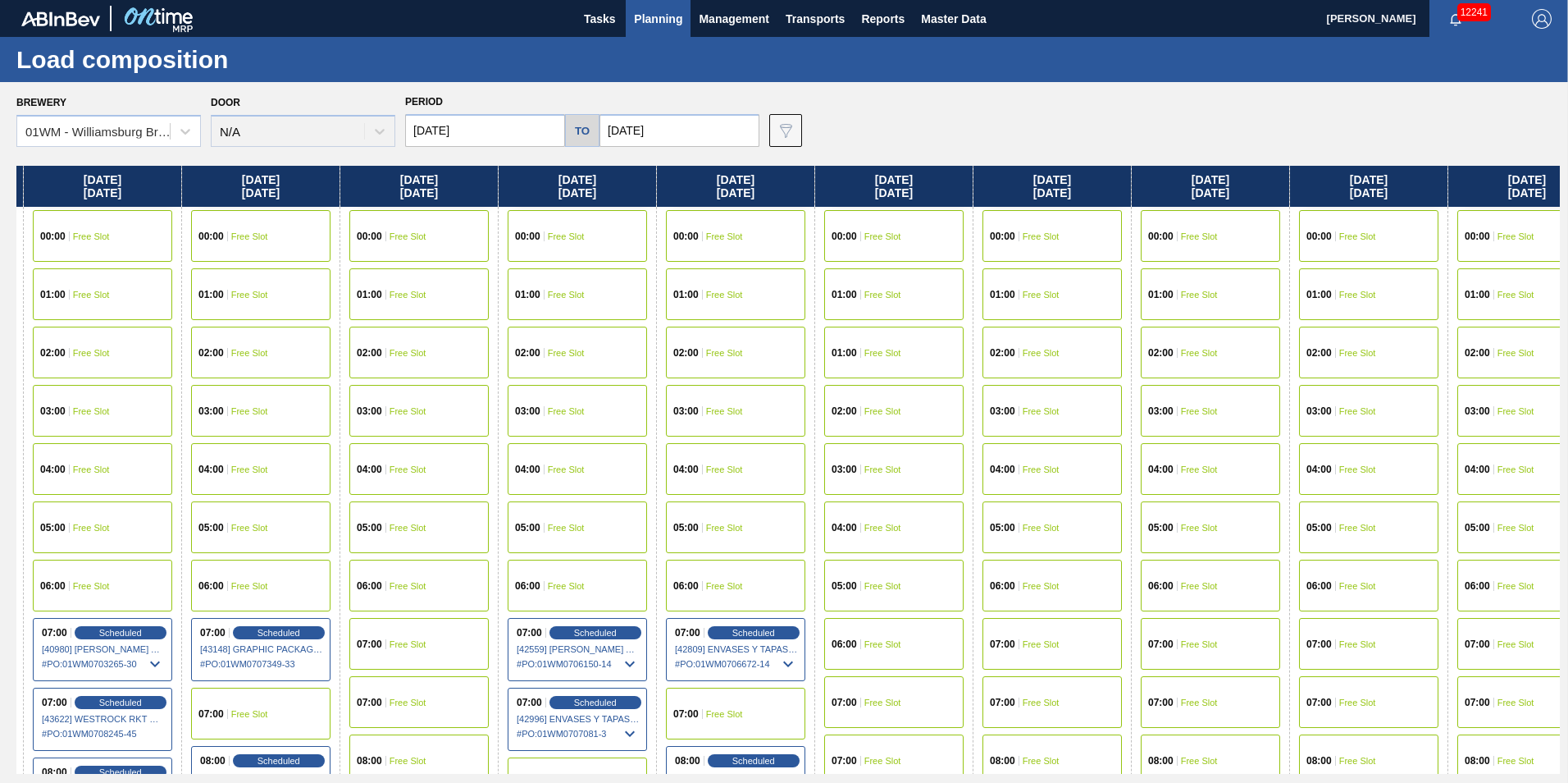
scroll to position [0, 1939]
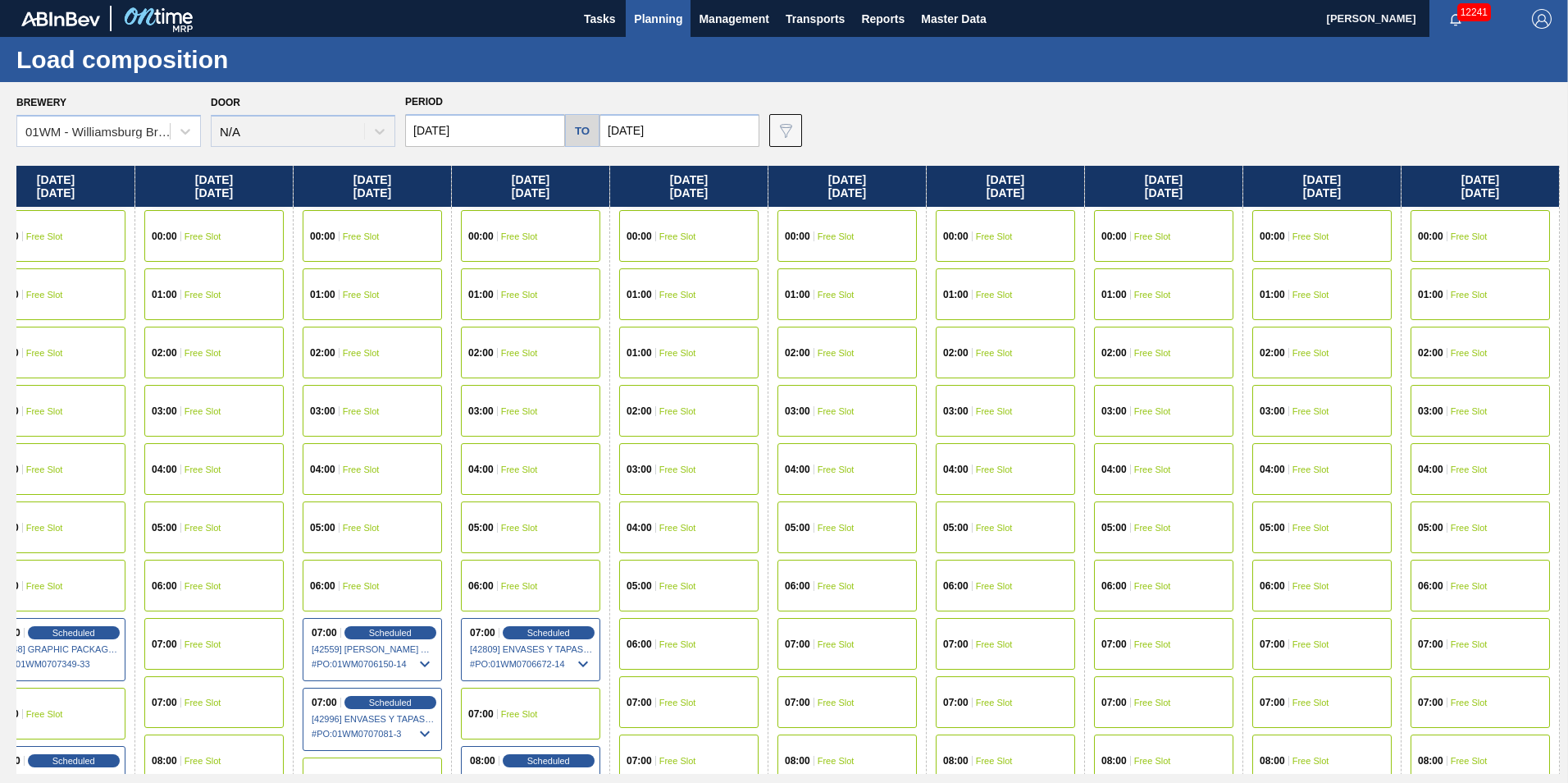
drag, startPoint x: 1037, startPoint y: 213, endPoint x: 128, endPoint y: 244, distance: 909.5
click at [131, 244] on div "[DATE] 00:00 Free Slot 01:00 Free Slot 02:00 Free Slot 03:00 Free Slot 04:00 Fr…" at bounding box center [788, 470] width 1544 height 608
drag, startPoint x: 1041, startPoint y: 192, endPoint x: 858, endPoint y: 166, distance: 184.8
click at [859, 166] on div "[DATE] 00:00 Free Slot 01:00 Free Slot 02:00 Free Slot 03:00 Free Slot 04:00 Fr…" at bounding box center [788, 470] width 1544 height 608
drag, startPoint x: 1229, startPoint y: 199, endPoint x: 945, endPoint y: 224, distance: 285.1
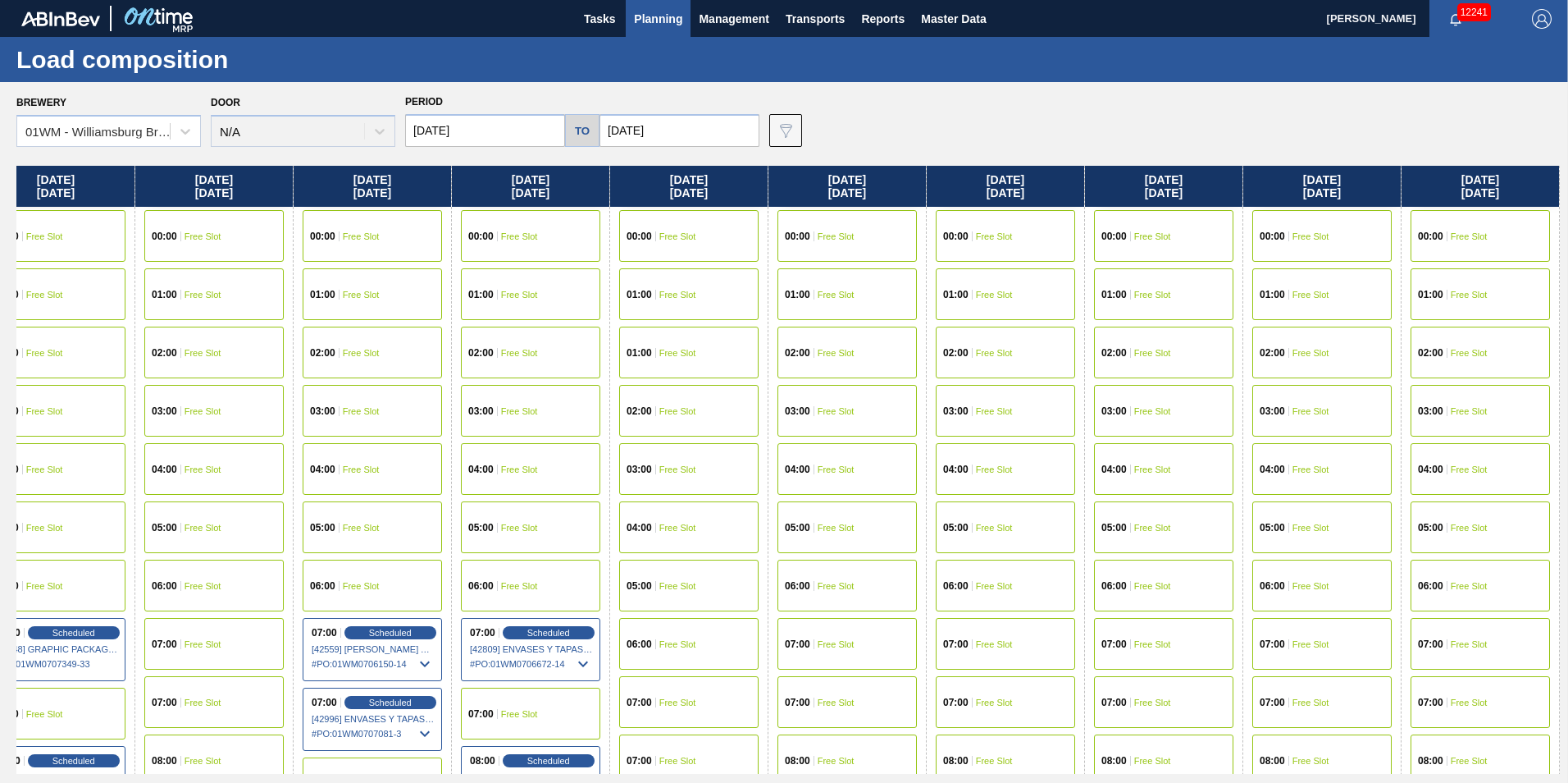
click at [945, 224] on div "[DATE] 00:00 Free Slot 01:00 Free Slot 02:00 Free Slot 03:00 Free Slot 04:00 Fr…" at bounding box center [788, 470] width 1544 height 608
drag, startPoint x: 1180, startPoint y: 177, endPoint x: 932, endPoint y: 181, distance: 248.0
click at [932, 181] on div "[DATE] 00:00 Free Slot 01:00 Free Slot 02:00 Free Slot 03:00 Free Slot 04:00 Fr…" at bounding box center [788, 470] width 1544 height 608
click at [1078, 124] on div "Brewery 01WM - Williamsburg Brewery Door N/A Period [DATE] to [DATE] Data view …" at bounding box center [788, 118] width 1544 height 56
click at [678, 17] on span "Planning" at bounding box center [658, 18] width 49 height 19
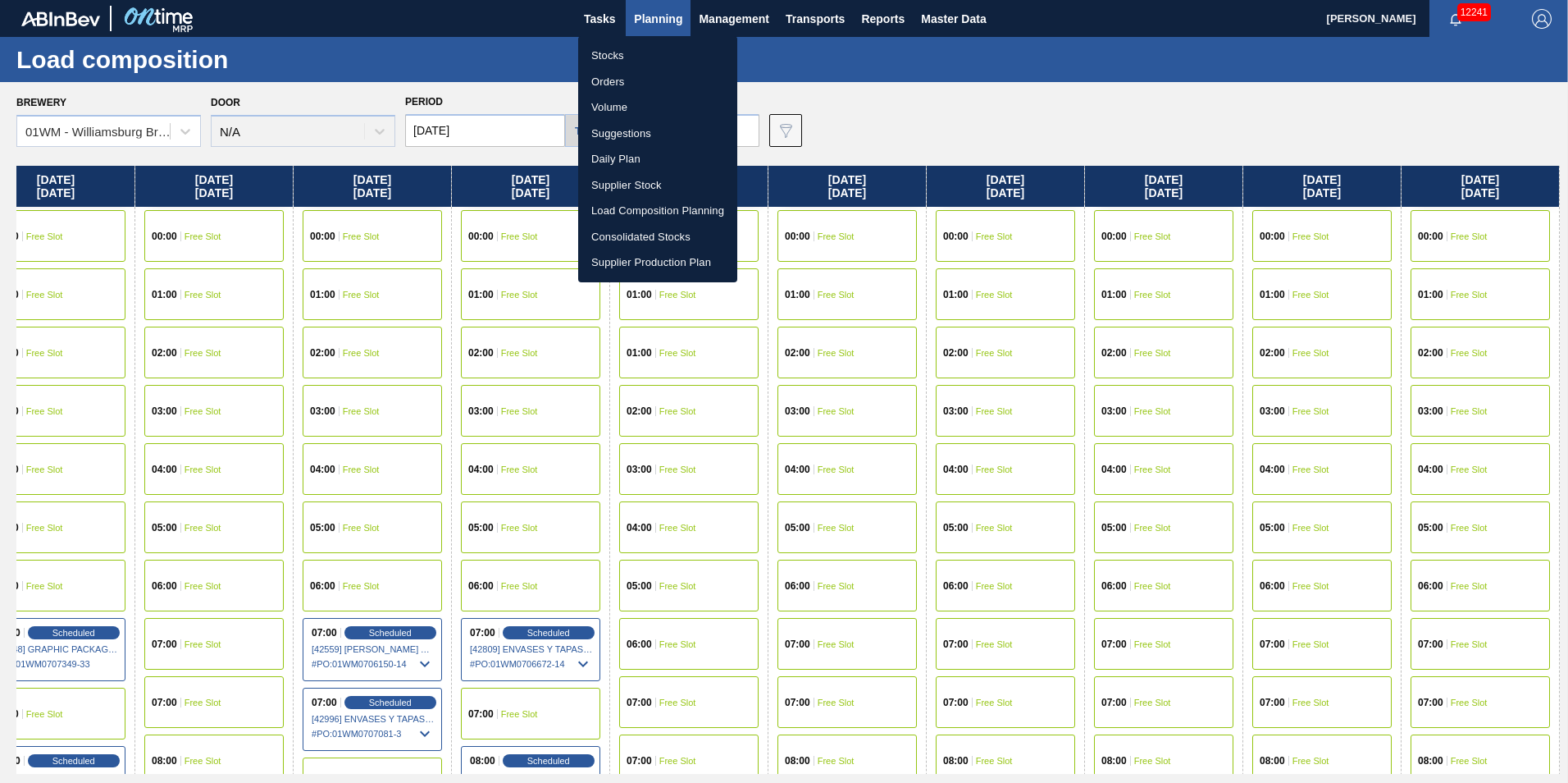
drag, startPoint x: 945, startPoint y: 92, endPoint x: 939, endPoint y: 101, distance: 10.8
click at [945, 92] on div at bounding box center [784, 392] width 1568 height 783
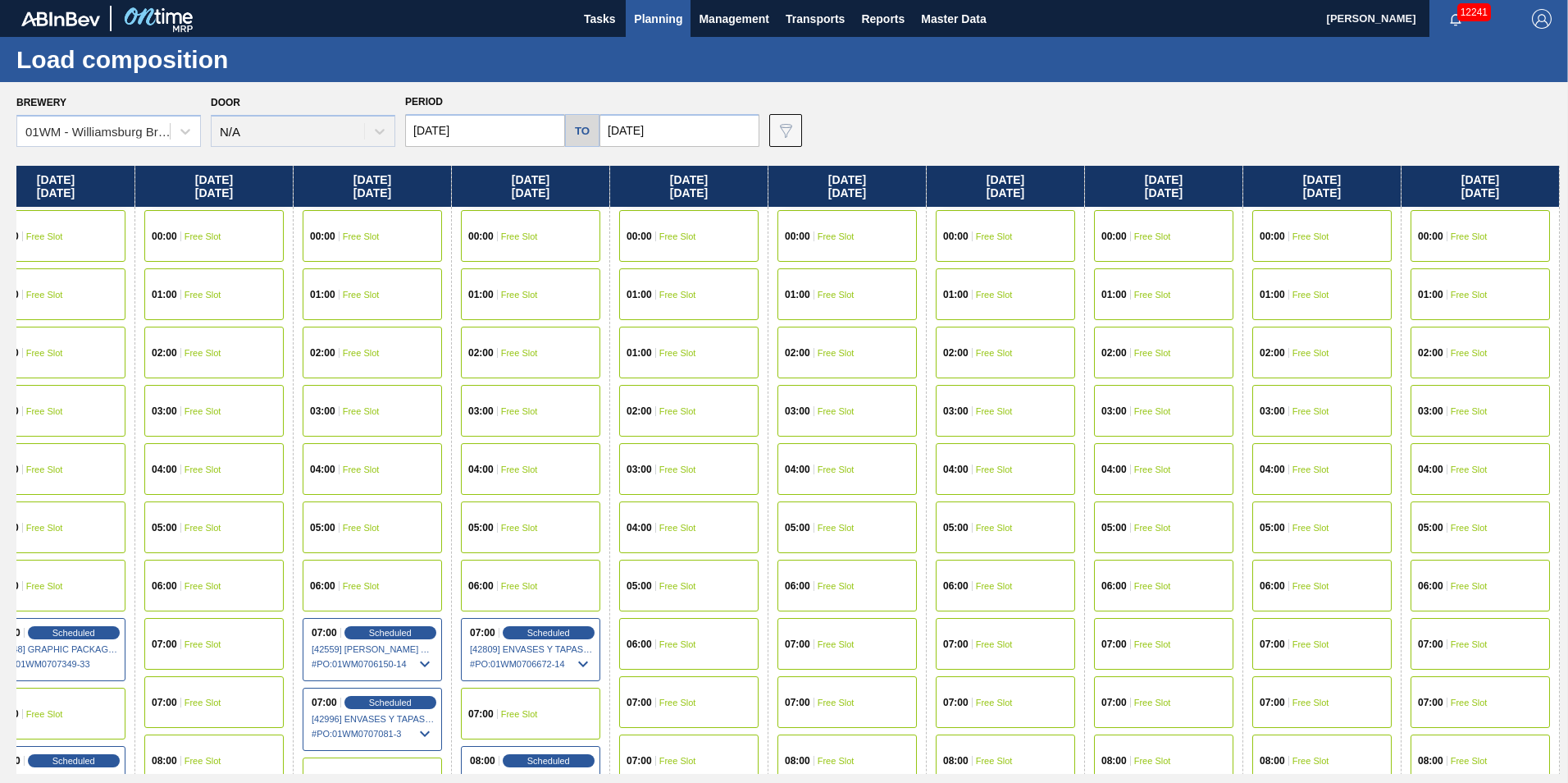
drag, startPoint x: 1473, startPoint y: 185, endPoint x: 419, endPoint y: 322, distance: 1062.9
click at [369, 348] on div "[DATE] 00:00 Free Slot 01:00 Free Slot 02:00 Free Slot 03:00 Free Slot 04:00 Fr…" at bounding box center [788, 470] width 1544 height 608
drag, startPoint x: 1314, startPoint y: 188, endPoint x: 1023, endPoint y: 172, distance: 291.4
click at [1026, 172] on div "[DATE] 00:00 Free Slot 01:00 Free Slot 02:00 Free Slot 03:00 Free Slot 04:00 Fr…" at bounding box center [788, 470] width 1544 height 608
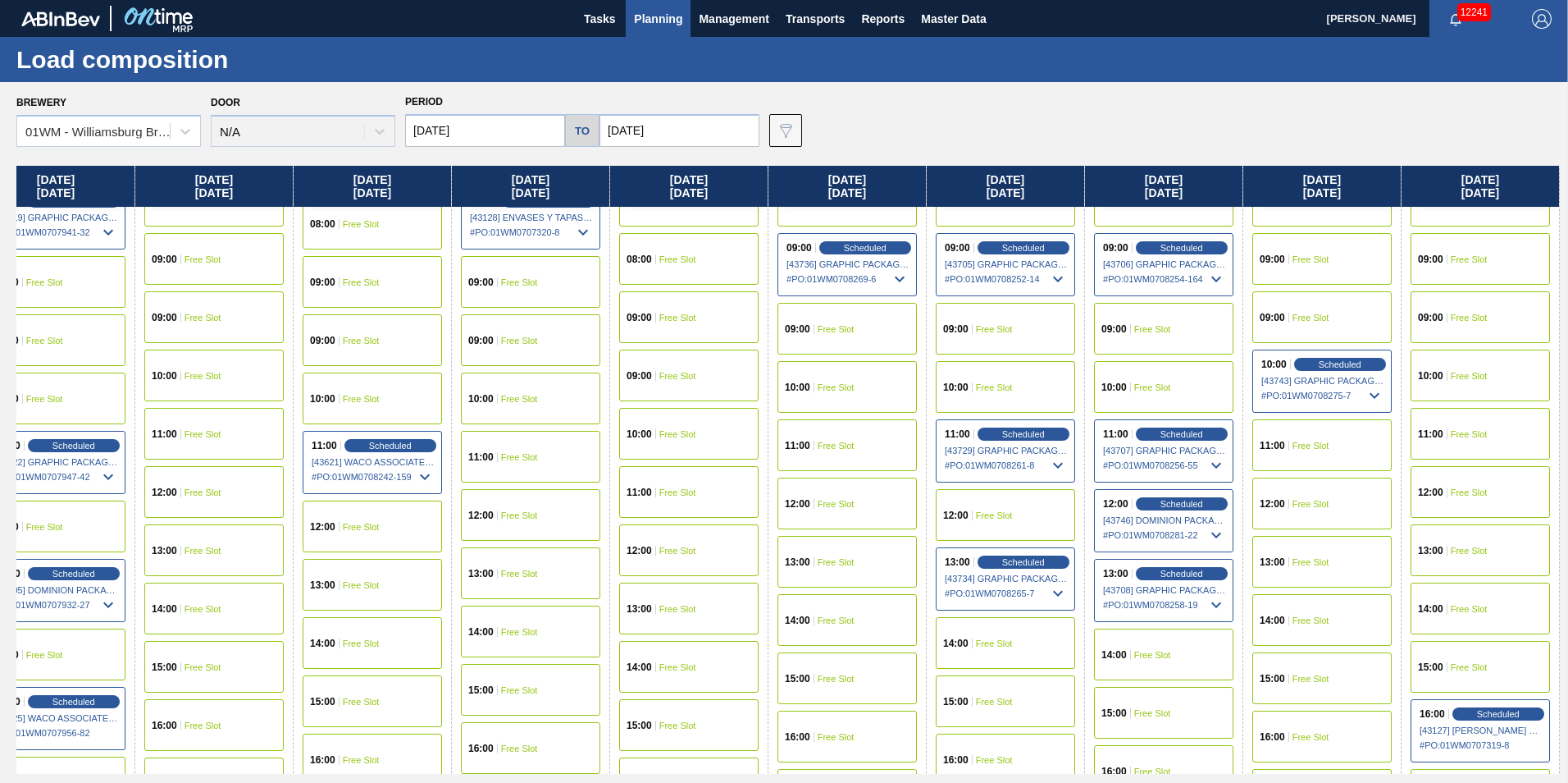
scroll to position [575, 1939]
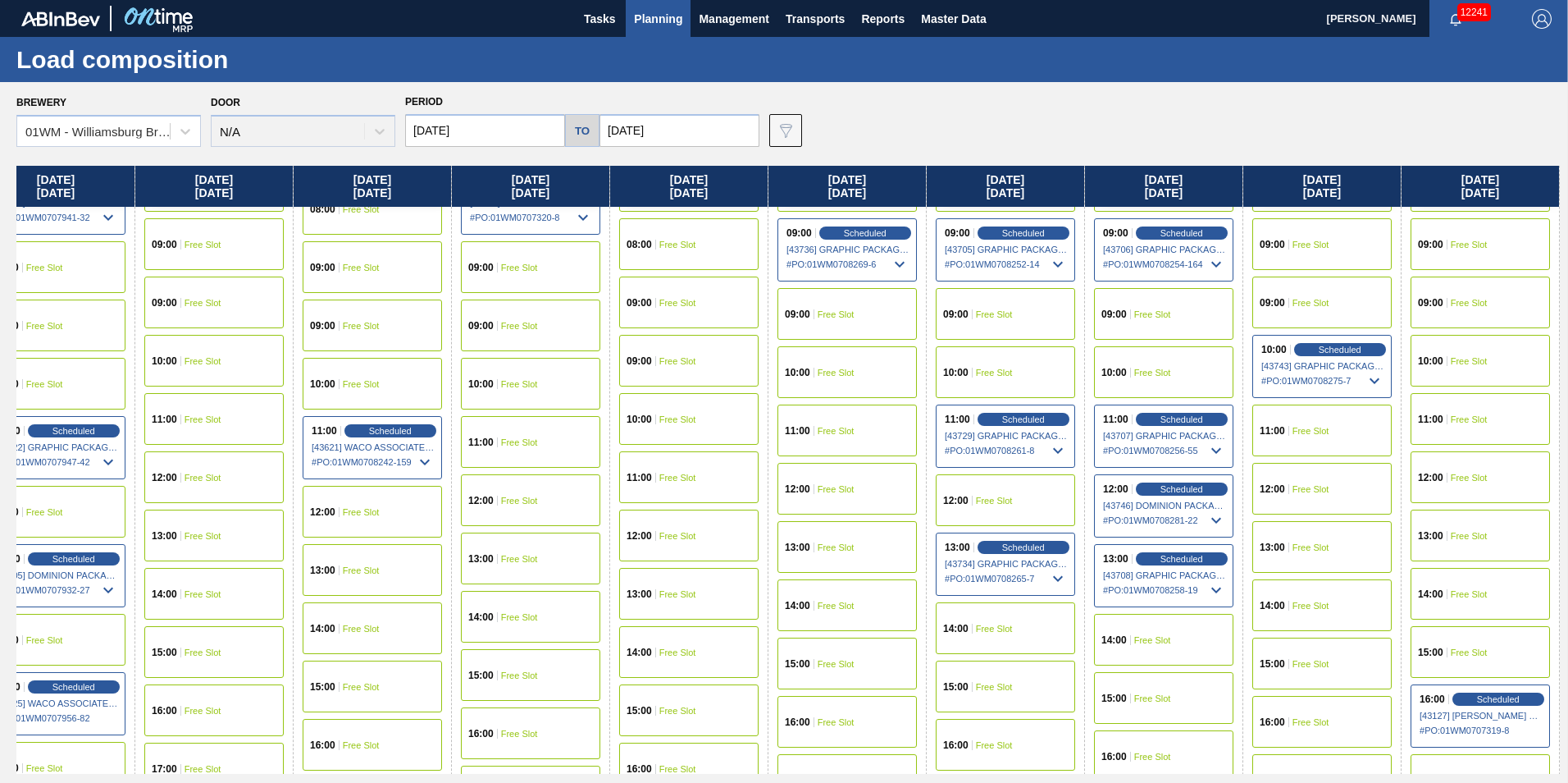
click at [1462, 585] on div "14:00 Free Slot" at bounding box center [1480, 593] width 139 height 52
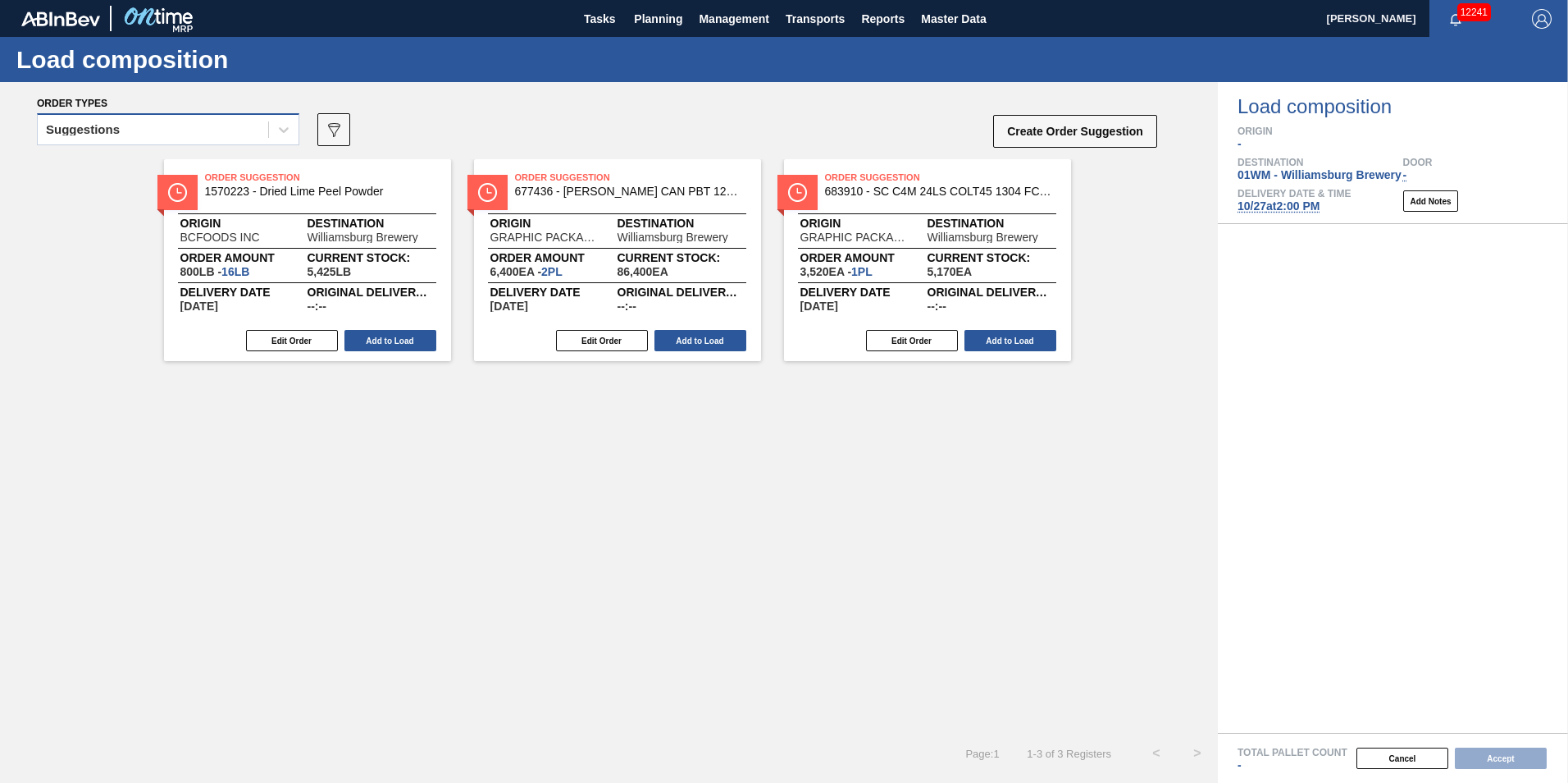
click at [160, 139] on div "Suggestions" at bounding box center [153, 130] width 230 height 24
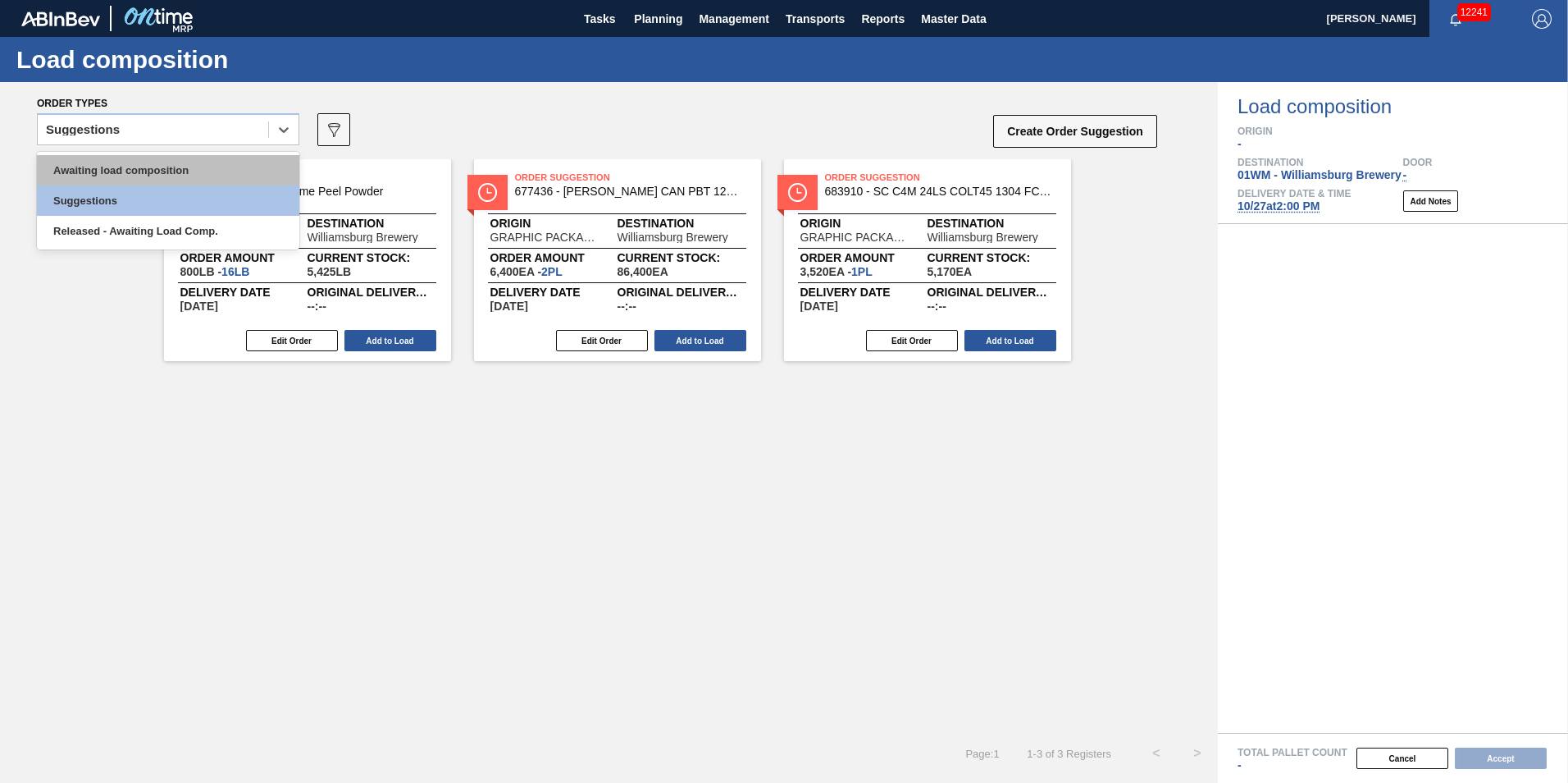
click at [146, 164] on div "Awaiting load composition" at bounding box center [168, 169] width 262 height 30
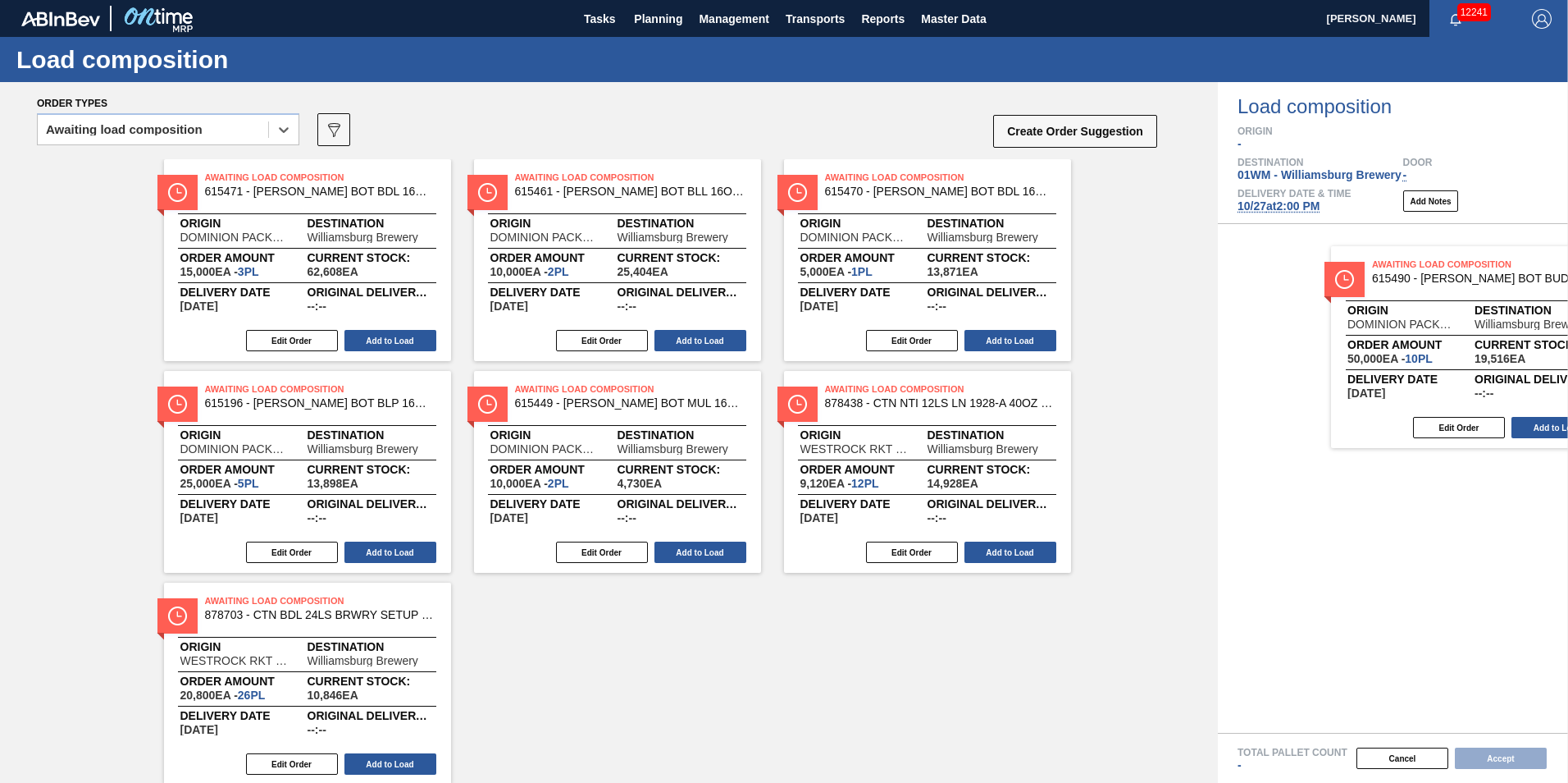
drag, startPoint x: 281, startPoint y: 276, endPoint x: 1438, endPoint y: 374, distance: 1161.1
click at [1438, 374] on div "Order types option Awaiting load composition, selected. Select is focused ,type…" at bounding box center [784, 432] width 1568 height 701
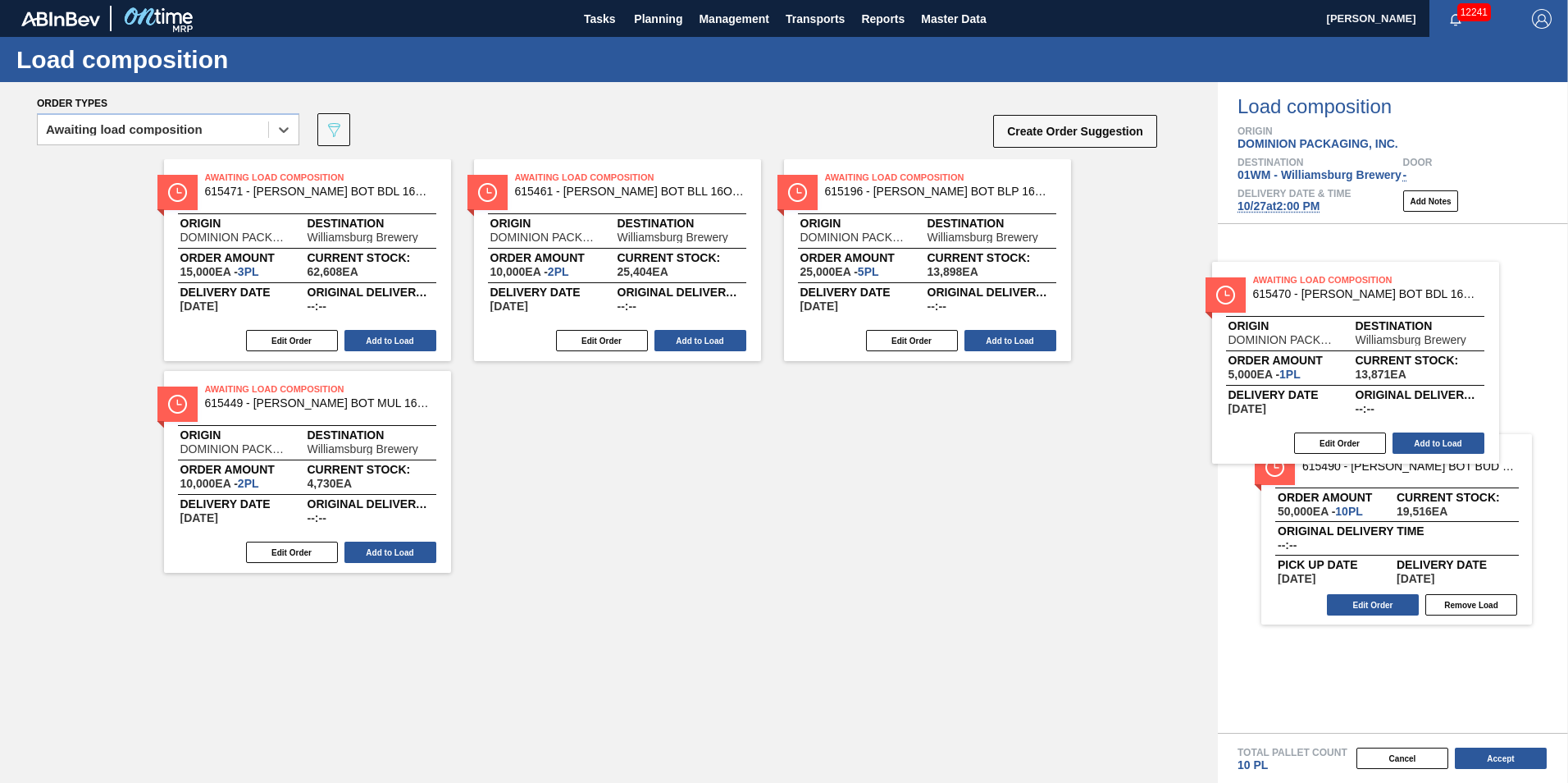
drag, startPoint x: 914, startPoint y: 268, endPoint x: 1356, endPoint y: 376, distance: 455.0
click at [1356, 376] on div "Order types option Awaiting load composition, selected. Select is focused ,type…" at bounding box center [784, 432] width 1568 height 701
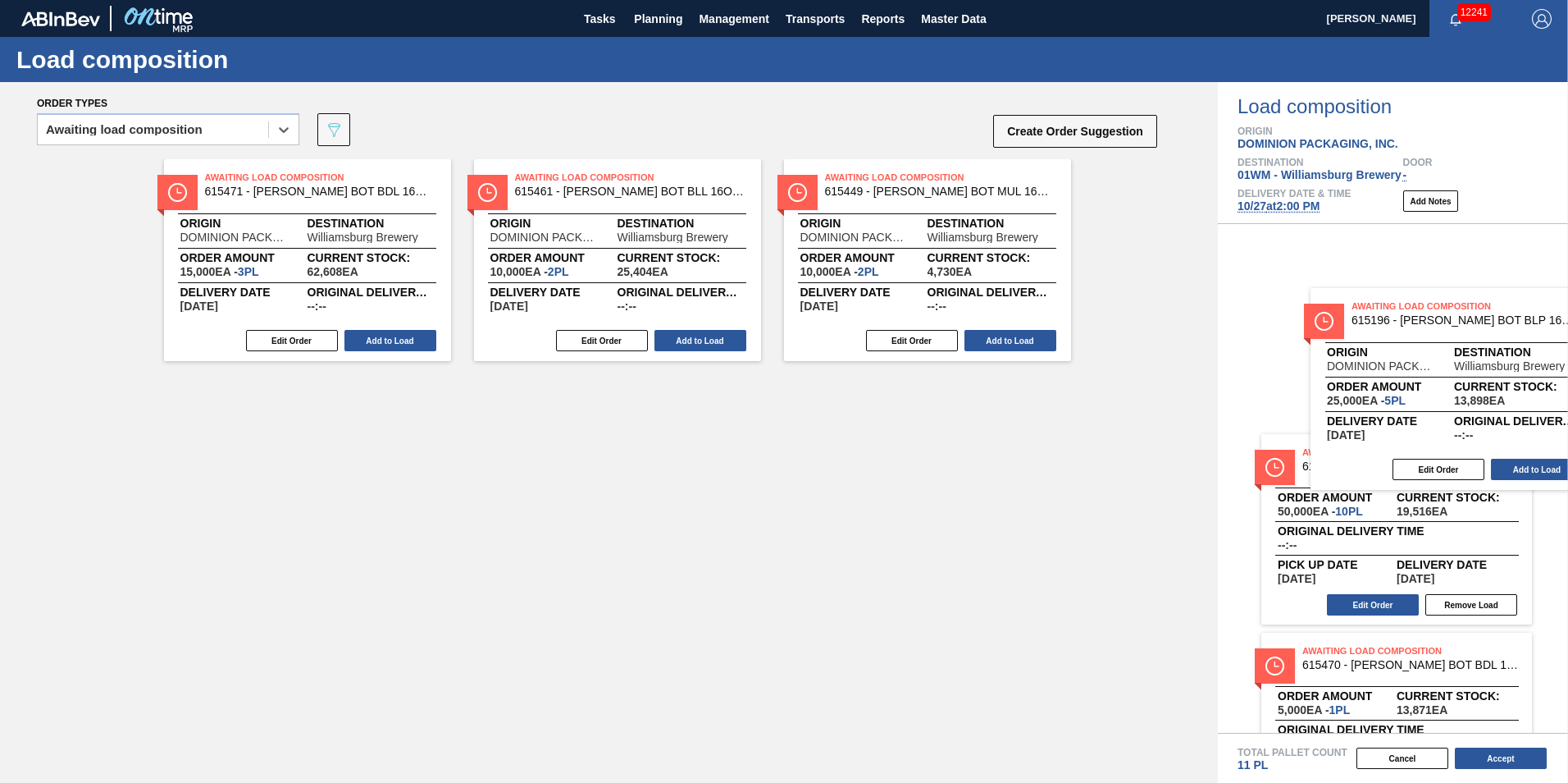
drag, startPoint x: 899, startPoint y: 292, endPoint x: 1424, endPoint y: 418, distance: 539.9
click at [1426, 421] on div "Order types option Awaiting load composition, selected. Select is focused ,type…" at bounding box center [784, 432] width 1568 height 701
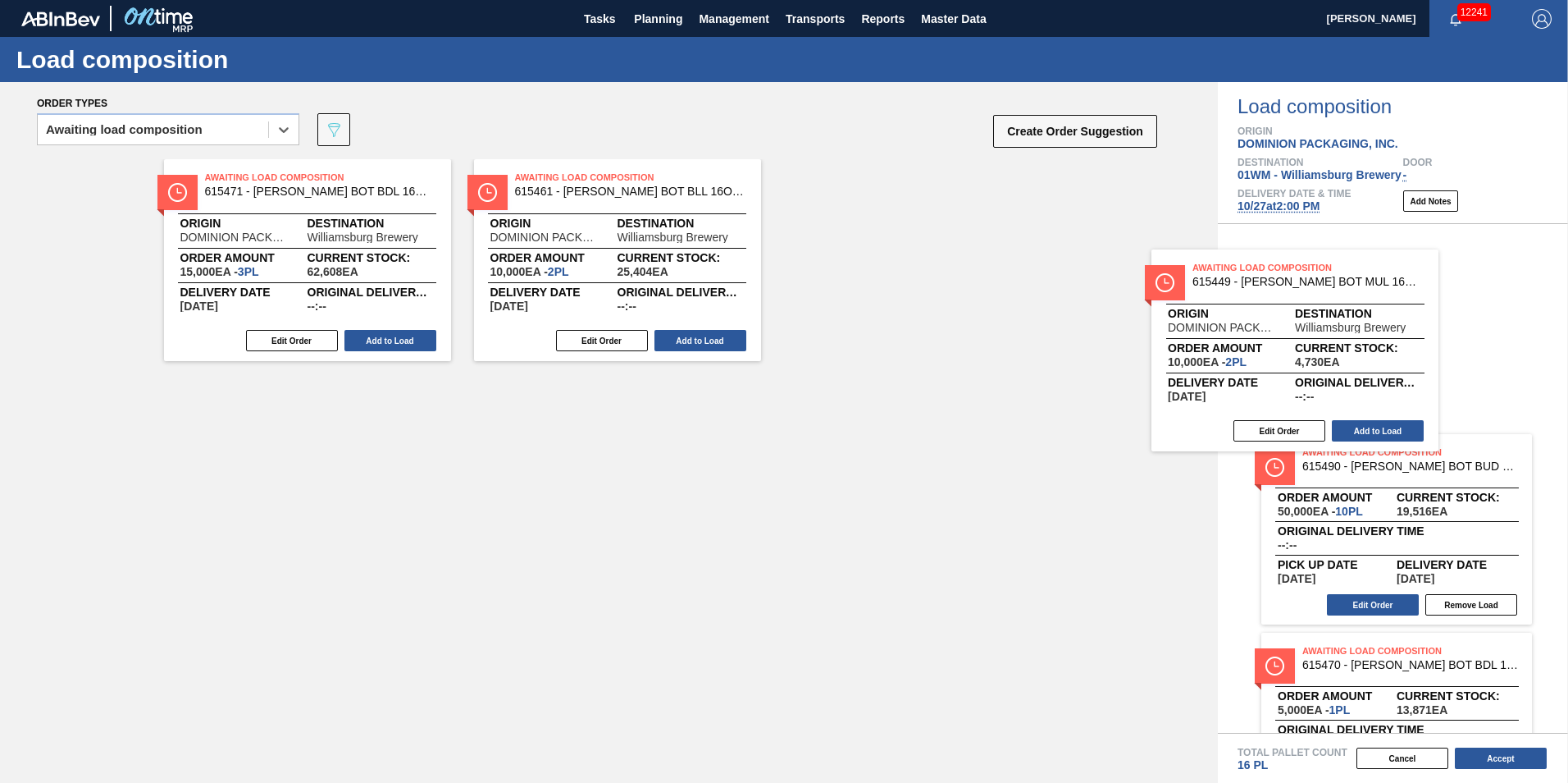
drag, startPoint x: 1244, startPoint y: 380, endPoint x: 1328, endPoint y: 396, distance: 85.5
click at [1328, 396] on div "Order types option Awaiting load composition, selected. Select is focused ,type…" at bounding box center [784, 432] width 1568 height 701
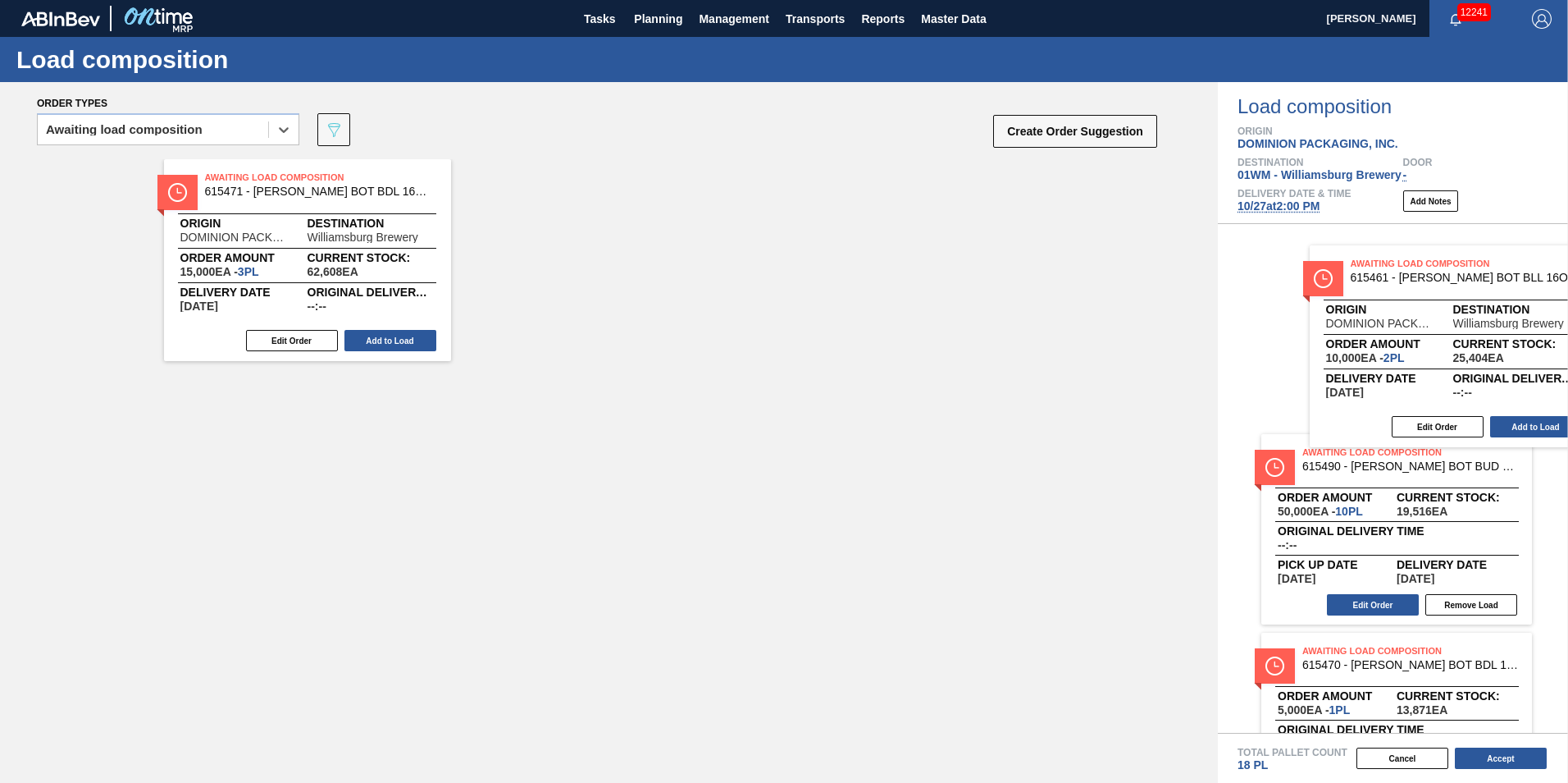
drag, startPoint x: 590, startPoint y: 284, endPoint x: 1426, endPoint y: 365, distance: 839.9
click at [1456, 374] on div "Order types option Awaiting load composition, selected. Select is focused ,type…" at bounding box center [784, 432] width 1568 height 701
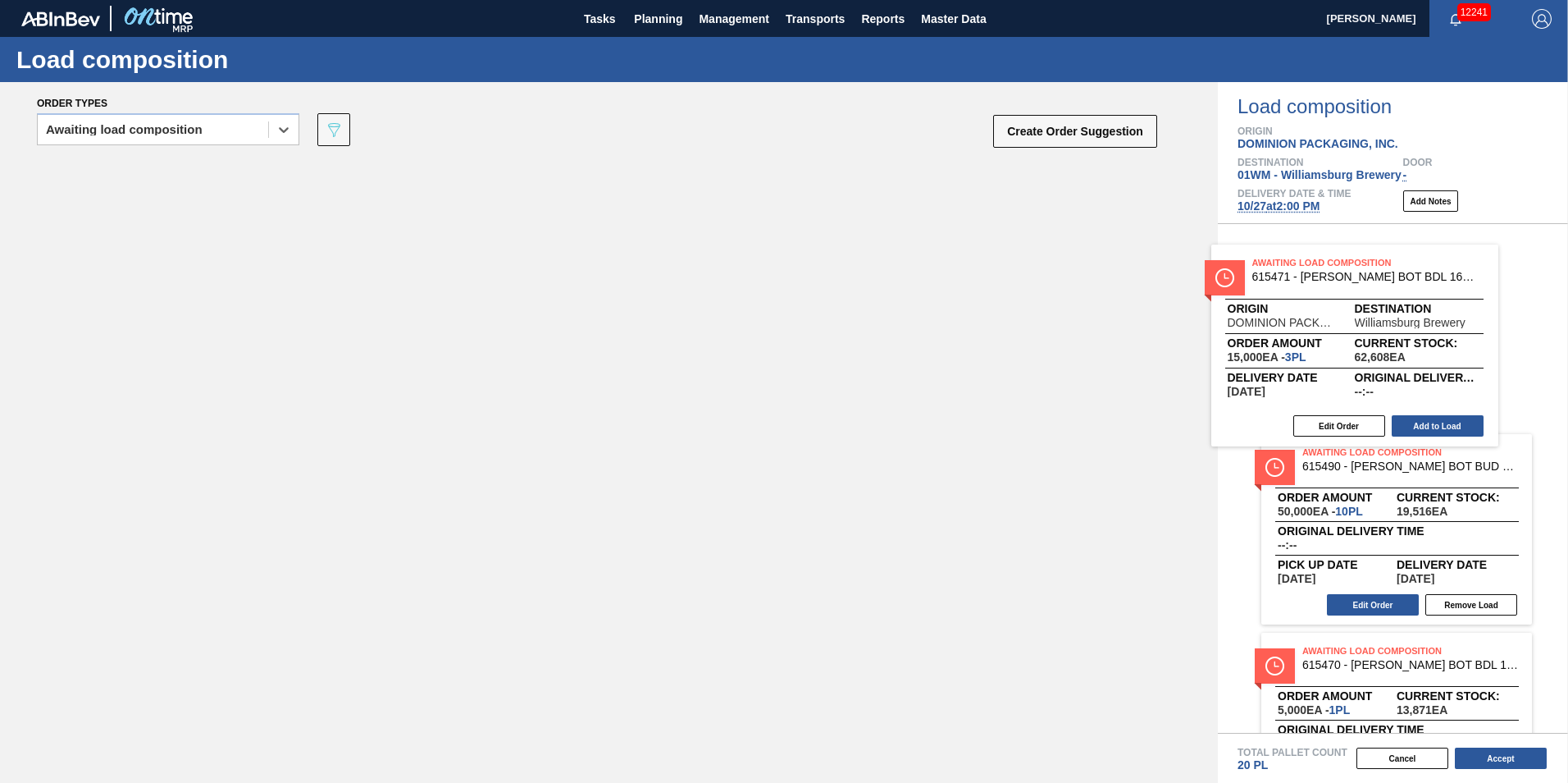
drag, startPoint x: 360, startPoint y: 275, endPoint x: 1450, endPoint y: 359, distance: 1093.2
click at [1450, 359] on div "Order types option Awaiting load composition, selected. Select is focused ,type…" at bounding box center [784, 432] width 1568 height 701
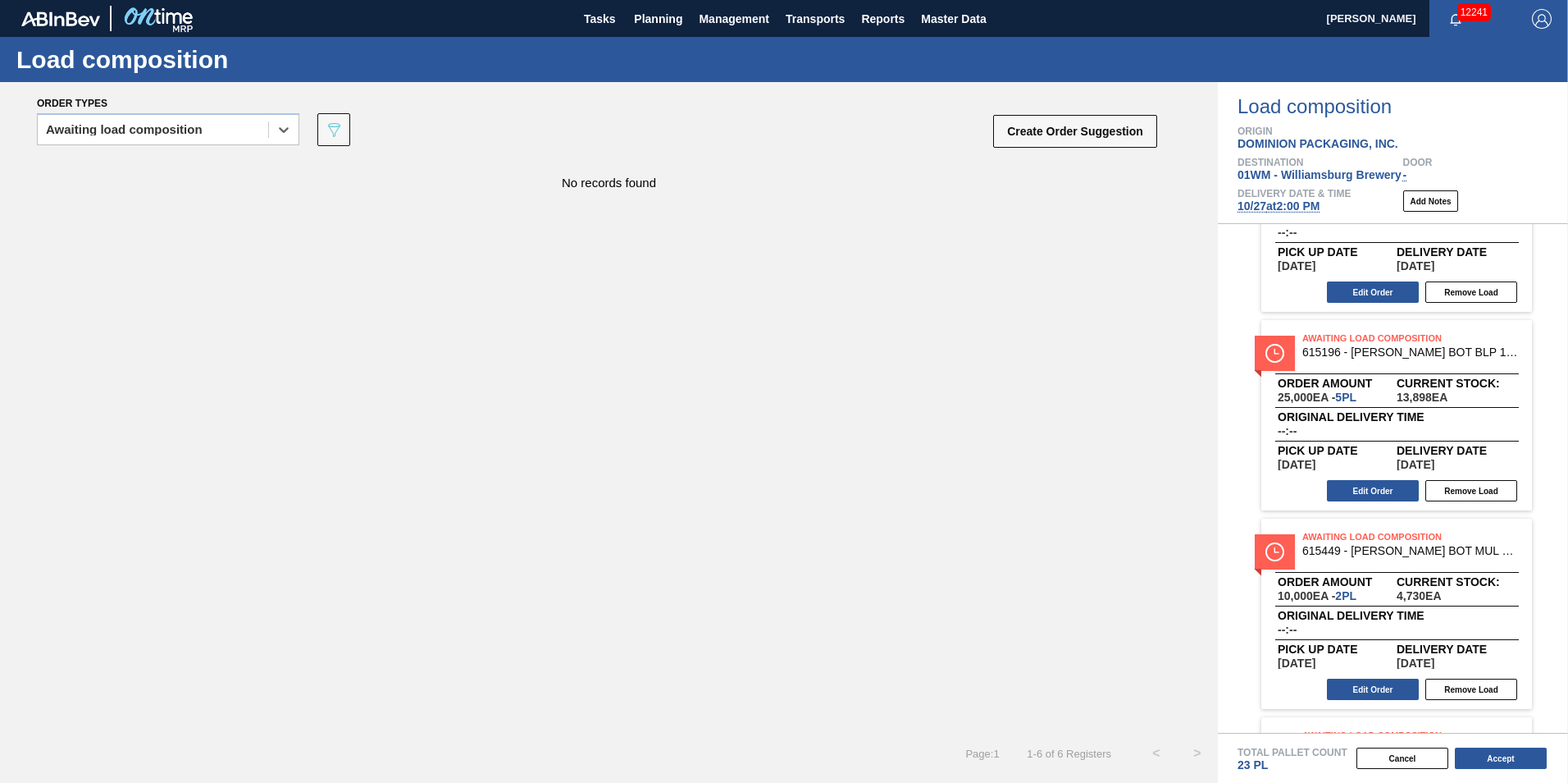
scroll to position [445, 0]
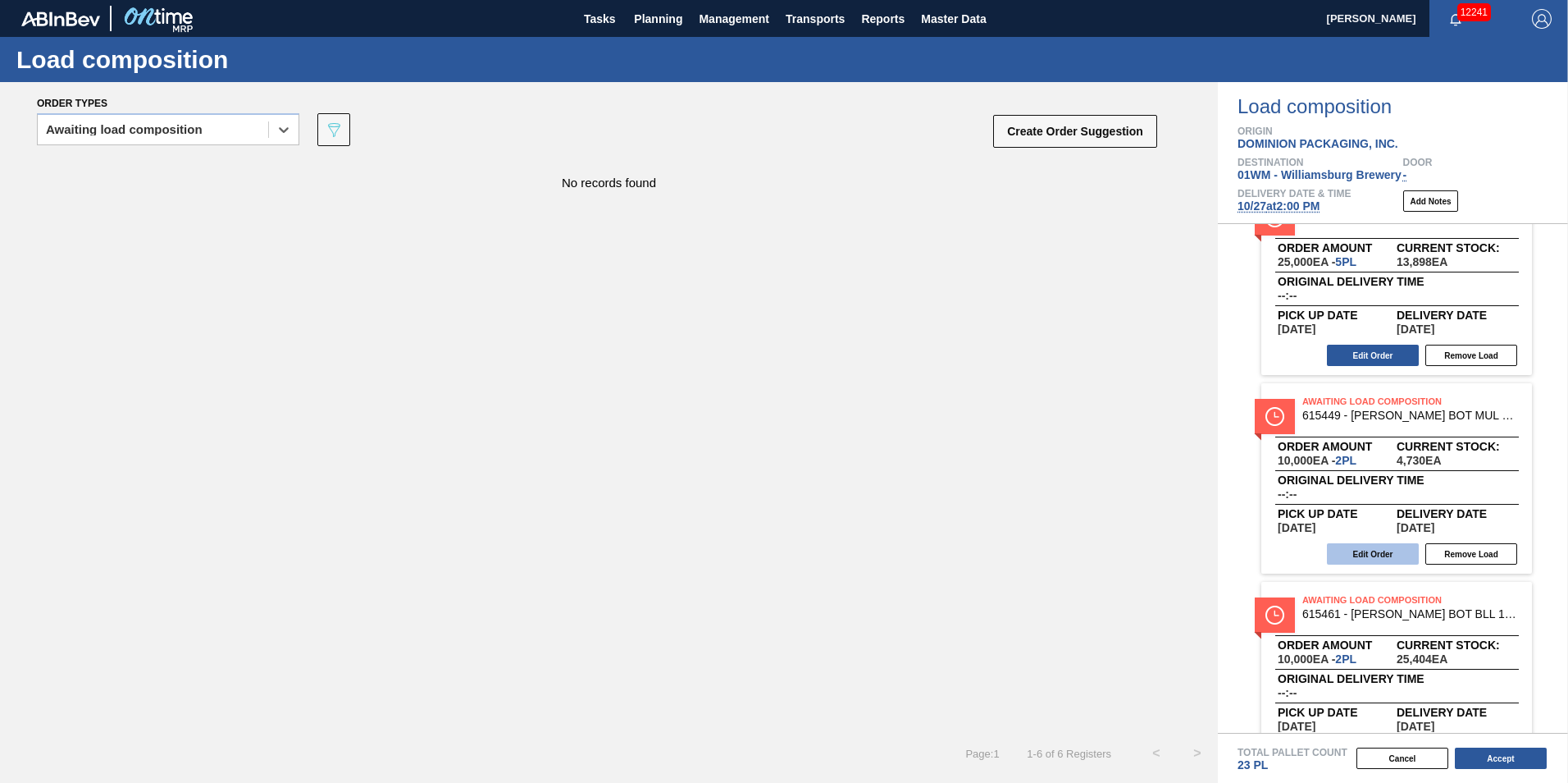
click at [1369, 555] on button "Edit Order" at bounding box center [1373, 554] width 92 height 21
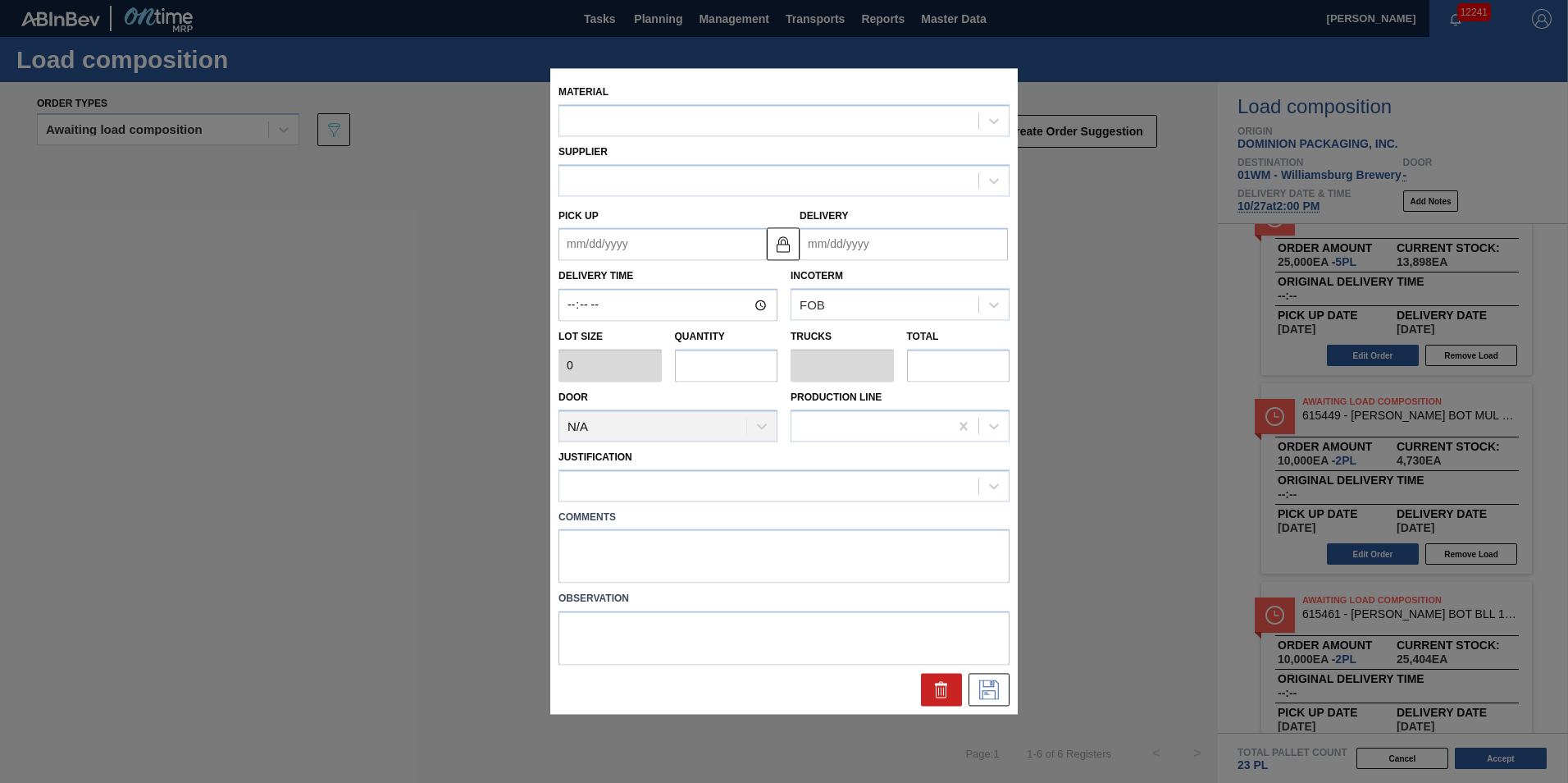
type input "5,000"
type input "2"
type input "0.077"
type input "10,000"
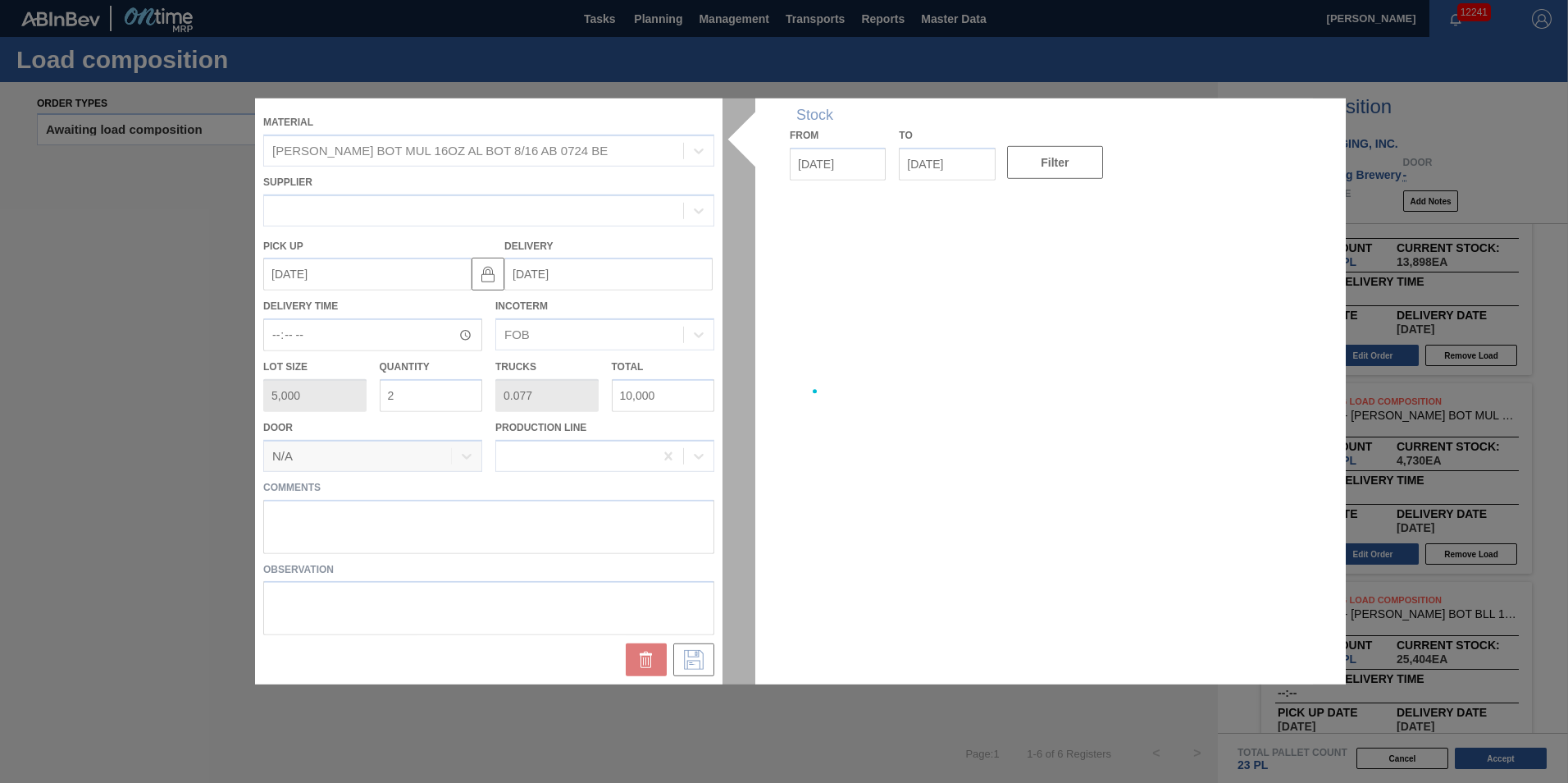
type up "[DATE]"
type input "[DATE]"
click at [435, 398] on div at bounding box center [784, 392] width 1058 height 586
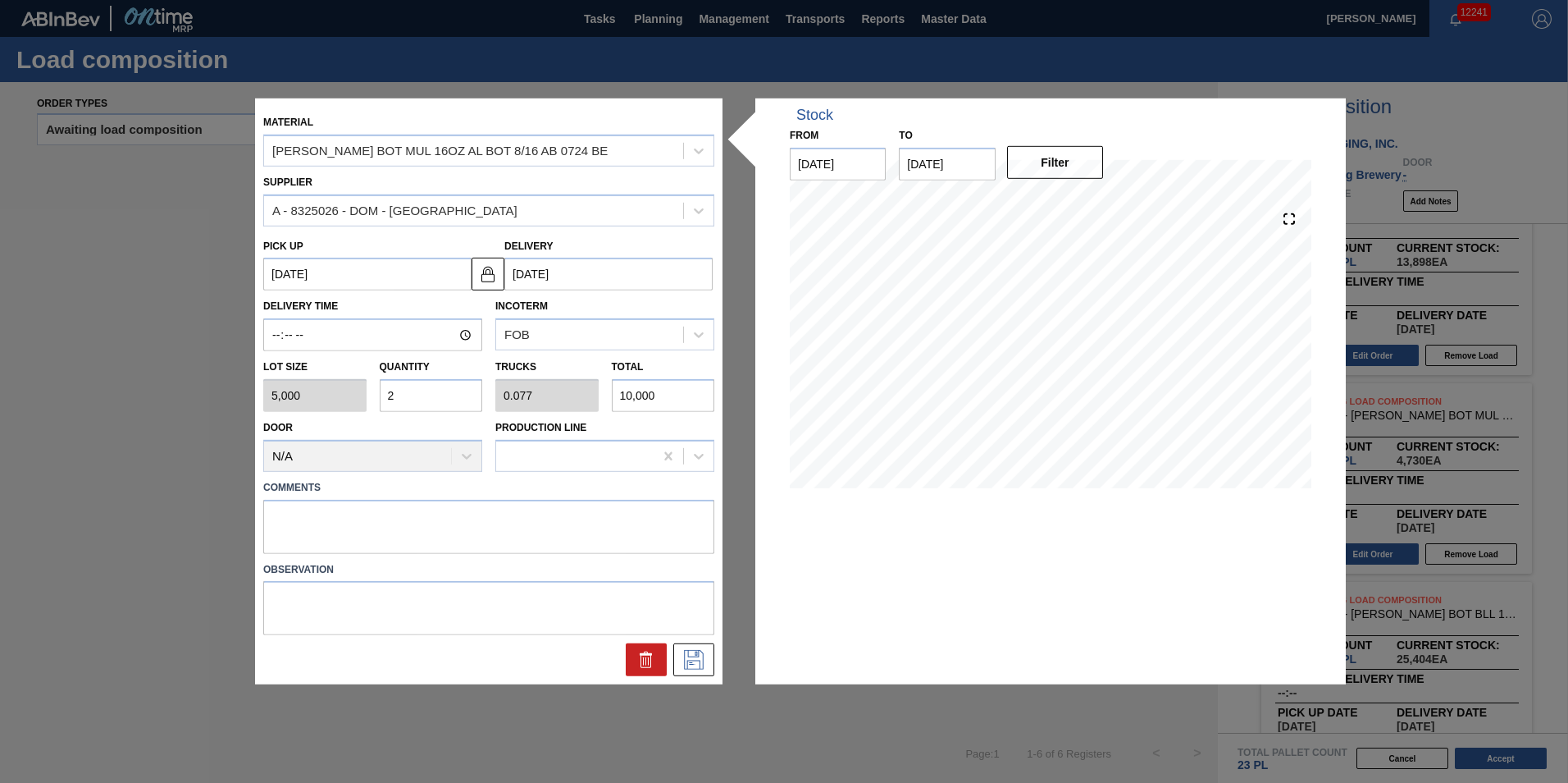
click at [282, 410] on div "Lot size 5,000 Quantity 2 Trucks 0.077 Total 10,000" at bounding box center [489, 381] width 464 height 61
type input "5"
type input "0.192"
type input "25,000"
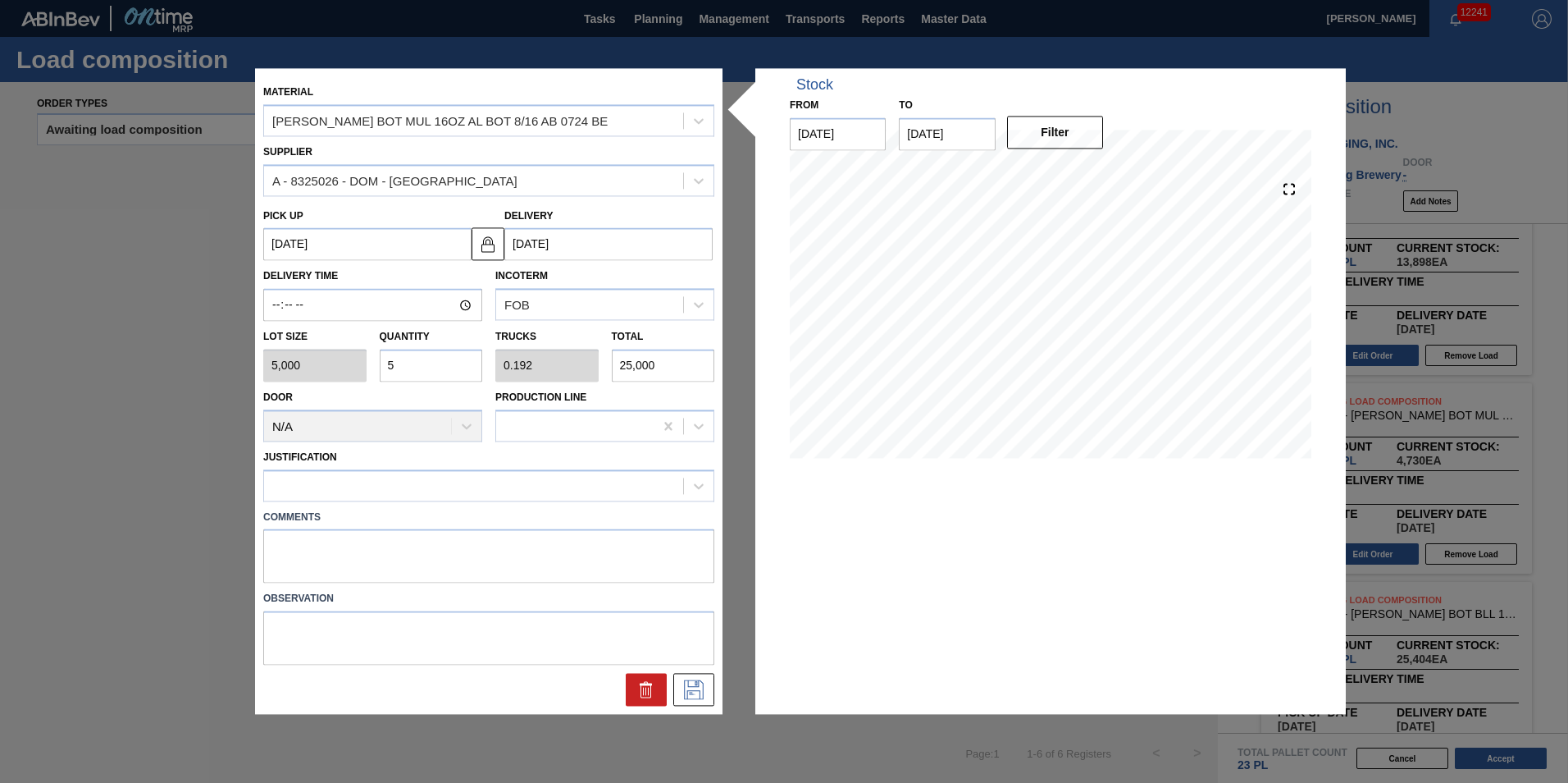
click at [337, 359] on div "Lot size 5,000 Quantity 5 Trucks 0.192 Total 25,000" at bounding box center [489, 352] width 464 height 61
type input "2"
type input "0.077"
type input "10,000"
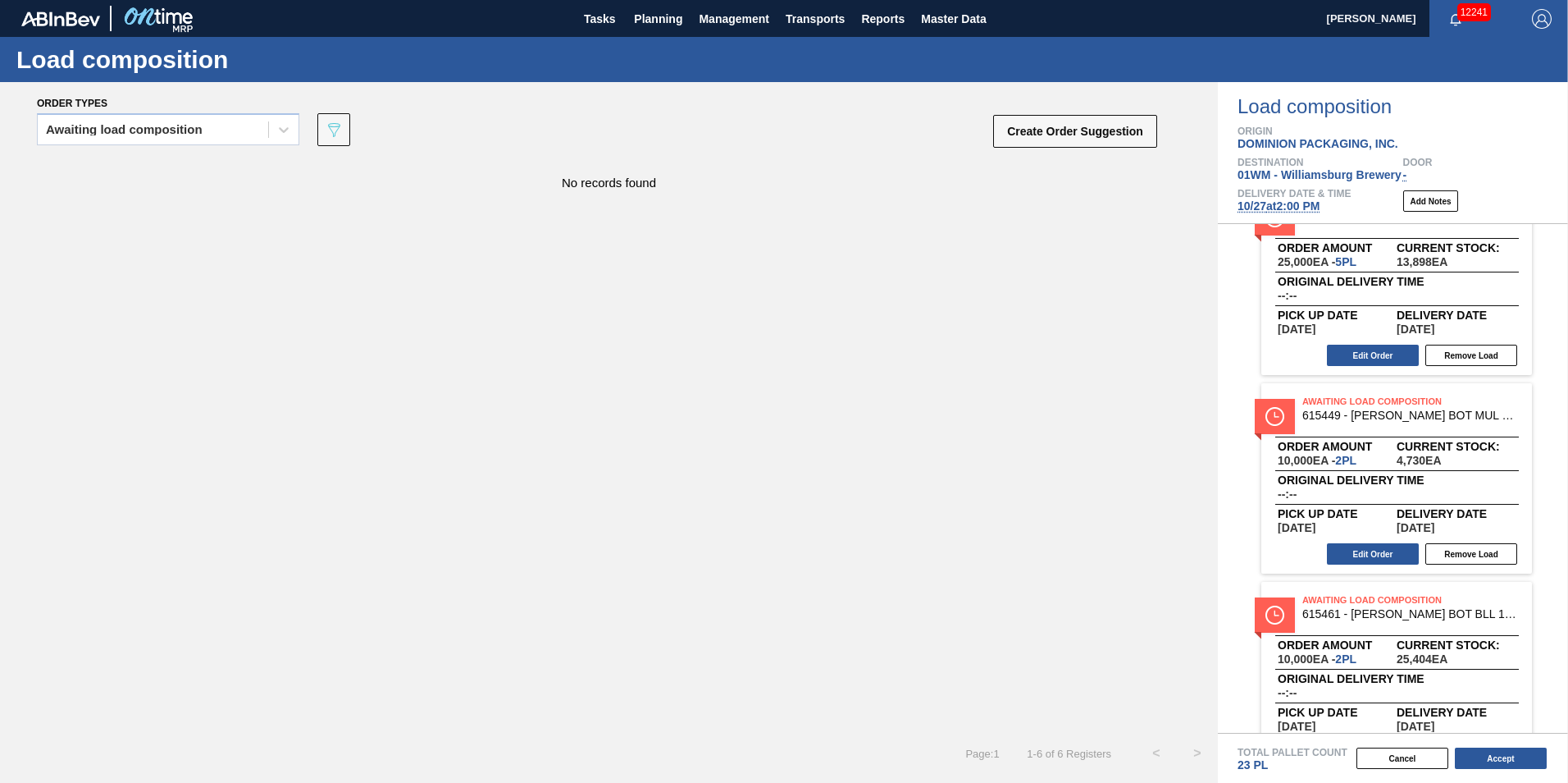
scroll to position [691, 0]
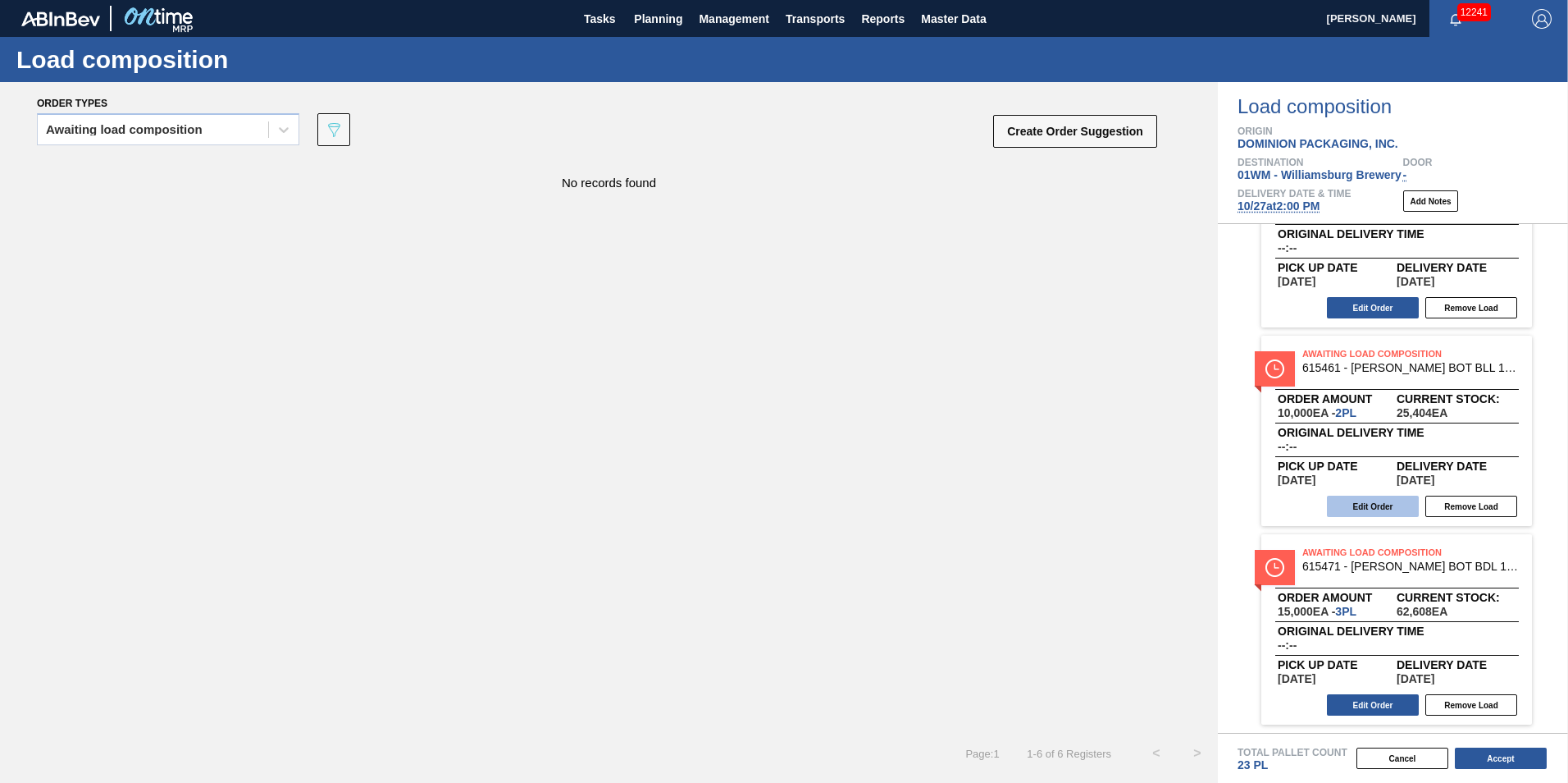
click at [1360, 506] on button "Edit Order" at bounding box center [1373, 506] width 92 height 21
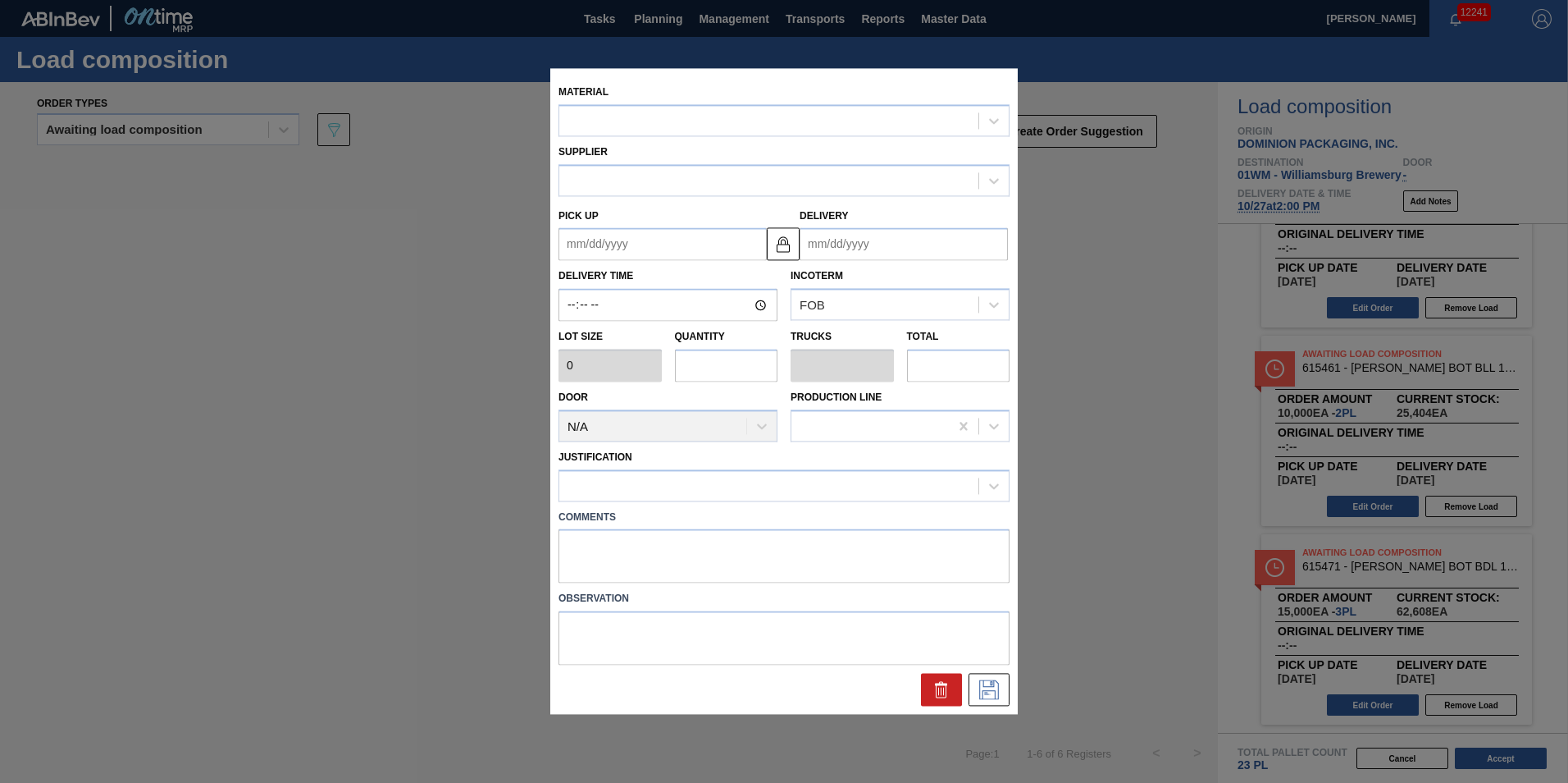
type up "[DATE]"
type input "[DATE]"
type input "5,000"
type input "2"
type input "0.077"
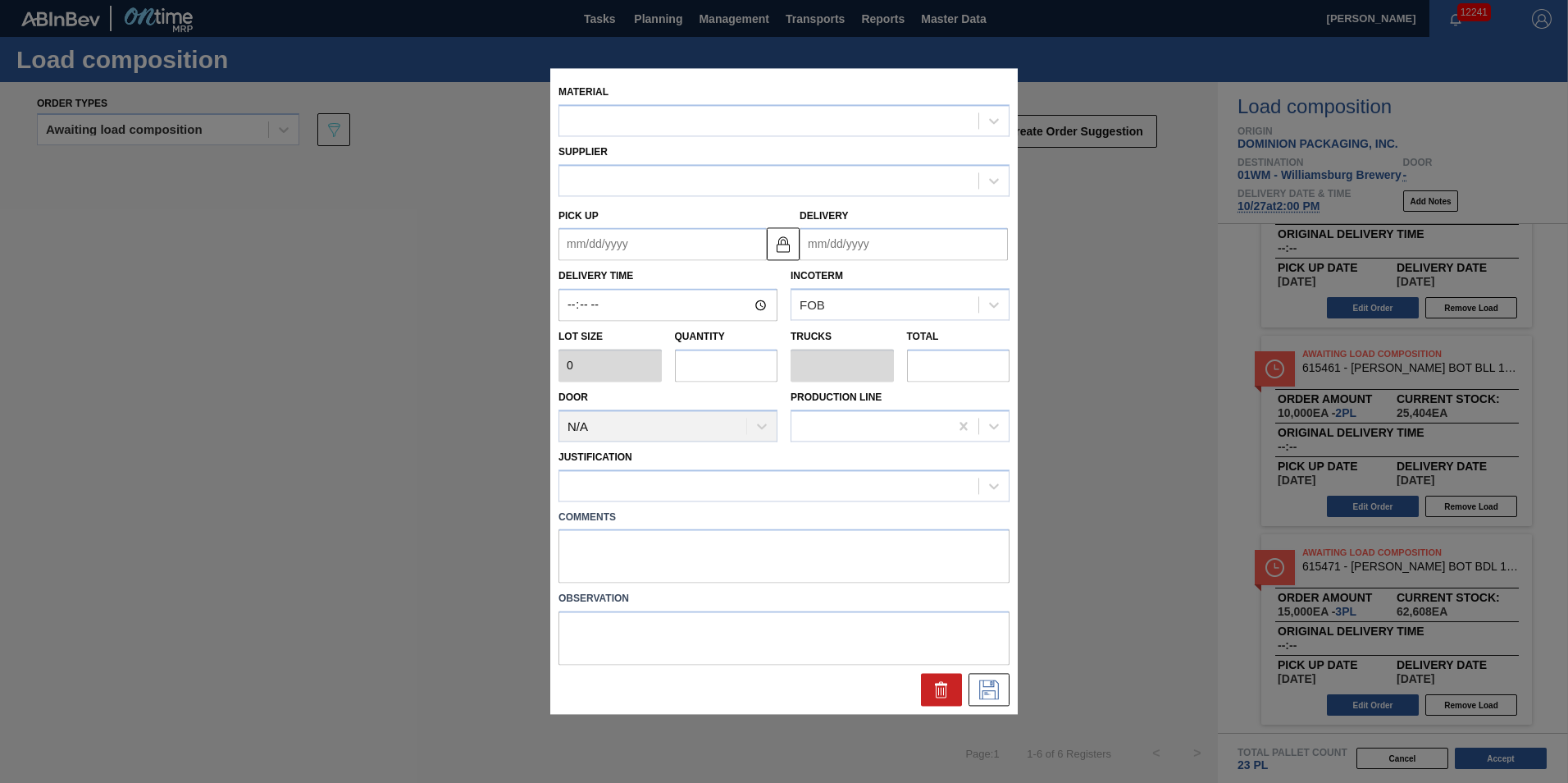
type input "10,000"
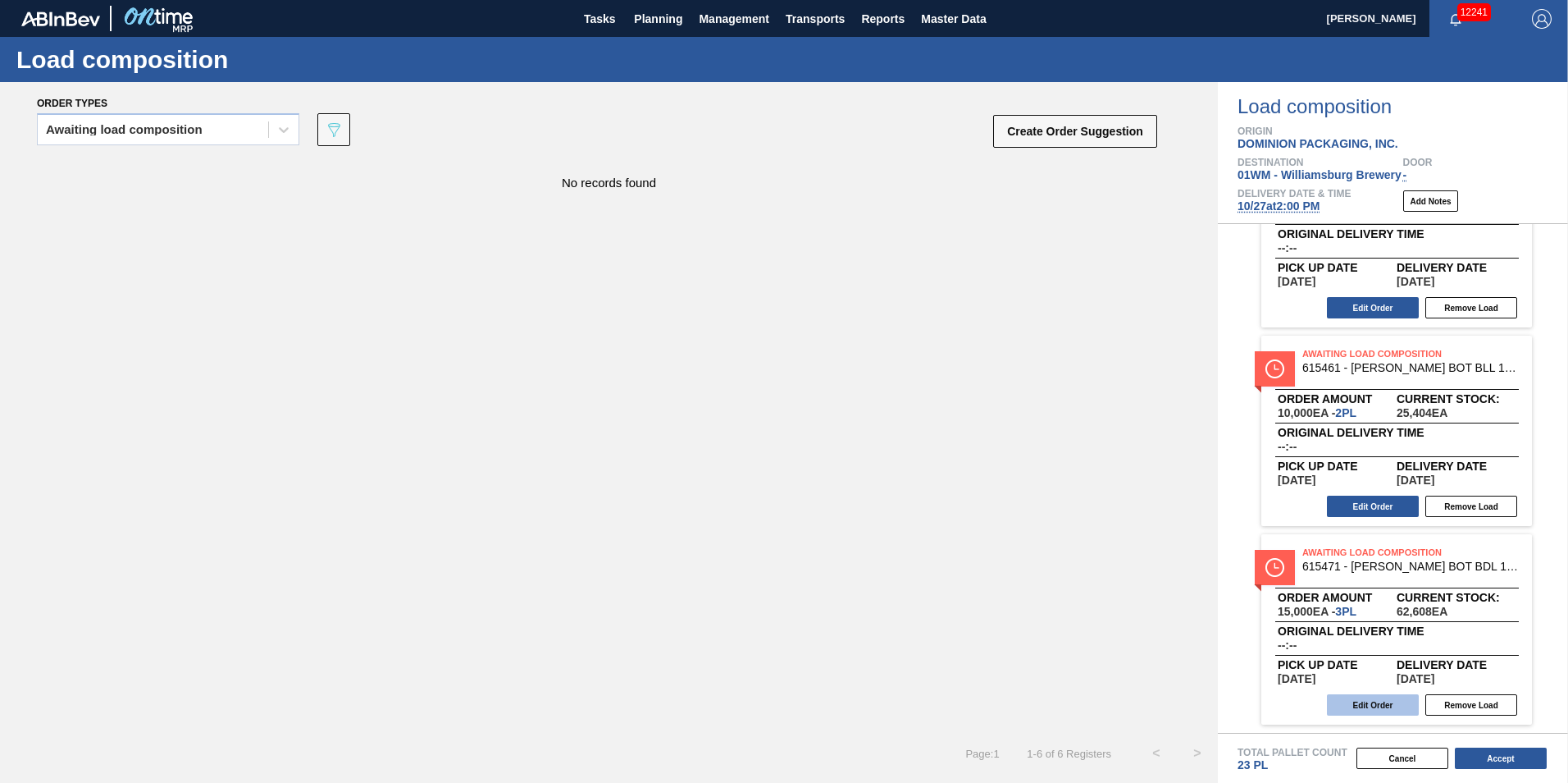
click at [1373, 708] on button "Edit Order" at bounding box center [1373, 705] width 92 height 21
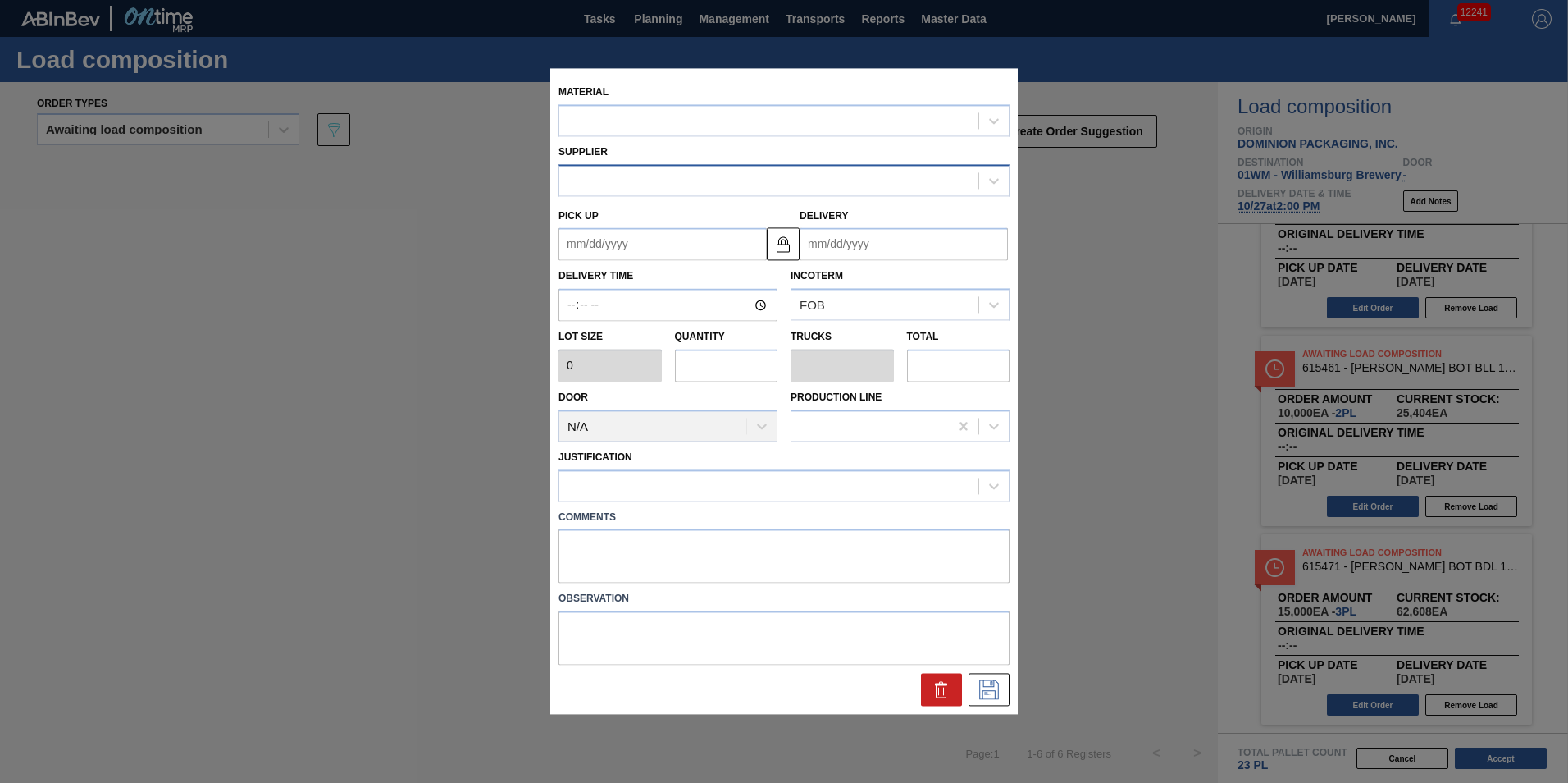
type up "[DATE]"
type input "[DATE]"
type input "5,000"
type input "3"
type input "0.115"
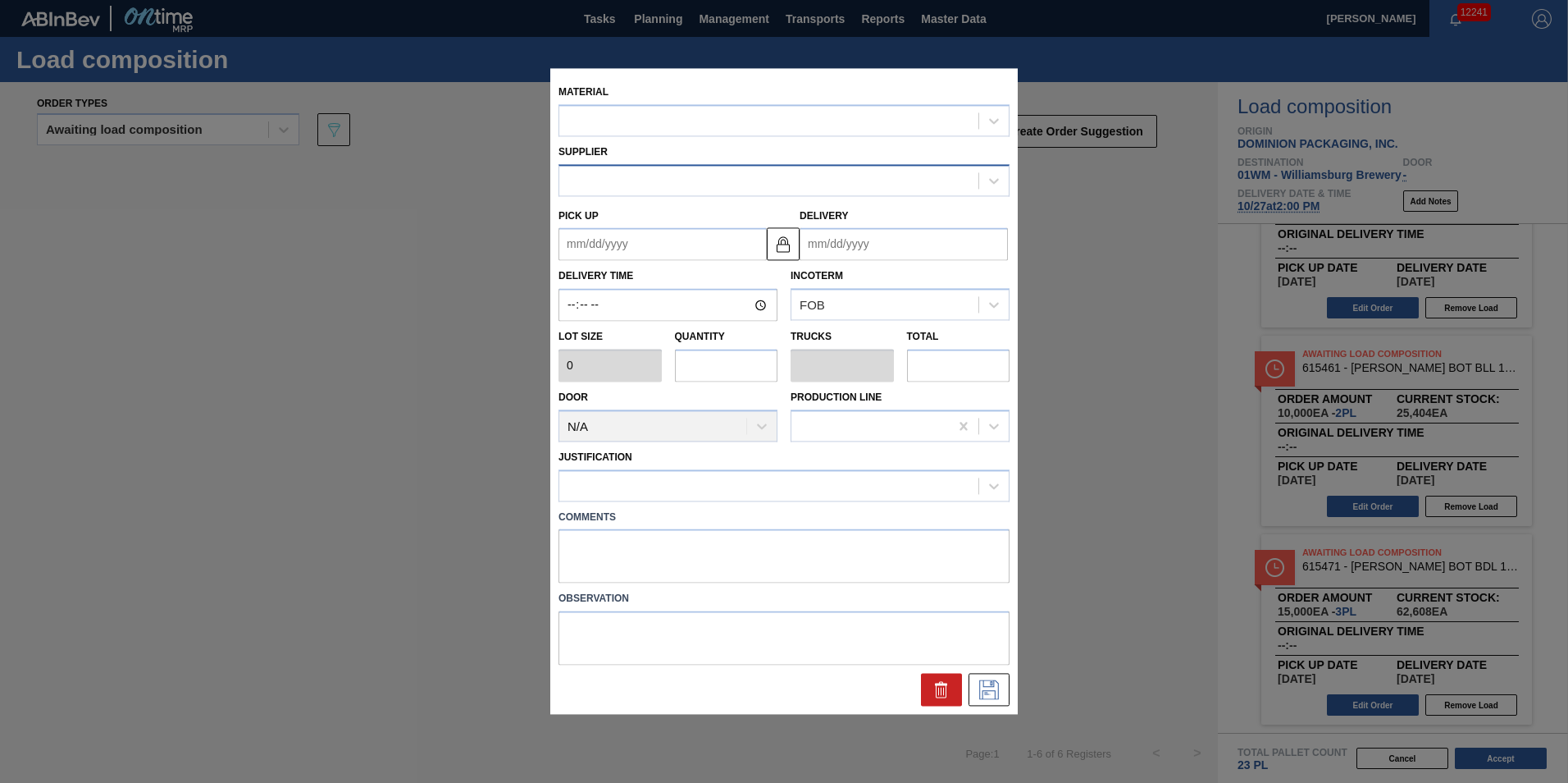
type input "15,000"
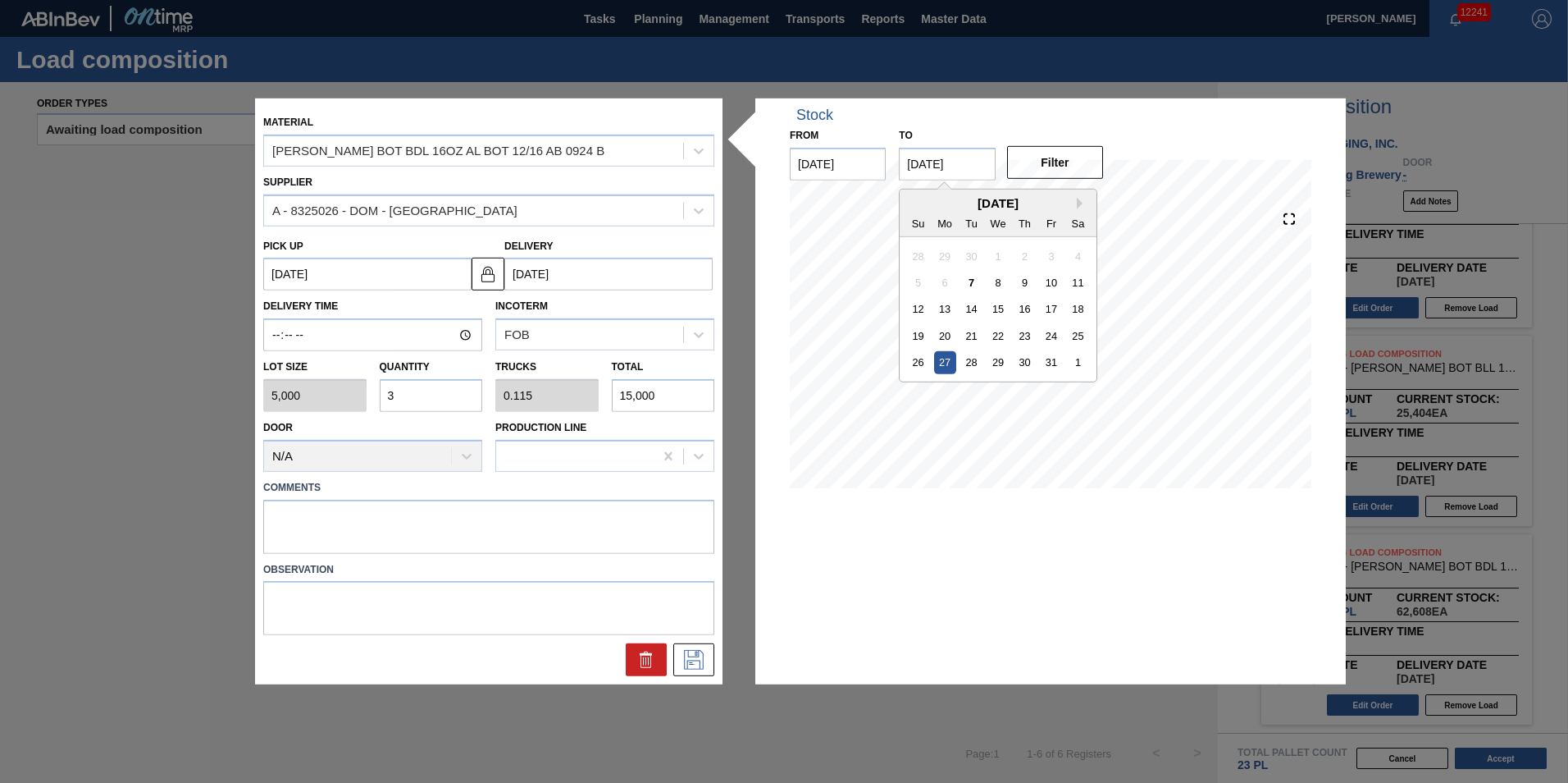
click at [960, 167] on input "[DATE]" at bounding box center [947, 164] width 96 height 33
click at [1076, 368] on div "1" at bounding box center [1078, 362] width 22 height 22
type input "[DATE]"
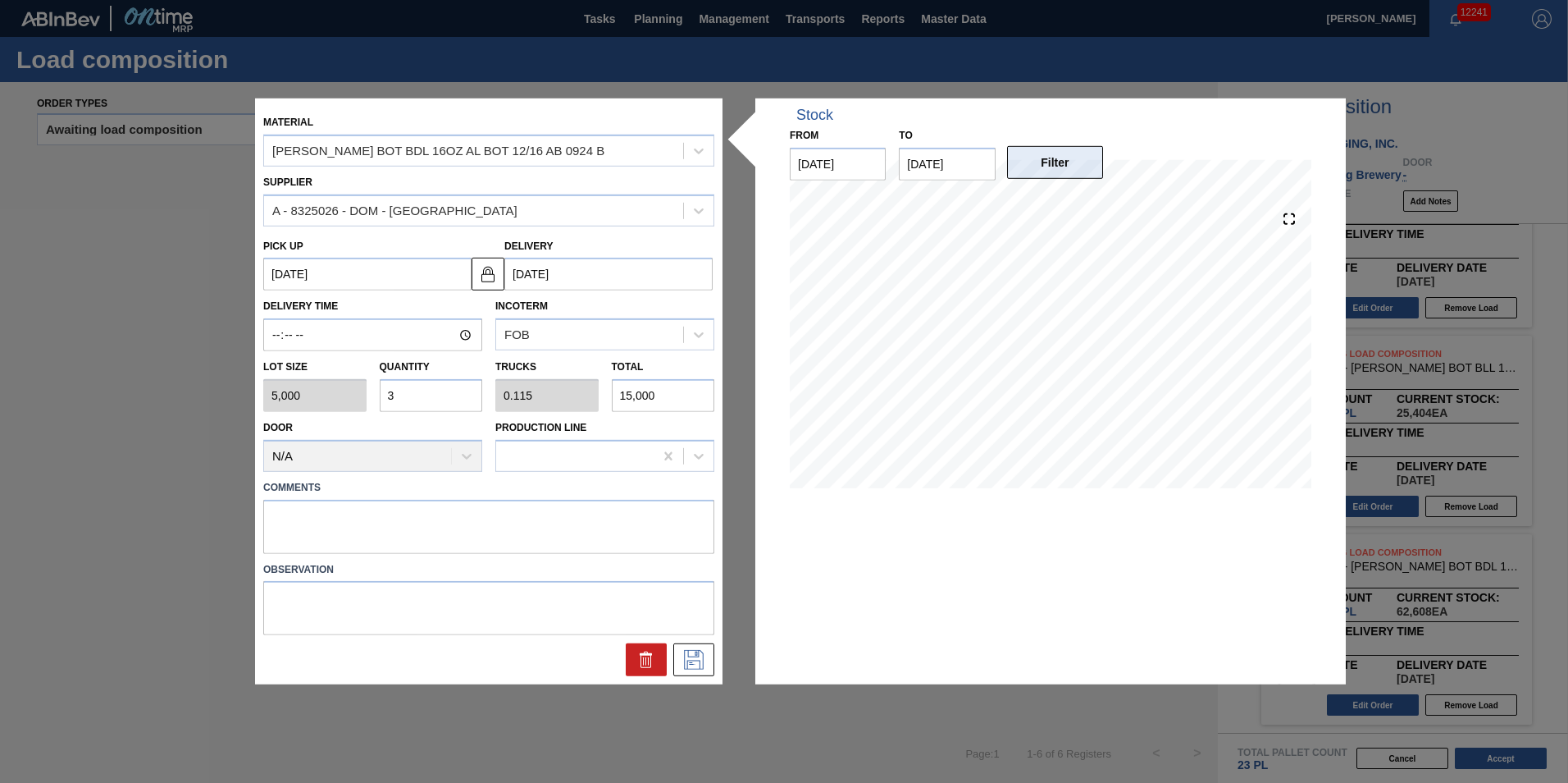
click at [1068, 154] on button "Filter" at bounding box center [1055, 163] width 96 height 33
click at [407, 400] on input "3" at bounding box center [431, 396] width 103 height 33
type input "0"
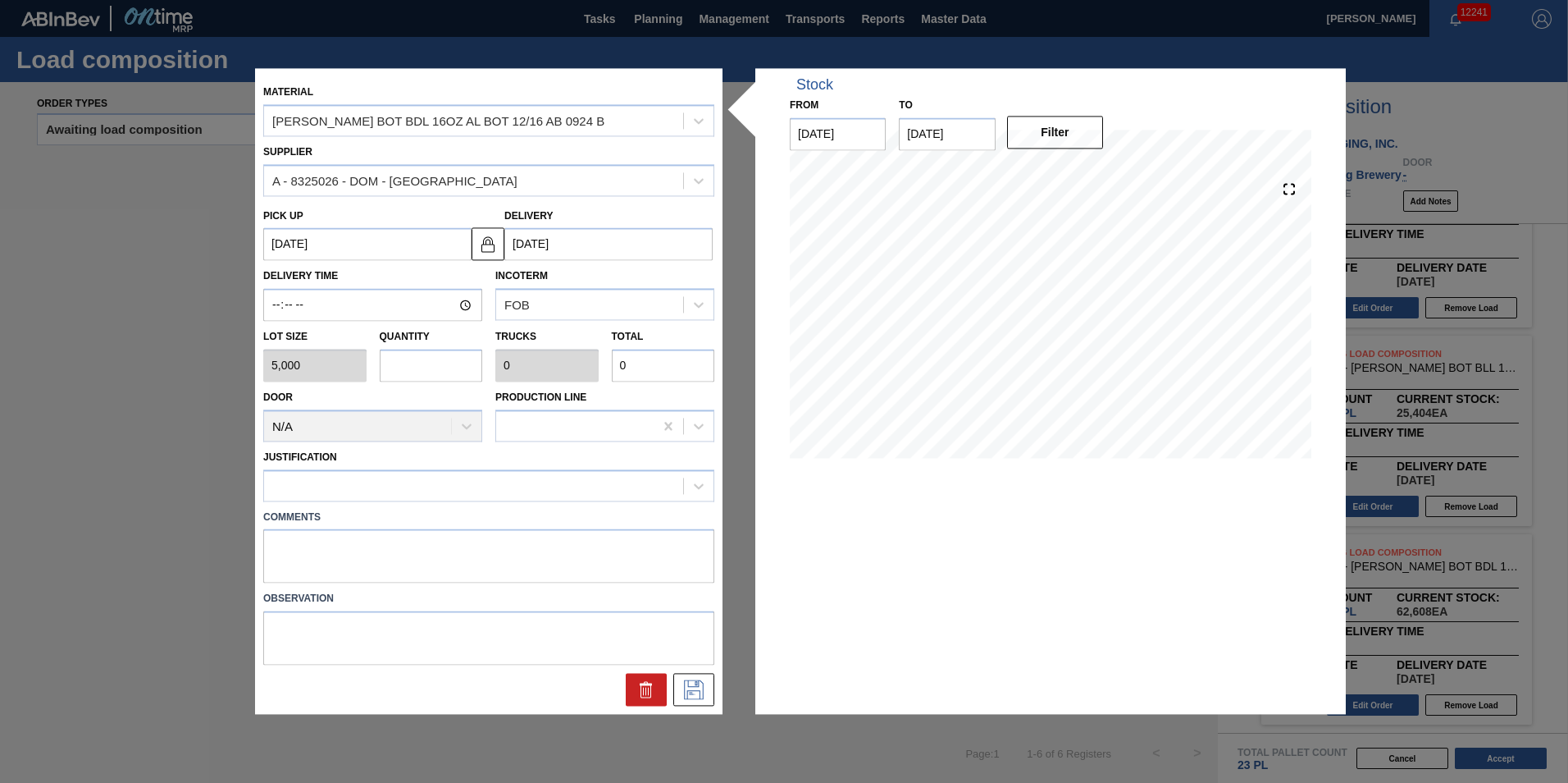
type input "4"
type input "0.154"
type input "20,000"
type input "4"
click at [606, 456] on div "Justification" at bounding box center [489, 473] width 451 height 56
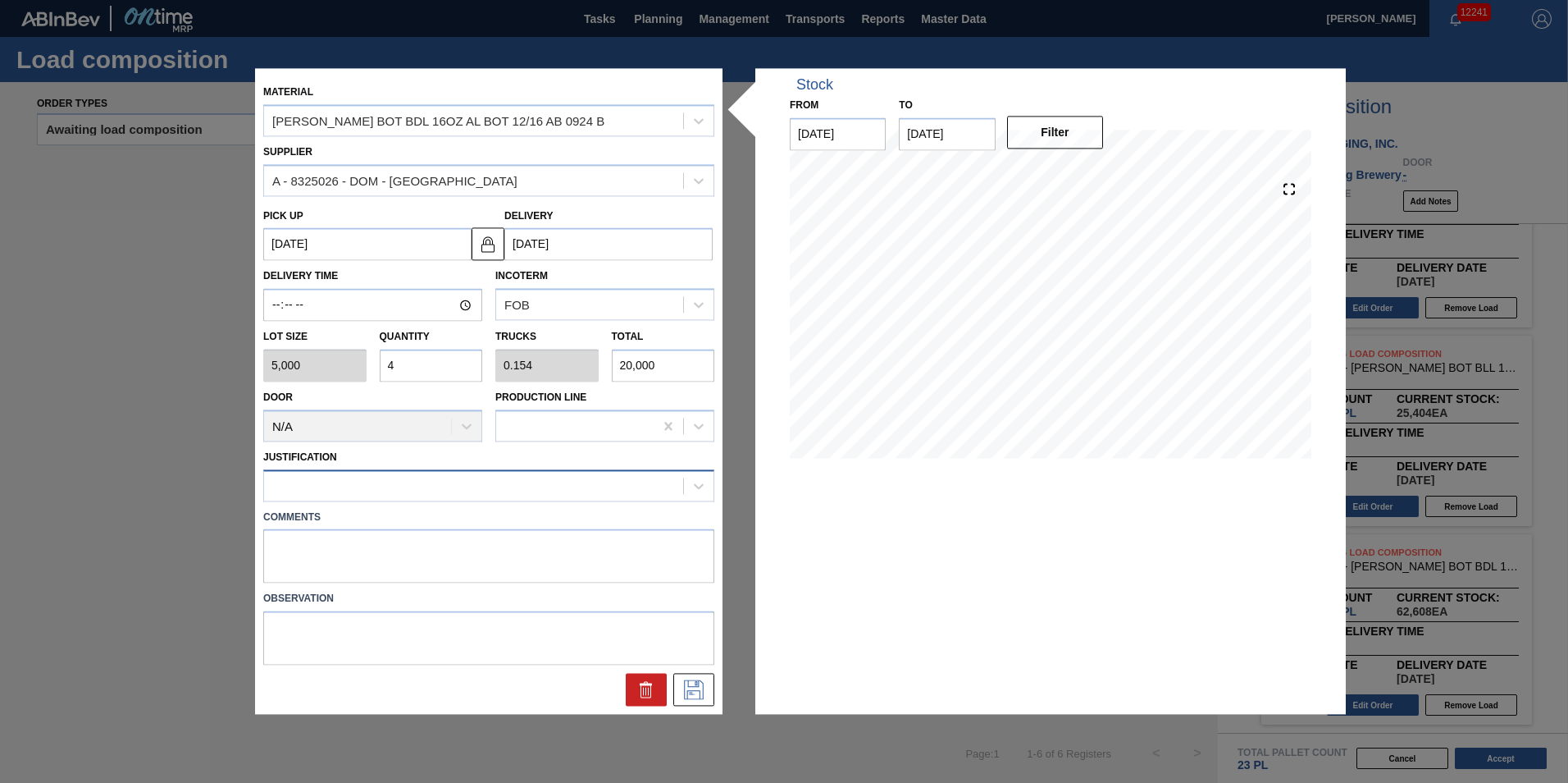
click at [618, 480] on div at bounding box center [473, 485] width 419 height 24
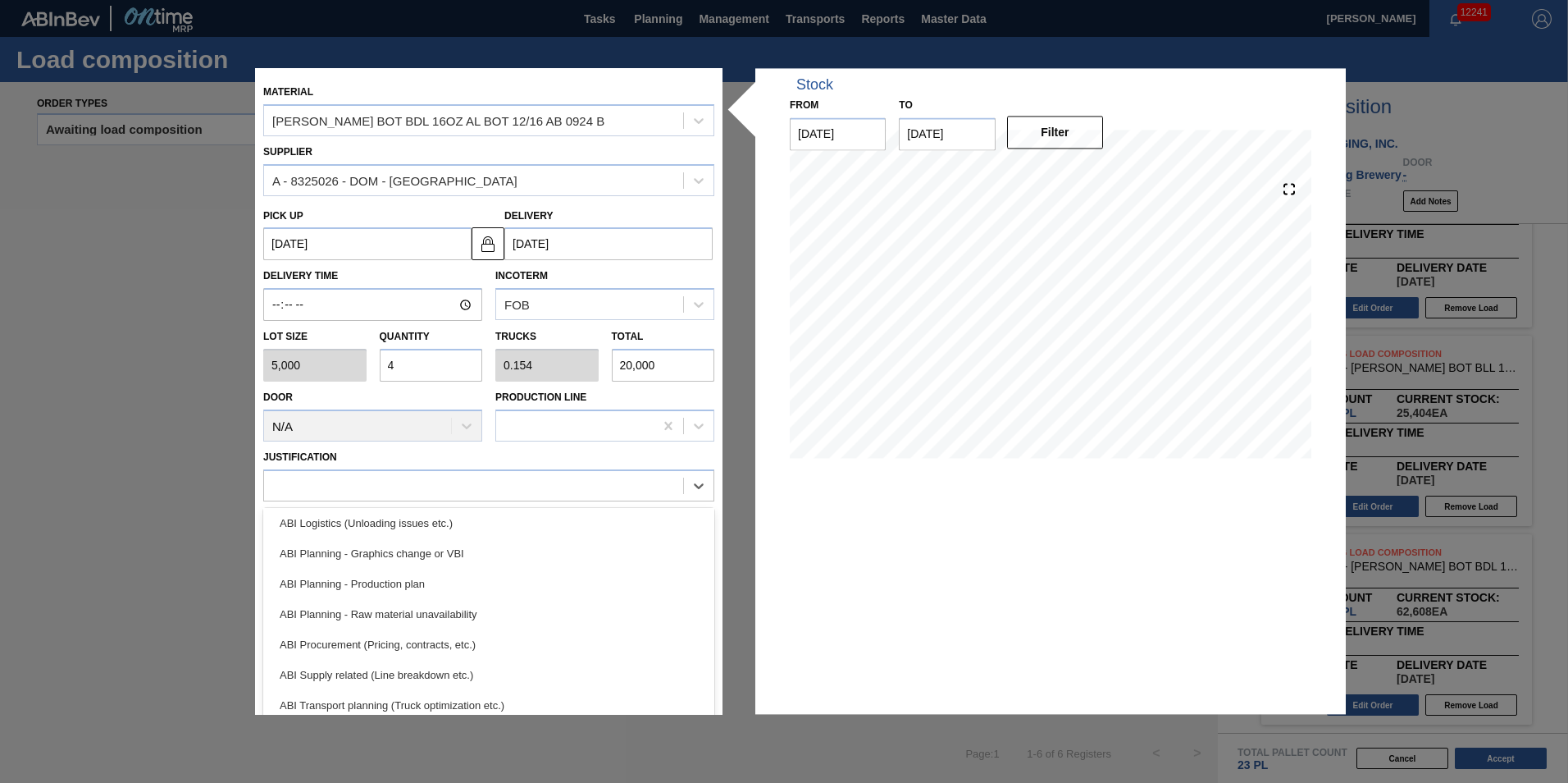
scroll to position [164, 0]
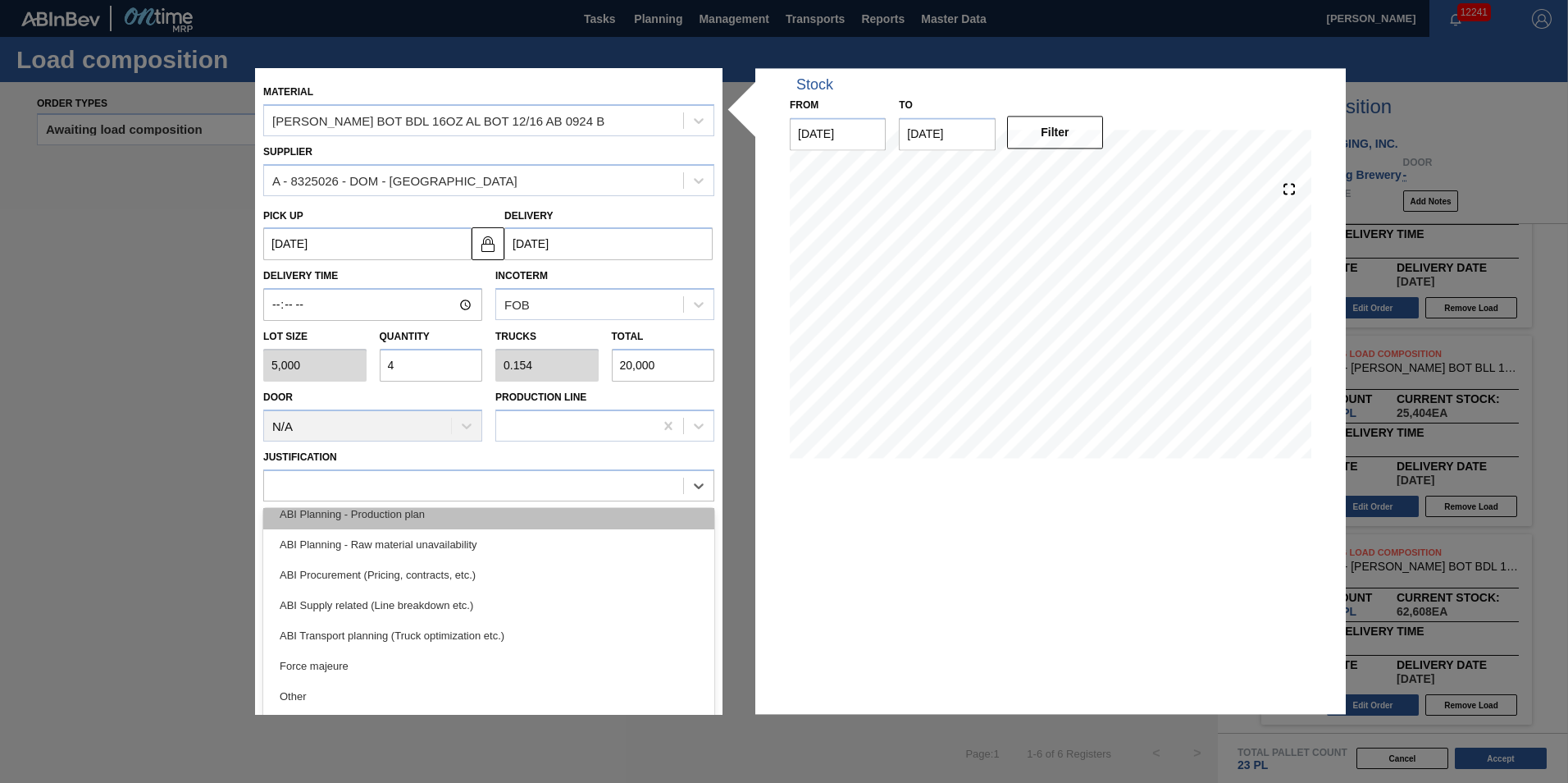
click at [534, 522] on div "ABI Planning - Production plan" at bounding box center [489, 514] width 451 height 30
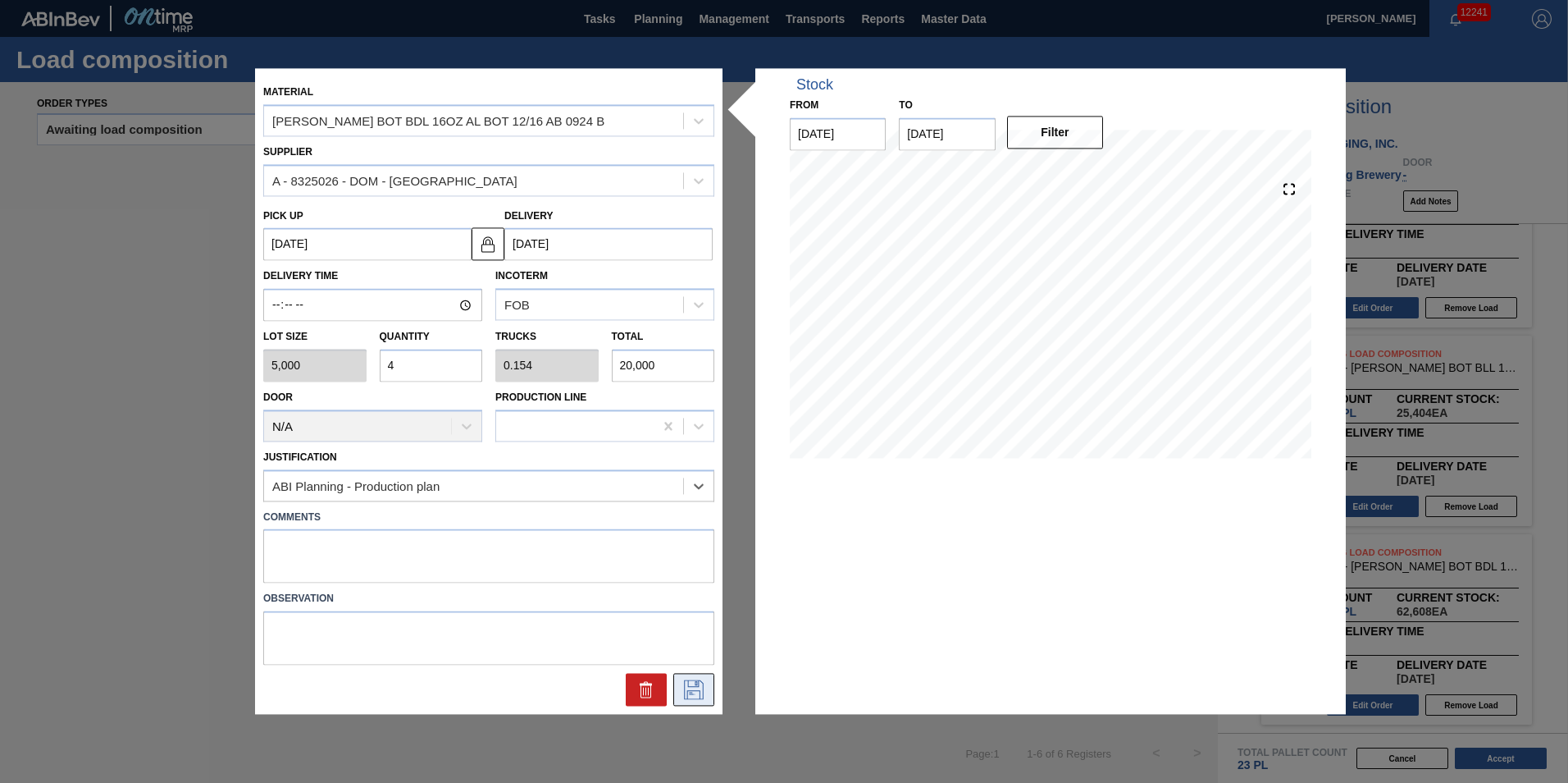
click at [695, 700] on button at bounding box center [693, 690] width 41 height 33
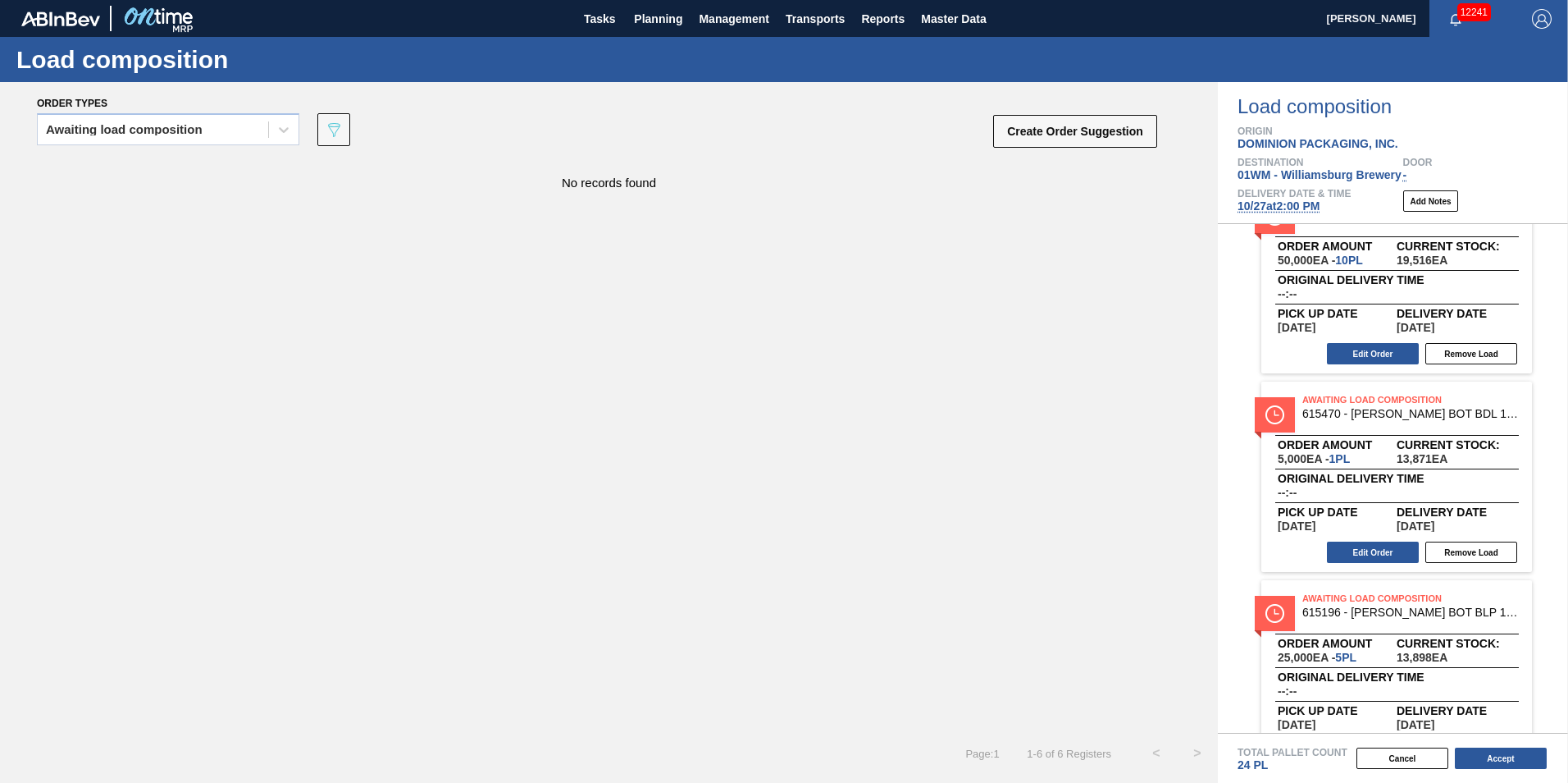
scroll to position [0, 0]
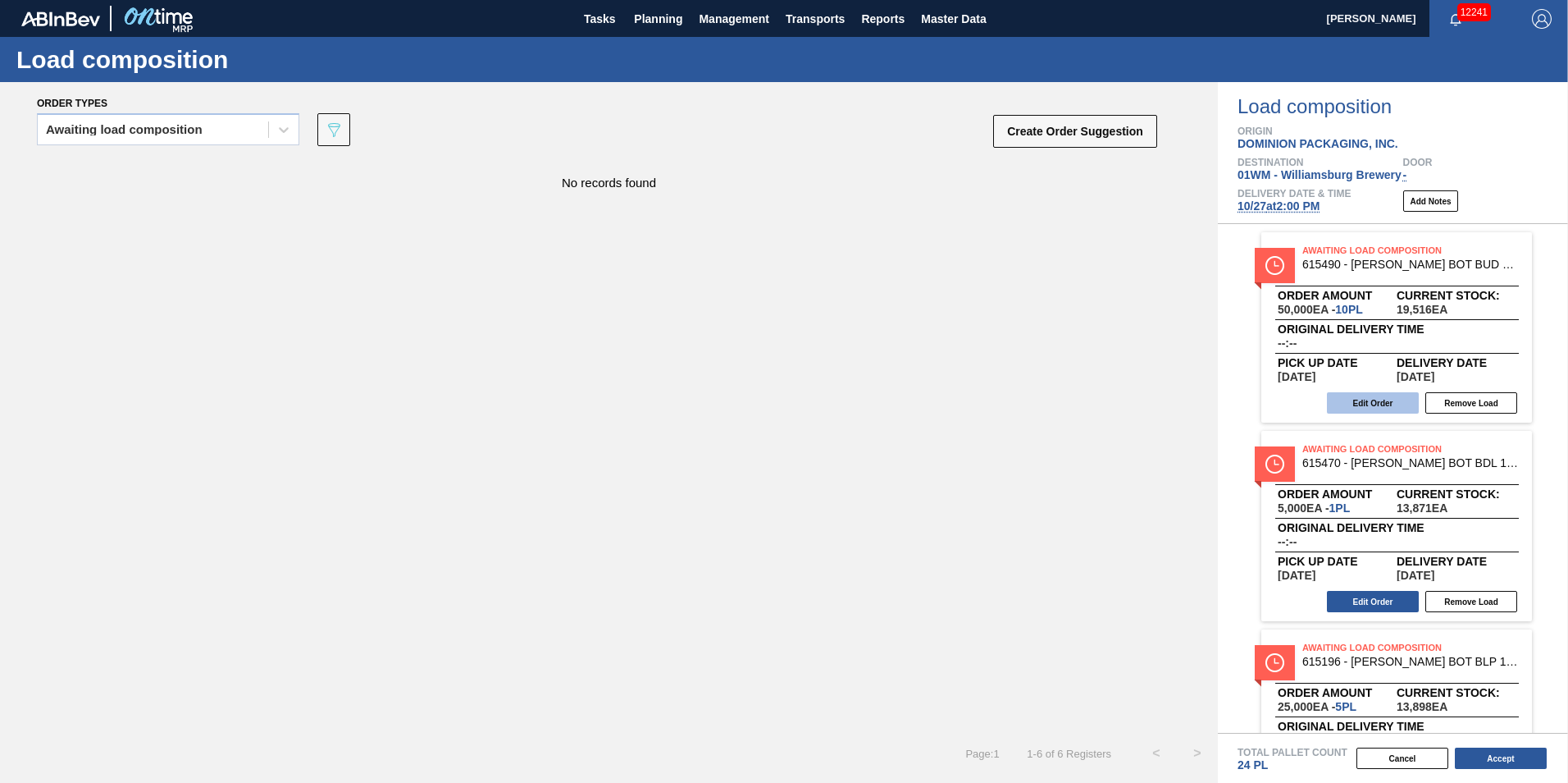
click at [1372, 401] on button "Edit Order" at bounding box center [1373, 403] width 92 height 21
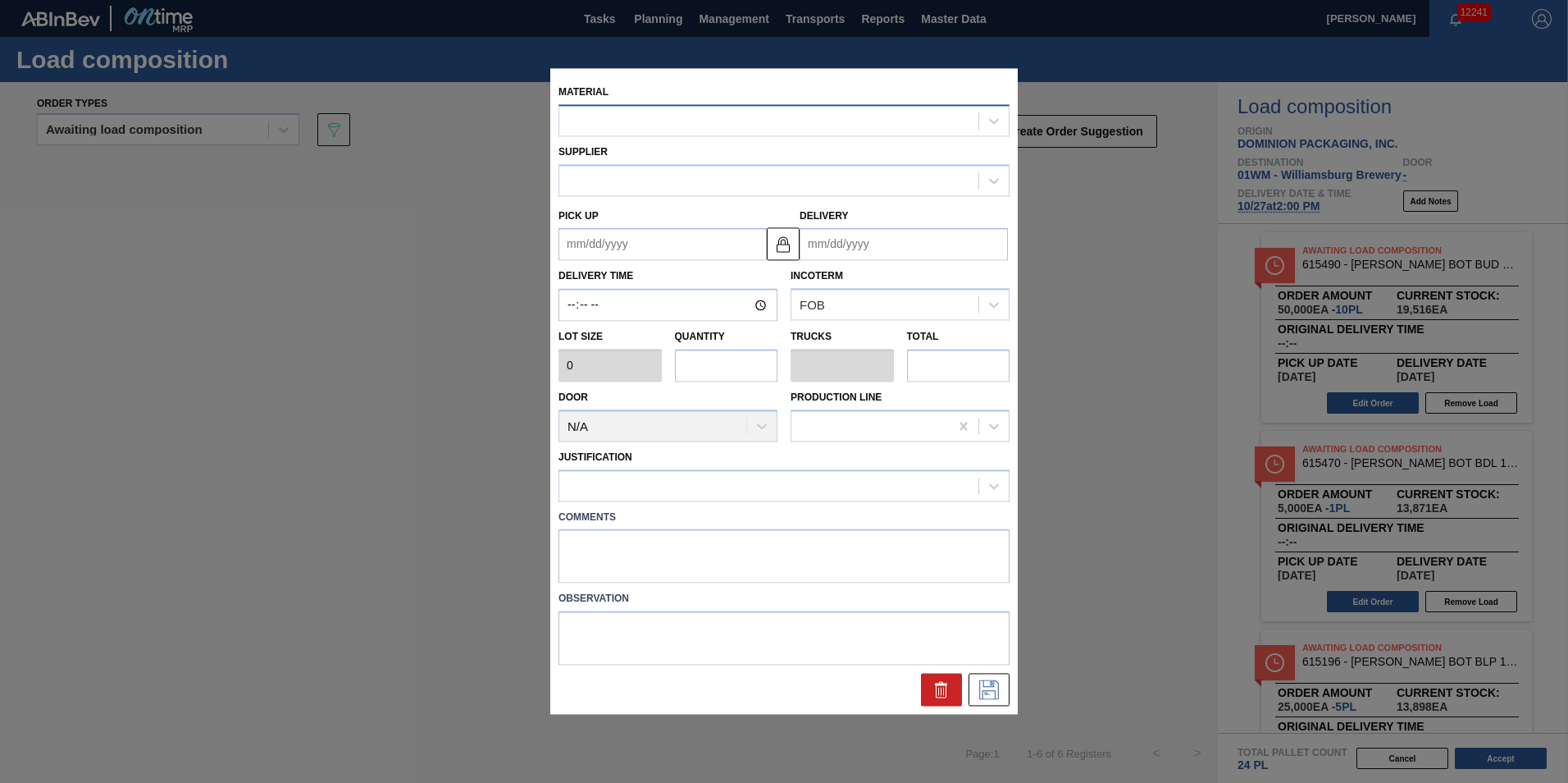
type input "5,000"
type input "10"
type input "0.385"
type input "50,000"
type up "[DATE]"
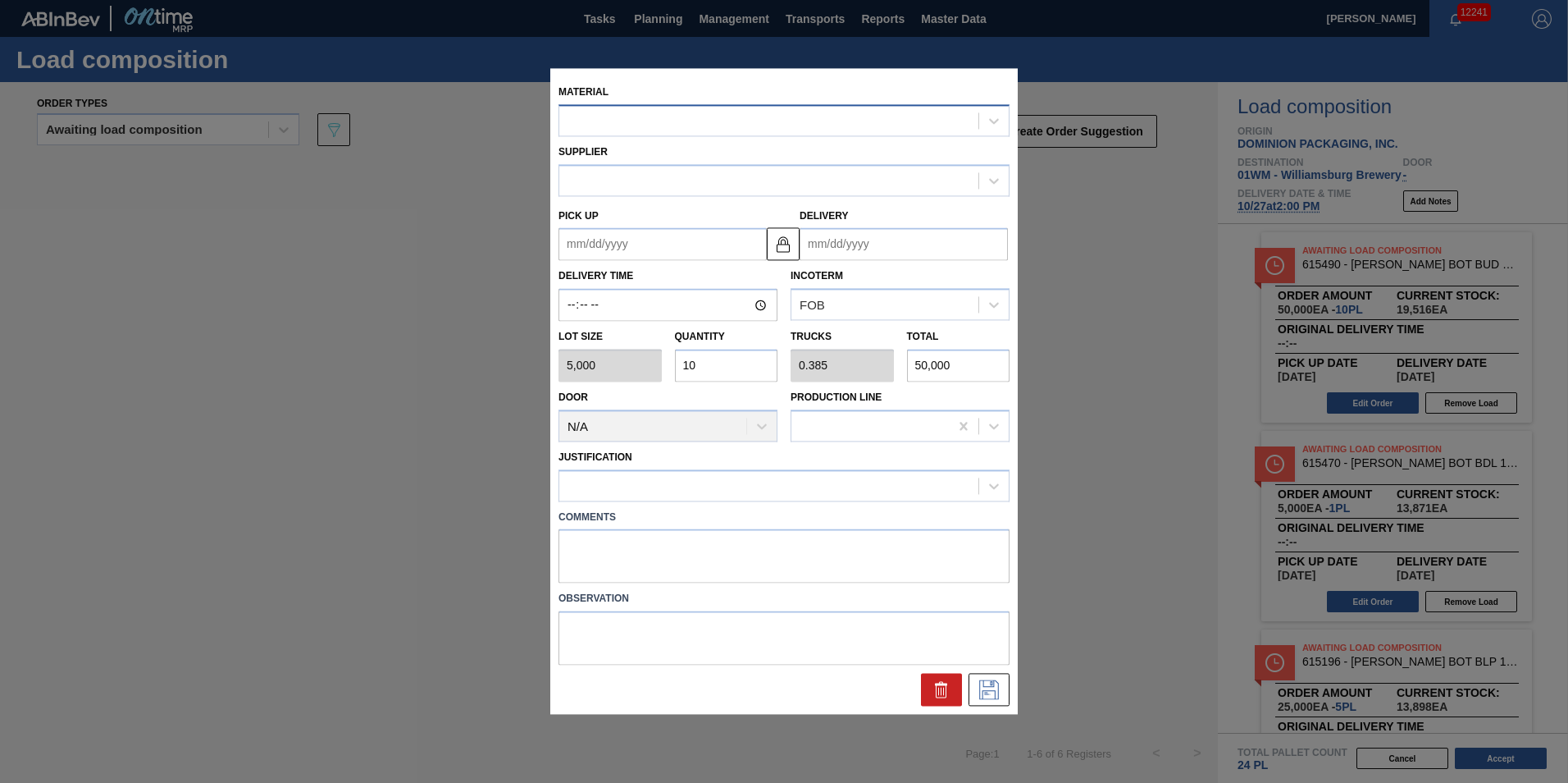
type input "[DATE]"
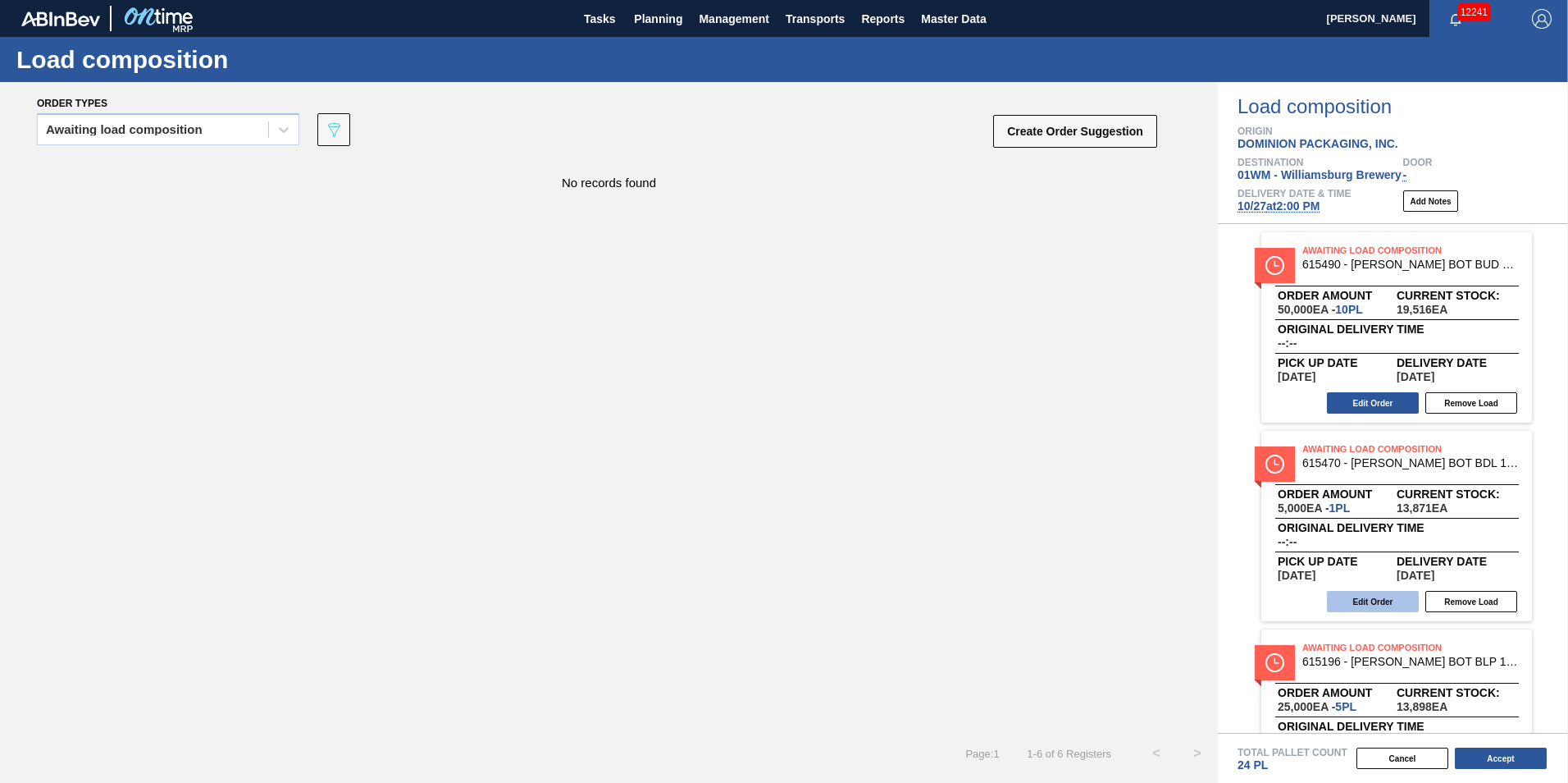
click at [1372, 603] on button "Edit Order" at bounding box center [1373, 601] width 92 height 21
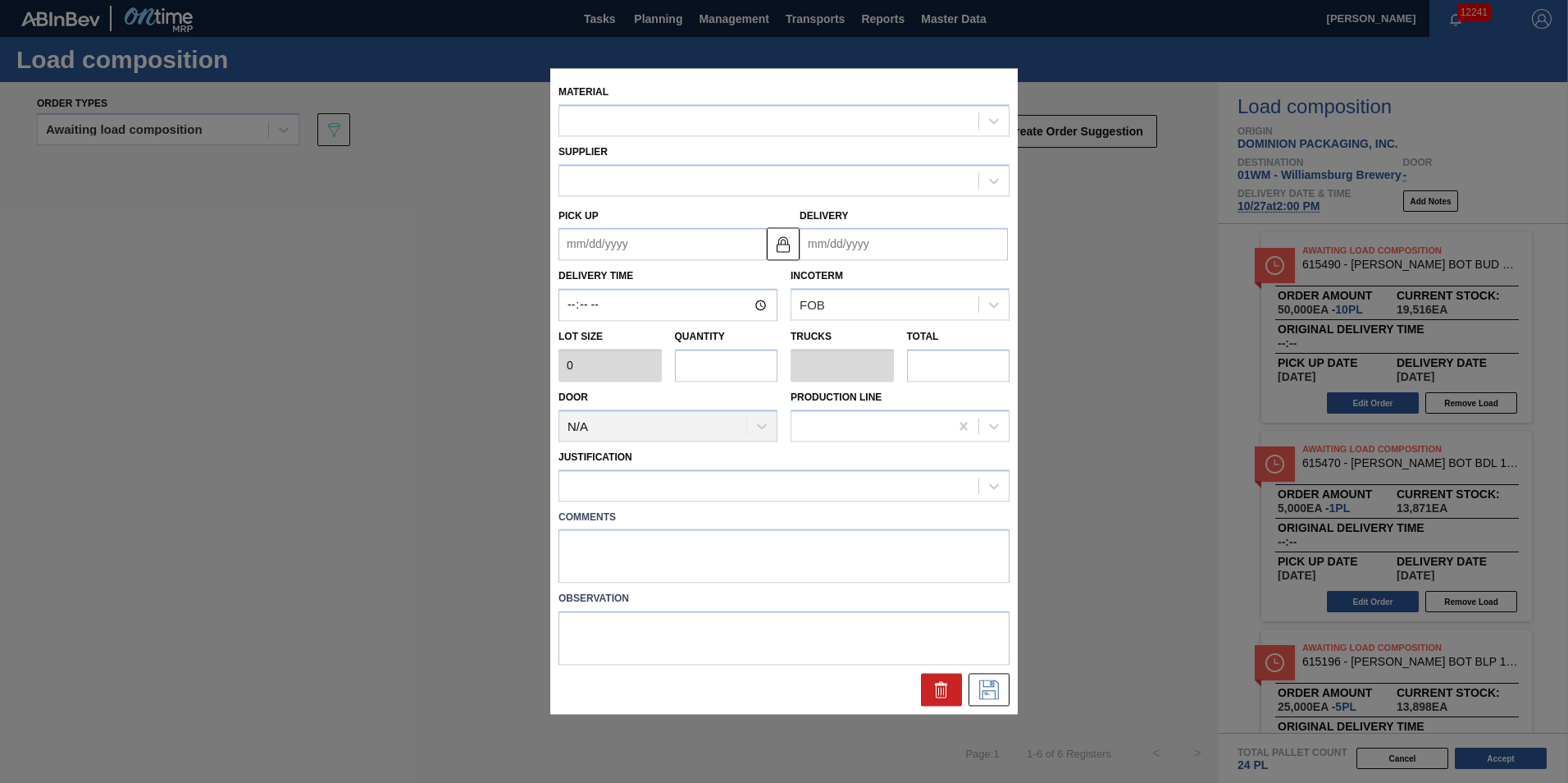
type input "5,000"
type input "1"
type input "0.038"
type input "5,000"
type up "[DATE]"
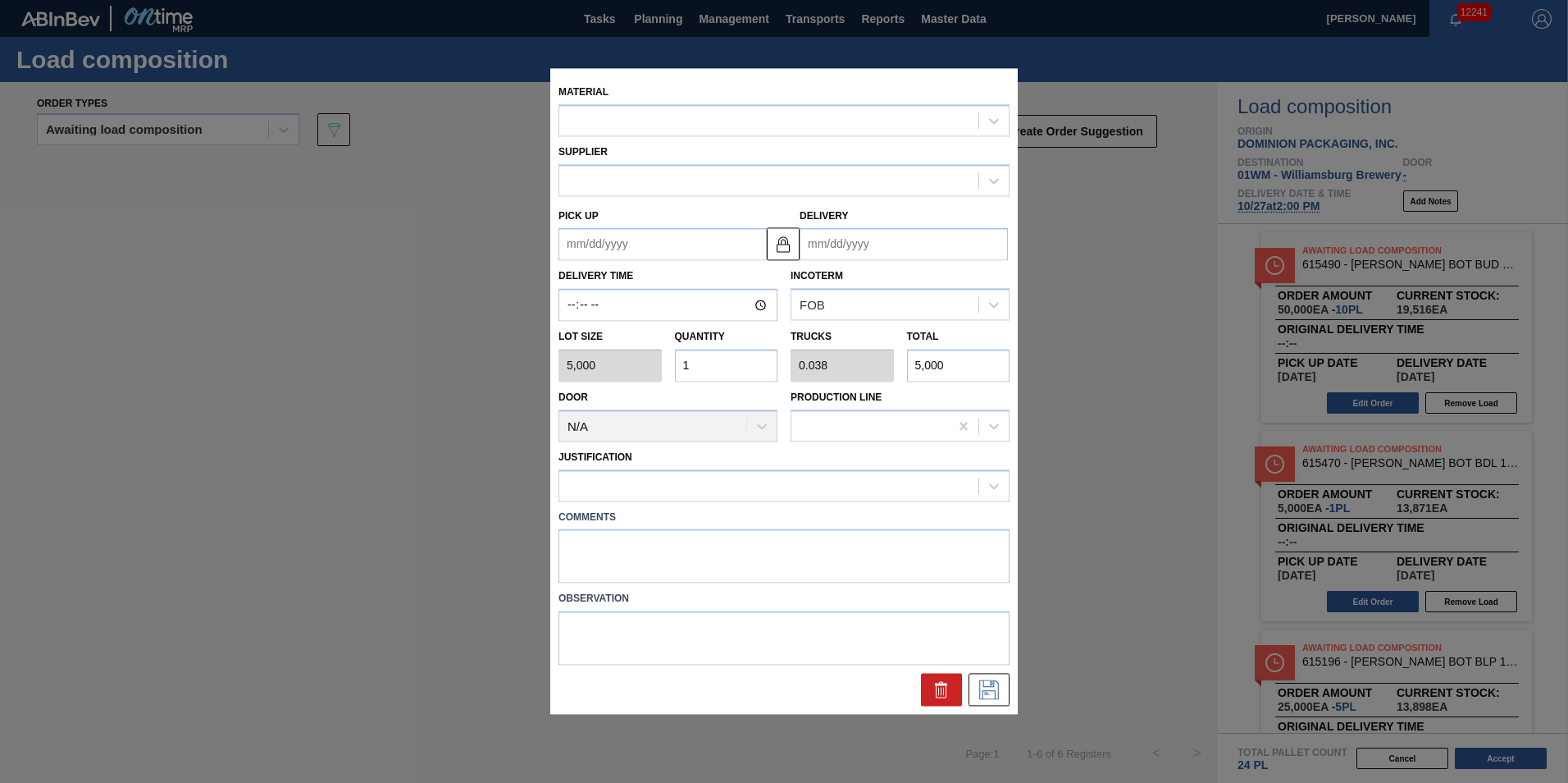
type input "[DATE]"
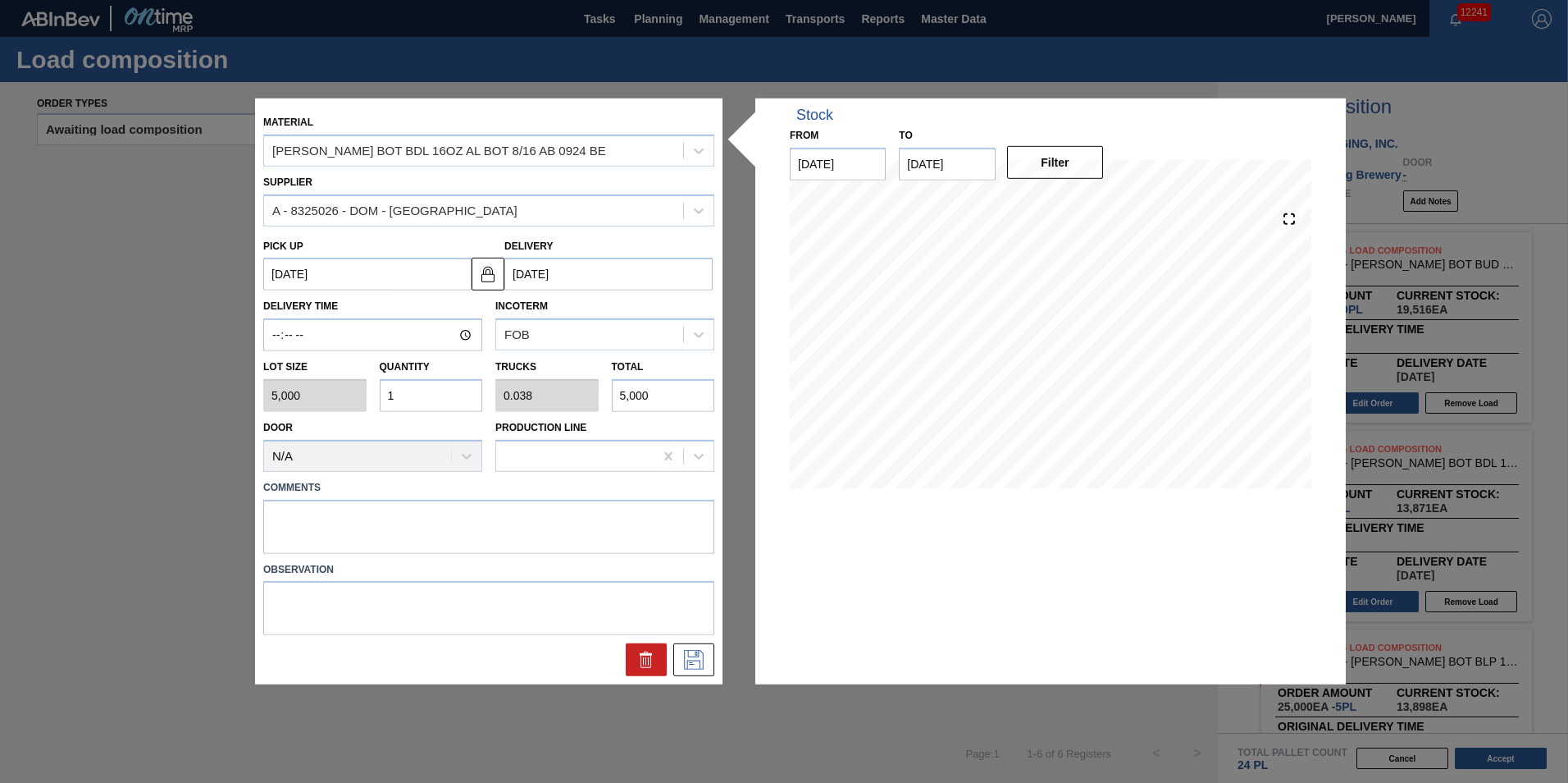
click at [262, 390] on div "Lot size 5,000 Quantity 1 Trucks 0.038 Total 5,000" at bounding box center [489, 381] width 464 height 61
type input "3"
type input "0.115"
type input "15,000"
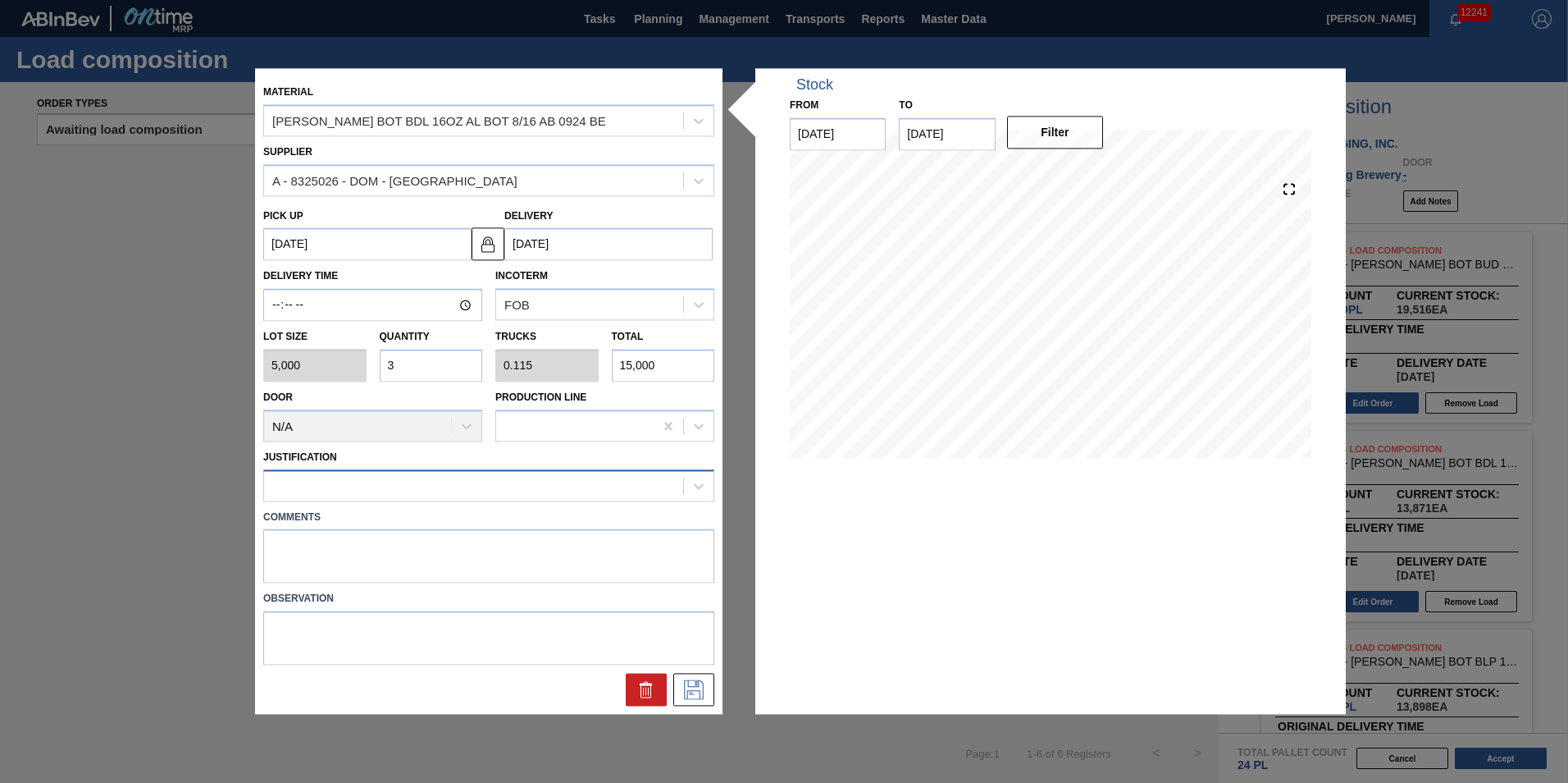
type input "3"
click at [333, 487] on div at bounding box center [473, 485] width 419 height 24
